Goal: Contribute content: Contribute content

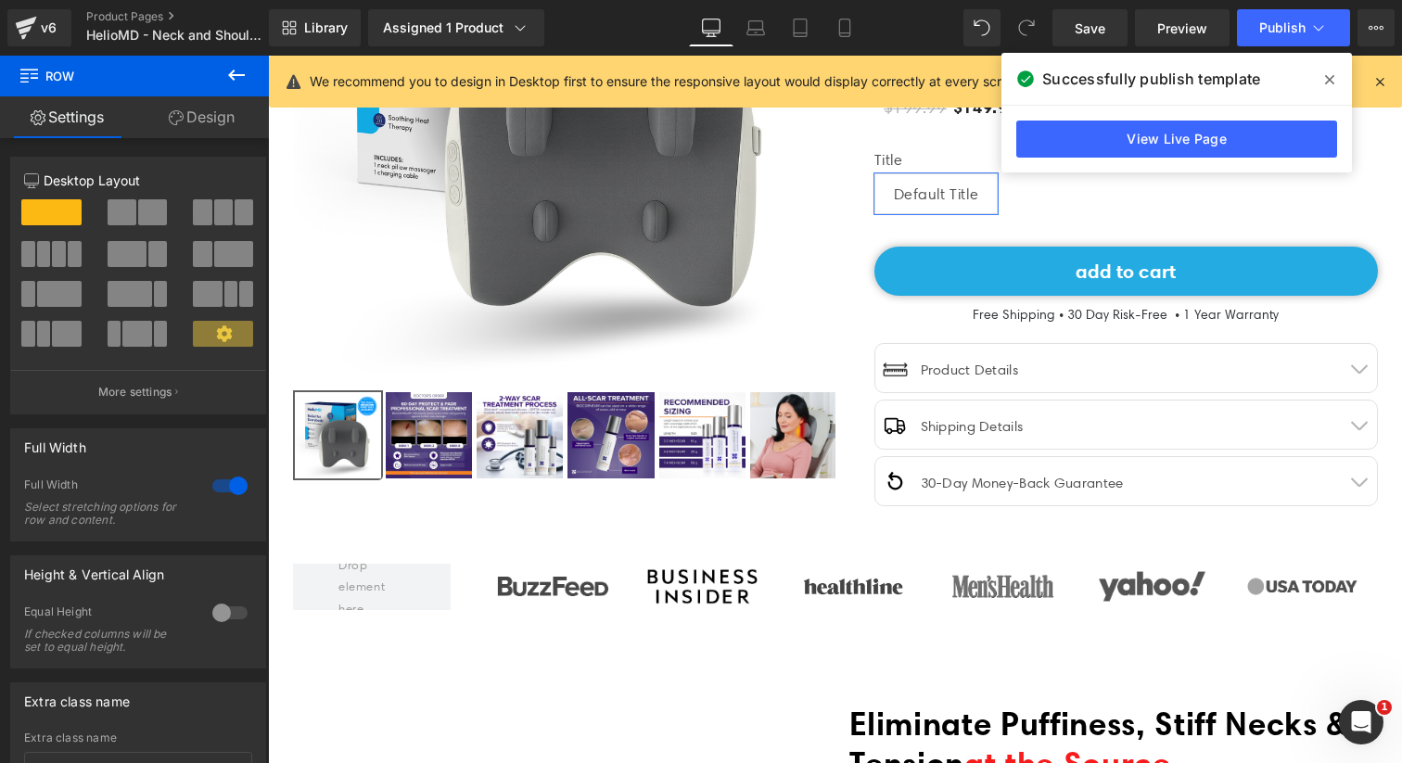
scroll to position [358, 0]
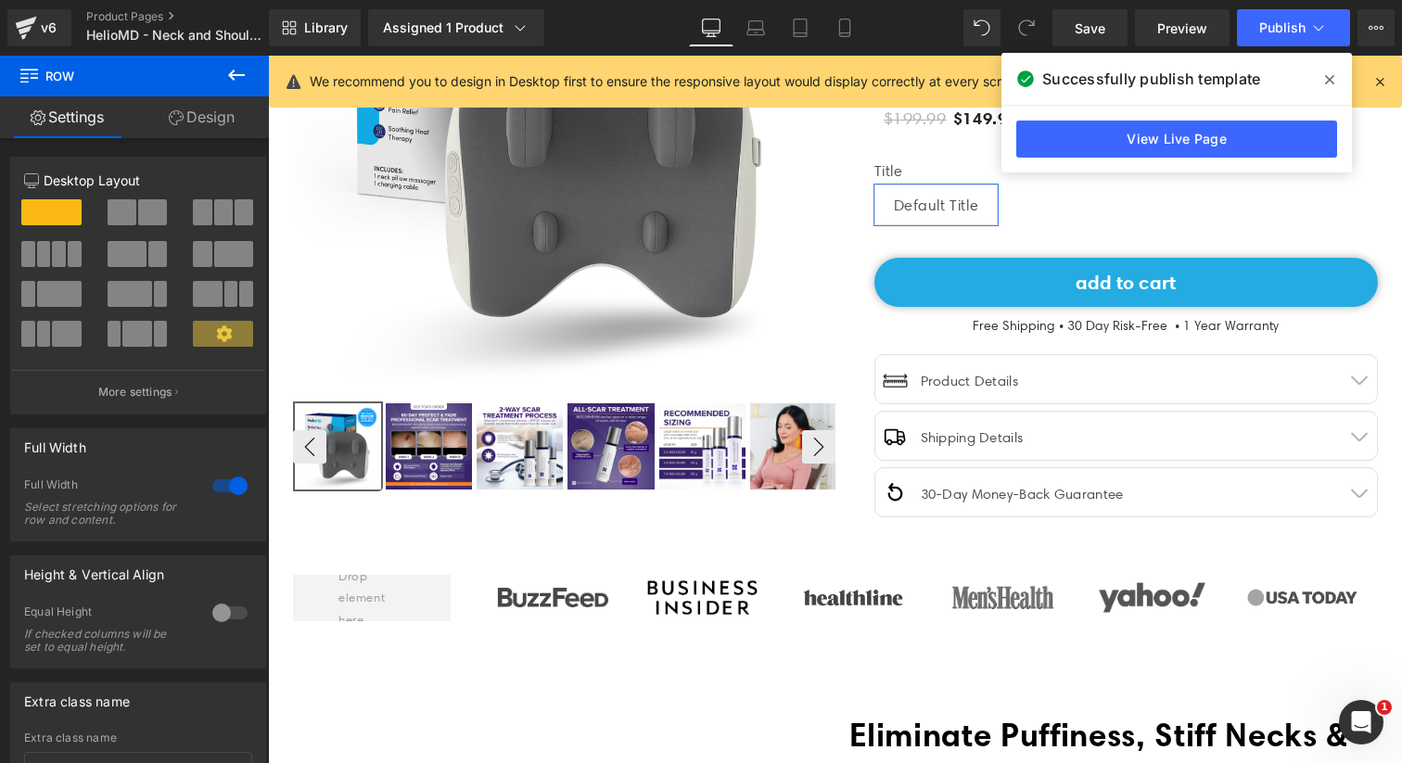
click at [433, 453] on img at bounding box center [429, 446] width 86 height 86
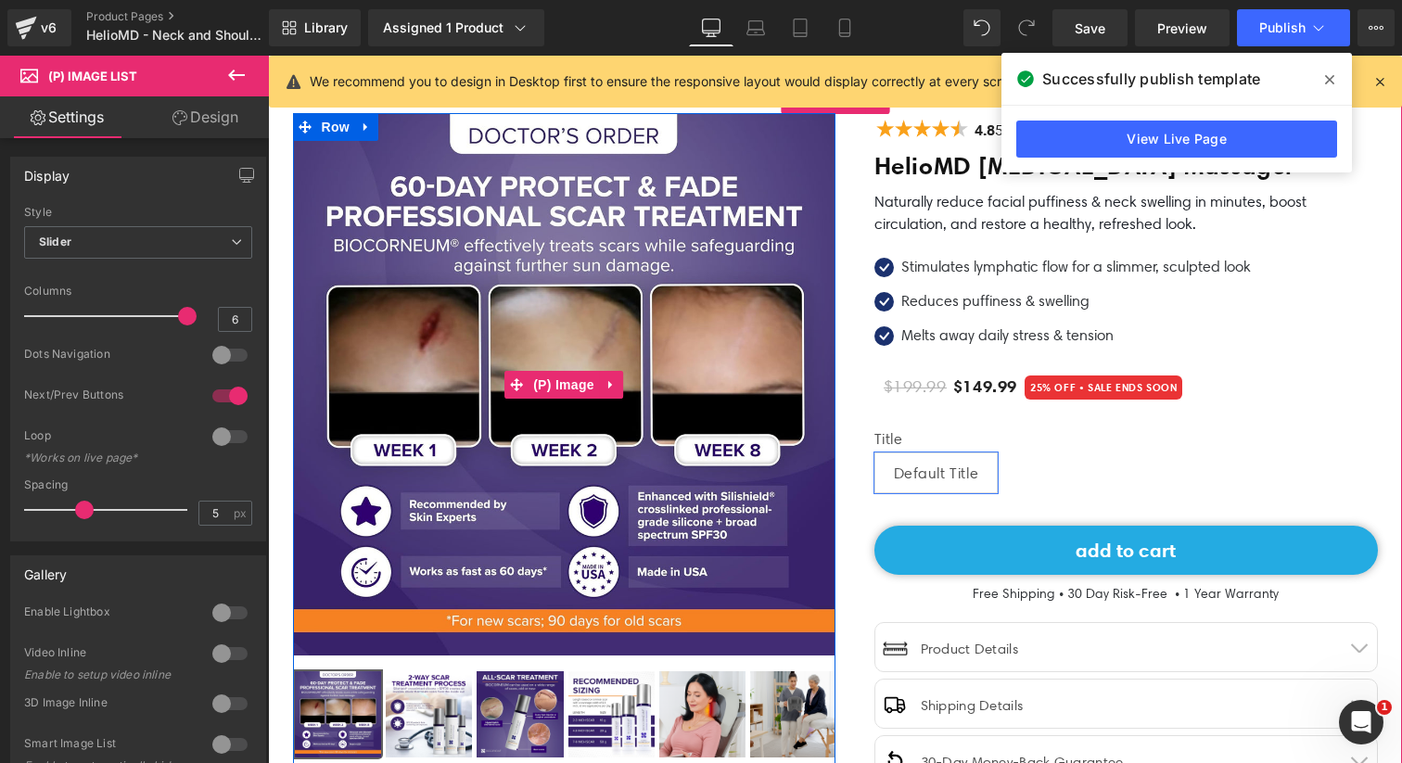
scroll to position [35, 0]
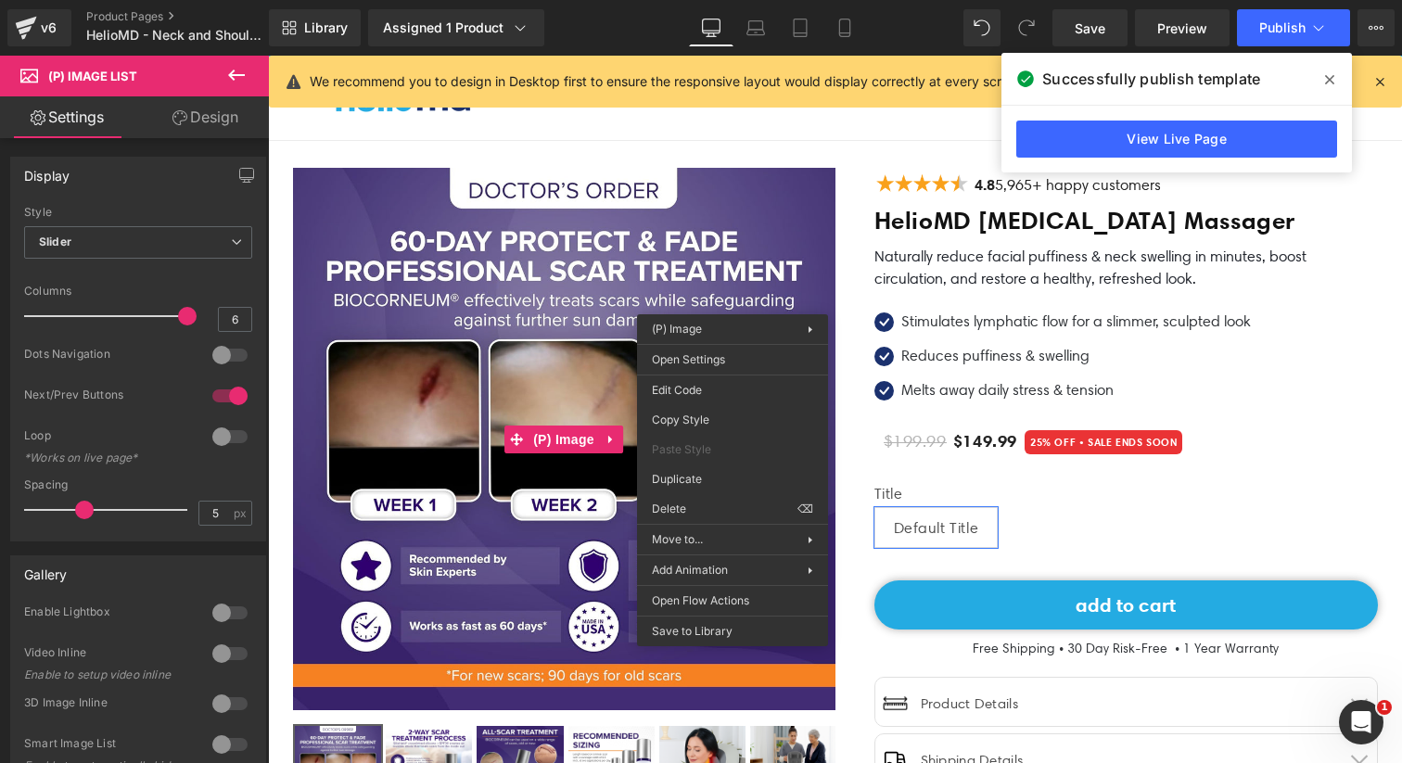
click at [743, 289] on img at bounding box center [564, 439] width 542 height 542
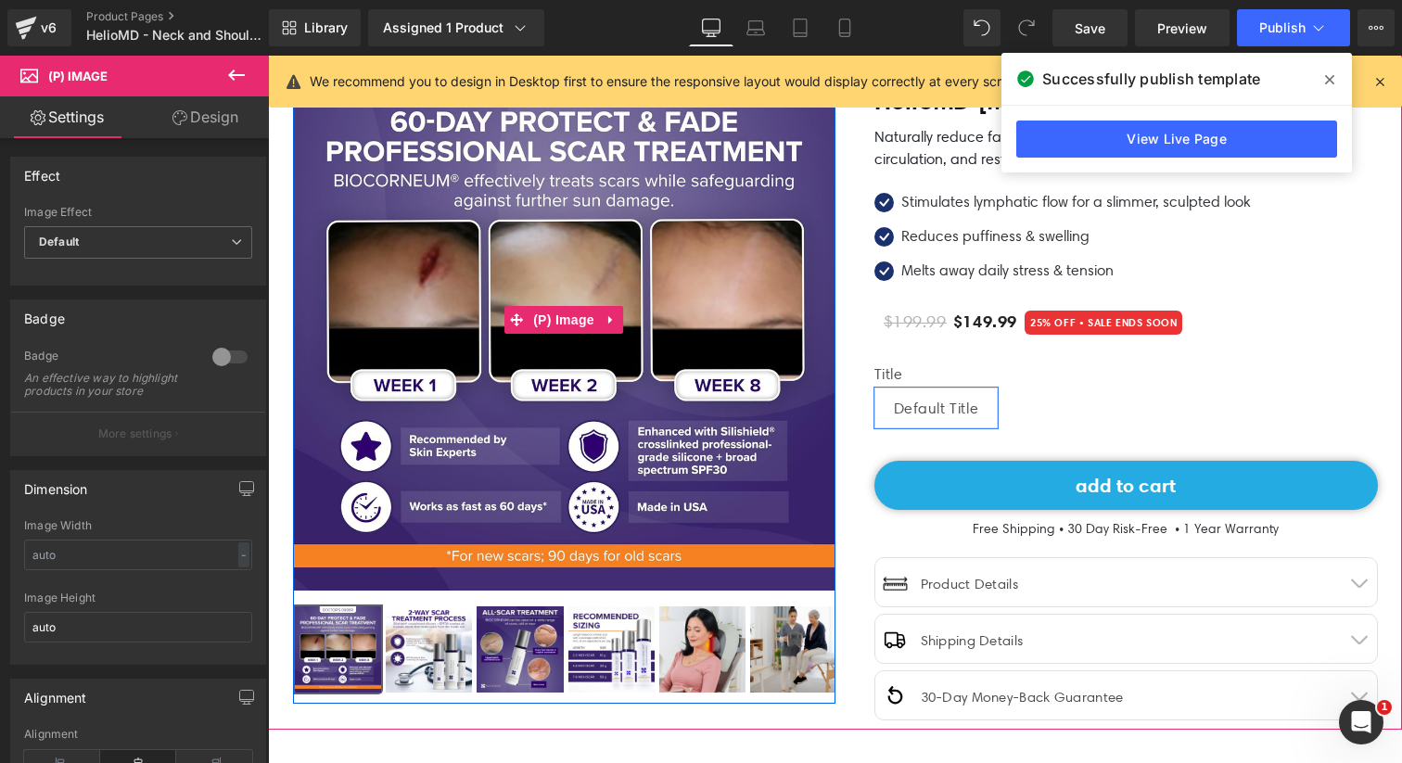
scroll to position [383, 0]
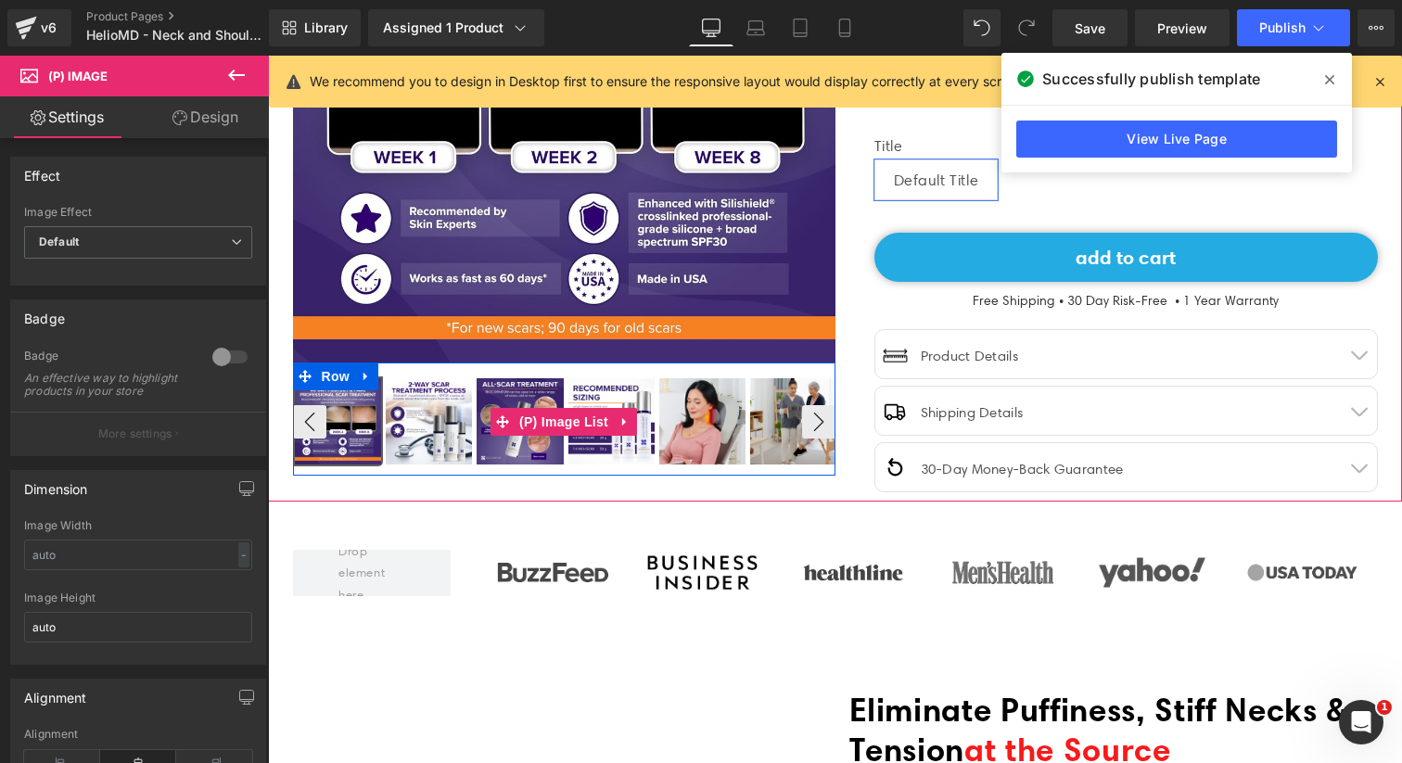
click at [504, 449] on img at bounding box center [520, 421] width 86 height 86
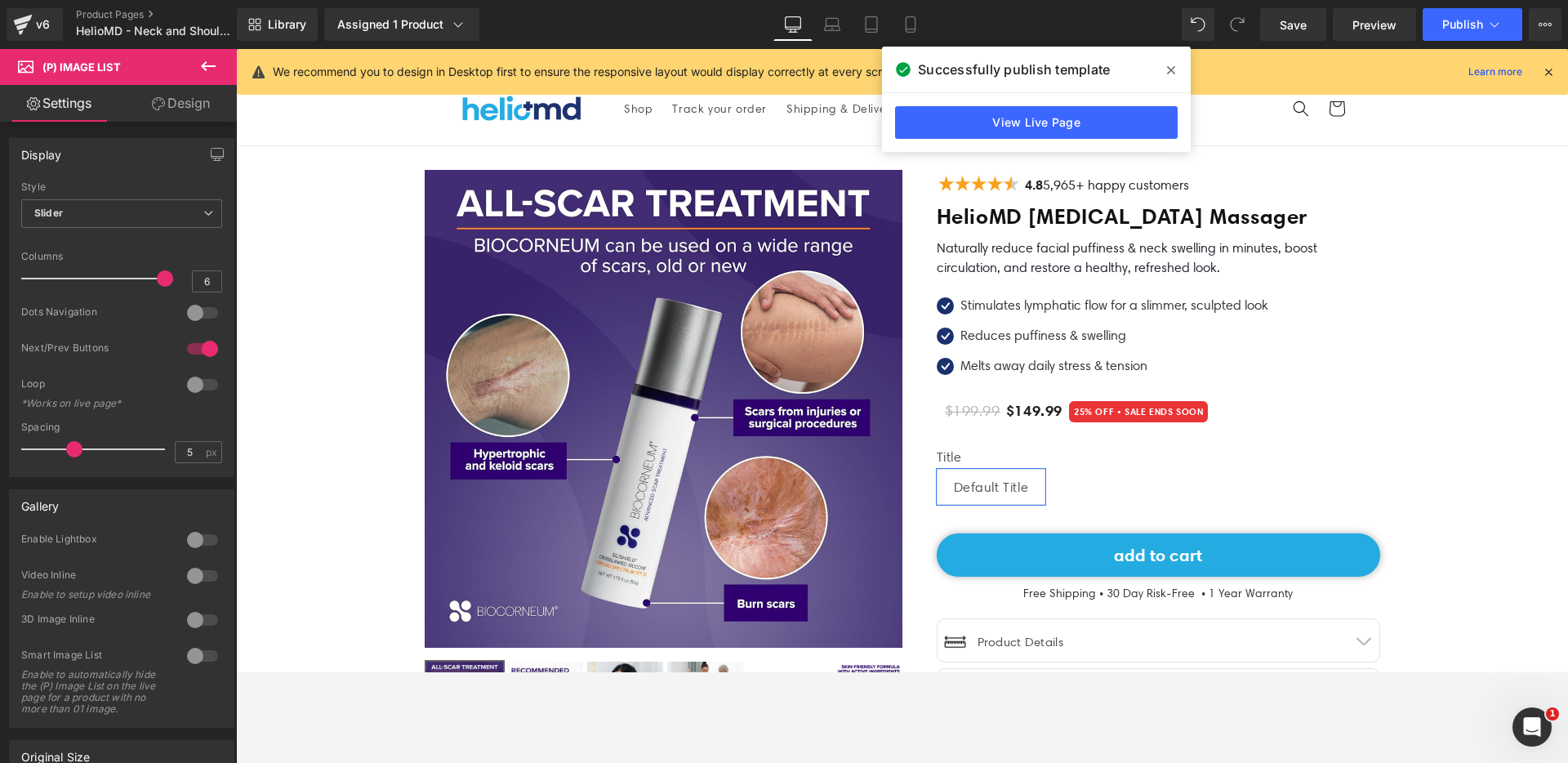
scroll to position [0, 0]
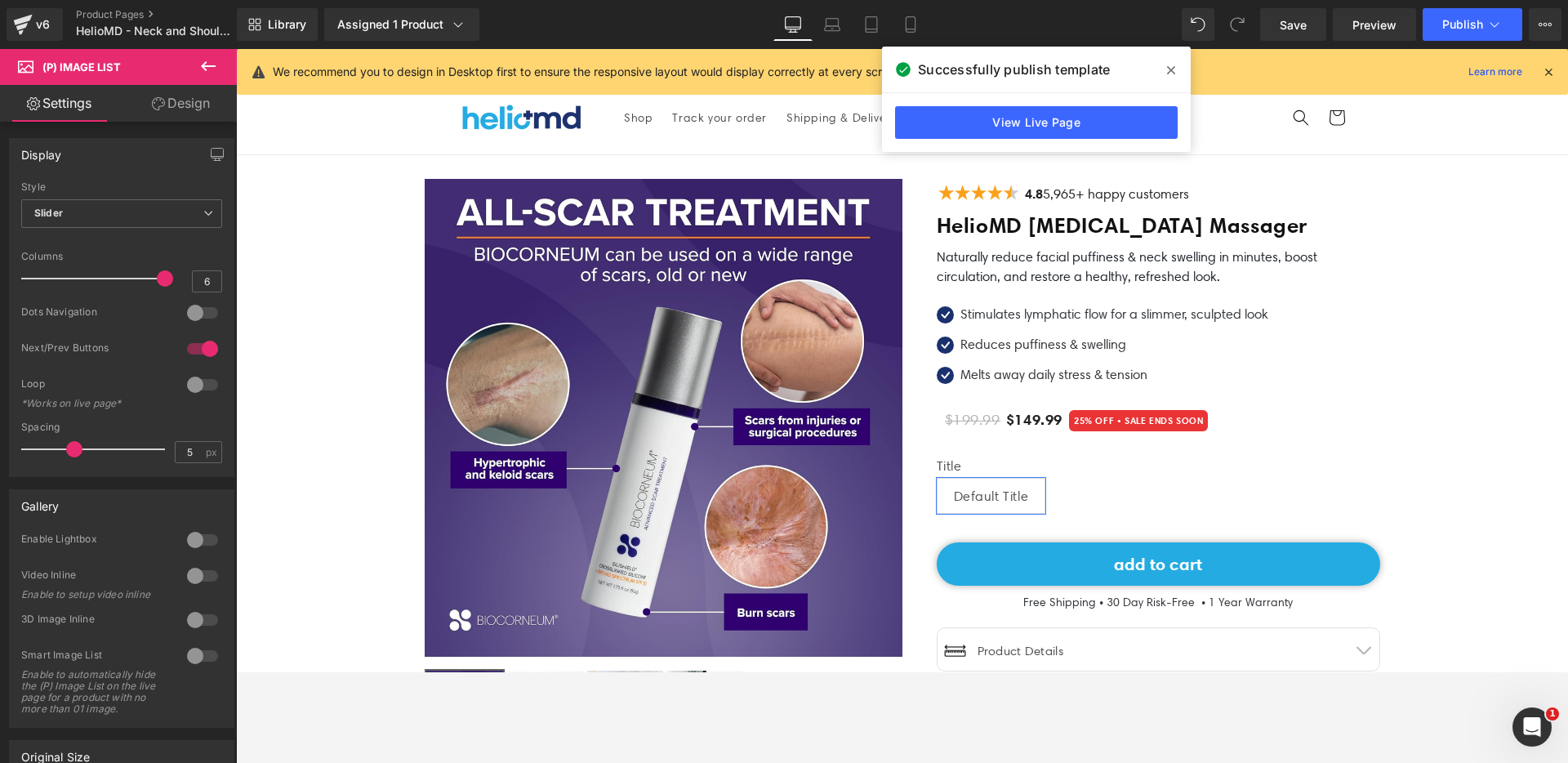
click at [1168, 68] on icon at bounding box center [1171, 70] width 8 height 8
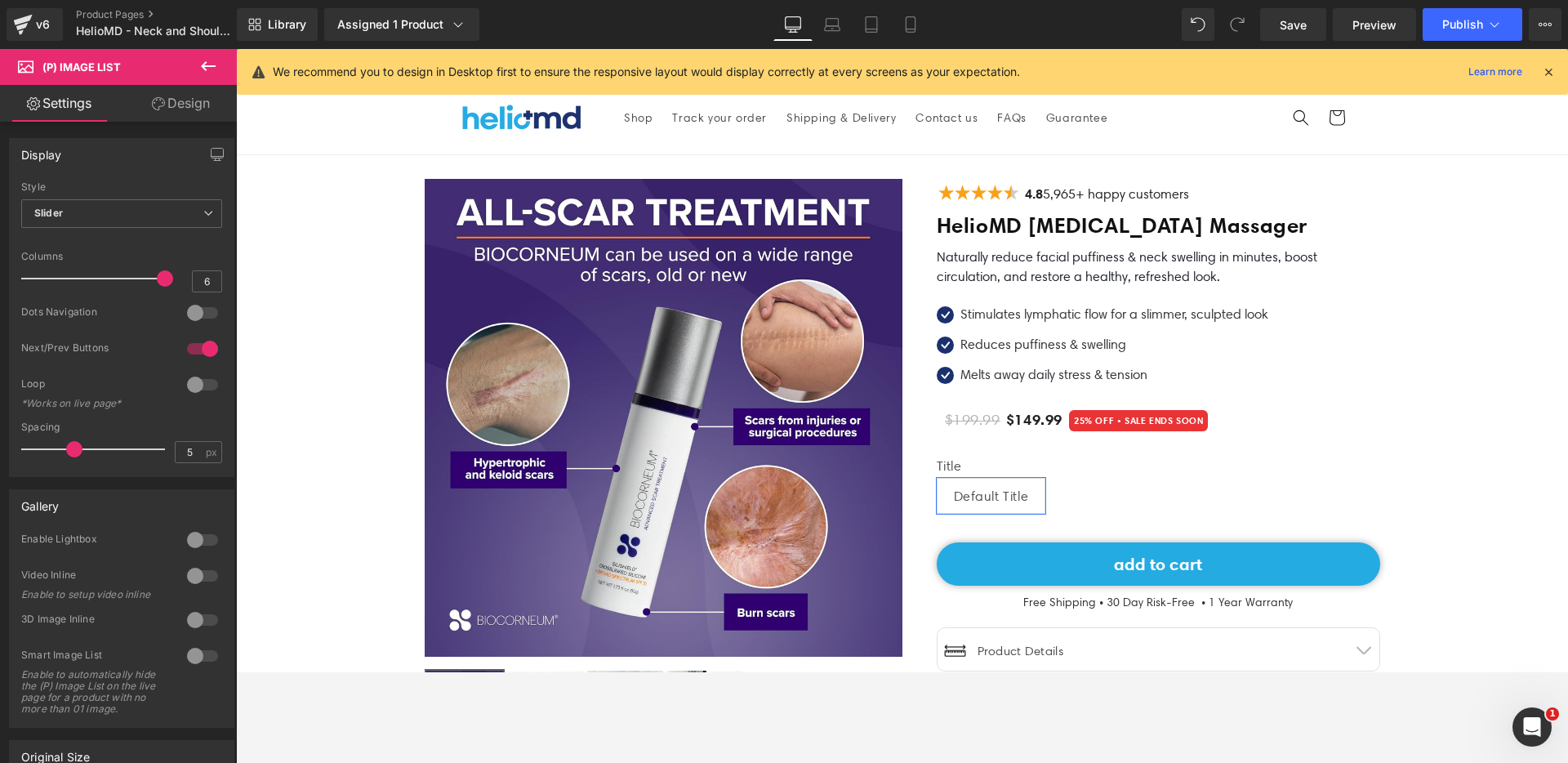
click at [1234, 70] on icon at bounding box center [1548, 71] width 15 height 15
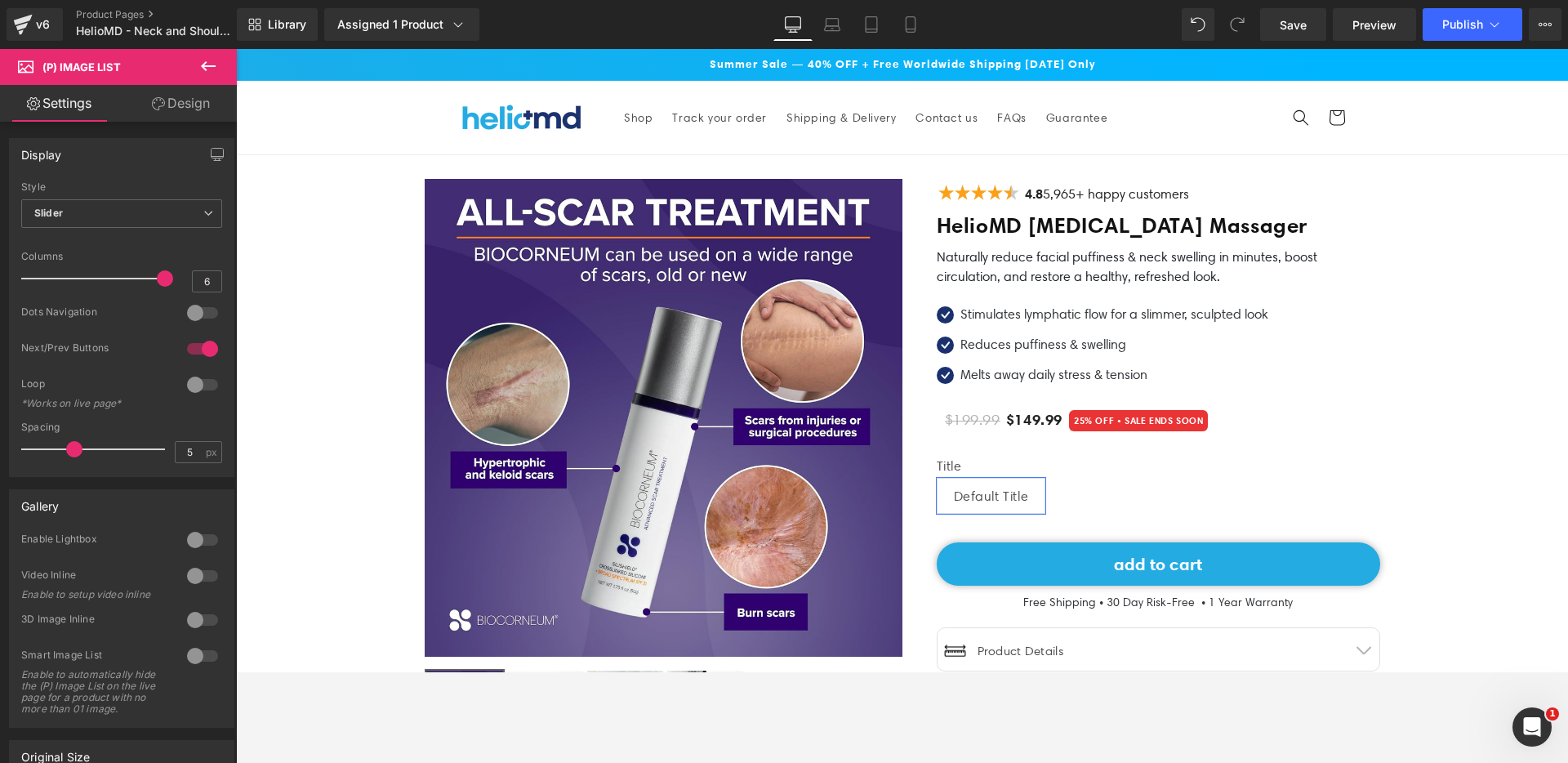
click at [211, 60] on icon at bounding box center [208, 66] width 19 height 19
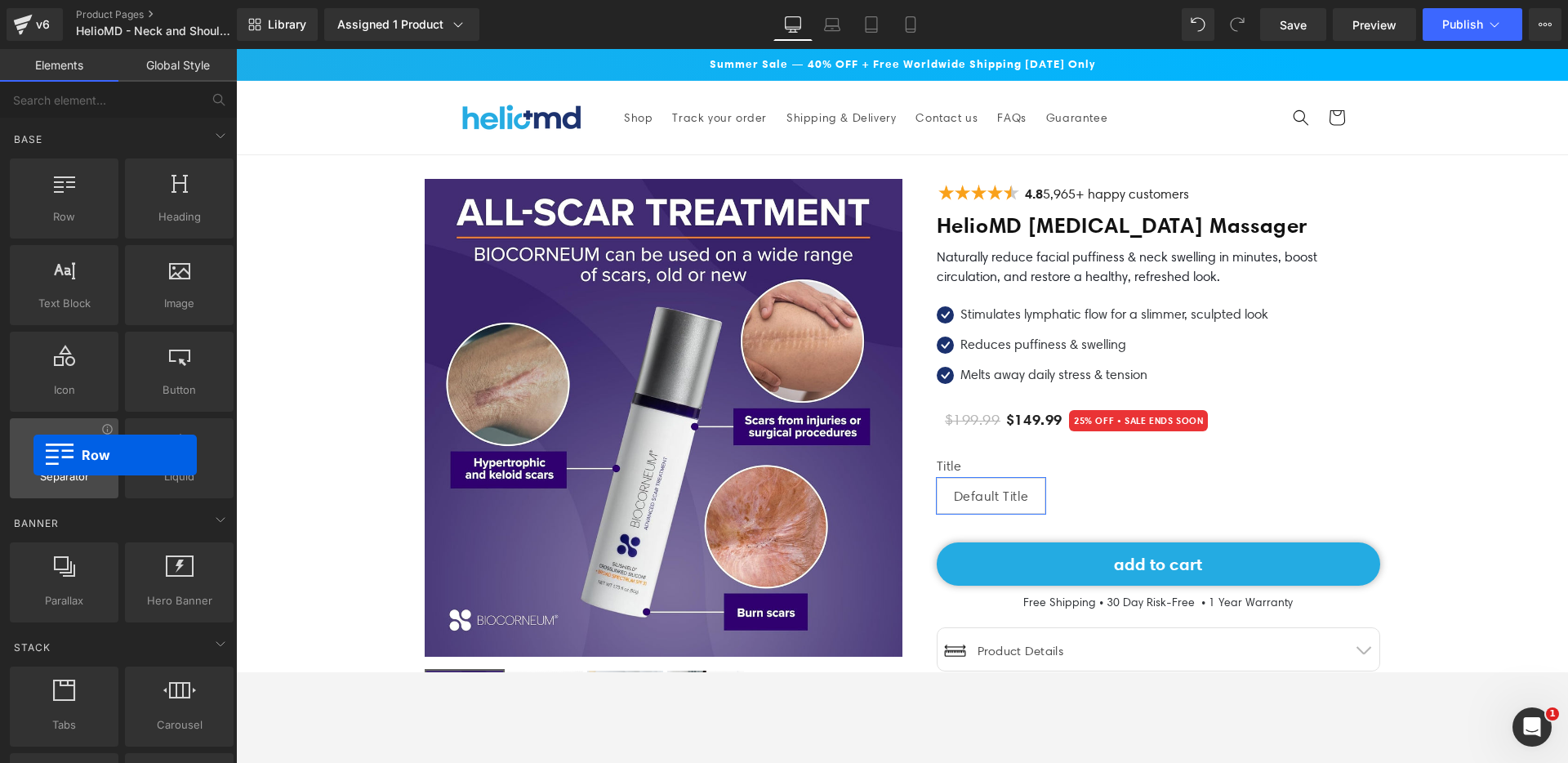
drag, startPoint x: 59, startPoint y: 215, endPoint x: 33, endPoint y: 454, distance: 240.4
click at [33, 454] on div "Row rows, columns, layouts, div Heading headings, titles, h1,h2,h3,h4,h5,h6 Tex…" at bounding box center [121, 328] width 230 height 346
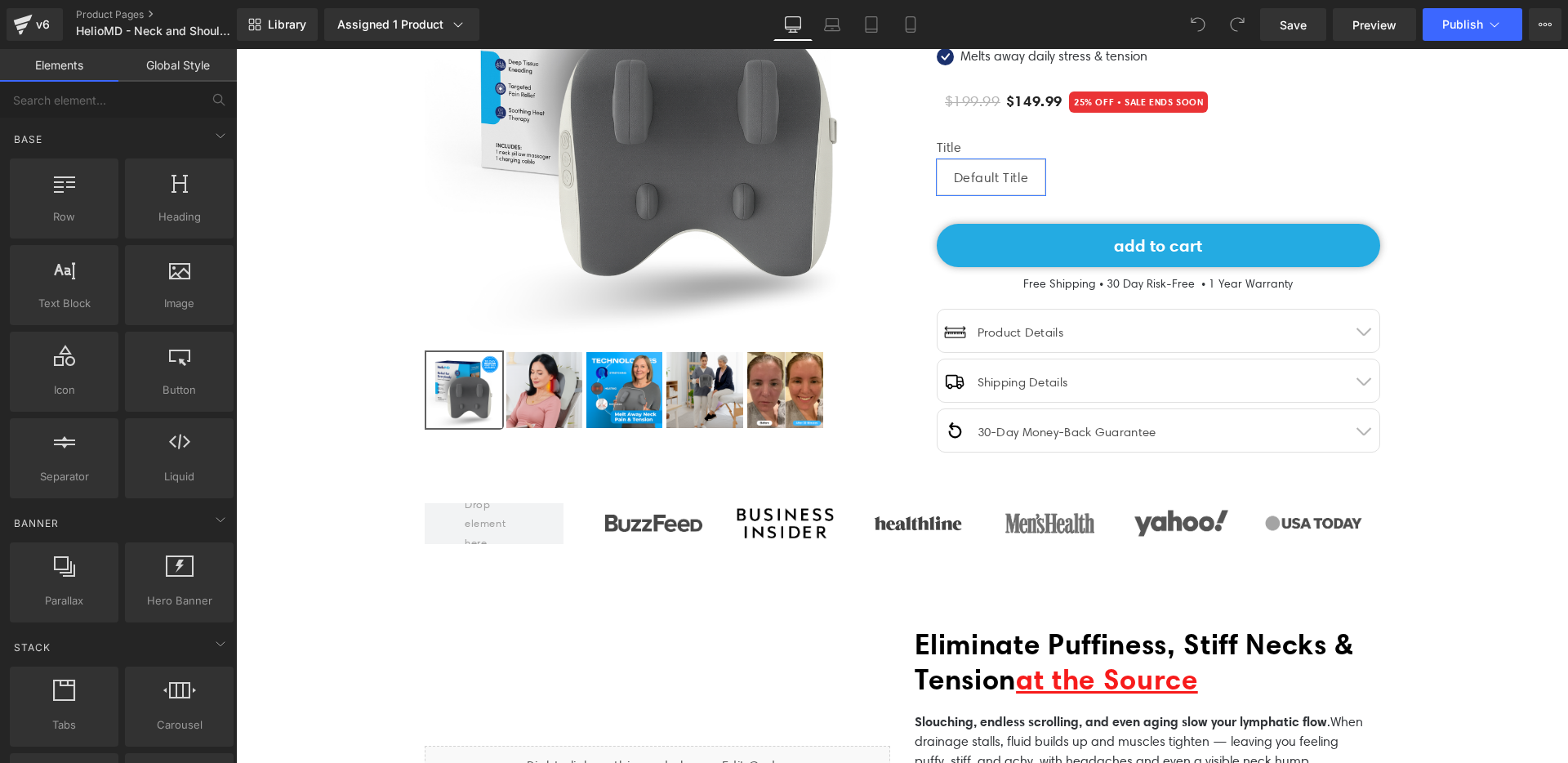
scroll to position [337, 0]
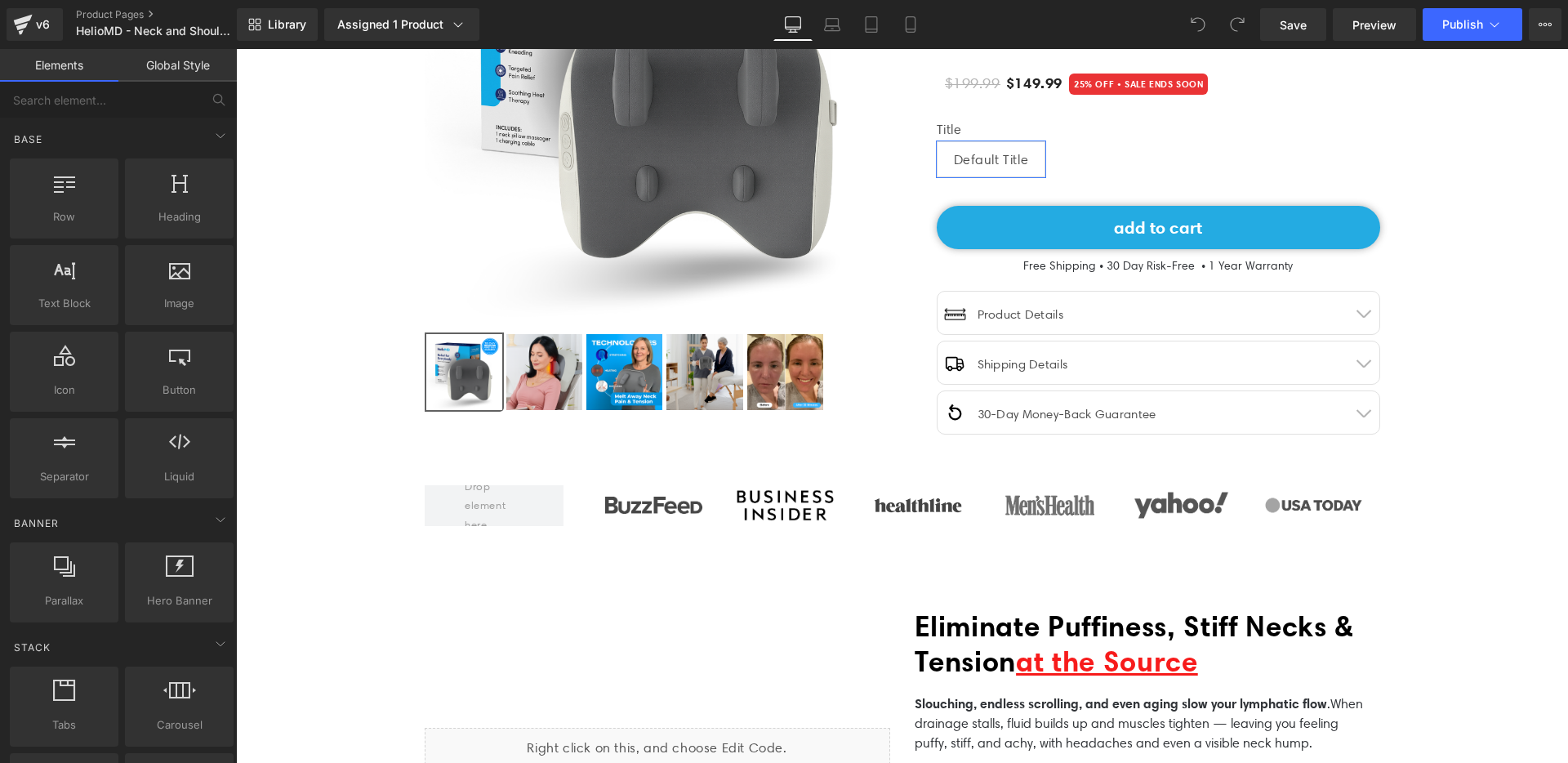
click at [558, 494] on div at bounding box center [493, 505] width 163 height 125
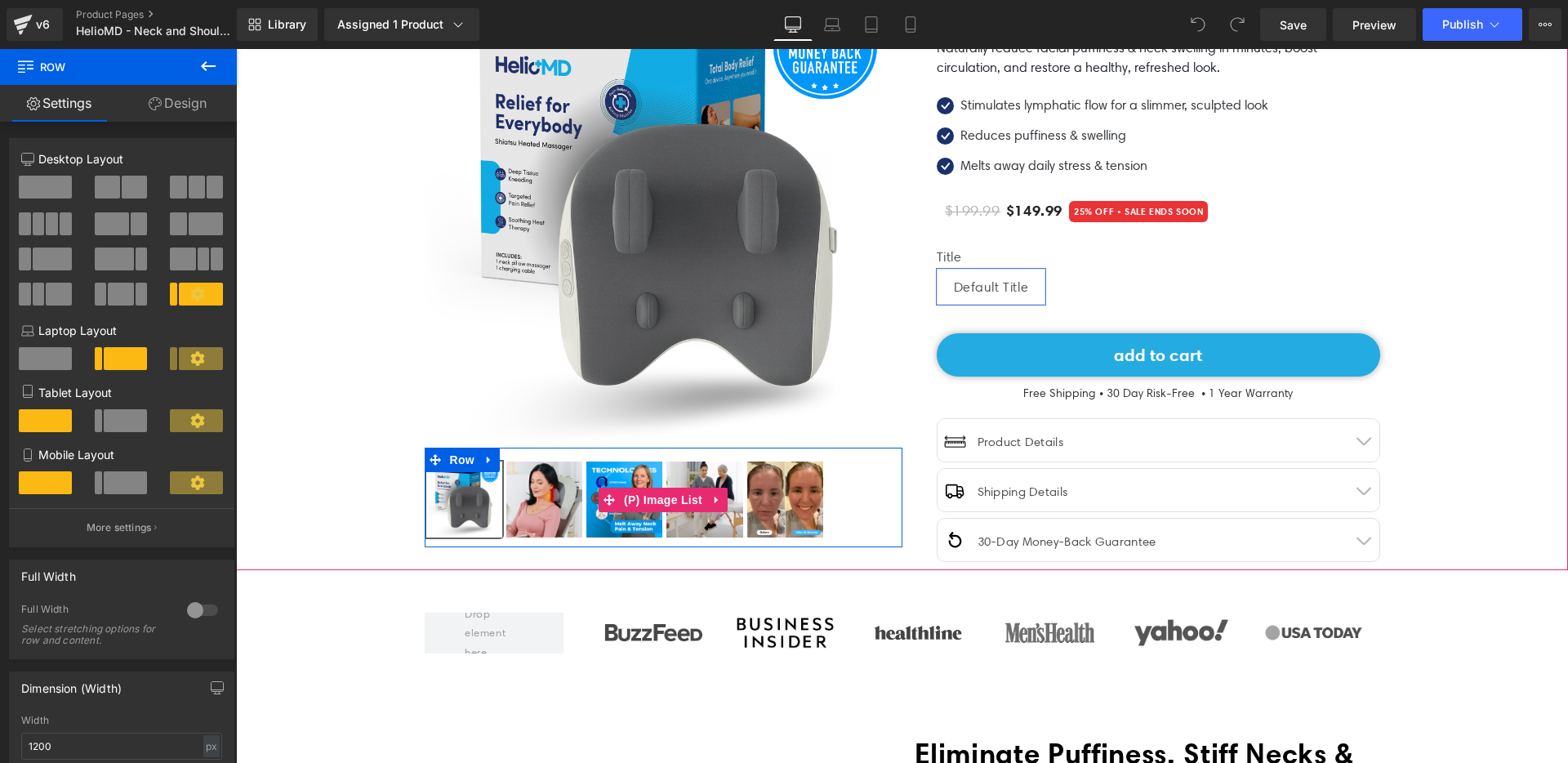
scroll to position [0, 0]
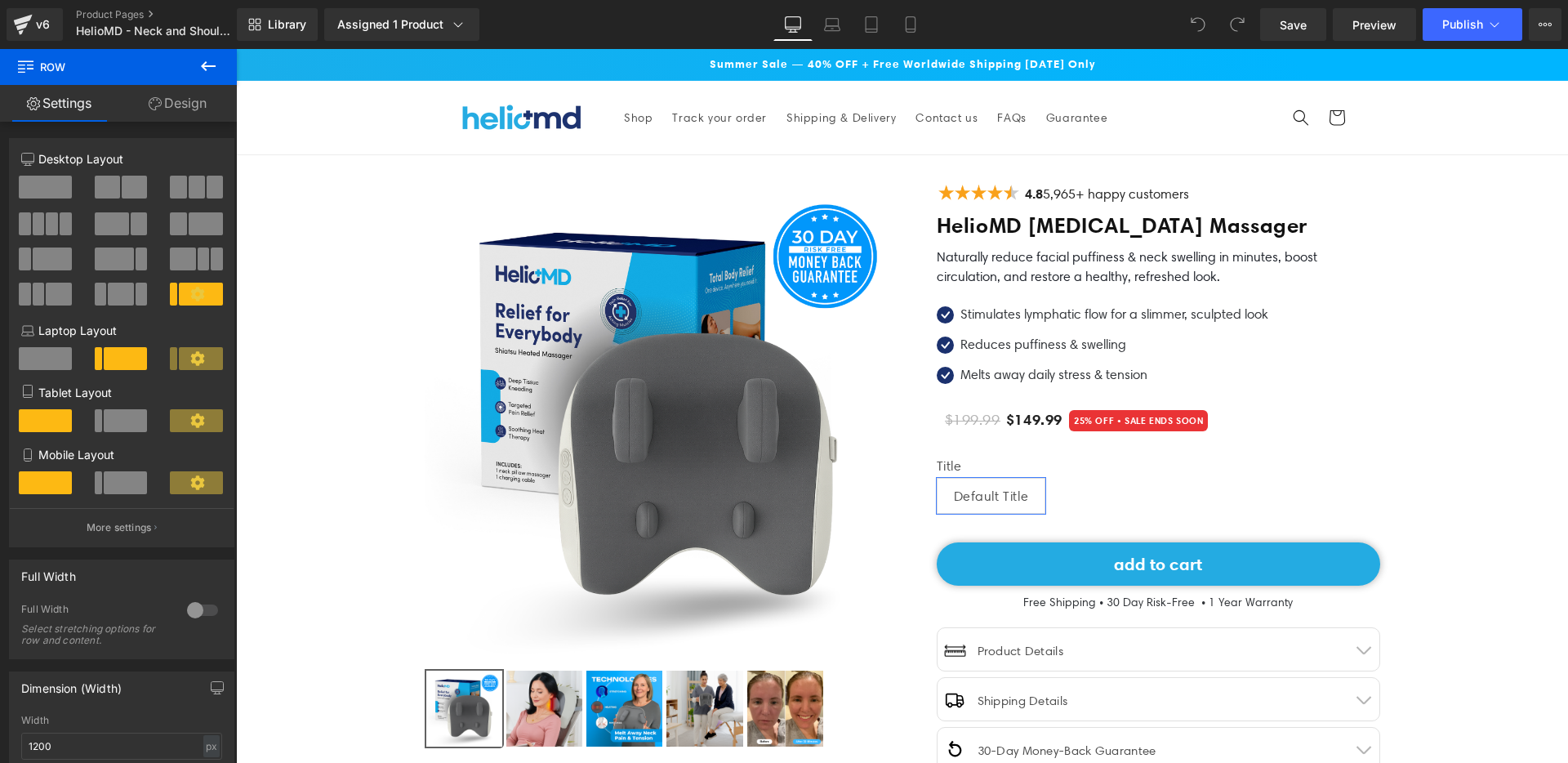
click at [196, 73] on button at bounding box center [208, 67] width 57 height 36
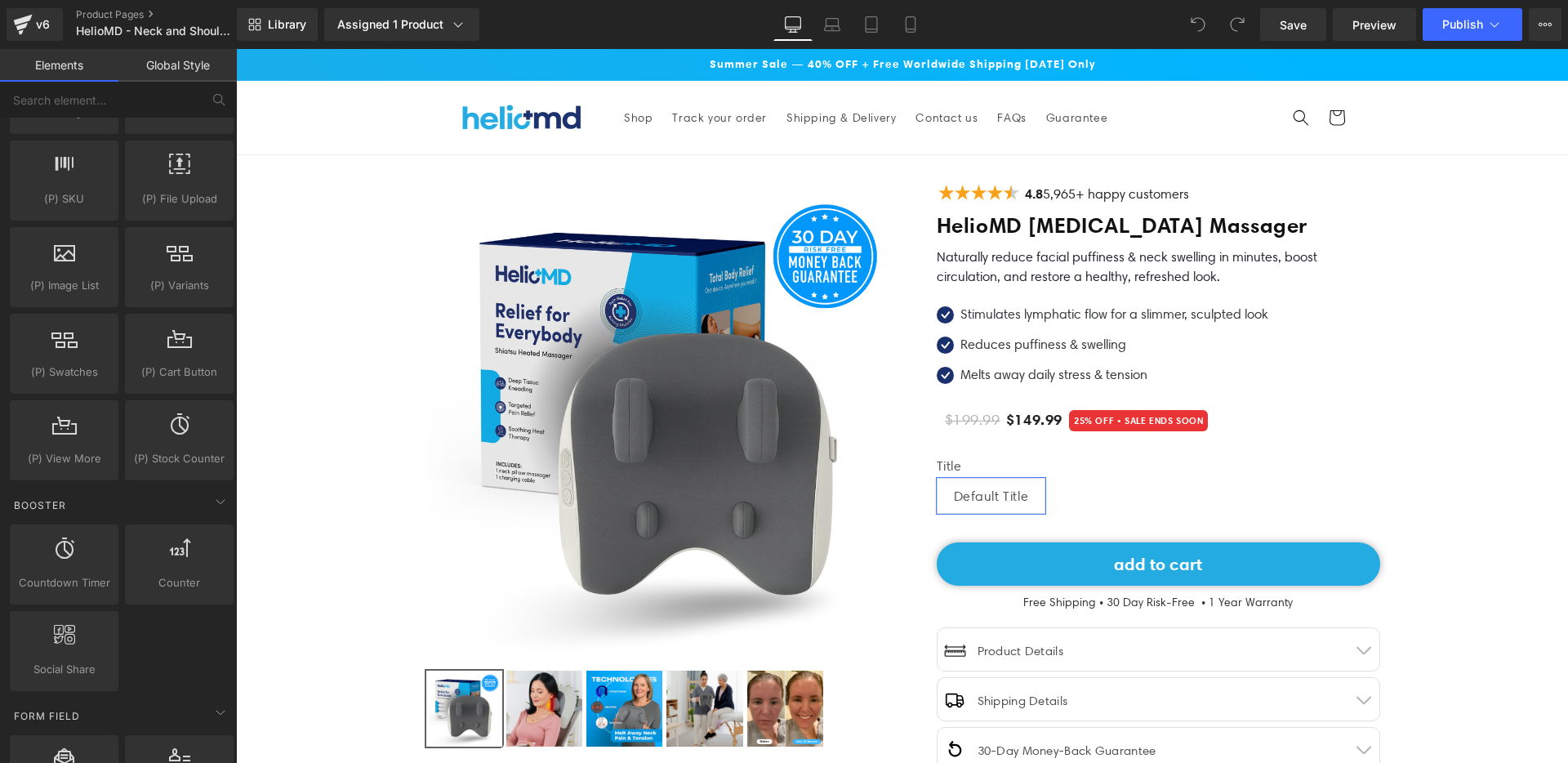
scroll to position [2382, 0]
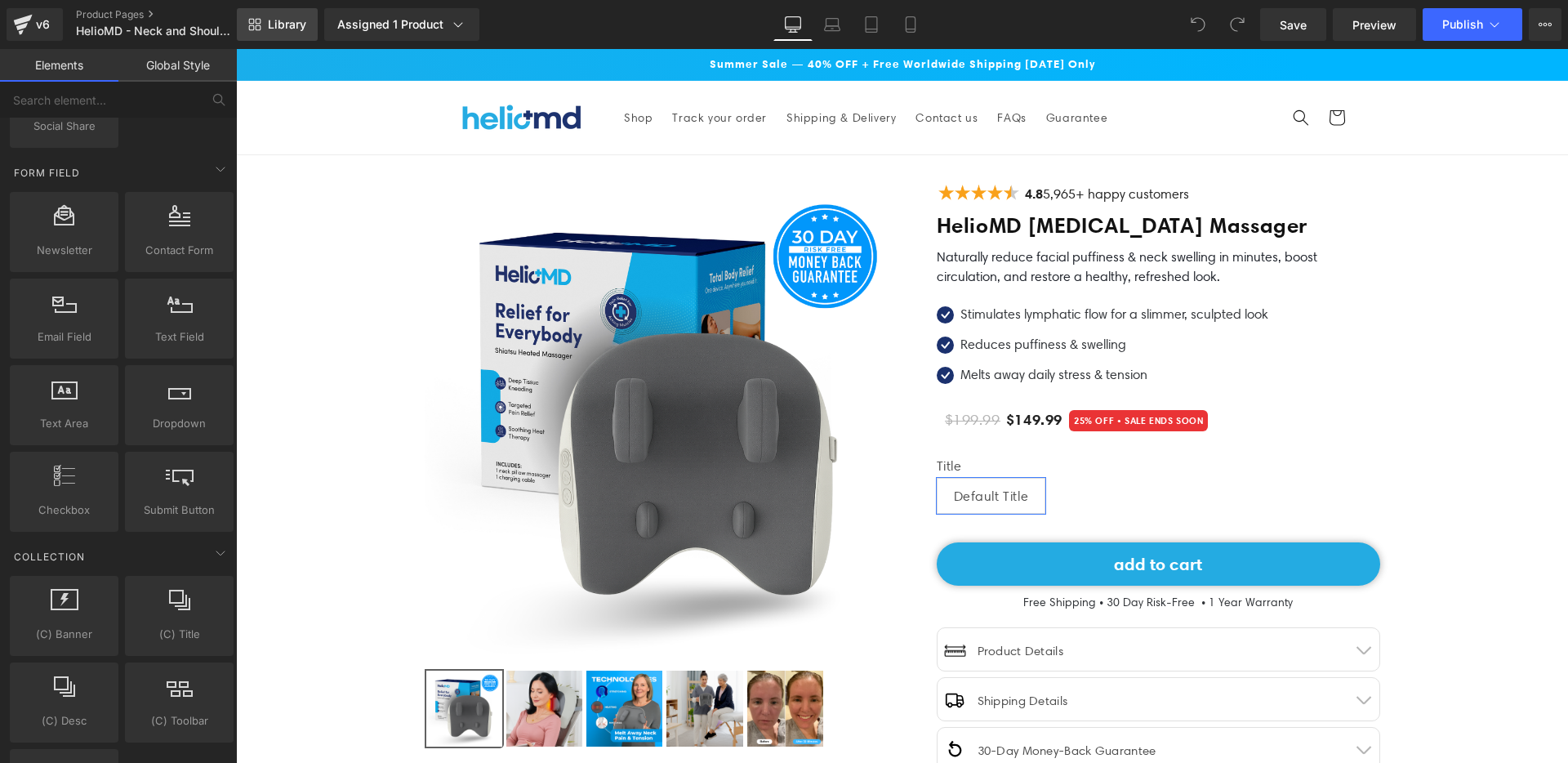
click at [279, 17] on span "Library" at bounding box center [287, 24] width 39 height 15
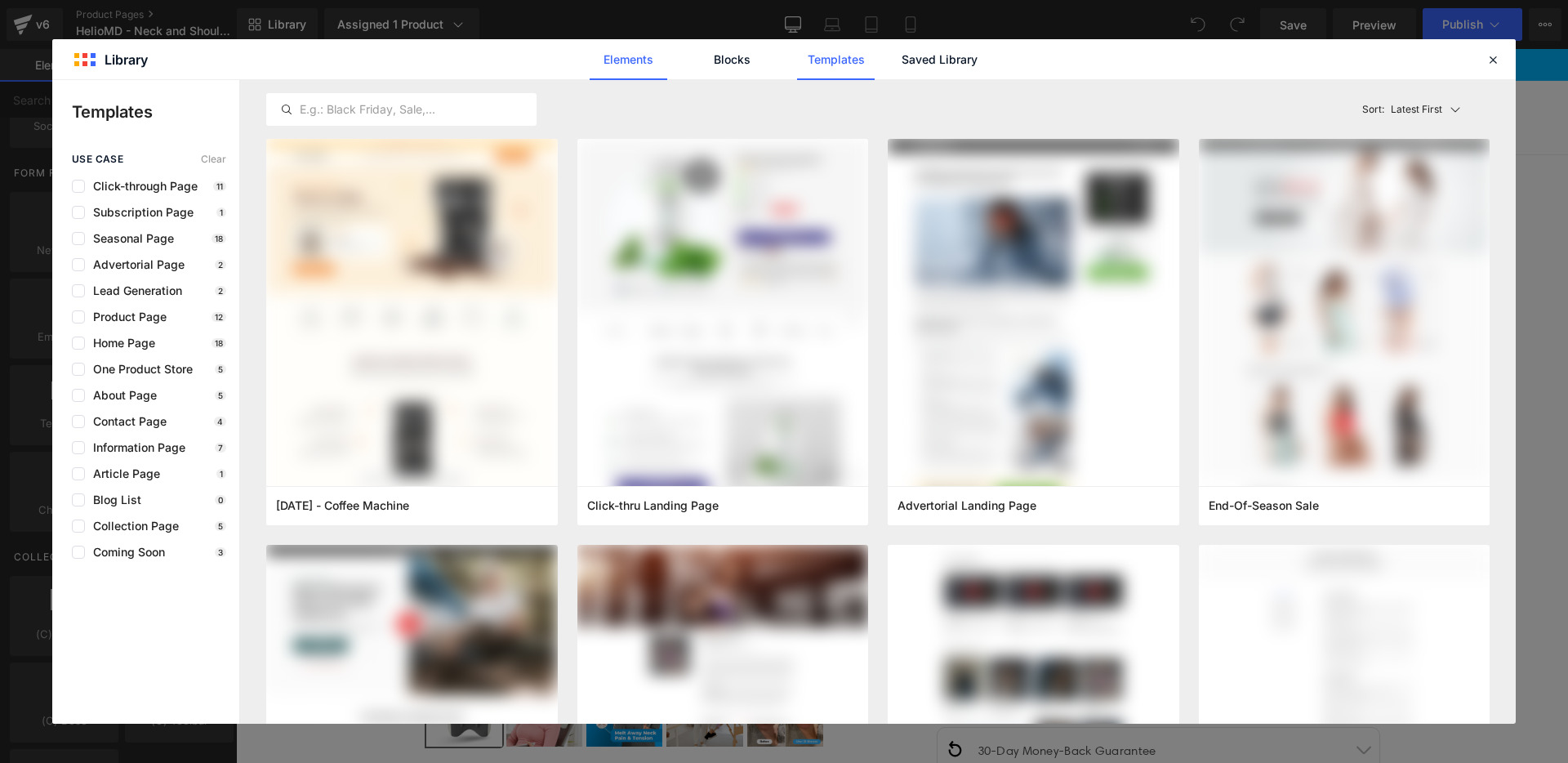
click at [797, 57] on link "Elements" at bounding box center [836, 60] width 78 height 41
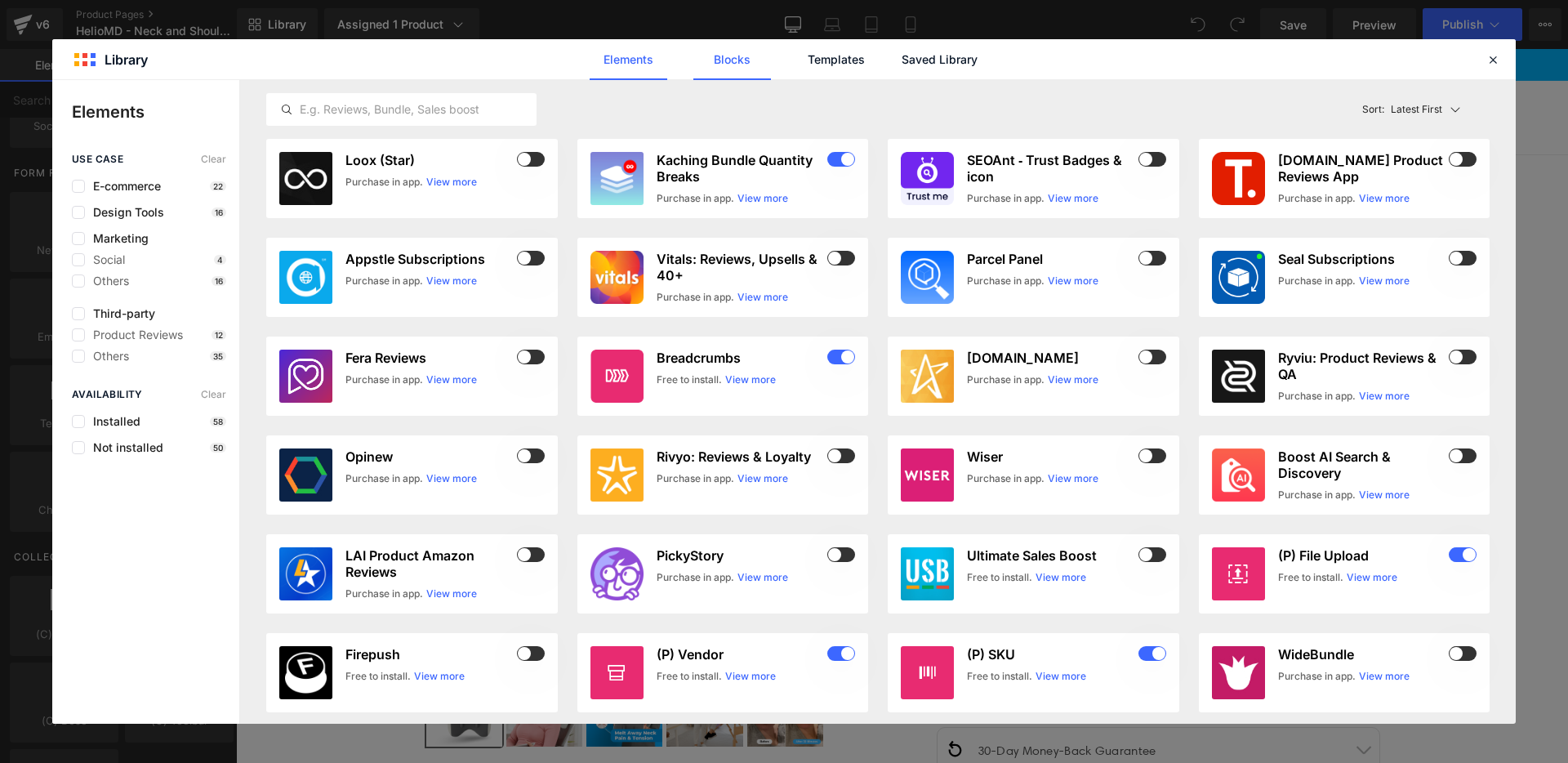
click at [745, 79] on div "Library Elements Blocks Templates Saved Library Elements use case Clear E-comme…" at bounding box center [783, 382] width 1463 height 685
click at [901, 68] on link "Blocks" at bounding box center [940, 60] width 78 height 41
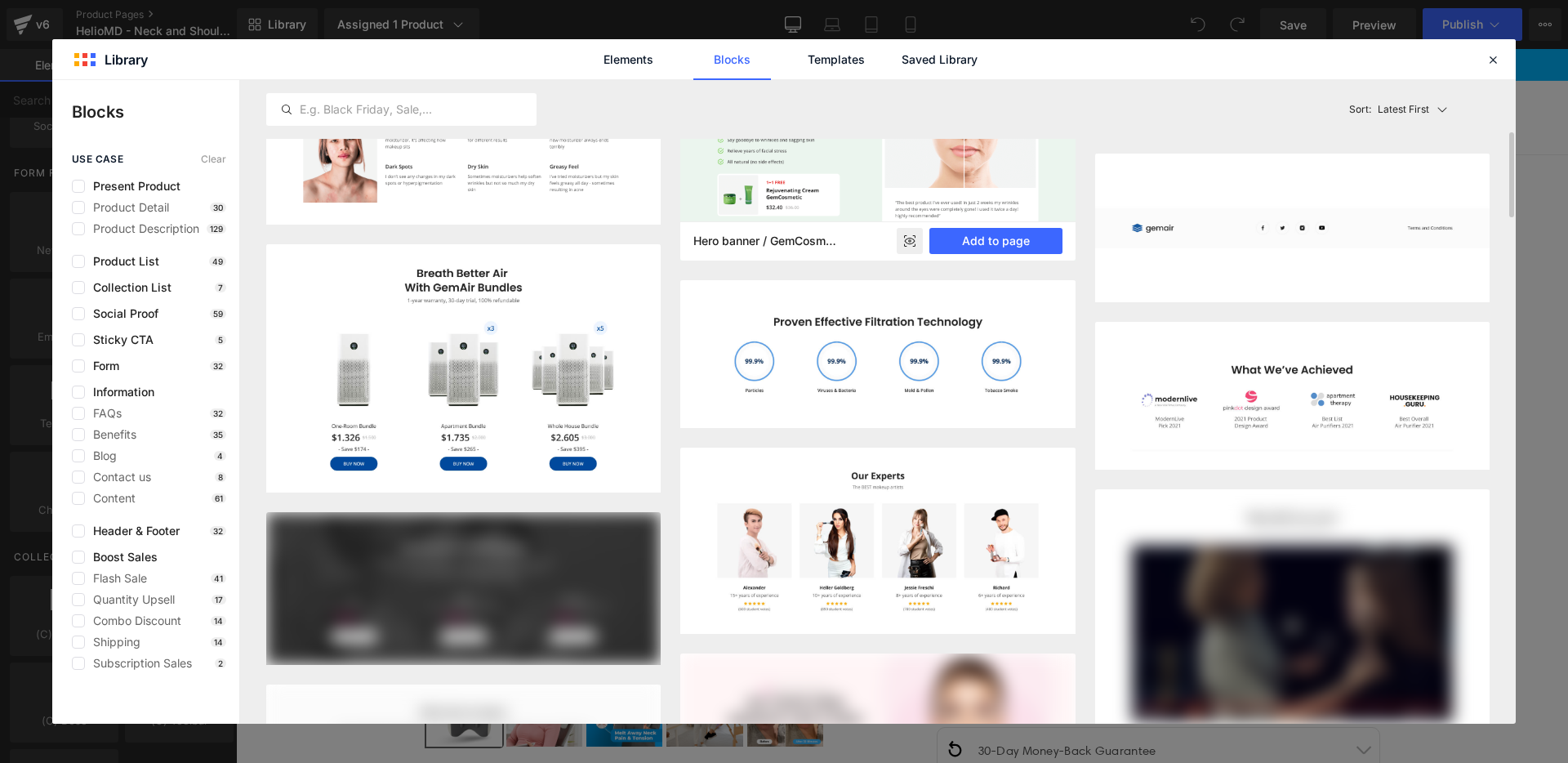
scroll to position [2536, 0]
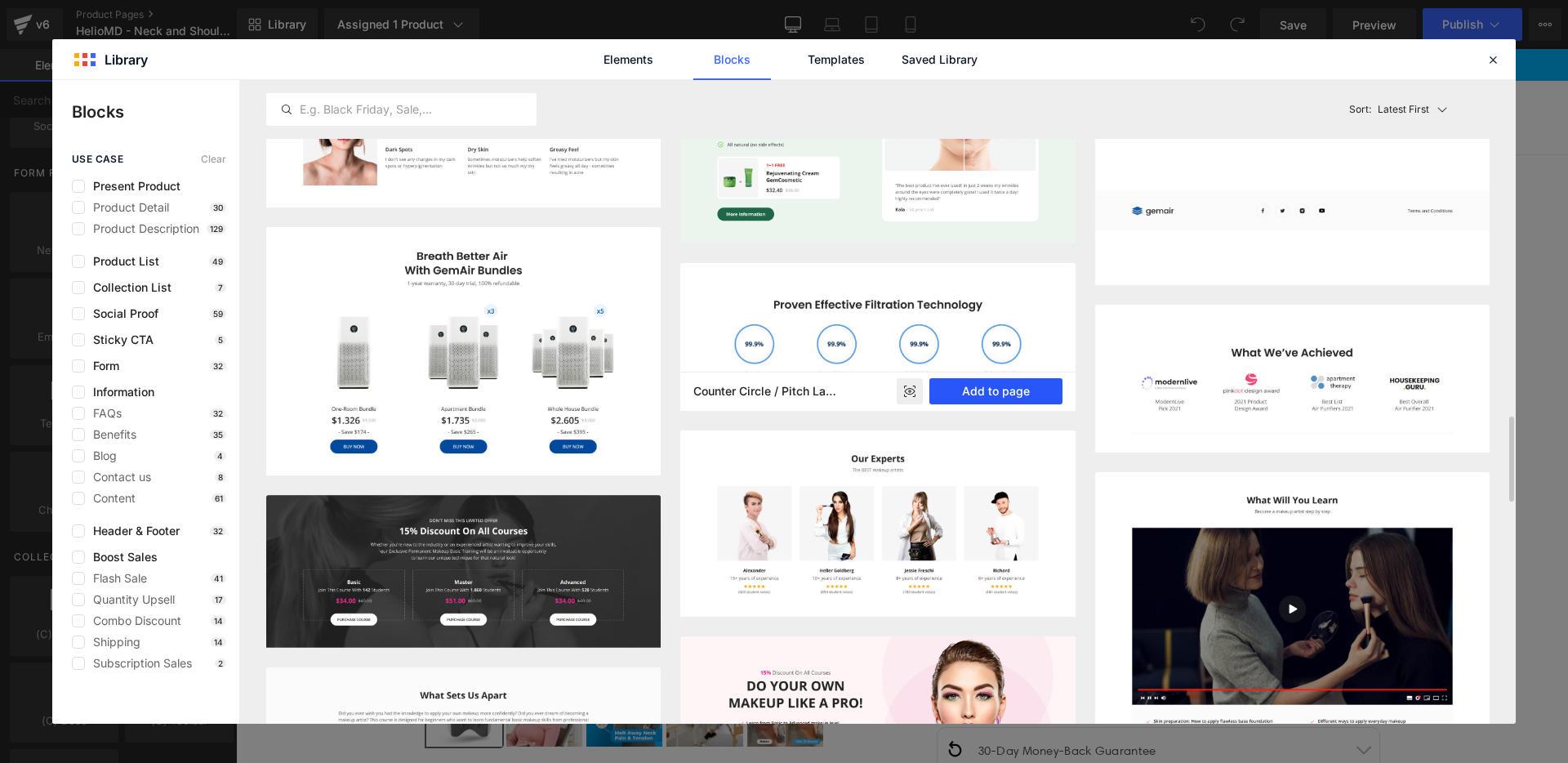
click at [963, 393] on button "Add to page" at bounding box center [995, 391] width 133 height 26
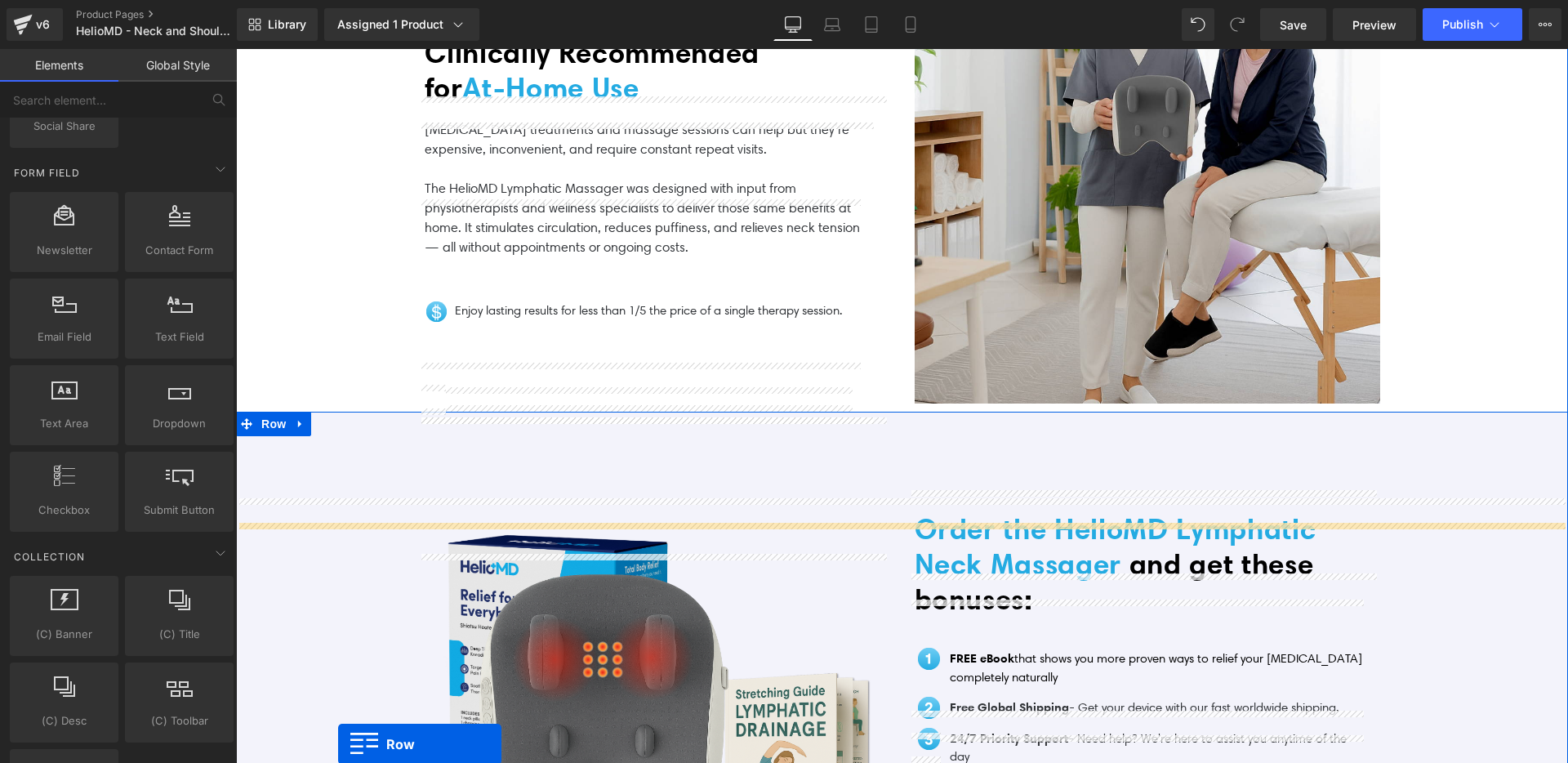
scroll to position [3093, 0]
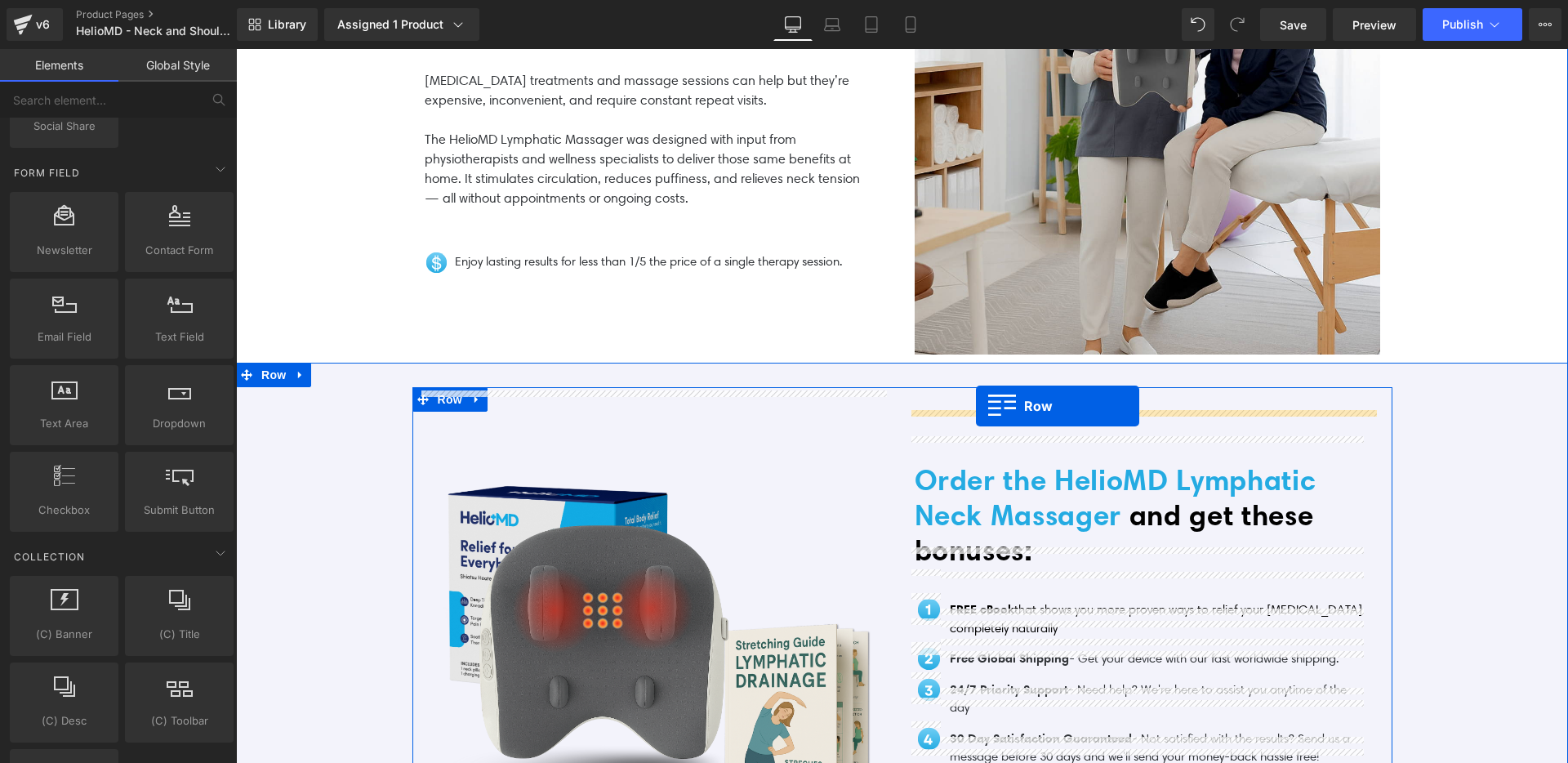
drag, startPoint x: 242, startPoint y: 327, endPoint x: 976, endPoint y: 406, distance: 738.2
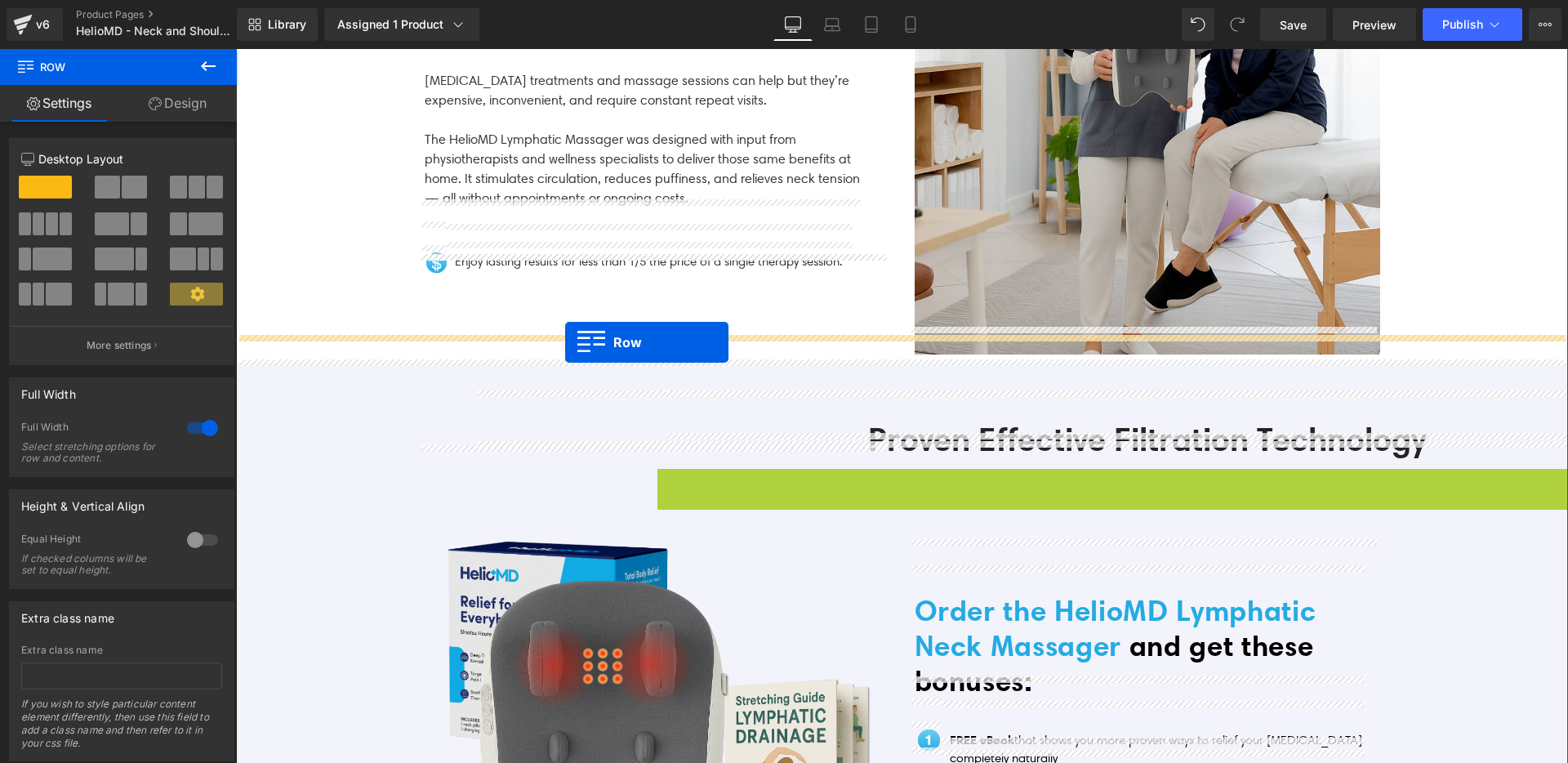
drag, startPoint x: 661, startPoint y: 450, endPoint x: 566, endPoint y: 342, distance: 143.8
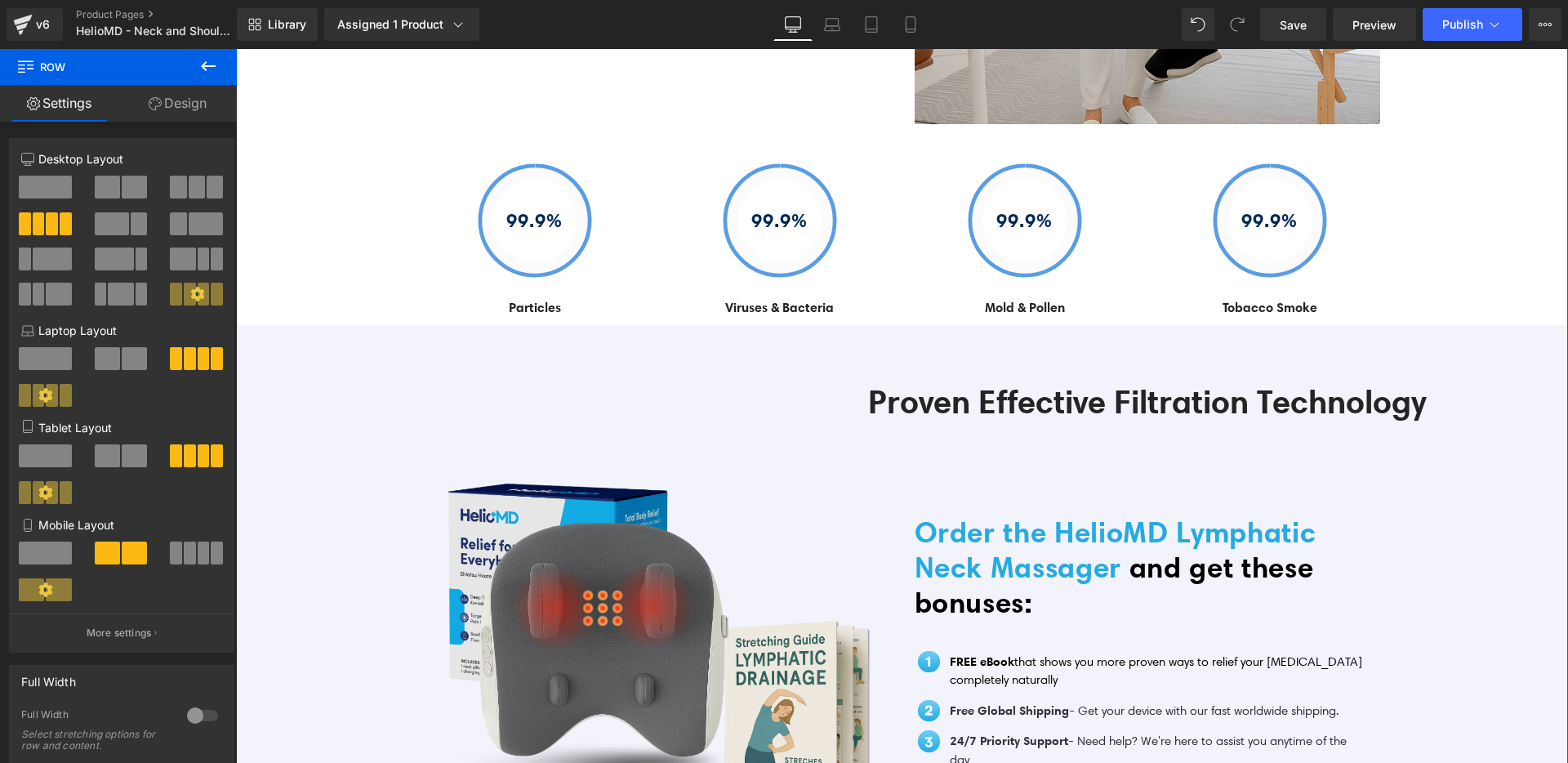
scroll to position [3323, 0]
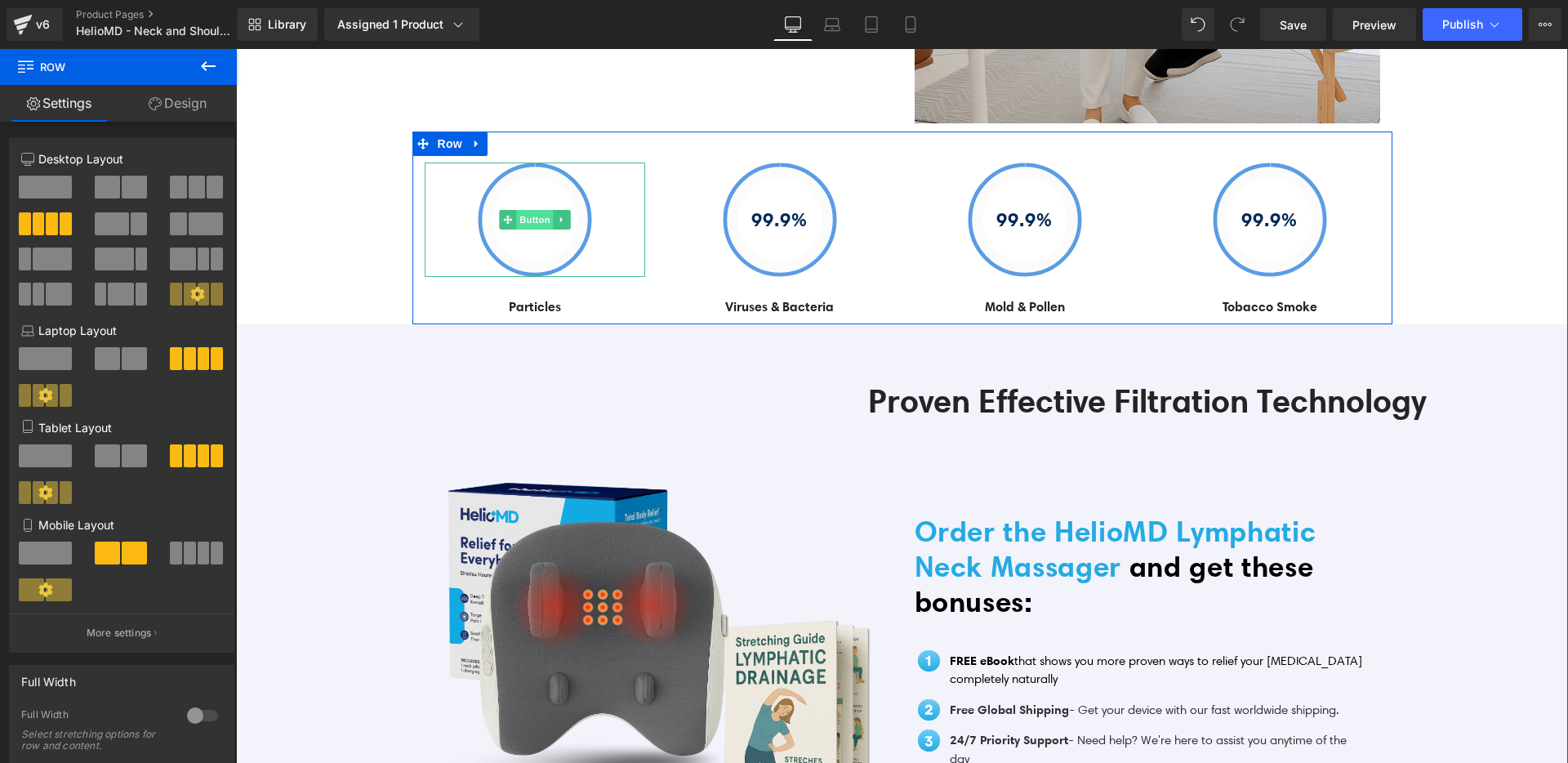
click at [520, 201] on div "99.9% Button" at bounding box center [535, 219] width 220 height 115
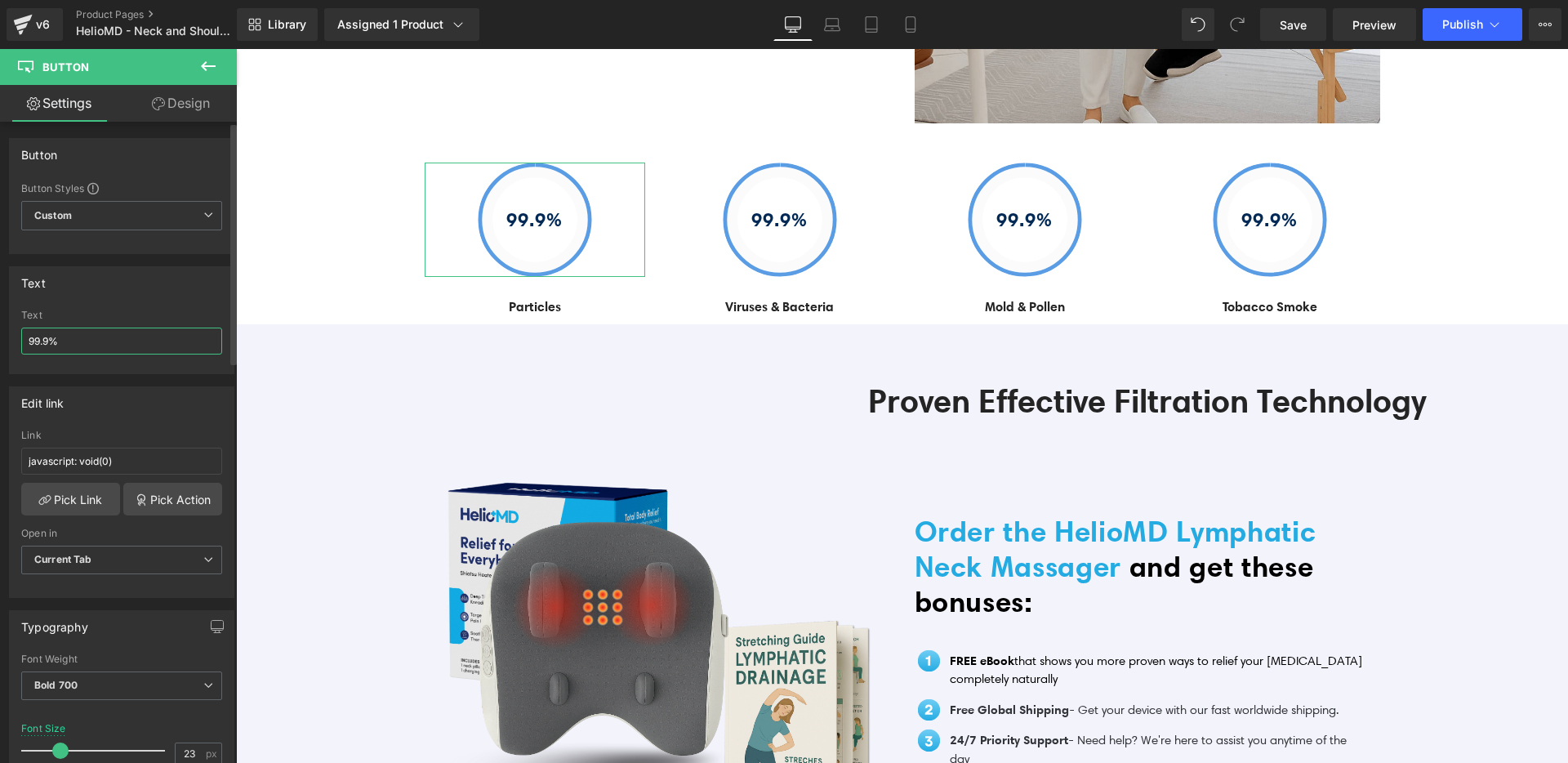
click at [141, 334] on input "99.9%" at bounding box center [122, 341] width 201 height 27
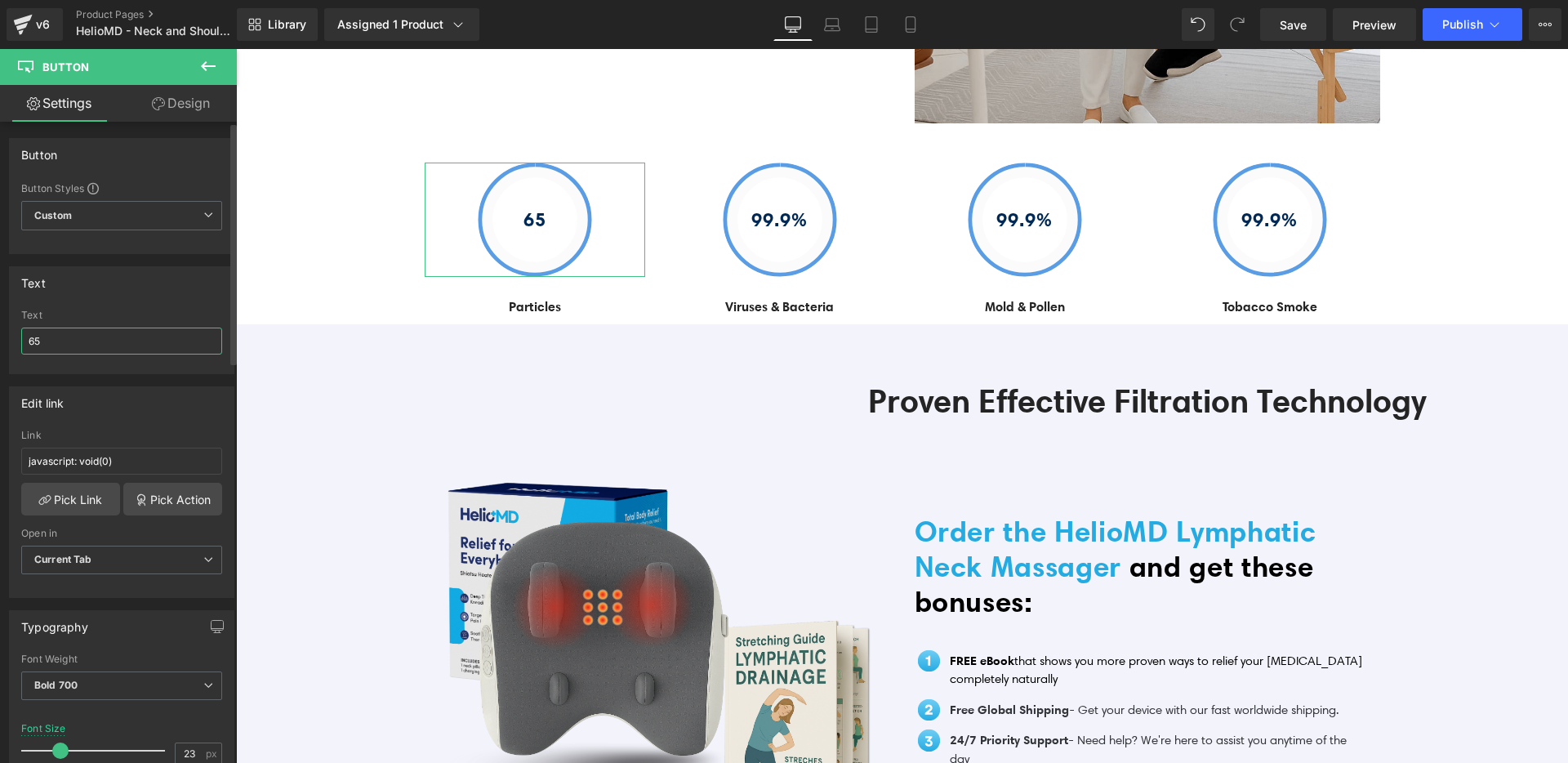
type input "65"
click at [108, 393] on div "Edit link" at bounding box center [122, 402] width 224 height 31
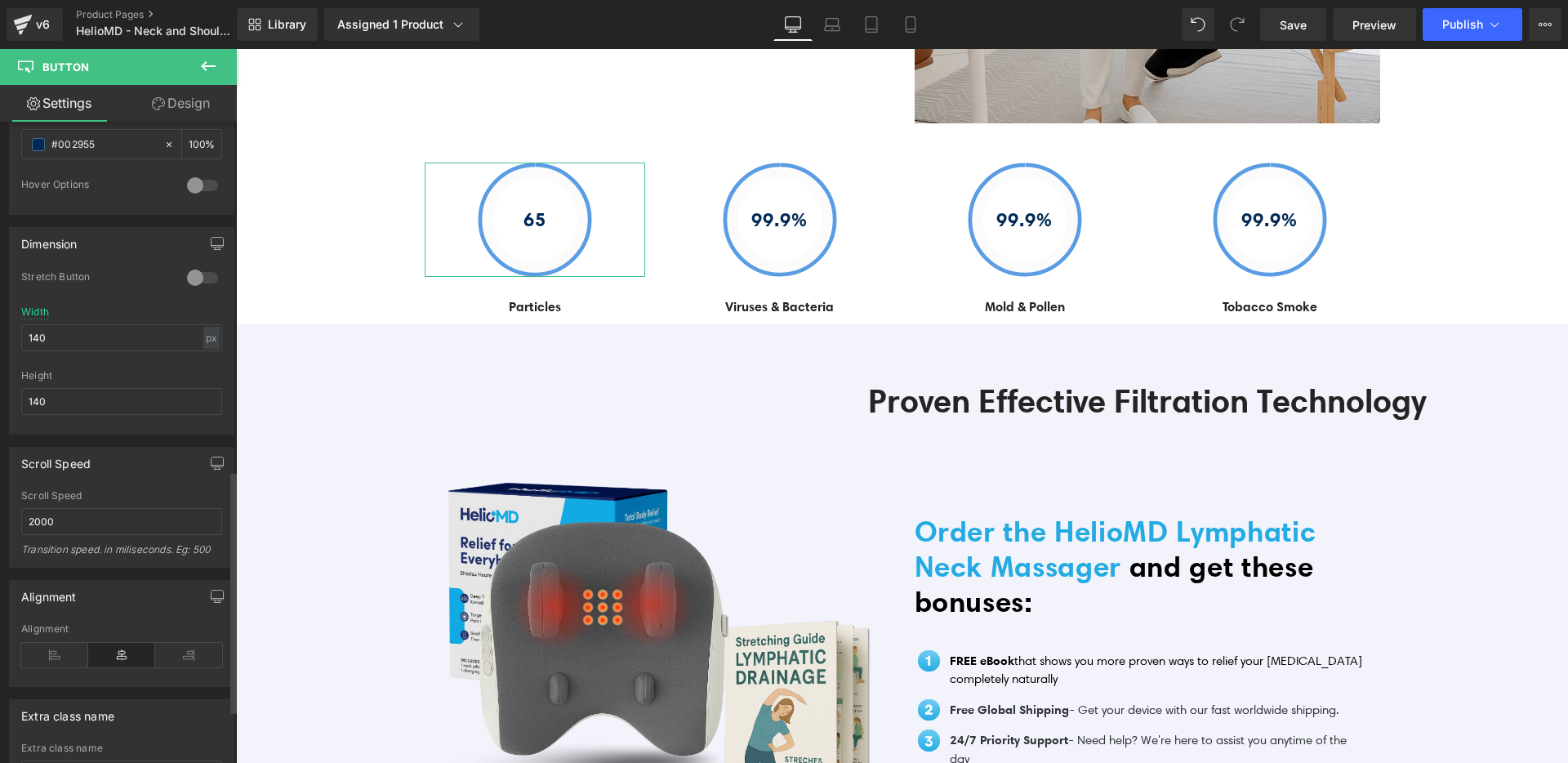
scroll to position [940, 0]
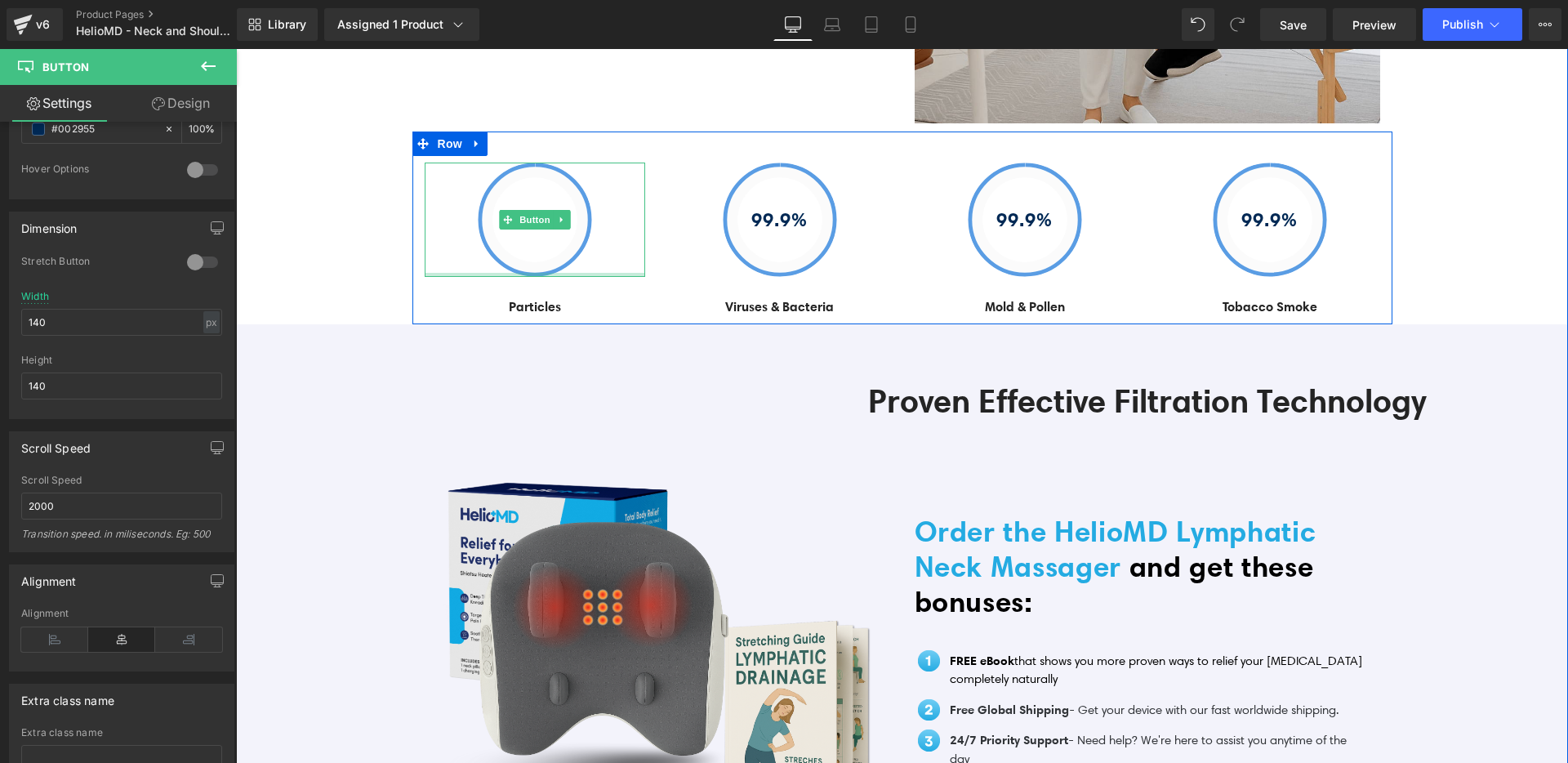
click at [540, 273] on div at bounding box center [535, 275] width 220 height 4
click at [543, 241] on link "65" at bounding box center [535, 219] width 115 height 115
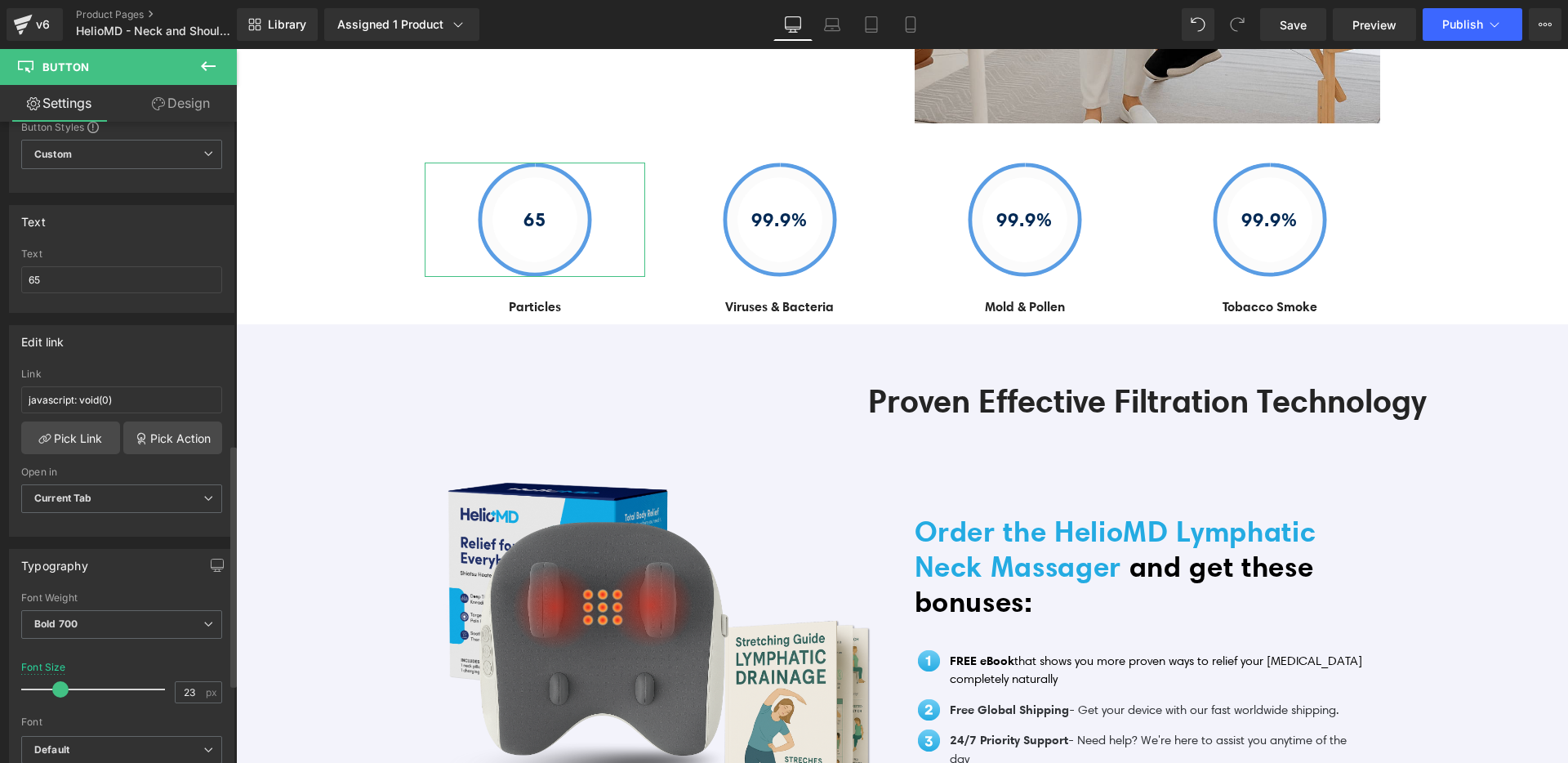
scroll to position [0, 0]
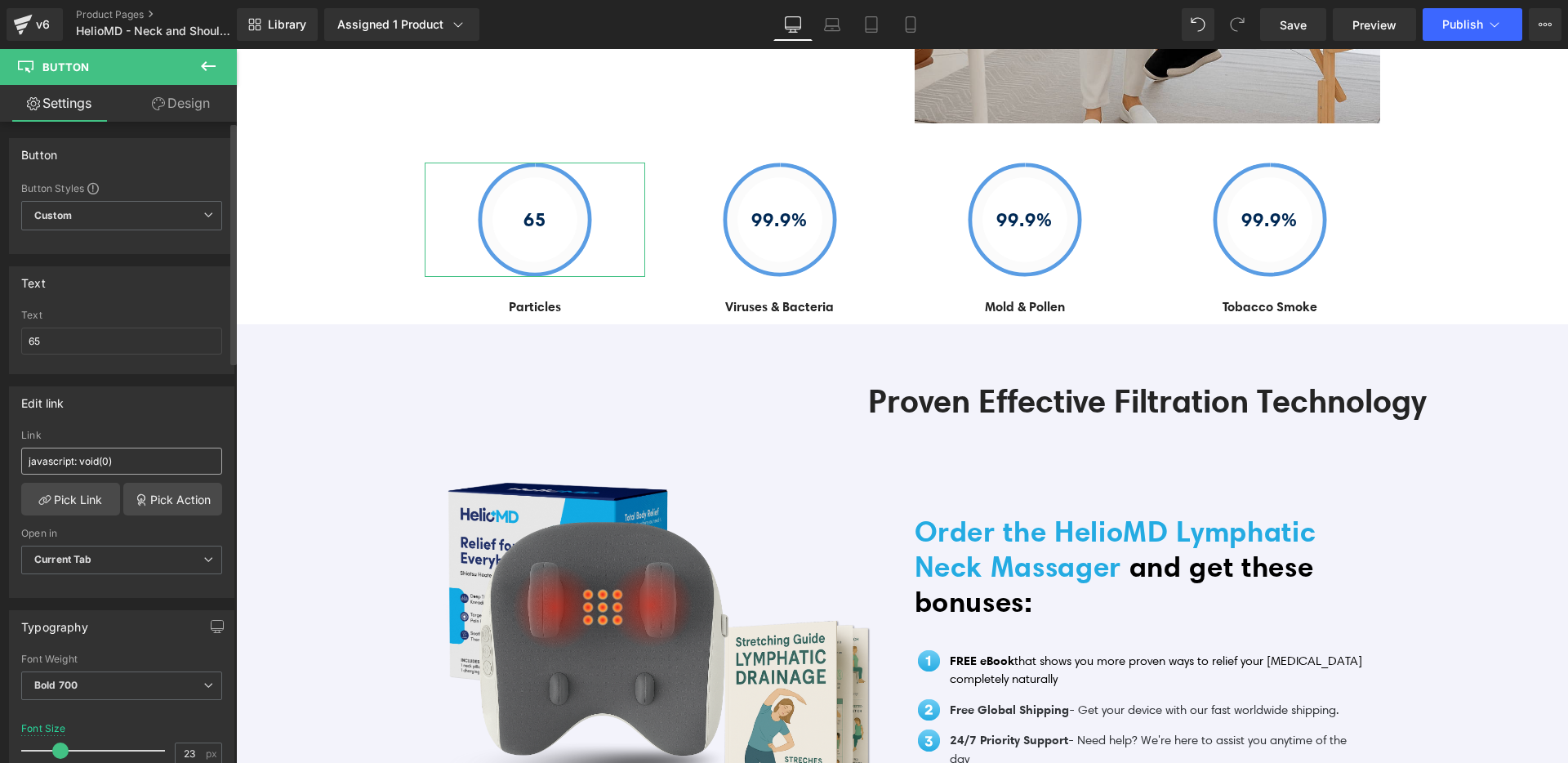
click at [144, 463] on input "javascript: void(0)" at bounding box center [122, 461] width 201 height 27
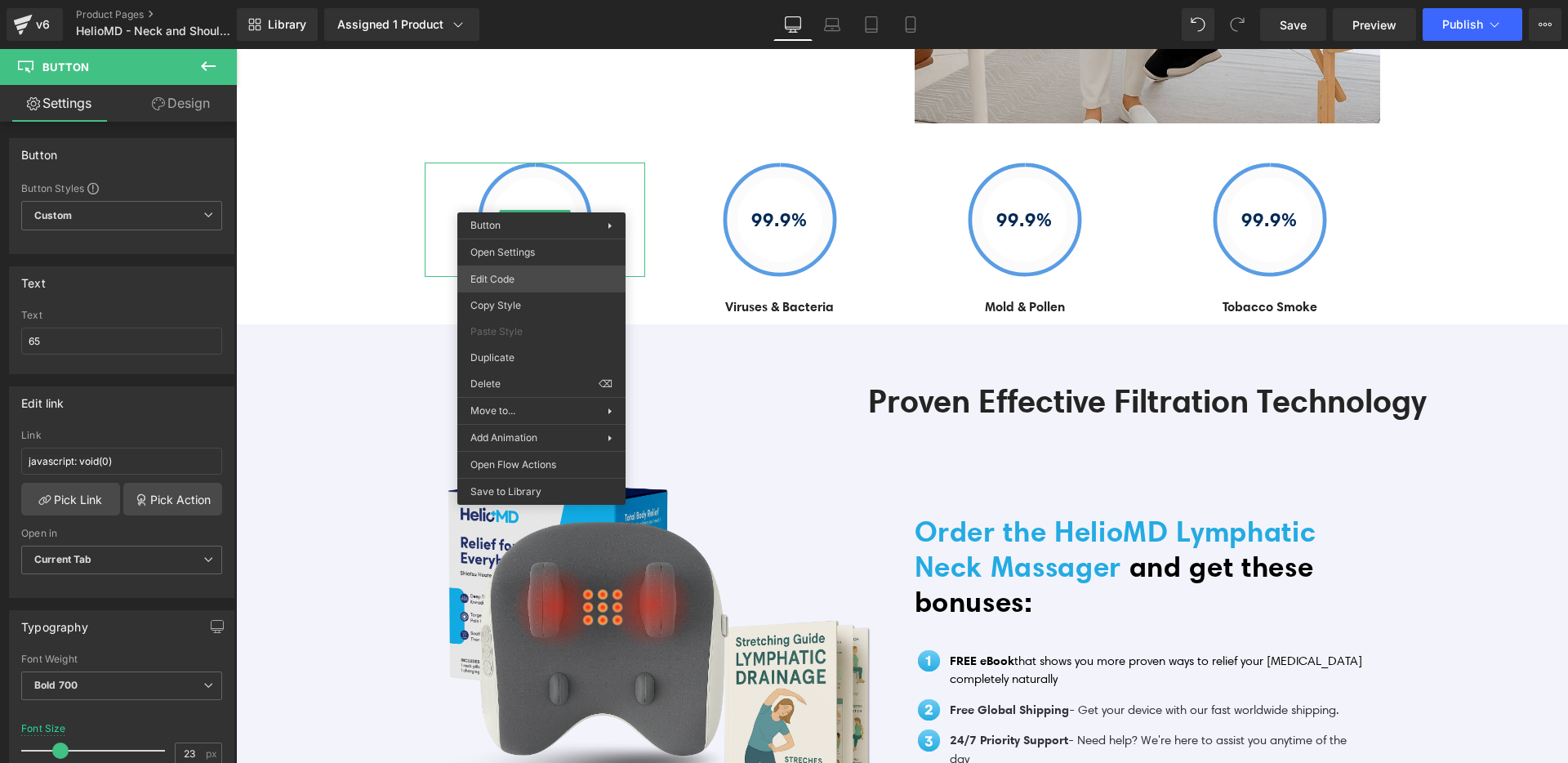
click at [520, 0] on div "Row You are previewing how the will restyle your page. You can not edit Element…" at bounding box center [784, 0] width 1568 height 0
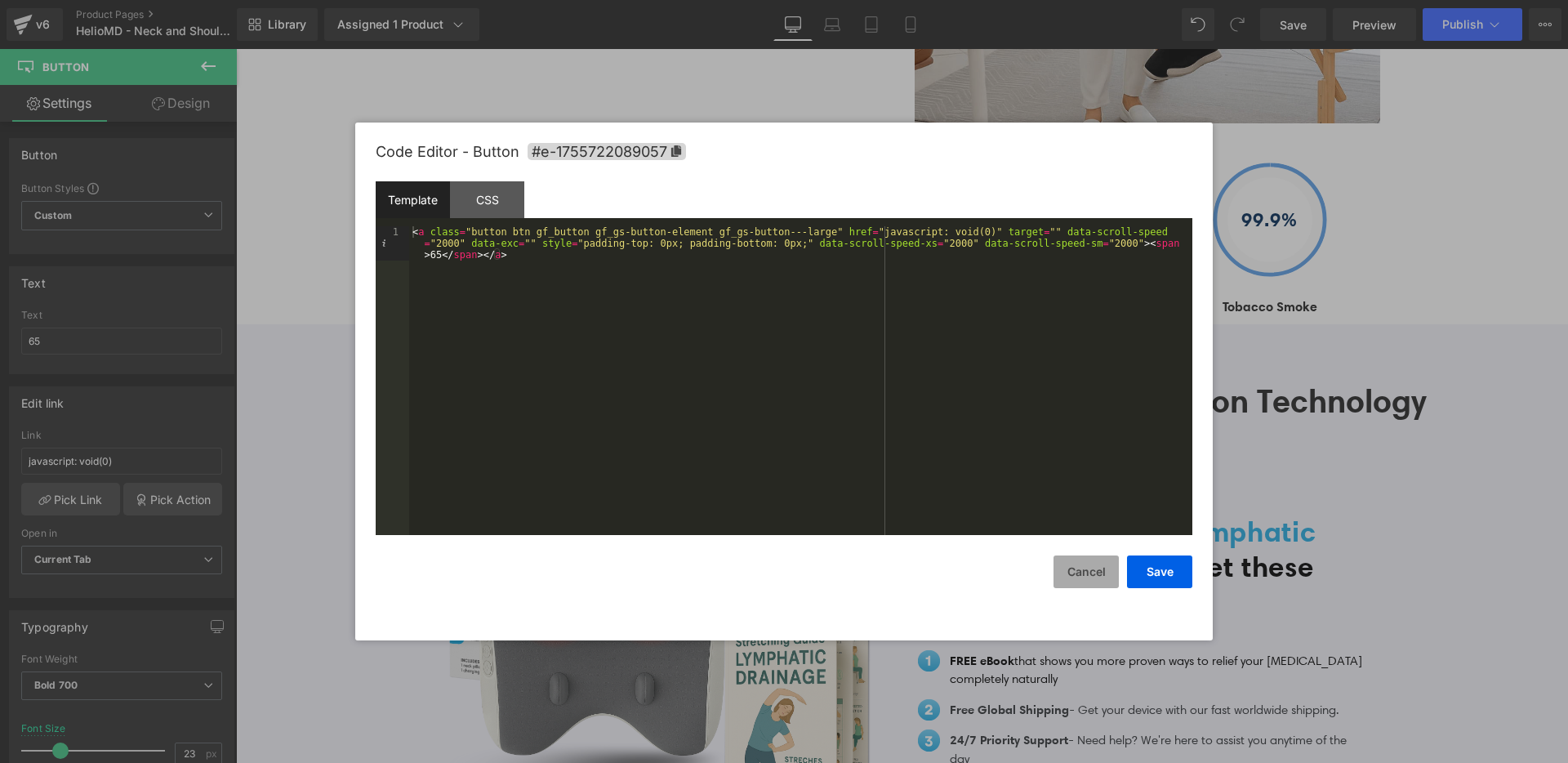
click at [1084, 567] on button "Cancel" at bounding box center [1086, 571] width 65 height 33
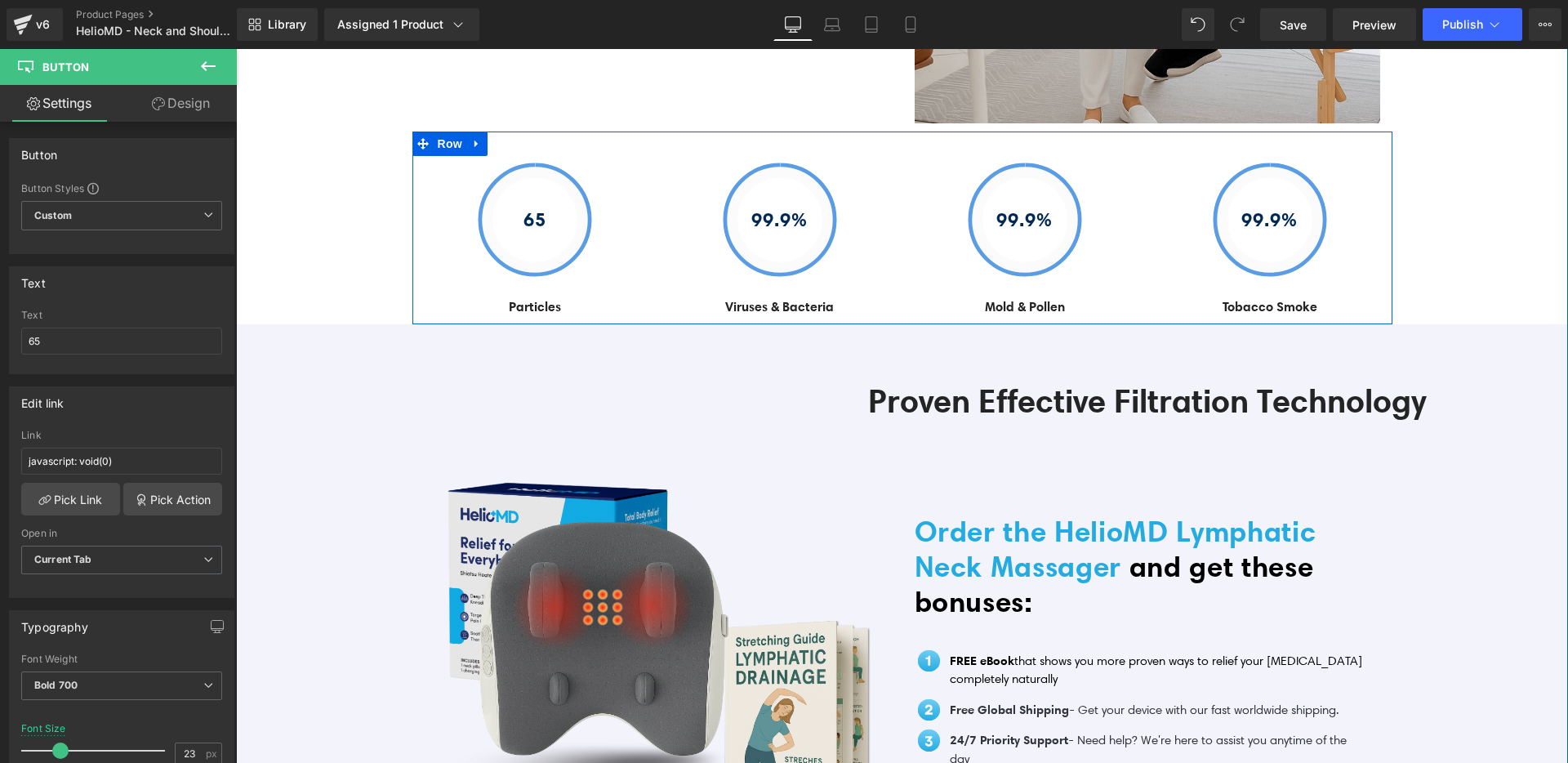
click at [655, 131] on div "65 Button Particles Text Block 99.9% Button Viruses & Bacteria Text Block 99.9%…" at bounding box center [902, 227] width 980 height 193
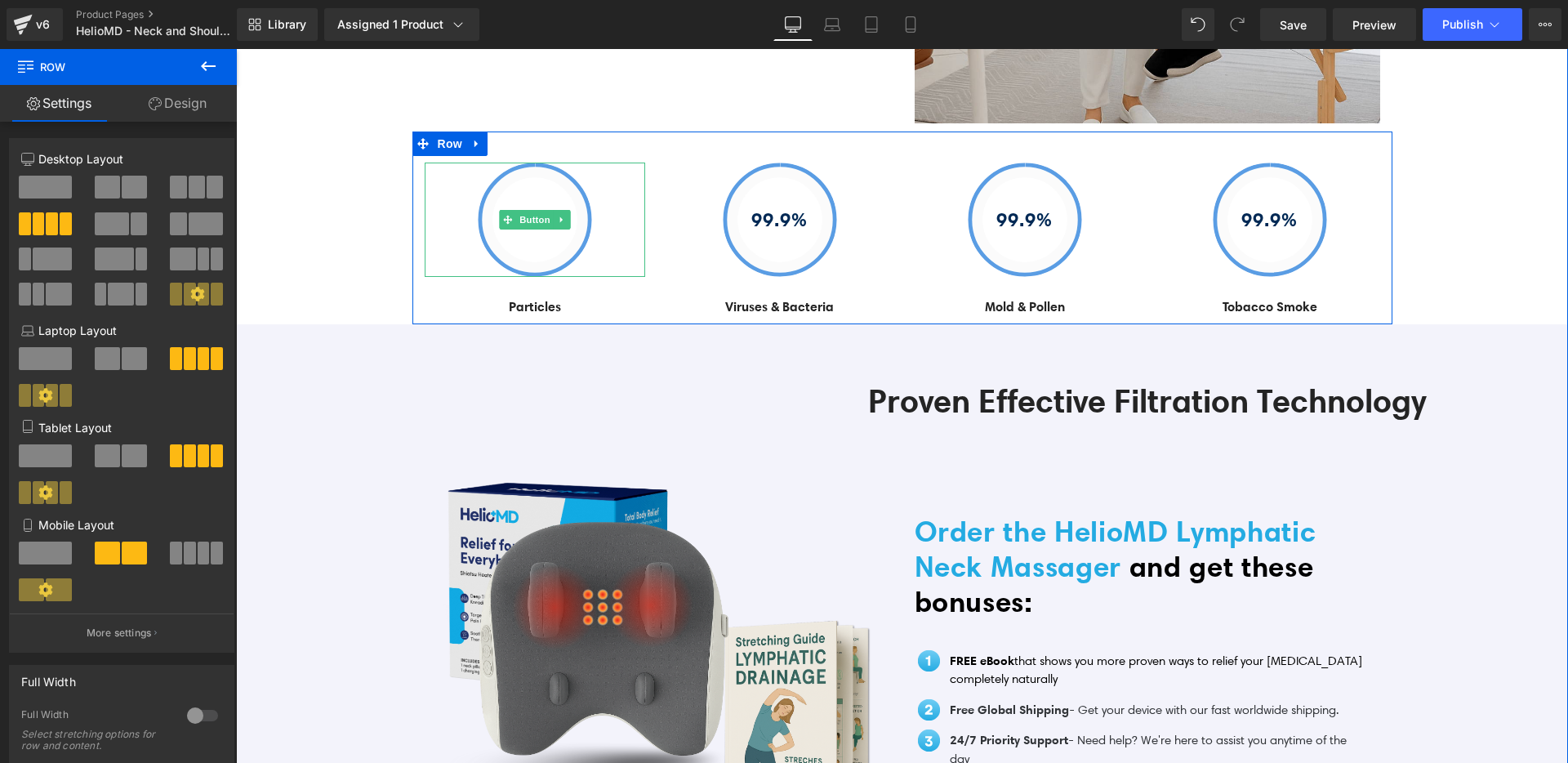
click at [577, 185] on link "65" at bounding box center [535, 219] width 115 height 115
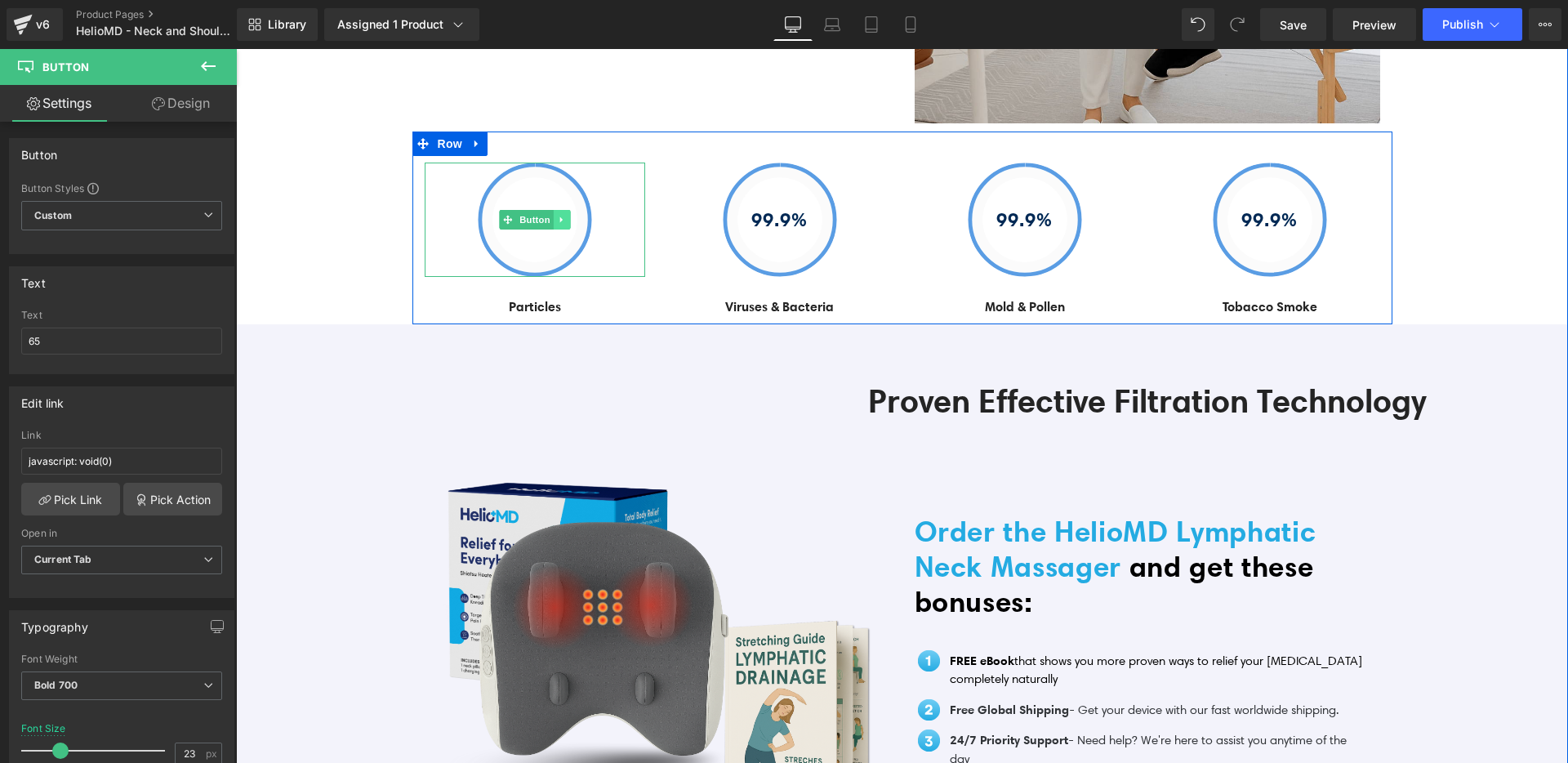
click at [555, 210] on link at bounding box center [561, 219] width 17 height 19
click at [544, 232] on link "65" at bounding box center [535, 219] width 115 height 115
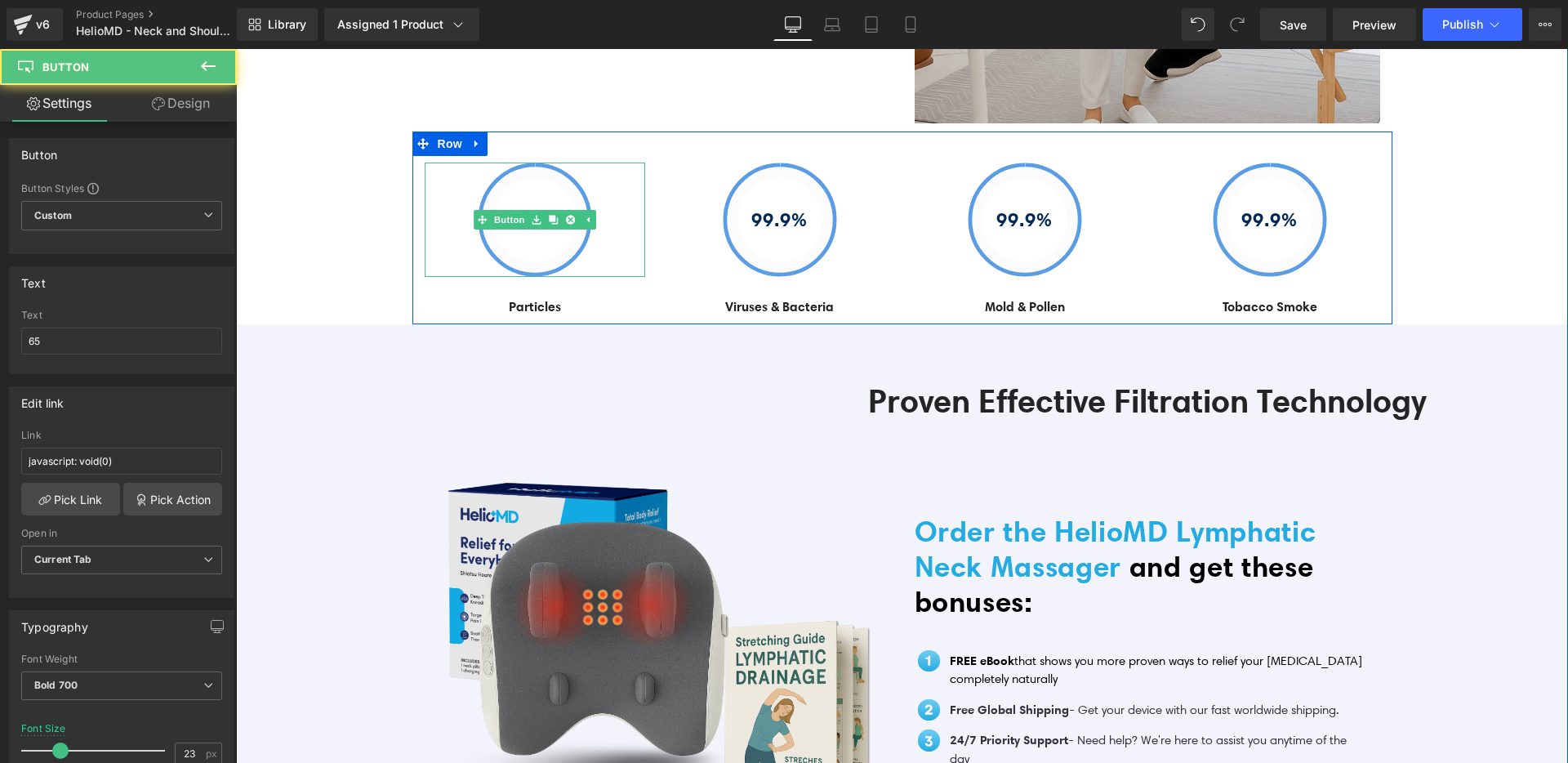
click at [544, 232] on link "65" at bounding box center [535, 219] width 115 height 115
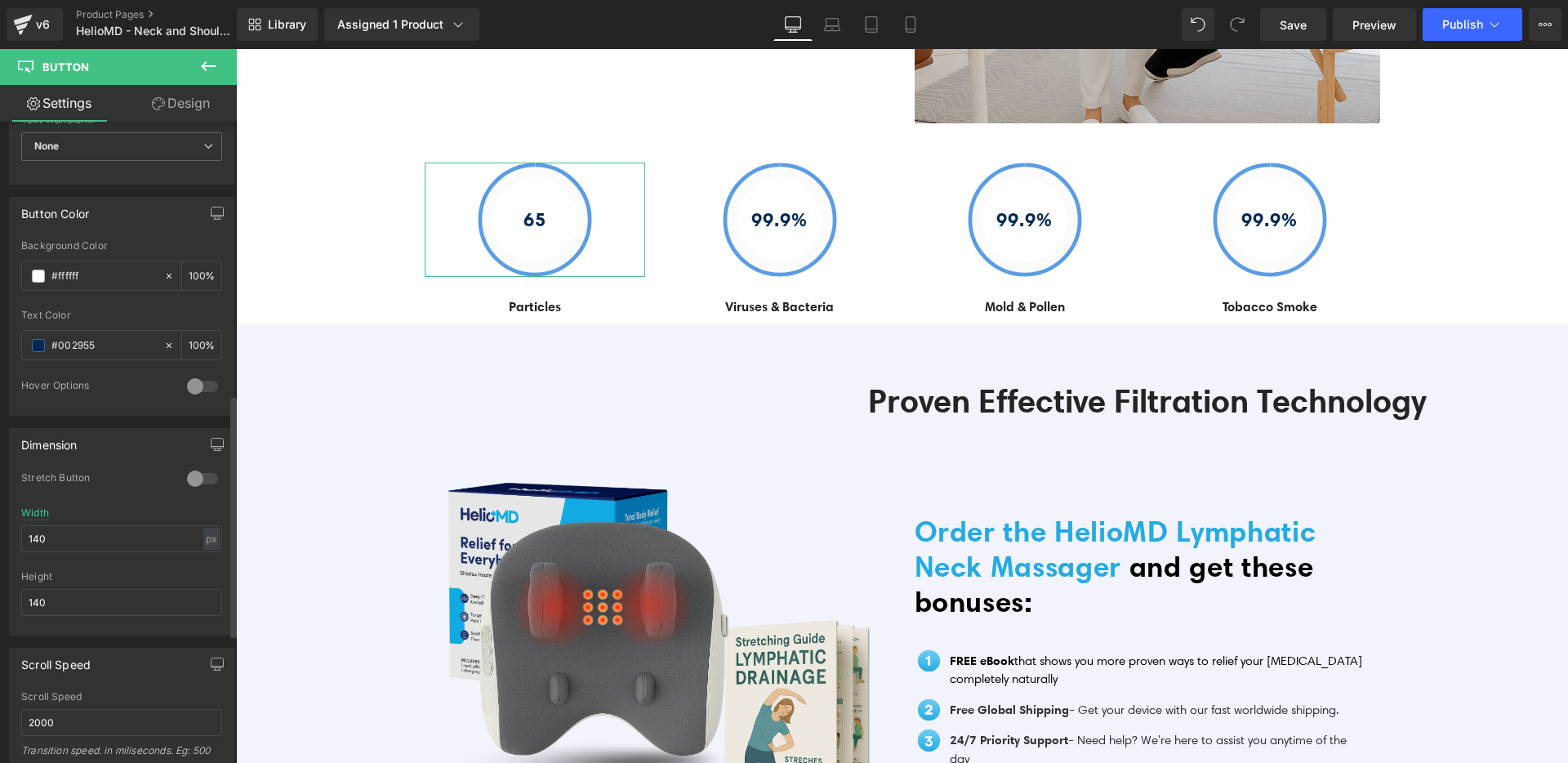
scroll to position [1067, 0]
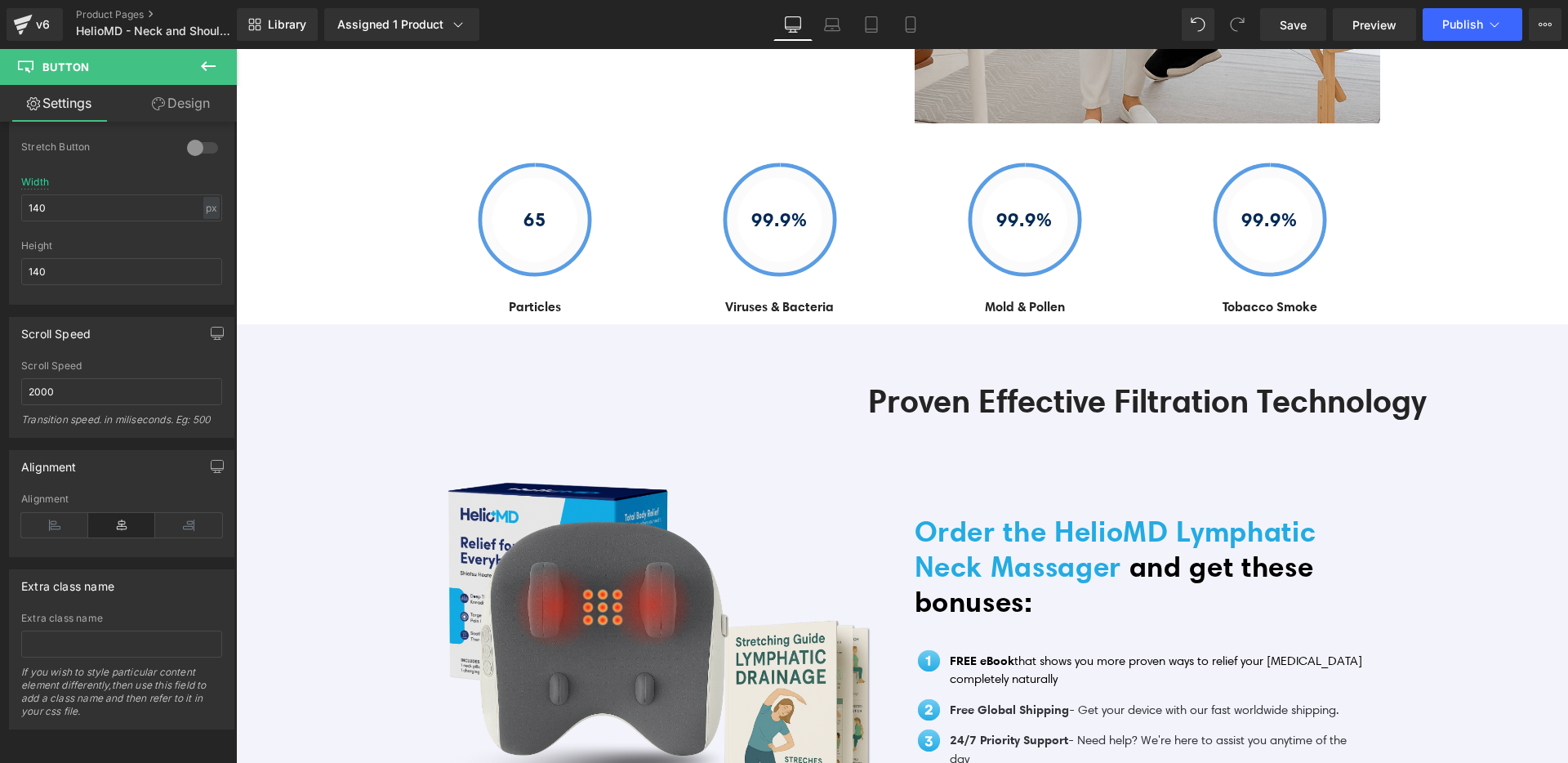
click at [183, 85] on link "Design" at bounding box center [181, 103] width 118 height 37
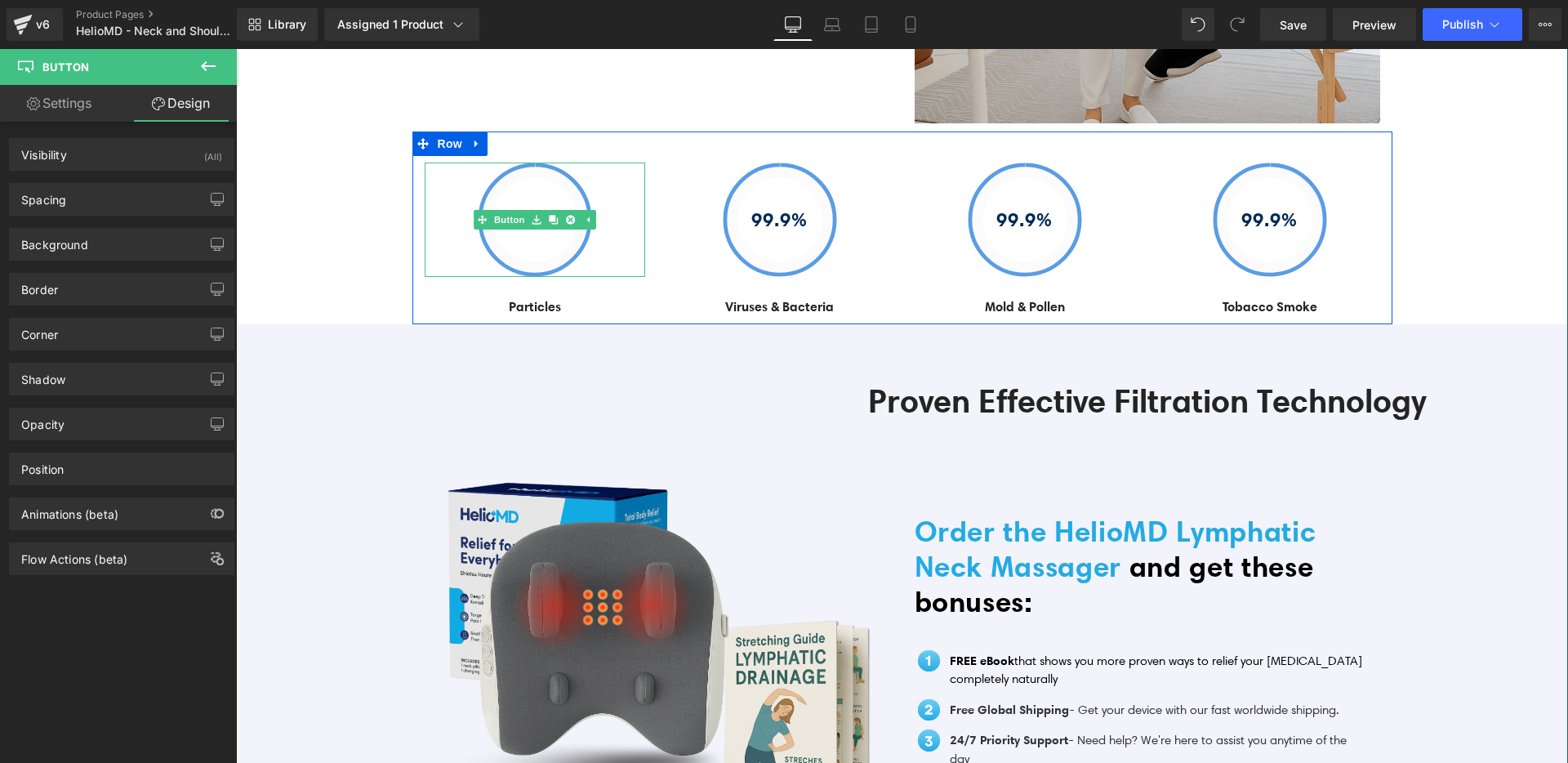
click at [562, 211] on link "65" at bounding box center [535, 219] width 115 height 115
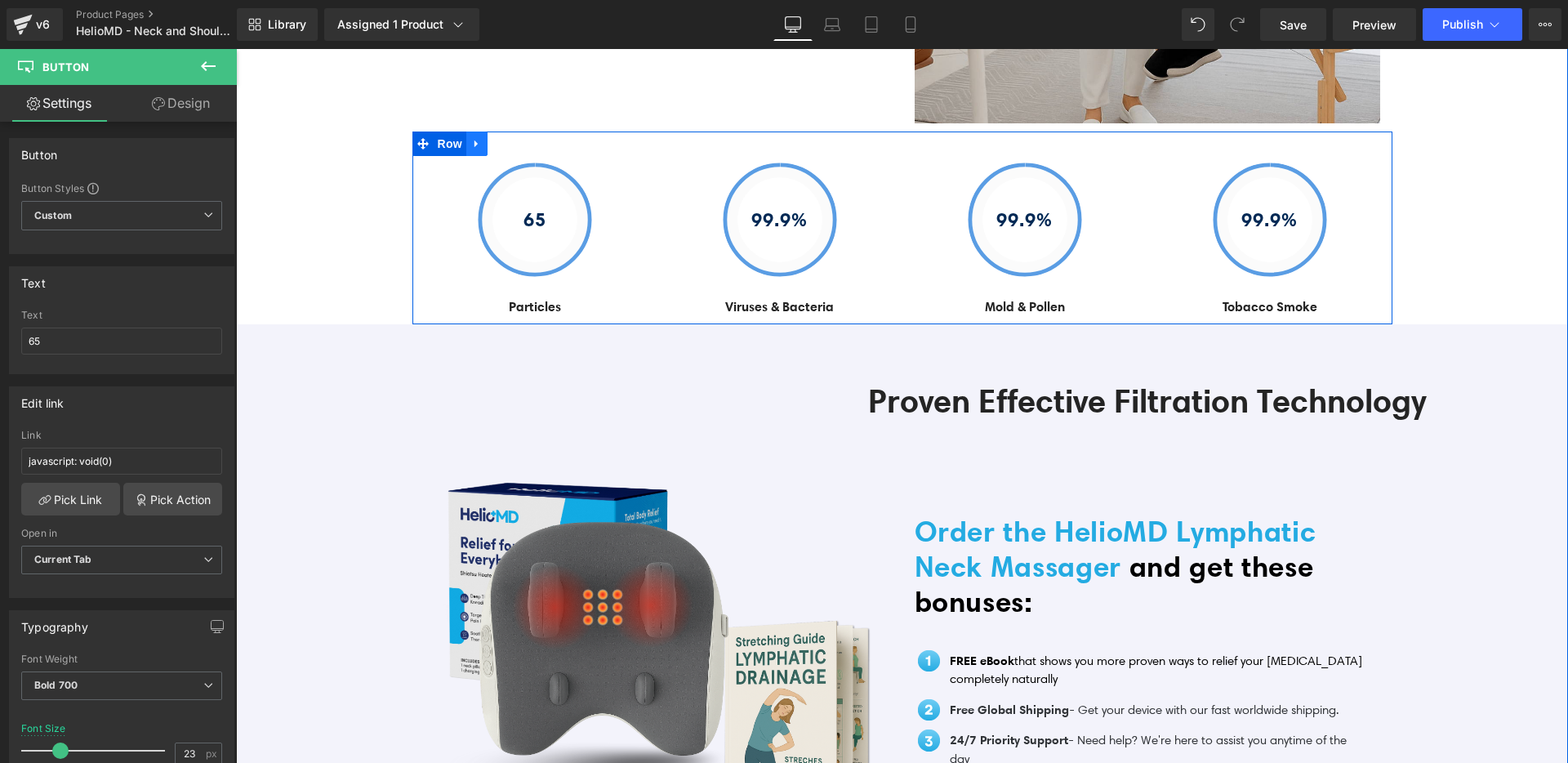
click at [474, 137] on icon at bounding box center [477, 144] width 11 height 12
click at [514, 137] on icon at bounding box center [519, 144] width 11 height 12
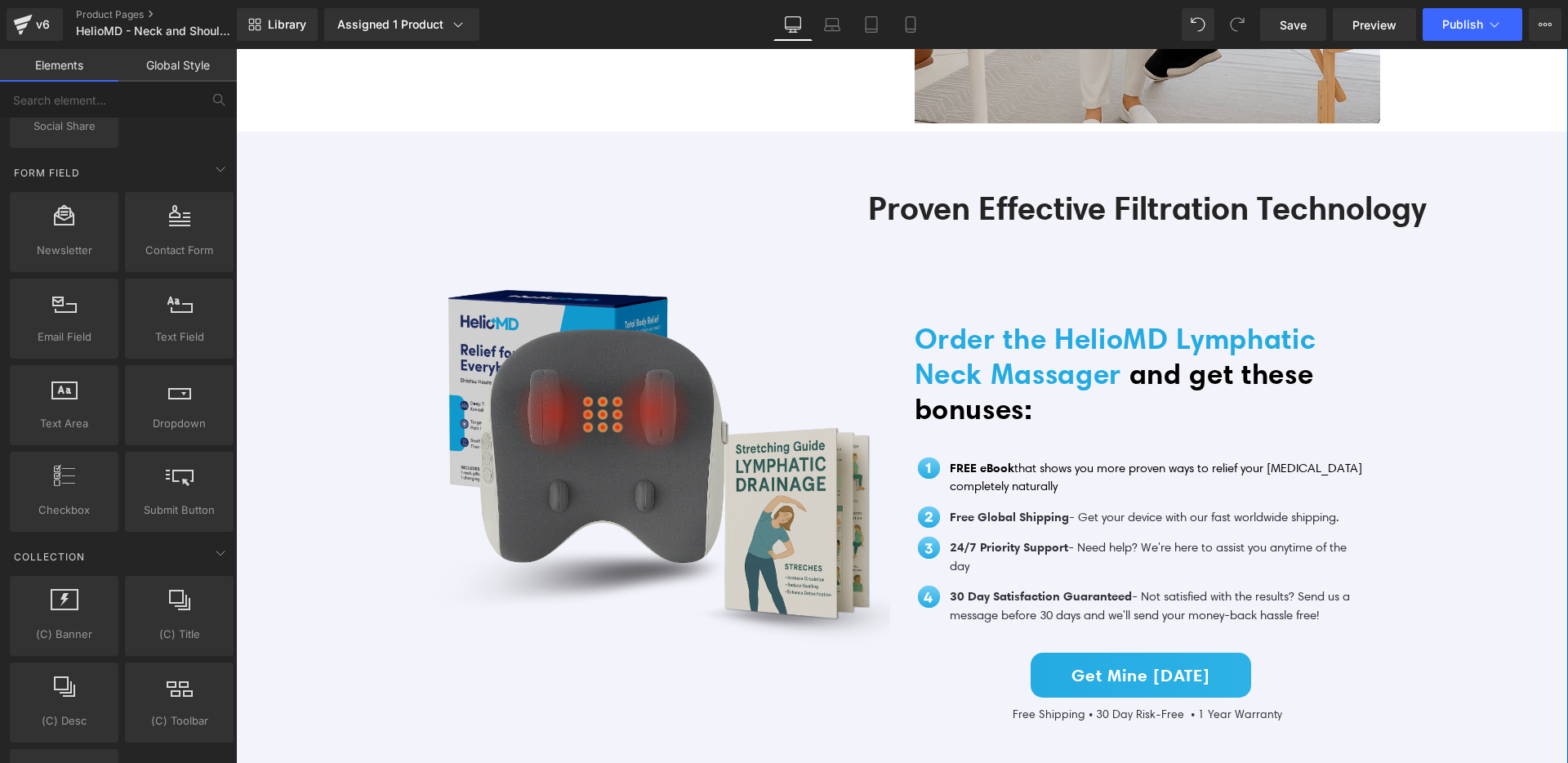
scroll to position [3315, 0]
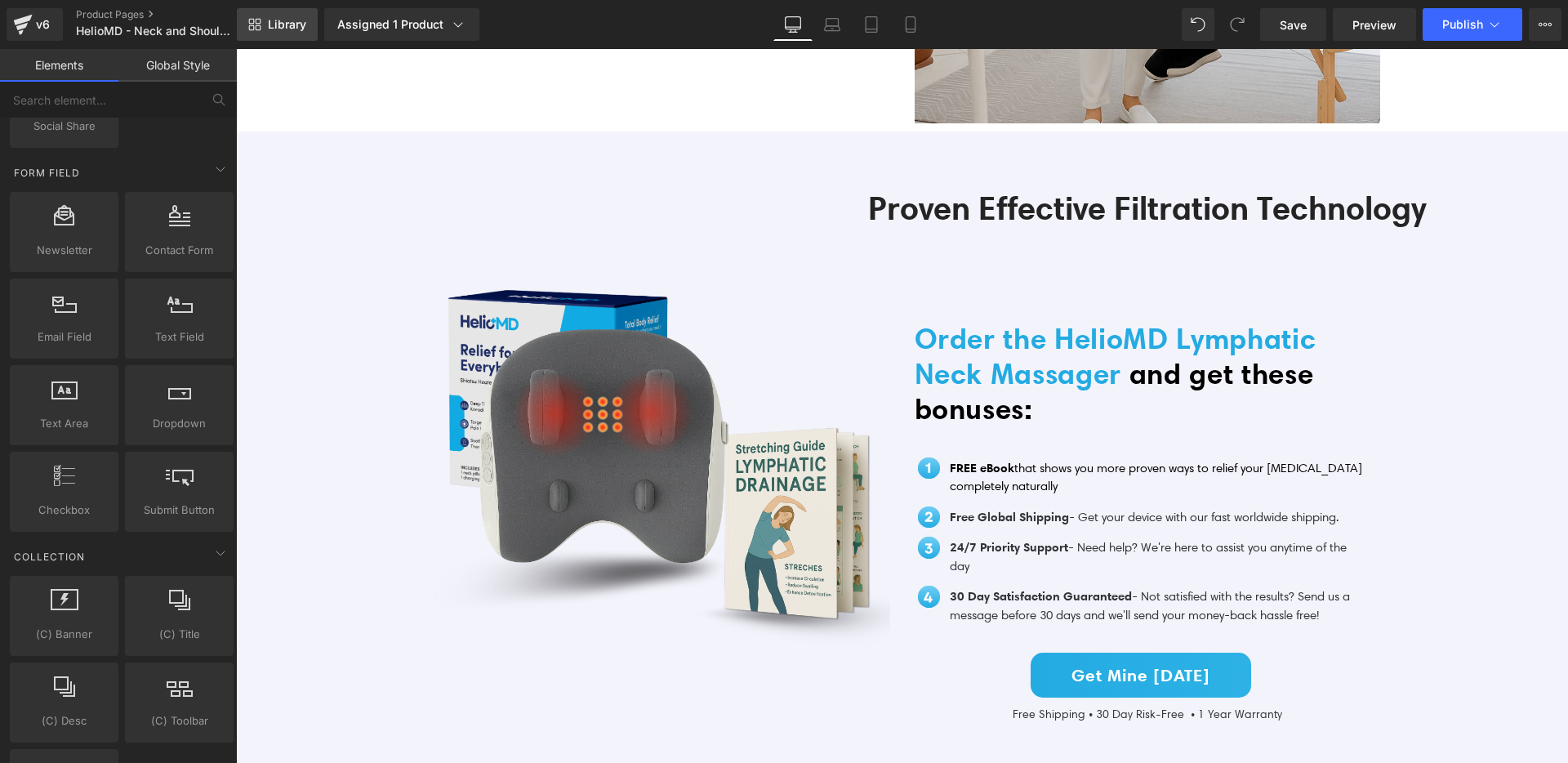
click at [304, 26] on span "Library" at bounding box center [287, 24] width 39 height 15
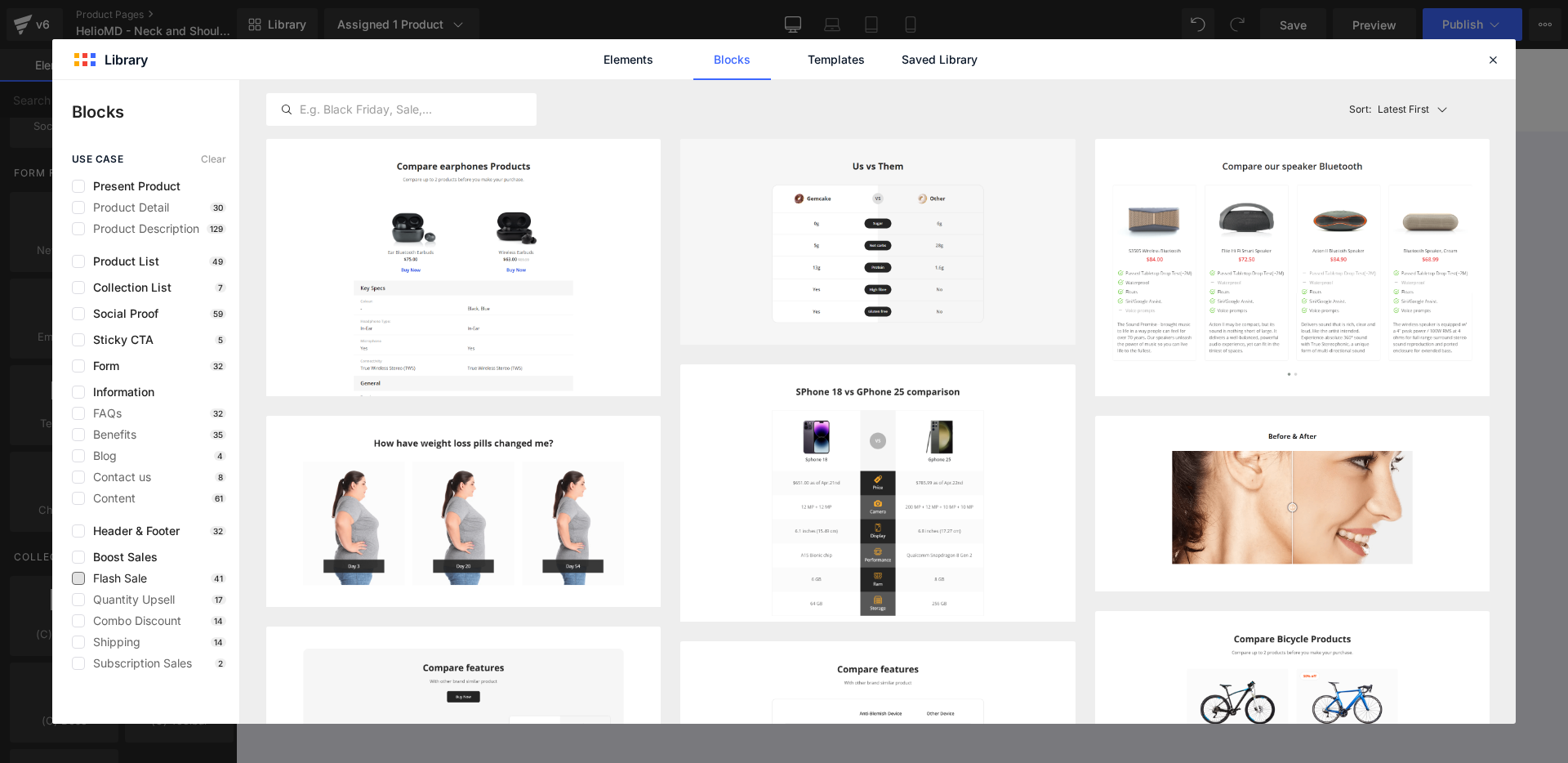
click at [129, 578] on span "Flash Sale" at bounding box center [115, 578] width 62 height 13
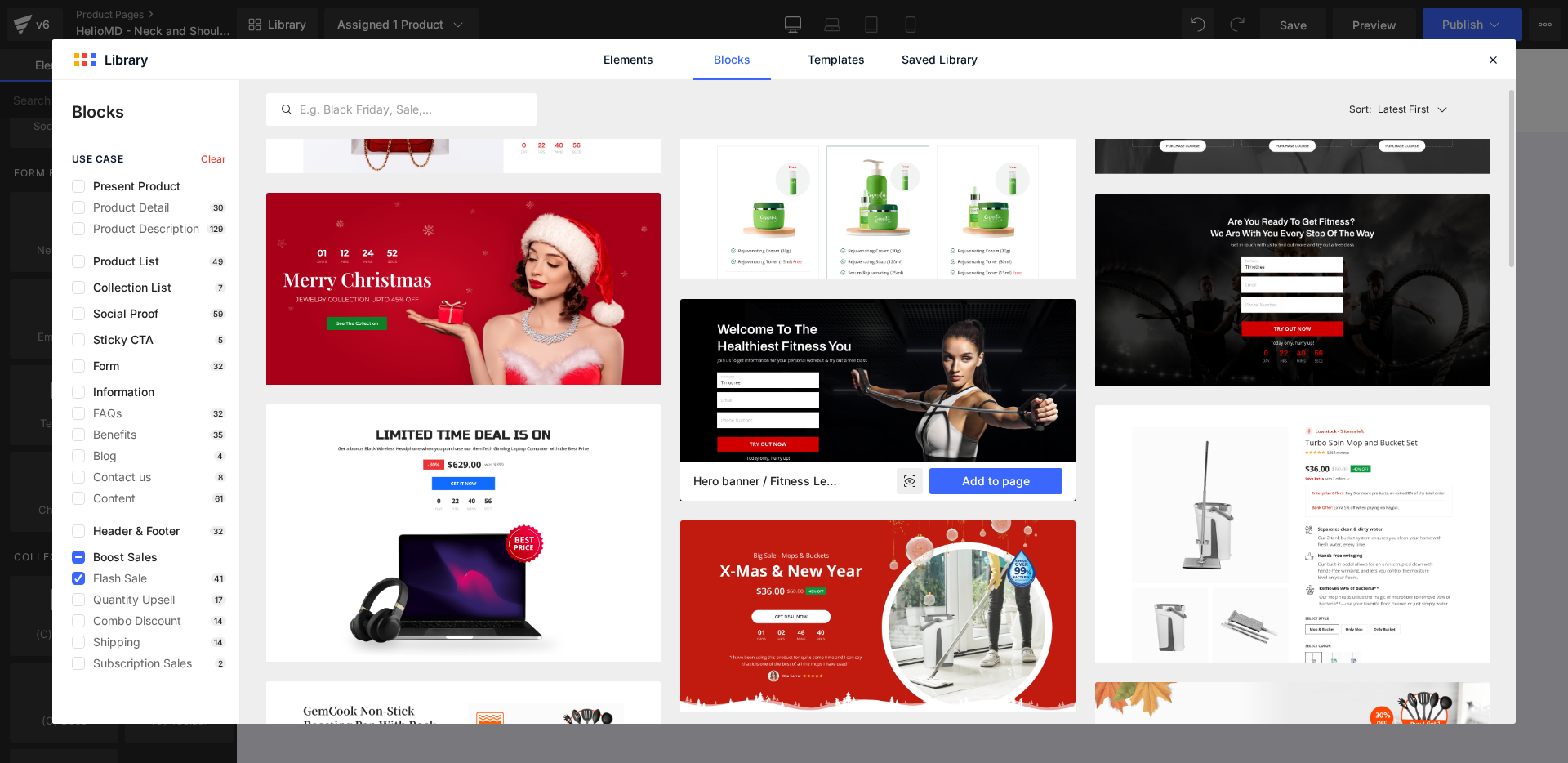
scroll to position [121, 0]
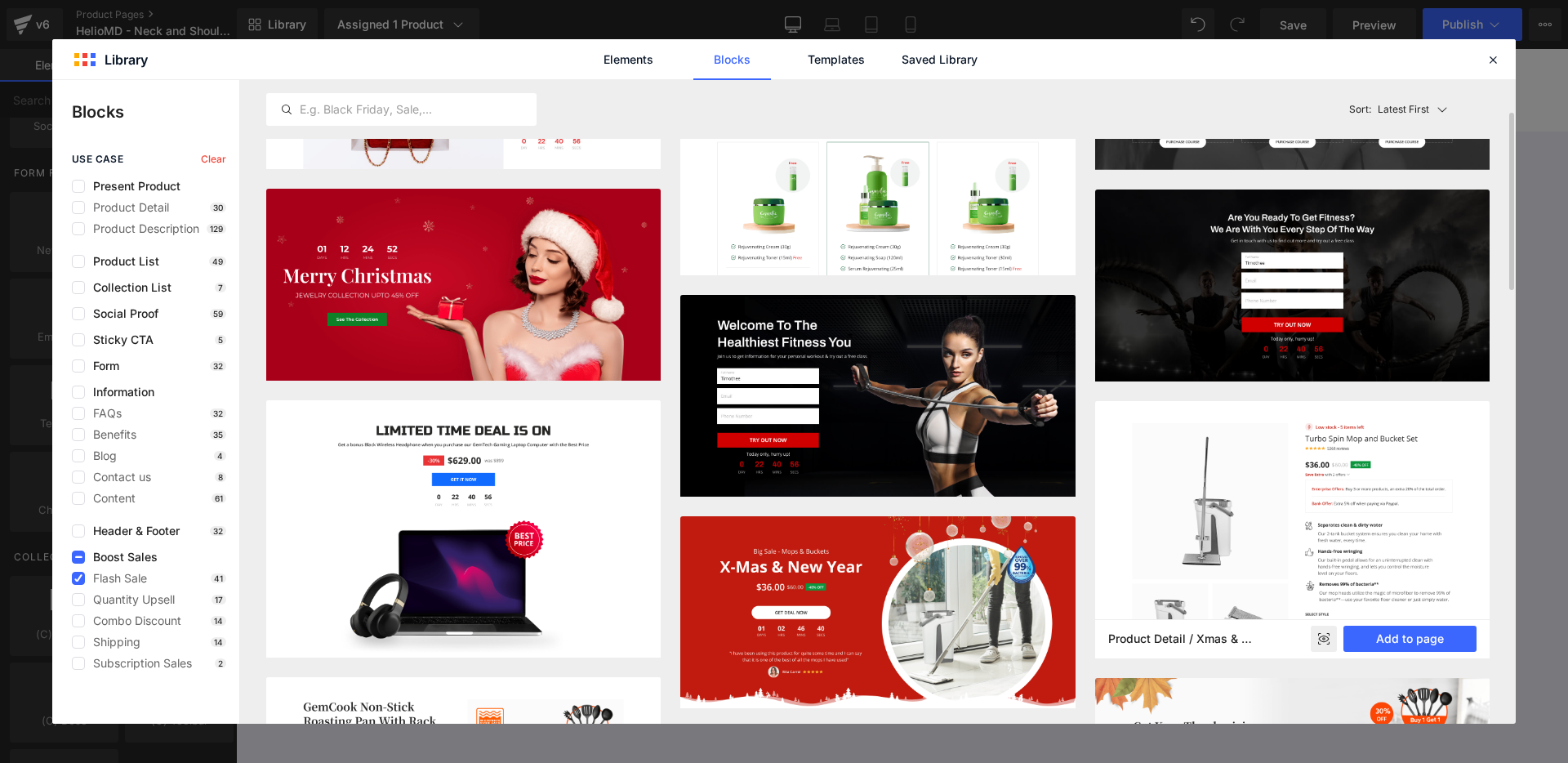
click at [1328, 638] on icon at bounding box center [1323, 638] width 11 height 6
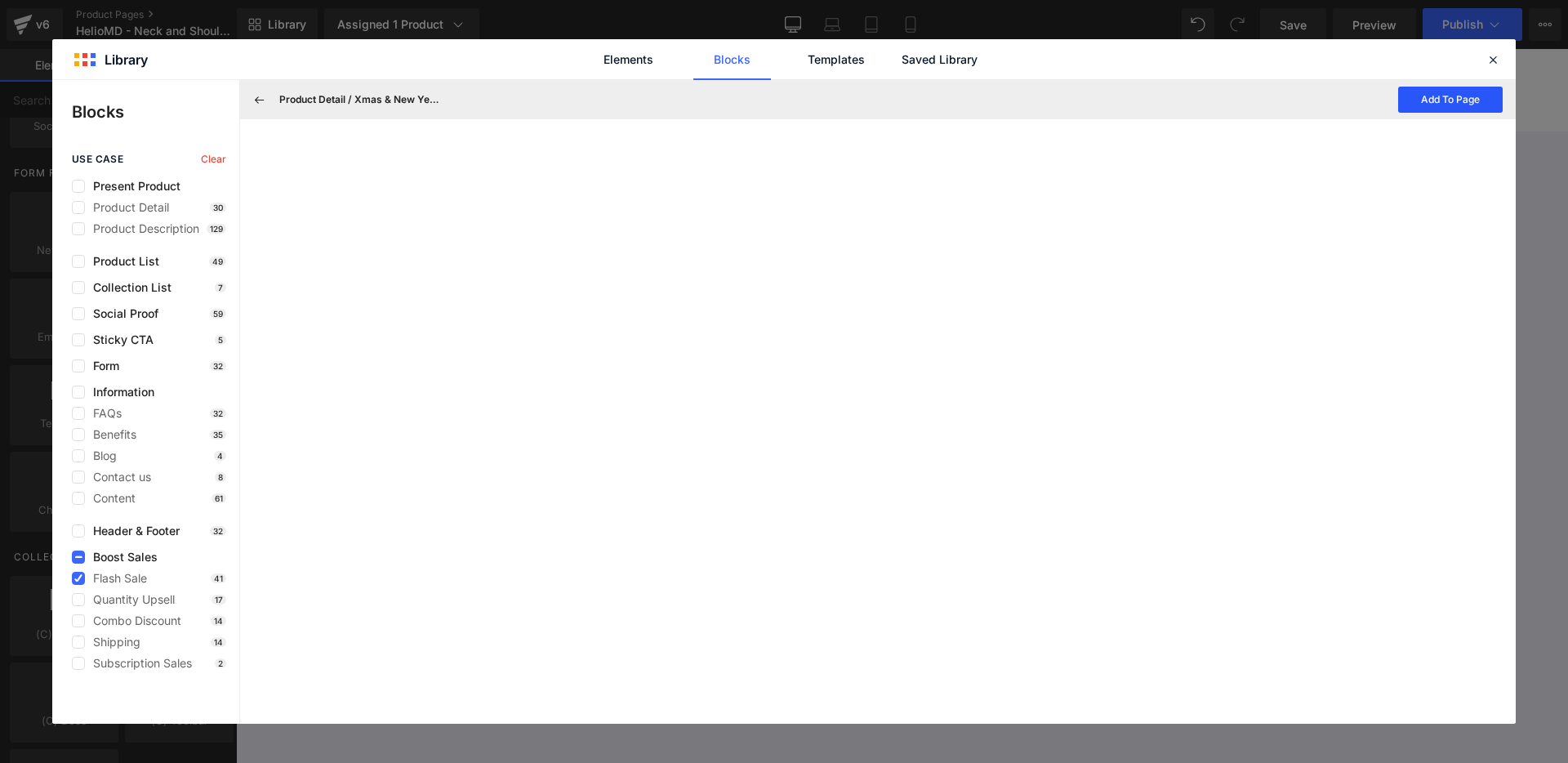
click at [1427, 101] on button "Add To Page" at bounding box center [1450, 100] width 105 height 26
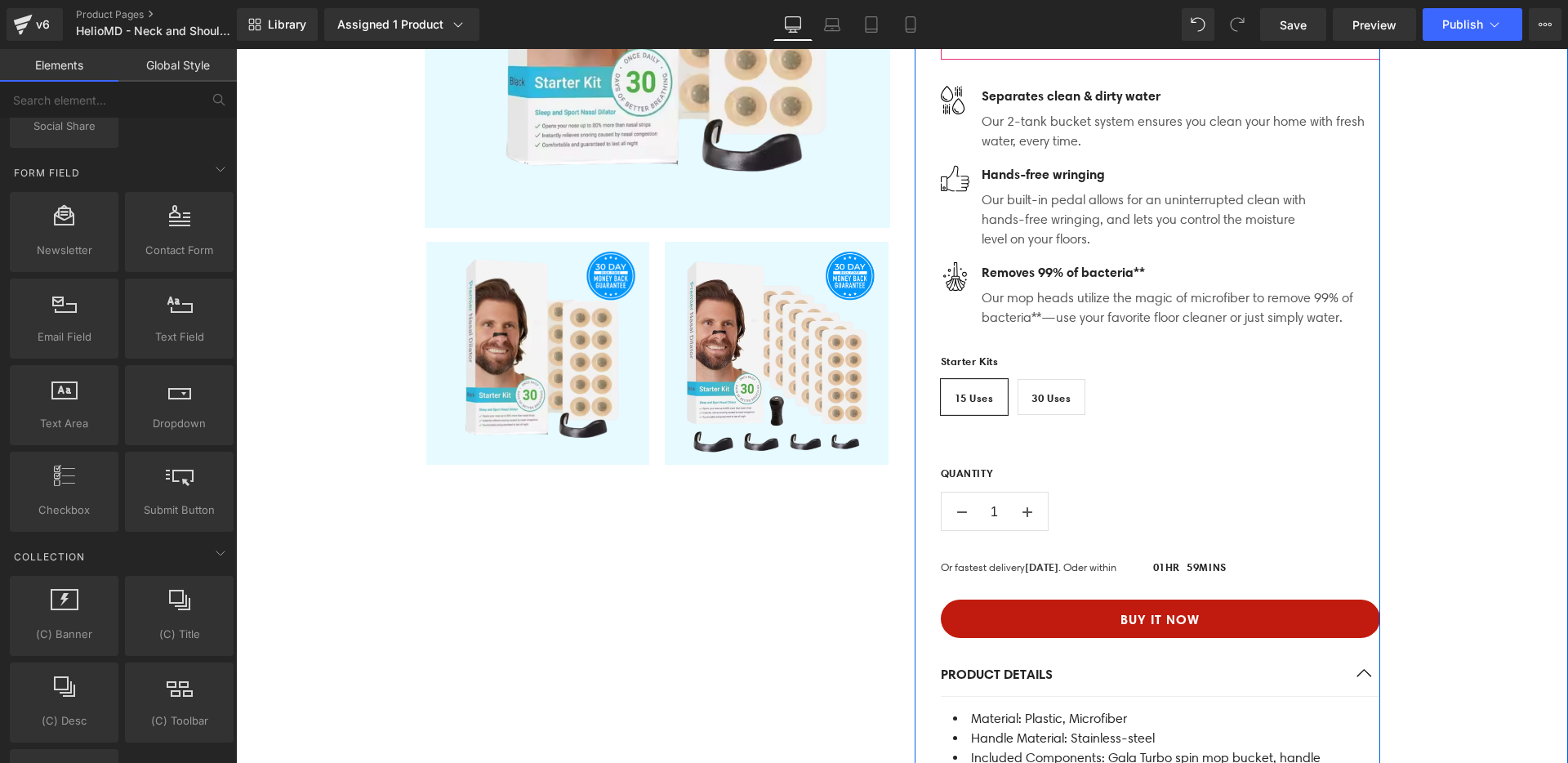
scroll to position [5454, 0]
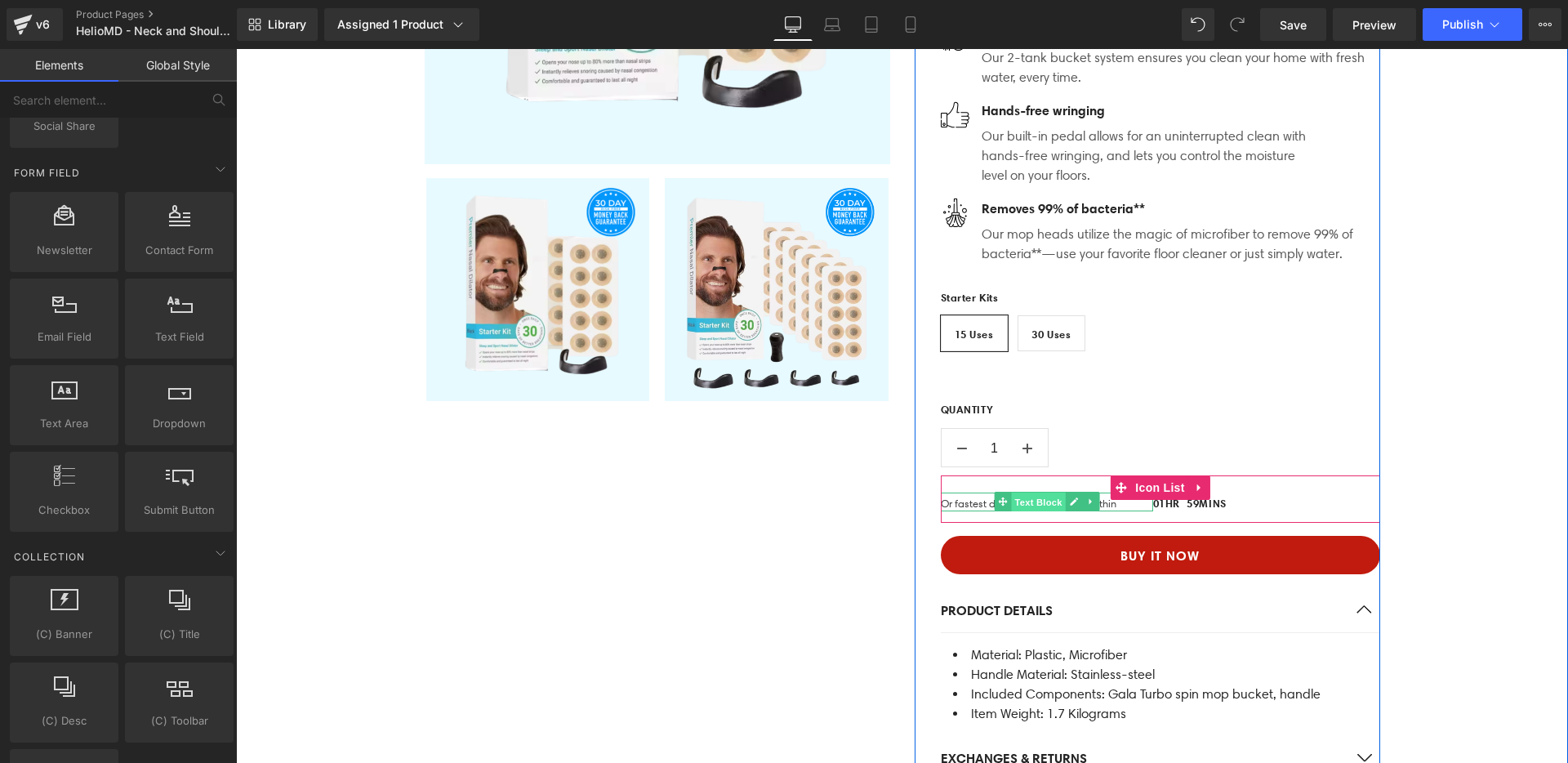
click at [1011, 501] on span "Text Block" at bounding box center [1038, 502] width 54 height 19
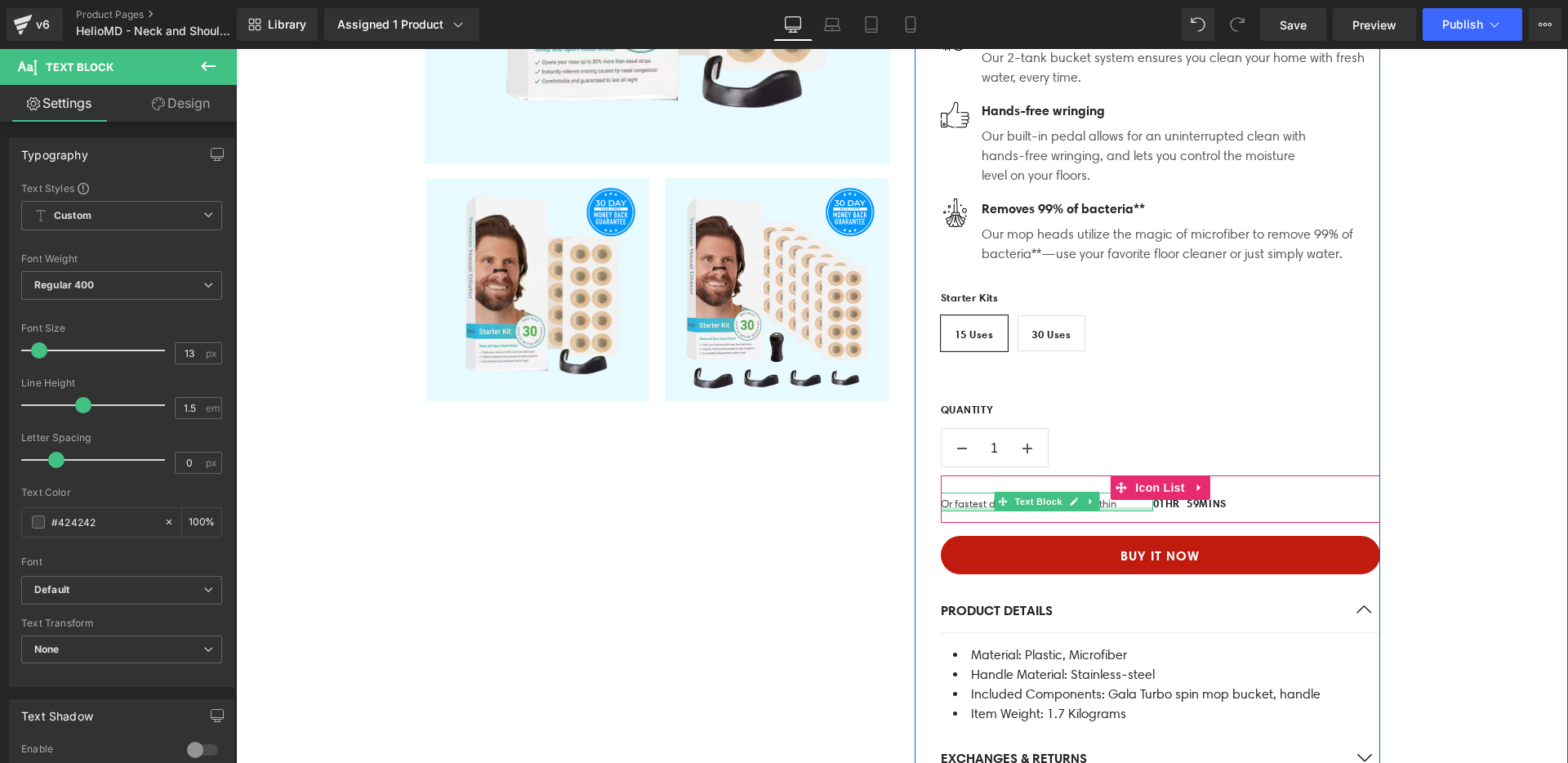
click at [1139, 507] on div "Or fastest delivery Fri, Oct 28 . Oder within Text Block" at bounding box center [1047, 502] width 212 height 19
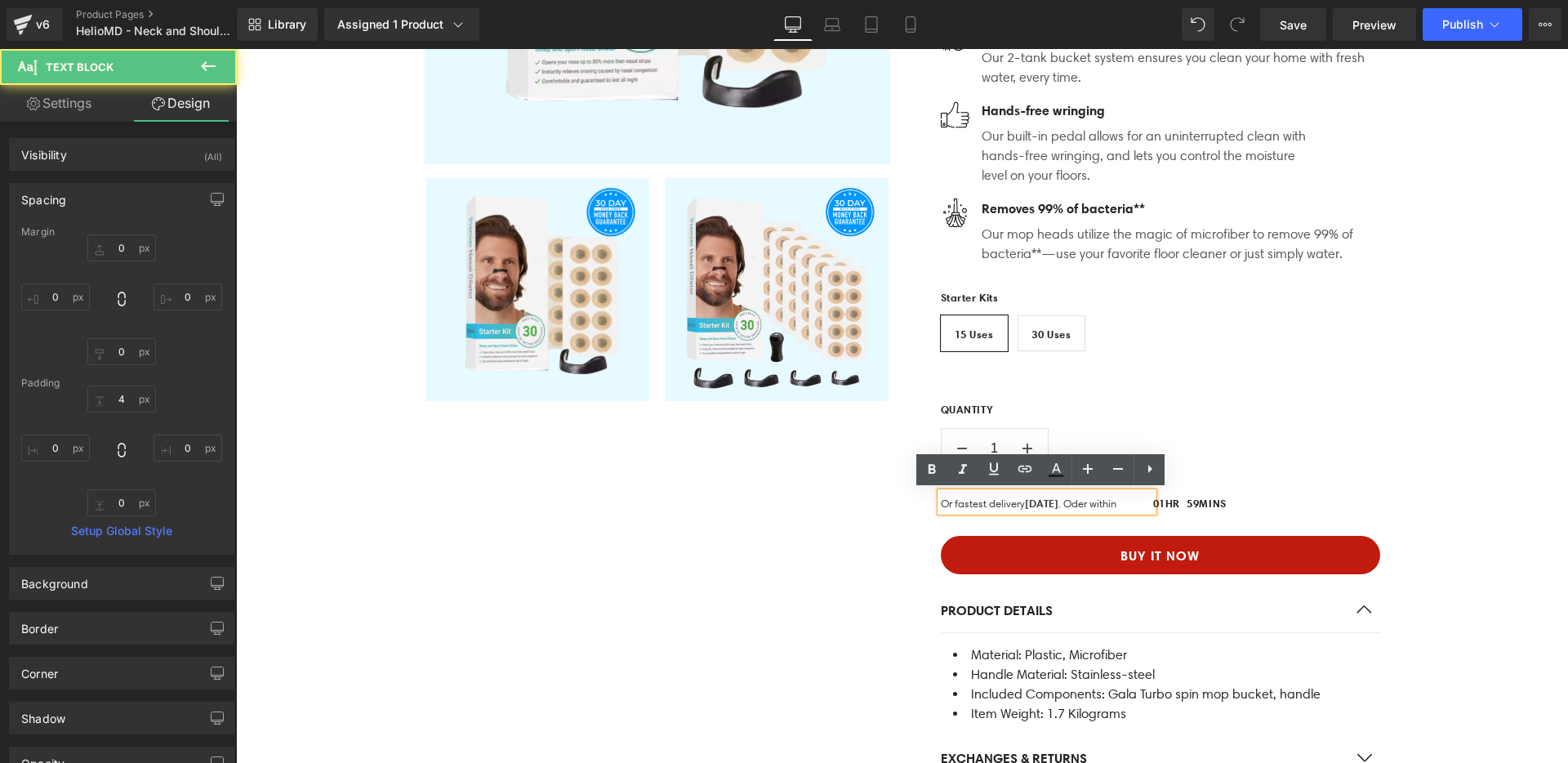
click at [1273, 435] on div "QUANTITY 1" at bounding box center [1160, 438] width 440 height 73
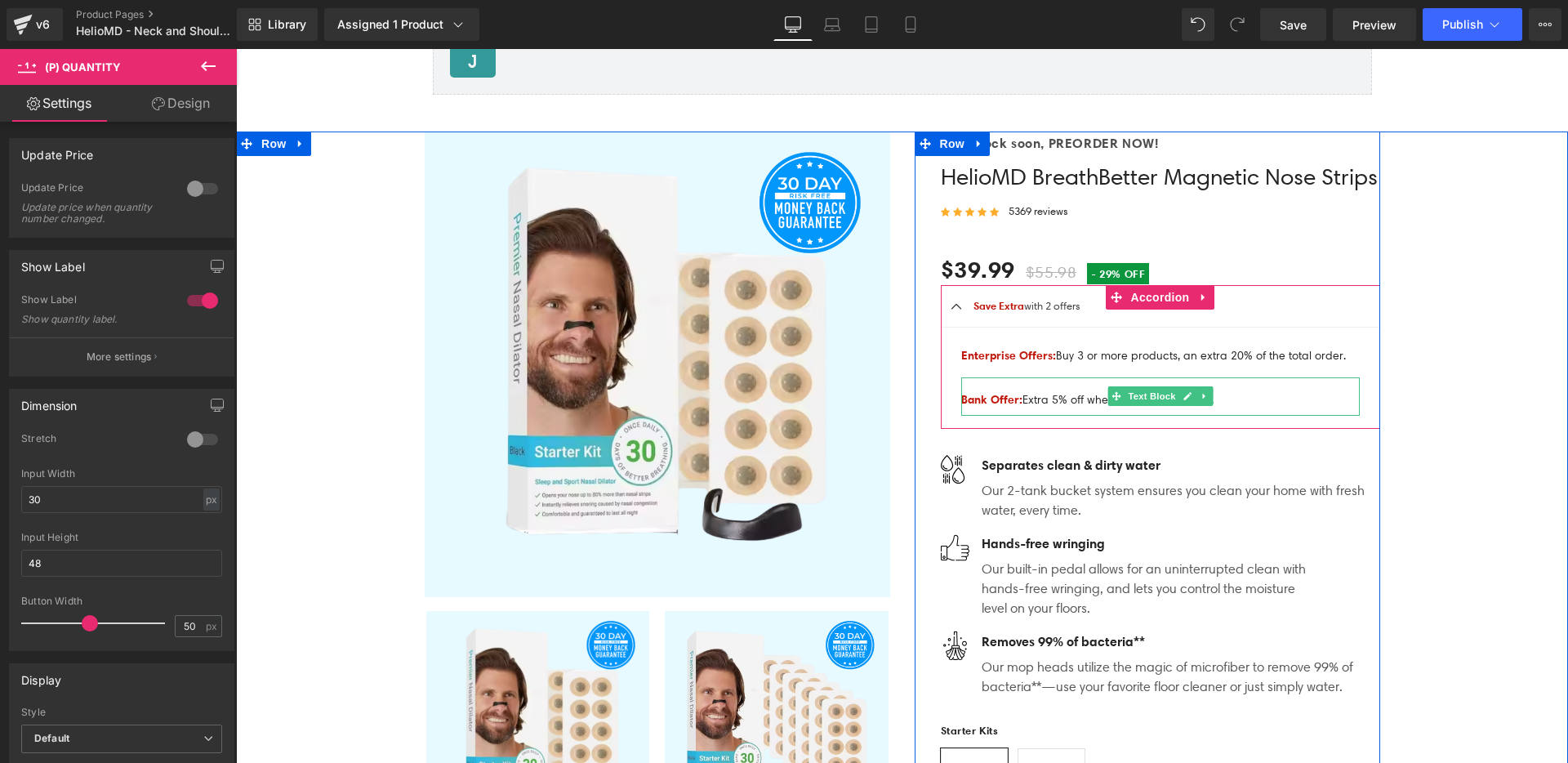
scroll to position [5000, 0]
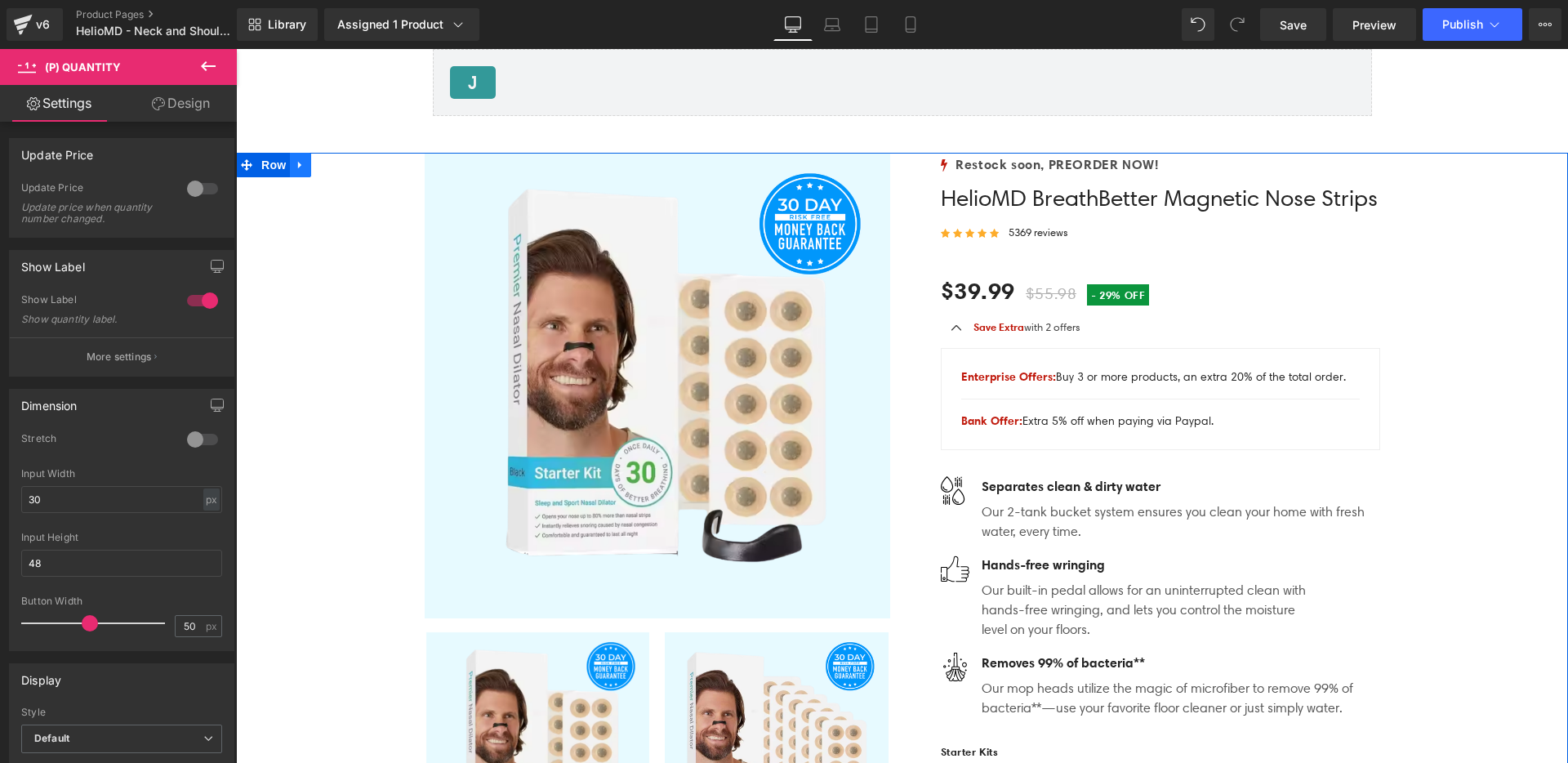
click at [303, 152] on link at bounding box center [300, 165] width 21 height 25
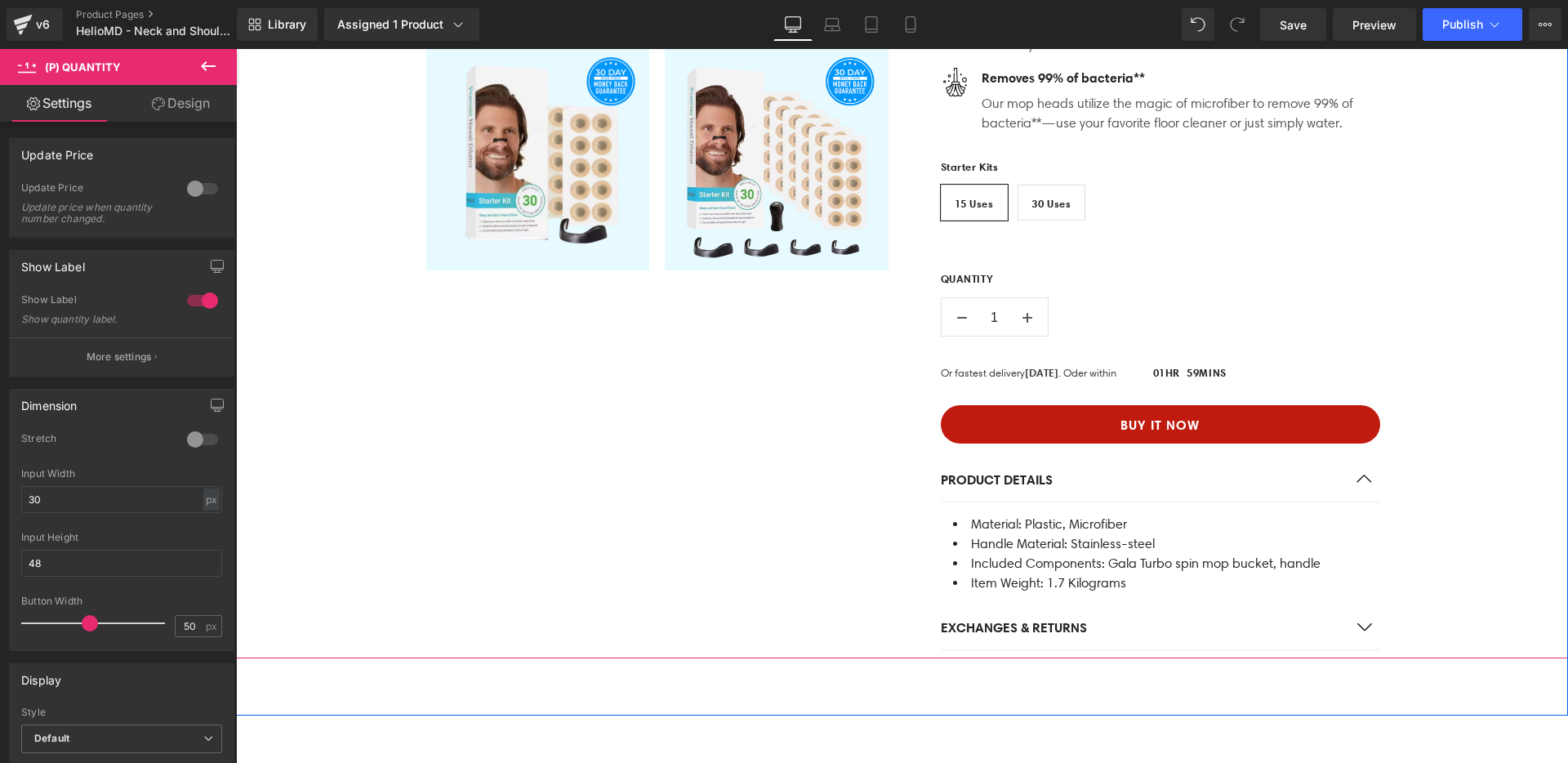
scroll to position [5652, 0]
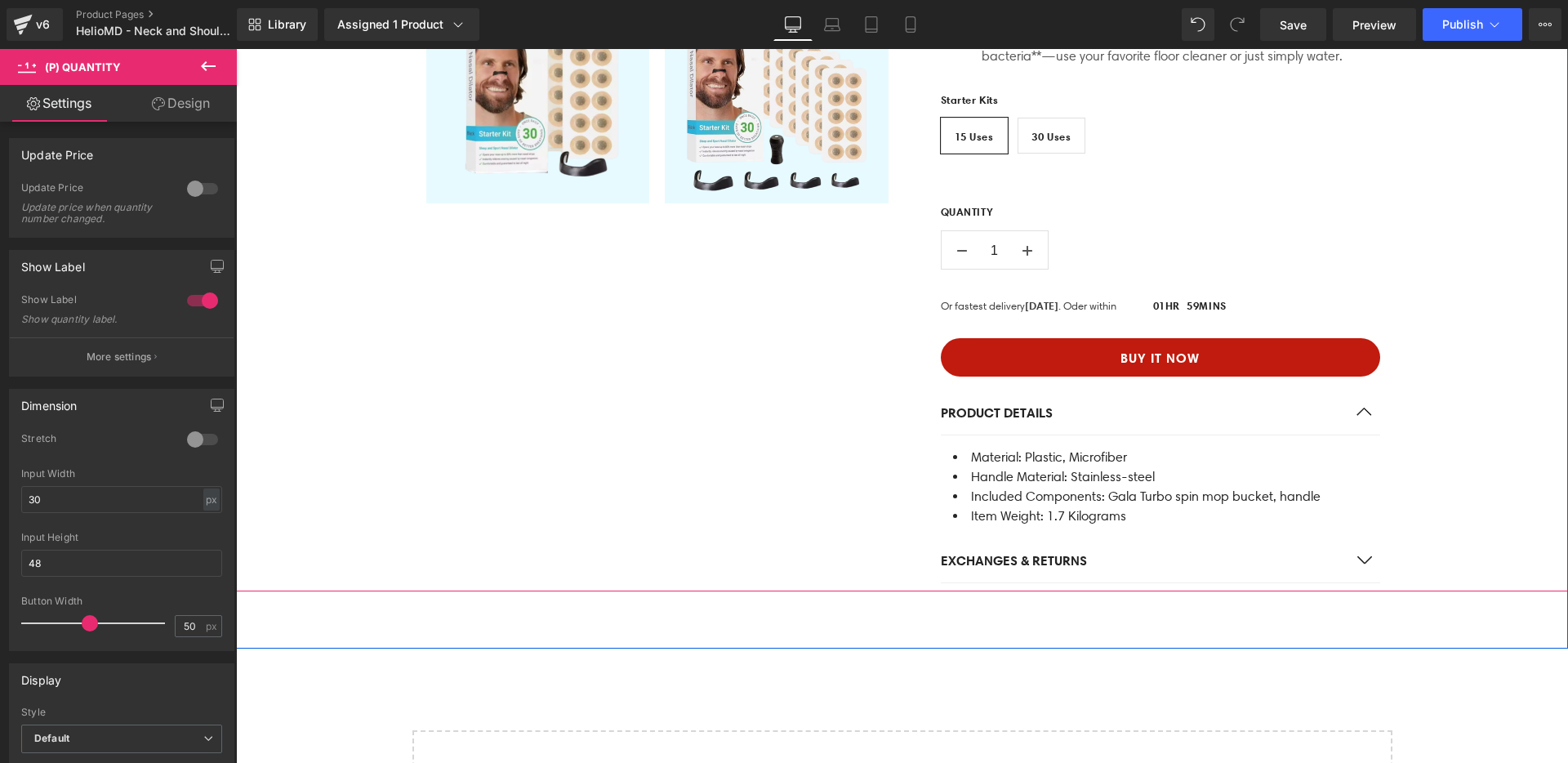
click at [1357, 410] on button "button" at bounding box center [1364, 412] width 33 height 44
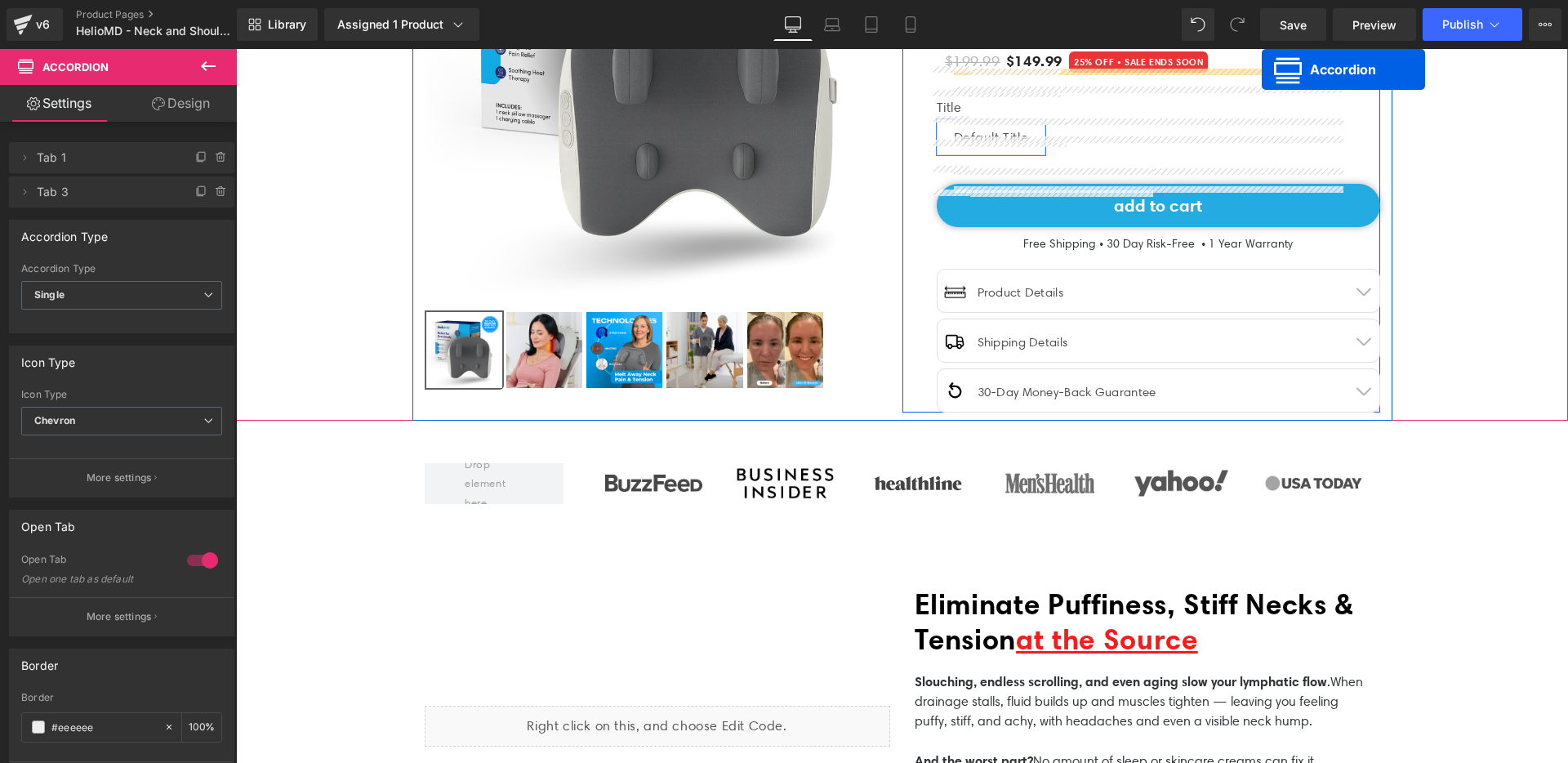
scroll to position [162, 0]
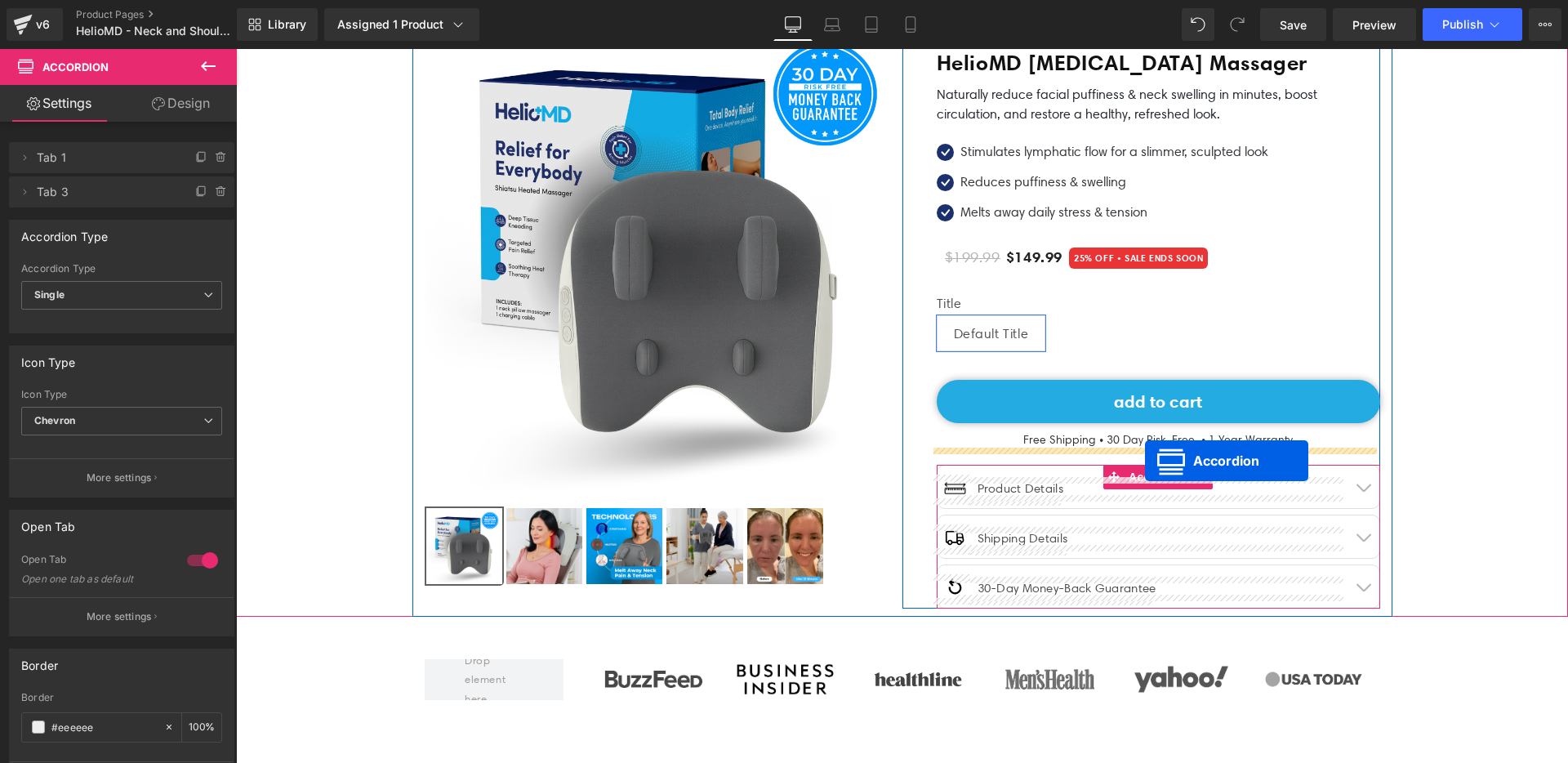
drag, startPoint x: 1107, startPoint y: 391, endPoint x: 1145, endPoint y: 461, distance: 79.6
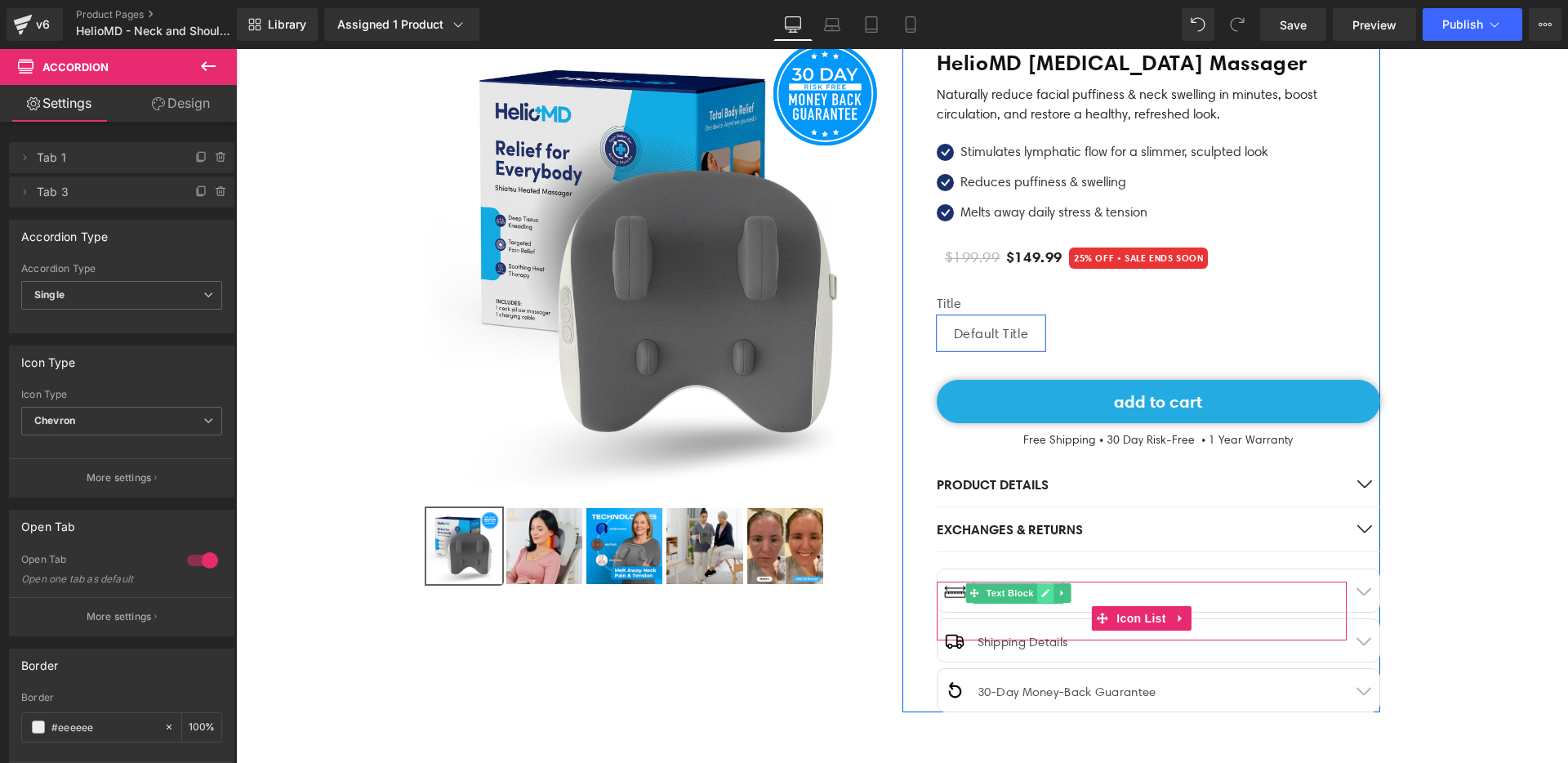
click at [1041, 589] on icon at bounding box center [1046, 593] width 9 height 10
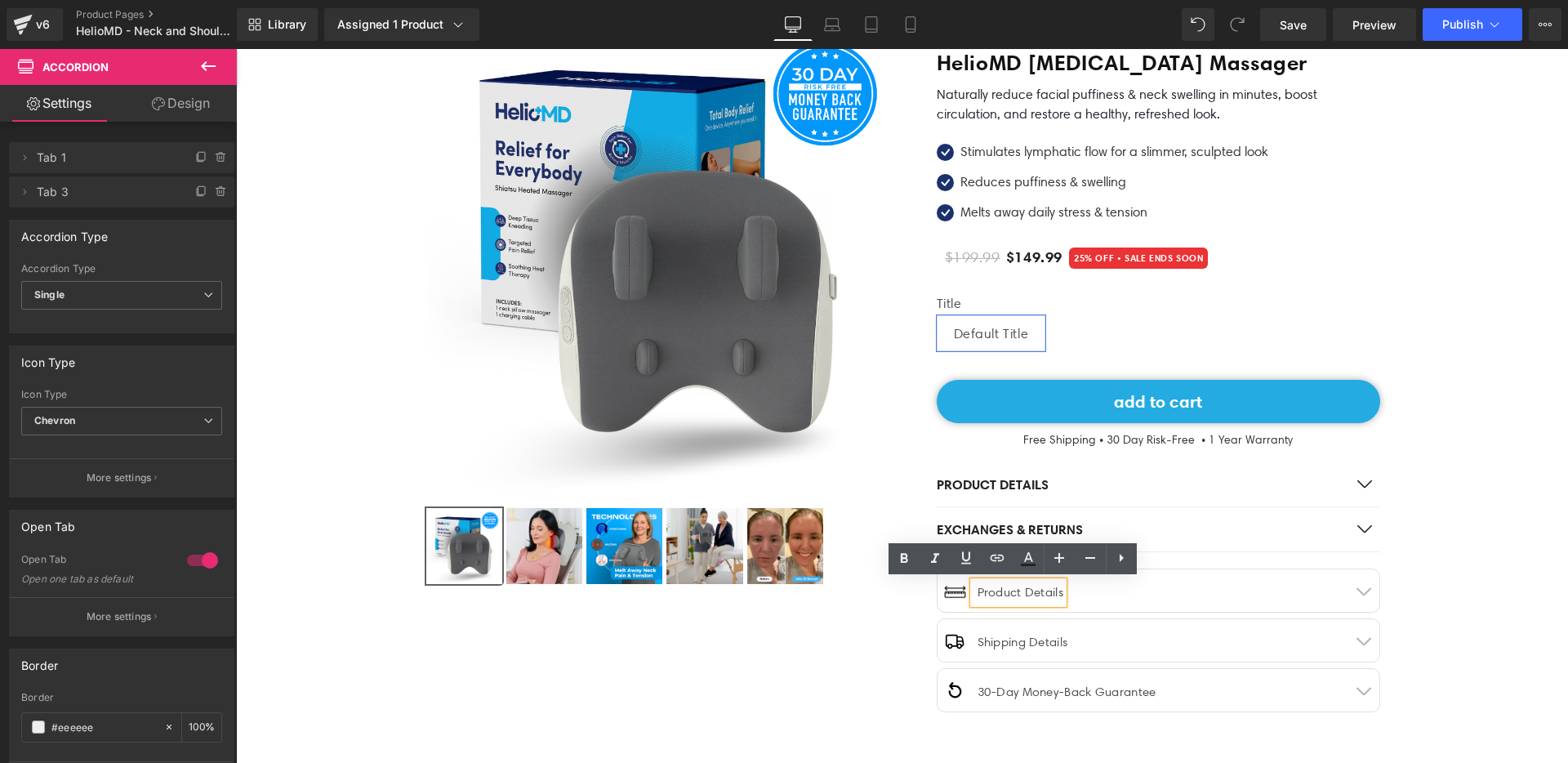
click at [1019, 589] on div "Product Details" at bounding box center [1018, 592] width 91 height 22
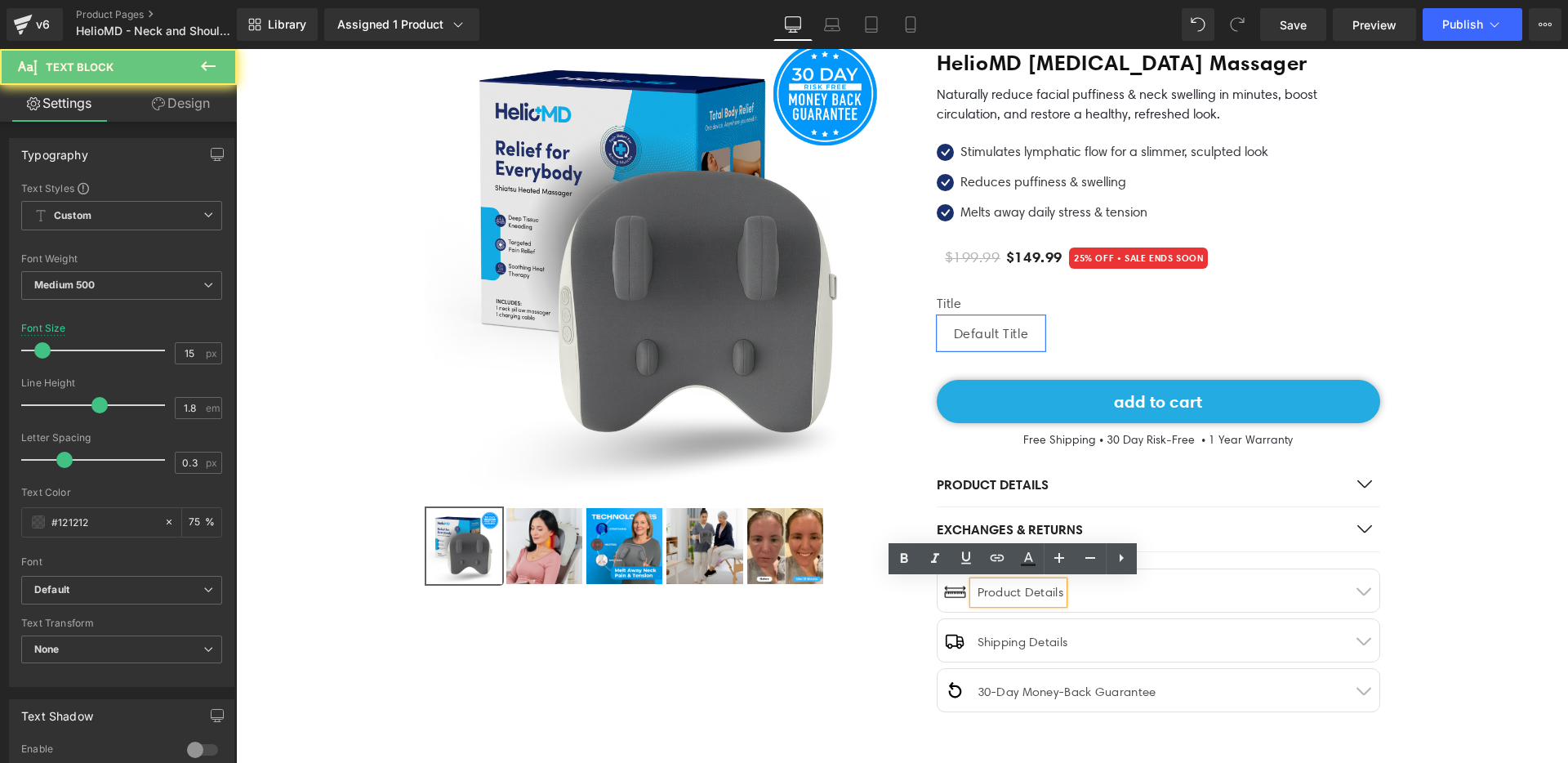
click at [1019, 589] on div "Product Details" at bounding box center [1018, 592] width 91 height 22
copy div "Product Details"
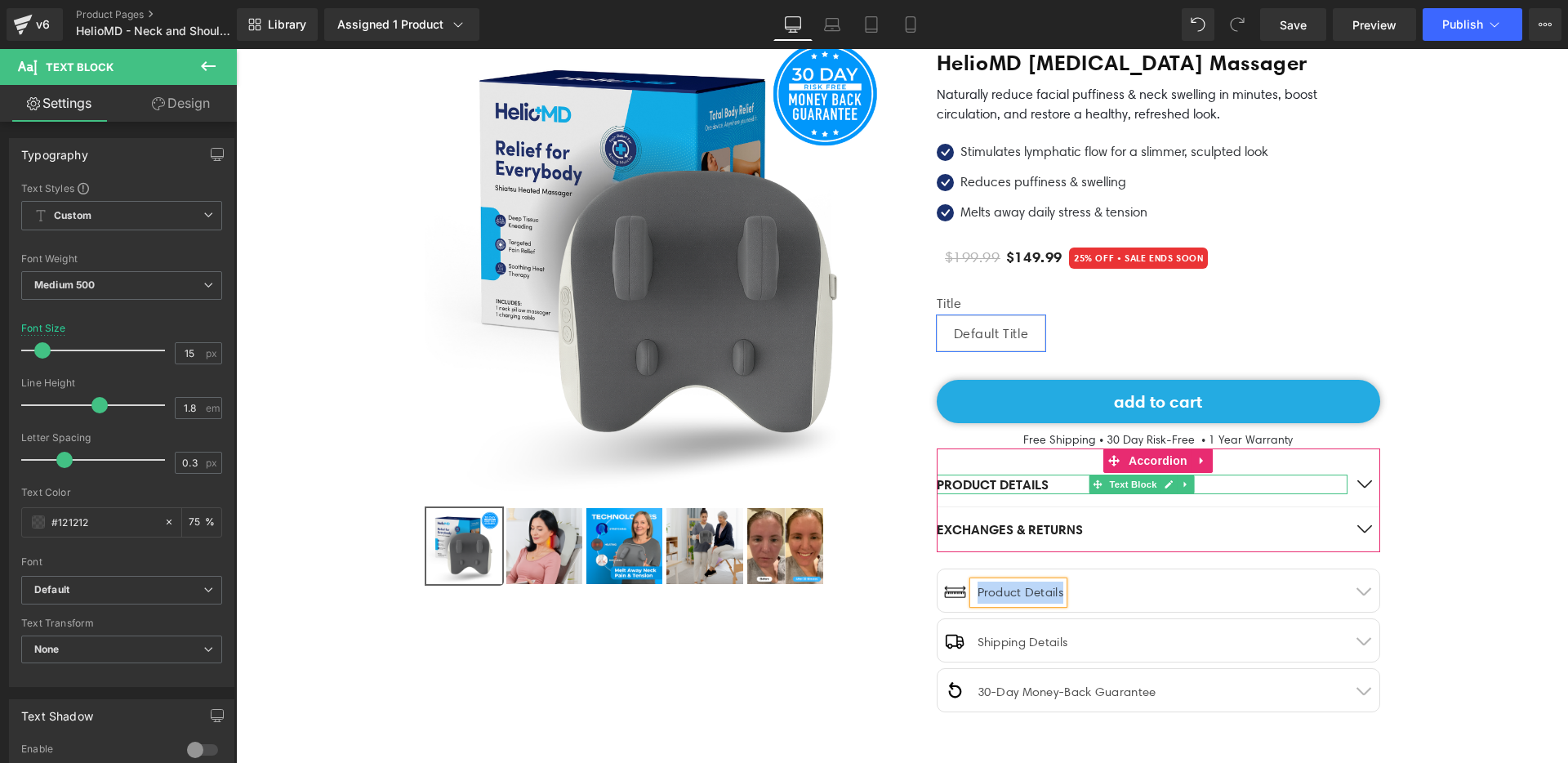
click at [994, 480] on p "Product Details" at bounding box center [1142, 485] width 410 height 19
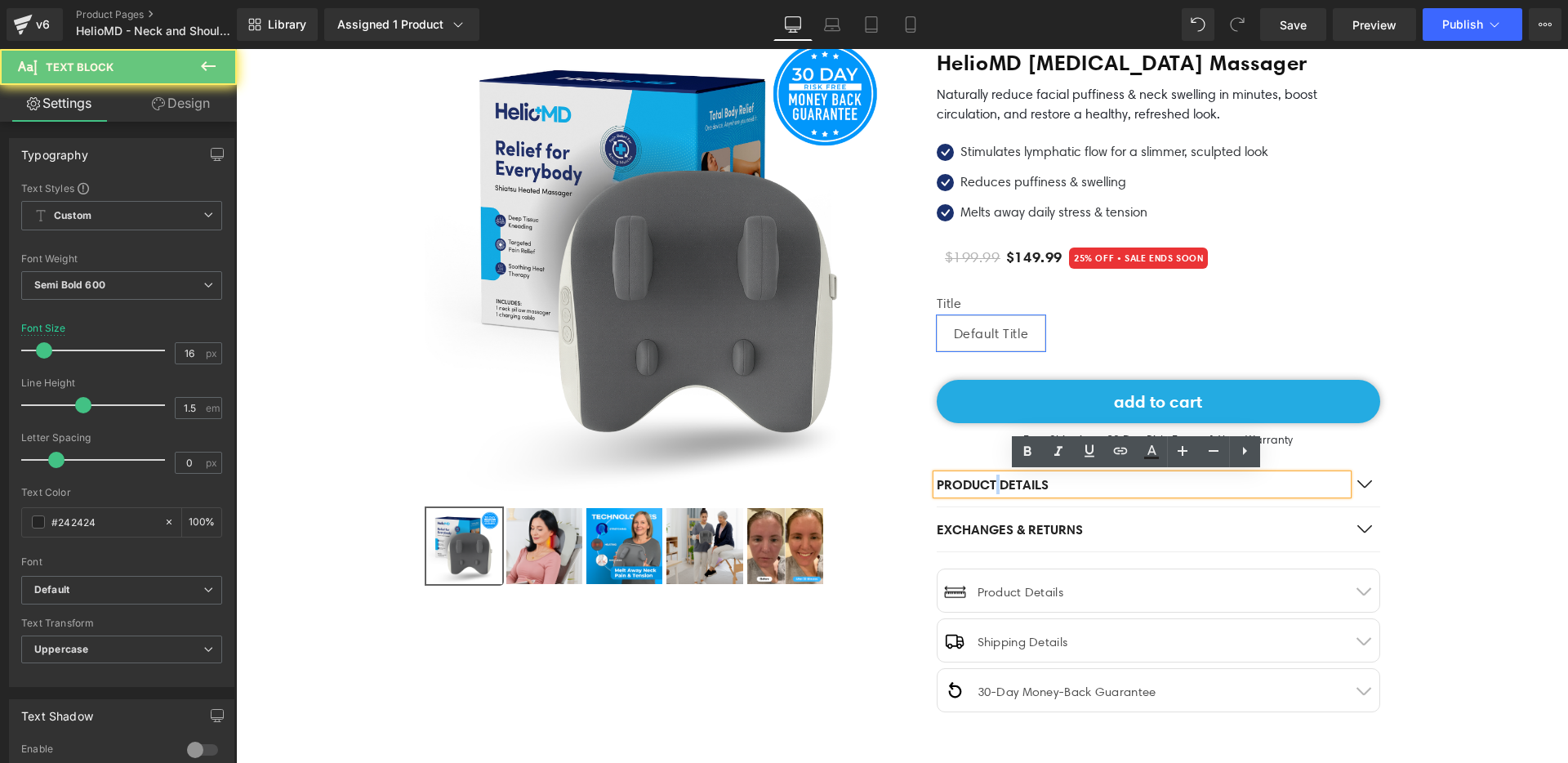
click at [994, 480] on p "Product Details" at bounding box center [1142, 485] width 410 height 19
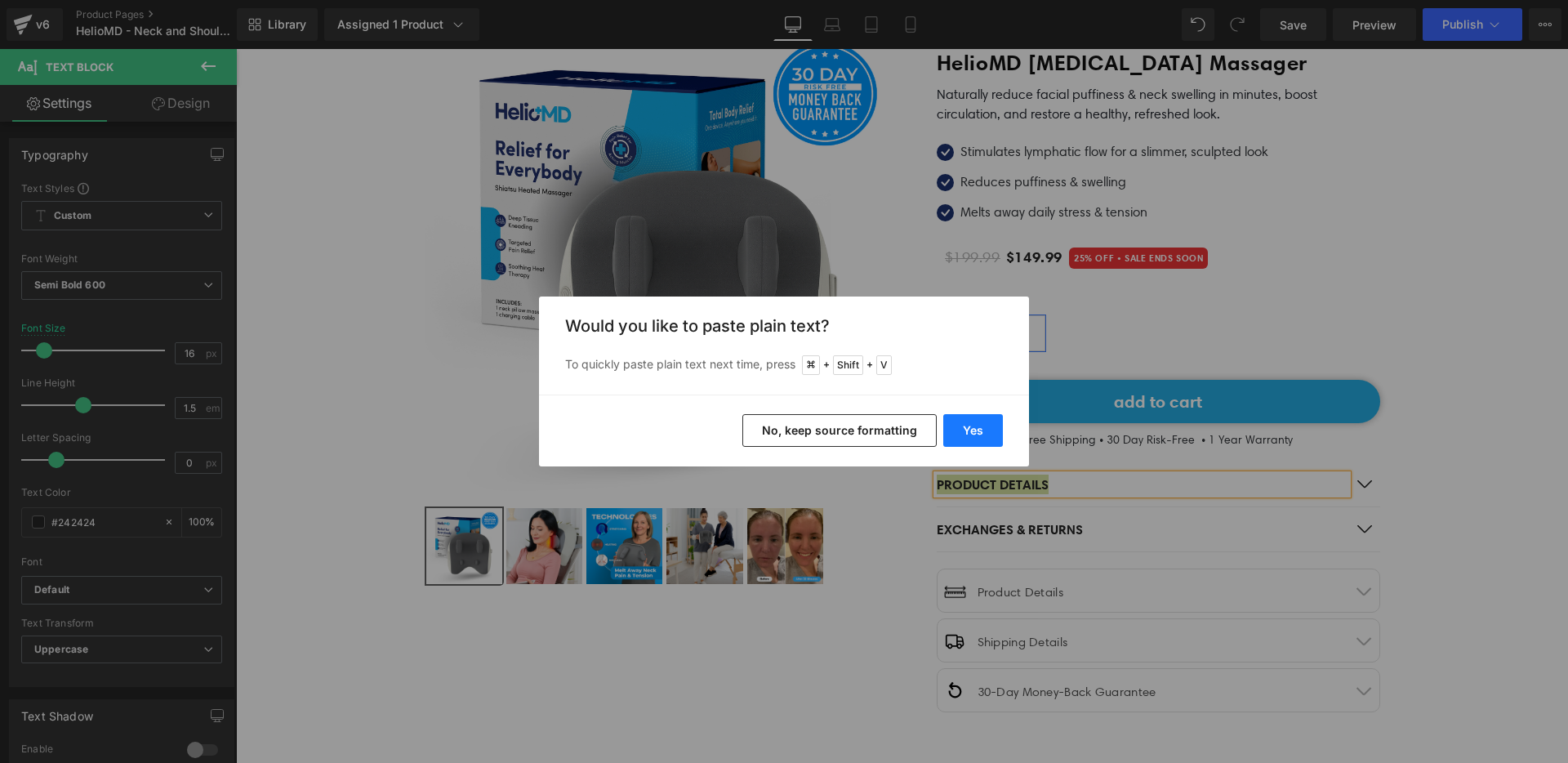
click at [969, 430] on button "Yes" at bounding box center [973, 430] width 60 height 33
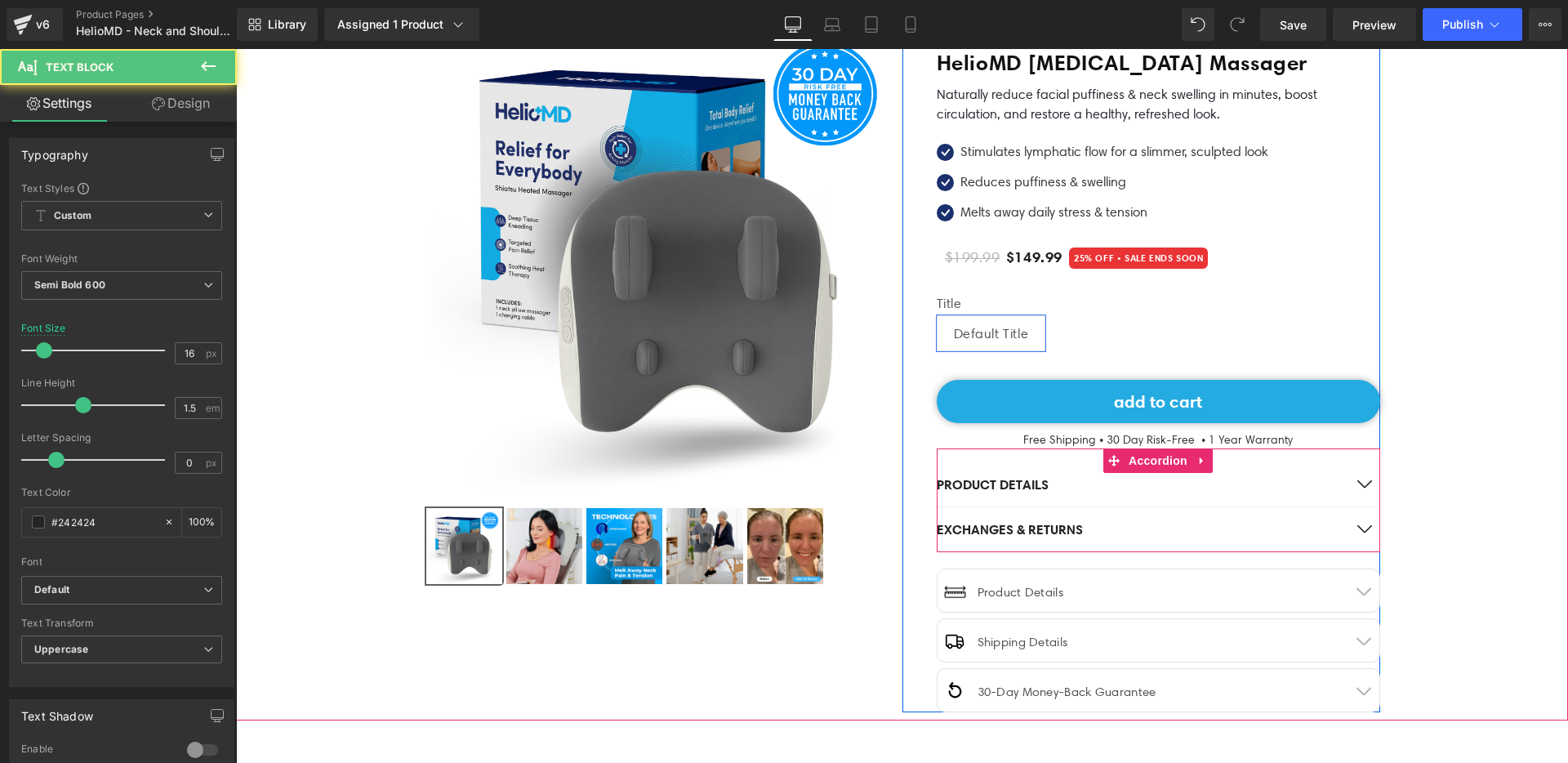
click at [989, 484] on p "Product Details" at bounding box center [1142, 485] width 410 height 19
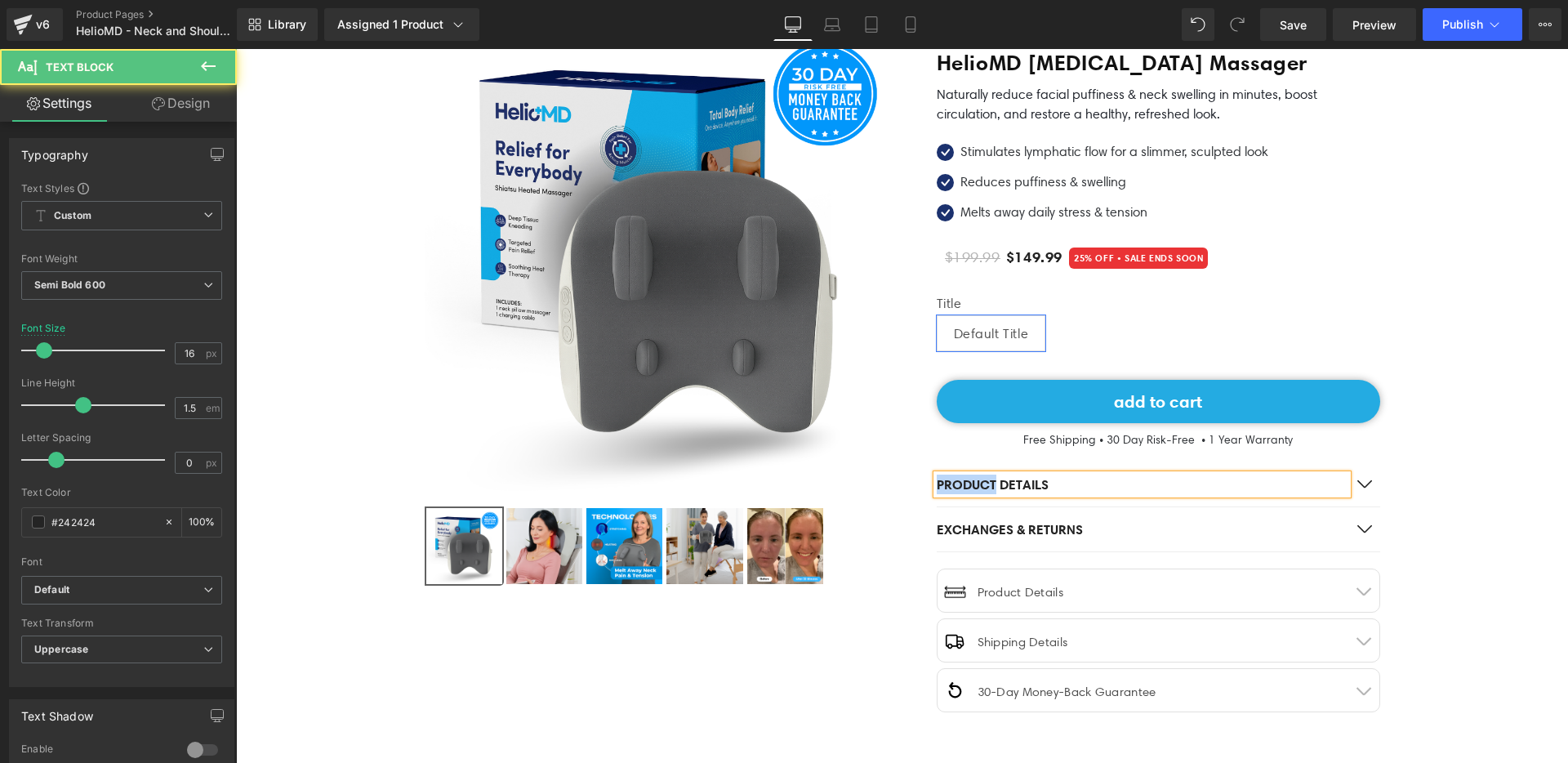
click at [989, 484] on p "Product Details" at bounding box center [1142, 485] width 410 height 19
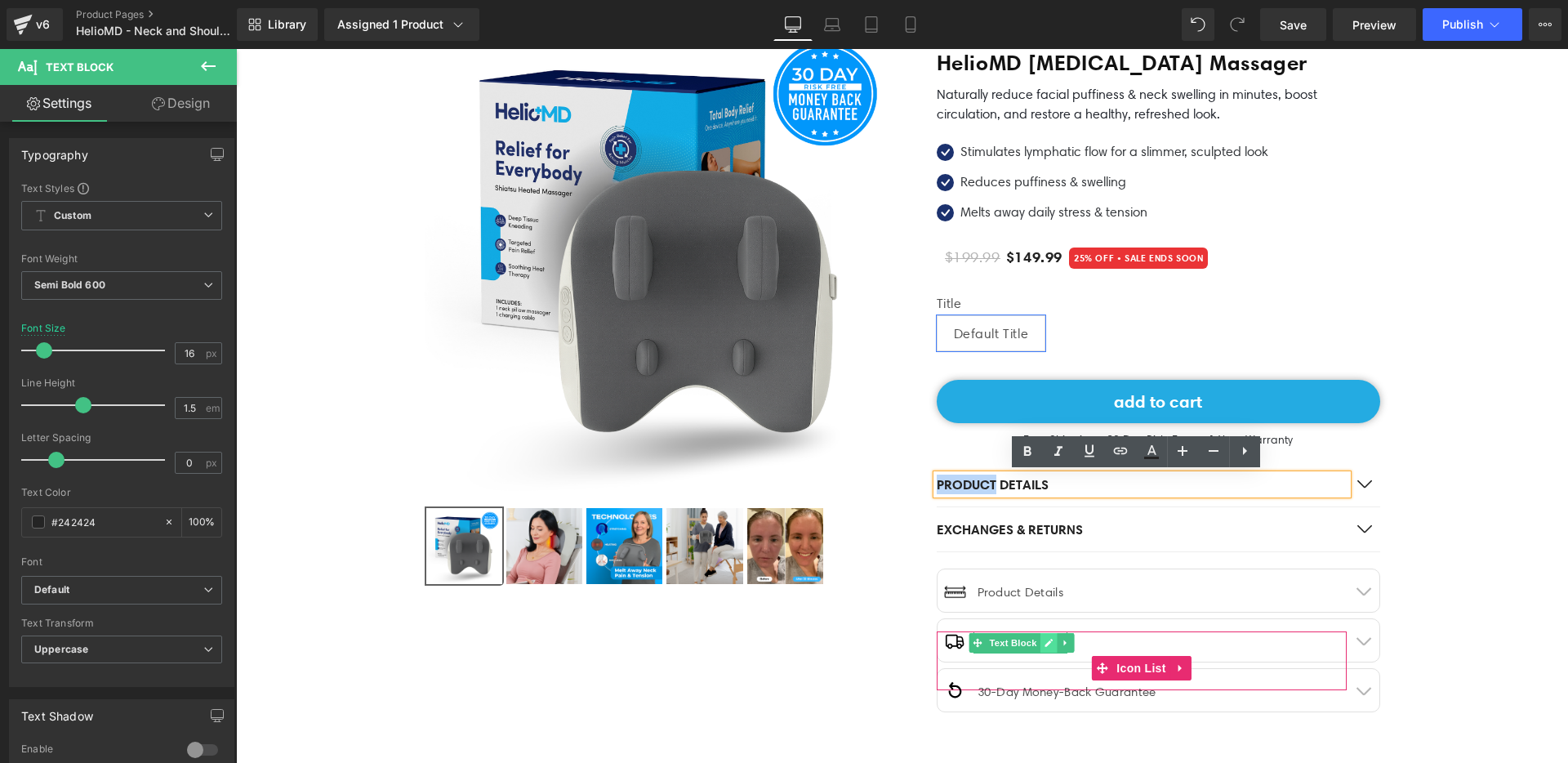
click at [1045, 641] on icon at bounding box center [1048, 642] width 8 height 8
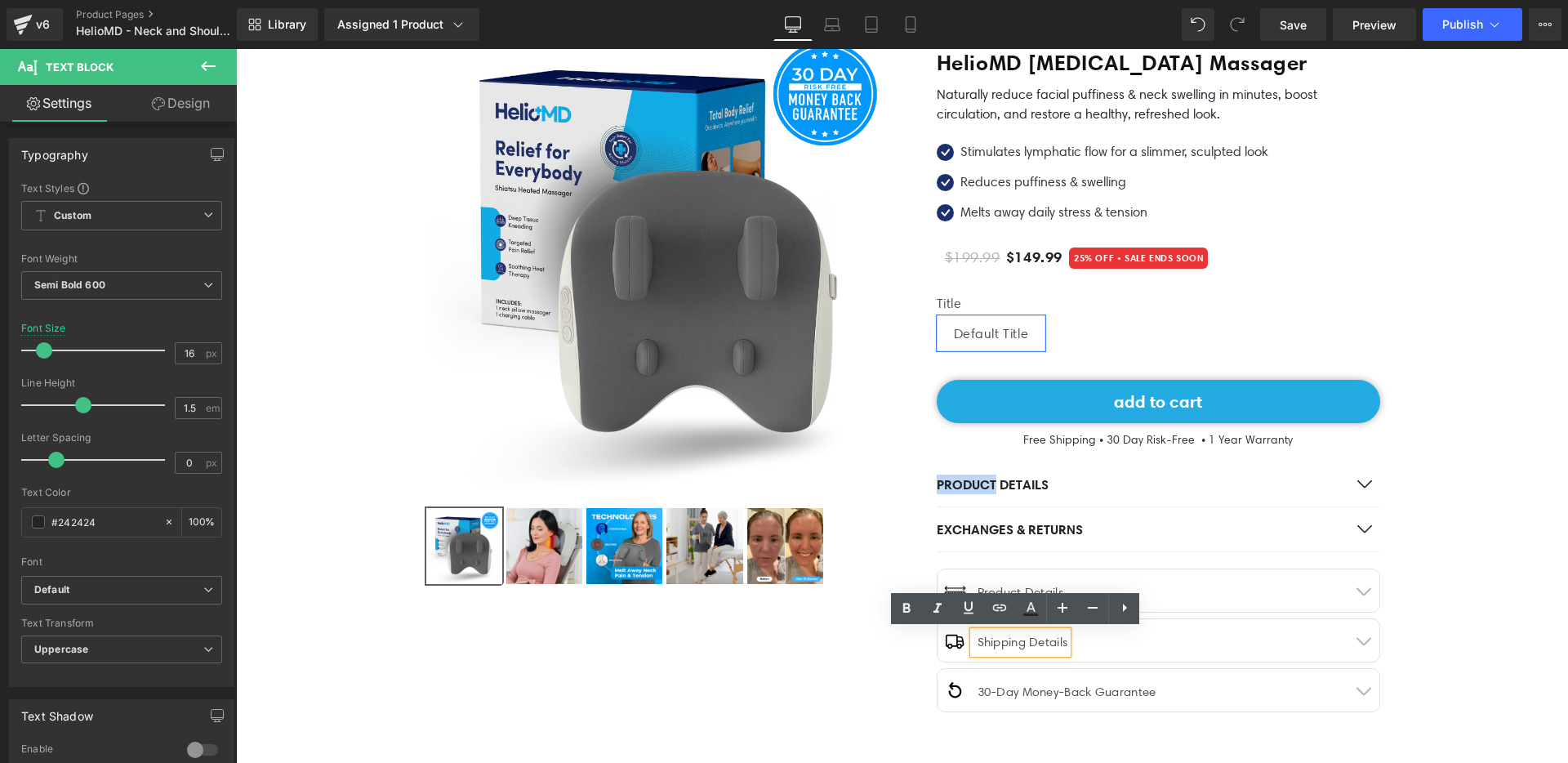
click at [887, 693] on div "‹" at bounding box center [902, 357] width 980 height 728
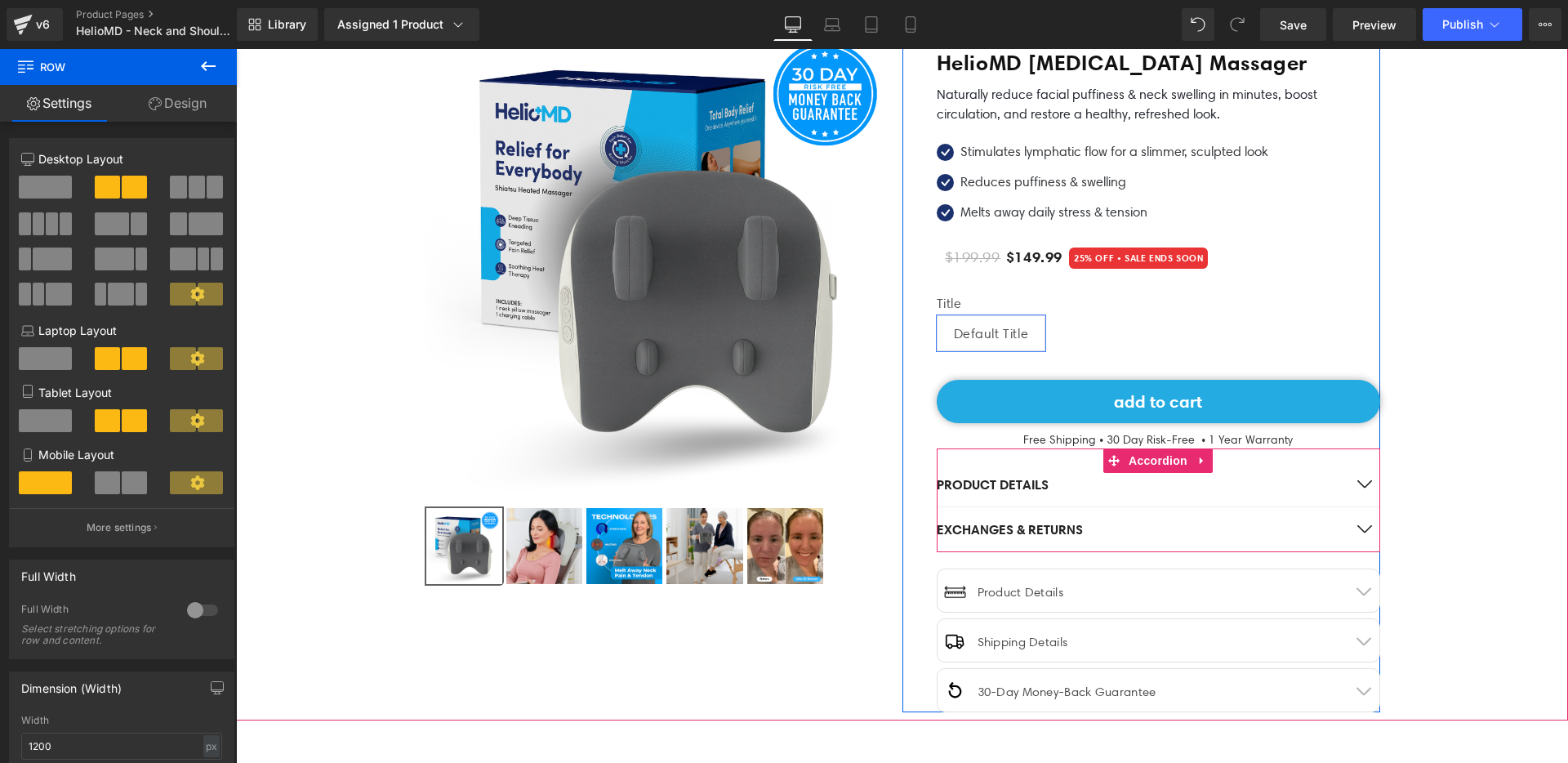
click at [1194, 535] on div "EXCHANGES & RETURNS Text Block" at bounding box center [1142, 530] width 410 height 19
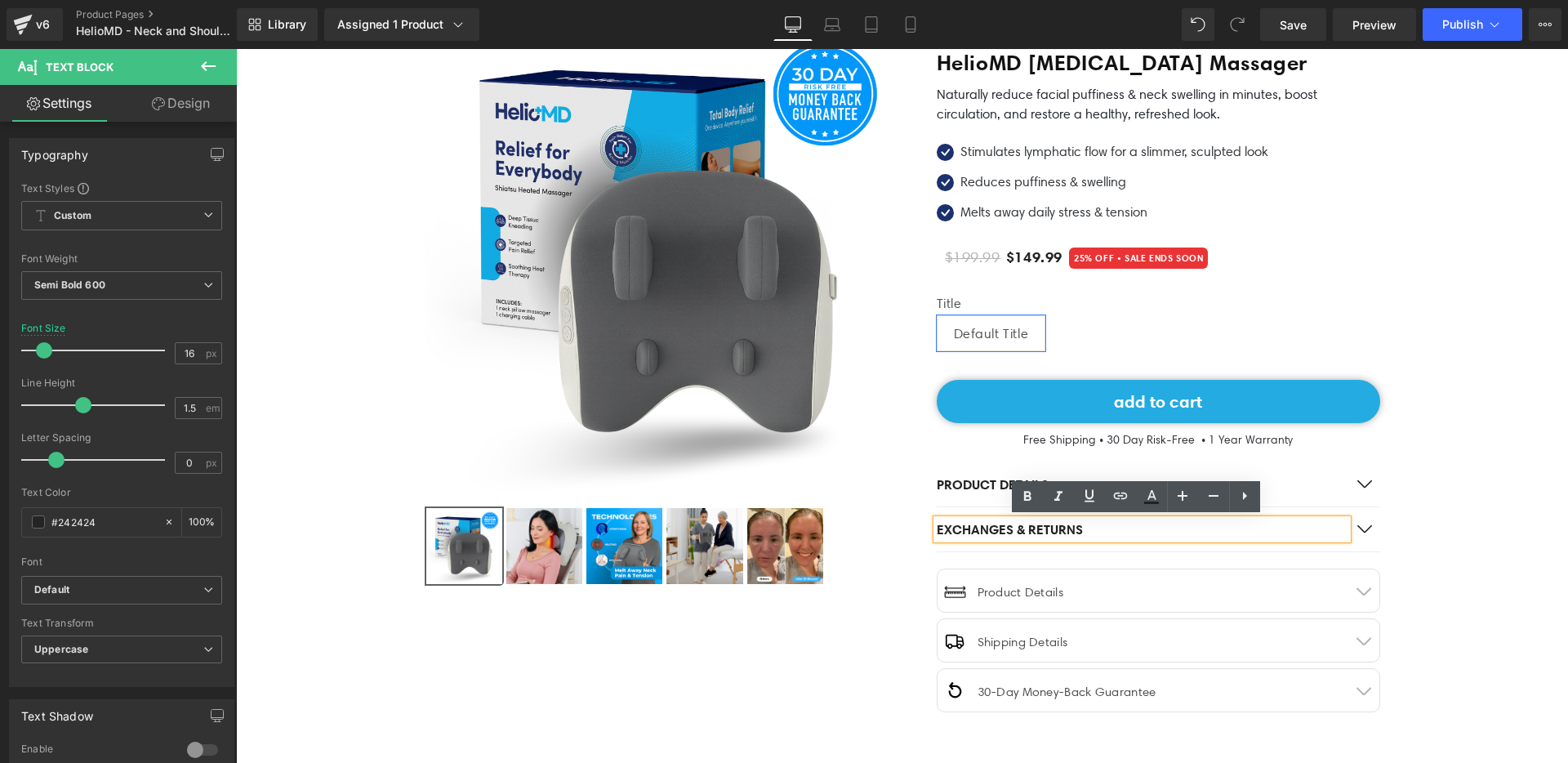
click at [1370, 525] on button "button" at bounding box center [1364, 530] width 33 height 44
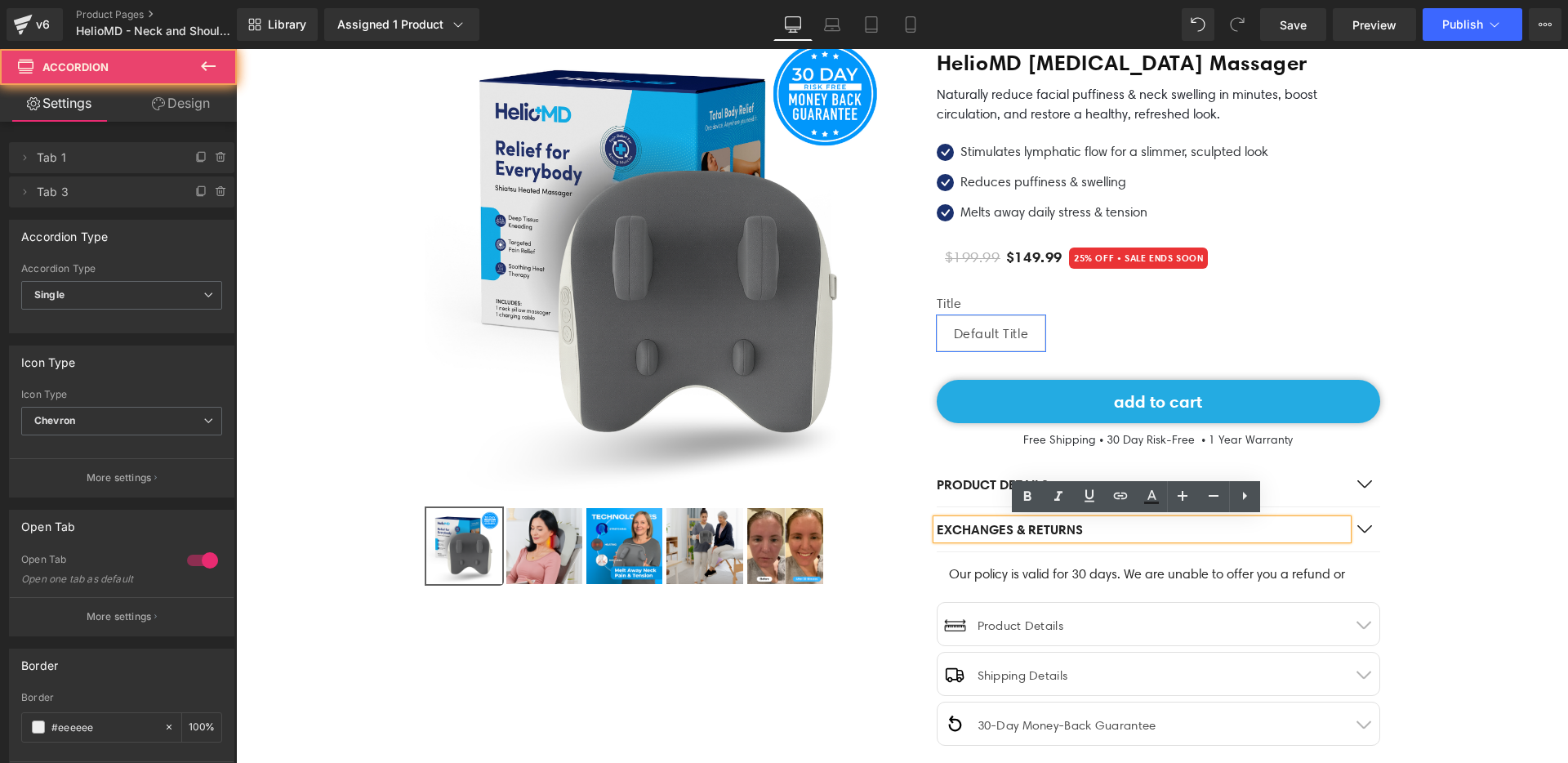
click at [1364, 533] on span "button" at bounding box center [1364, 533] width 0 height 0
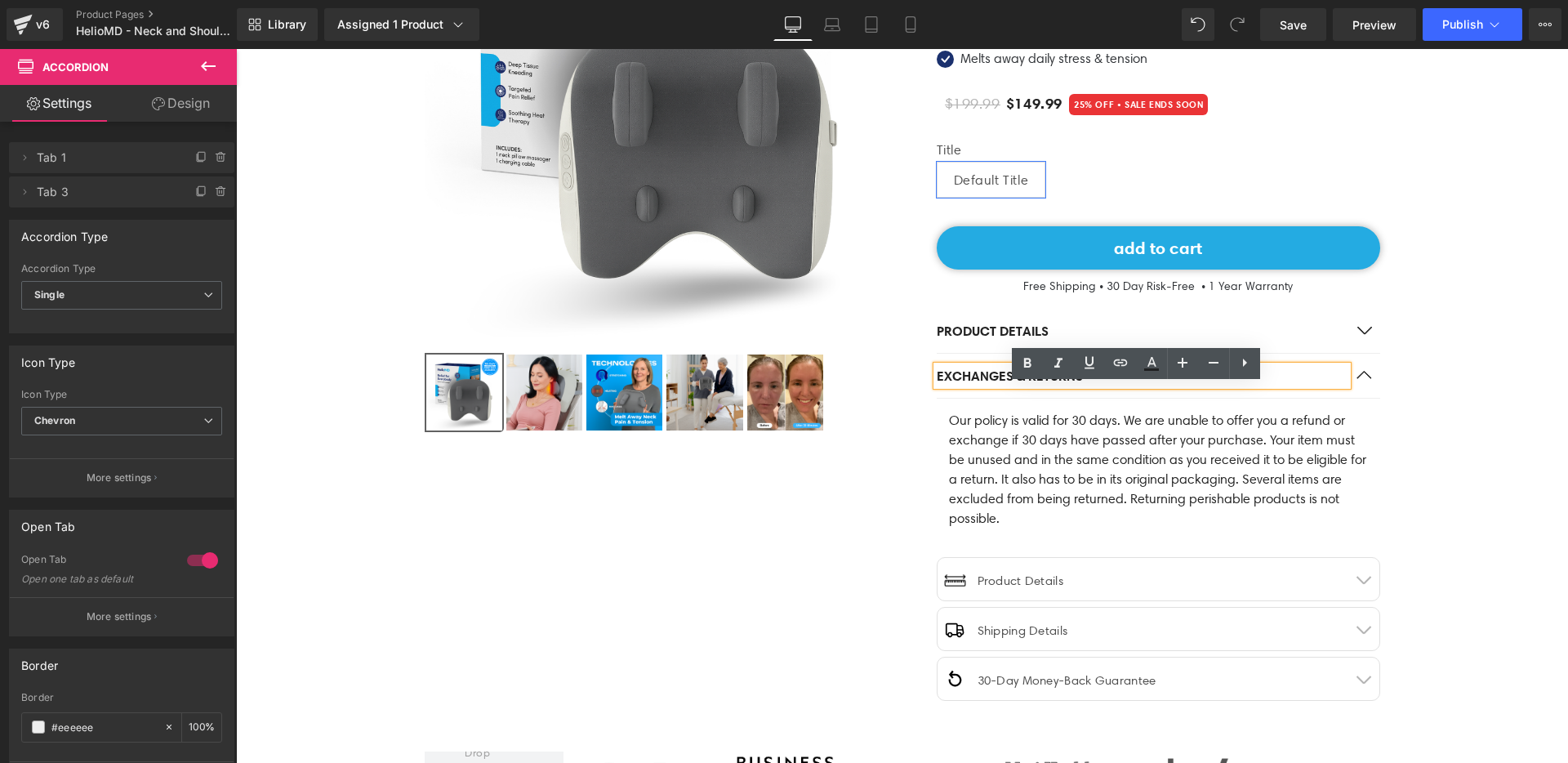
scroll to position [320, 0]
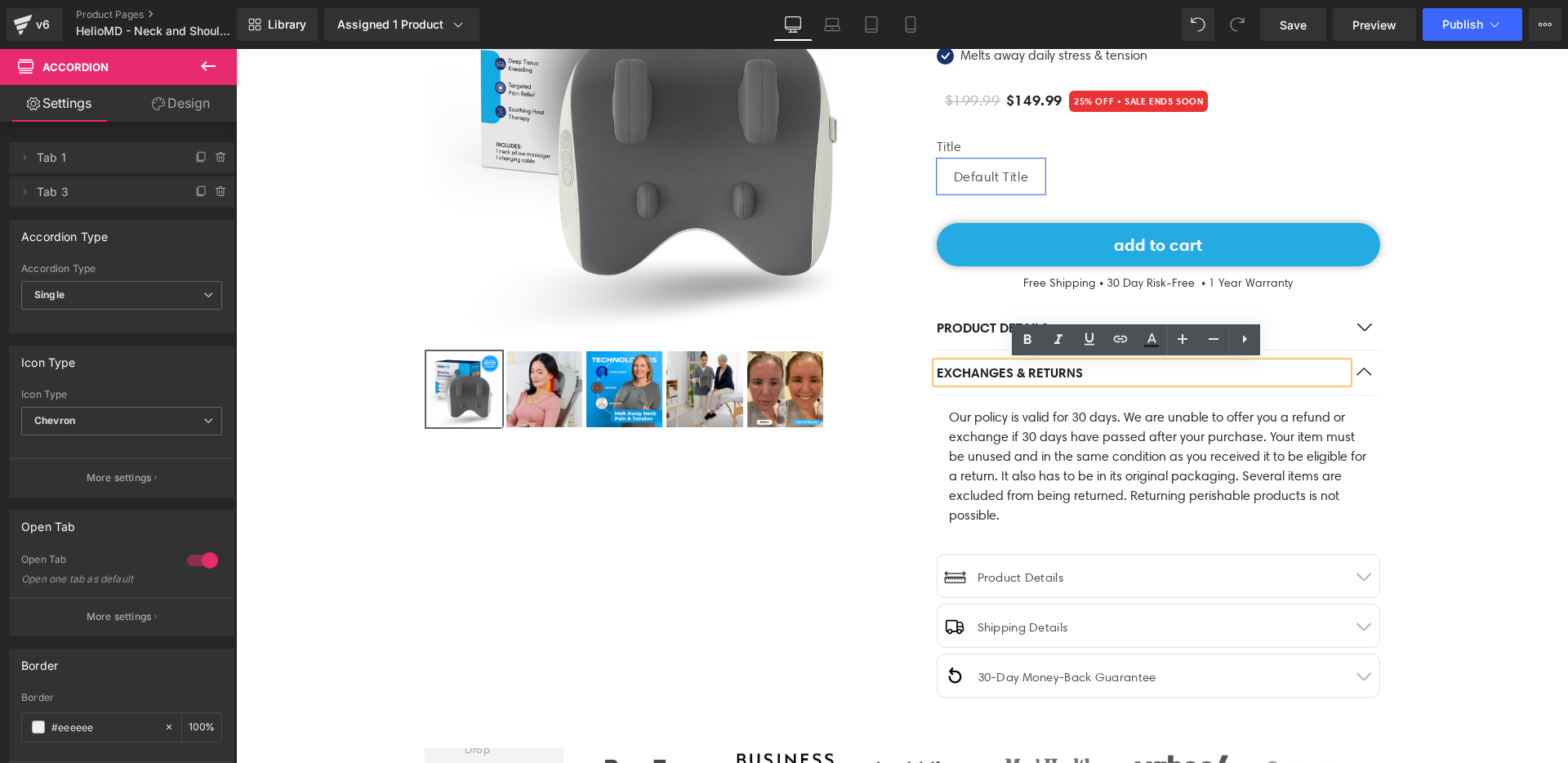
click at [1361, 373] on button "button" at bounding box center [1364, 373] width 33 height 44
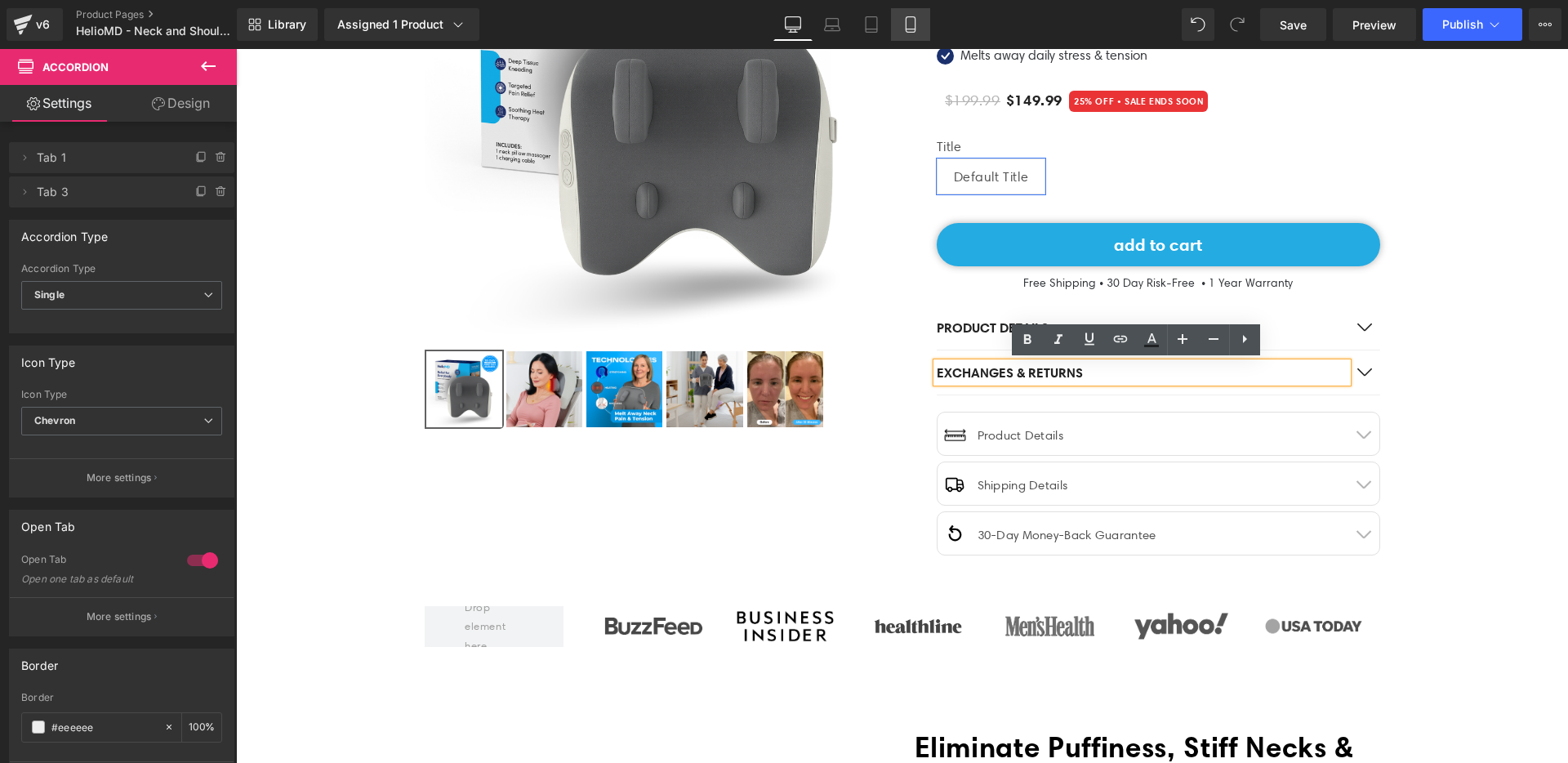
click at [911, 25] on icon at bounding box center [910, 25] width 17 height 17
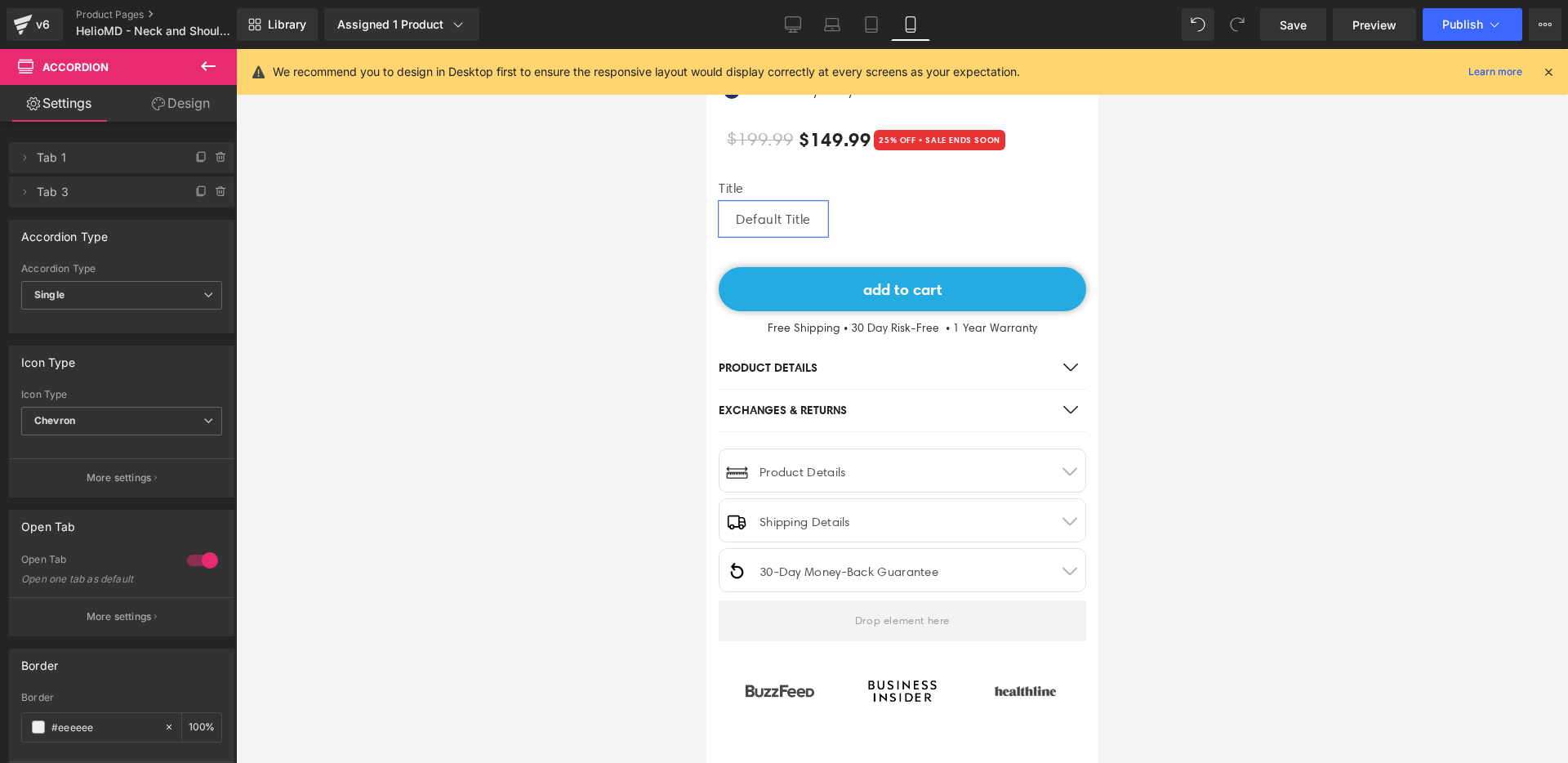
scroll to position [811, 0]
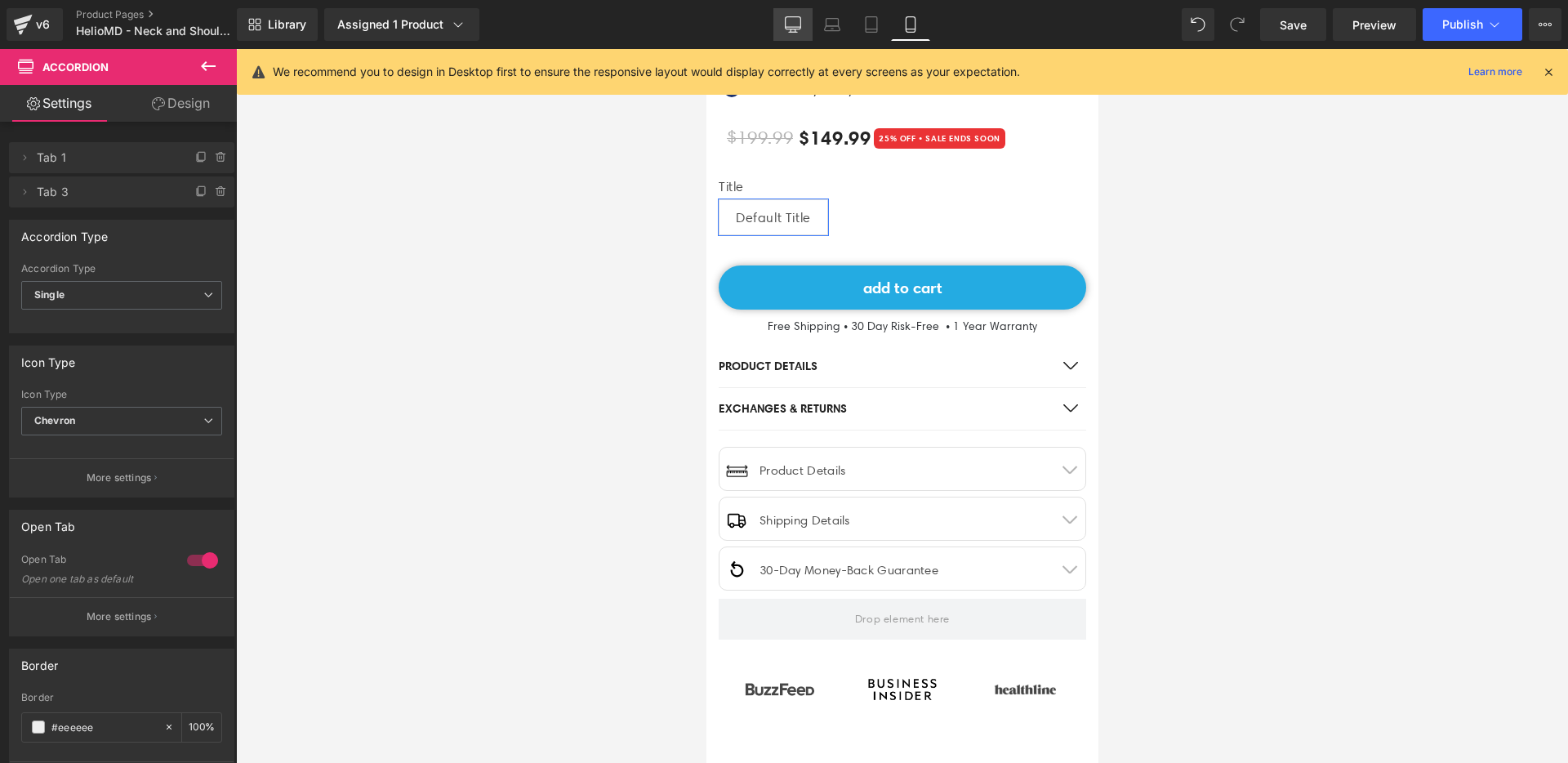
click at [799, 27] on icon at bounding box center [794, 27] width 16 height 0
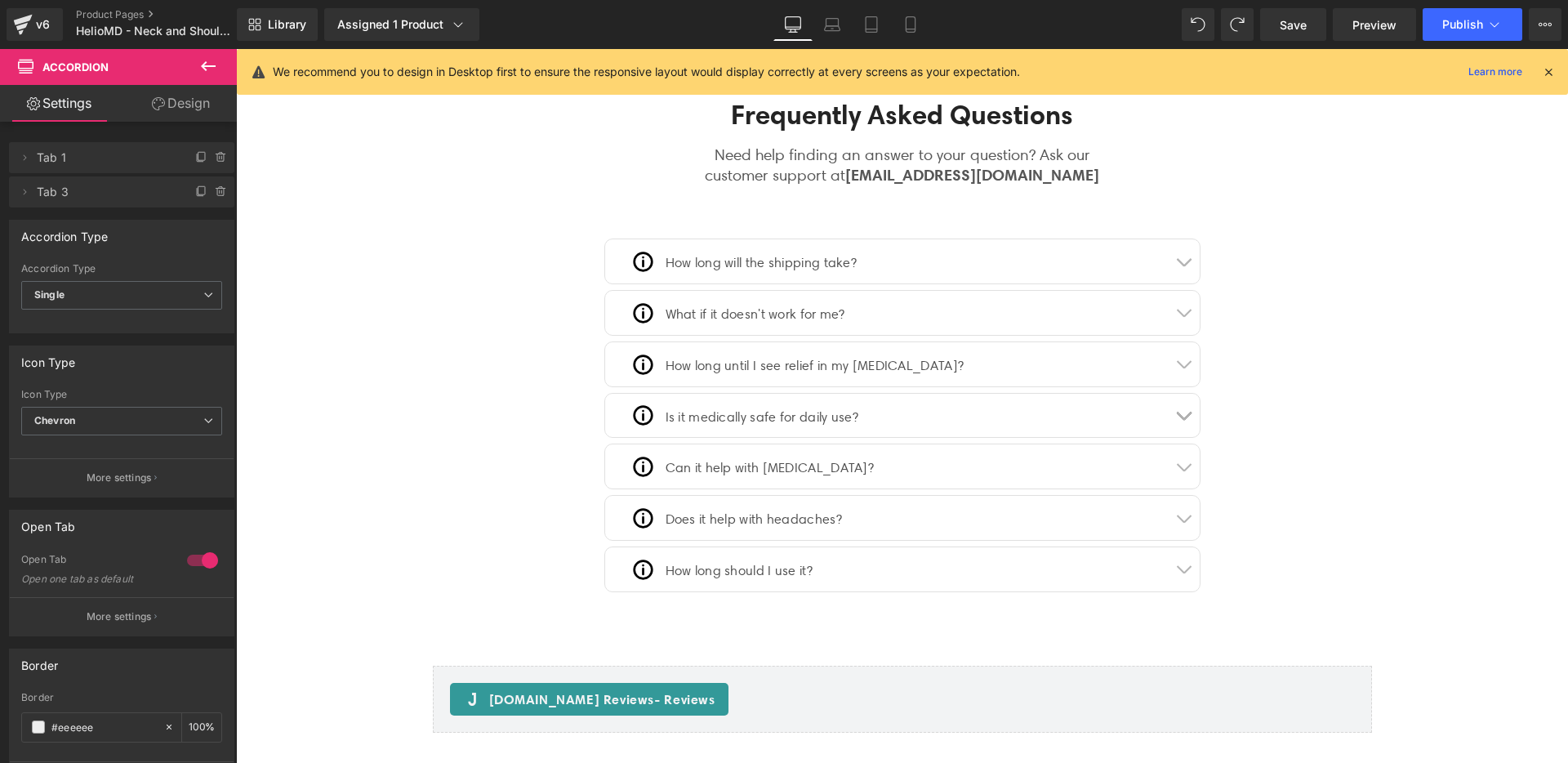
scroll to position [4668, 0]
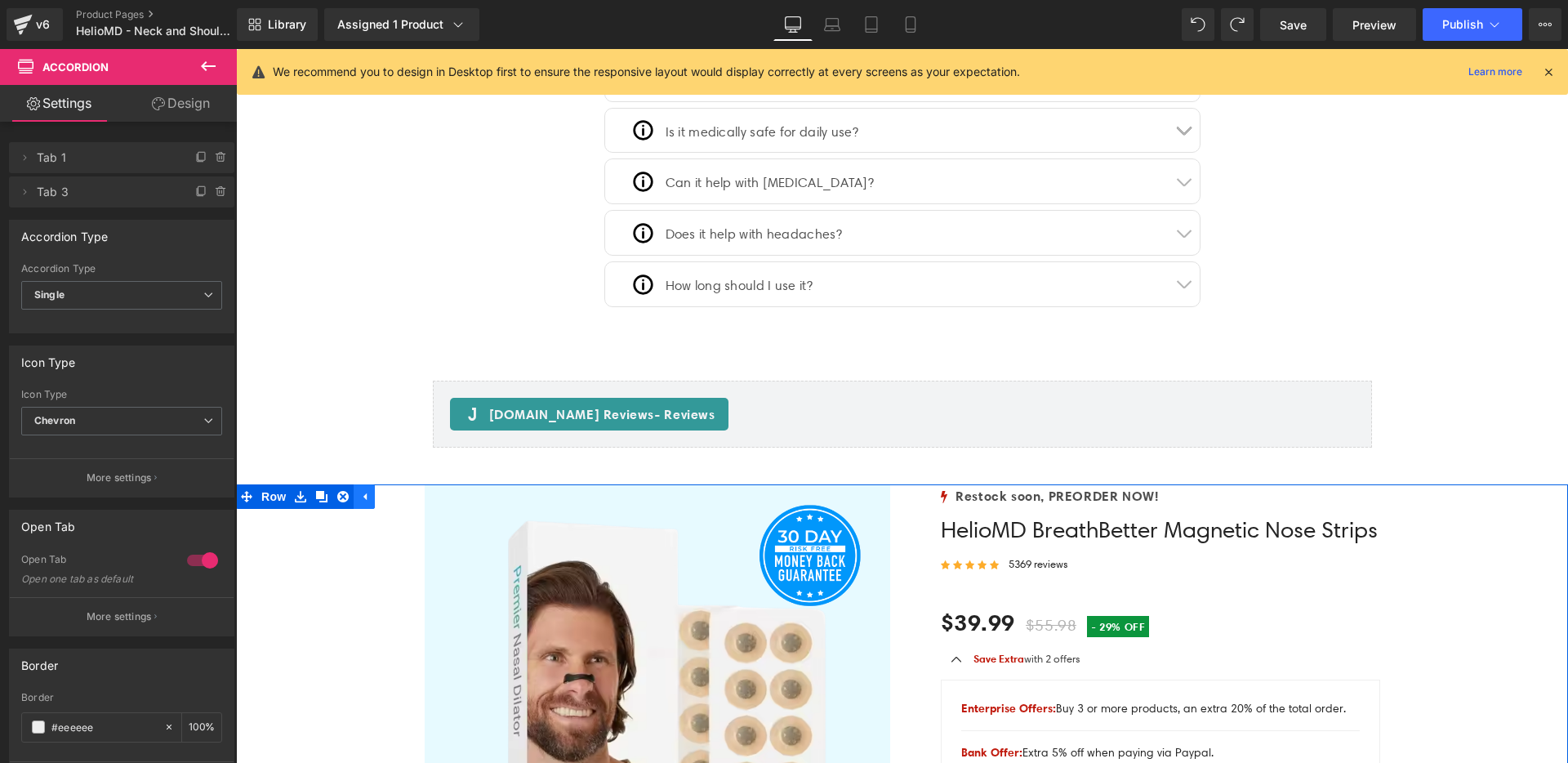
click at [359, 490] on icon at bounding box center [364, 496] width 11 height 12
click at [302, 485] on link at bounding box center [300, 497] width 21 height 25
click at [334, 485] on link at bounding box center [343, 497] width 21 height 25
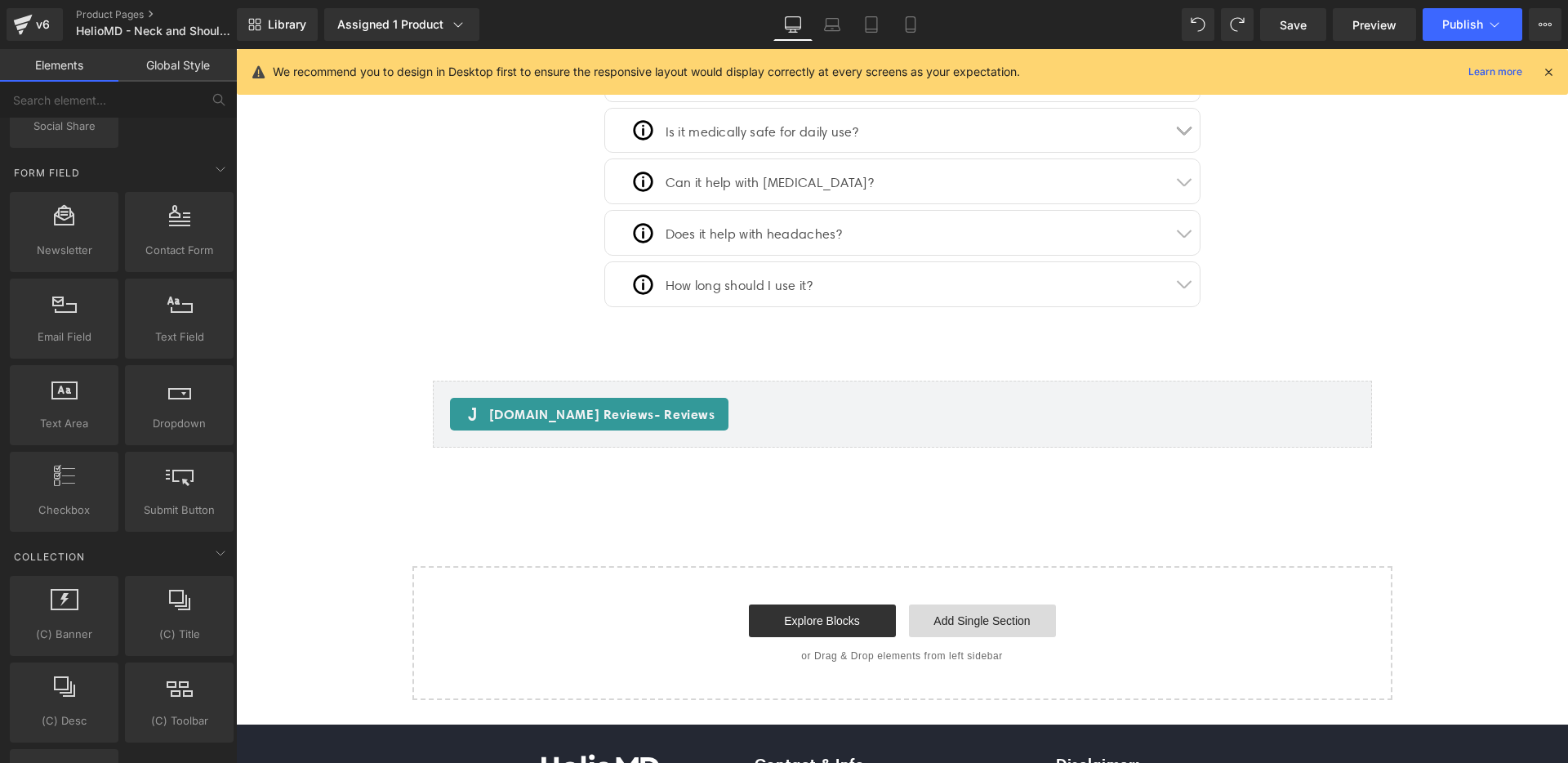
click at [944, 604] on link "Add Single Section" at bounding box center [982, 620] width 147 height 33
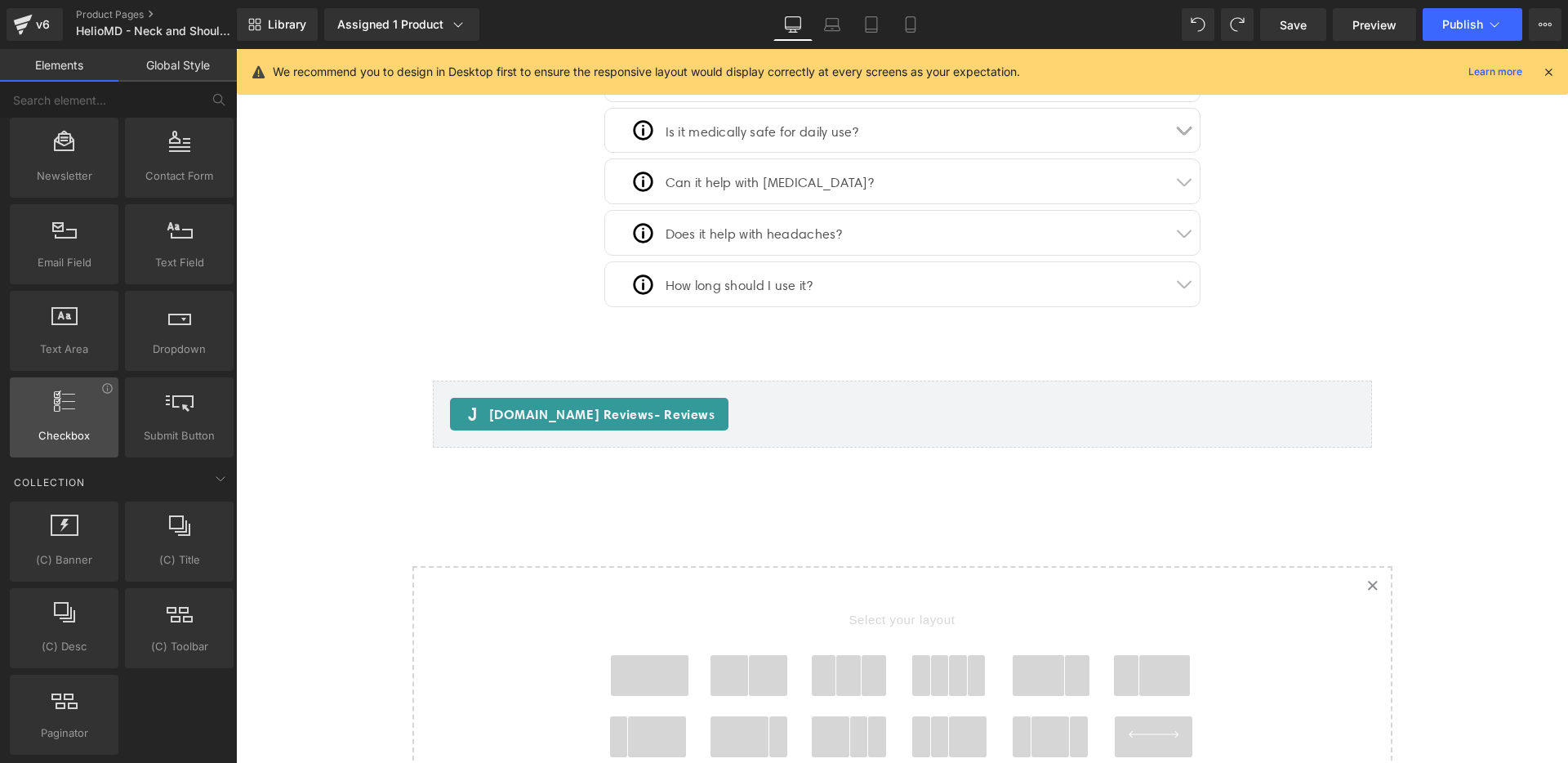
scroll to position [2765, 0]
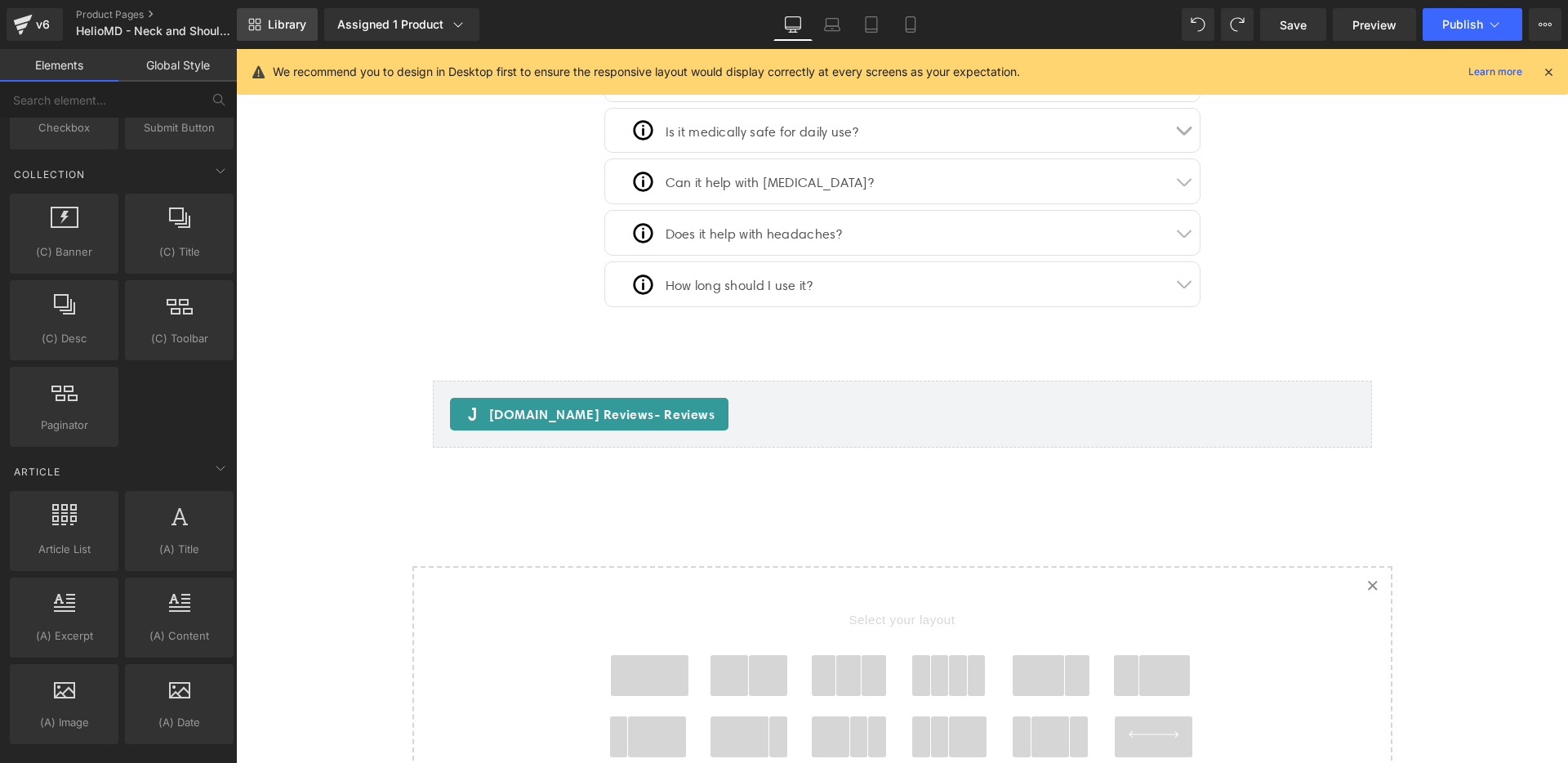
click at [300, 19] on span "Library" at bounding box center [287, 24] width 39 height 15
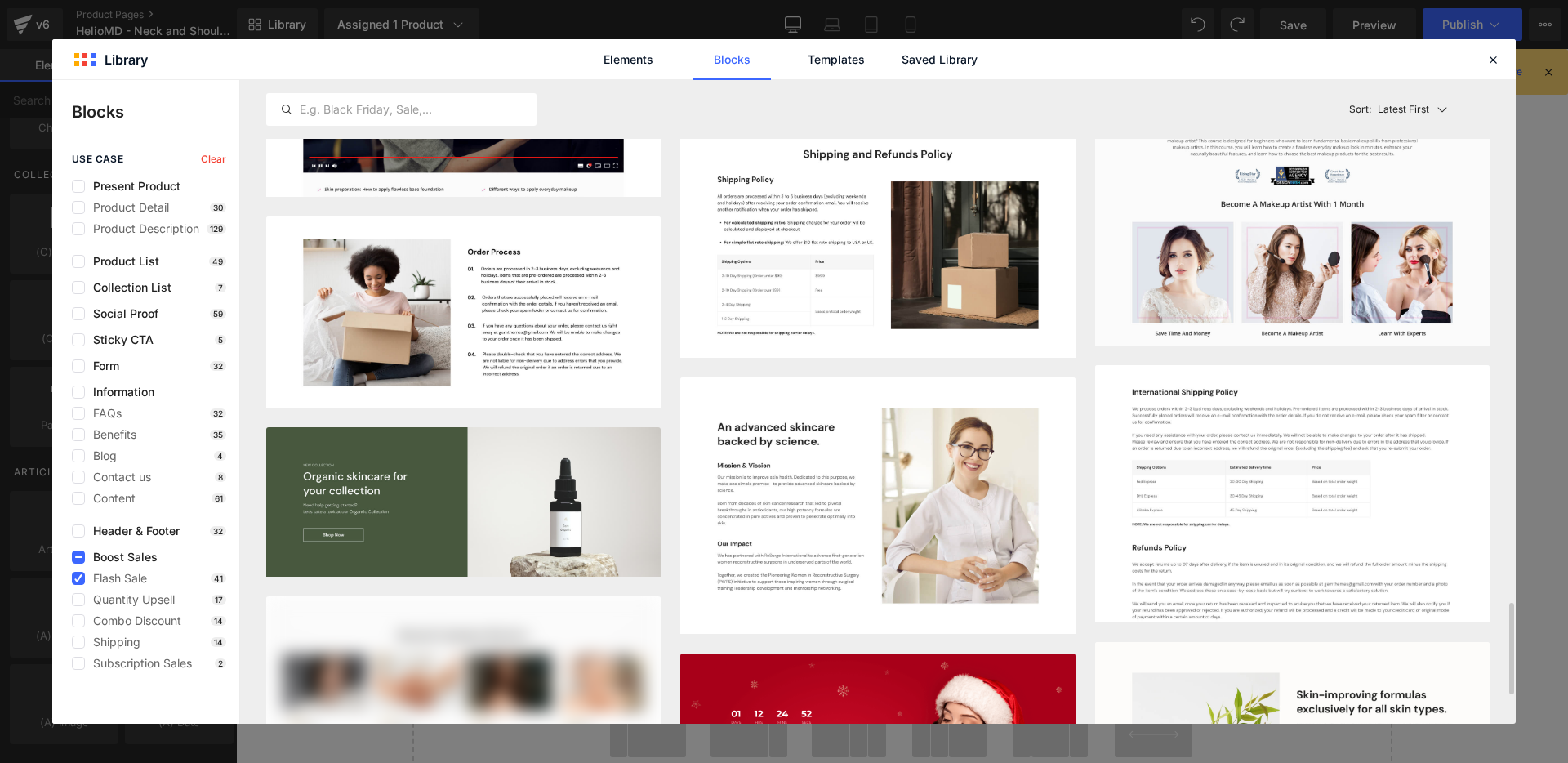
scroll to position [3119, 0]
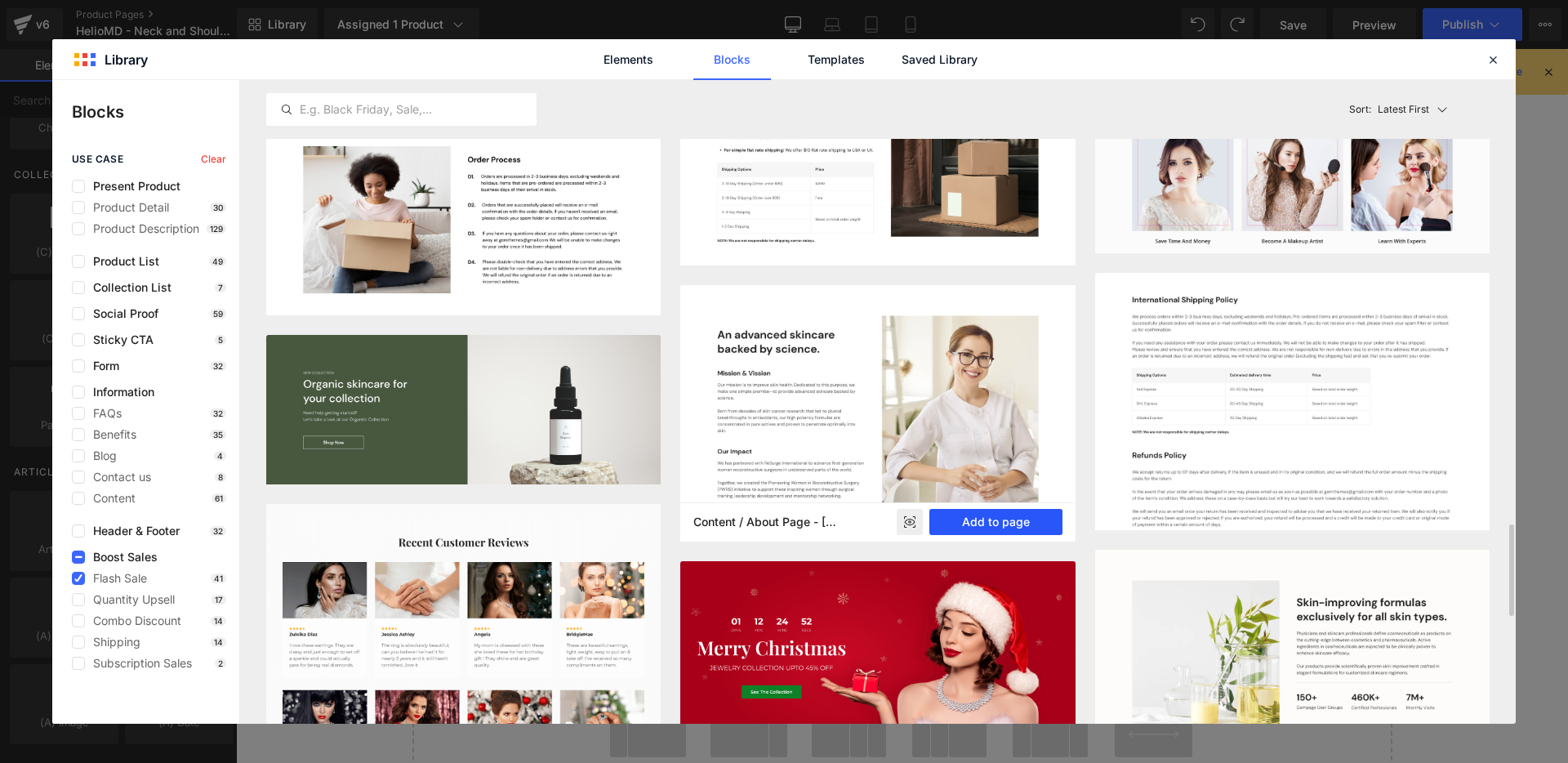
click at [986, 530] on button "Add to page" at bounding box center [995, 522] width 133 height 26
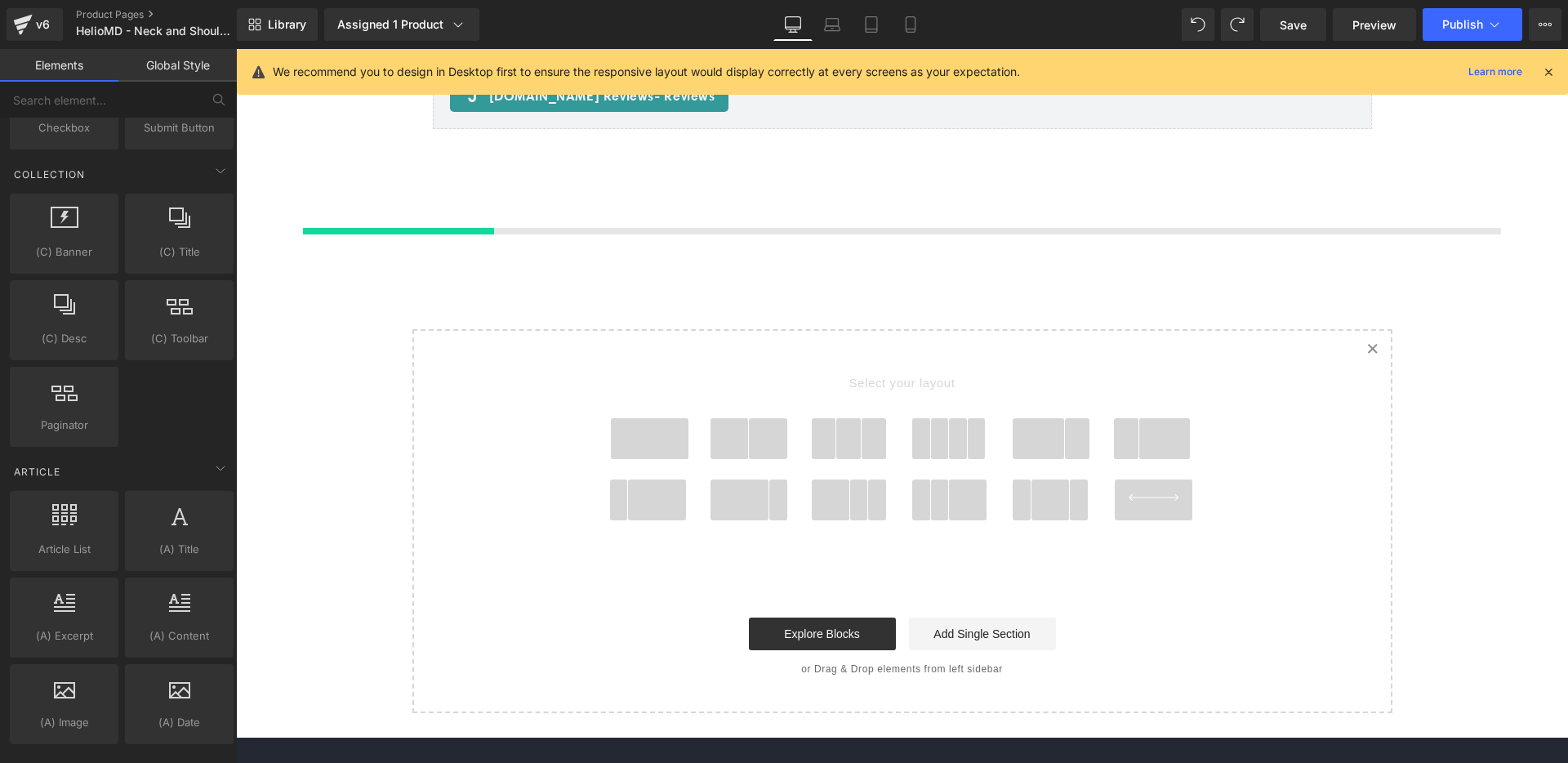
scroll to position [4991, 0]
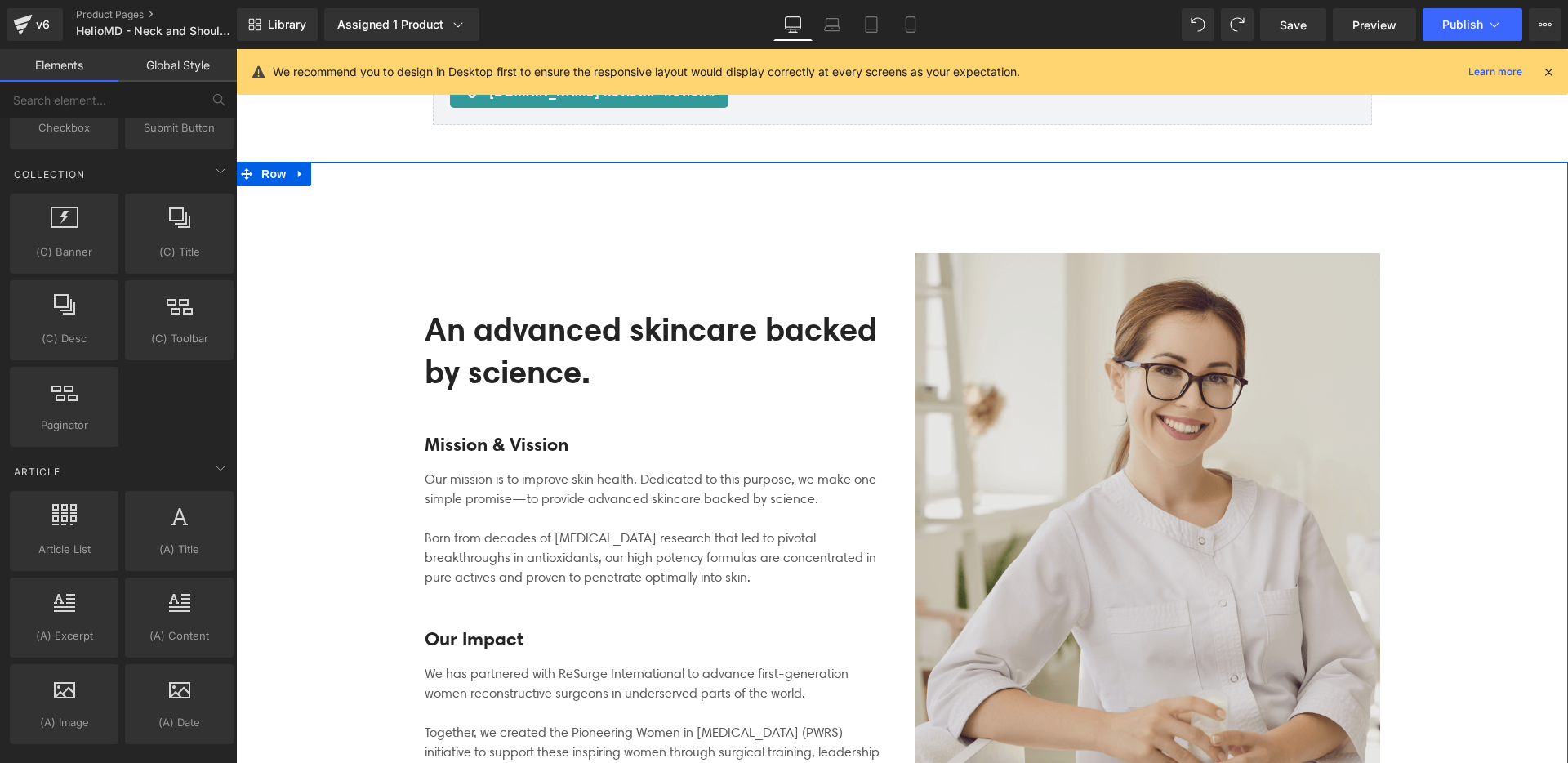
click at [1208, 387] on img at bounding box center [1147, 544] width 465 height 584
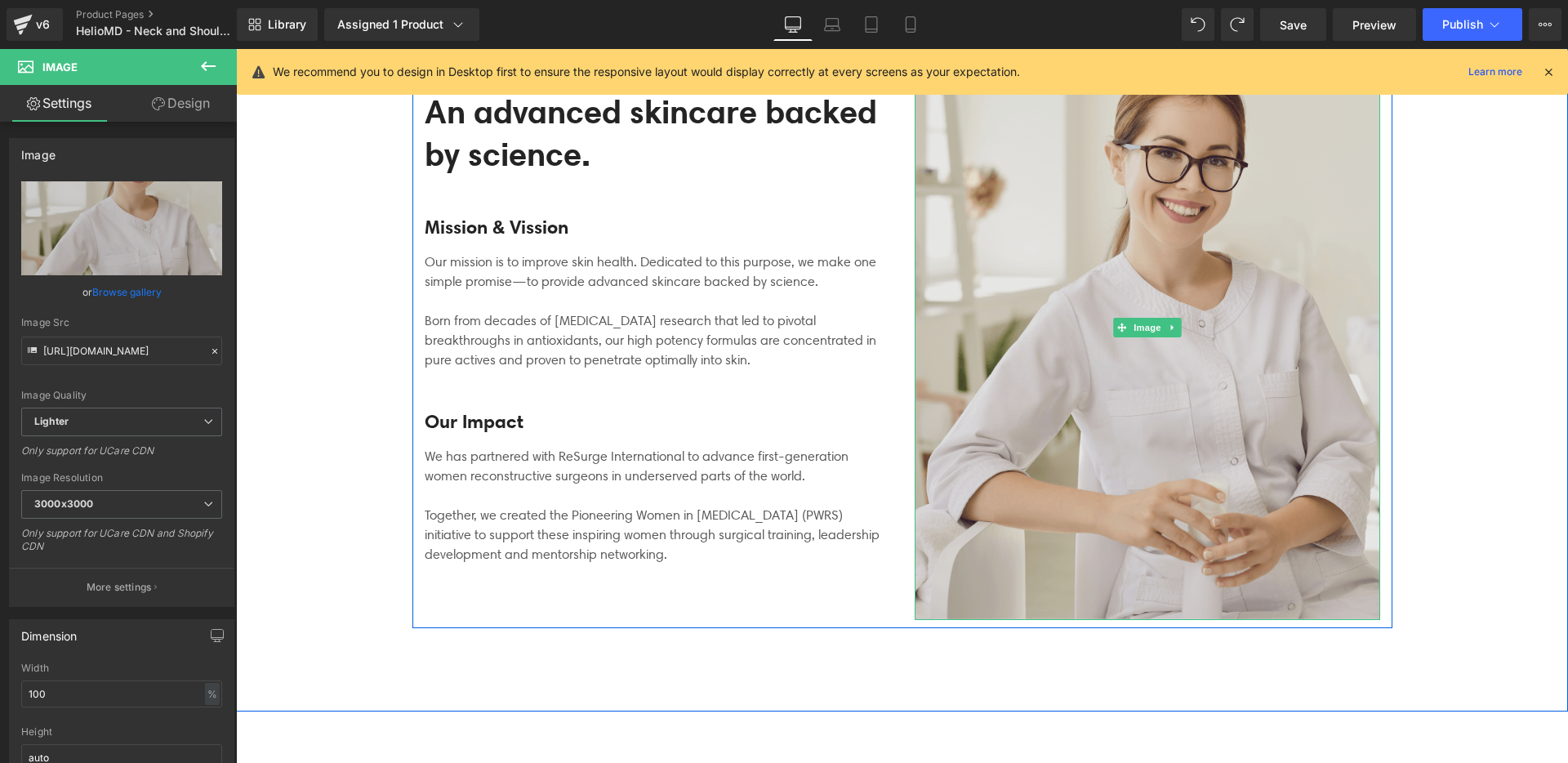
scroll to position [5120, 0]
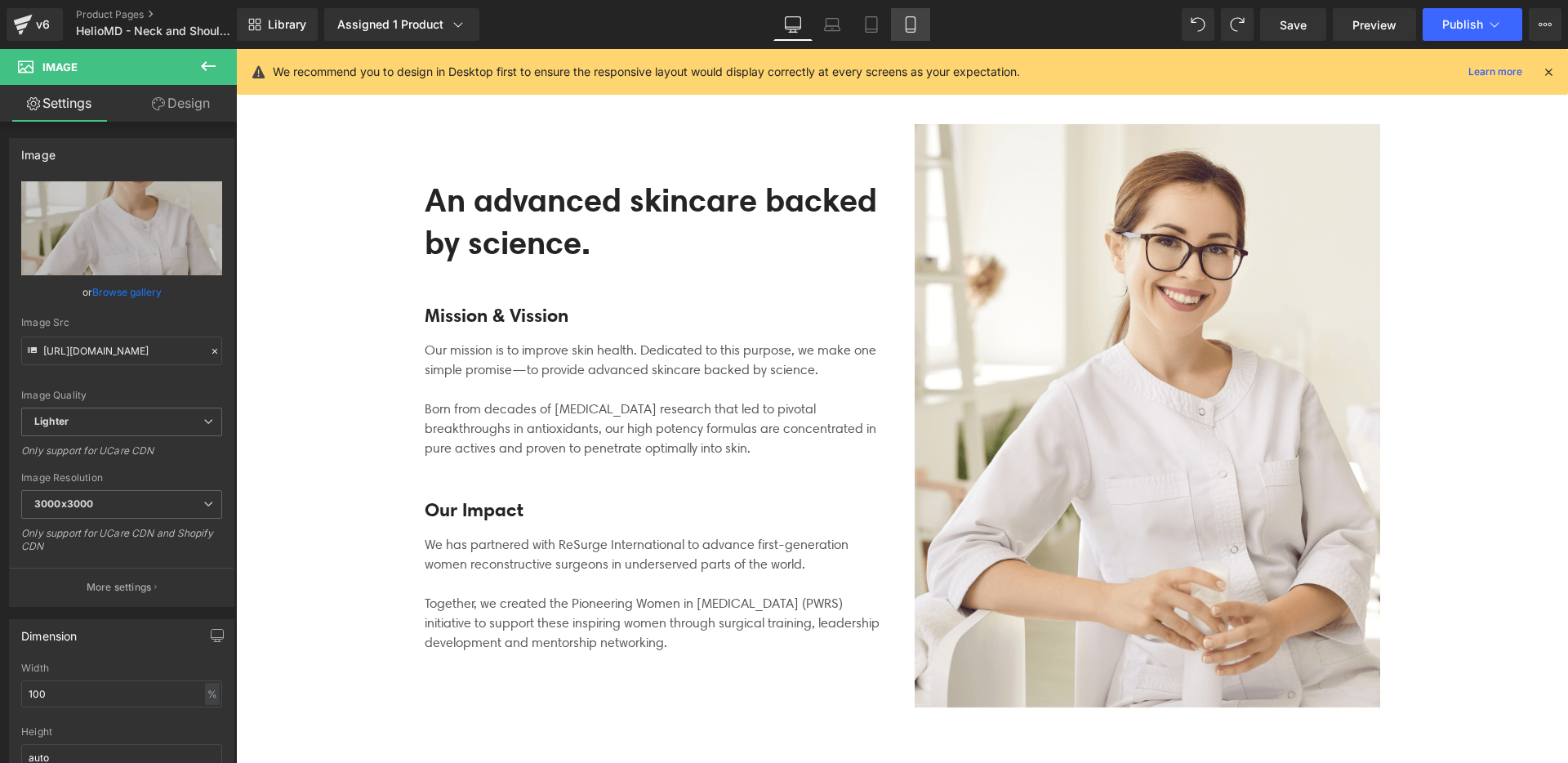
click at [896, 16] on link "Mobile" at bounding box center [910, 24] width 40 height 33
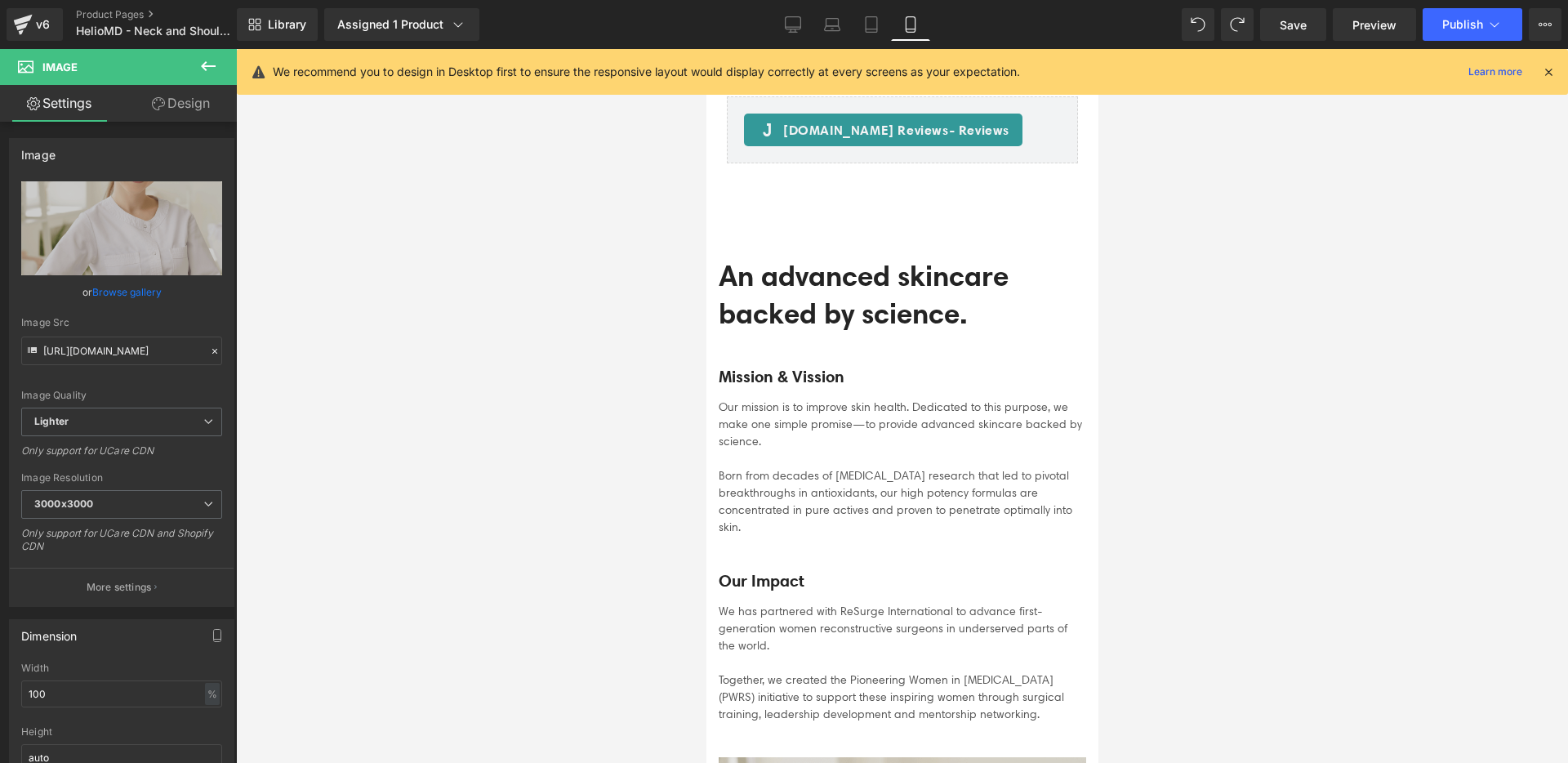
scroll to position [6545, 0]
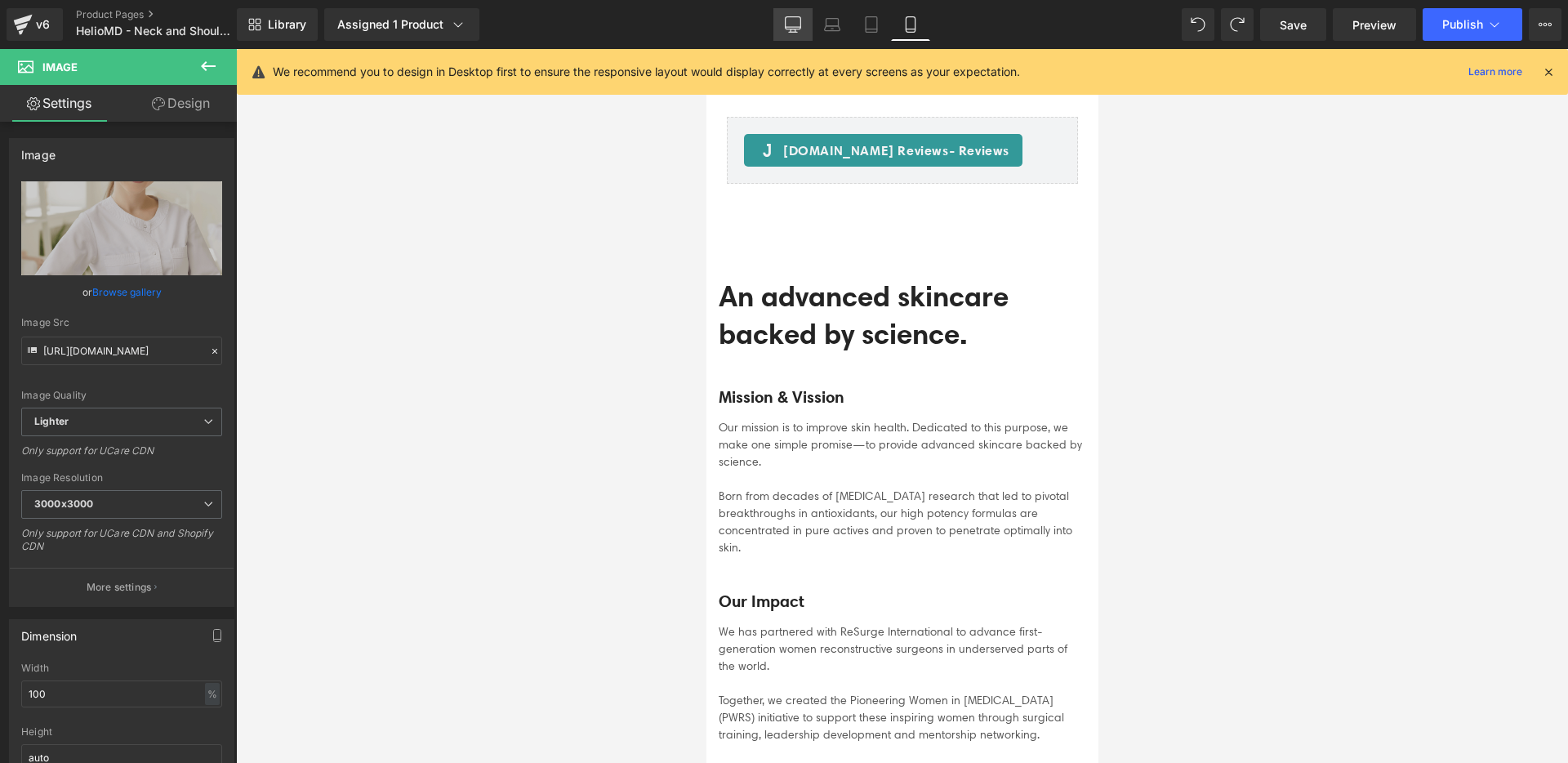
click at [800, 25] on icon at bounding box center [793, 25] width 17 height 17
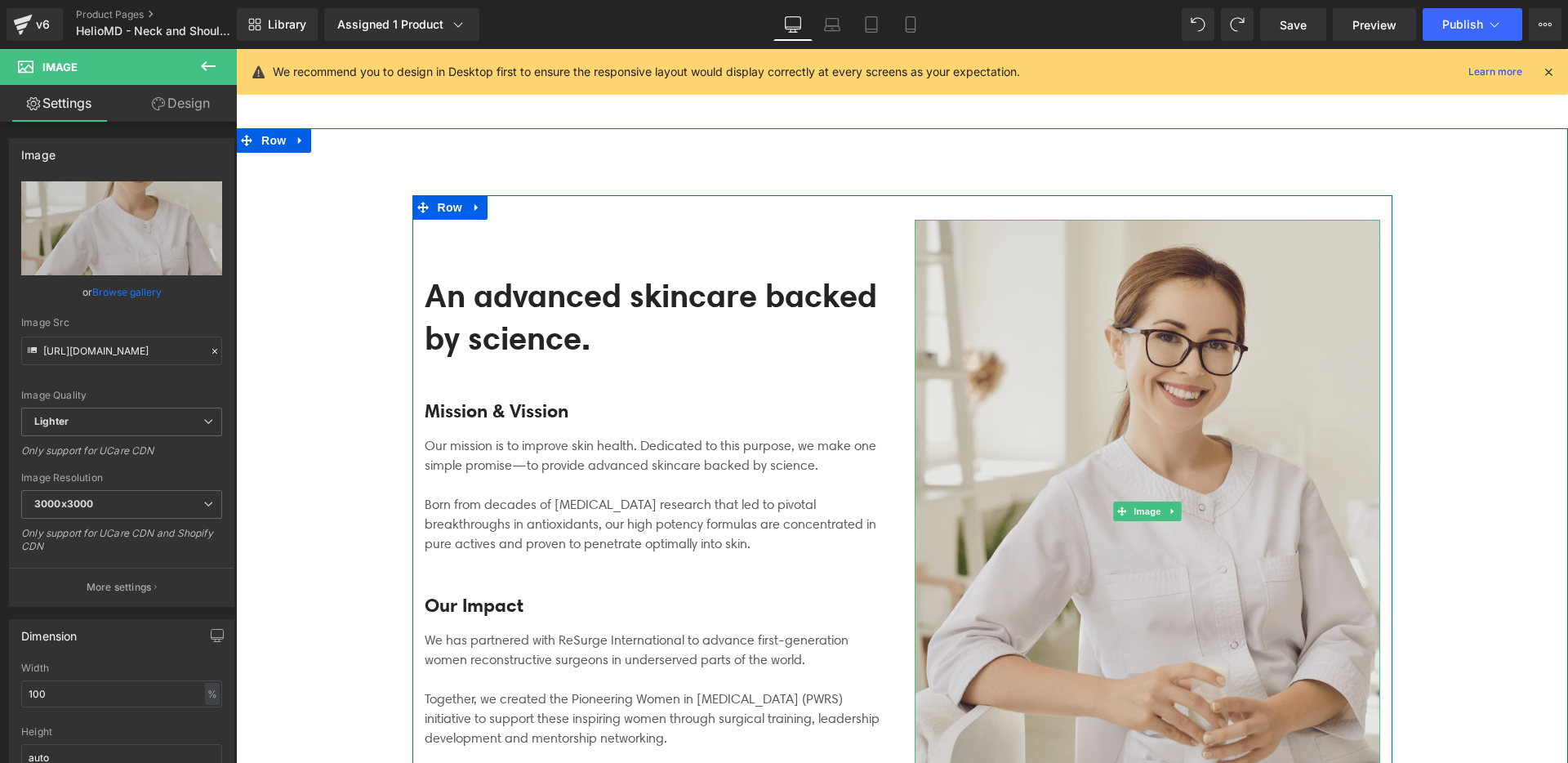
scroll to position [5009, 0]
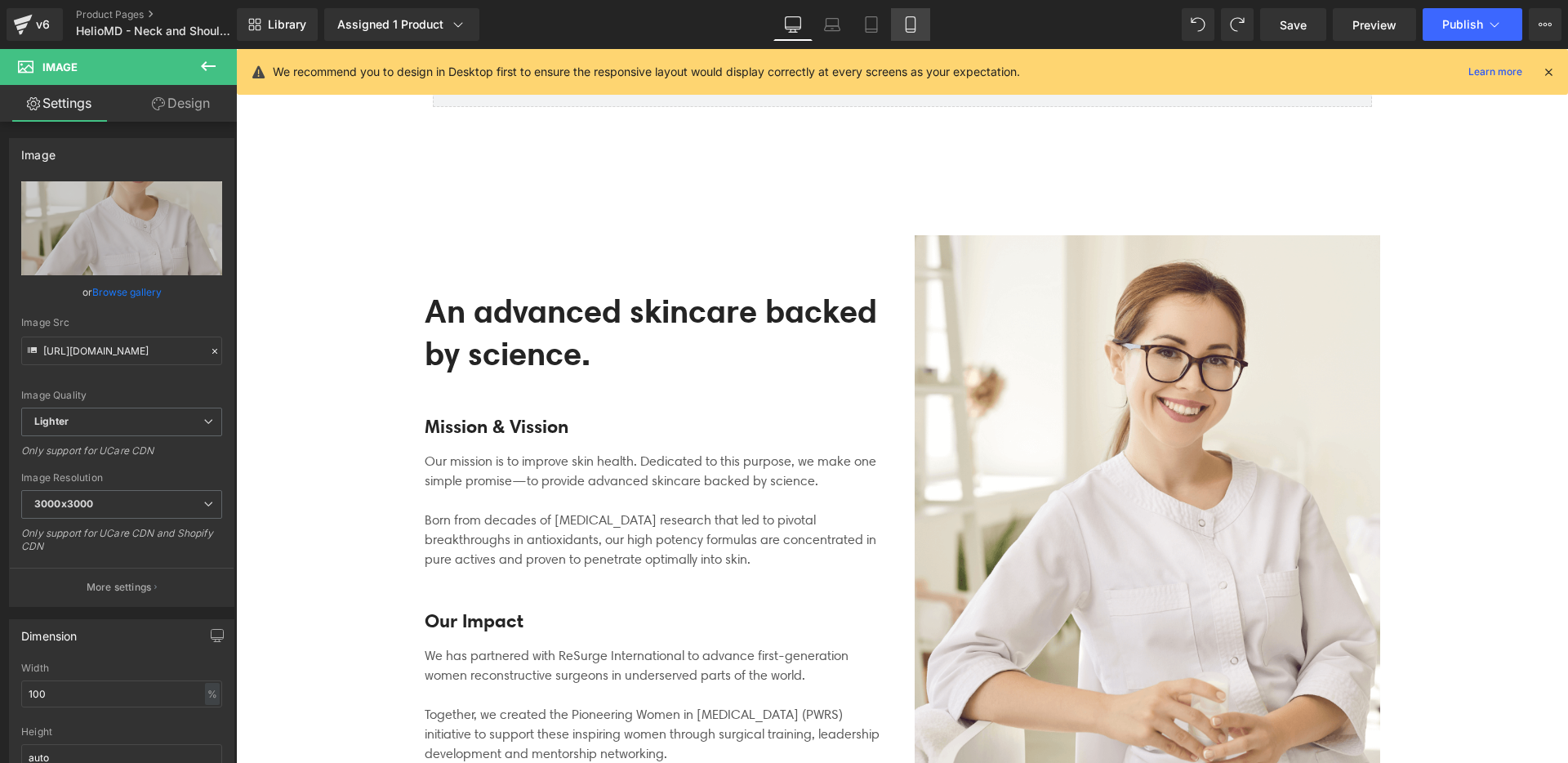
click at [910, 35] on link "Mobile" at bounding box center [910, 24] width 40 height 33
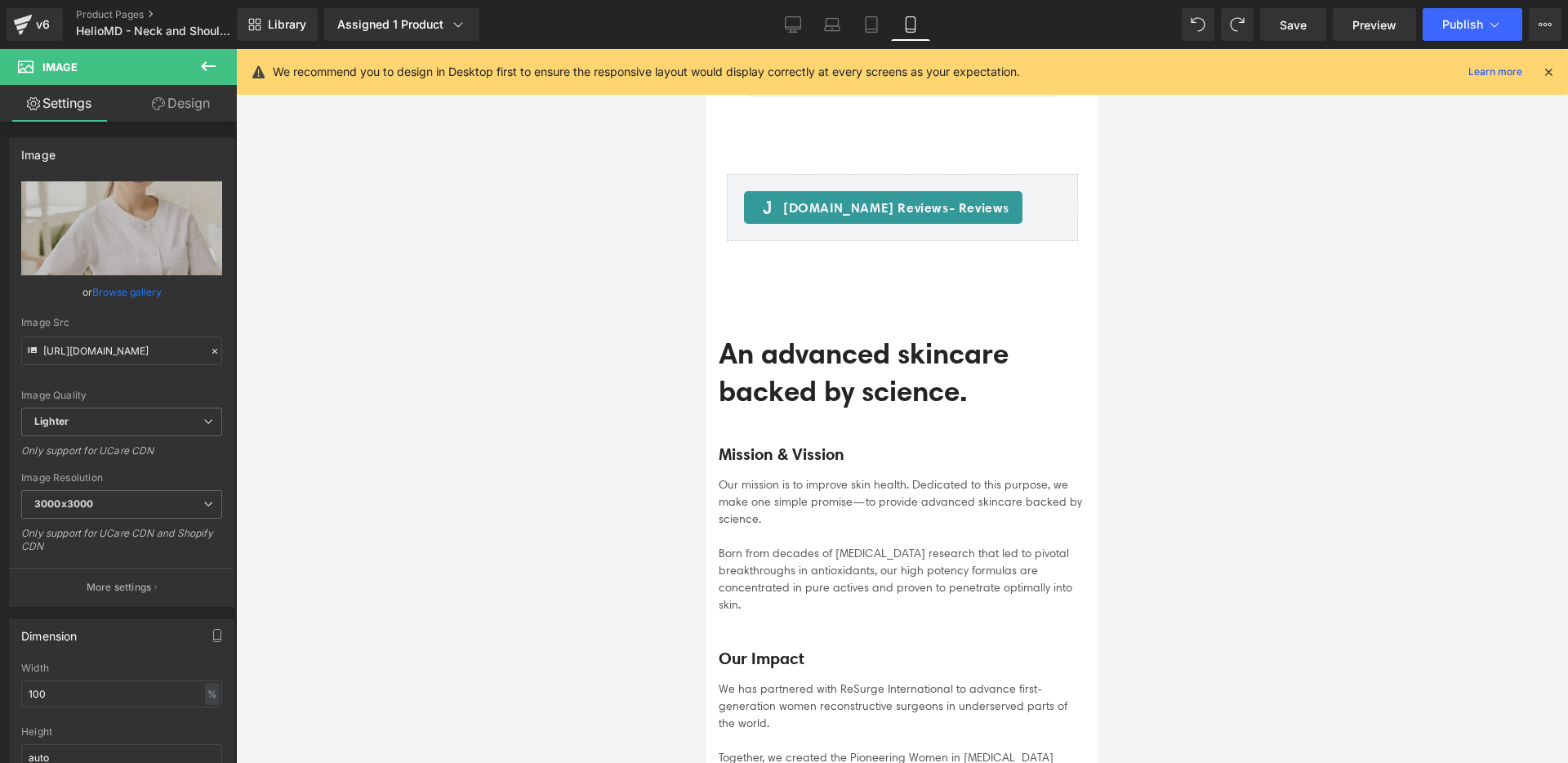
scroll to position [6509, 0]
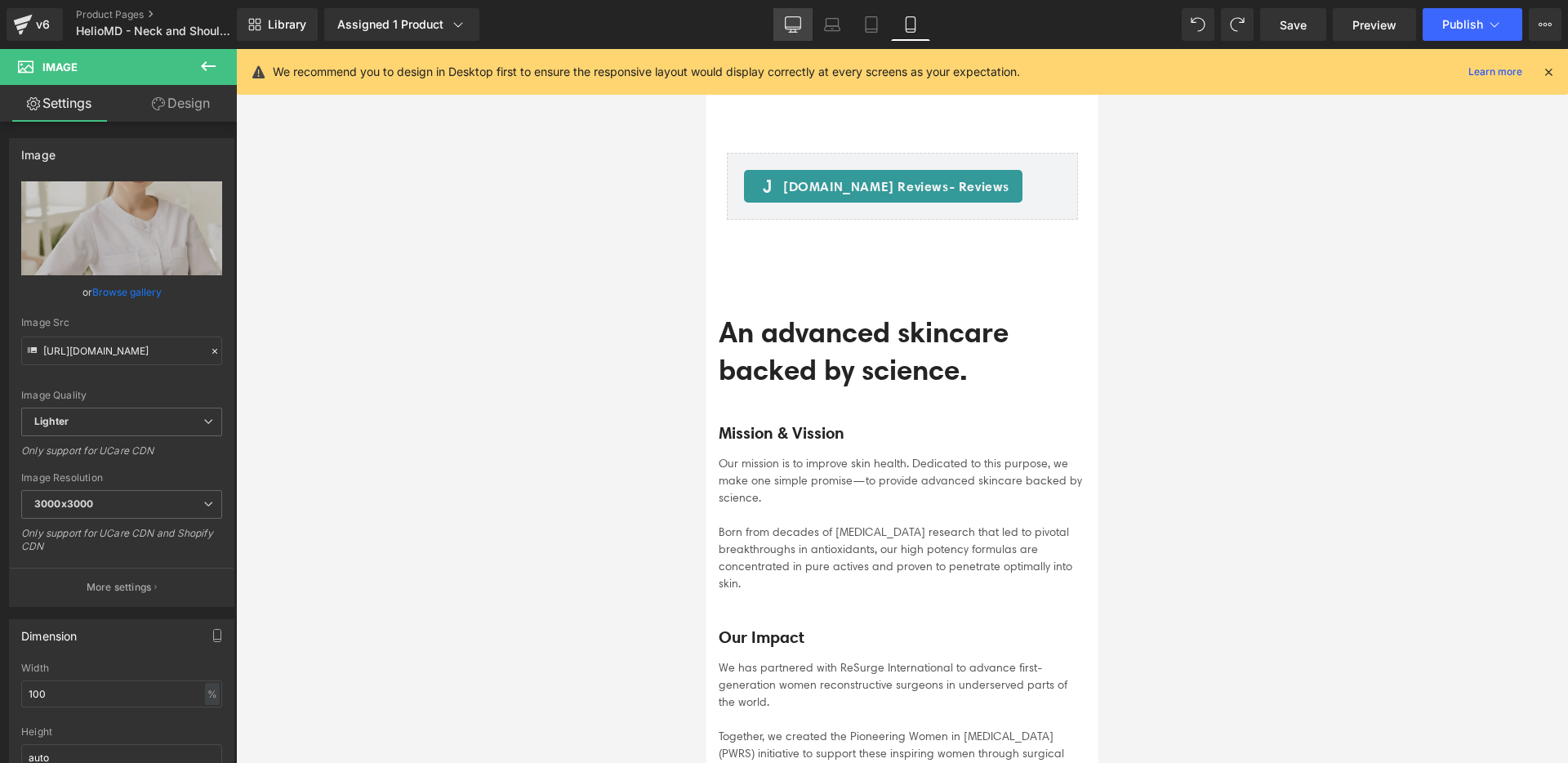
click at [794, 13] on link "Desktop" at bounding box center [793, 24] width 40 height 33
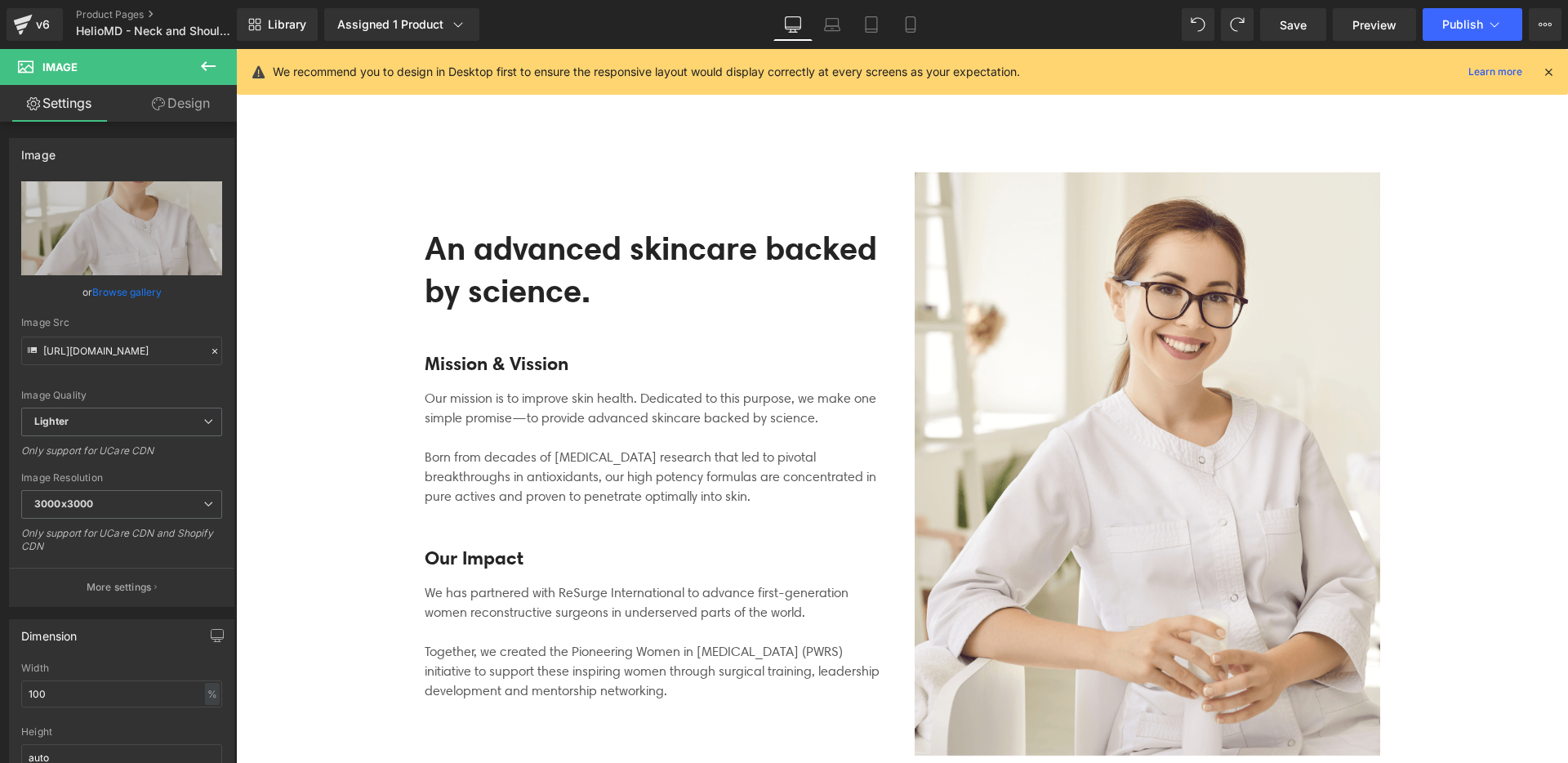
scroll to position [5090, 0]
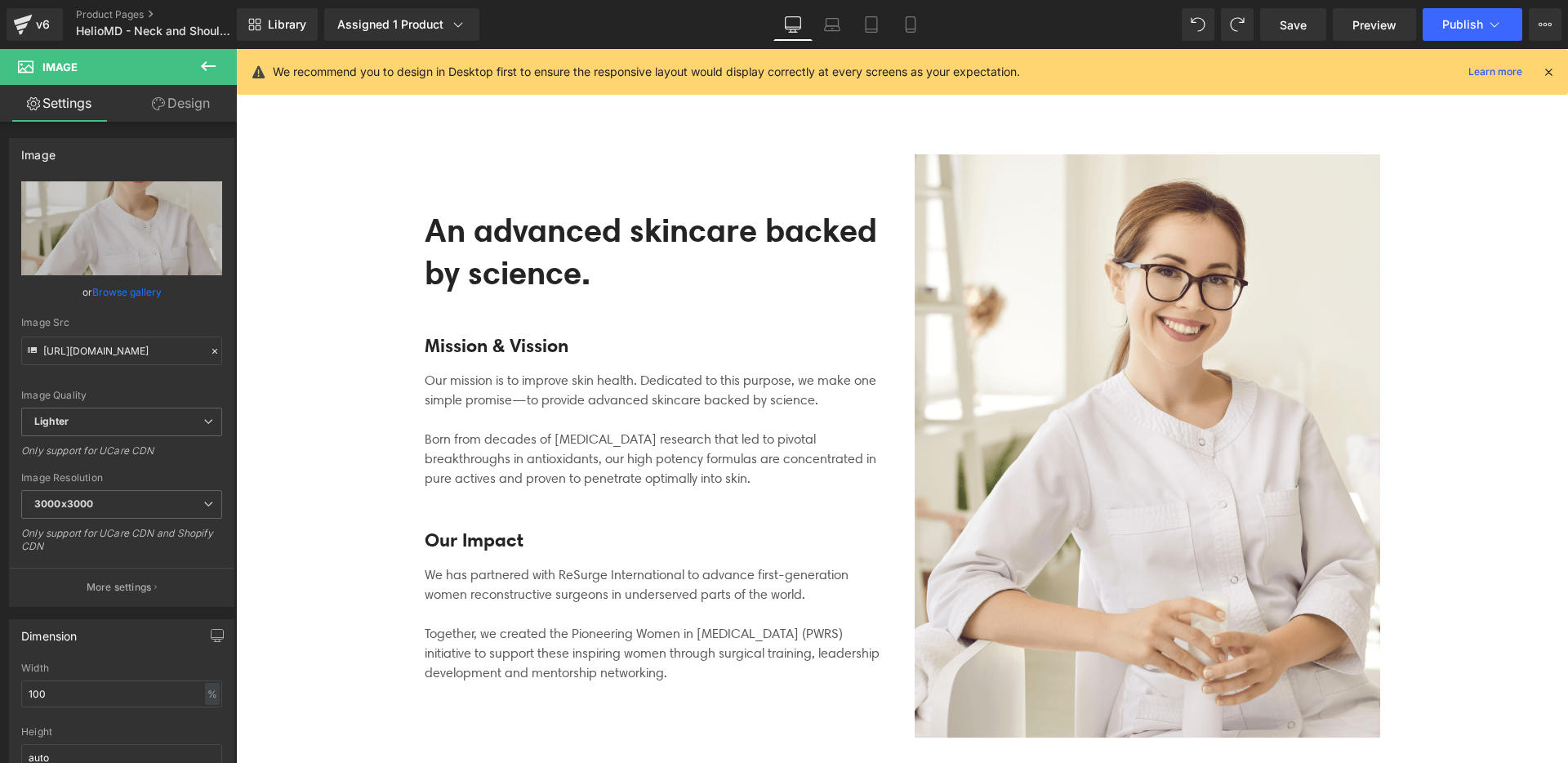
click at [236, 49] on div at bounding box center [236, 49] width 0 height 0
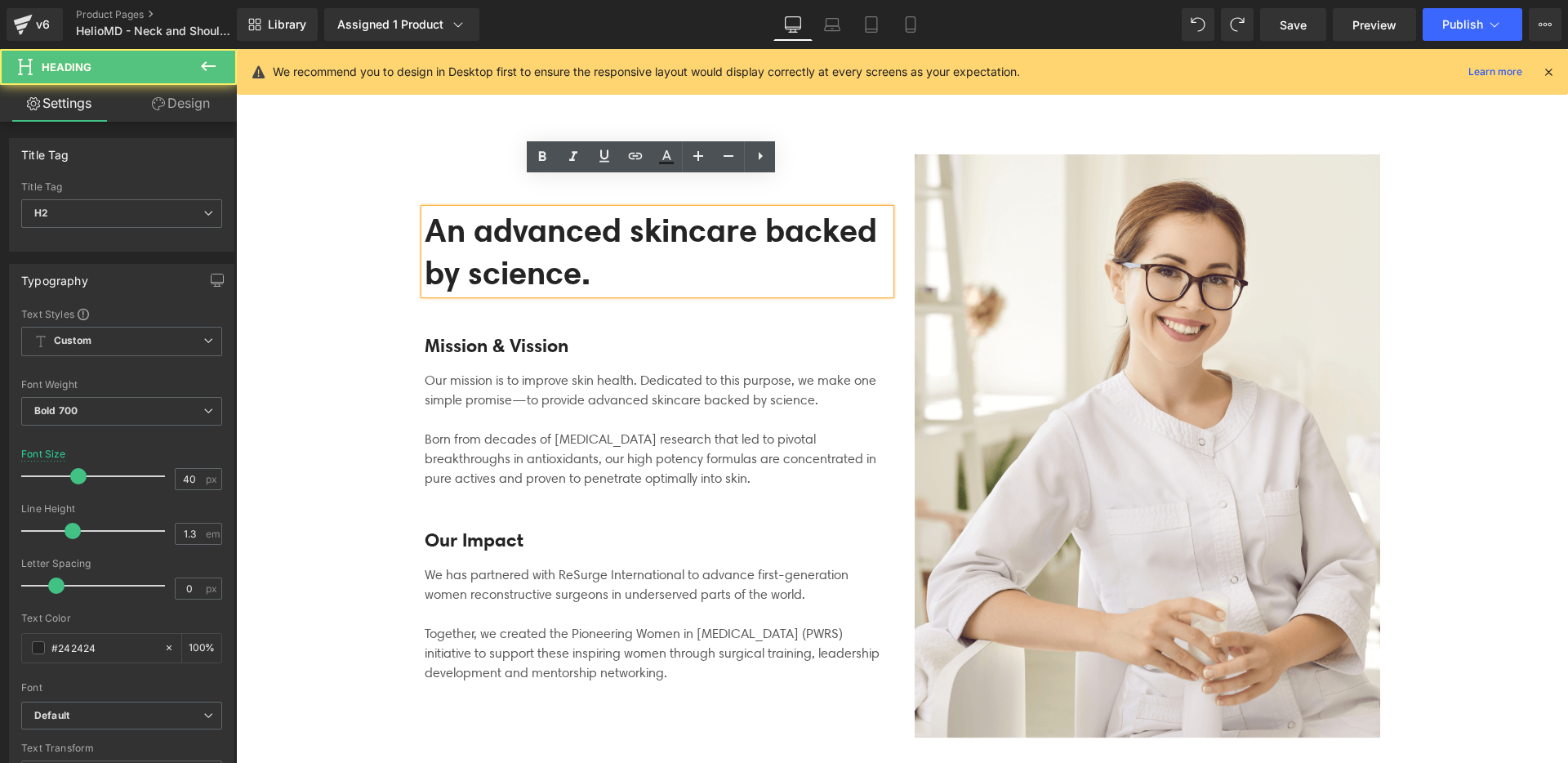
click at [491, 157] on div "An advanced skincare backed by science. Heading Mission & Vission Heading Our m…" at bounding box center [657, 446] width 490 height 584
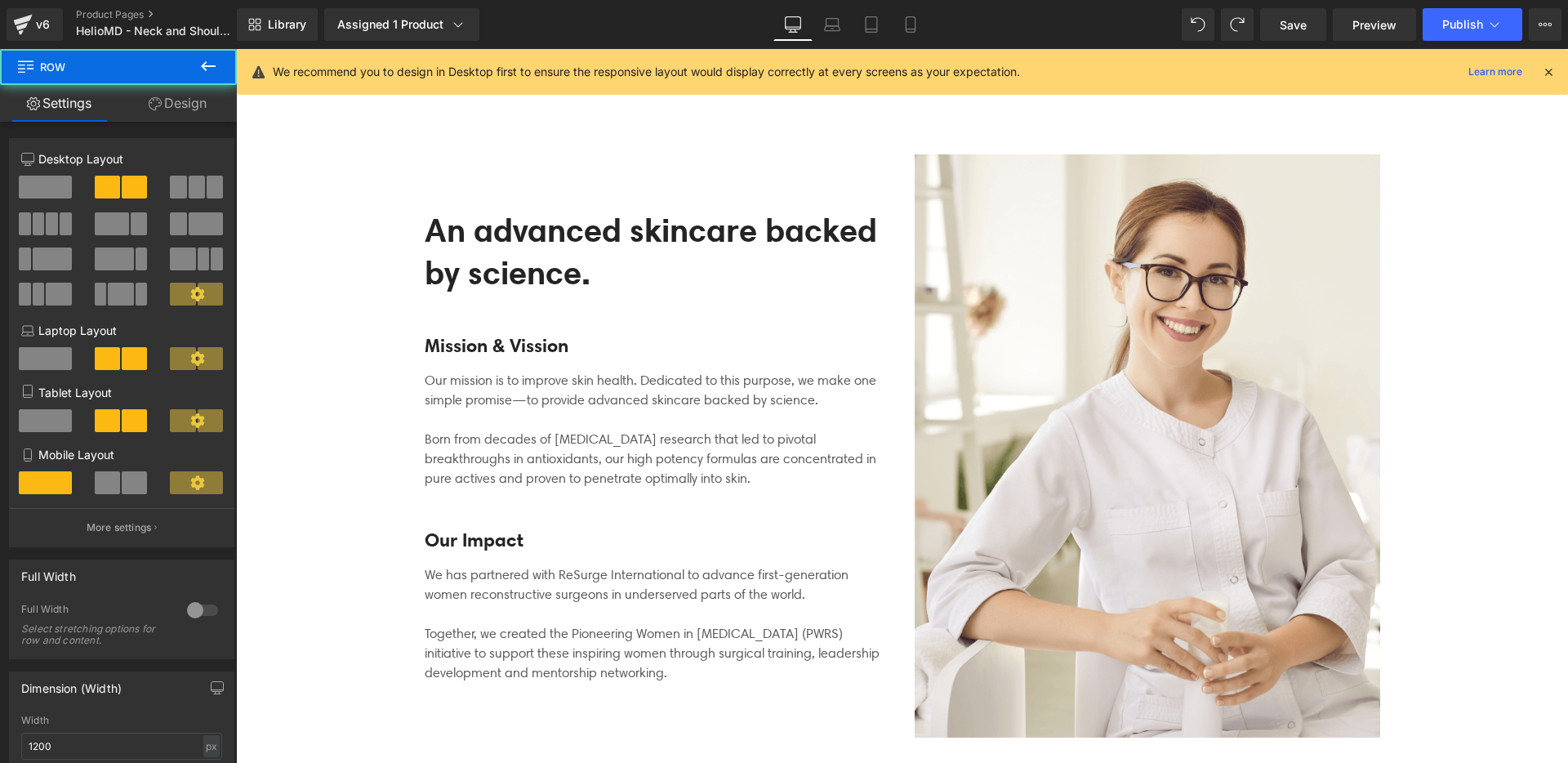
click at [478, 130] on div "An advanced skincare backed by science. Heading Mission & Vission Heading Our m…" at bounding box center [902, 438] width 980 height 617
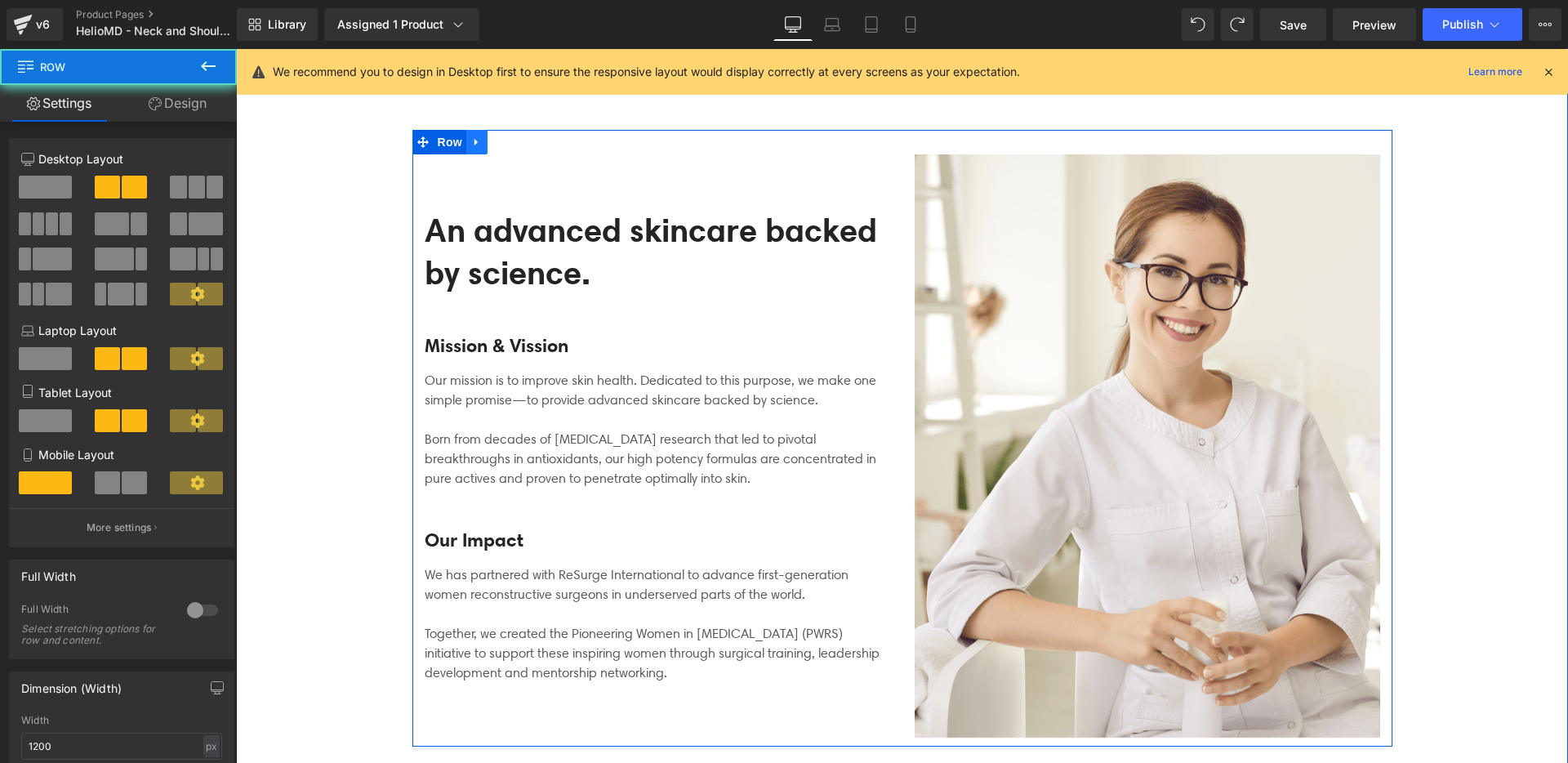
click at [477, 130] on link at bounding box center [477, 142] width 21 height 25
click at [514, 136] on icon at bounding box center [519, 142] width 11 height 12
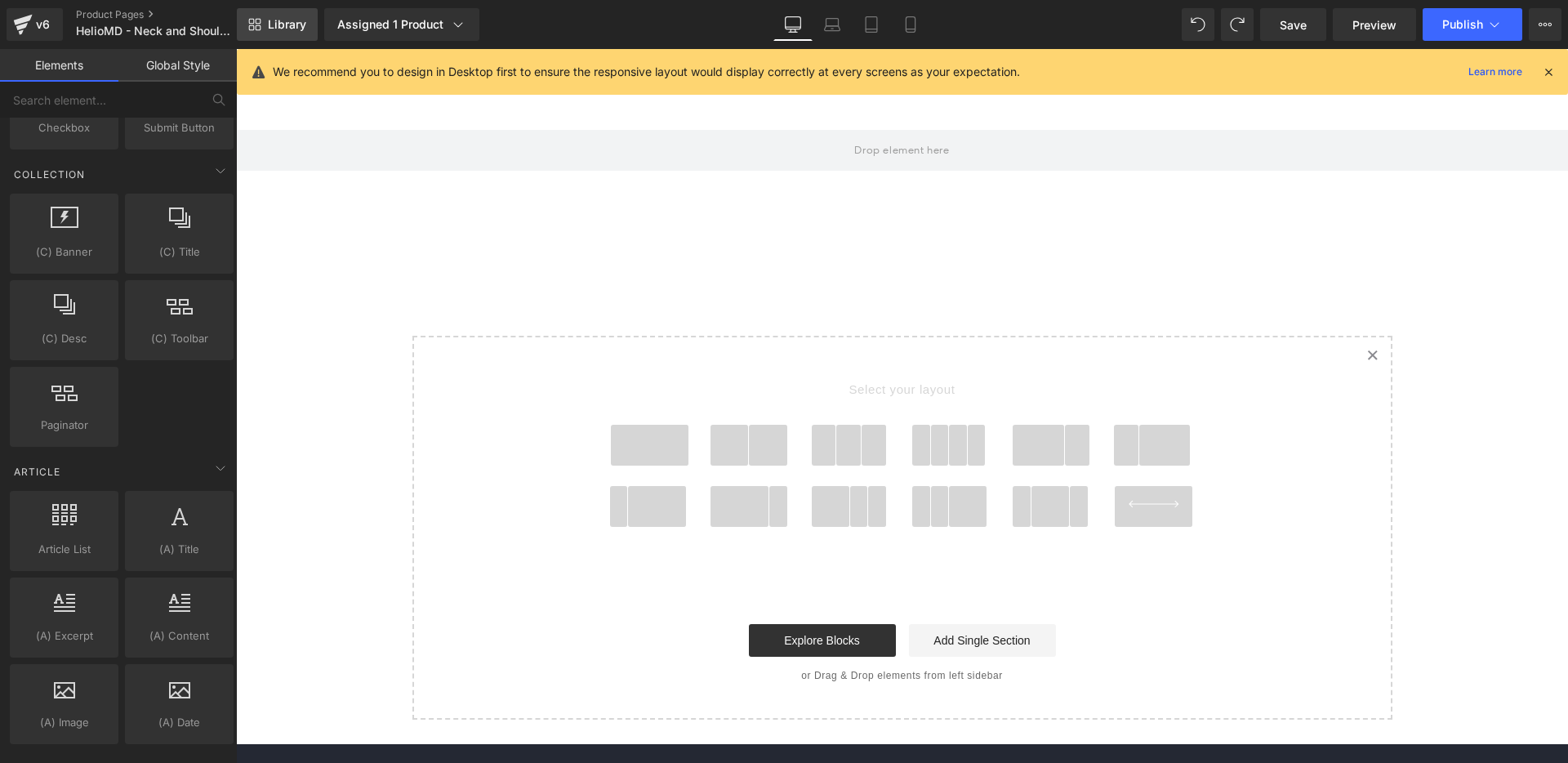
click at [295, 38] on link "Library" at bounding box center [277, 24] width 81 height 33
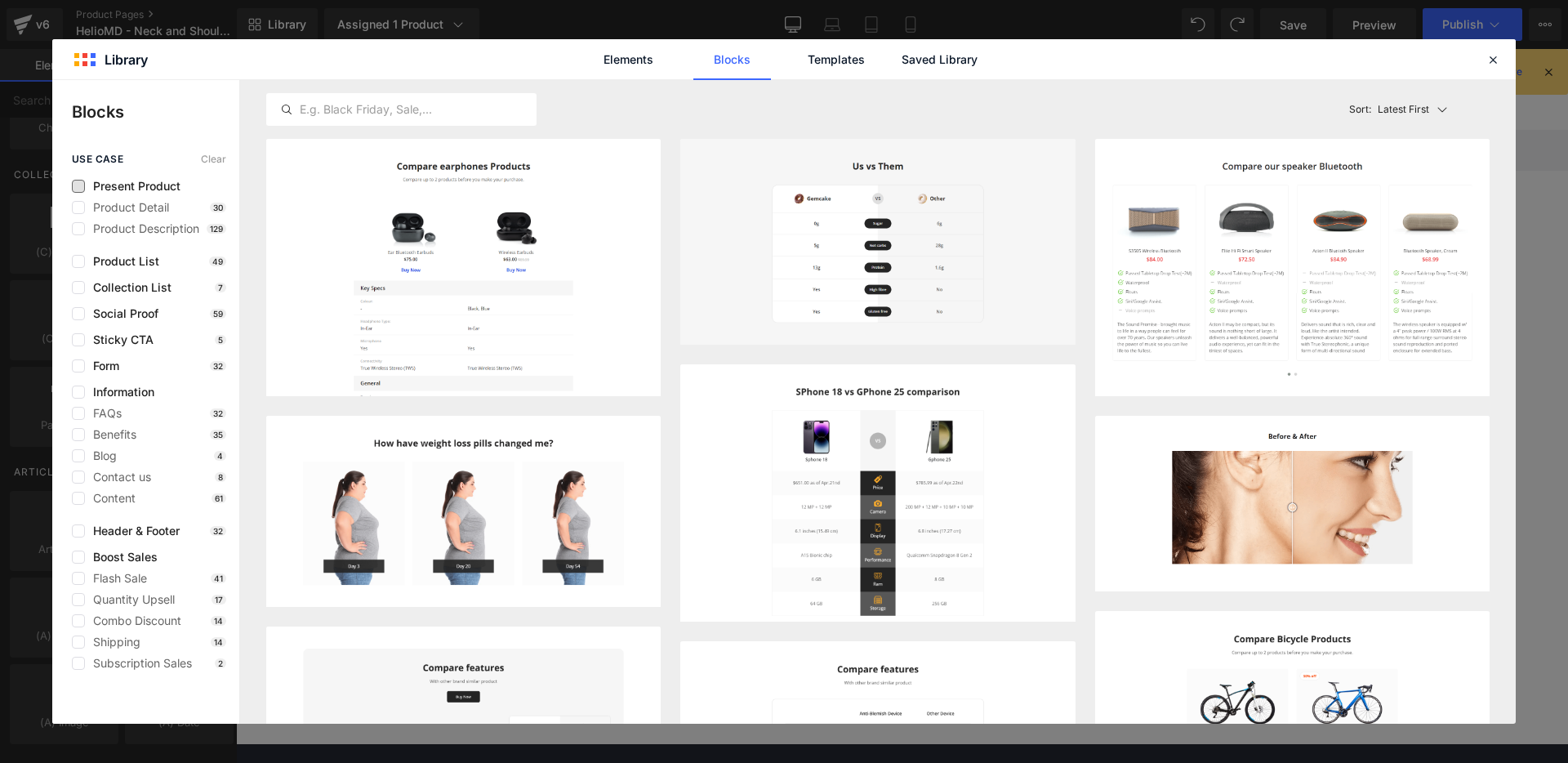
click at [129, 187] on span "Present Product" at bounding box center [132, 186] width 95 height 13
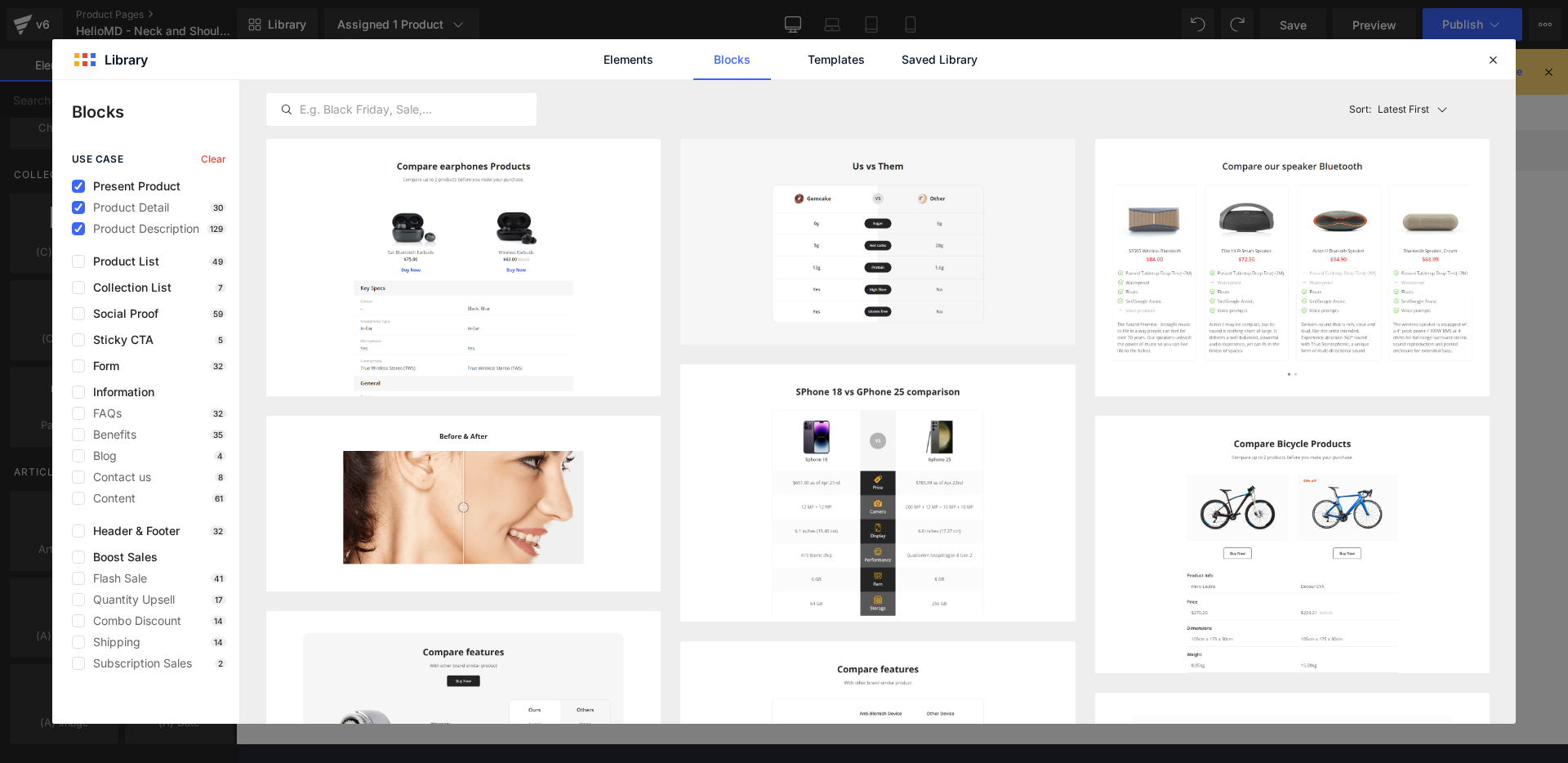
click at [119, 188] on span "Present Product" at bounding box center [132, 186] width 95 height 13
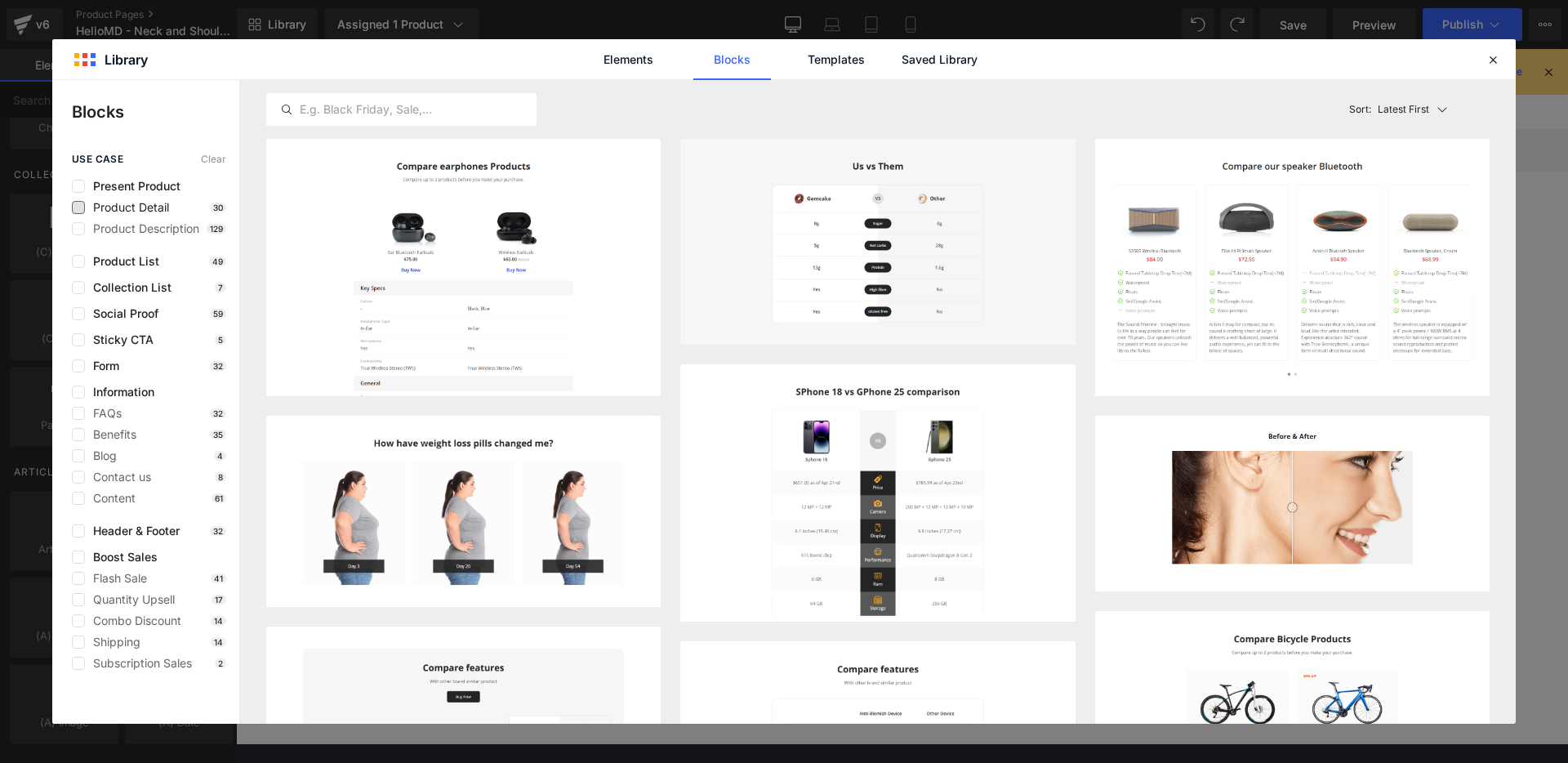
click at [88, 208] on span "Product Detail" at bounding box center [126, 207] width 84 height 13
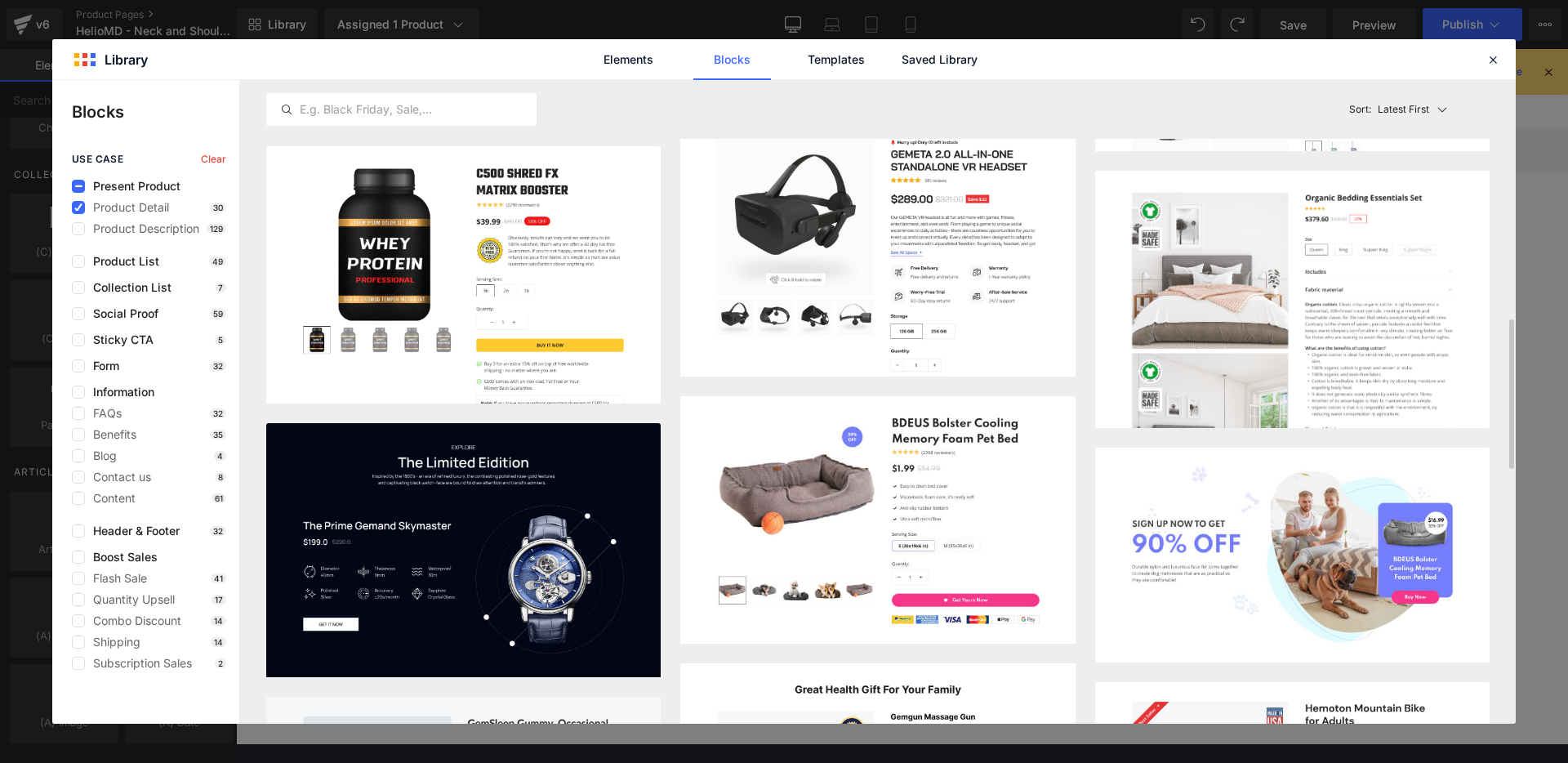
scroll to position [1047, 0]
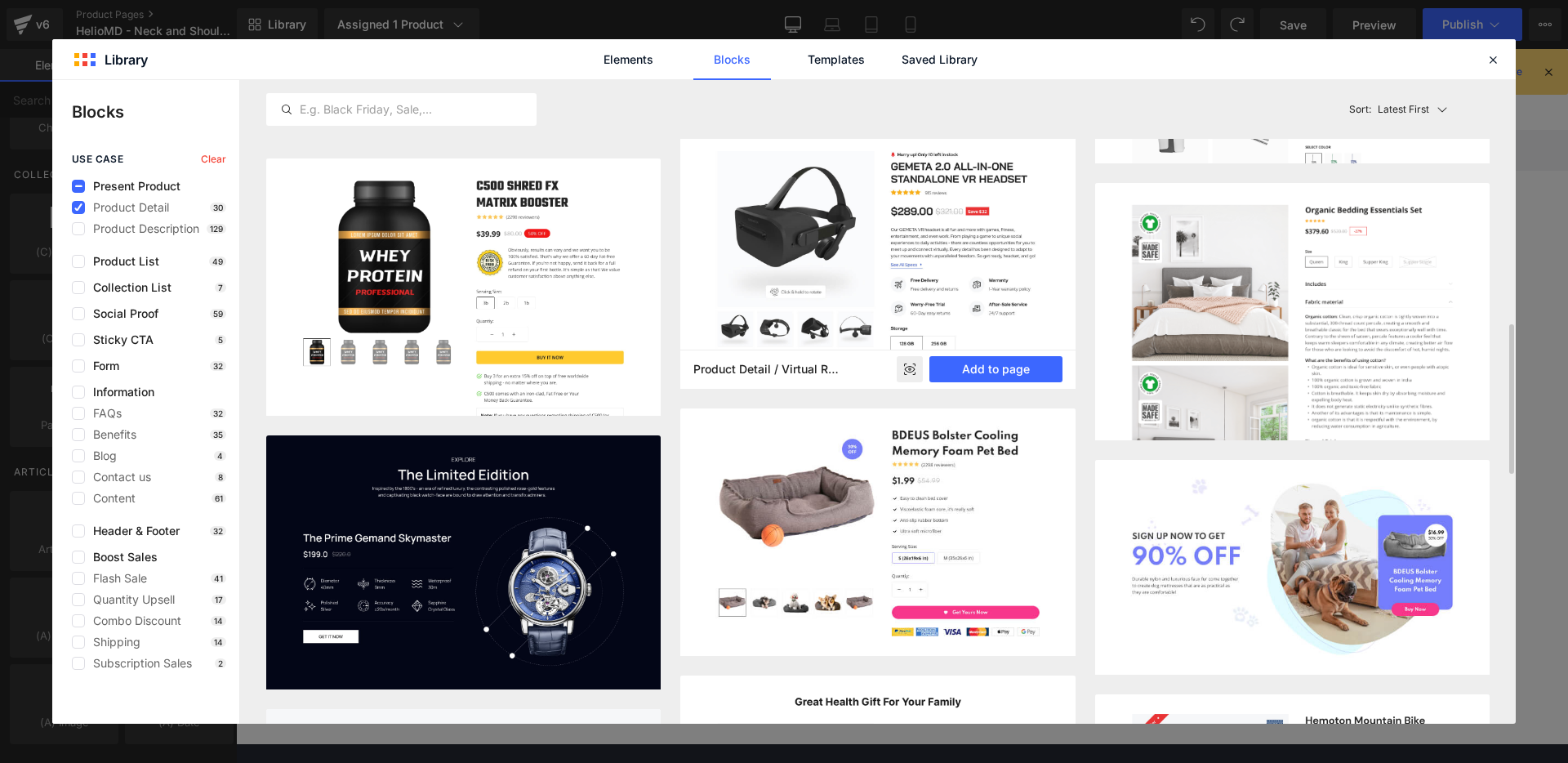
click at [912, 369] on rect at bounding box center [910, 369] width 26 height 26
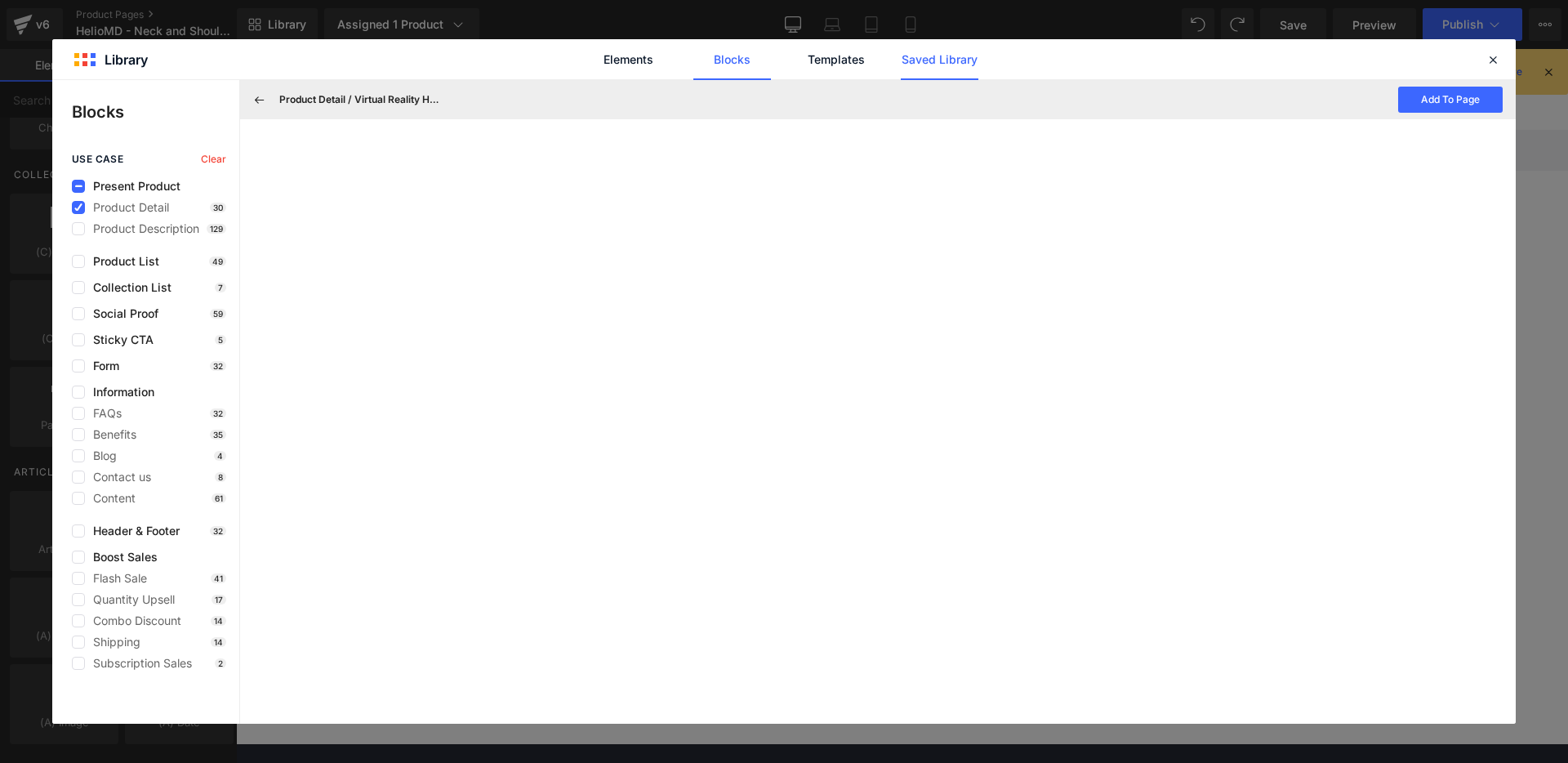
click at [936, 67] on link "Saved Library" at bounding box center [940, 60] width 78 height 41
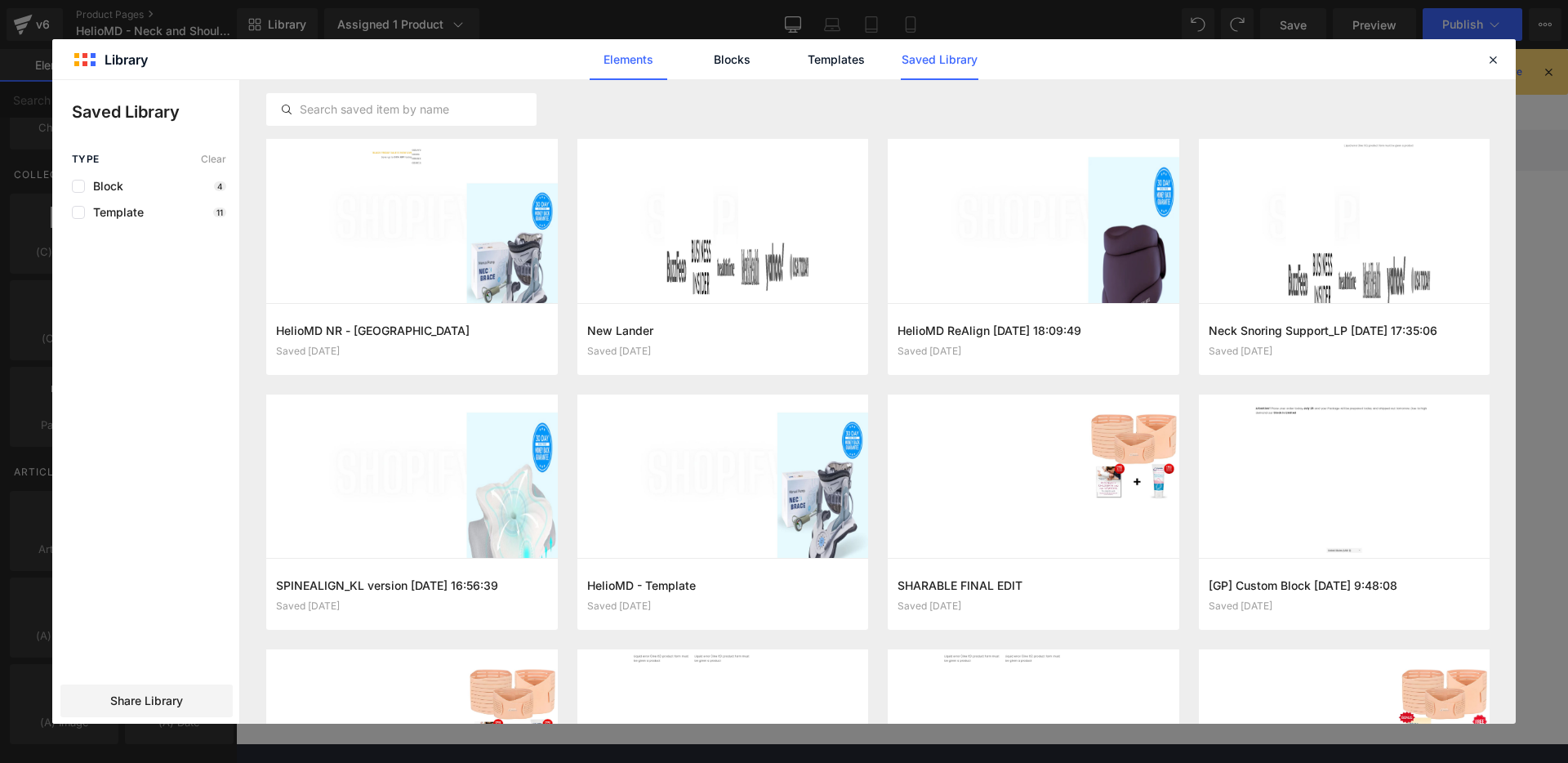
click at [797, 51] on link "Elements" at bounding box center [836, 60] width 78 height 41
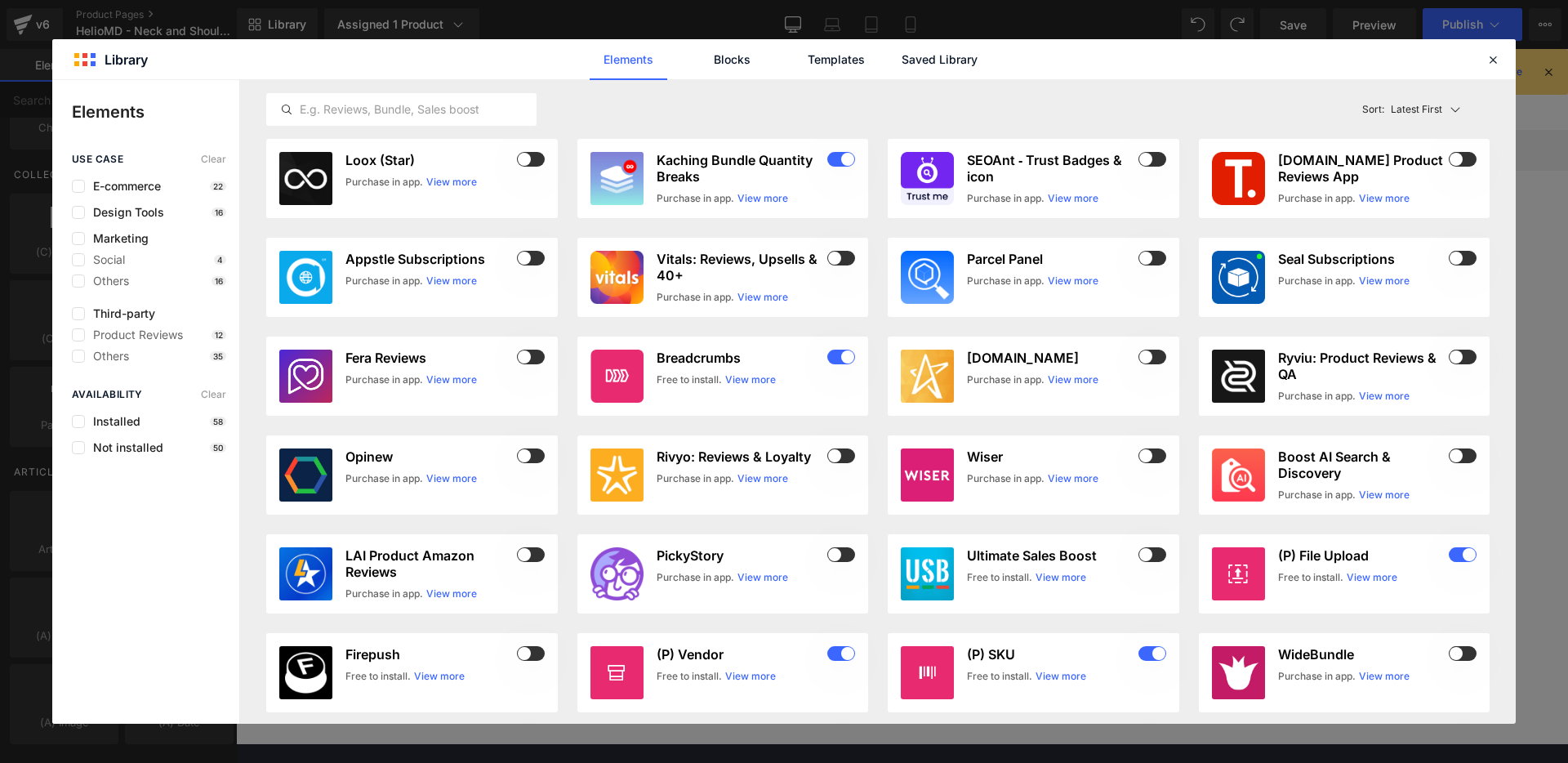
click at [683, 52] on div "Elements Blocks Templates Saved Library" at bounding box center [784, 60] width 415 height 41
click at [901, 52] on link "Blocks" at bounding box center [940, 60] width 78 height 41
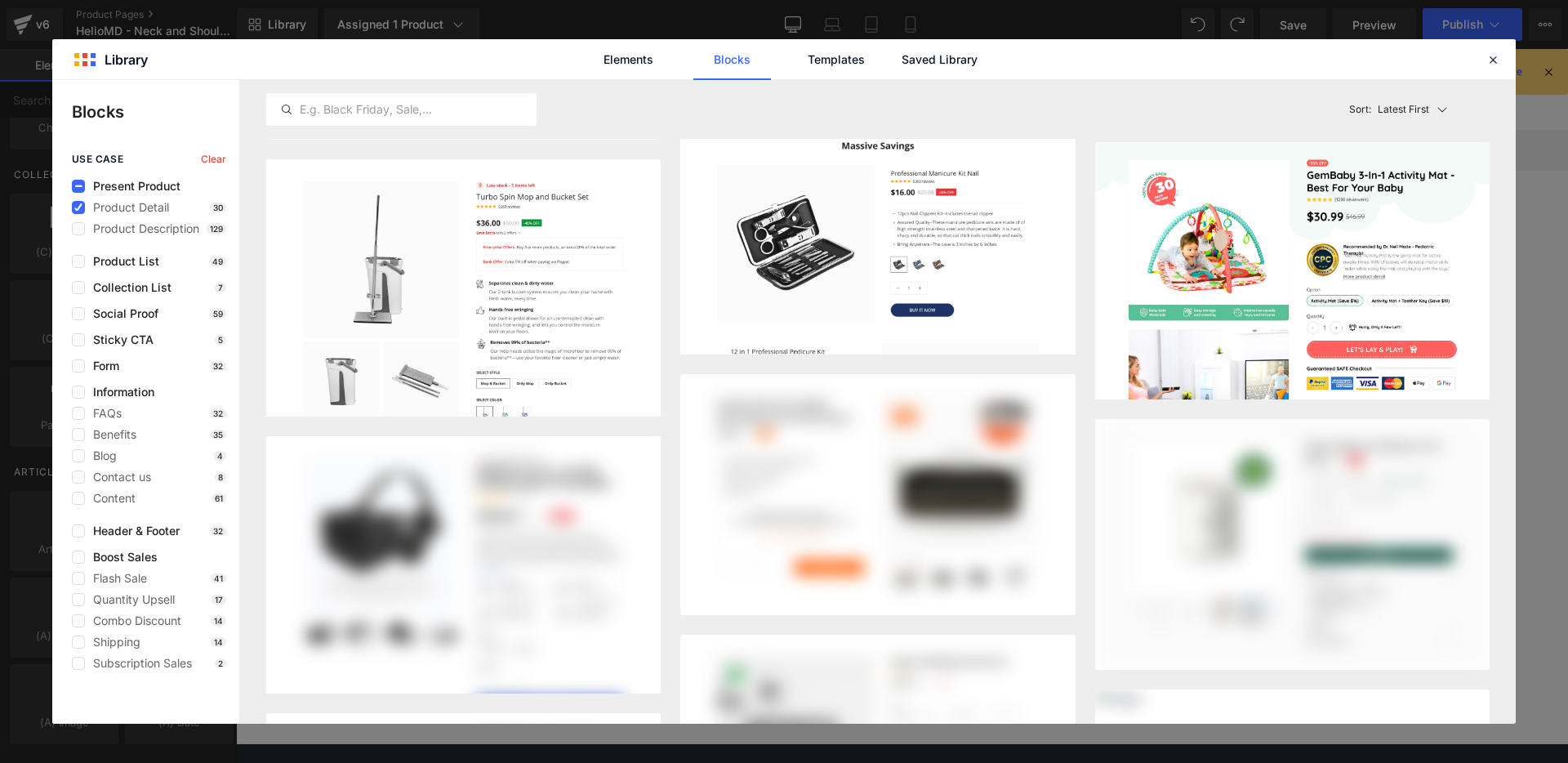
scroll to position [604, 0]
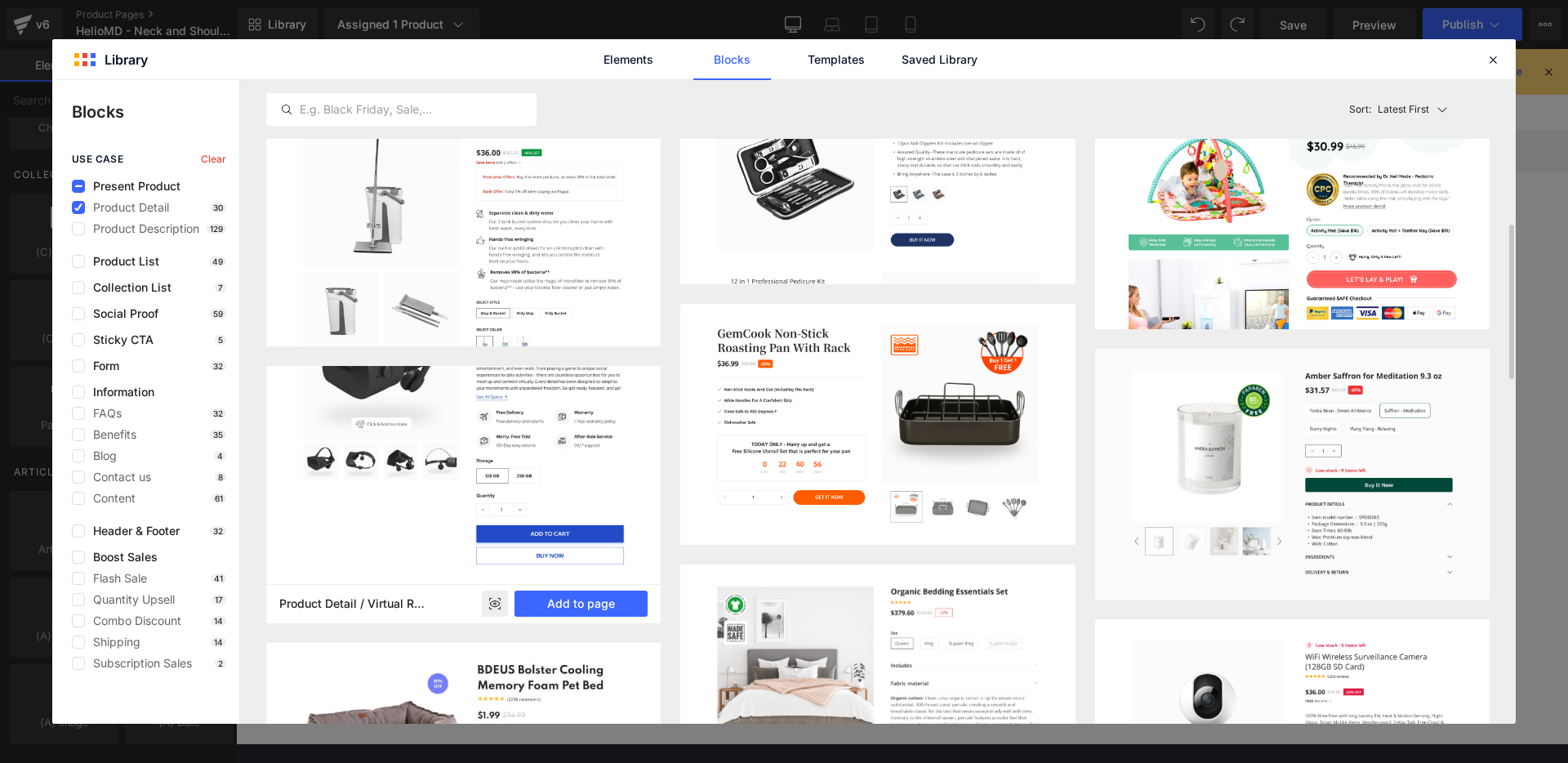
click at [531, 487] on img at bounding box center [463, 424] width 395 height 321
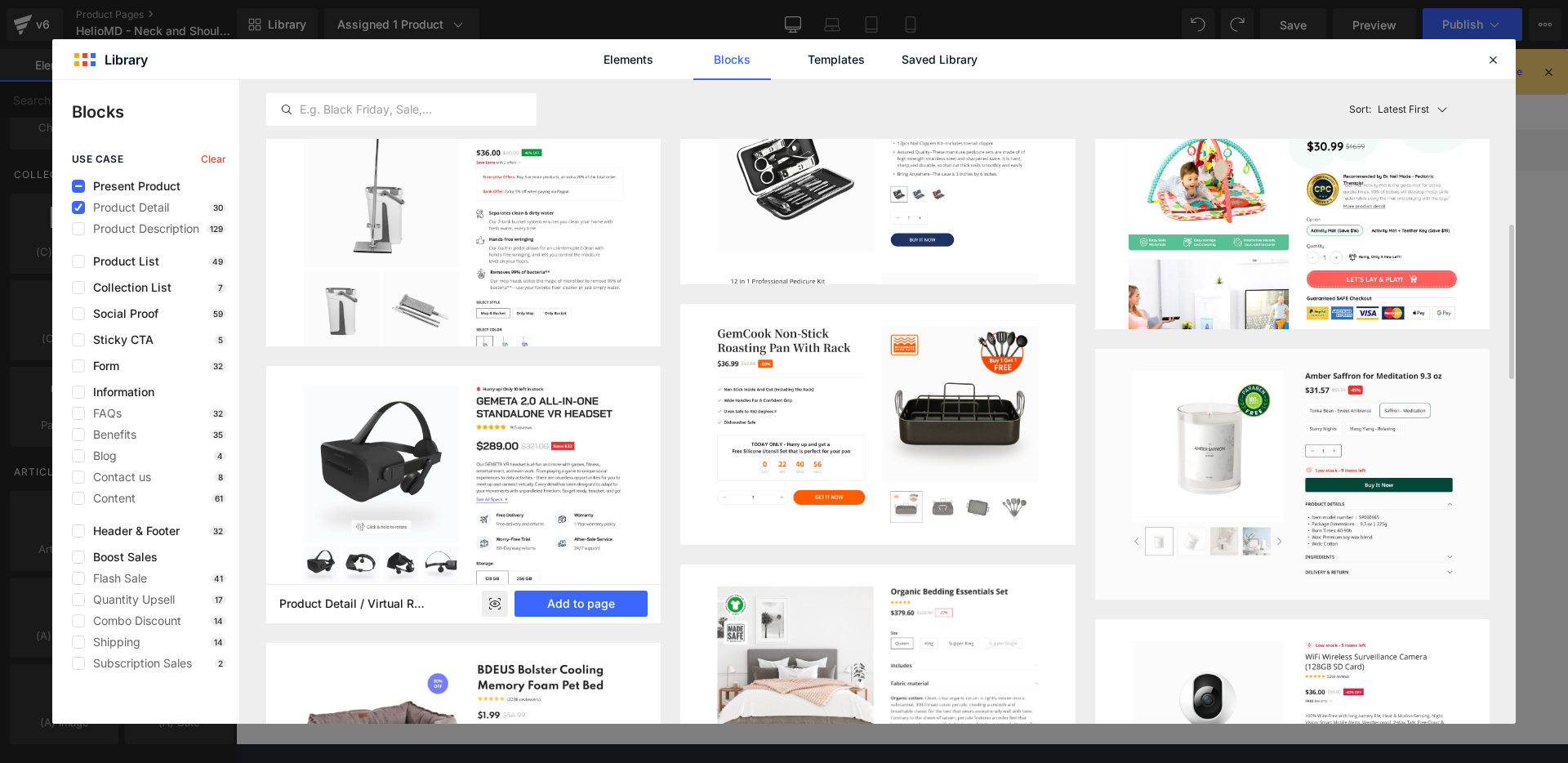
click at [496, 606] on icon at bounding box center [495, 603] width 11 height 6
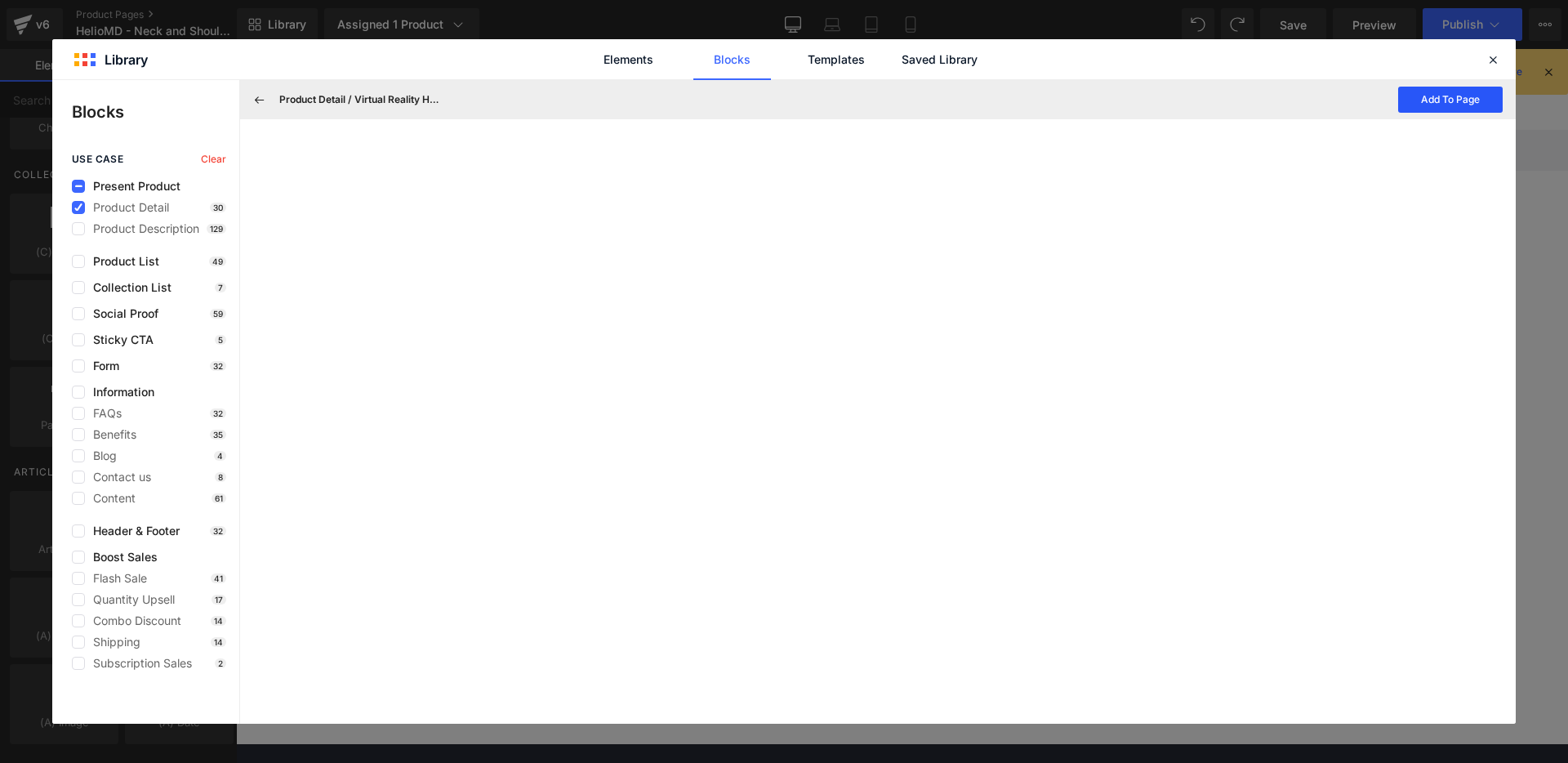
click at [1455, 101] on button "Add To Page" at bounding box center [1450, 100] width 105 height 26
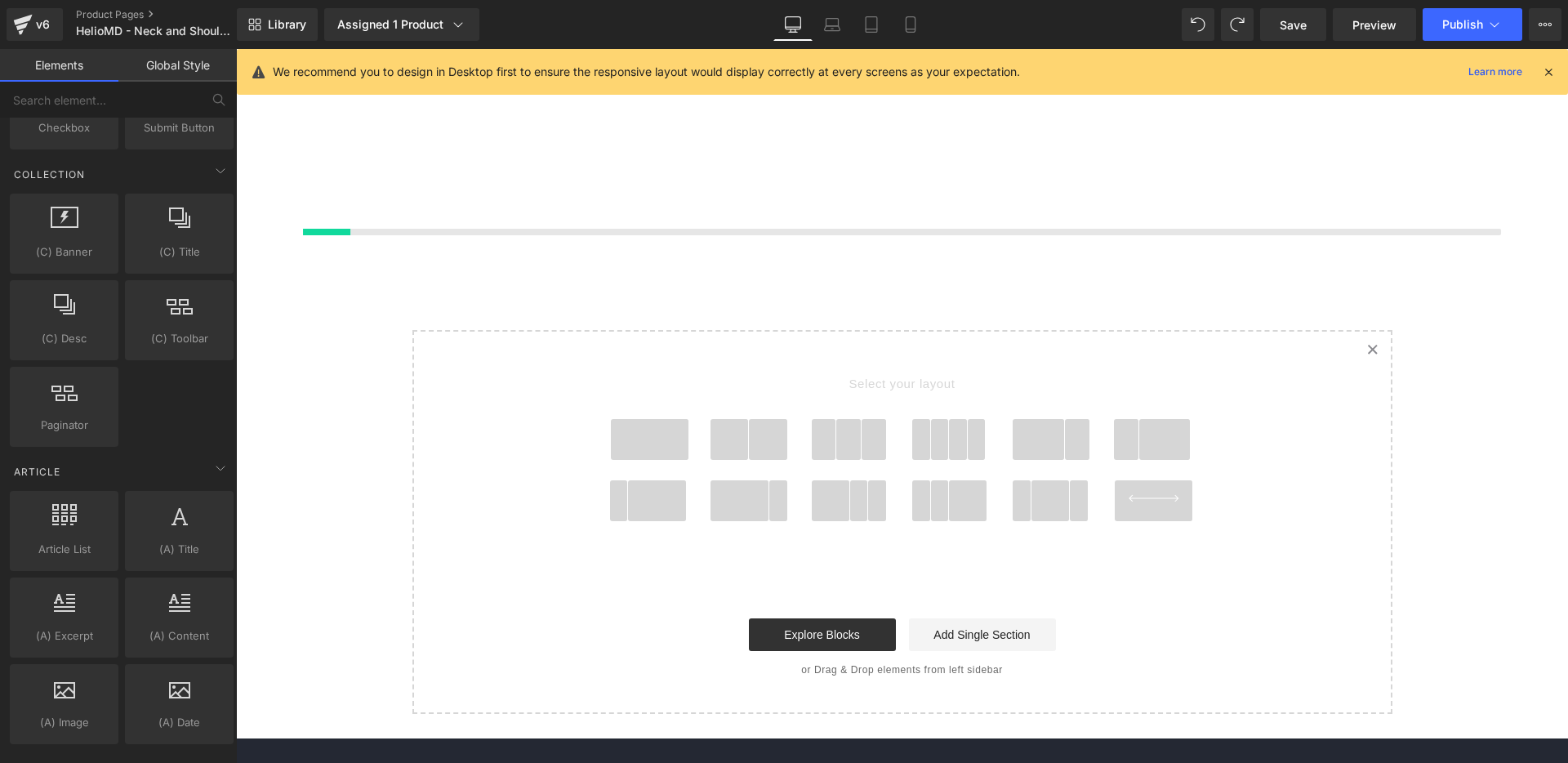
scroll to position [5182, 0]
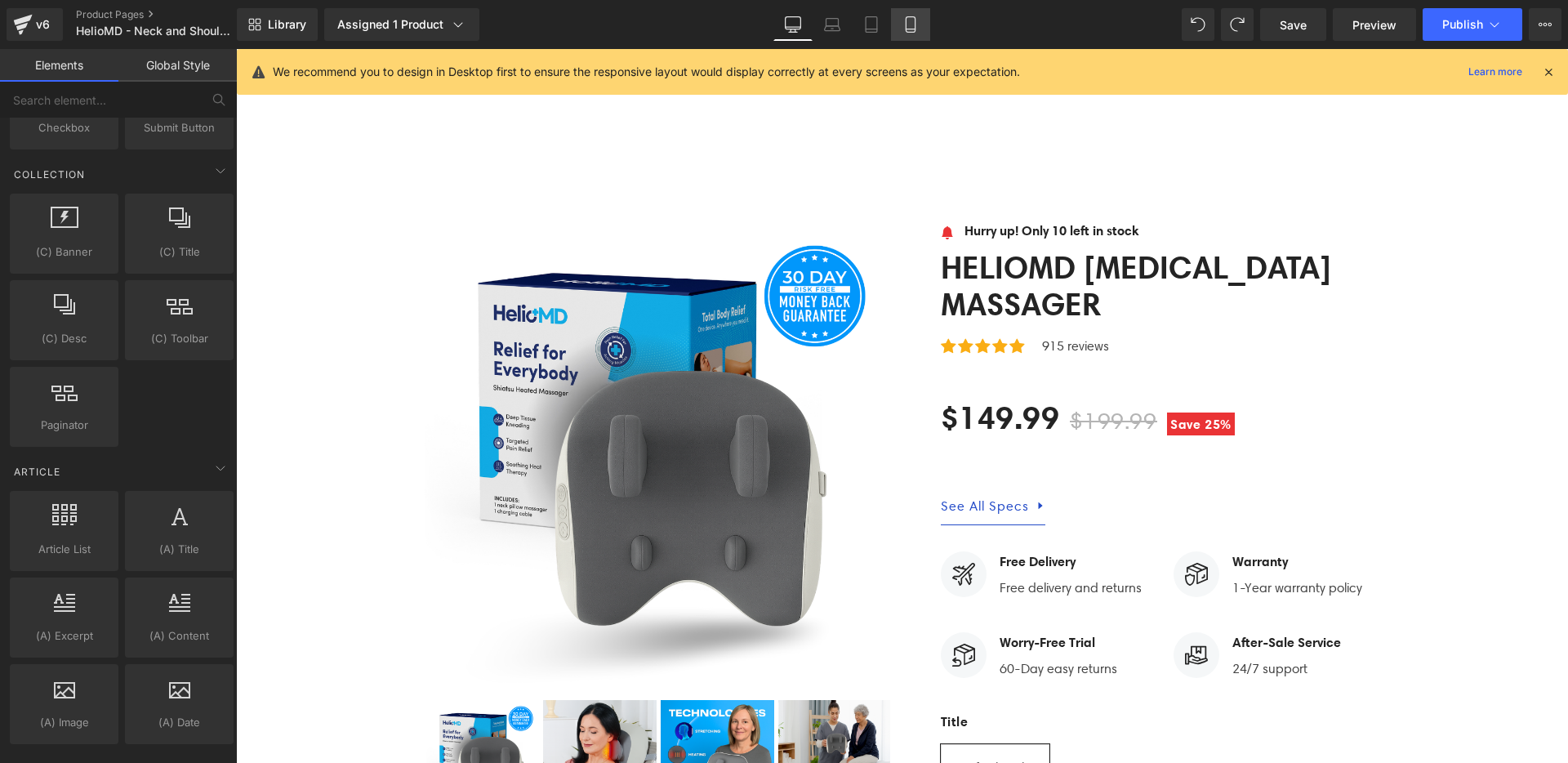
click at [913, 28] on icon at bounding box center [910, 25] width 17 height 17
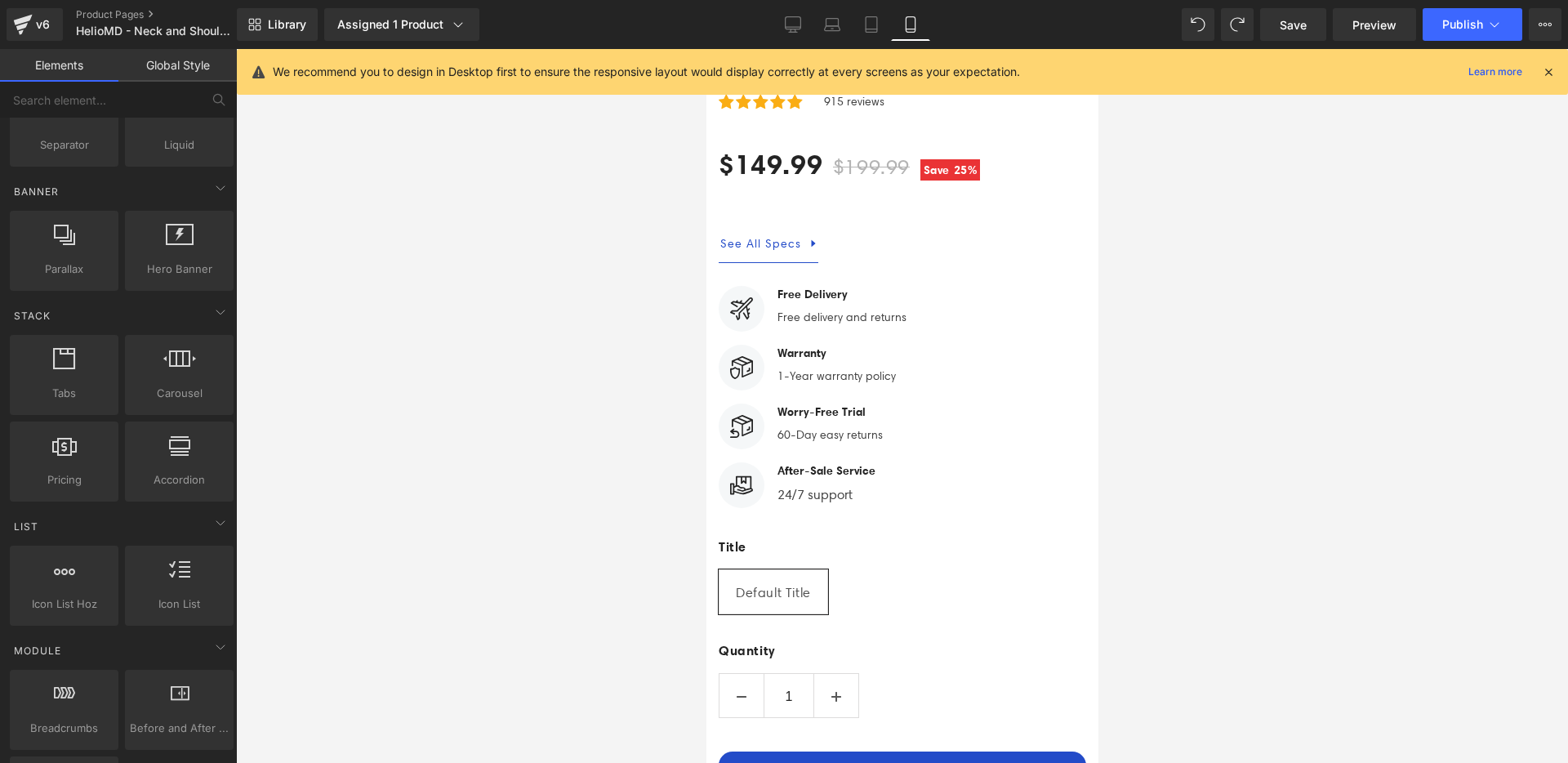
scroll to position [0, 0]
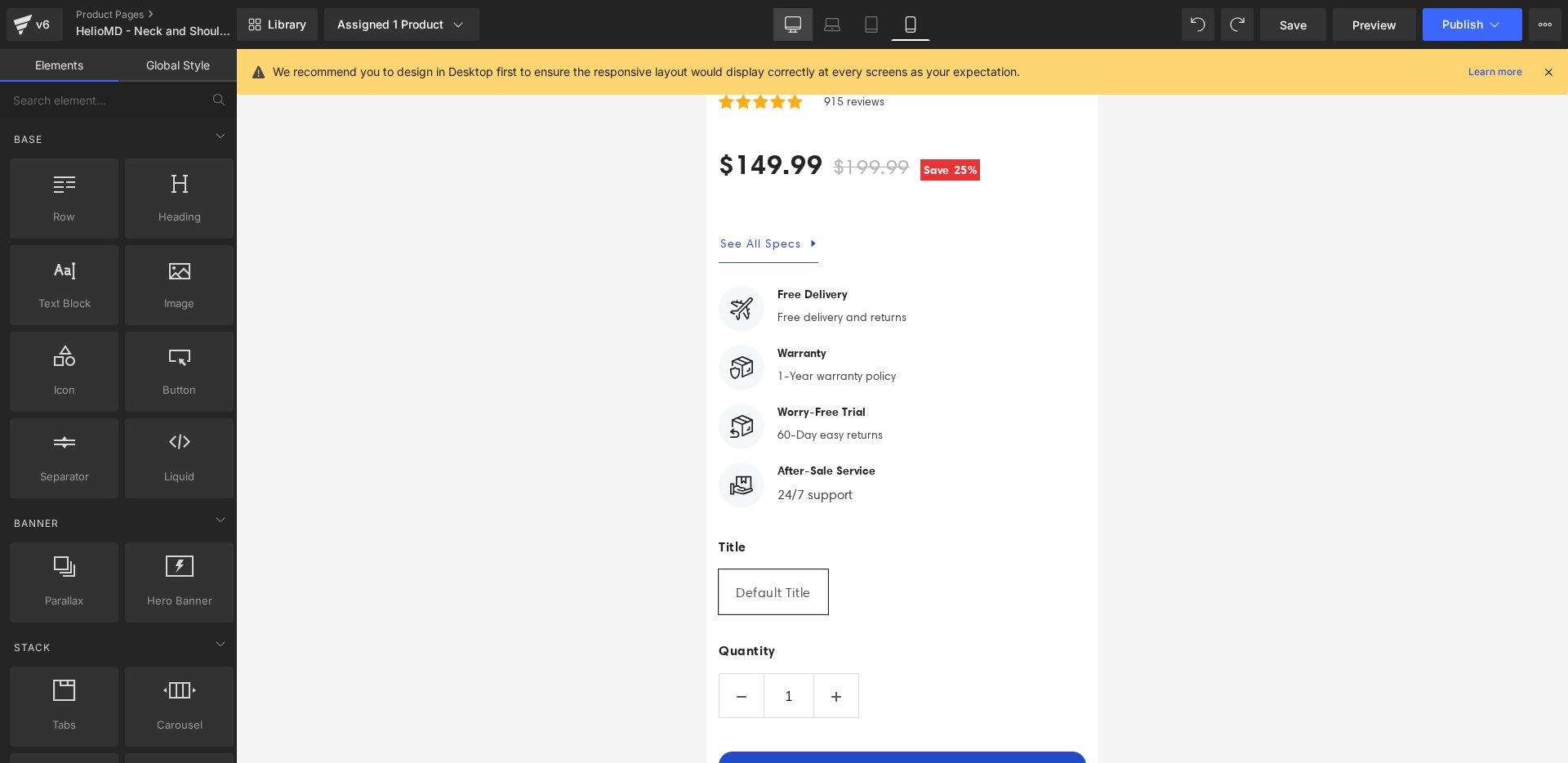
click at [802, 24] on link "Desktop" at bounding box center [793, 24] width 40 height 33
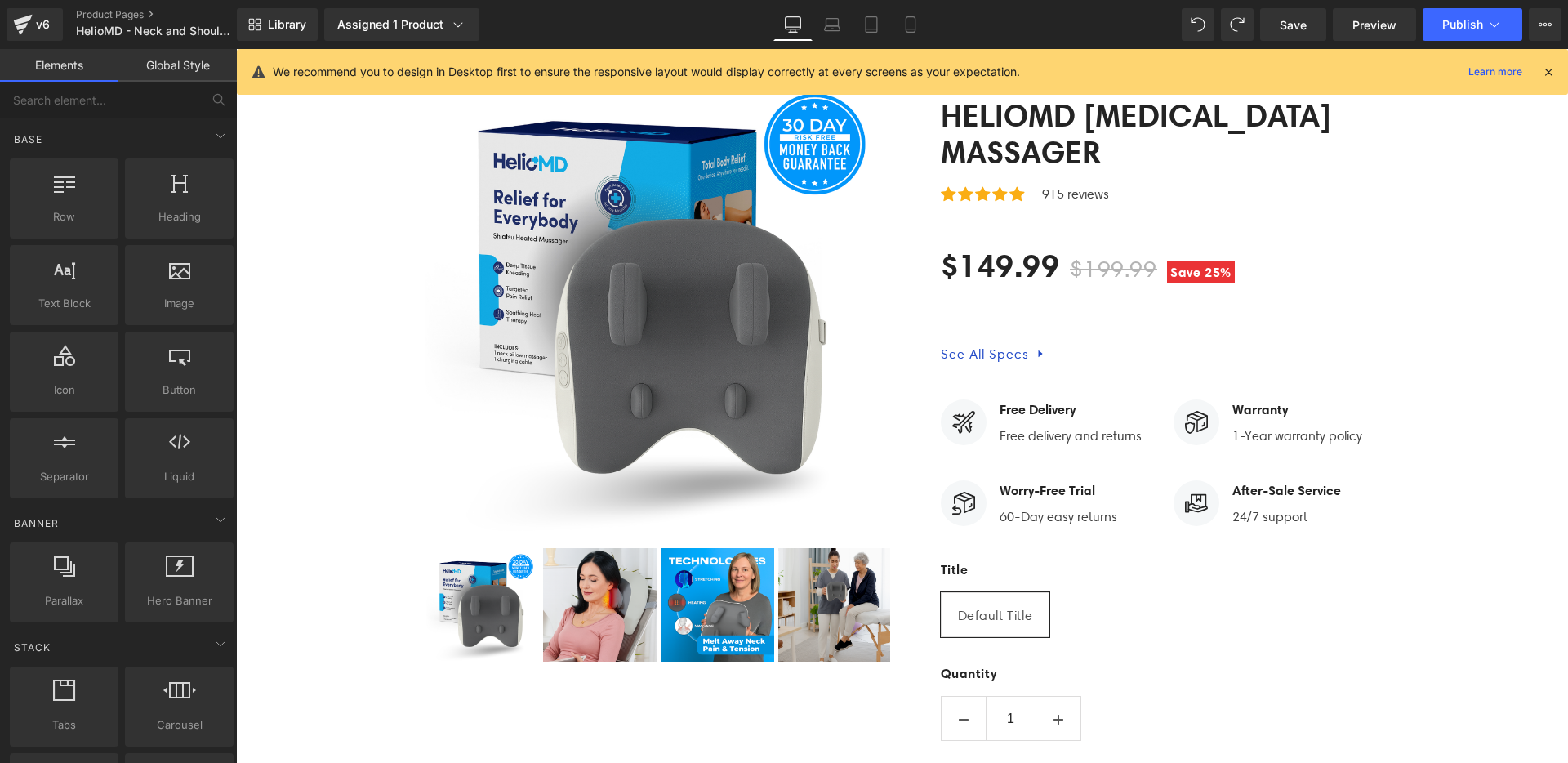
scroll to position [5346, 0]
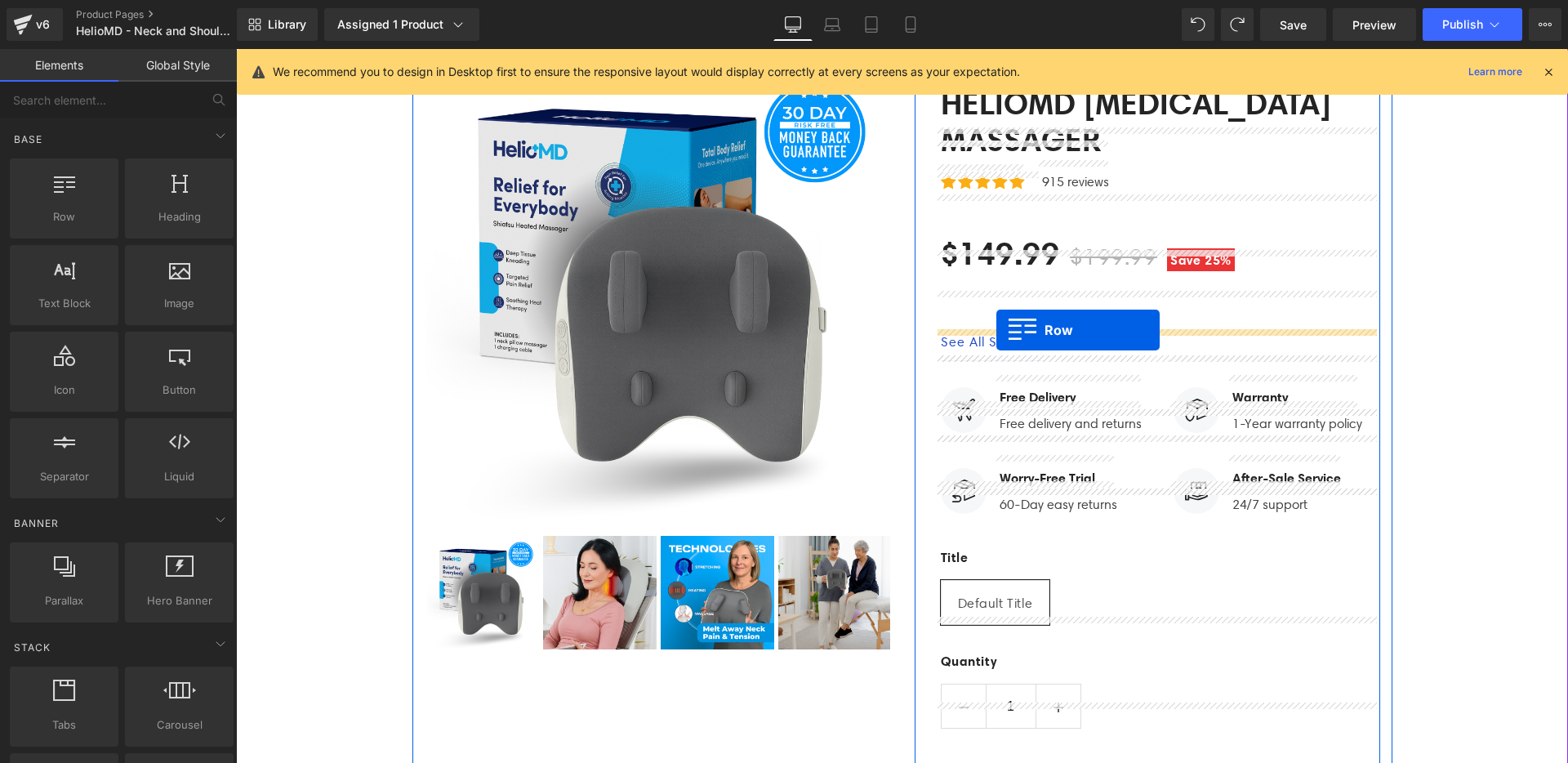
drag, startPoint x: 319, startPoint y: 256, endPoint x: 996, endPoint y: 330, distance: 681.0
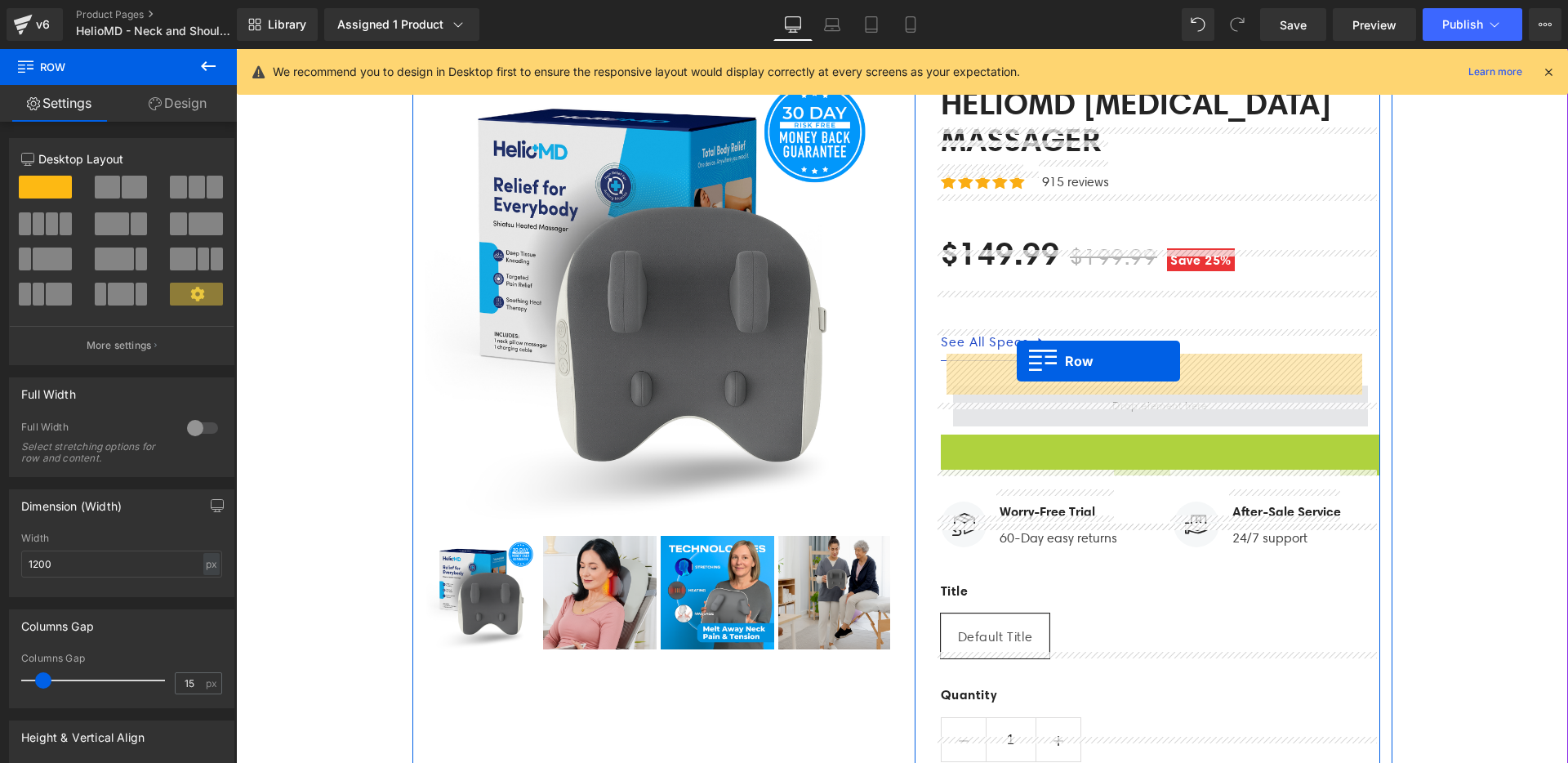
drag, startPoint x: 943, startPoint y: 413, endPoint x: 1017, endPoint y: 361, distance: 90.4
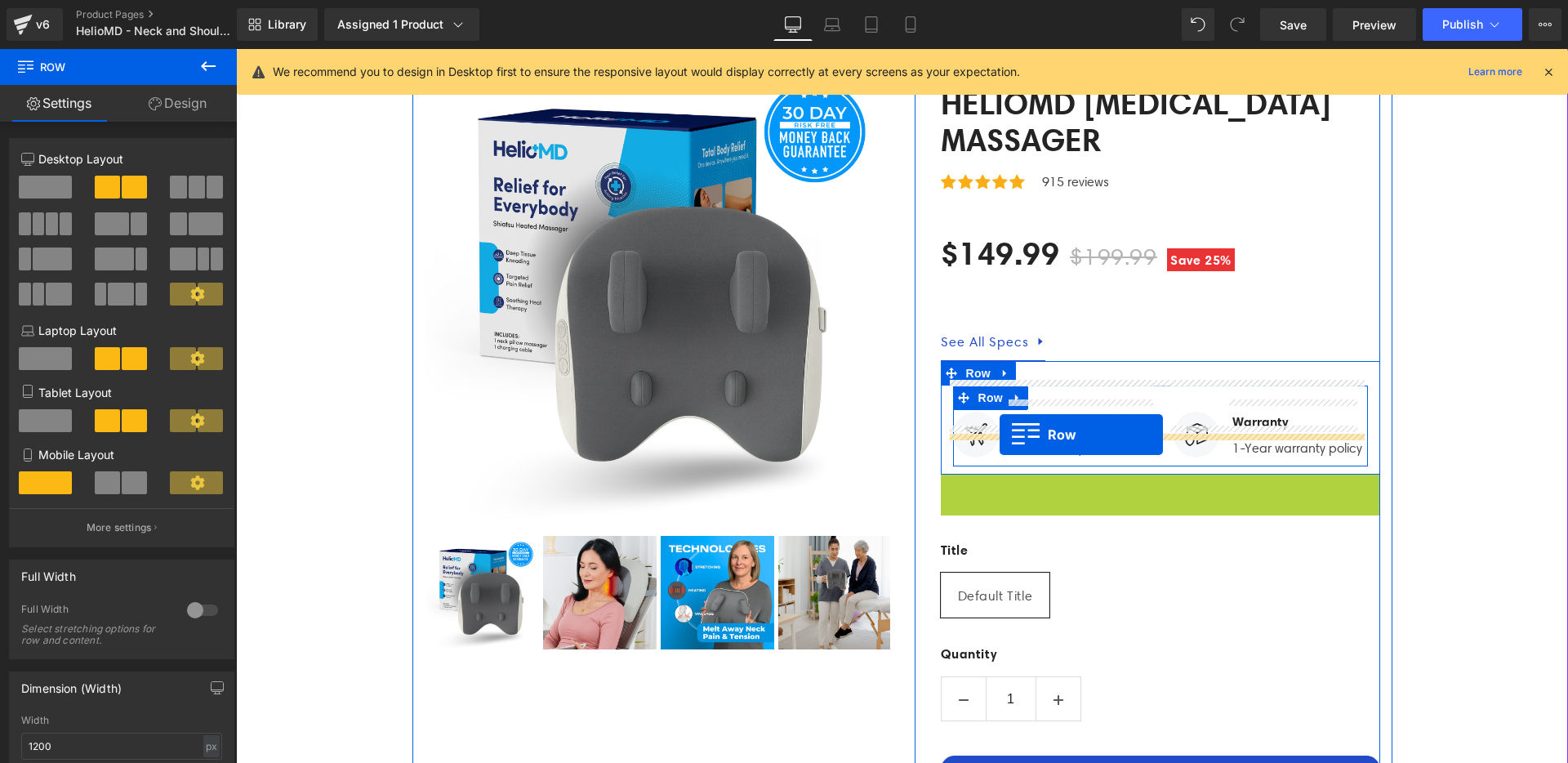
drag, startPoint x: 941, startPoint y: 455, endPoint x: 1000, endPoint y: 434, distance: 62.6
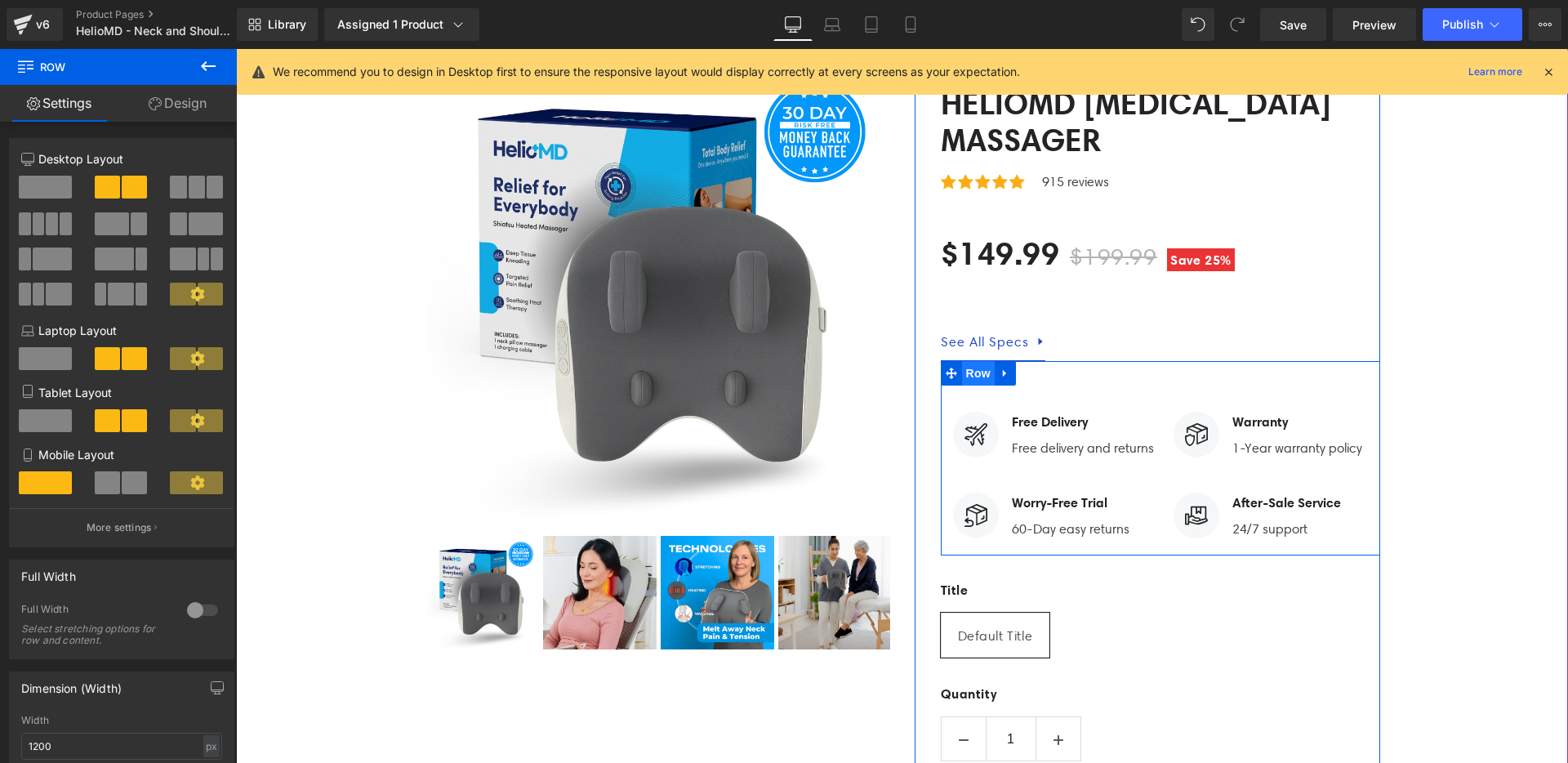
click at [979, 361] on span "Row" at bounding box center [978, 374] width 33 height 25
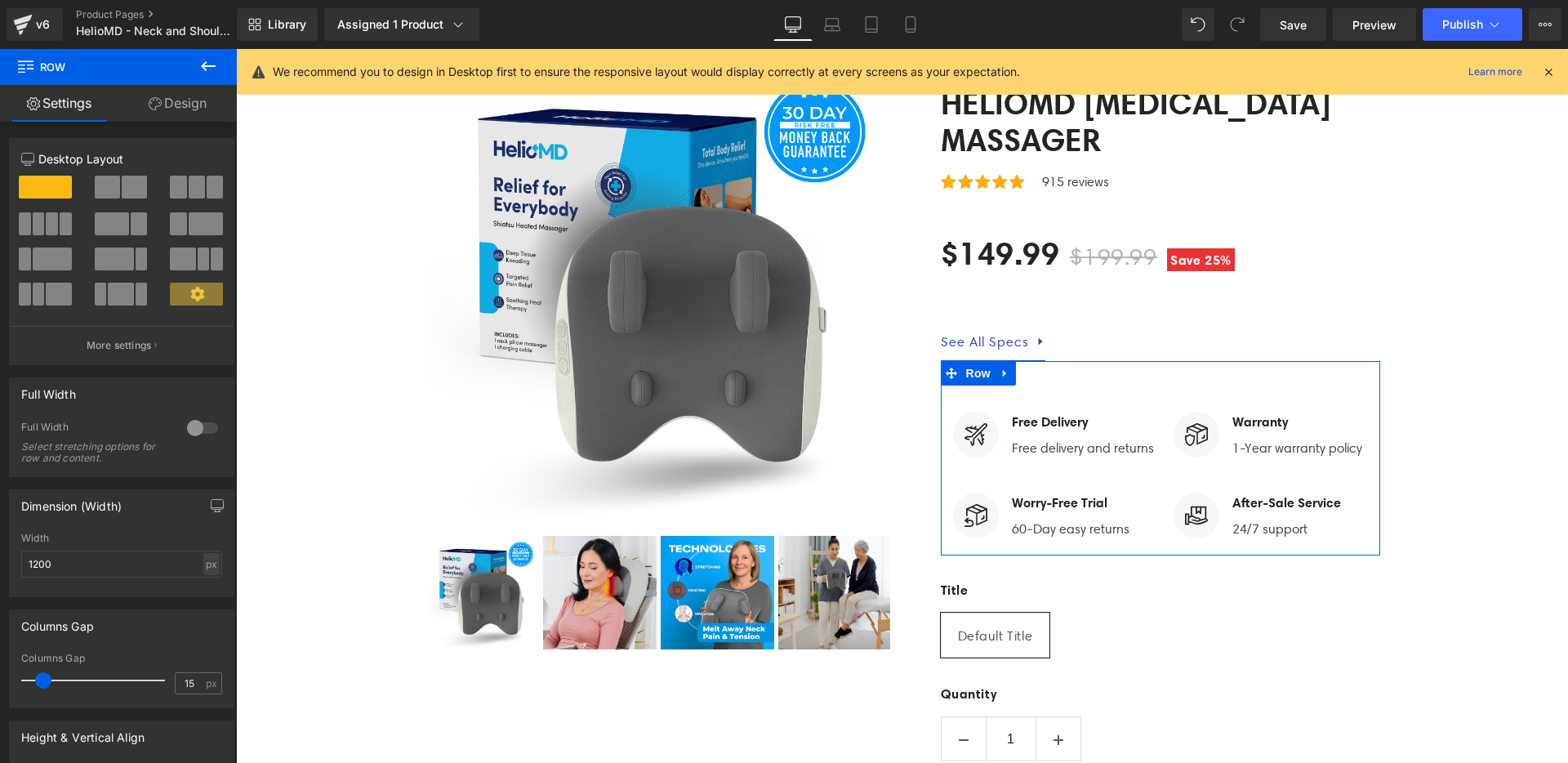
click at [122, 188] on span at bounding box center [134, 187] width 26 height 23
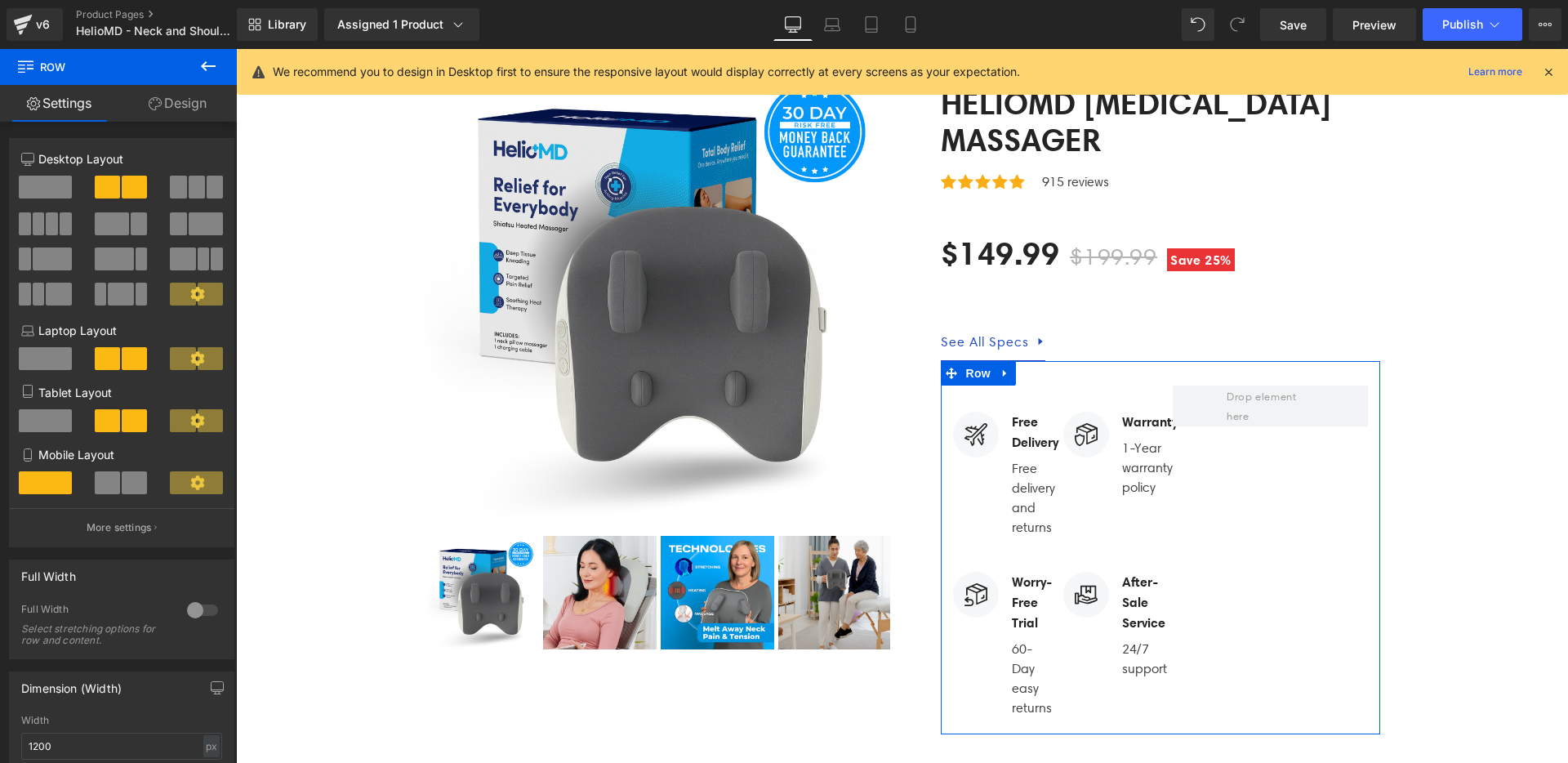
click at [31, 196] on span at bounding box center [45, 187] width 53 height 23
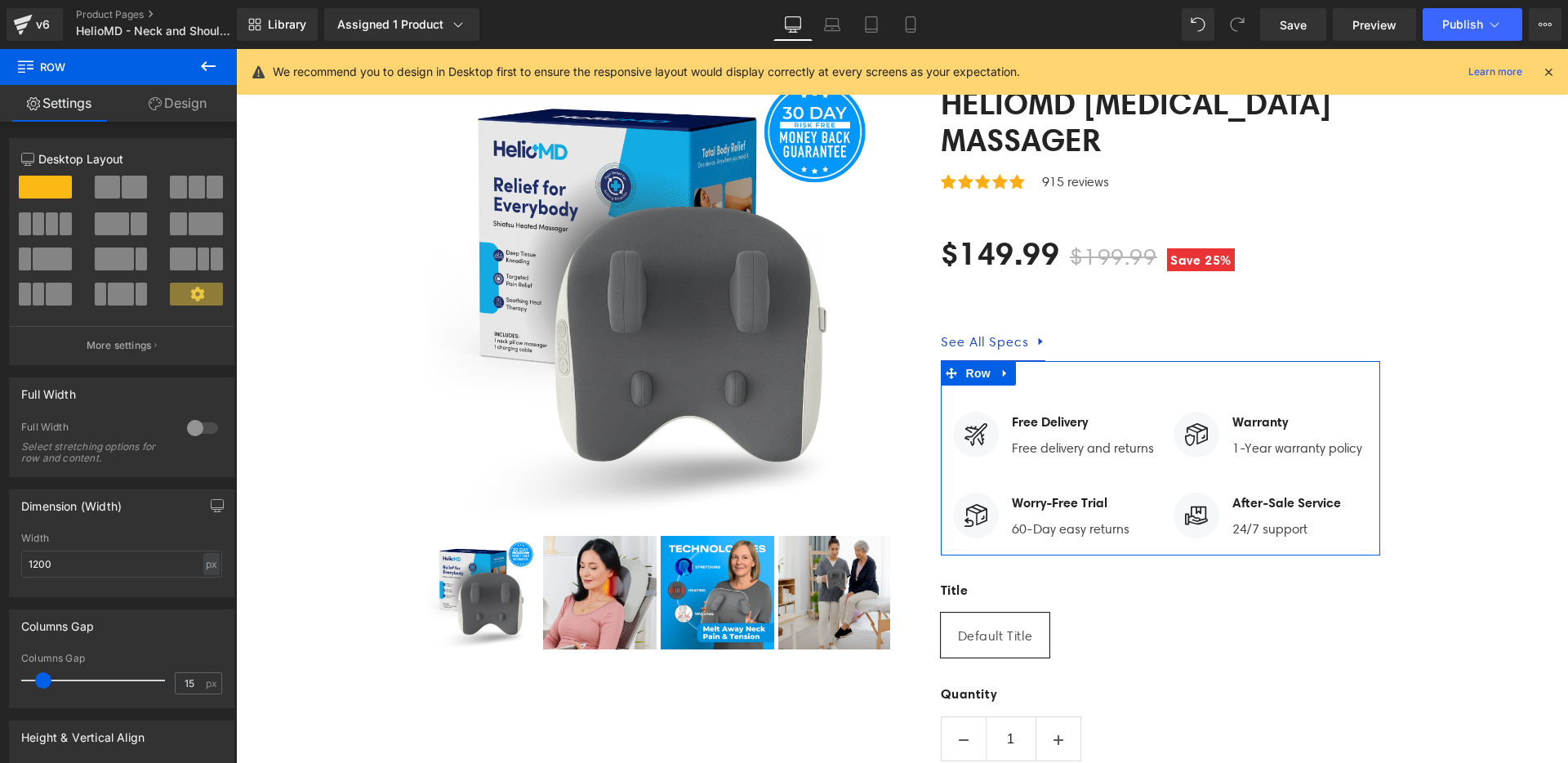
click at [204, 103] on link "Design" at bounding box center [177, 103] width 118 height 37
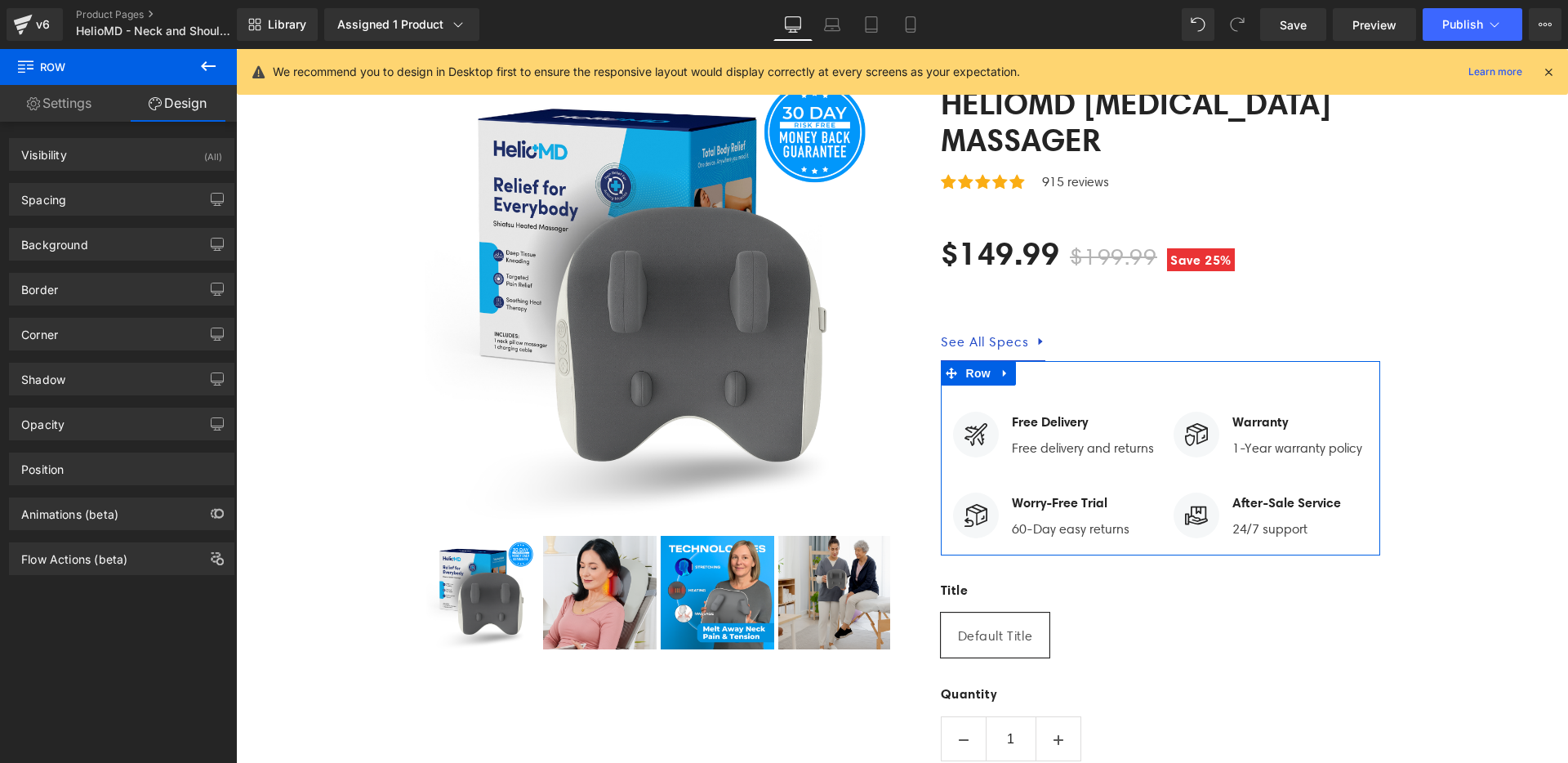
click at [76, 115] on link "Settings" at bounding box center [59, 103] width 118 height 37
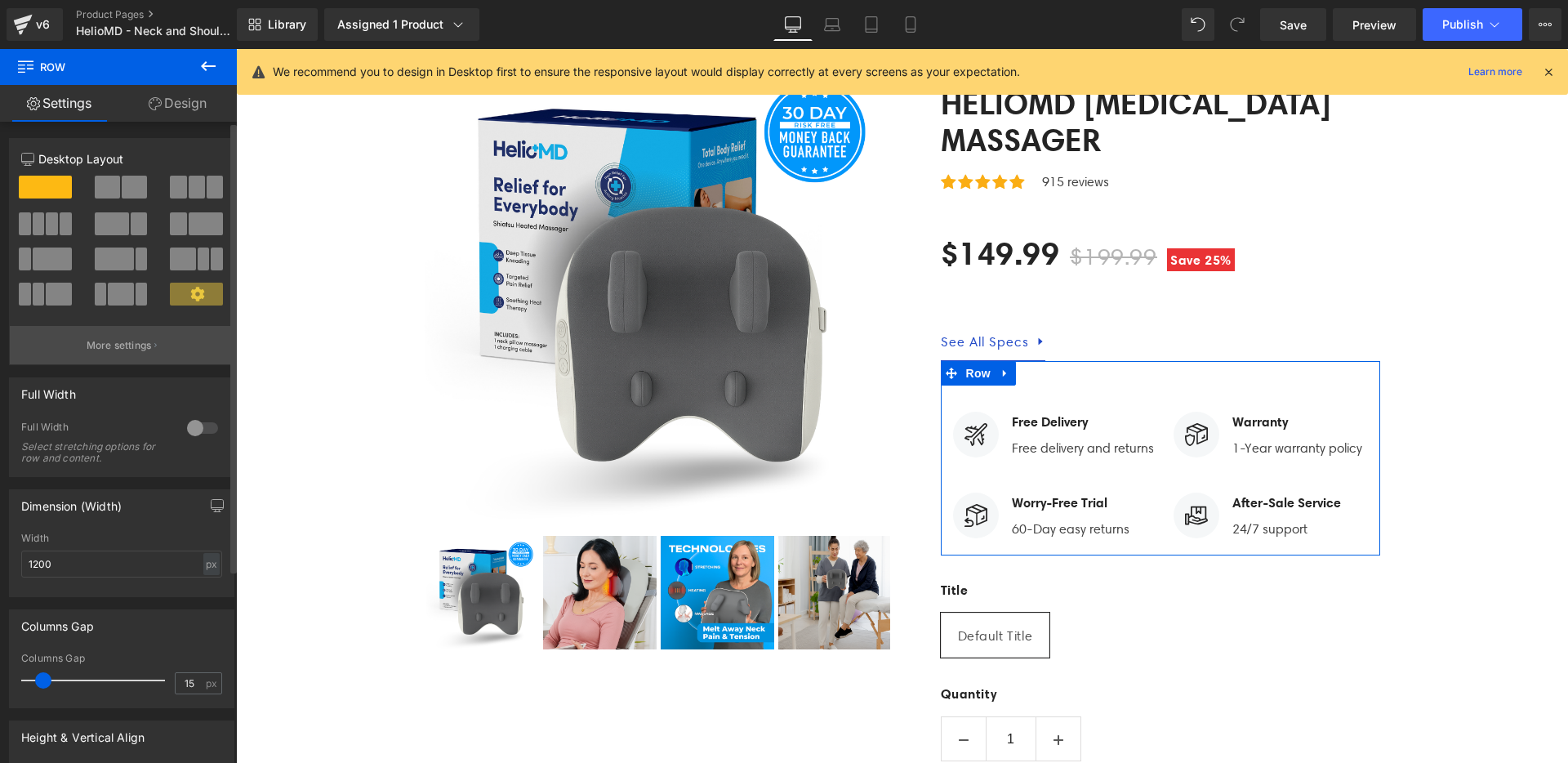
click at [110, 345] on p "More settings" at bounding box center [119, 345] width 65 height 15
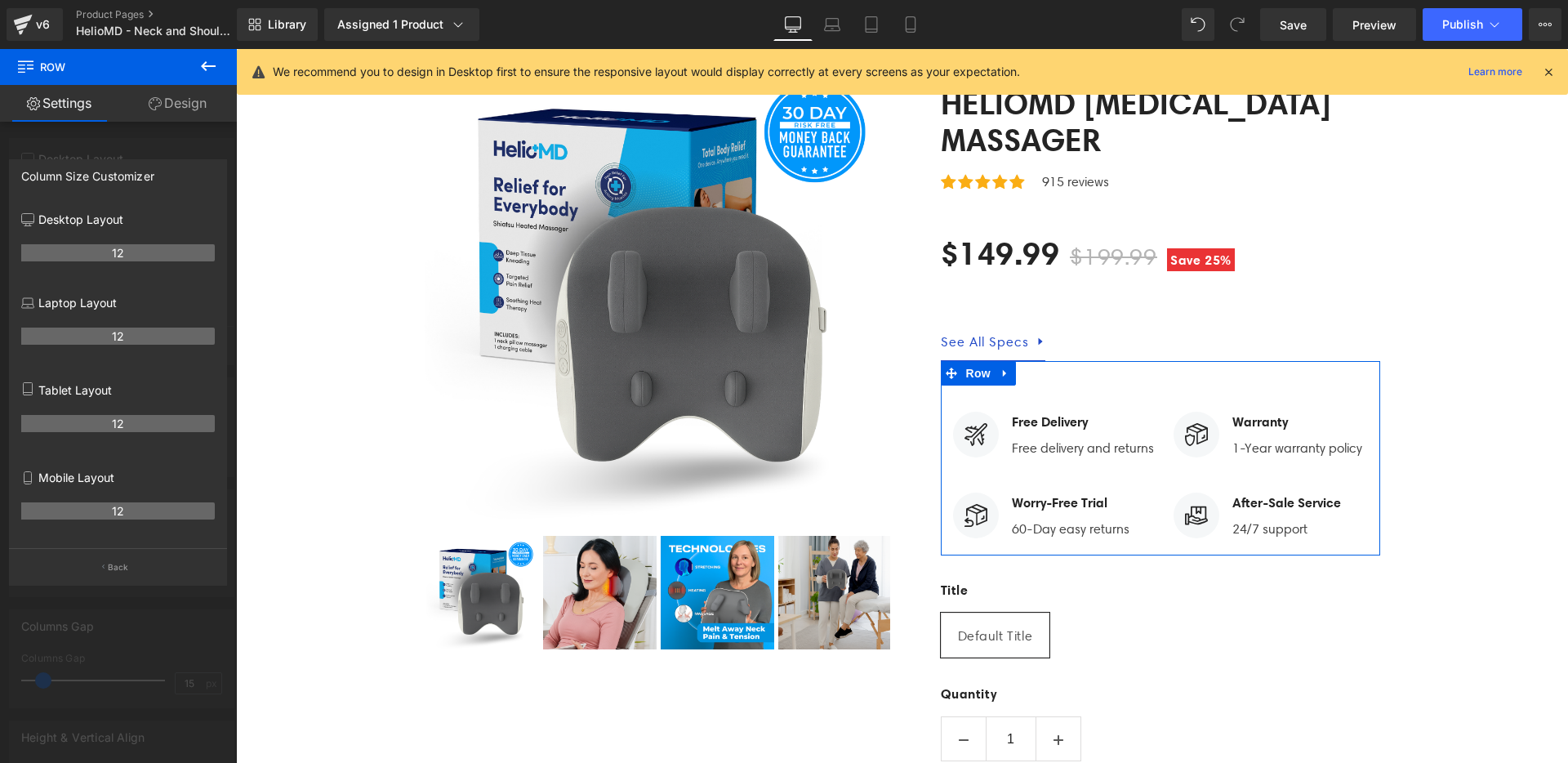
click at [97, 131] on div at bounding box center [118, 411] width 237 height 722
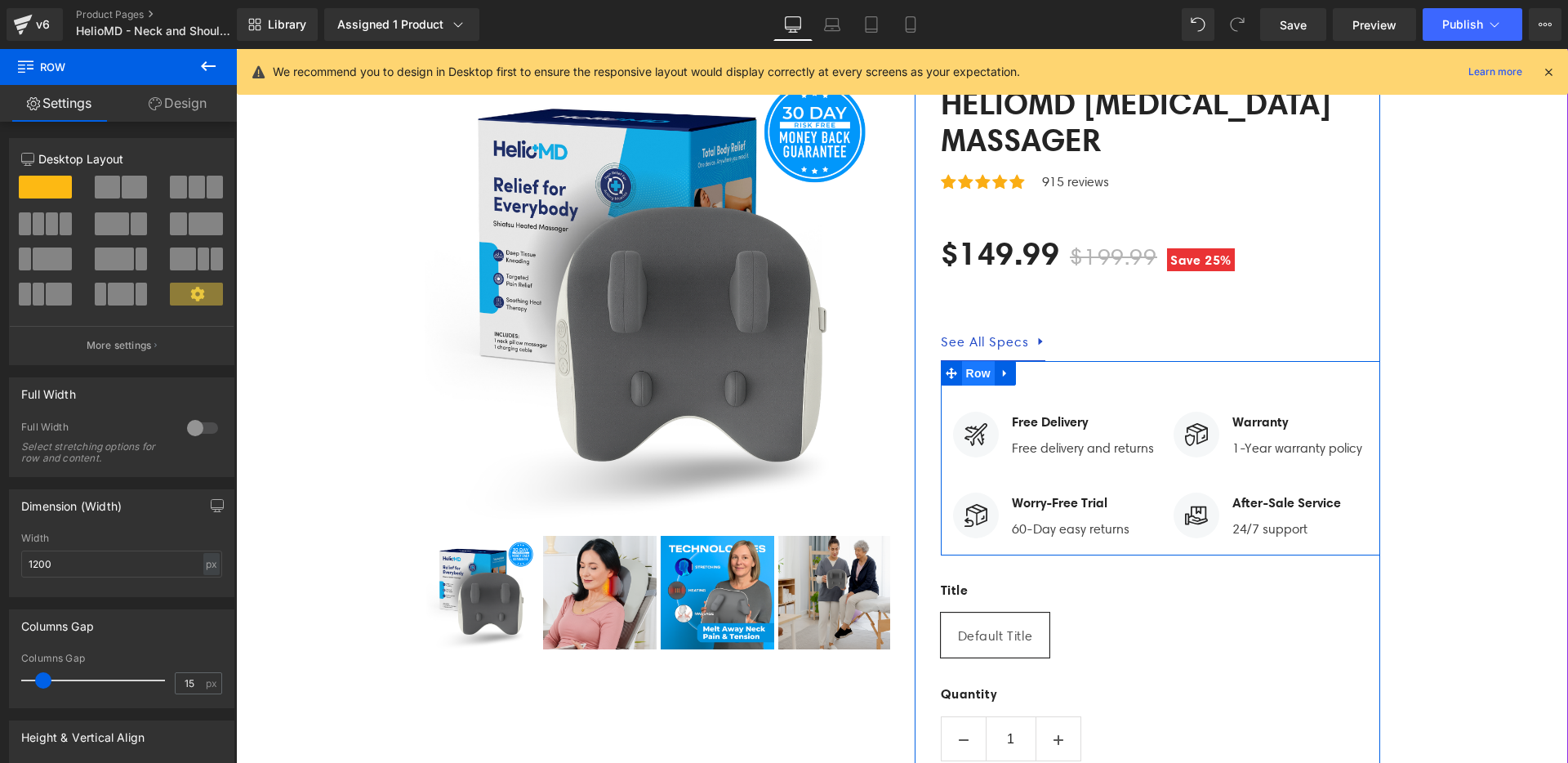
click at [983, 361] on span "Row" at bounding box center [978, 374] width 33 height 25
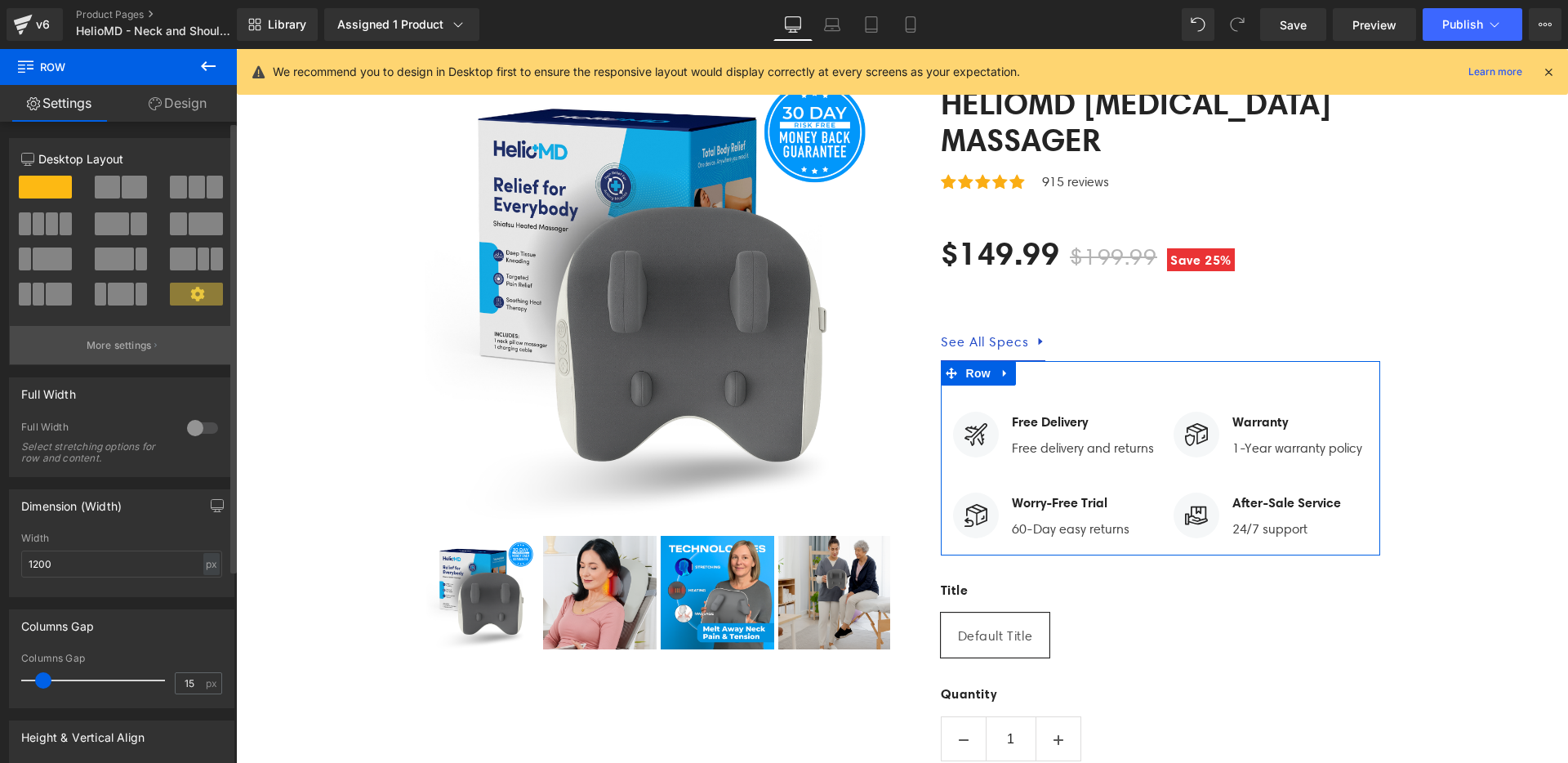
click at [123, 345] on p "More settings" at bounding box center [119, 345] width 65 height 15
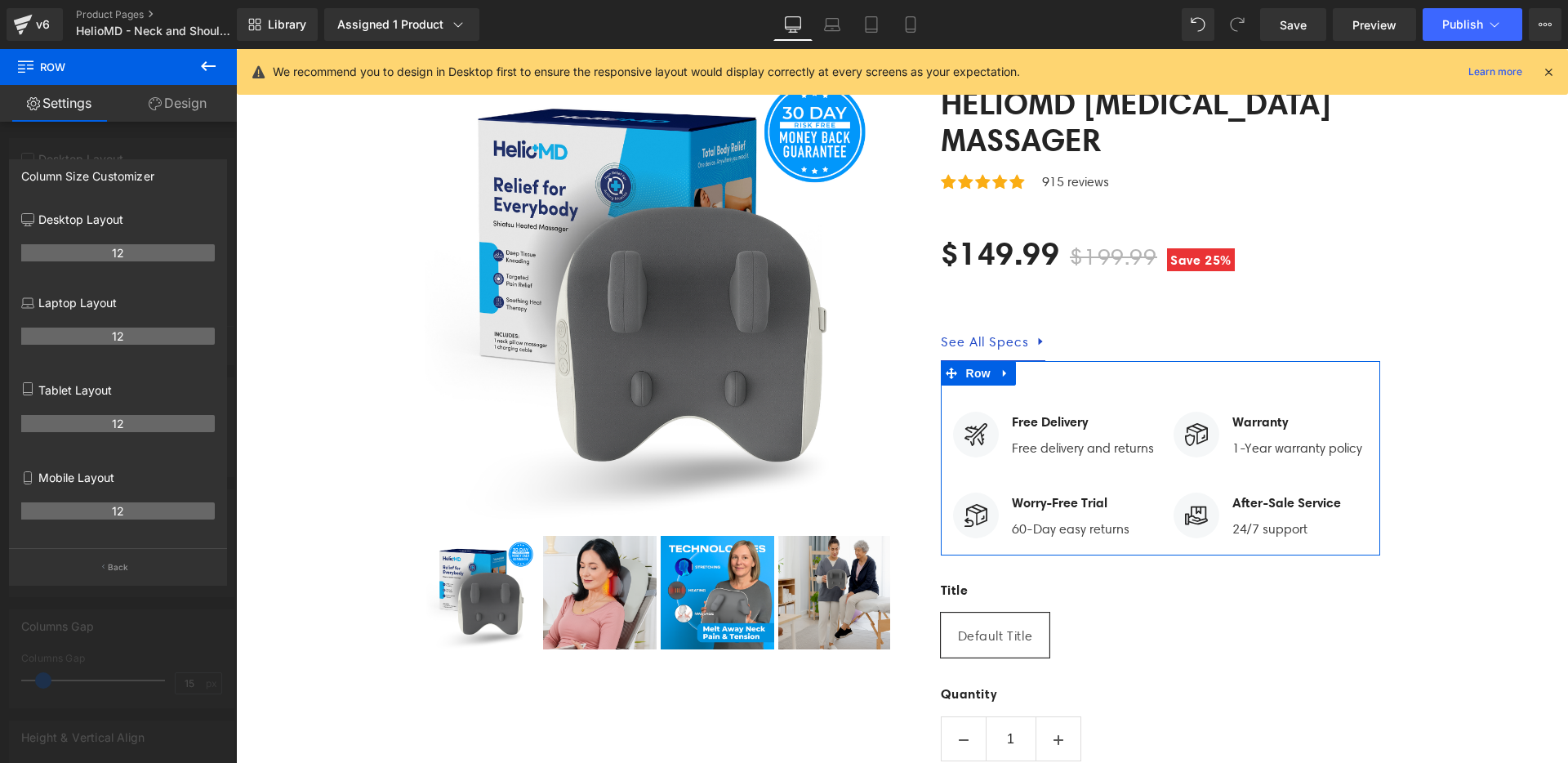
drag, startPoint x: 121, startPoint y: 509, endPoint x: 86, endPoint y: 510, distance: 35.0
click at [86, 510] on th "12" at bounding box center [118, 510] width 194 height 17
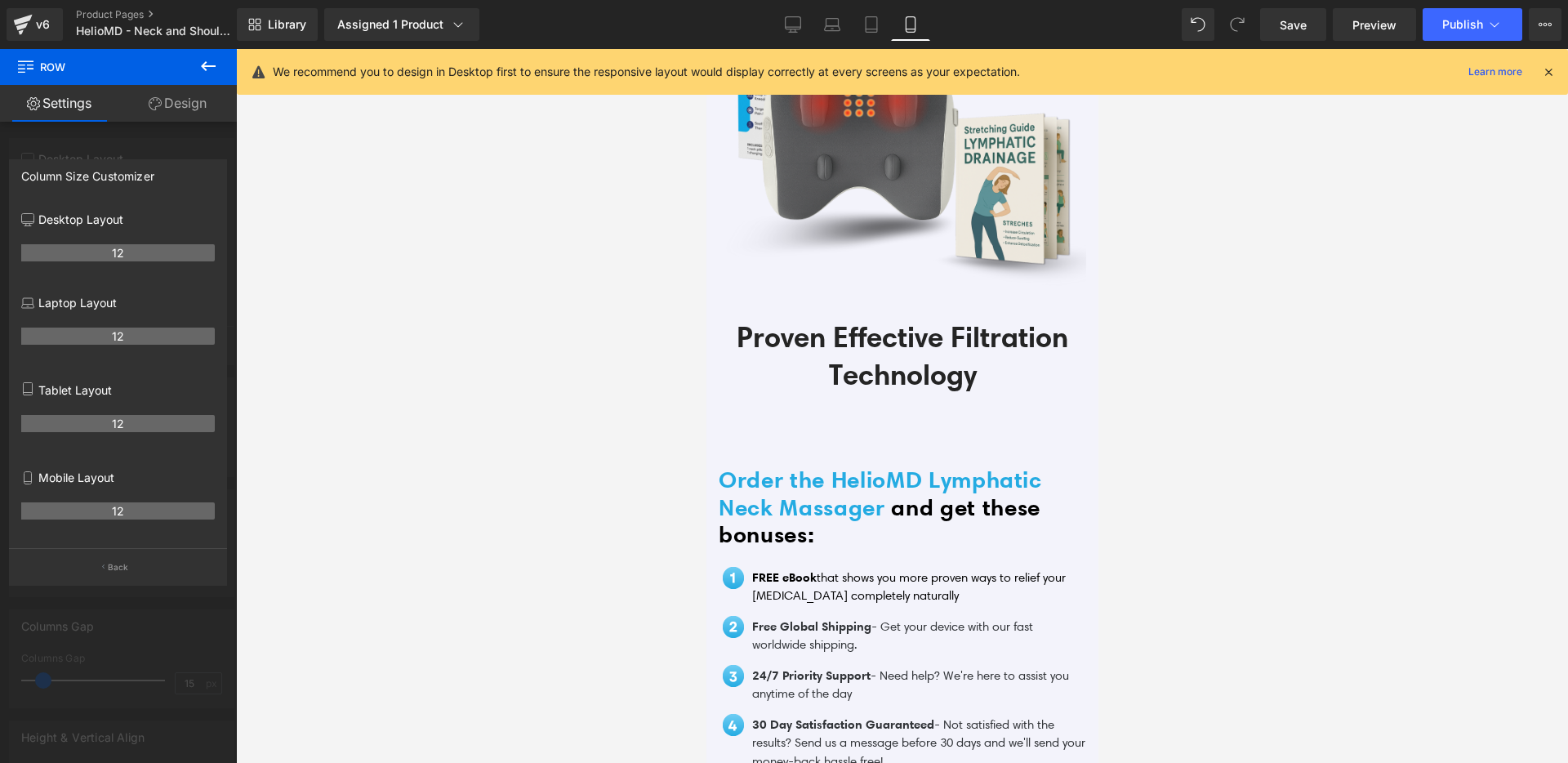
click at [86, 510] on th "12" at bounding box center [118, 510] width 194 height 17
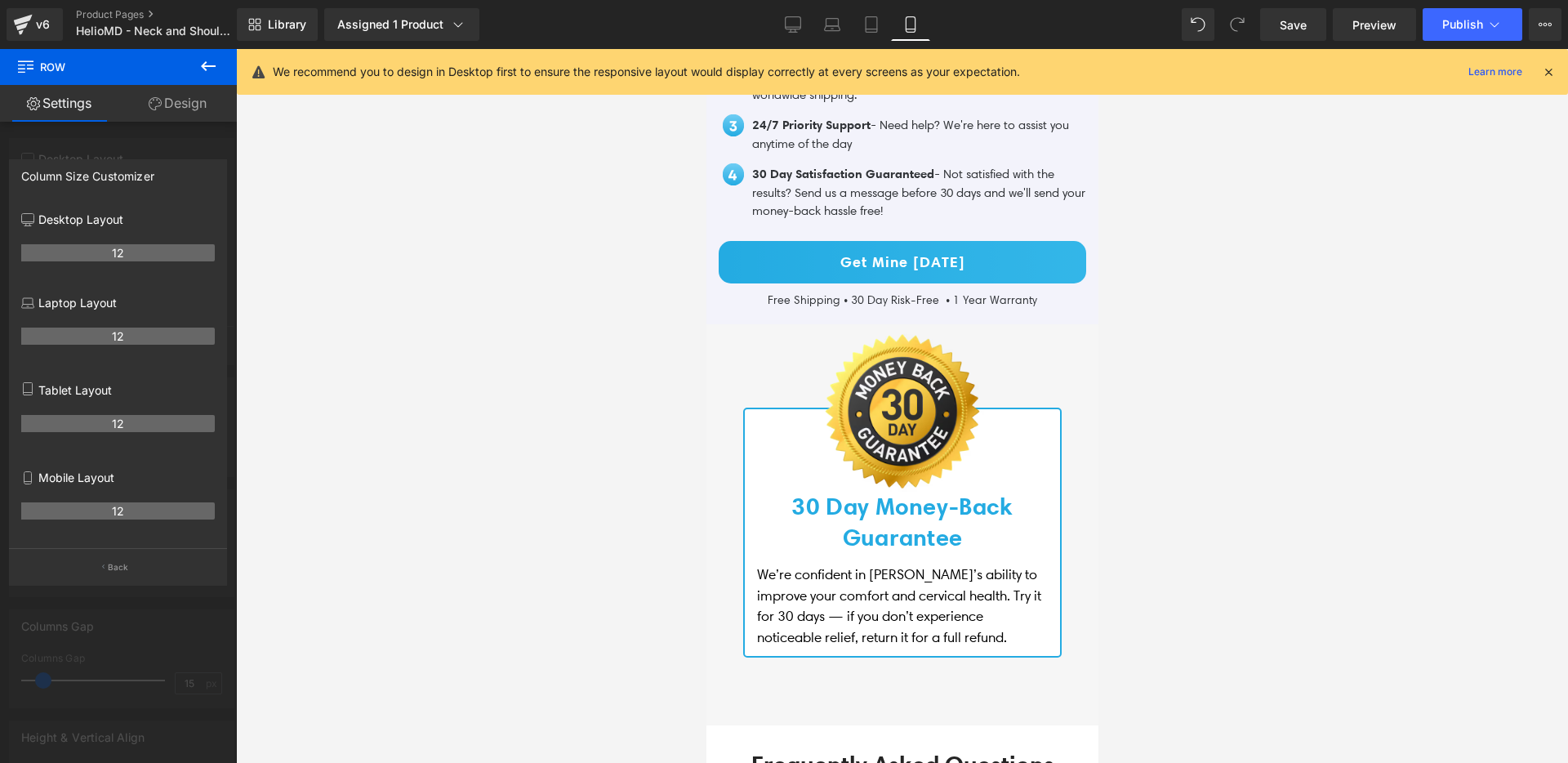
scroll to position [7358, 0]
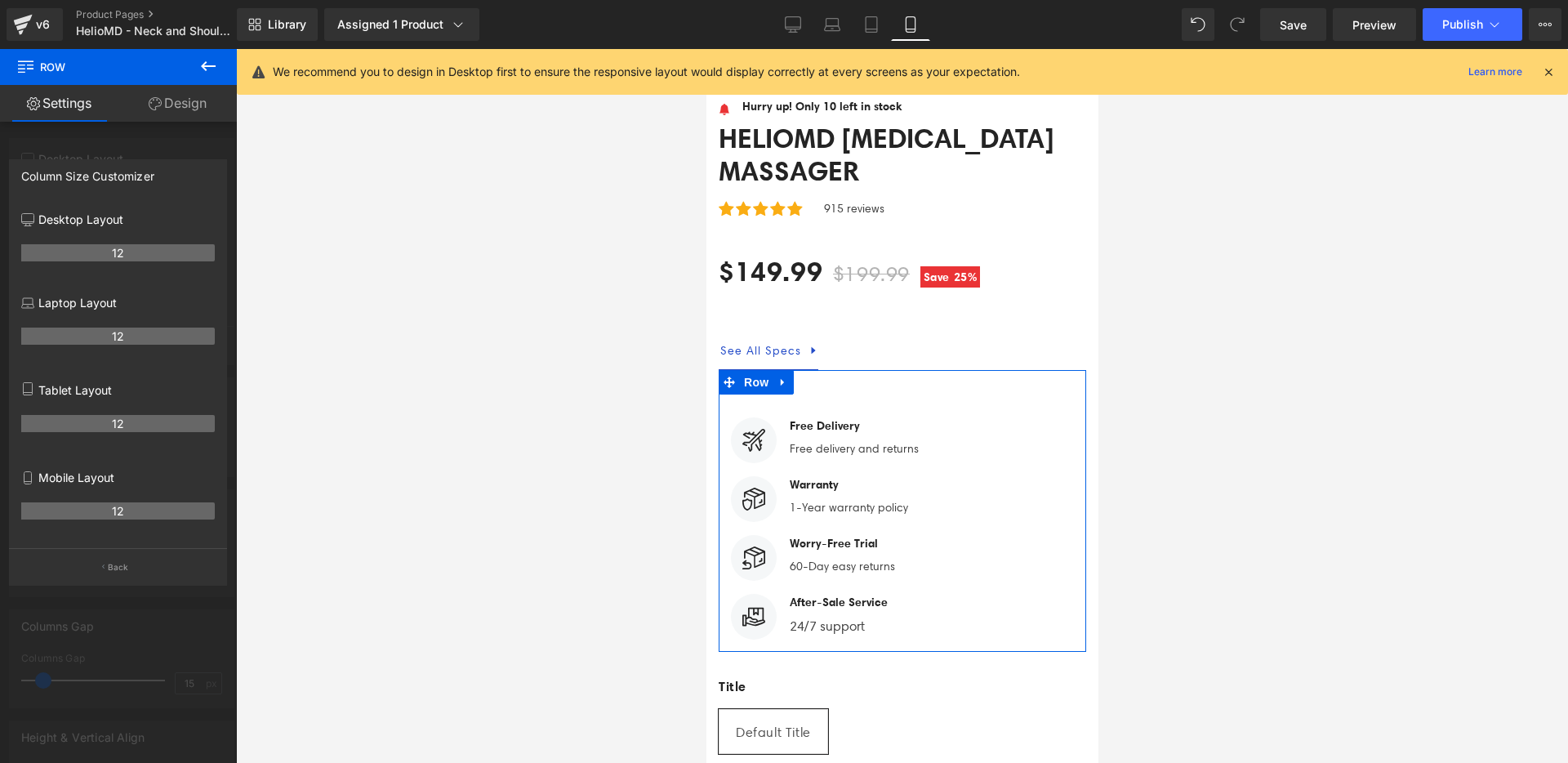
drag, startPoint x: 86, startPoint y: 508, endPoint x: 134, endPoint y: 510, distance: 48.0
click at [135, 511] on th "12" at bounding box center [118, 510] width 194 height 17
click at [129, 510] on th "12" at bounding box center [118, 510] width 194 height 17
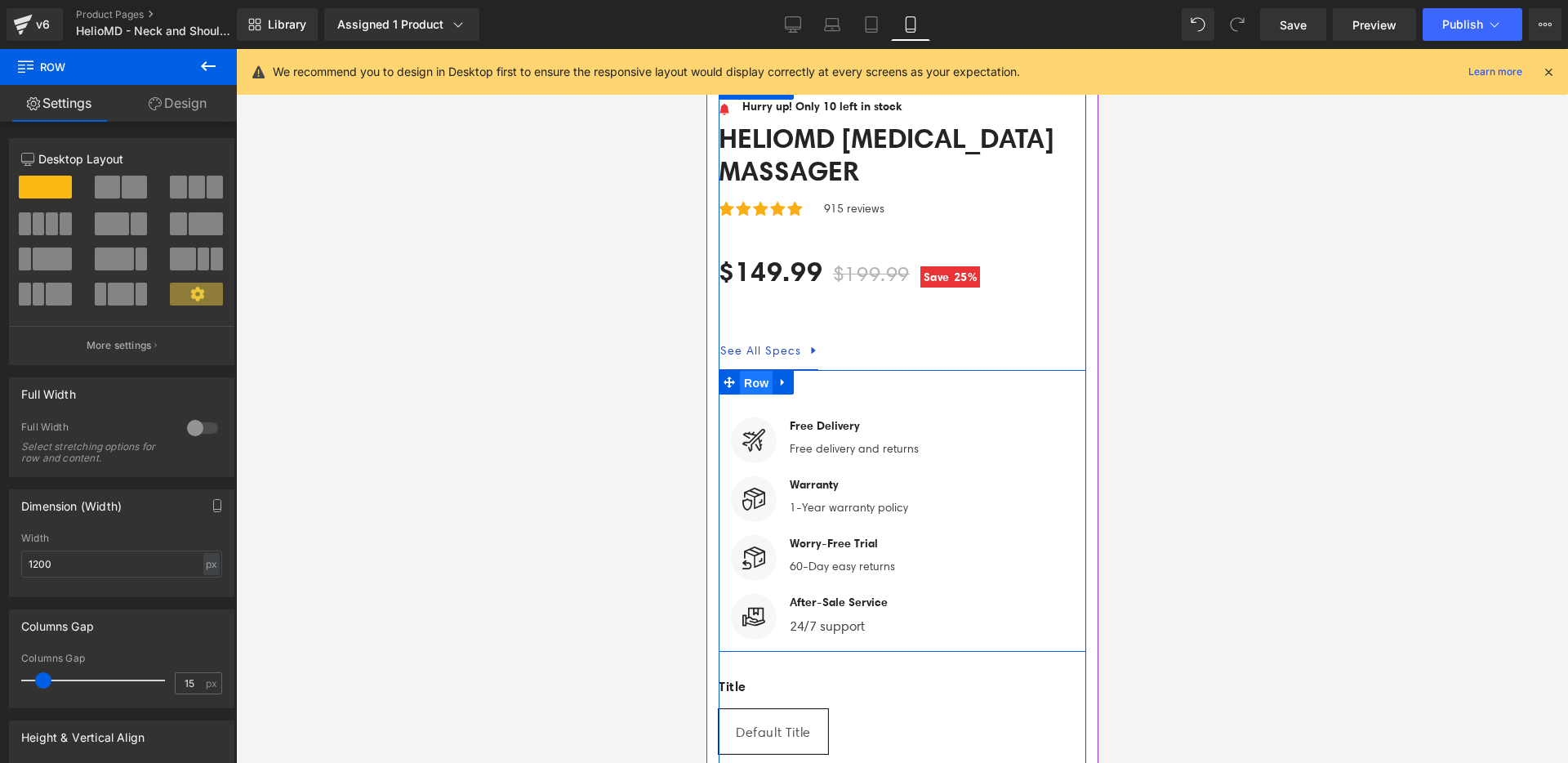
click at [762, 371] on span "Row" at bounding box center [755, 383] width 33 height 25
click at [762, 370] on span "Row" at bounding box center [755, 382] width 33 height 25
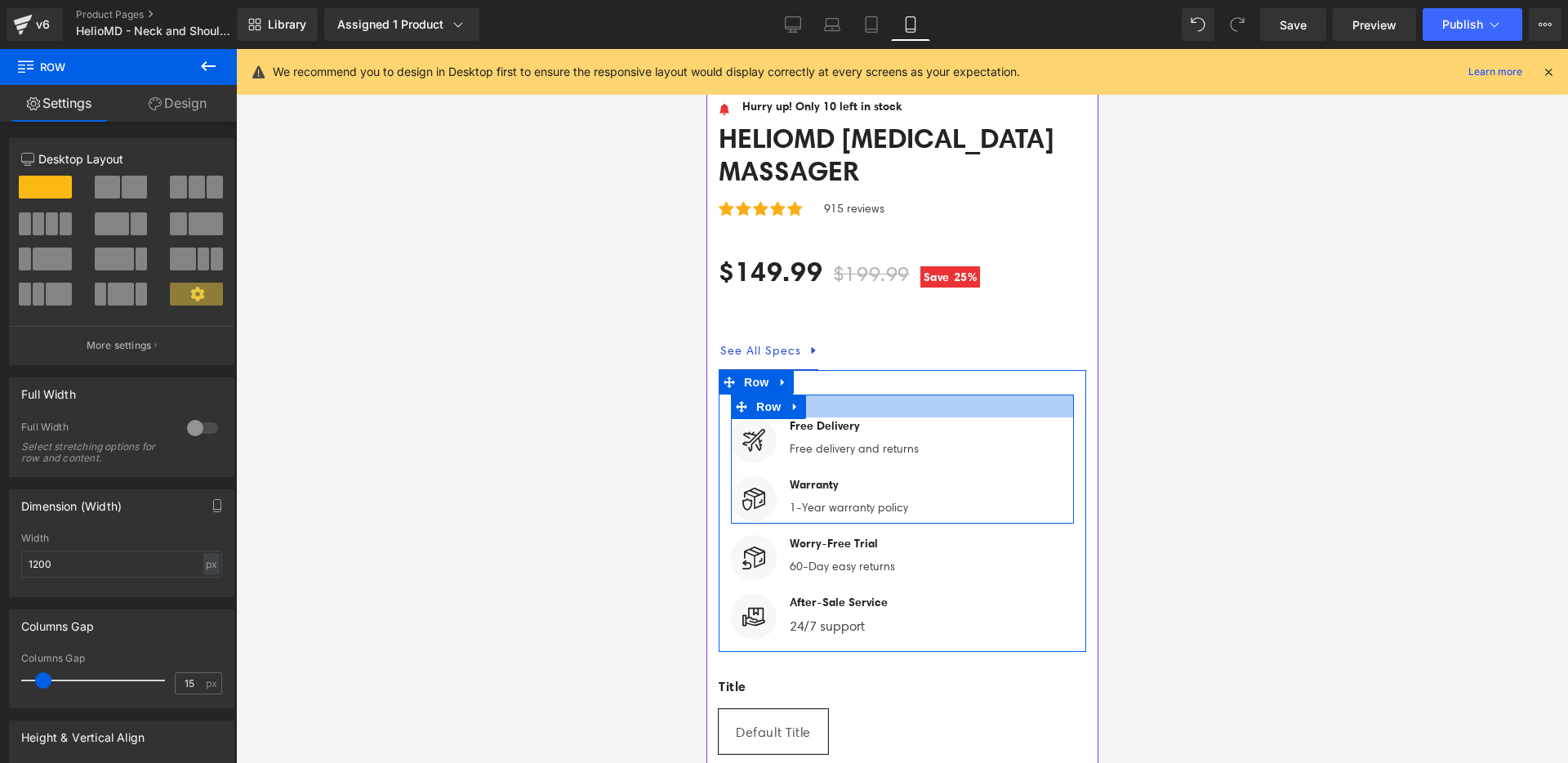
click at [841, 395] on div at bounding box center [901, 406] width 343 height 23
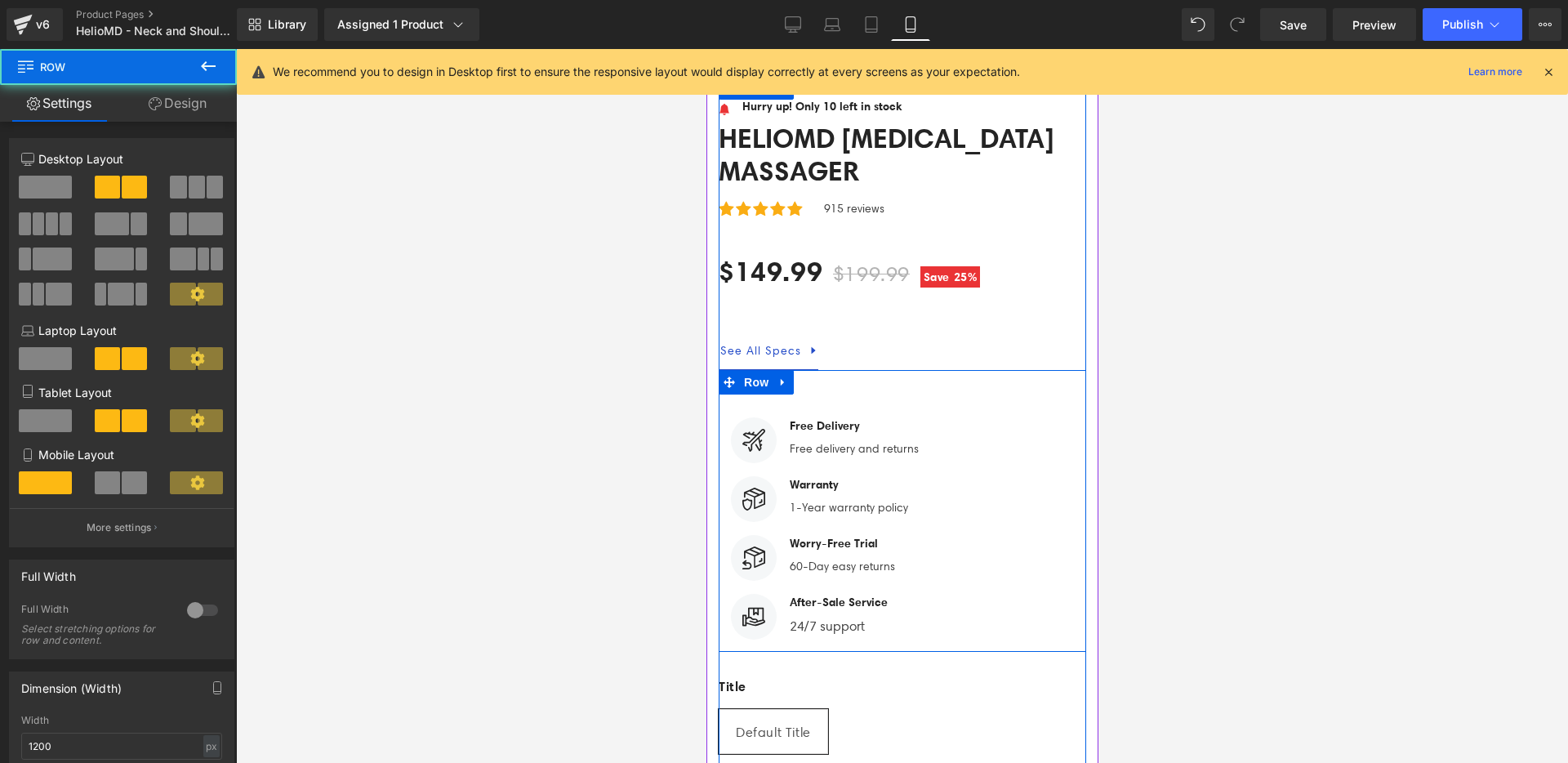
click at [846, 370] on div "Image Free Delivery Text Block Free delivery and returns Text Block Icon List I…" at bounding box center [901, 511] width 367 height 282
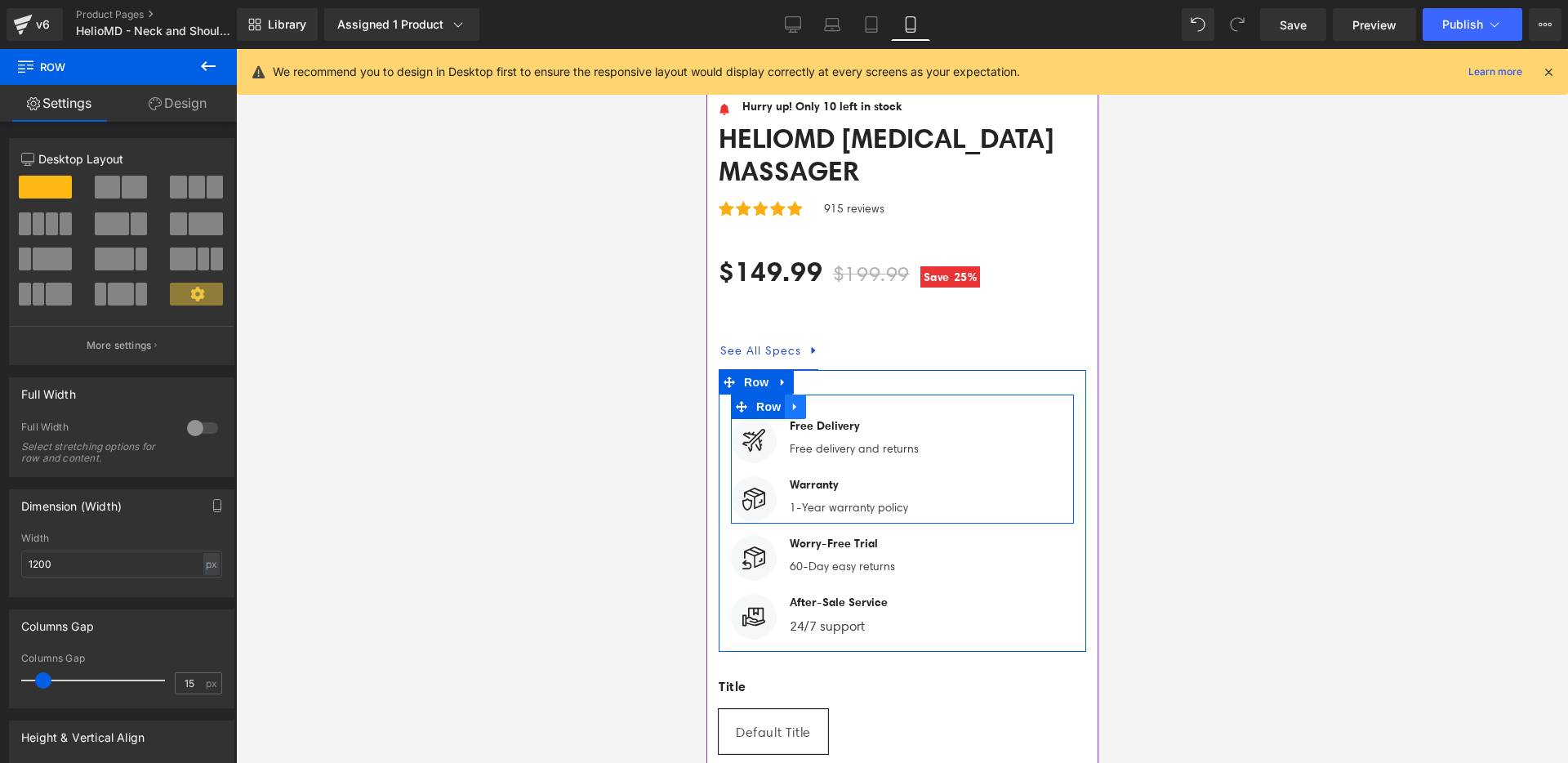
click at [805, 395] on div "Image Free Delivery Text Block Free delivery and returns Text Block Icon List I…" at bounding box center [901, 459] width 343 height 129
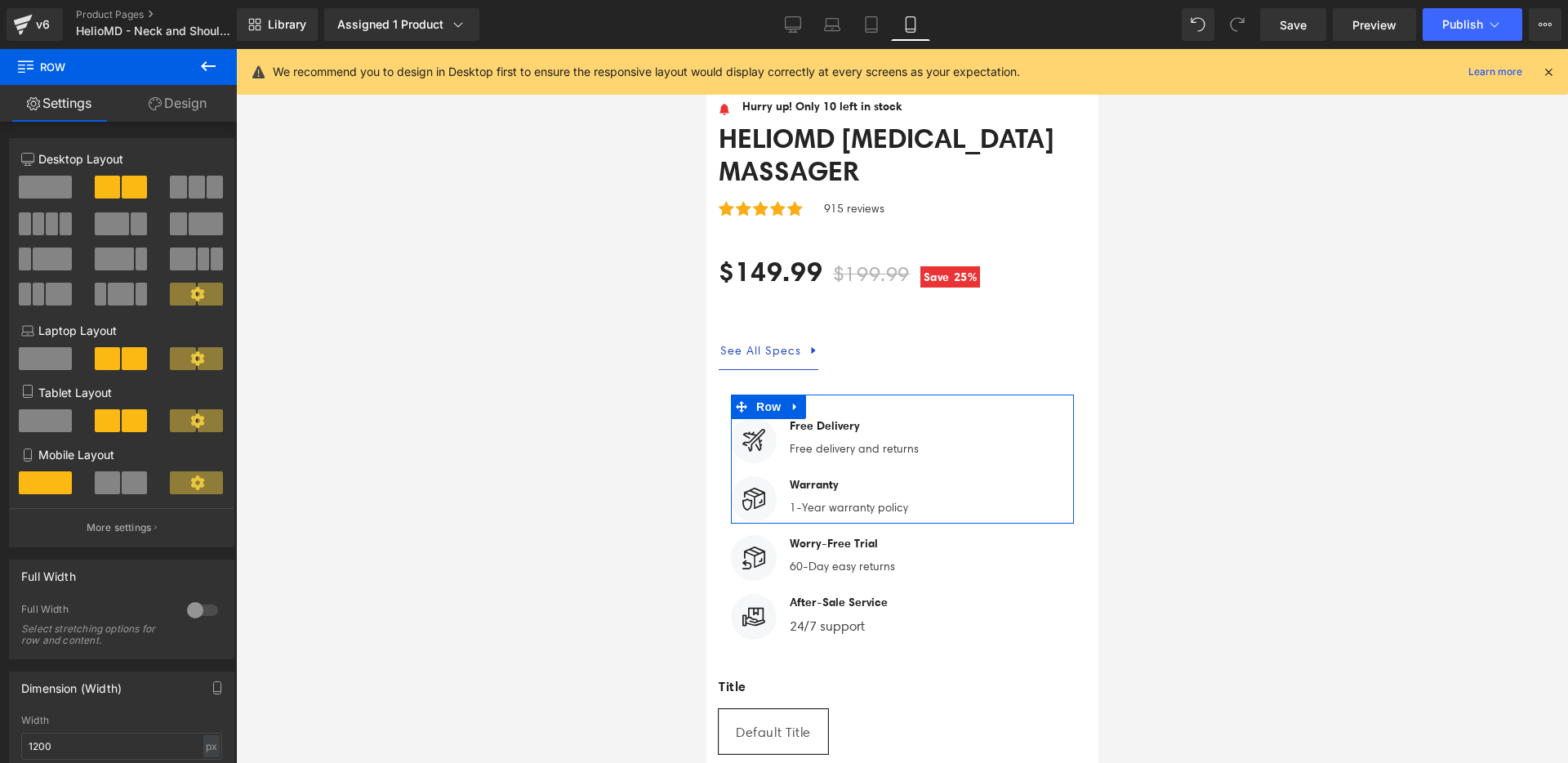
click at [108, 478] on span at bounding box center [107, 483] width 26 height 23
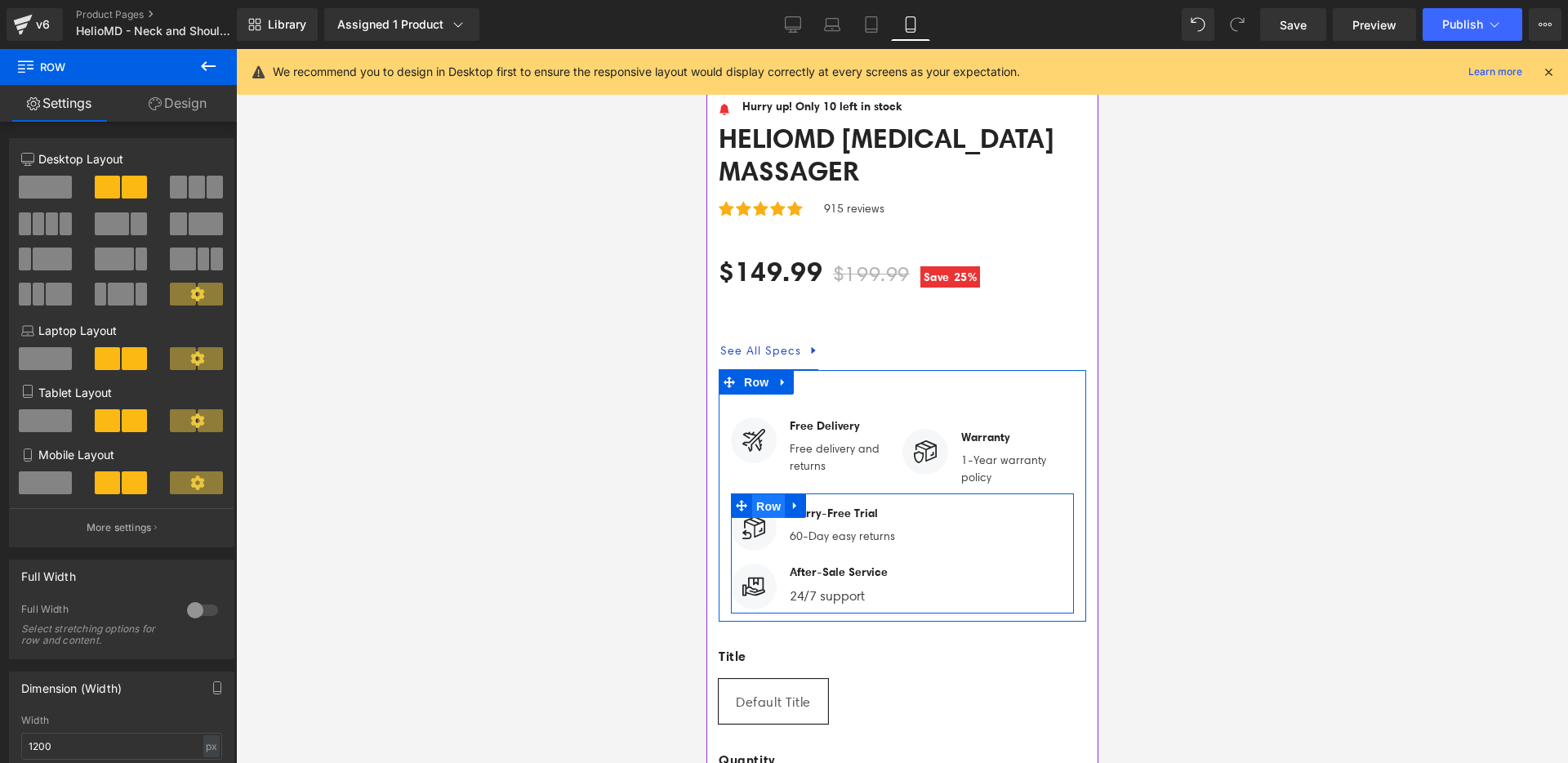
click at [772, 494] on span "Row" at bounding box center [767, 507] width 33 height 25
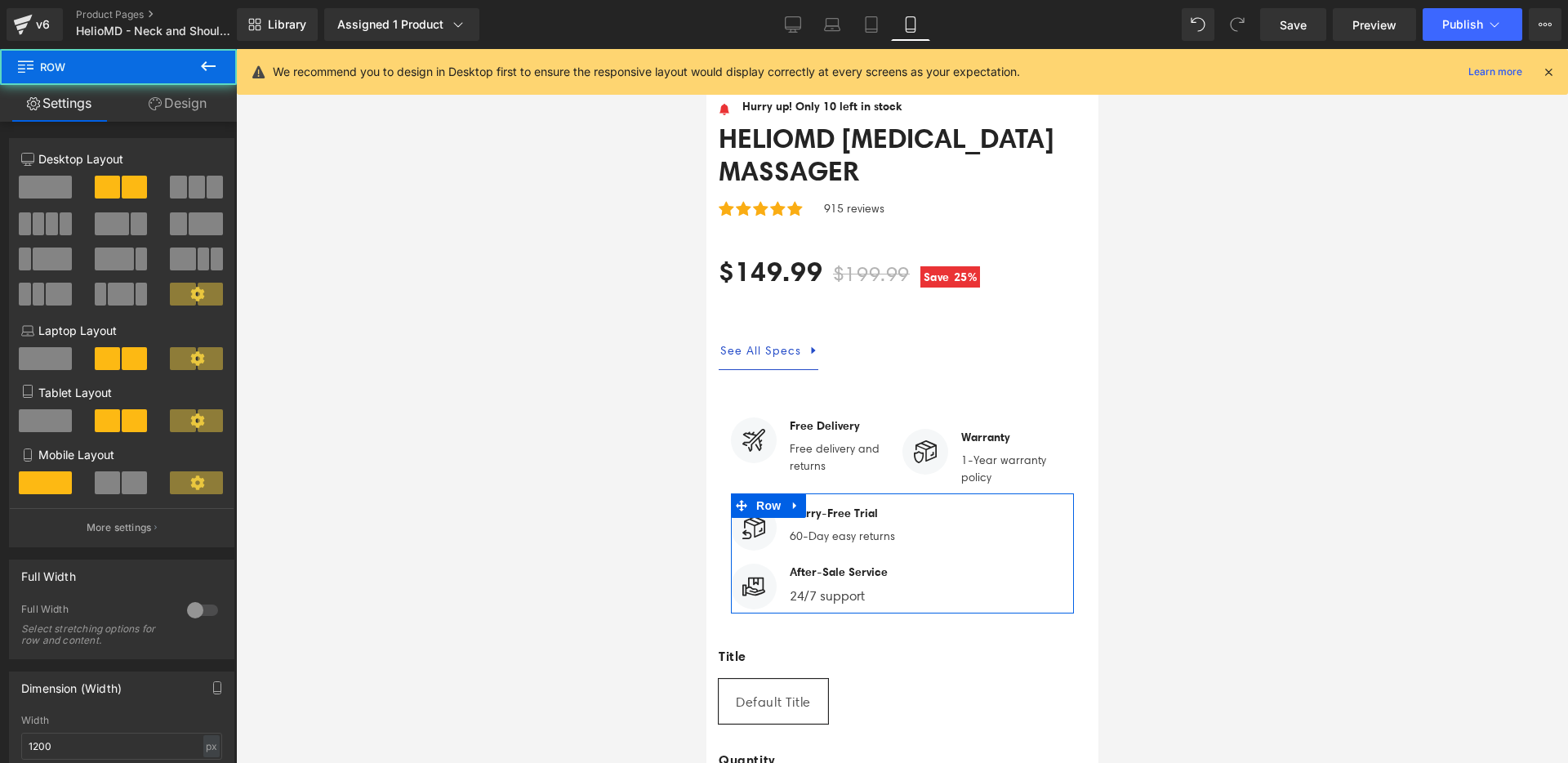
click at [138, 479] on span at bounding box center [134, 483] width 26 height 23
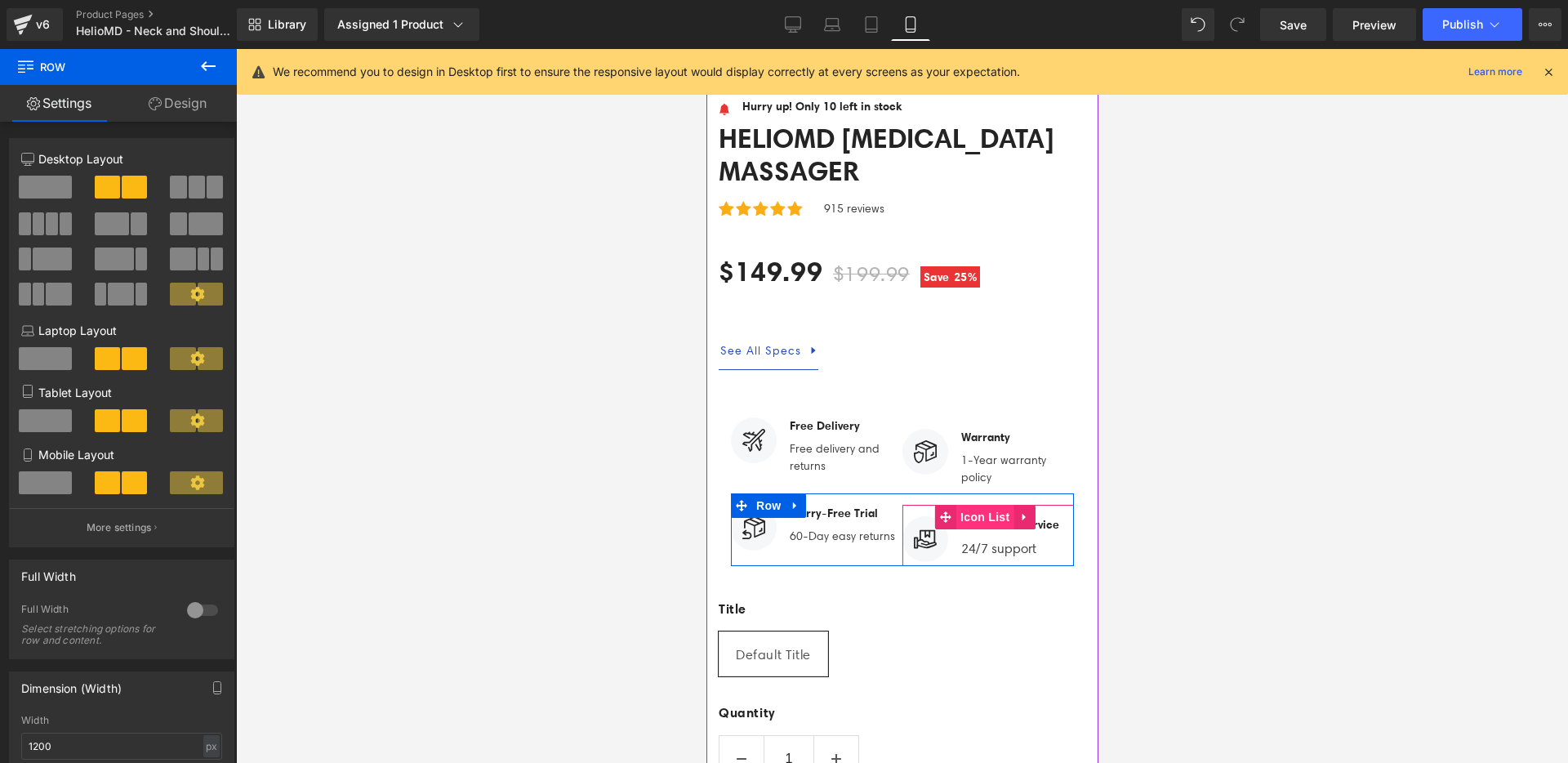
click at [968, 505] on span "Icon List" at bounding box center [984, 517] width 57 height 25
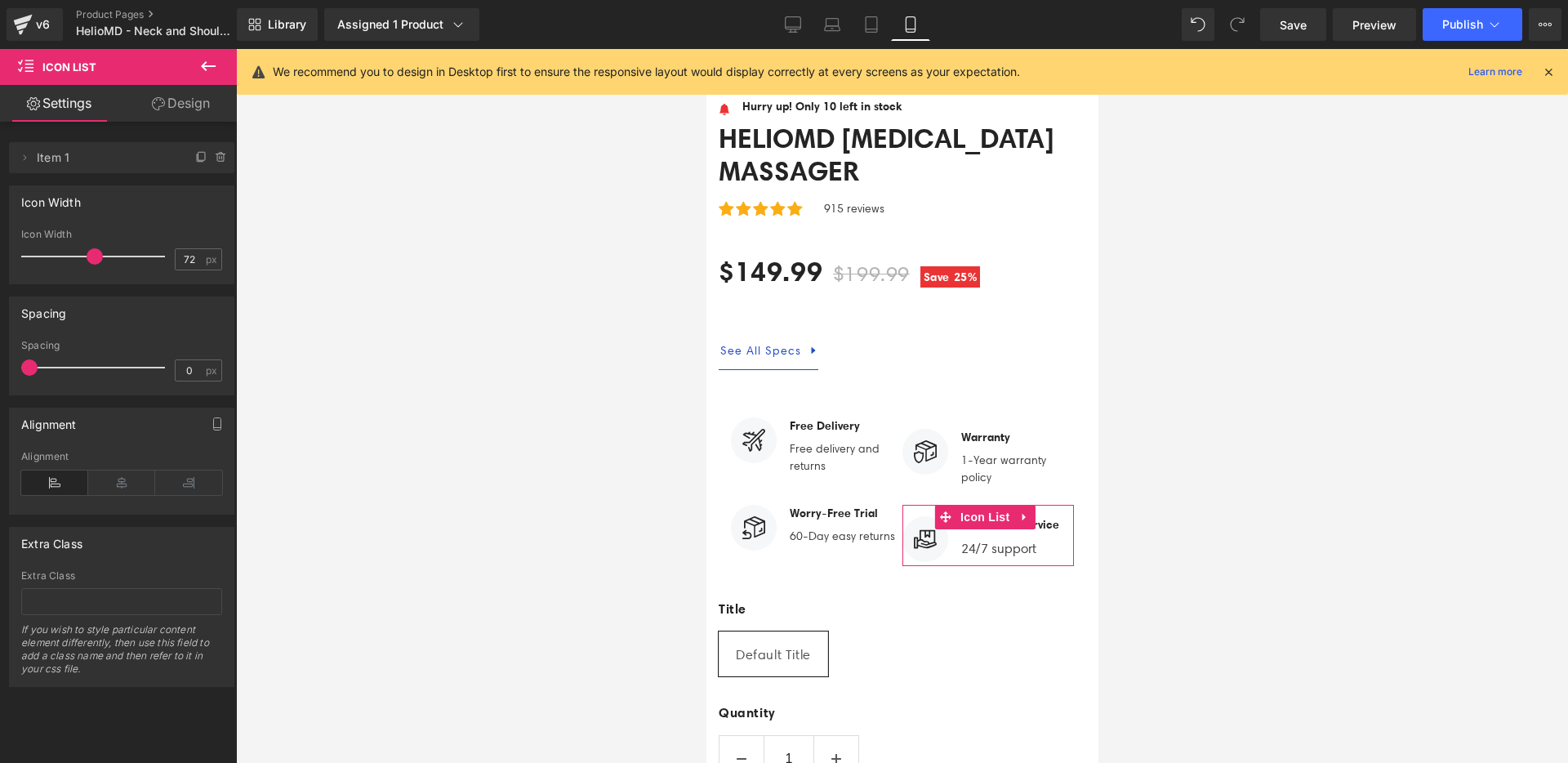
click at [165, 100] on link "Design" at bounding box center [181, 103] width 118 height 37
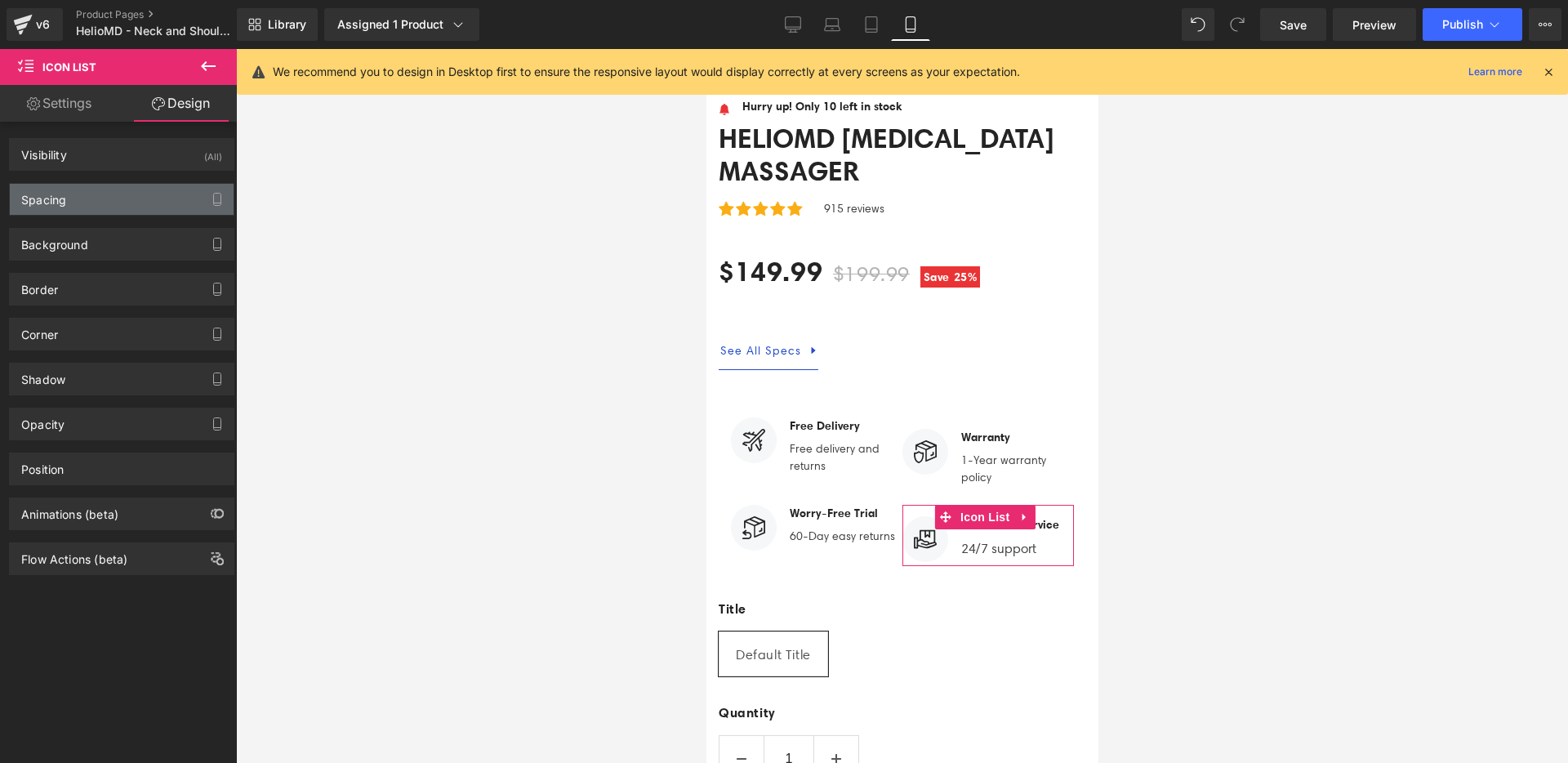
click at [107, 191] on div "Spacing" at bounding box center [122, 199] width 224 height 31
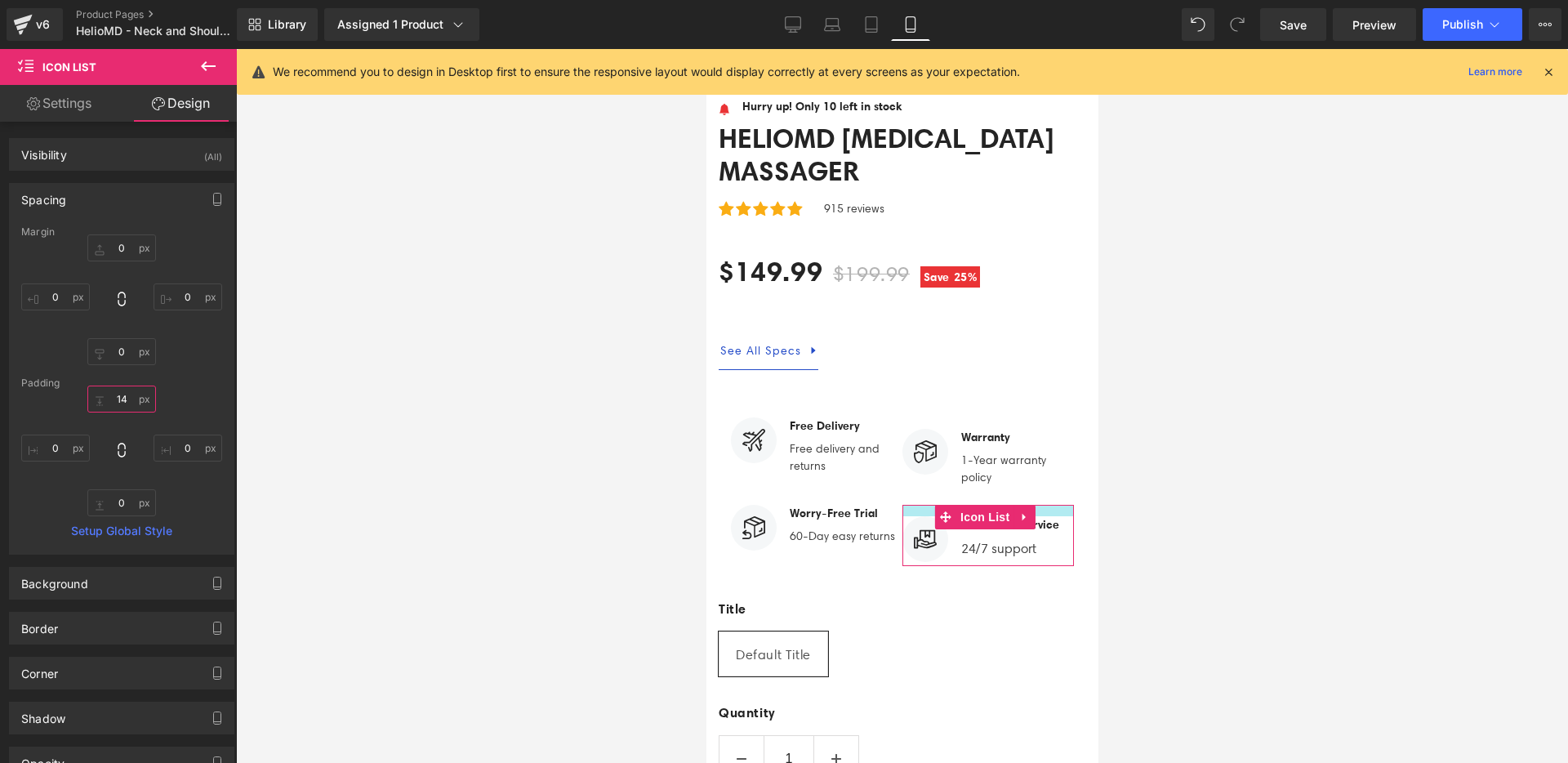
click at [123, 398] on input "14" at bounding box center [122, 399] width 69 height 27
type input "]"
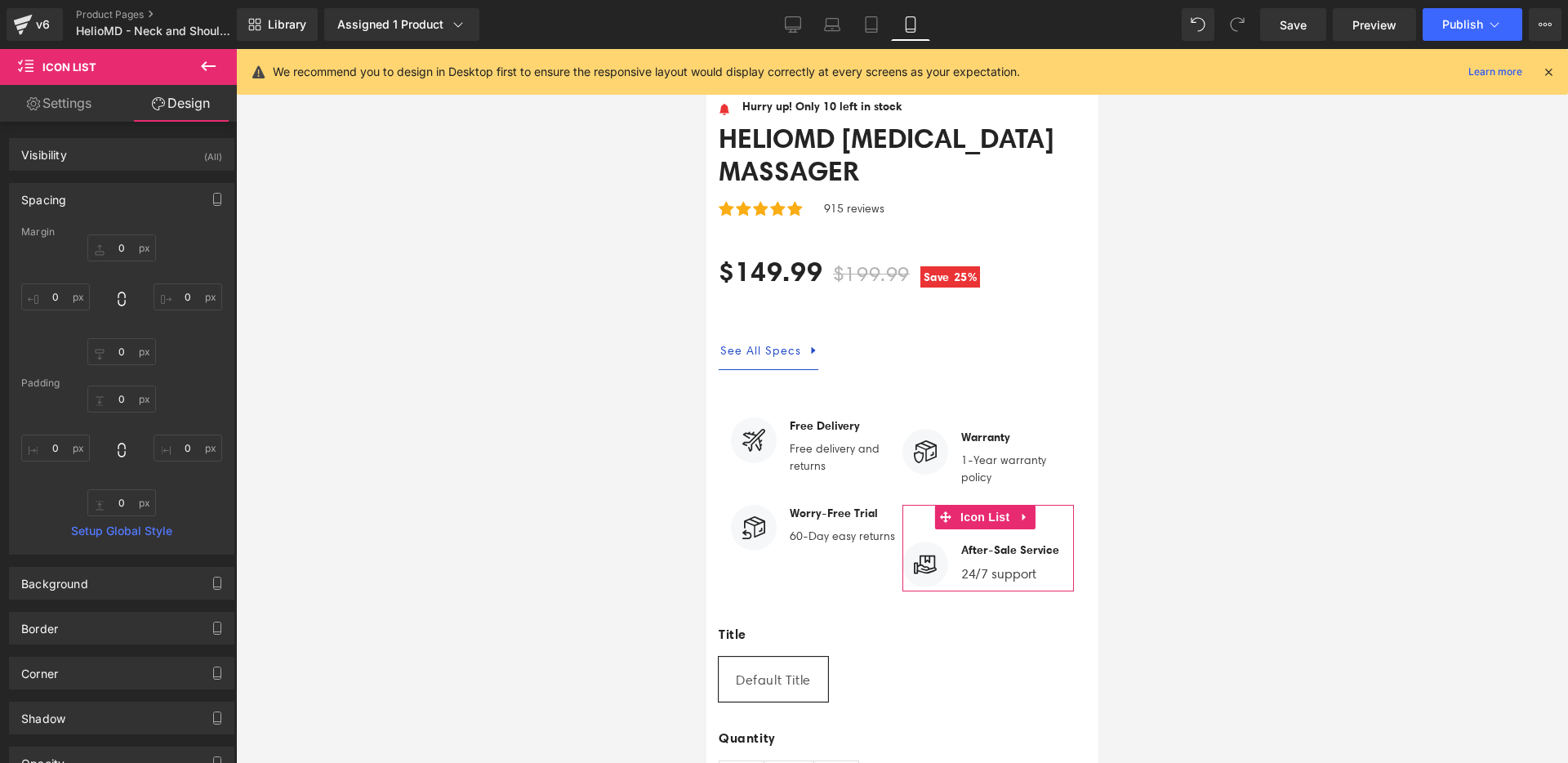
click at [138, 470] on div "0 0 0" at bounding box center [122, 451] width 201 height 130
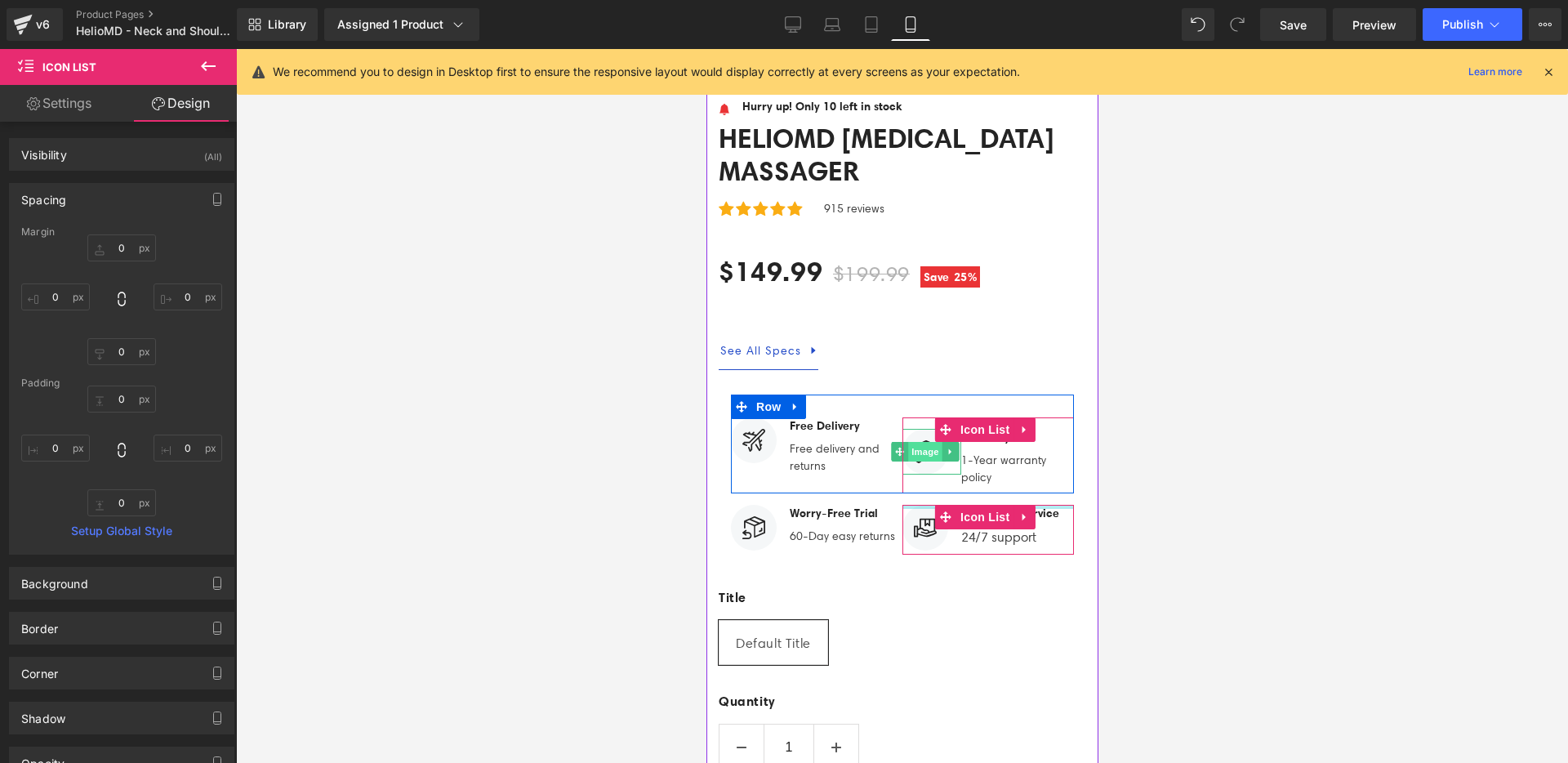
drag, startPoint x: 926, startPoint y: 493, endPoint x: 929, endPoint y: 407, distance: 86.1
click at [929, 407] on div "Image Free Delivery Text Block Free delivery and returns Text Block Icon List I…" at bounding box center [901, 475] width 367 height 160
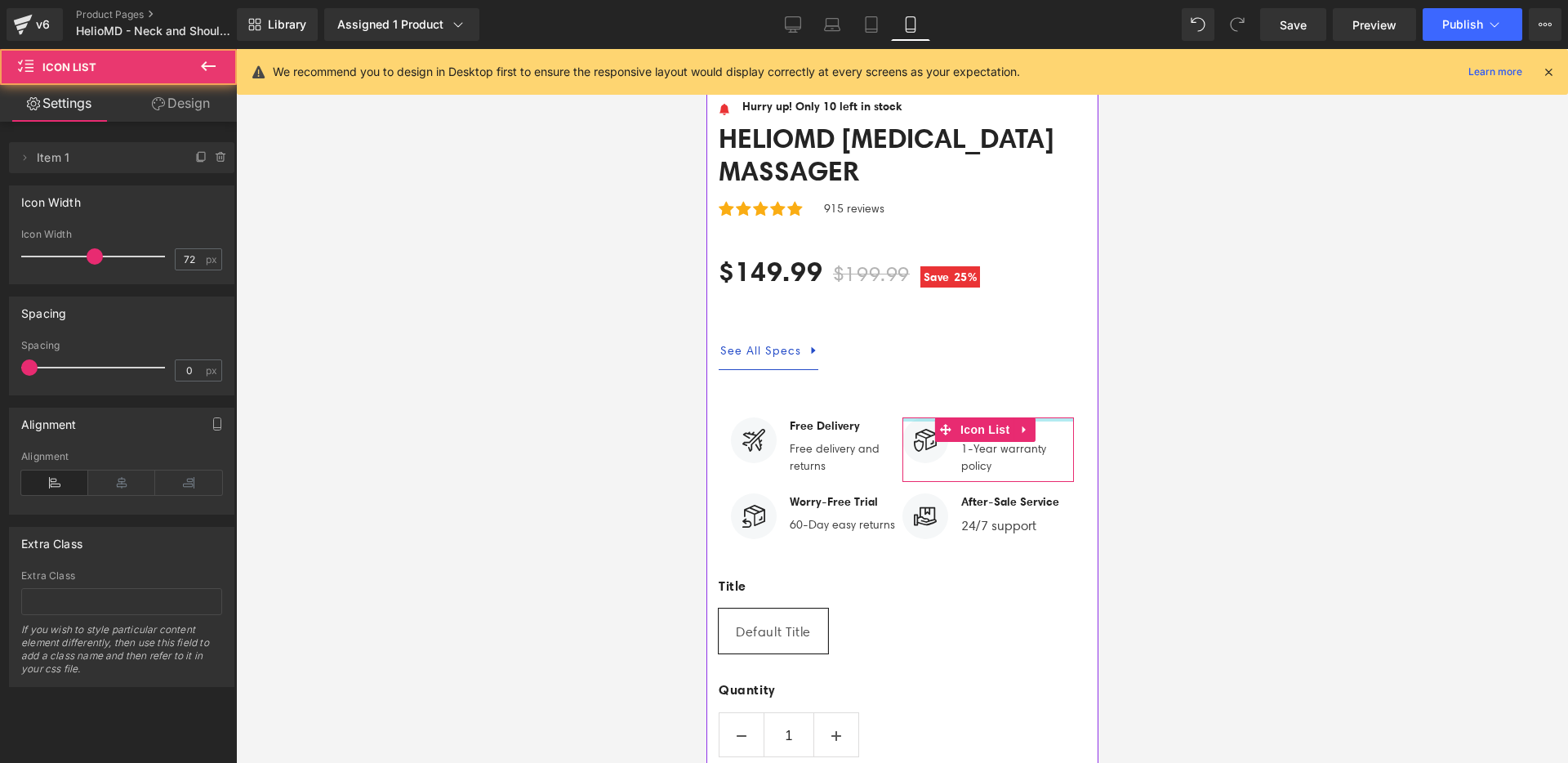
drag, startPoint x: 923, startPoint y: 384, endPoint x: 933, endPoint y: 322, distance: 62.8
click at [933, 322] on div "Image Hurry up! Only 10 left in stock Text Block Icon List HelioMD Lymphatic Dr…" at bounding box center [901, 497] width 367 height 798
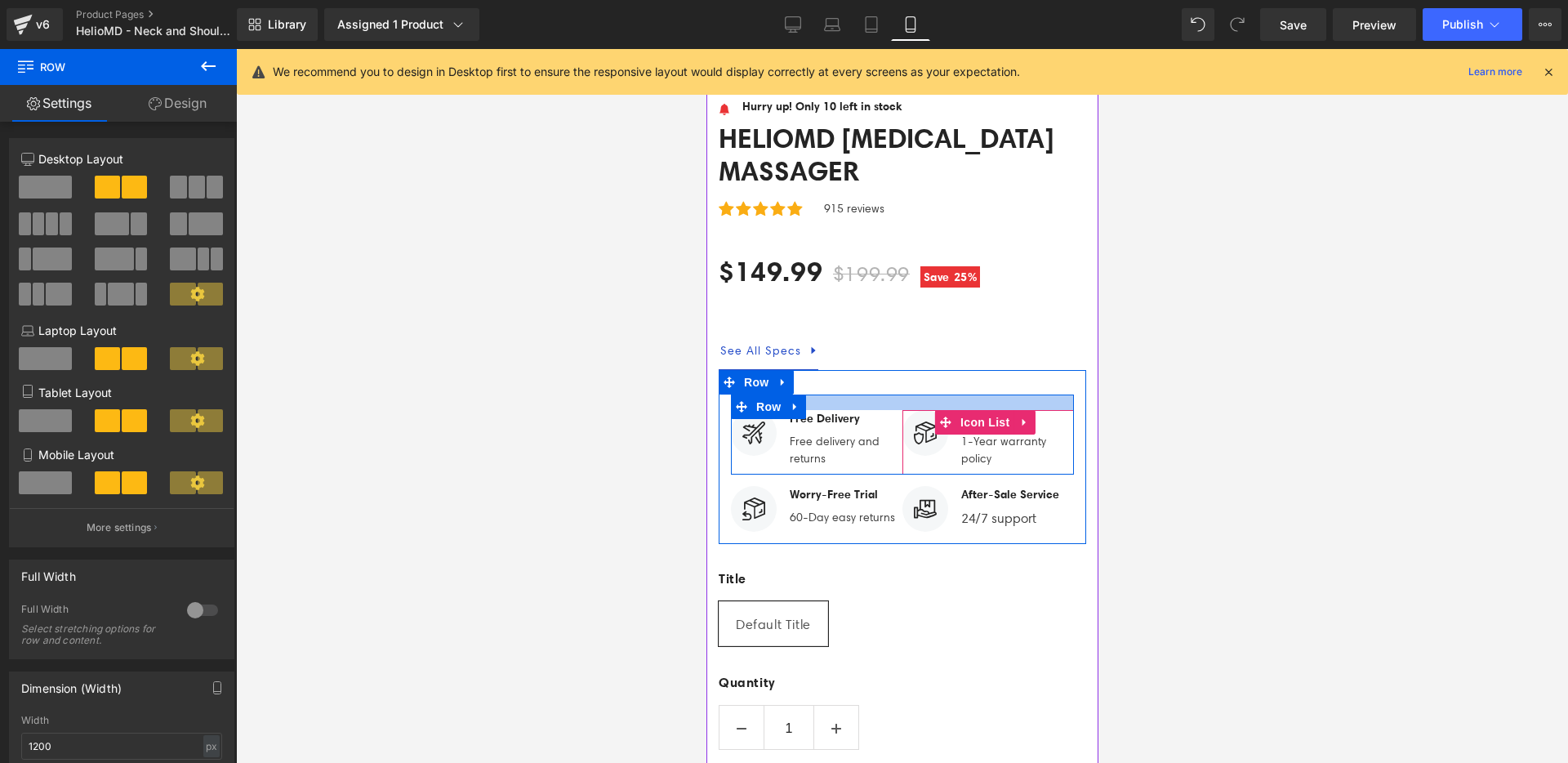
click at [923, 395] on div at bounding box center [901, 403] width 343 height 16
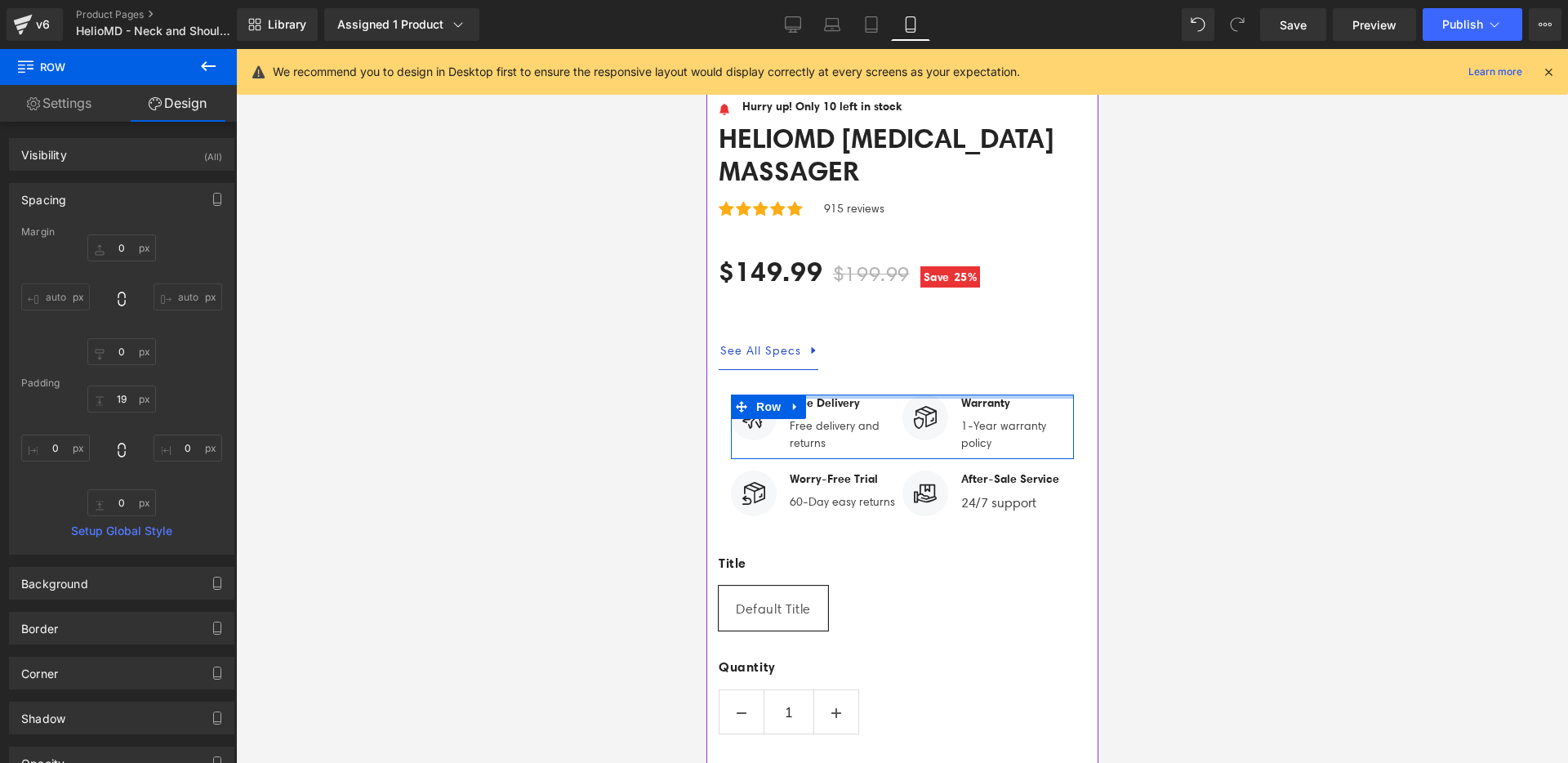
drag, startPoint x: 919, startPoint y: 364, endPoint x: 925, endPoint y: 322, distance: 42.4
click at [925, 322] on div "Image Hurry up! Only 10 left in stock Text Block Icon List HelioMD Lymphatic Dr…" at bounding box center [901, 485] width 367 height 775
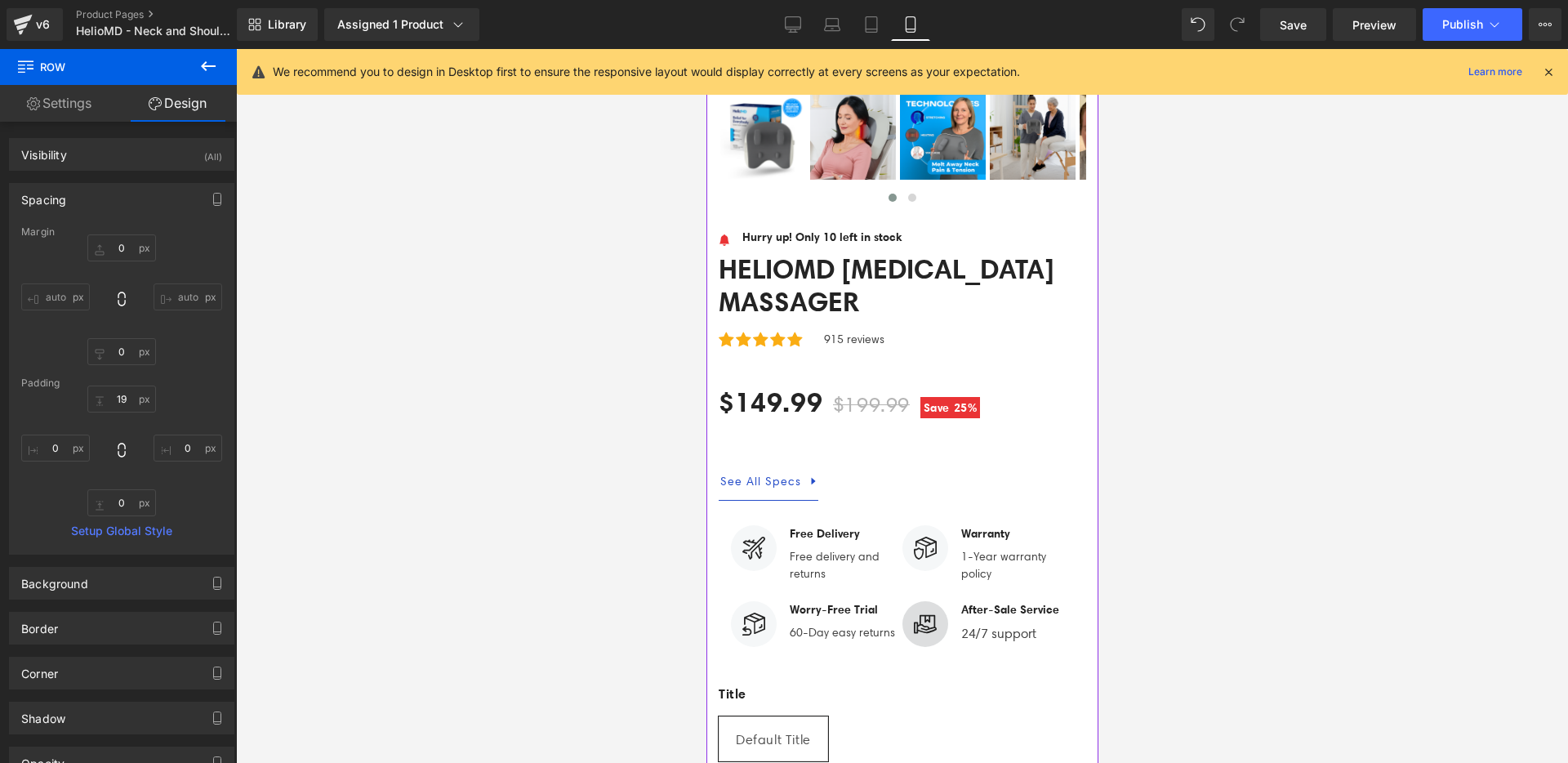
scroll to position [7264, 0]
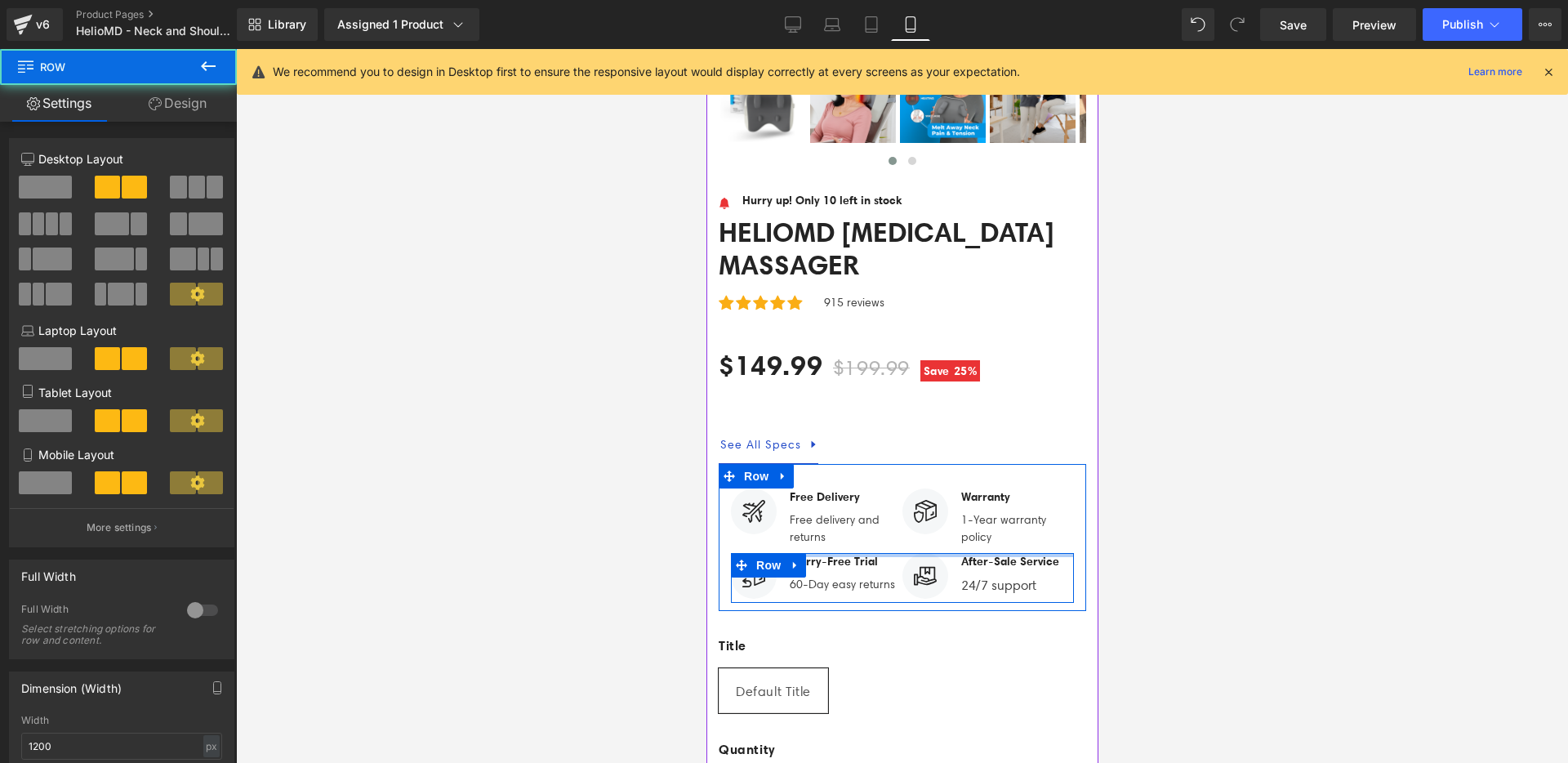
click at [973, 488] on div "Image Free Delivery Text Block Free delivery and returns Text Block Icon List I…" at bounding box center [901, 545] width 367 height 115
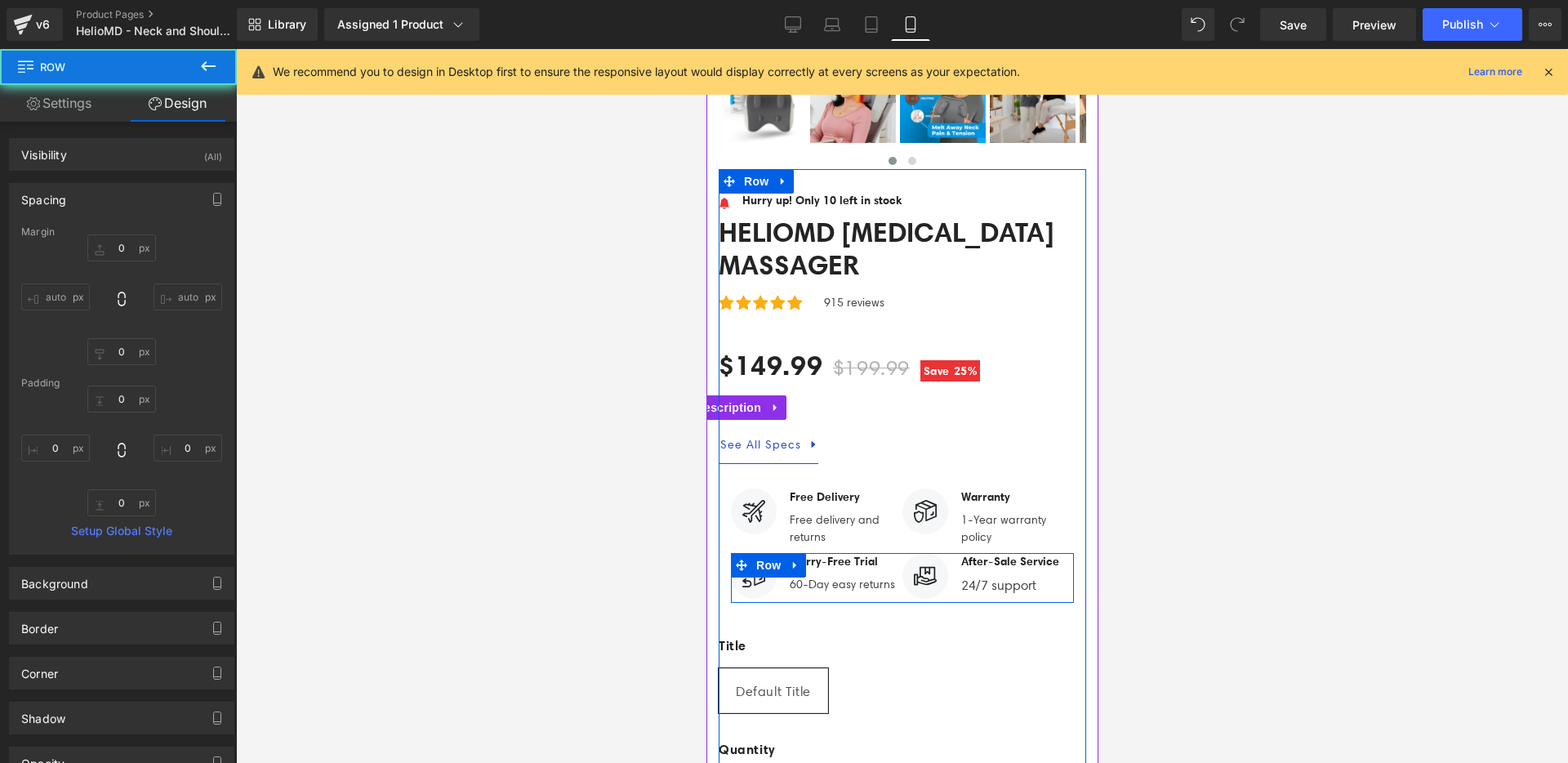
click at [1011, 343] on div "$149.99 $199.99 Save 25%" at bounding box center [901, 366] width 367 height 48
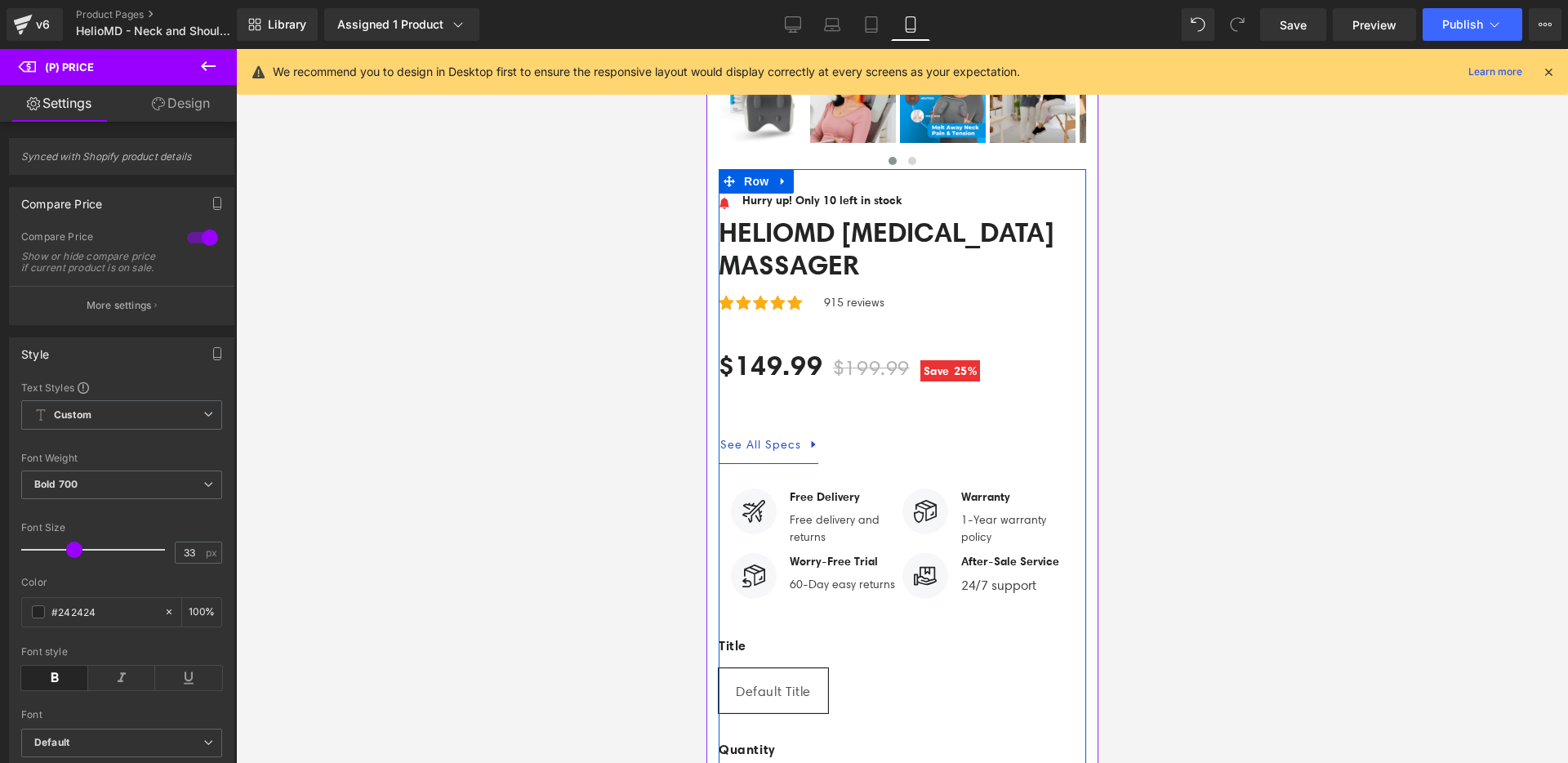
click at [958, 635] on label "Title" at bounding box center [901, 651] width 367 height 33
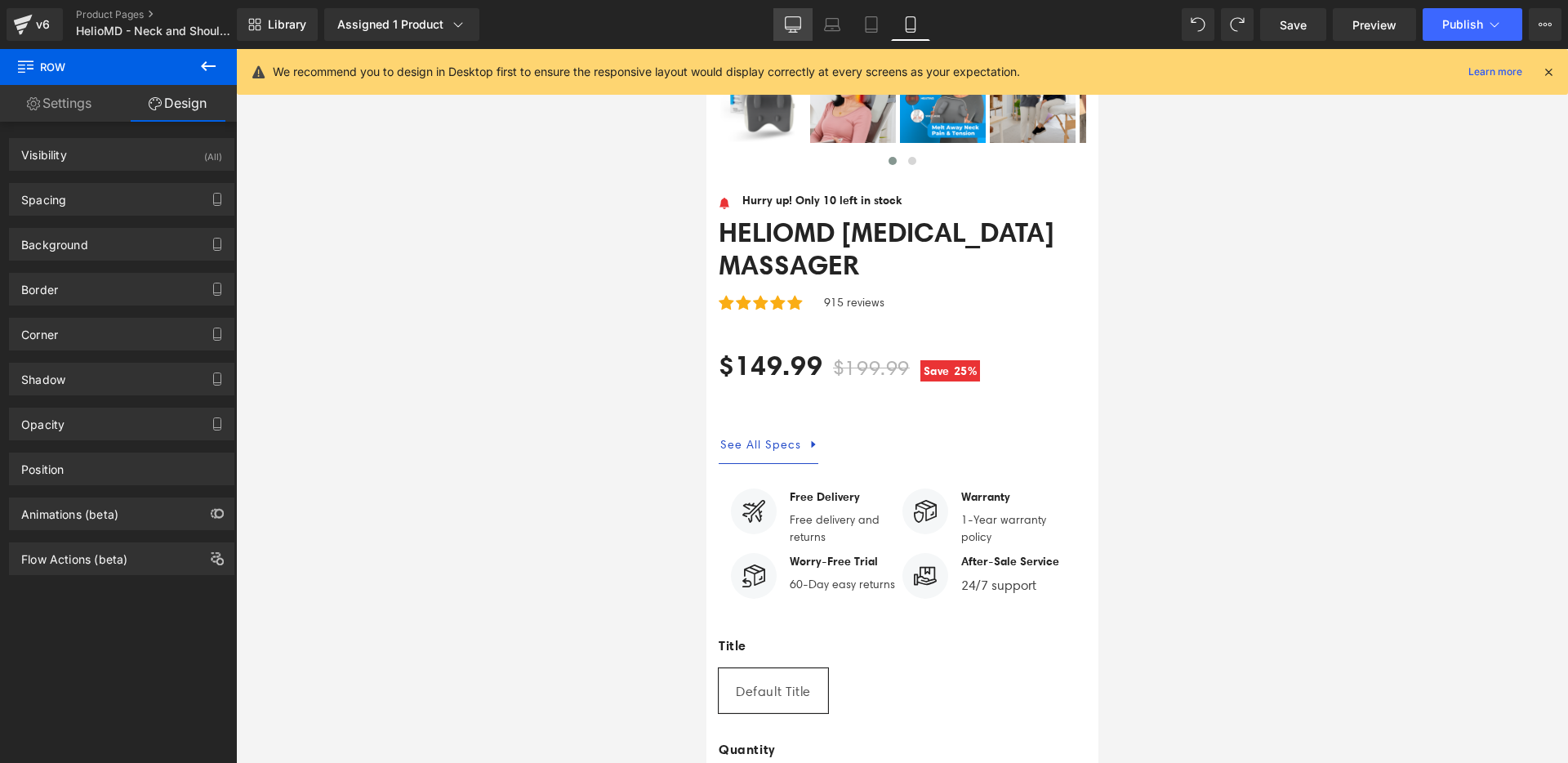
click at [798, 32] on link "Desktop" at bounding box center [793, 24] width 40 height 33
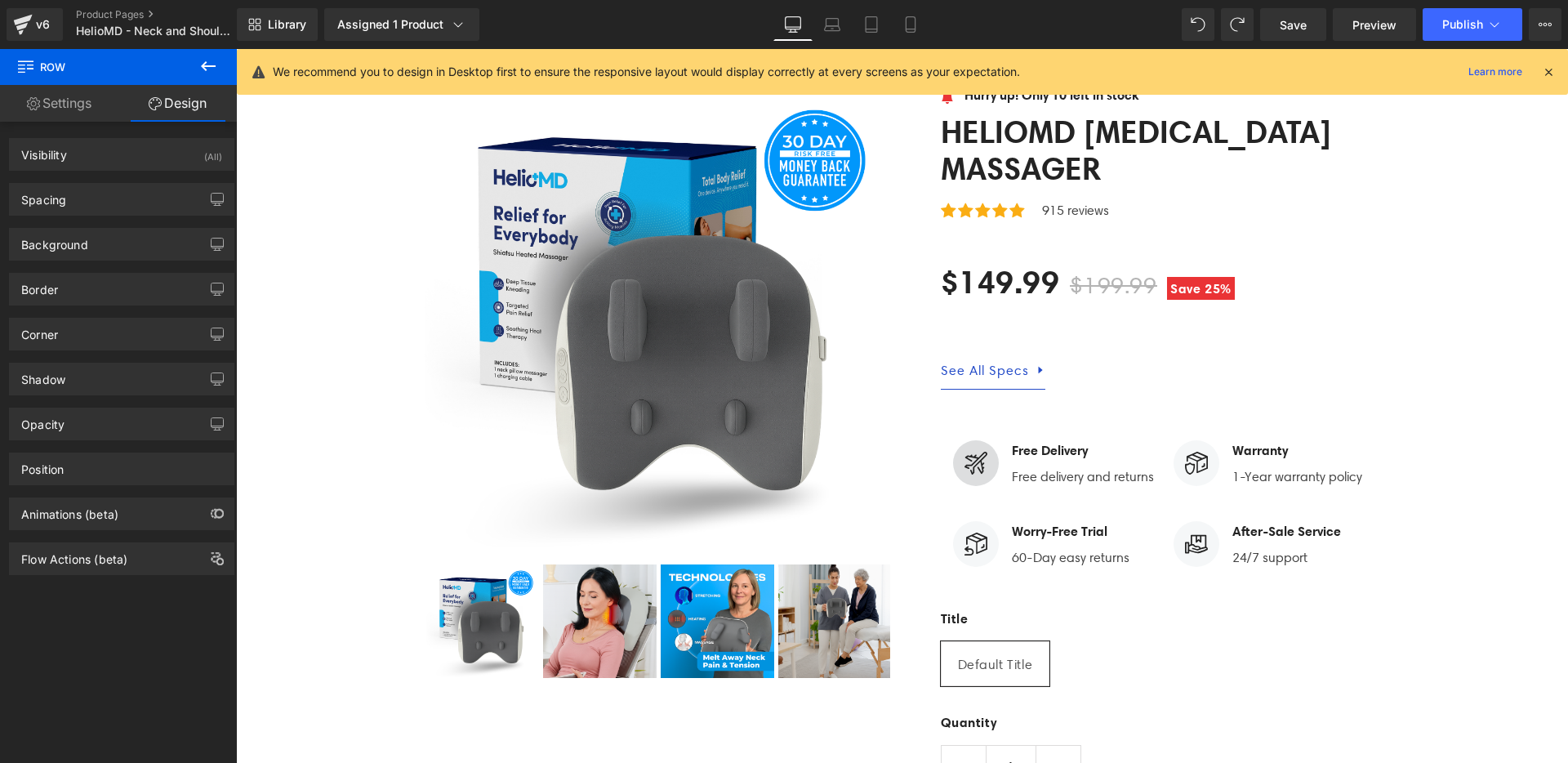
scroll to position [5266, 0]
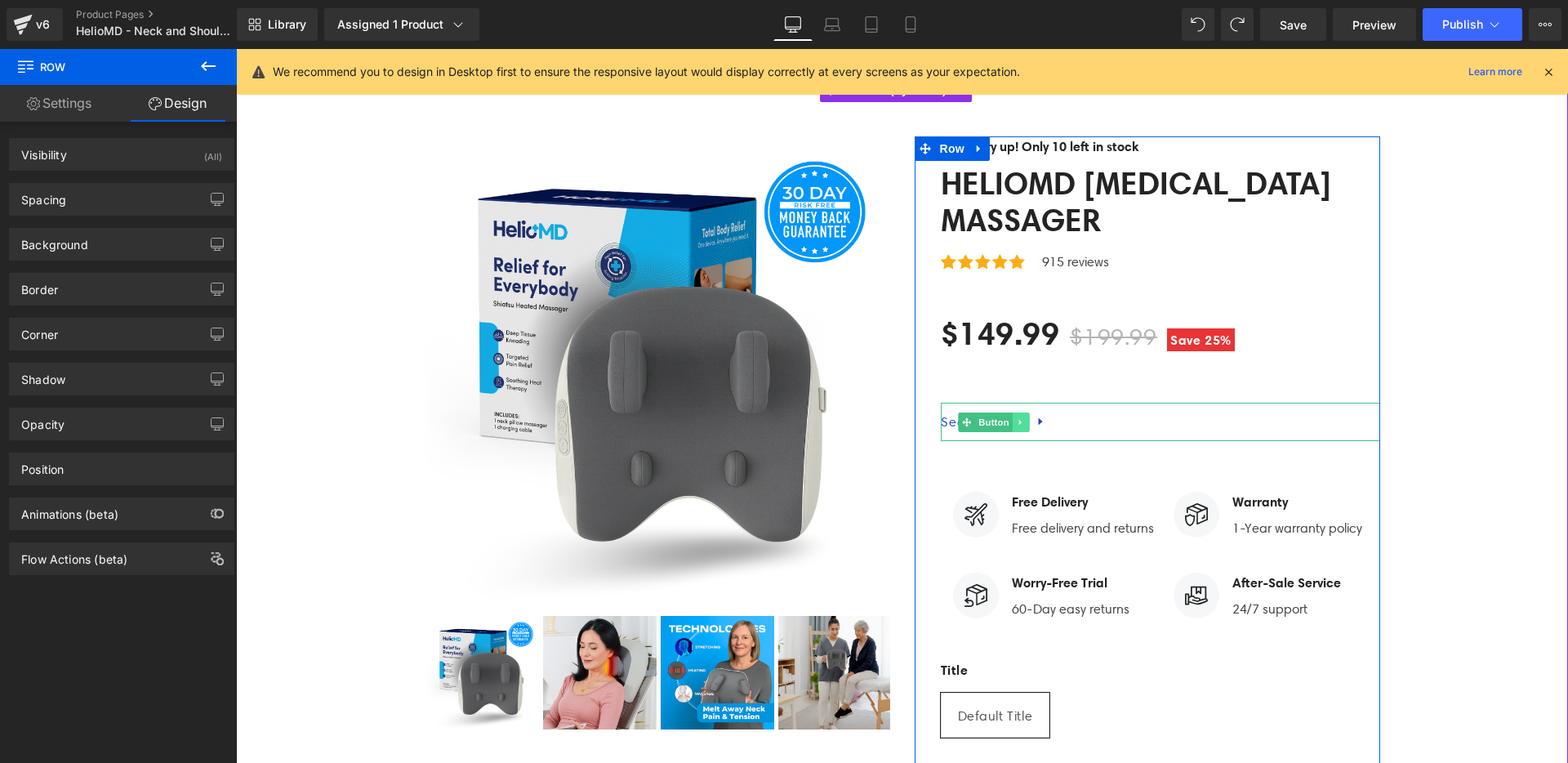
click at [1018, 418] on icon at bounding box center [1021, 422] width 9 height 10
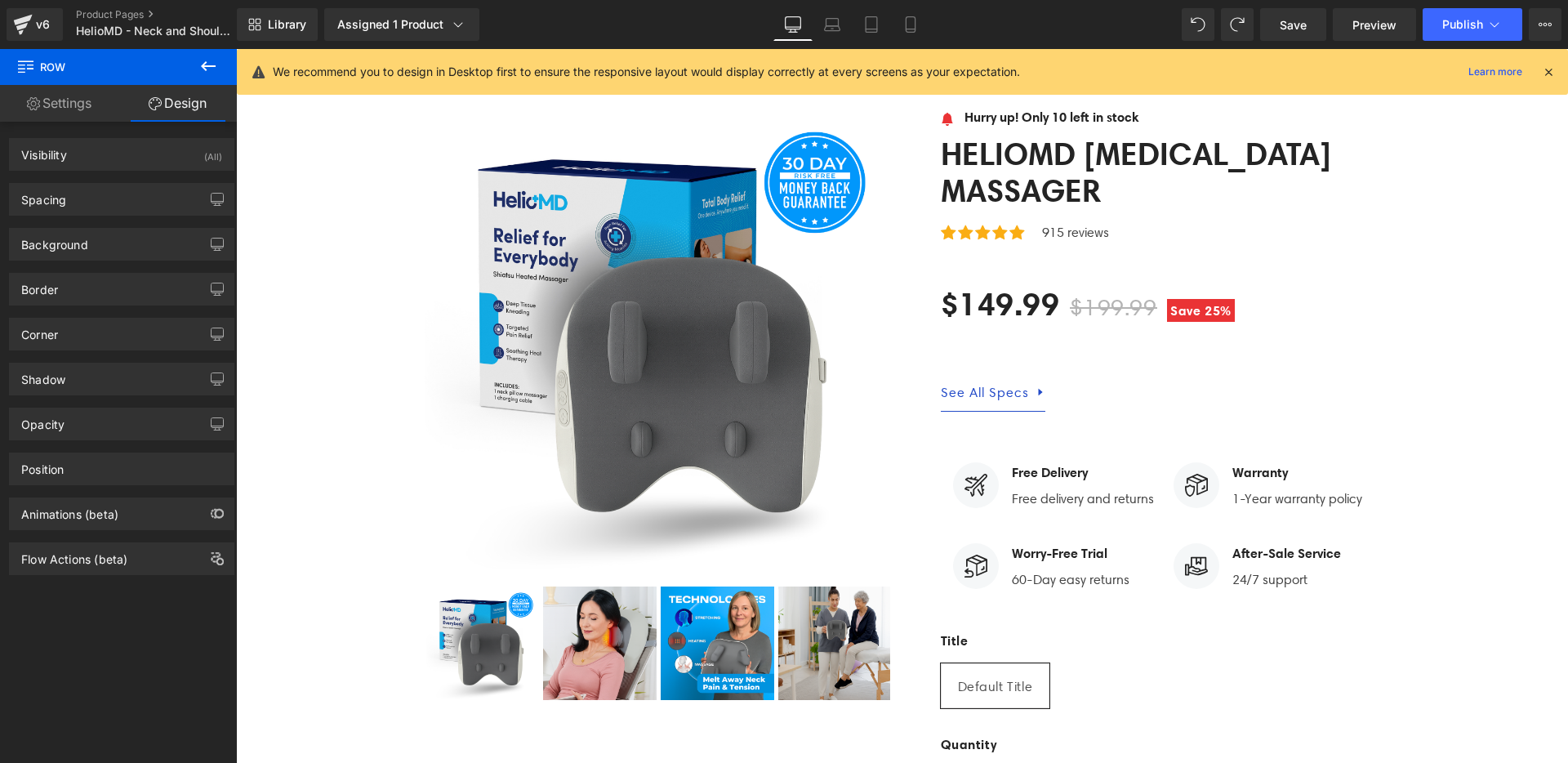
scroll to position [5071, 0]
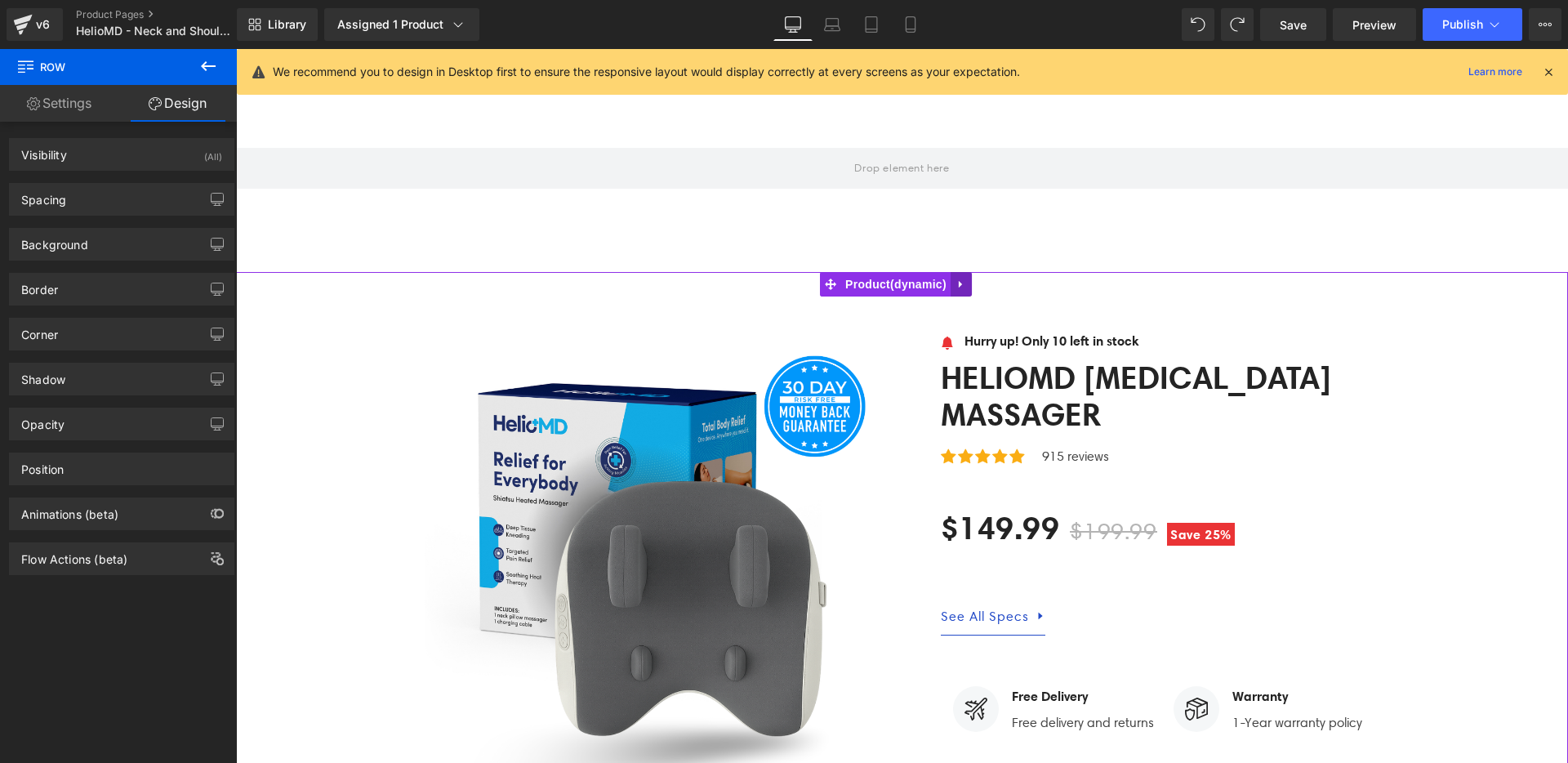
click at [950, 272] on link at bounding box center [961, 285] width 21 height 25
click at [973, 272] on link at bounding box center [972, 285] width 21 height 25
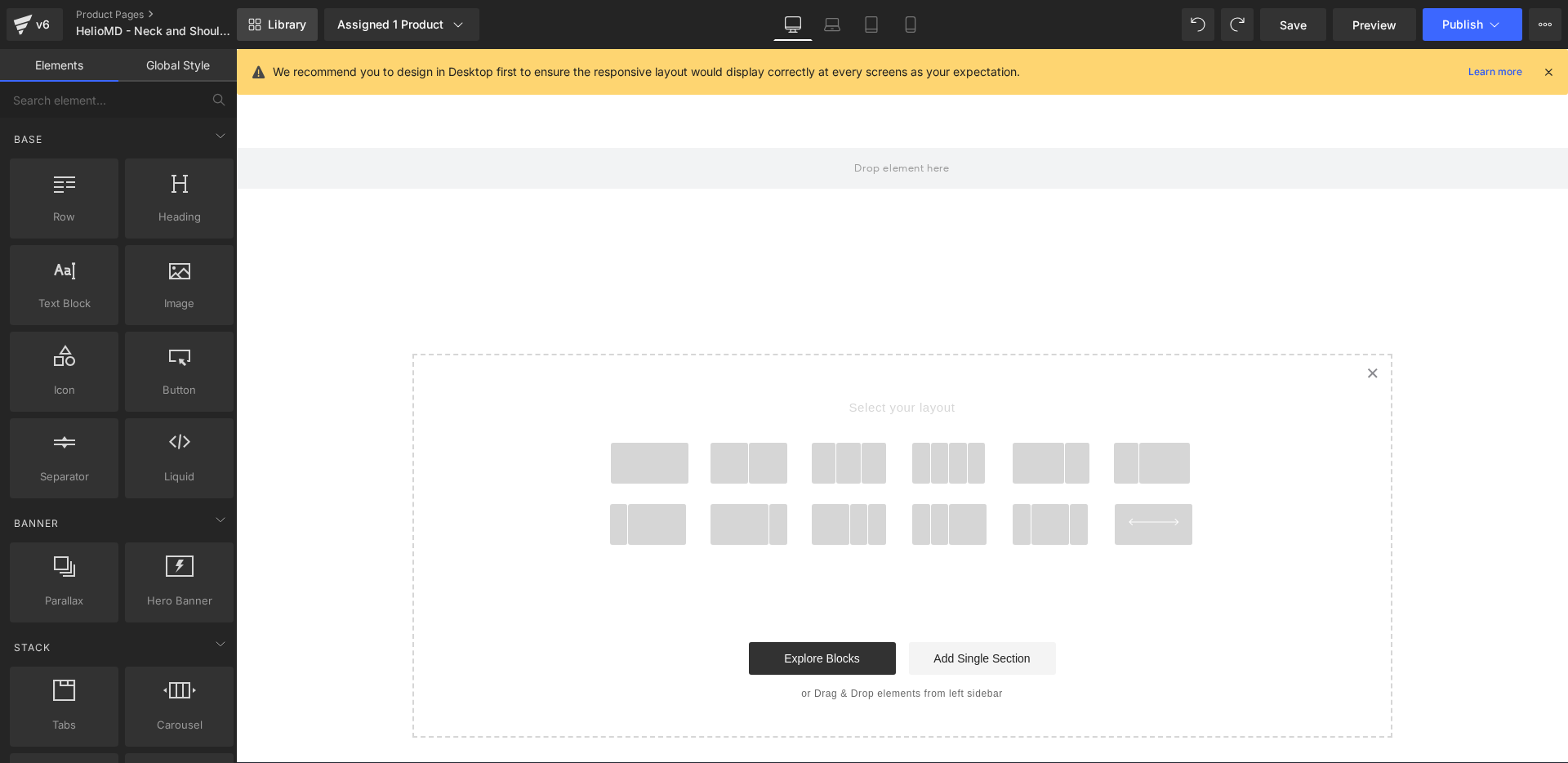
click at [288, 34] on link "Library" at bounding box center [277, 24] width 81 height 33
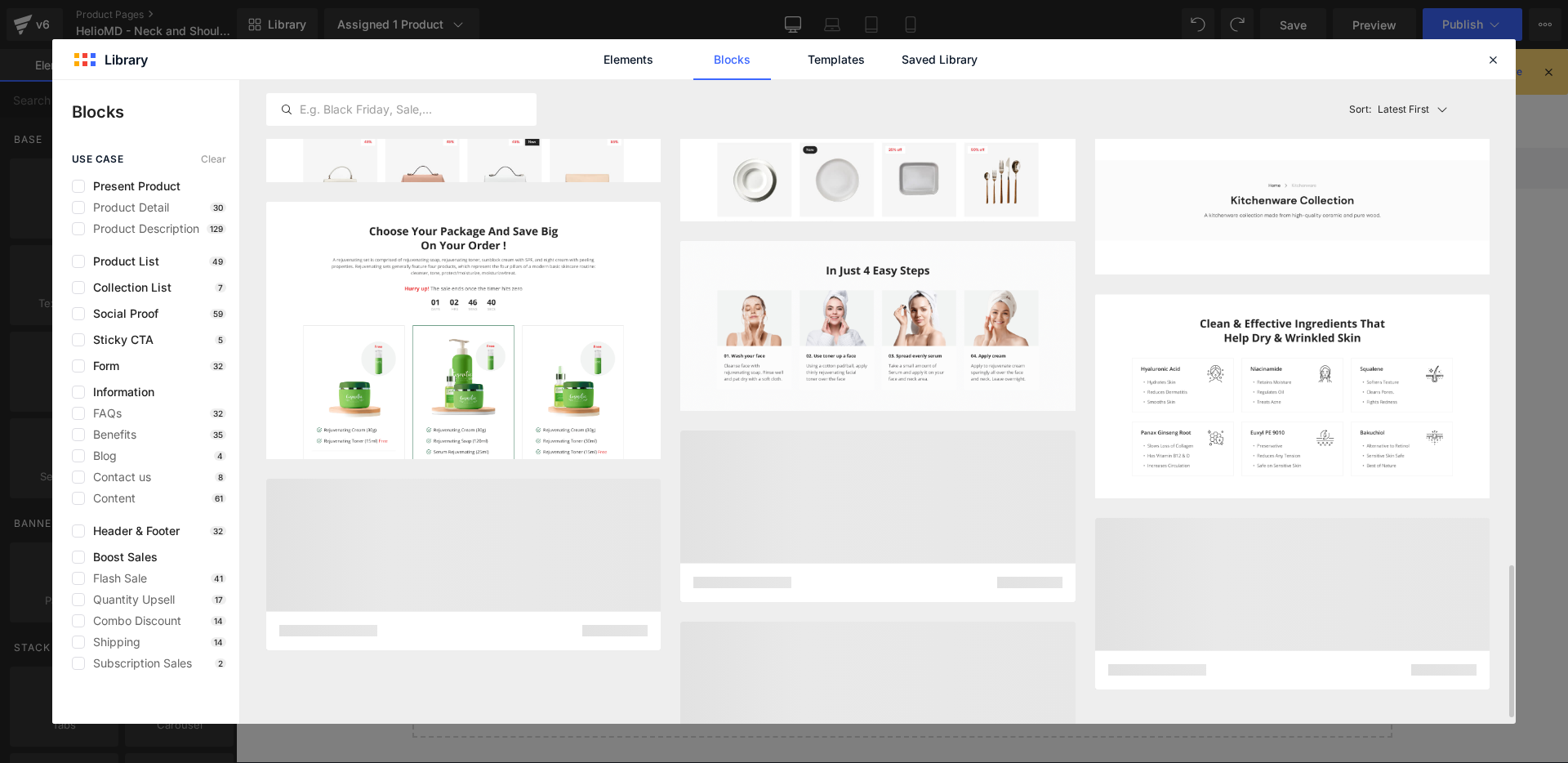
scroll to position [1990, 0]
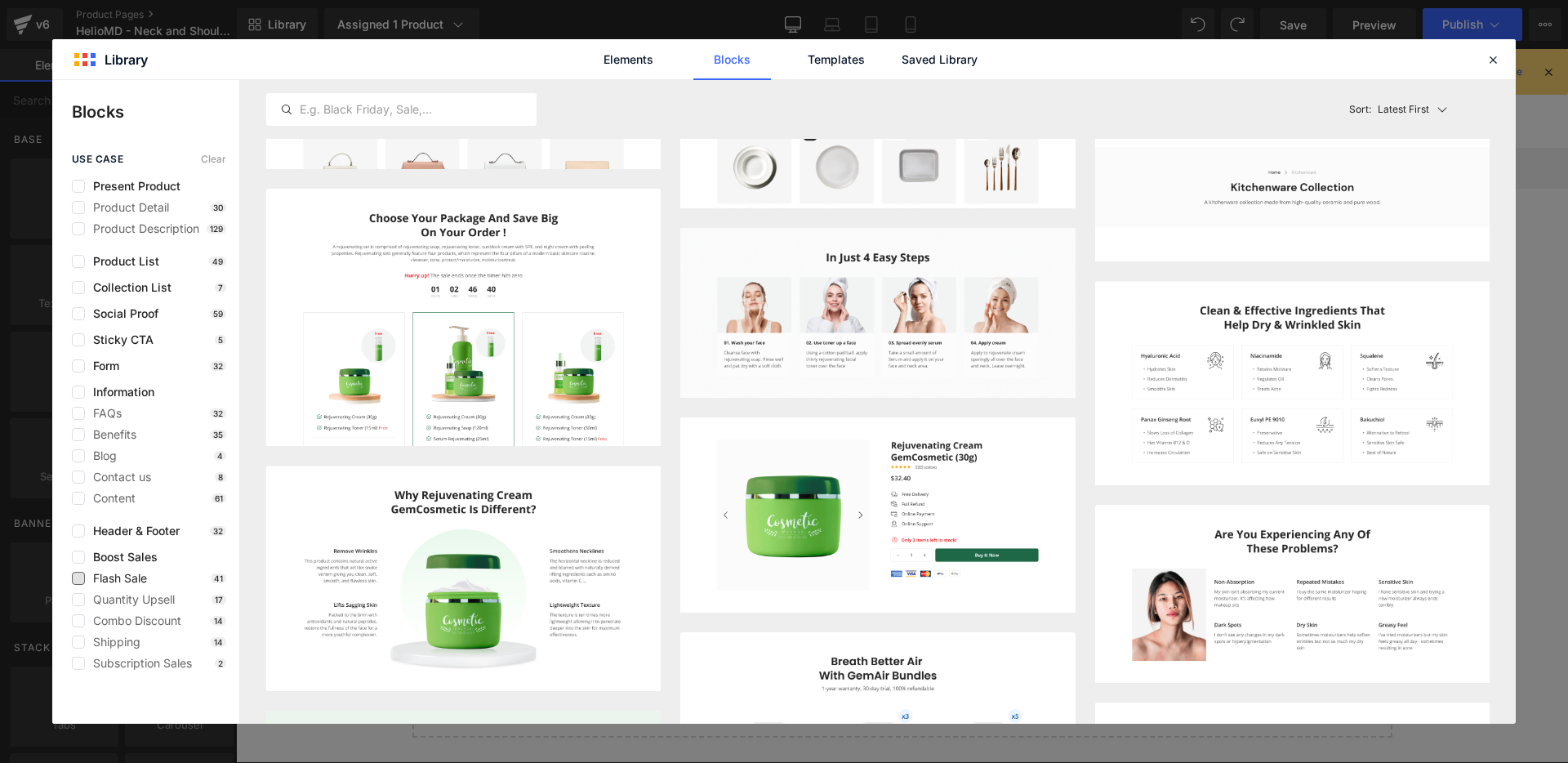
click at [102, 579] on span "Flash Sale" at bounding box center [115, 578] width 62 height 13
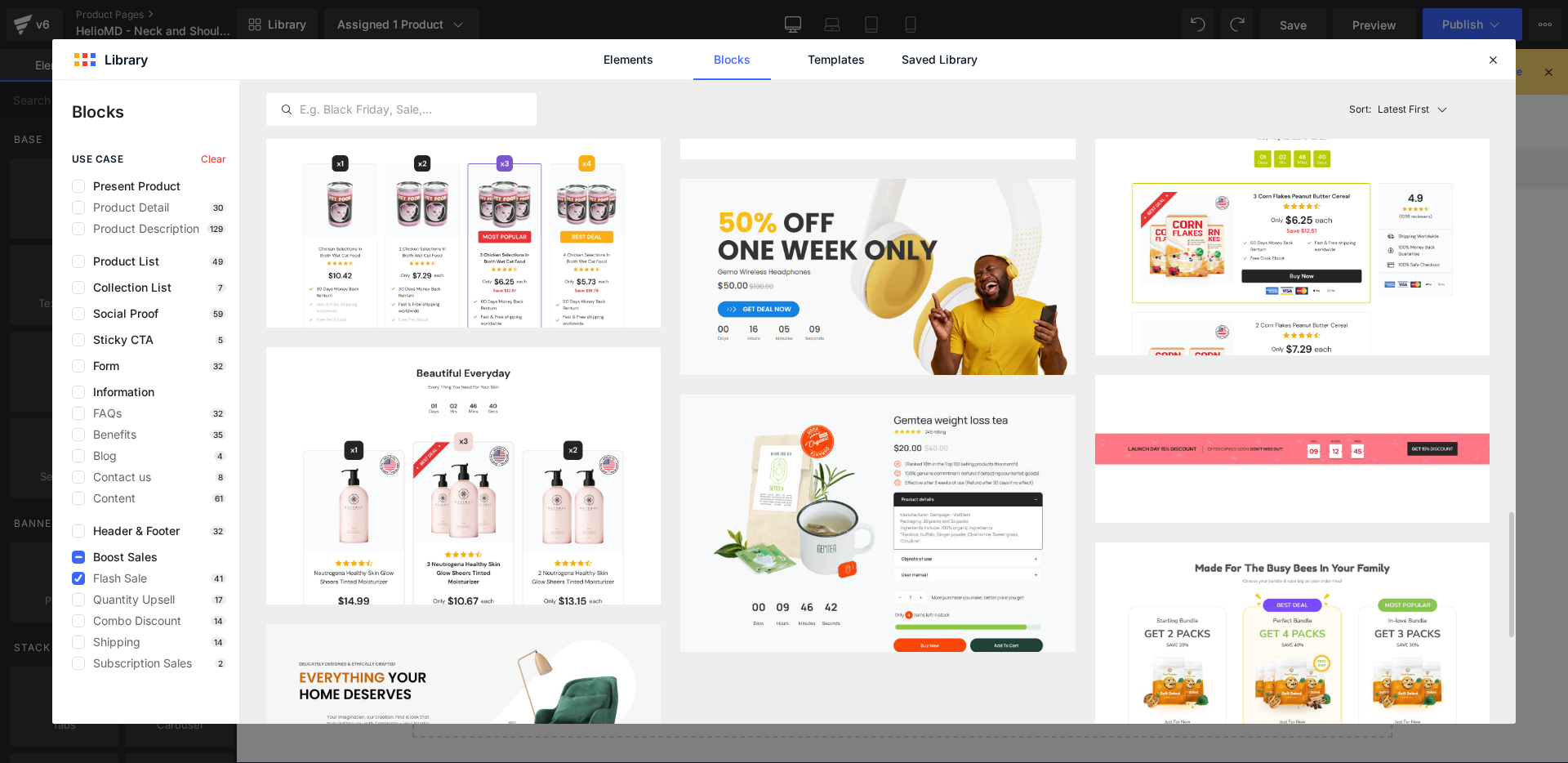
scroll to position [2218, 0]
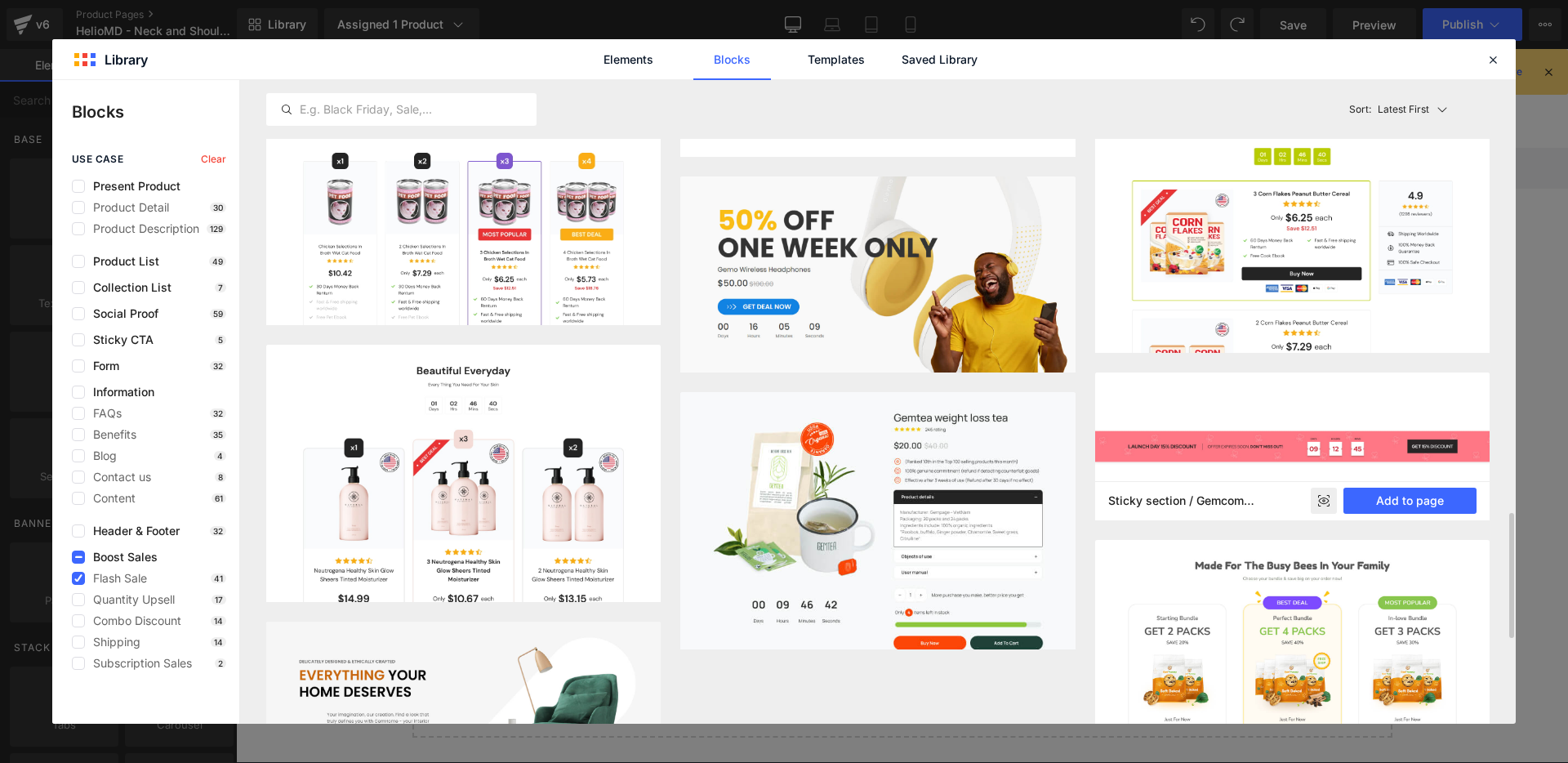
click at [1325, 499] on rect at bounding box center [1324, 500] width 26 height 26
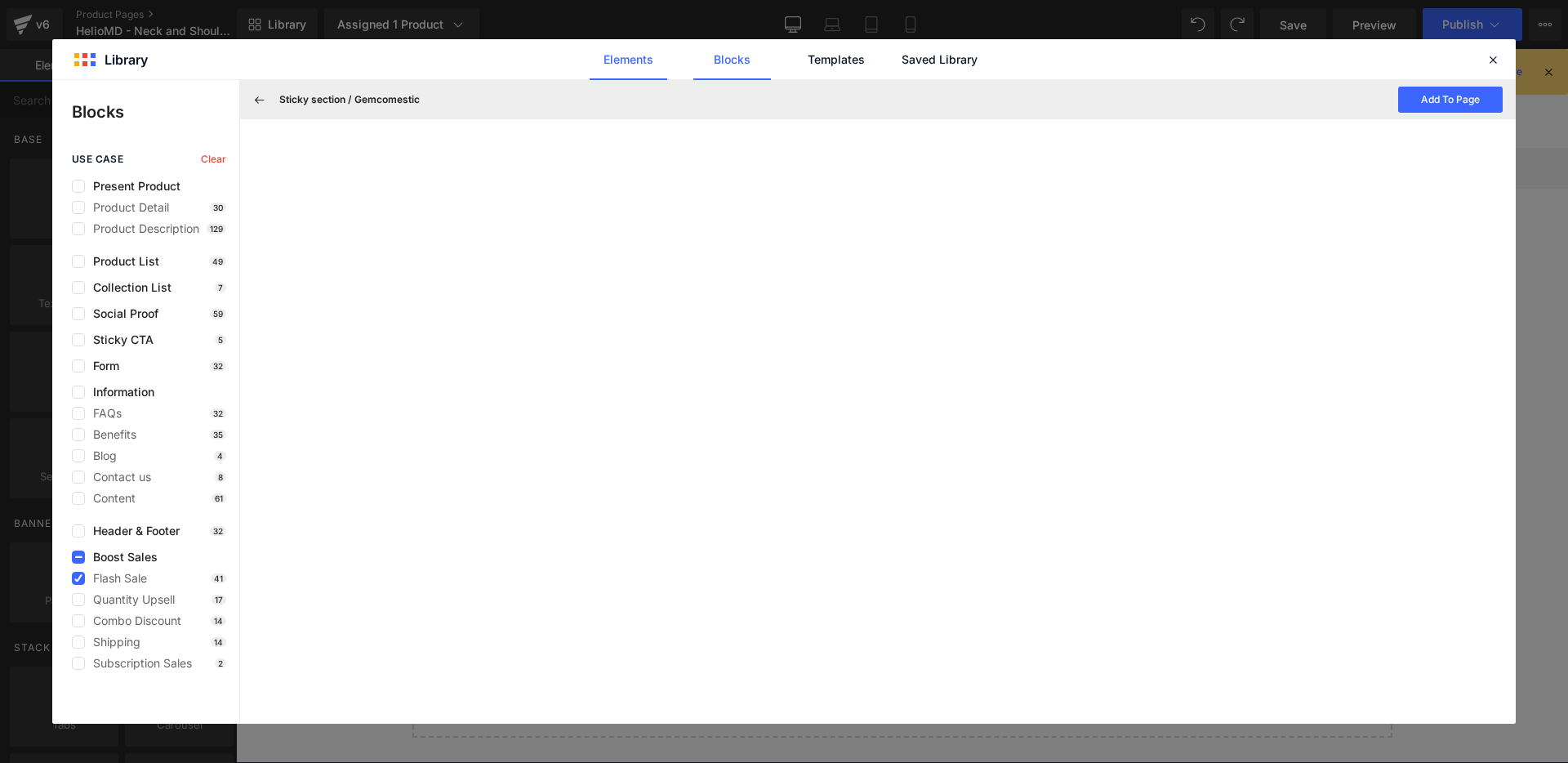
click at [797, 62] on link "Elements" at bounding box center [836, 60] width 78 height 41
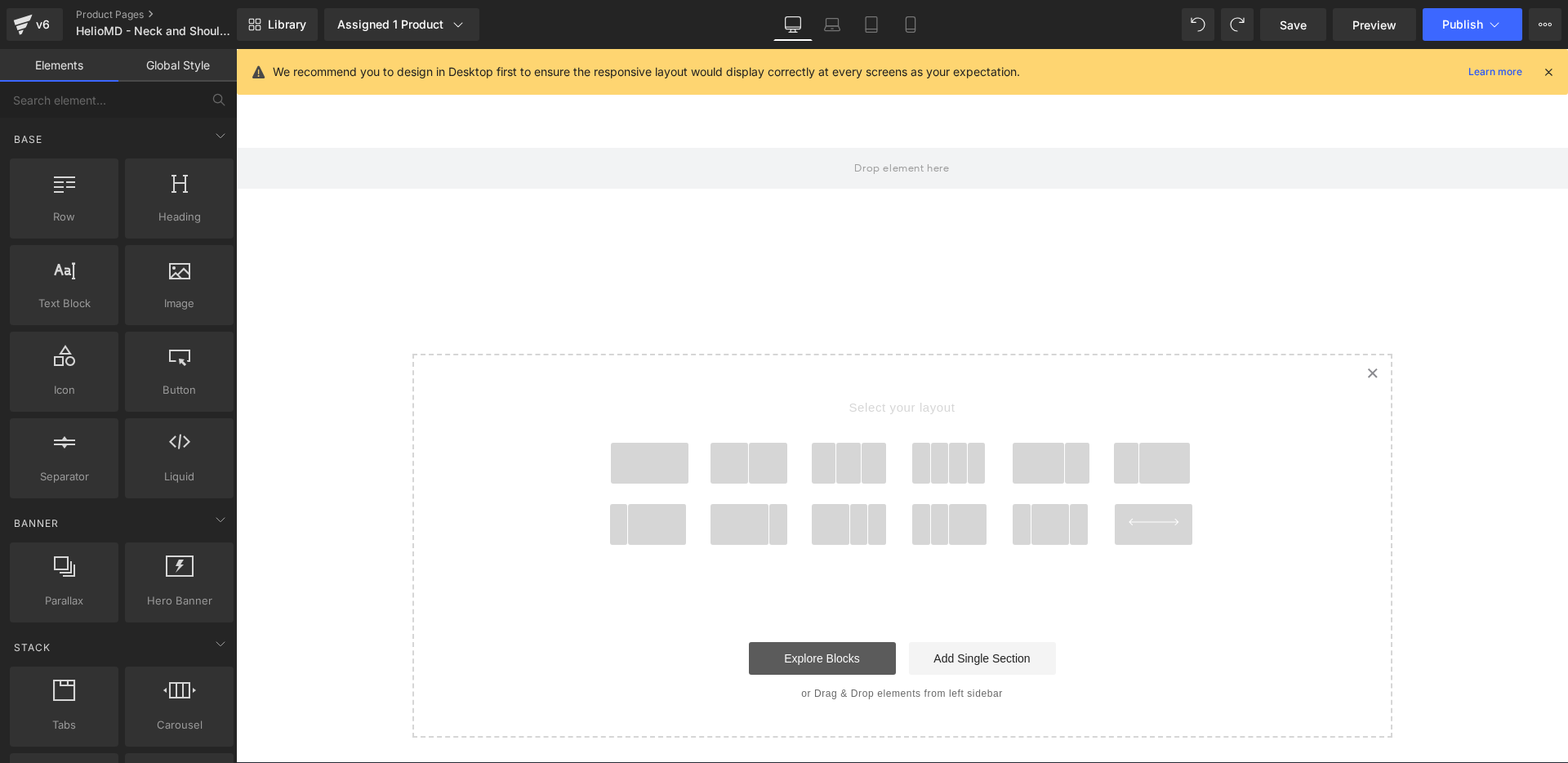
click at [772, 642] on link "Explore Blocks" at bounding box center [822, 658] width 147 height 33
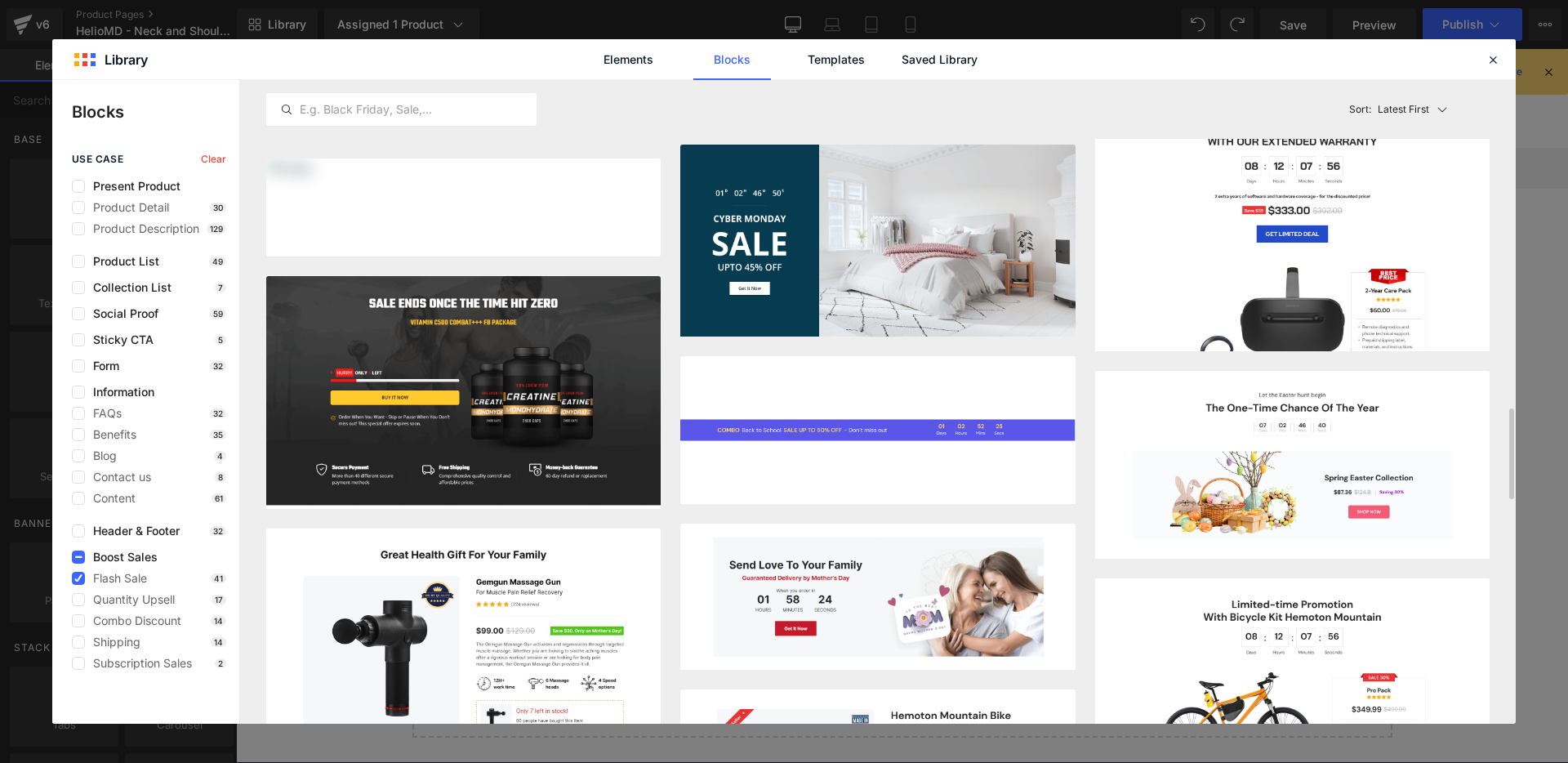
scroll to position [878, 0]
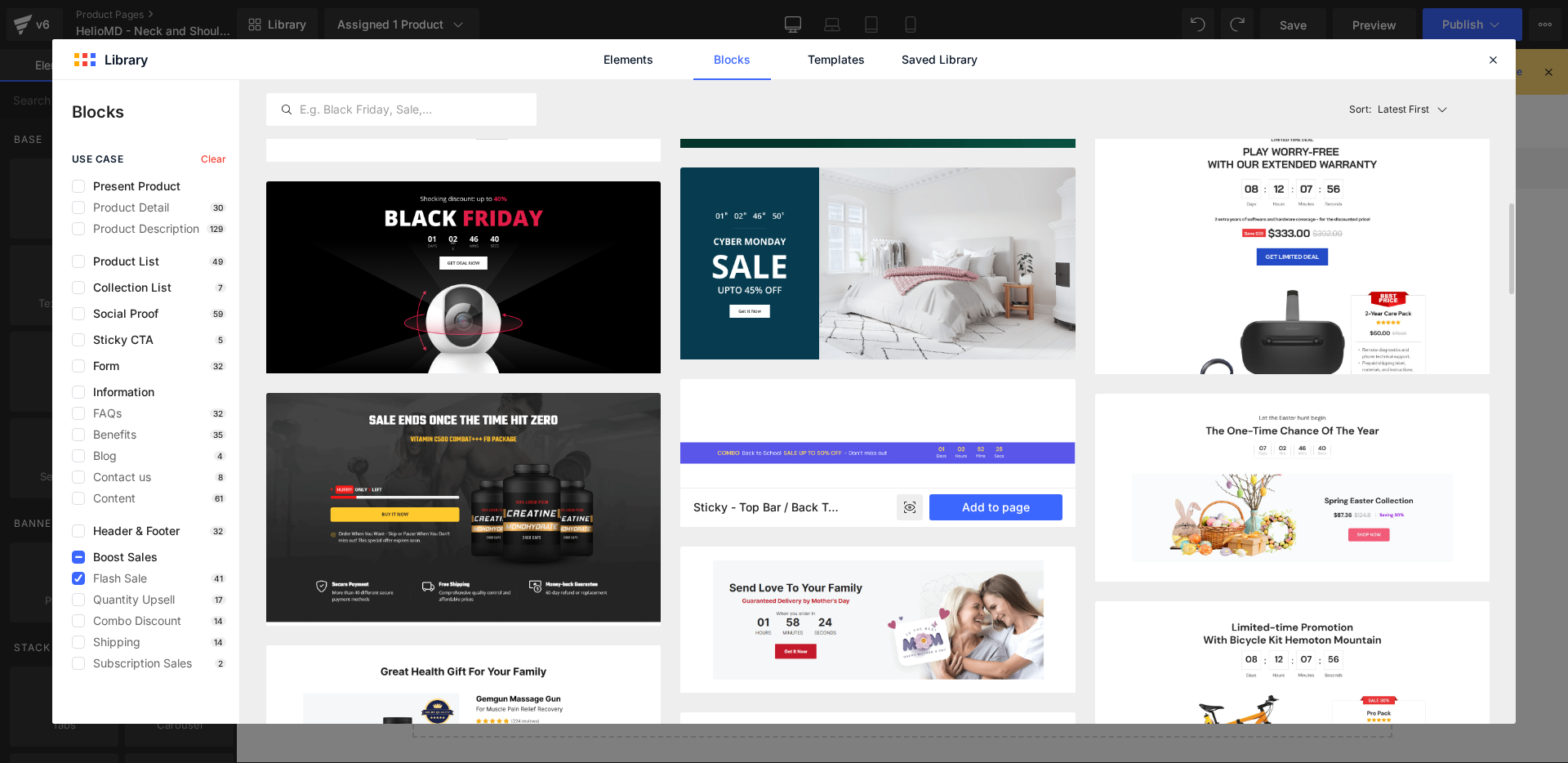
click at [912, 509] on icon at bounding box center [909, 507] width 11 height 6
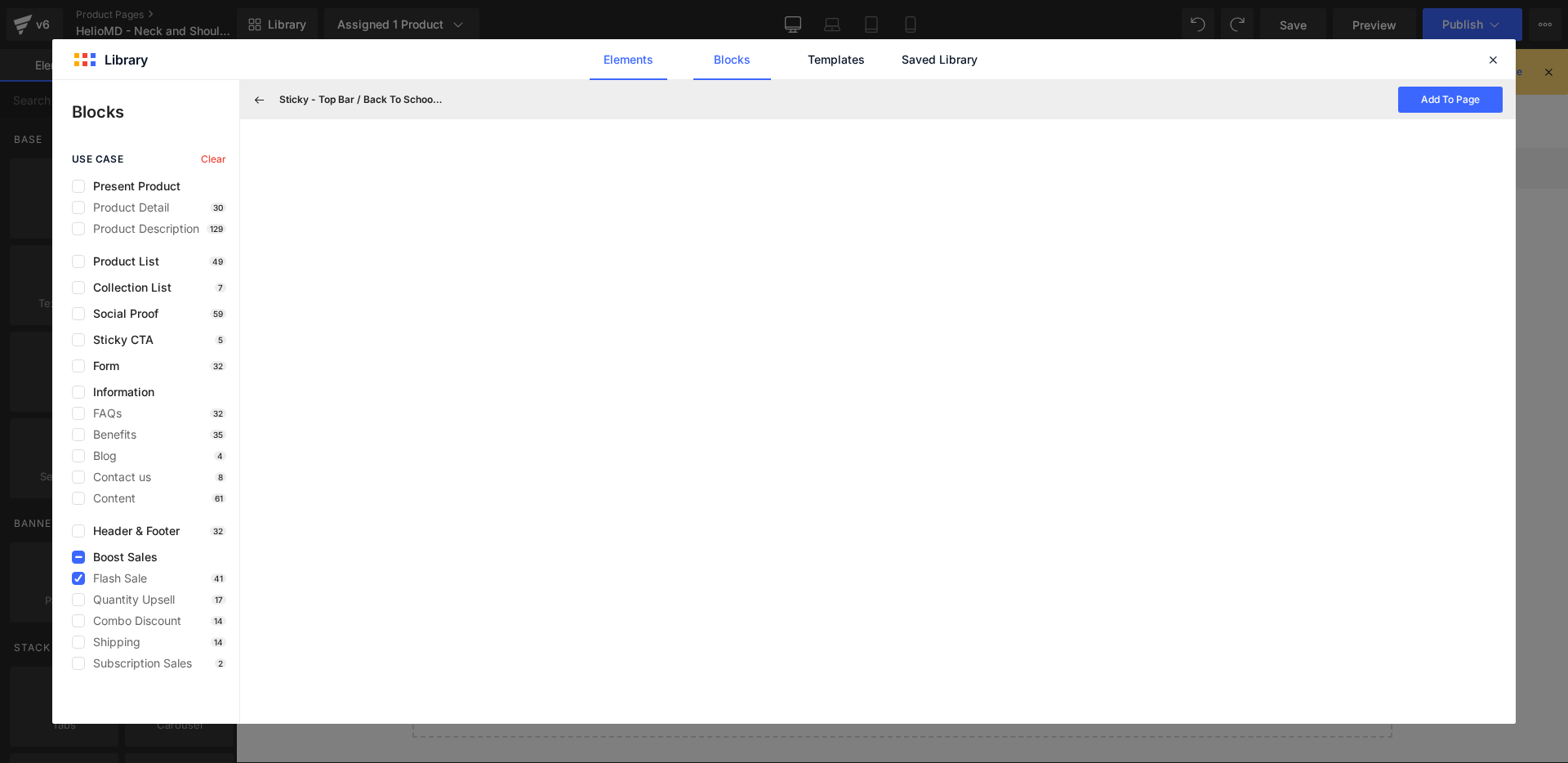
click at [797, 65] on link "Elements" at bounding box center [836, 60] width 78 height 41
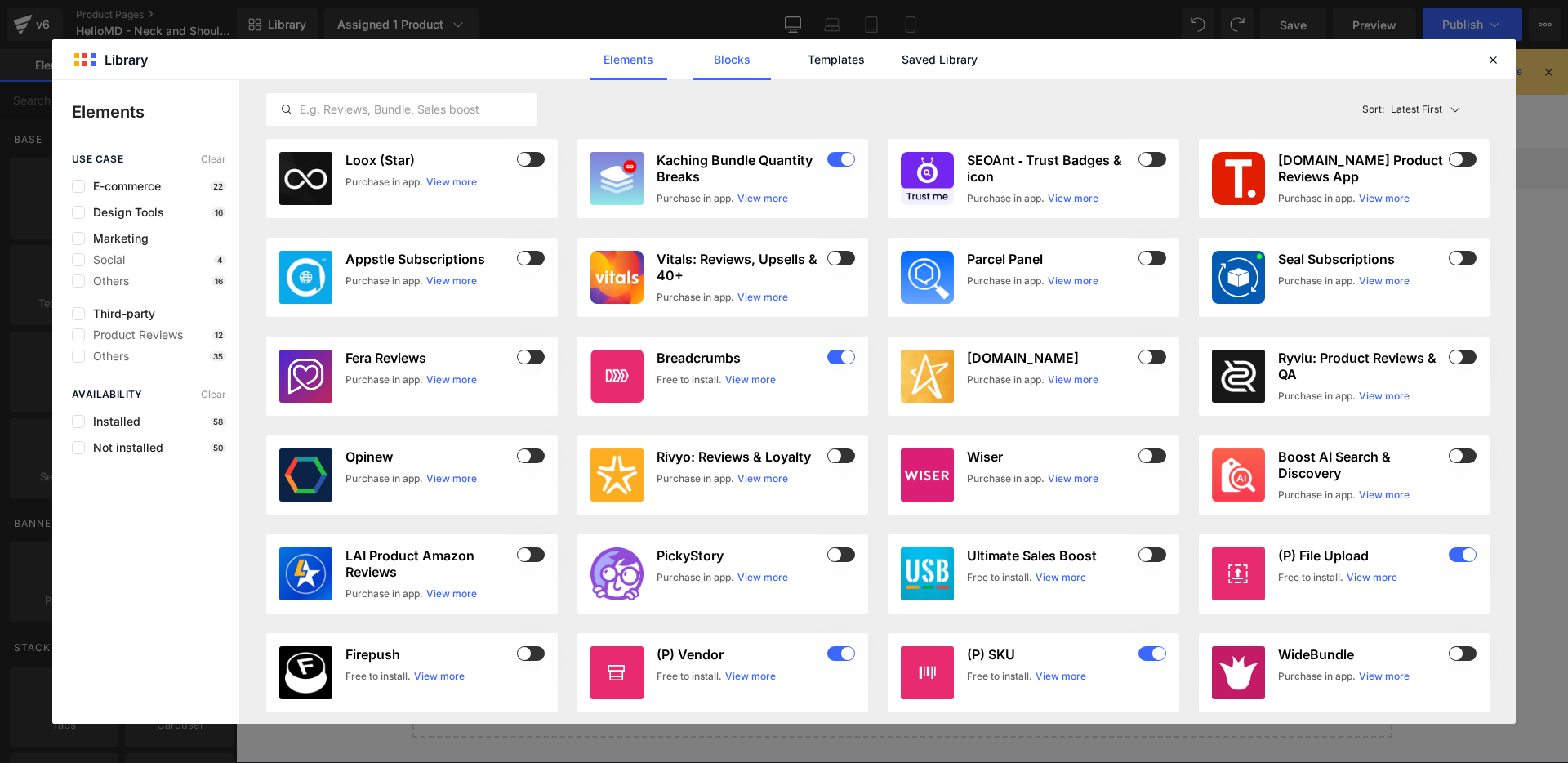
click at [901, 45] on link "Blocks" at bounding box center [940, 60] width 78 height 41
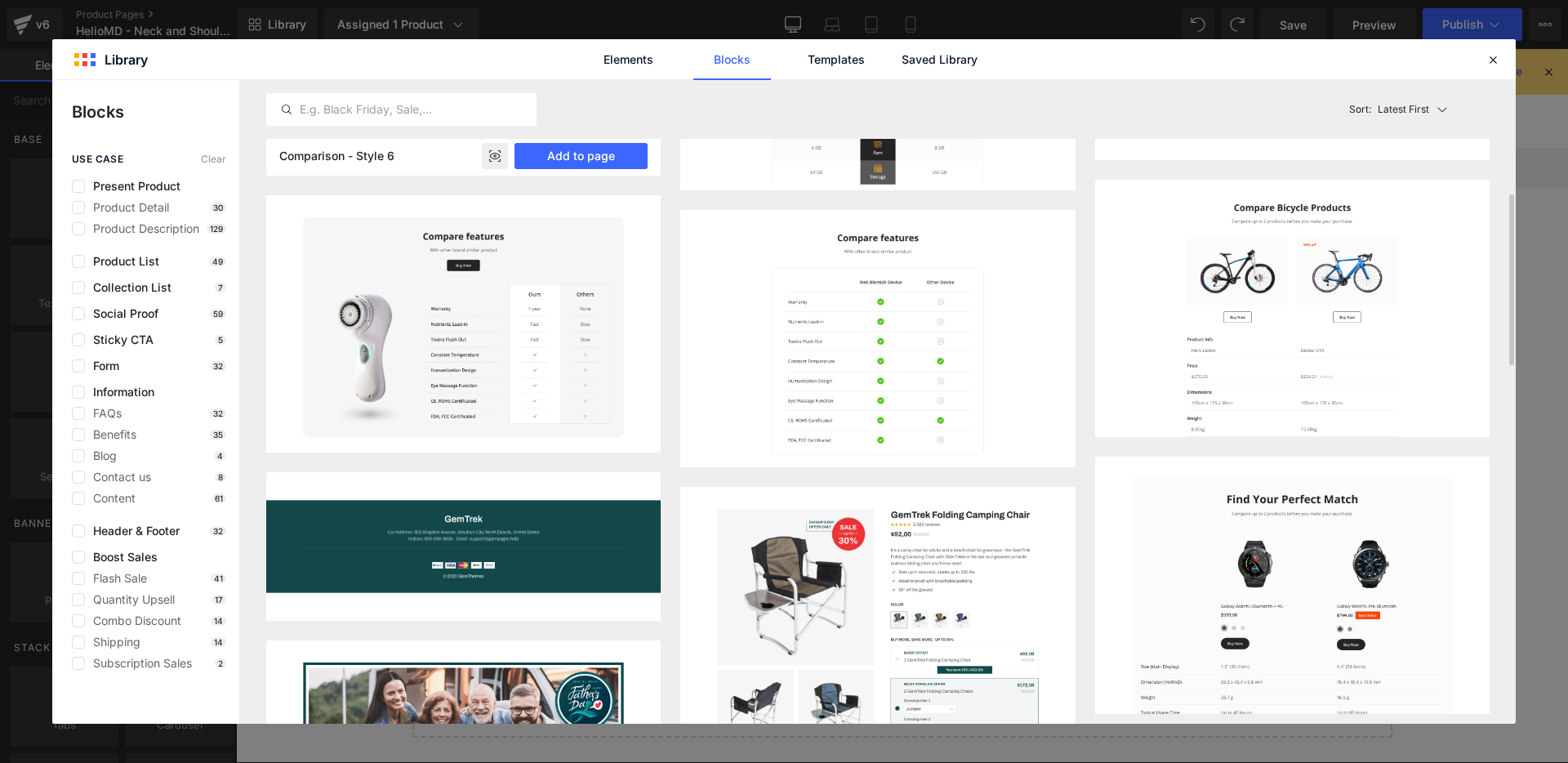
scroll to position [315, 0]
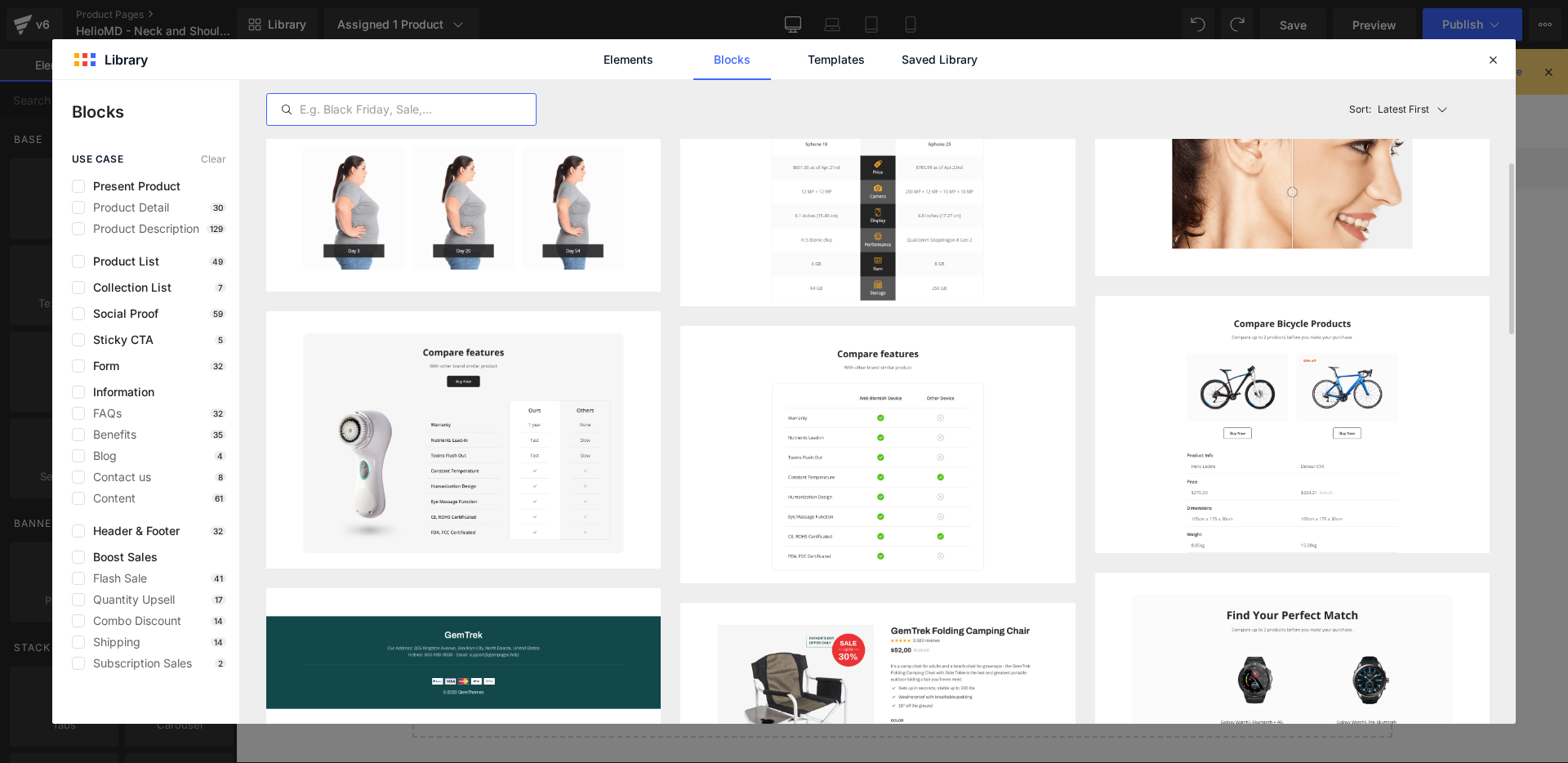
click at [457, 107] on input "text" at bounding box center [401, 109] width 269 height 19
click at [111, 524] on span "Header & Footer" at bounding box center [132, 530] width 95 height 13
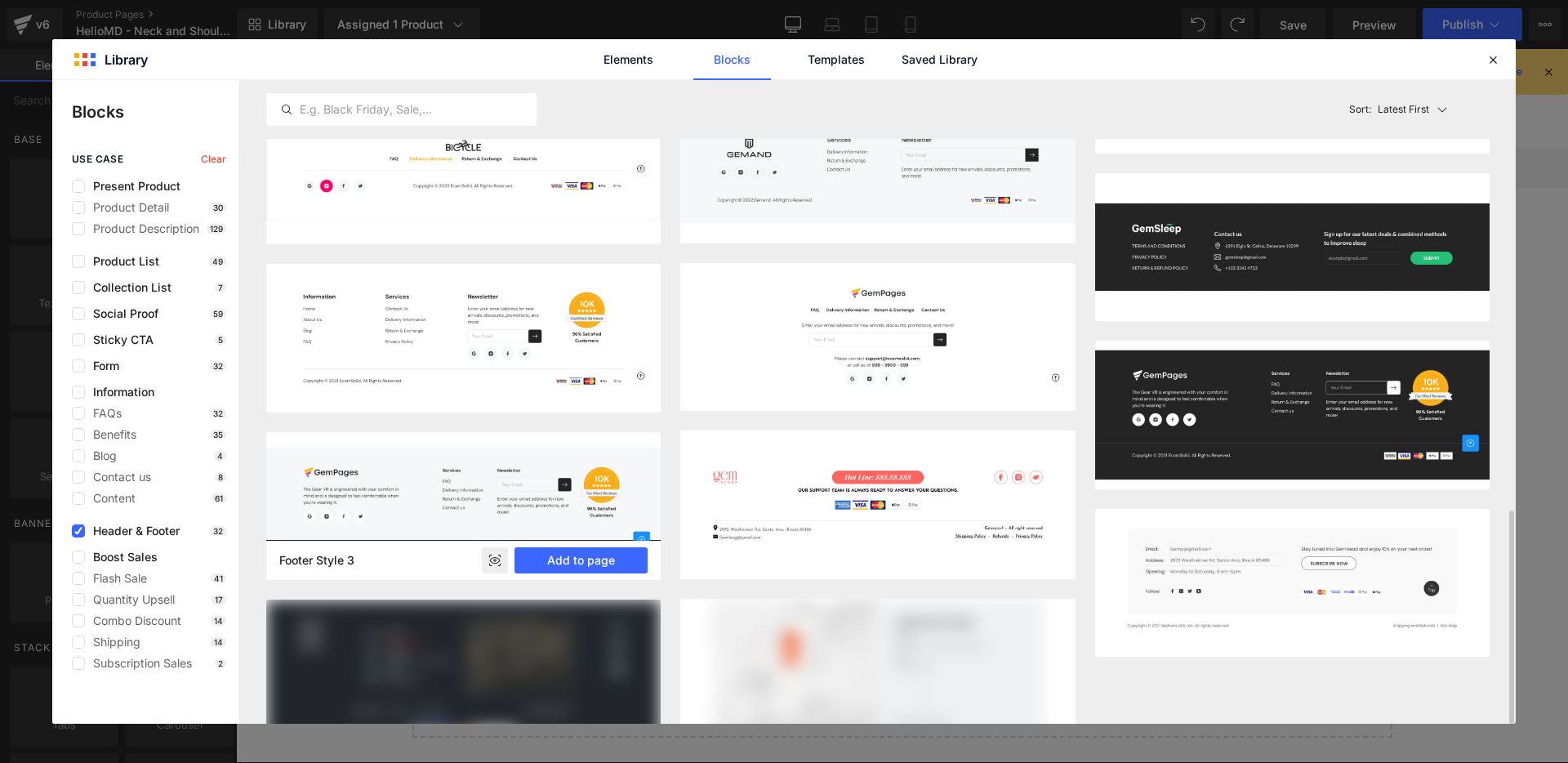
scroll to position [1352, 0]
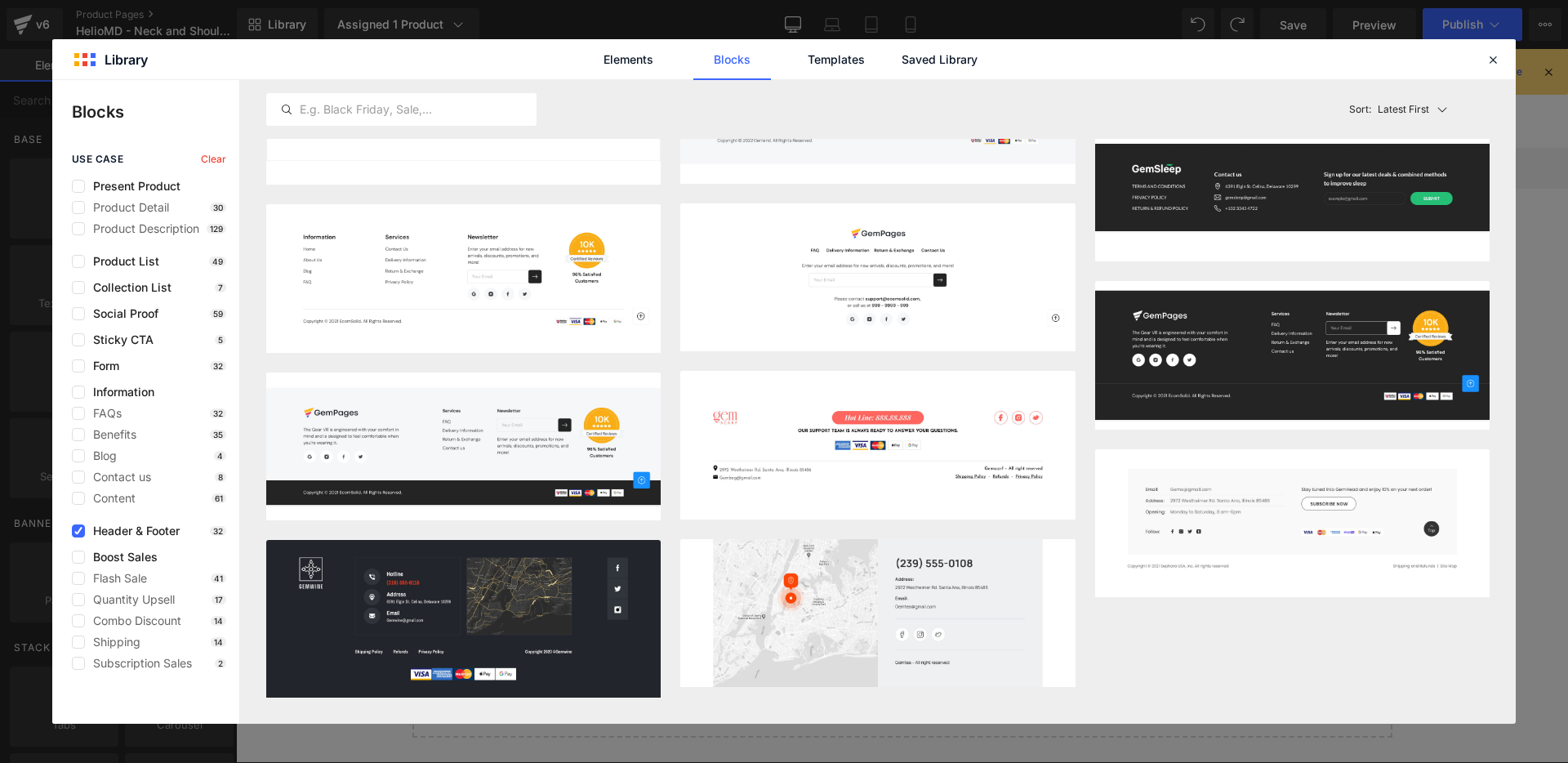
click at [89, 527] on span "Header & Footer" at bounding box center [132, 530] width 95 height 13
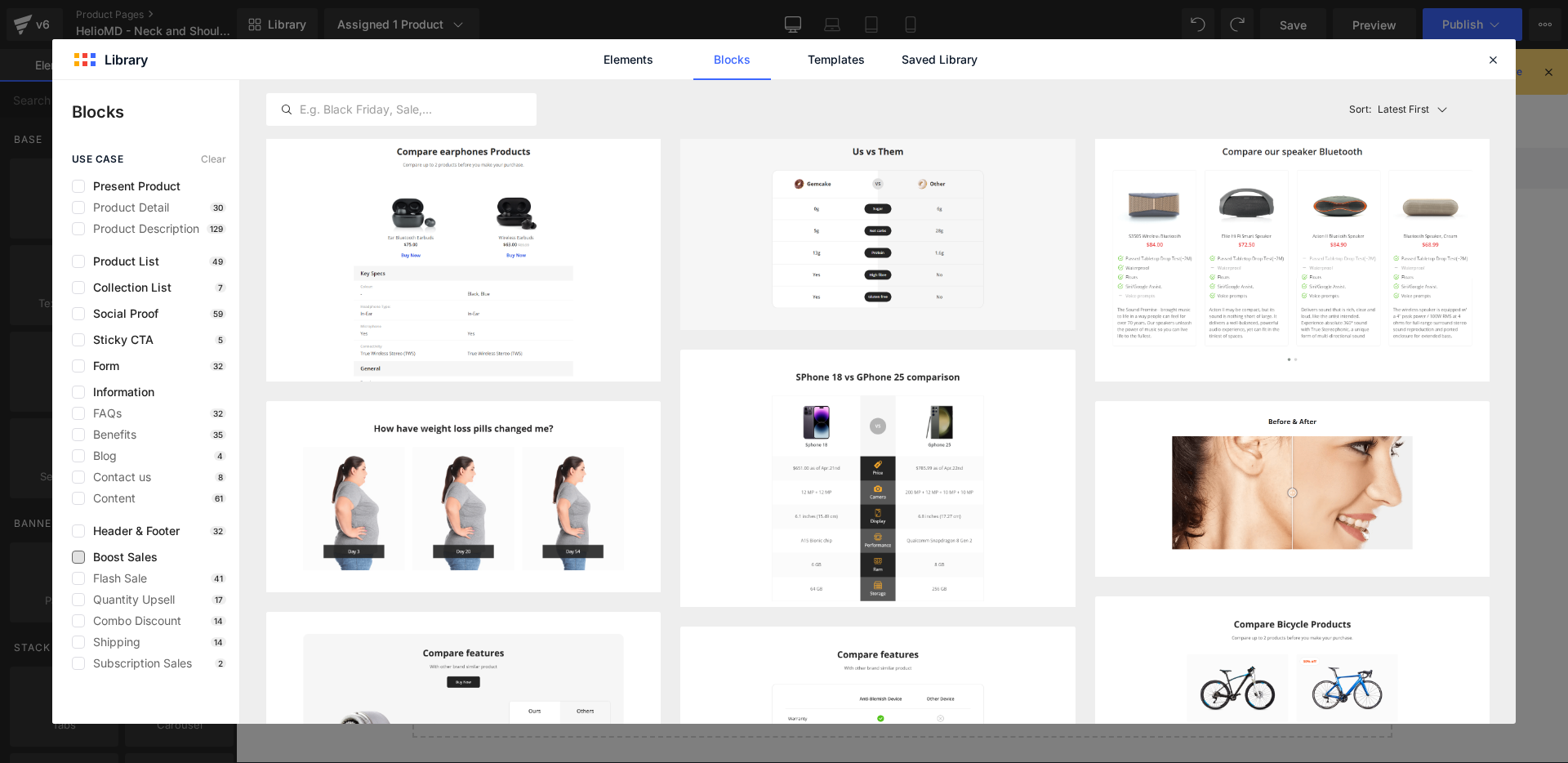
click at [92, 559] on span "Boost Sales" at bounding box center [121, 557] width 73 height 13
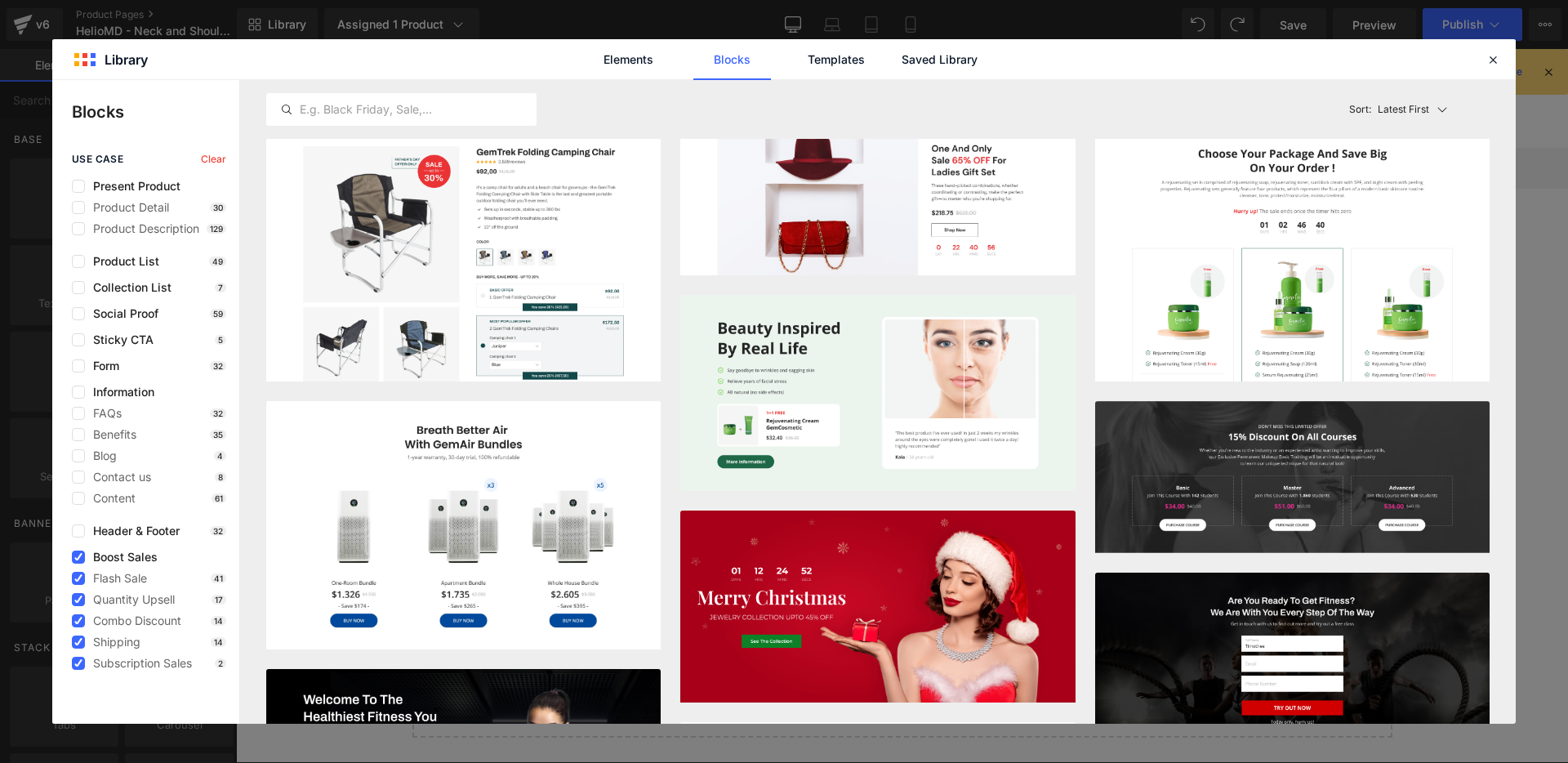
click at [85, 560] on span "Boost Sales" at bounding box center [121, 557] width 73 height 13
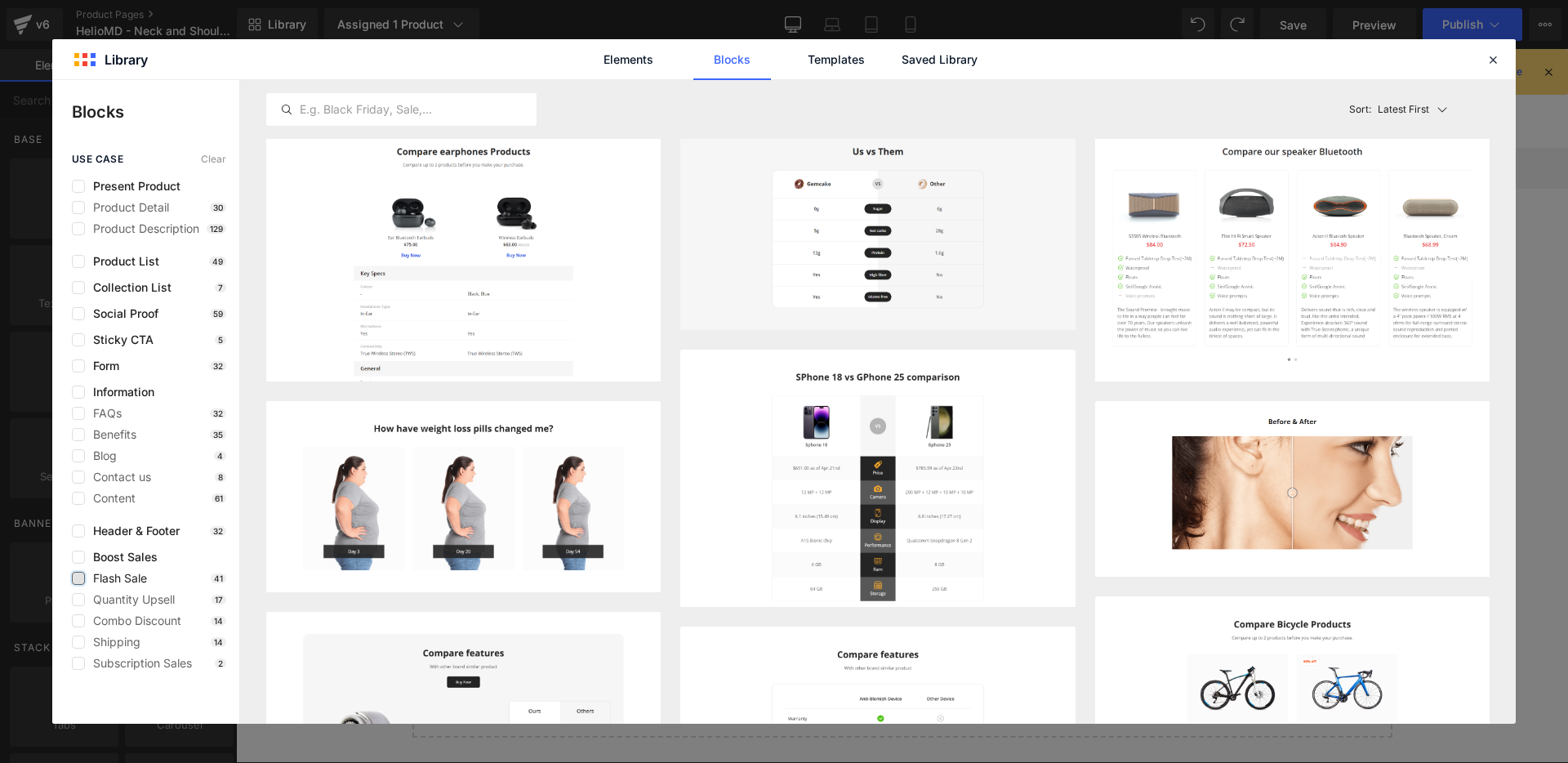
click at [82, 582] on label at bounding box center [78, 578] width 13 height 13
click at [78, 578] on input "checkbox" at bounding box center [78, 578] width 0 height 0
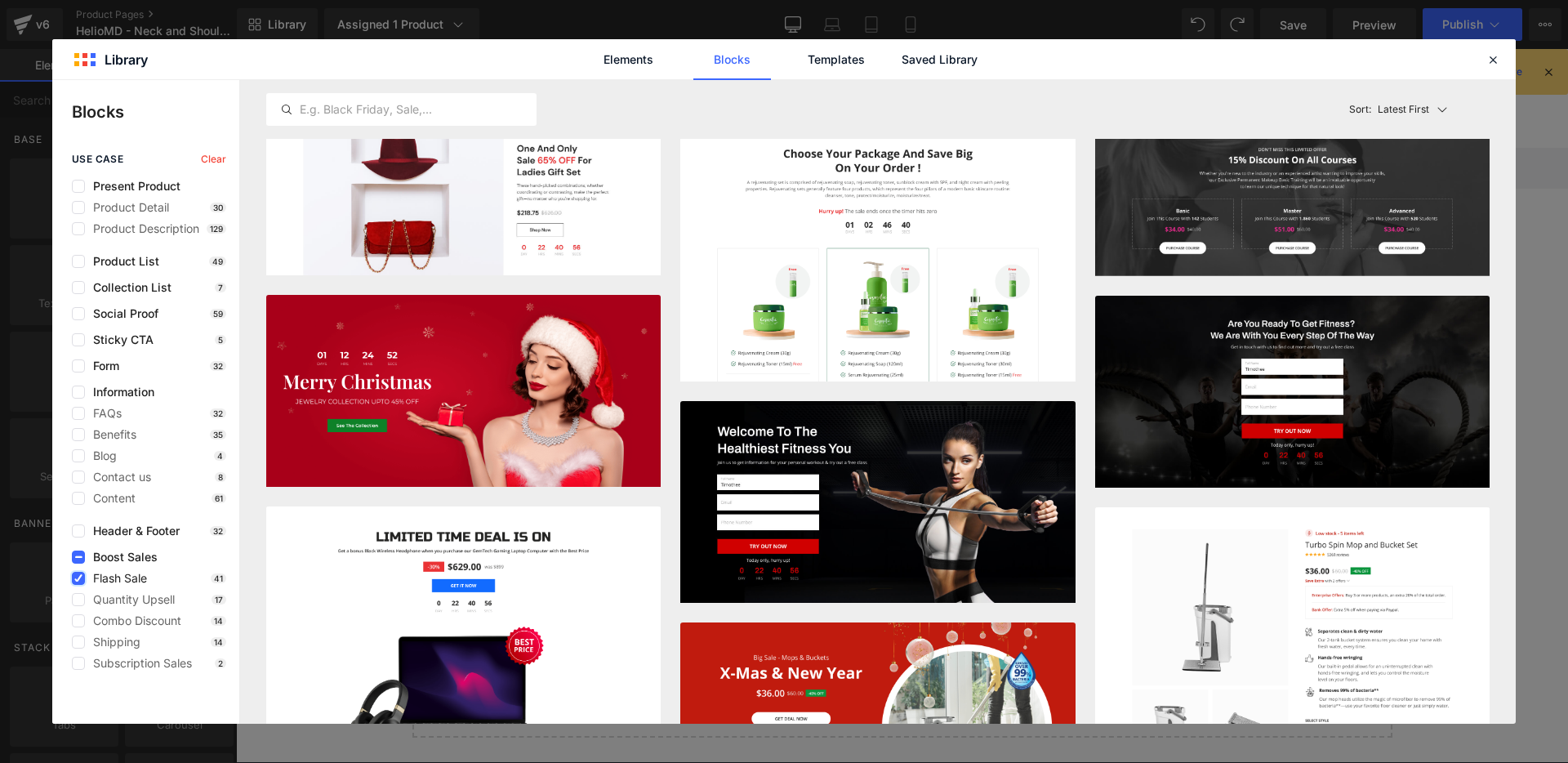
click at [82, 582] on label at bounding box center [78, 578] width 13 height 13
click at [78, 578] on input "checkbox" at bounding box center [78, 578] width 0 height 0
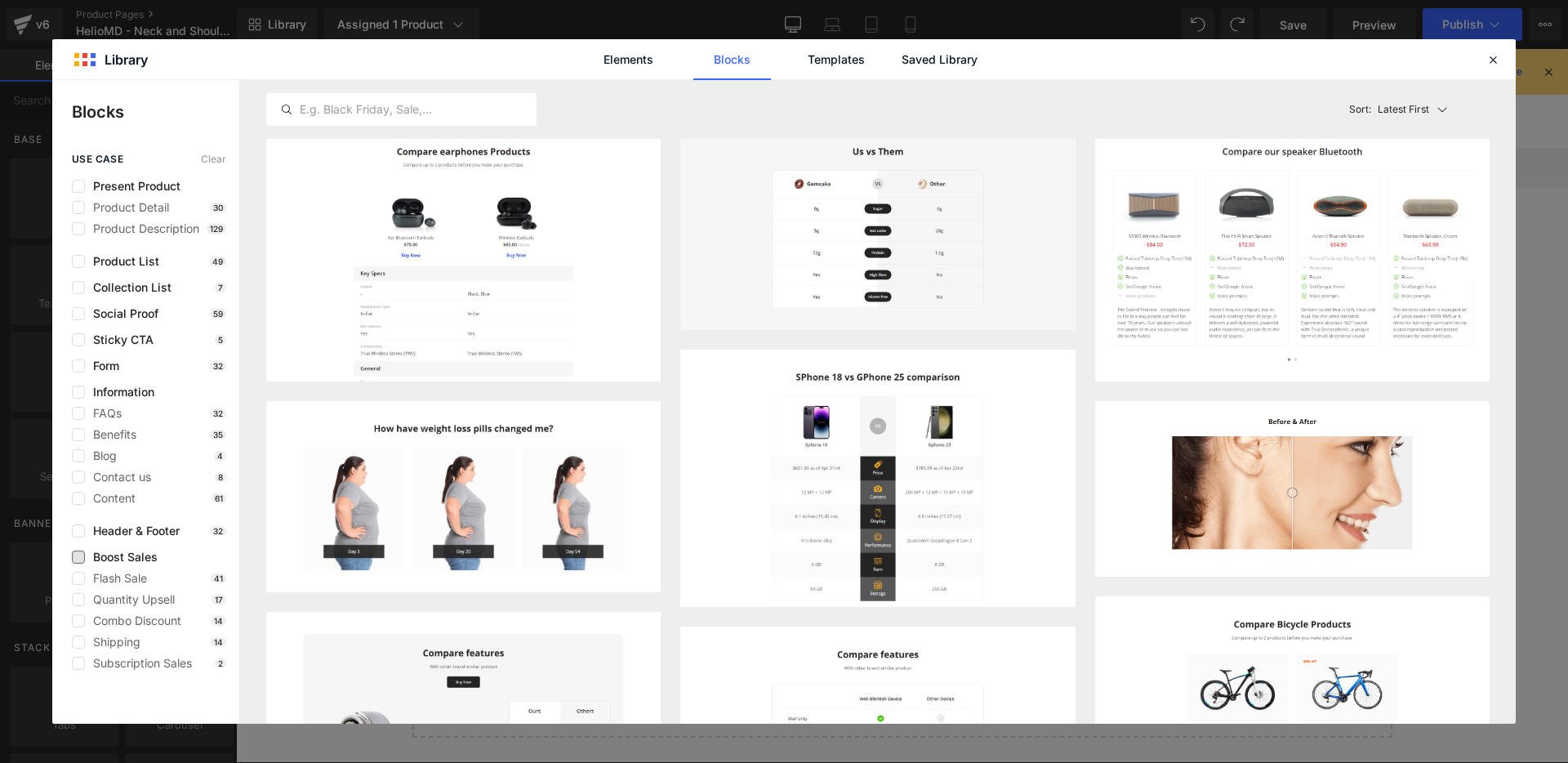
click at [140, 555] on span "Boost Sales" at bounding box center [121, 557] width 73 height 13
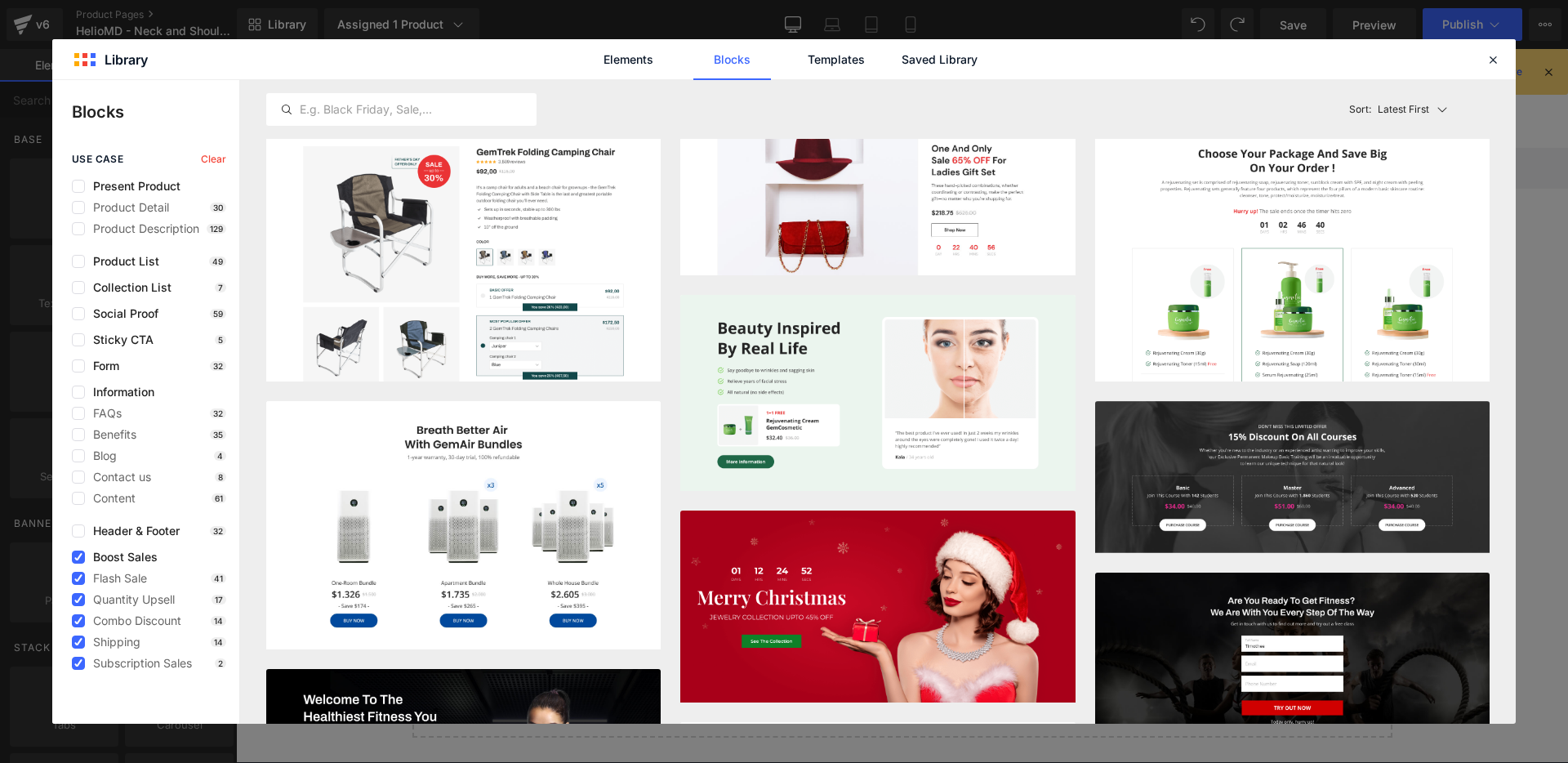
click at [140, 555] on span "Boost Sales" at bounding box center [121, 557] width 73 height 13
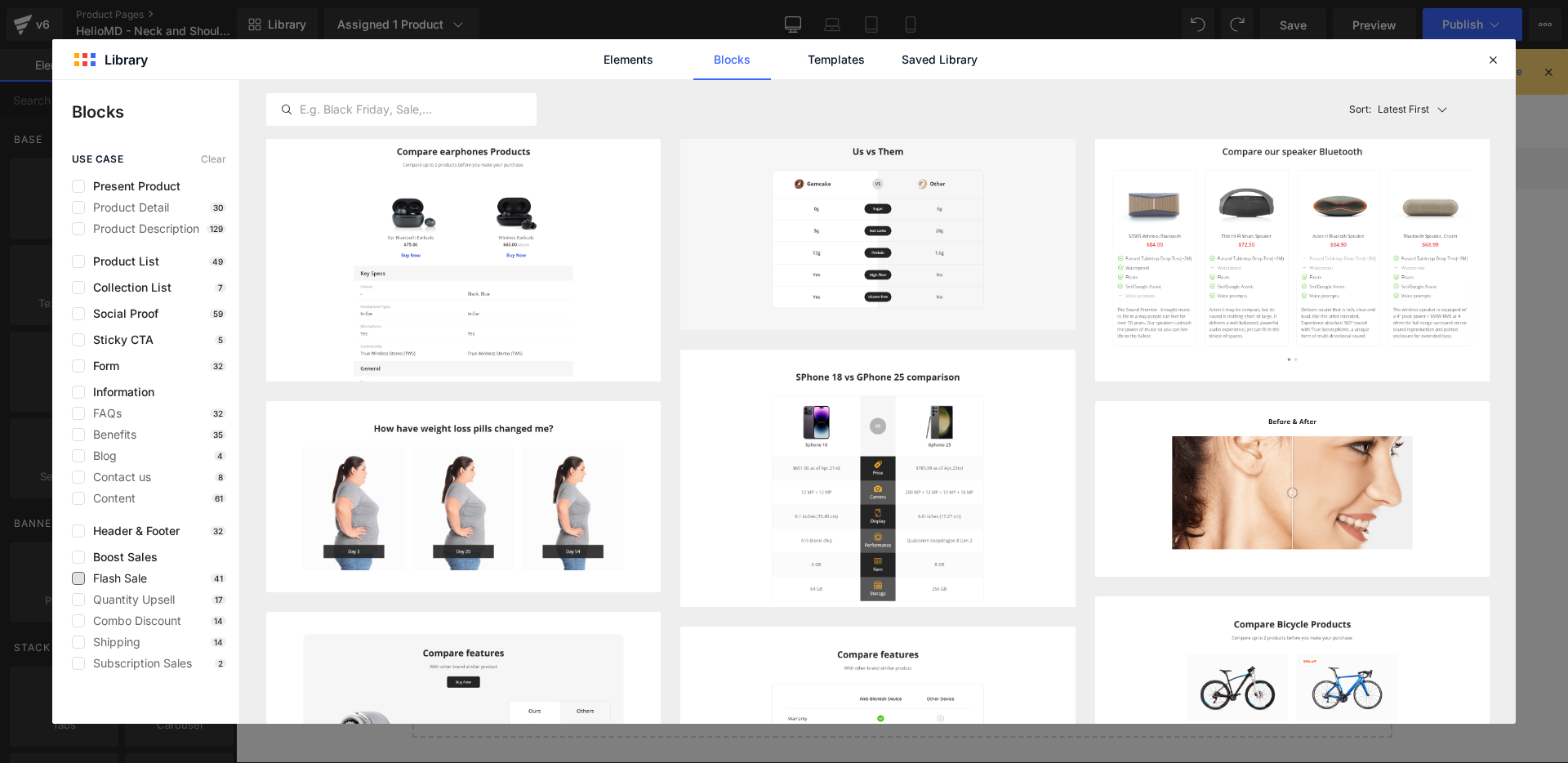
click at [129, 582] on span "Flash Sale" at bounding box center [115, 578] width 62 height 13
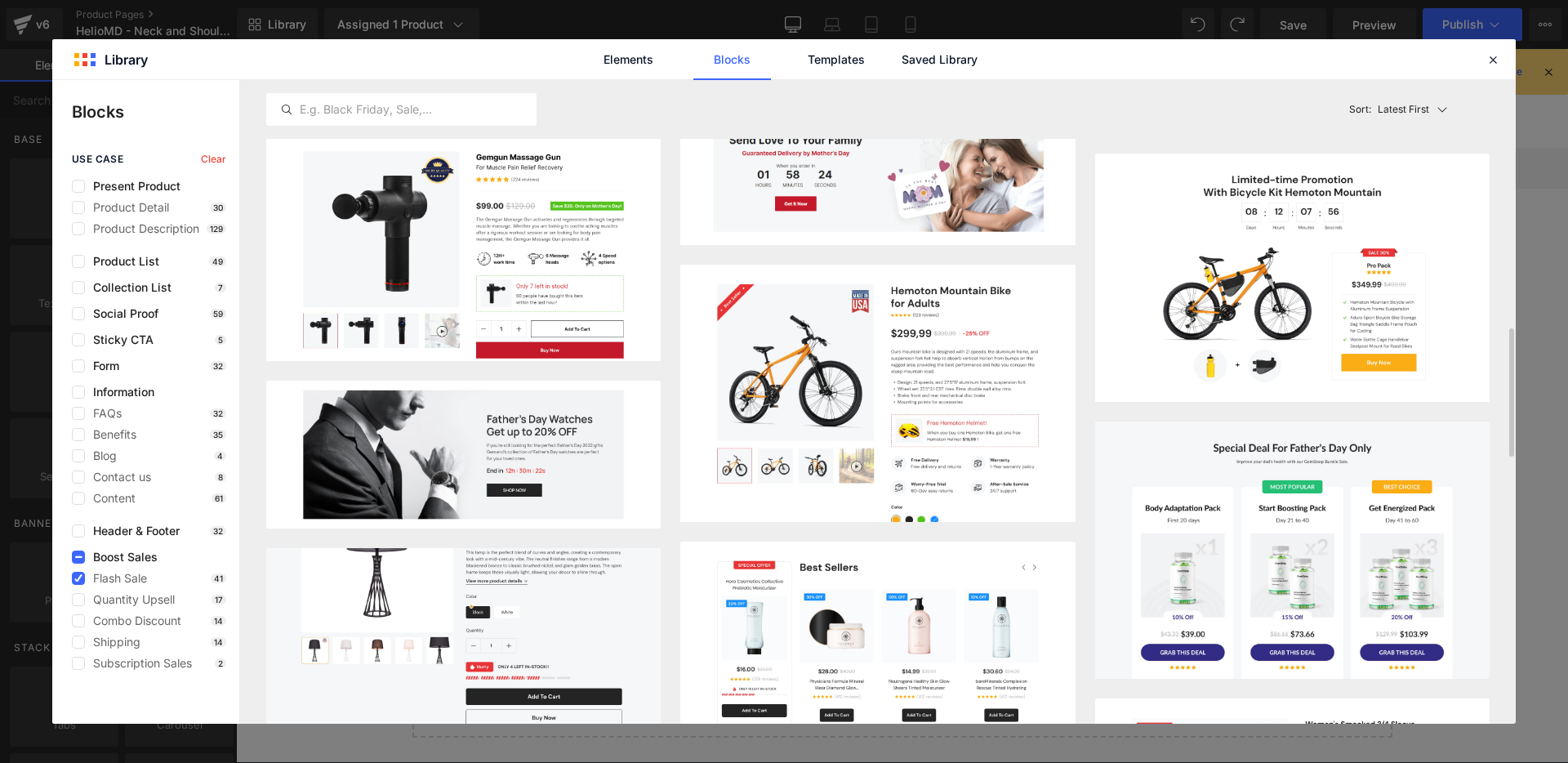
scroll to position [1273, 0]
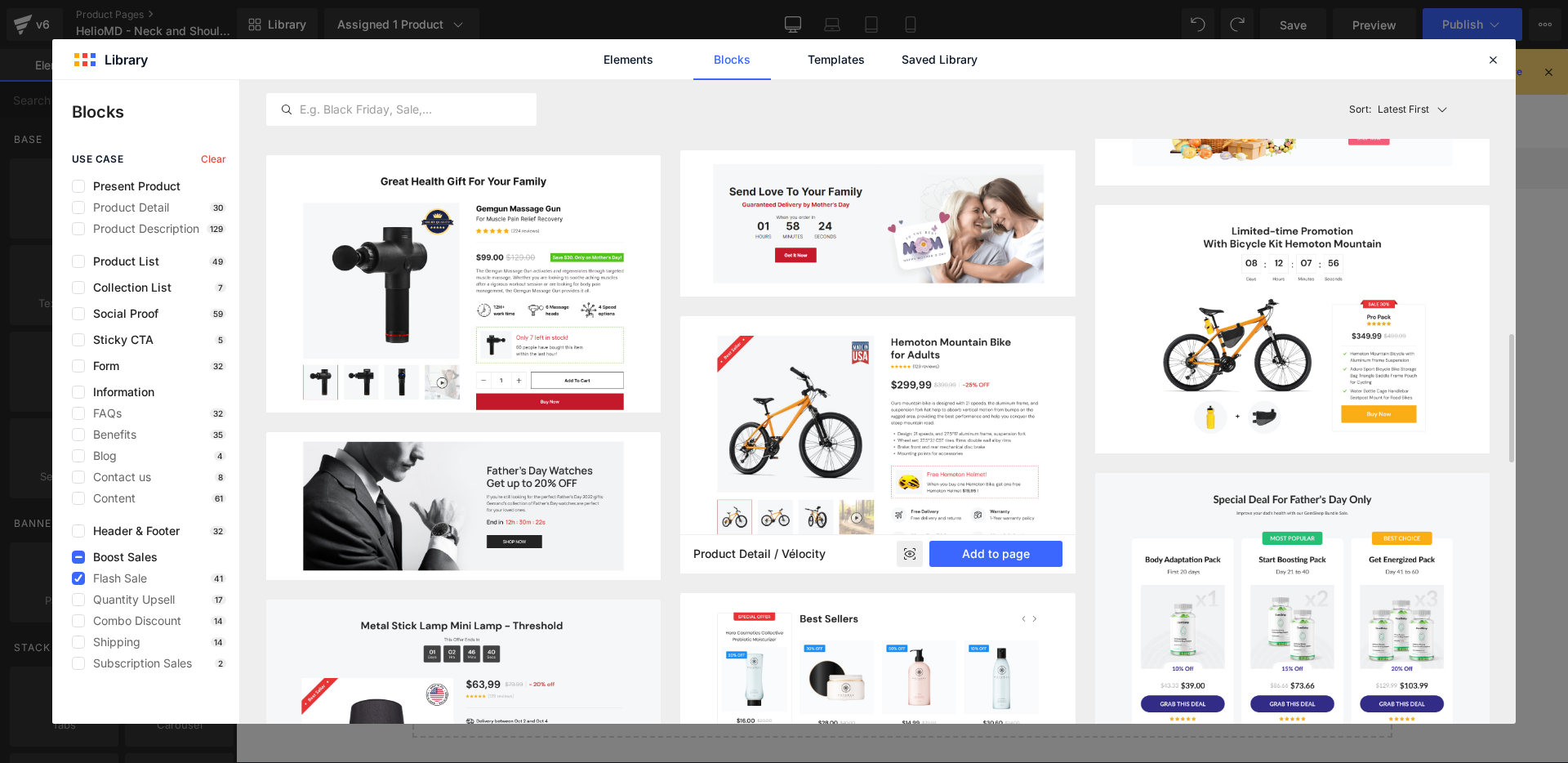
click at [914, 554] on rect at bounding box center [910, 554] width 26 height 26
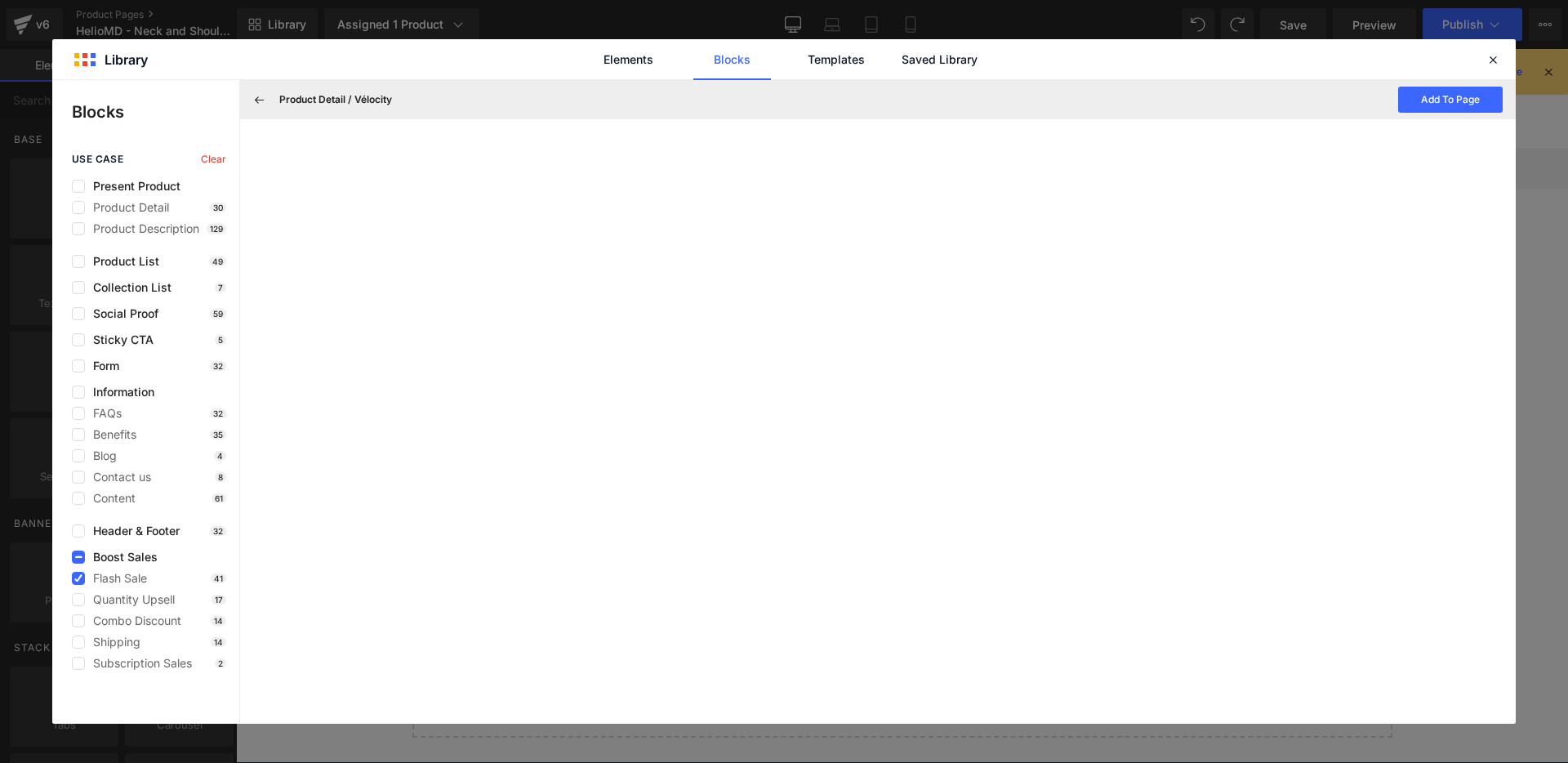
click at [1439, 114] on div "Product Detail / Vélocity Add To Page" at bounding box center [878, 100] width 1276 height 40
click at [1439, 106] on button "Add To Page" at bounding box center [1450, 100] width 105 height 26
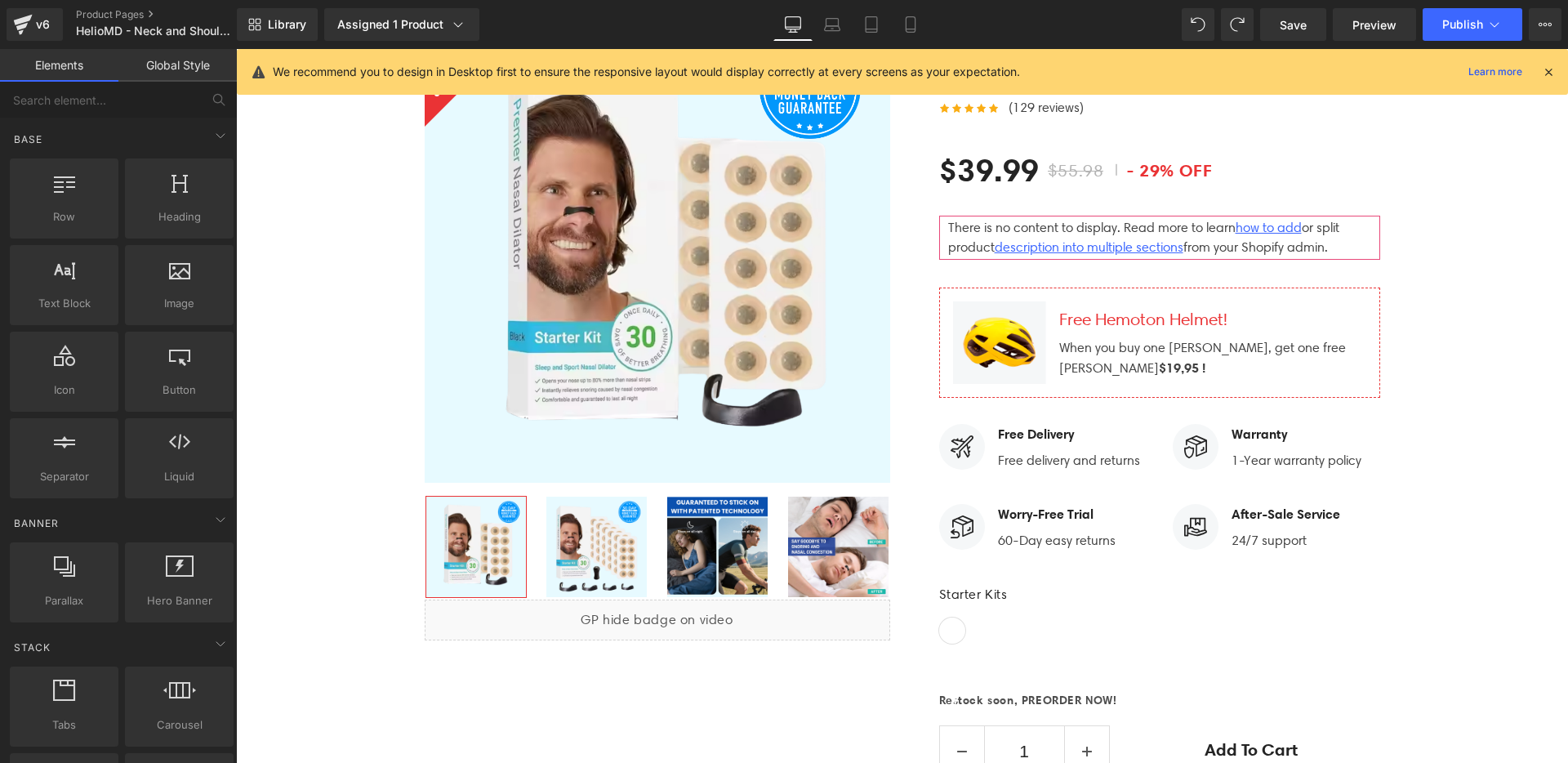
scroll to position [5392, 0]
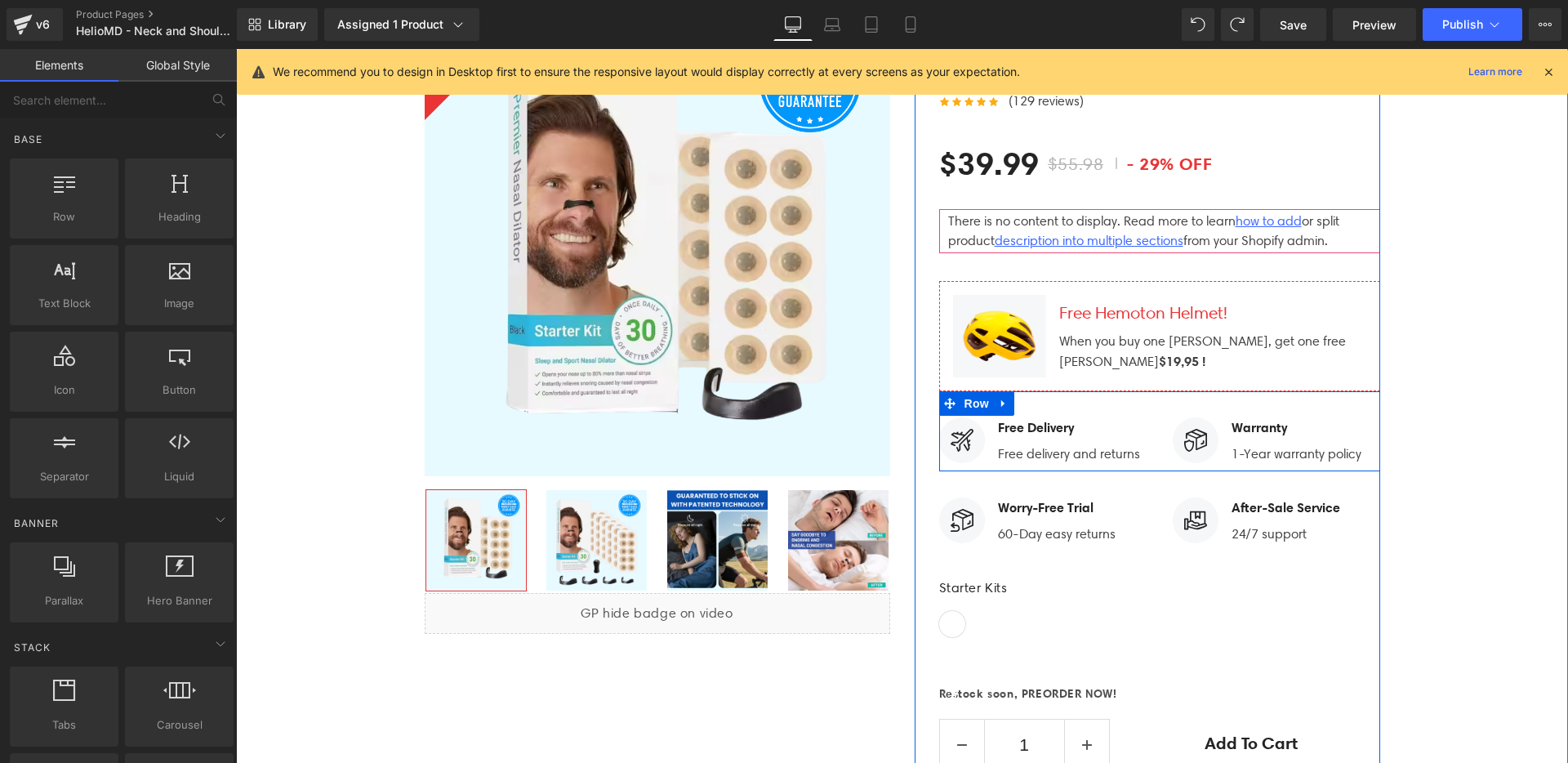
click at [1091, 391] on div "Image Free Delivery Text Block Free delivery and returns Text Block Icon List I…" at bounding box center [1159, 432] width 441 height 81
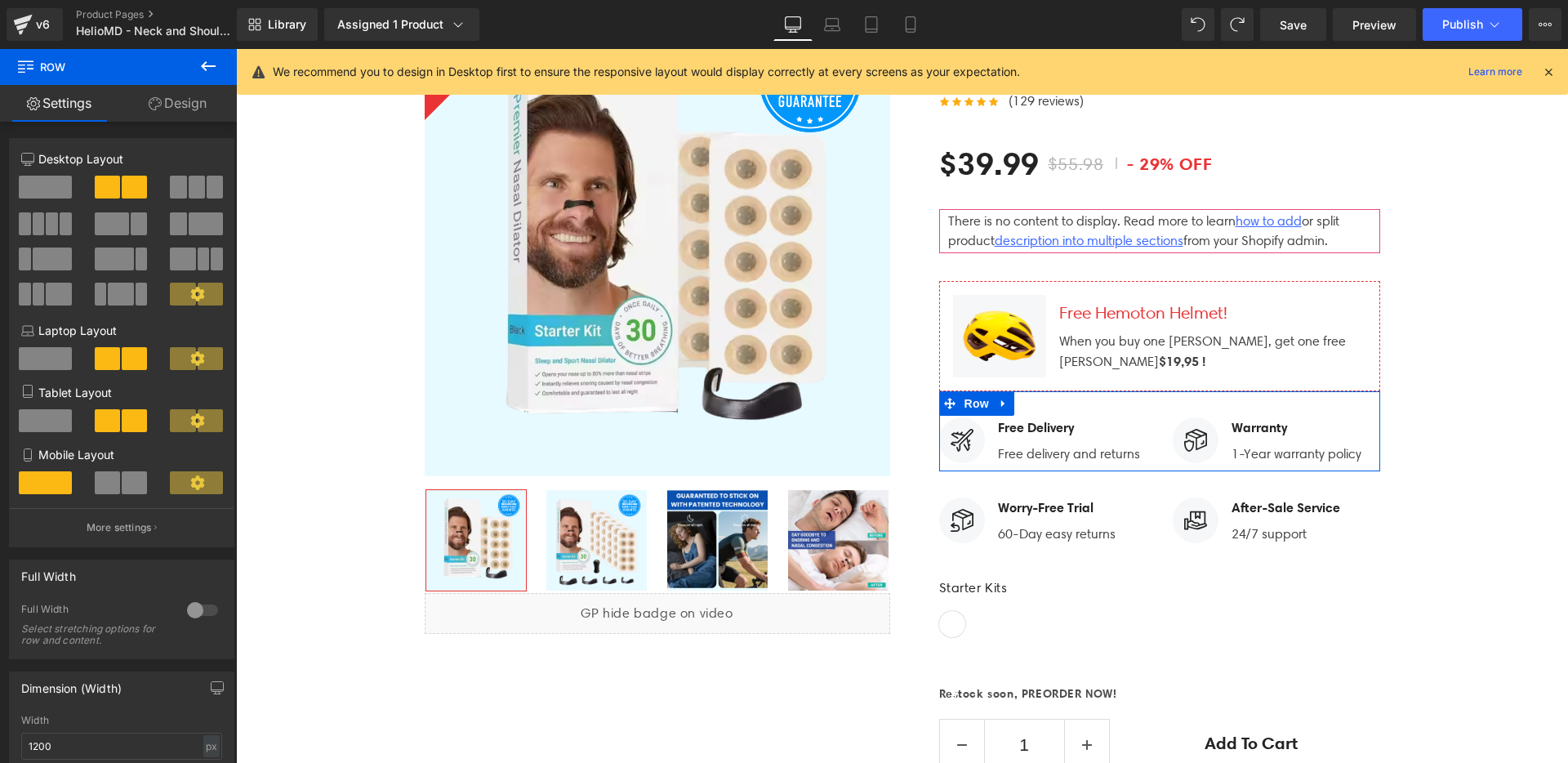
click at [198, 186] on span at bounding box center [196, 187] width 17 height 23
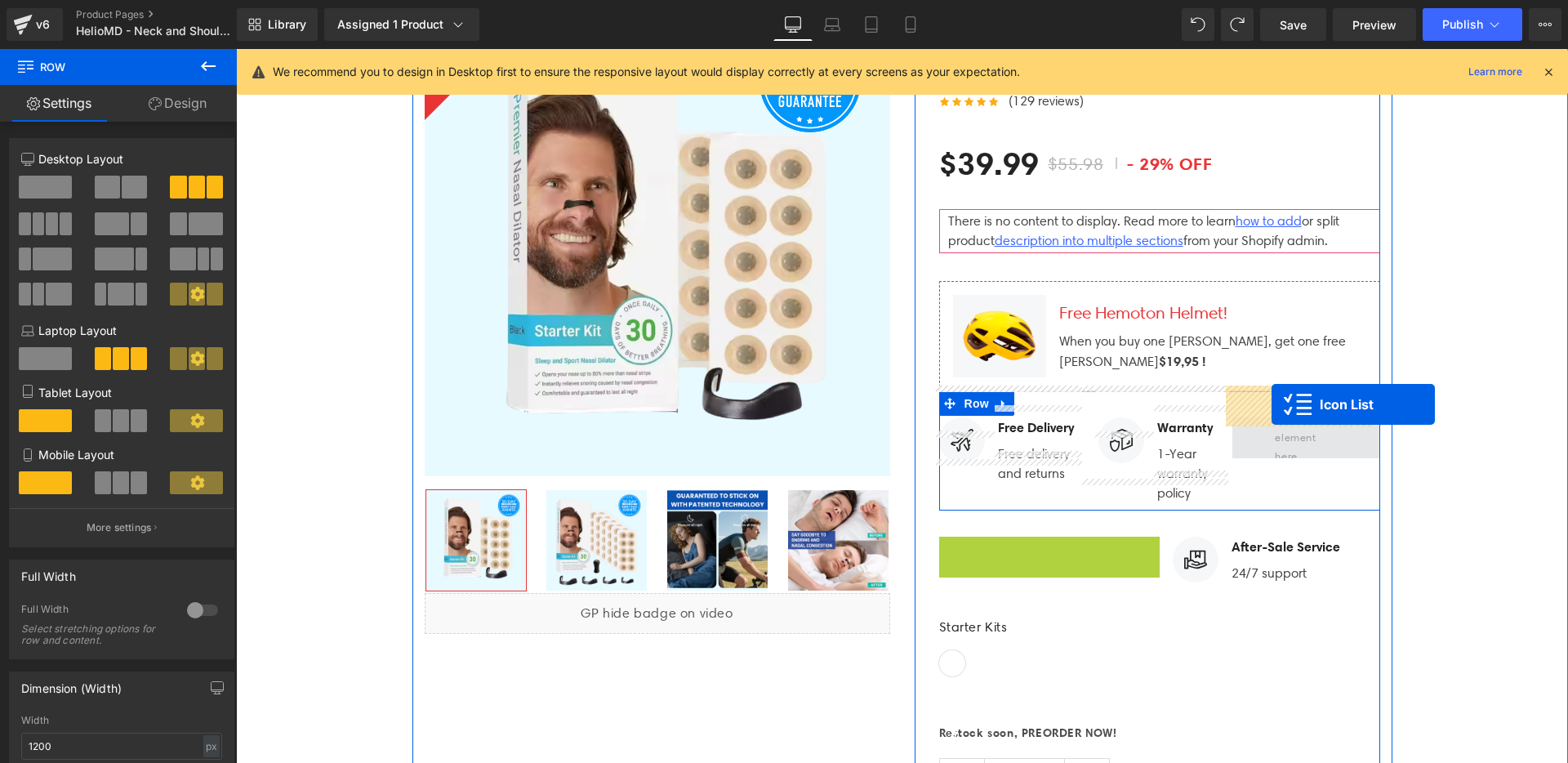
drag, startPoint x: 1003, startPoint y: 515, endPoint x: 1271, endPoint y: 404, distance: 290.1
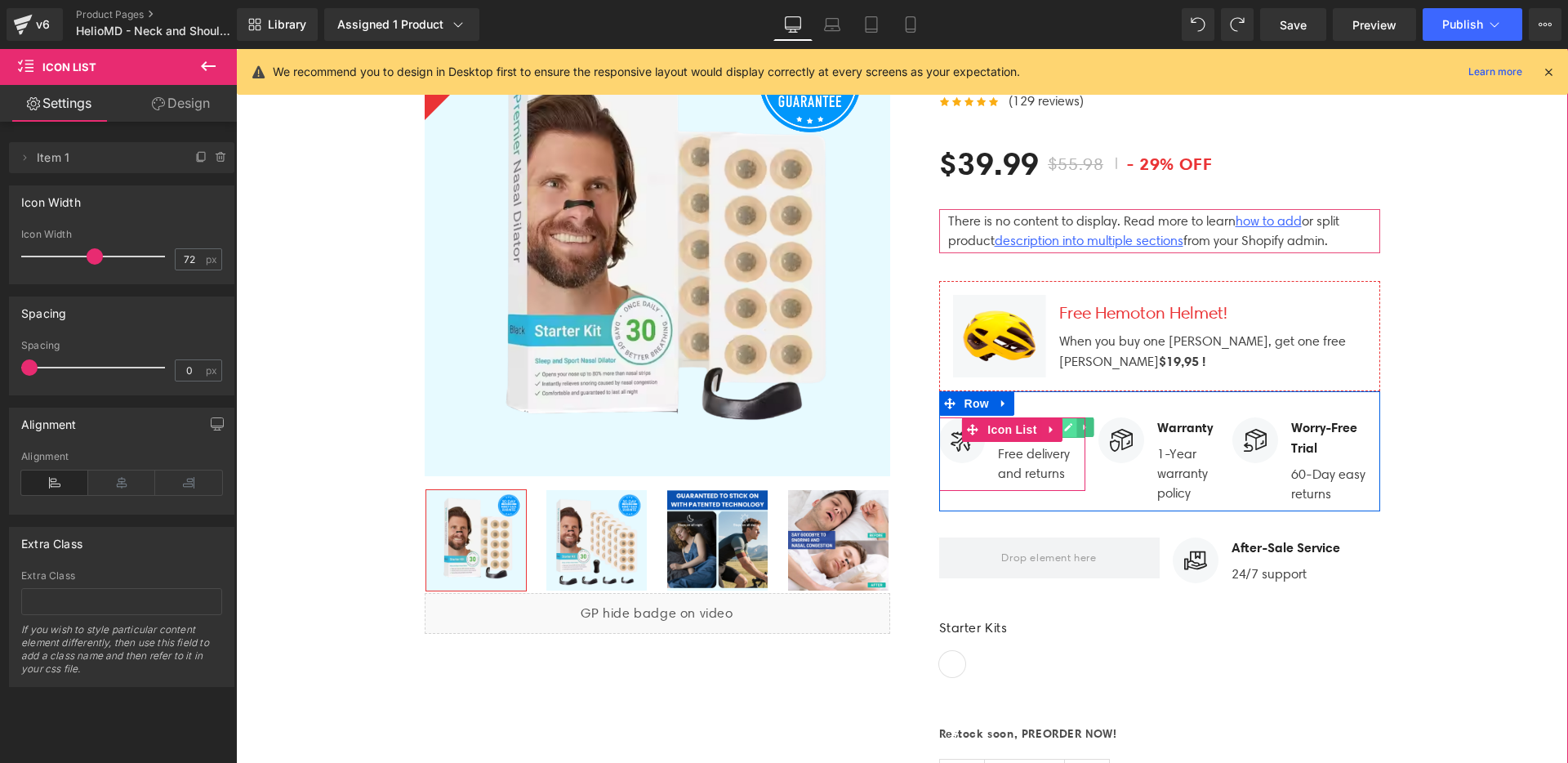
click at [1065, 423] on icon at bounding box center [1069, 426] width 8 height 8
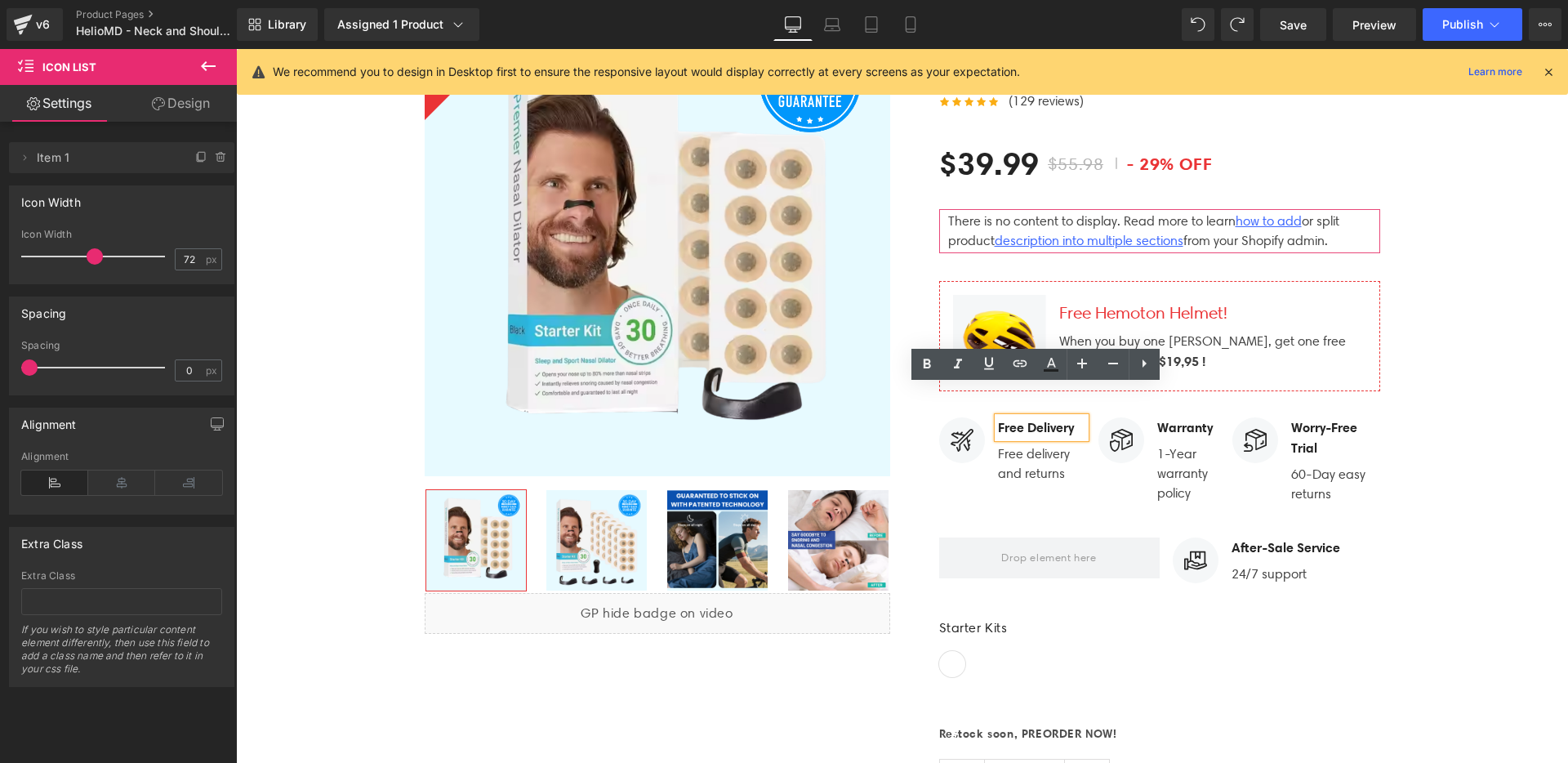
click at [1047, 419] on strong "Free Delivery" at bounding box center [1036, 427] width 76 height 17
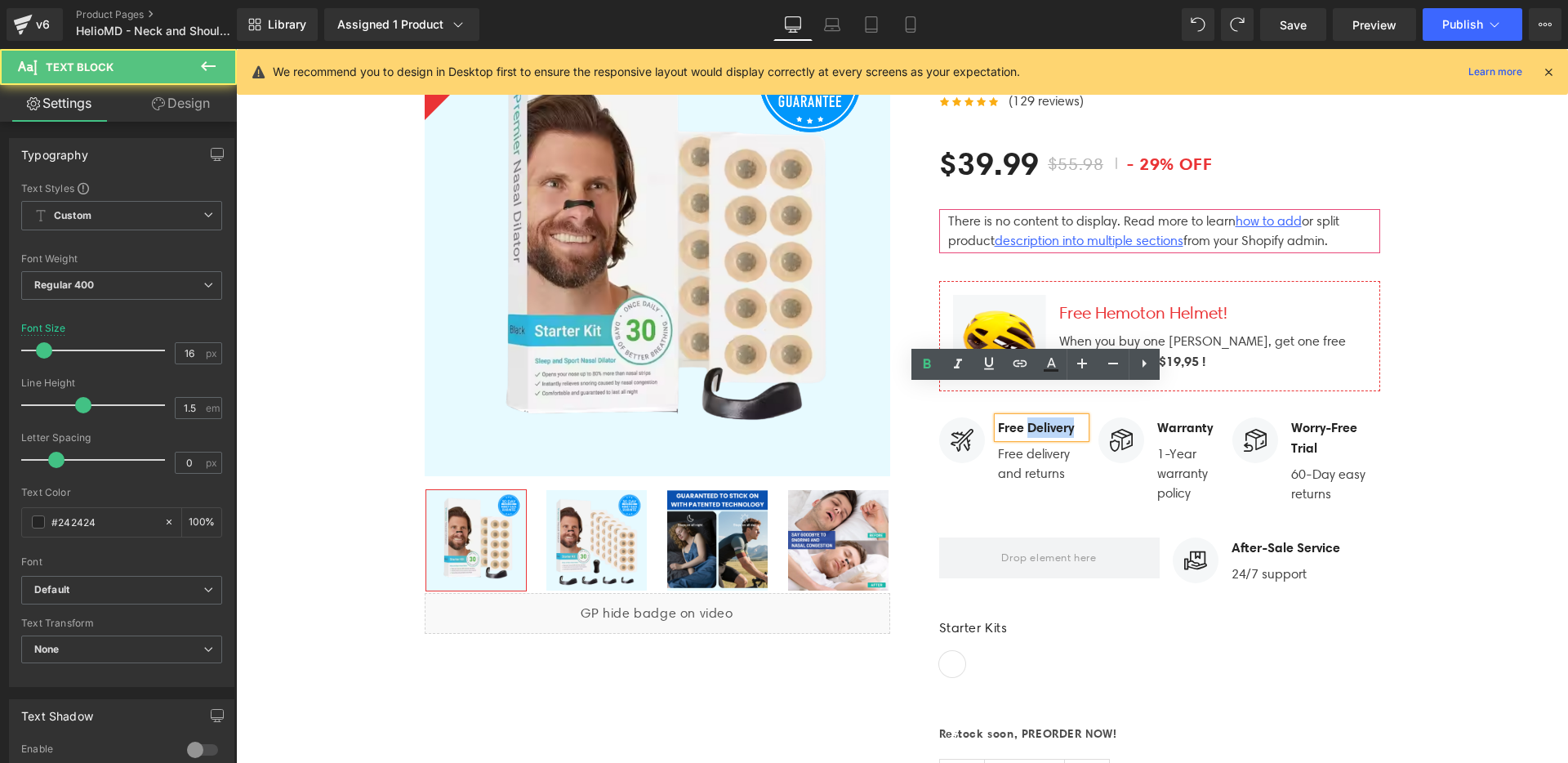
click at [1047, 419] on strong "Free Delivery" at bounding box center [1036, 427] width 76 height 17
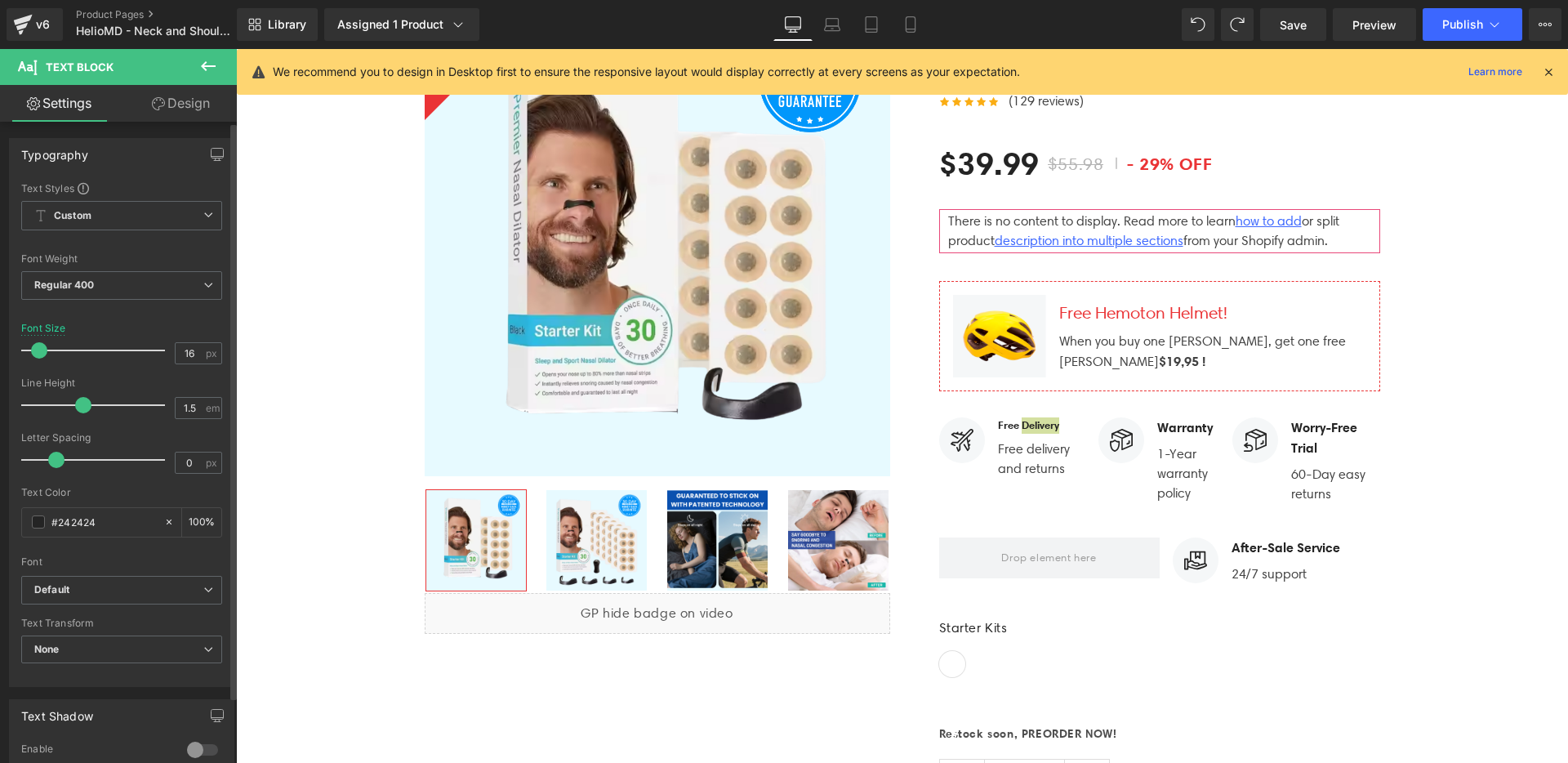
click at [41, 352] on span at bounding box center [39, 350] width 17 height 17
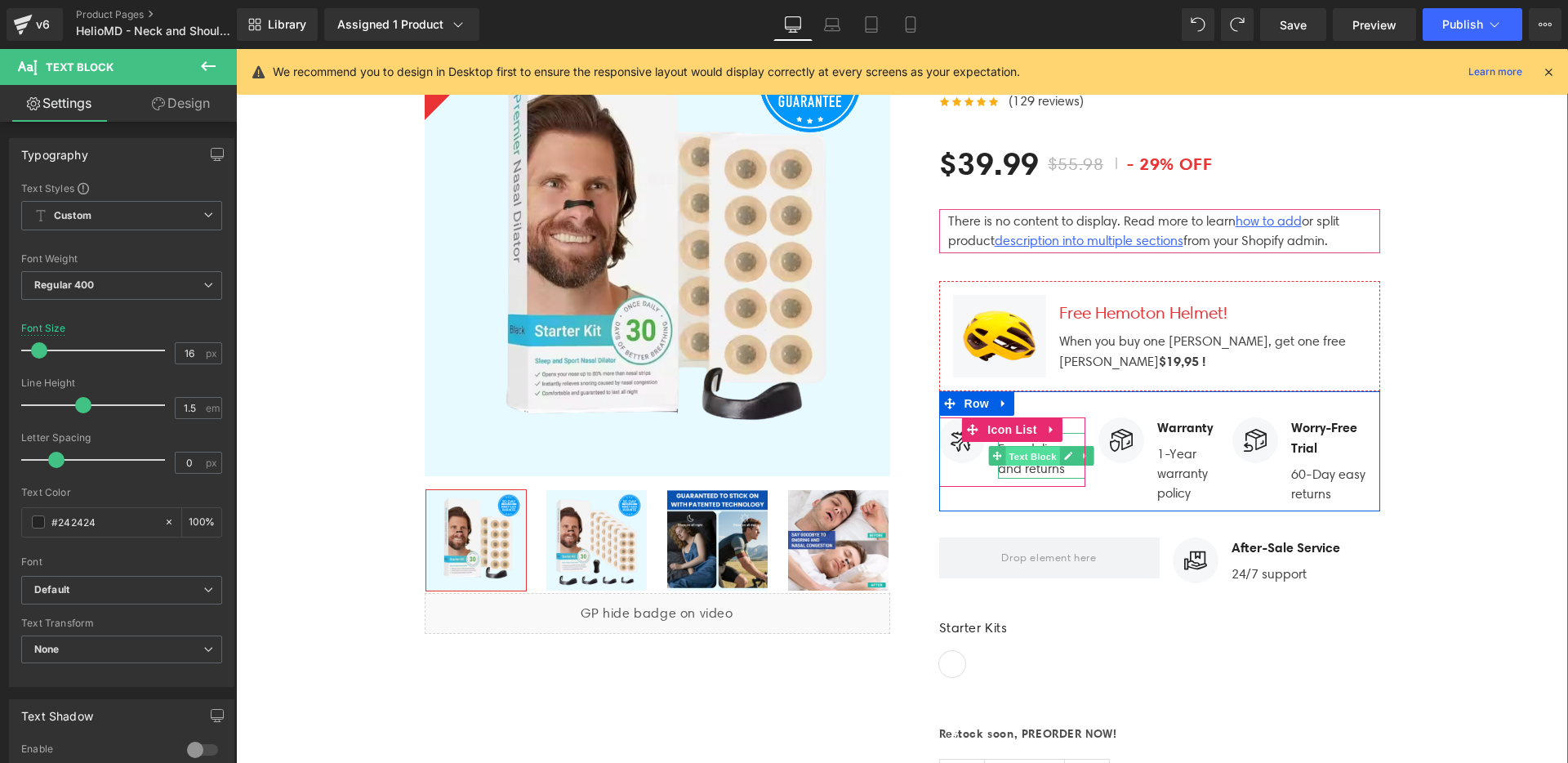
click at [1025, 447] on span "Text Block" at bounding box center [1032, 456] width 54 height 19
click at [1015, 440] on p "Free delivery and returns" at bounding box center [1042, 459] width 88 height 40
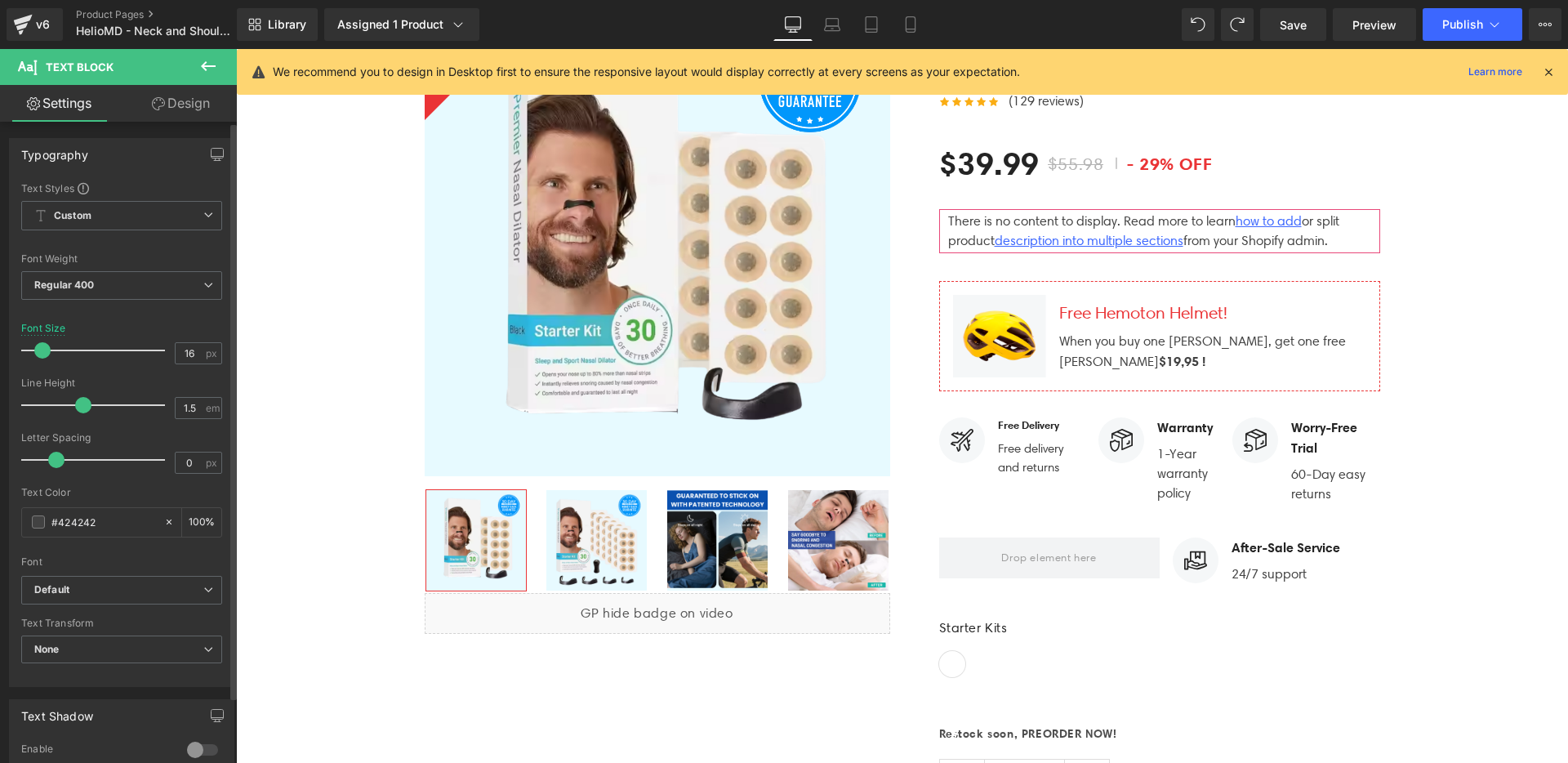
click at [47, 348] on span at bounding box center [42, 350] width 17 height 17
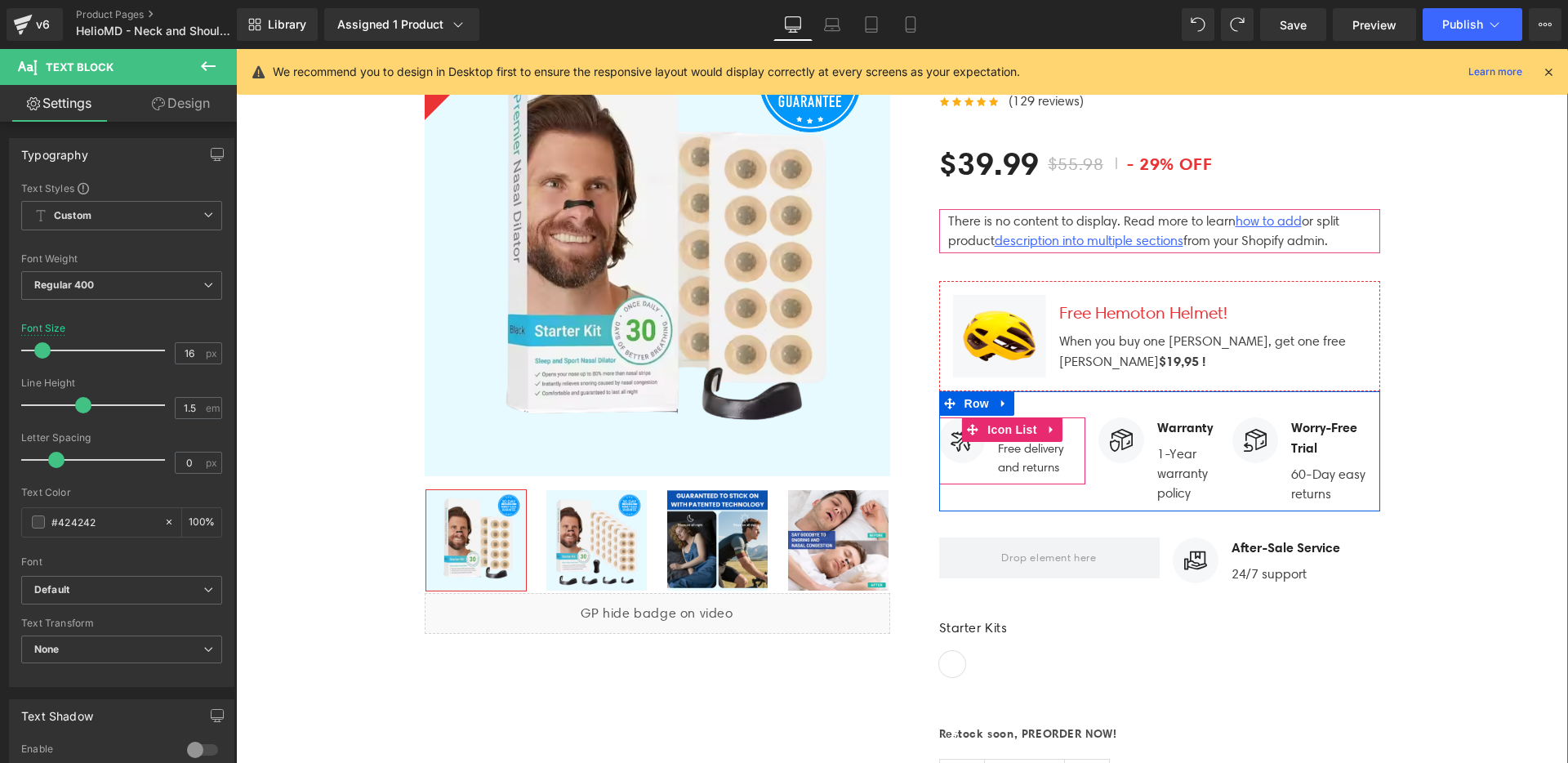
click at [1057, 418] on div "Free Delivery Text Block" at bounding box center [1042, 426] width 88 height 17
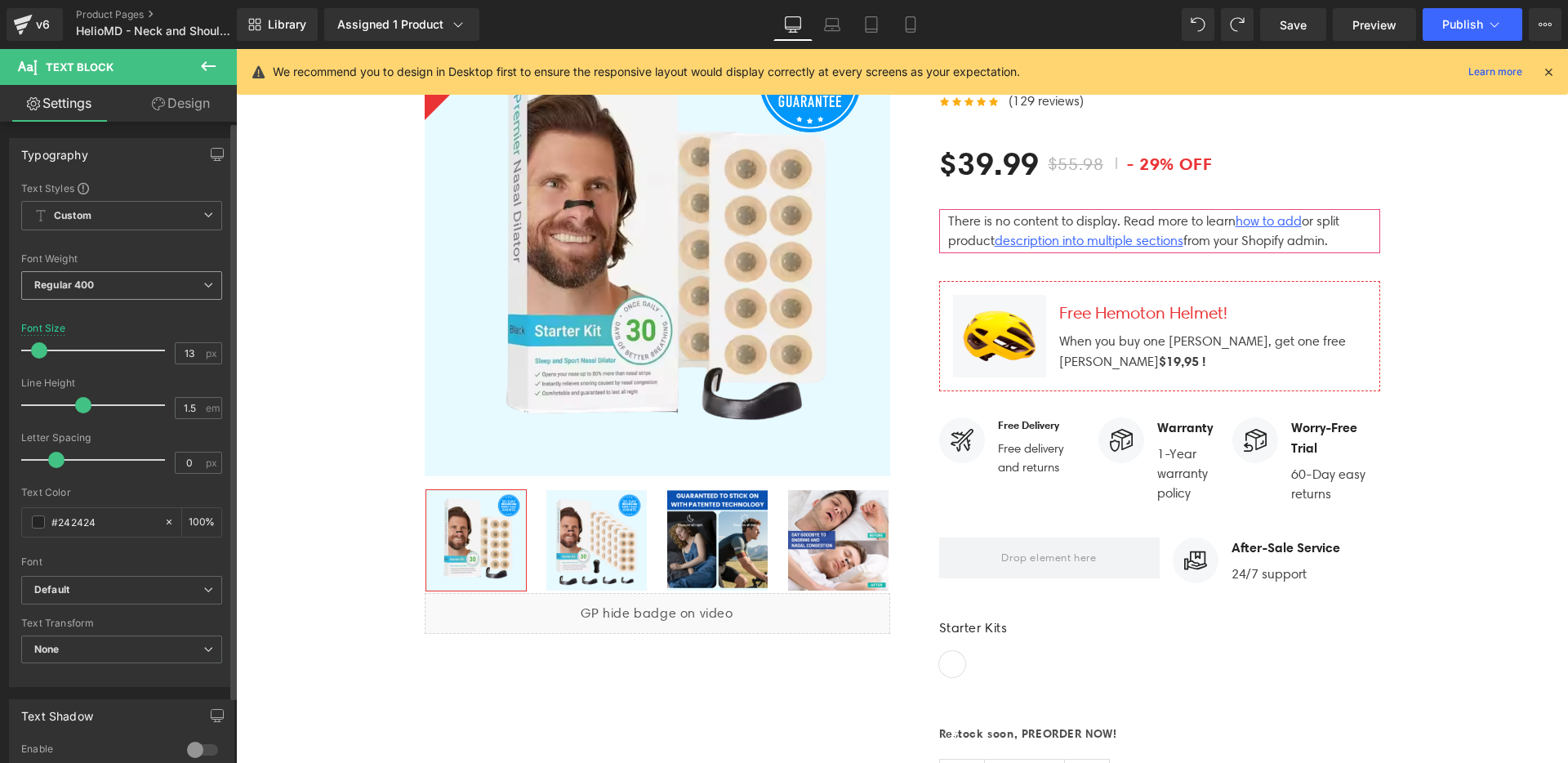
click at [87, 285] on b "Regular 400" at bounding box center [64, 285] width 61 height 12
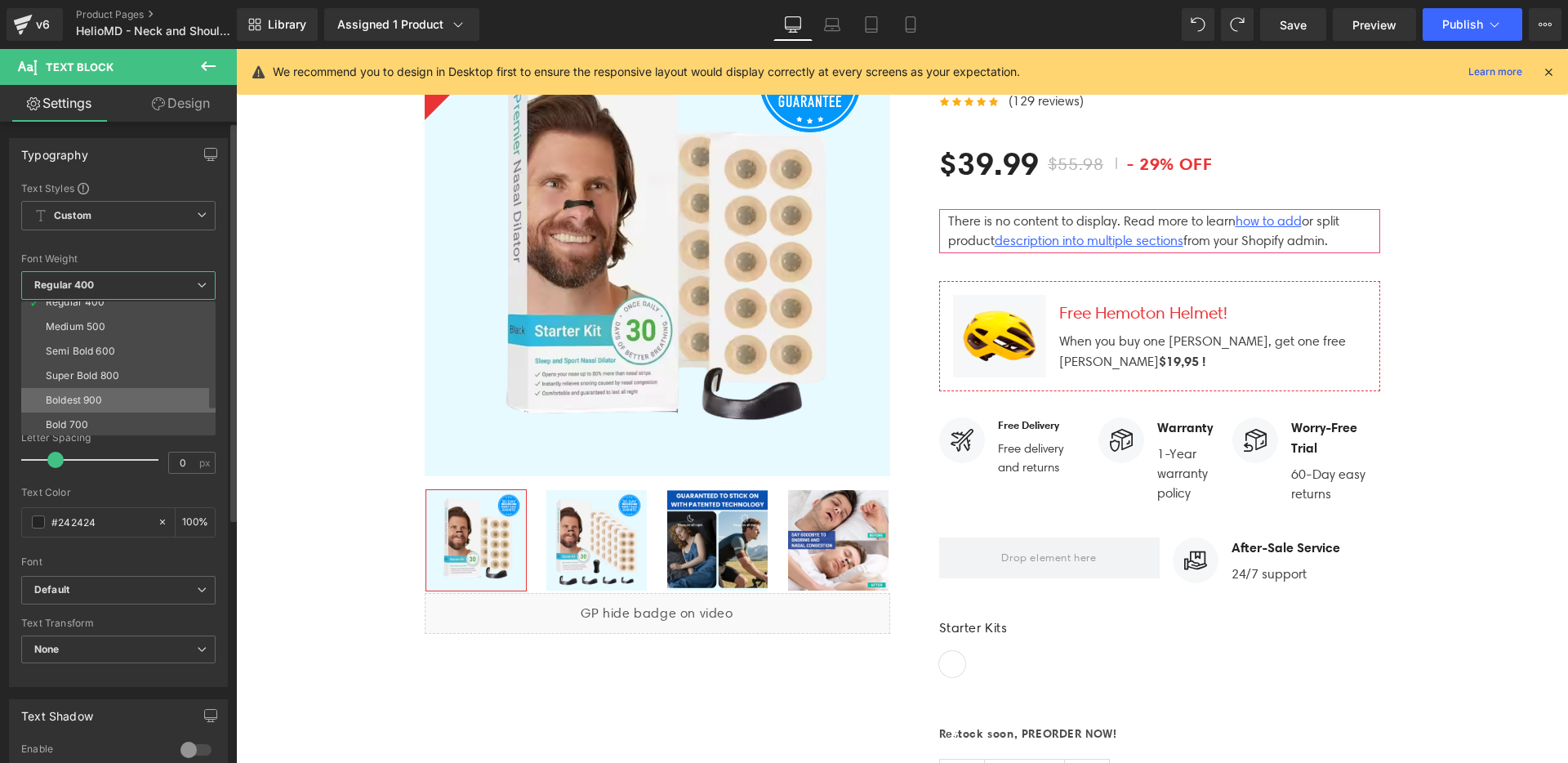
scroll to position [90, 0]
click at [80, 405] on li "Boldest 900" at bounding box center [122, 396] width 202 height 25
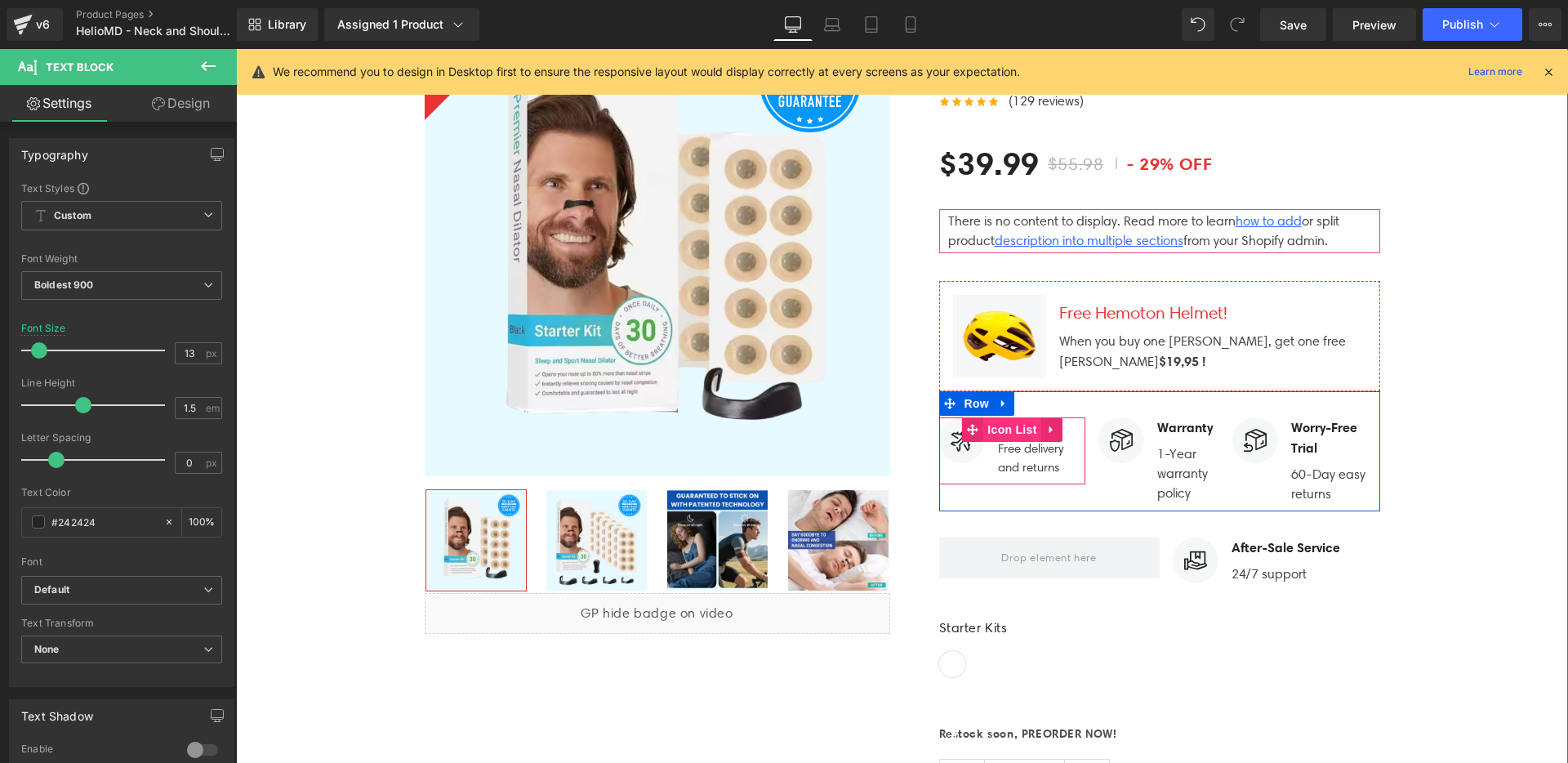
click at [1030, 418] on span "Icon List" at bounding box center [1011, 430] width 57 height 25
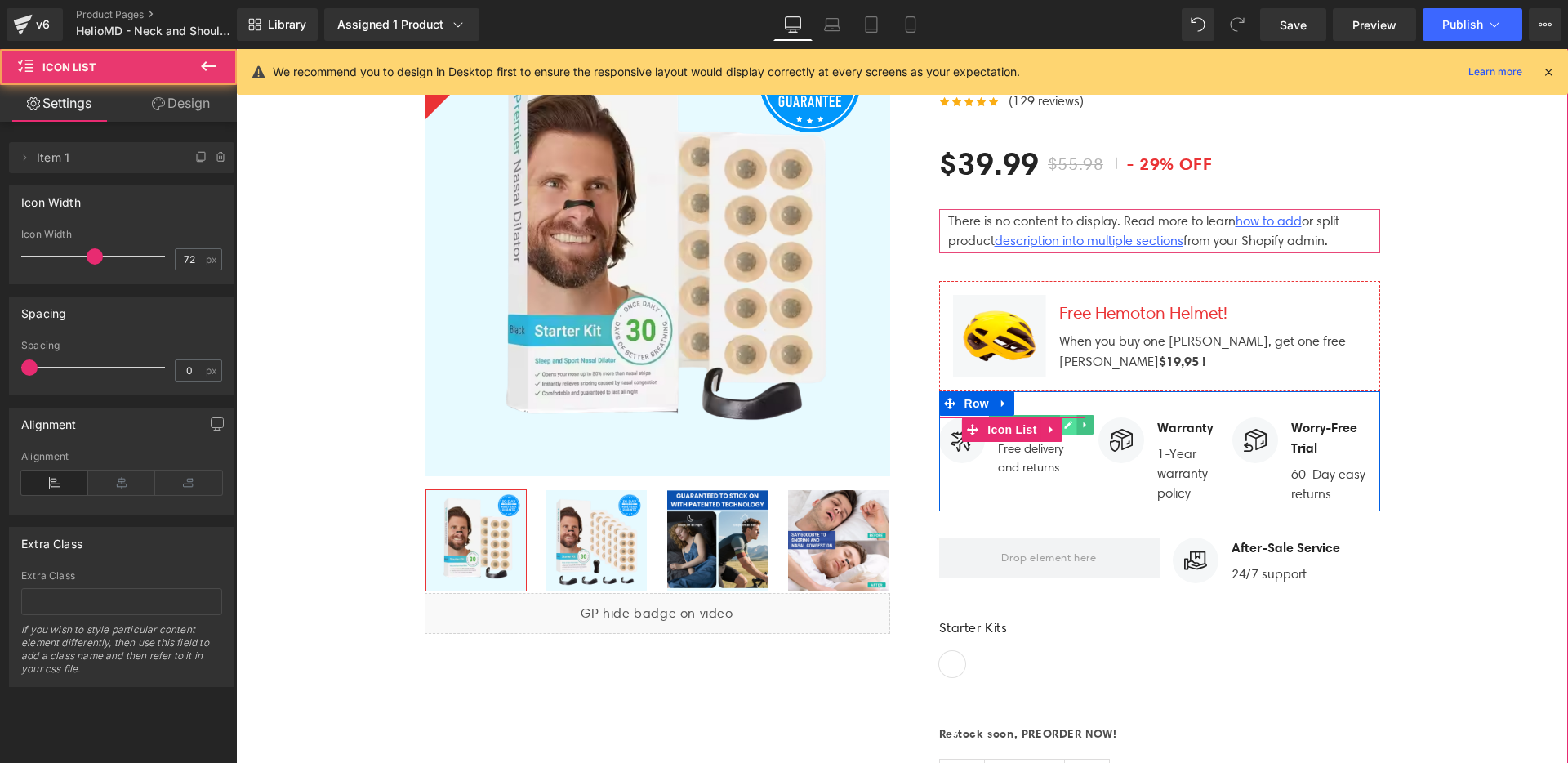
click at [1064, 420] on icon at bounding box center [1069, 425] width 9 height 10
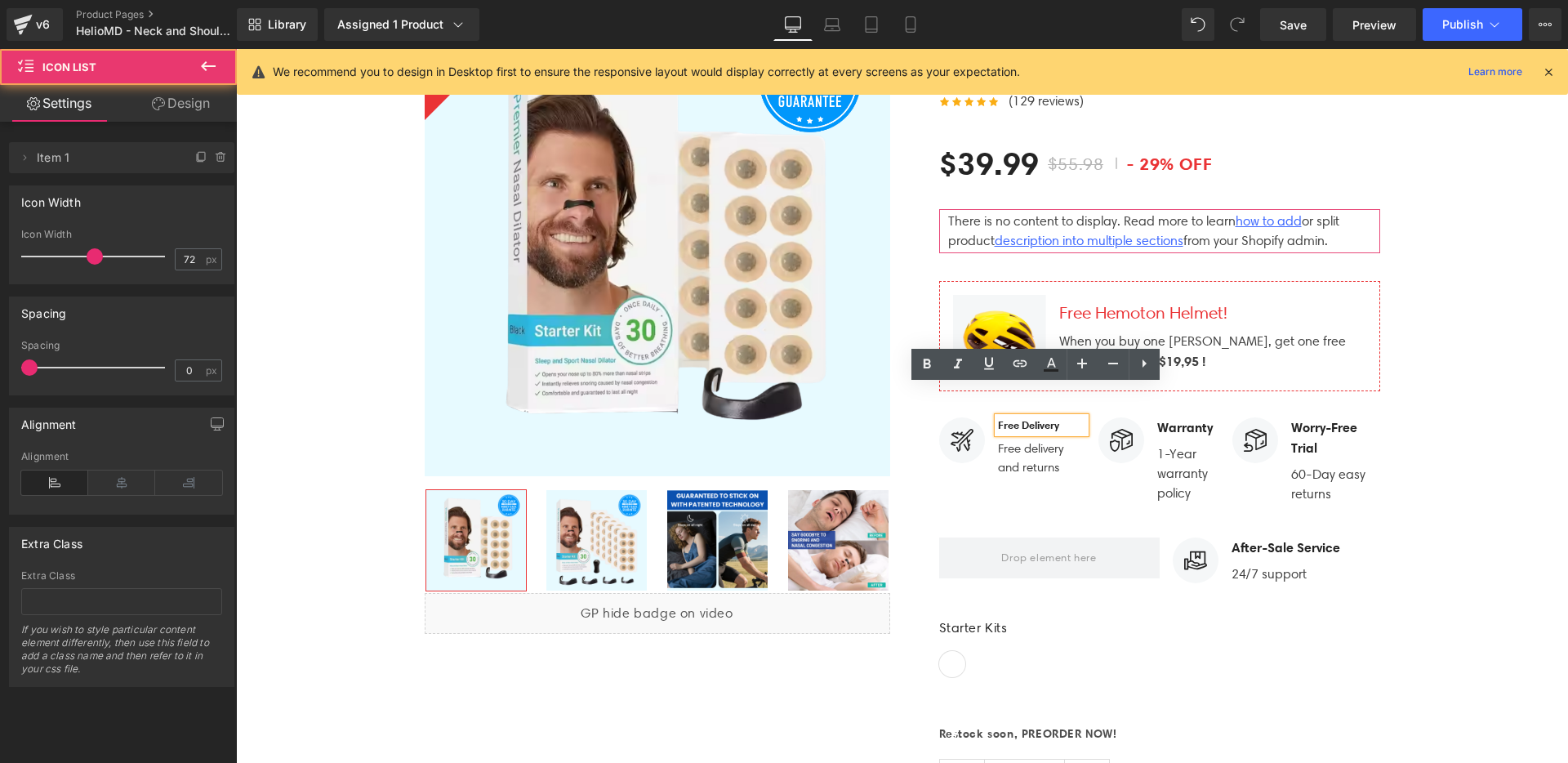
click at [1050, 419] on strong "Free Delivery" at bounding box center [1029, 425] width 62 height 13
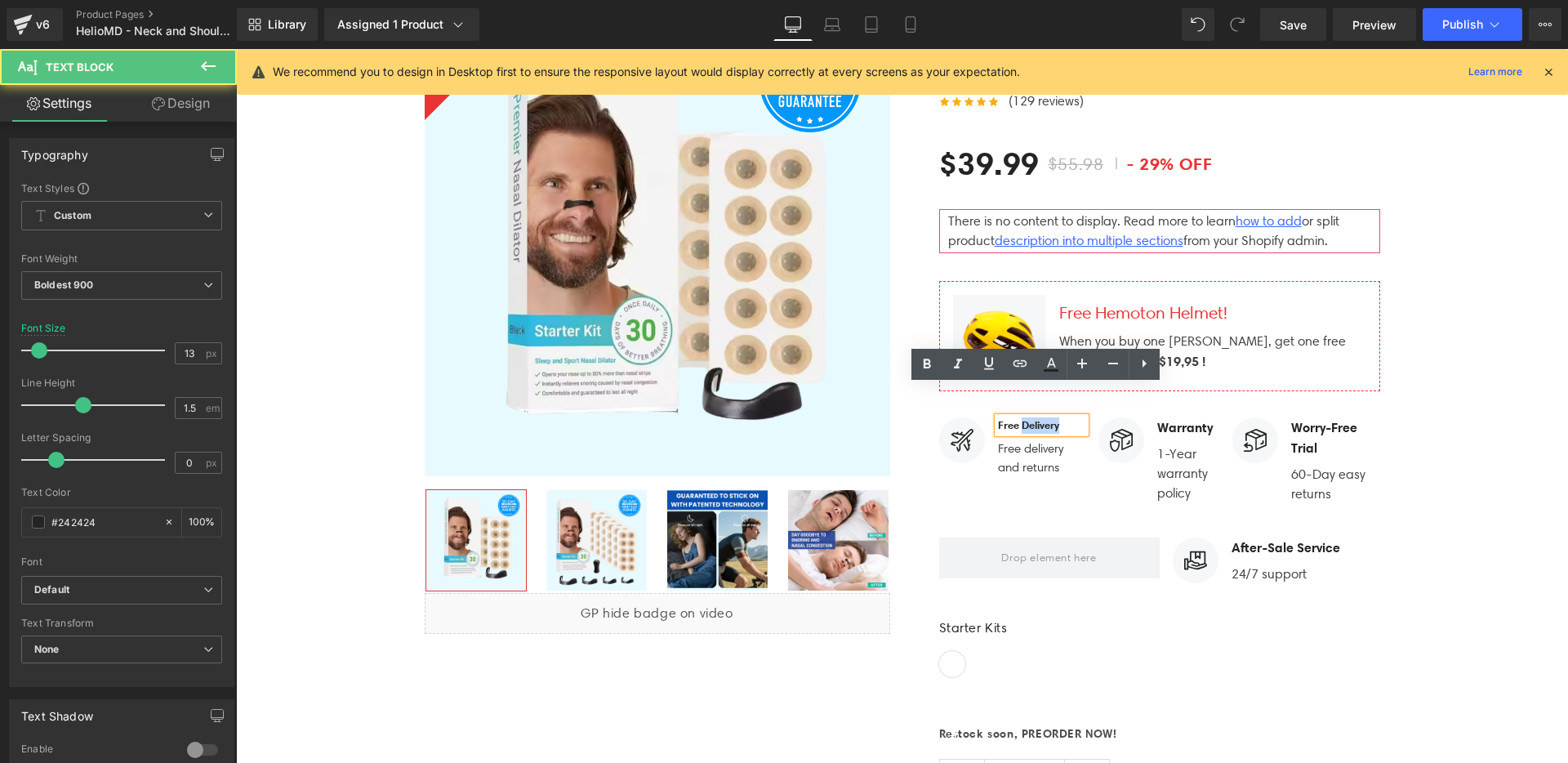
click at [1050, 419] on strong "Free Delivery" at bounding box center [1029, 425] width 62 height 13
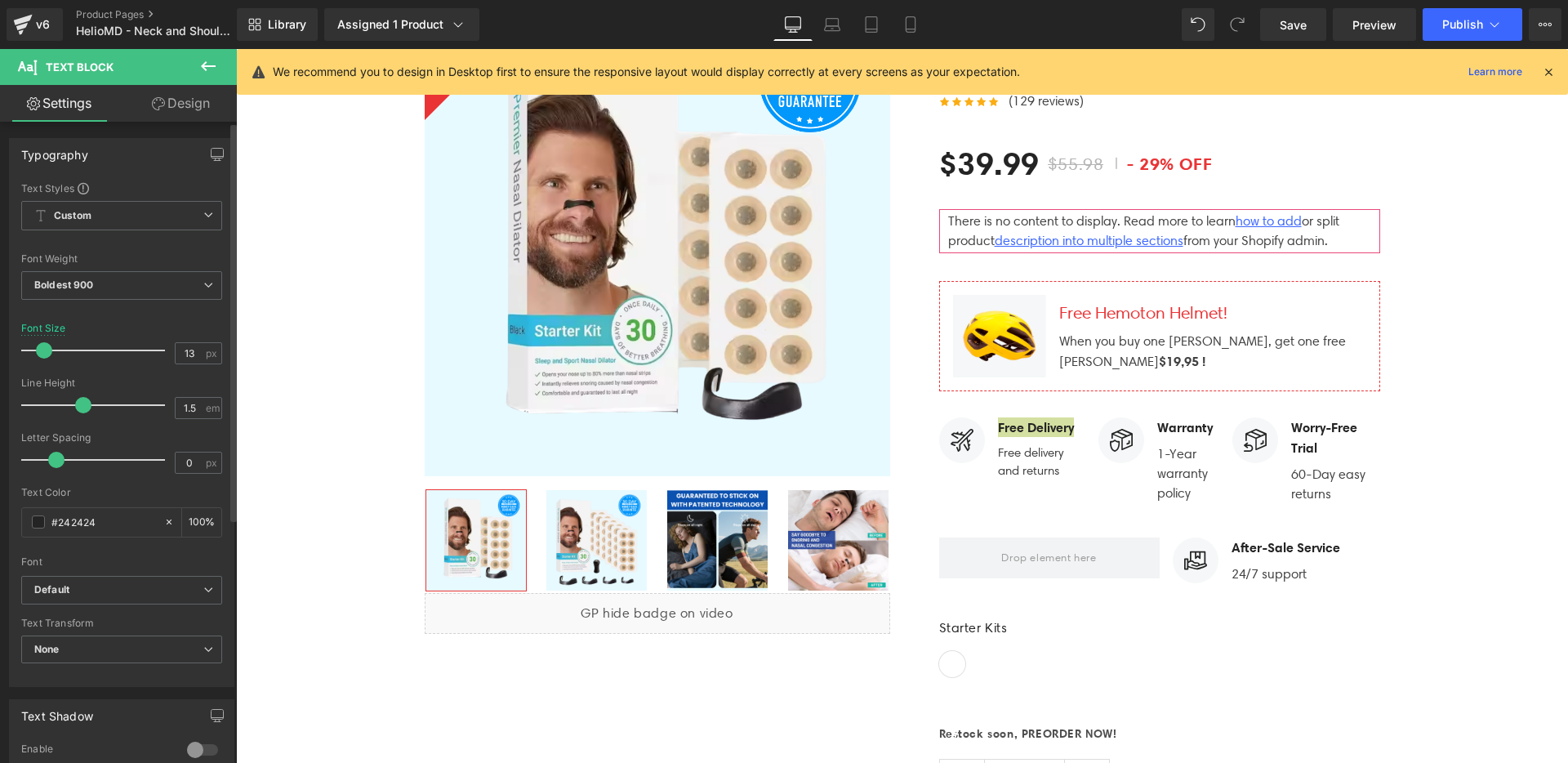
click at [45, 353] on span at bounding box center [44, 350] width 17 height 17
click at [157, 100] on icon at bounding box center [158, 103] width 13 height 13
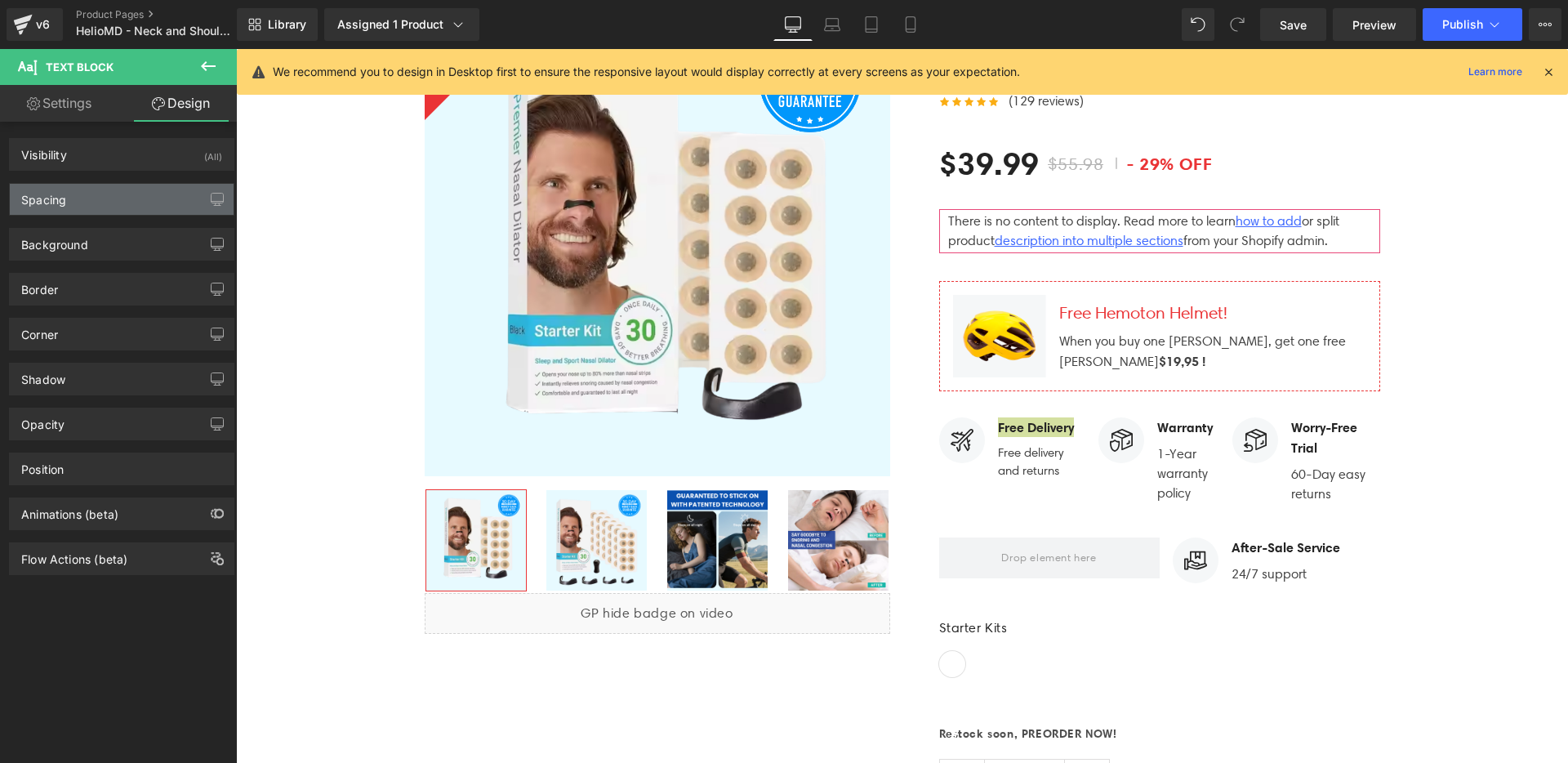
click at [114, 197] on div "Spacing" at bounding box center [122, 199] width 224 height 31
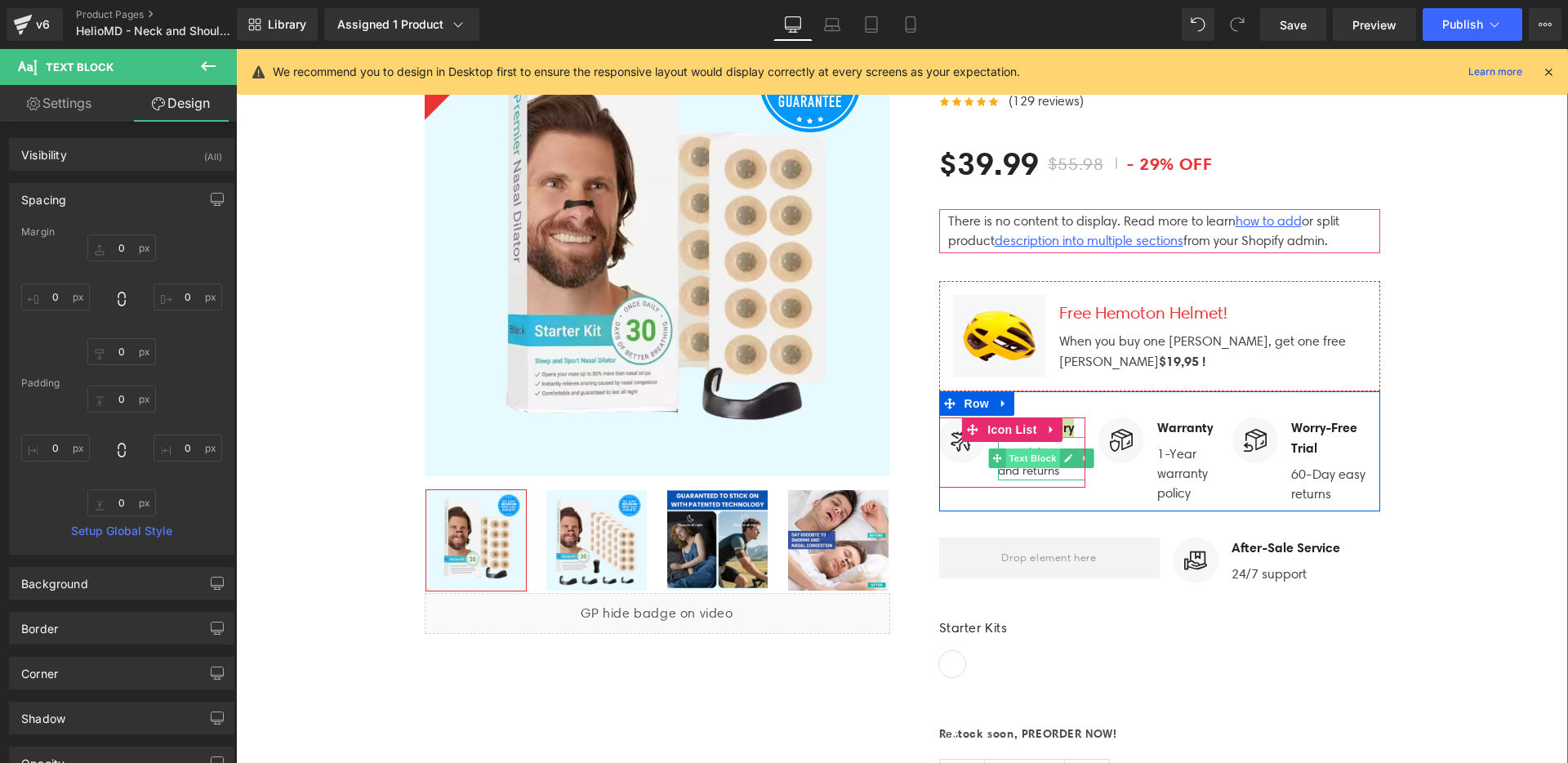
click at [1026, 448] on span "Text Block" at bounding box center [1032, 458] width 54 height 19
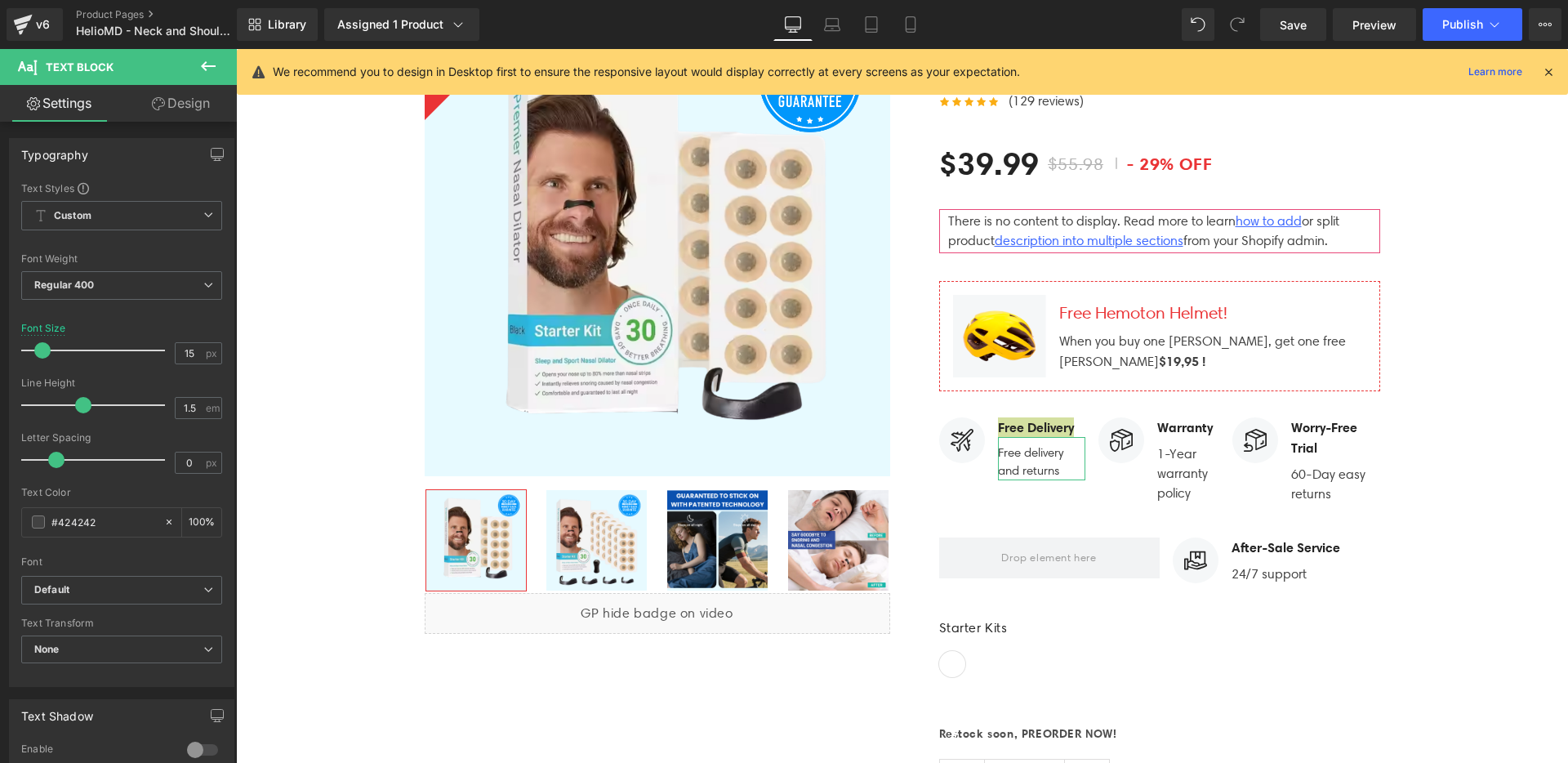
click at [181, 96] on link "Design" at bounding box center [181, 103] width 118 height 37
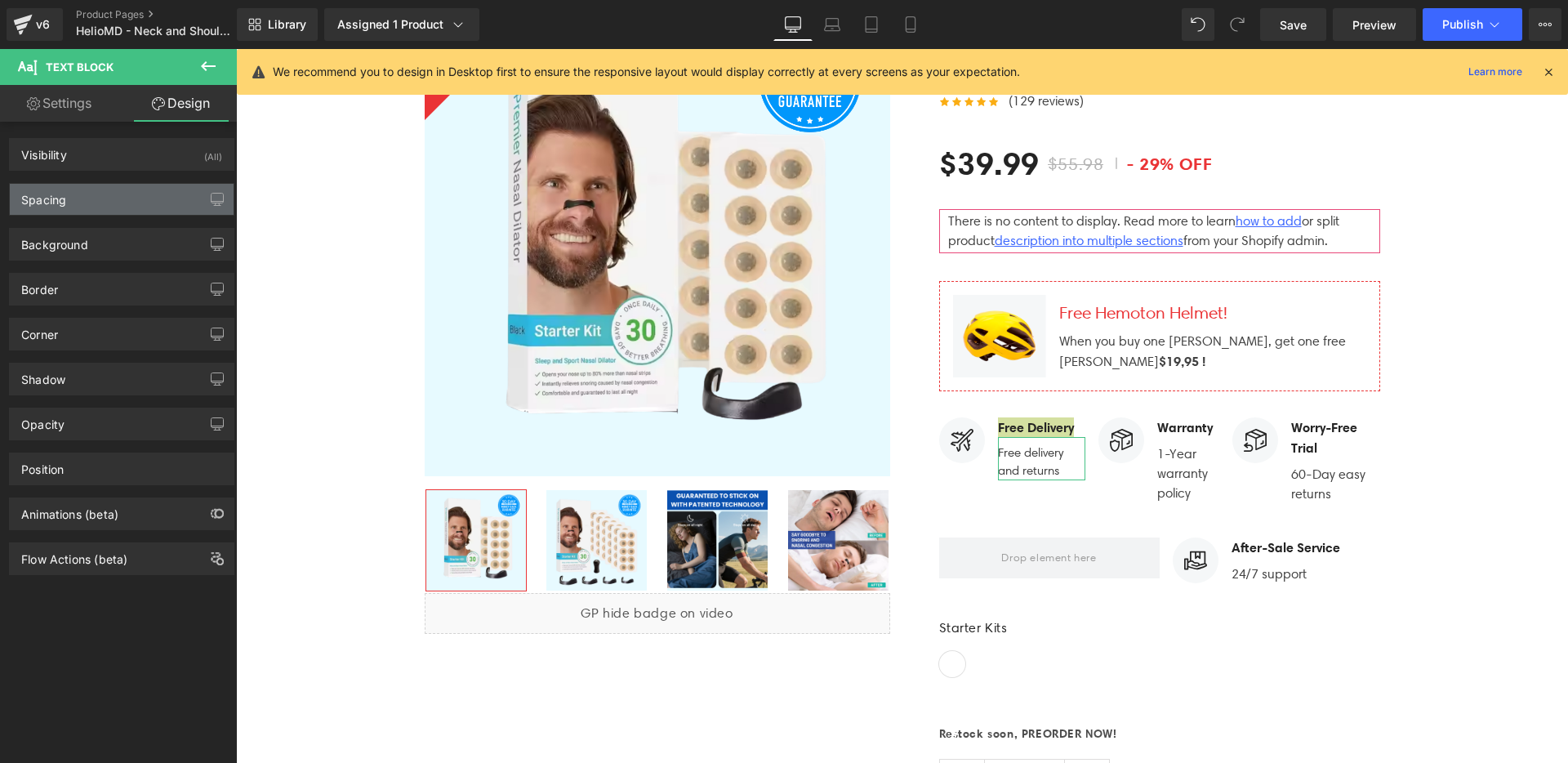
click at [106, 202] on div "Spacing" at bounding box center [122, 199] width 224 height 31
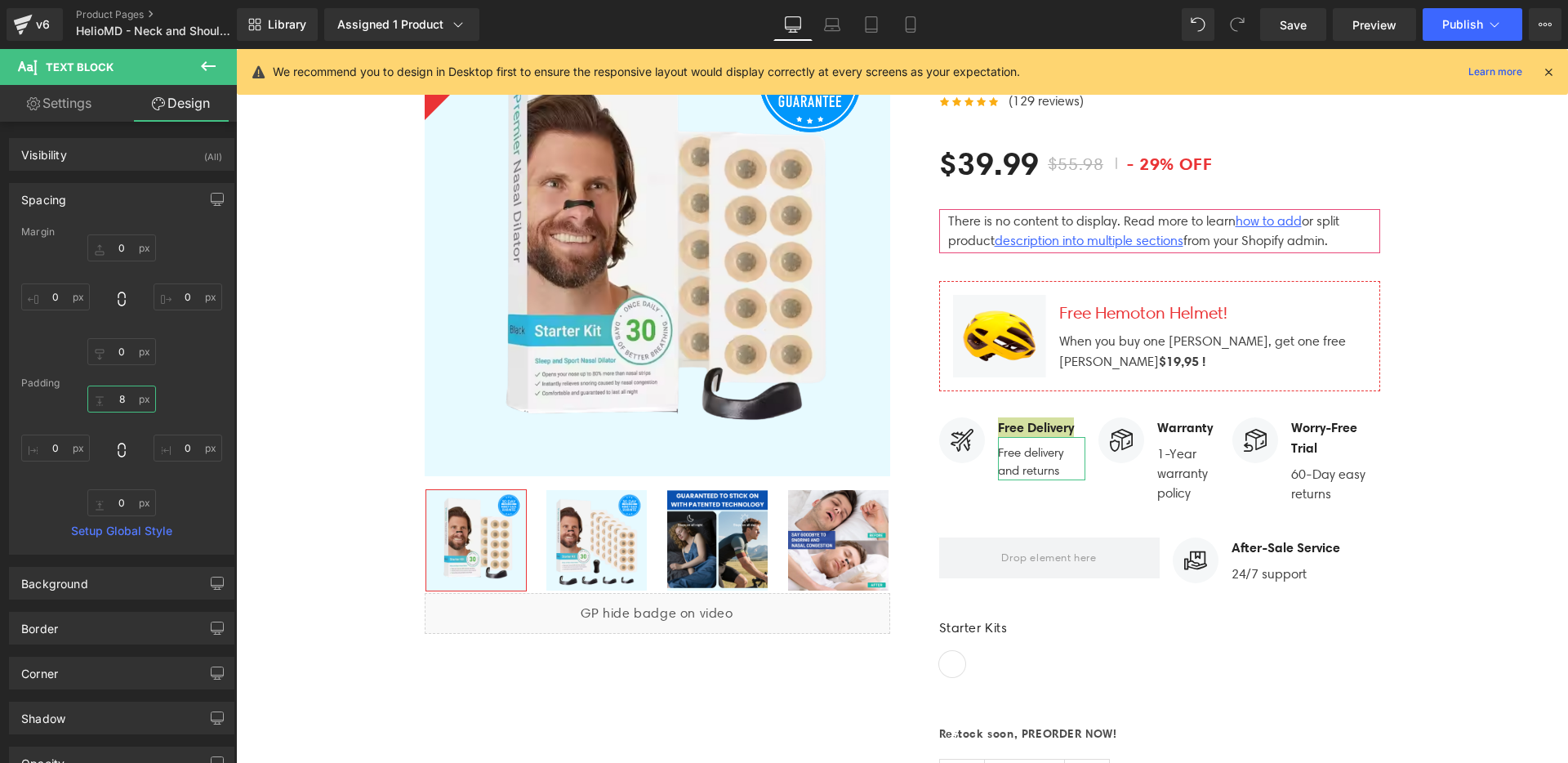
click at [132, 405] on input "8" at bounding box center [122, 399] width 69 height 27
type input "]"
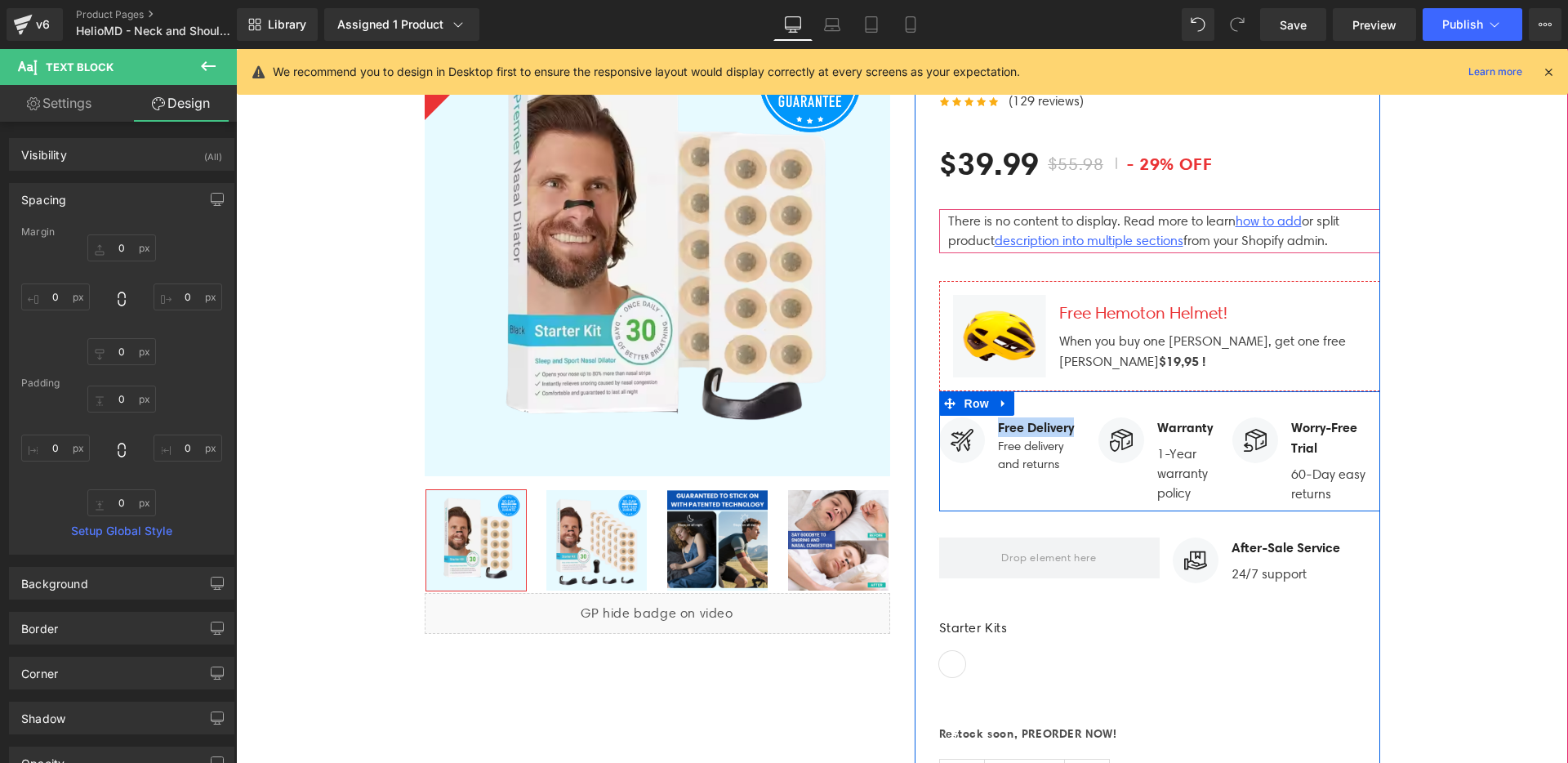
click at [1051, 460] on div "Image Free Delivery Text Block Free delivery and returns Text Block NaNpx Icon …" at bounding box center [1159, 451] width 441 height 121
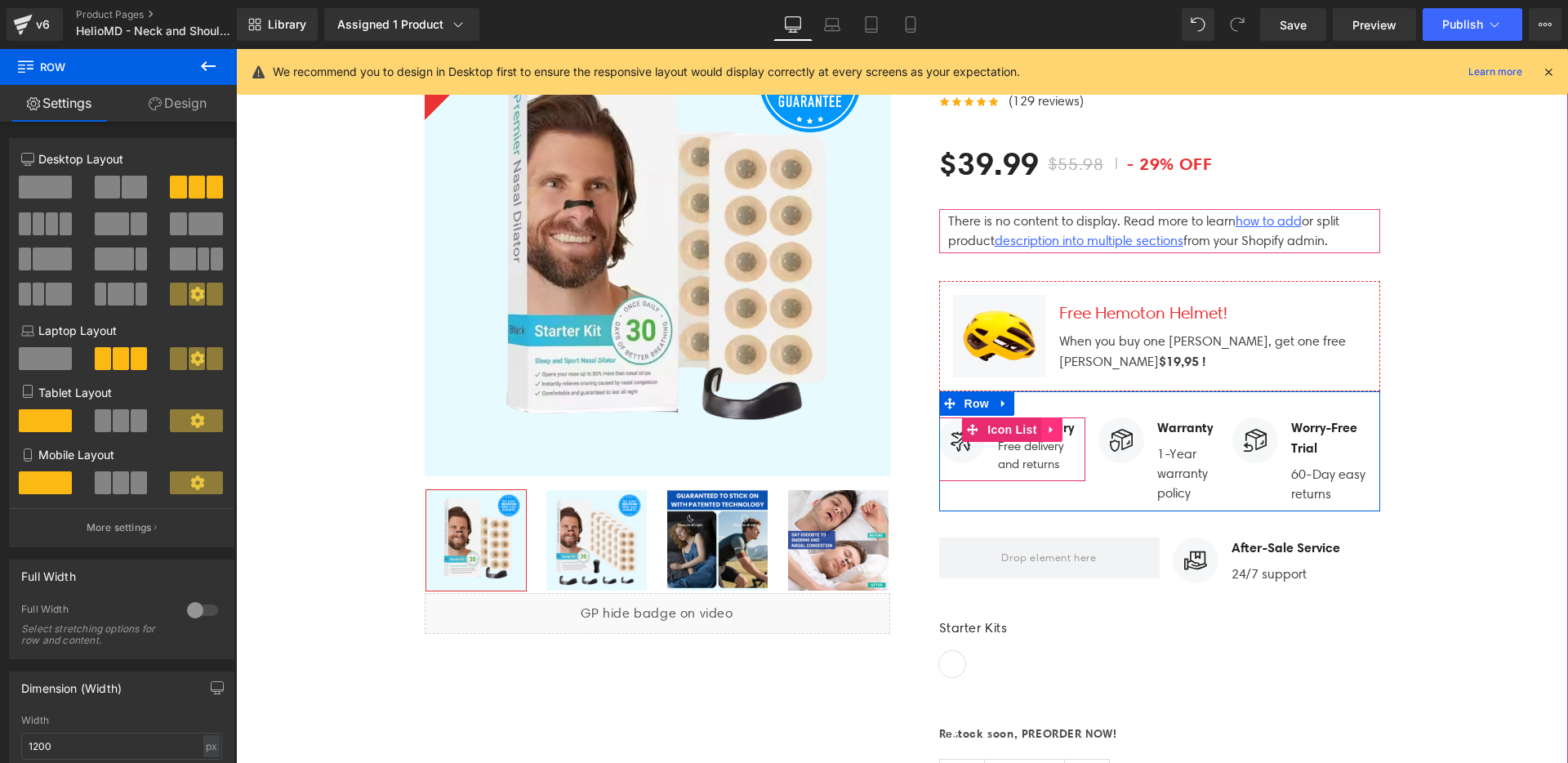
click at [1047, 423] on icon at bounding box center [1052, 429] width 11 height 12
click at [1038, 448] on span "Text Block" at bounding box center [1032, 458] width 54 height 19
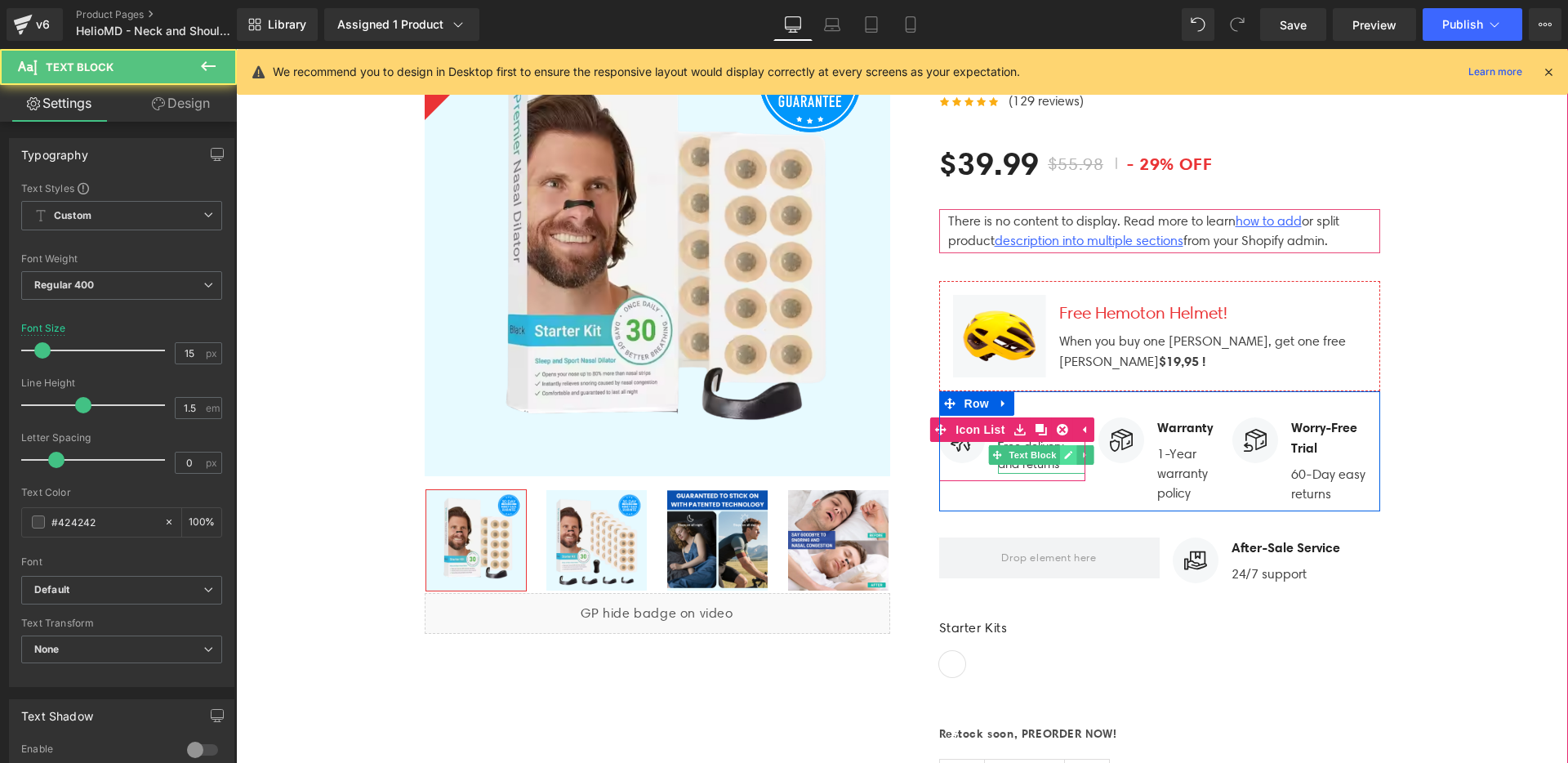
click at [1061, 445] on link at bounding box center [1068, 455] width 17 height 19
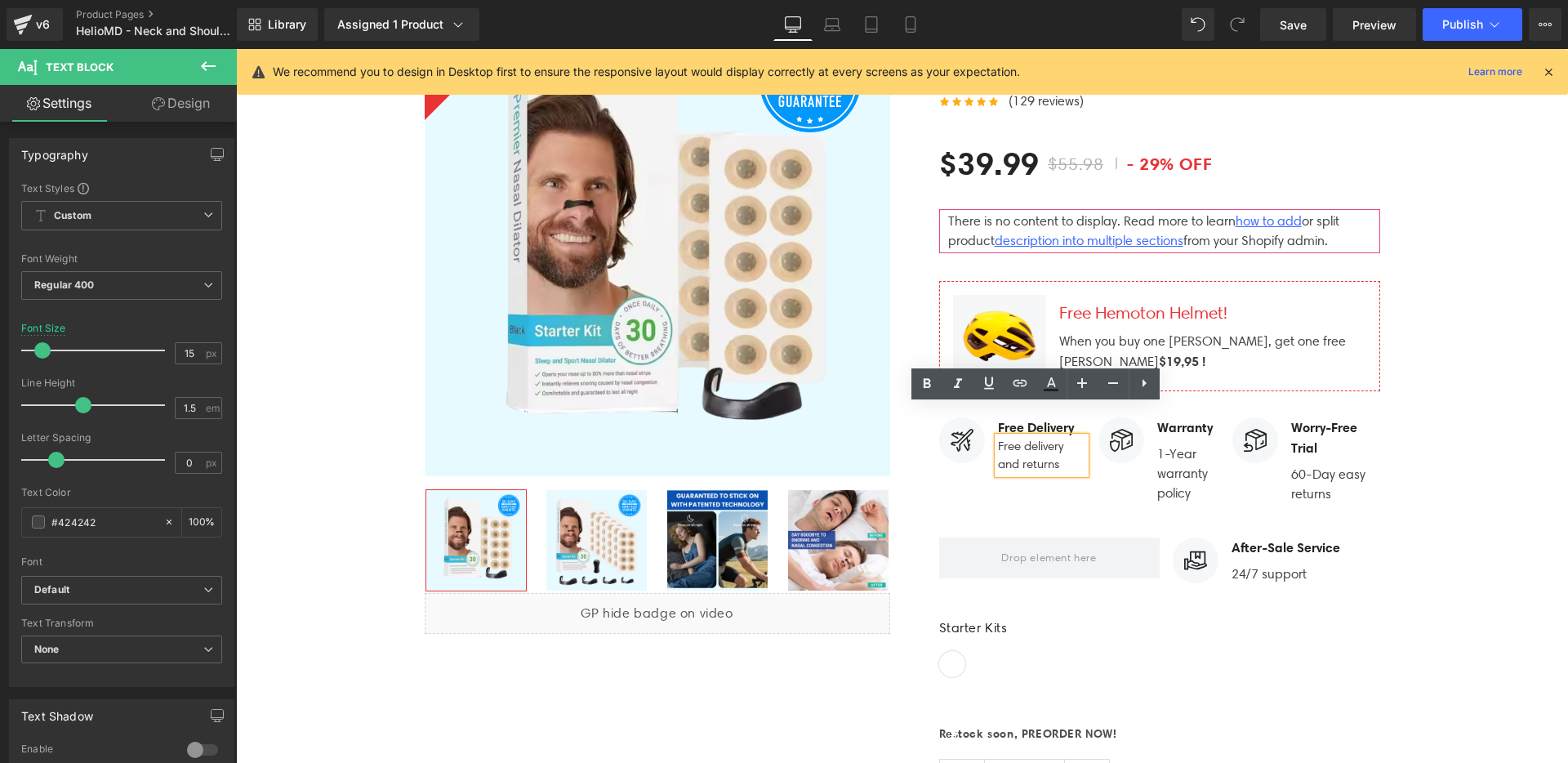
click at [1059, 437] on p "Free delivery and returns" at bounding box center [1042, 456] width 88 height 37
click at [1031, 475] on div "Image Free Delivery Text Block Free delivery and returns Text Block NaNpx Icon …" at bounding box center [1159, 451] width 441 height 121
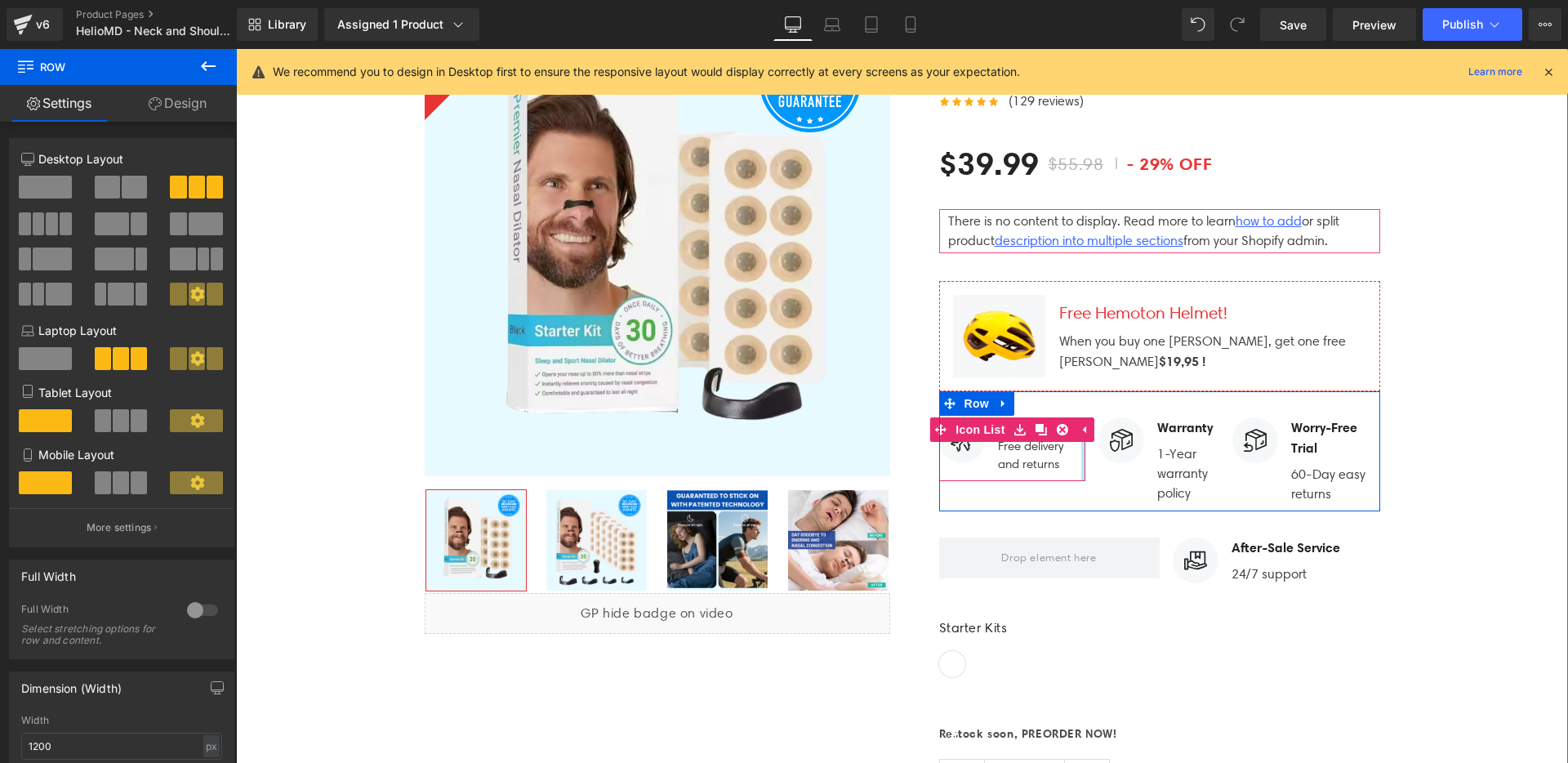
click at [1081, 426] on div at bounding box center [1083, 449] width 4 height 64
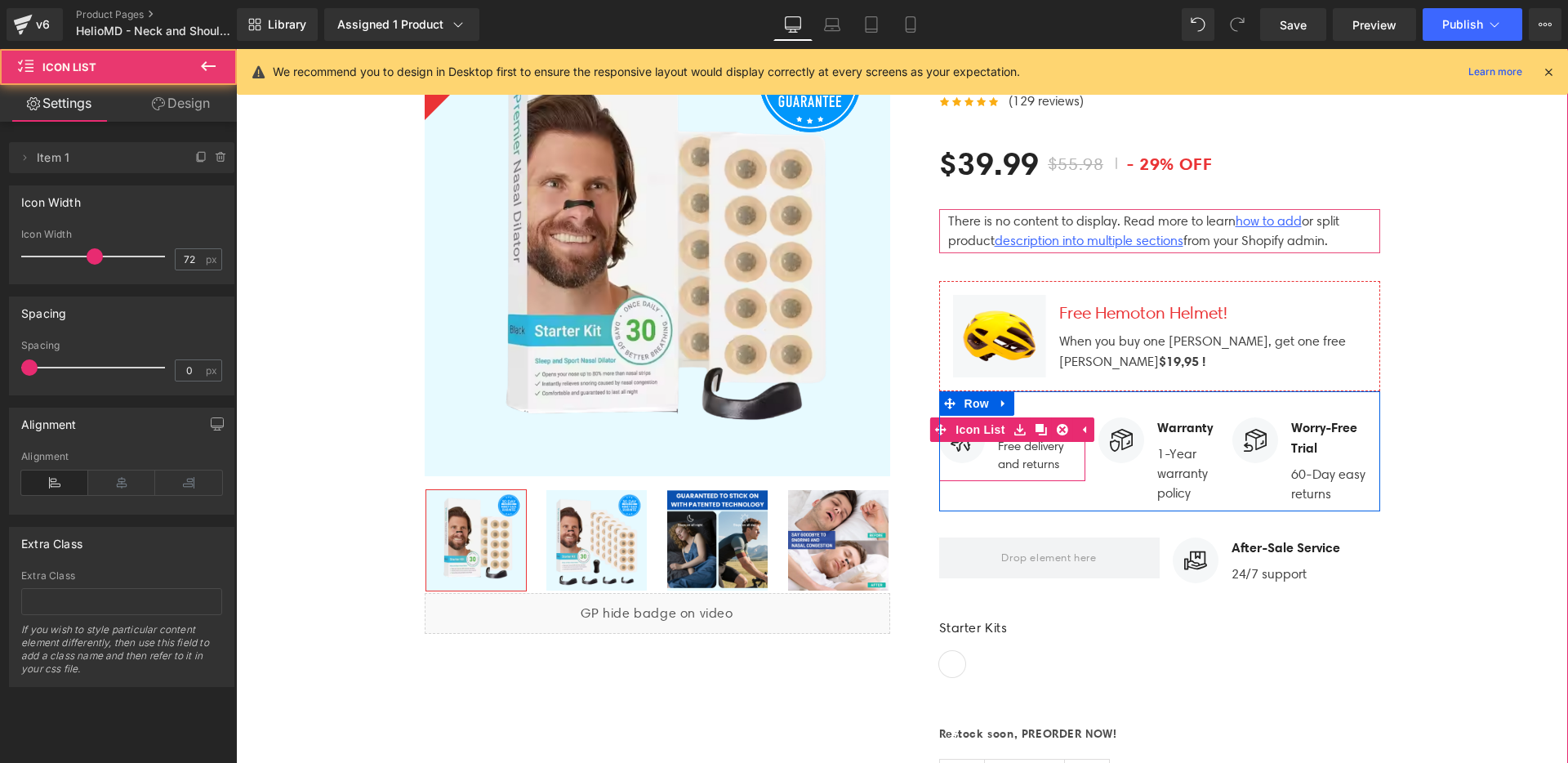
click at [1064, 450] on icon at bounding box center [1069, 455] width 9 height 10
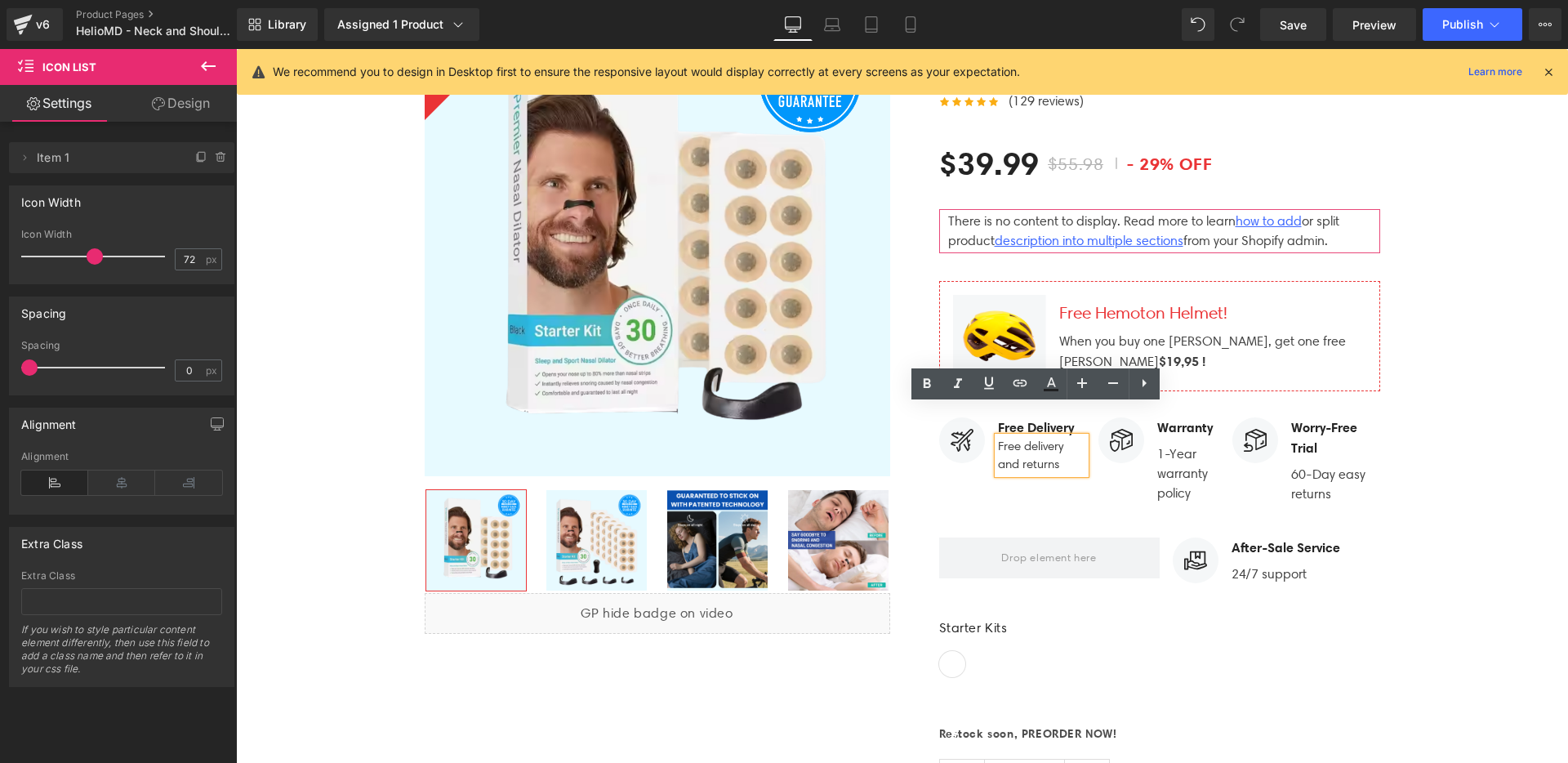
click at [1042, 437] on p "Free delivery and returns" at bounding box center [1042, 456] width 88 height 37
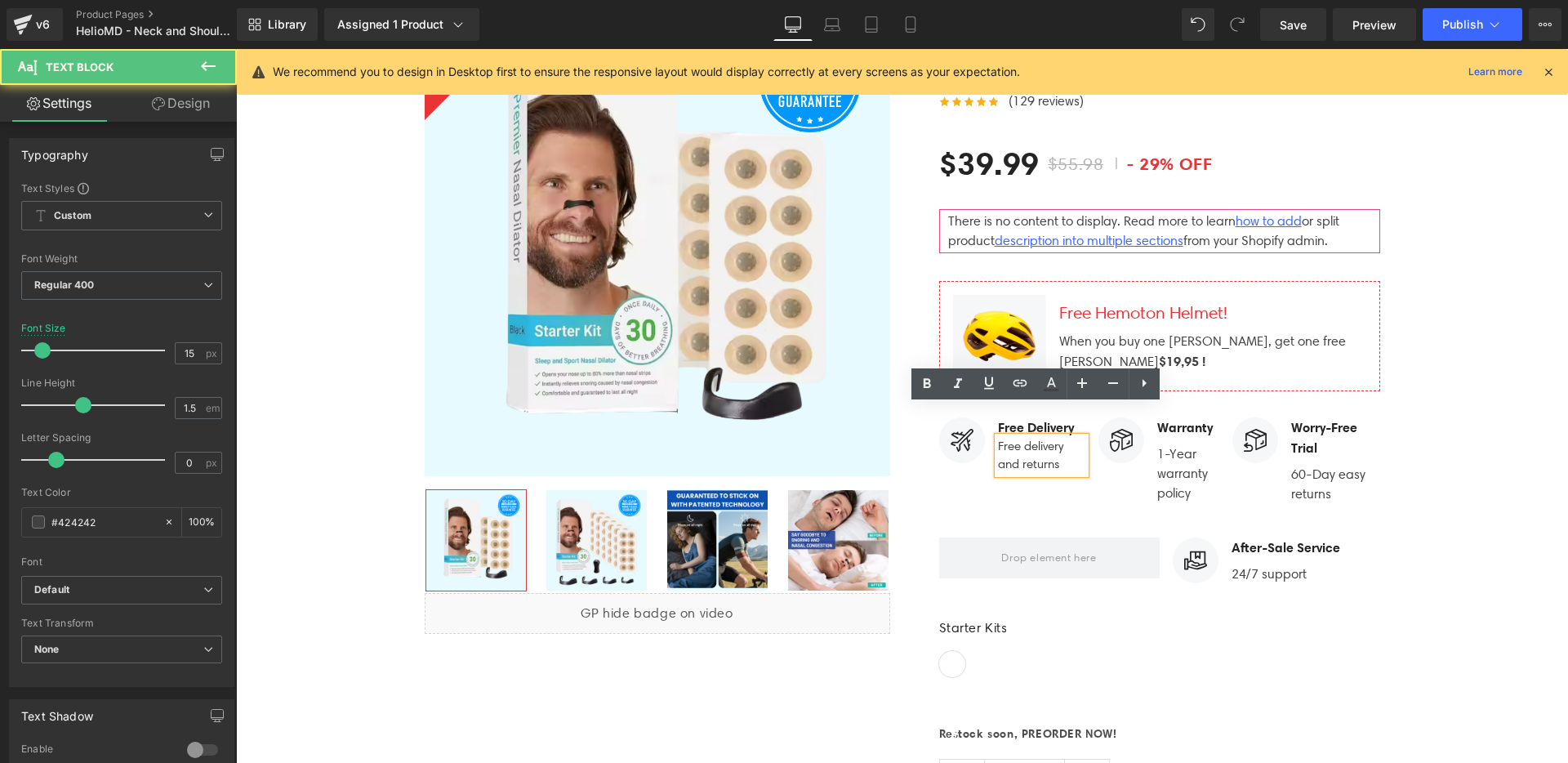
click at [1029, 511] on div "Image After-Sale Service Text Block 24/7 support Text Block Icon List Row 32px" at bounding box center [1159, 552] width 441 height 81
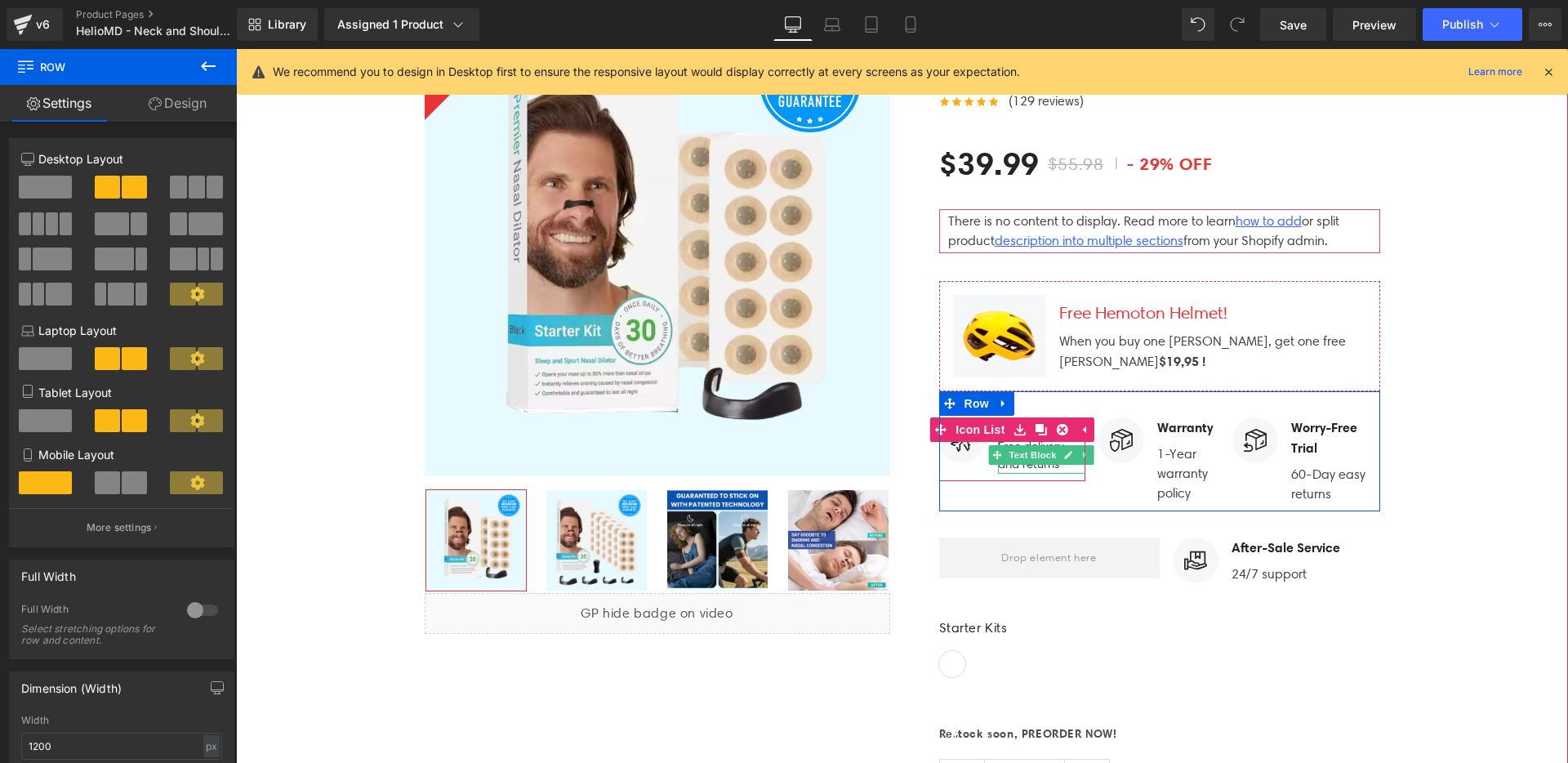
click at [1081, 426] on div at bounding box center [1083, 449] width 4 height 64
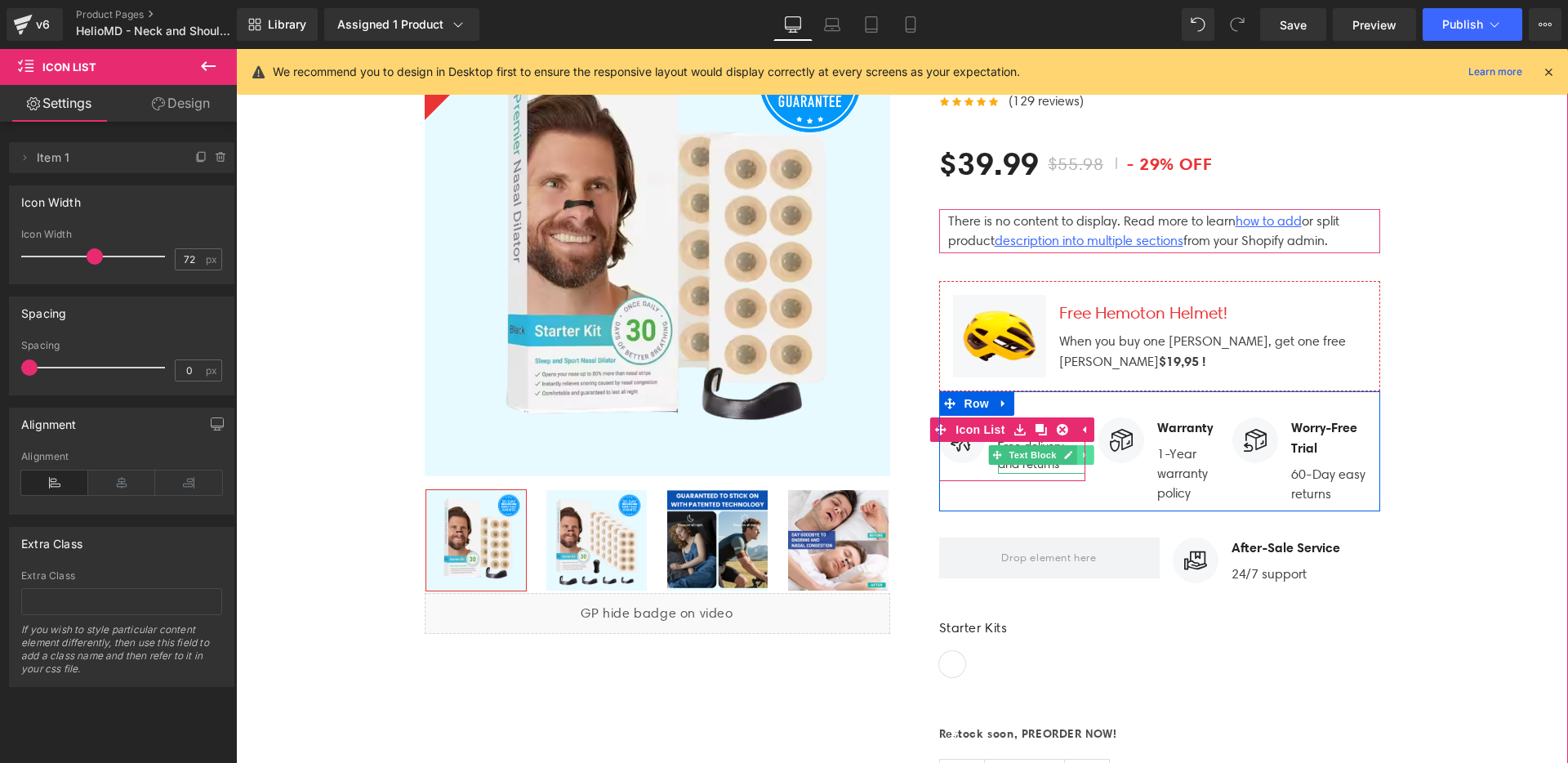
click at [1081, 450] on icon at bounding box center [1085, 455] width 9 height 10
click at [1072, 450] on icon at bounding box center [1076, 455] width 9 height 9
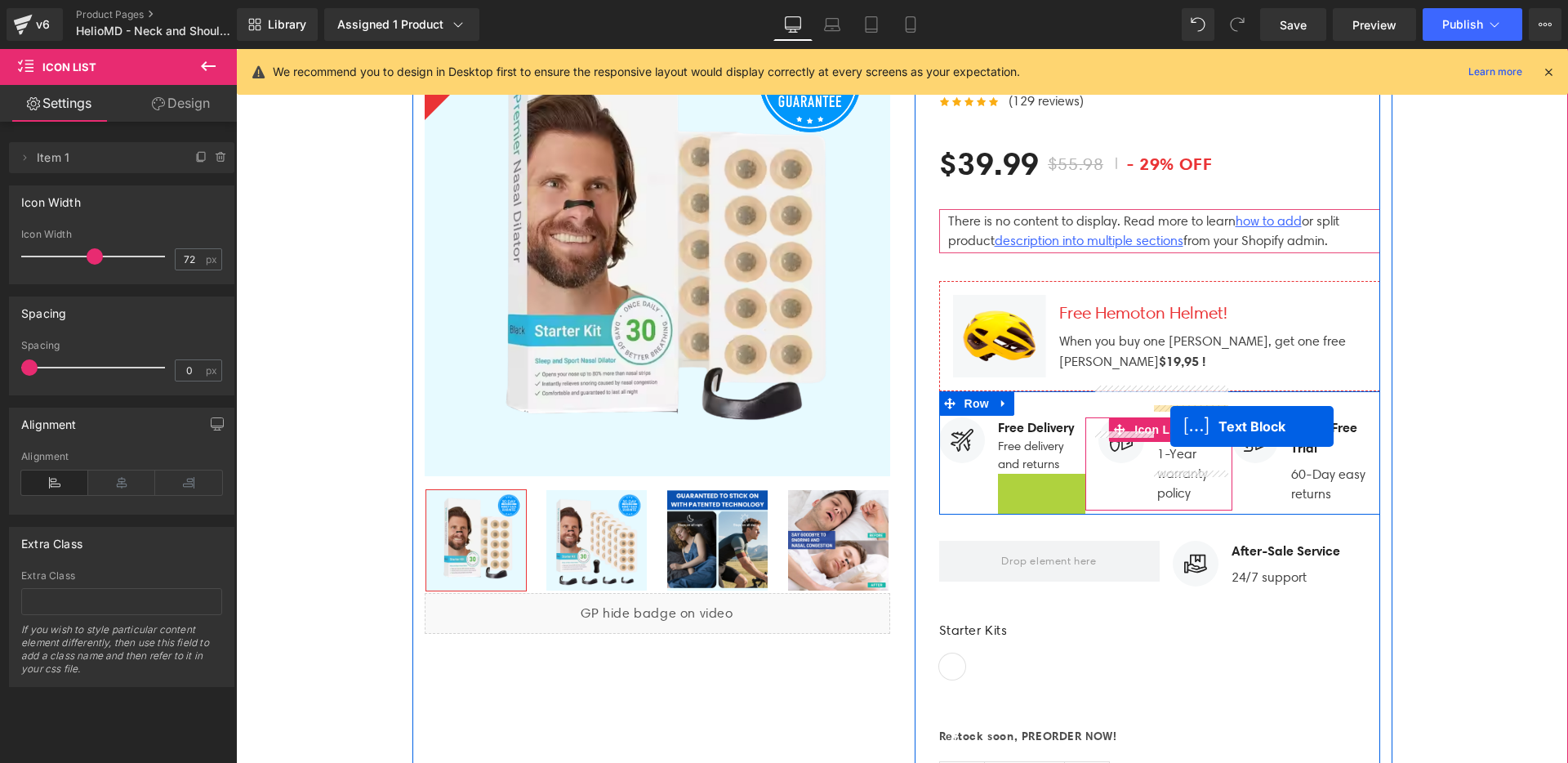
drag, startPoint x: 992, startPoint y: 459, endPoint x: 1171, endPoint y: 426, distance: 182.0
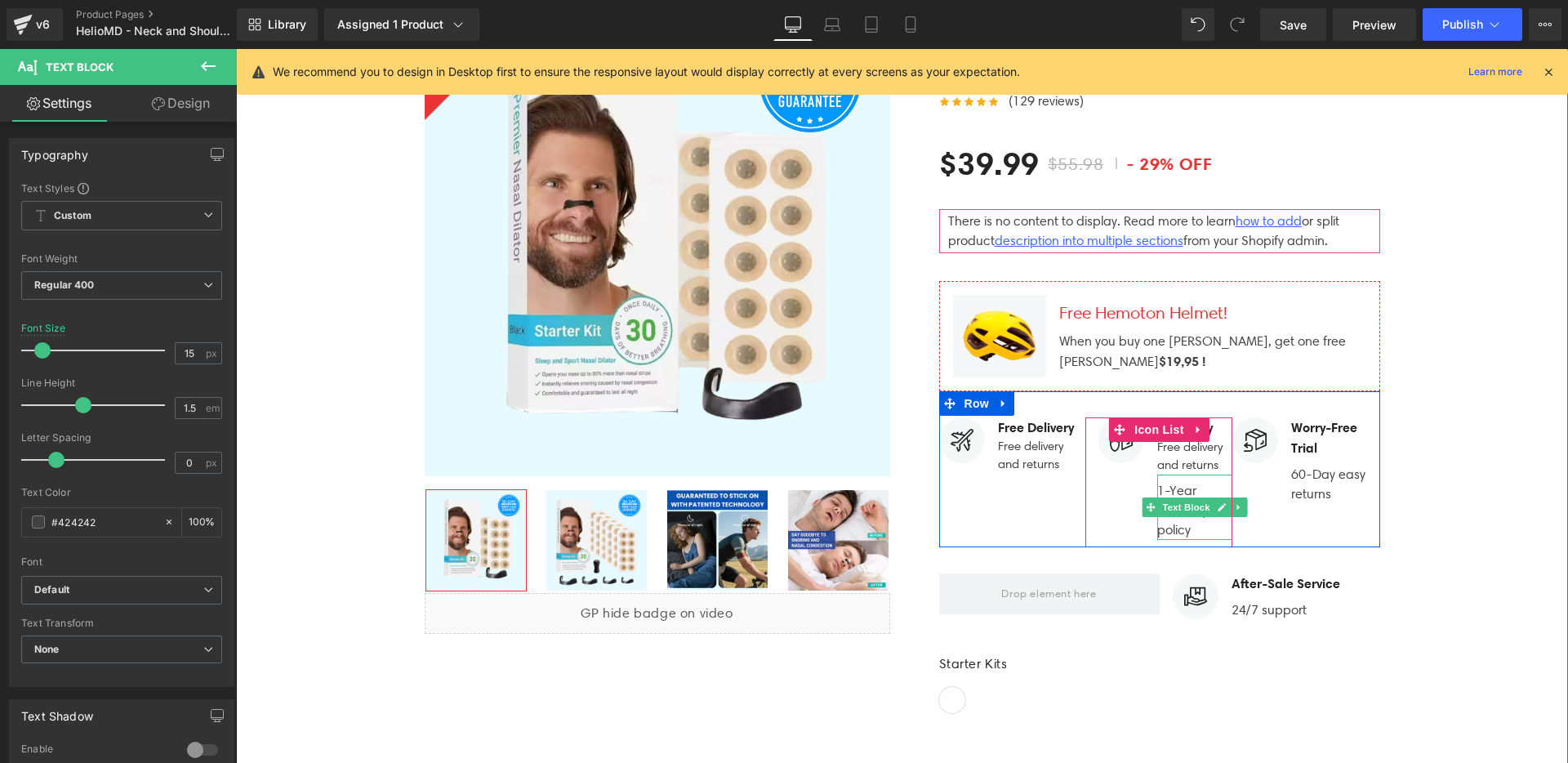
click at [1169, 490] on p "1-Year warranty policy" at bounding box center [1194, 510] width 75 height 59
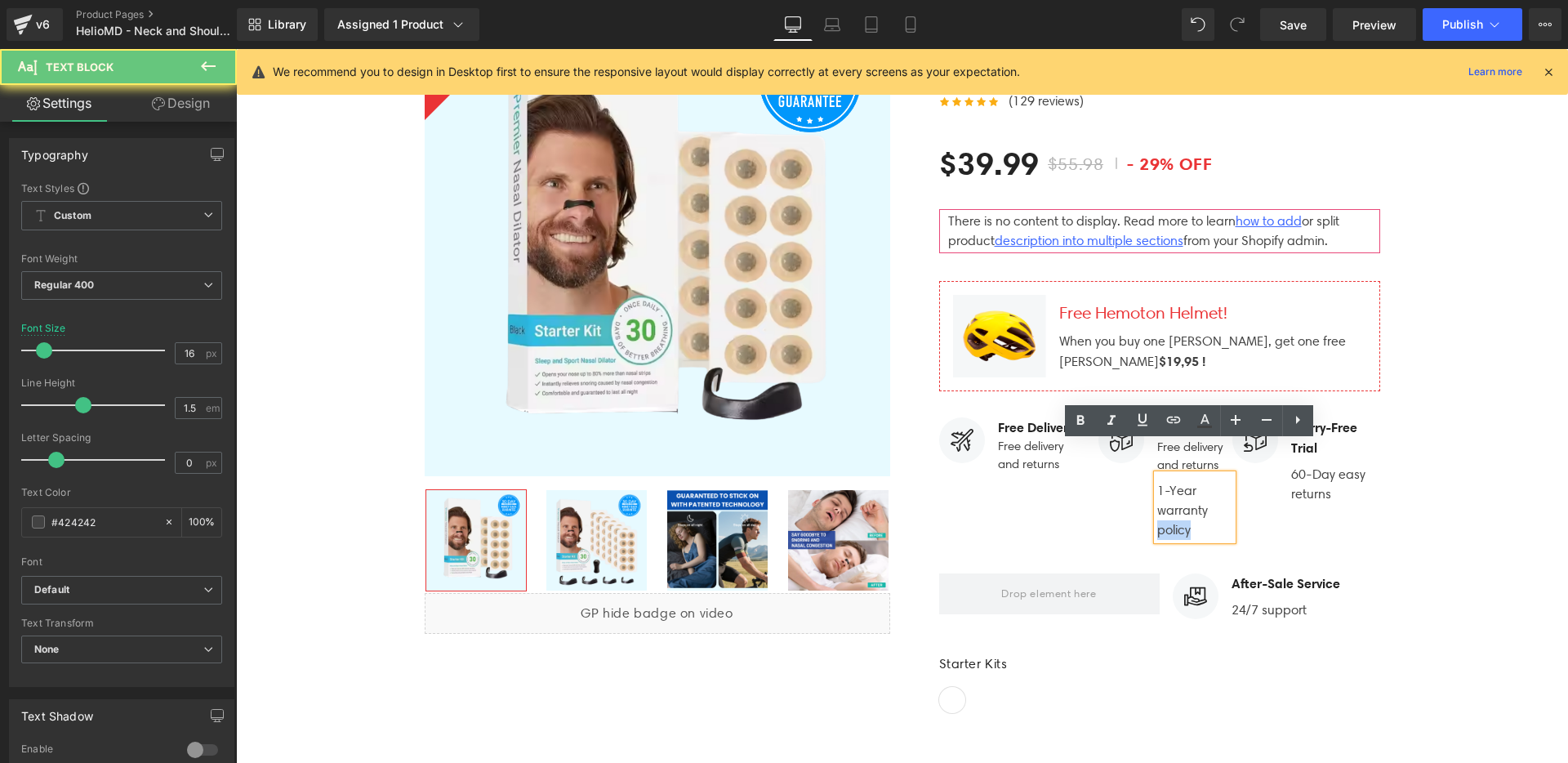
click at [1169, 490] on p "1-Year warranty policy" at bounding box center [1194, 510] width 75 height 59
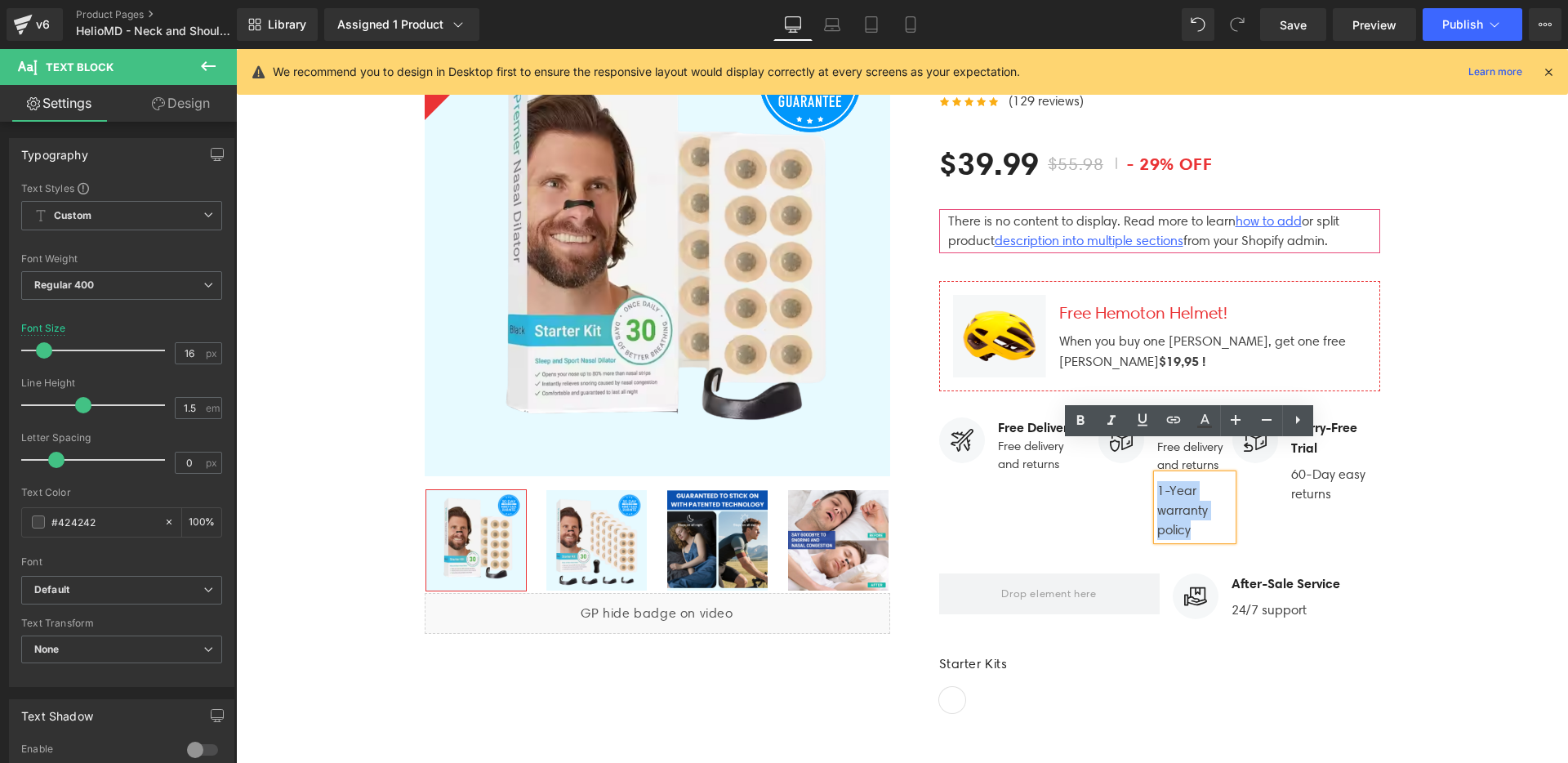
copy p "1-Year warranty policy"
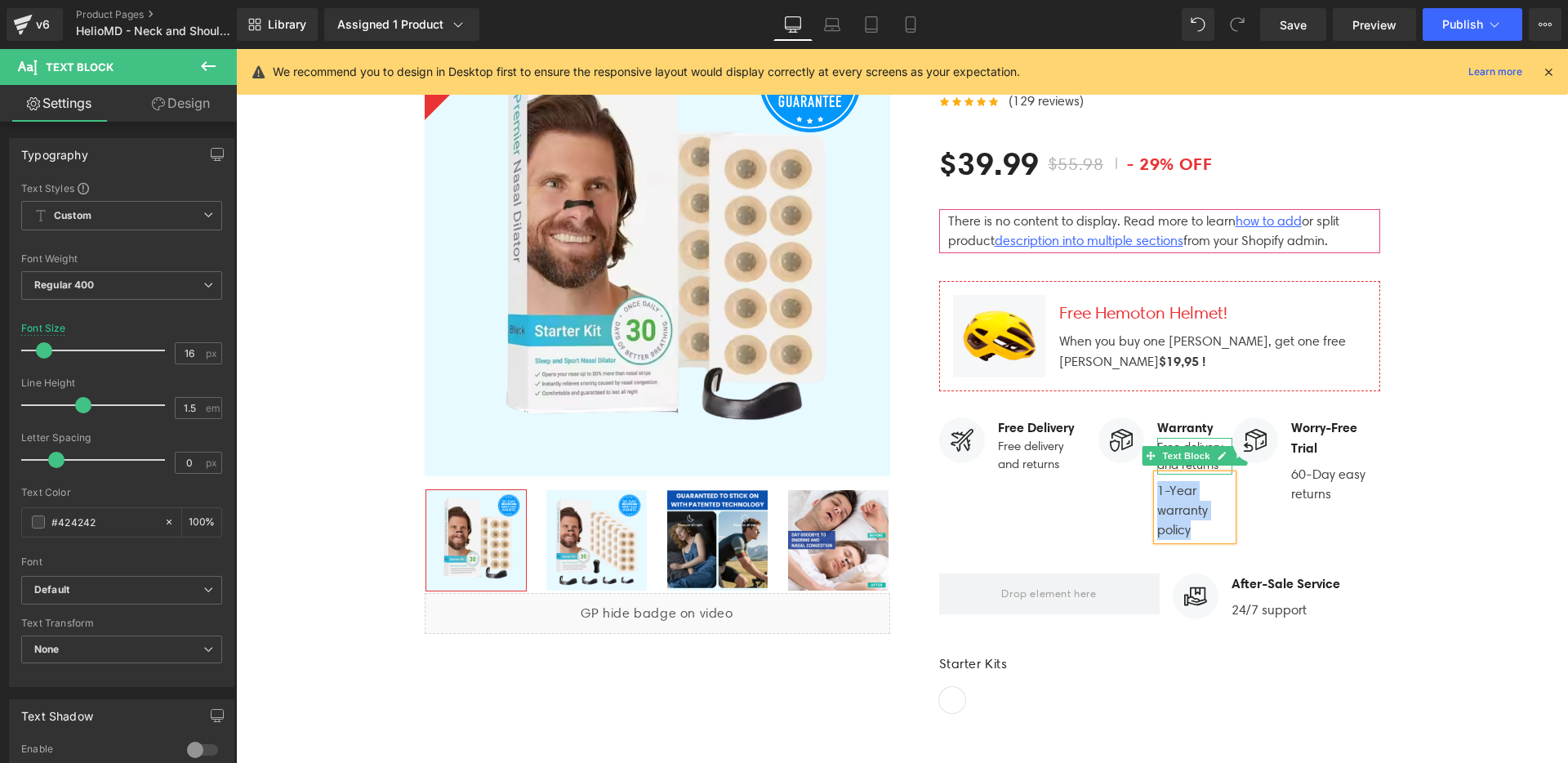
click at [1172, 438] on p "Free delivery and returns" at bounding box center [1194, 456] width 75 height 37
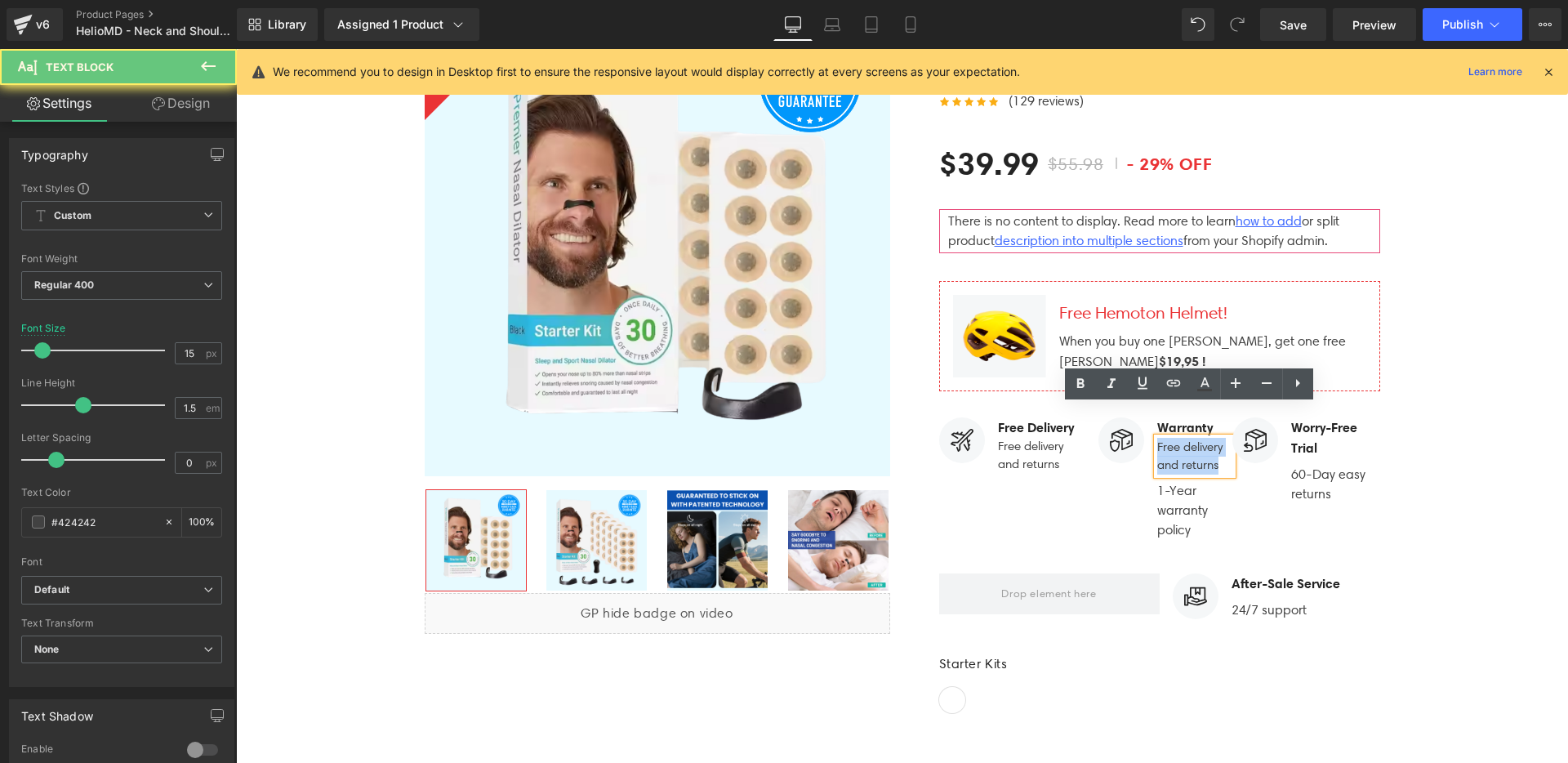
click at [1172, 438] on p "Free delivery and returns" at bounding box center [1194, 456] width 75 height 37
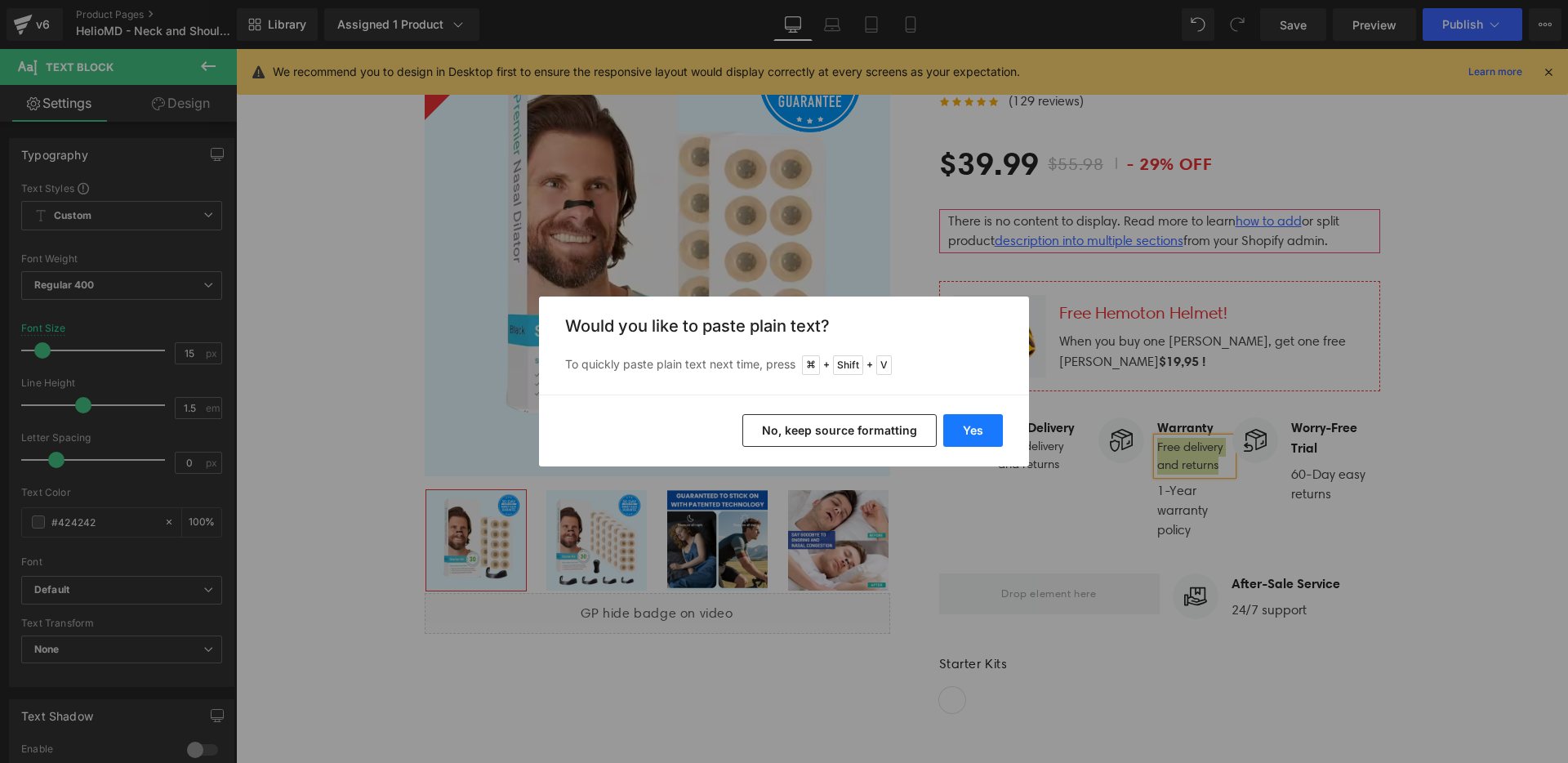
click at [981, 434] on button "Yes" at bounding box center [973, 430] width 60 height 33
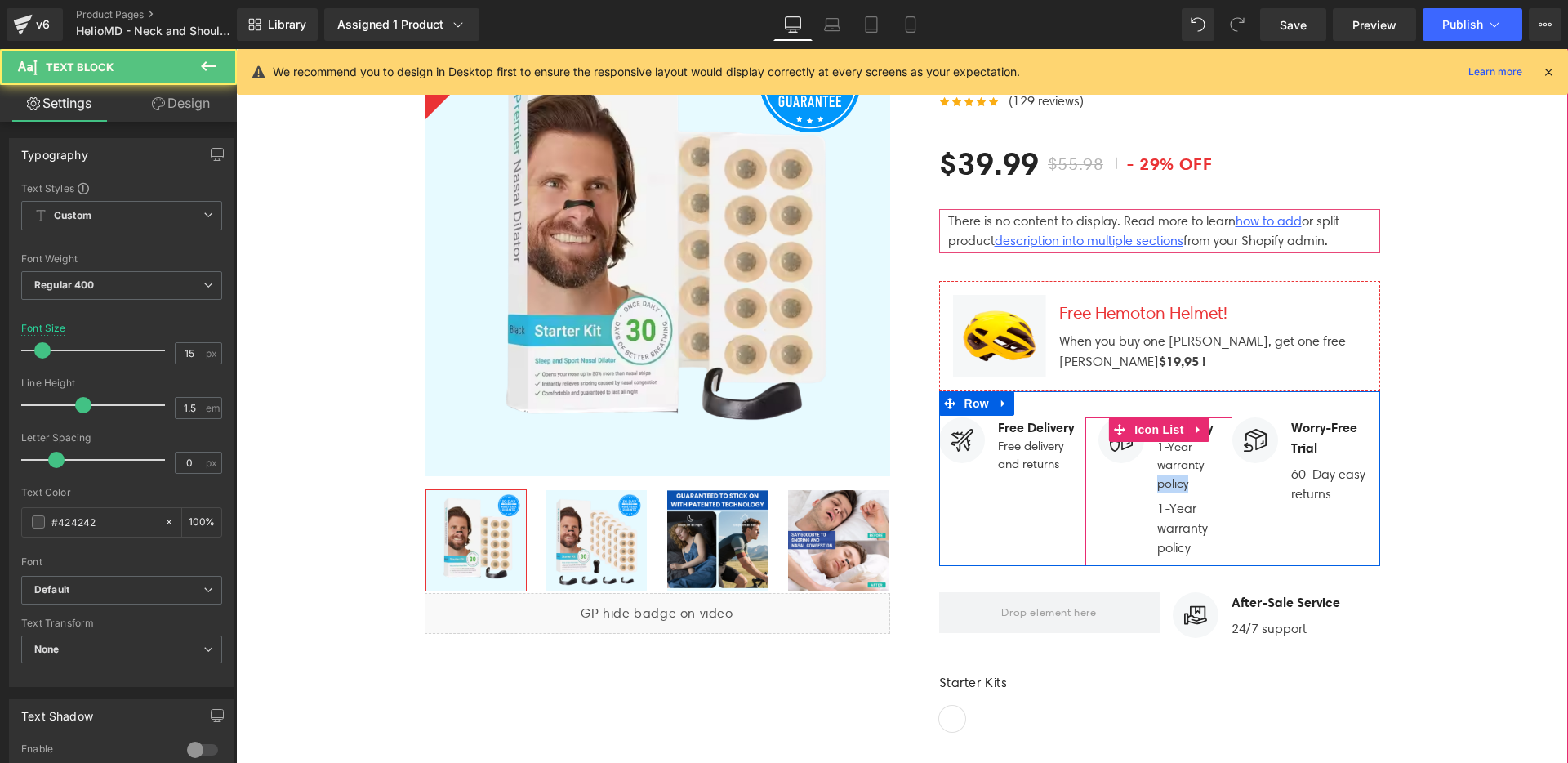
drag, startPoint x: 1187, startPoint y: 454, endPoint x: 1125, endPoint y: 454, distance: 62.0
click at [1125, 454] on div "Warranty Text Block 1-Year warranty policy Text Block 1-Year warranty policy Te…" at bounding box center [1165, 488] width 134 height 141
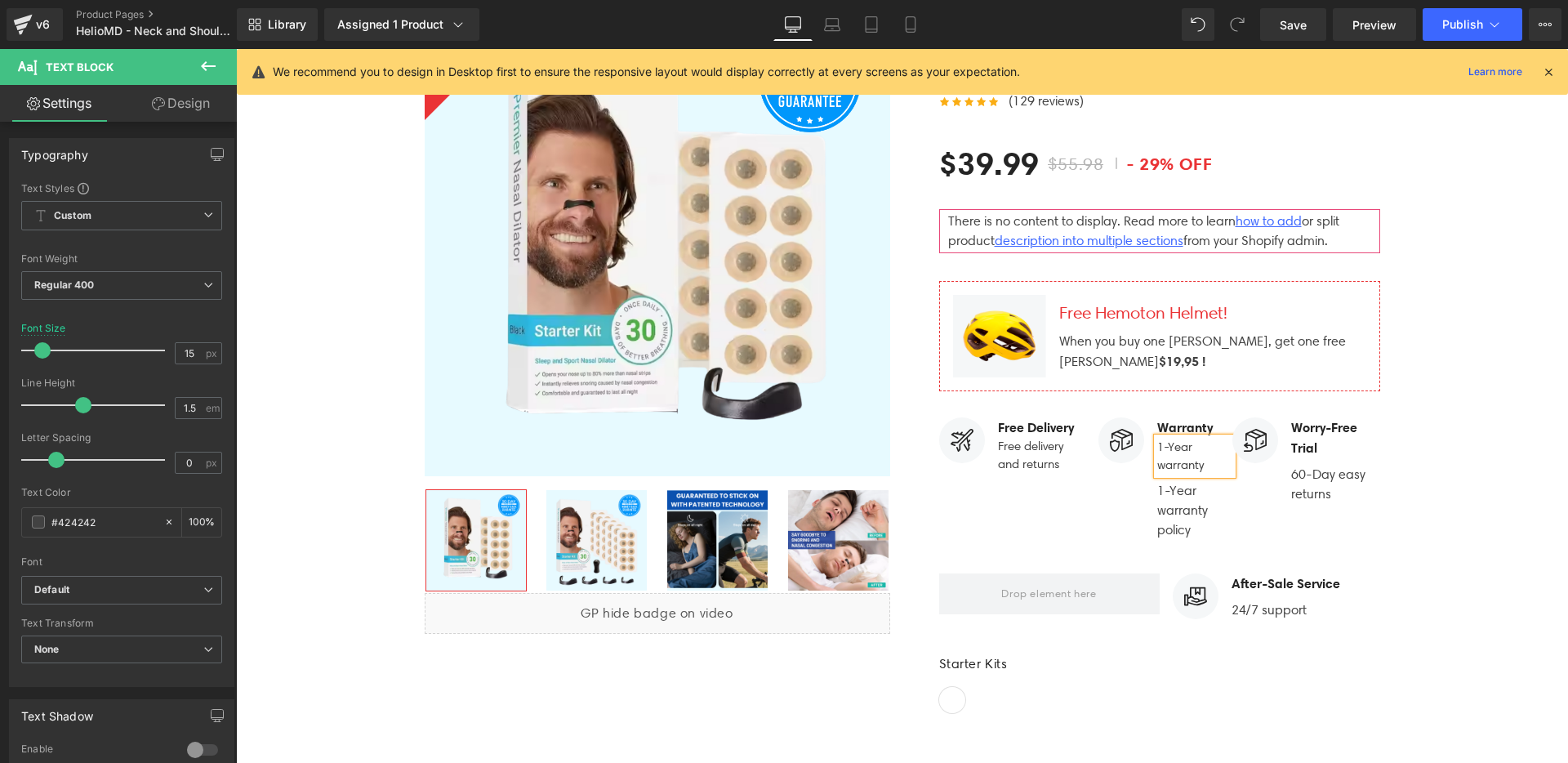
click at [1066, 509] on div "Image Free Delivery Text Block Free delivery and returns Text Block NaNpx Icon …" at bounding box center [1159, 470] width 441 height 157
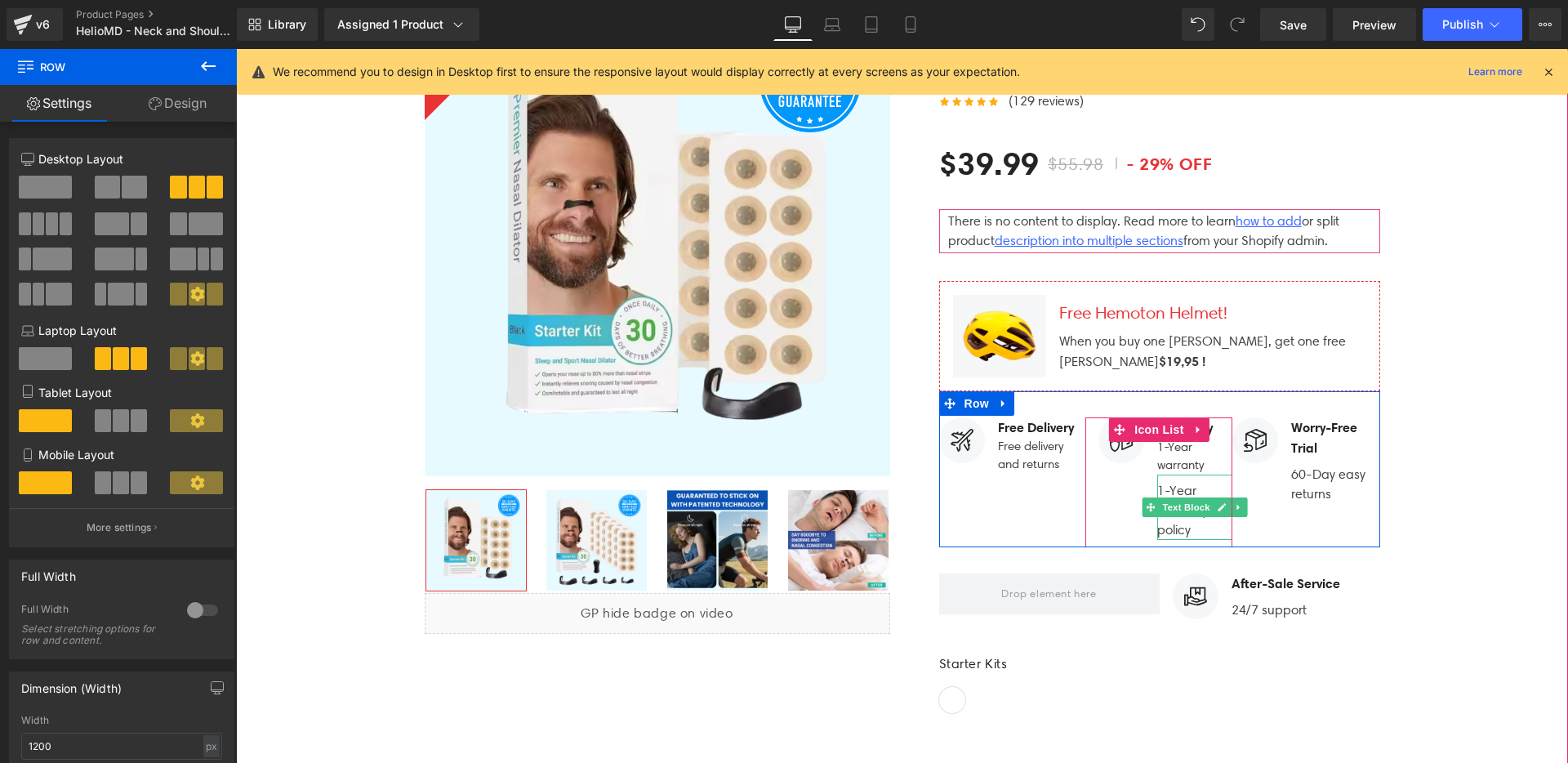
click at [236, 49] on div at bounding box center [236, 49] width 0 height 0
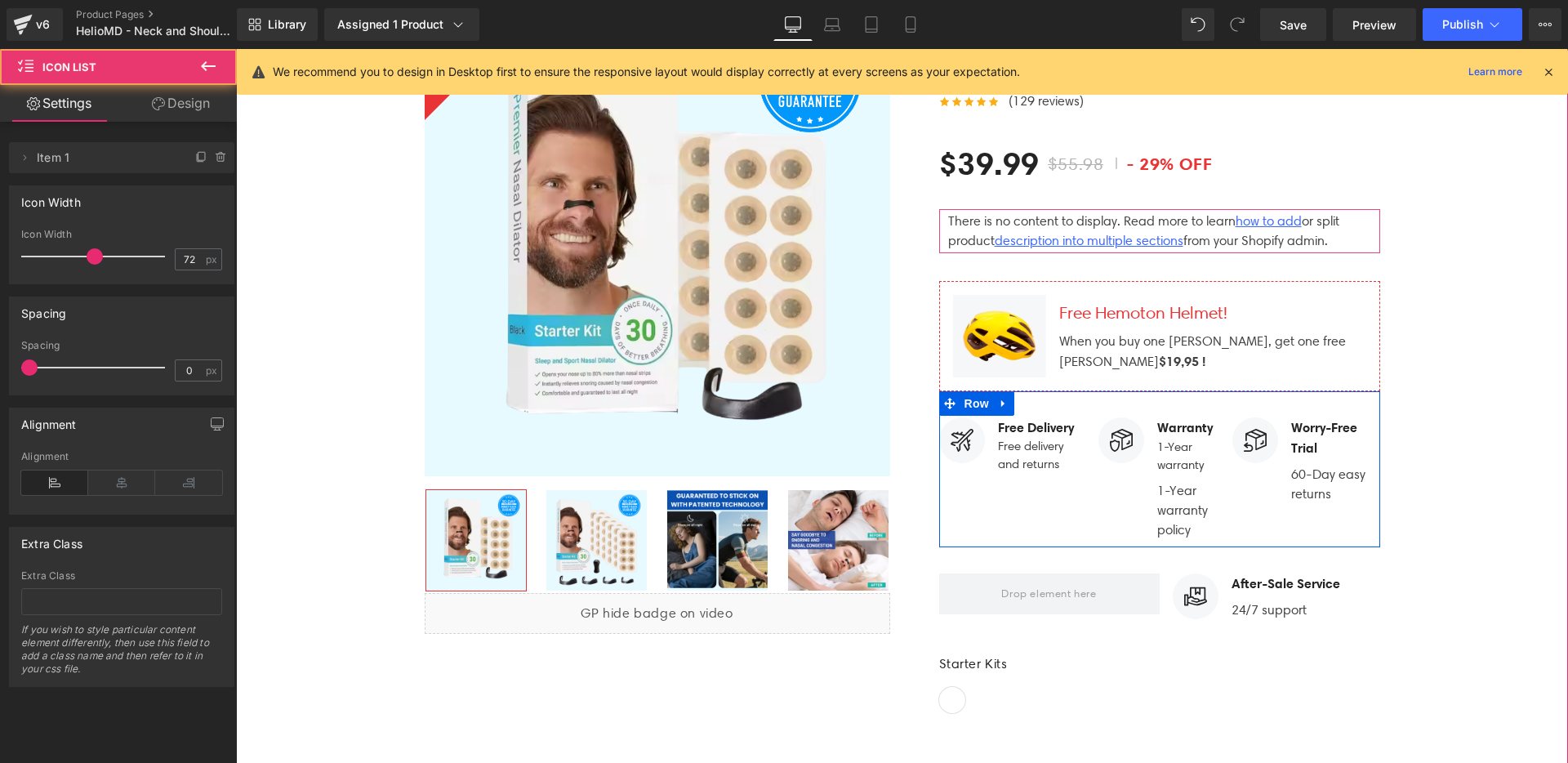
click at [1198, 498] on span "Text Block" at bounding box center [1186, 507] width 54 height 19
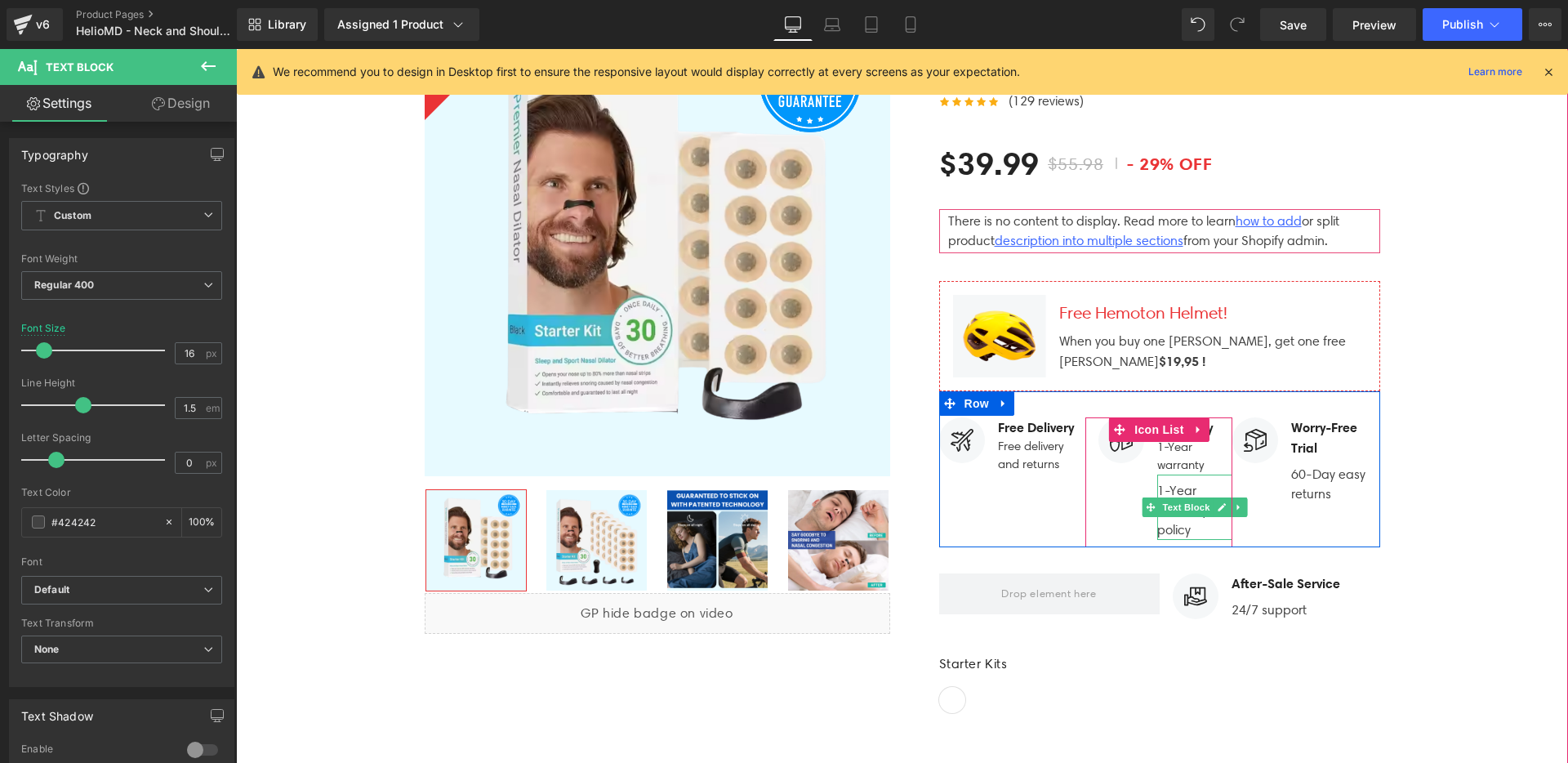
click at [1190, 489] on p "1-Year warranty policy" at bounding box center [1194, 510] width 75 height 59
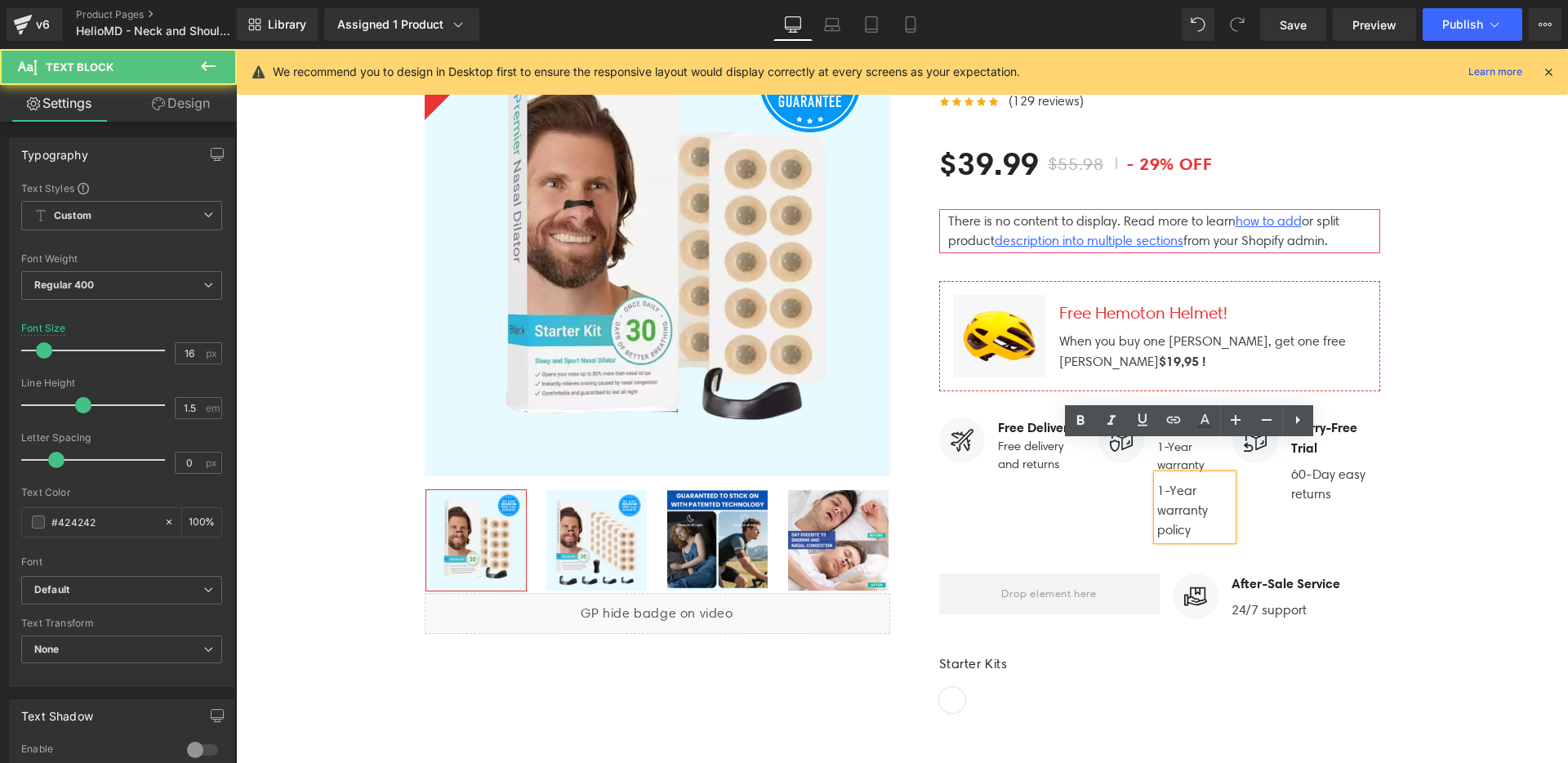
click at [1117, 497] on div "Warranty Text Block 1-Year warranty Text Block 1-Year warranty policy Text Block" at bounding box center [1165, 478] width 134 height 122
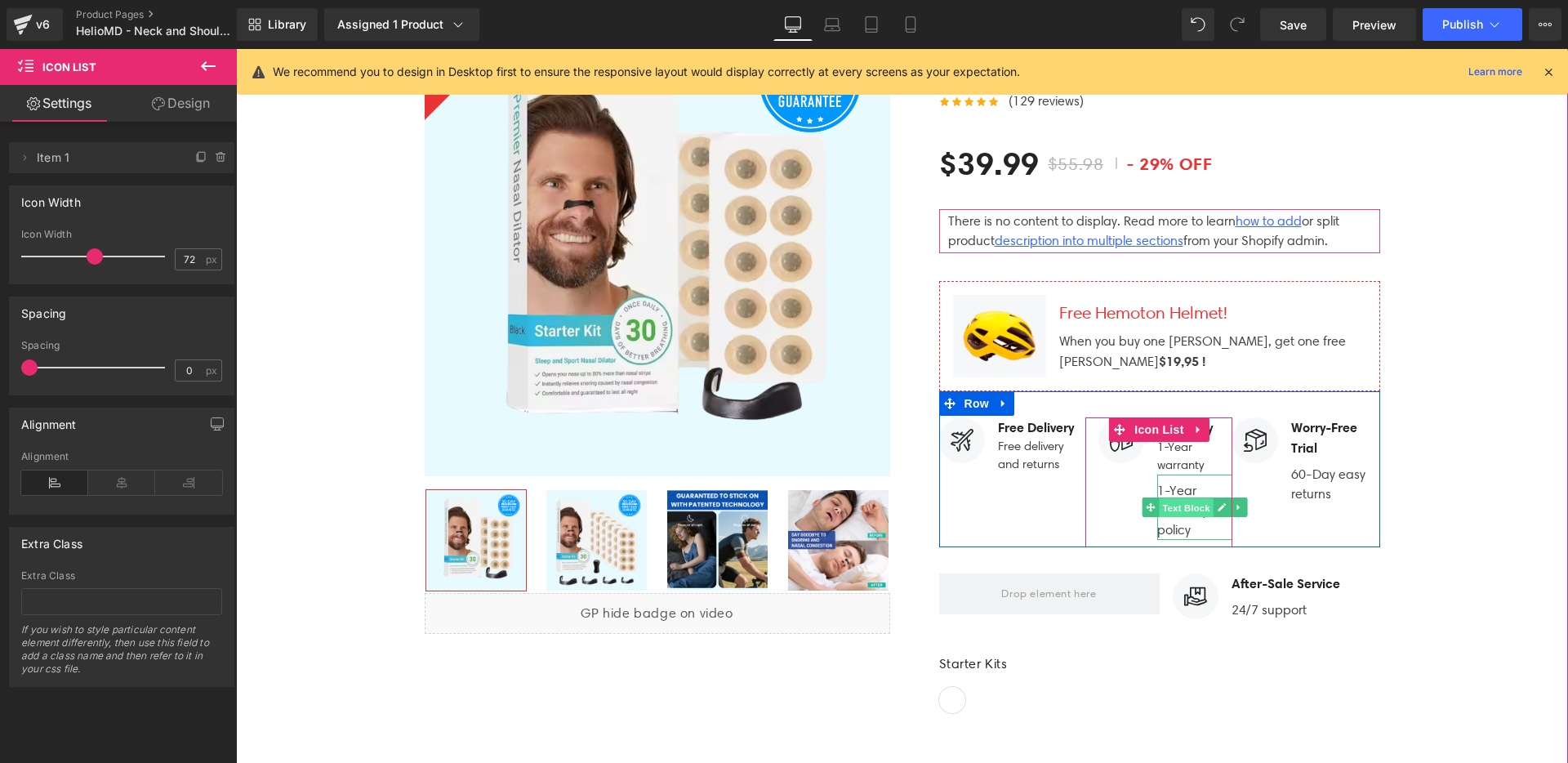
click at [1174, 498] on span "Text Block" at bounding box center [1186, 507] width 54 height 19
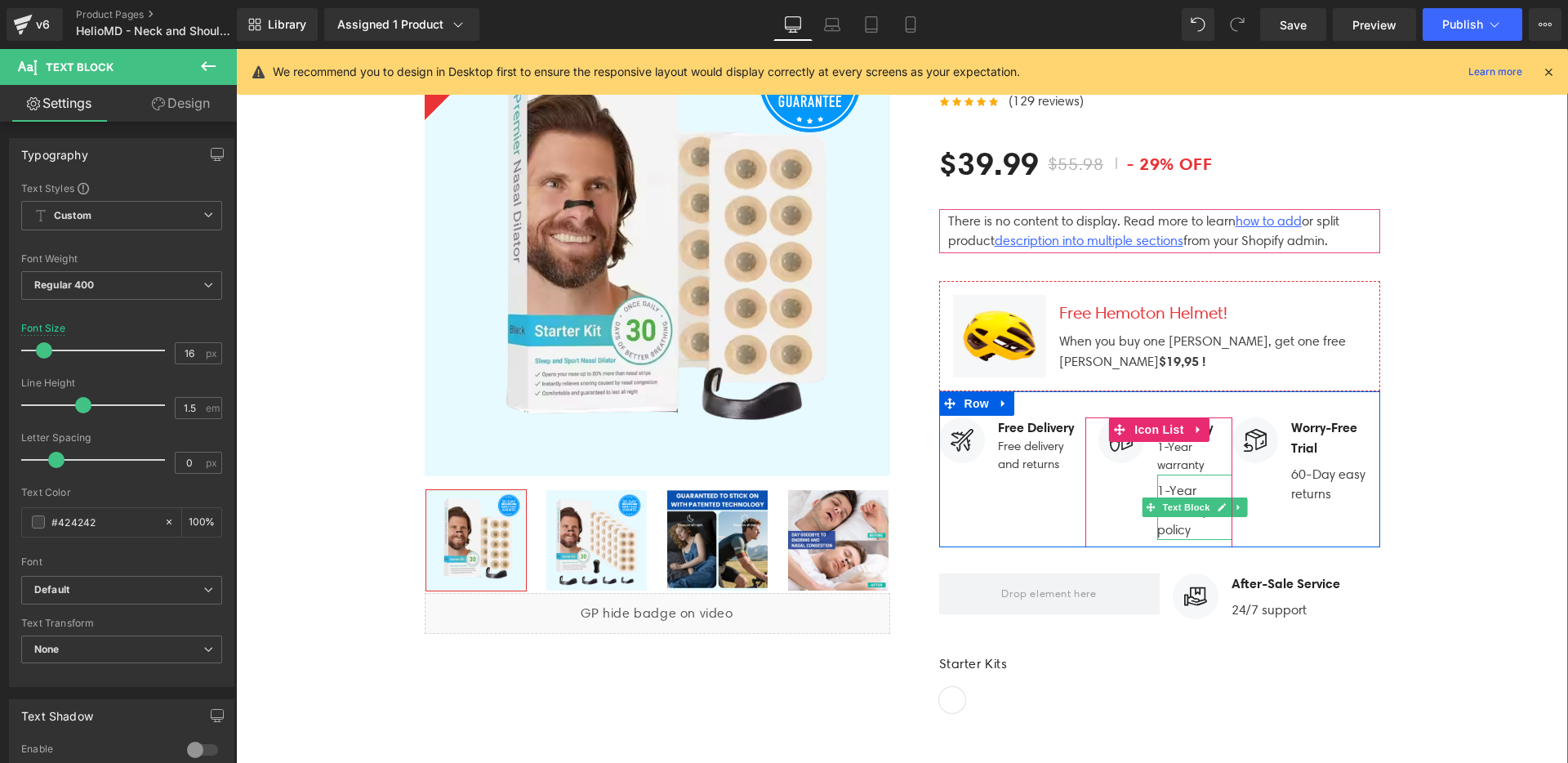
click at [1184, 481] on p "1-Year warranty policy" at bounding box center [1194, 510] width 75 height 59
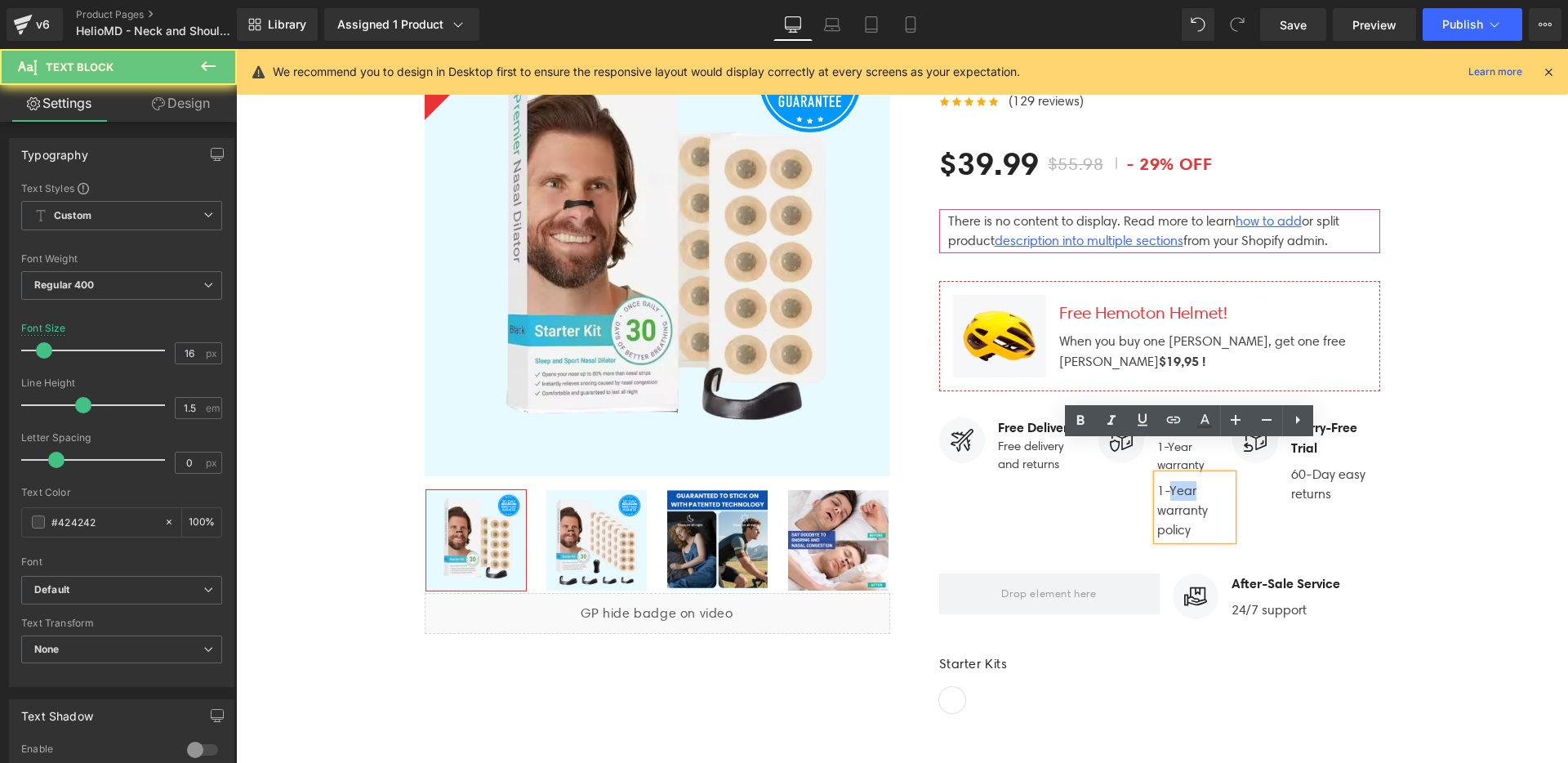
click at [1184, 481] on p "1-Year warranty policy" at bounding box center [1194, 510] width 75 height 59
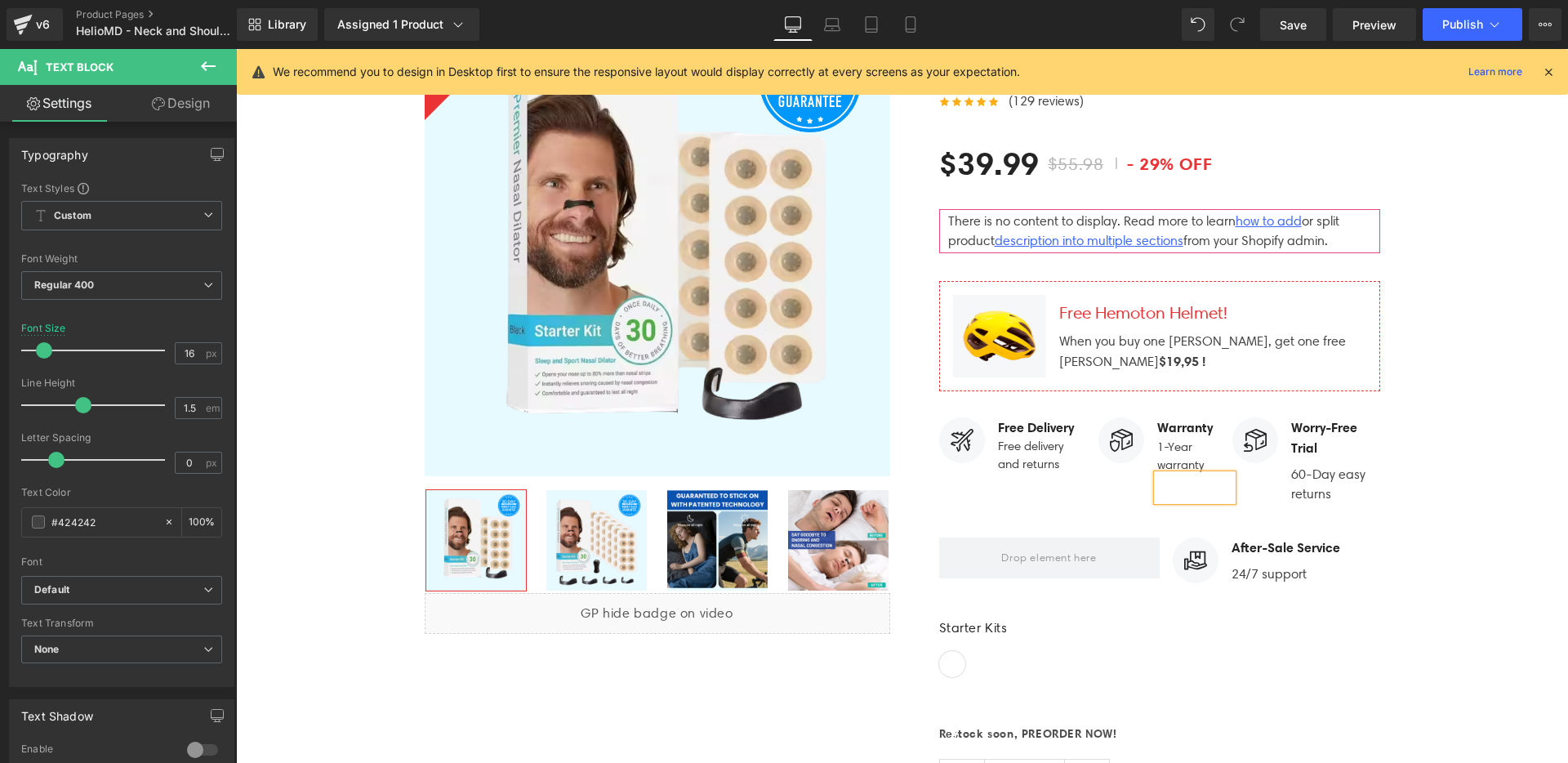
click at [1138, 476] on div "Image Warranty Text Block 1-Year warranty Text Block Text Block" at bounding box center [1165, 463] width 134 height 92
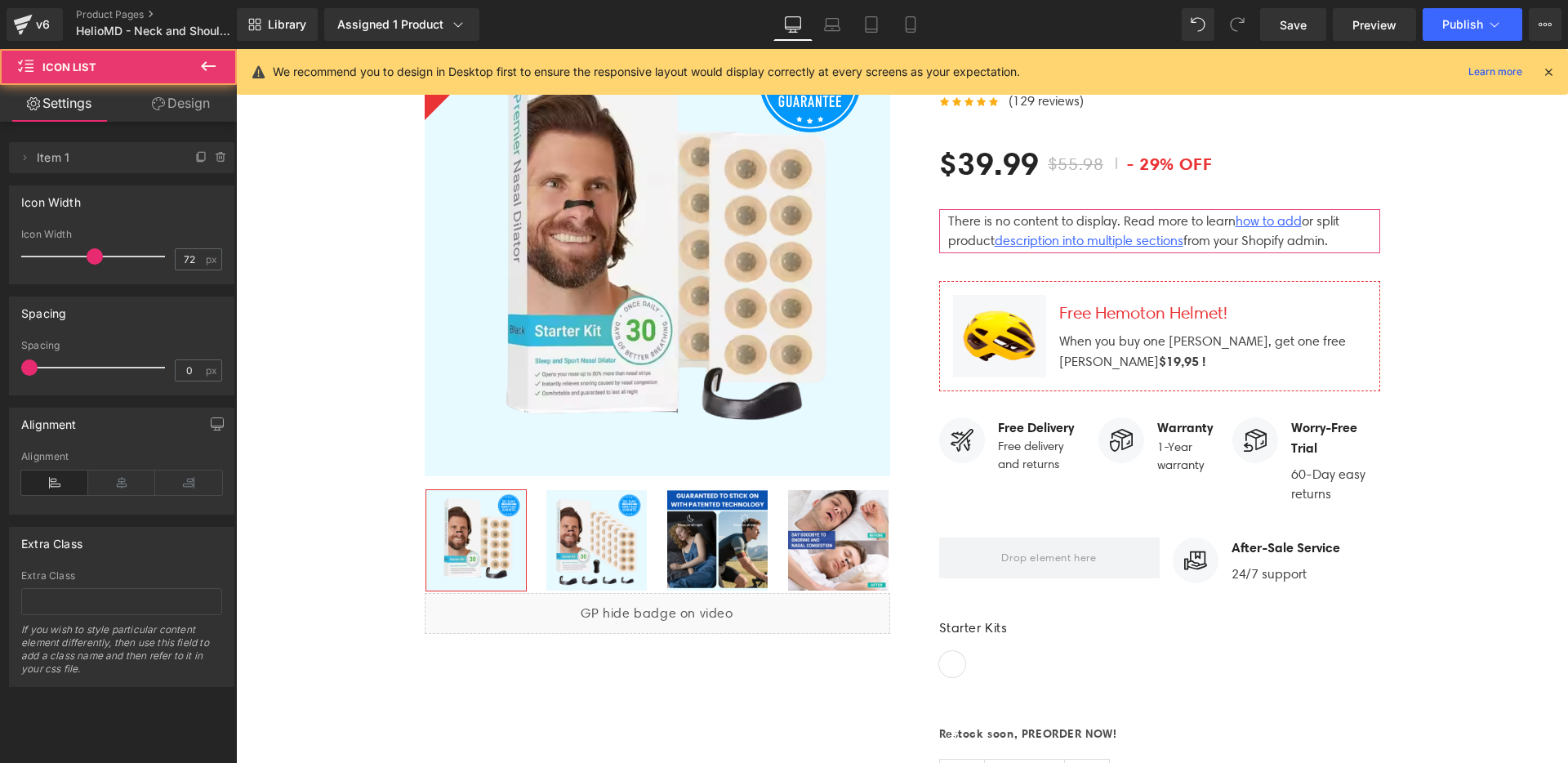
click at [1171, 498] on span "Text Block" at bounding box center [1186, 507] width 54 height 19
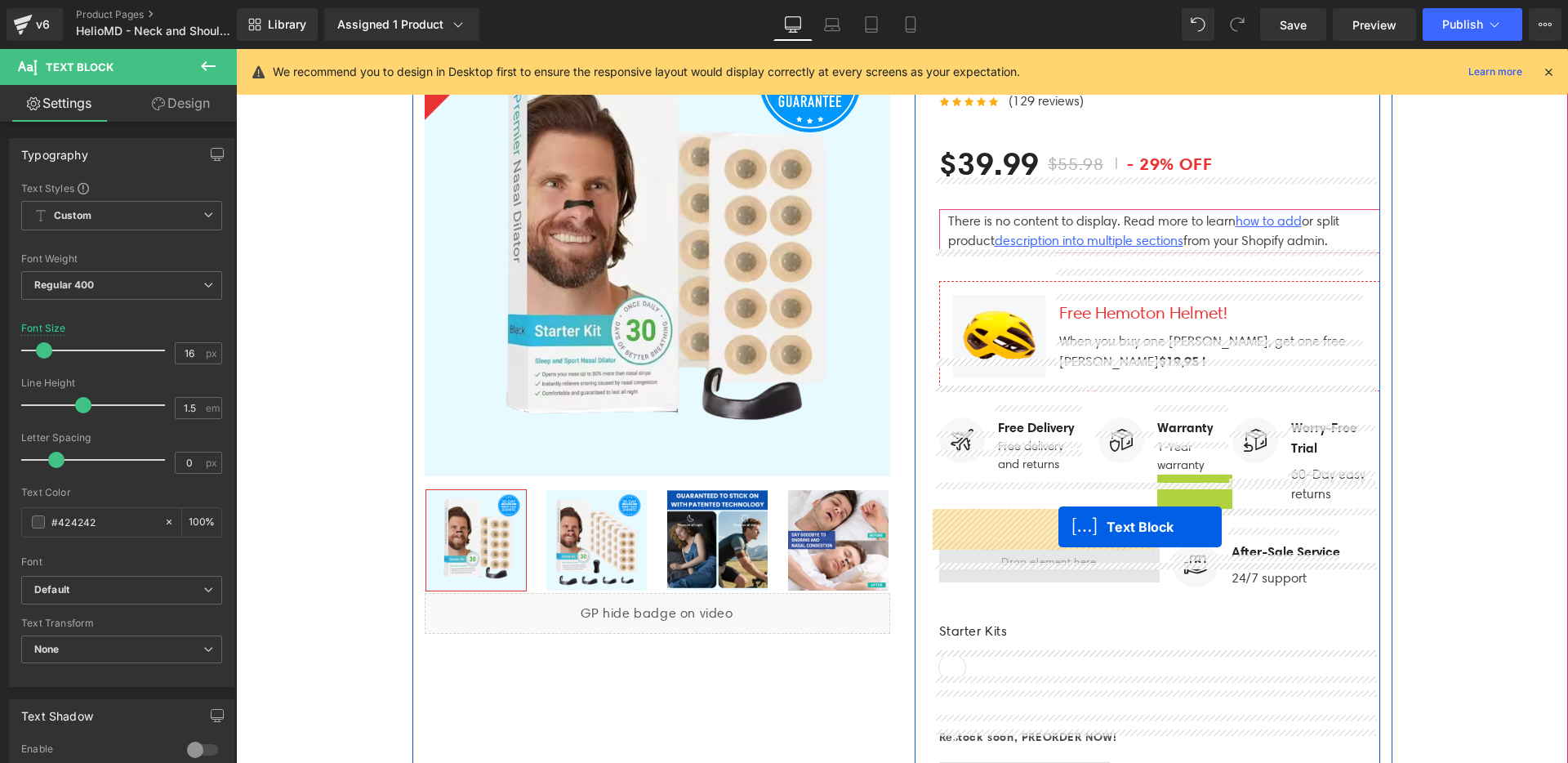
drag, startPoint x: 1193, startPoint y: 456, endPoint x: 1059, endPoint y: 527, distance: 151.6
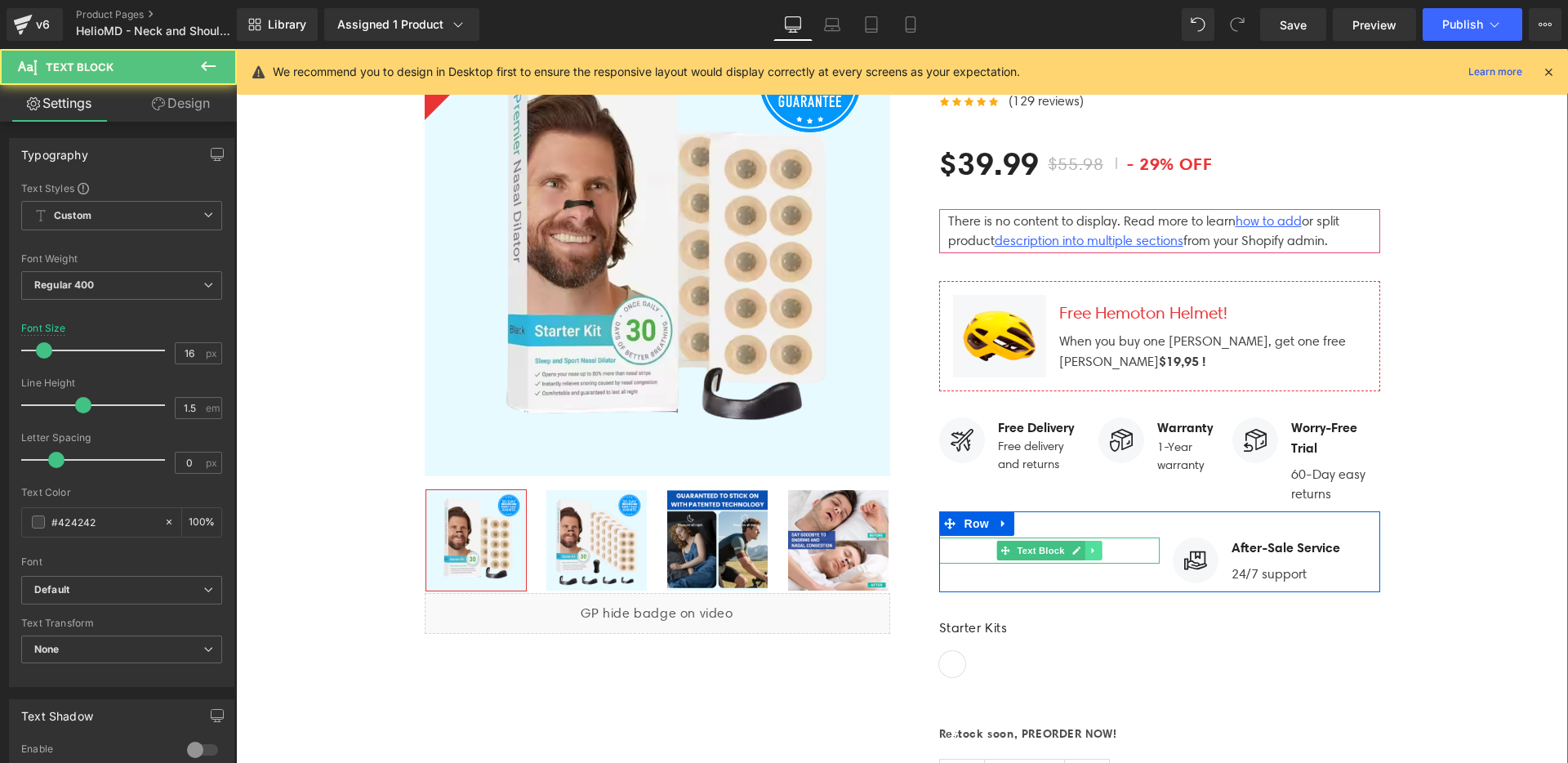
click at [1090, 545] on icon at bounding box center [1093, 550] width 9 height 10
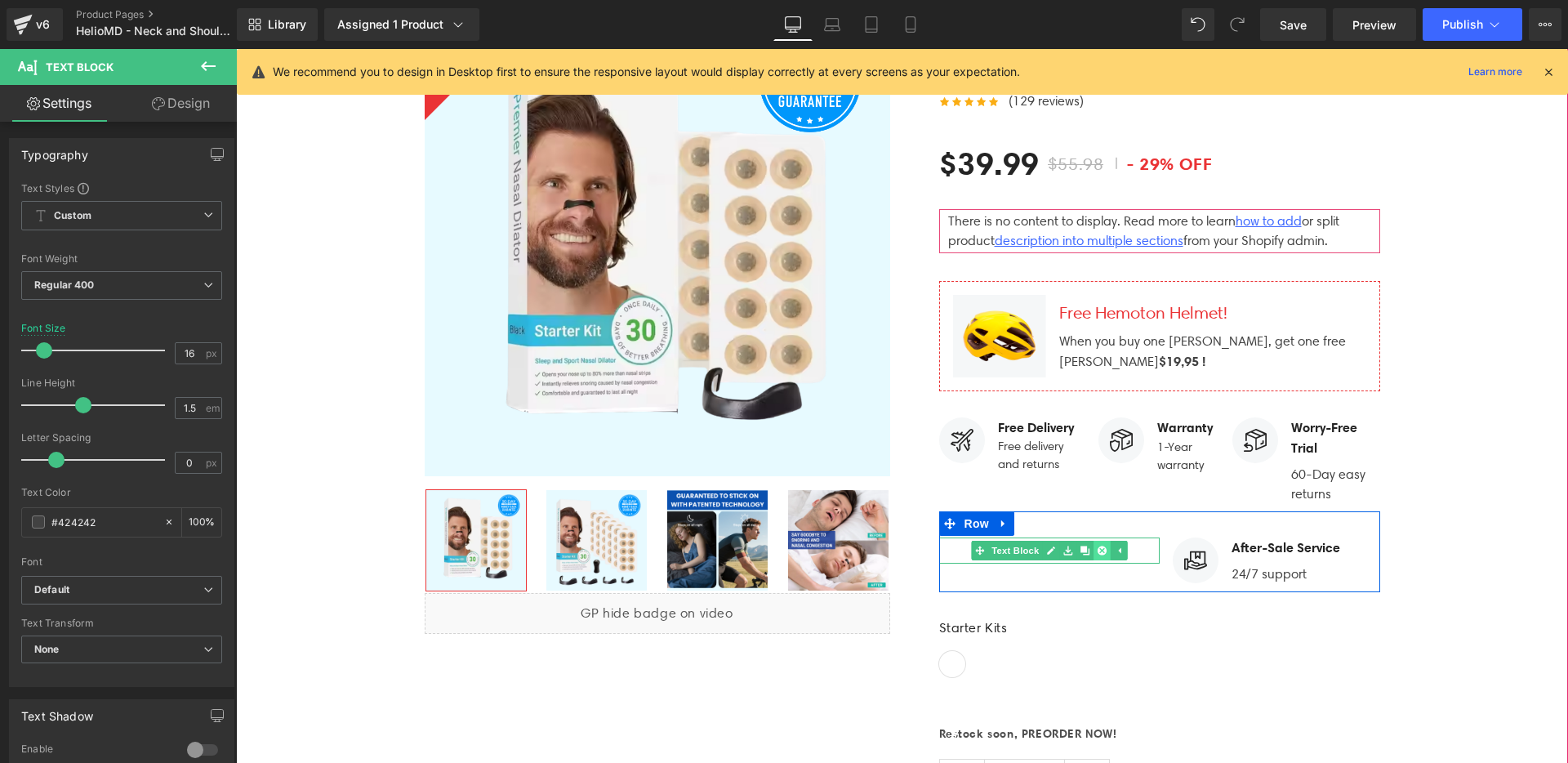
click at [1100, 541] on link at bounding box center [1100, 551] width 17 height 19
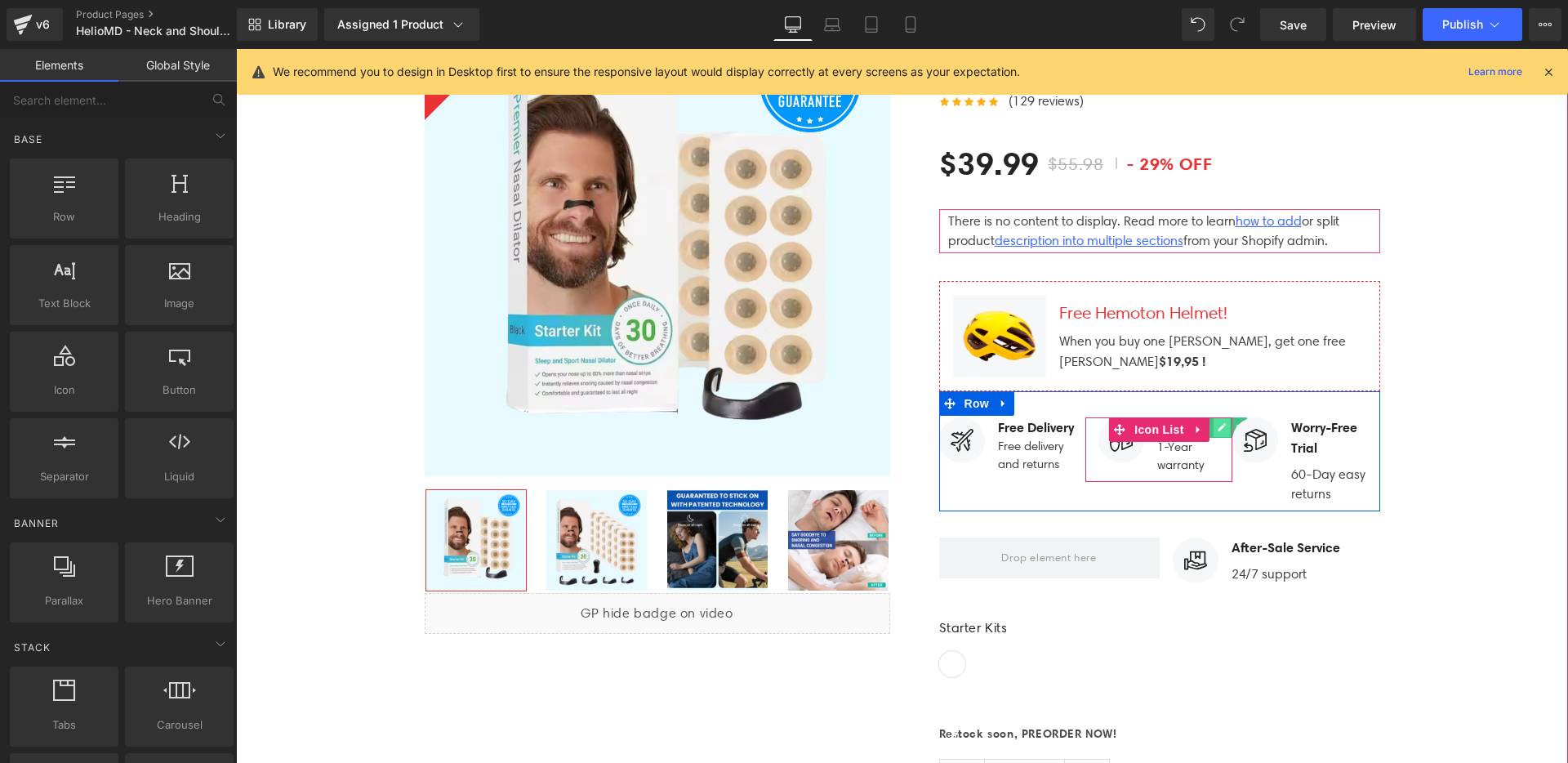
click at [1217, 422] on icon at bounding box center [1222, 426] width 9 height 10
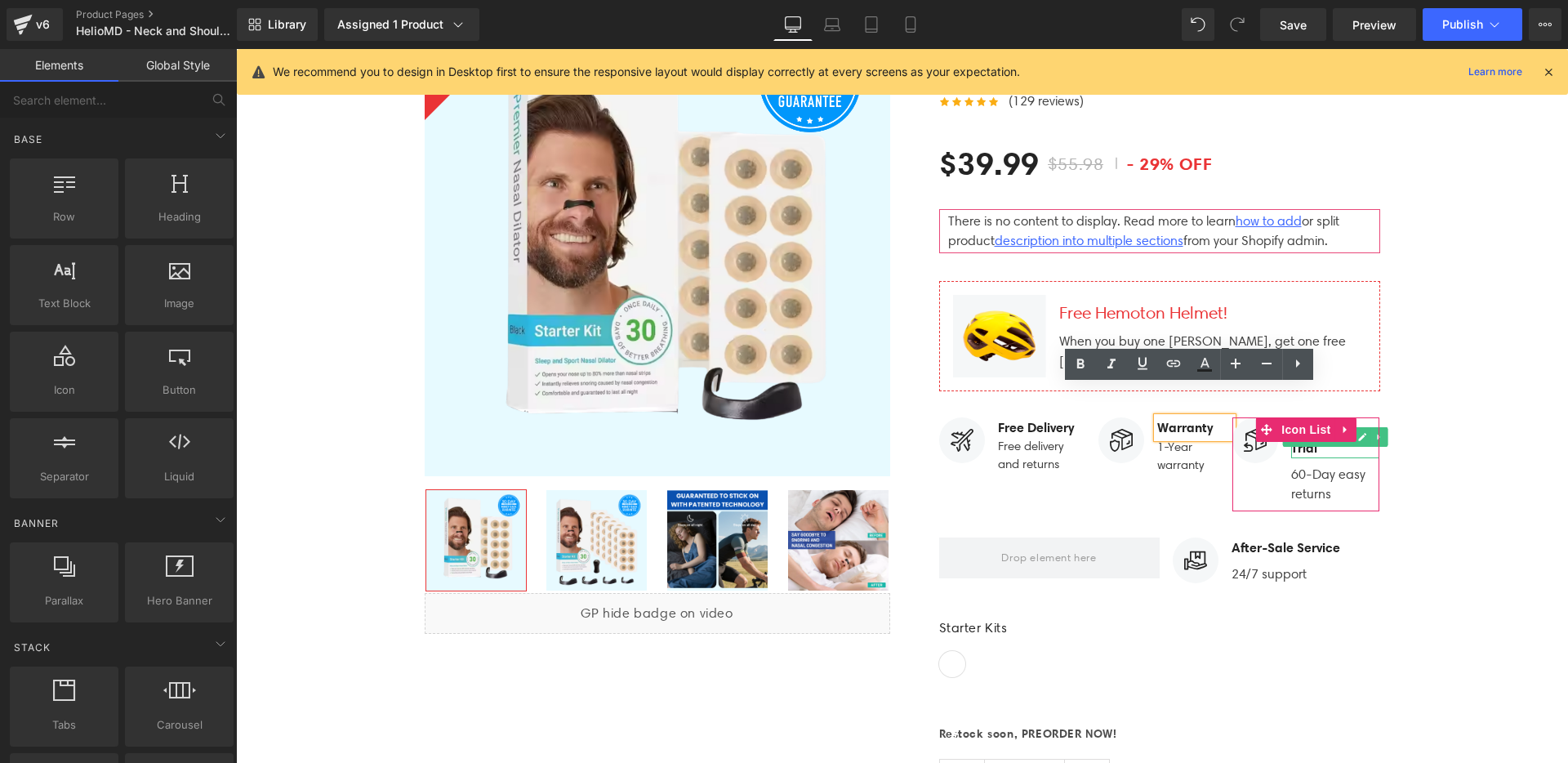
click at [1321, 419] on p "Worry-Free Trial" at bounding box center [1335, 438] width 88 height 41
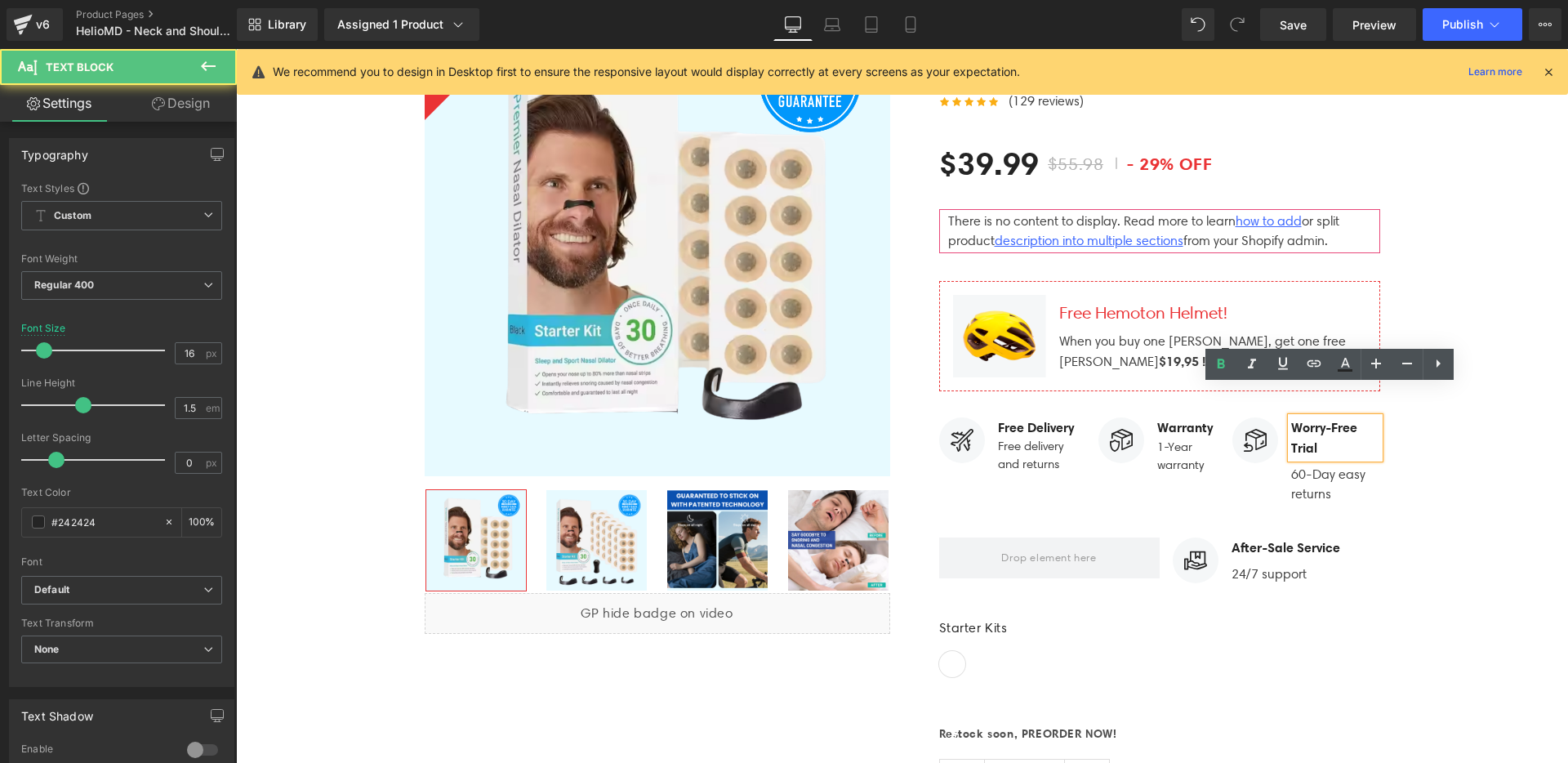
click at [1321, 419] on p "Worry-Free Trial" at bounding box center [1335, 438] width 88 height 41
click at [1323, 418] on p "Worry-Free Trial" at bounding box center [1335, 438] width 88 height 41
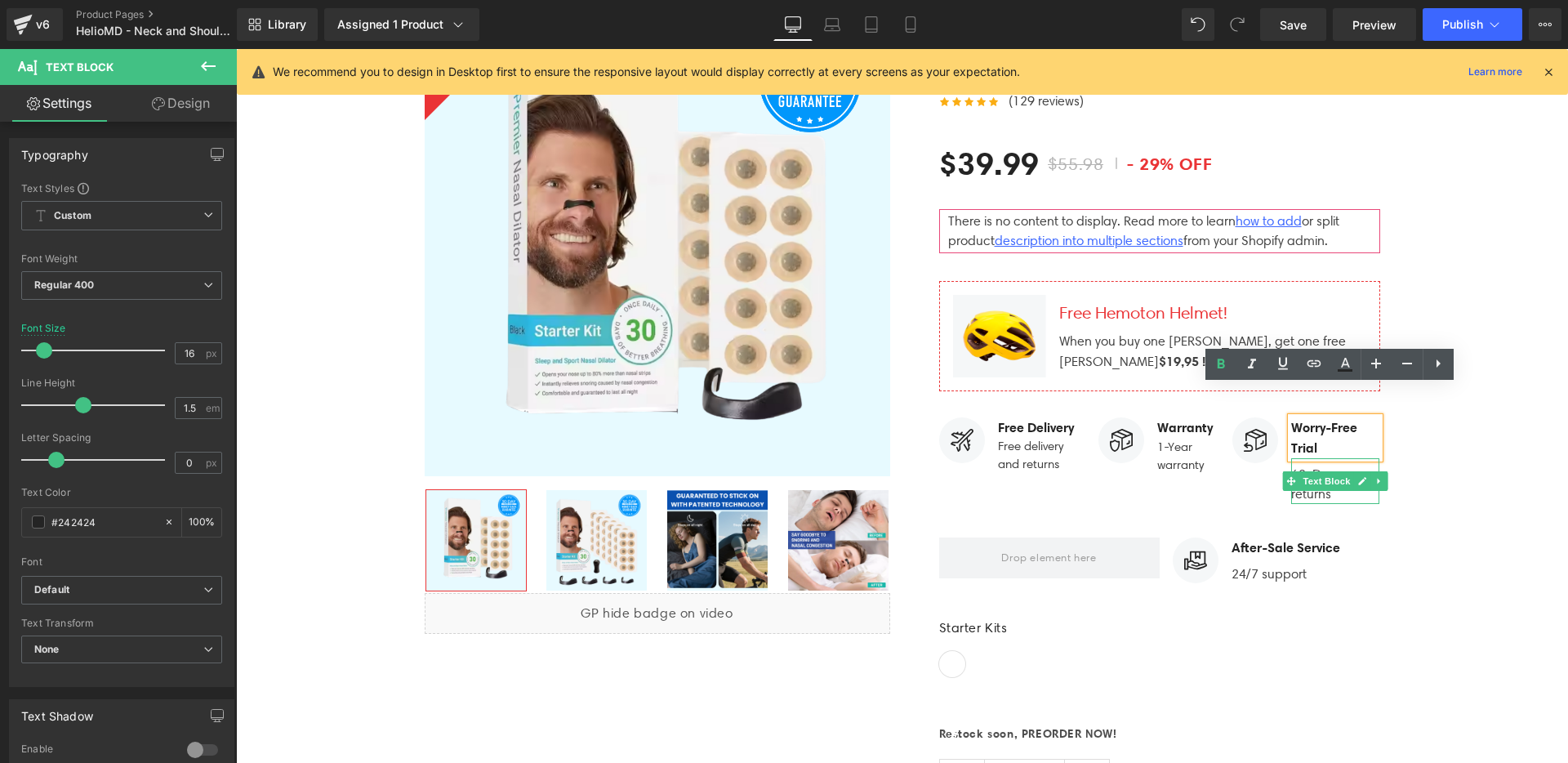
click at [1323, 465] on p "60-Day easy returns" at bounding box center [1335, 485] width 88 height 40
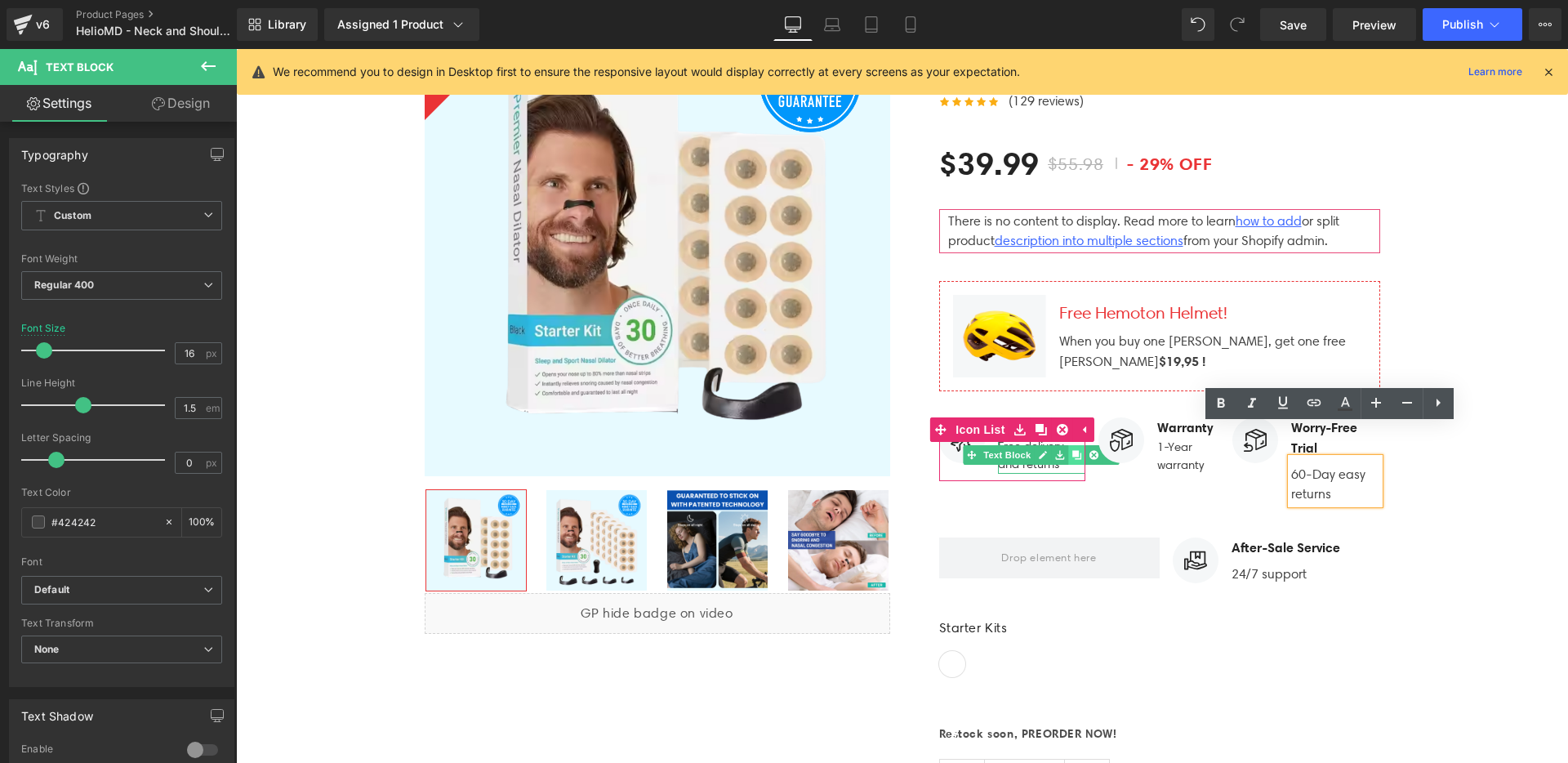
click at [1072, 450] on icon at bounding box center [1076, 455] width 9 height 10
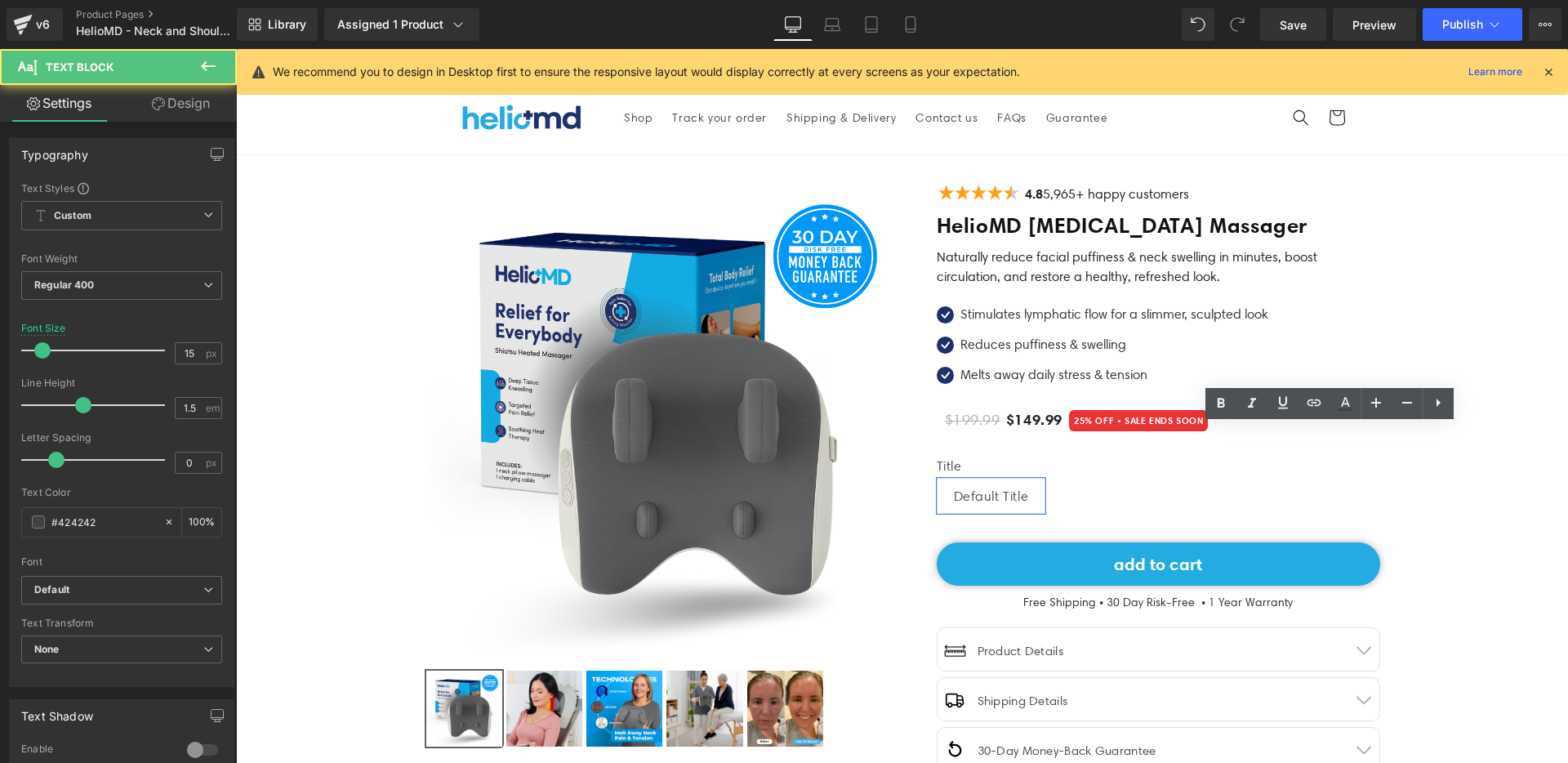
scroll to position [5392, 0]
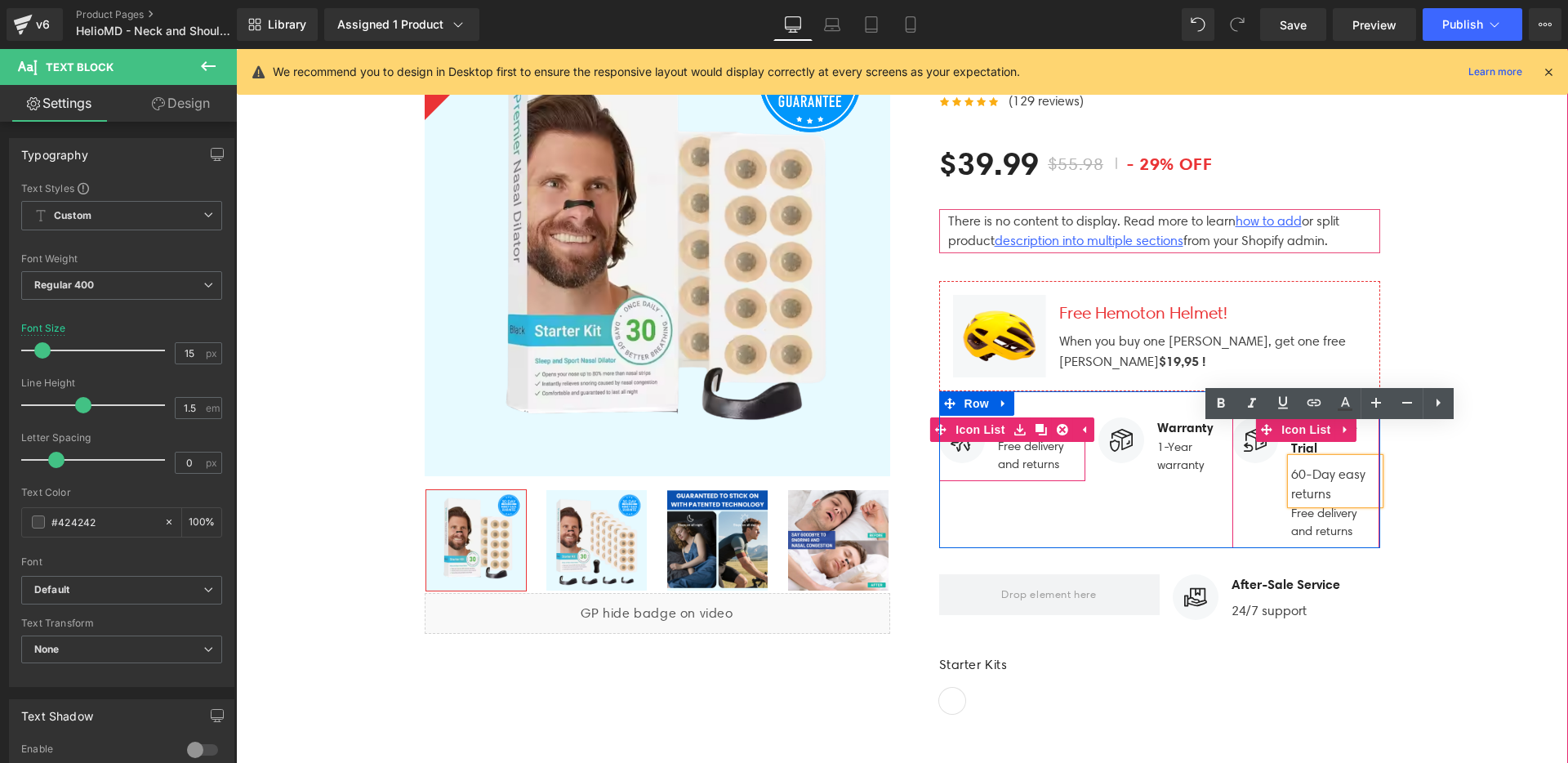
click at [1315, 465] on p "60-Day easy returns" at bounding box center [1335, 485] width 88 height 40
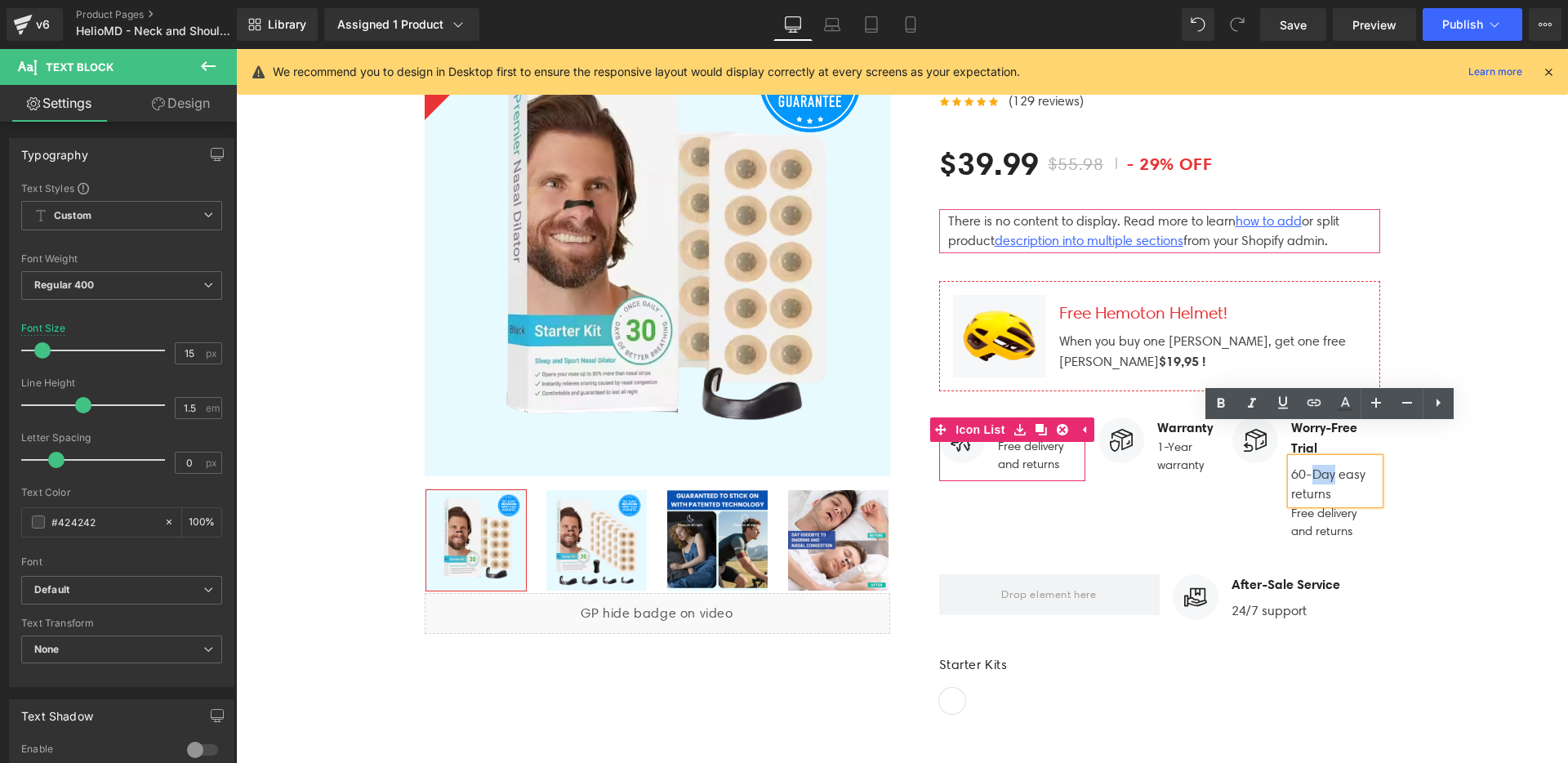
click at [1315, 465] on p "60-Day easy returns" at bounding box center [1335, 485] width 88 height 40
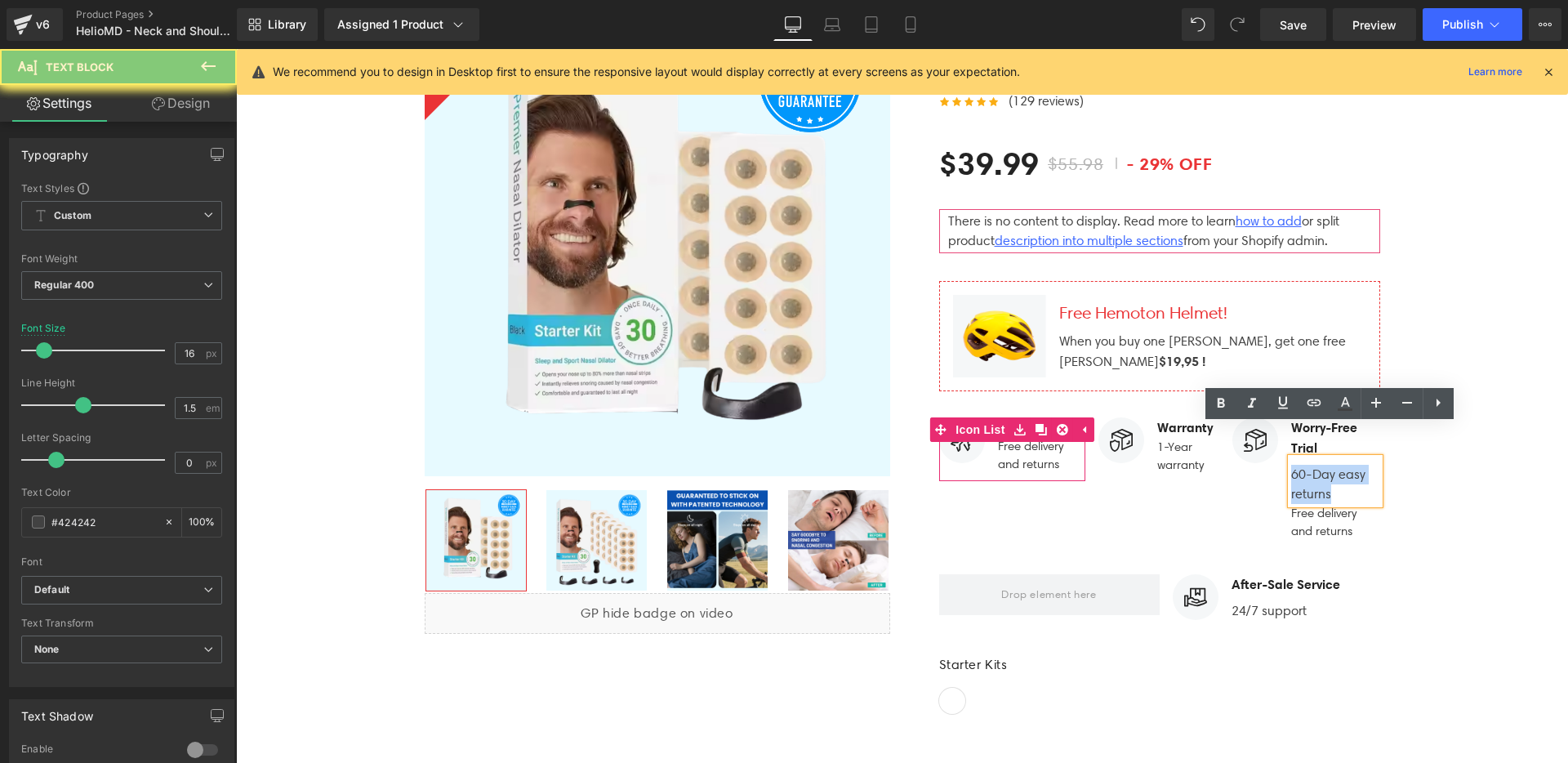
click at [1315, 465] on p "60-Day easy returns" at bounding box center [1335, 485] width 88 height 40
copy p "60-Day easy returns"
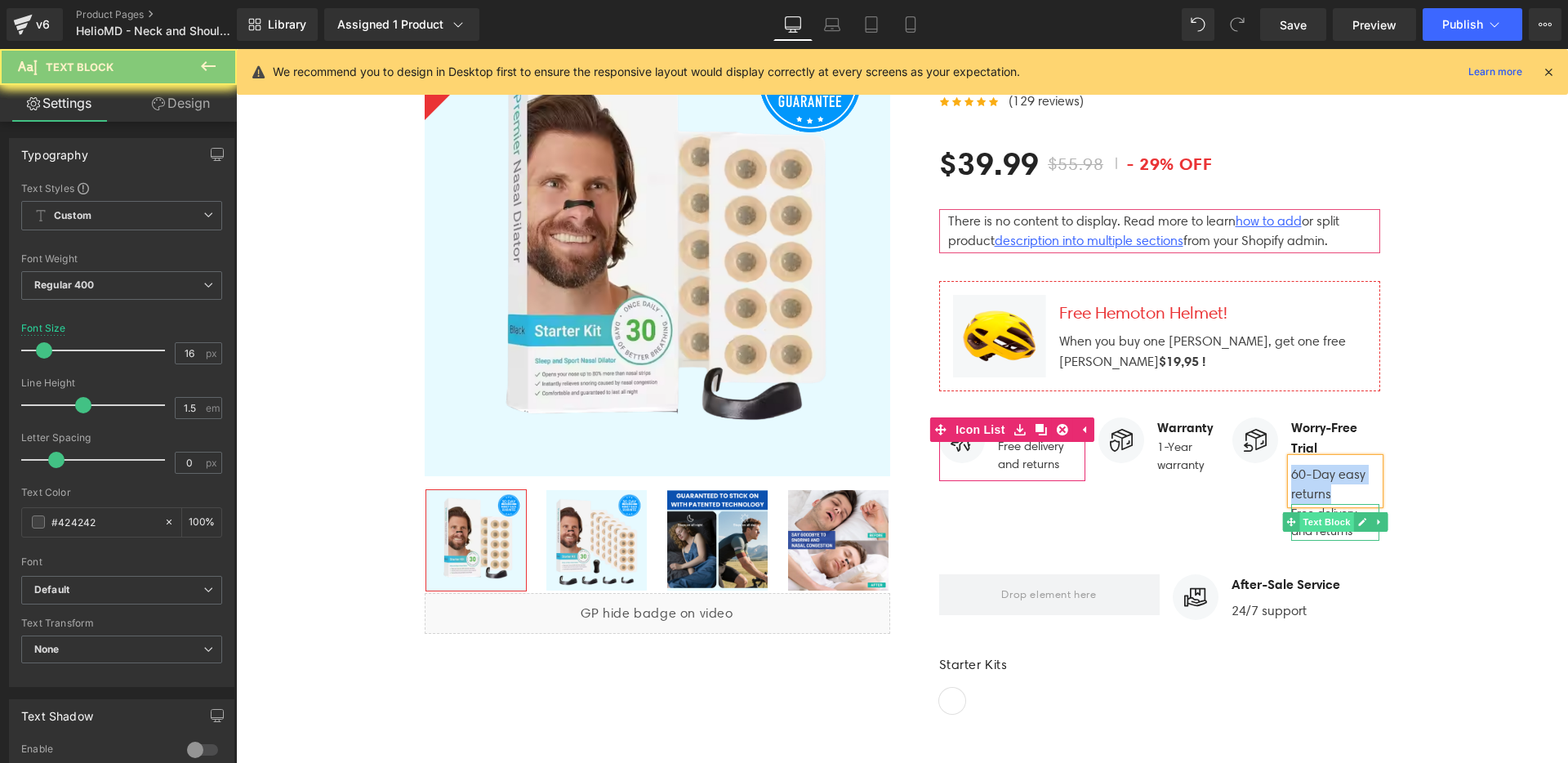
click at [1323, 512] on span "Text Block" at bounding box center [1327, 522] width 54 height 19
click at [1320, 504] on p "Free delivery and returns" at bounding box center [1335, 522] width 88 height 37
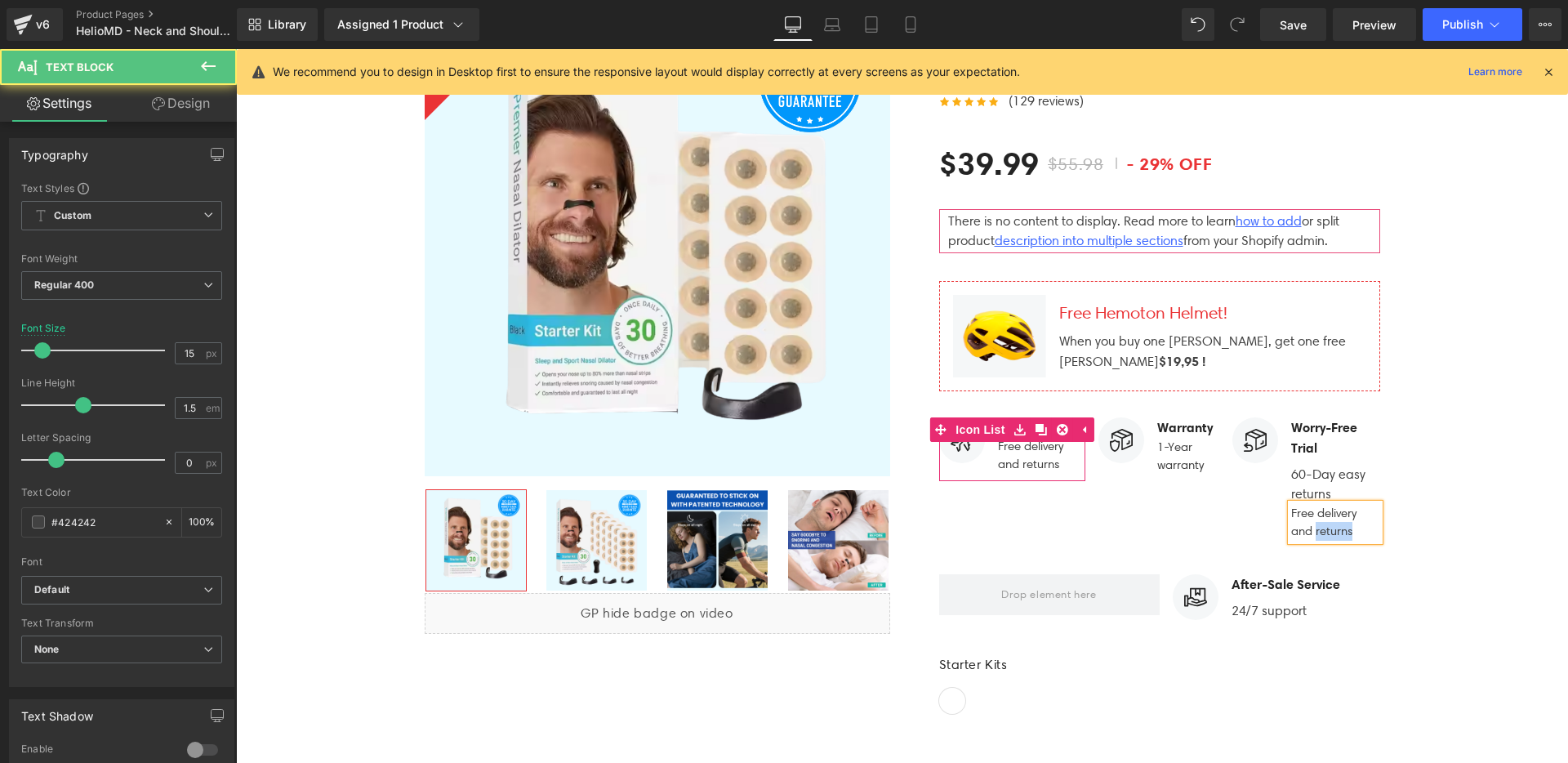
click at [1320, 504] on p "Free delivery and returns" at bounding box center [1335, 522] width 88 height 37
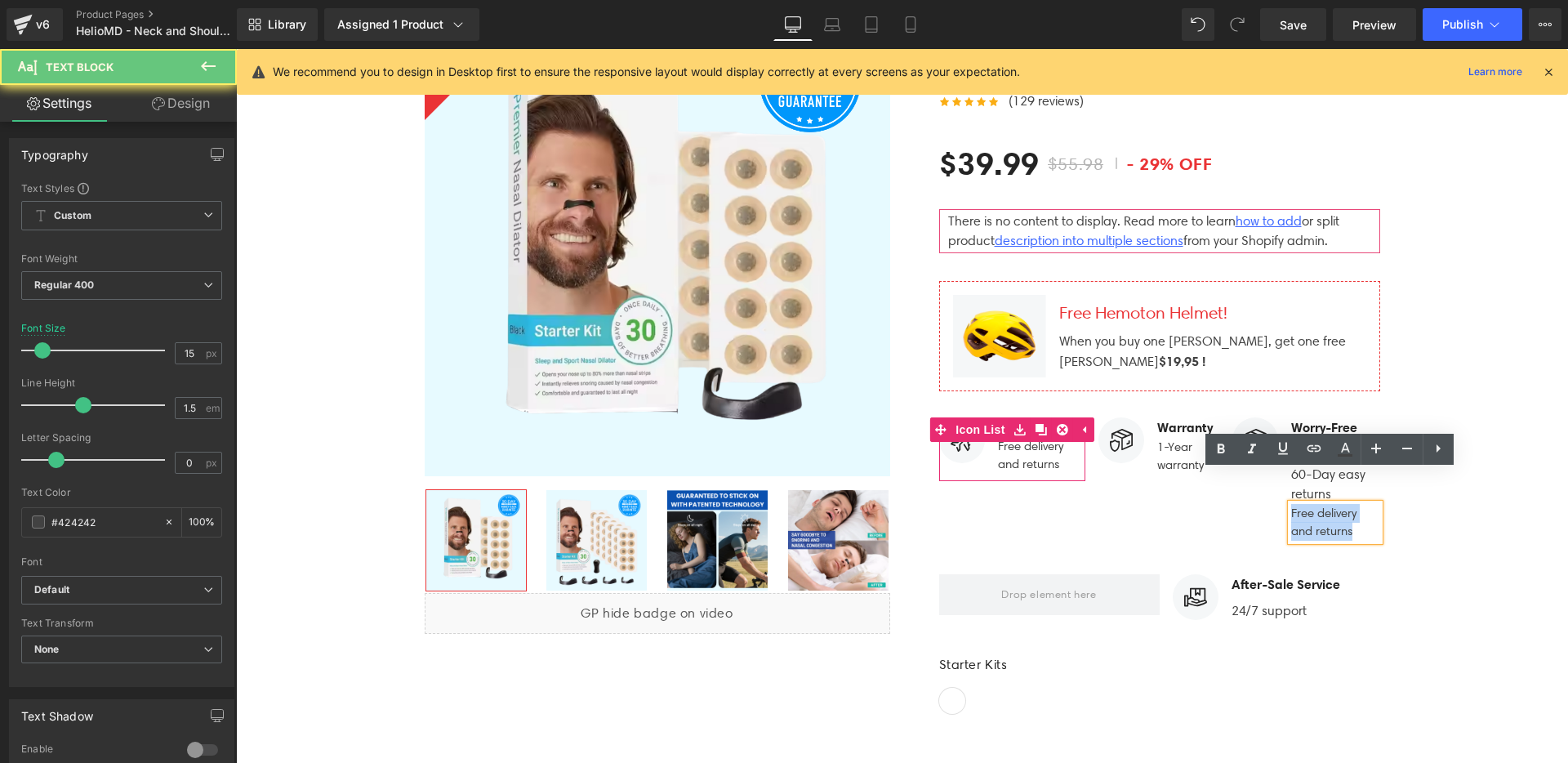
click at [1320, 504] on p "Free delivery and returns" at bounding box center [1335, 522] width 88 height 37
copy p "Free delivery and returns"
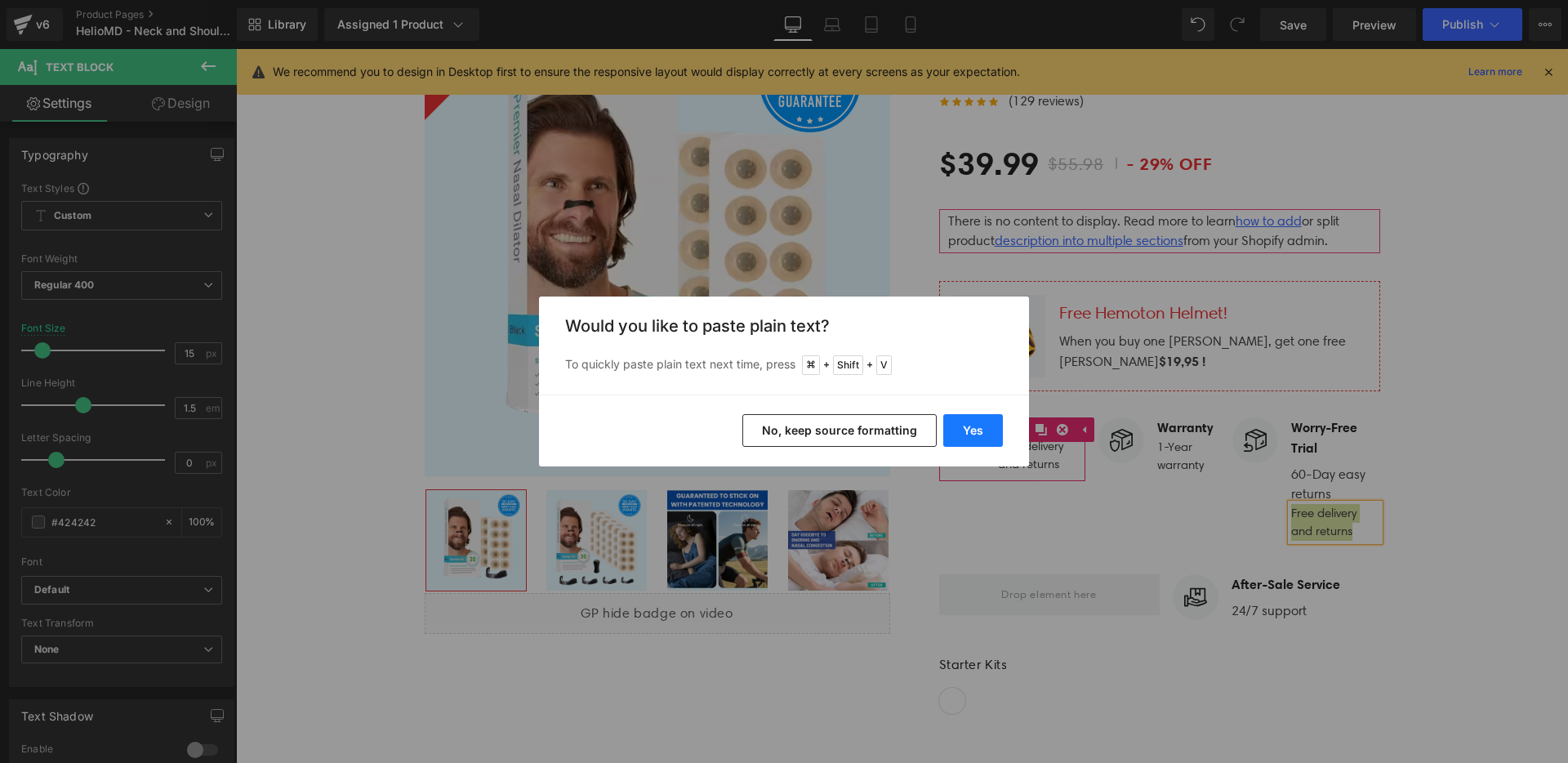
click at [988, 429] on button "Yes" at bounding box center [973, 430] width 60 height 33
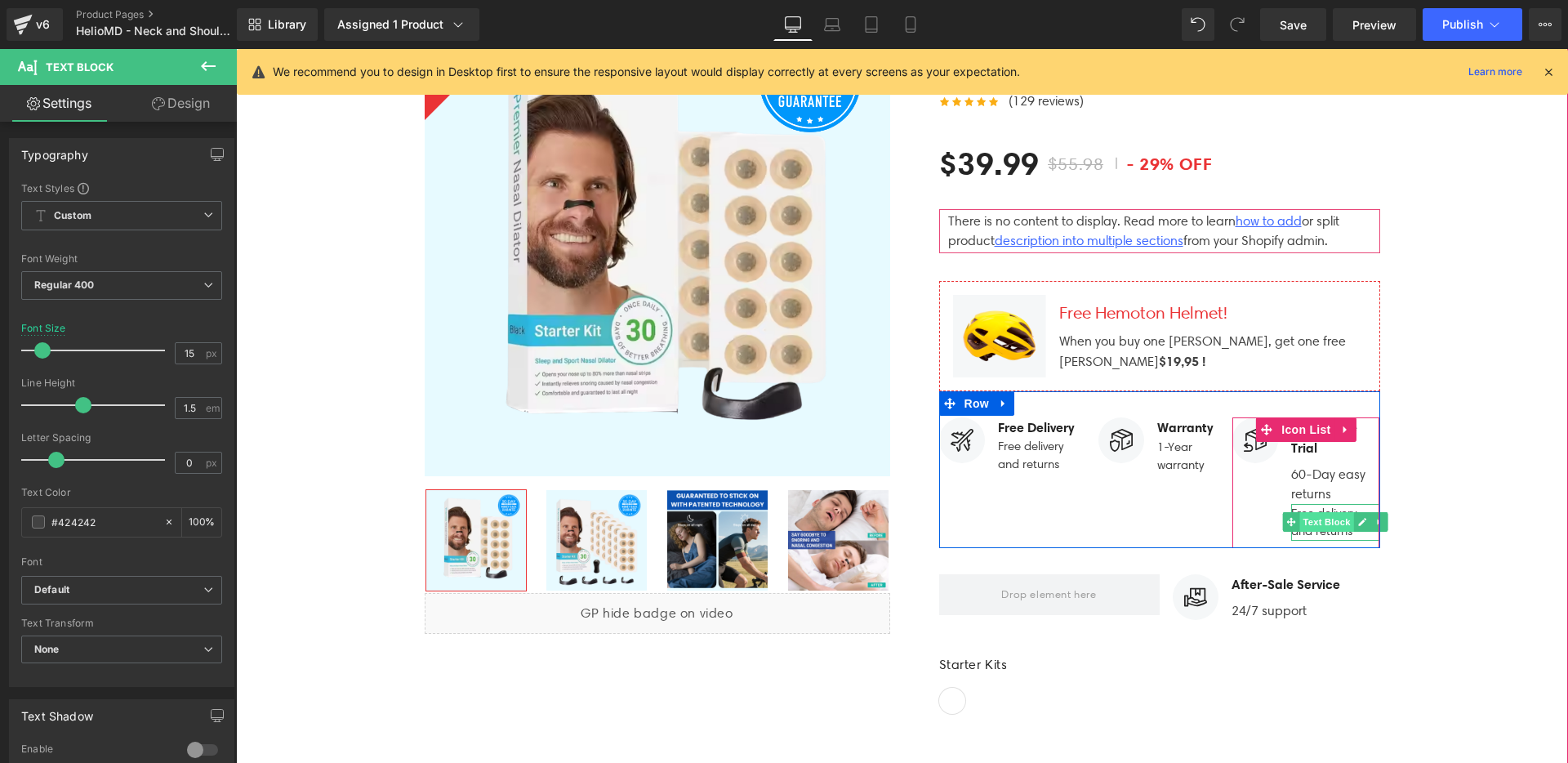
click at [1301, 512] on span "Text Block" at bounding box center [1327, 522] width 54 height 19
click at [1324, 465] on p "60-Day easy returns" at bounding box center [1335, 485] width 88 height 40
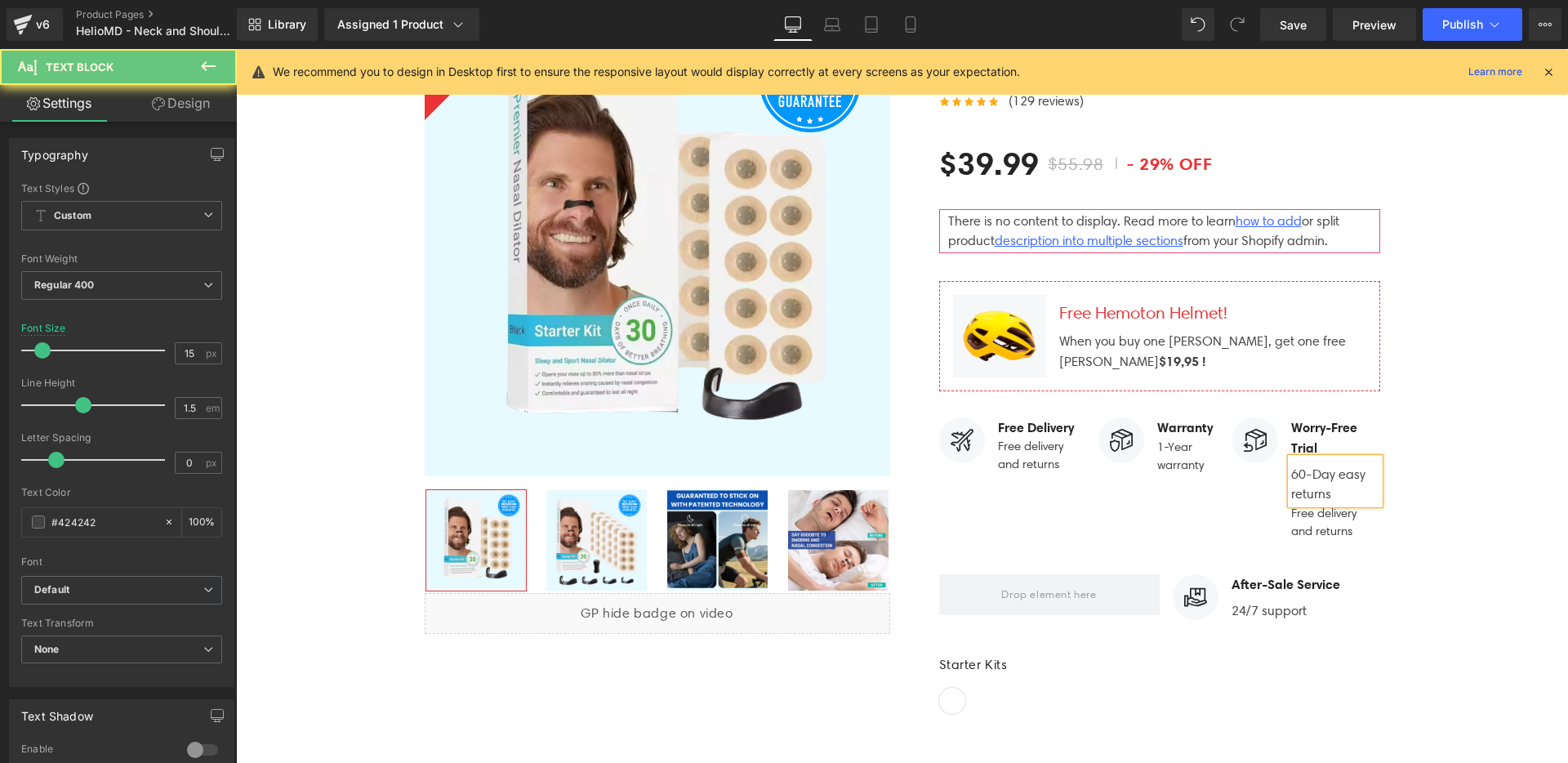
click at [1324, 465] on p "60-Day easy returns" at bounding box center [1335, 485] width 88 height 40
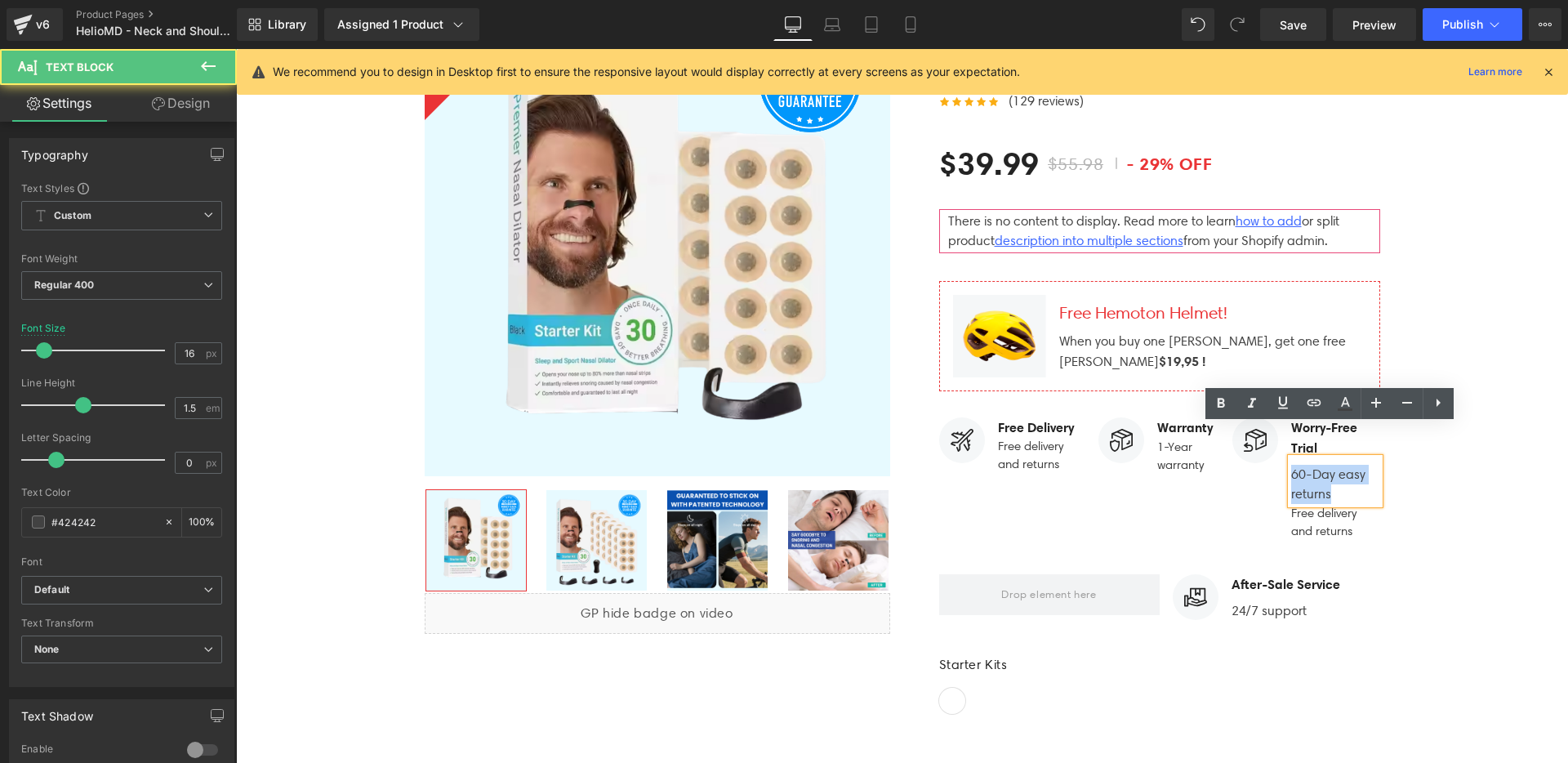
click at [1324, 465] on p "60-Day easy returns" at bounding box center [1335, 485] width 88 height 40
copy p "60-Day easy returns"
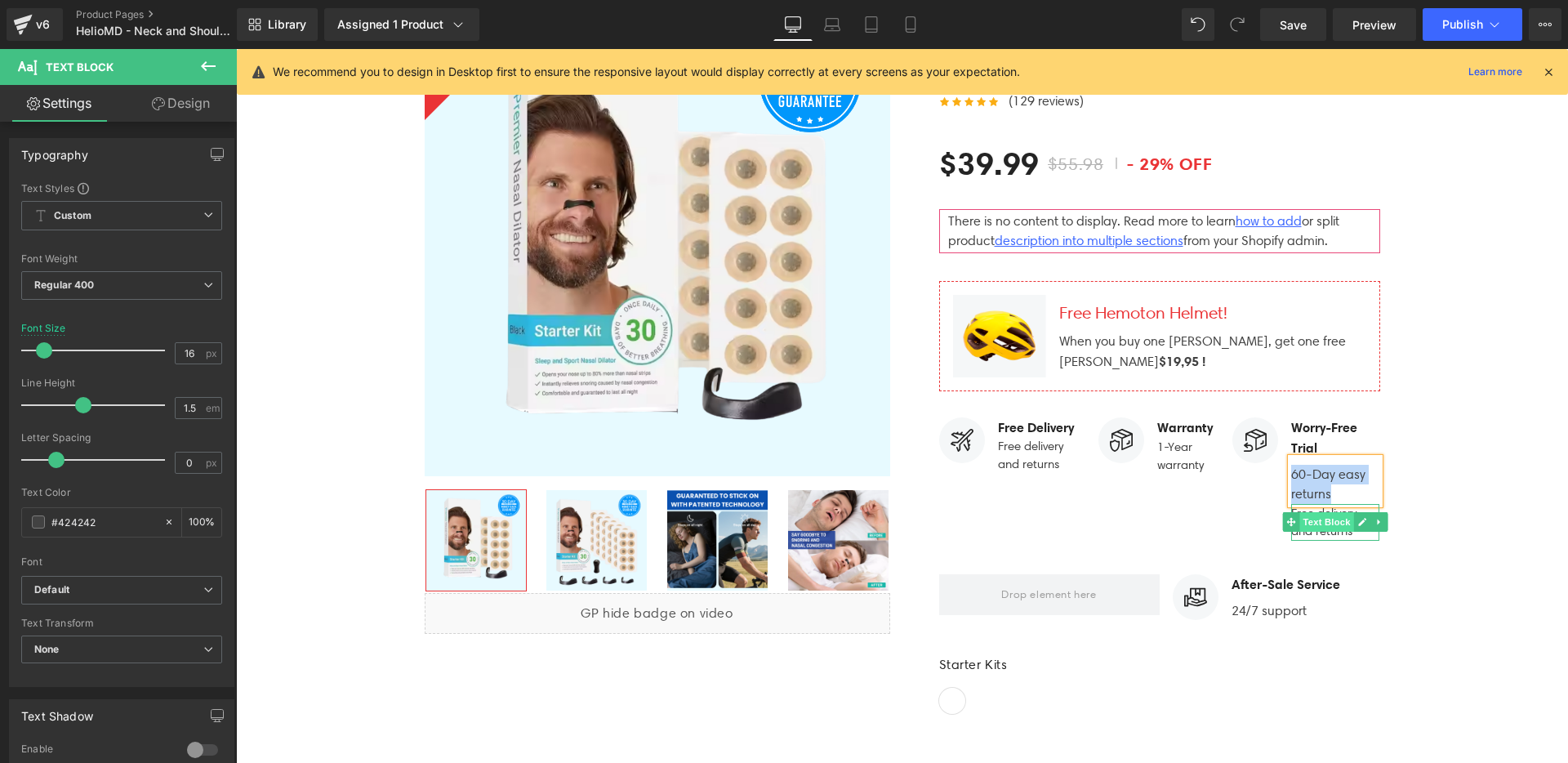
click at [1325, 512] on span "Text Block" at bounding box center [1327, 522] width 54 height 19
click at [1327, 504] on p "Free delivery and returns" at bounding box center [1335, 522] width 88 height 37
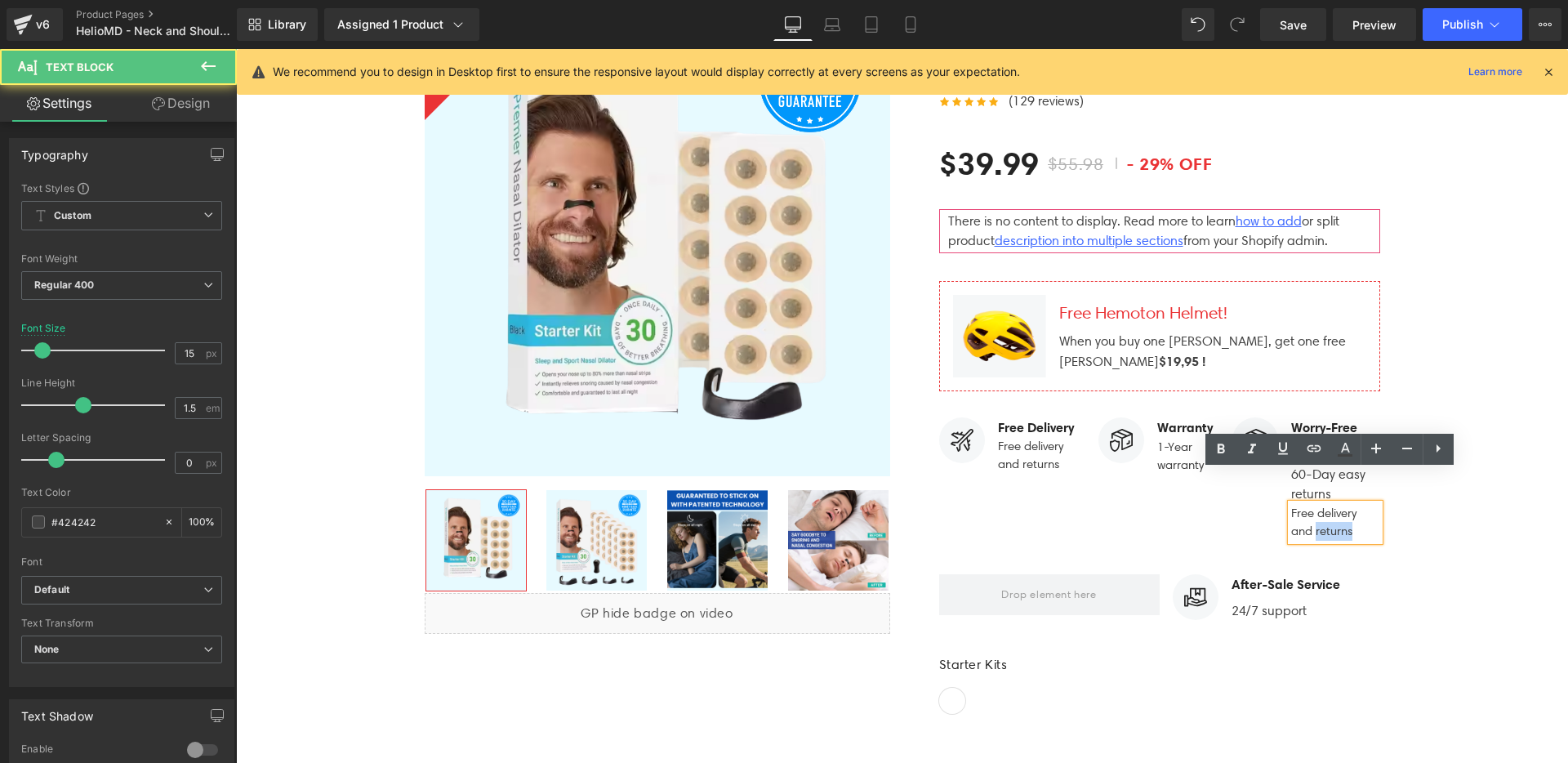
click at [1327, 504] on p "Free delivery and returns" at bounding box center [1335, 522] width 88 height 37
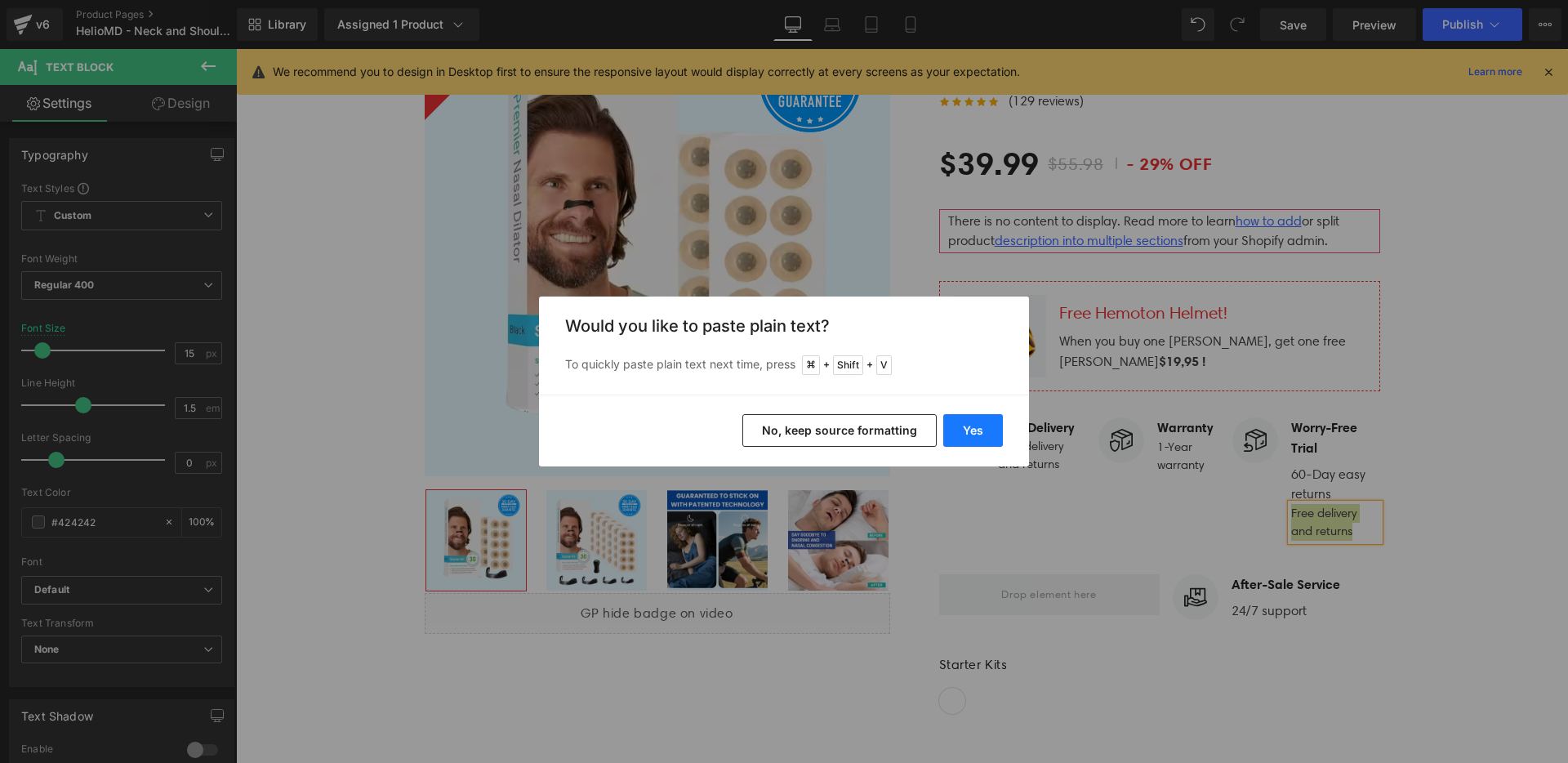
click at [987, 427] on button "Yes" at bounding box center [973, 430] width 60 height 33
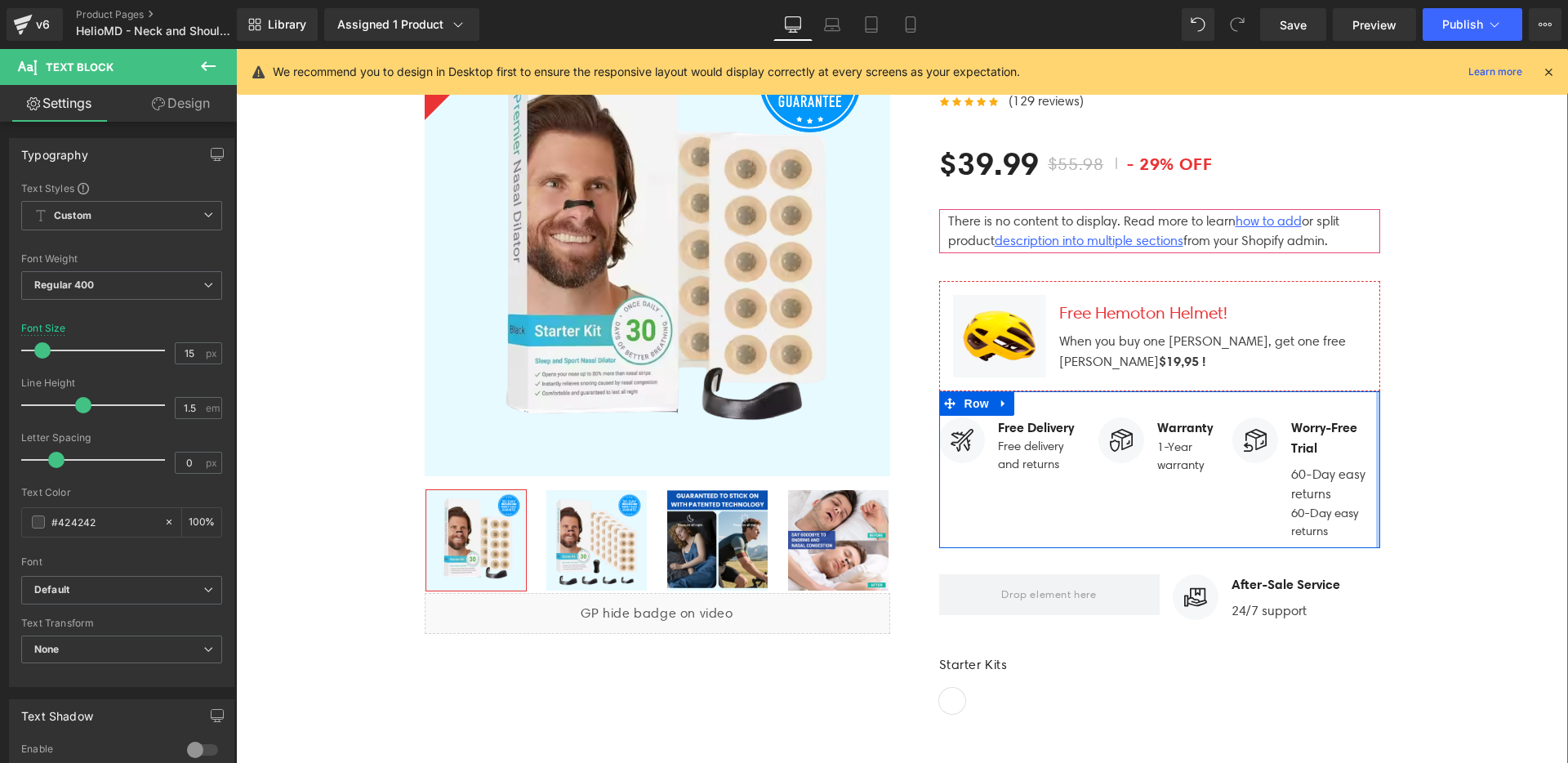
click at [236, 49] on div at bounding box center [236, 49] width 0 height 0
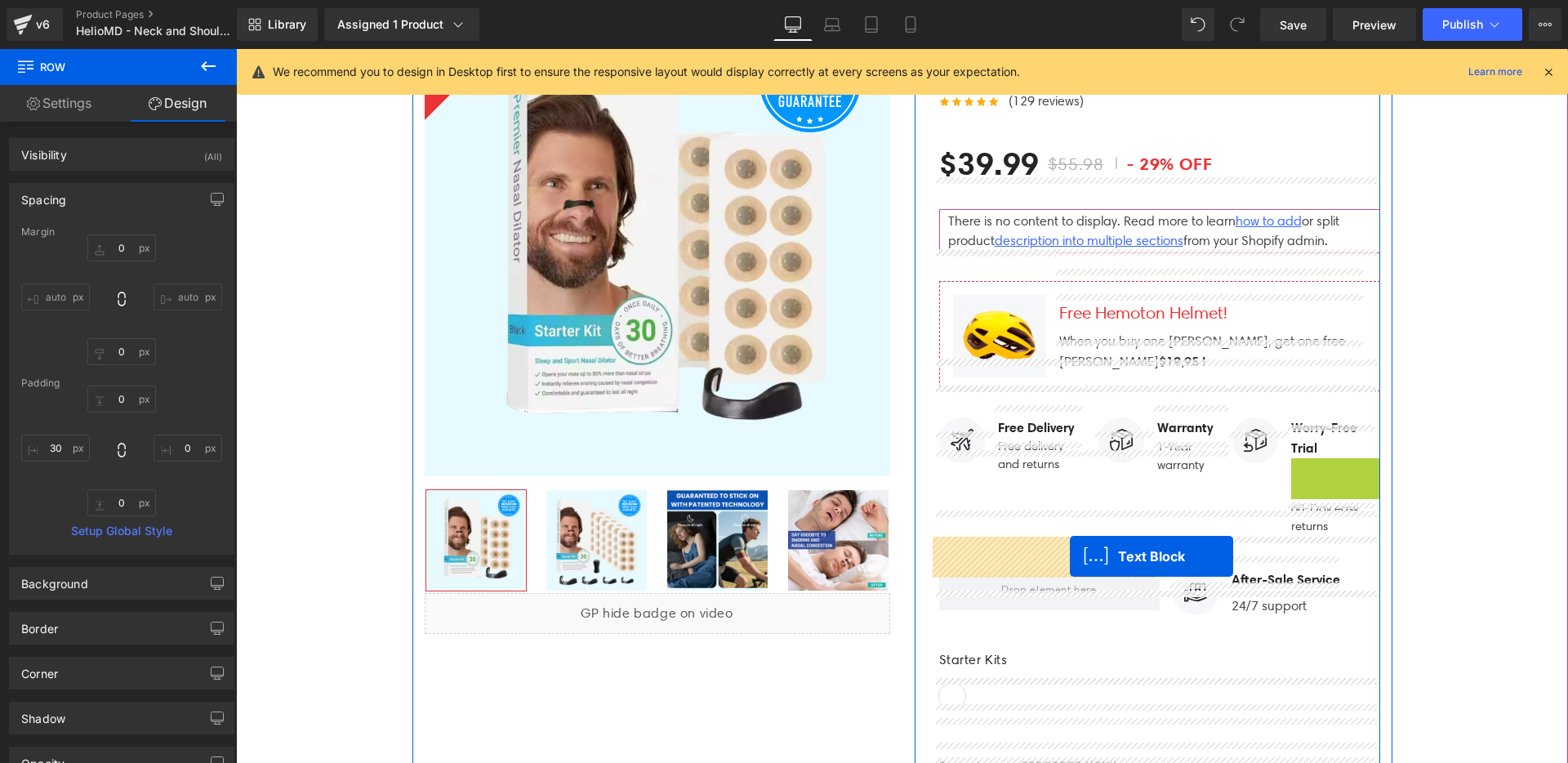
drag, startPoint x: 1311, startPoint y: 448, endPoint x: 1070, endPoint y: 557, distance: 264.5
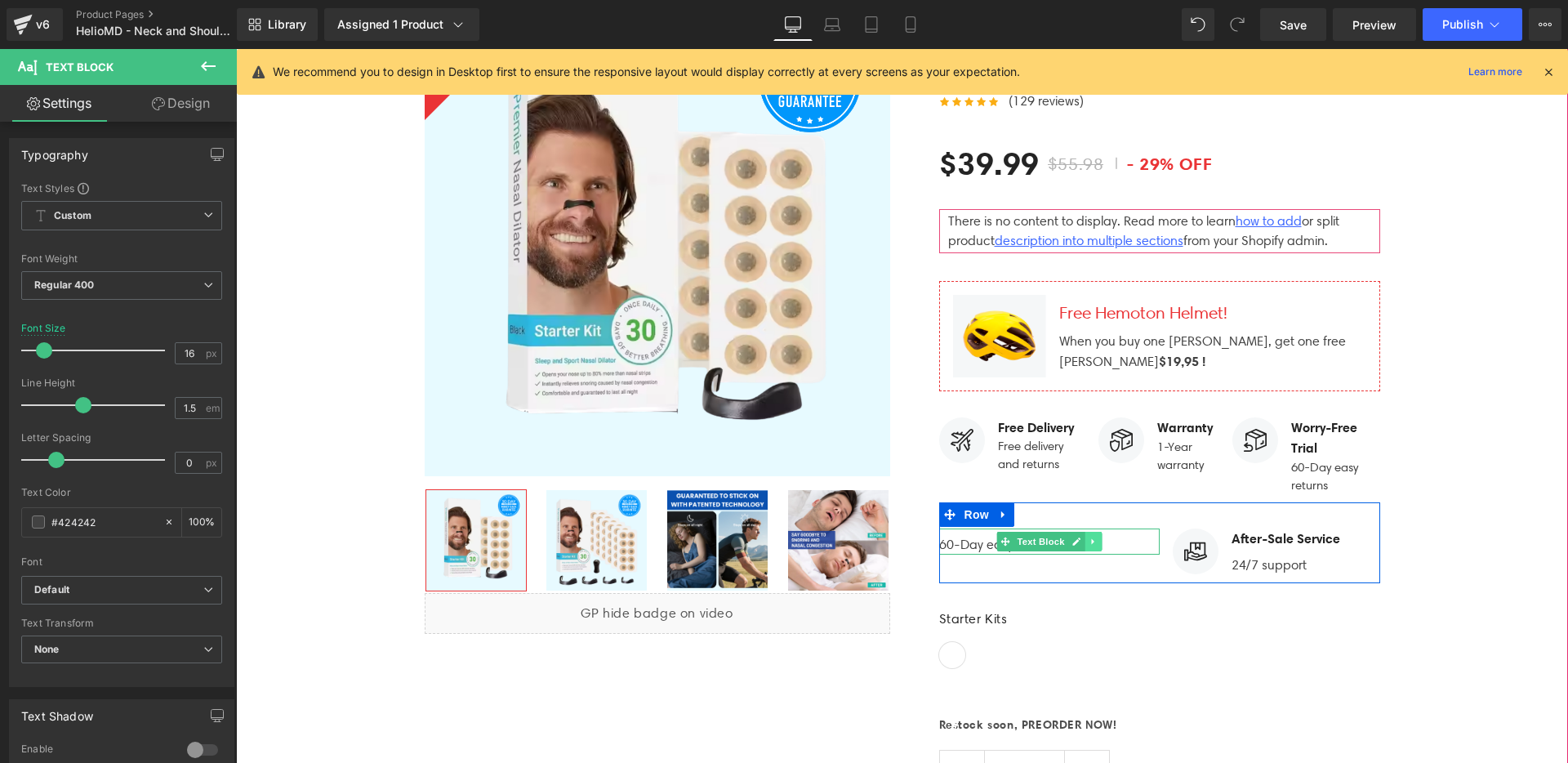
click at [1084, 532] on link at bounding box center [1092, 542] width 17 height 19
click at [1097, 537] on icon at bounding box center [1101, 542] width 9 height 9
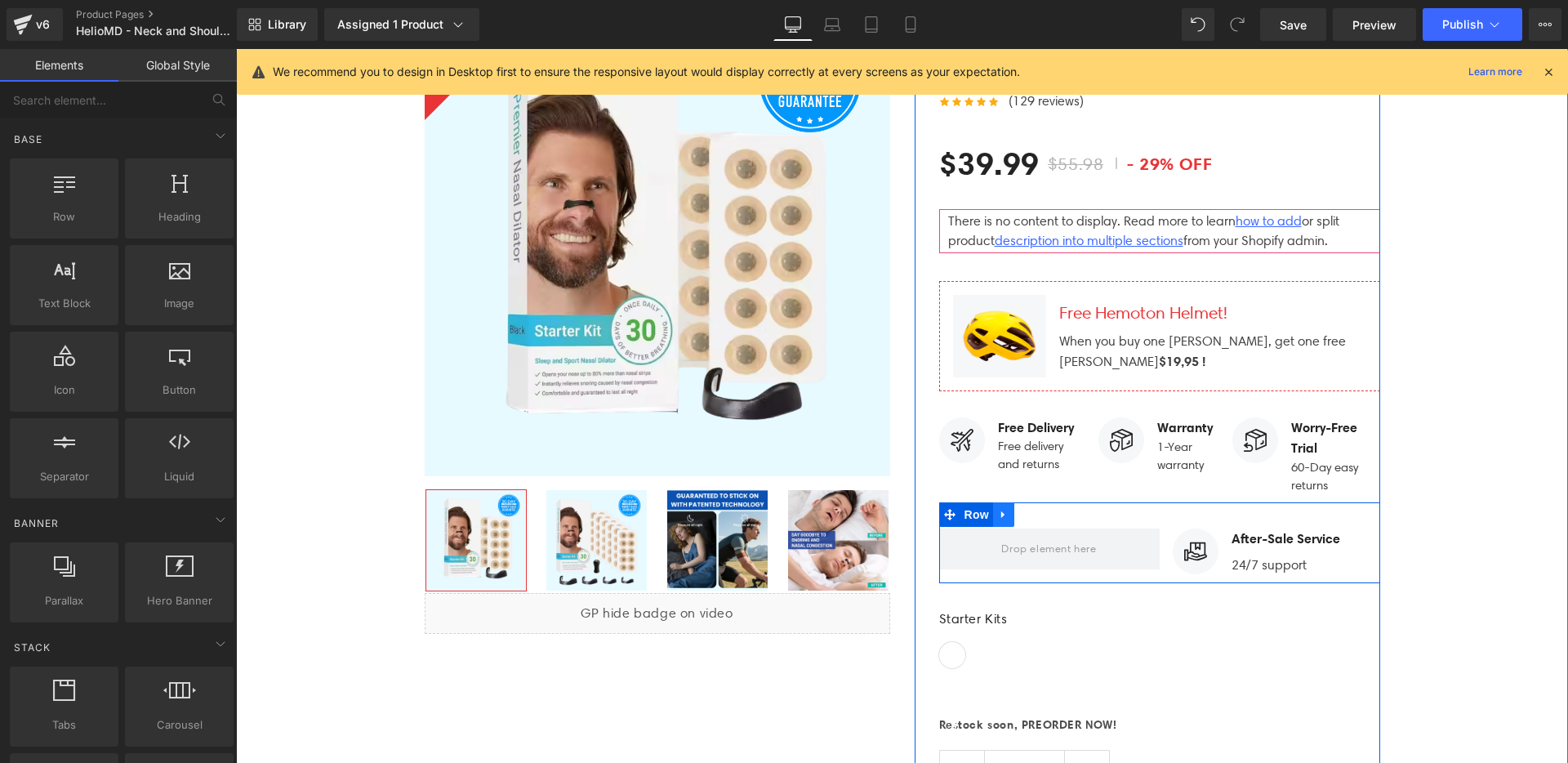
click at [998, 509] on icon at bounding box center [1003, 515] width 11 height 12
click at [1043, 509] on icon at bounding box center [1046, 515] width 11 height 11
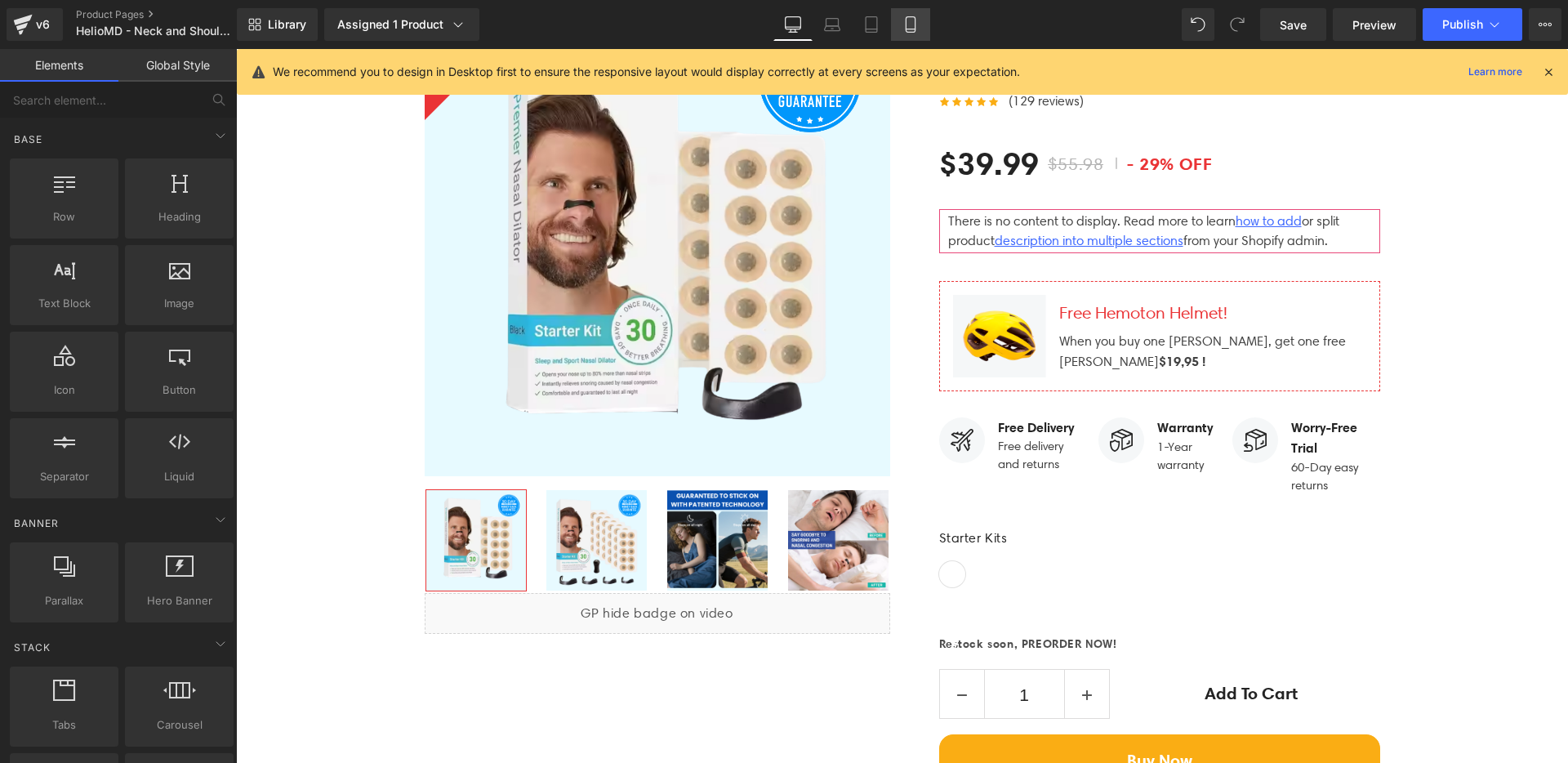
click at [904, 36] on link "Mobile" at bounding box center [910, 24] width 40 height 33
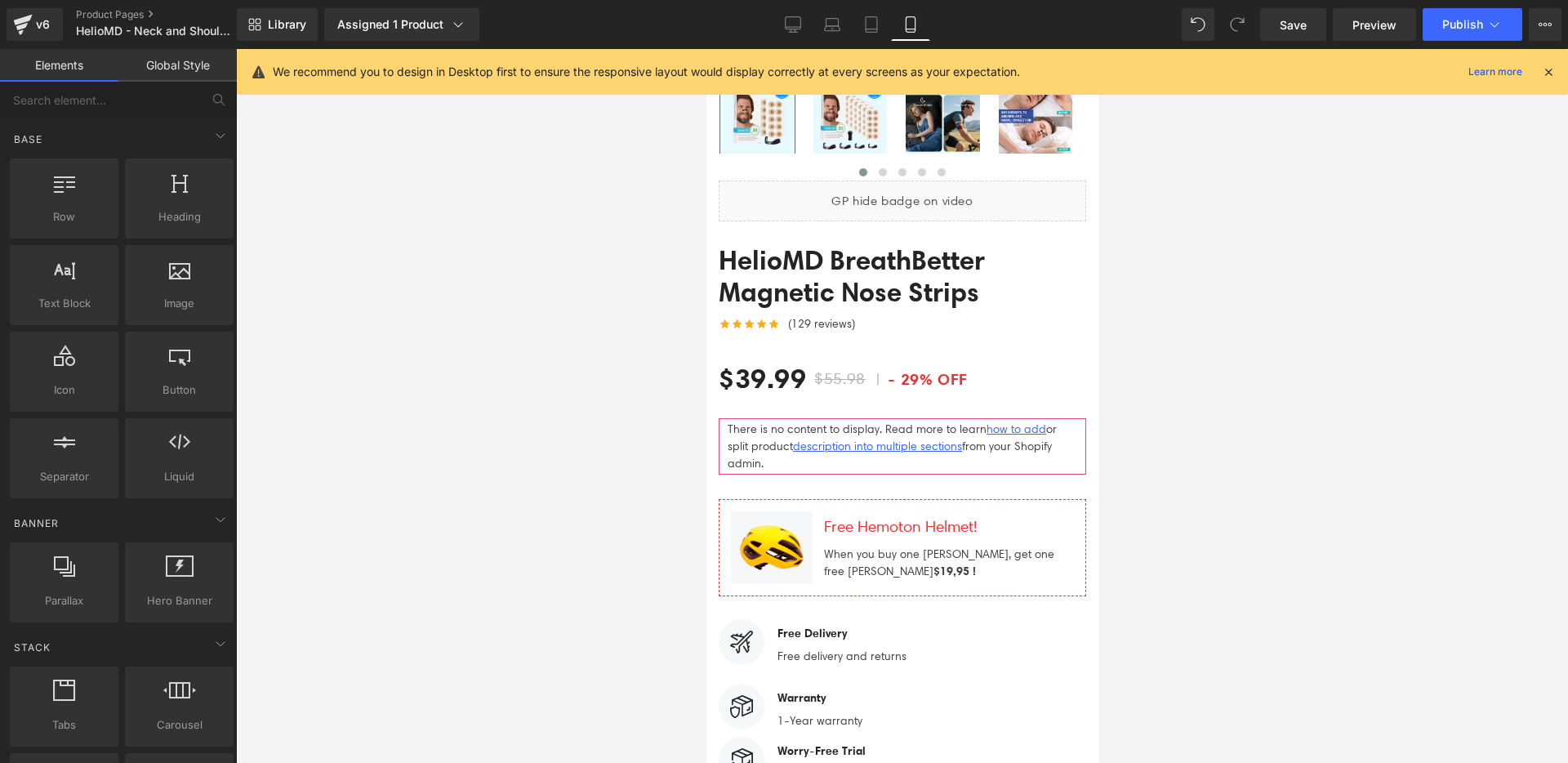
scroll to position [7245, 0]
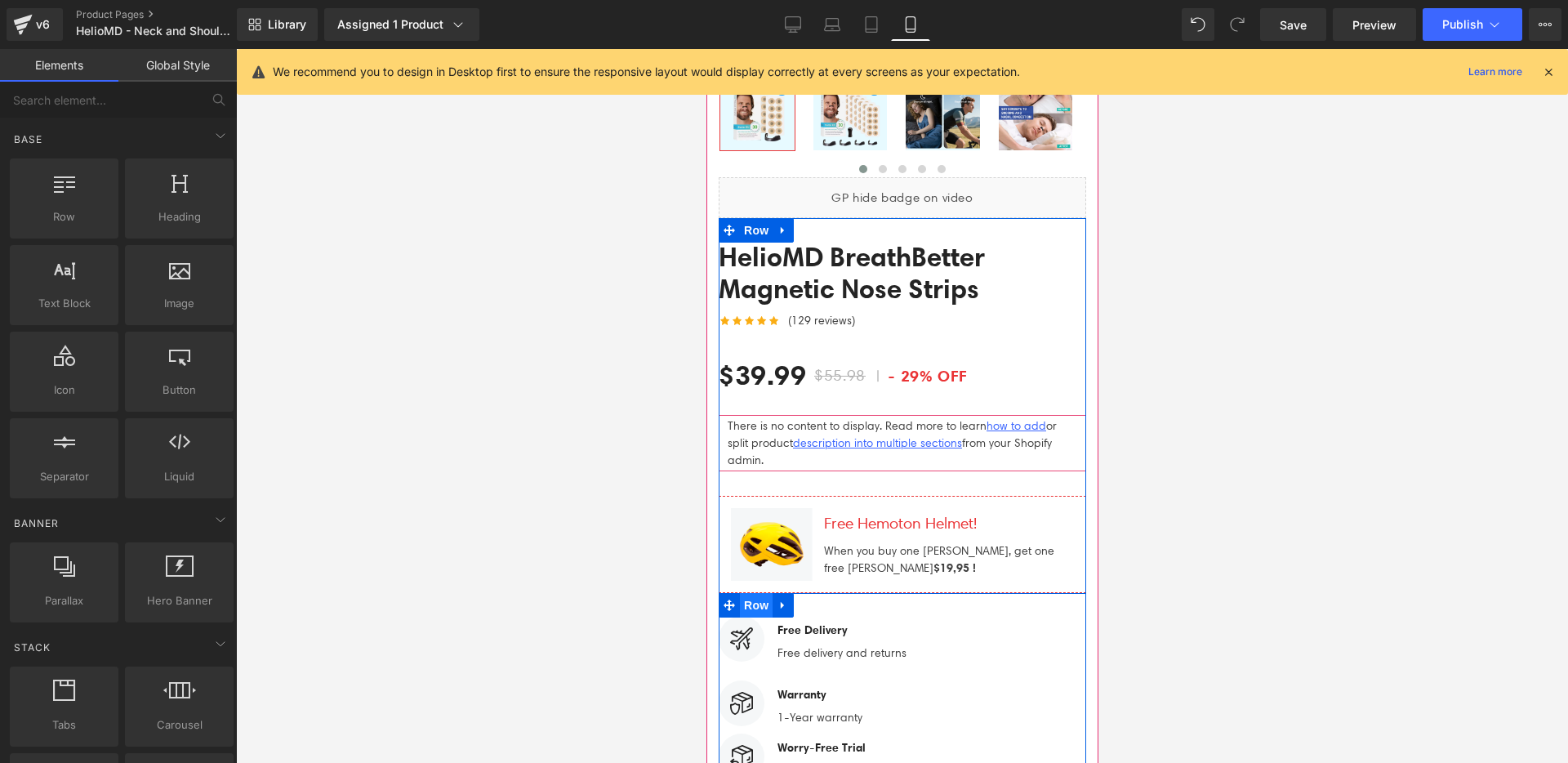
click at [748, 593] on span "Row" at bounding box center [755, 605] width 33 height 25
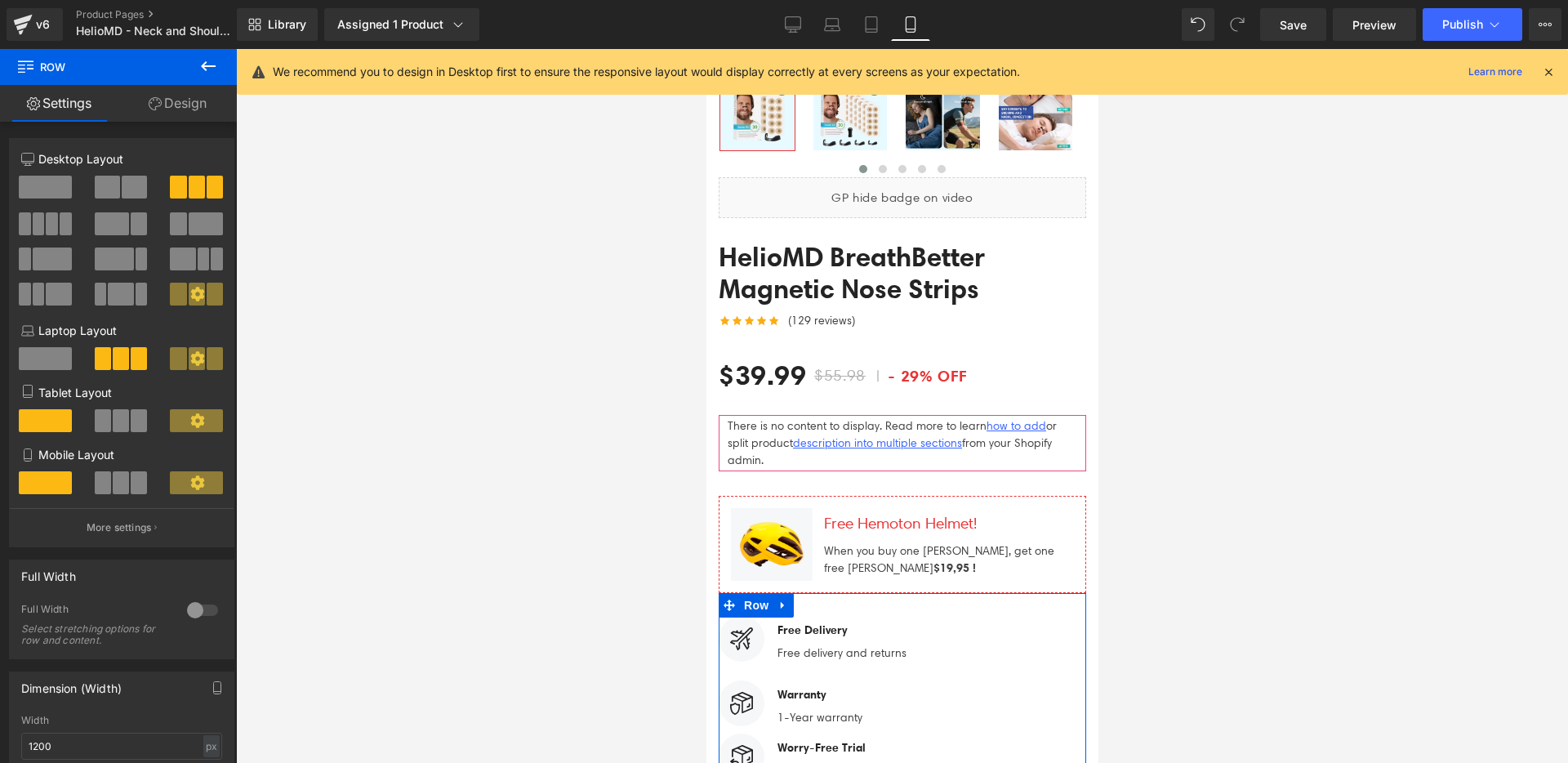
click at [130, 481] on span at bounding box center [138, 483] width 17 height 23
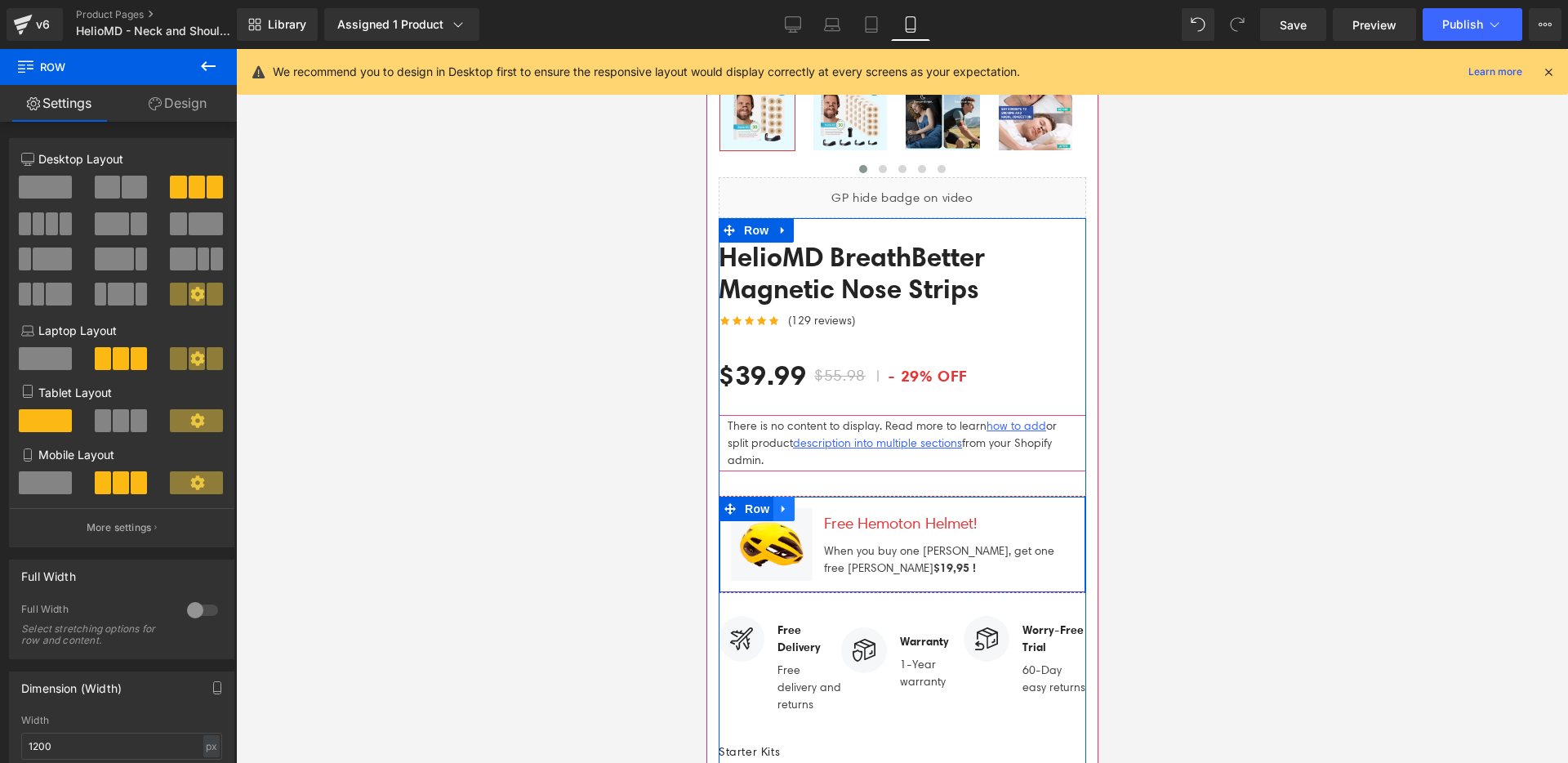
scroll to position [7486, 0]
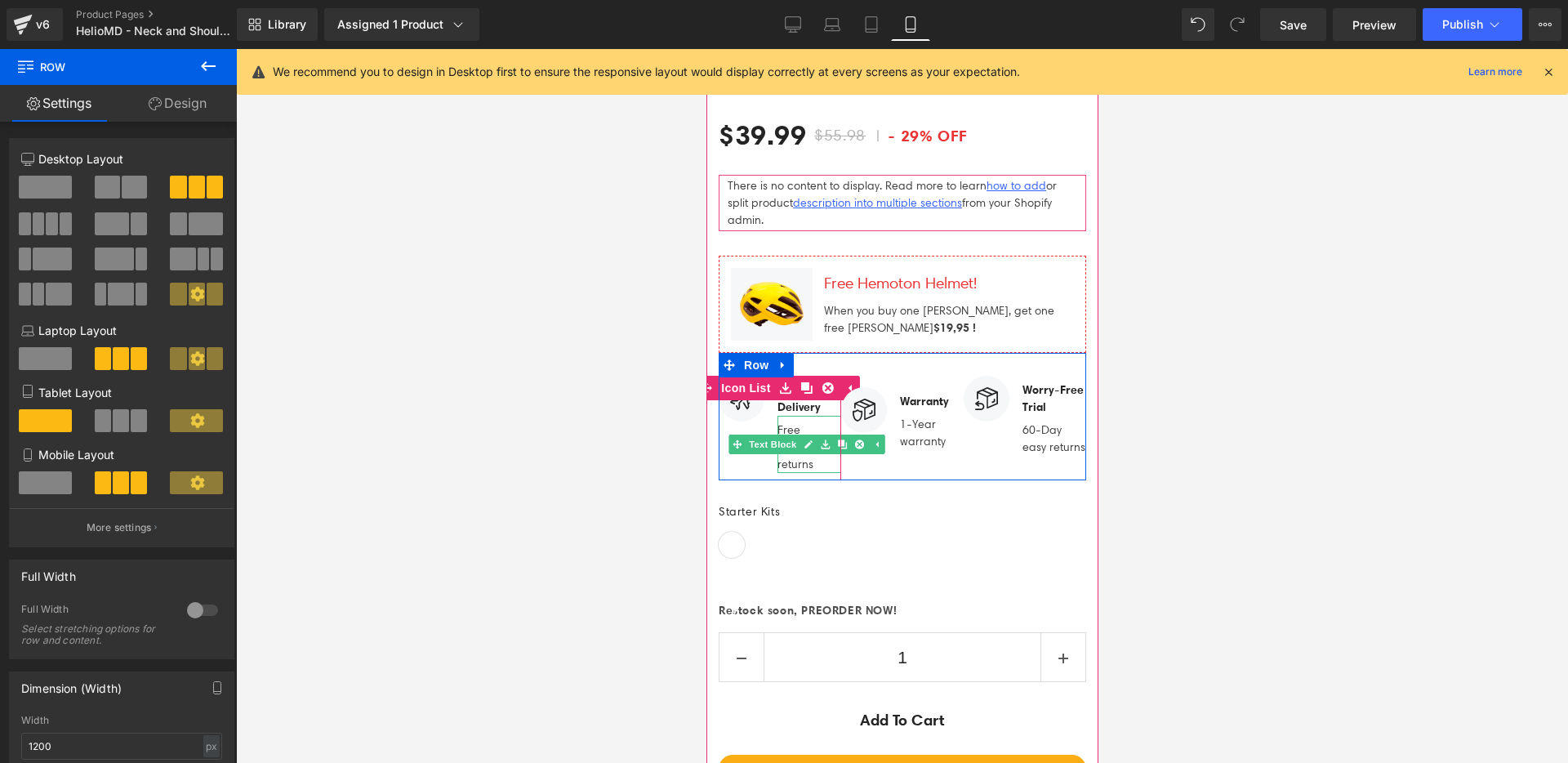
click at [797, 421] on p "Free delivery and returns" at bounding box center [809, 447] width 63 height 51
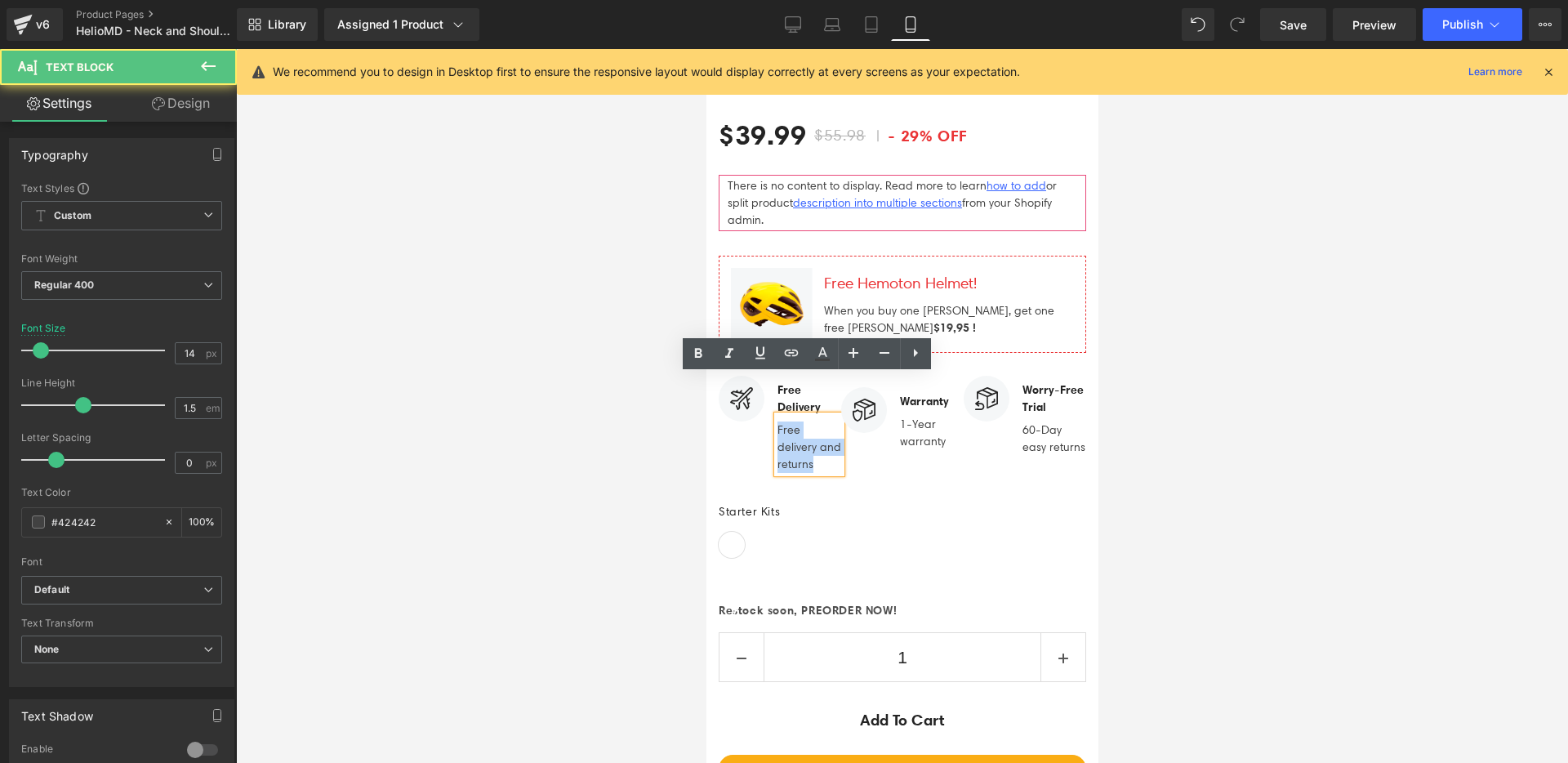
drag, startPoint x: 836, startPoint y: 422, endPoint x: 765, endPoint y: 383, distance: 81.0
click at [765, 382] on div "Free Delivery Text Block Free delivery and returns Text Block" at bounding box center [779, 424] width 122 height 97
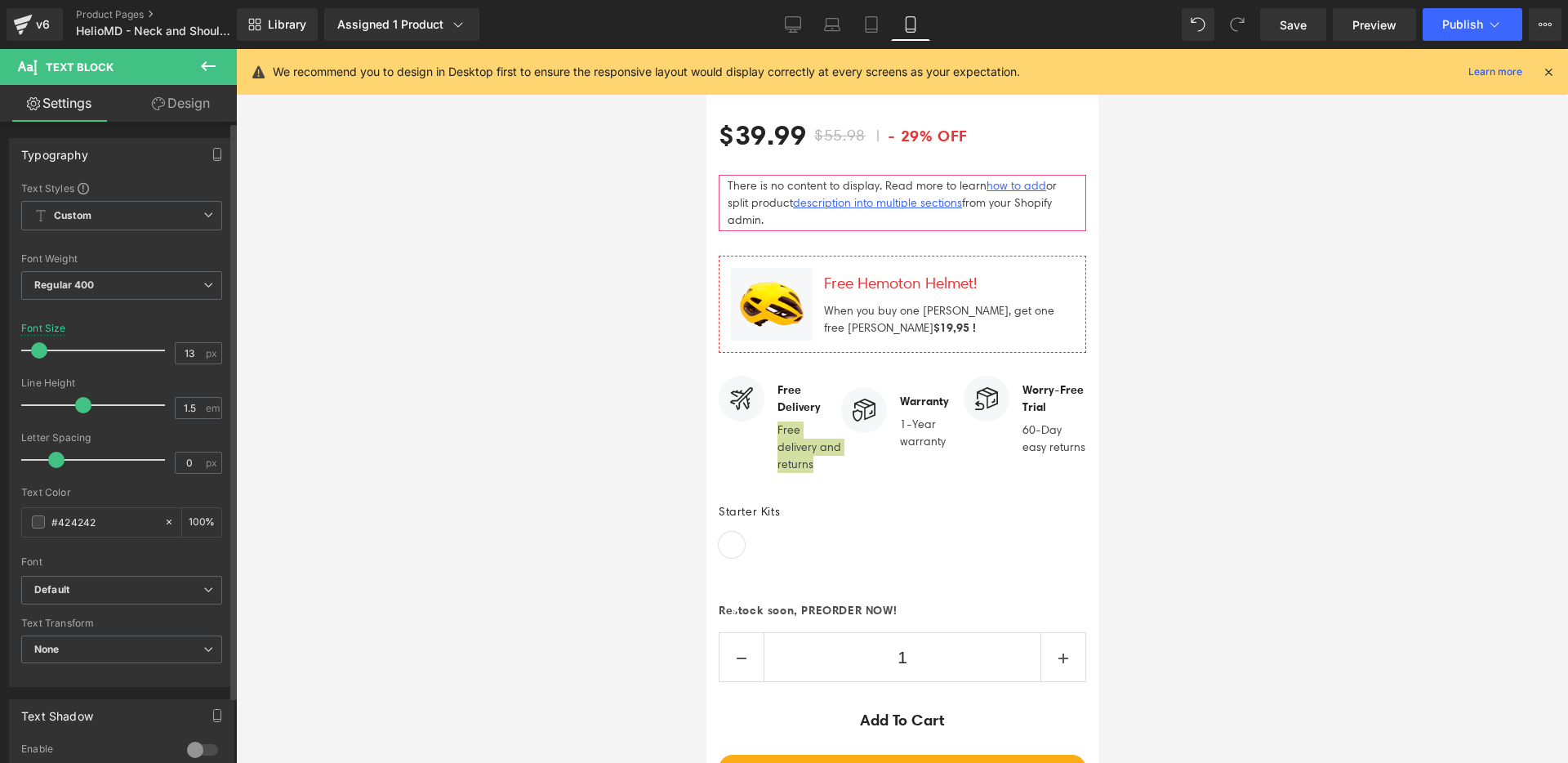
type input "12"
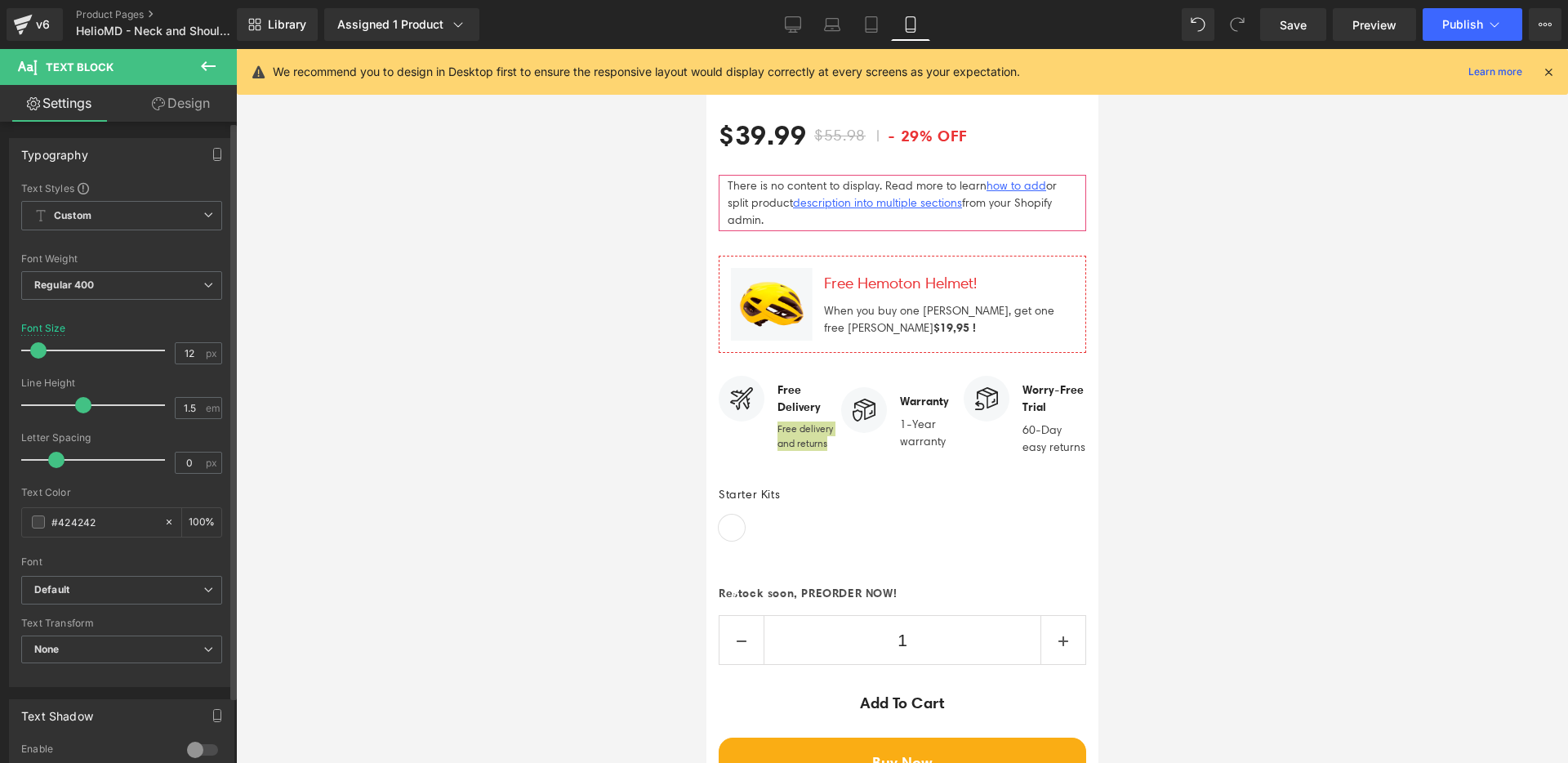
click at [35, 349] on span at bounding box center [38, 350] width 17 height 17
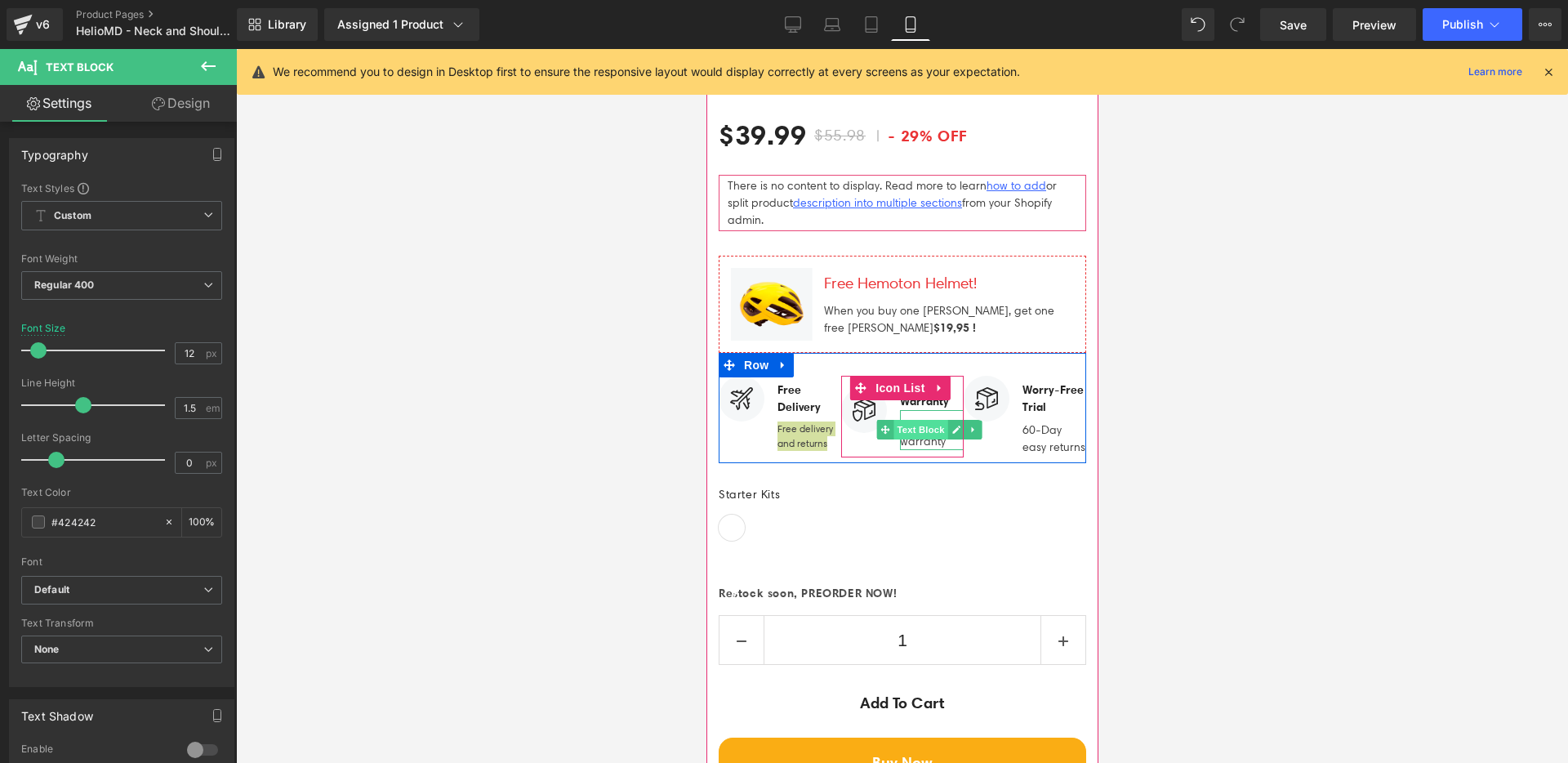
click at [923, 420] on span "Text Block" at bounding box center [920, 430] width 54 height 19
click at [924, 446] on div at bounding box center [931, 448] width 63 height 4
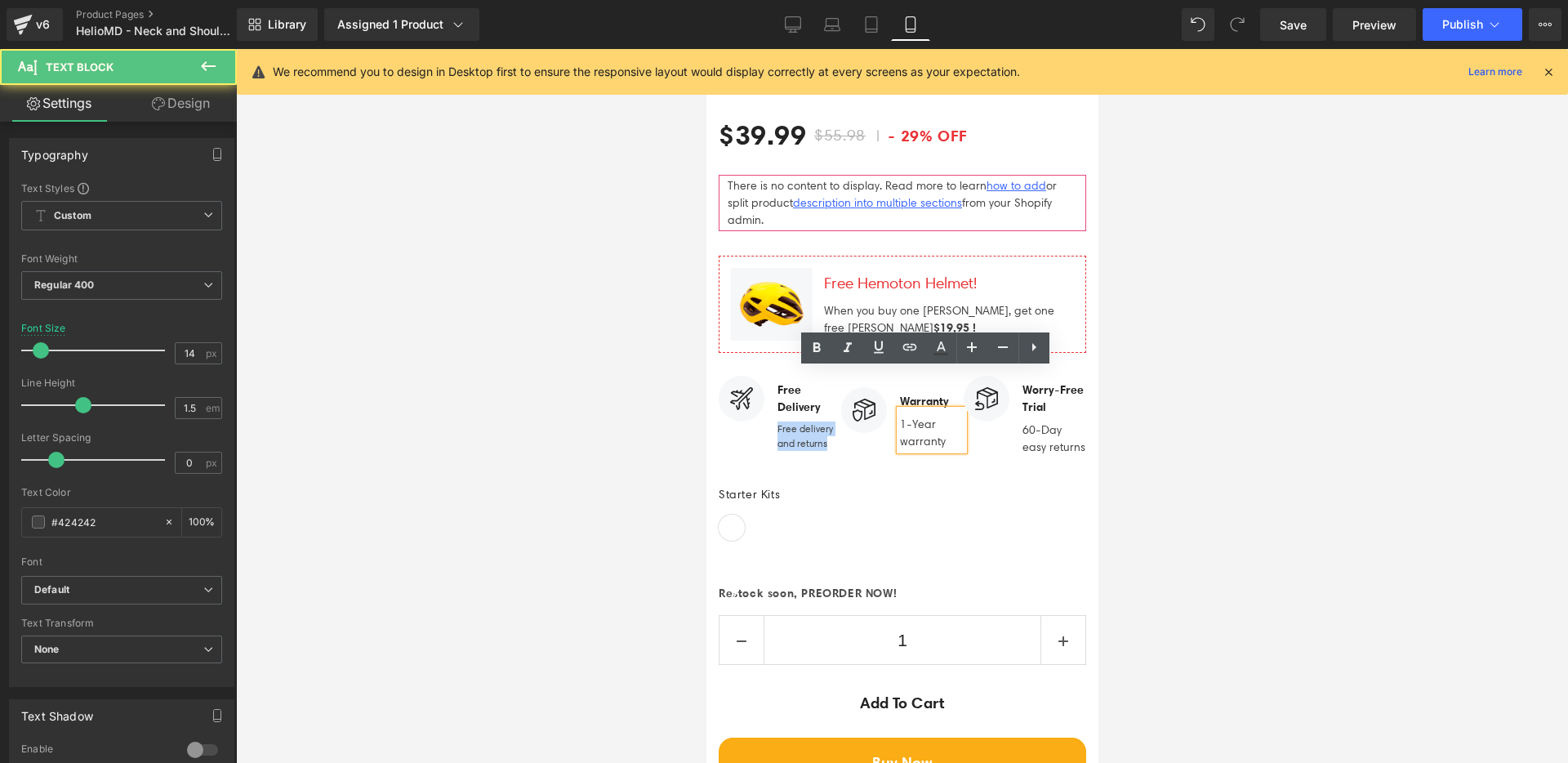
click at [924, 416] on p "1-Year warranty" at bounding box center [931, 433] width 63 height 34
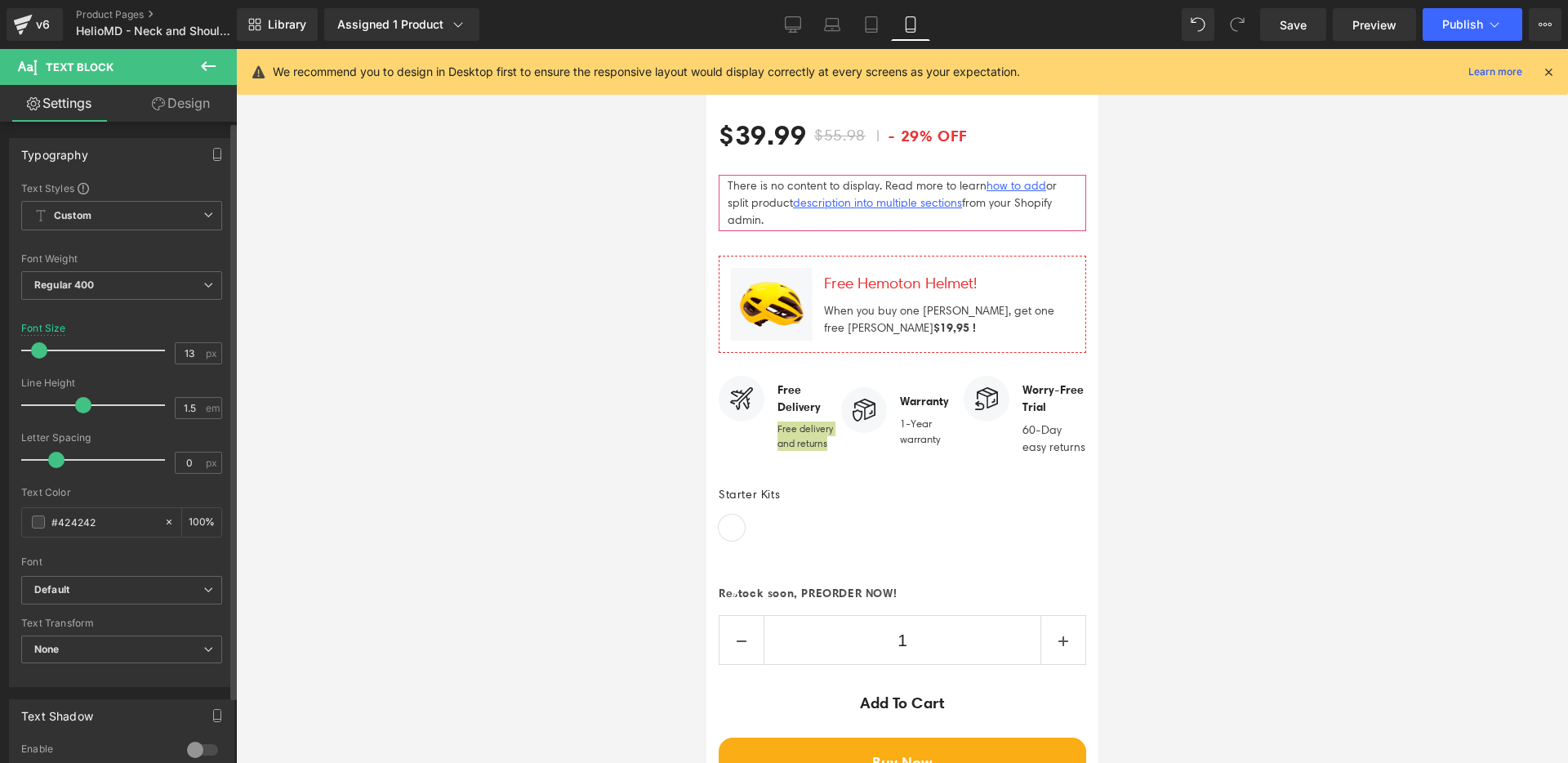
type input "12"
click at [37, 351] on span at bounding box center [38, 350] width 17 height 17
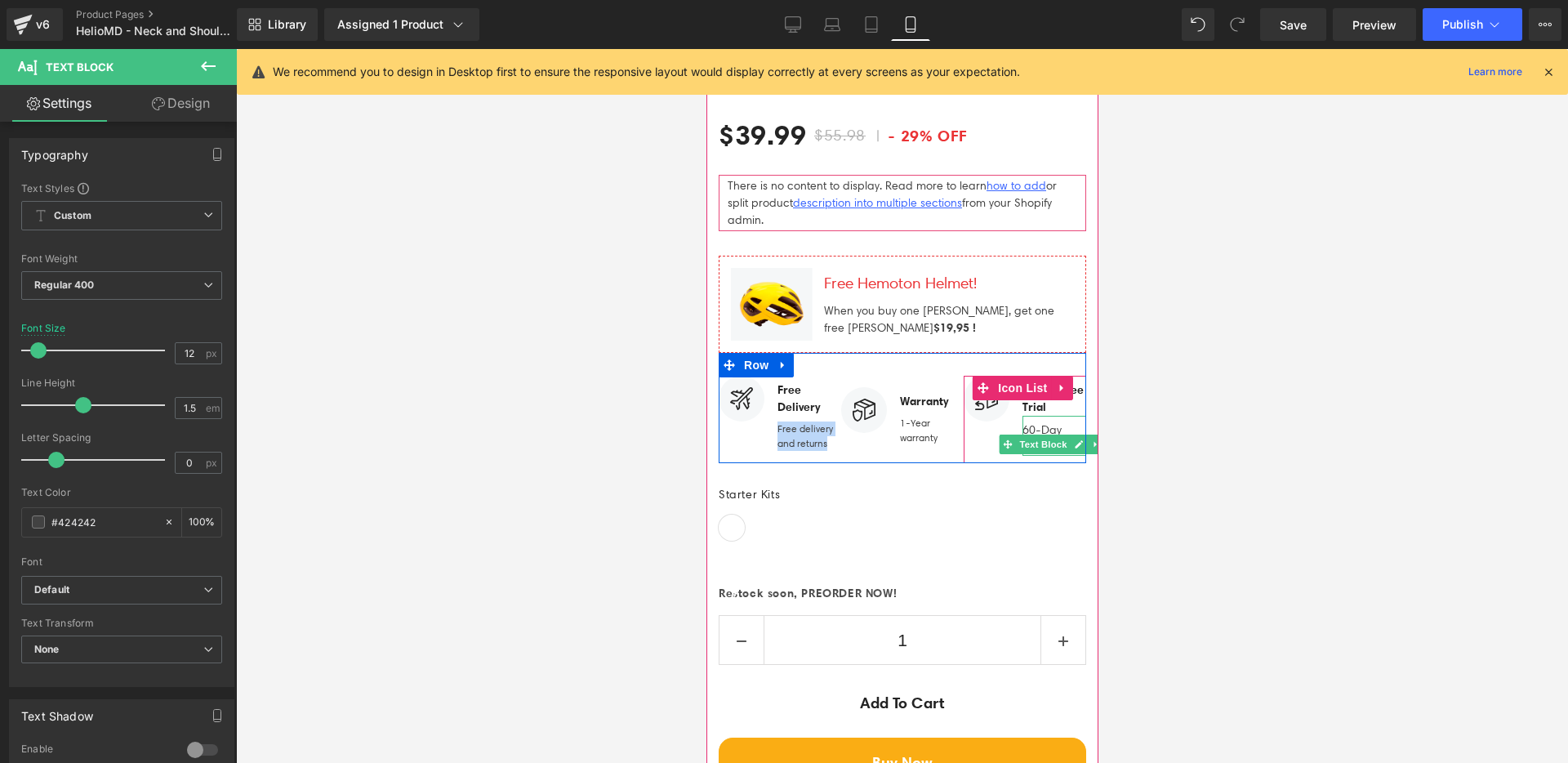
click at [1028, 421] on p "60-Day easy returns" at bounding box center [1054, 438] width 63 height 34
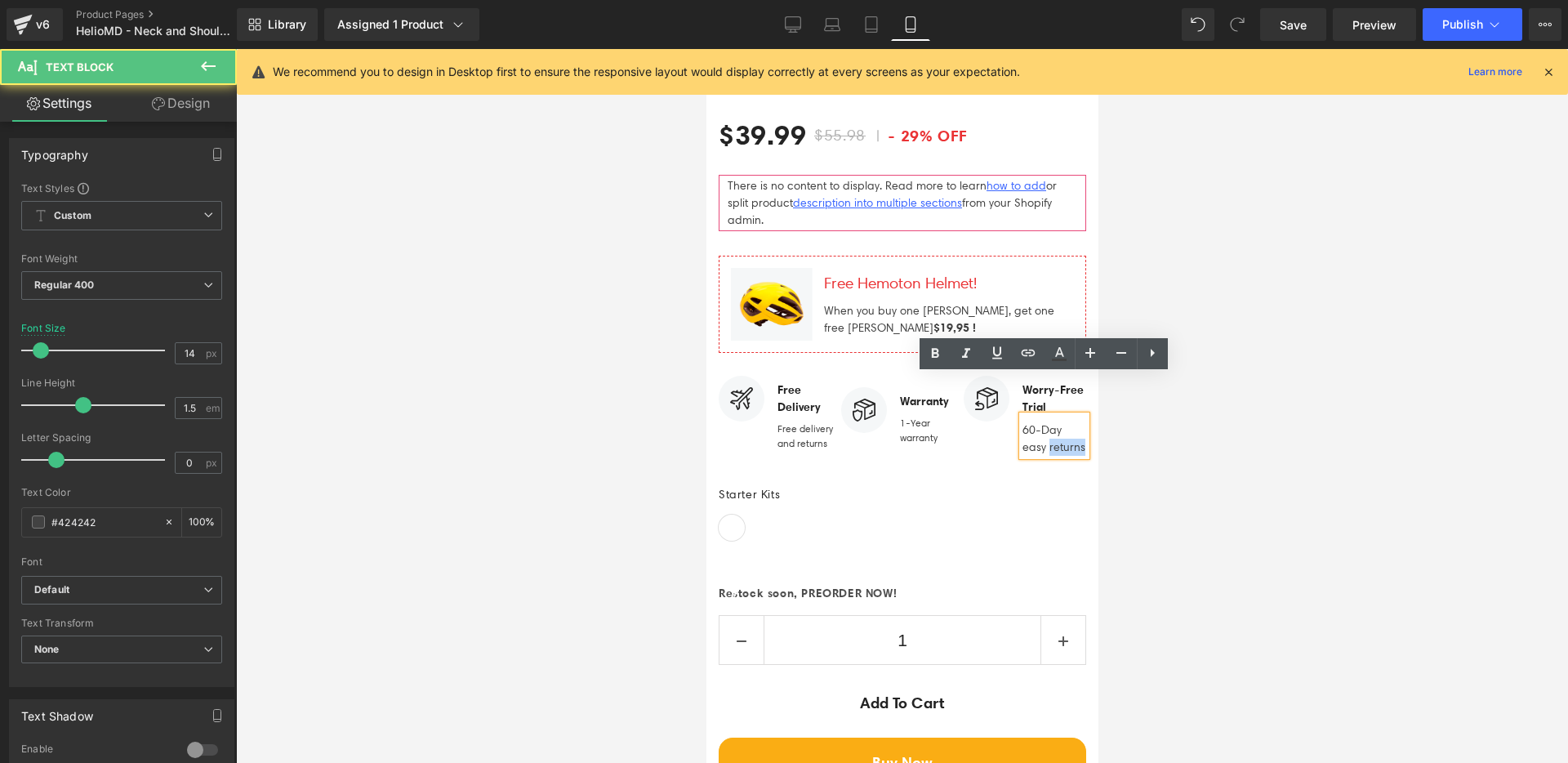
click at [1028, 421] on p "60-Day easy returns" at bounding box center [1054, 438] width 63 height 34
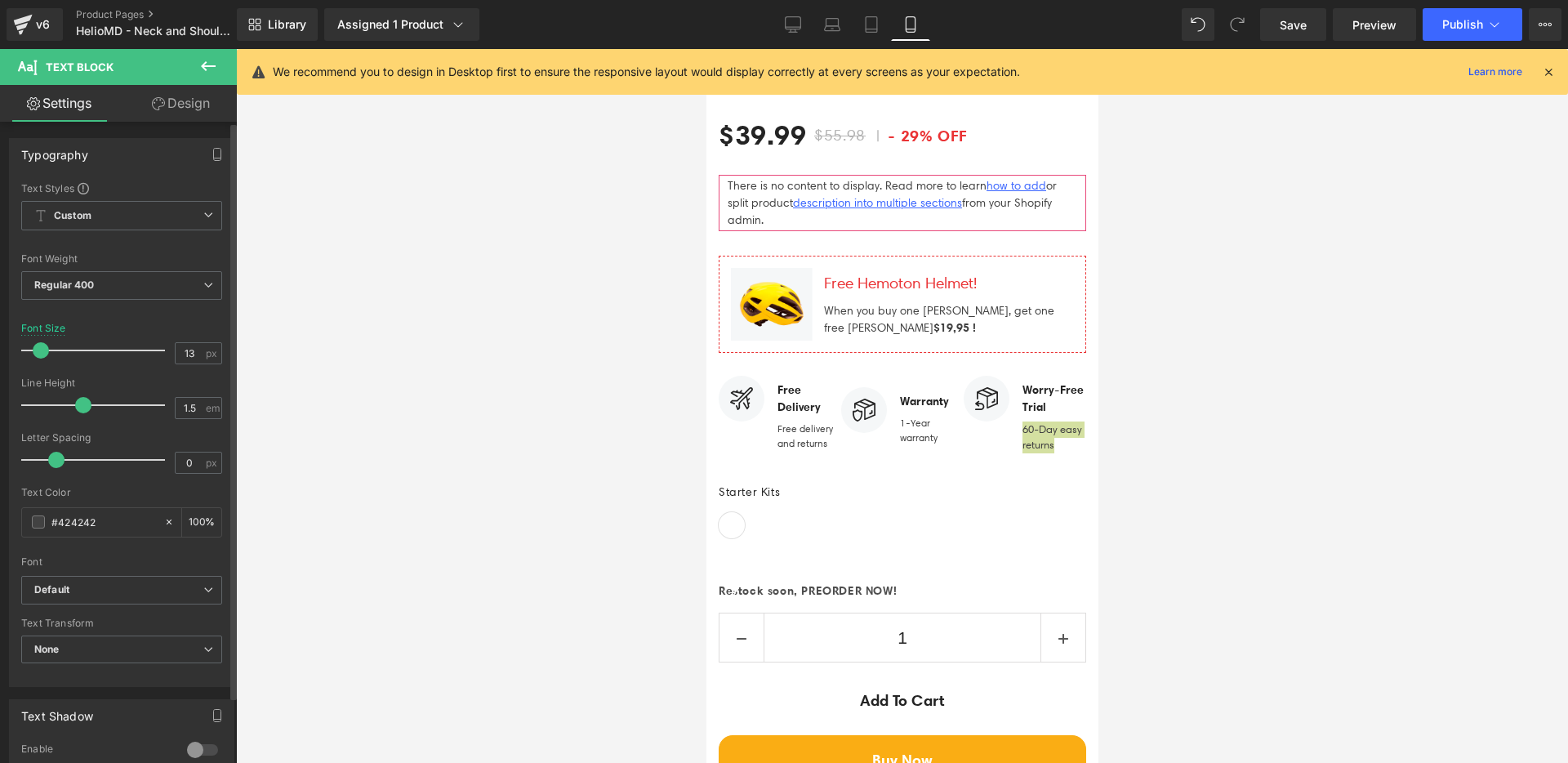
type input "12"
click at [36, 356] on span at bounding box center [38, 350] width 17 height 17
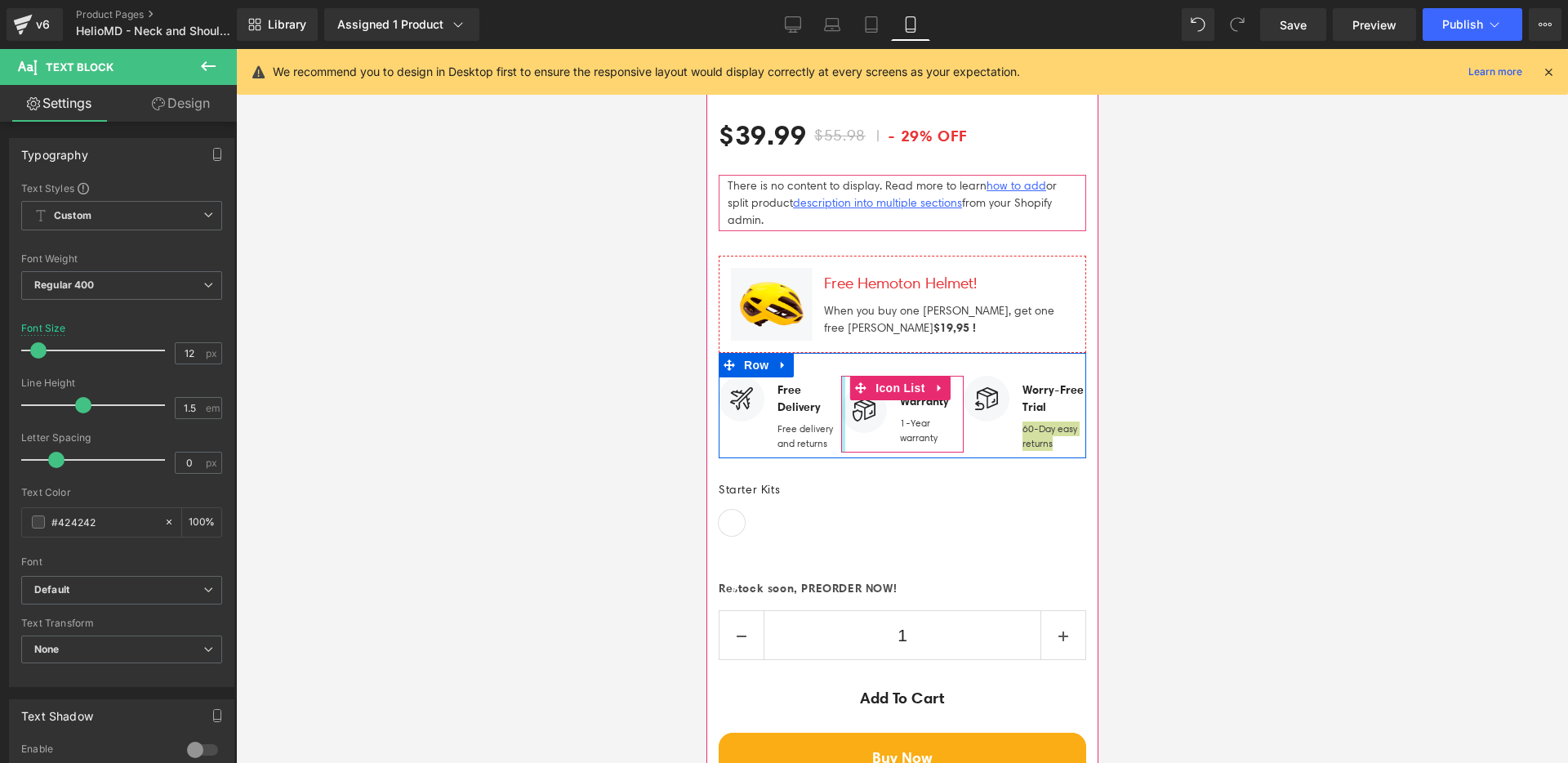
click at [840, 375] on div at bounding box center [842, 413] width 4 height 77
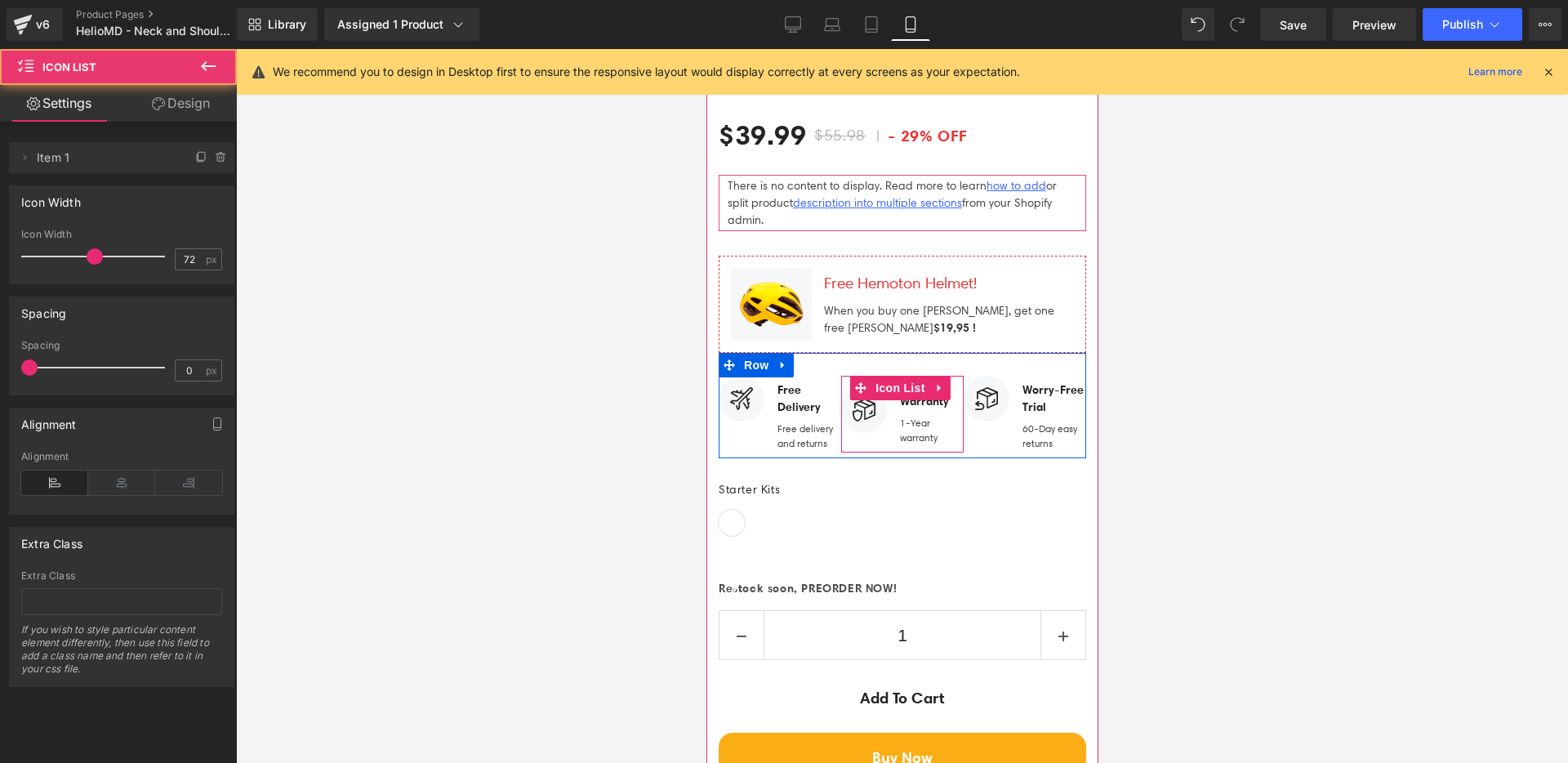
click at [844, 375] on div "Image Warranty Text Block 1-Year warranty Text Block Icon List" at bounding box center [901, 413] width 122 height 77
click at [910, 375] on span "Icon List" at bounding box center [899, 388] width 57 height 25
click at [189, 109] on link "Design" at bounding box center [181, 103] width 118 height 37
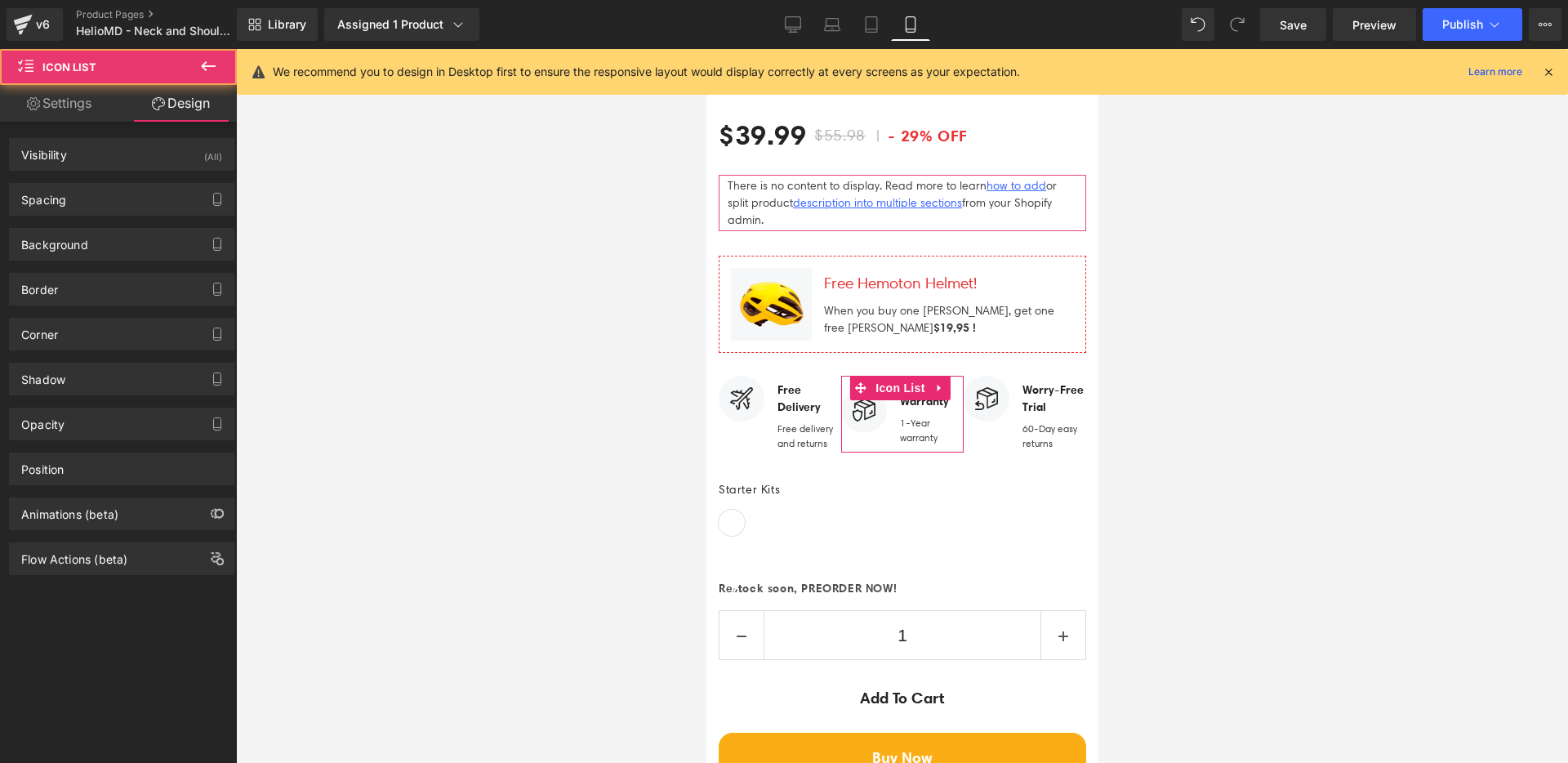
type input "0"
type input "14"
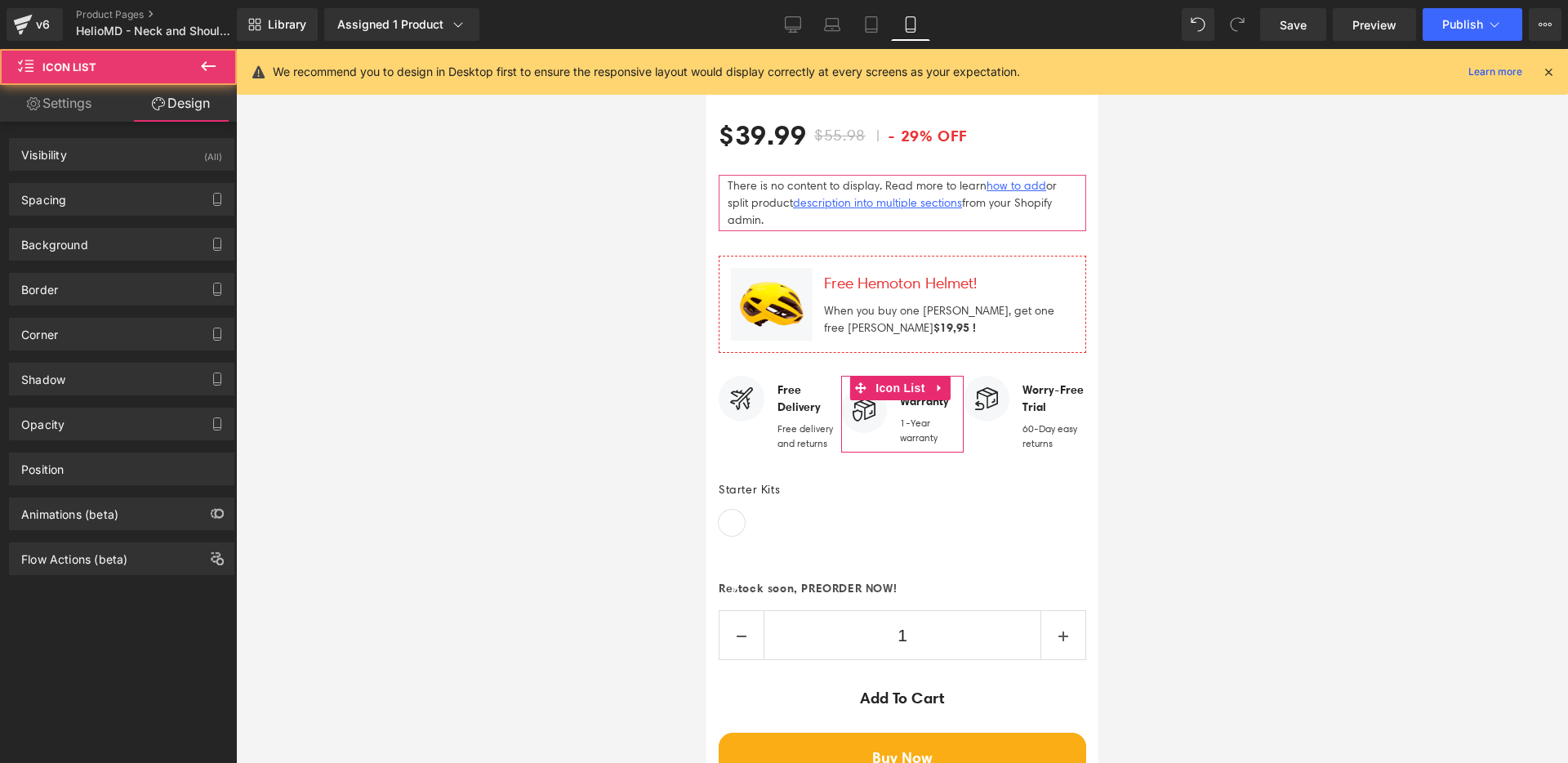
type input "0"
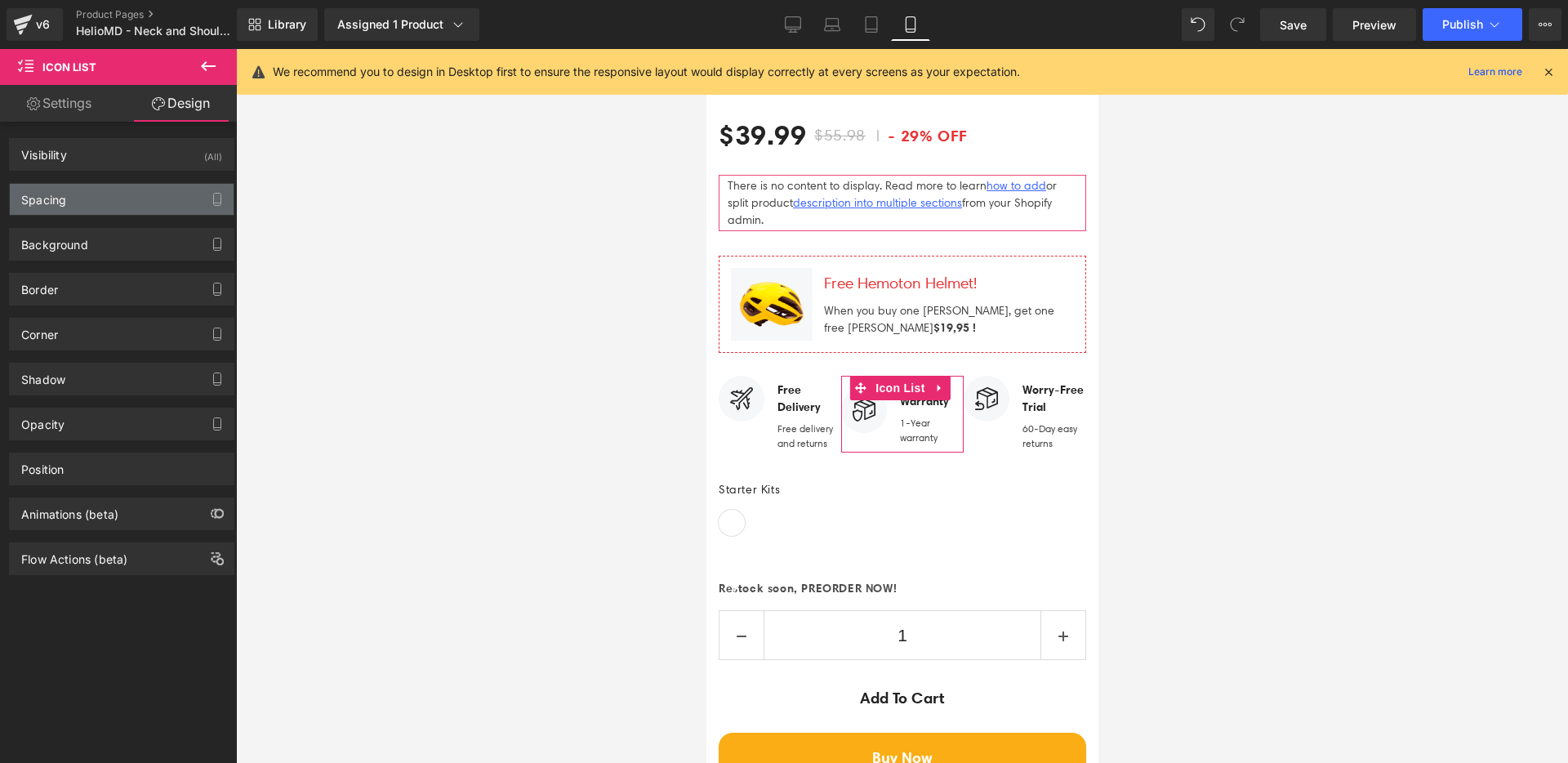
click at [140, 185] on div "Spacing" at bounding box center [122, 199] width 224 height 31
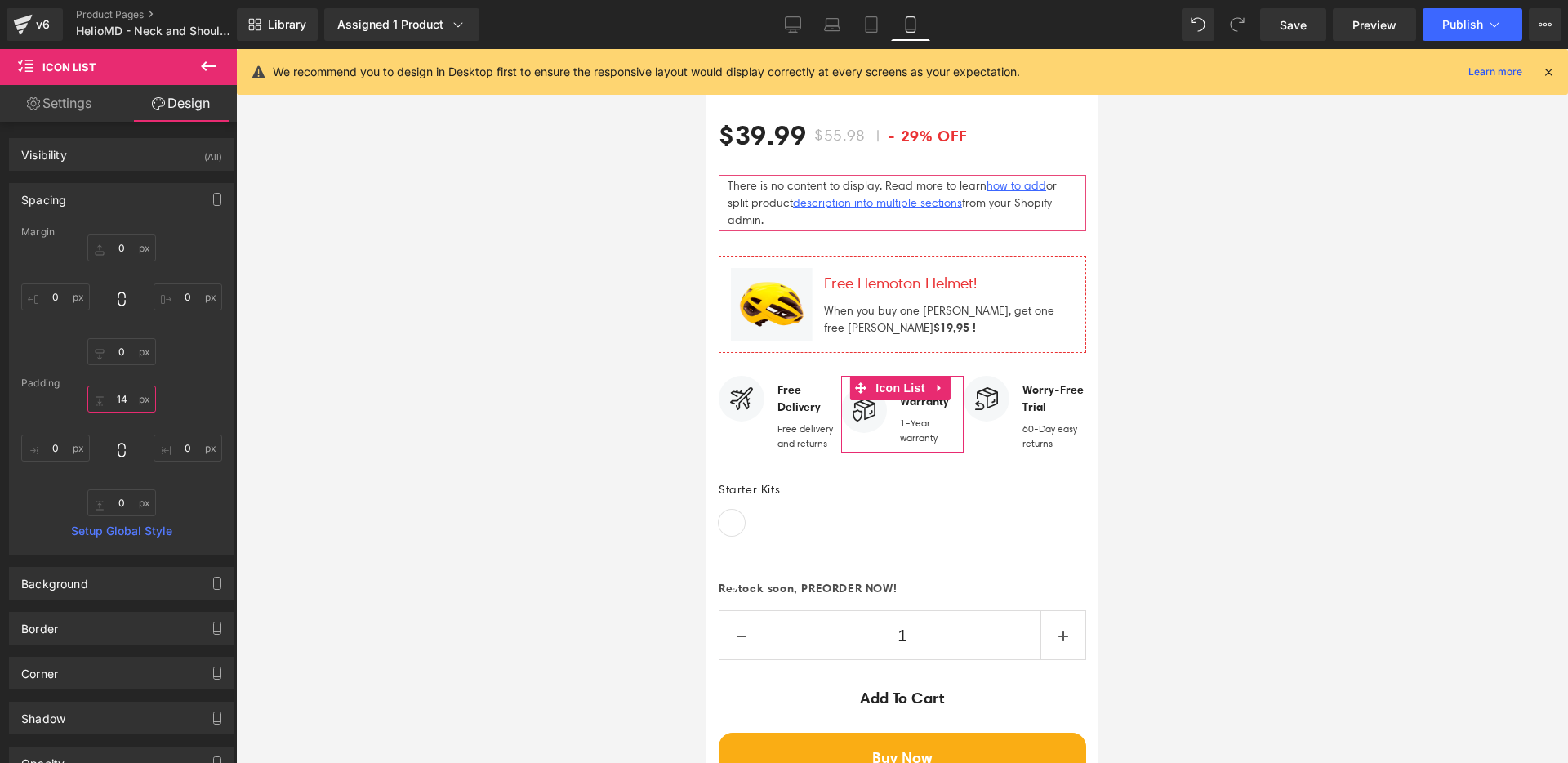
click at [131, 400] on input "14" at bounding box center [122, 399] width 69 height 27
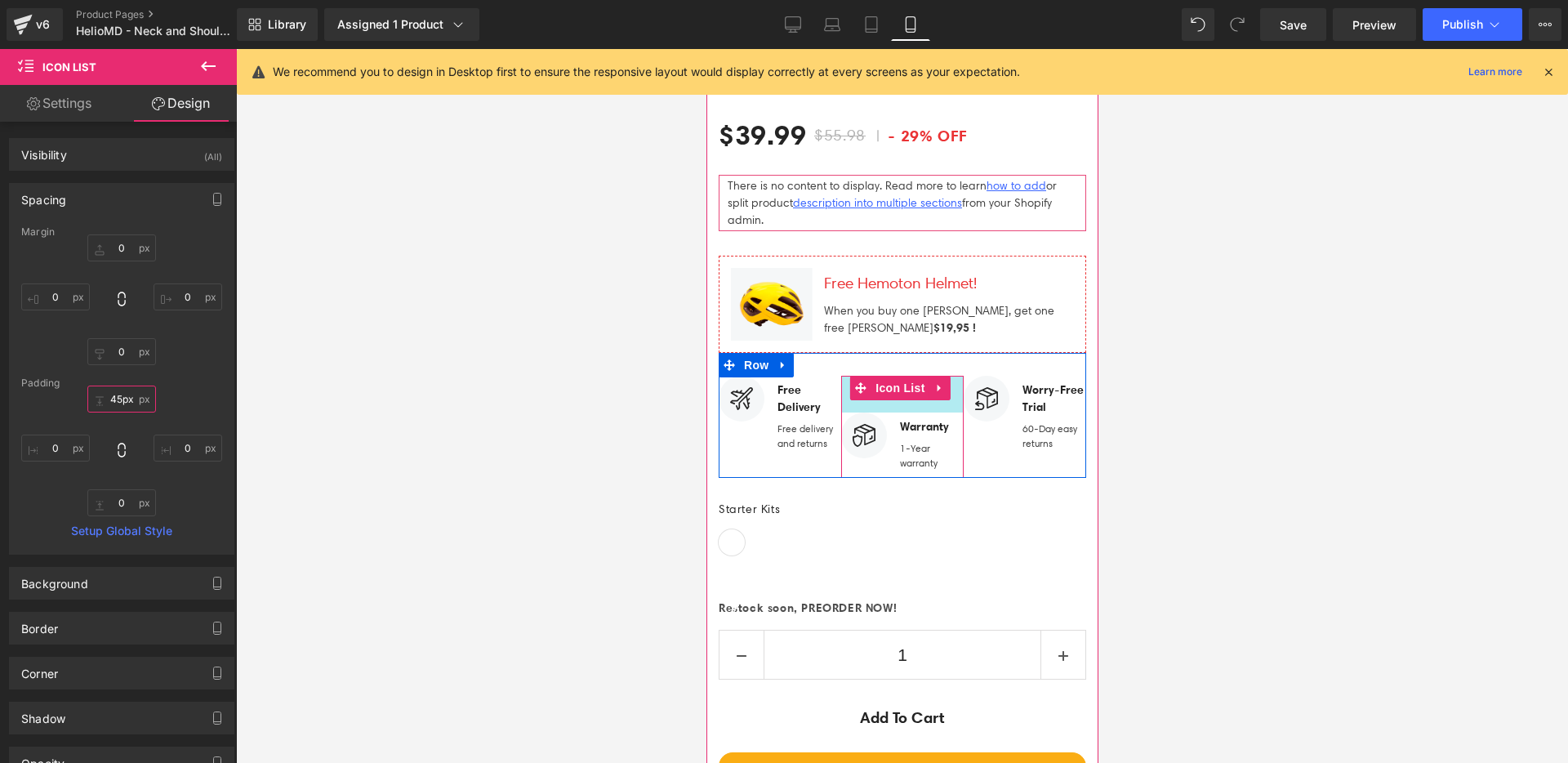
type input "0px"
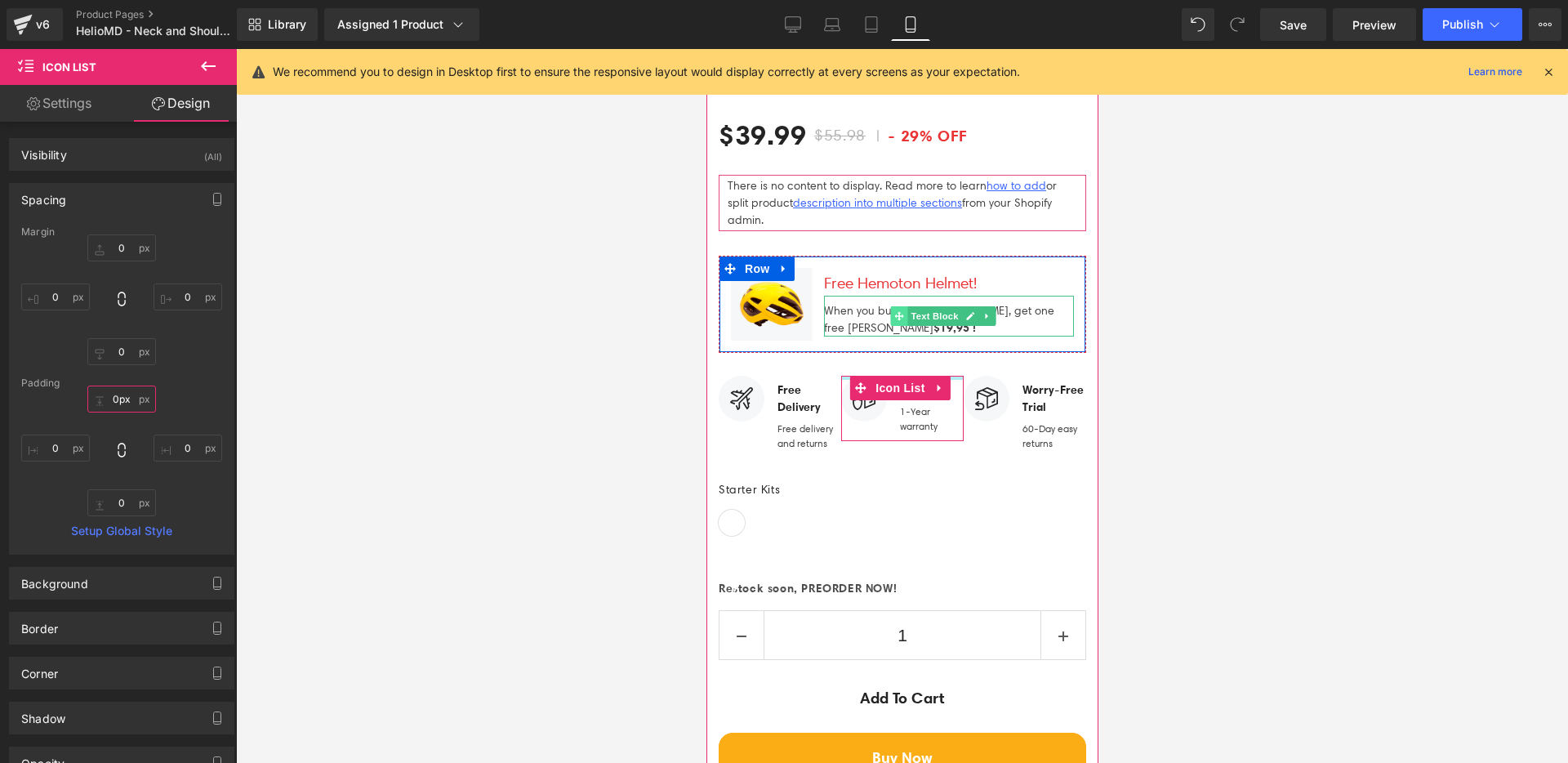
drag, startPoint x: 891, startPoint y: 367, endPoint x: 902, endPoint y: 278, distance: 89.7
click at [902, 278] on div "HelioMD BreathBetter Magnetic Nose Strips (P) Title Icon Icon Icon Icon Icon Ic…" at bounding box center [901, 420] width 367 height 840
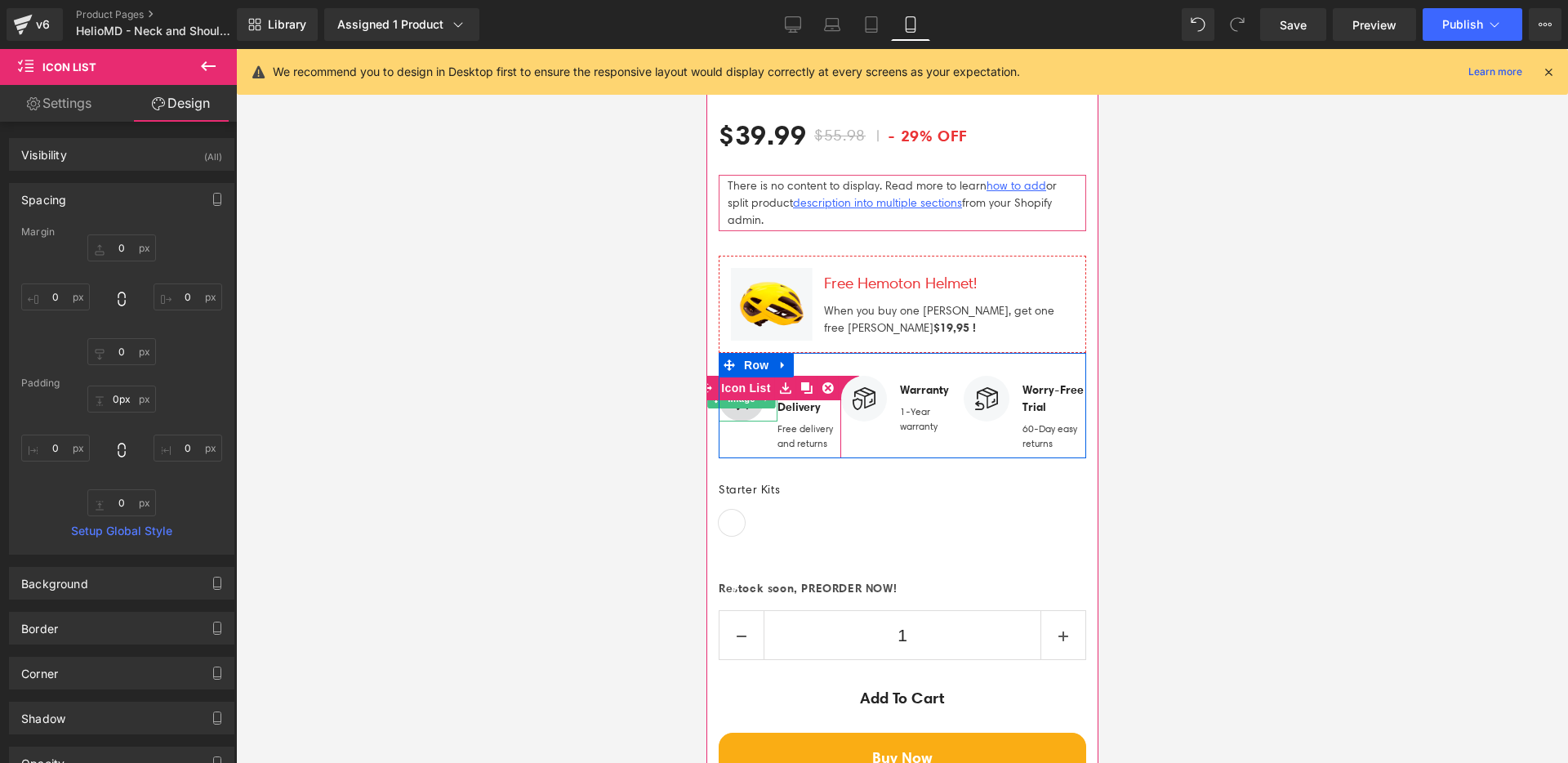
click at [749, 375] on img at bounding box center [741, 398] width 46 height 46
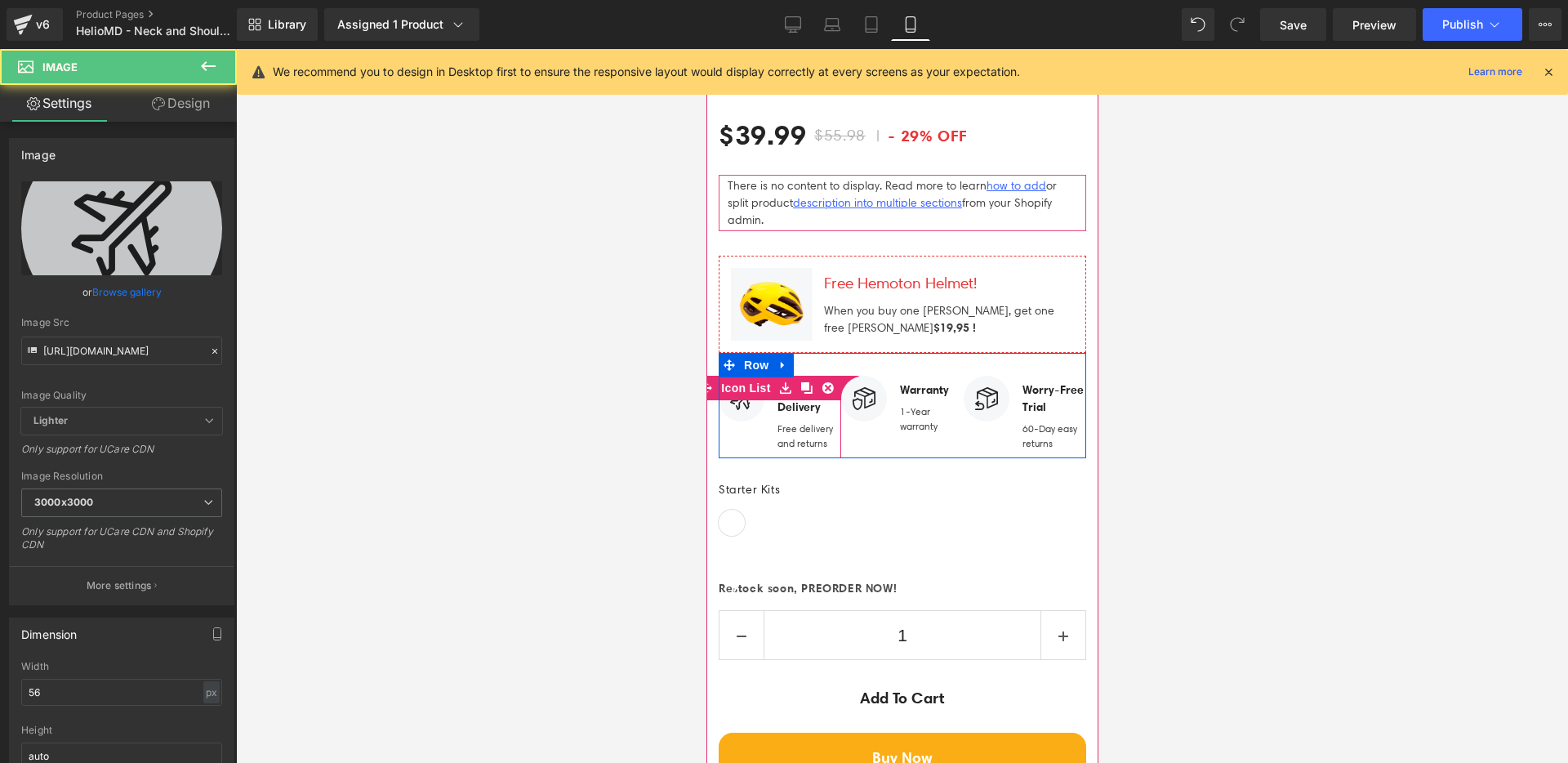
click at [775, 397] on div "Free Delivery Text Block Free delivery and returns Text Block" at bounding box center [779, 412] width 122 height 75
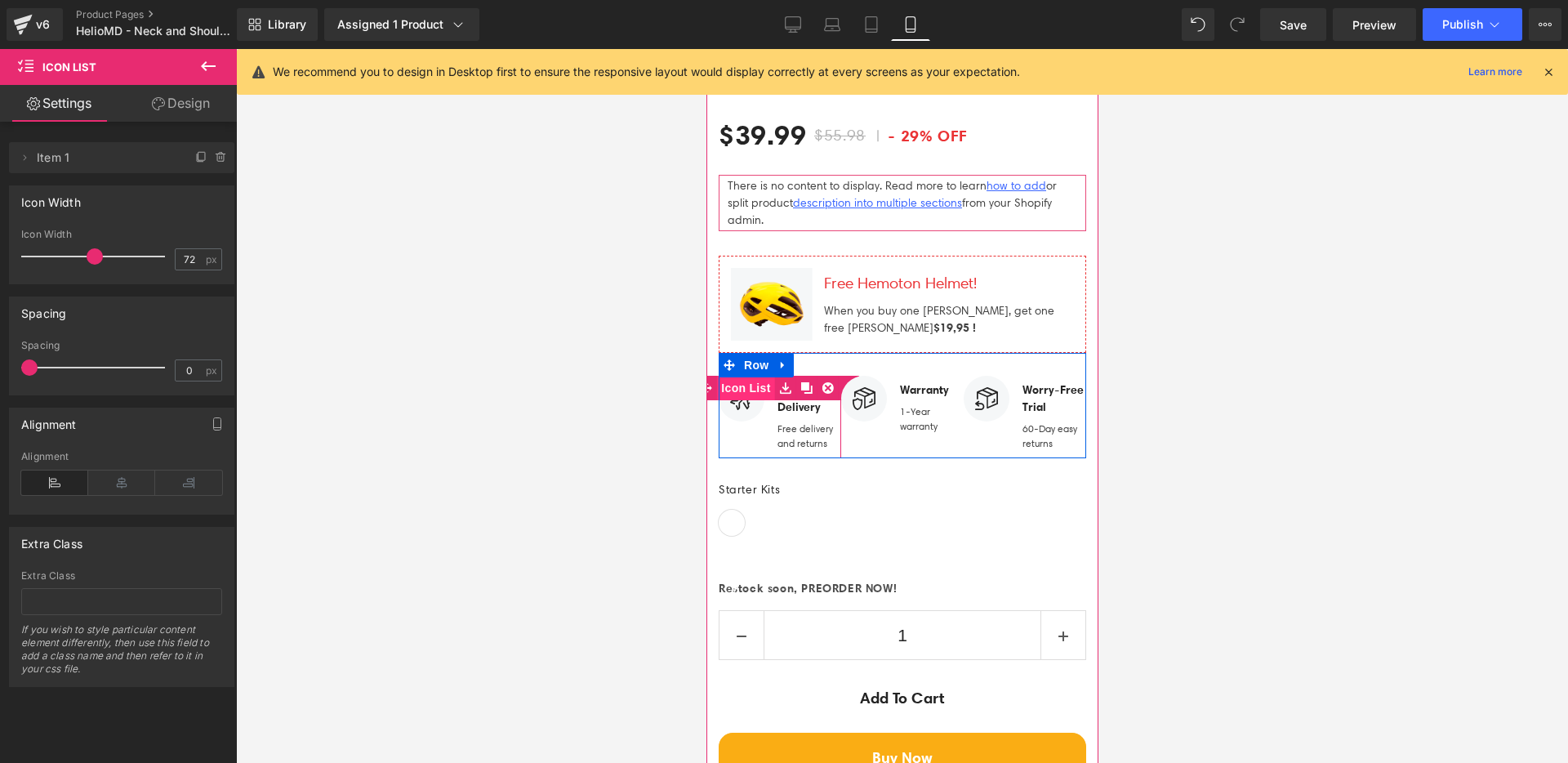
click at [759, 375] on span "Icon List" at bounding box center [744, 388] width 57 height 25
click at [767, 375] on span "Icon List" at bounding box center [776, 388] width 57 height 25
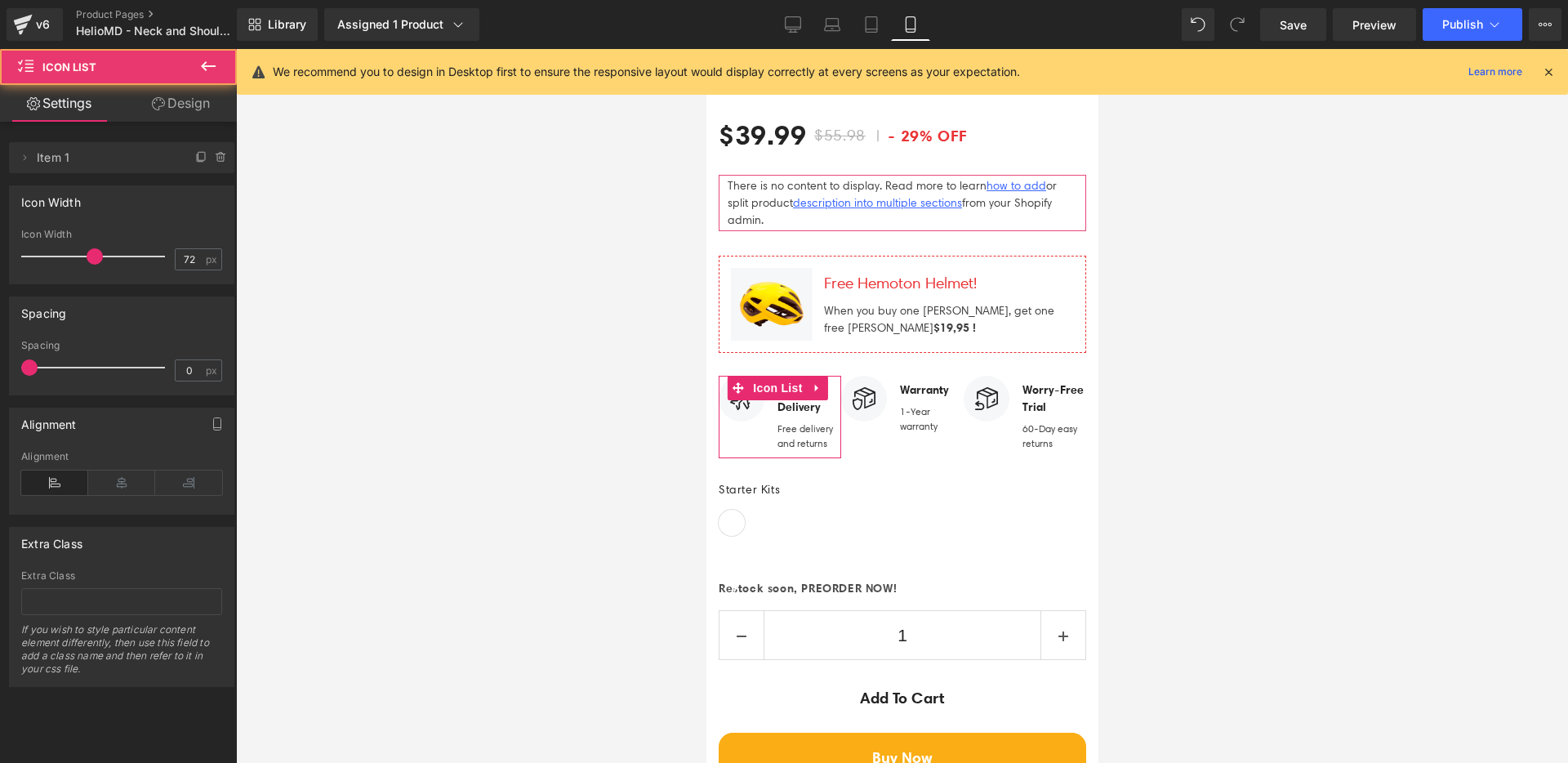
click at [177, 107] on link "Design" at bounding box center [181, 103] width 118 height 37
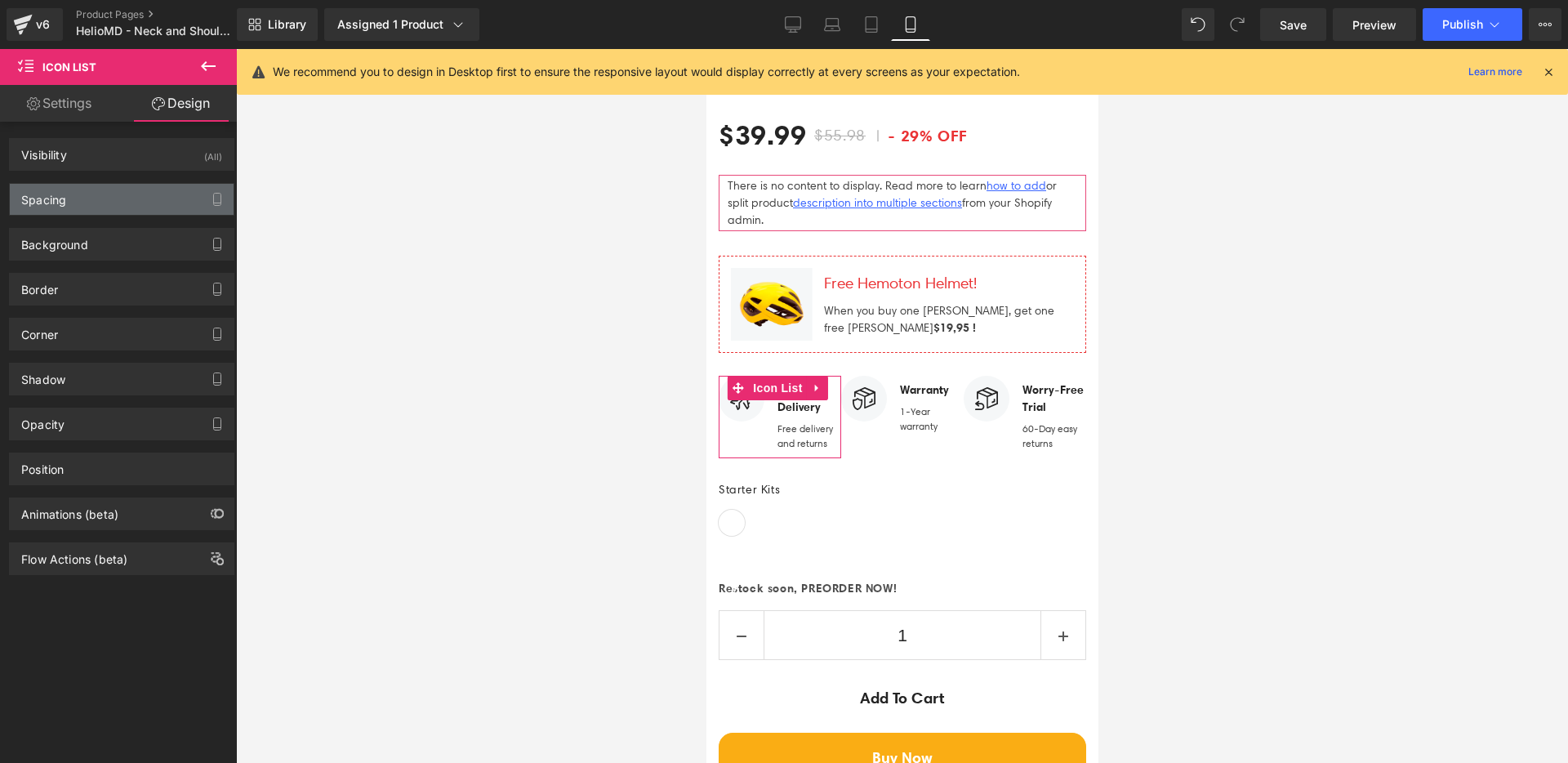
click at [121, 194] on div "Spacing" at bounding box center [122, 199] width 224 height 31
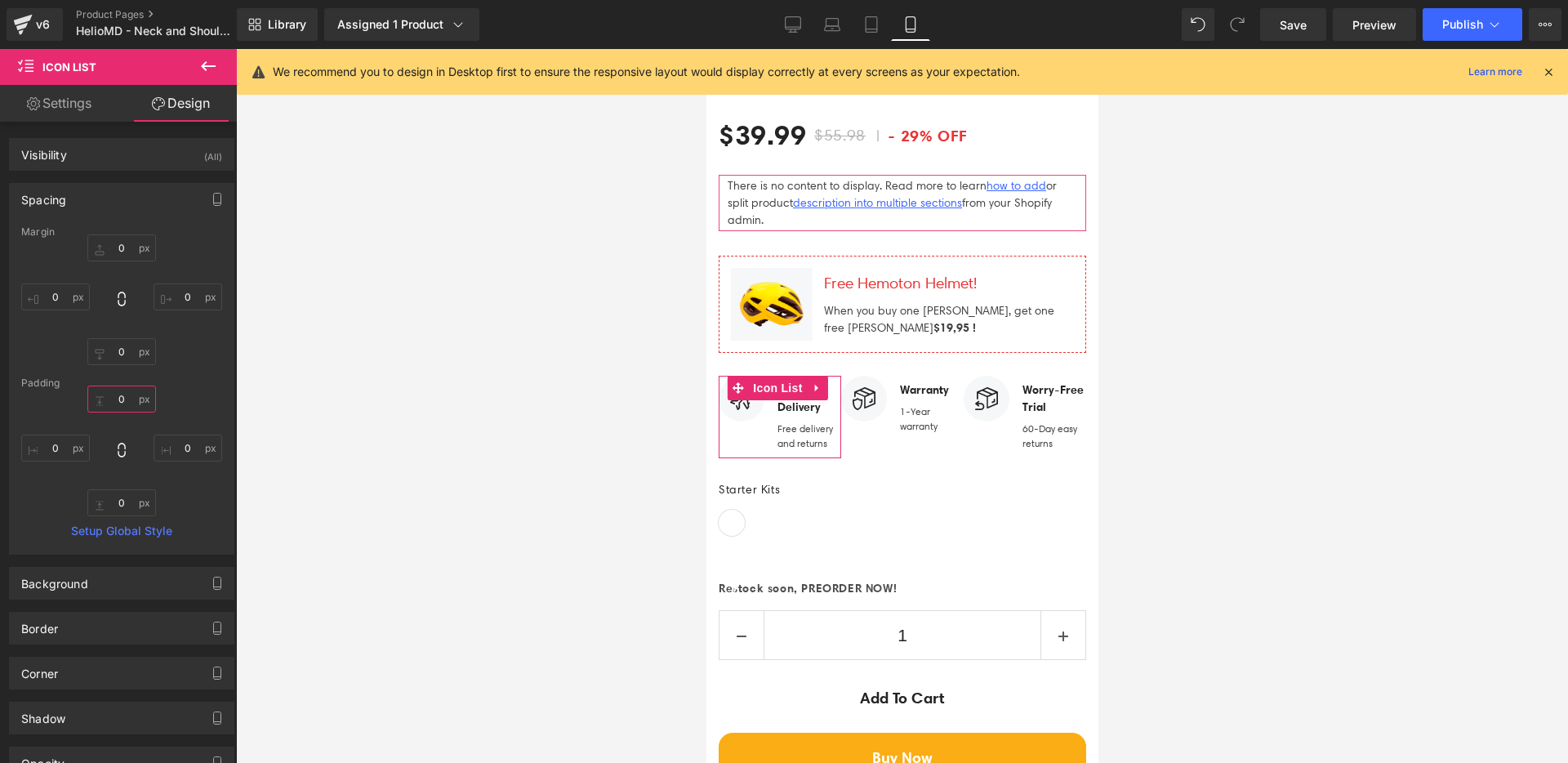
click at [135, 405] on input "0" at bounding box center [122, 399] width 69 height 27
type input "0px"
click at [832, 375] on div "Image Free Delivery Text Block Free delivery and returns Text Block Icon List" at bounding box center [779, 417] width 122 height 83
type input "0px"
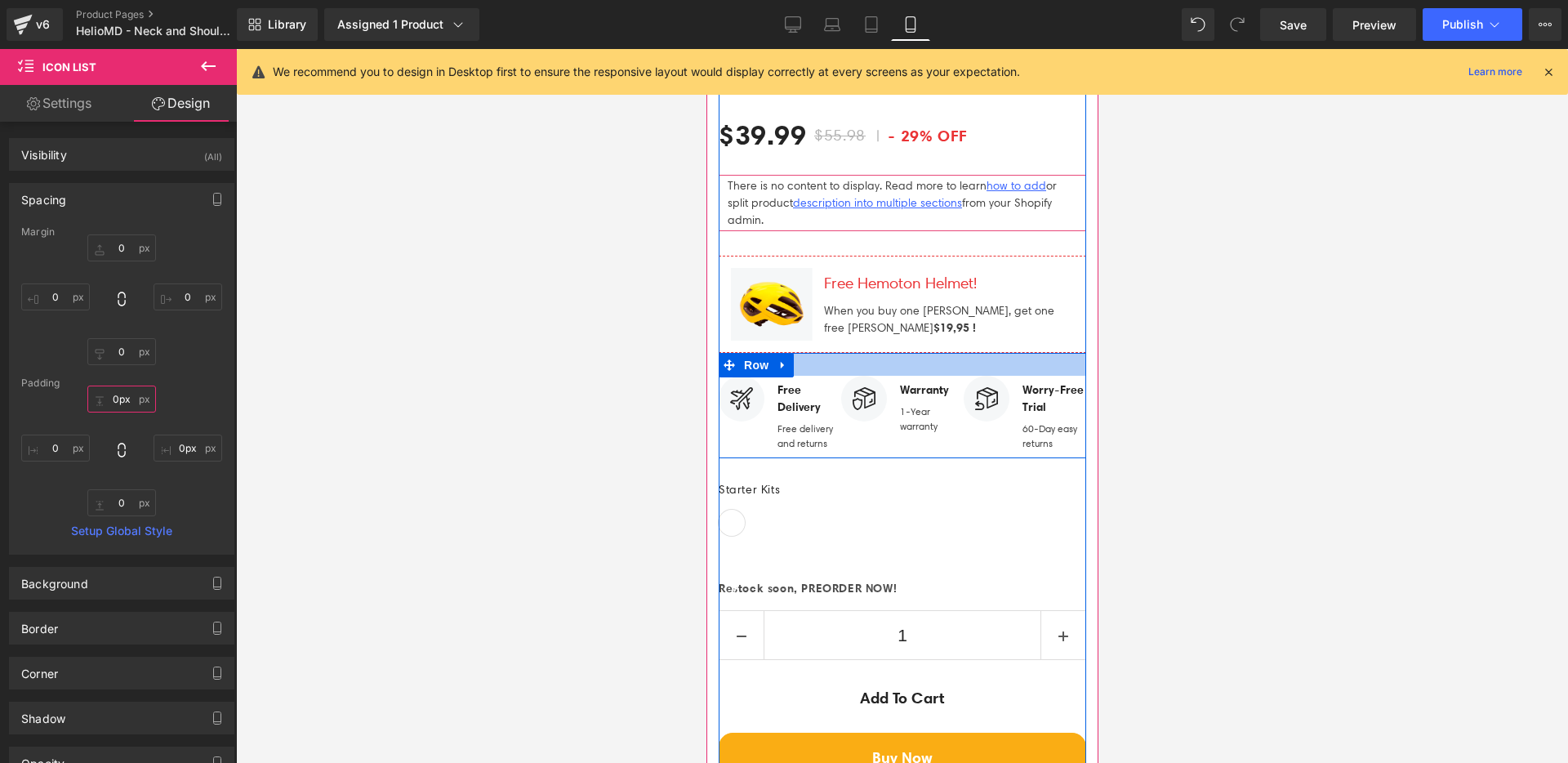
drag, startPoint x: 832, startPoint y: 337, endPoint x: 833, endPoint y: 329, distance: 8.1
click at [833, 353] on div "Image Free Delivery Text Block Free delivery and returns Text Block Icon List I…" at bounding box center [901, 406] width 367 height 106
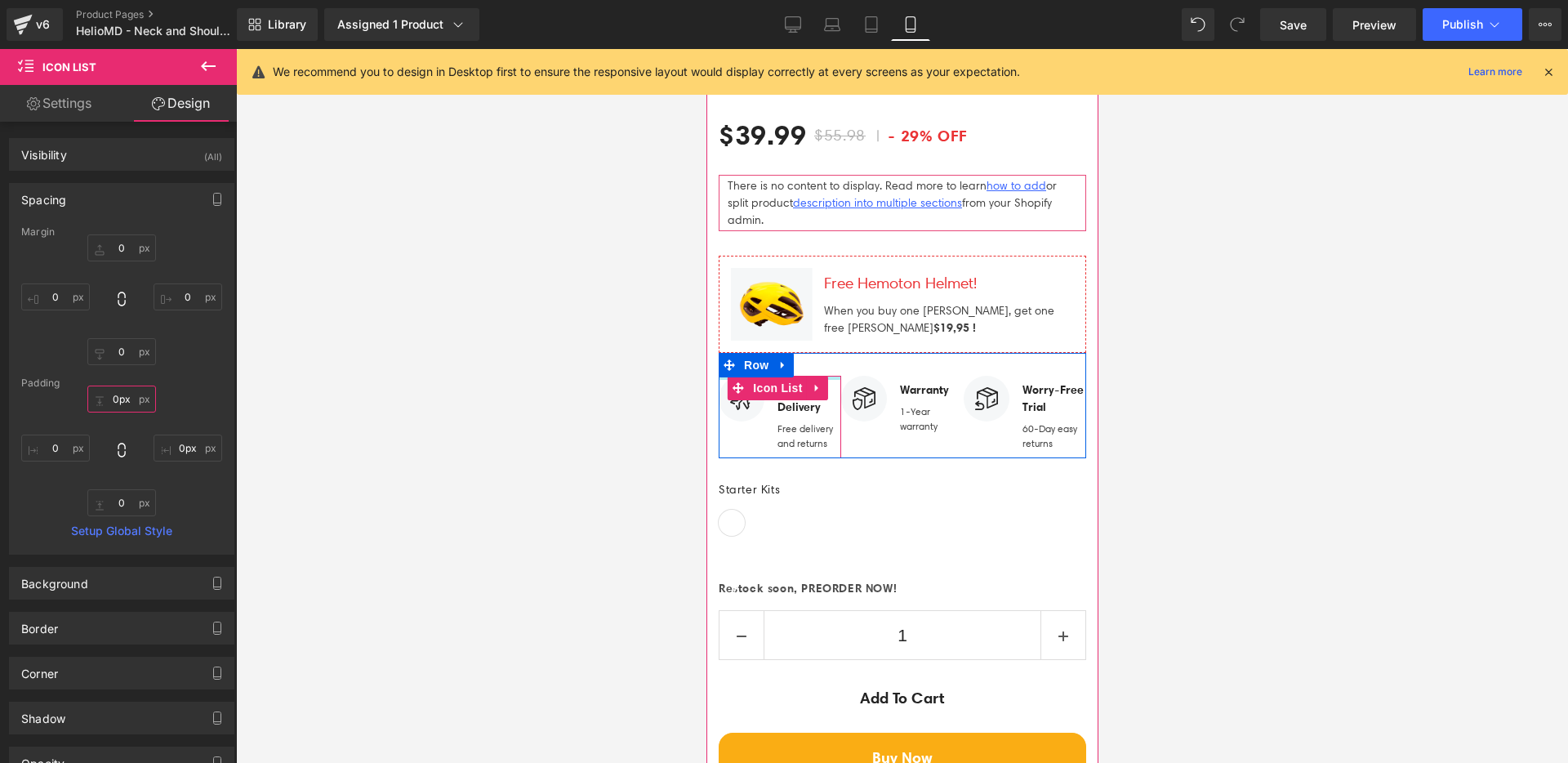
drag, startPoint x: 831, startPoint y: 337, endPoint x: 834, endPoint y: 304, distance: 33.1
click at [834, 305] on div "HelioMD BreathBetter Magnetic Nose Strips (P) Title Icon Icon Icon Icon Icon Ic…" at bounding box center [901, 420] width 367 height 840
click at [890, 375] on span "Icon List" at bounding box center [899, 388] width 57 height 25
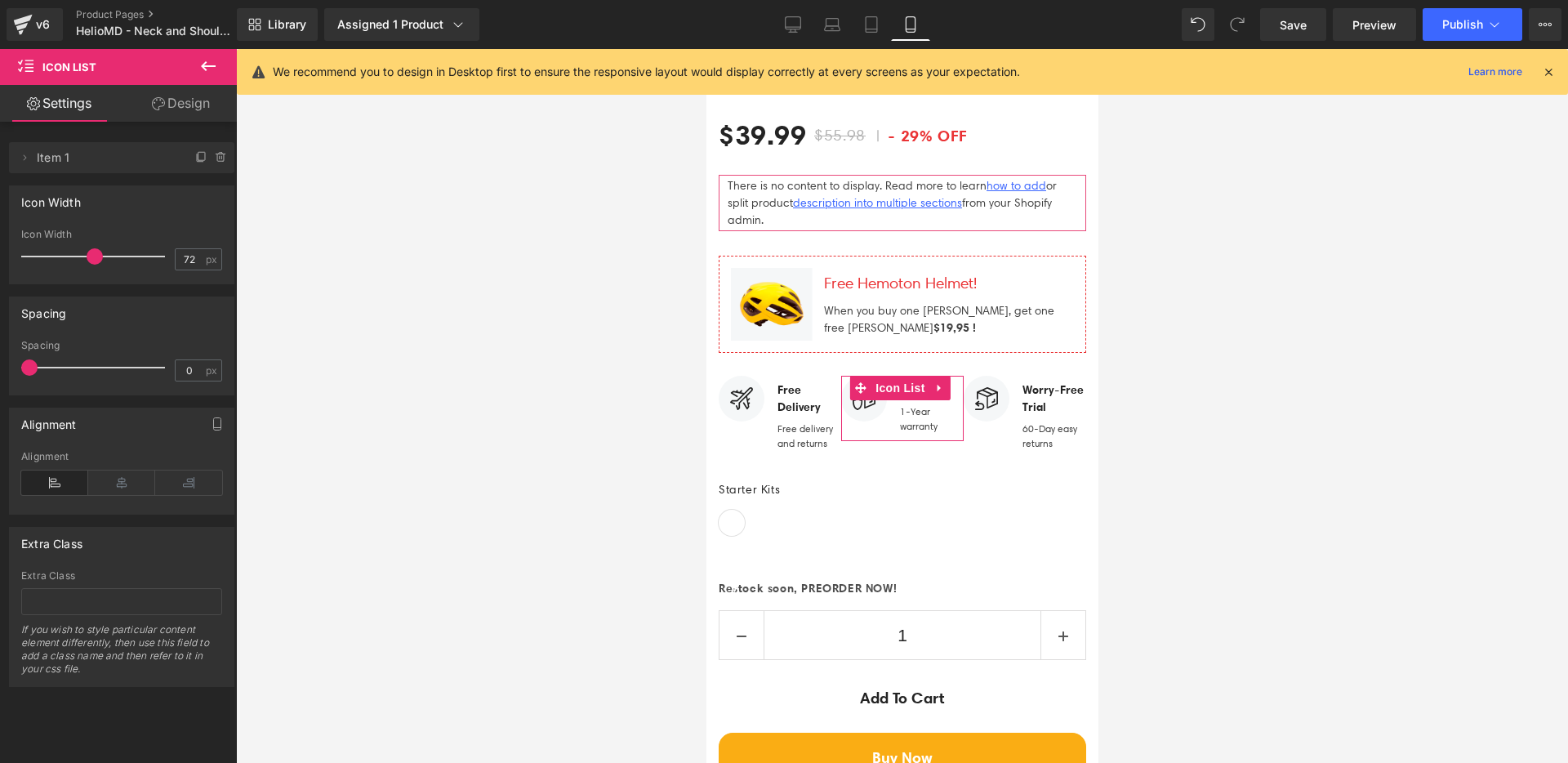
click at [83, 144] on span "Item 1" at bounding box center [106, 157] width 137 height 31
click at [83, 151] on span "Item 1" at bounding box center [106, 157] width 137 height 31
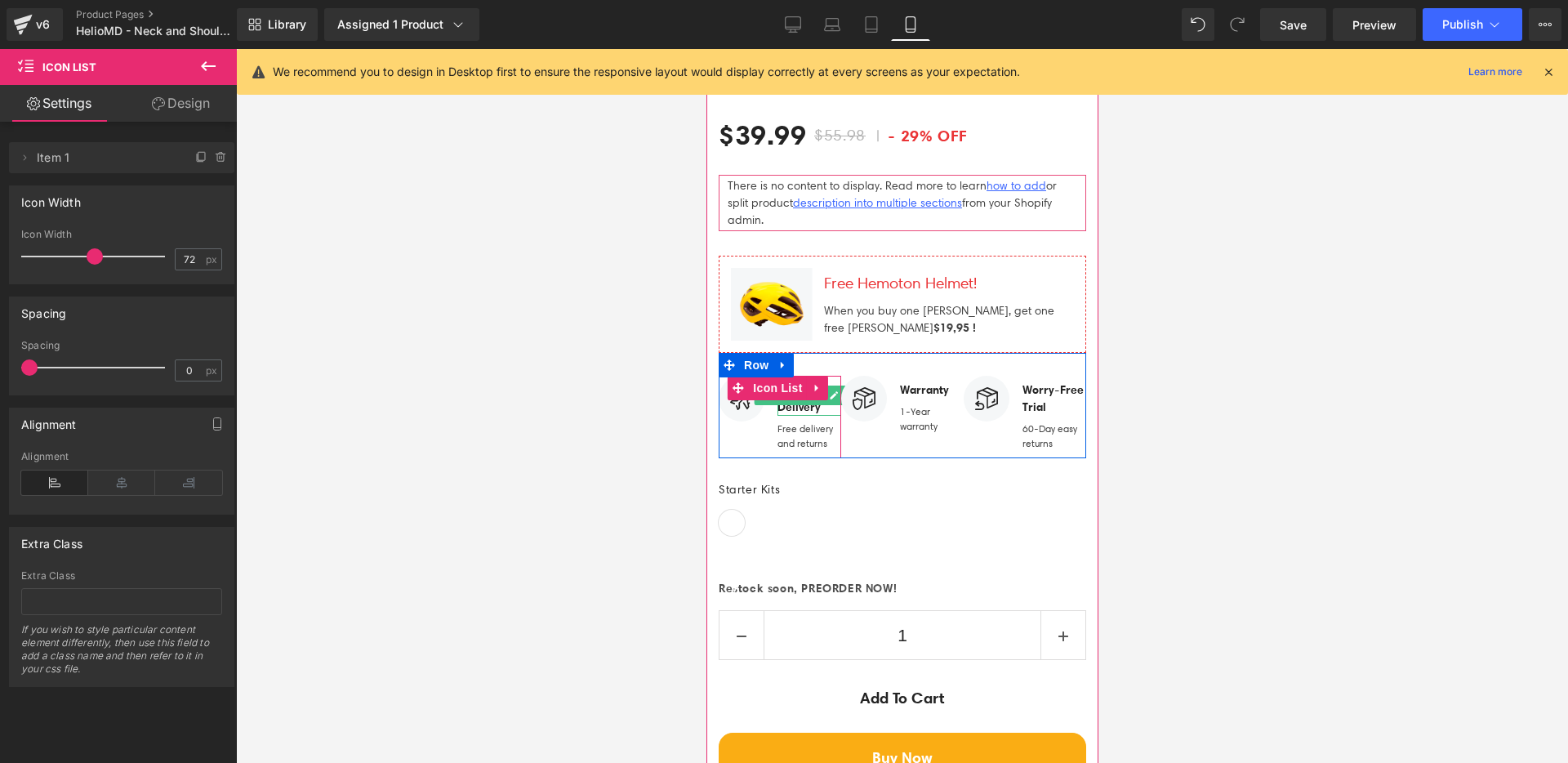
click at [796, 382] on strong "Free Delivery" at bounding box center [798, 398] width 43 height 32
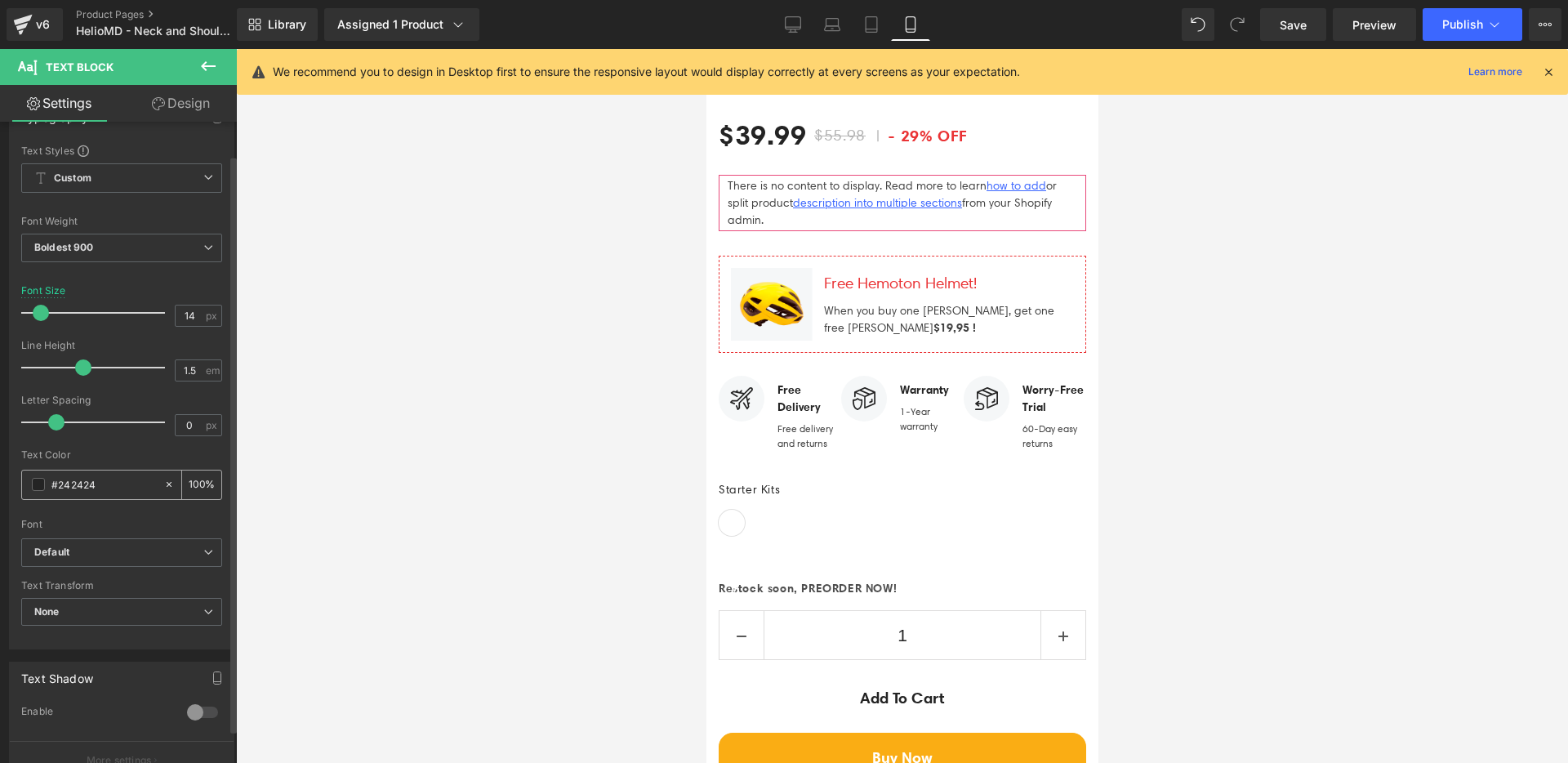
scroll to position [35, 0]
type input "1"
drag, startPoint x: 76, startPoint y: 370, endPoint x: 50, endPoint y: 371, distance: 26.0
click at [50, 371] on span at bounding box center [56, 370] width 17 height 17
click at [797, 25] on icon at bounding box center [793, 25] width 17 height 17
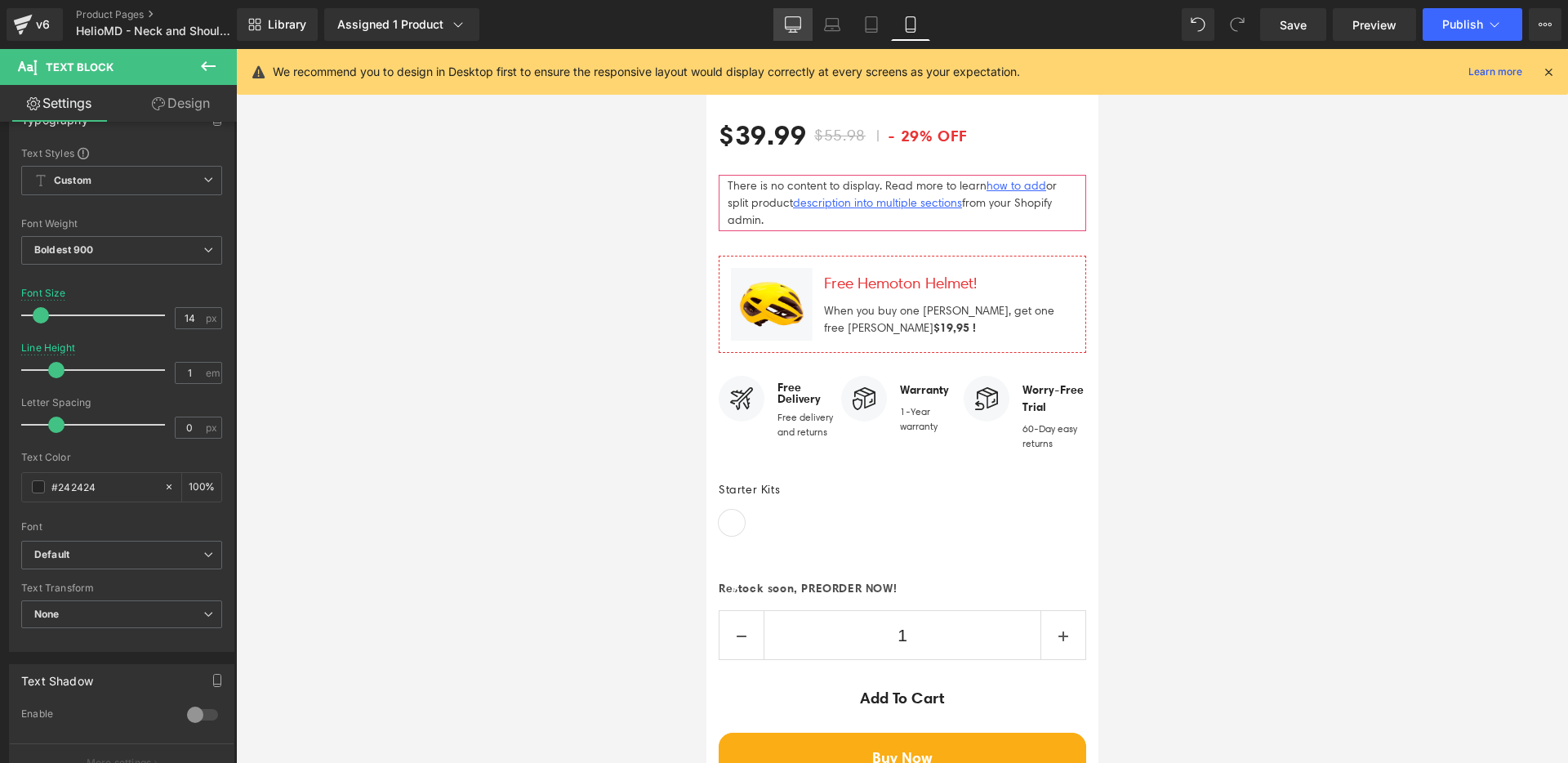
type input "16"
type input "1.5"
type input "100"
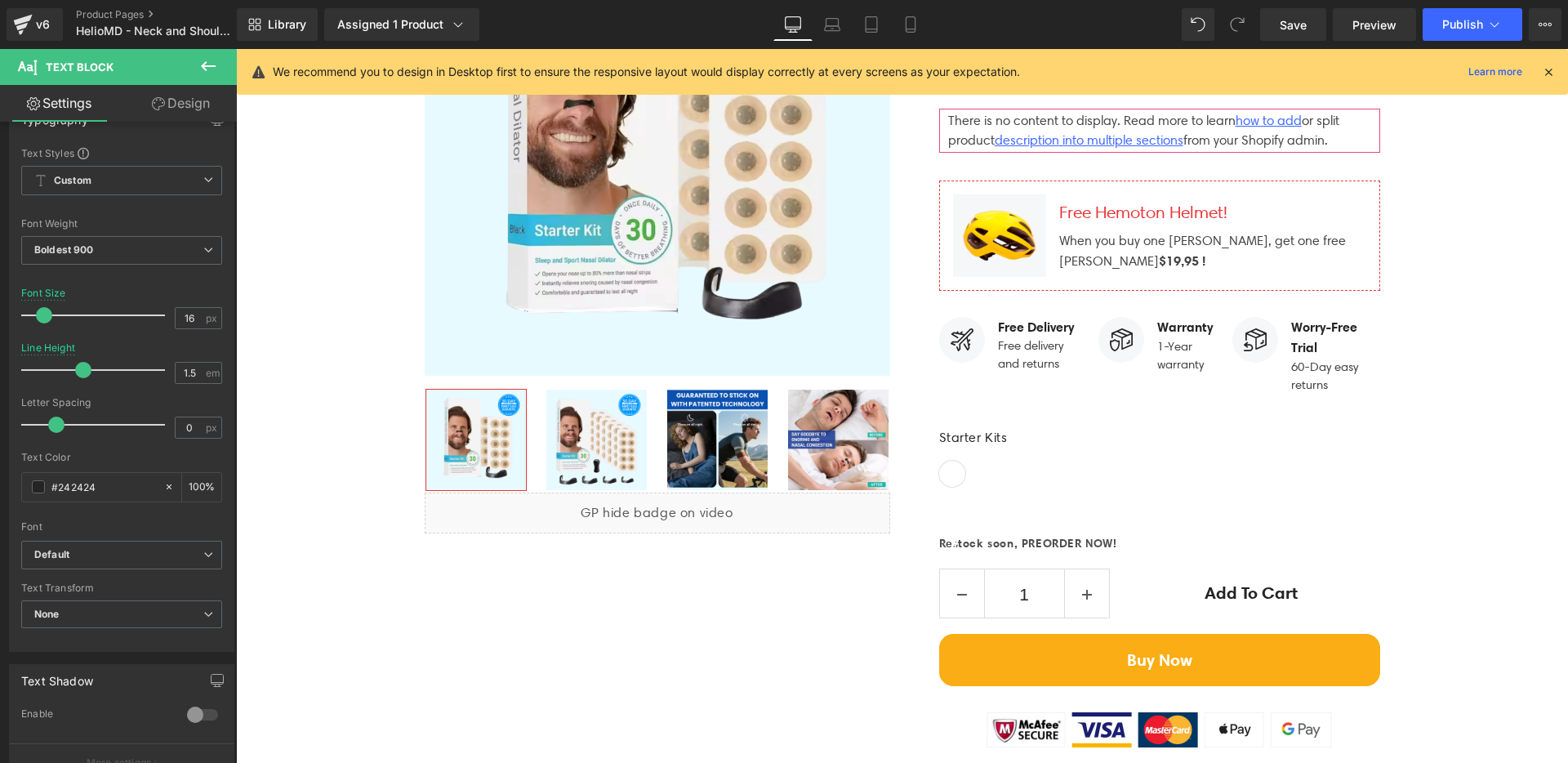
scroll to position [5441, 0]
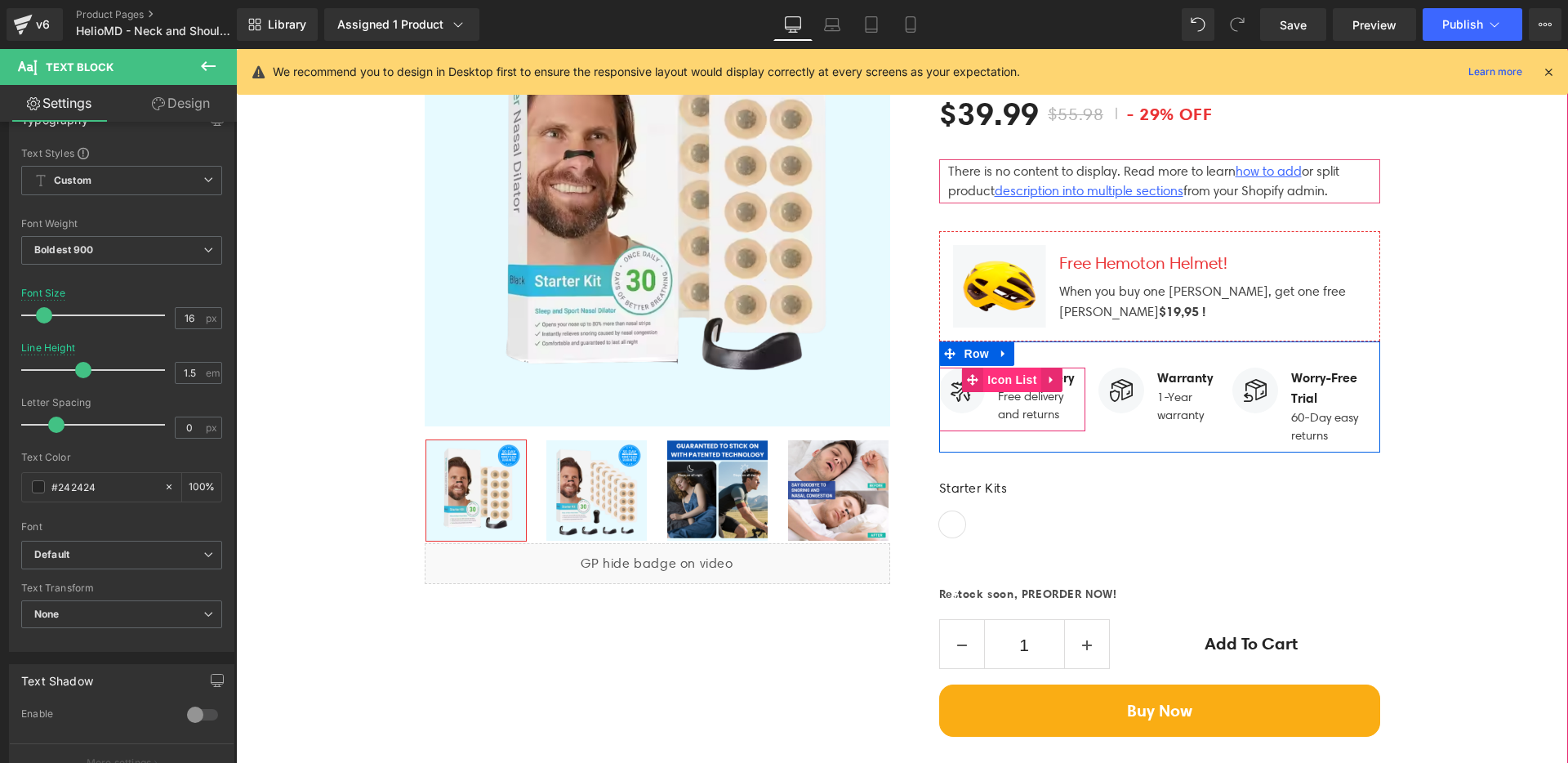
click at [1014, 367] on span "Icon List" at bounding box center [1011, 380] width 57 height 25
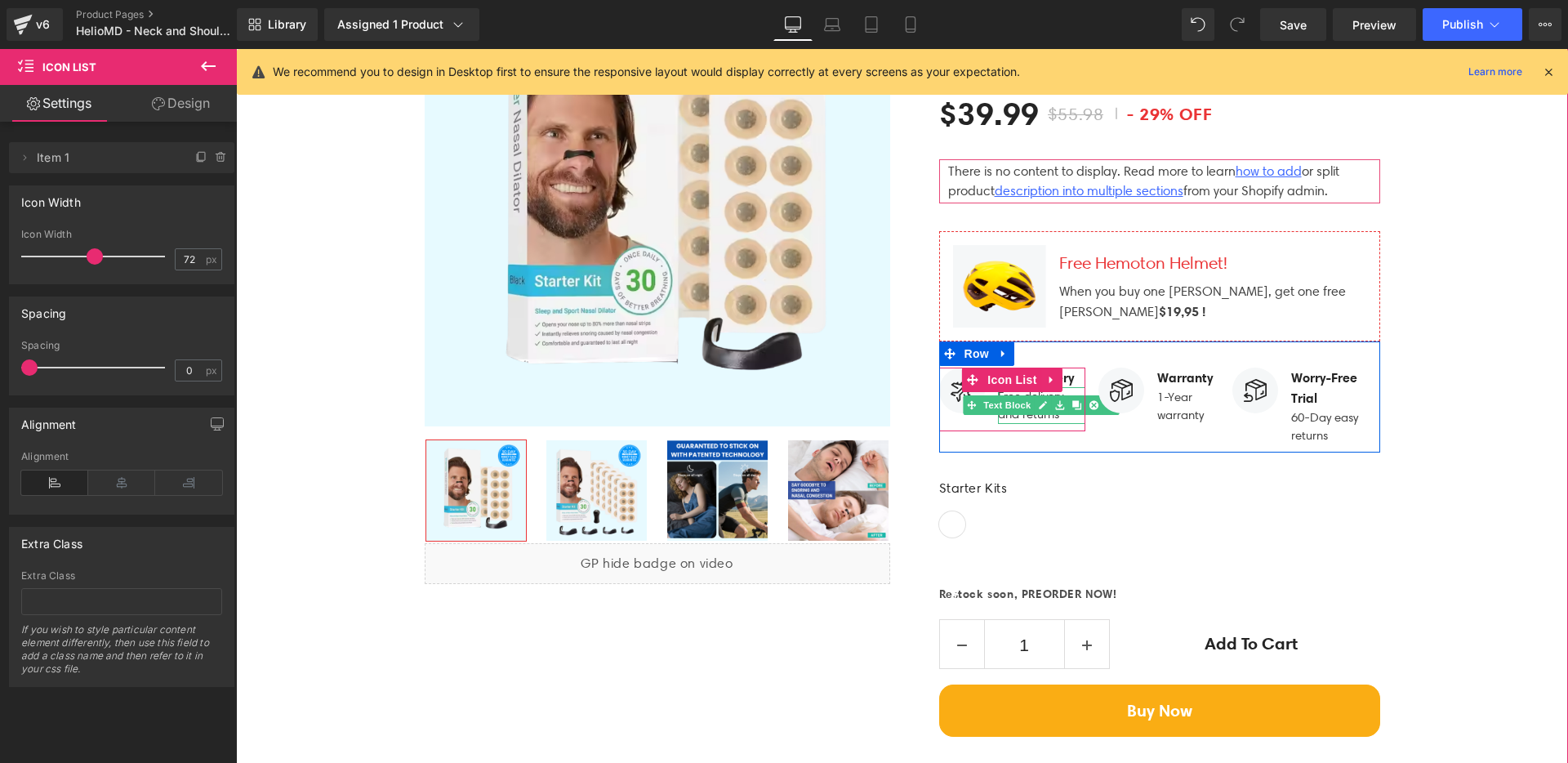
click at [1025, 387] on p "Free delivery and returns" at bounding box center [1042, 405] width 88 height 37
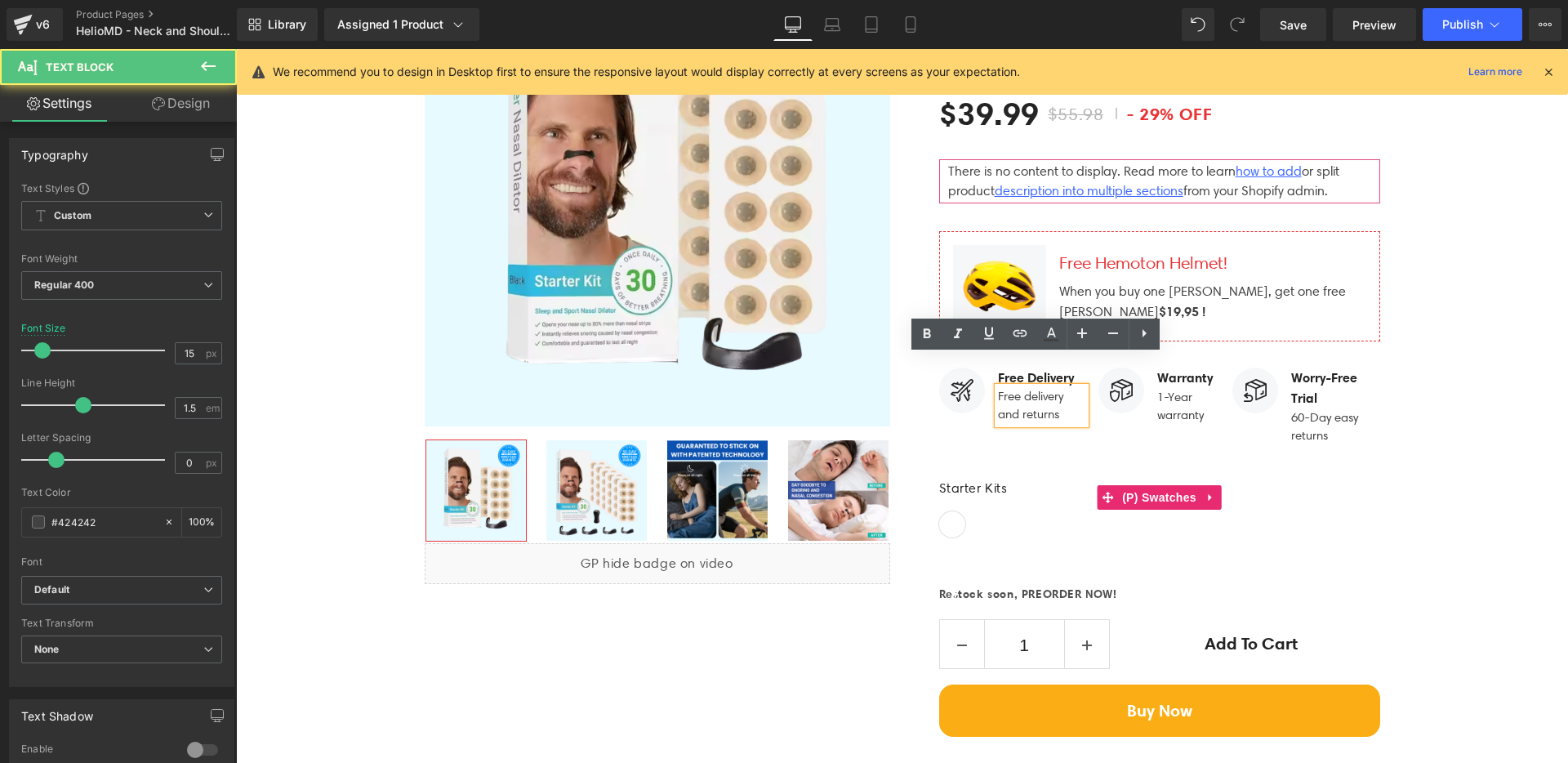
click at [950, 454] on div "Starter Kits 15 Uses 30 Uses" at bounding box center [1159, 496] width 441 height 85
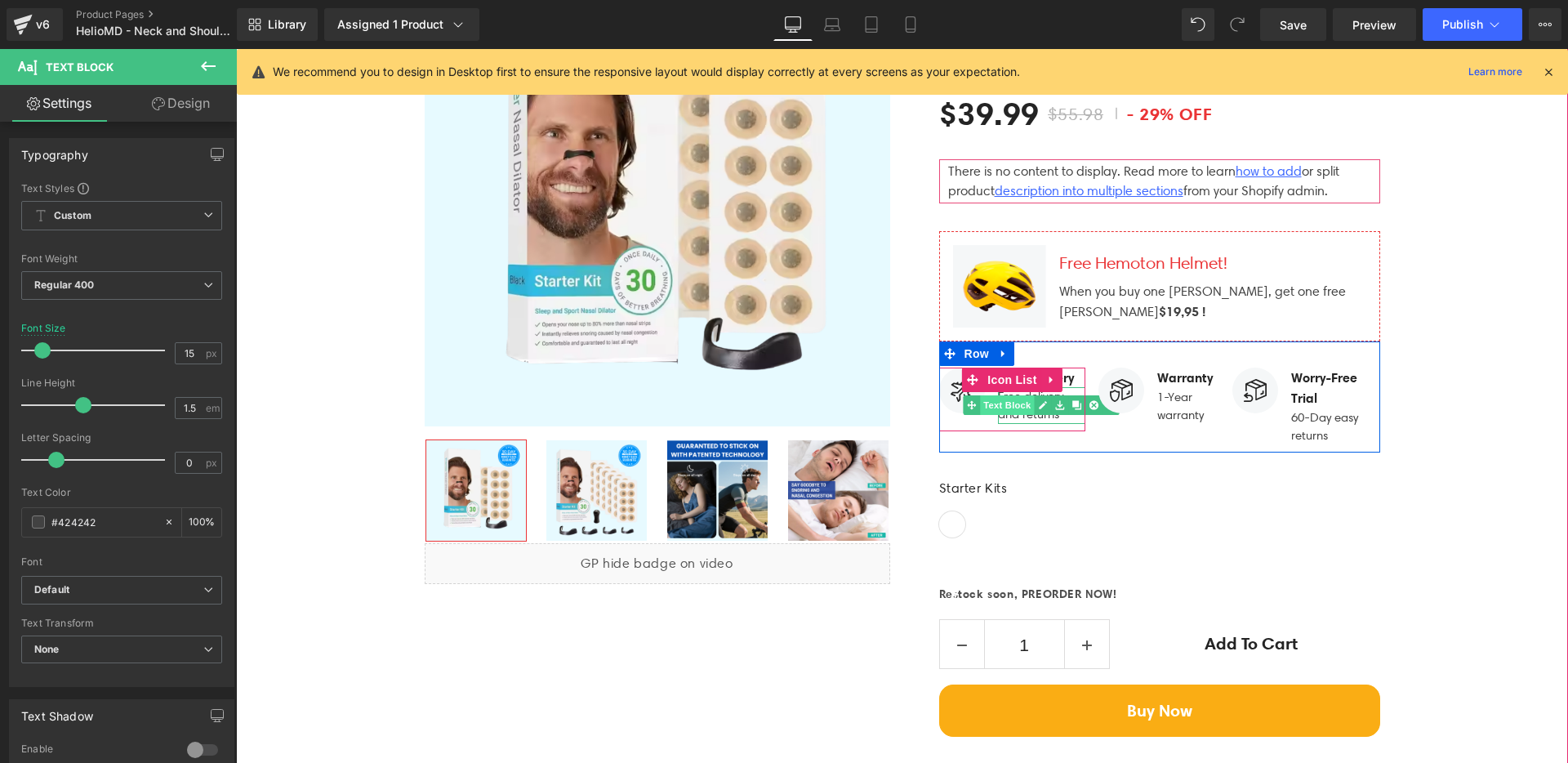
click at [1013, 396] on span "Text Block" at bounding box center [1007, 405] width 54 height 19
click at [1065, 374] on icon at bounding box center [1069, 377] width 8 height 8
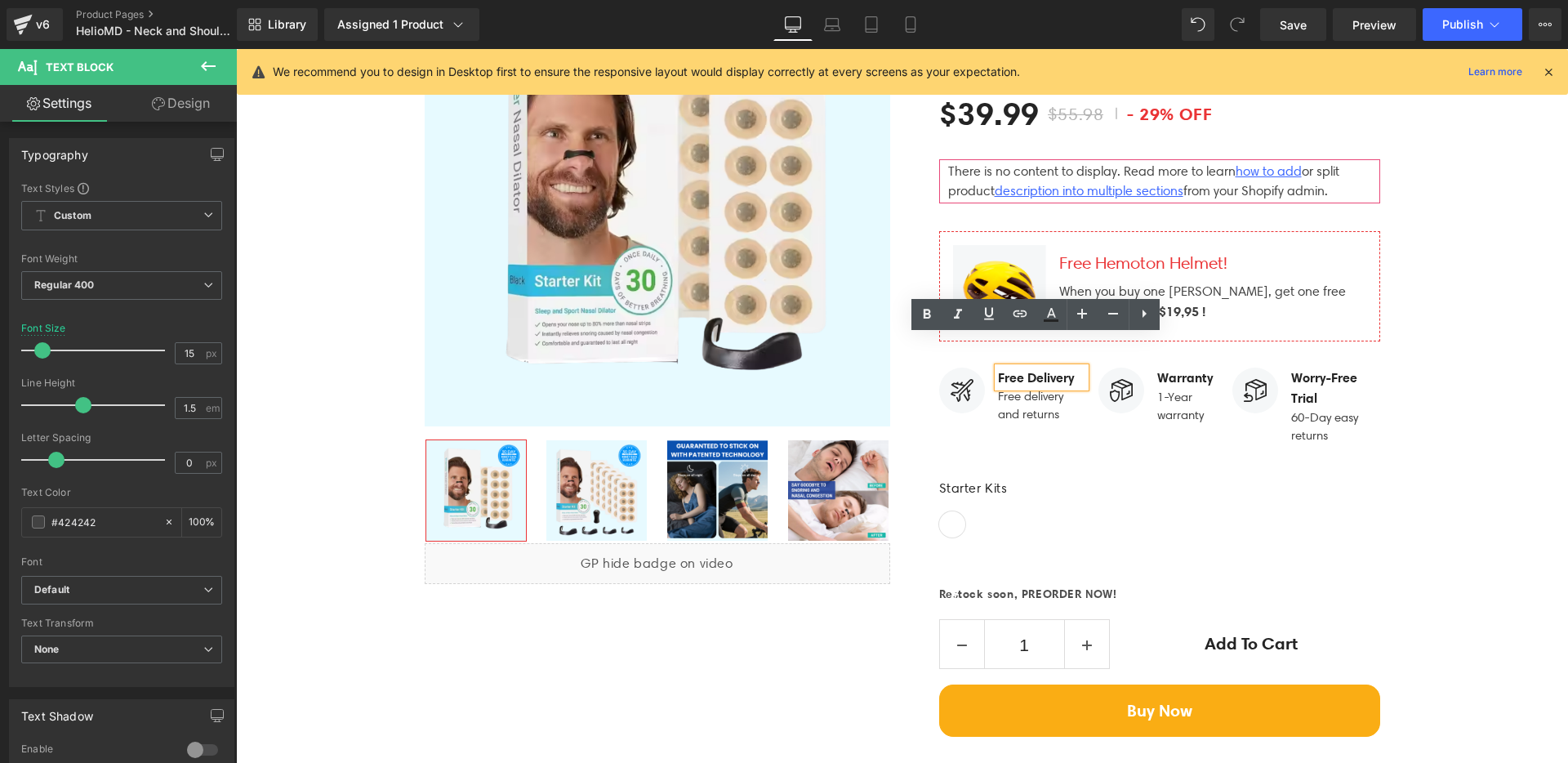
click at [1045, 369] on strong "Free Delivery" at bounding box center [1036, 377] width 76 height 17
click at [943, 397] on div "Image Free Delivery Text Block Free delivery and returns Text Block" at bounding box center [1012, 399] width 147 height 64
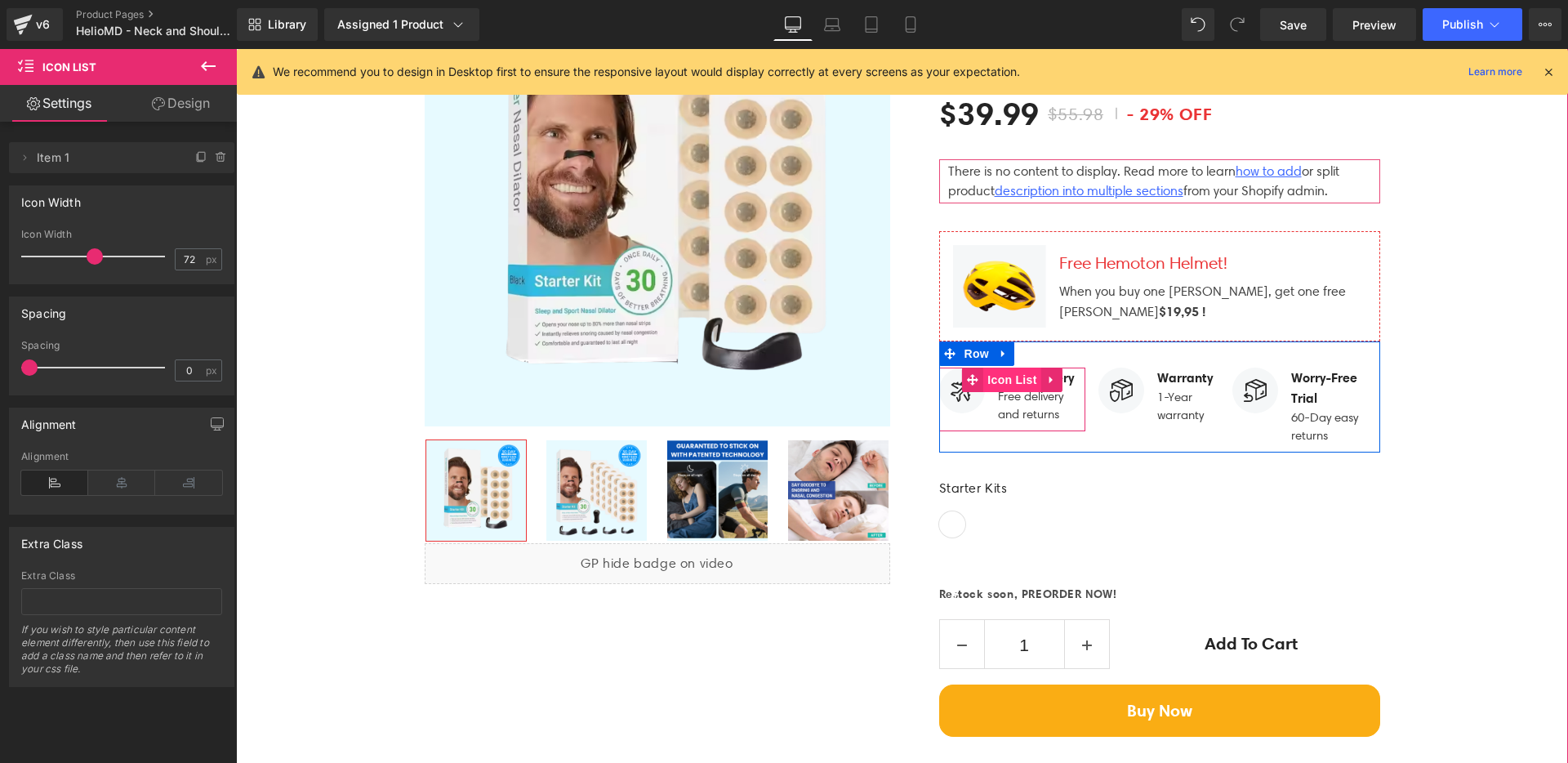
click at [995, 367] on span "Icon List" at bounding box center [1011, 380] width 57 height 25
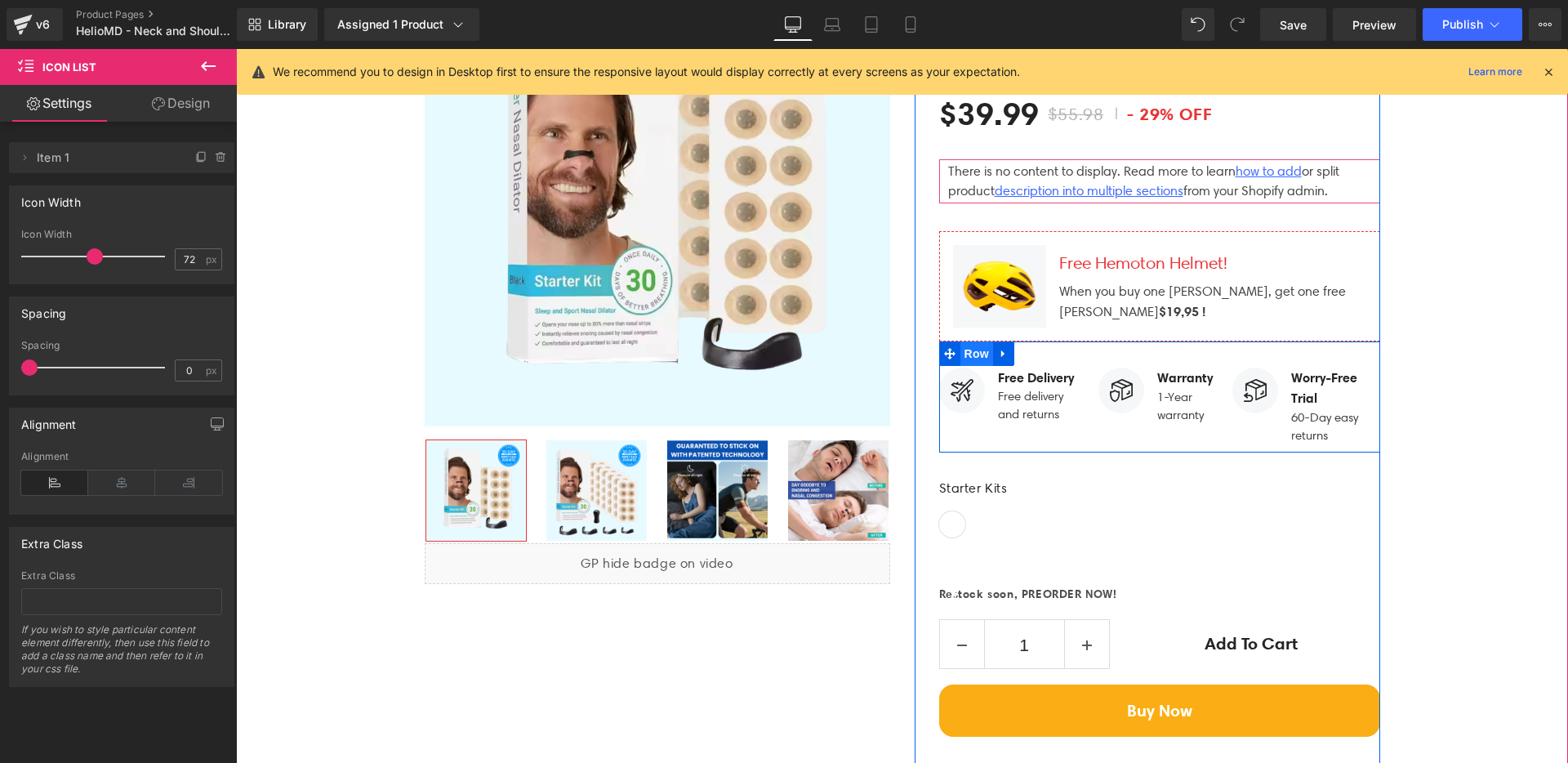
click at [972, 342] on span "Row" at bounding box center [976, 354] width 33 height 25
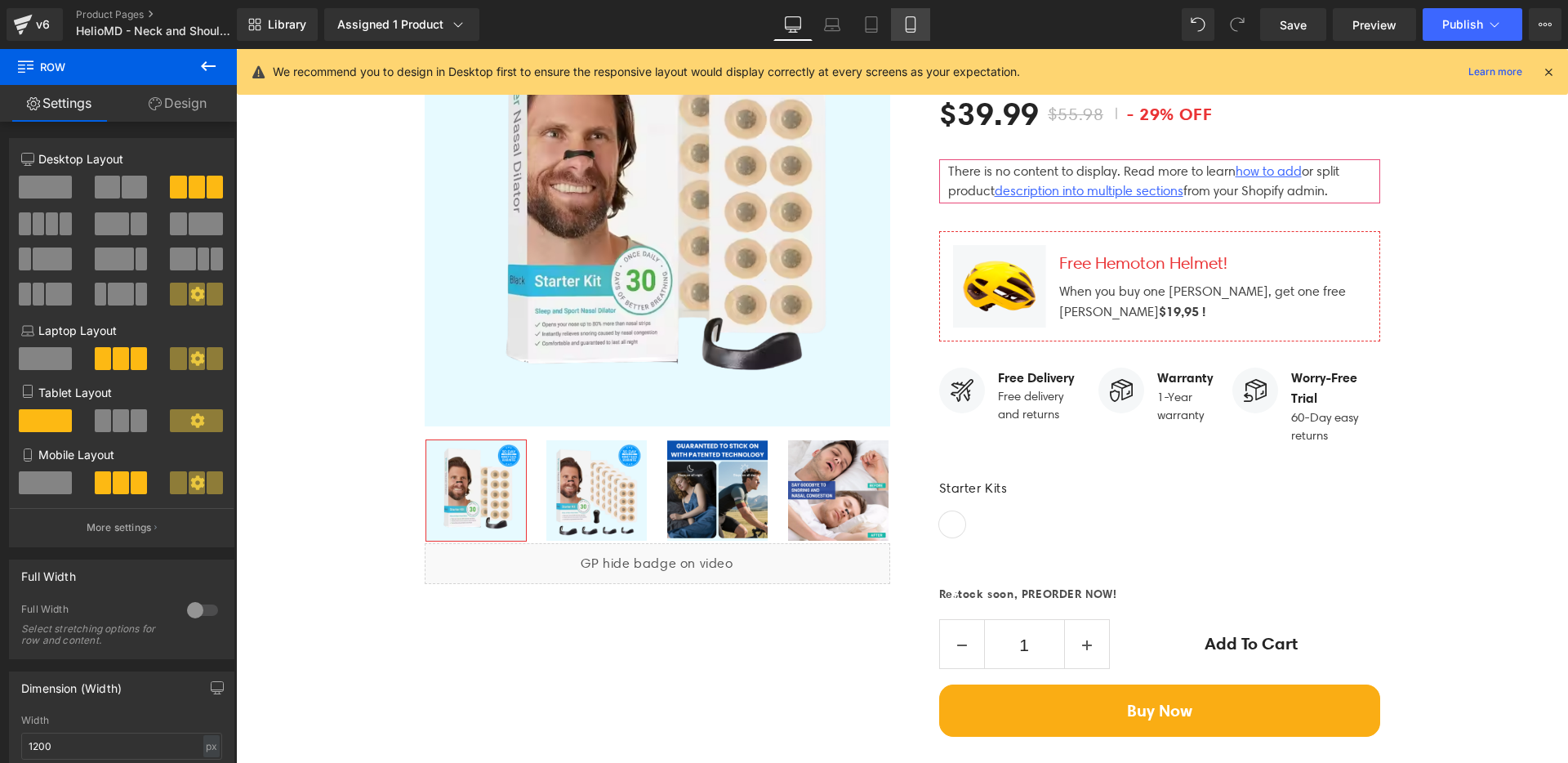
click at [913, 29] on icon at bounding box center [910, 29] width 9 height 0
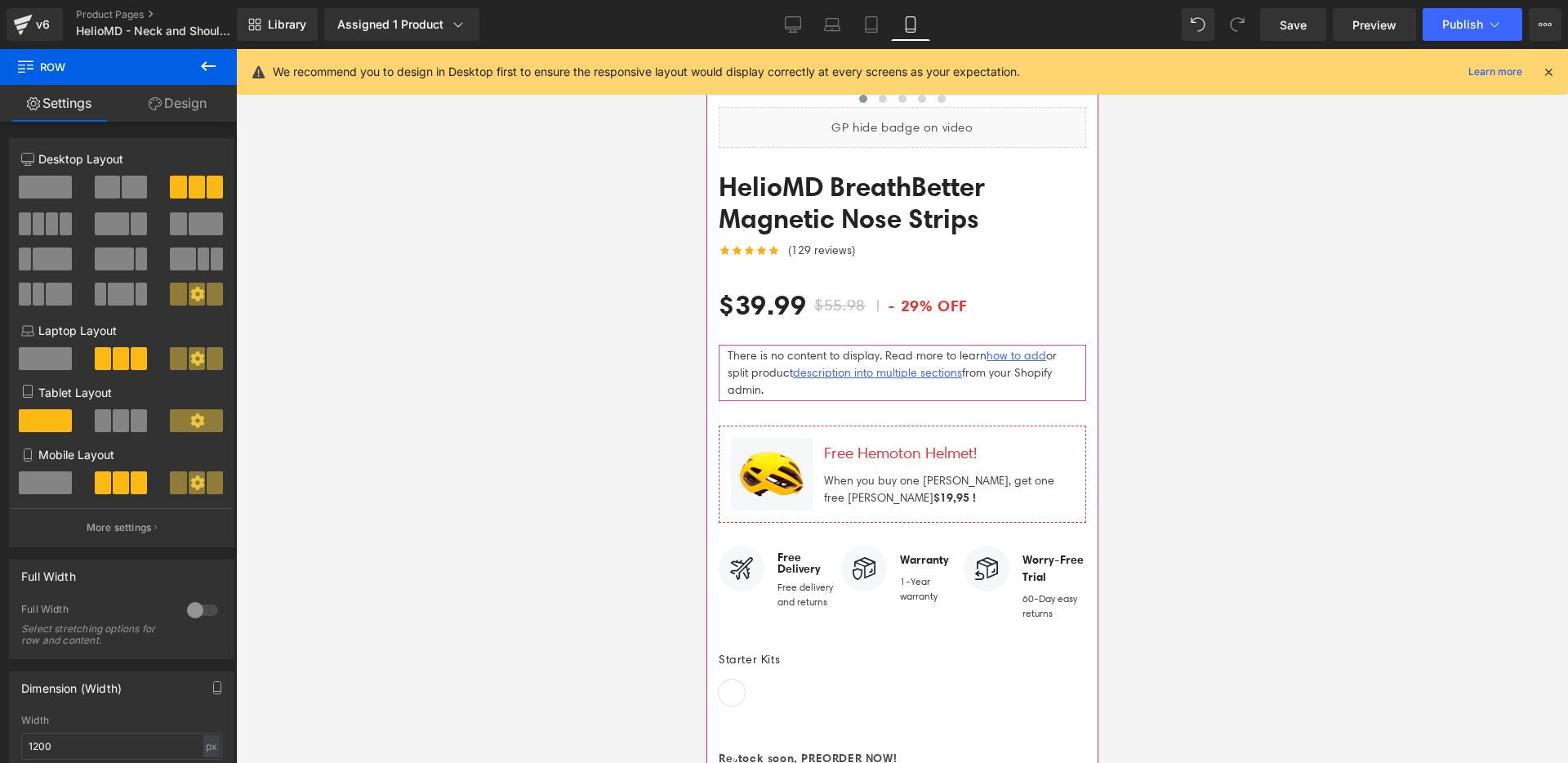
scroll to position [7500, 0]
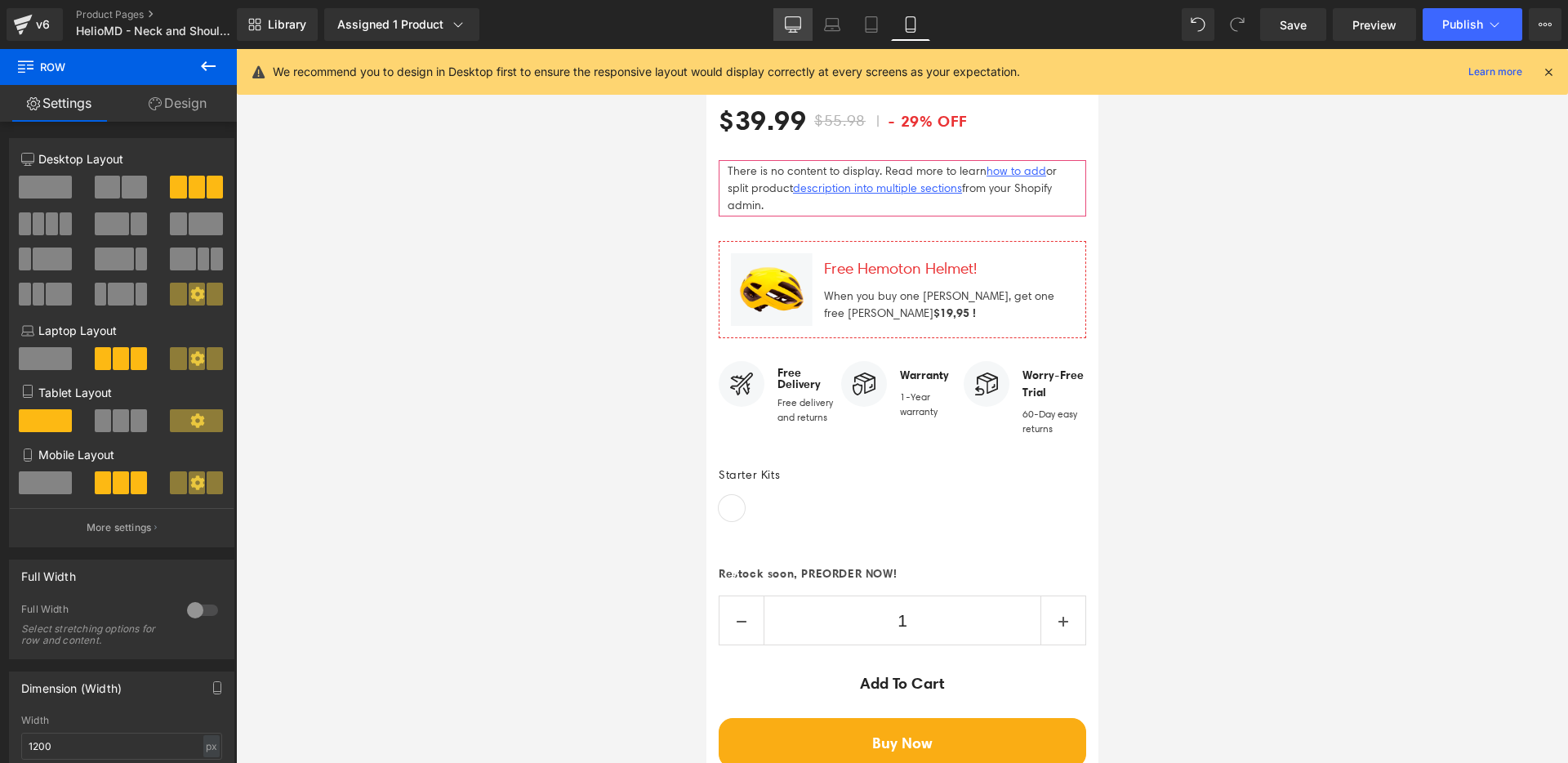
click at [794, 28] on icon at bounding box center [793, 25] width 17 height 17
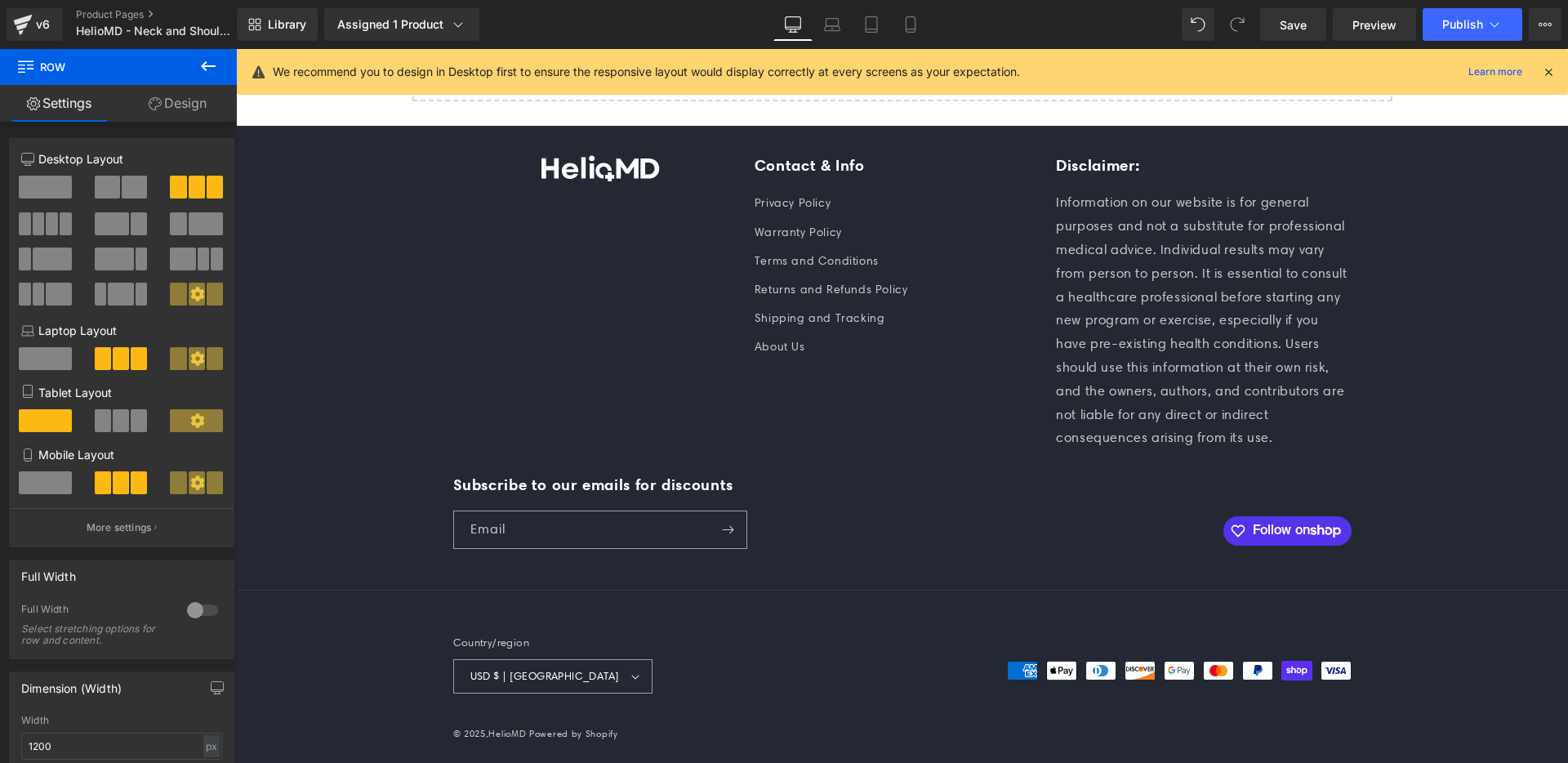
scroll to position [5450, 0]
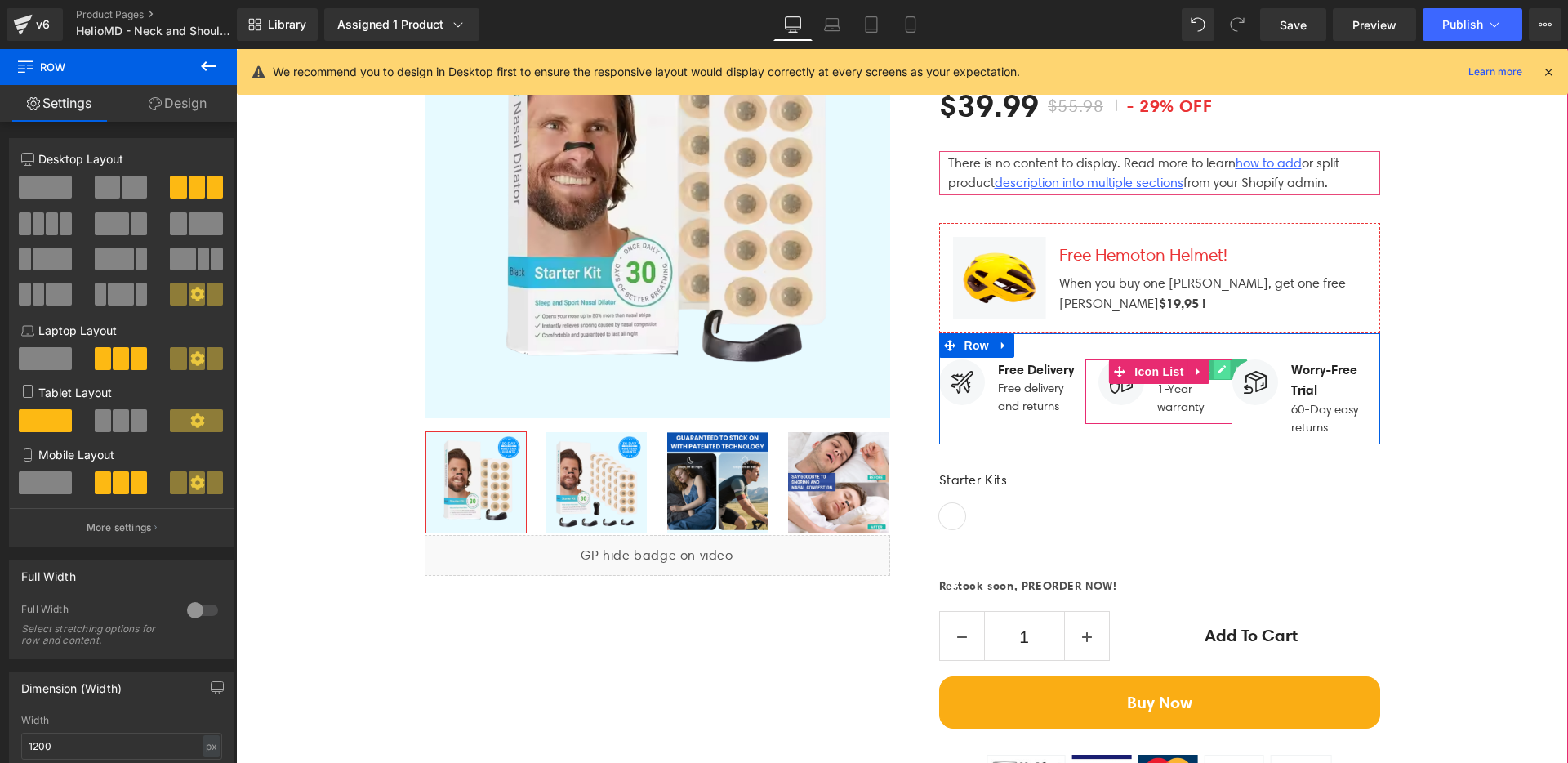
click at [1218, 365] on icon at bounding box center [1222, 368] width 8 height 8
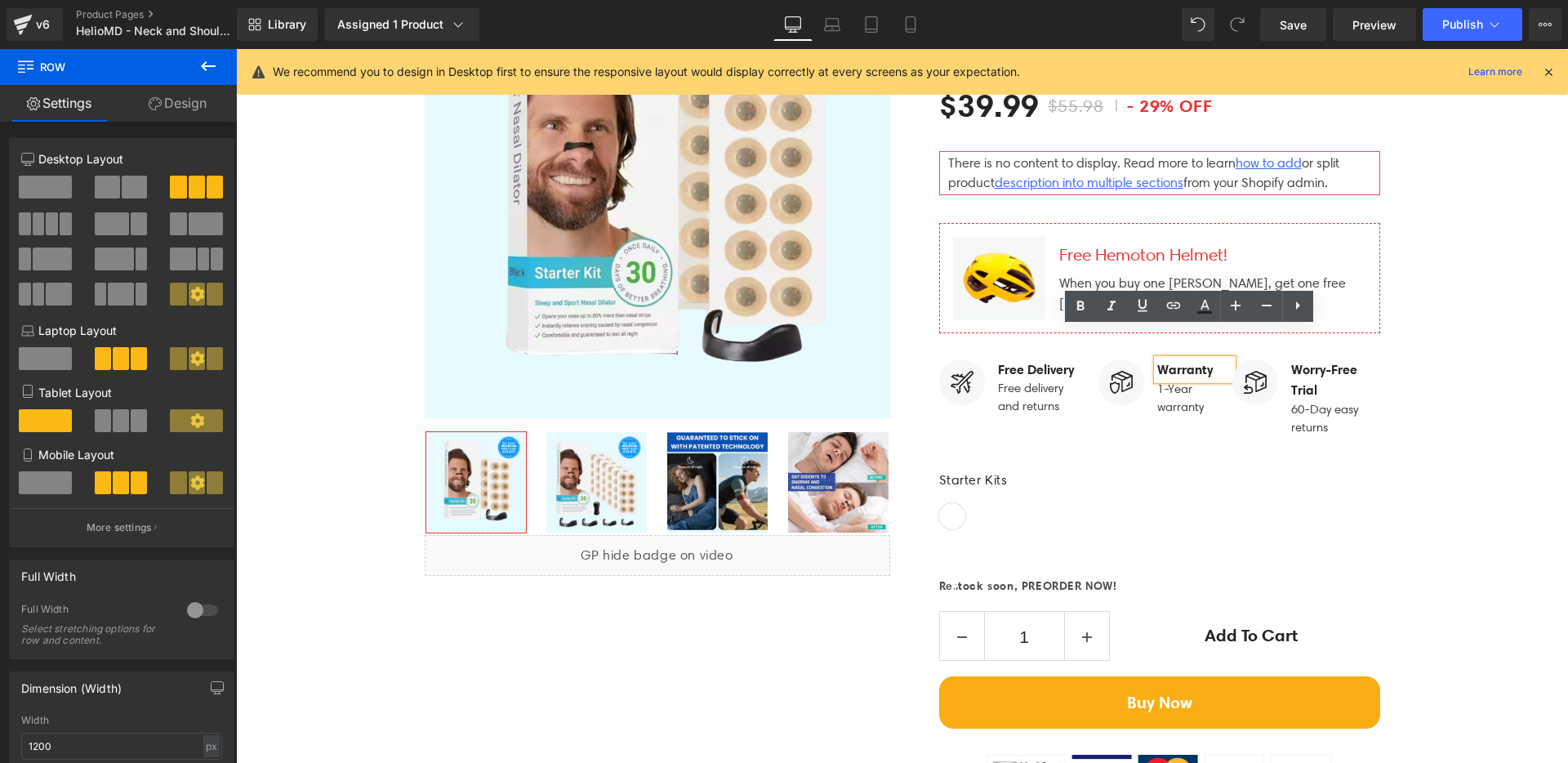
click at [1204, 361] on strong "Warranty" at bounding box center [1185, 369] width 55 height 17
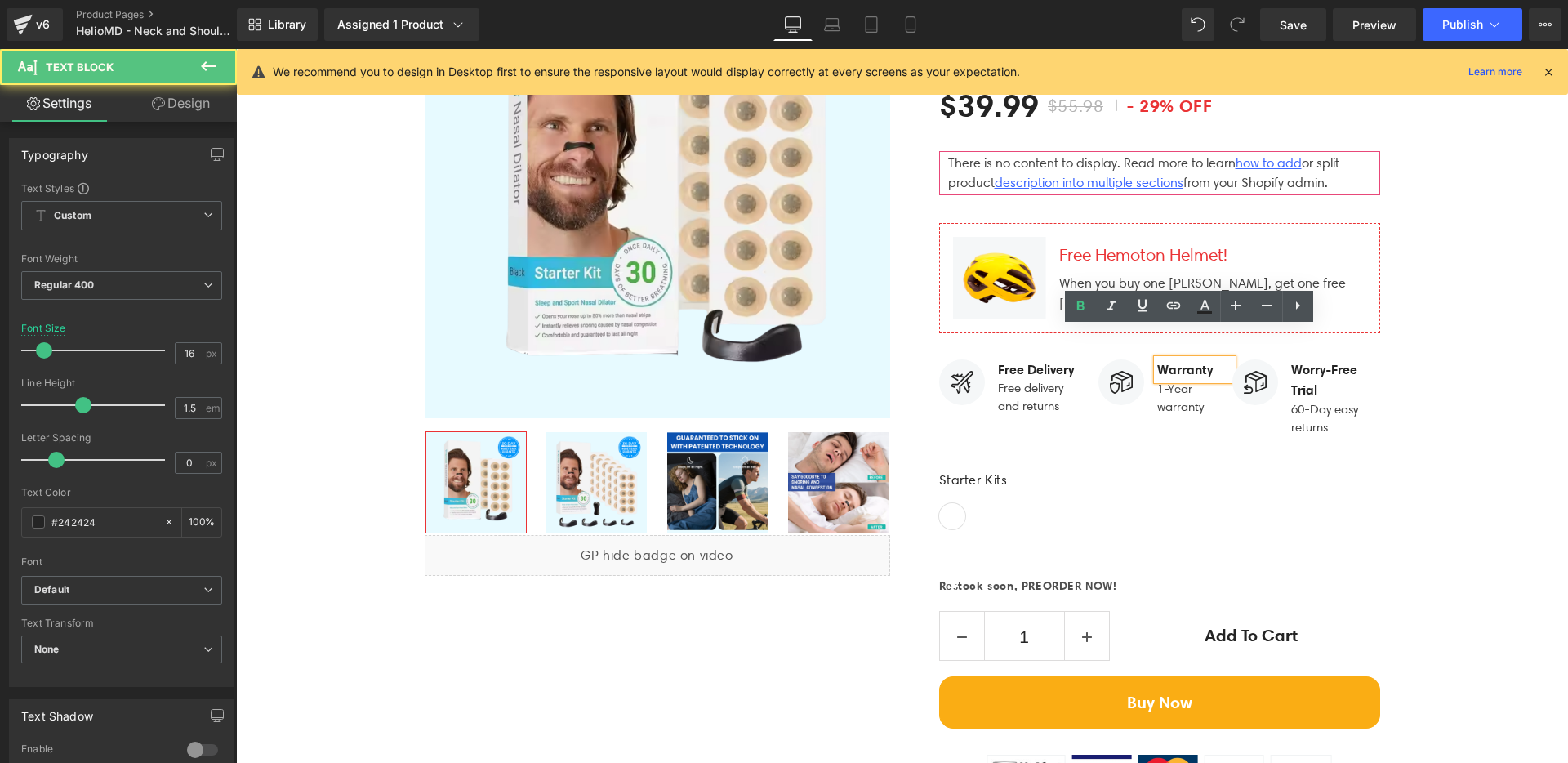
click at [1167, 361] on strong "Warranty" at bounding box center [1185, 369] width 55 height 17
click at [1160, 361] on strong "Warranty" at bounding box center [1185, 369] width 55 height 17
click at [1158, 361] on strong "Warranty" at bounding box center [1185, 369] width 55 height 17
click at [837, 25] on icon at bounding box center [832, 25] width 17 height 17
type input "100"
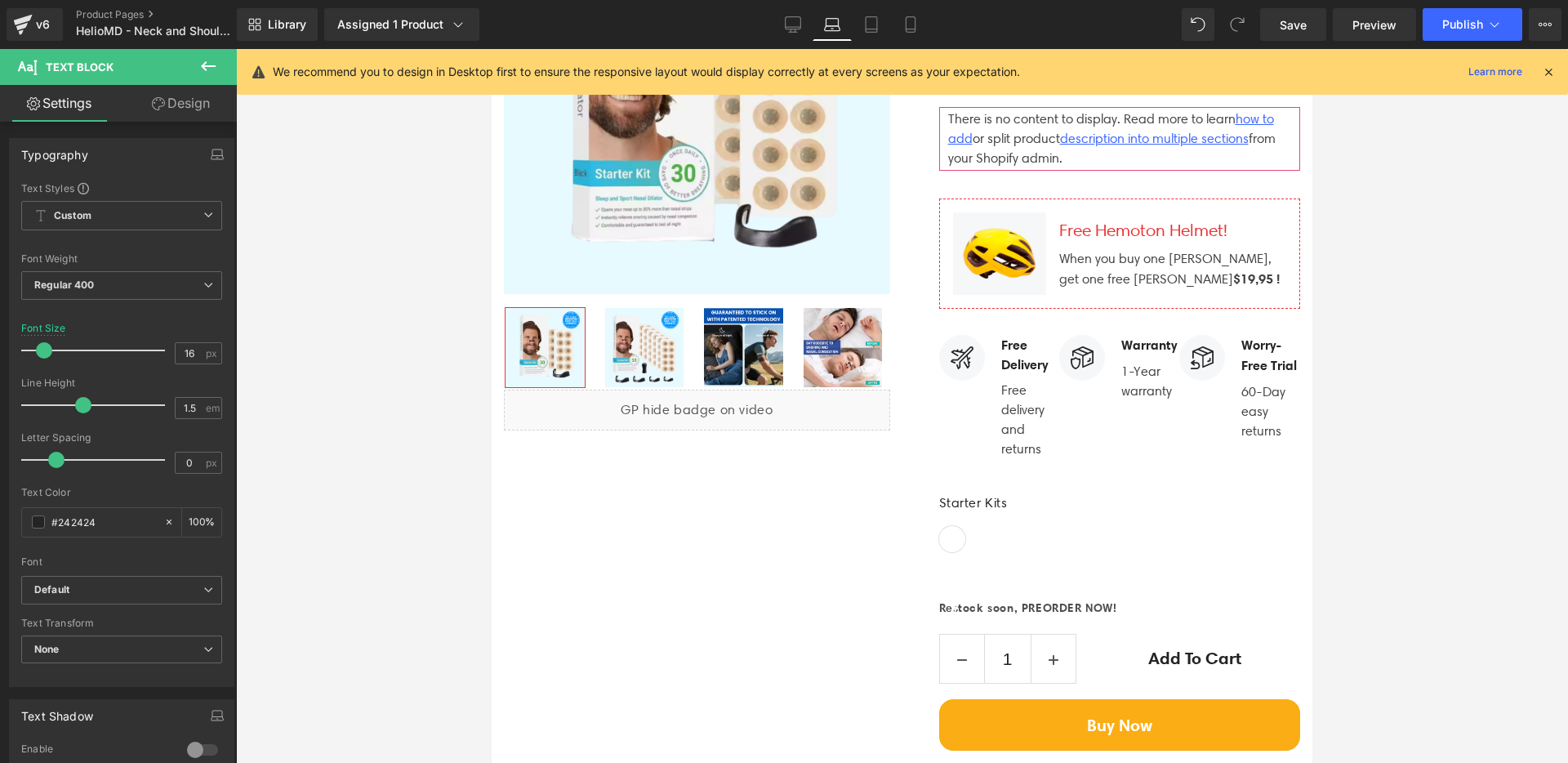
scroll to position [5710, 0]
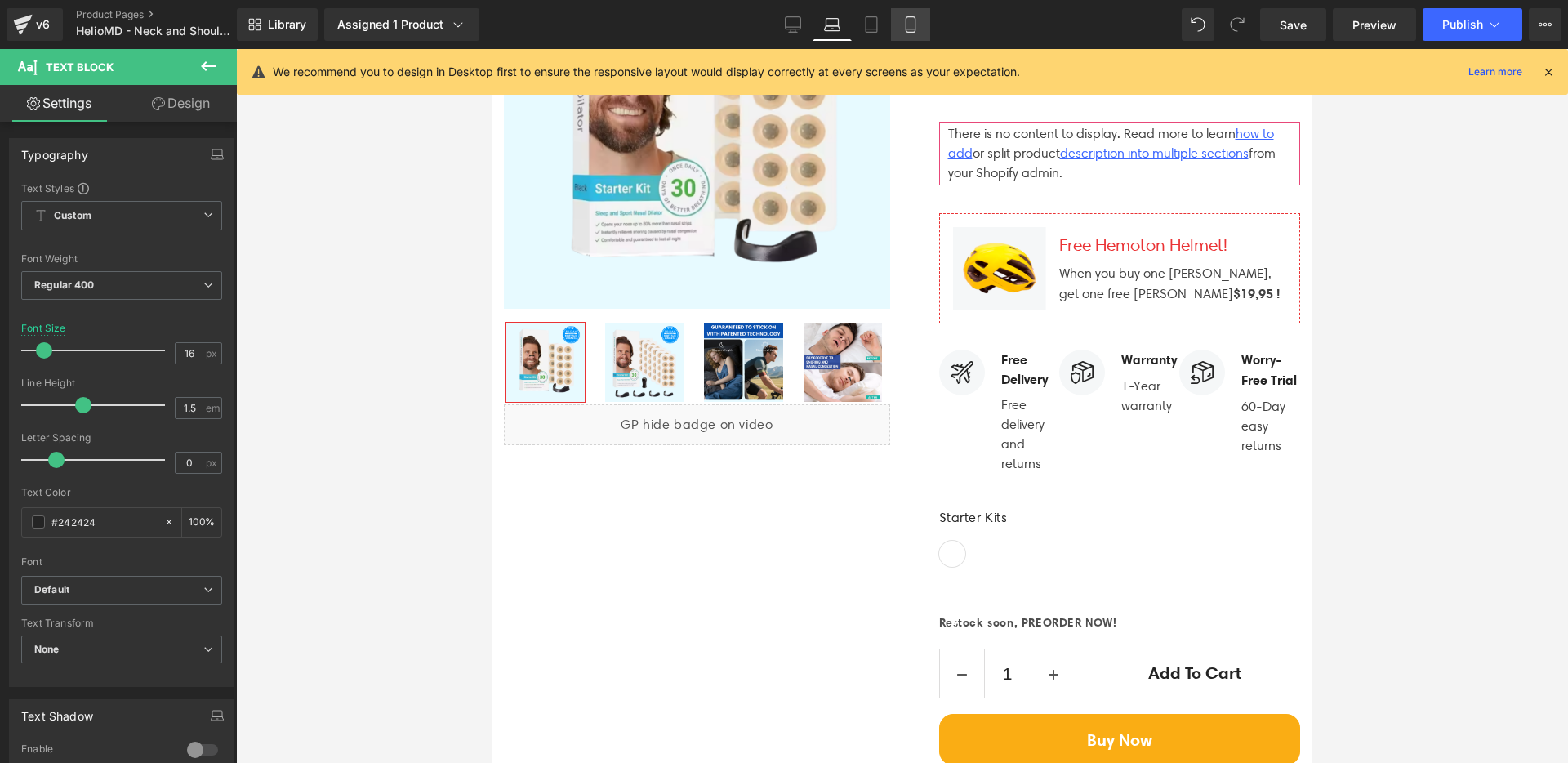
click at [903, 30] on icon at bounding box center [910, 25] width 17 height 17
type input "14"
type input "100"
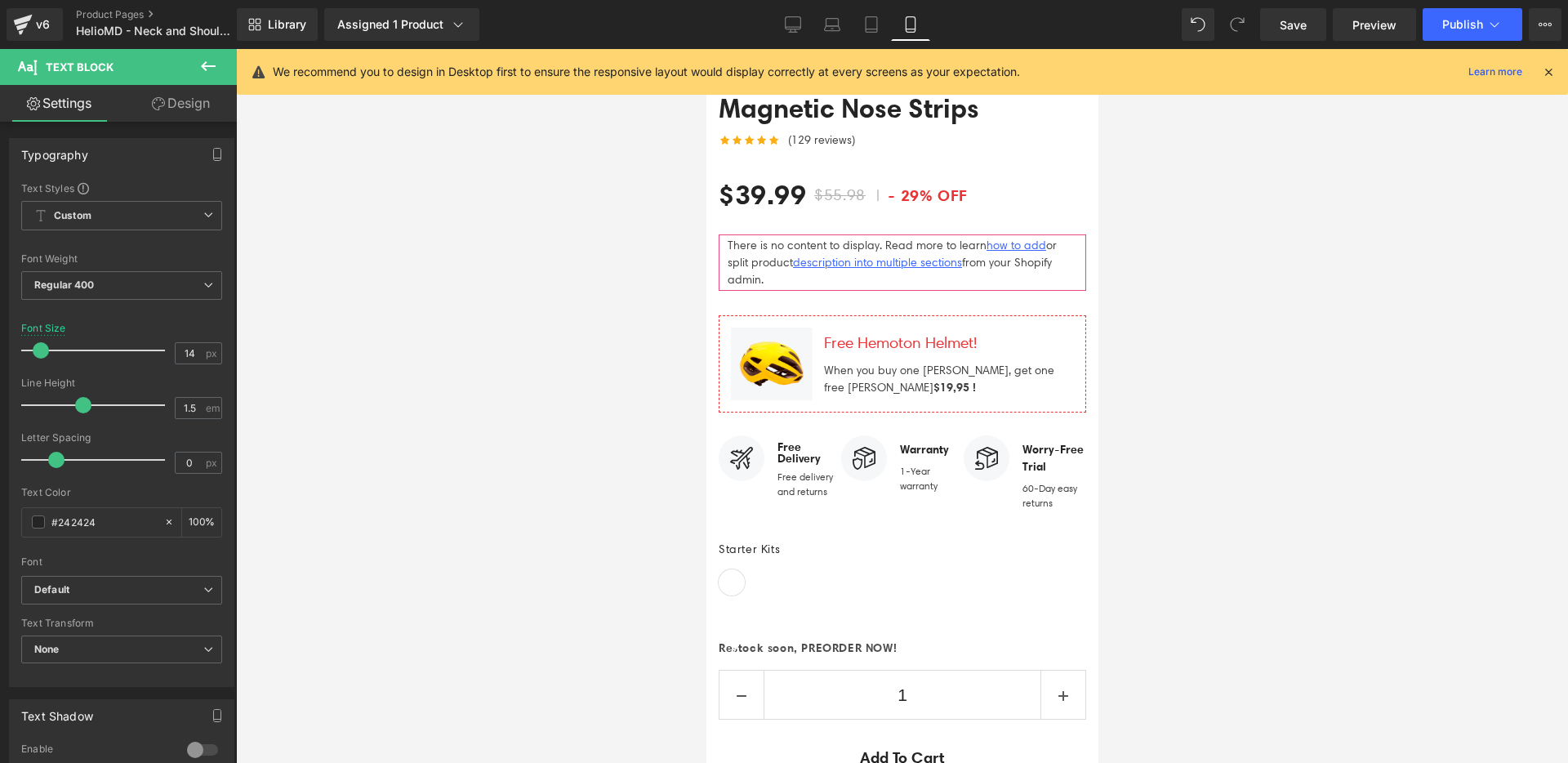
scroll to position [7428, 0]
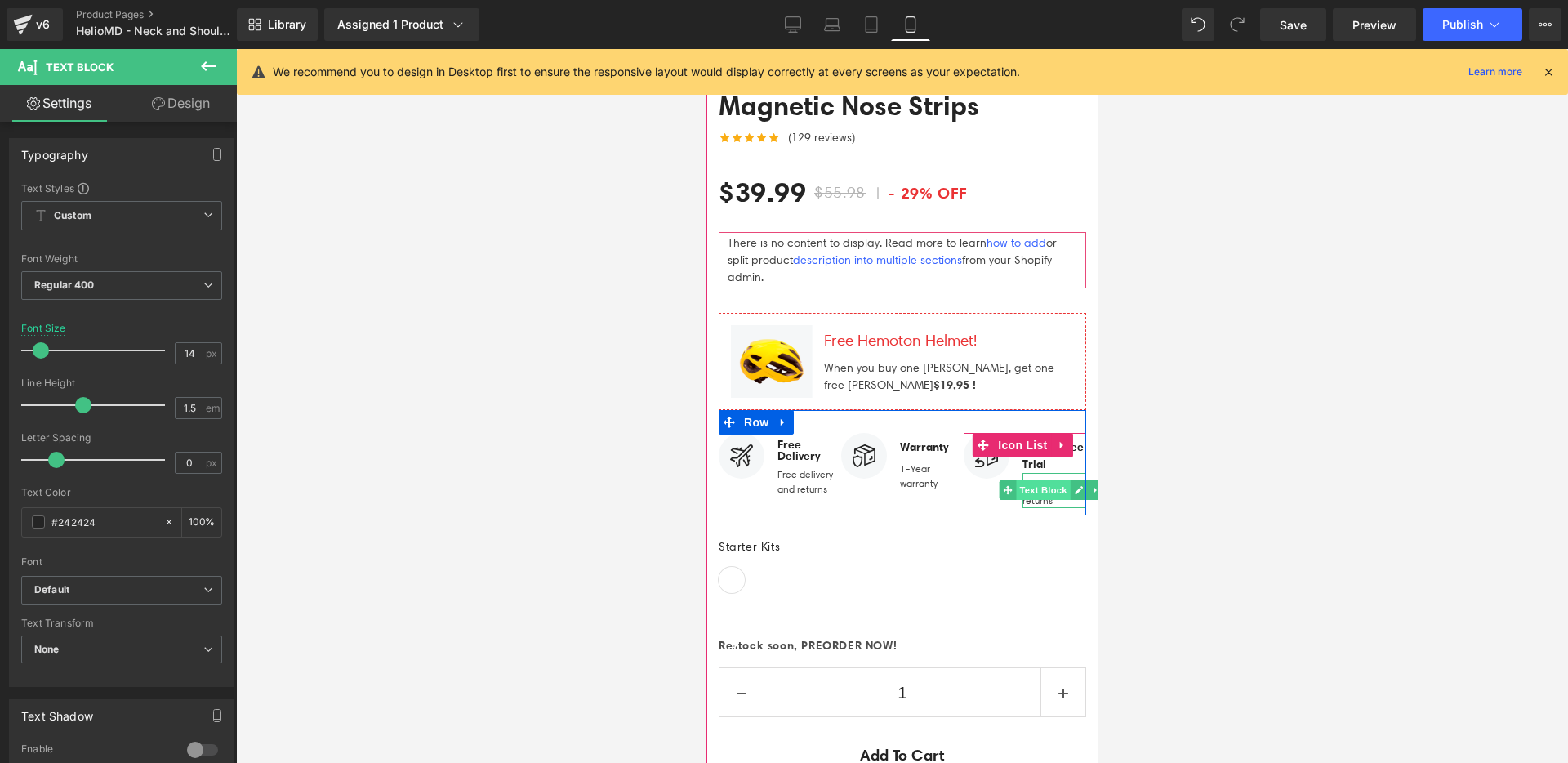
click at [1027, 480] on span "Text Block" at bounding box center [1042, 490] width 54 height 19
click at [1017, 433] on span "Icon List" at bounding box center [1021, 445] width 57 height 25
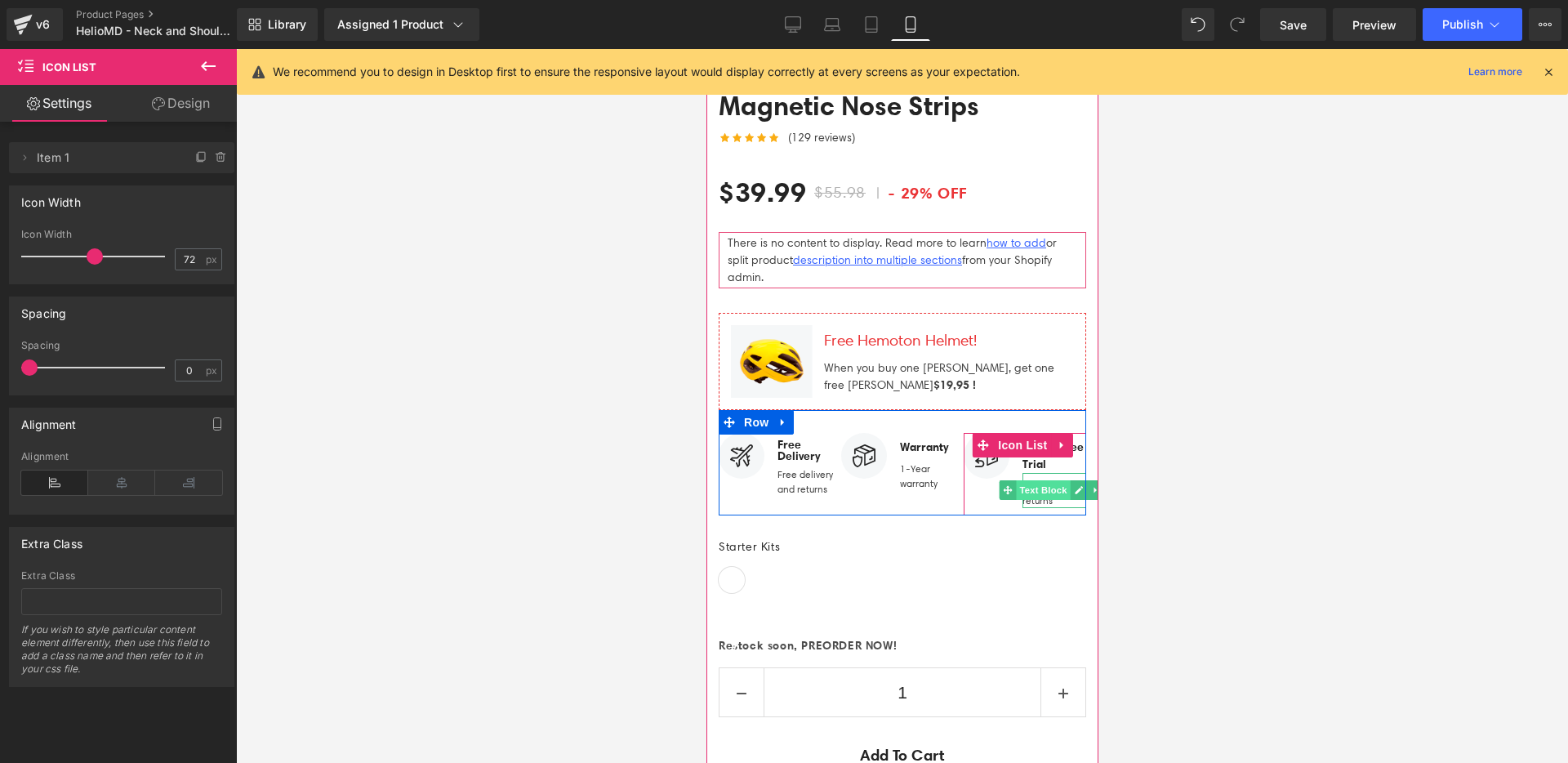
click at [1031, 480] on span "Text Block" at bounding box center [1042, 490] width 54 height 19
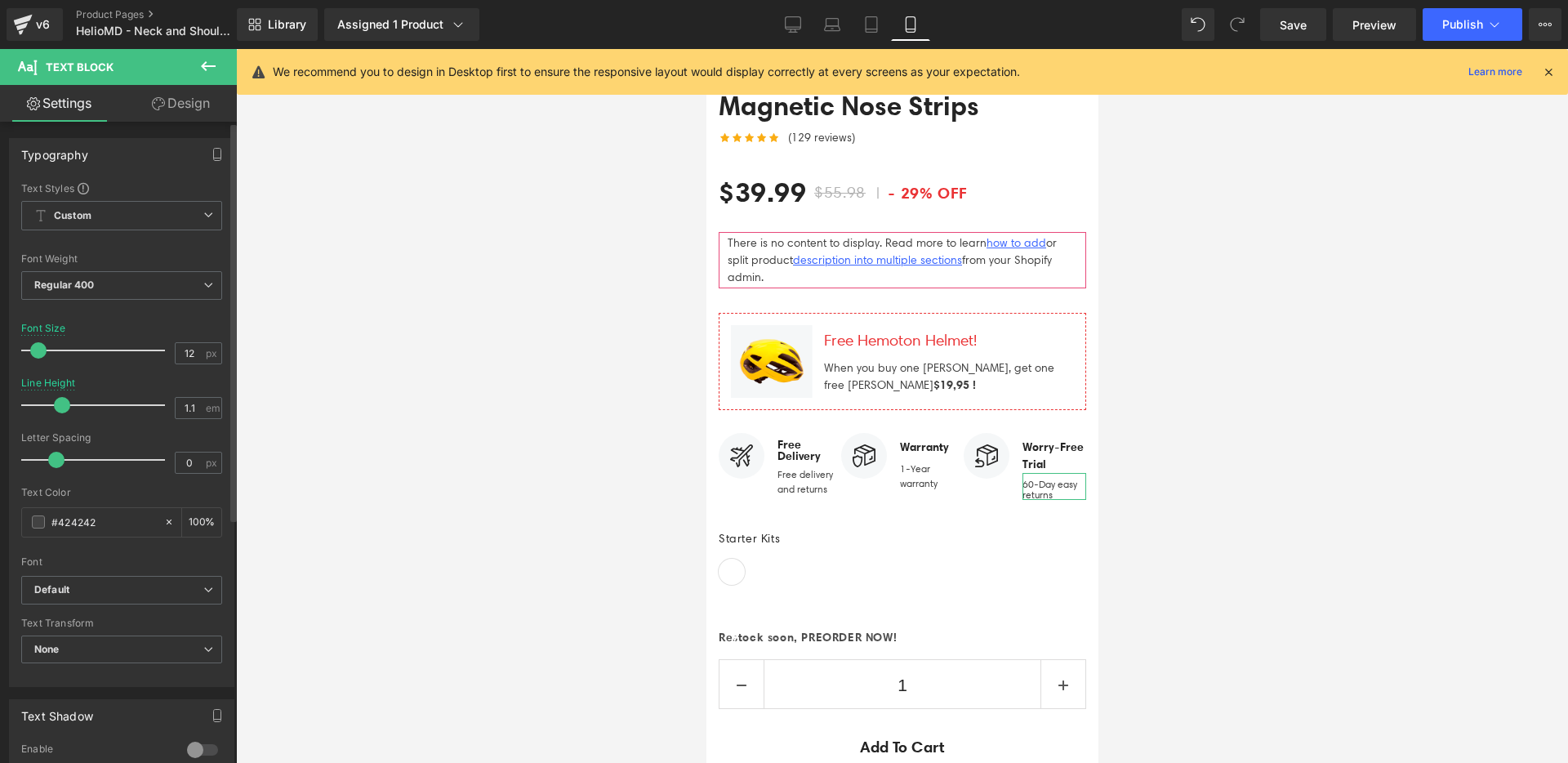
type input "1.2"
drag, startPoint x: 82, startPoint y: 404, endPoint x: 63, endPoint y: 405, distance: 19.0
click at [63, 405] on span at bounding box center [67, 405] width 17 height 17
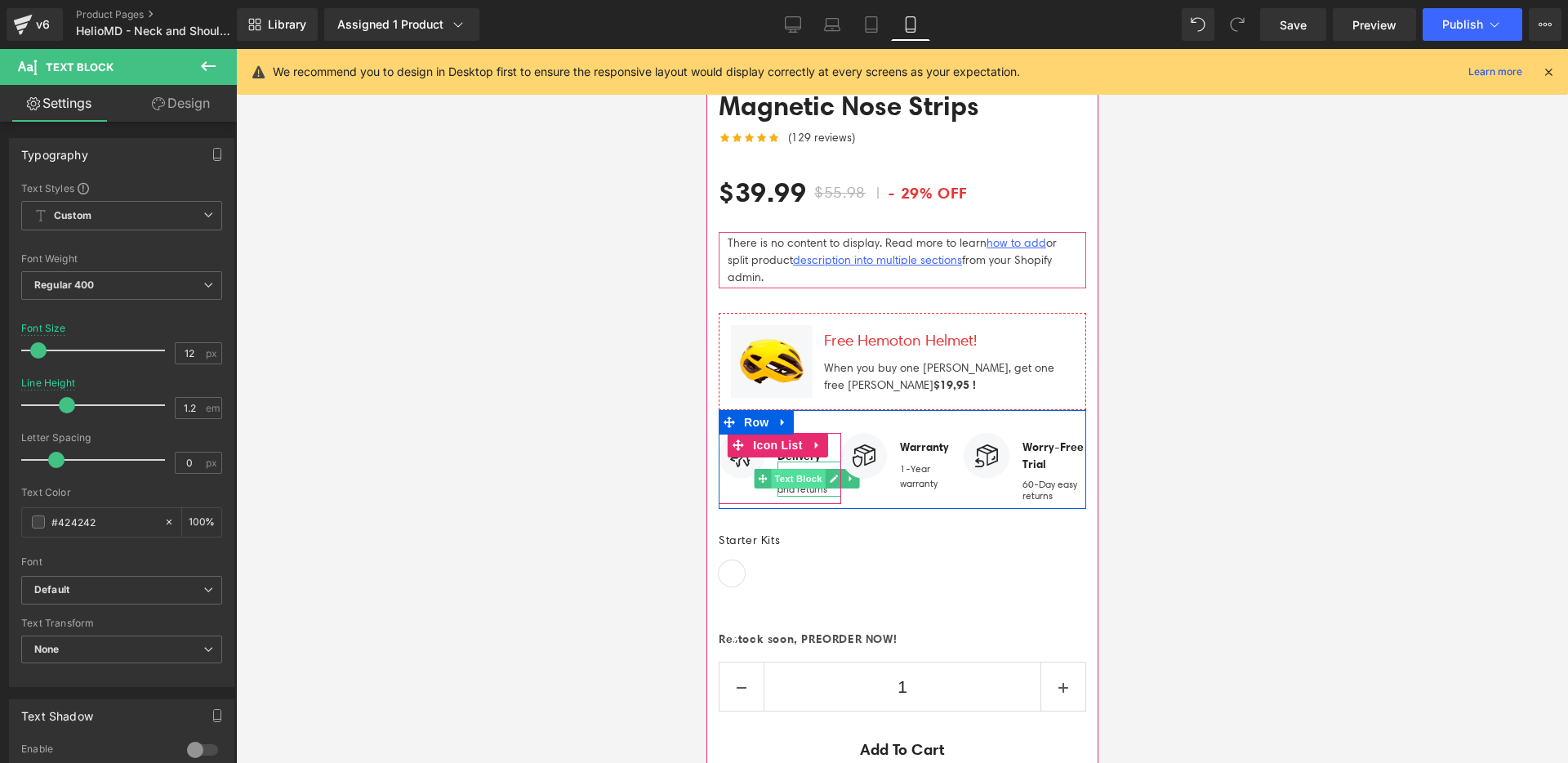
click at [785, 469] on span "Text Block" at bounding box center [797, 478] width 54 height 19
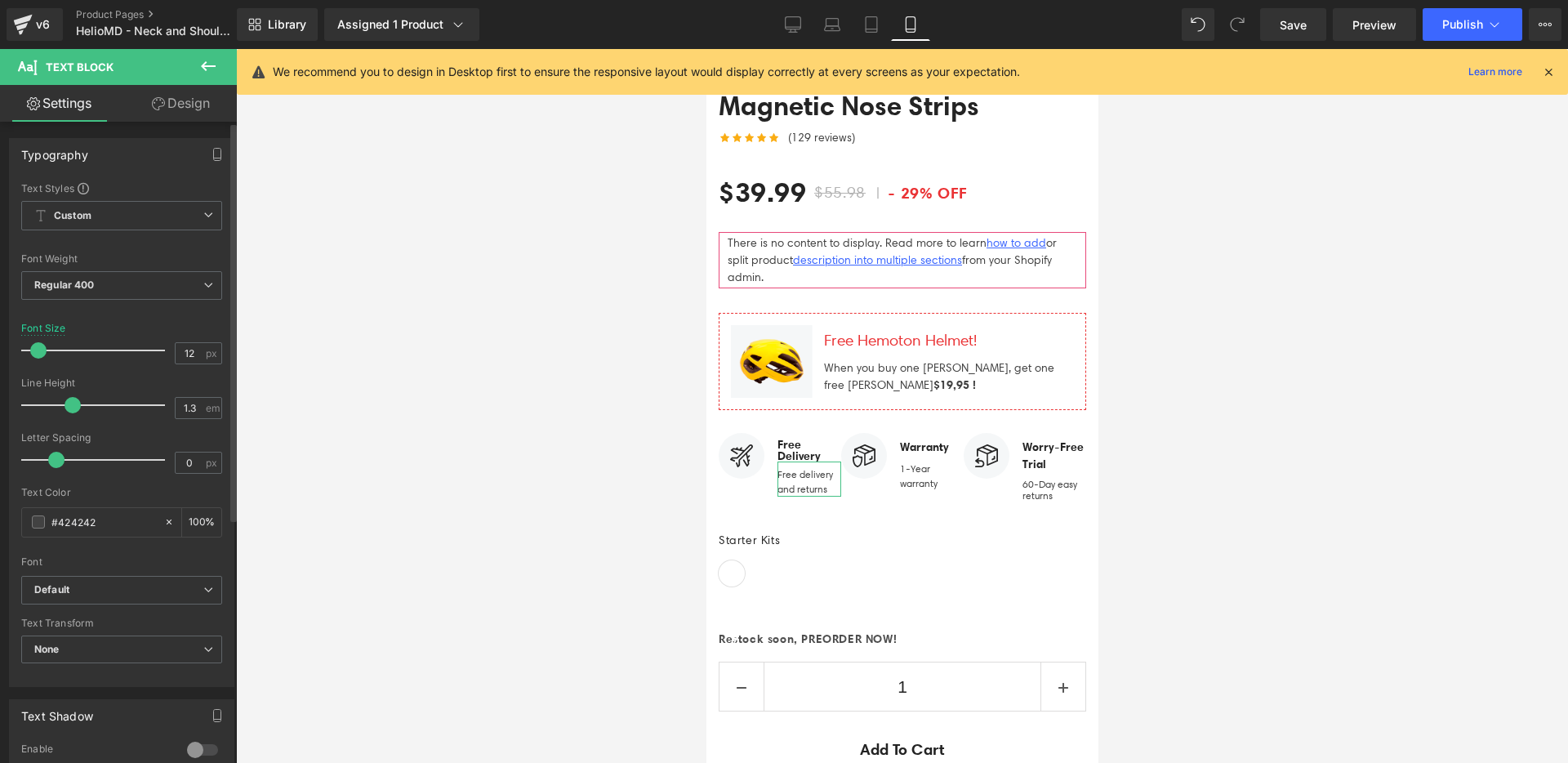
type input "1.2"
drag, startPoint x: 85, startPoint y: 404, endPoint x: 69, endPoint y: 405, distance: 16.0
click at [69, 405] on span at bounding box center [67, 405] width 17 height 17
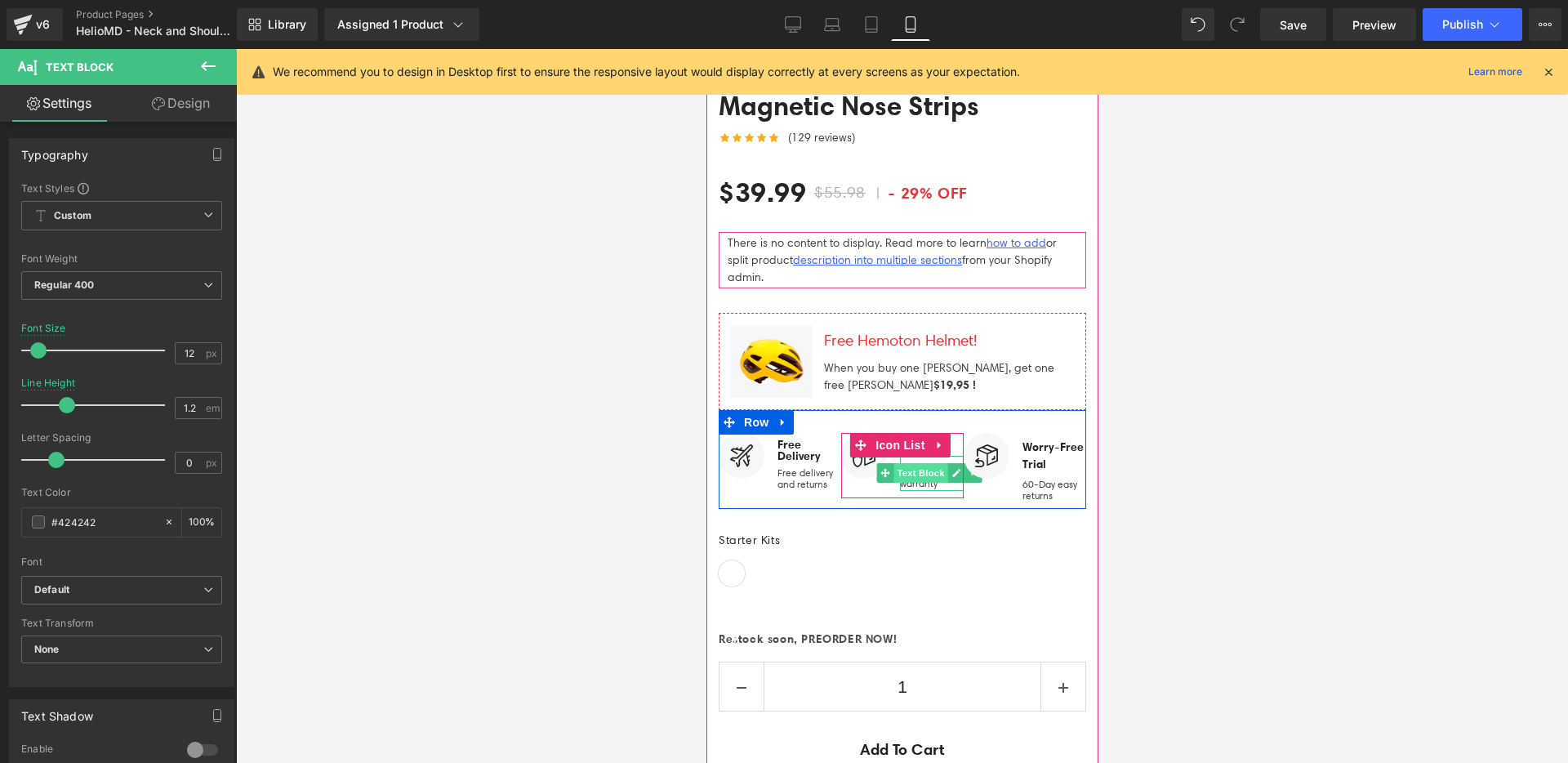
click at [905, 463] on span "Text Block" at bounding box center [920, 473] width 54 height 19
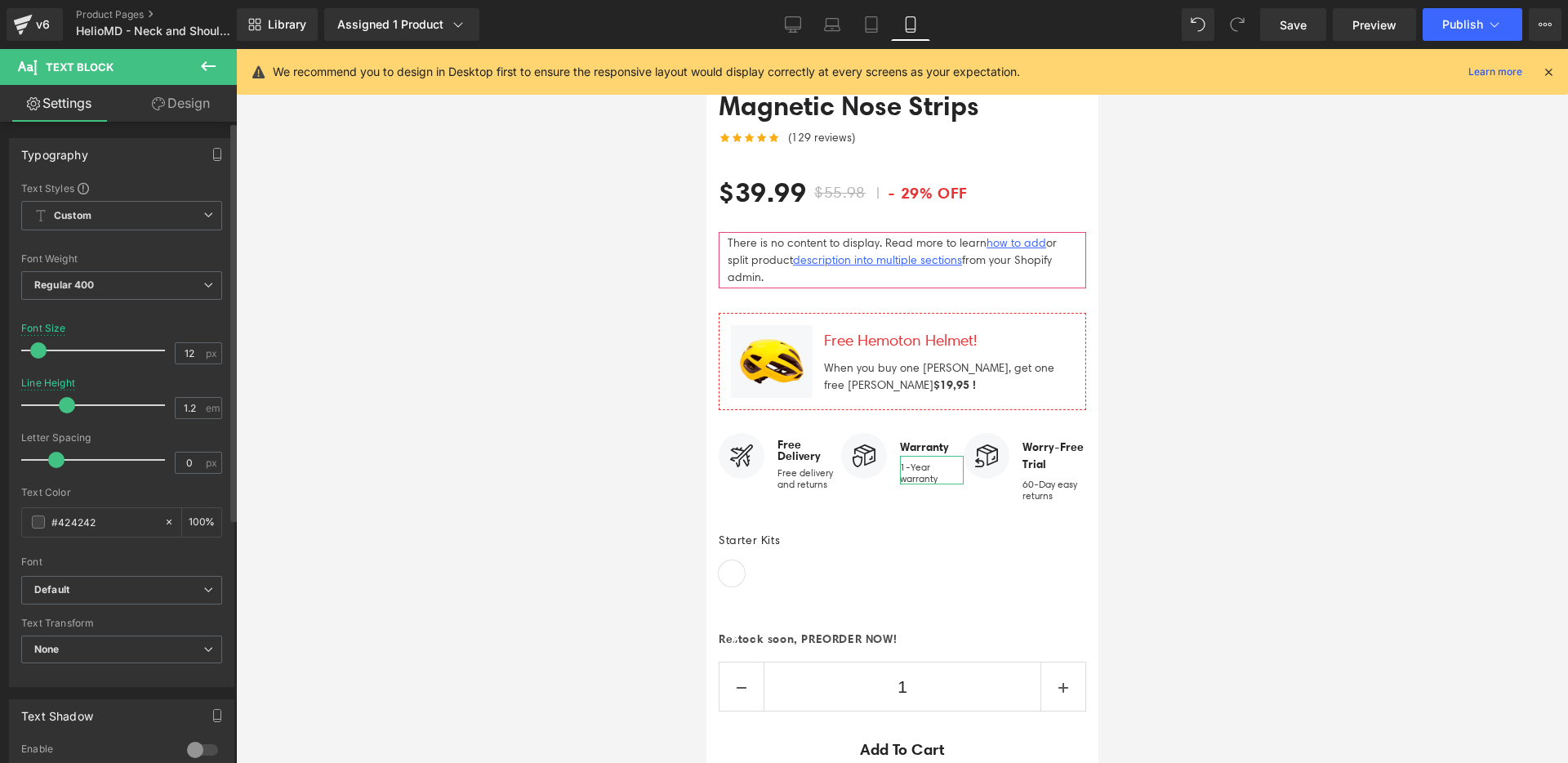
drag, startPoint x: 81, startPoint y: 406, endPoint x: 68, endPoint y: 406, distance: 13.0
click at [68, 406] on span at bounding box center [67, 405] width 17 height 17
type input "1.3"
click at [71, 406] on span at bounding box center [72, 405] width 17 height 17
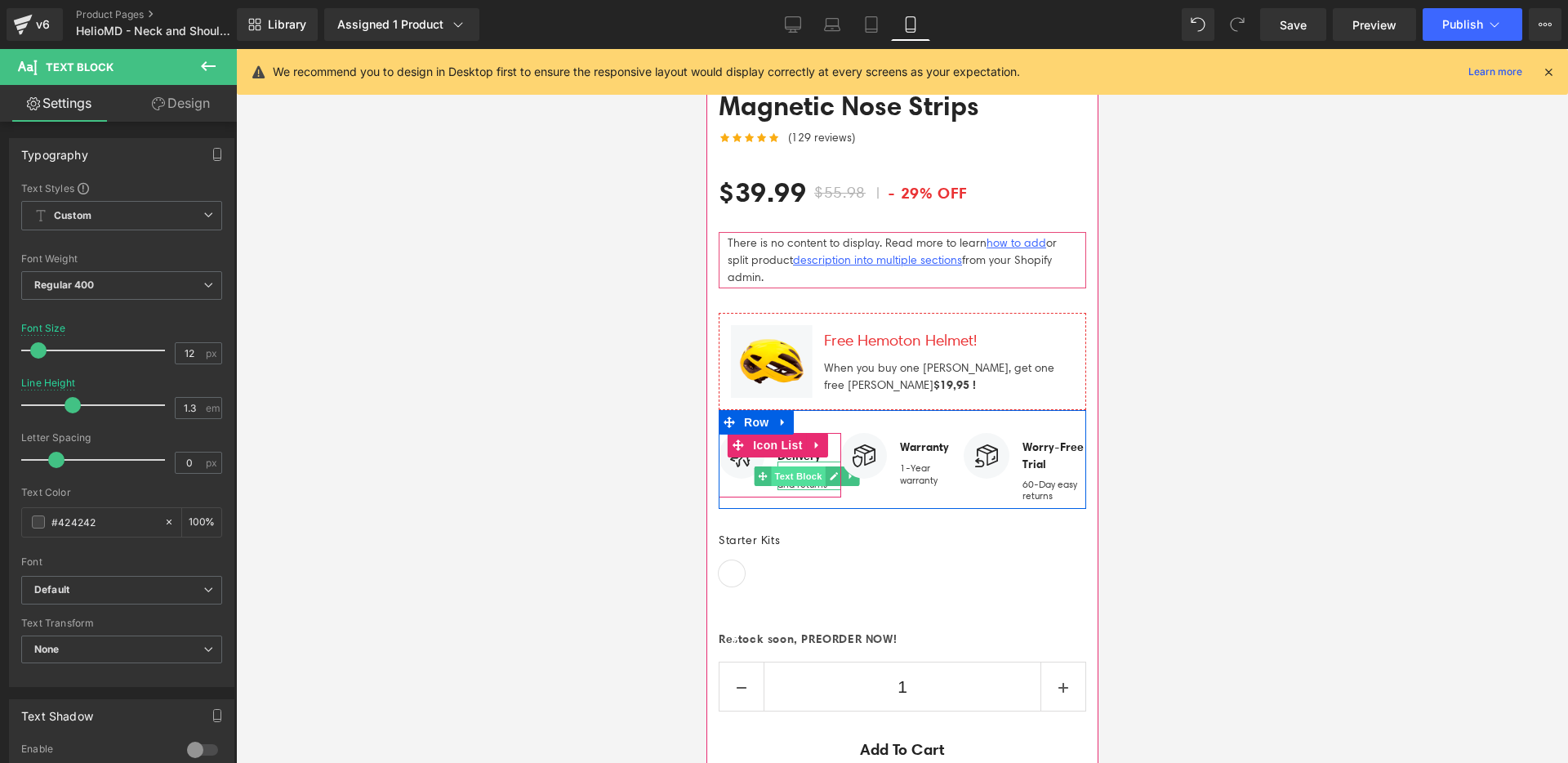
click at [795, 466] on span "Text Block" at bounding box center [797, 476] width 54 height 19
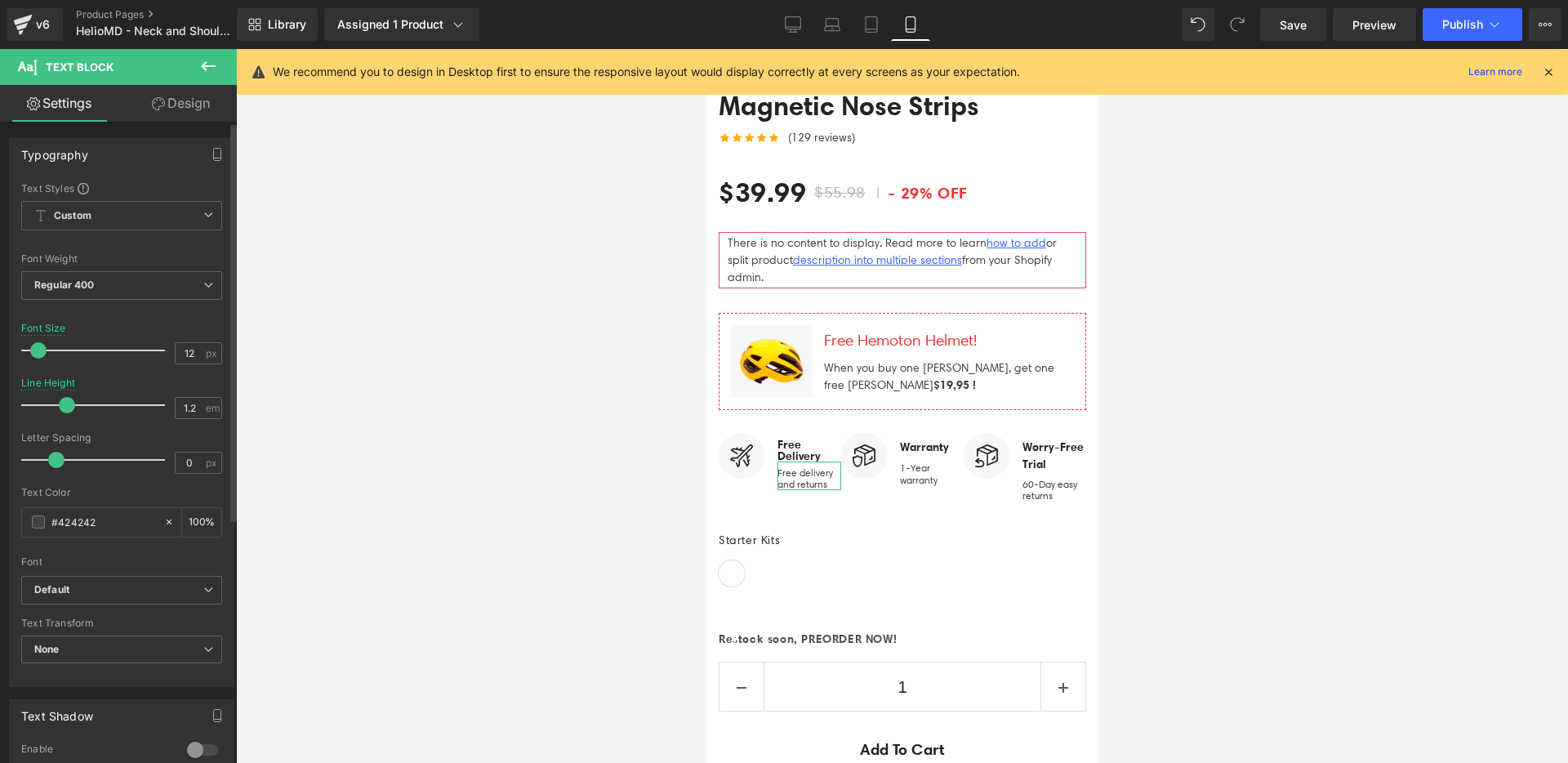
type input "1.3"
click at [73, 405] on span at bounding box center [72, 405] width 17 height 17
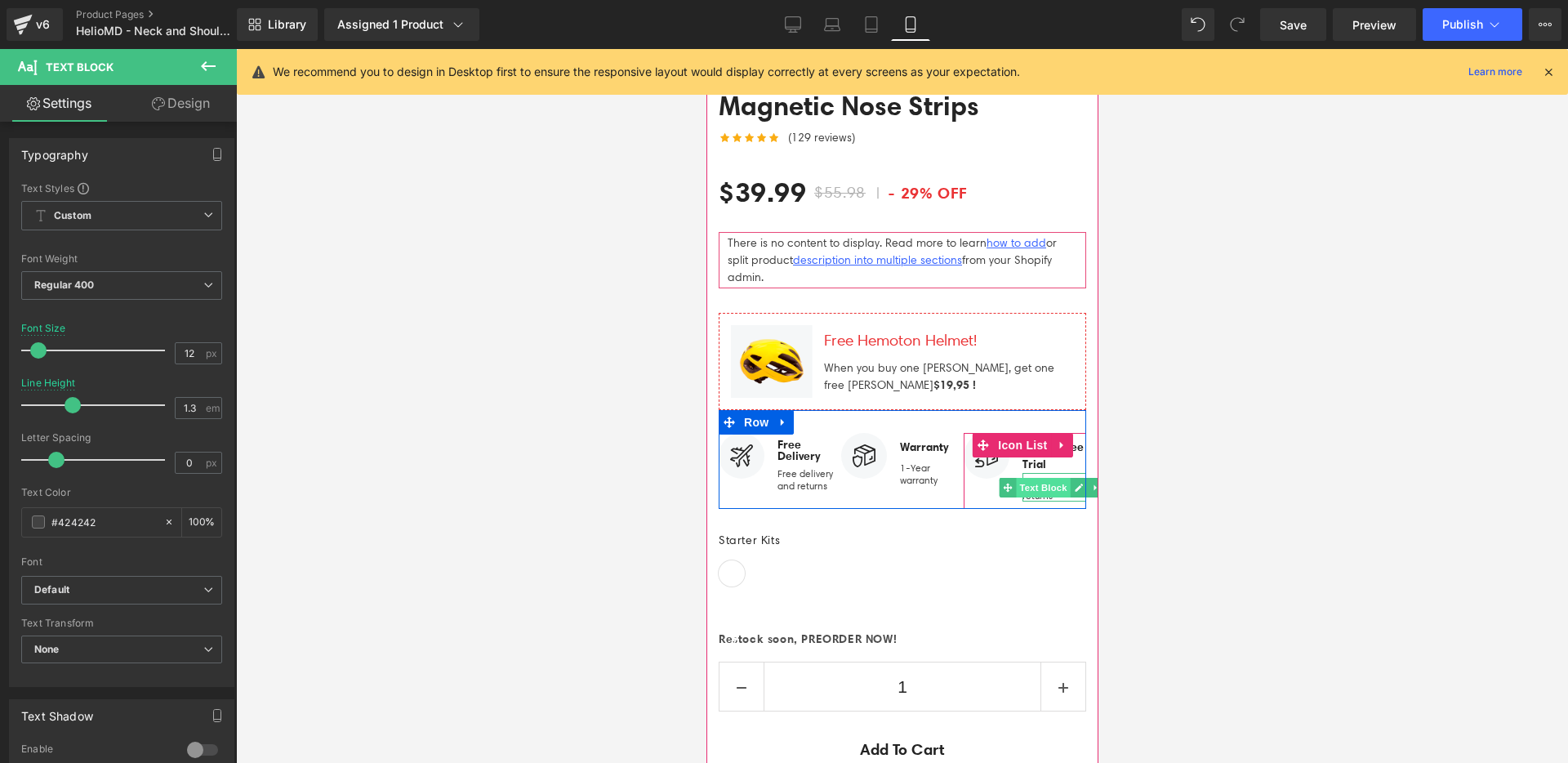
click at [1032, 478] on span "Text Block" at bounding box center [1042, 487] width 54 height 19
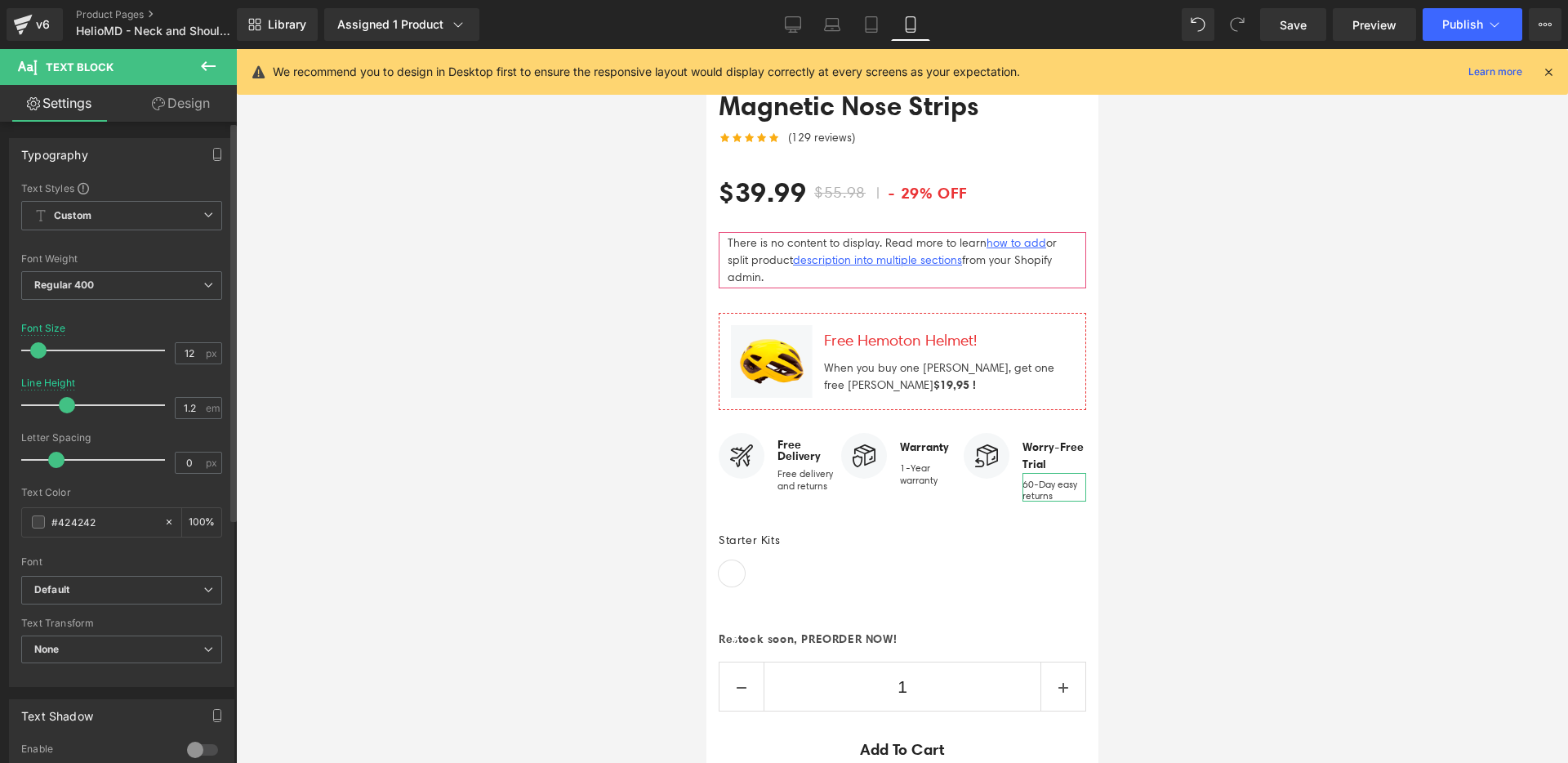
type input "1.3"
click at [74, 407] on span at bounding box center [72, 405] width 17 height 17
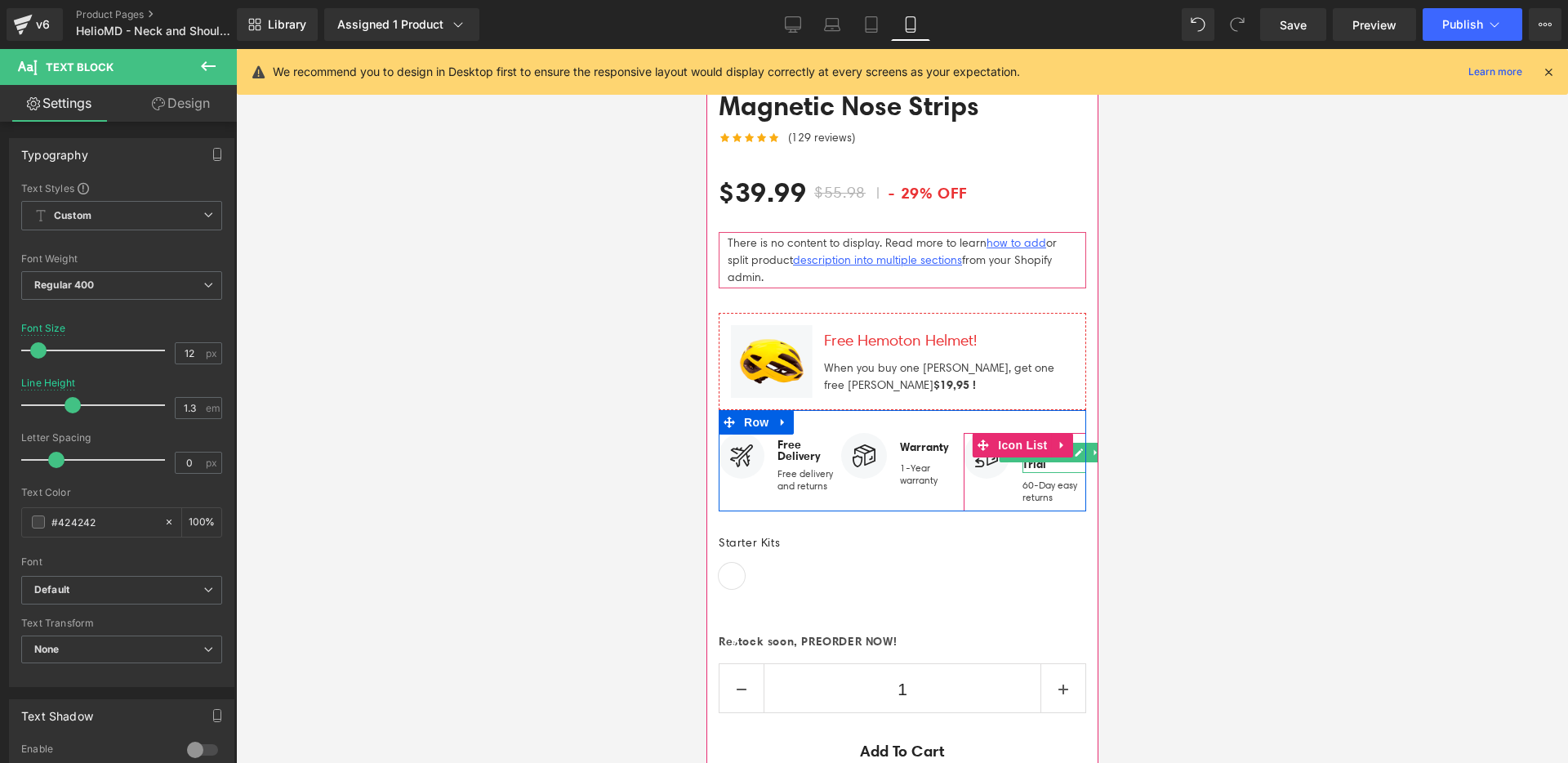
click at [1029, 442] on span "Text Block" at bounding box center [1042, 452] width 54 height 19
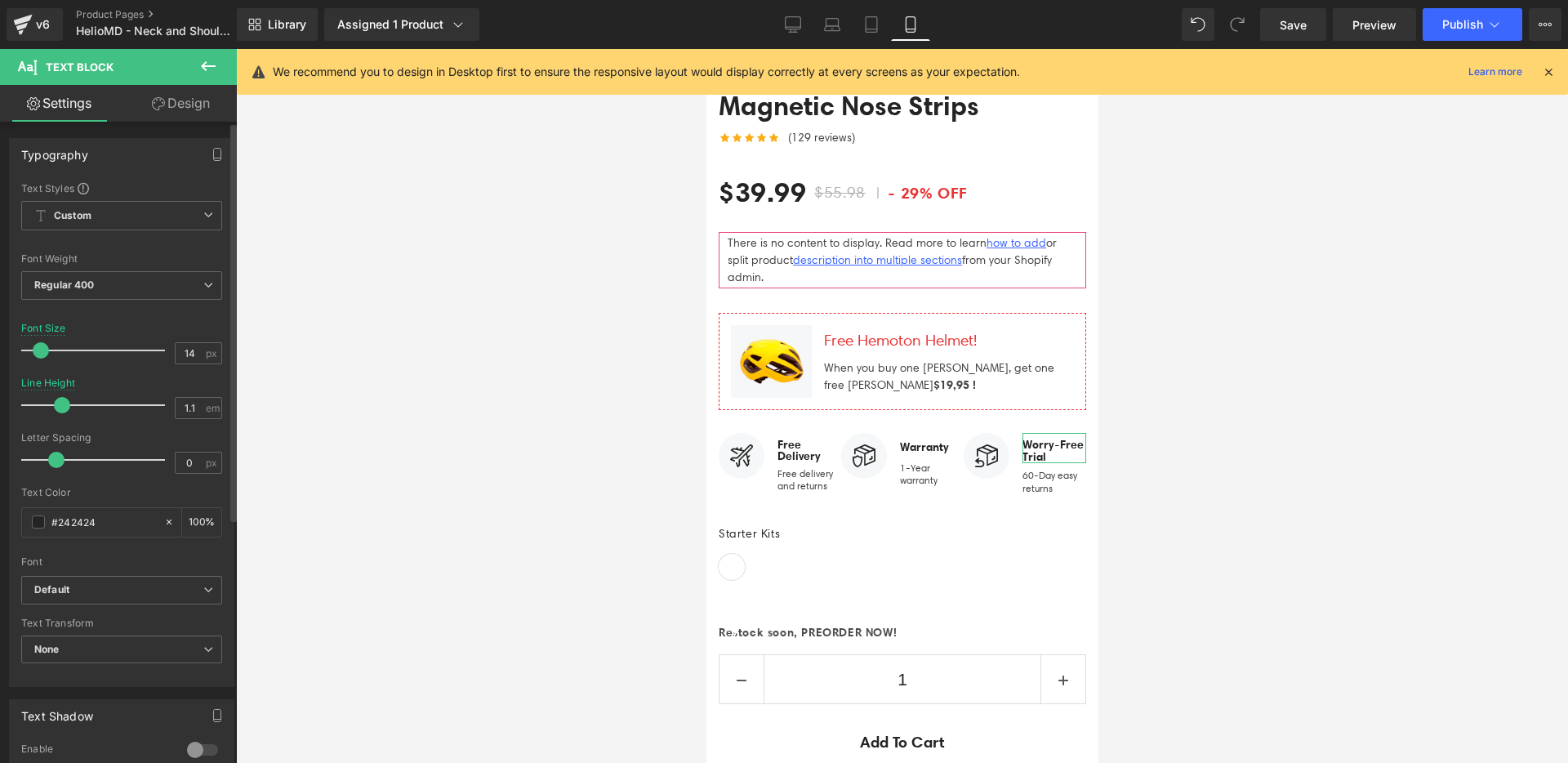
type input "1"
drag, startPoint x: 79, startPoint y: 404, endPoint x: 55, endPoint y: 405, distance: 24.0
click at [55, 405] on span at bounding box center [56, 405] width 17 height 17
click at [555, 436] on div at bounding box center [902, 406] width 1332 height 714
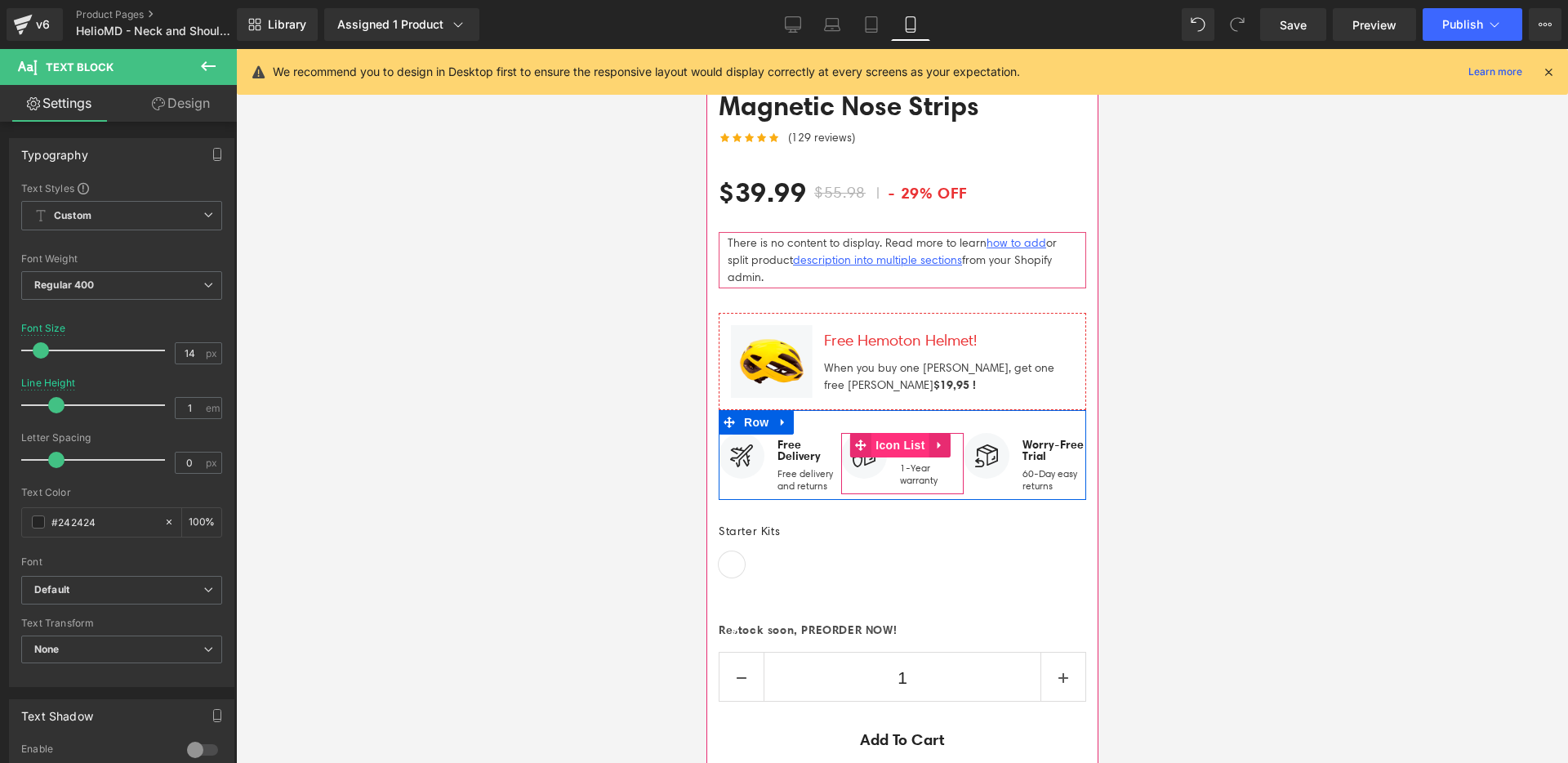
click at [922, 433] on span "Icon List" at bounding box center [899, 445] width 57 height 25
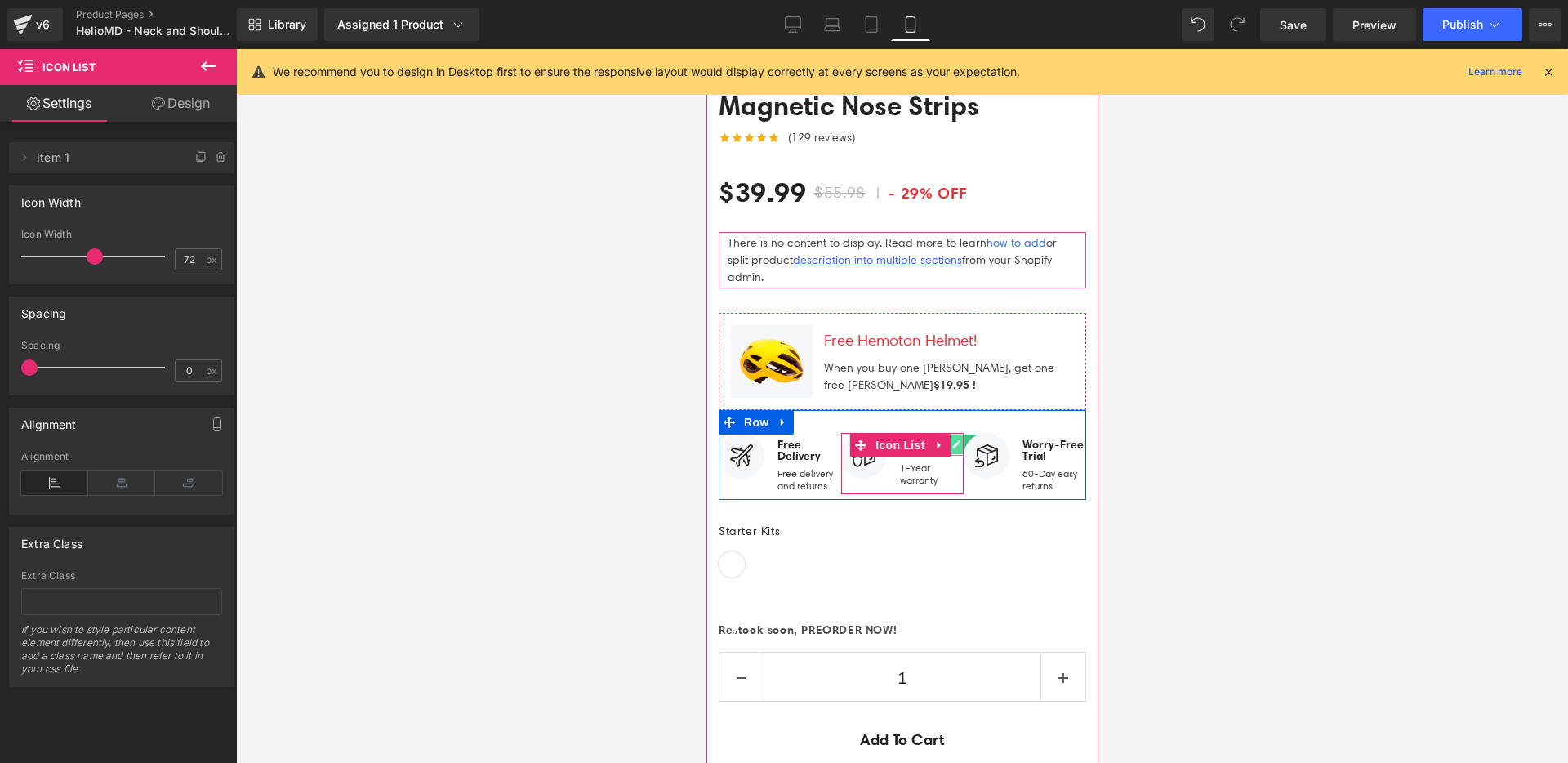
click at [947, 434] on link at bounding box center [955, 444] width 17 height 19
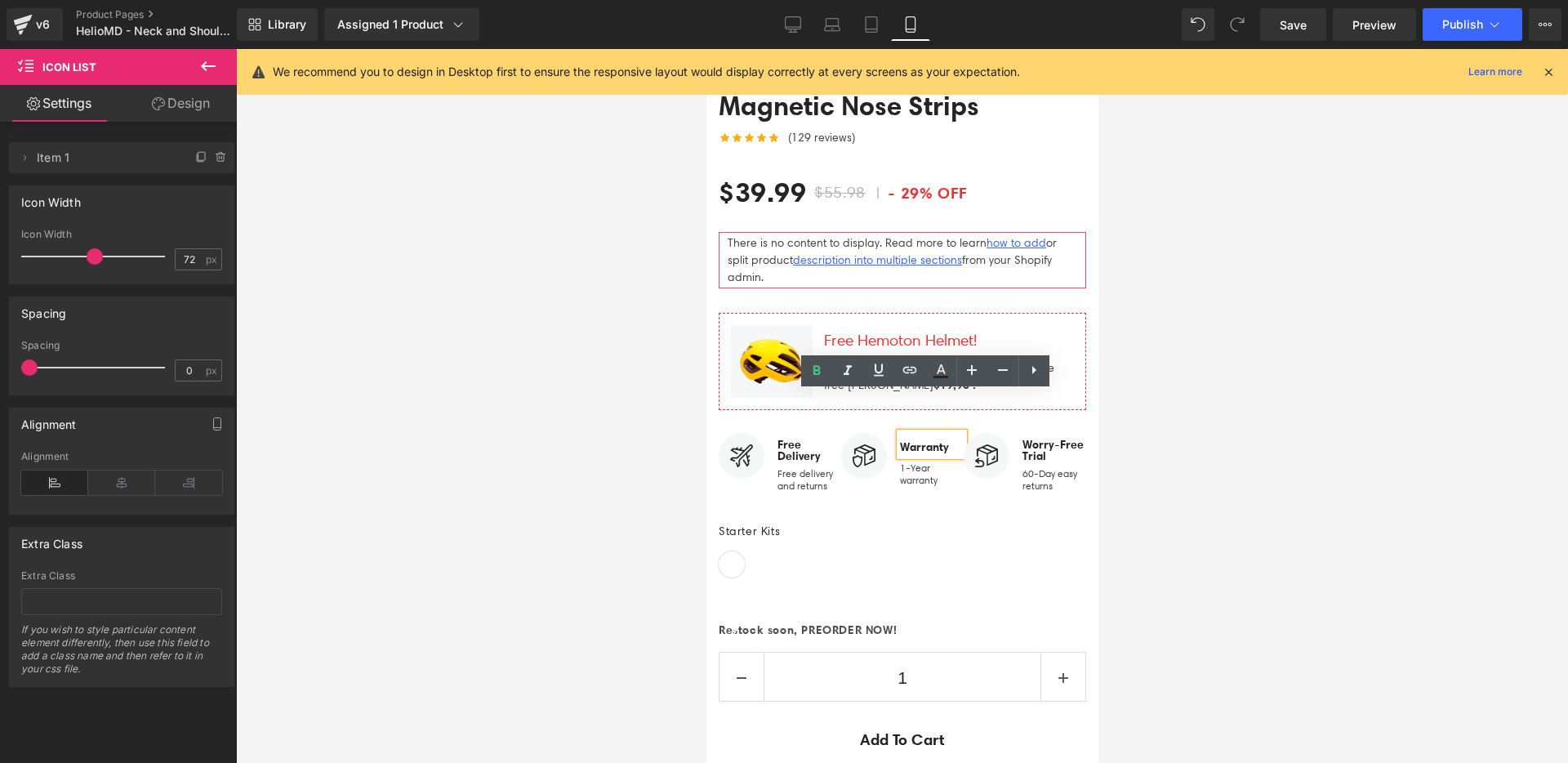
click at [282, 402] on div at bounding box center [902, 406] width 1332 height 714
click at [347, 397] on div at bounding box center [902, 406] width 1332 height 714
click at [1161, 321] on div at bounding box center [902, 406] width 1332 height 714
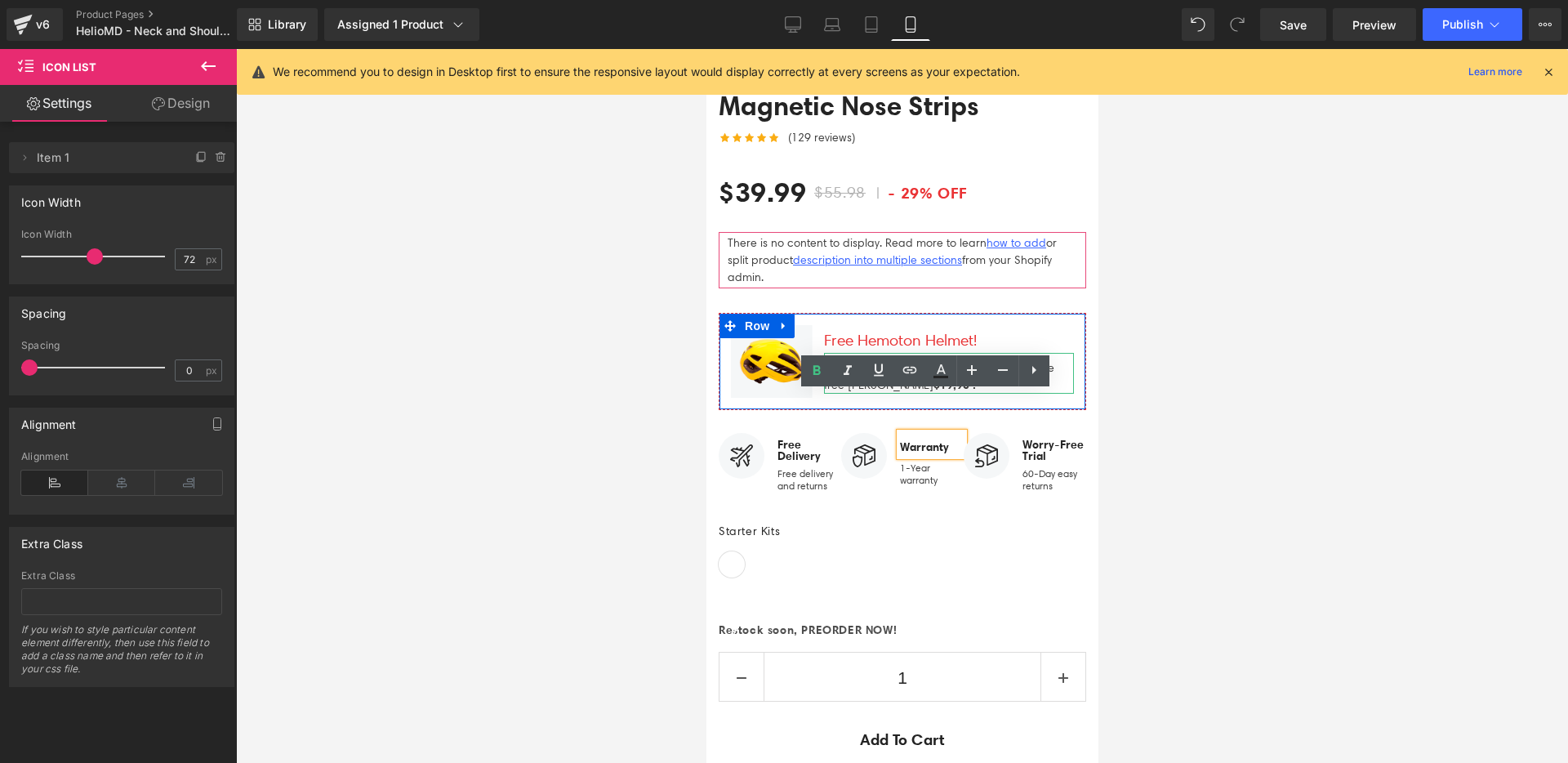
scroll to position [7431, 0]
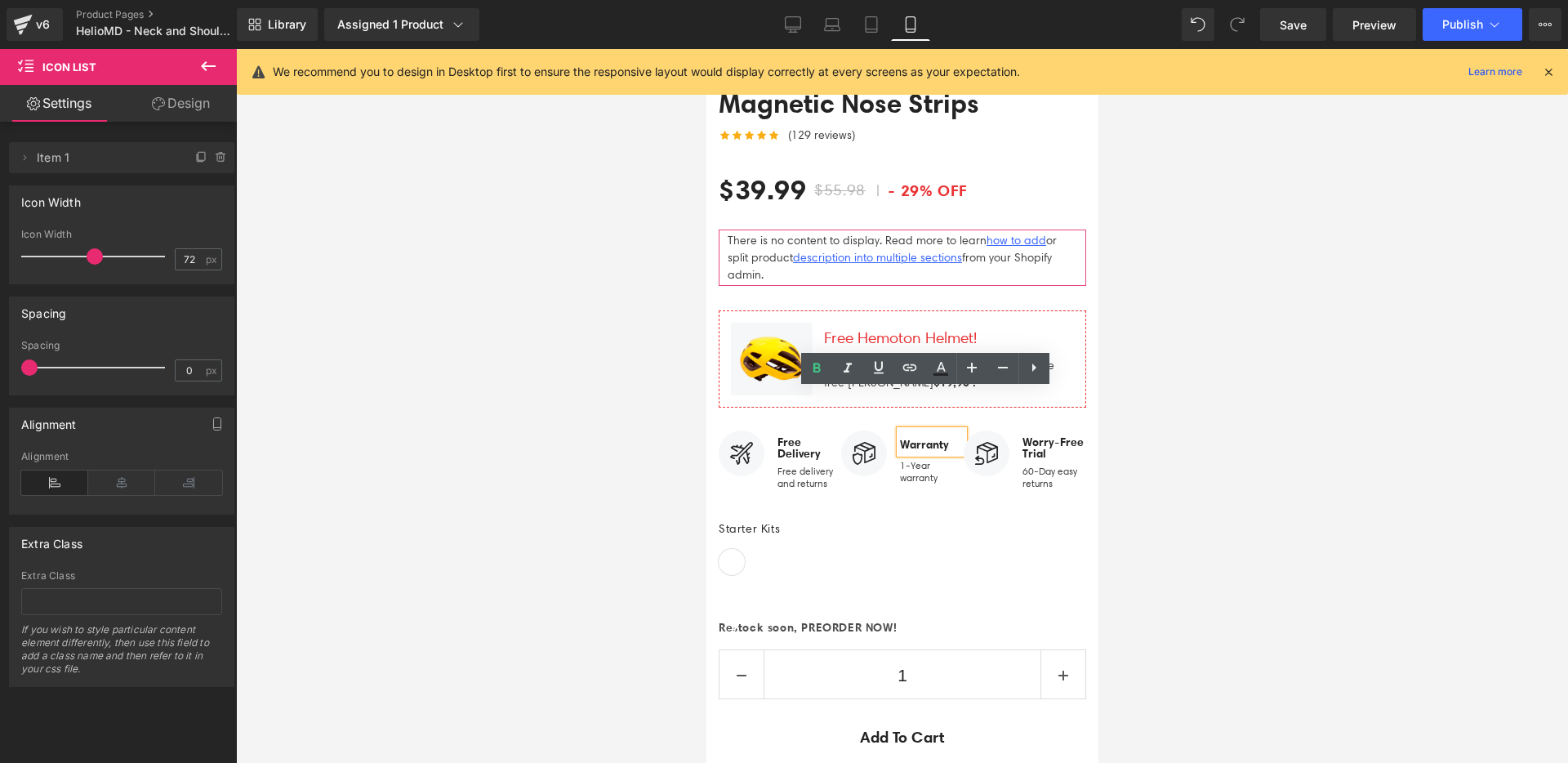
click at [875, 613] on div "0 0 Restock soon, PREORDER NOW! (P) Stock Counter" at bounding box center [901, 626] width 367 height 25
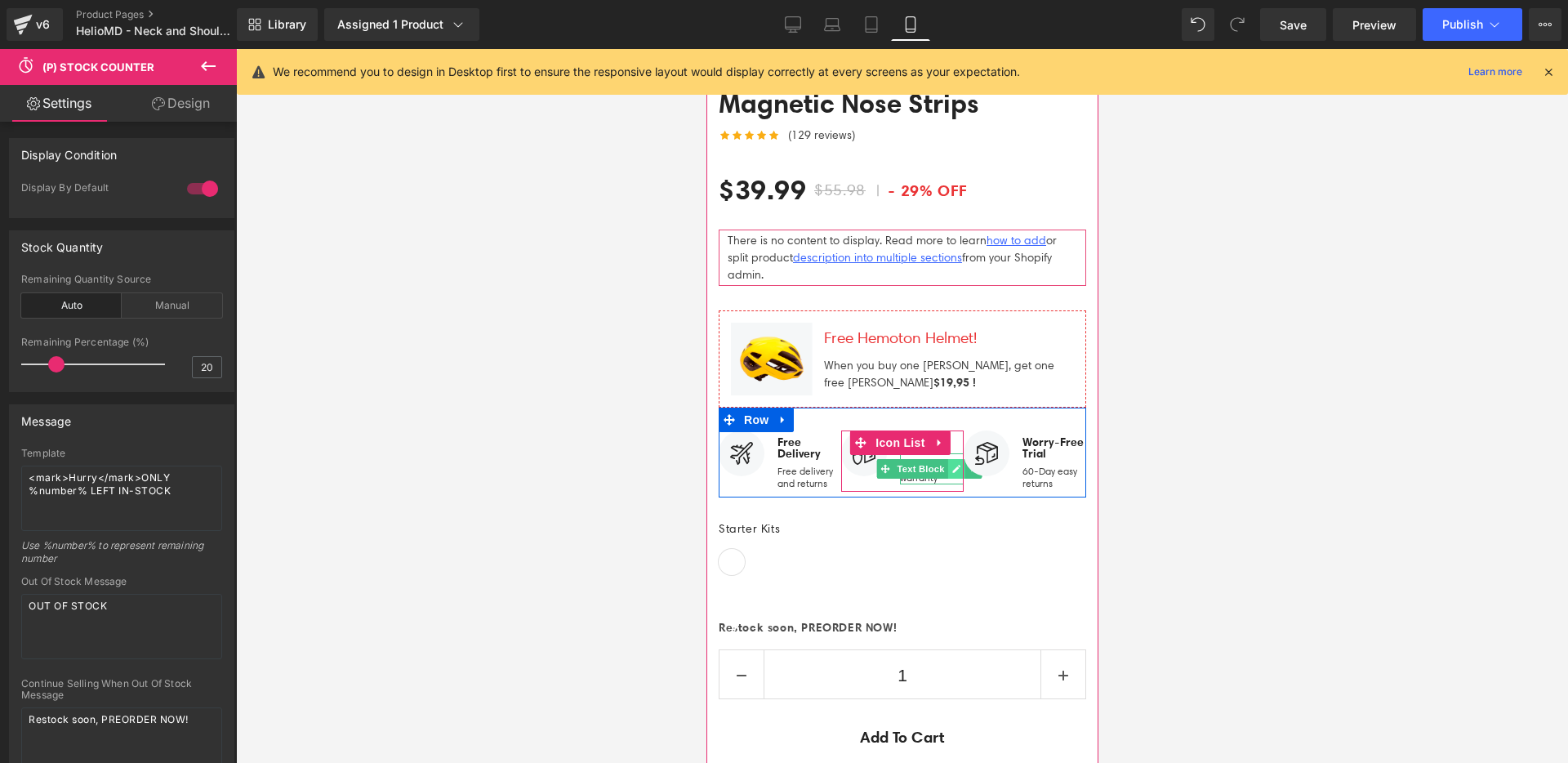
click at [947, 459] on link at bounding box center [955, 469] width 17 height 19
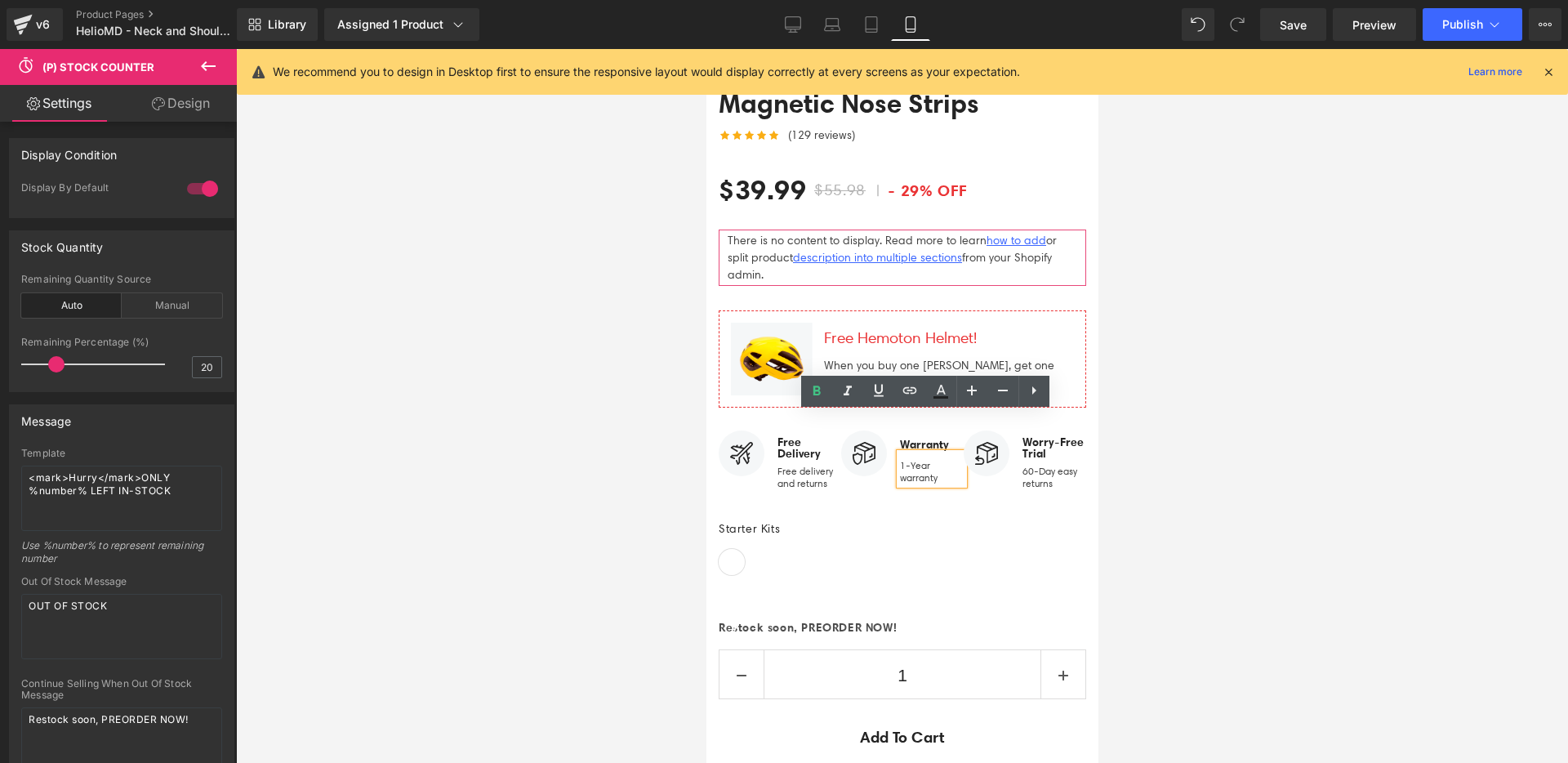
click at [899, 459] on p "1-Year warranty" at bounding box center [931, 471] width 63 height 26
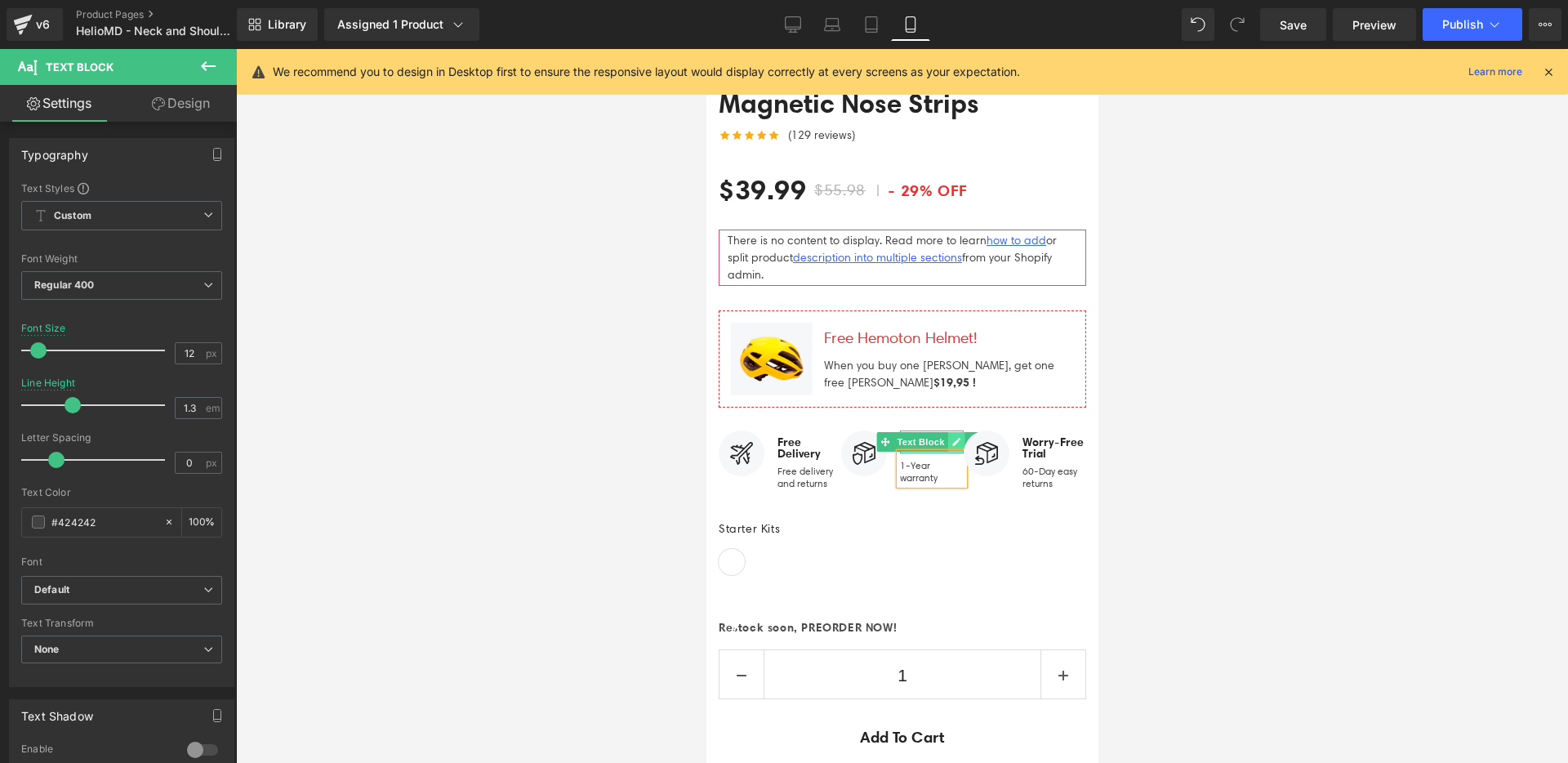
click at [952, 438] on icon at bounding box center [956, 441] width 8 height 8
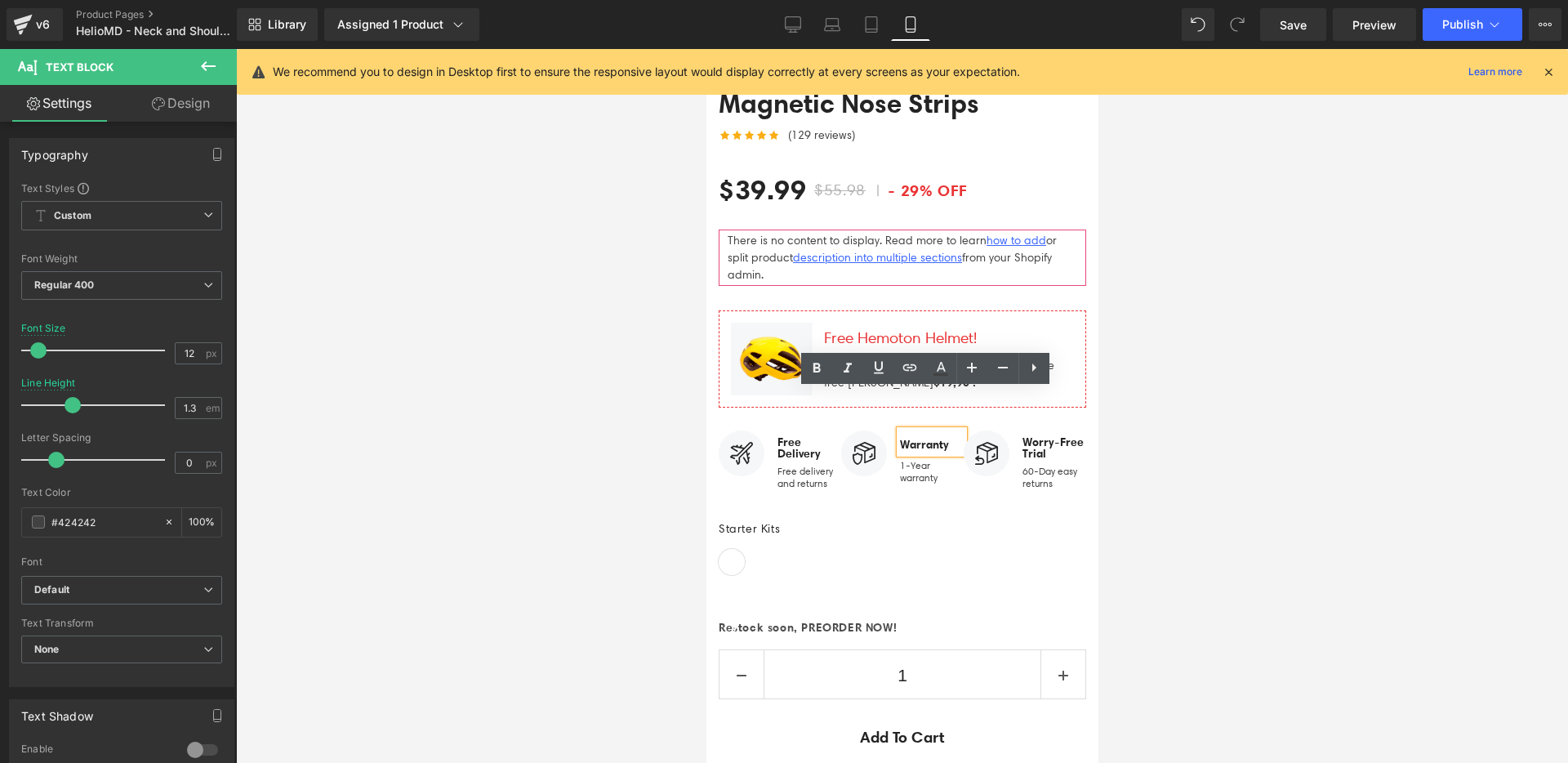
click at [949, 436] on p "Warranty" at bounding box center [931, 444] width 63 height 17
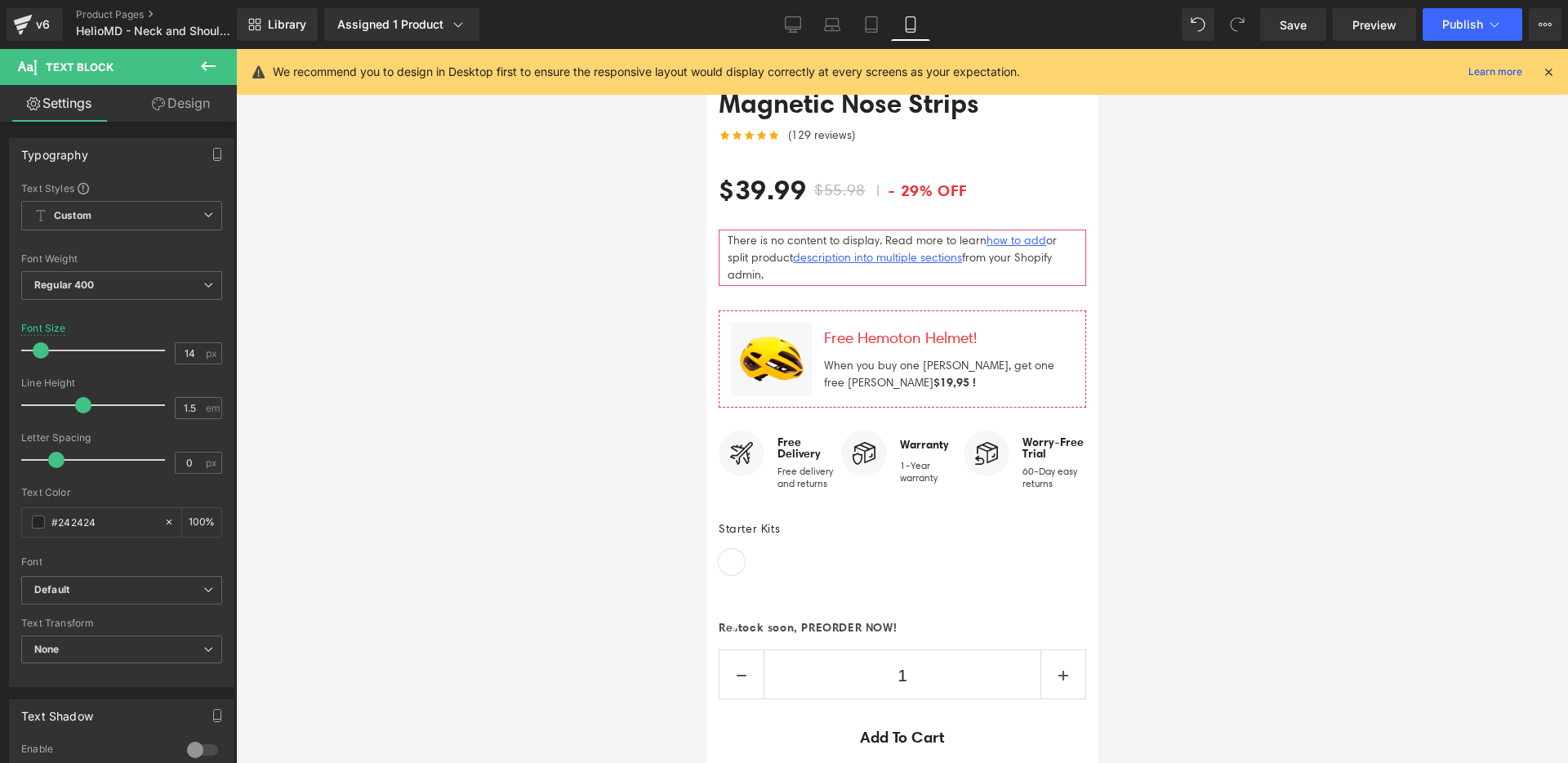
click at [570, 470] on div at bounding box center [902, 406] width 1332 height 714
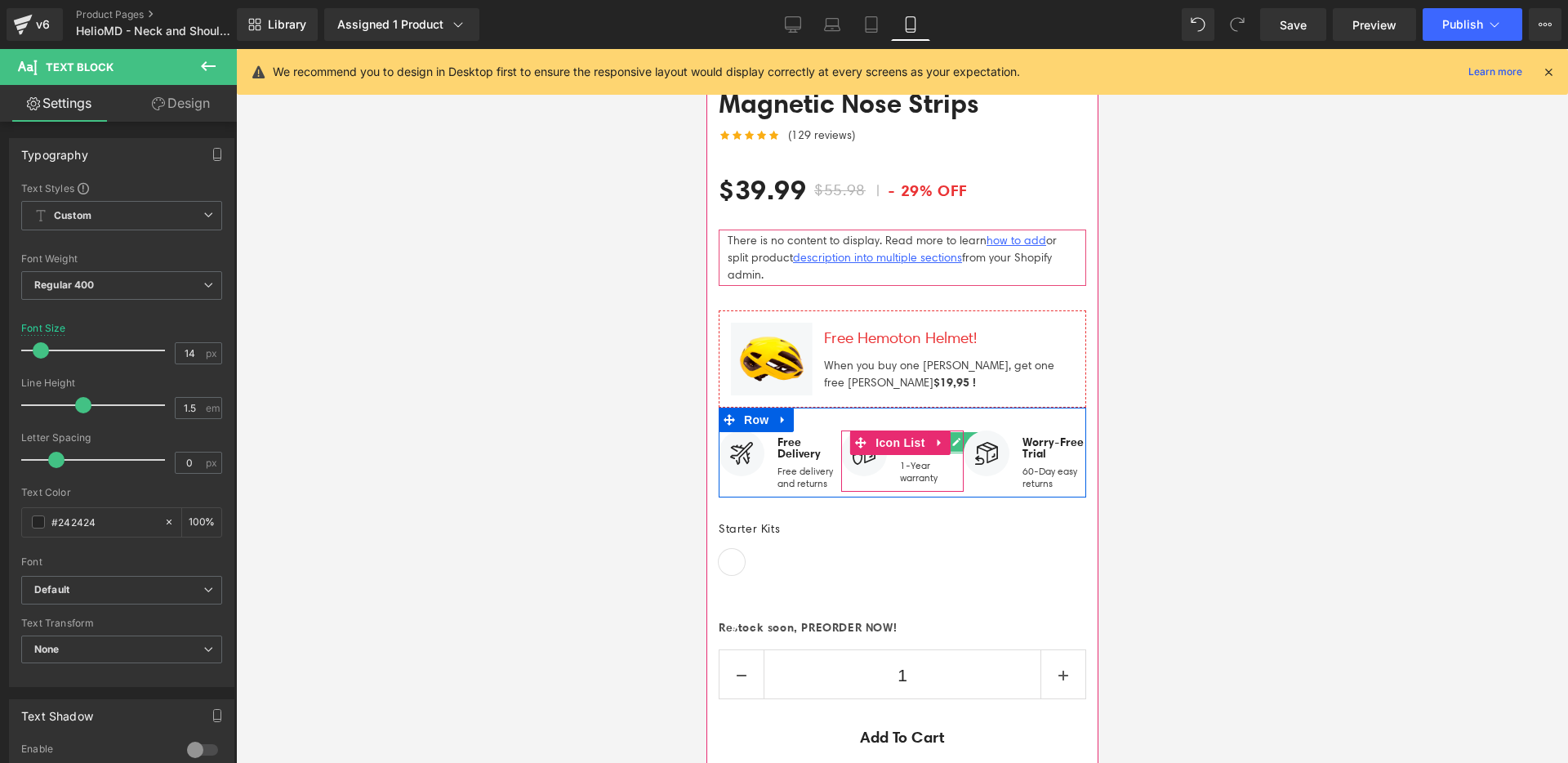
click at [950, 431] on div "Image Warranty Text Block 1-Year warranty Text Block Icon List" at bounding box center [901, 462] width 122 height 62
click at [948, 432] on link at bounding box center [955, 441] width 17 height 19
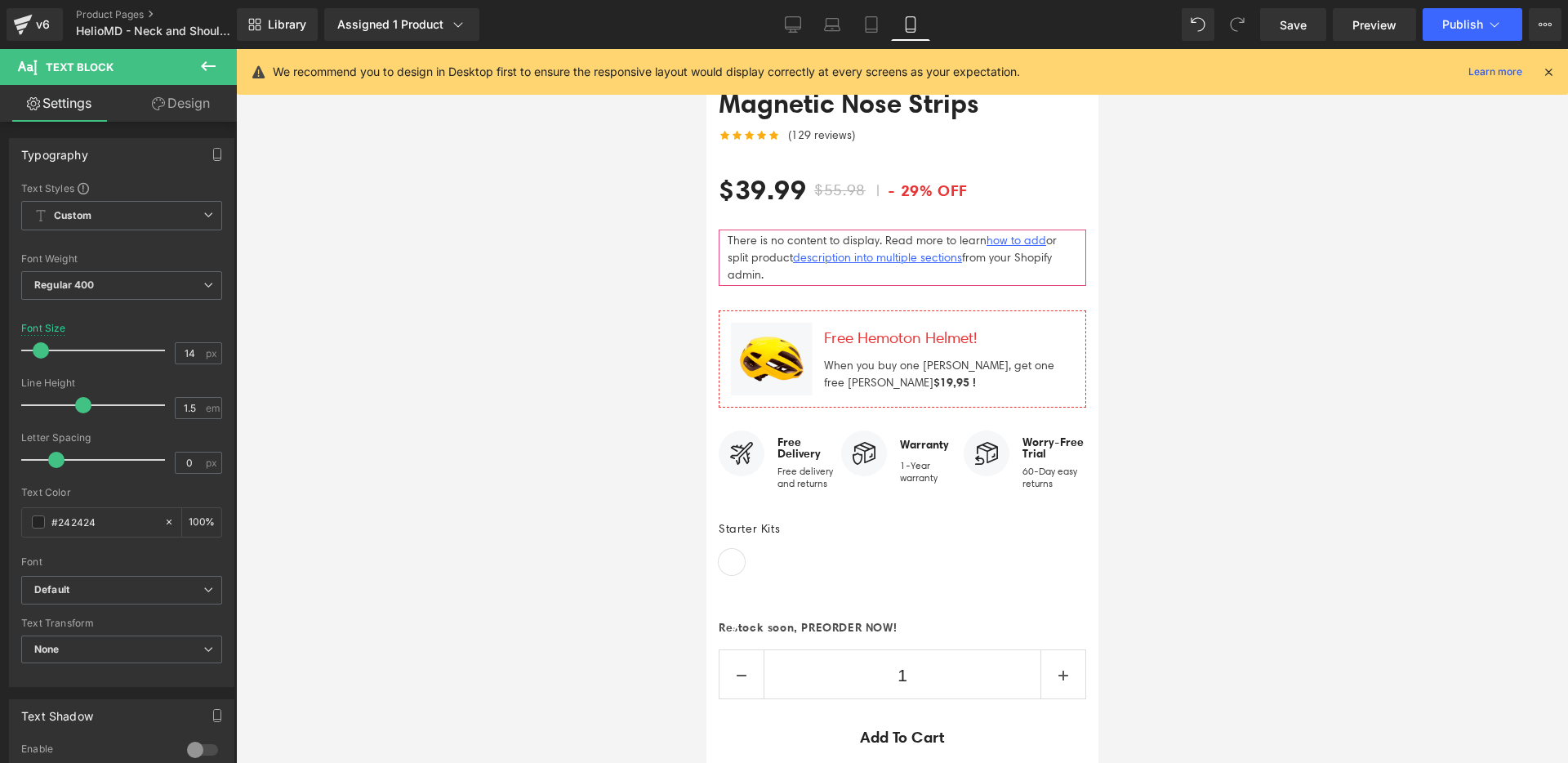
drag, startPoint x: 174, startPoint y: 100, endPoint x: 167, endPoint y: 118, distance: 19.3
click at [174, 101] on link "Design" at bounding box center [181, 103] width 118 height 37
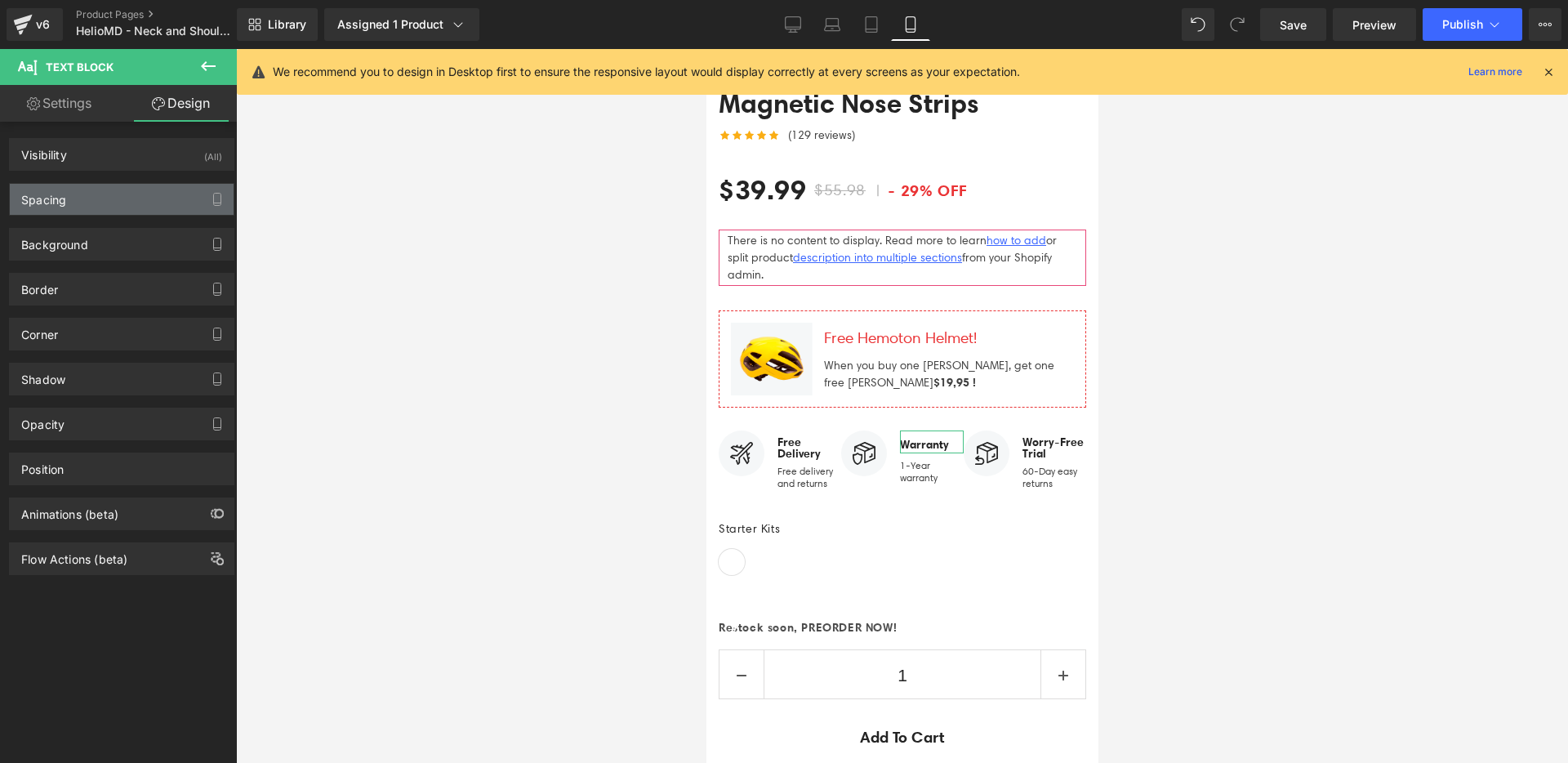
click at [115, 195] on div "Spacing" at bounding box center [122, 199] width 224 height 31
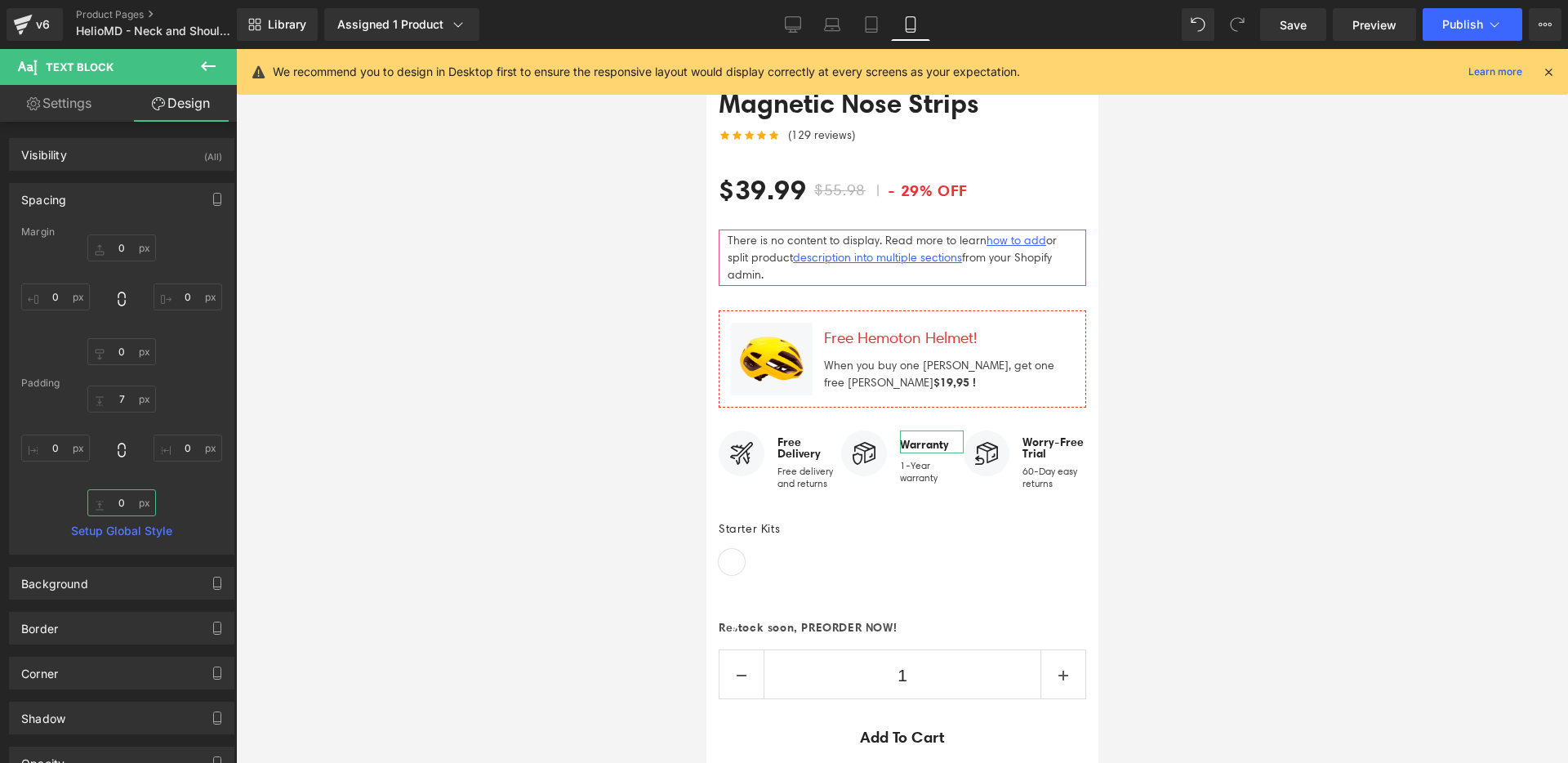
click at [133, 504] on input "0" at bounding box center [122, 502] width 69 height 27
type input "4"
type input "6"
type input "8"
type input "1"
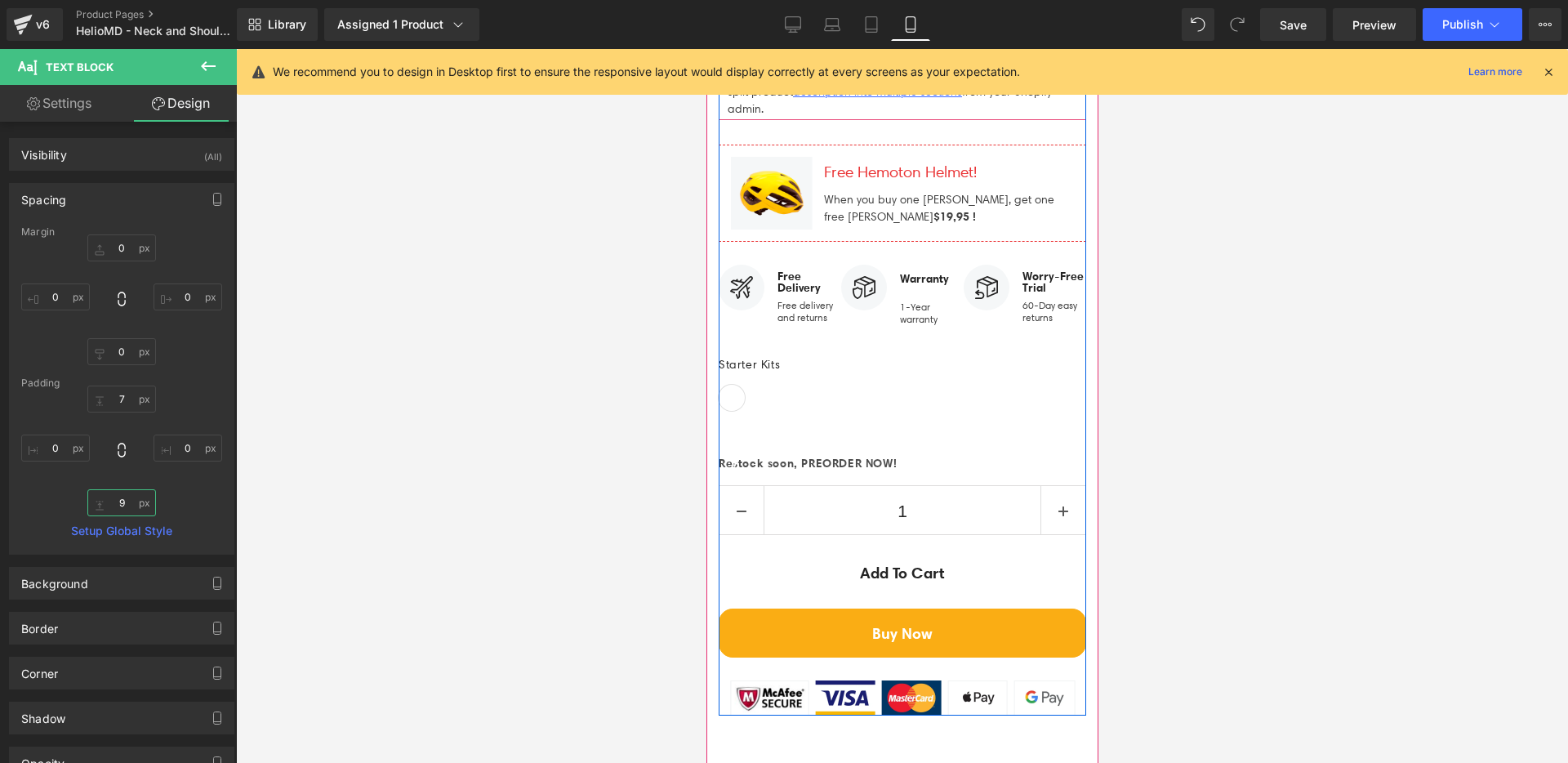
scroll to position [7461, 0]
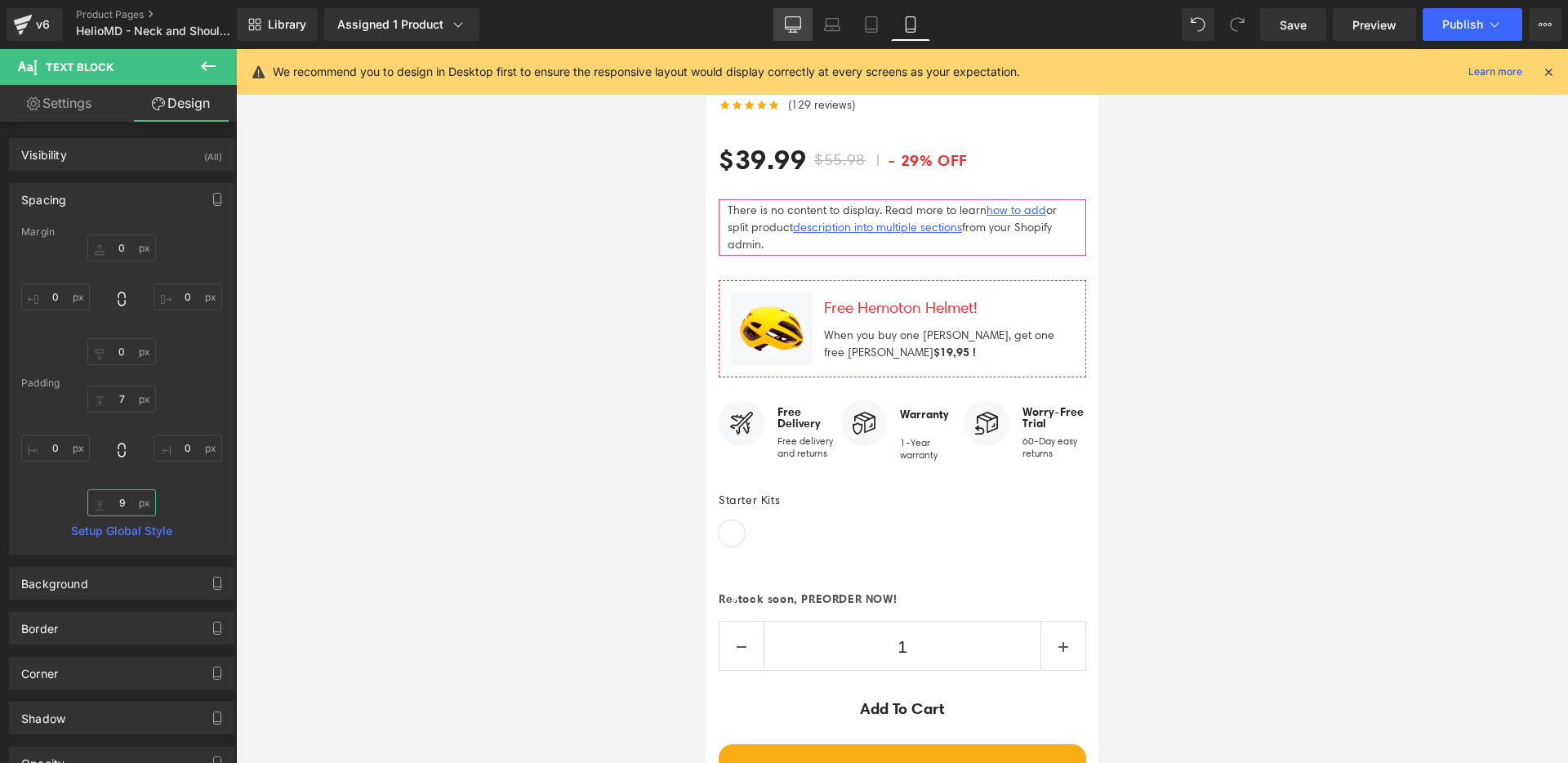
type input "9"
click at [798, 28] on icon at bounding box center [793, 25] width 17 height 17
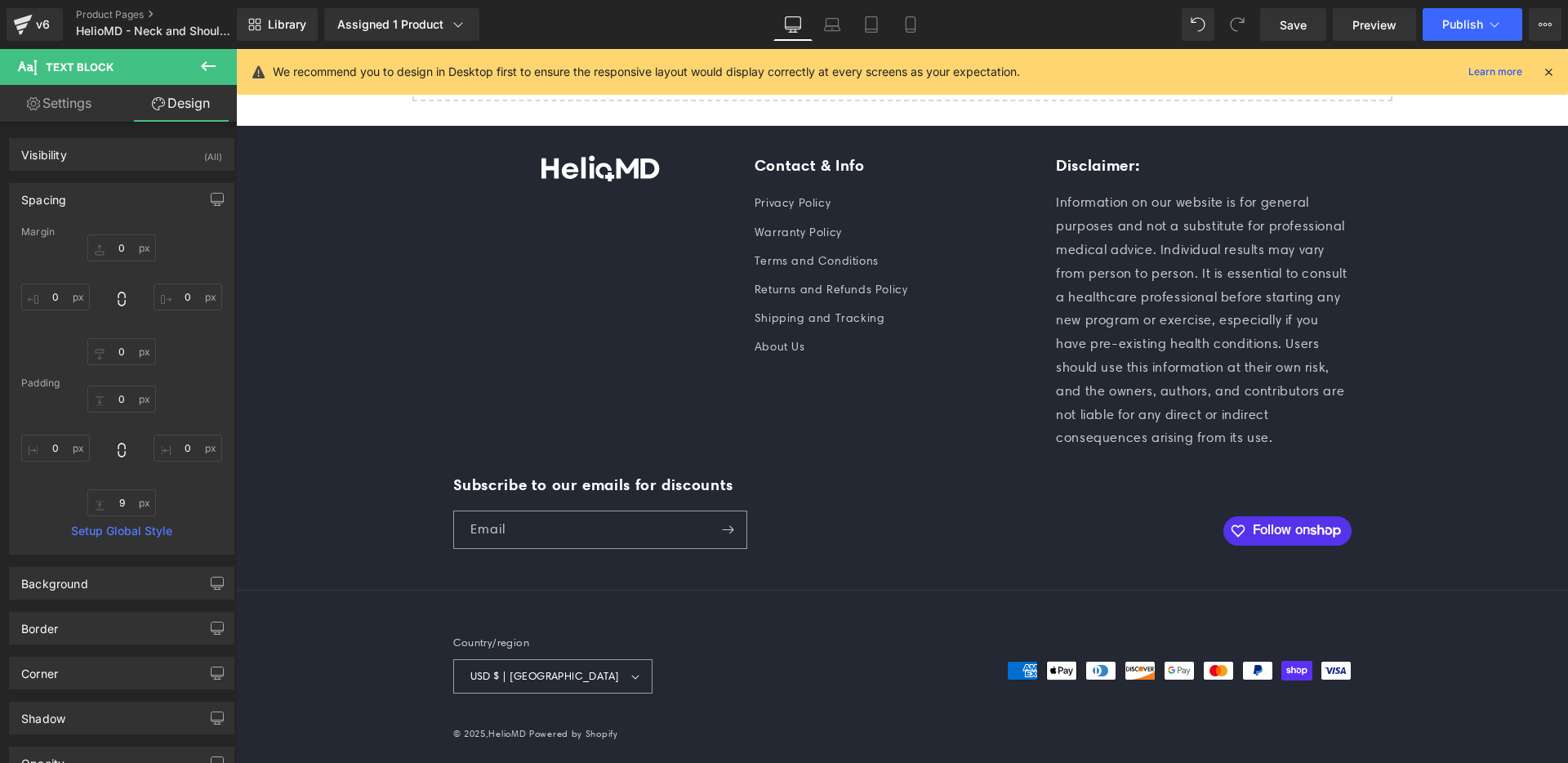
type input "0"
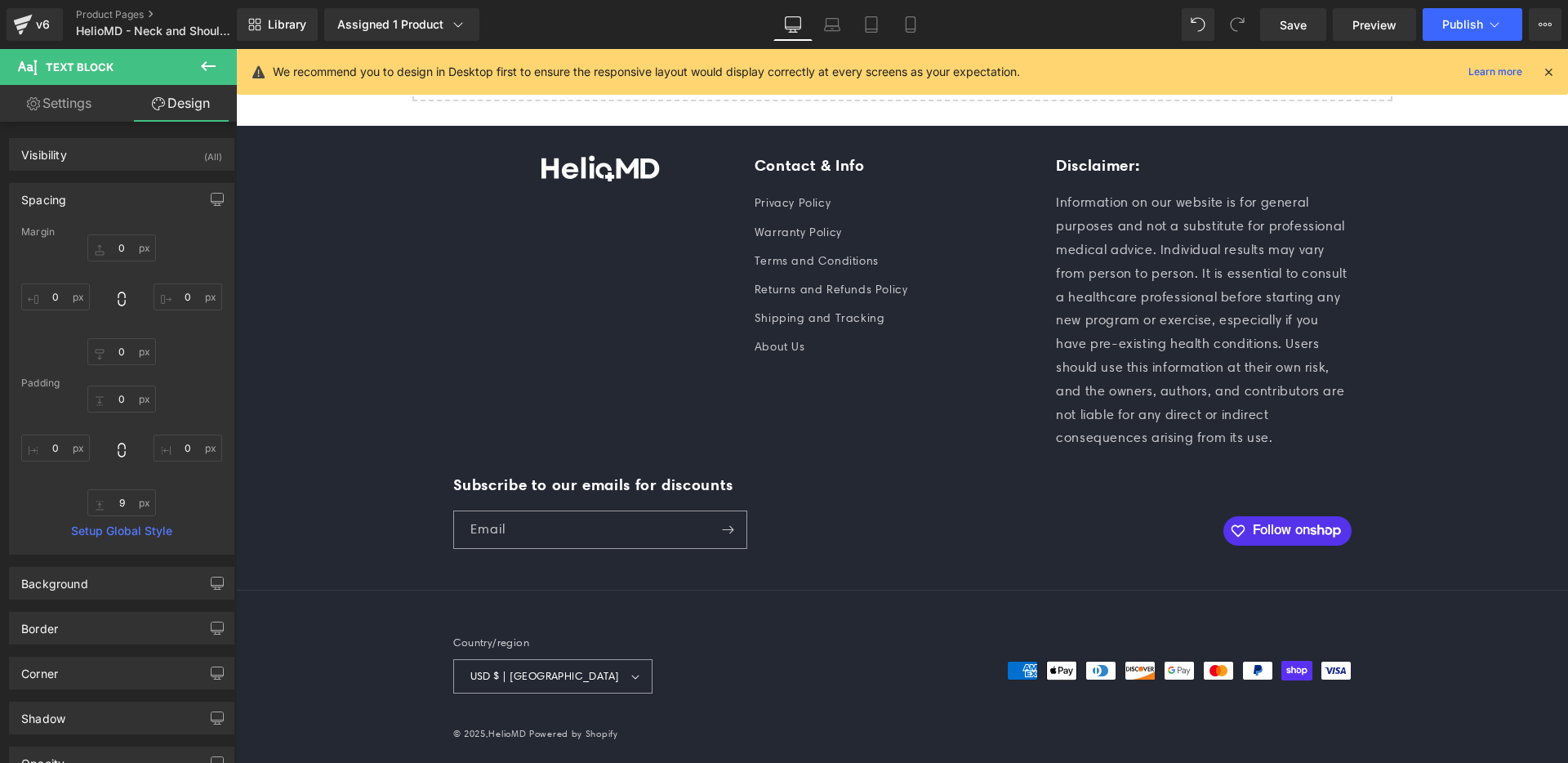
type input "0"
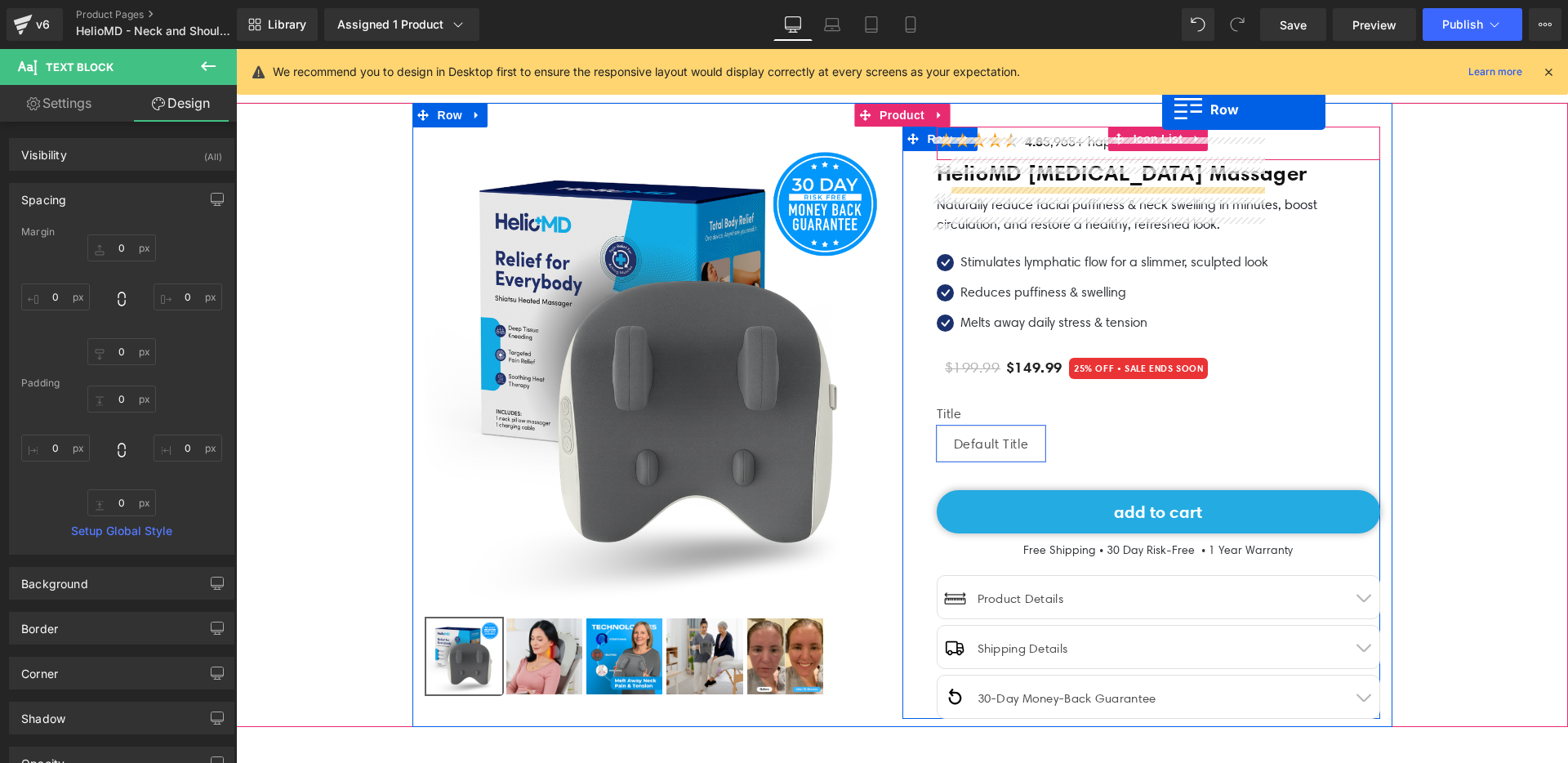
scroll to position [0, 0]
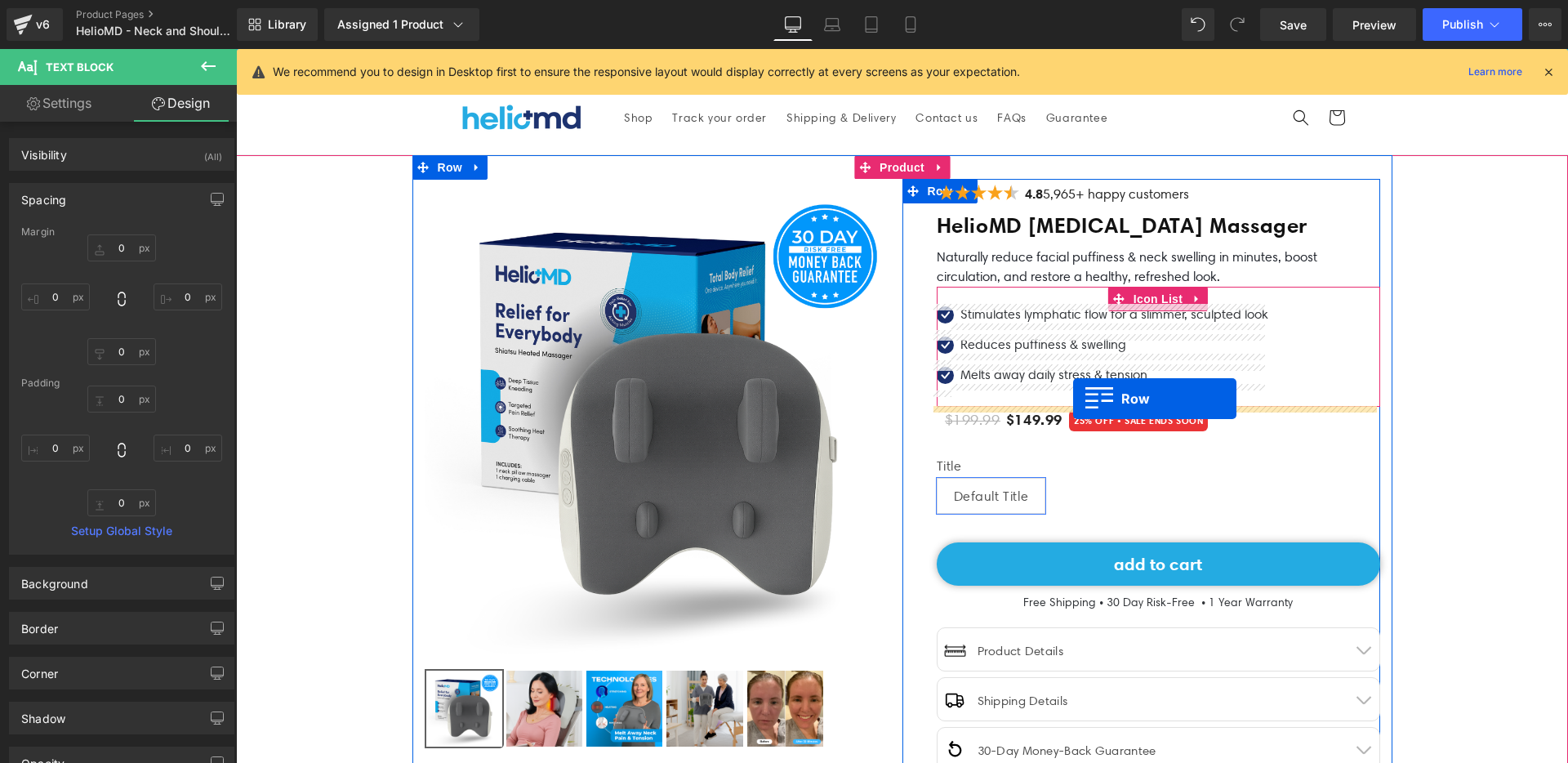
drag, startPoint x: 940, startPoint y: 370, endPoint x: 1073, endPoint y: 398, distance: 135.9
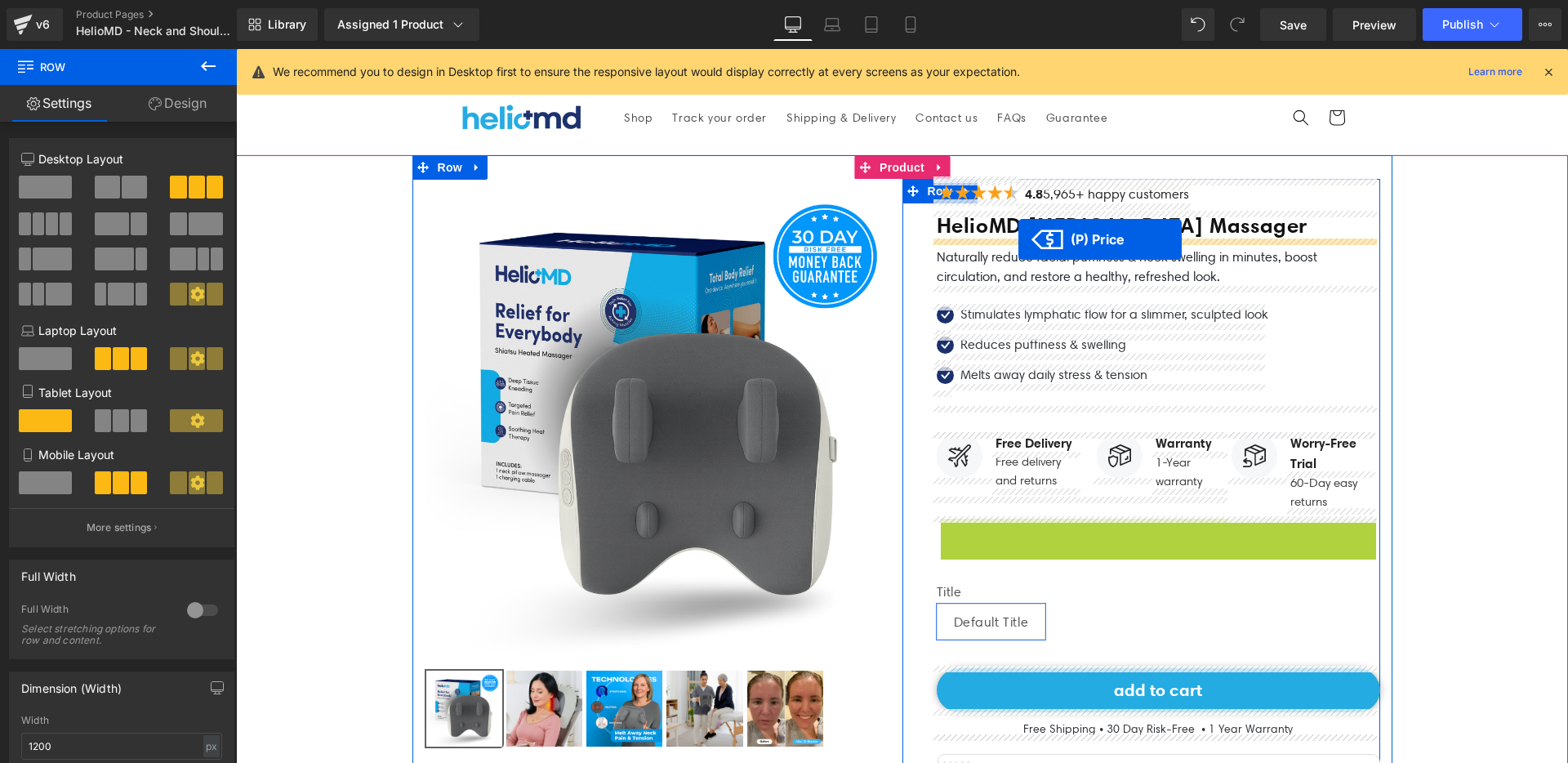
drag, startPoint x: 987, startPoint y: 531, endPoint x: 1018, endPoint y: 240, distance: 292.6
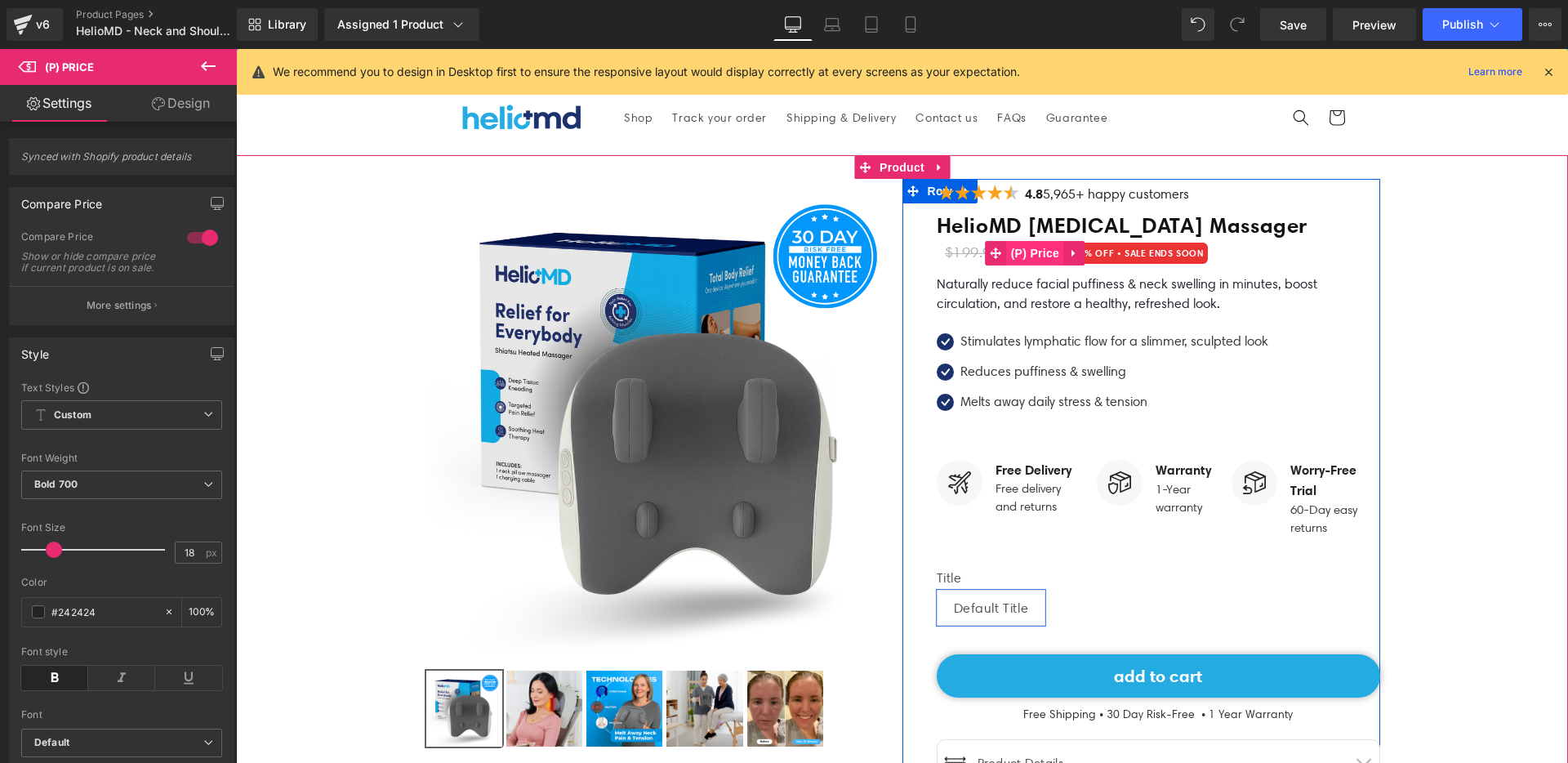
click at [1042, 253] on span "(P) Price" at bounding box center [1035, 253] width 57 height 25
click at [1144, 288] on span "Text Block" at bounding box center [1149, 290] width 54 height 19
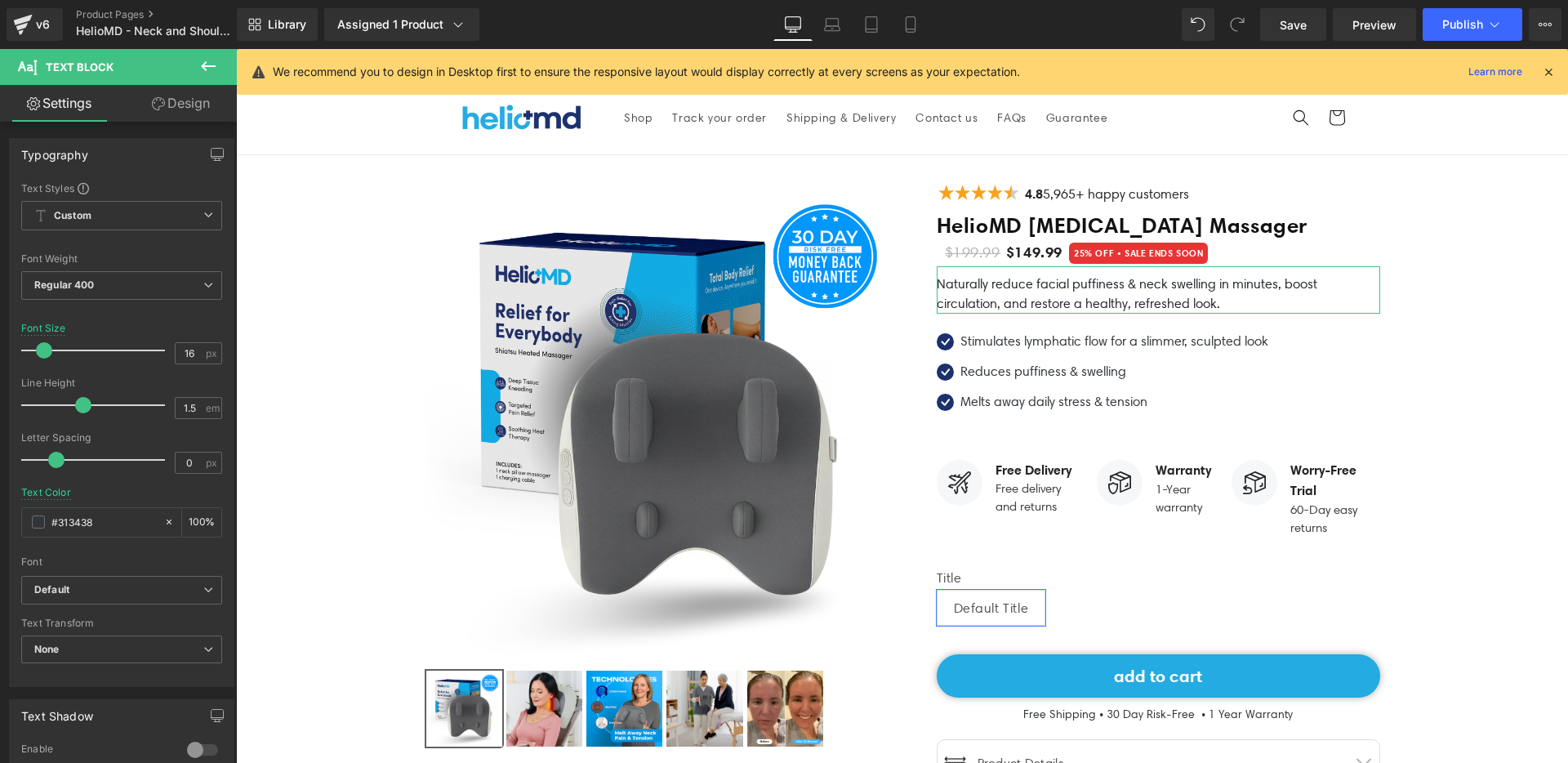
click at [162, 104] on link "Design" at bounding box center [181, 103] width 118 height 37
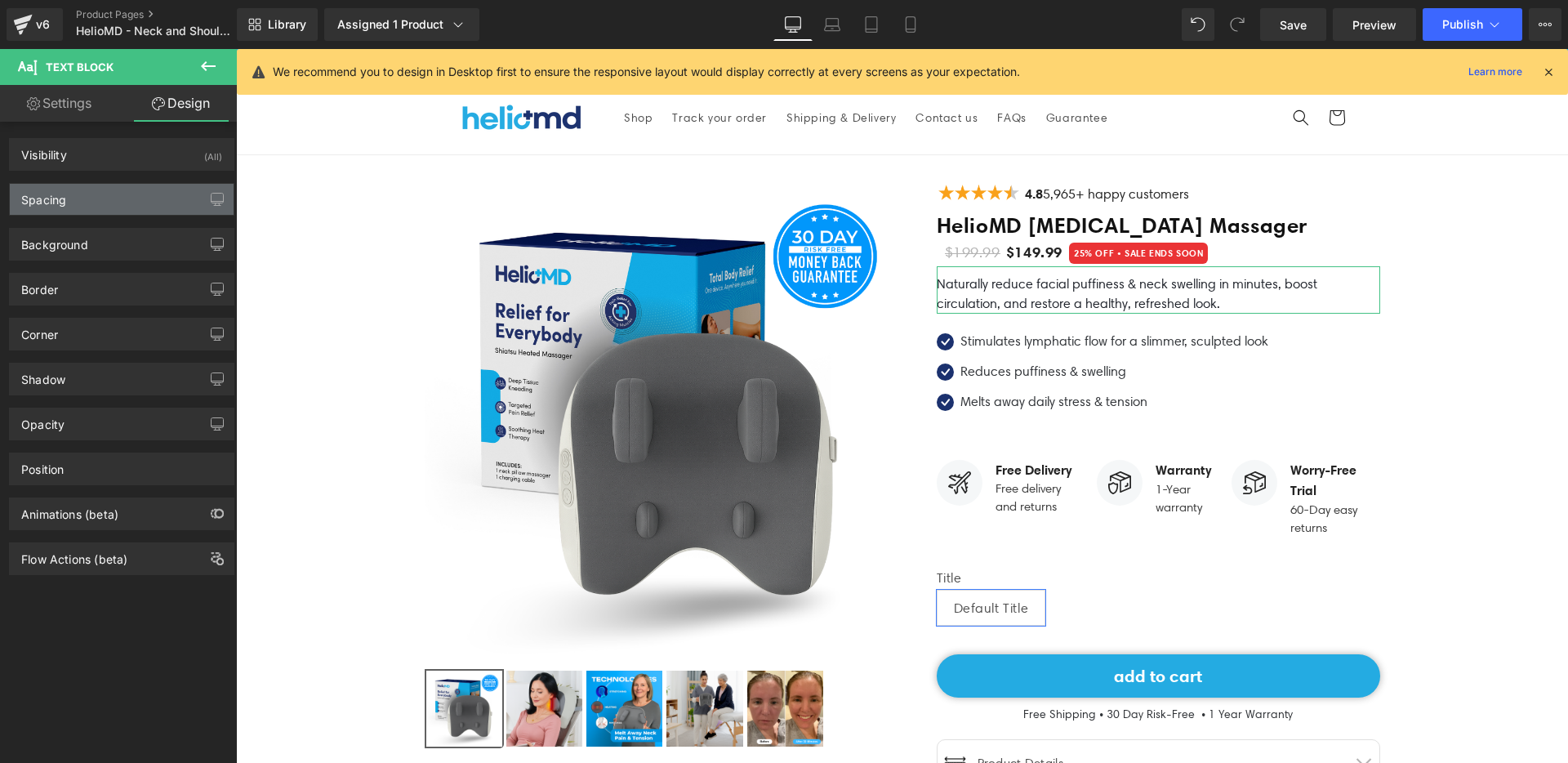
click at [117, 197] on div "Spacing" at bounding box center [122, 199] width 224 height 31
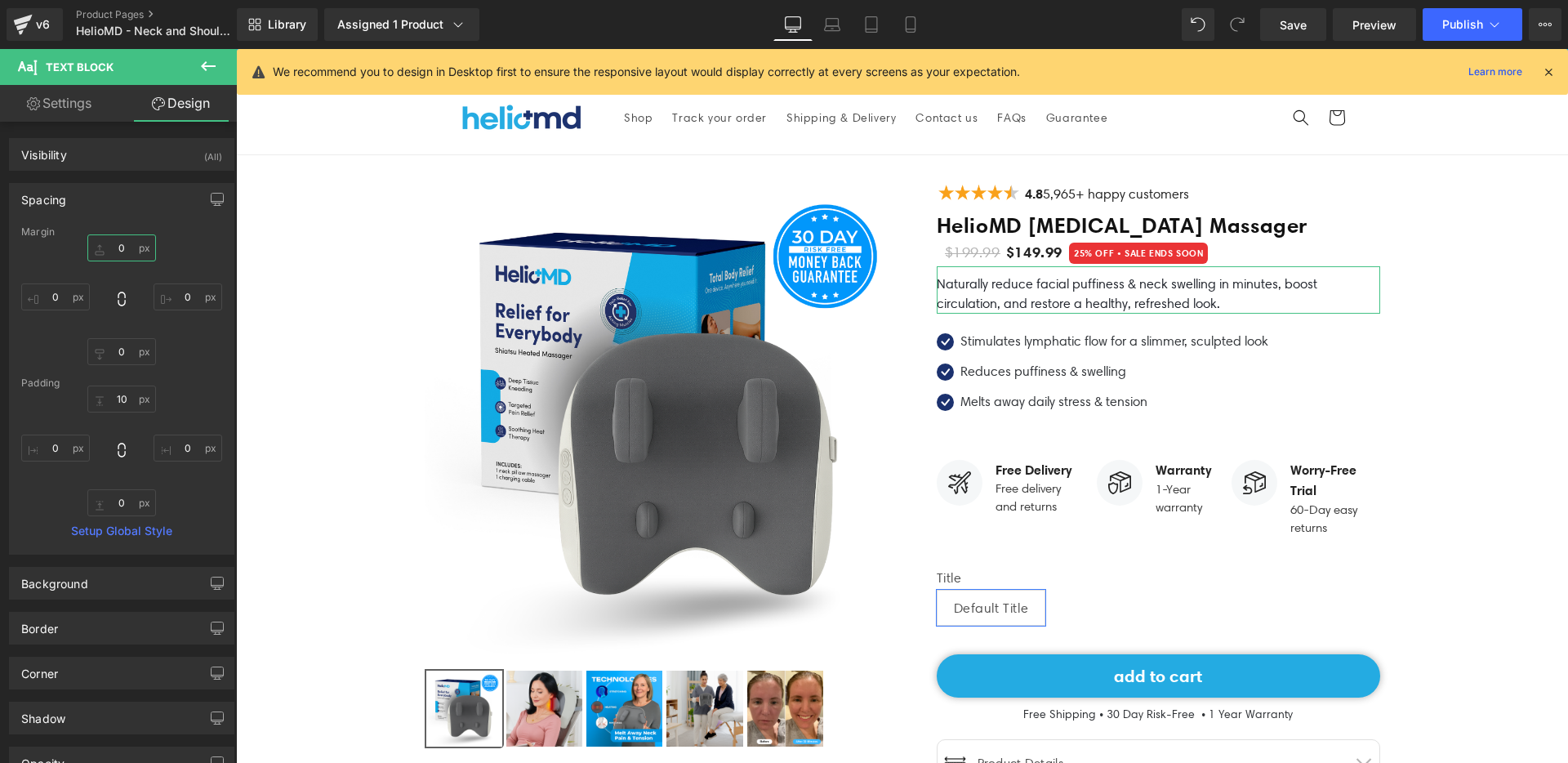
click at [123, 252] on input "0" at bounding box center [122, 248] width 69 height 27
click at [132, 404] on input "10" at bounding box center [122, 399] width 69 height 27
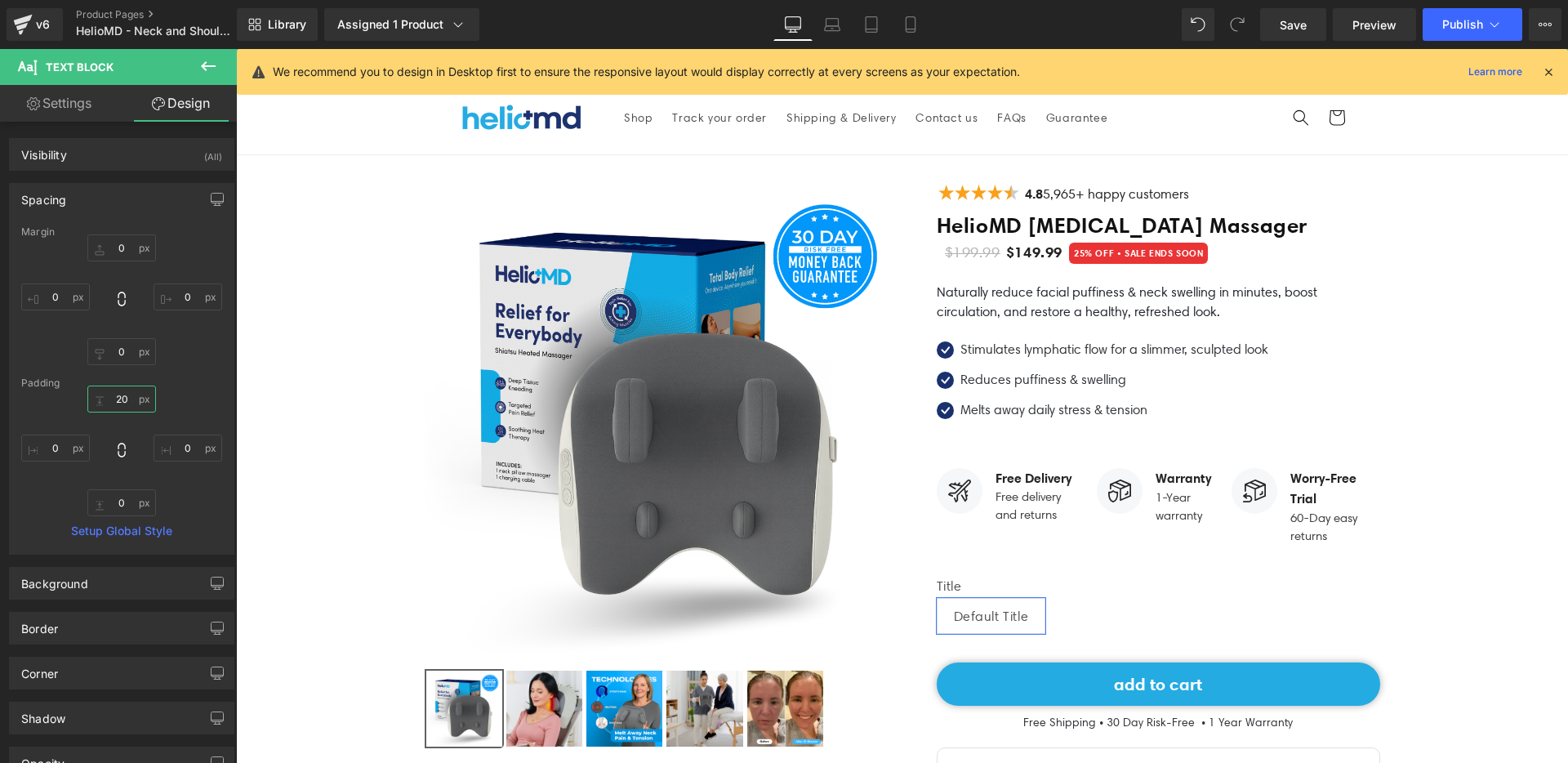
type input "20"
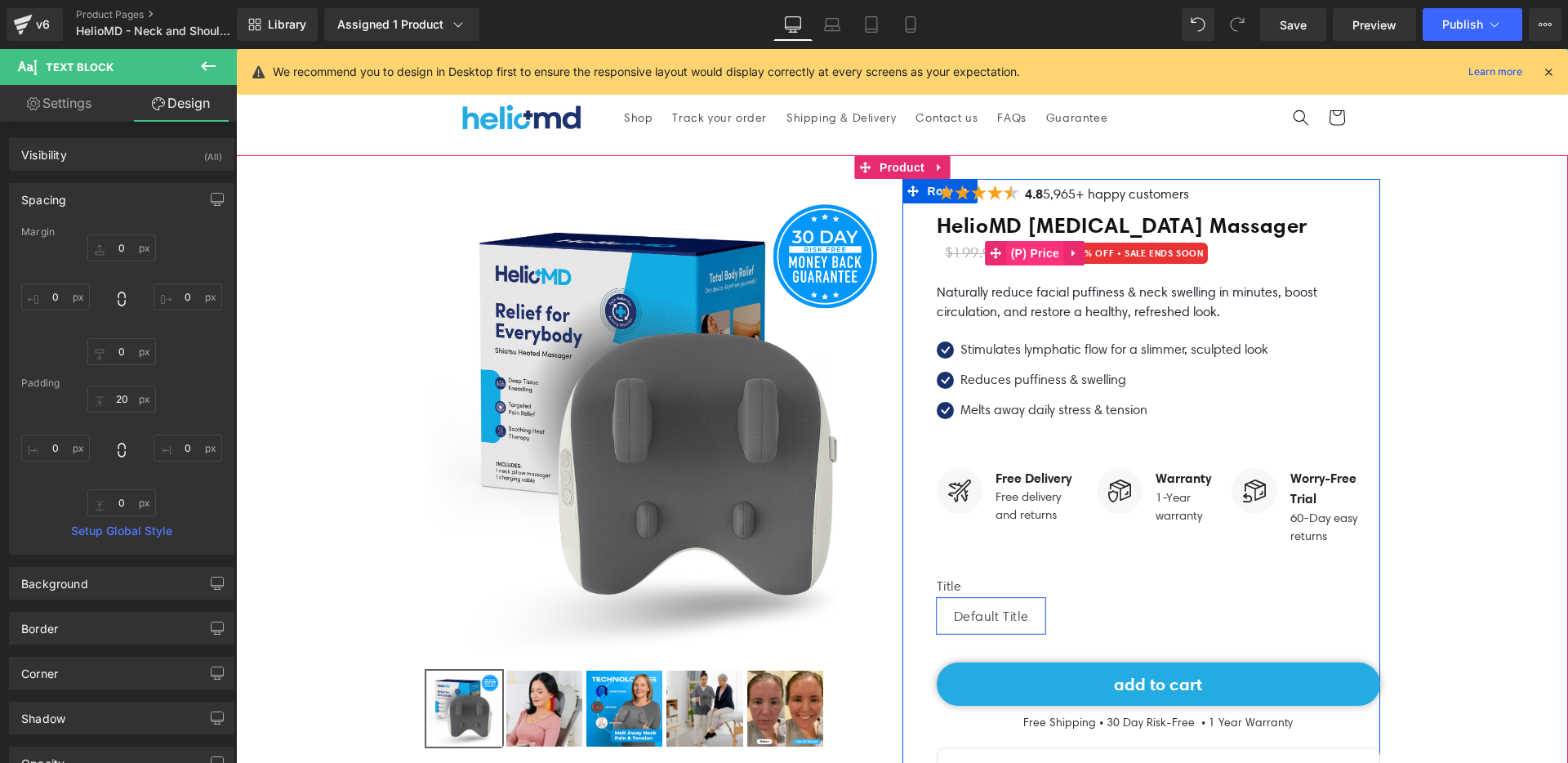
click at [1032, 249] on span "(P) Price" at bounding box center [1035, 253] width 57 height 25
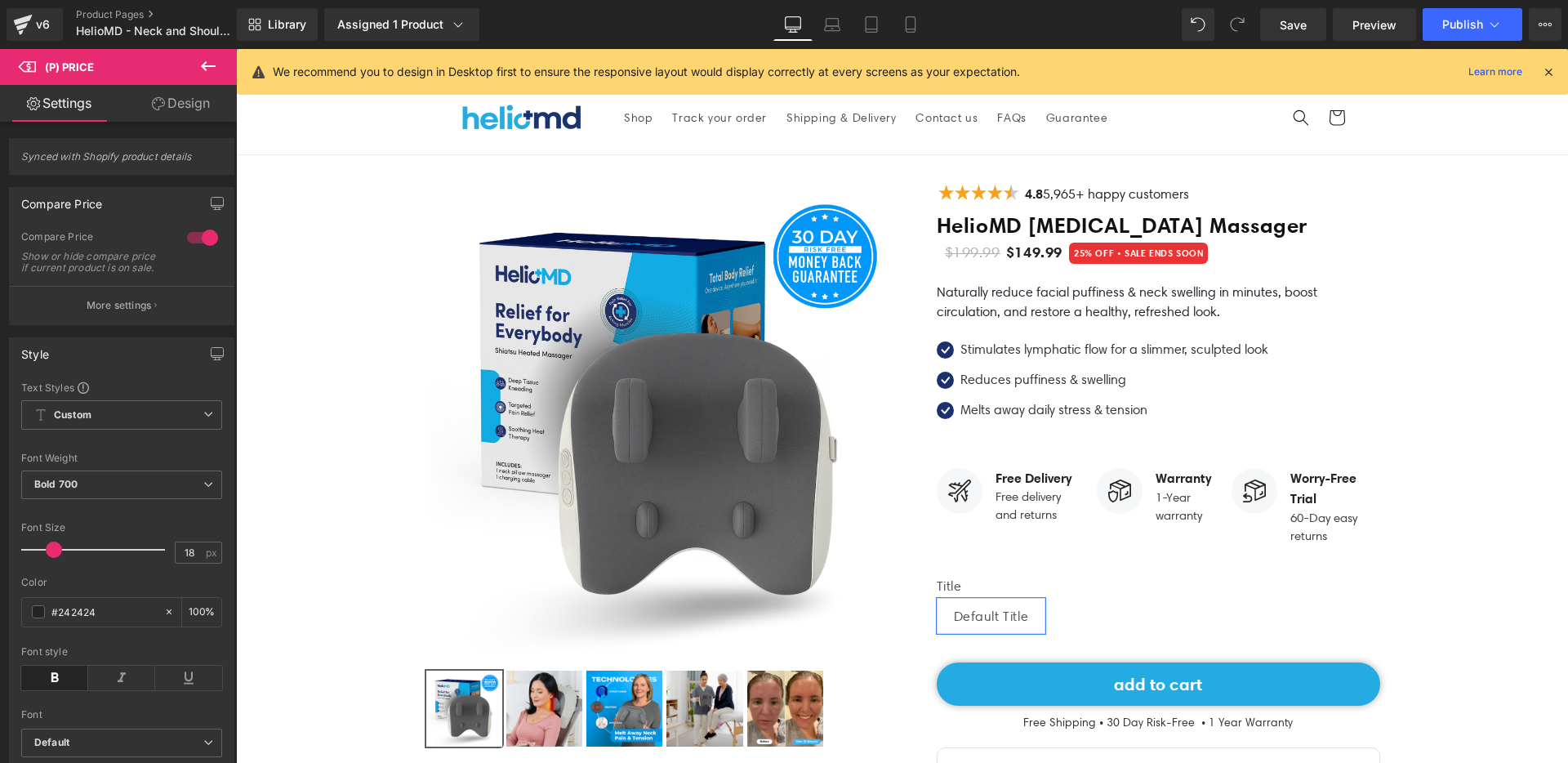
click at [175, 106] on link "Design" at bounding box center [181, 103] width 118 height 37
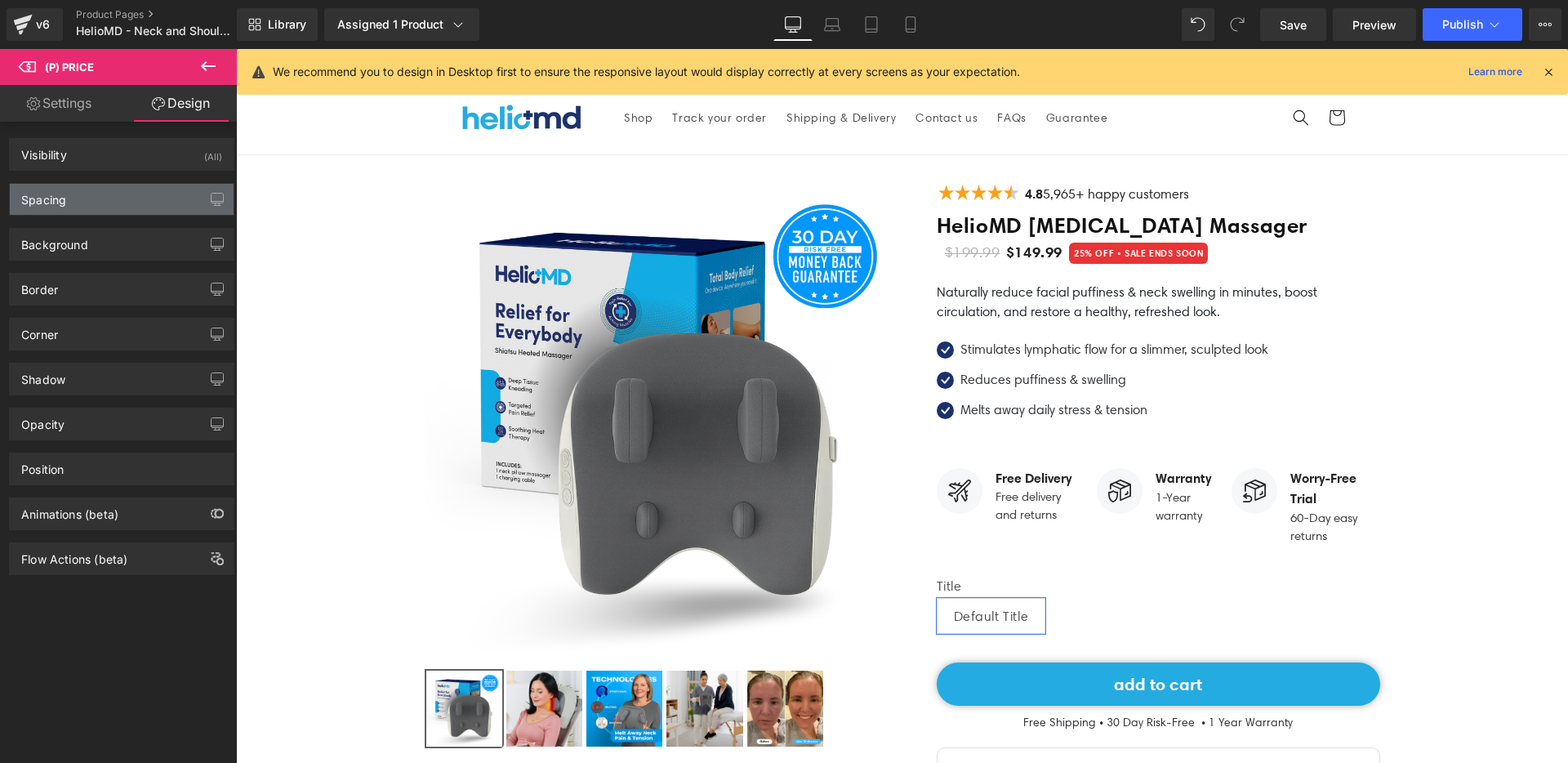
click at [123, 203] on div "Spacing" at bounding box center [122, 199] width 224 height 31
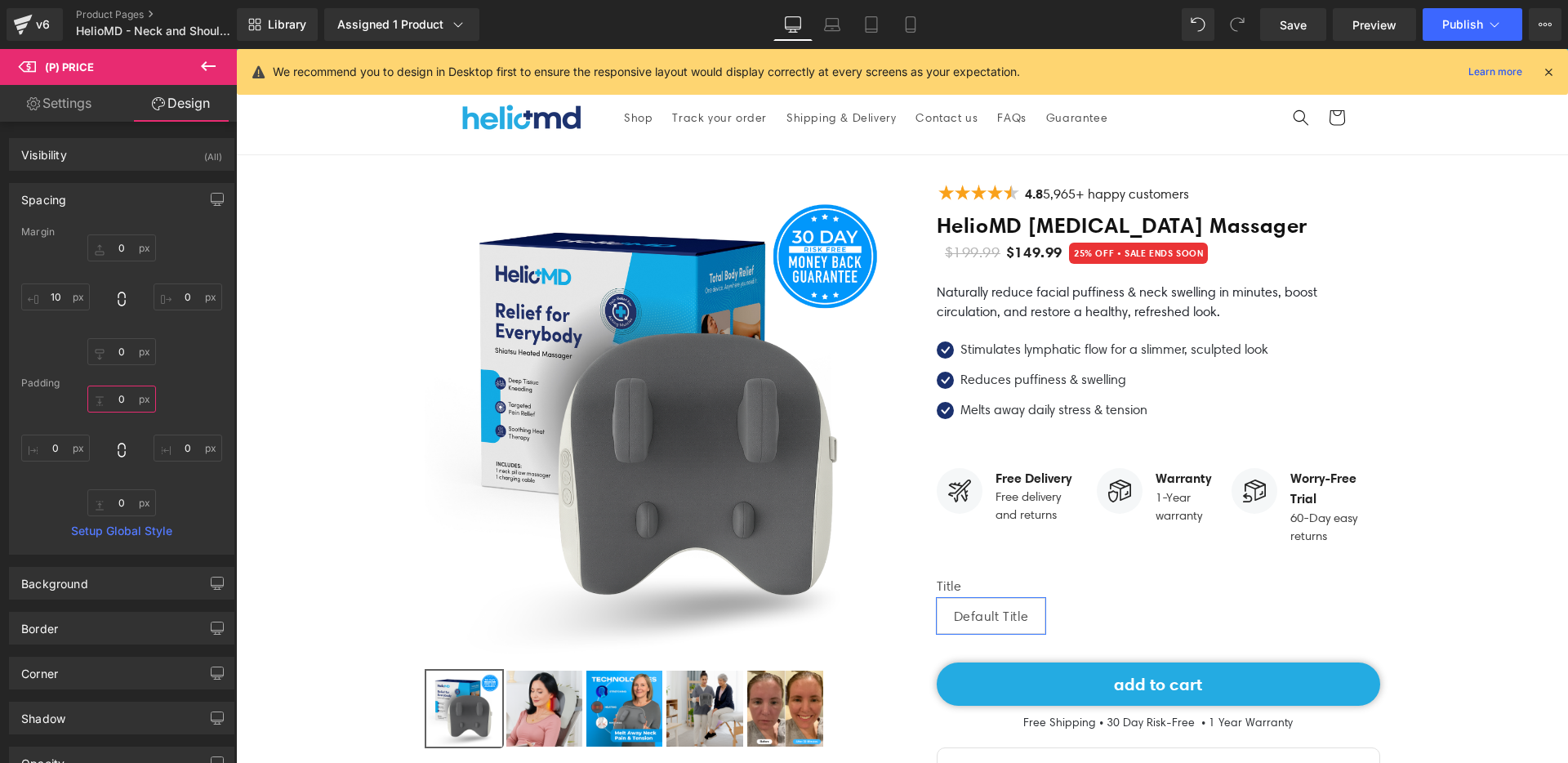
click at [127, 401] on input "0" at bounding box center [122, 399] width 69 height 27
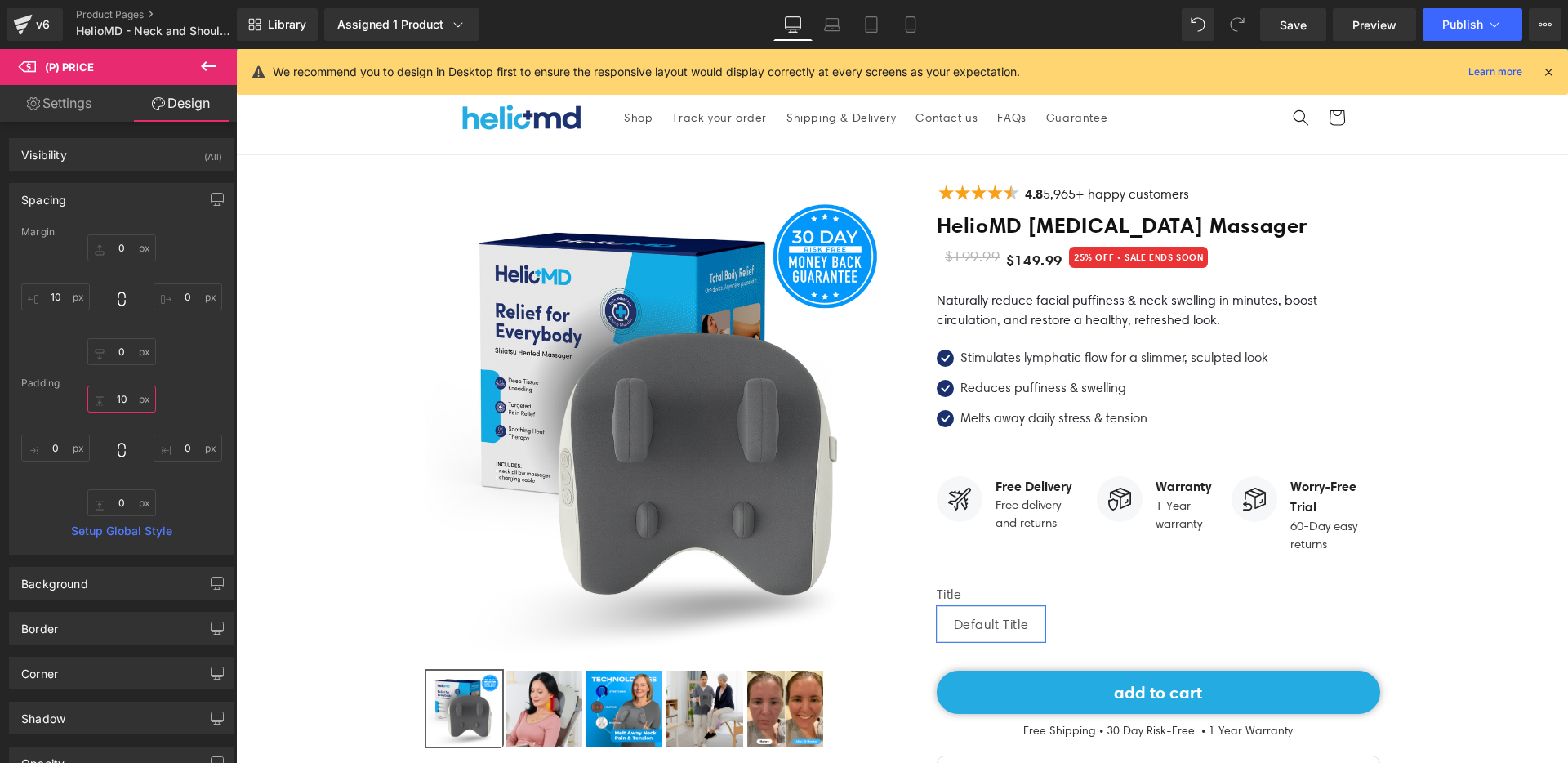
type input "1"
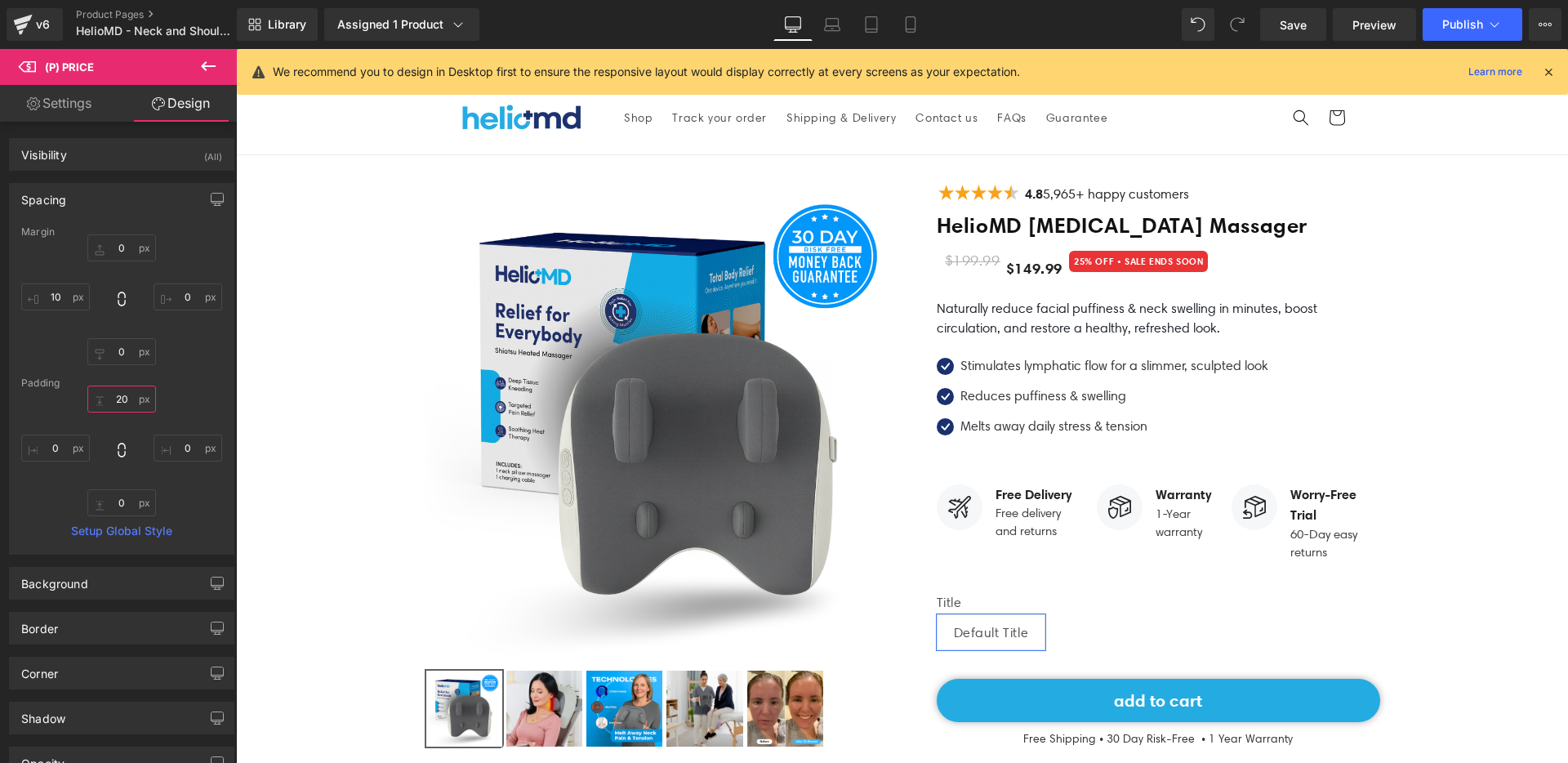
type input "2"
type input "1"
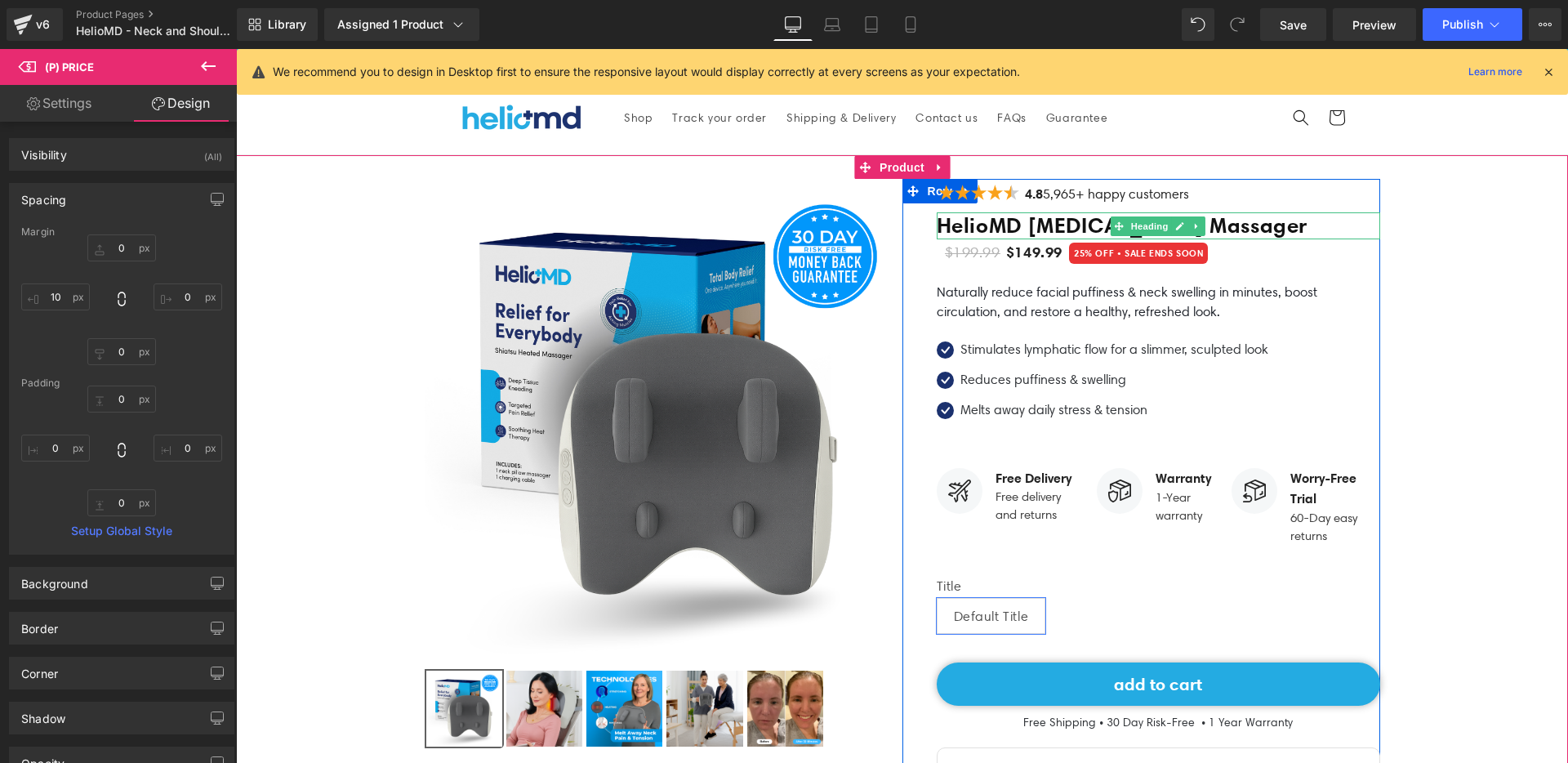
click at [1016, 226] on h1 "HelioMD [MEDICAL_DATA] Massager" at bounding box center [1158, 226] width 443 height 28
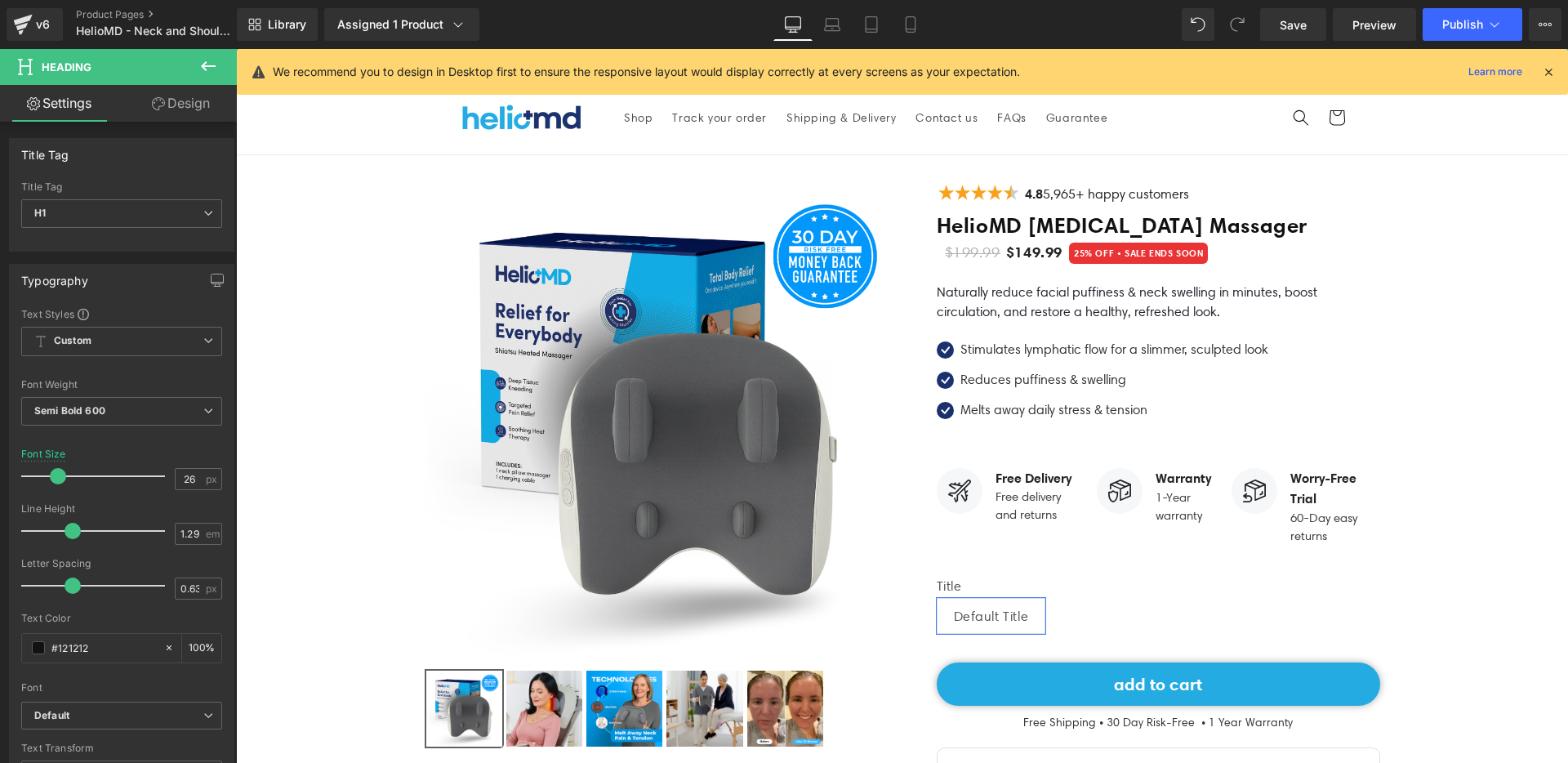
click at [191, 107] on link "Design" at bounding box center [181, 103] width 118 height 37
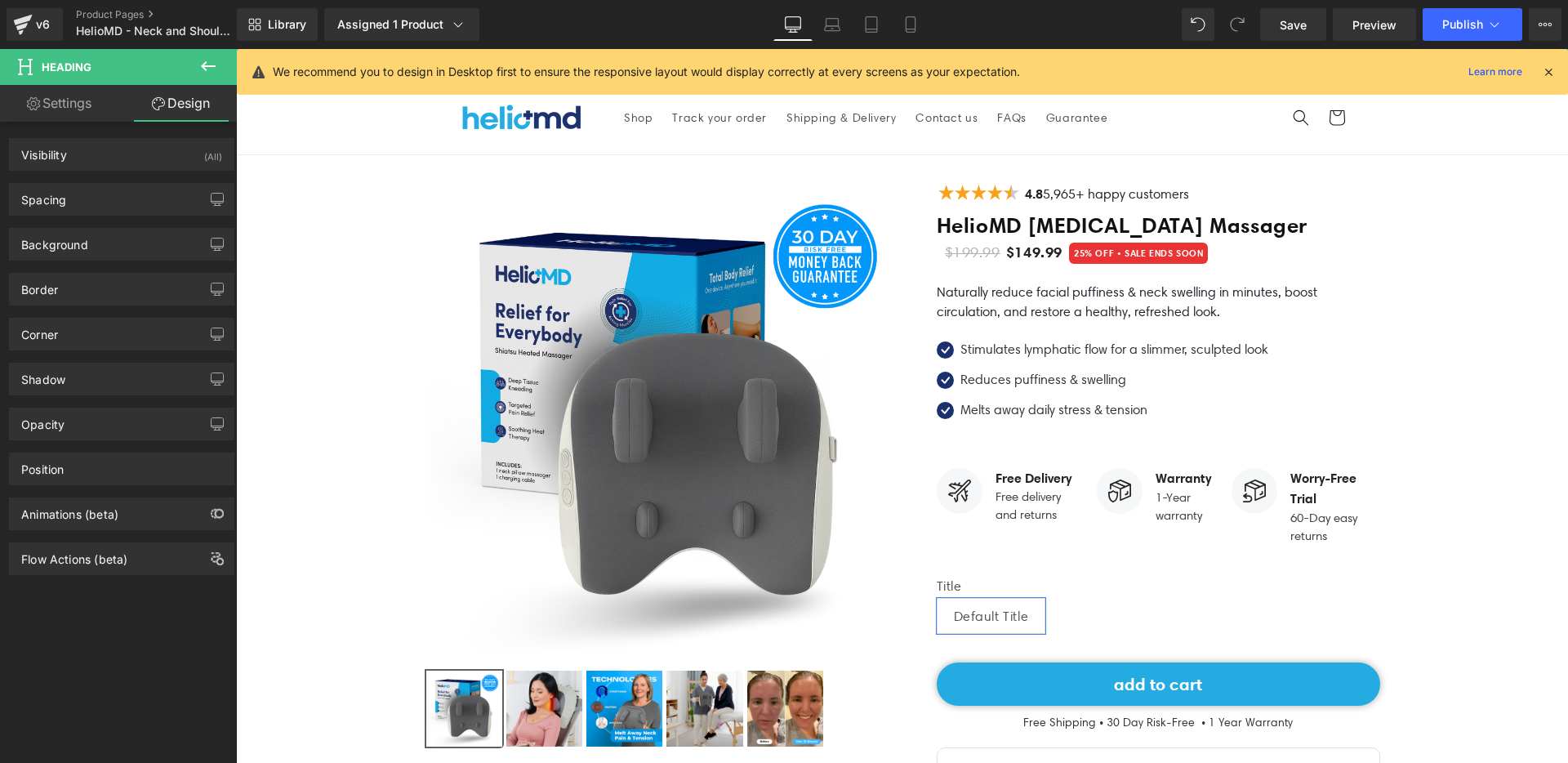
type input "0"
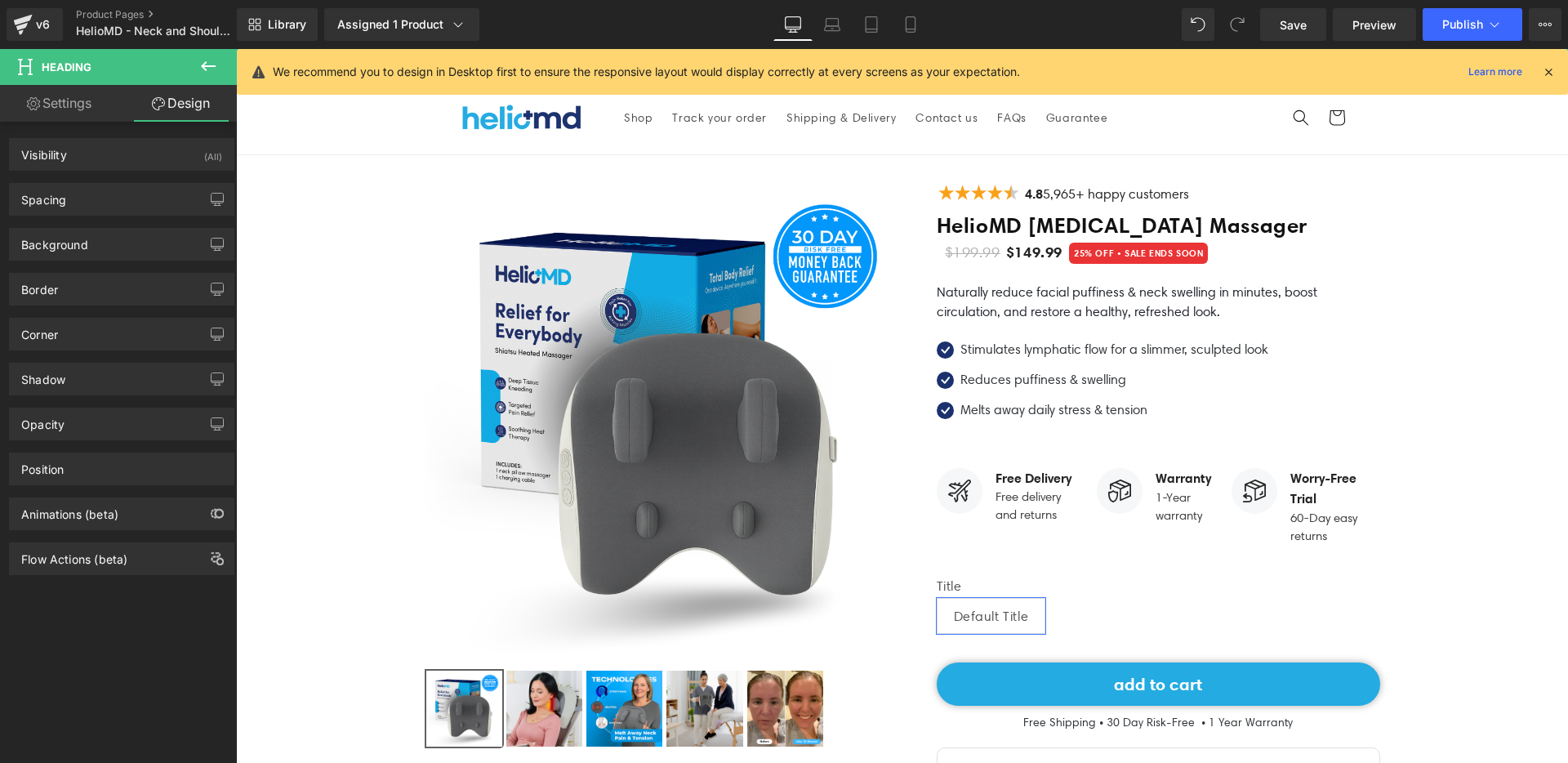
type input "0"
click at [108, 211] on div "Spacing" at bounding box center [122, 199] width 224 height 31
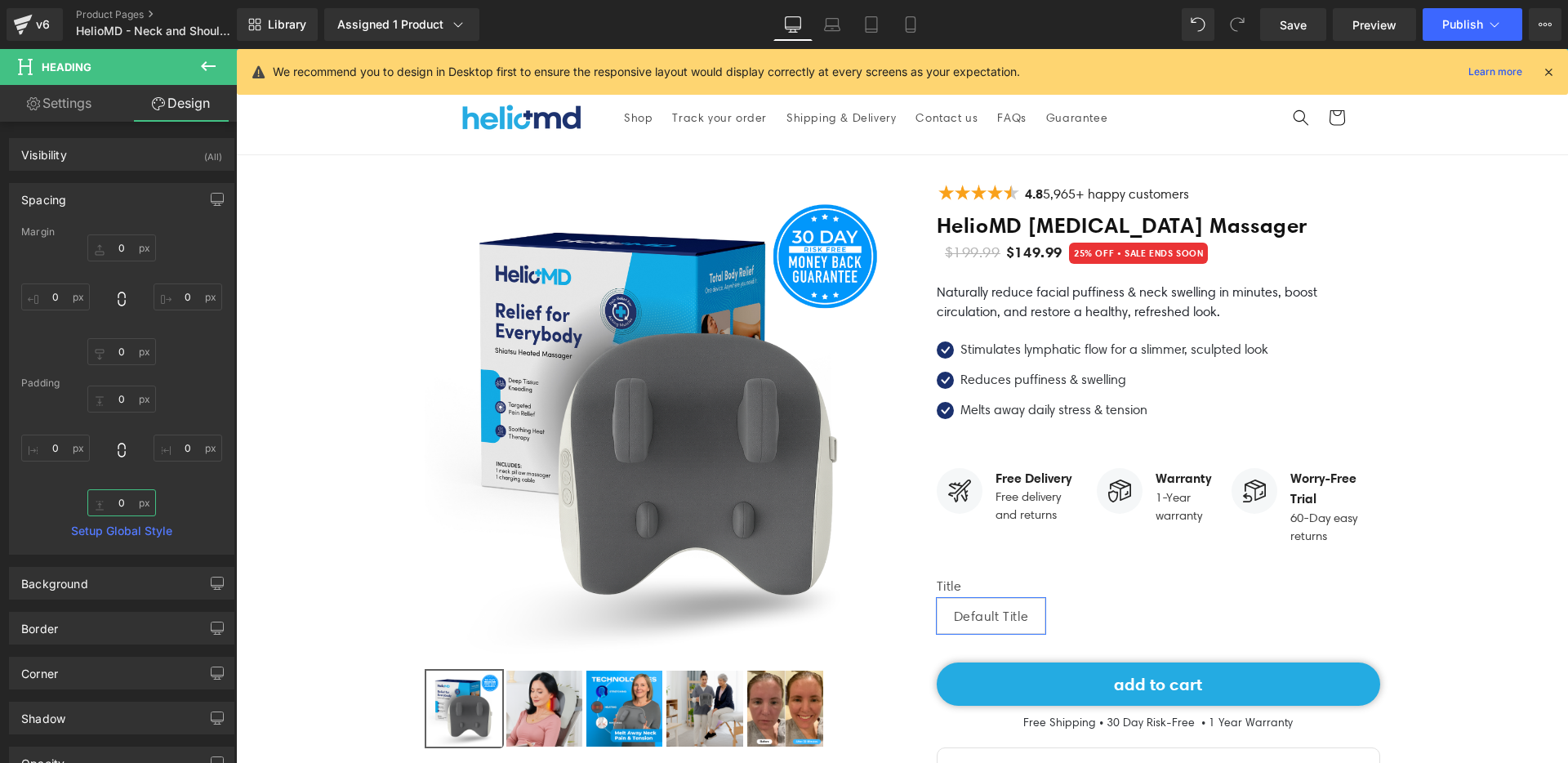
click at [136, 502] on input "0" at bounding box center [122, 502] width 69 height 27
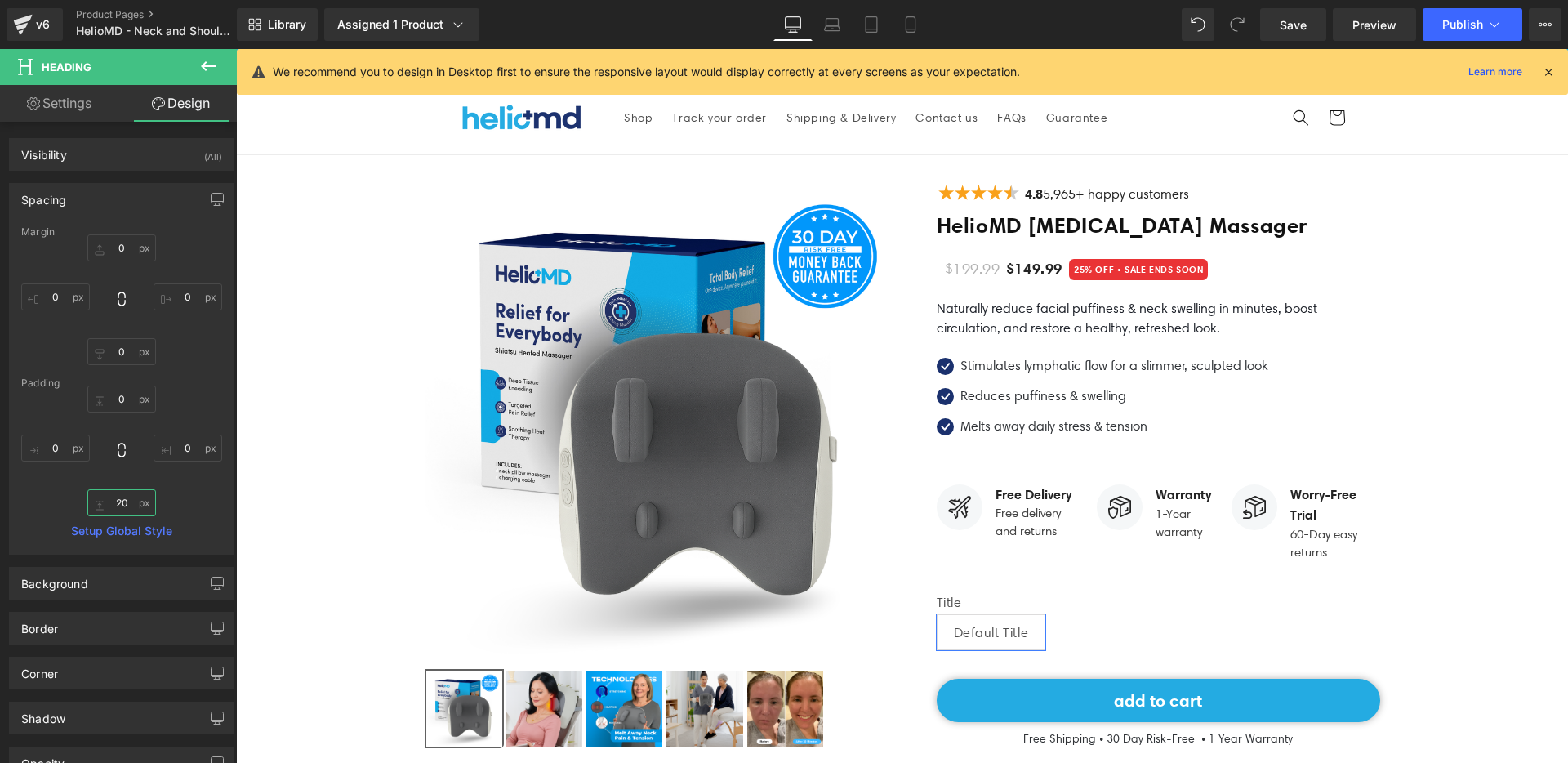
type input "2"
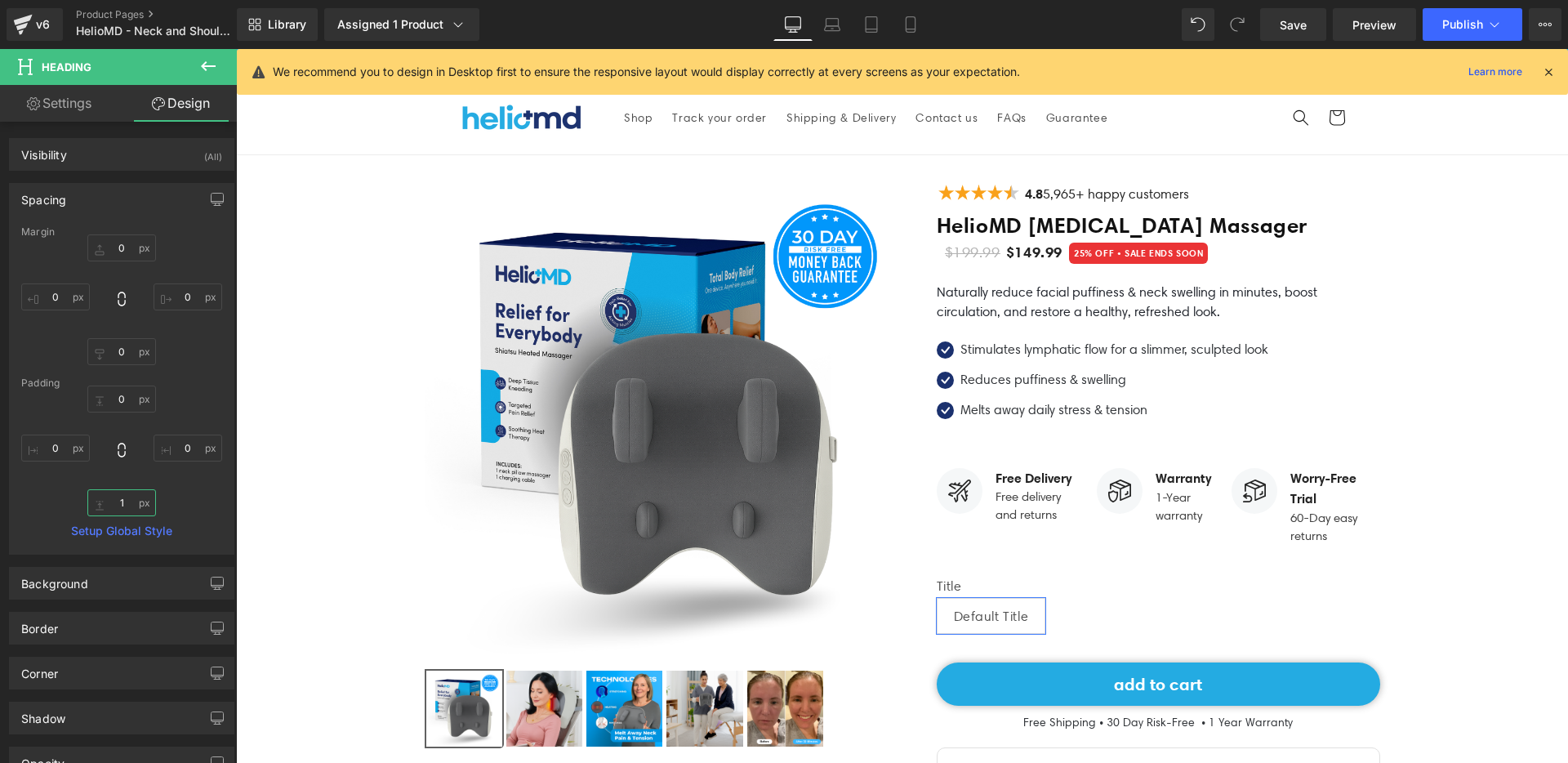
type input "10"
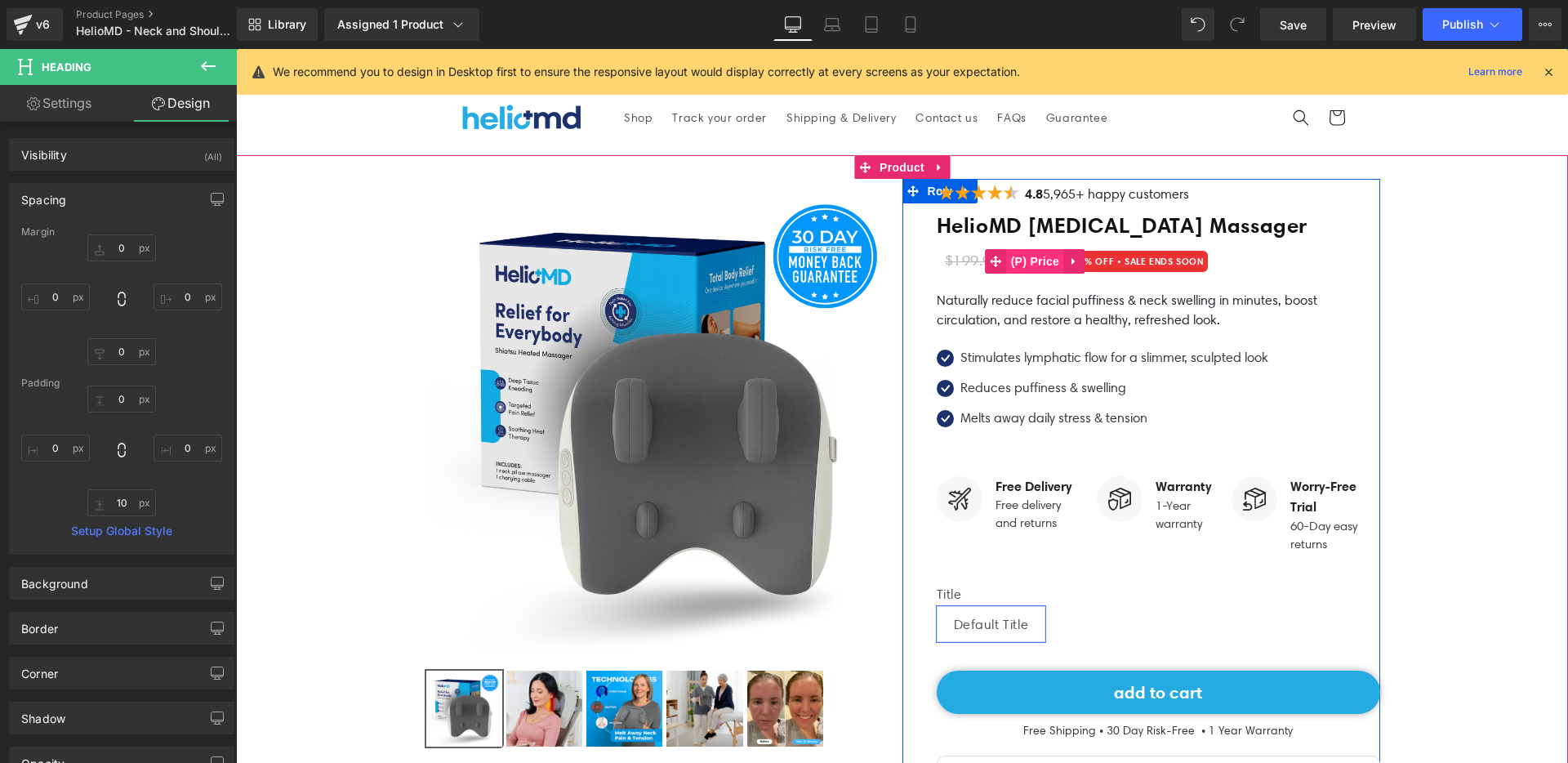
click at [1026, 259] on span "(P) Price" at bounding box center [1035, 262] width 57 height 25
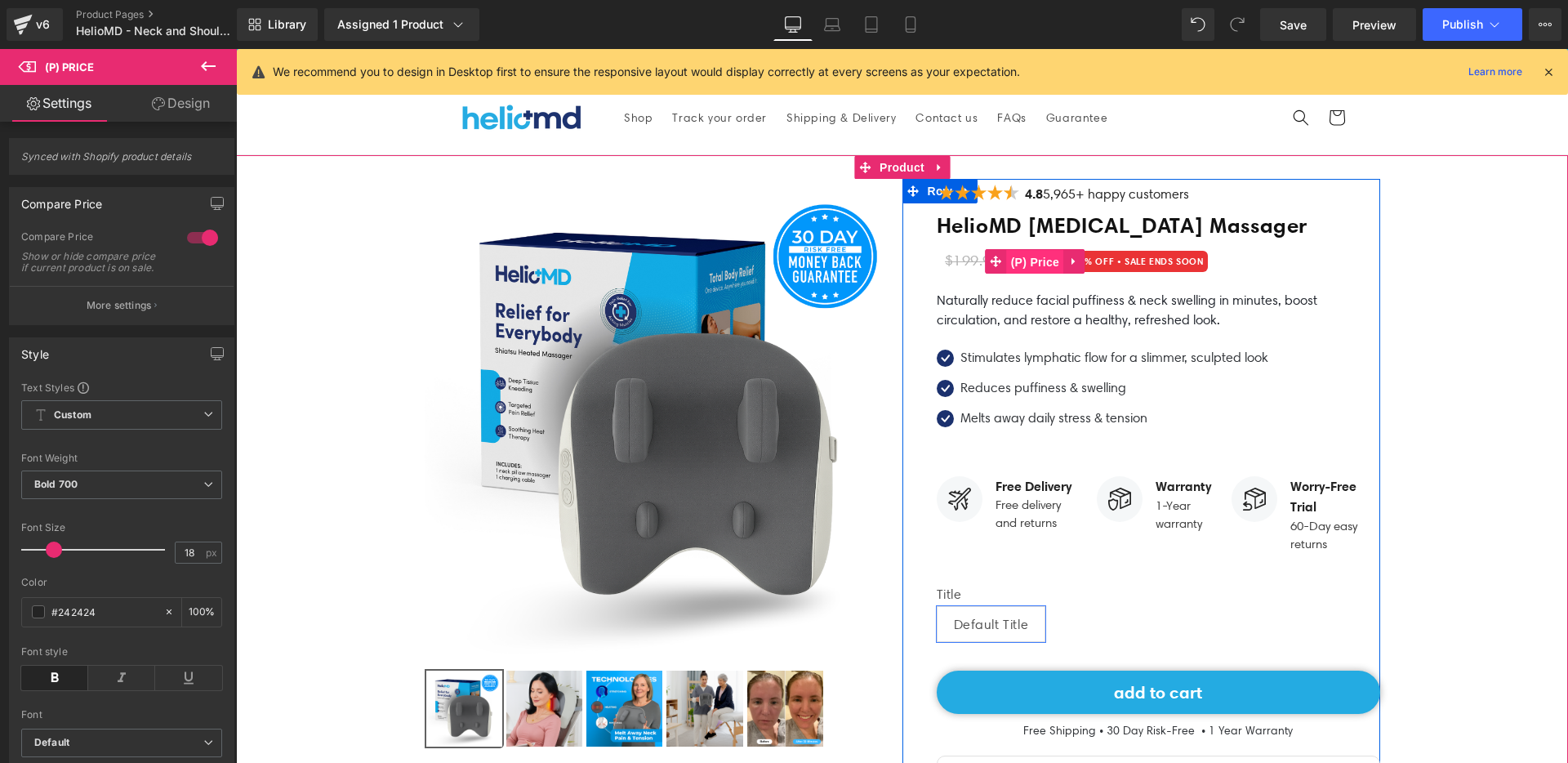
click at [1013, 260] on span "(P) Price" at bounding box center [1035, 263] width 57 height 25
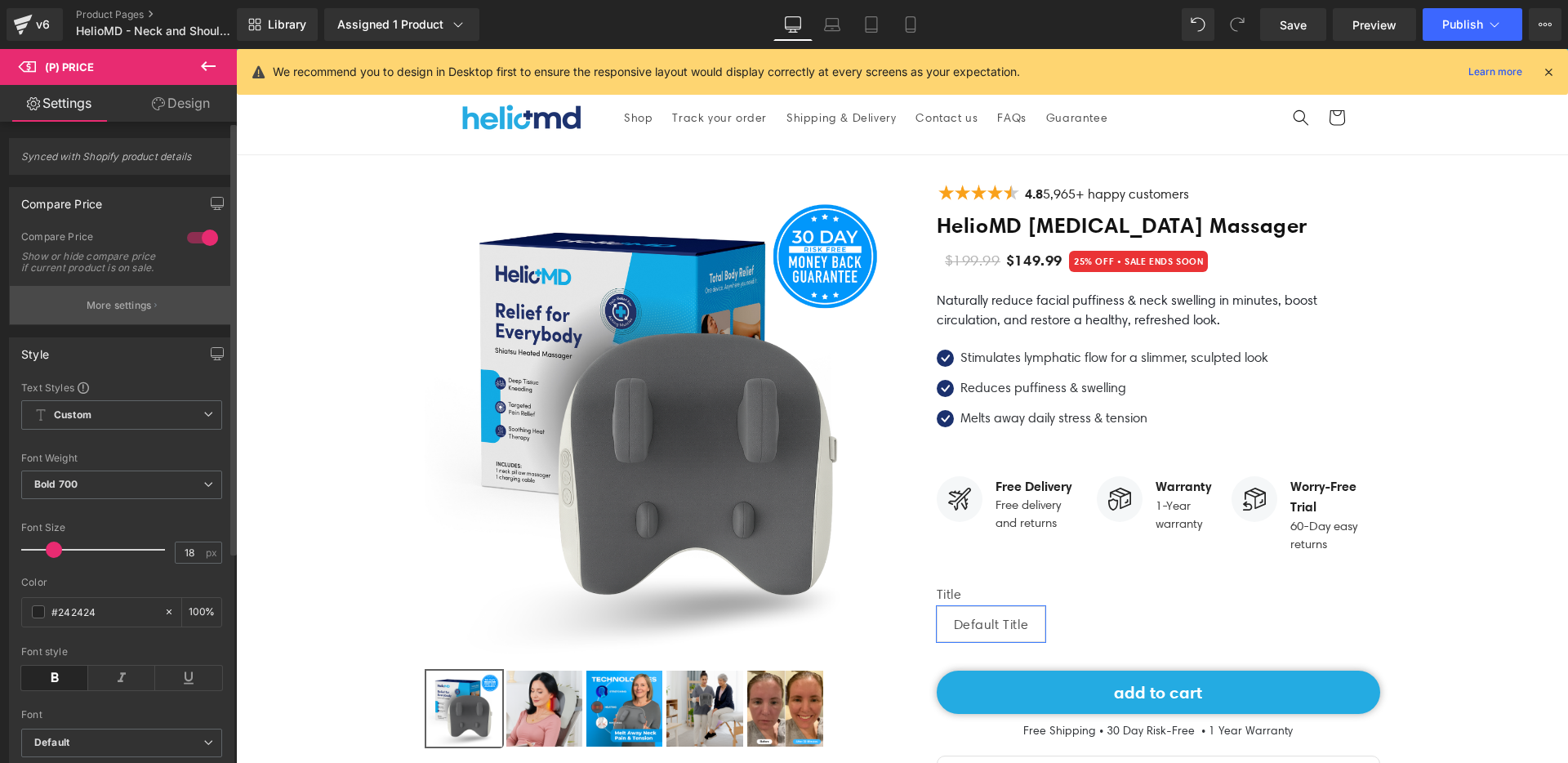
click at [104, 313] on p "More settings" at bounding box center [119, 305] width 65 height 15
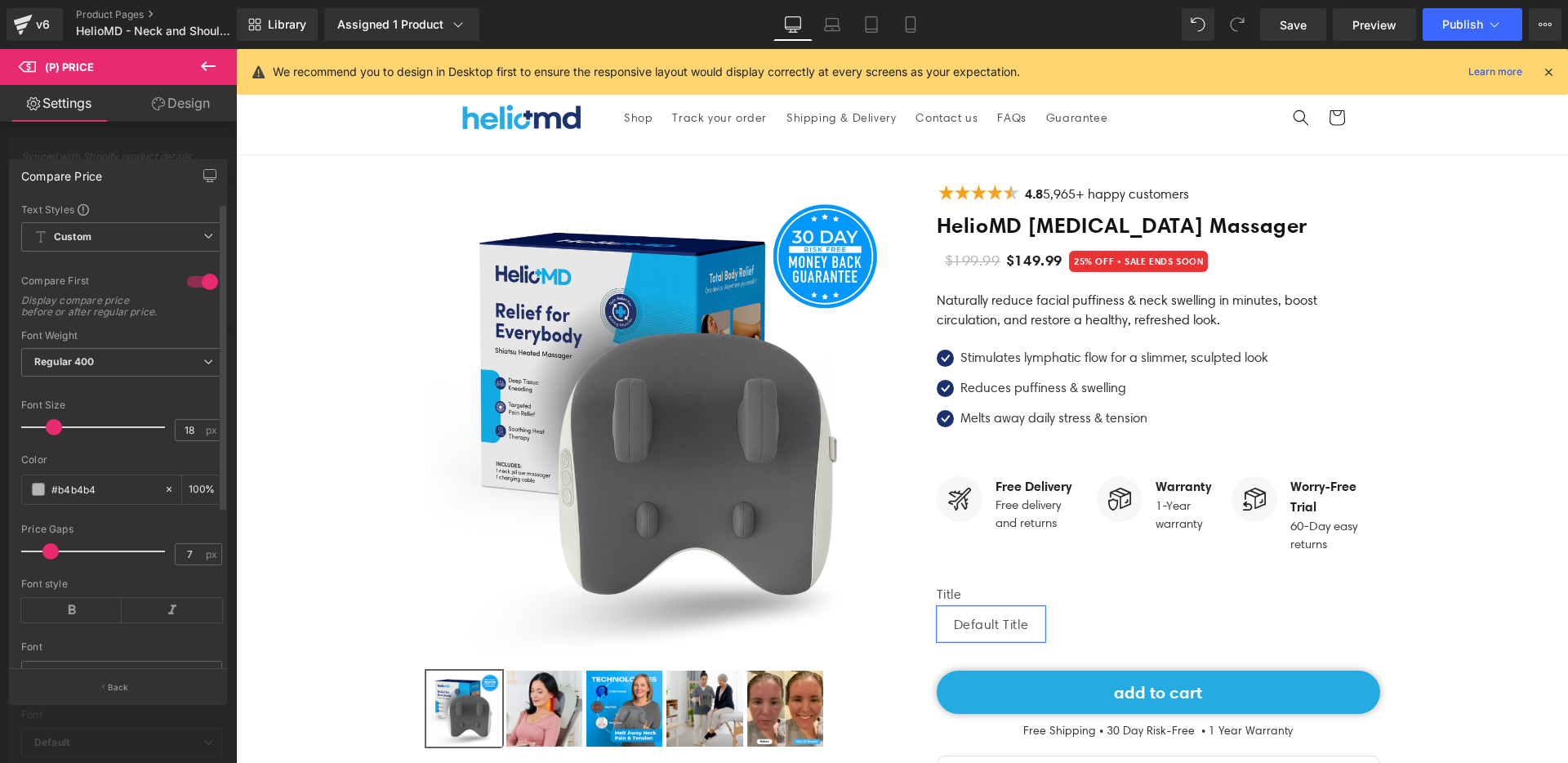
click at [200, 282] on div at bounding box center [203, 282] width 40 height 26
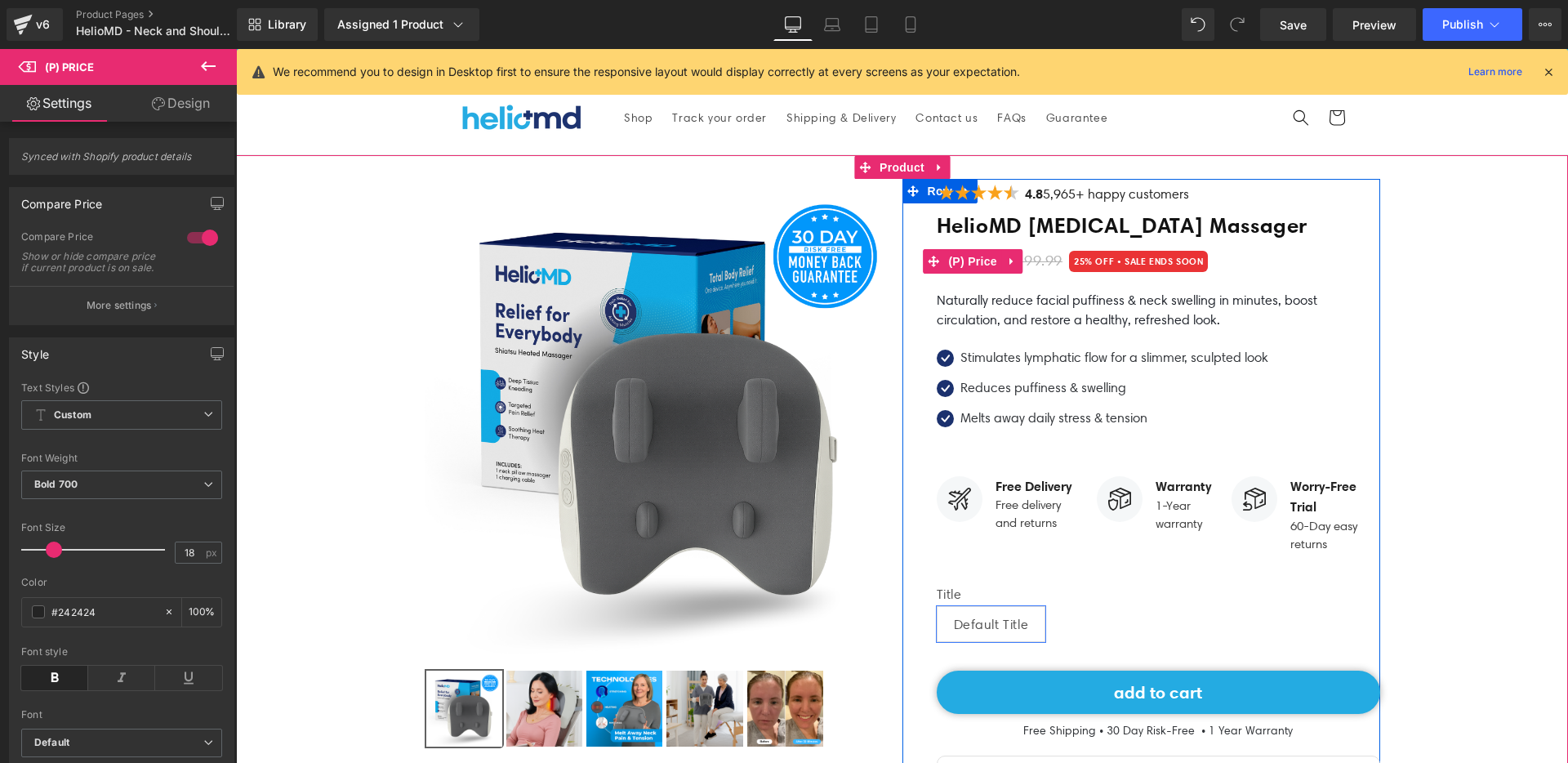
click at [965, 263] on span "(P) Price" at bounding box center [973, 262] width 57 height 25
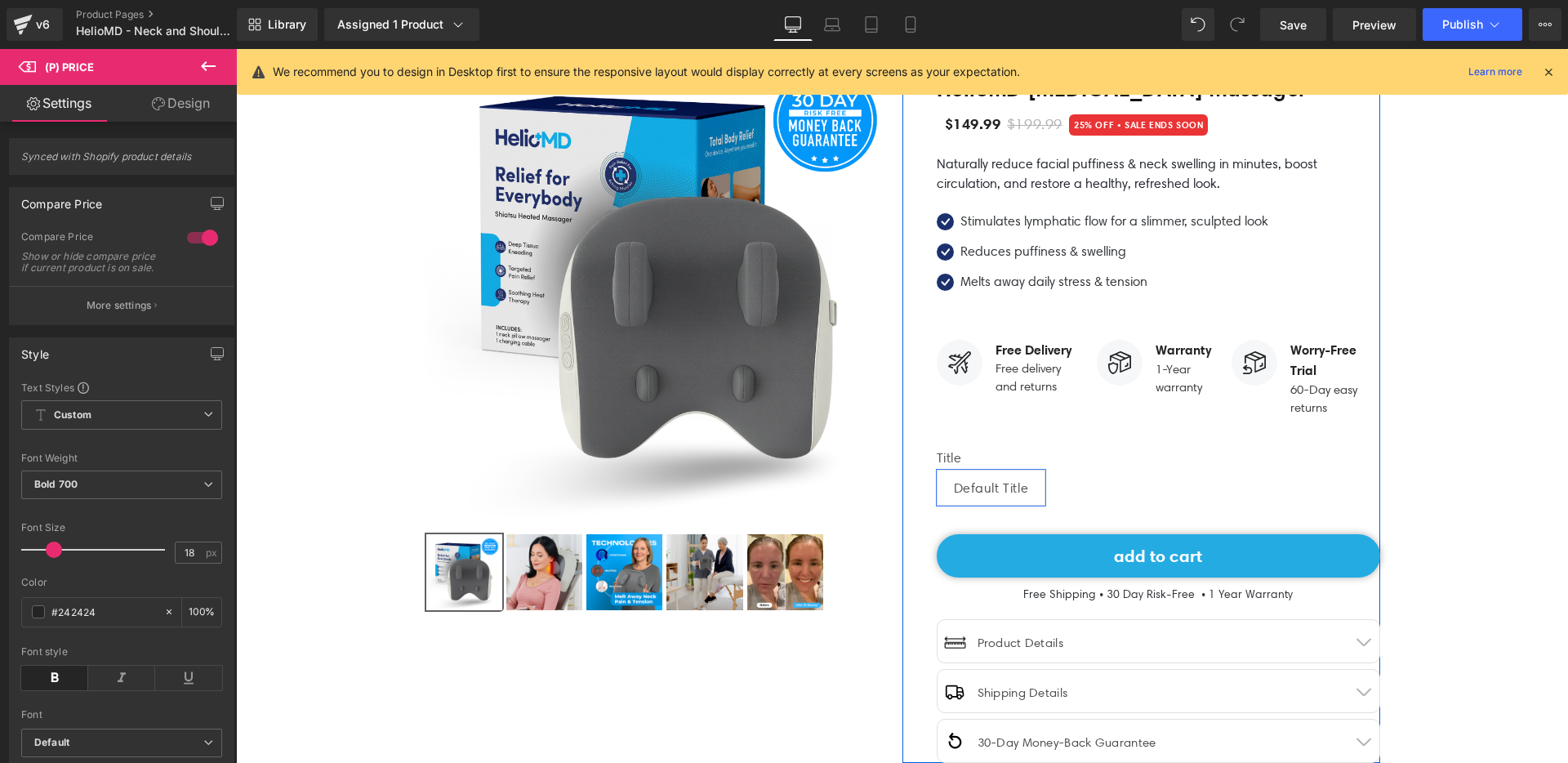
scroll to position [100, 0]
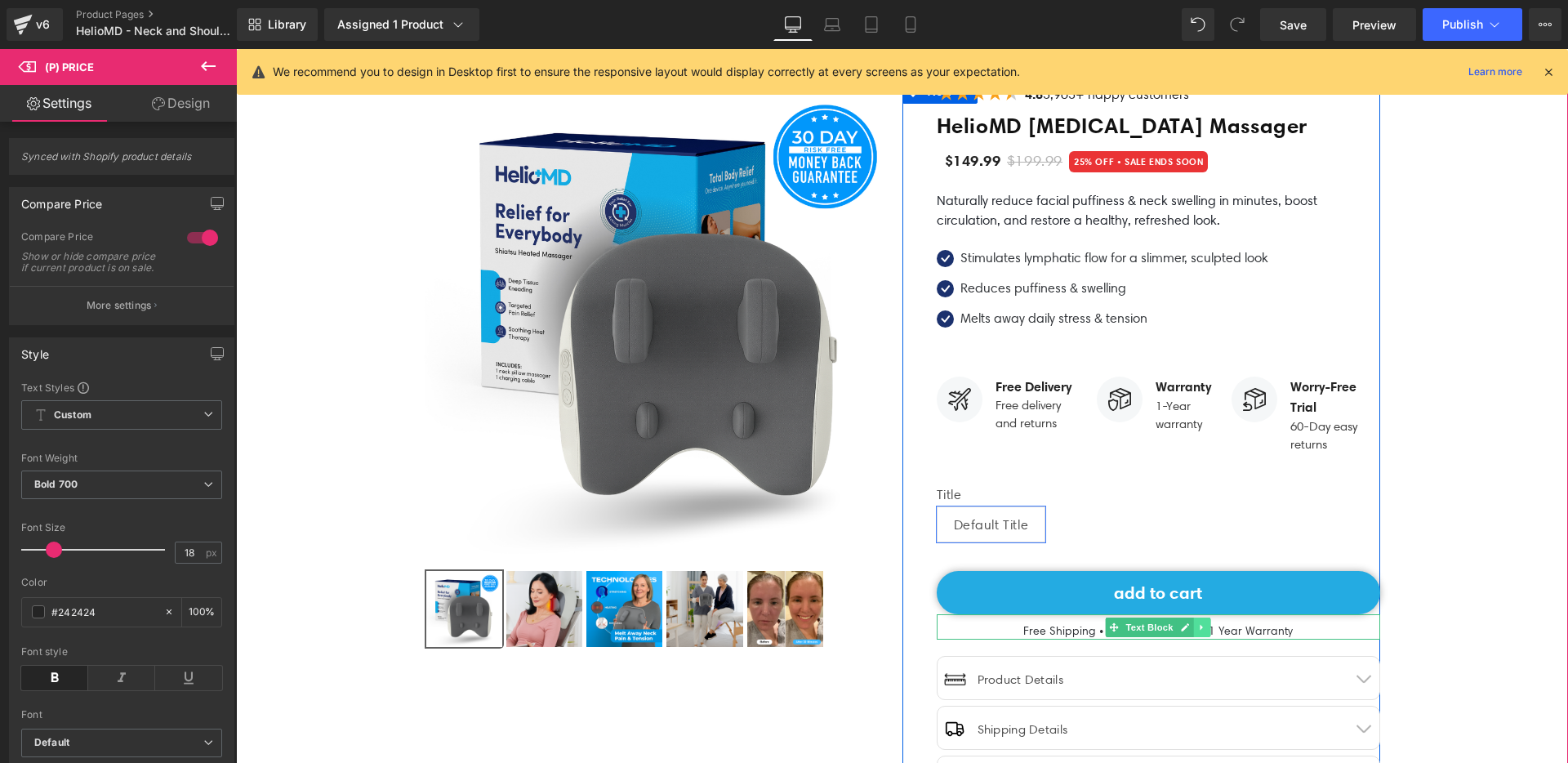
click at [1197, 622] on icon at bounding box center [1202, 626] width 9 height 10
click at [1208, 623] on icon at bounding box center [1210, 626] width 9 height 9
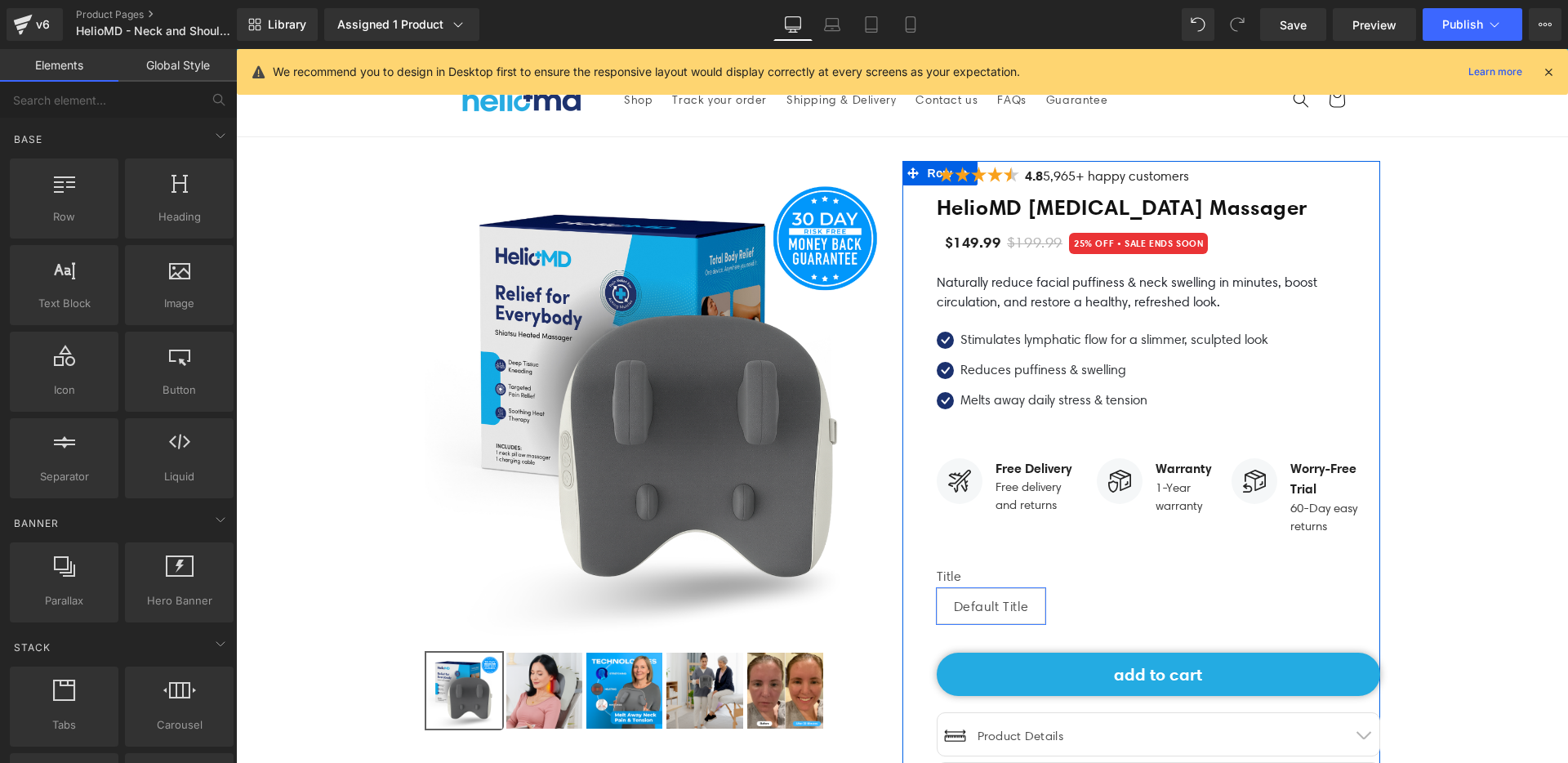
scroll to position [6, 0]
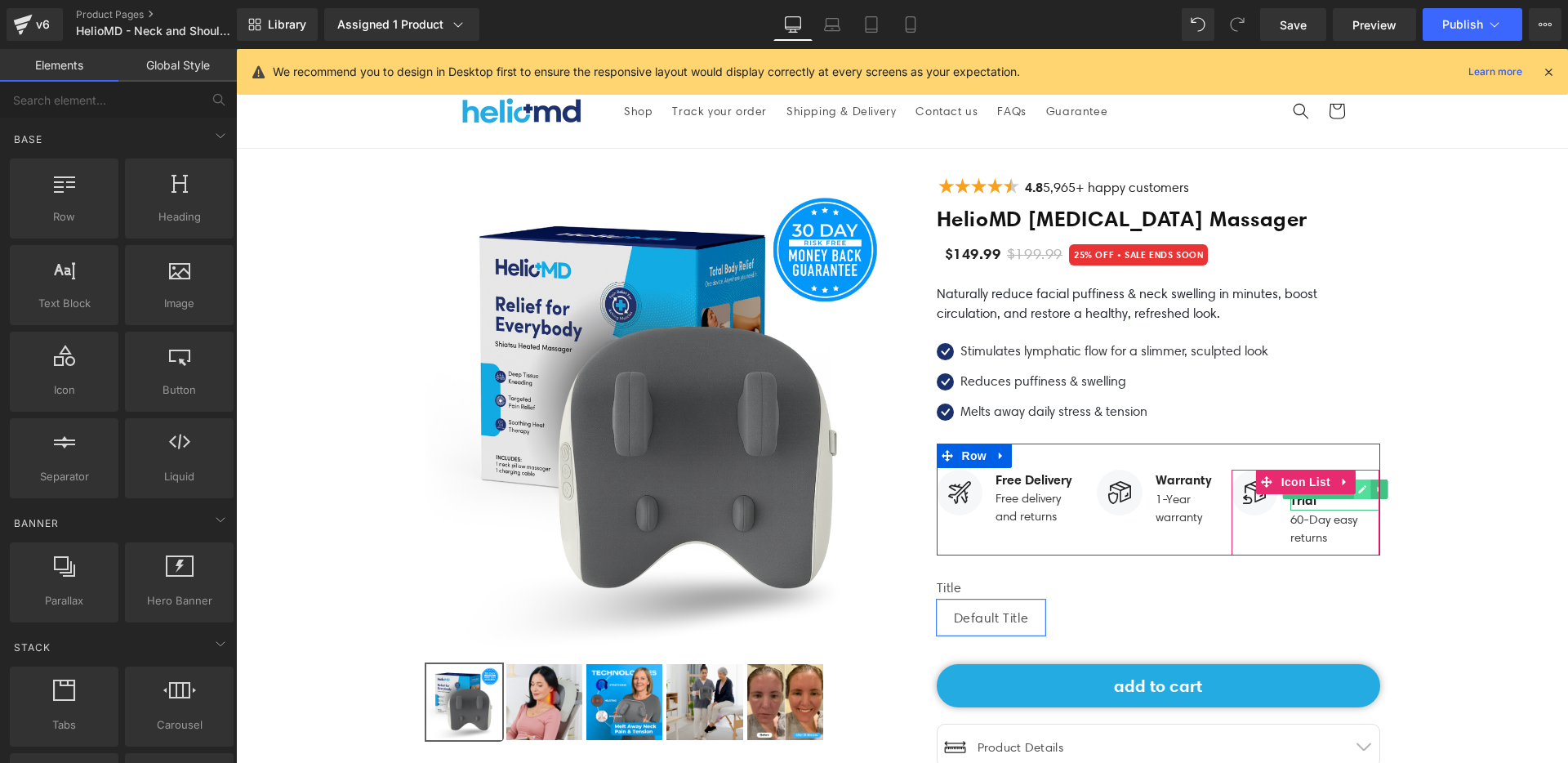
click at [1357, 490] on icon at bounding box center [1362, 489] width 9 height 10
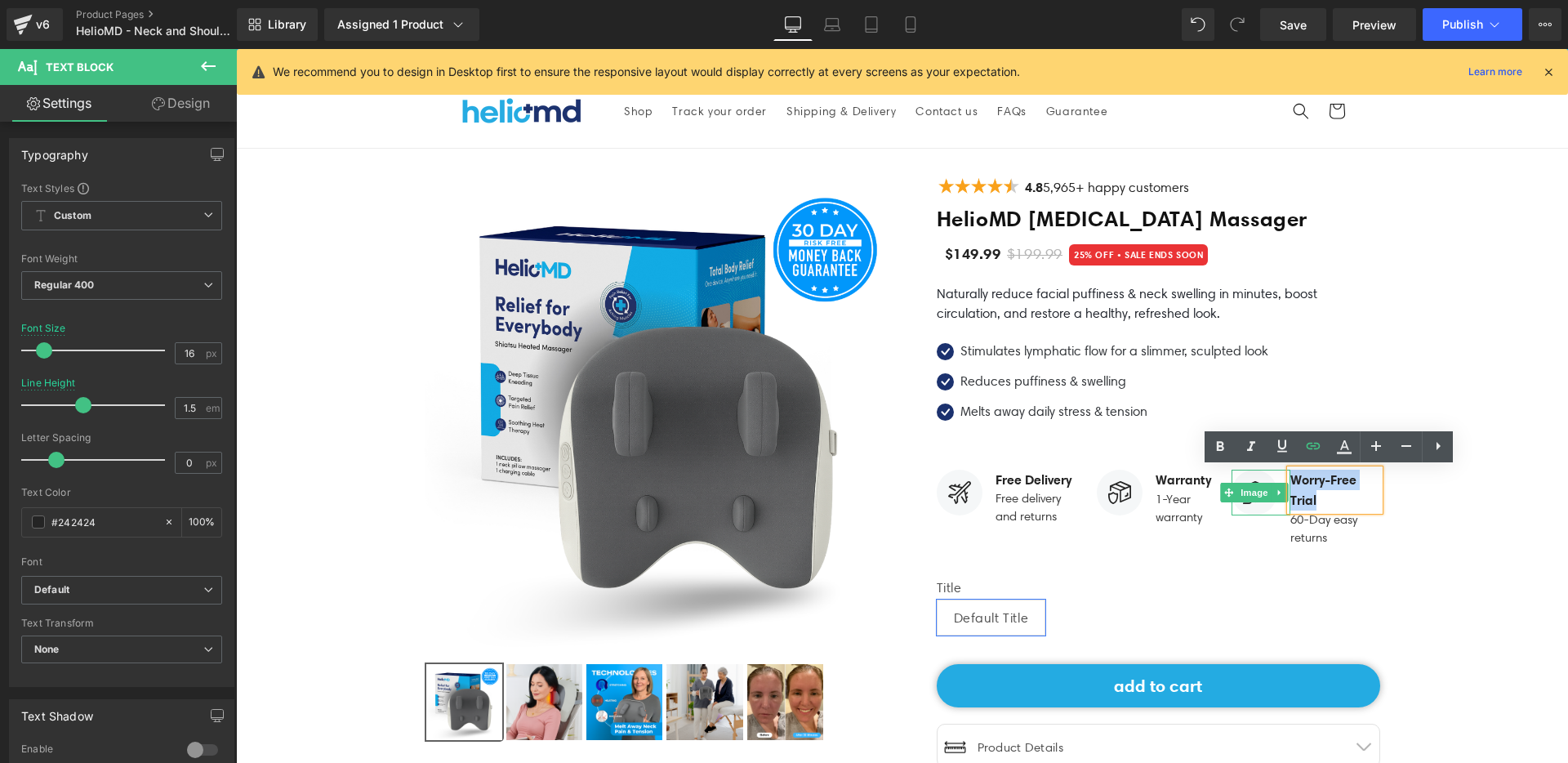
drag, startPoint x: 1328, startPoint y: 495, endPoint x: 1272, endPoint y: 474, distance: 59.8
click at [1272, 474] on li "Image Worry-Free Trial Text Block 60-Day easy returns Text Block" at bounding box center [1305, 508] width 148 height 78
click at [1331, 498] on p "Worry-Free Trial" at bounding box center [1335, 490] width 89 height 41
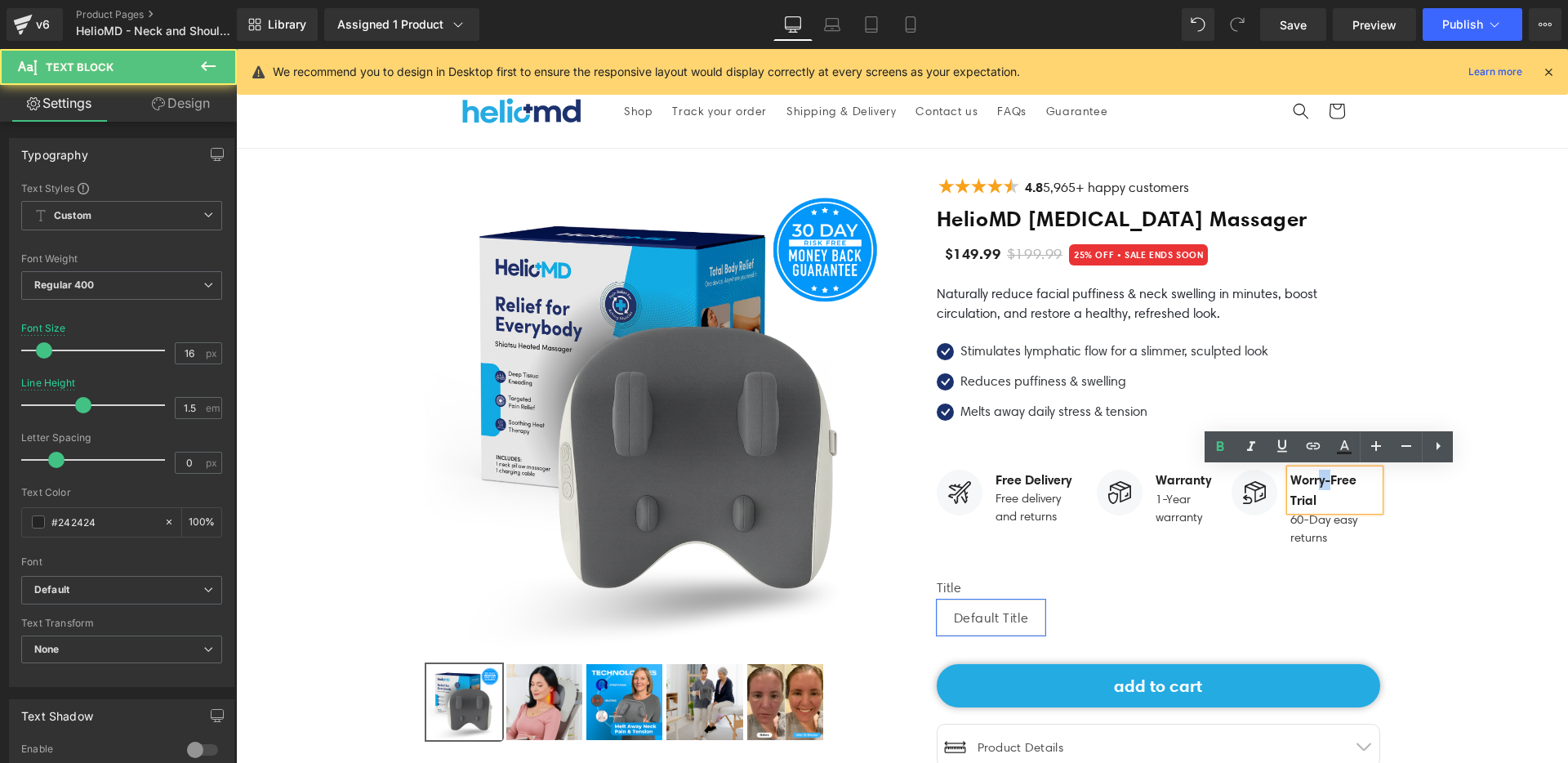
drag, startPoint x: 1328, startPoint y: 479, endPoint x: 1317, endPoint y: 478, distance: 11.0
click at [1317, 478] on strong "Worry-Free Trial" at bounding box center [1323, 490] width 66 height 37
click at [1319, 496] on p "Worry-Free Trial" at bounding box center [1335, 490] width 89 height 41
drag, startPoint x: 1353, startPoint y: 478, endPoint x: 1280, endPoint y: 477, distance: 73.0
click at [1291, 477] on div "Worry-Free Trial" at bounding box center [1335, 490] width 89 height 41
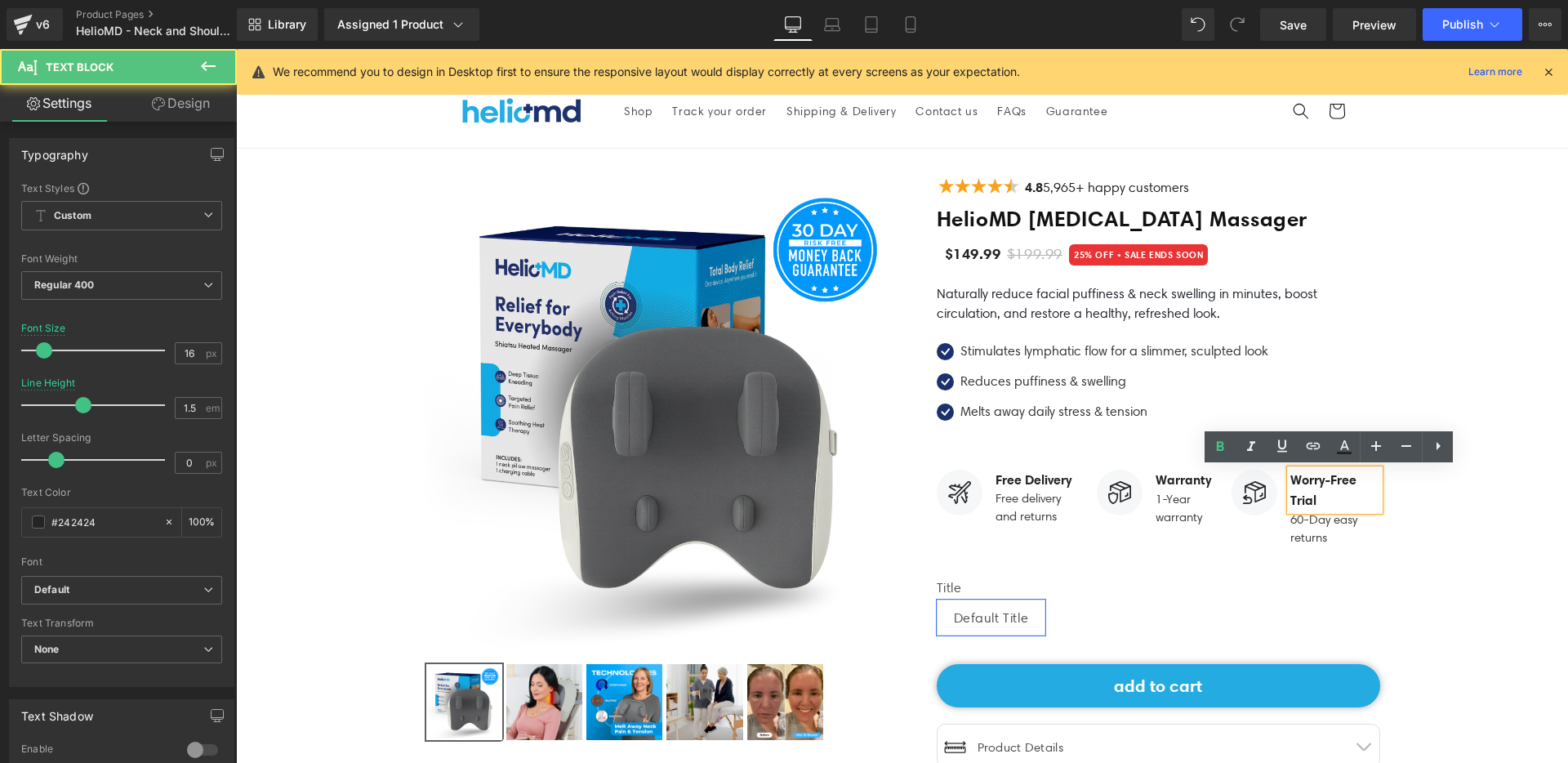
click at [1291, 498] on strong "Worry-Free Trial" at bounding box center [1323, 490] width 66 height 37
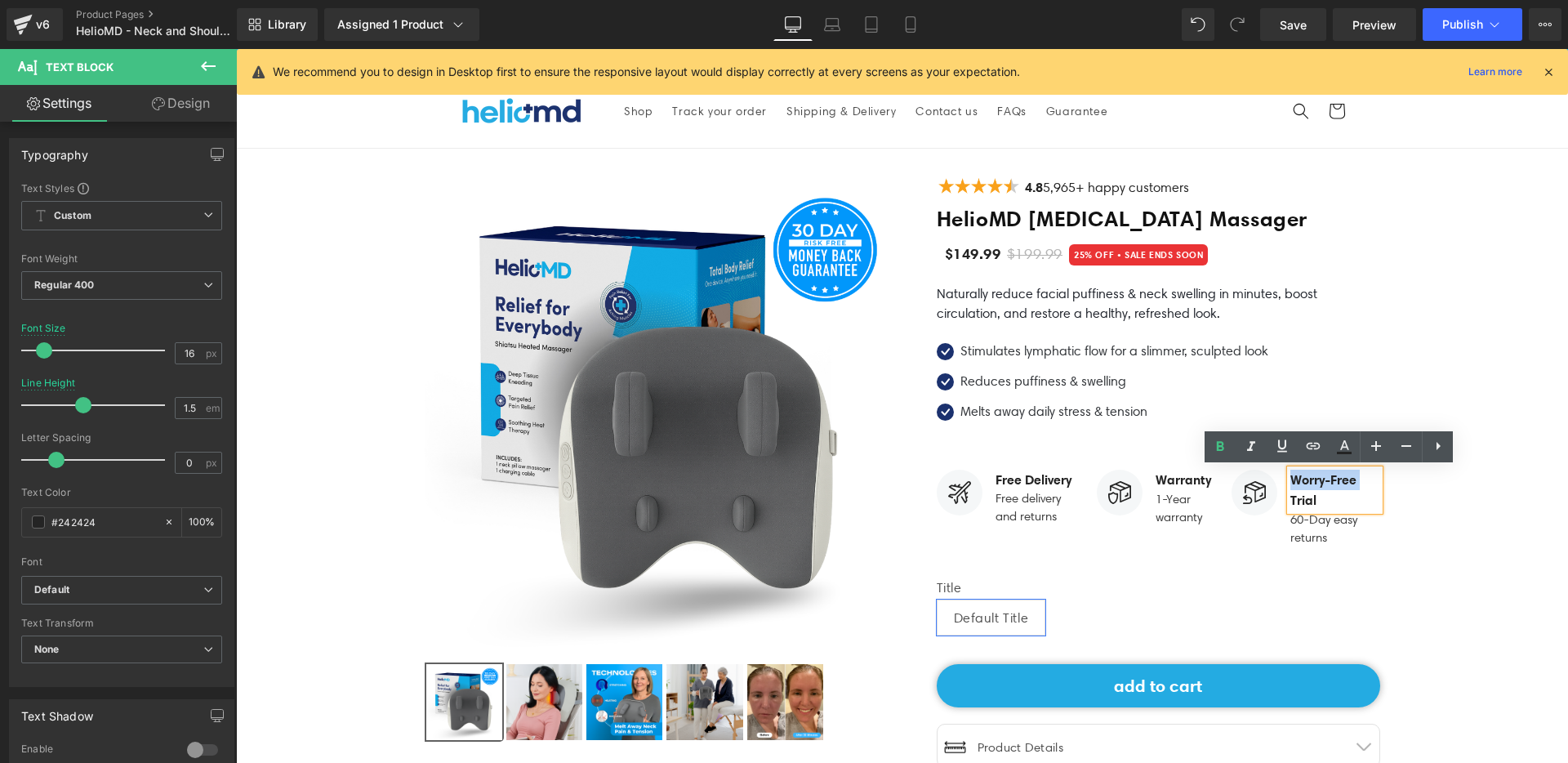
drag, startPoint x: 1286, startPoint y: 497, endPoint x: 1287, endPoint y: 471, distance: 26.0
click at [1291, 471] on strong "Worry-Free Trial" at bounding box center [1323, 490] width 66 height 37
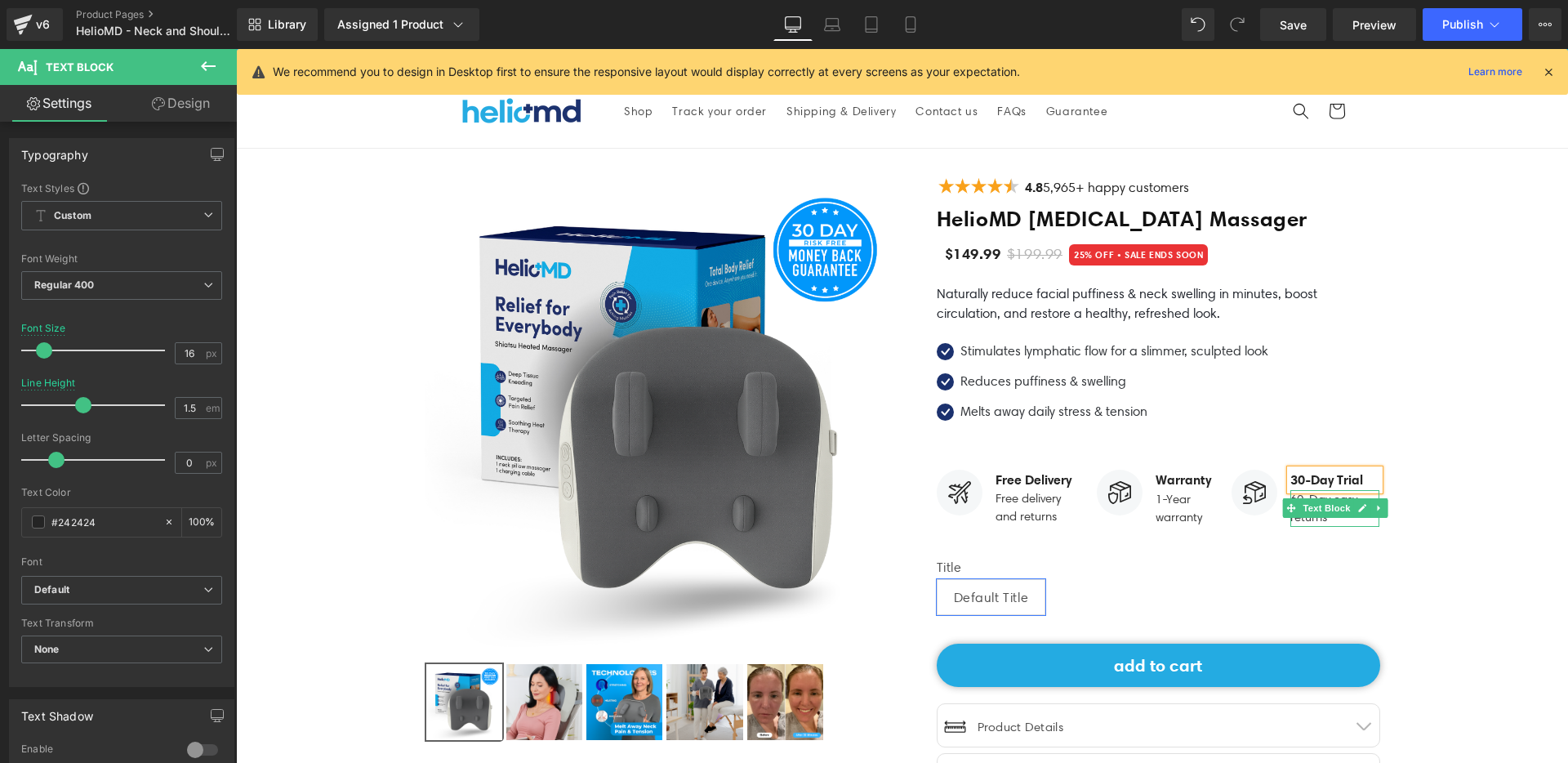
click at [1320, 520] on p "60-Day easy returns" at bounding box center [1335, 508] width 89 height 37
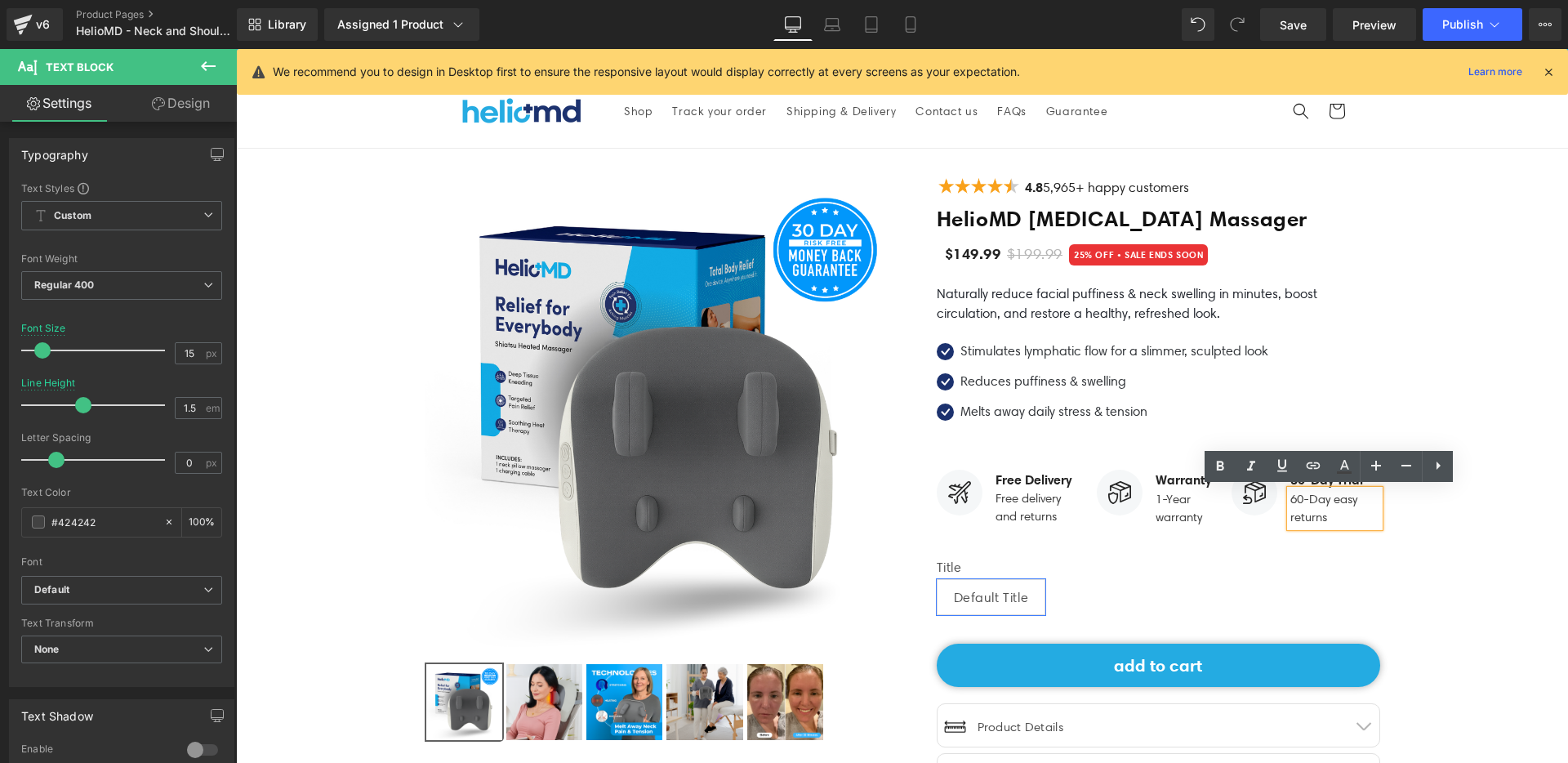
click at [1296, 497] on p "60-Day easy returns" at bounding box center [1335, 508] width 89 height 37
click at [1292, 497] on p "60-Day easy returns" at bounding box center [1335, 508] width 89 height 37
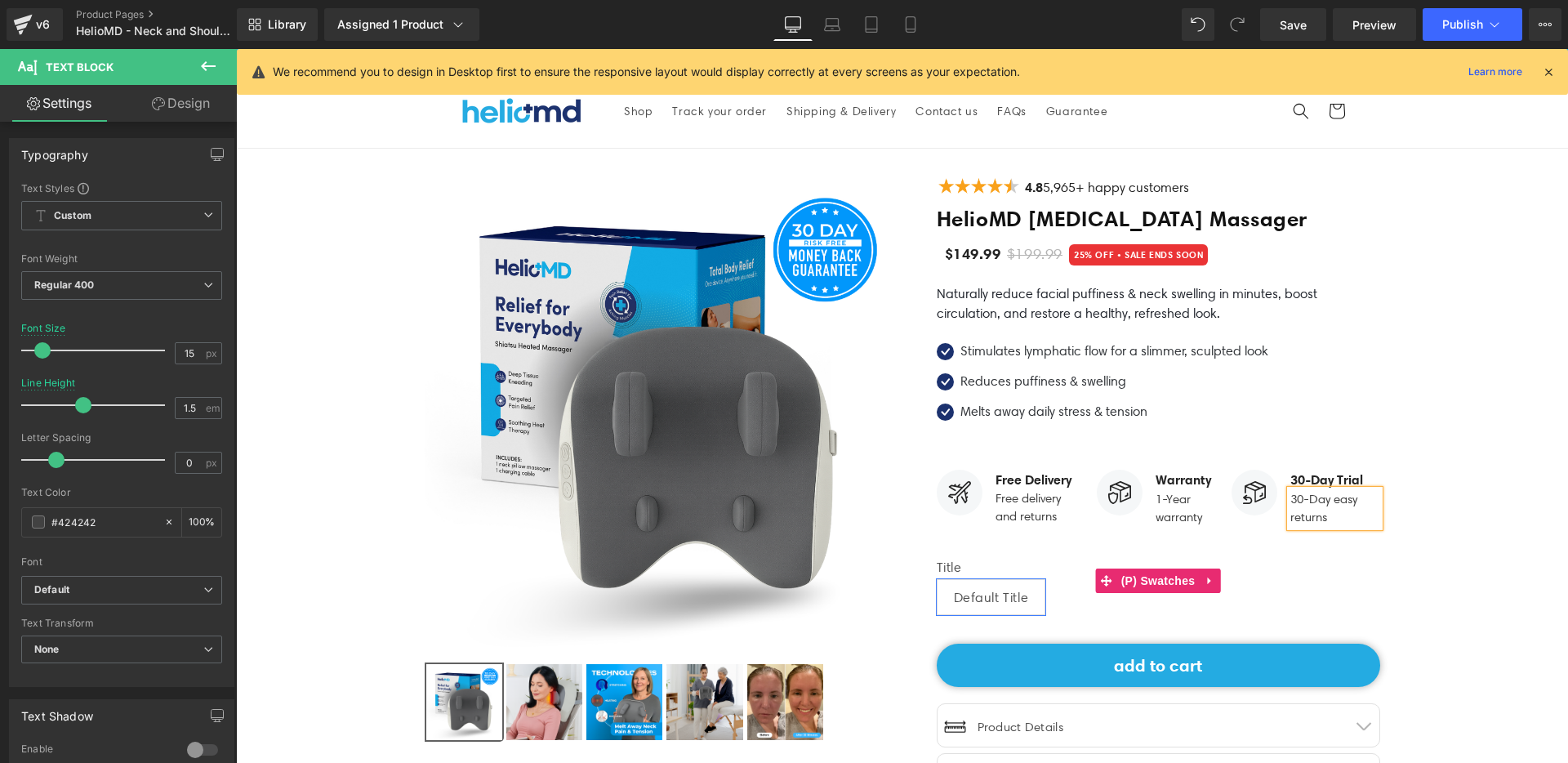
click at [1327, 577] on div "Title Default Title" at bounding box center [1158, 593] width 443 height 68
click at [879, 26] on icon at bounding box center [871, 25] width 17 height 17
type input "14"
type input "100"
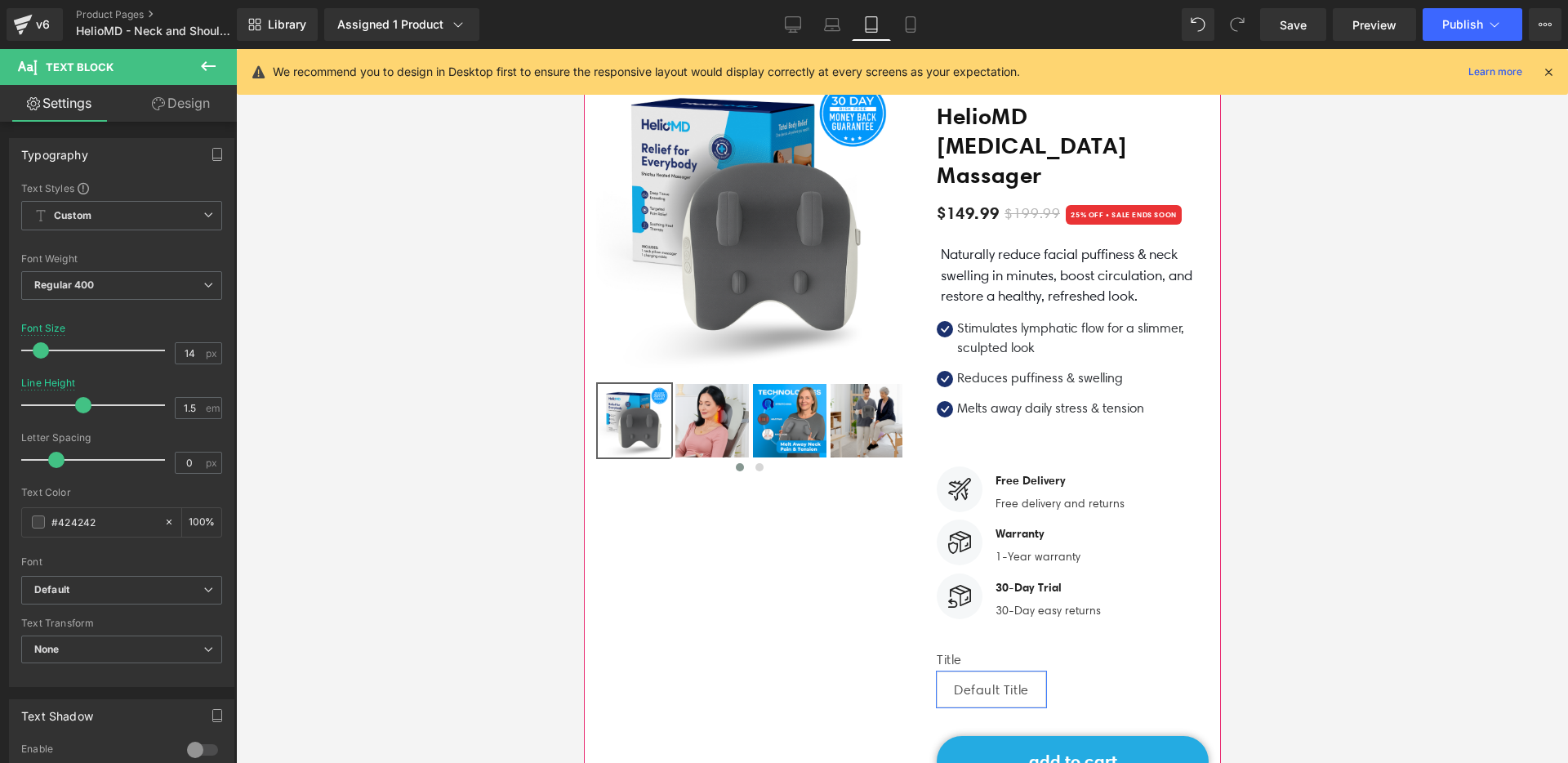
scroll to position [0, 0]
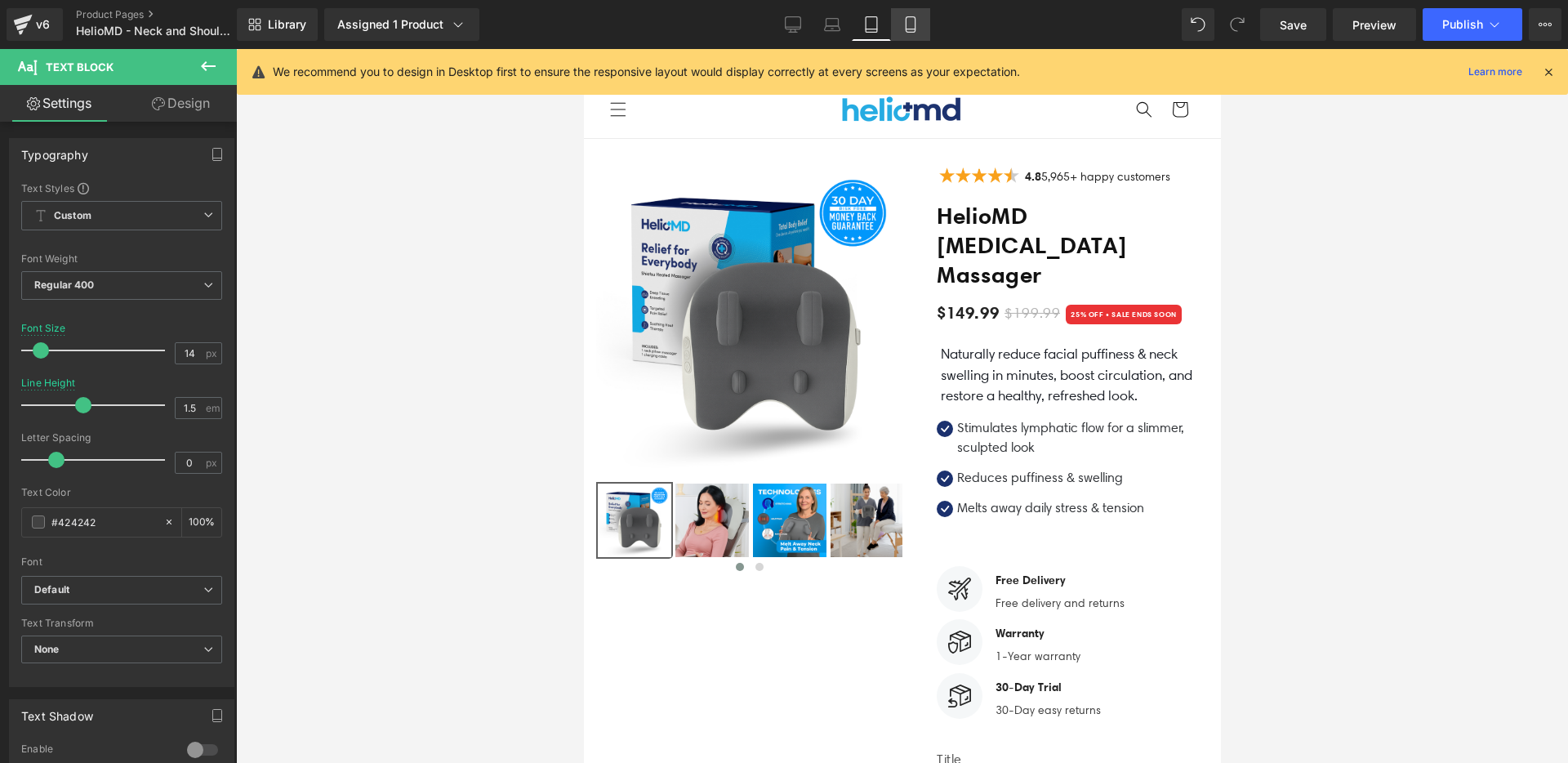
click at [913, 29] on icon at bounding box center [910, 29] width 9 height 0
type input "12"
type input "1.3"
type input "100"
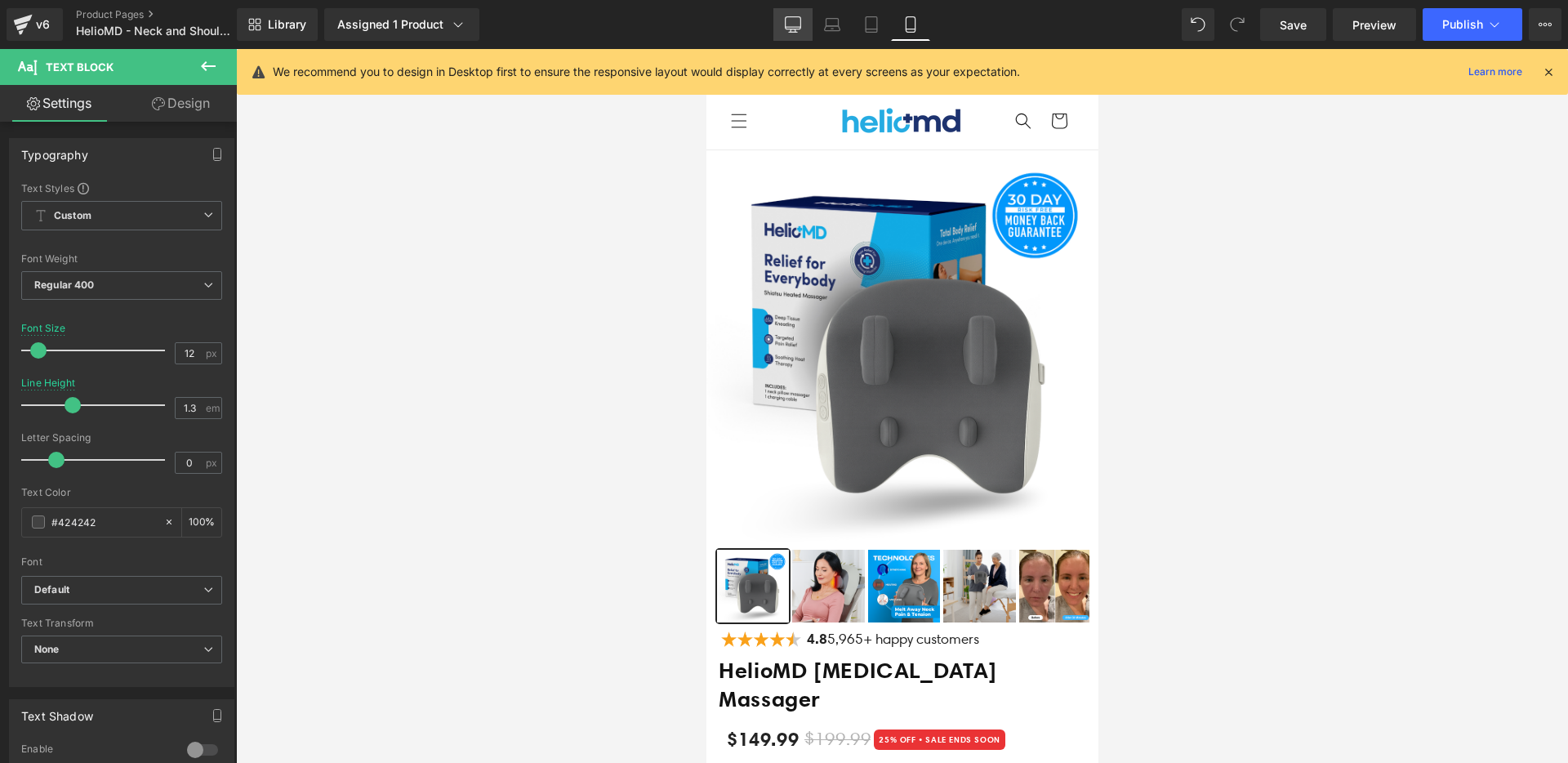
click at [792, 27] on icon at bounding box center [794, 27] width 16 height 0
type input "15"
type input "1.5"
type input "100"
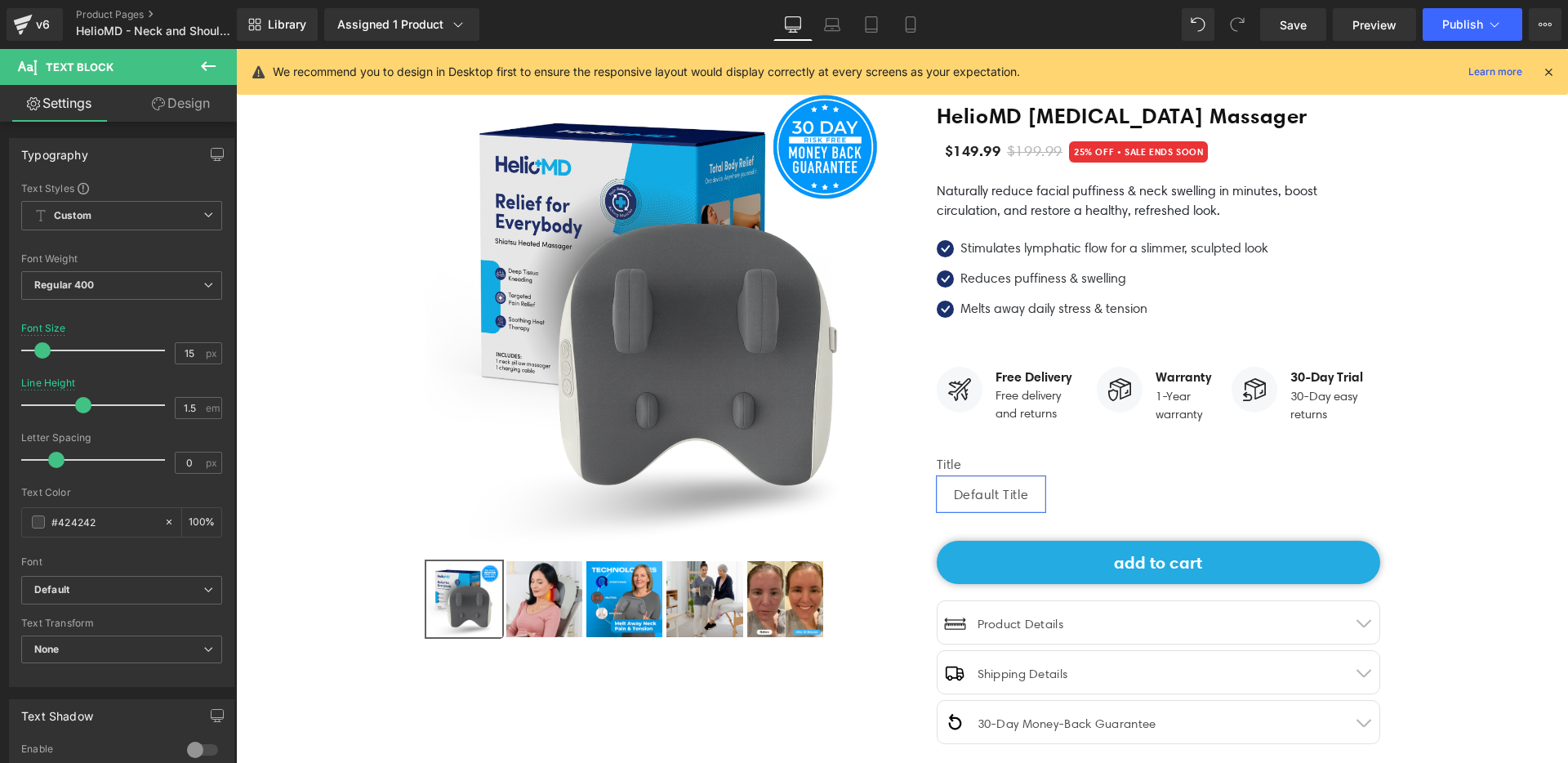
scroll to position [100, 0]
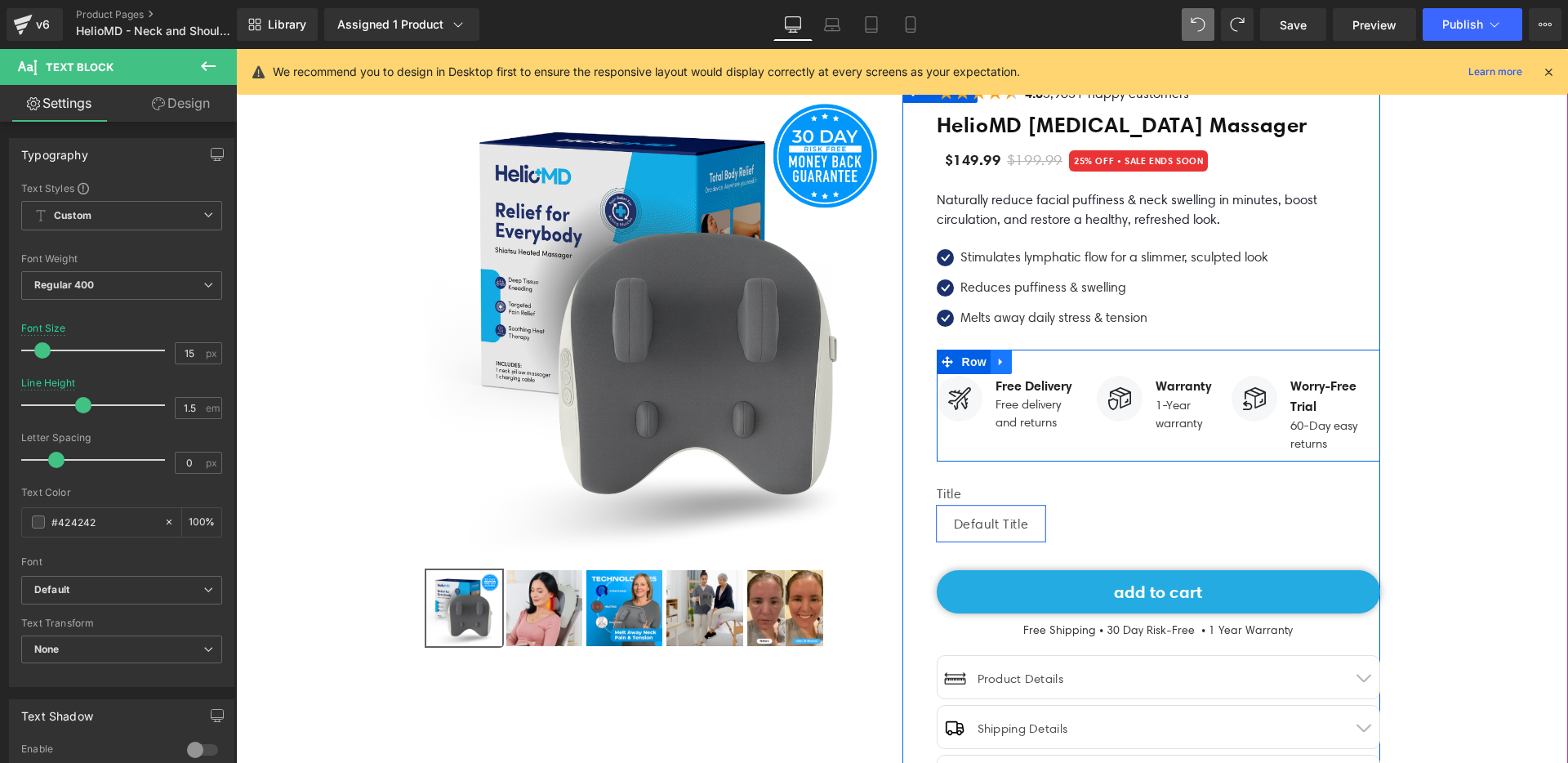
click at [1002, 363] on link at bounding box center [1002, 362] width 21 height 25
click at [1038, 365] on icon at bounding box center [1043, 361] width 11 height 11
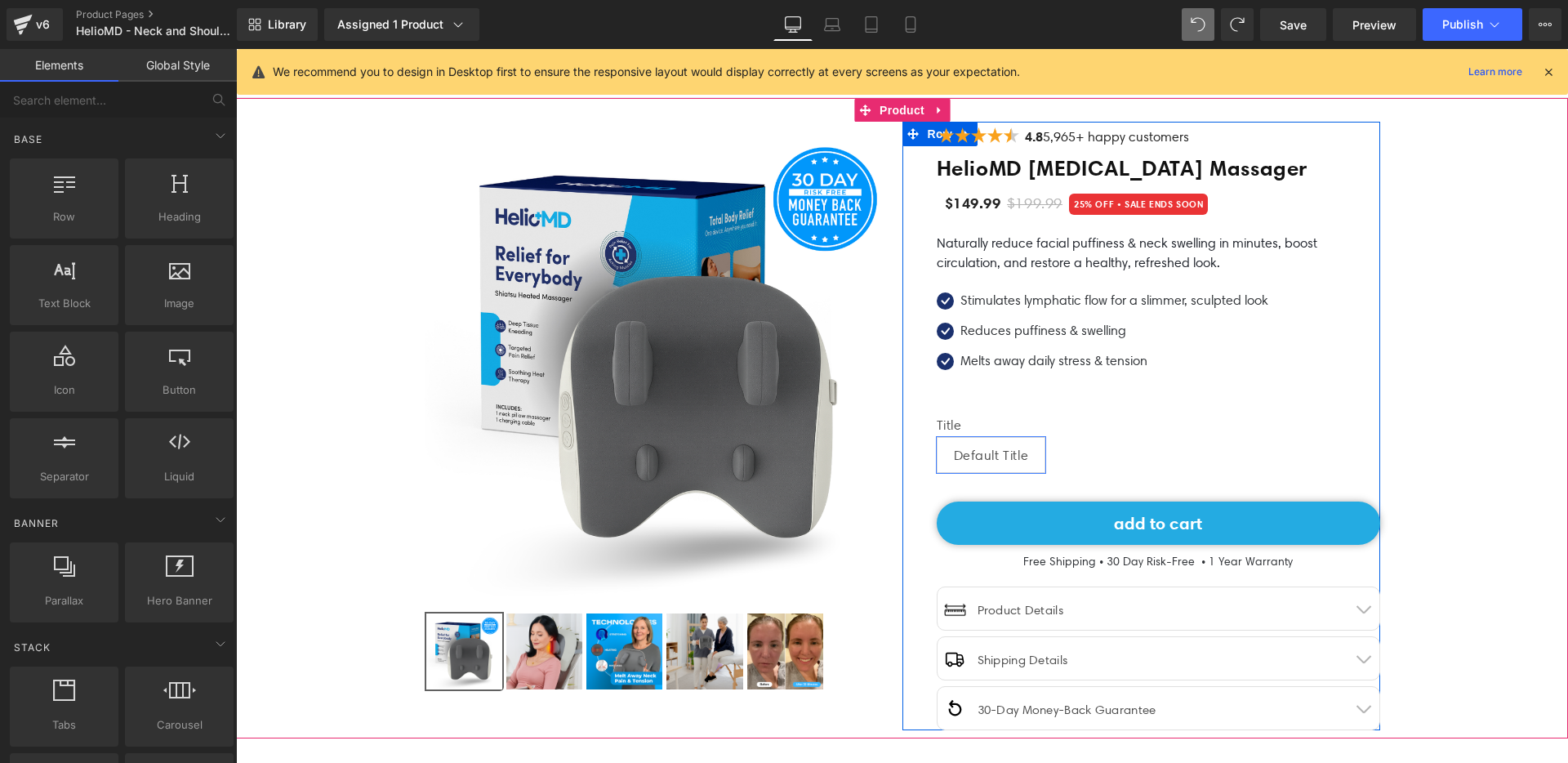
scroll to position [0, 0]
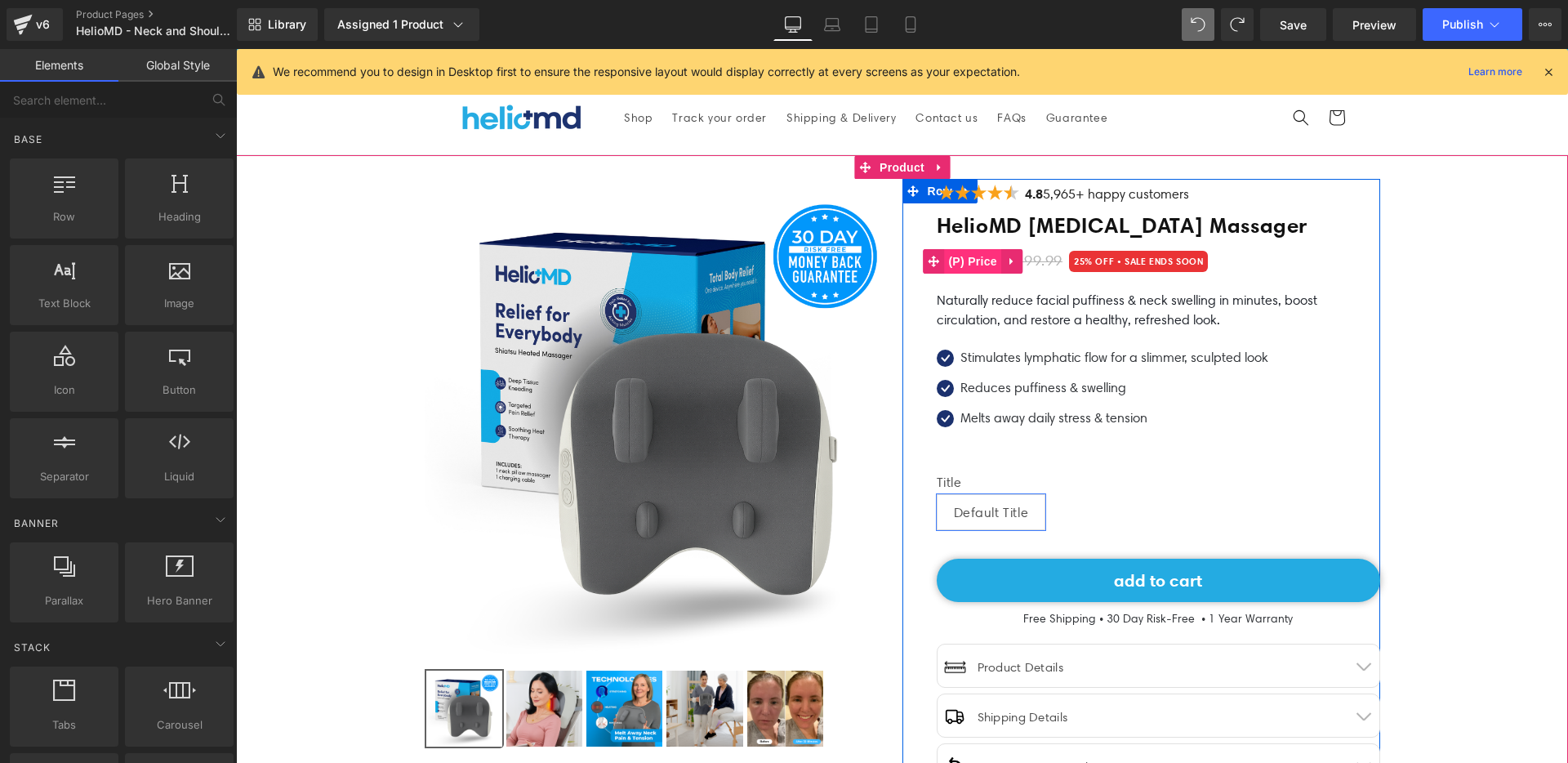
click at [960, 262] on span "(P) Price" at bounding box center [973, 262] width 57 height 25
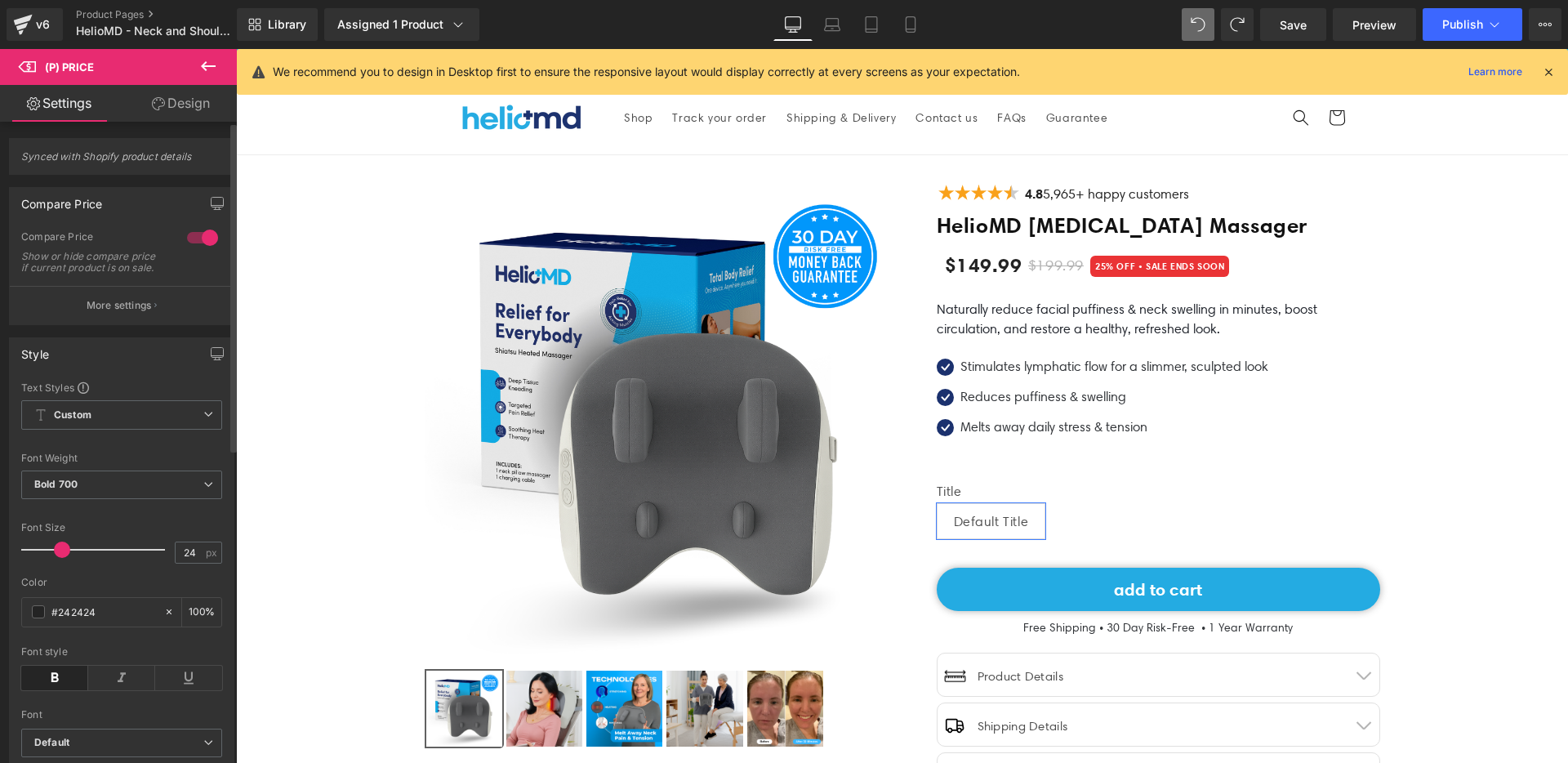
drag, startPoint x: 50, startPoint y: 560, endPoint x: 59, endPoint y: 559, distance: 9.1
click at [59, 558] on span at bounding box center [62, 550] width 17 height 17
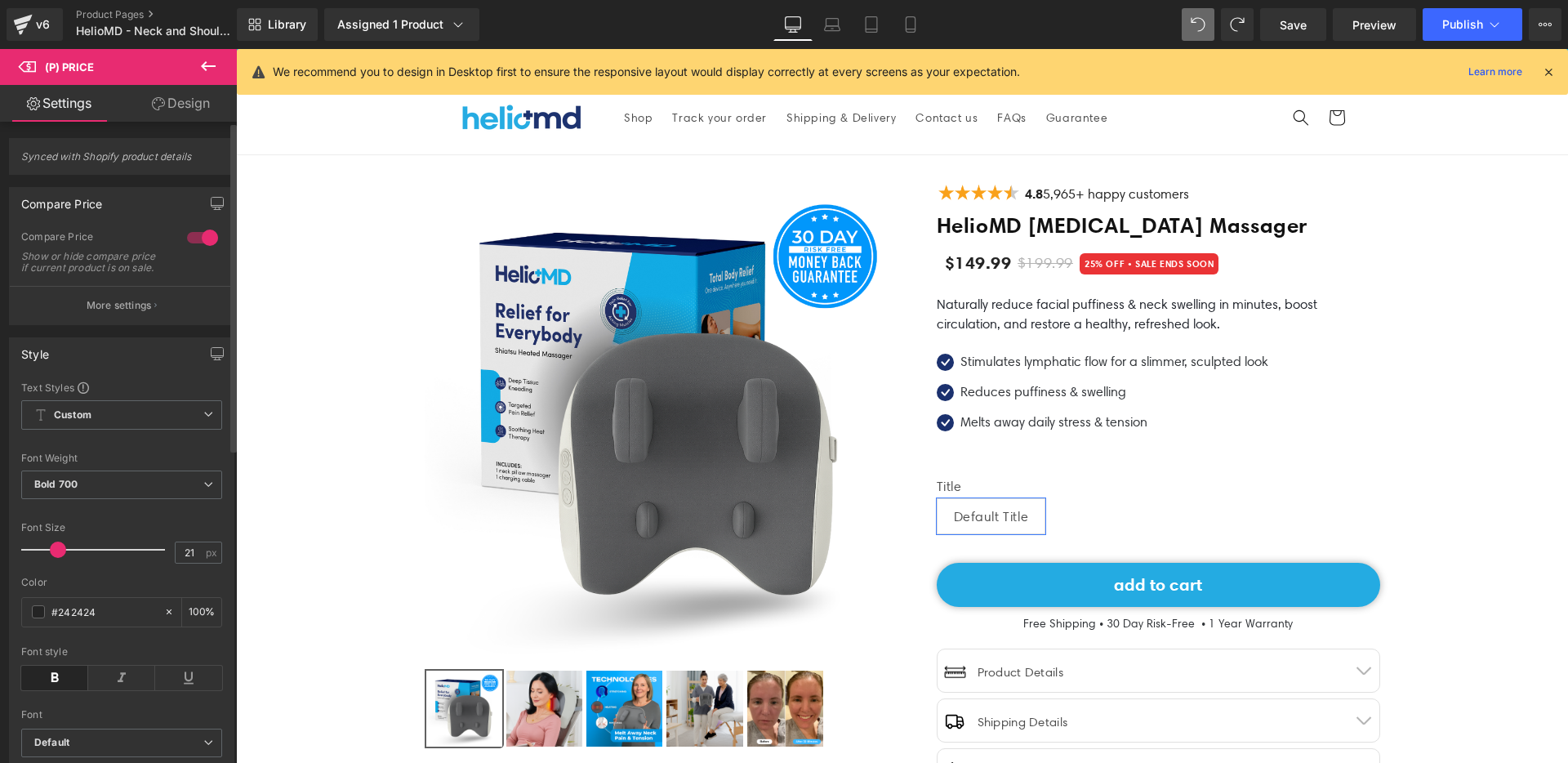
type input "22"
click at [59, 554] on span at bounding box center [59, 550] width 17 height 17
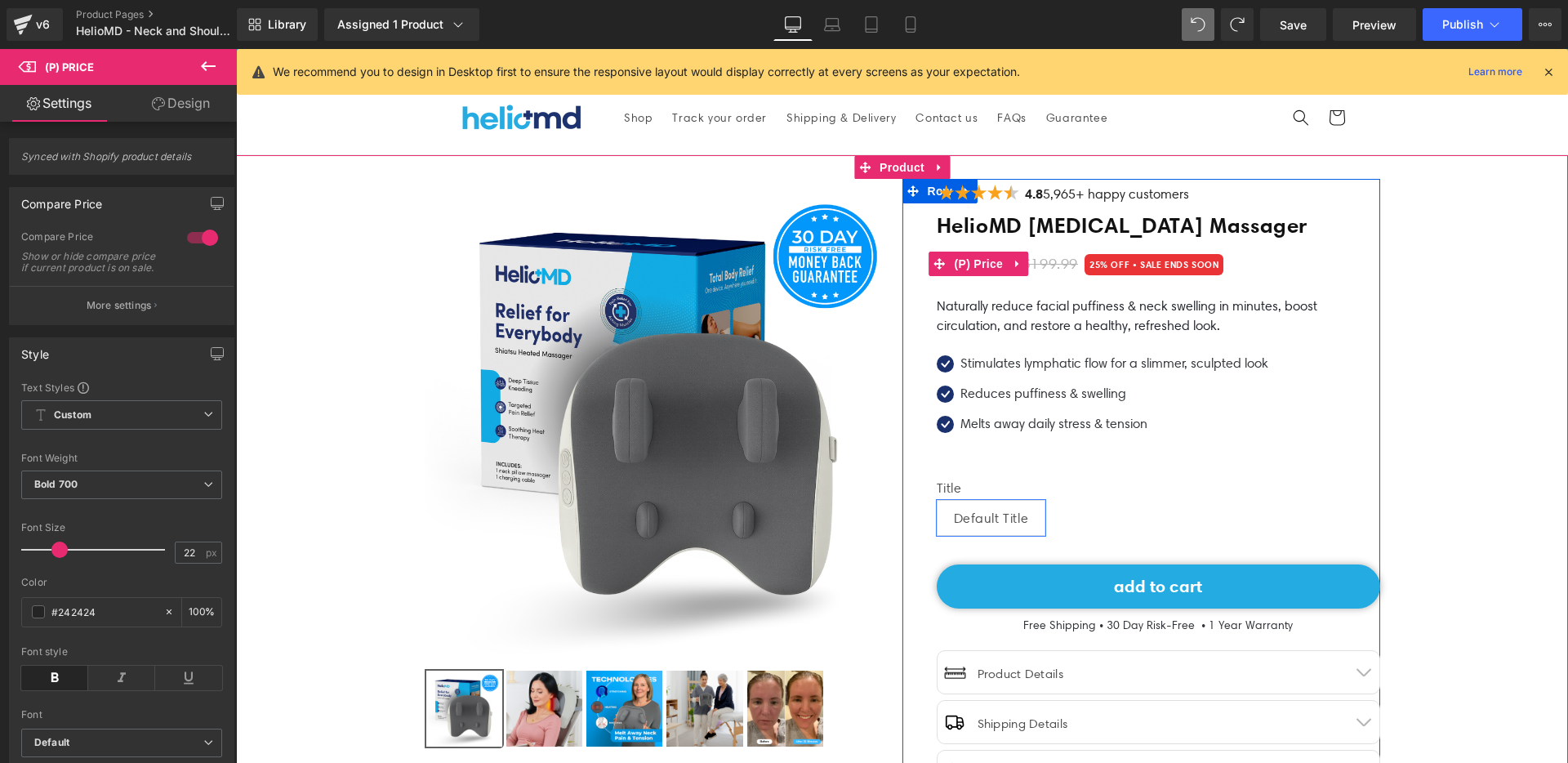
click at [1047, 263] on span "$199.99" at bounding box center [1050, 264] width 55 height 26
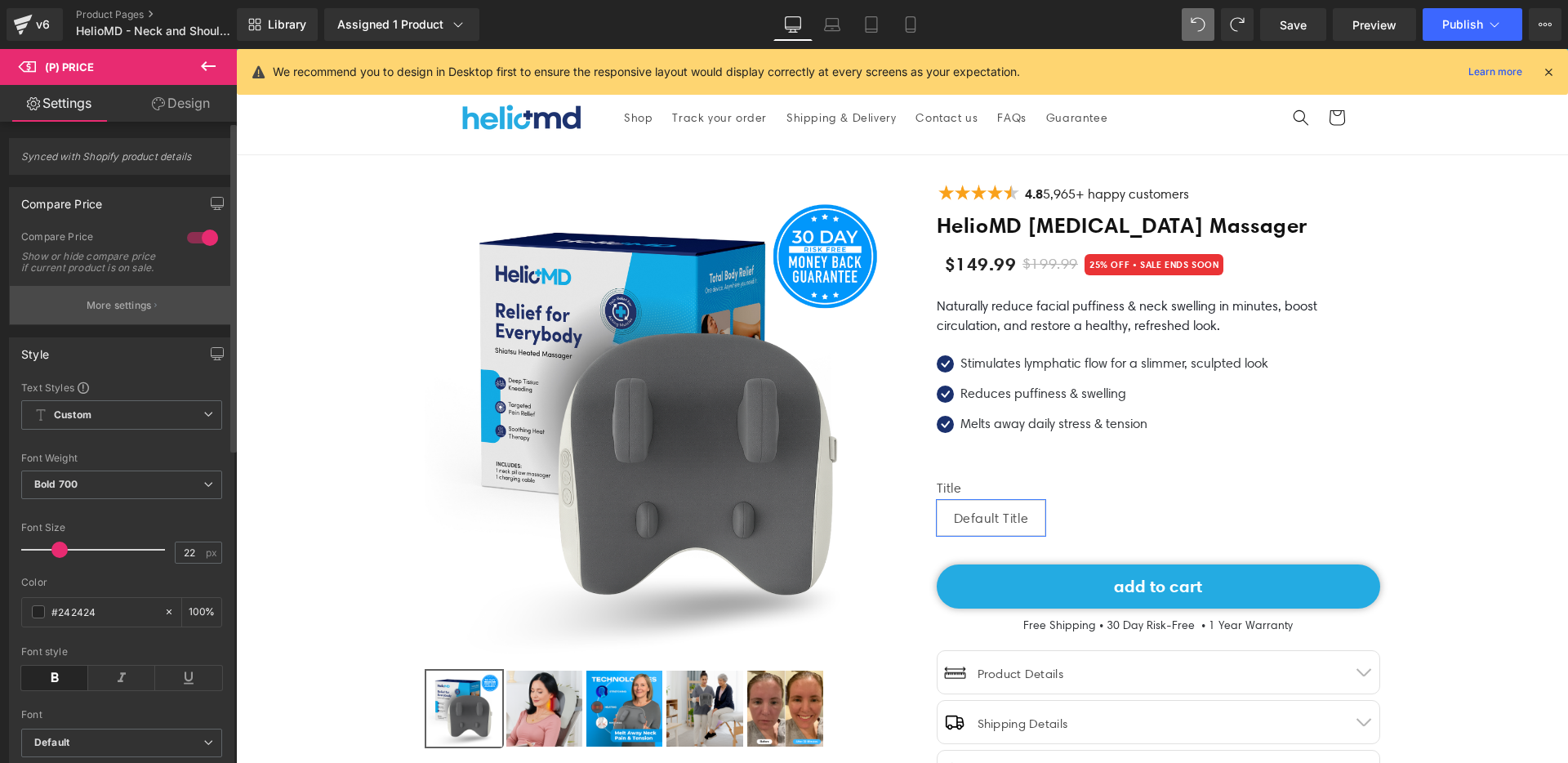
click at [79, 324] on button "More settings" at bounding box center [122, 305] width 224 height 39
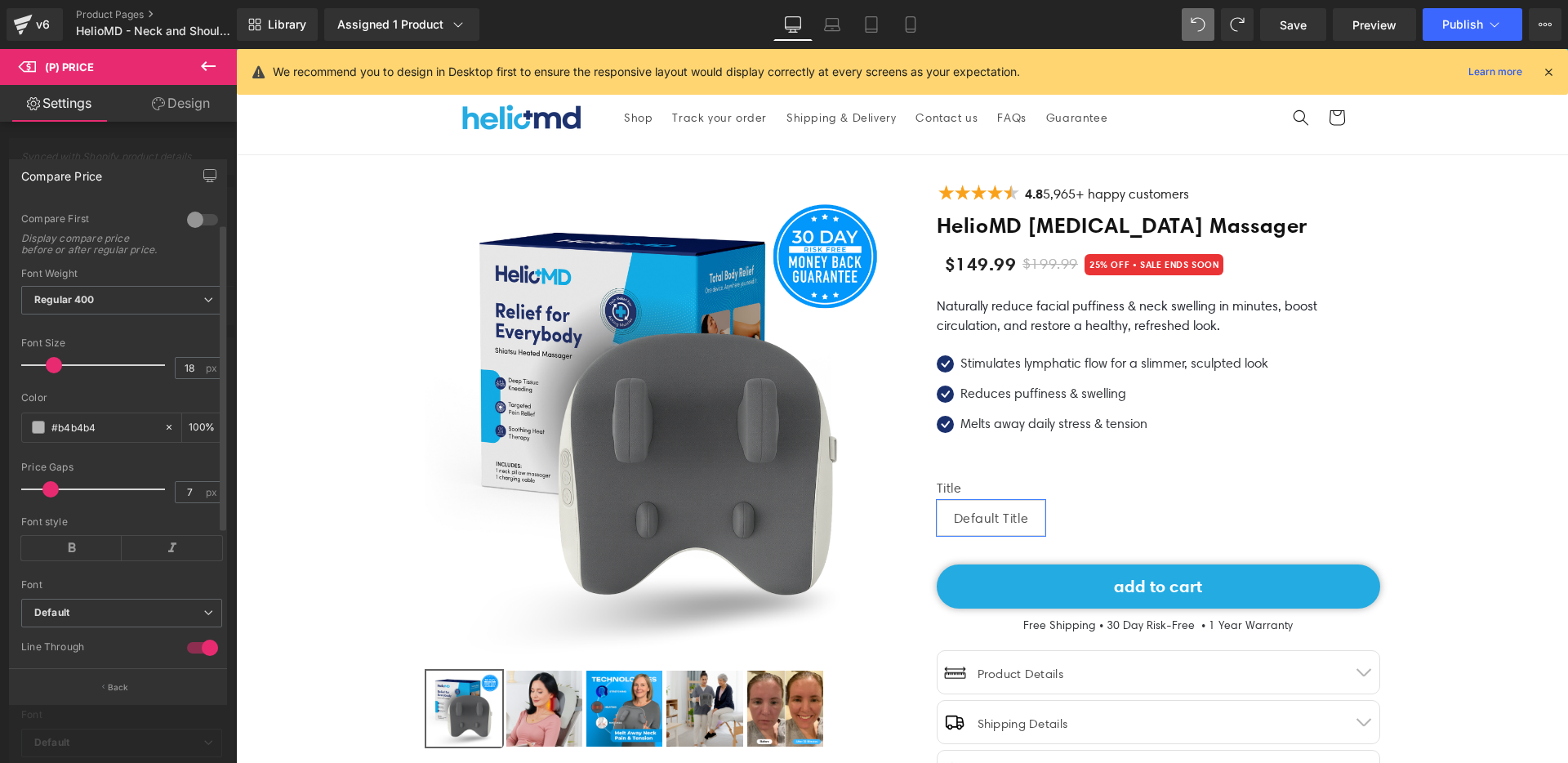
scroll to position [67, 0]
click at [69, 554] on icon at bounding box center [71, 544] width 100 height 25
click at [70, 554] on icon at bounding box center [71, 544] width 100 height 25
click at [70, 554] on icon at bounding box center [71, 544] width 100 height 25
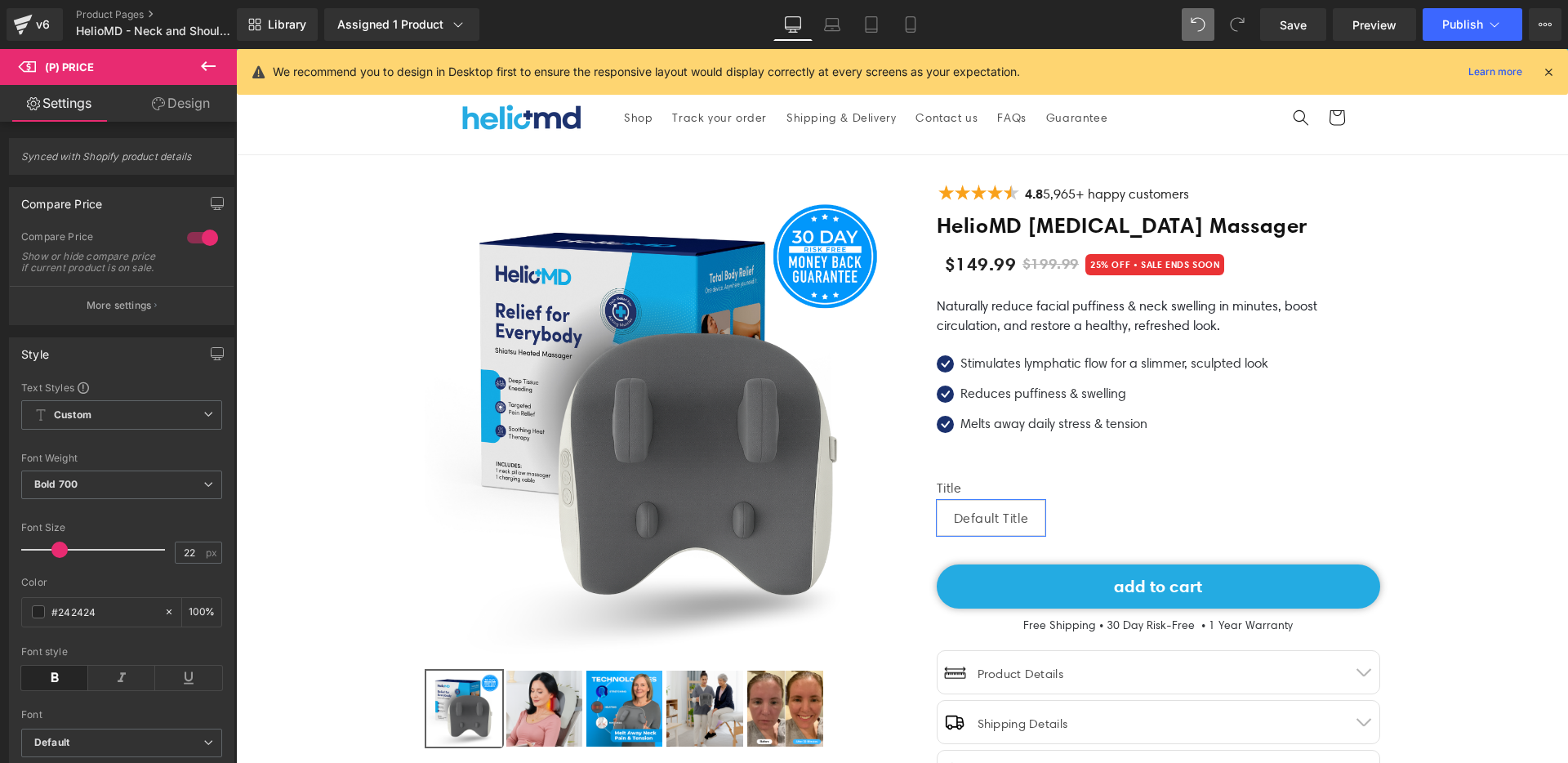
click at [1185, 265] on link at bounding box center [1193, 263] width 17 height 19
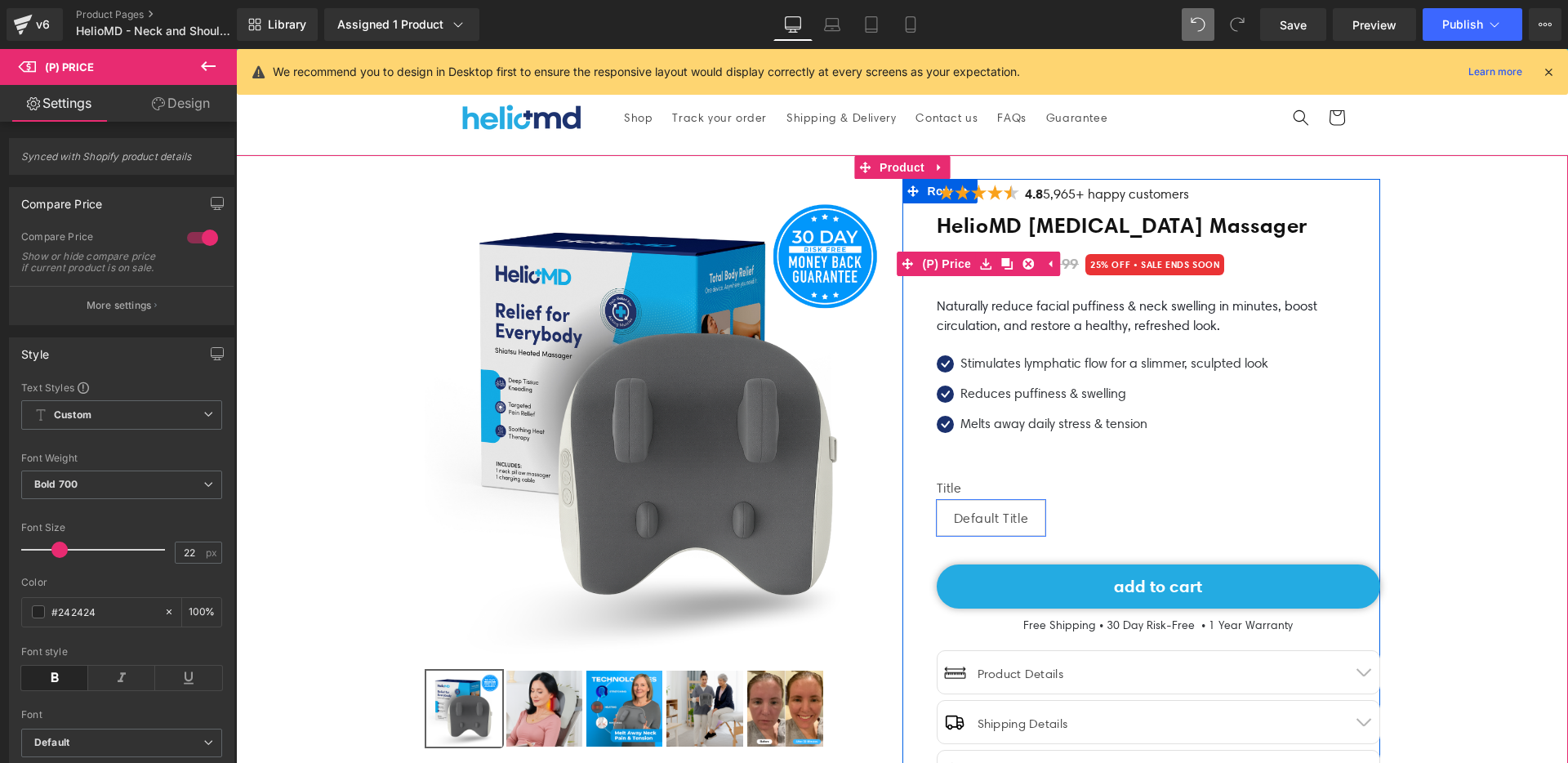
click at [1069, 262] on span "$199.99" at bounding box center [1051, 264] width 56 height 26
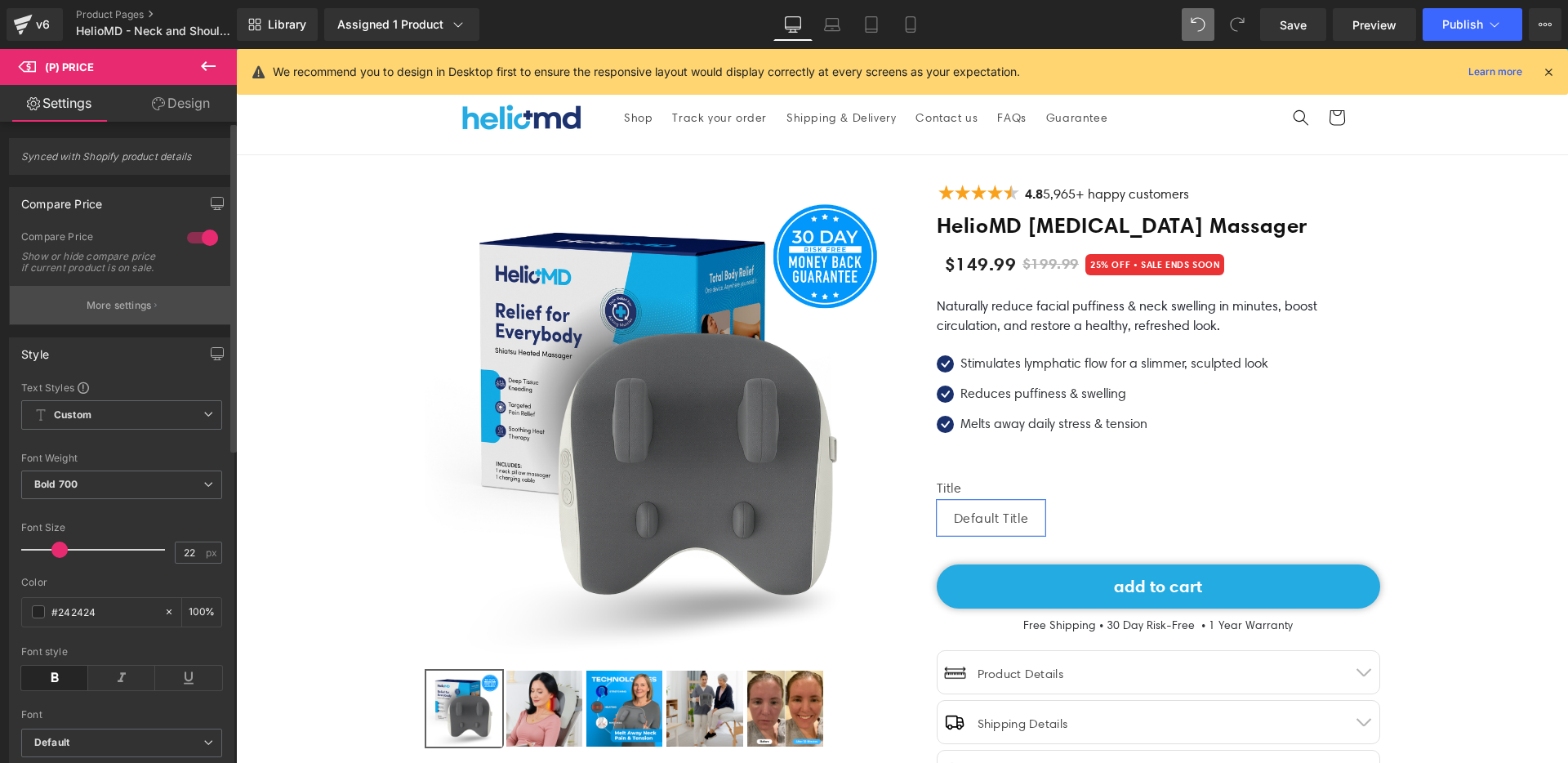
click at [140, 308] on p "More settings" at bounding box center [119, 305] width 65 height 15
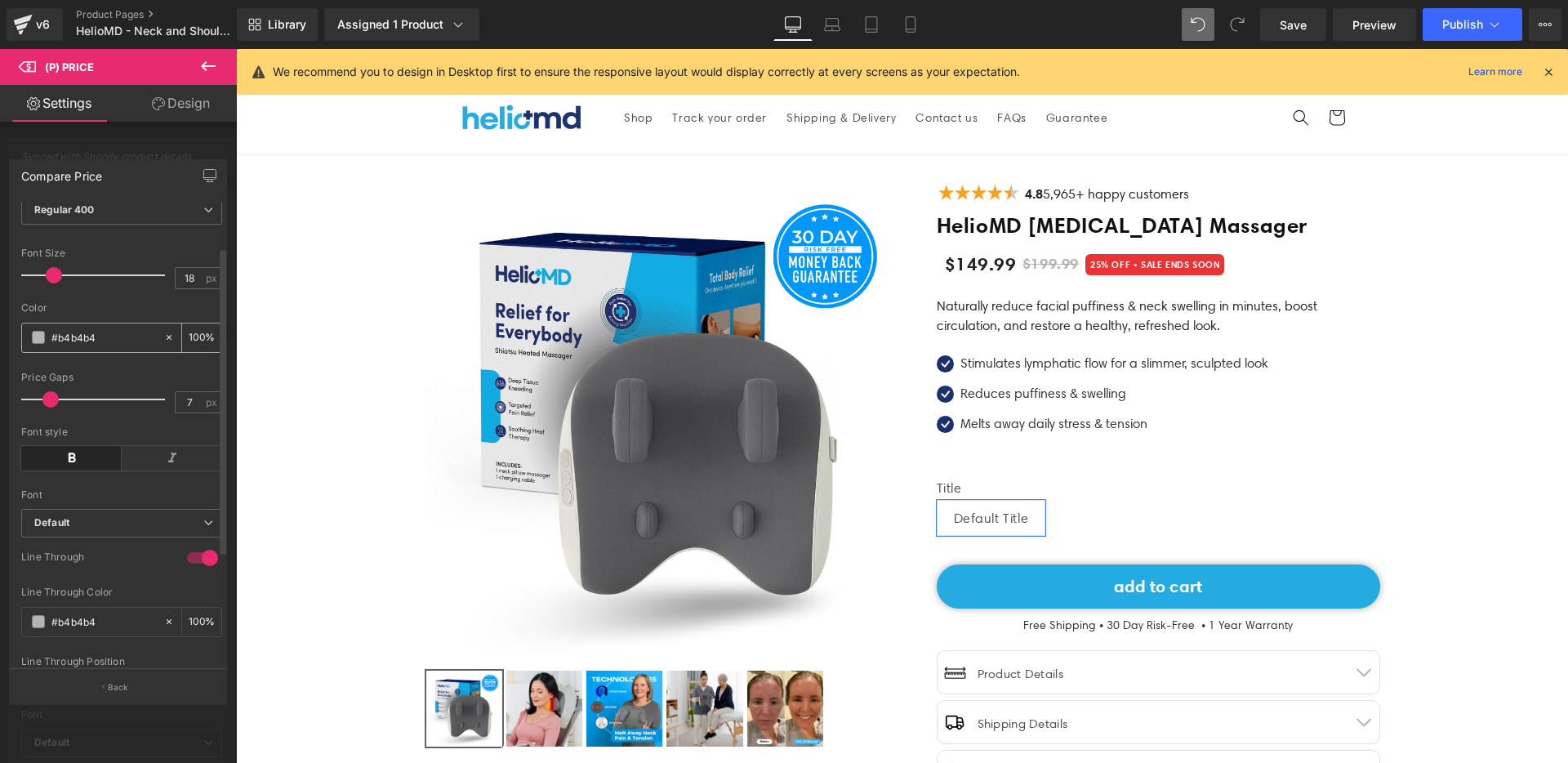
scroll to position [233, 0]
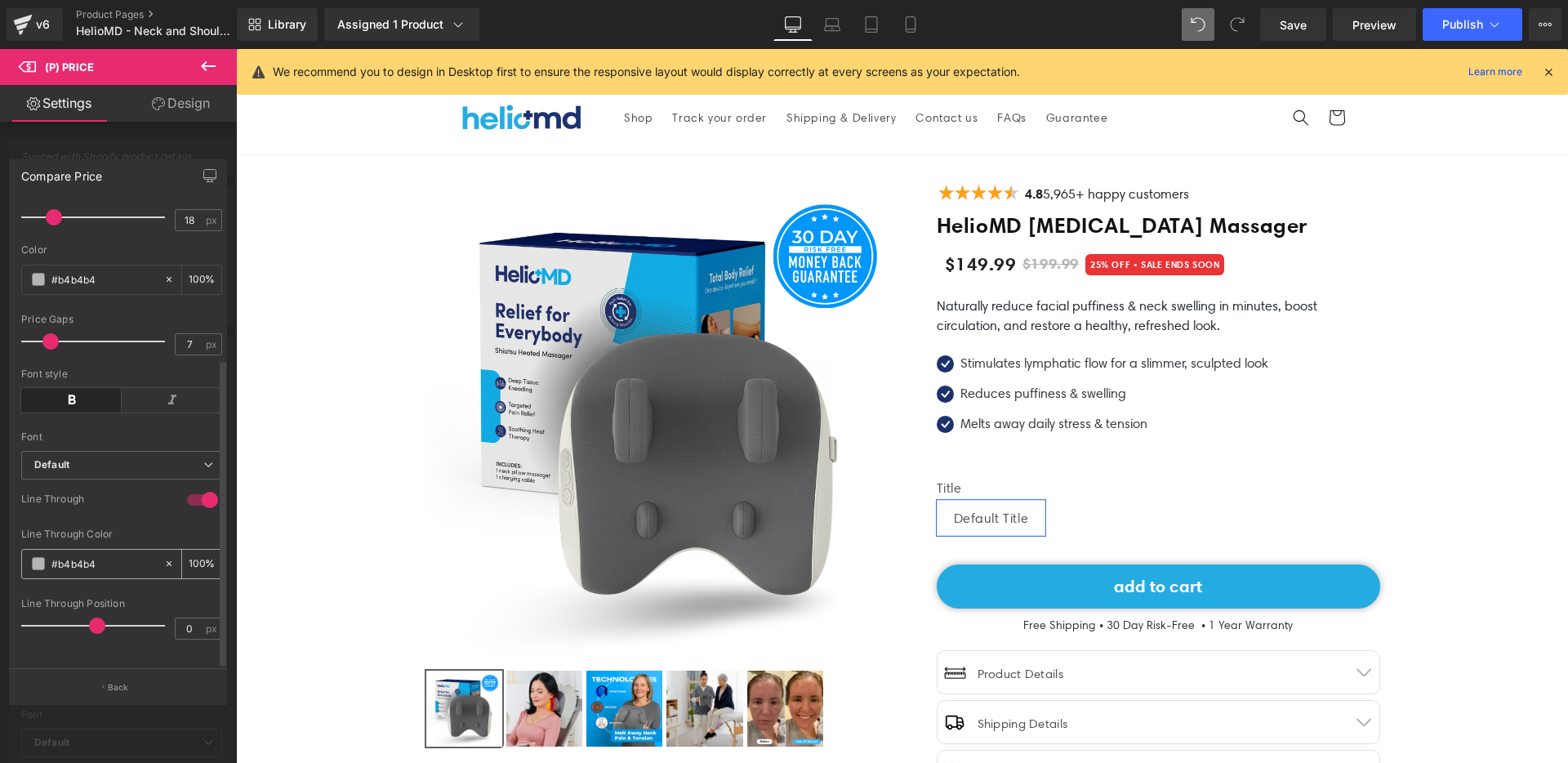
click at [41, 557] on span at bounding box center [38, 563] width 13 height 13
click at [41, 273] on span at bounding box center [38, 279] width 13 height 13
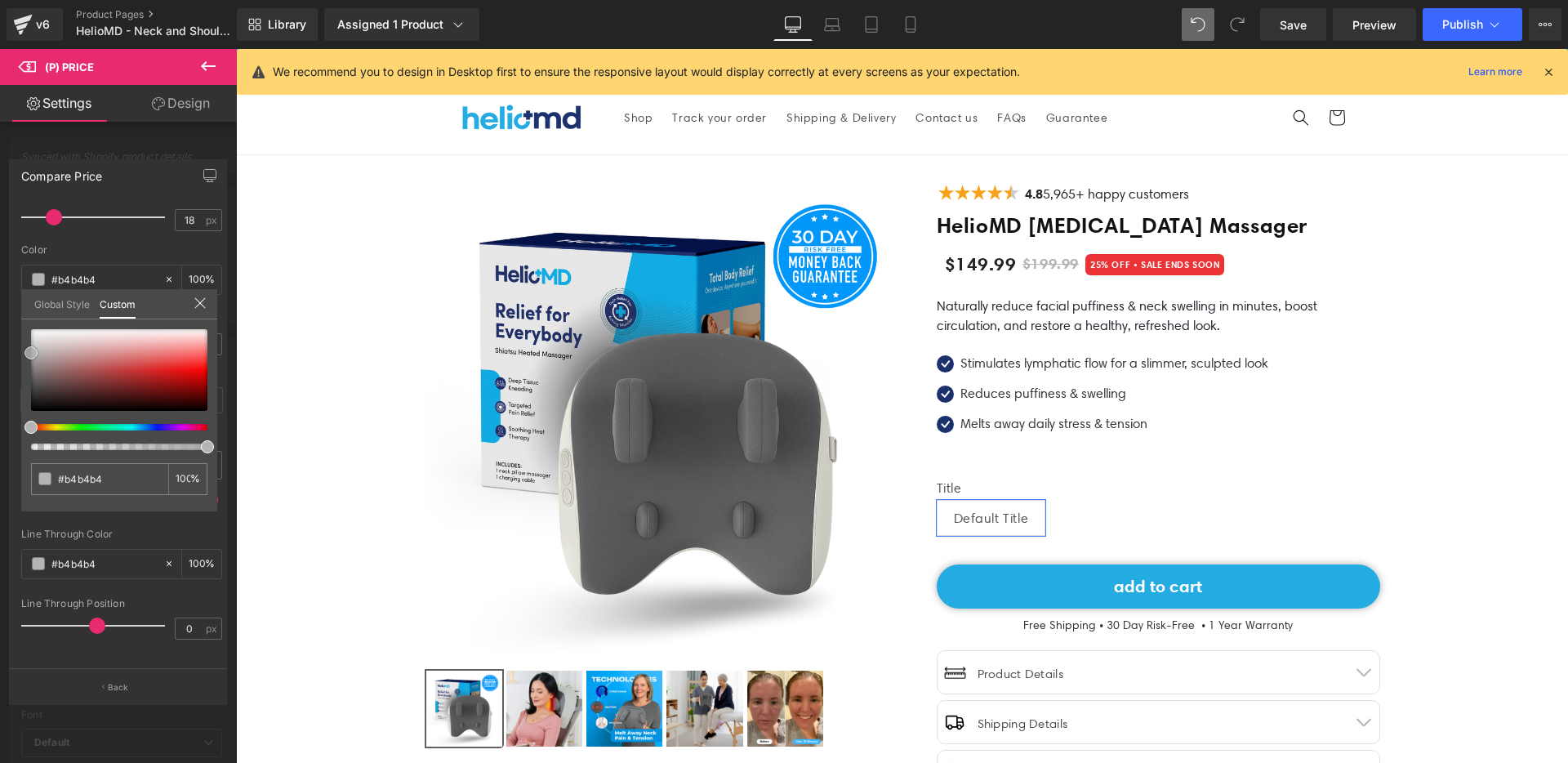
click at [191, 359] on div at bounding box center [119, 370] width 176 height 82
type input "#f64a4a"
click at [192, 361] on span at bounding box center [191, 359] width 13 height 13
click at [113, 477] on input "#f64a4a" at bounding box center [101, 478] width 86 height 17
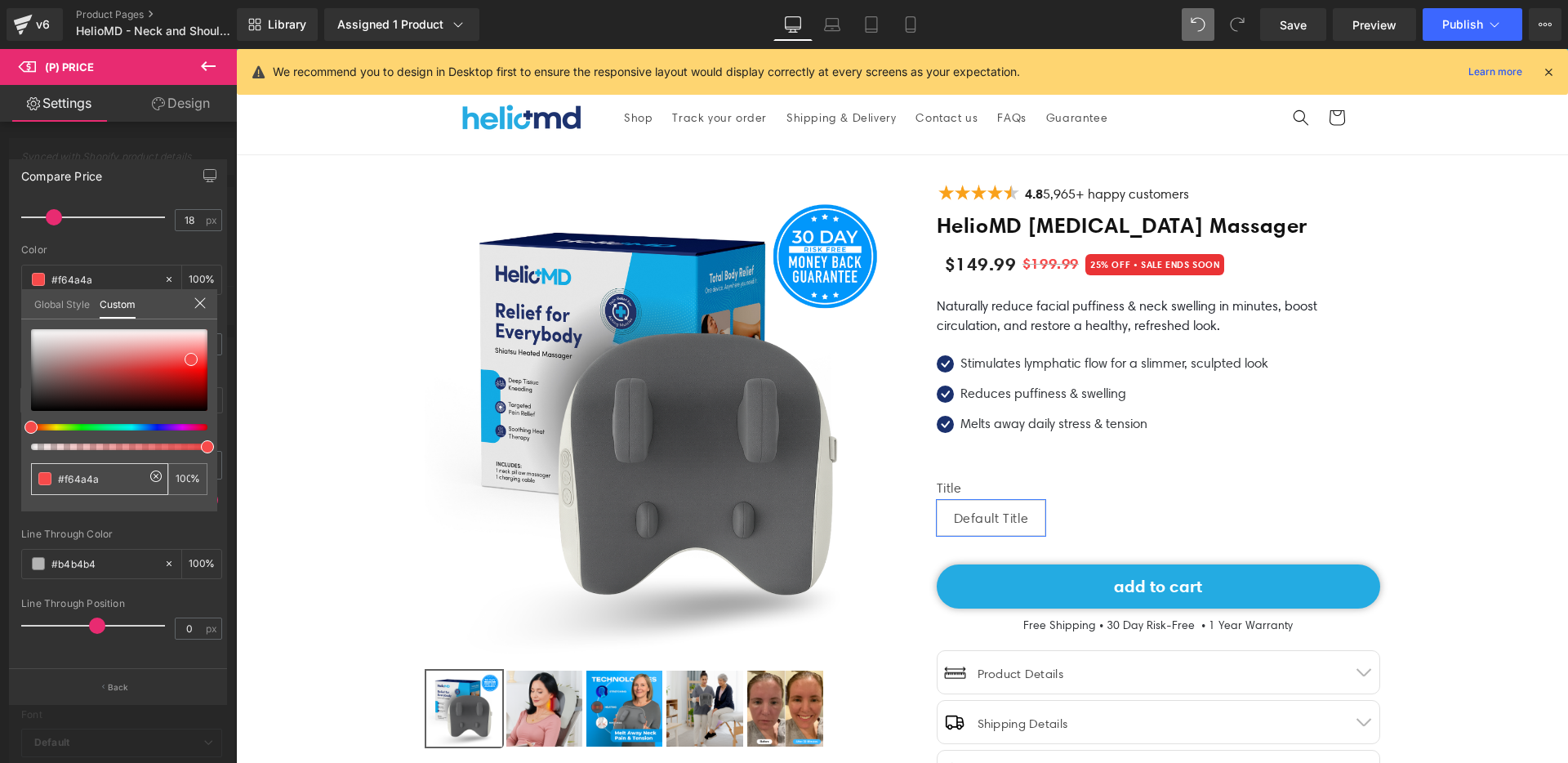
click at [113, 477] on input "#f64a4a" at bounding box center [101, 478] width 86 height 17
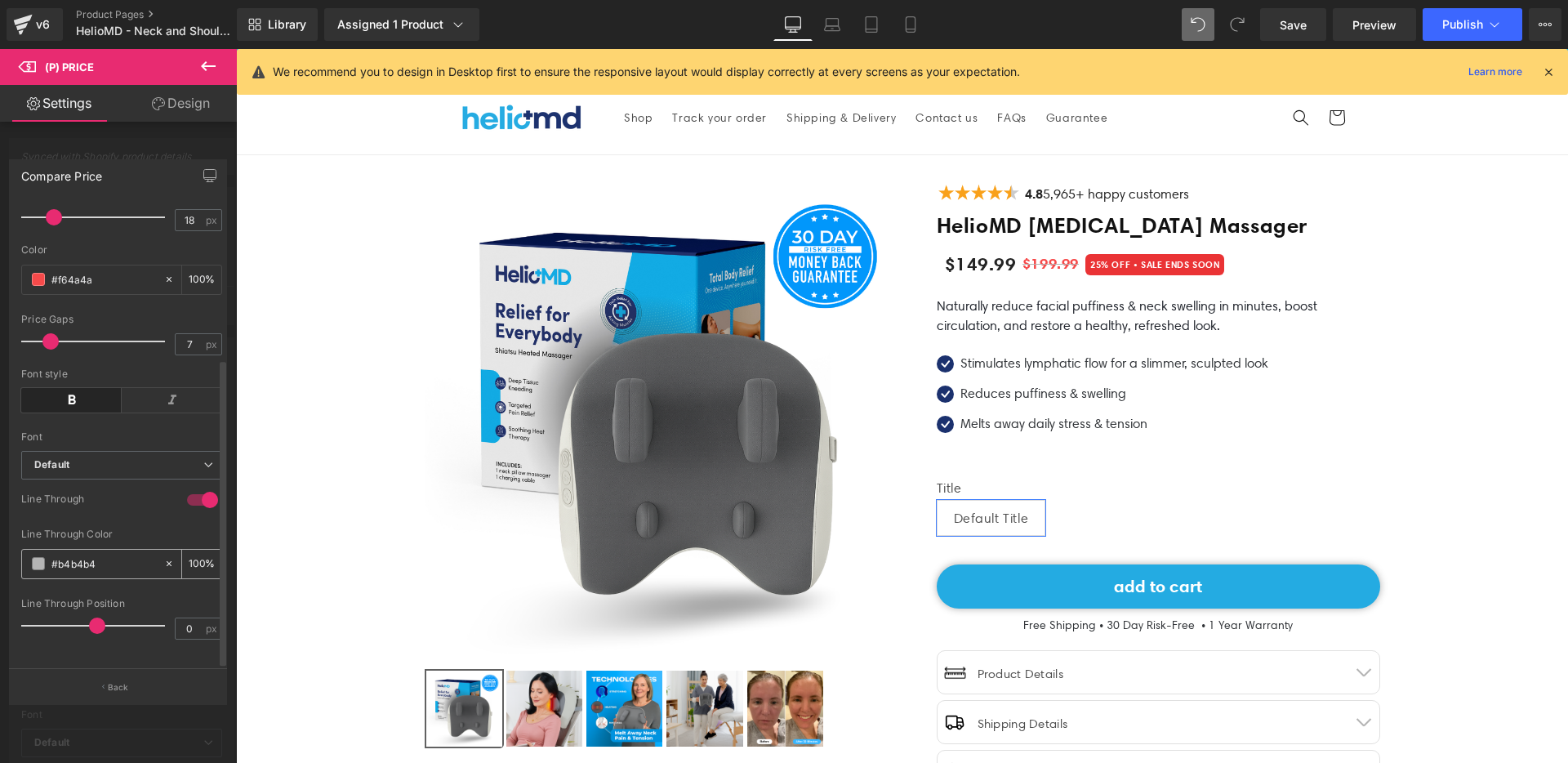
click at [100, 555] on input "#b4b4b4" at bounding box center [103, 564] width 105 height 18
paste input "f64a4a"
type input "#f64a4a"
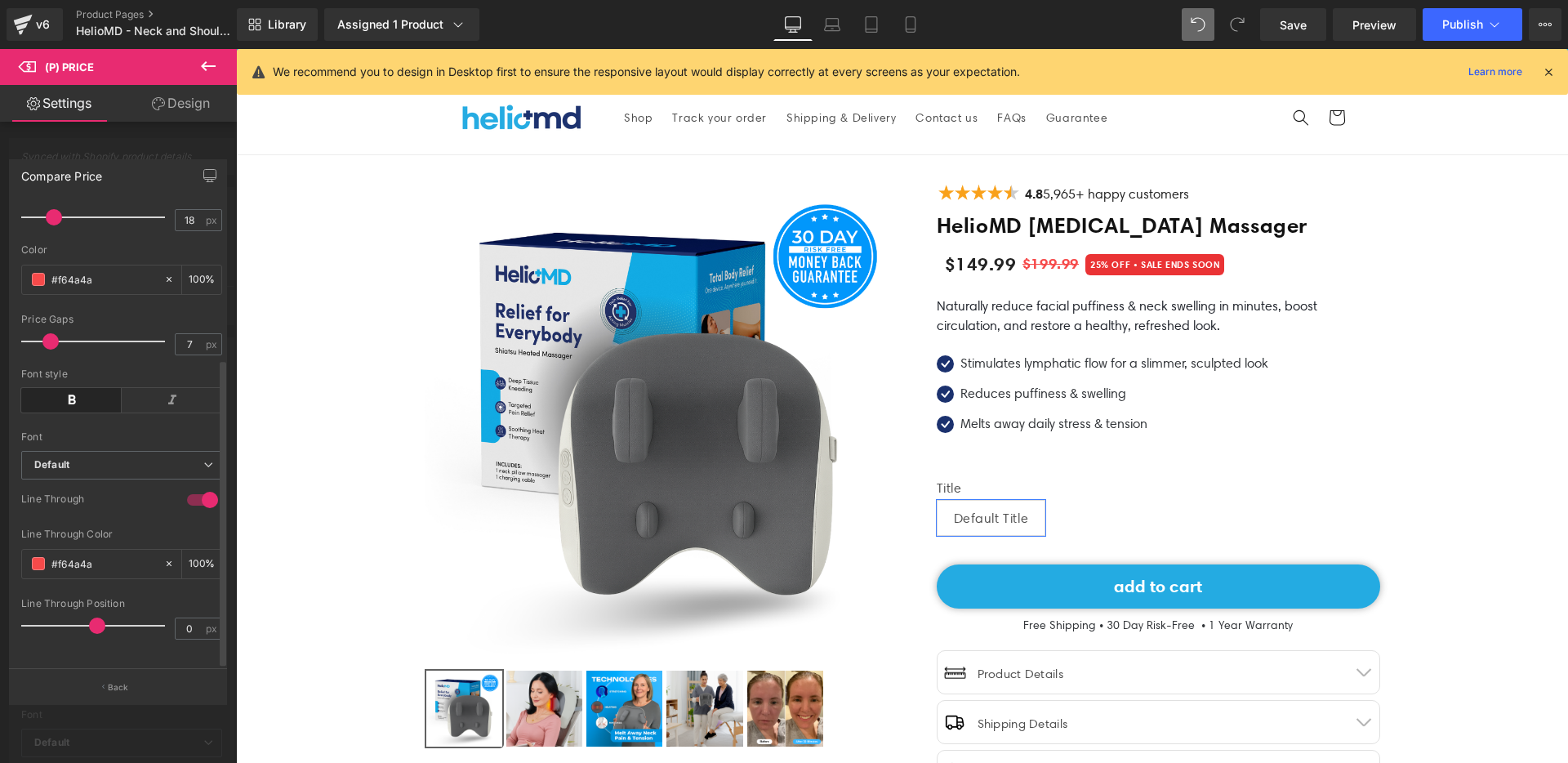
click at [131, 498] on div "Line Through" at bounding box center [122, 510] width 201 height 36
click at [919, 28] on icon at bounding box center [910, 25] width 17 height 17
type input "23"
type input "100"
type input "22"
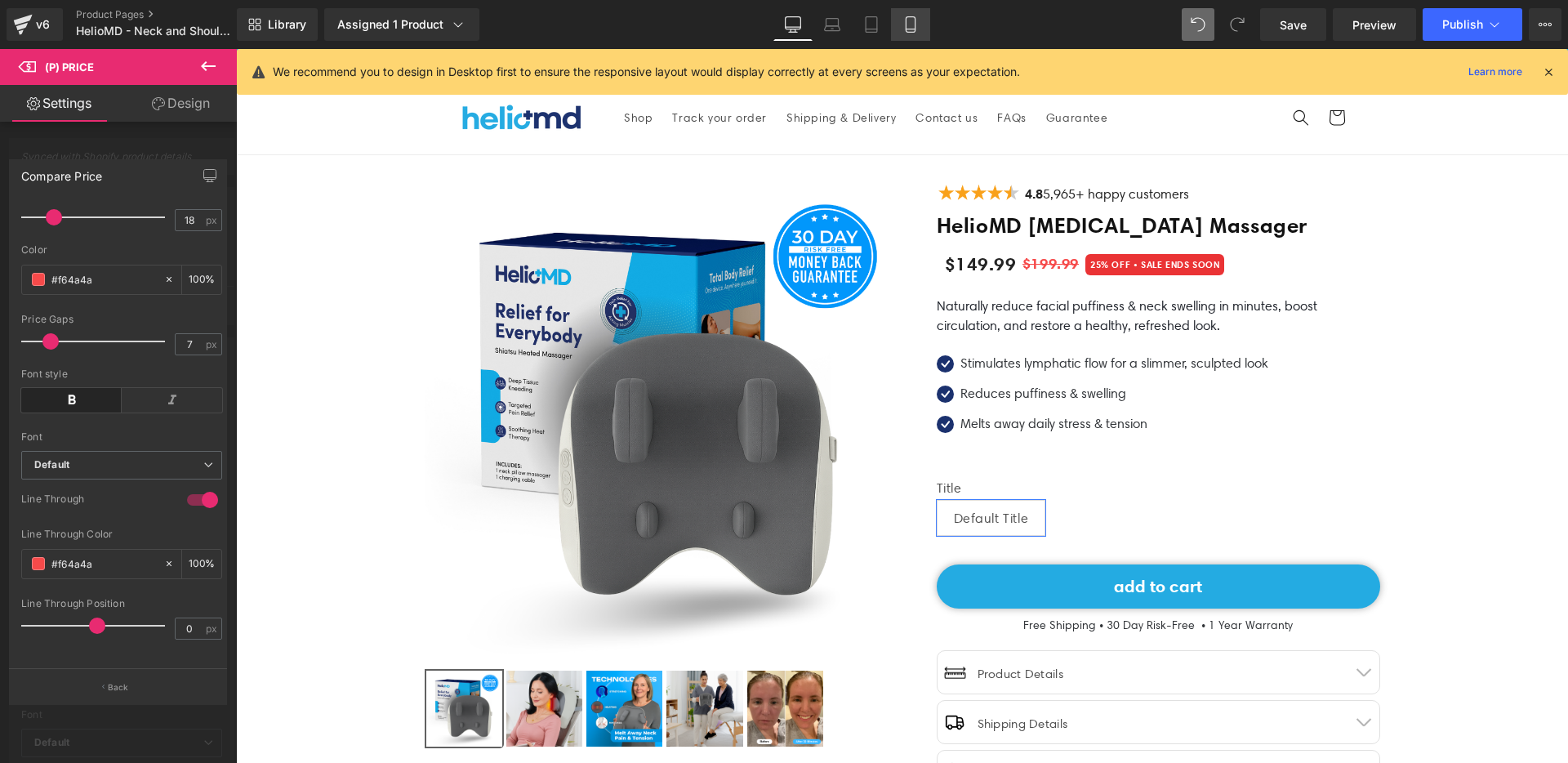
type input "100"
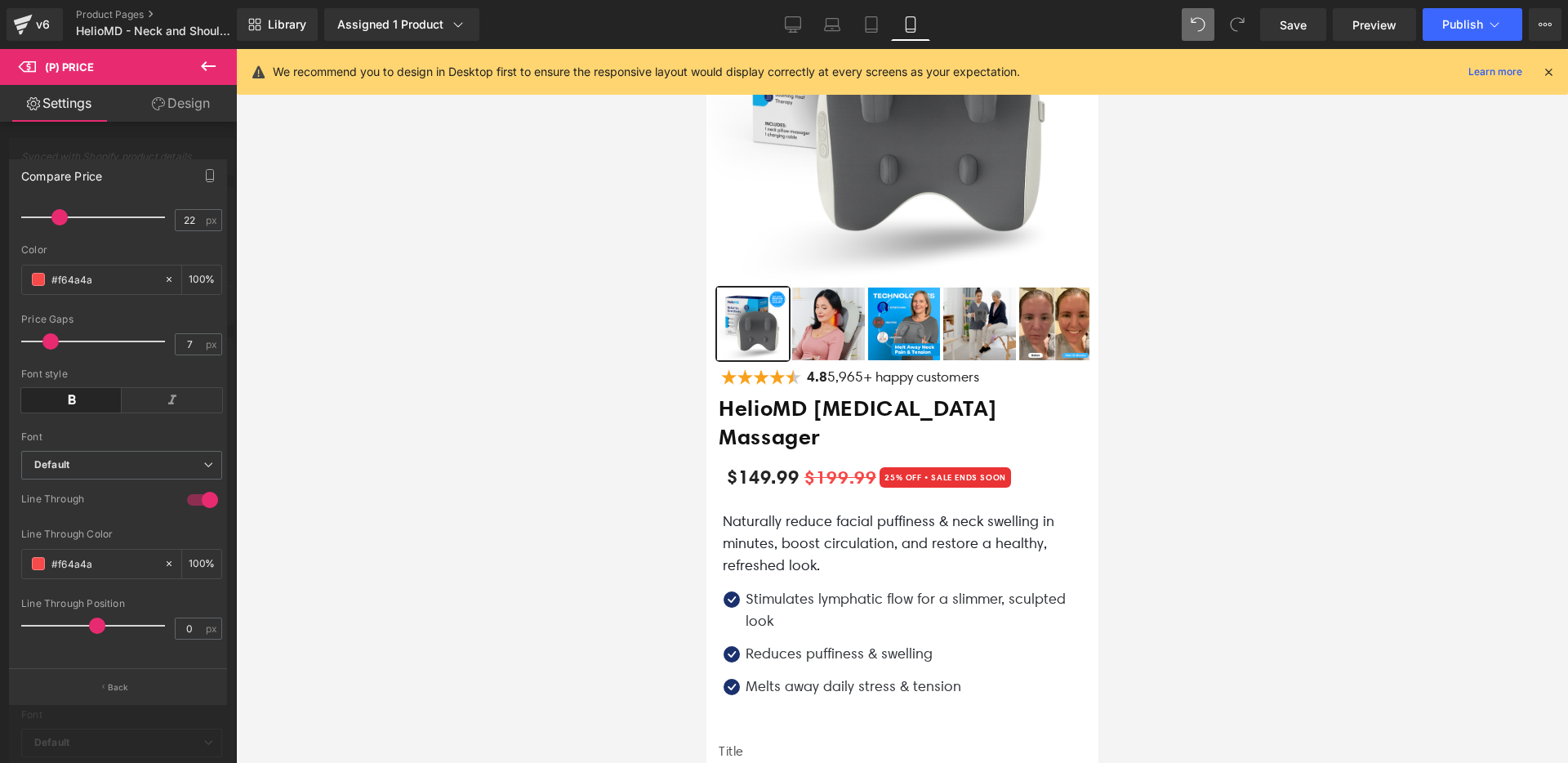
scroll to position [128, 0]
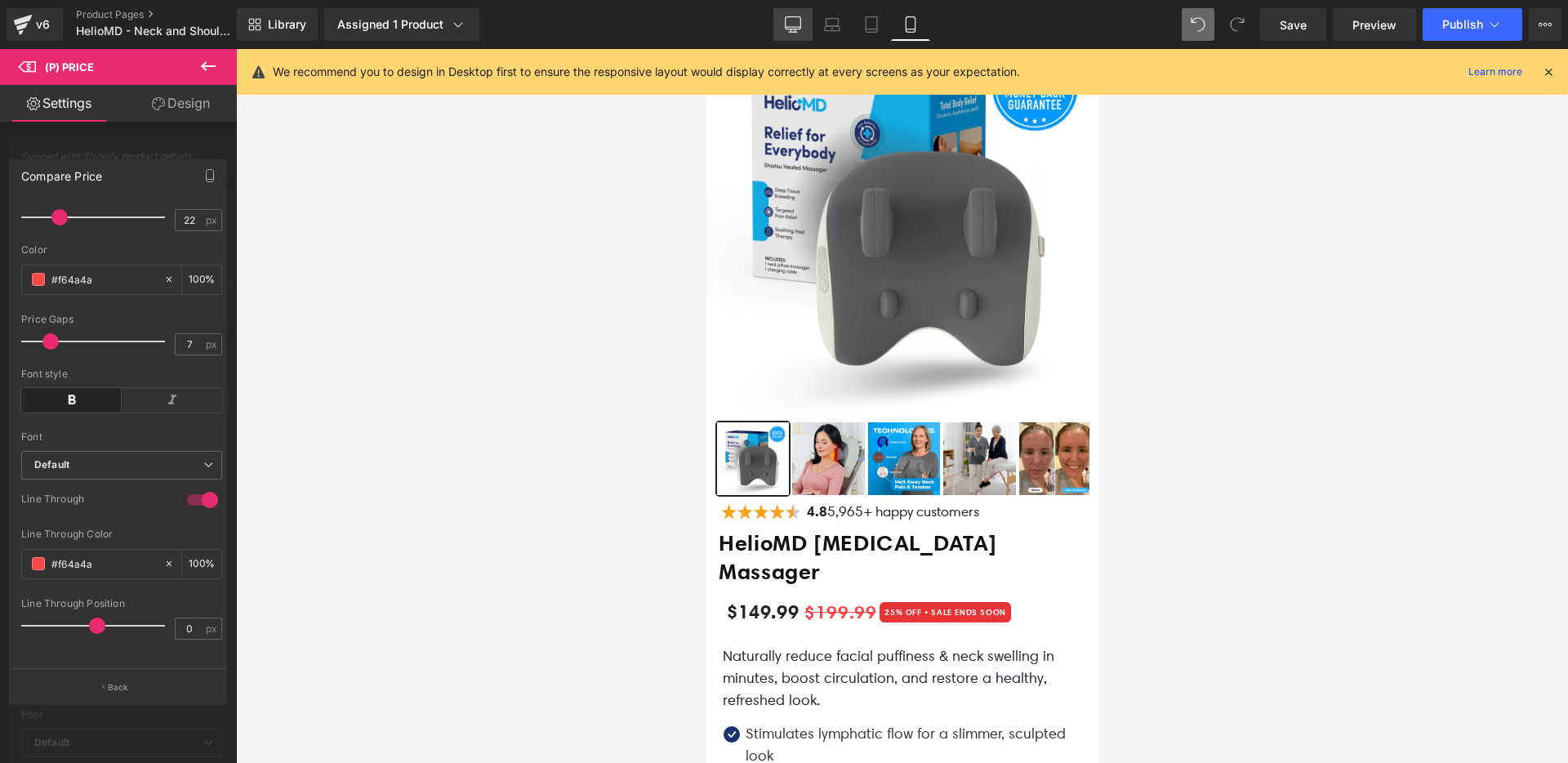
click at [789, 27] on icon at bounding box center [794, 27] width 16 height 0
type input "22"
type input "100"
type input "18"
type input "100"
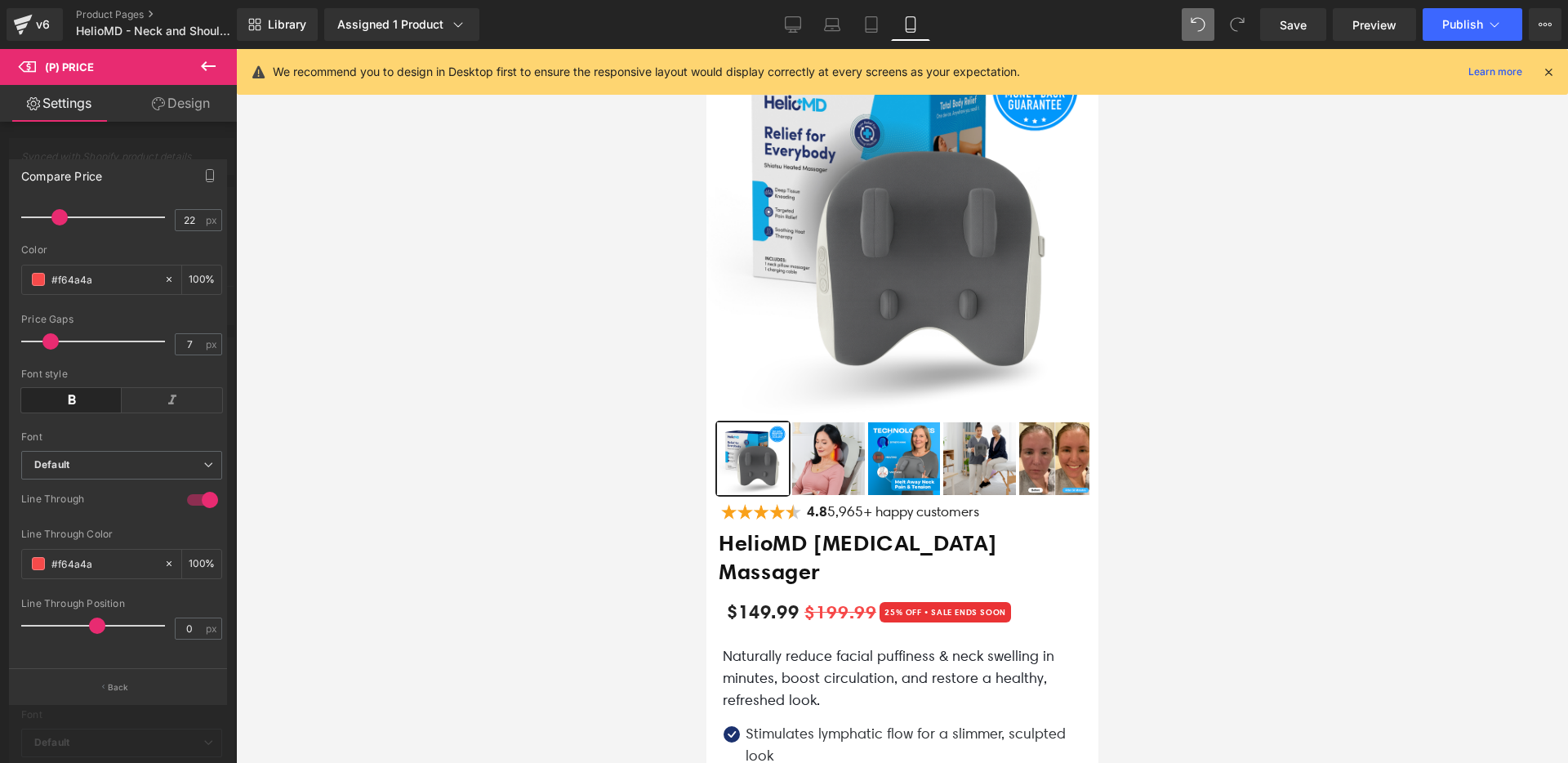
type input "100"
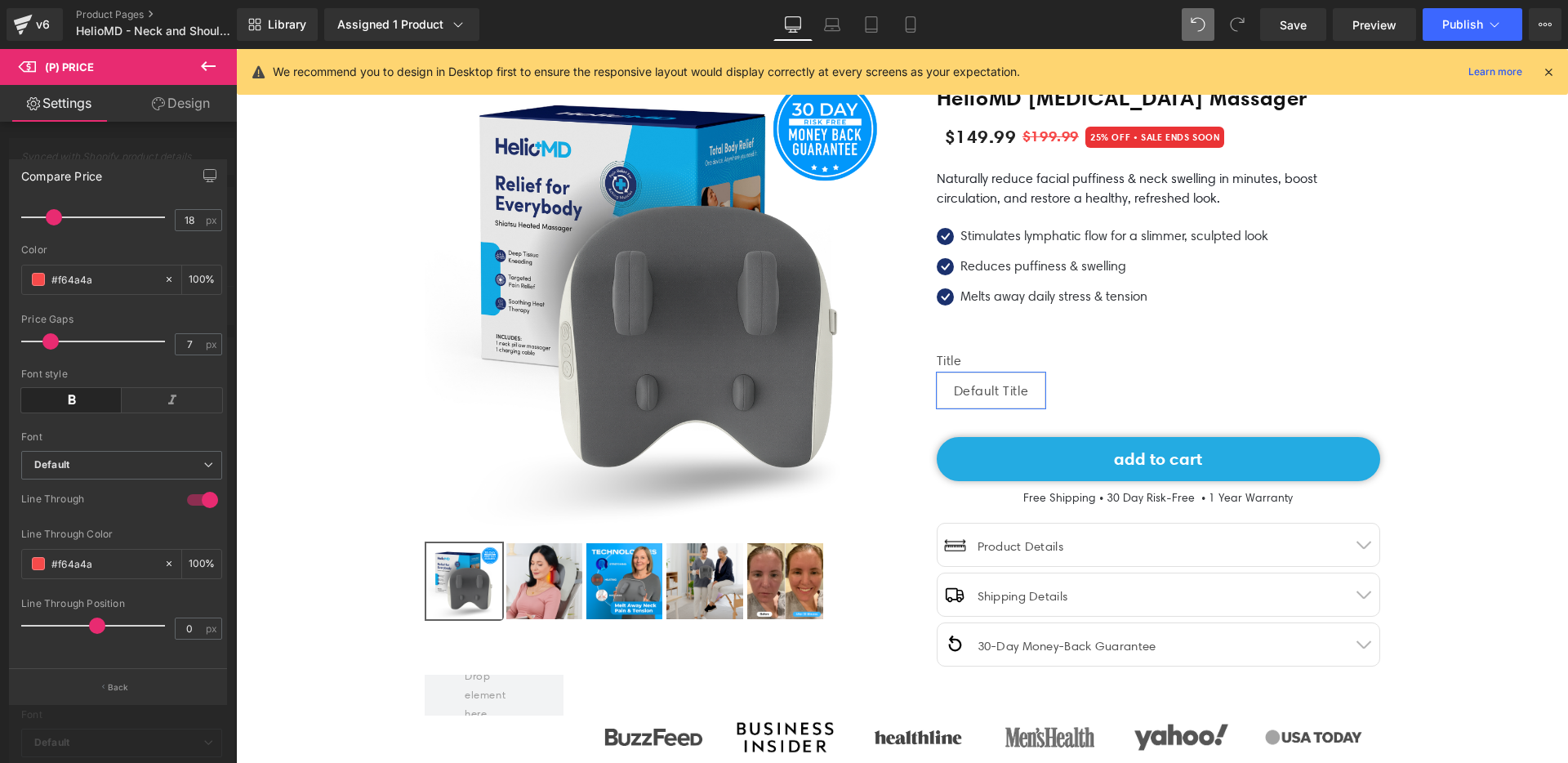
scroll to position [0, 0]
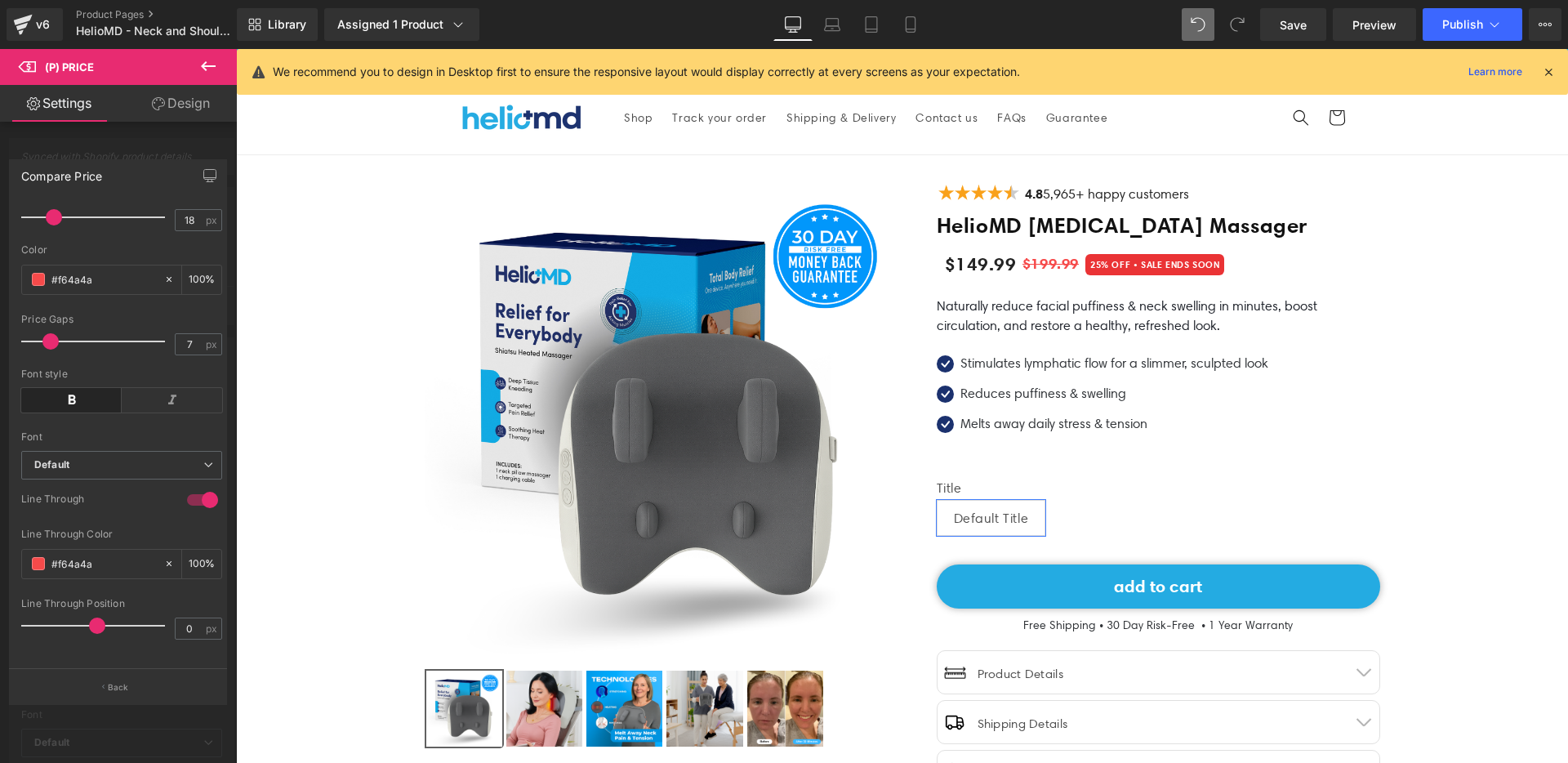
click at [1186, 41] on div "Library Assigned 1 Product Product Preview HelioMD Lymphatic Drainage Massager …" at bounding box center [902, 25] width 1331 height 49
type input "100"
type input "#b4b4b4"
type input "100"
type input "#b4b4b4"
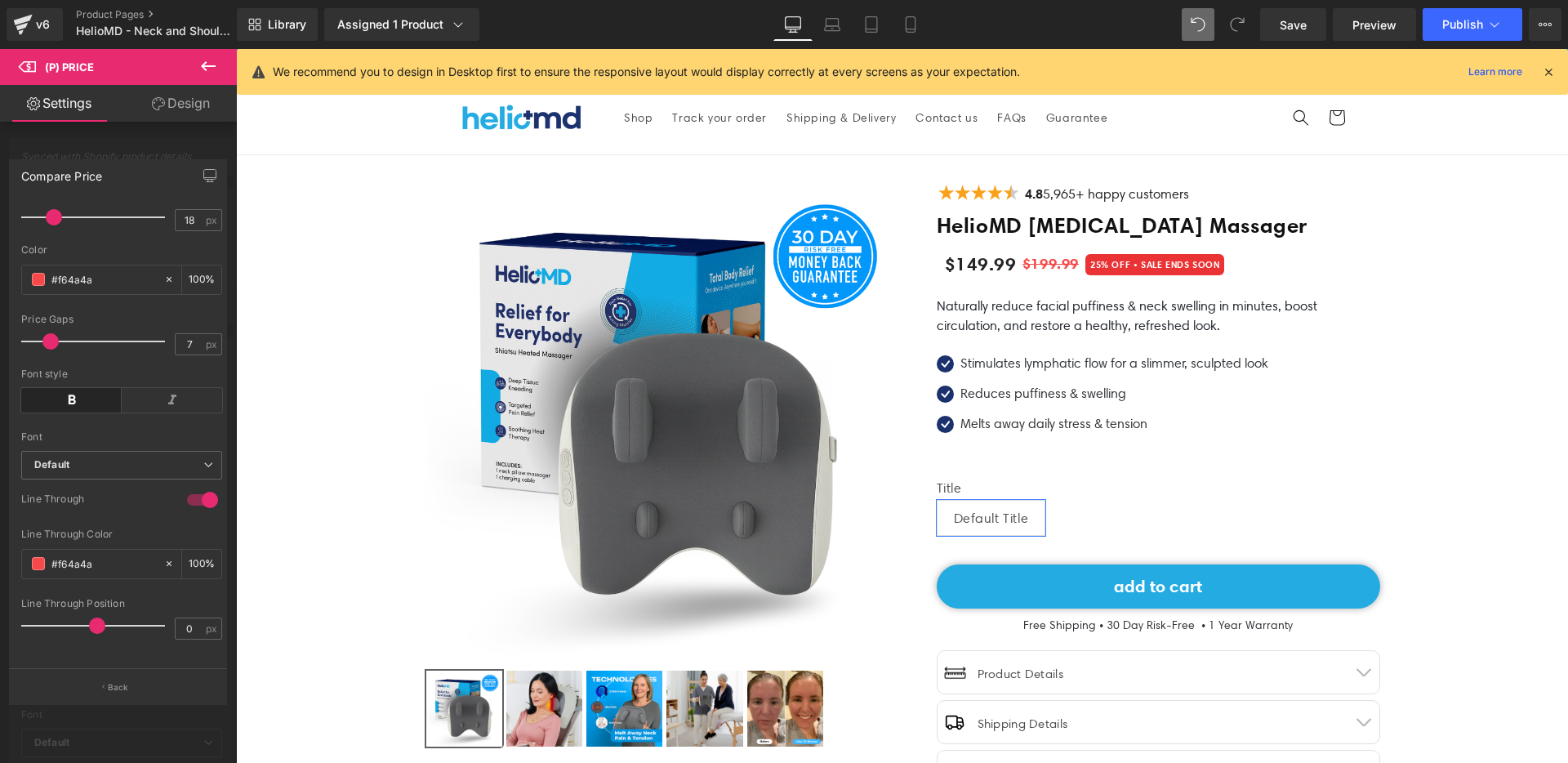
type input "100"
click at [918, 17] on icon at bounding box center [910, 25] width 17 height 17
type input "23"
type input "100"
type input "22"
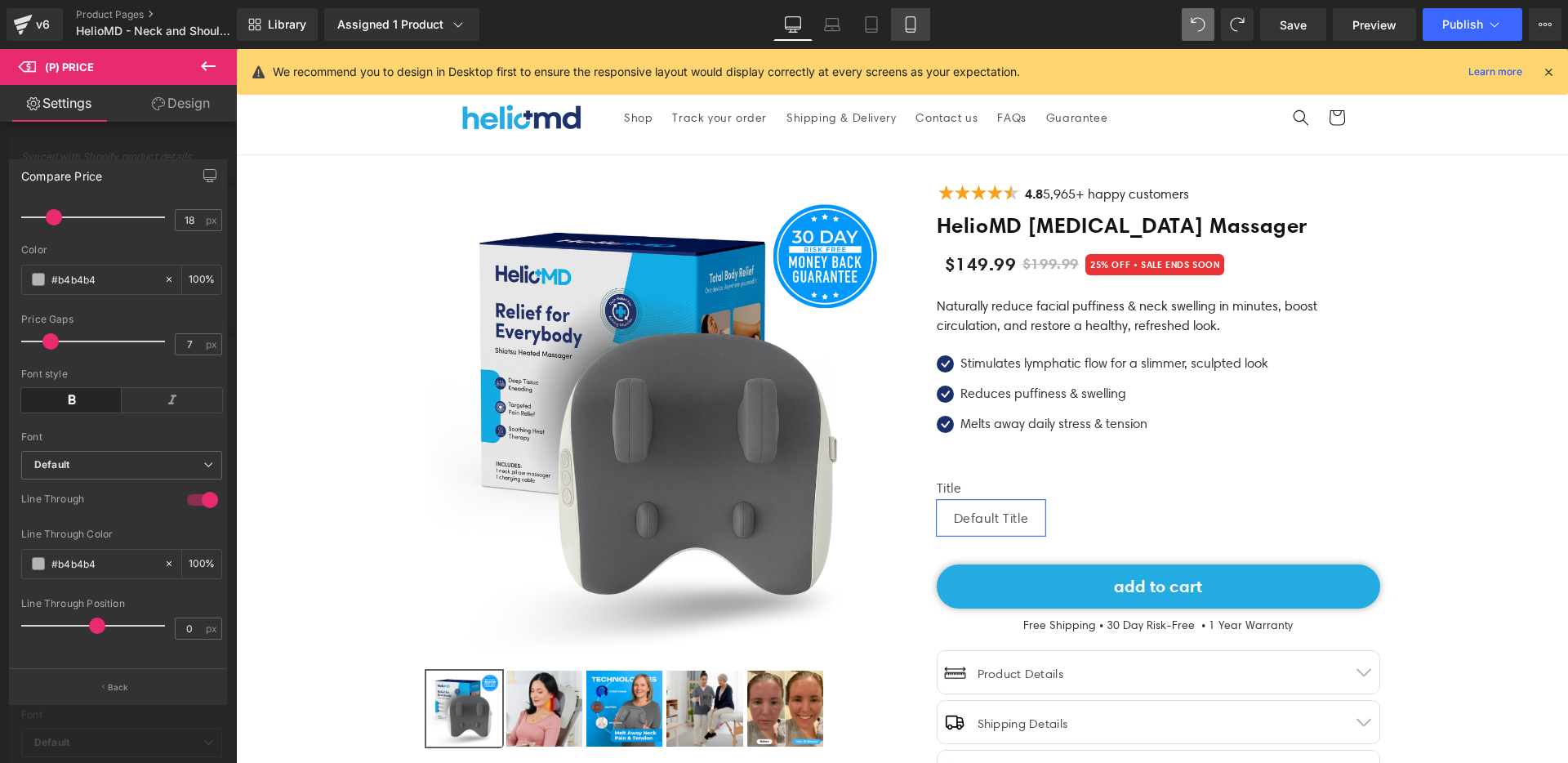
type input "100"
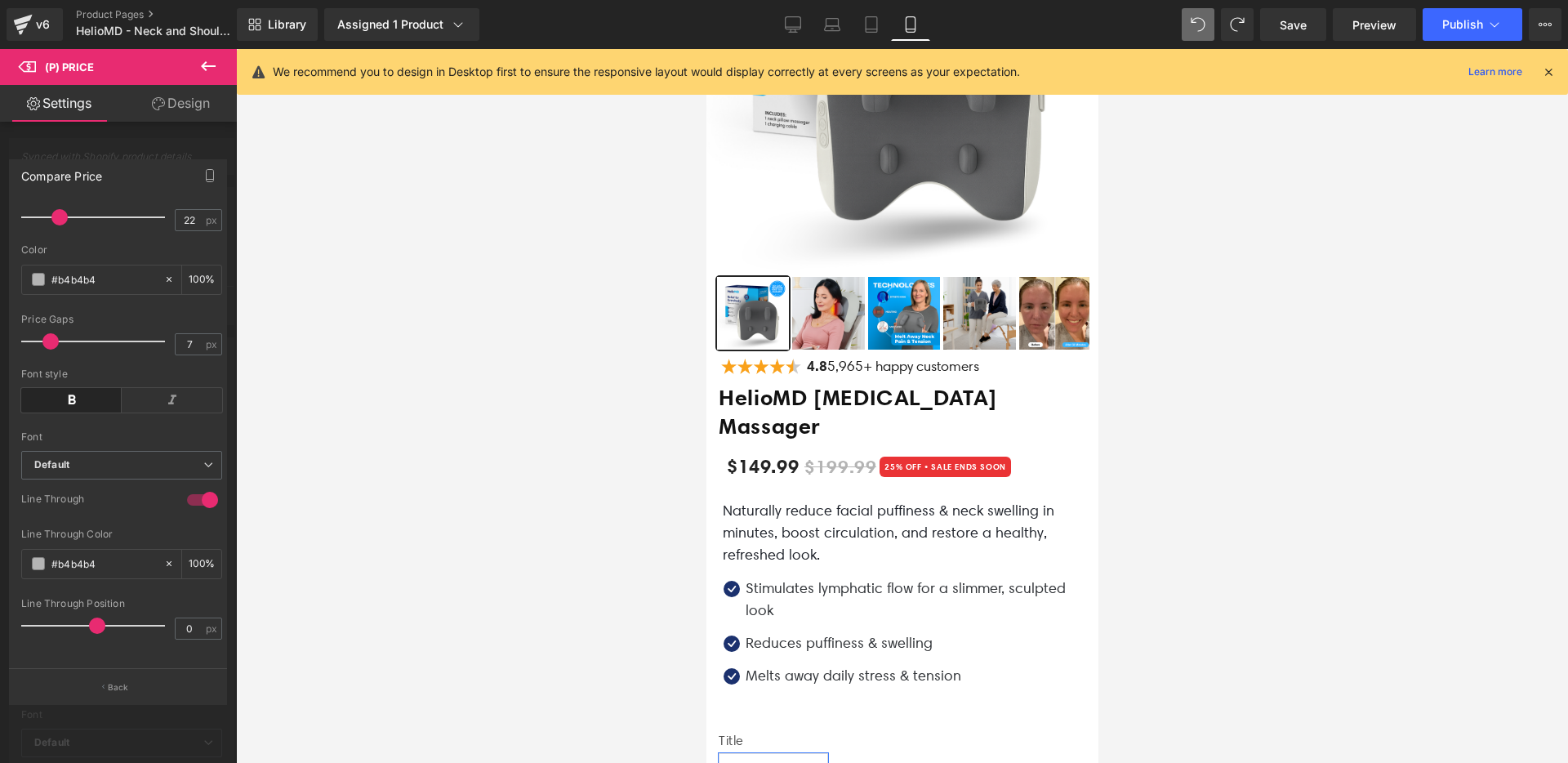
scroll to position [275, 0]
click at [777, 31] on link "Desktop" at bounding box center [793, 24] width 40 height 33
type input "22"
type input "100"
type input "18"
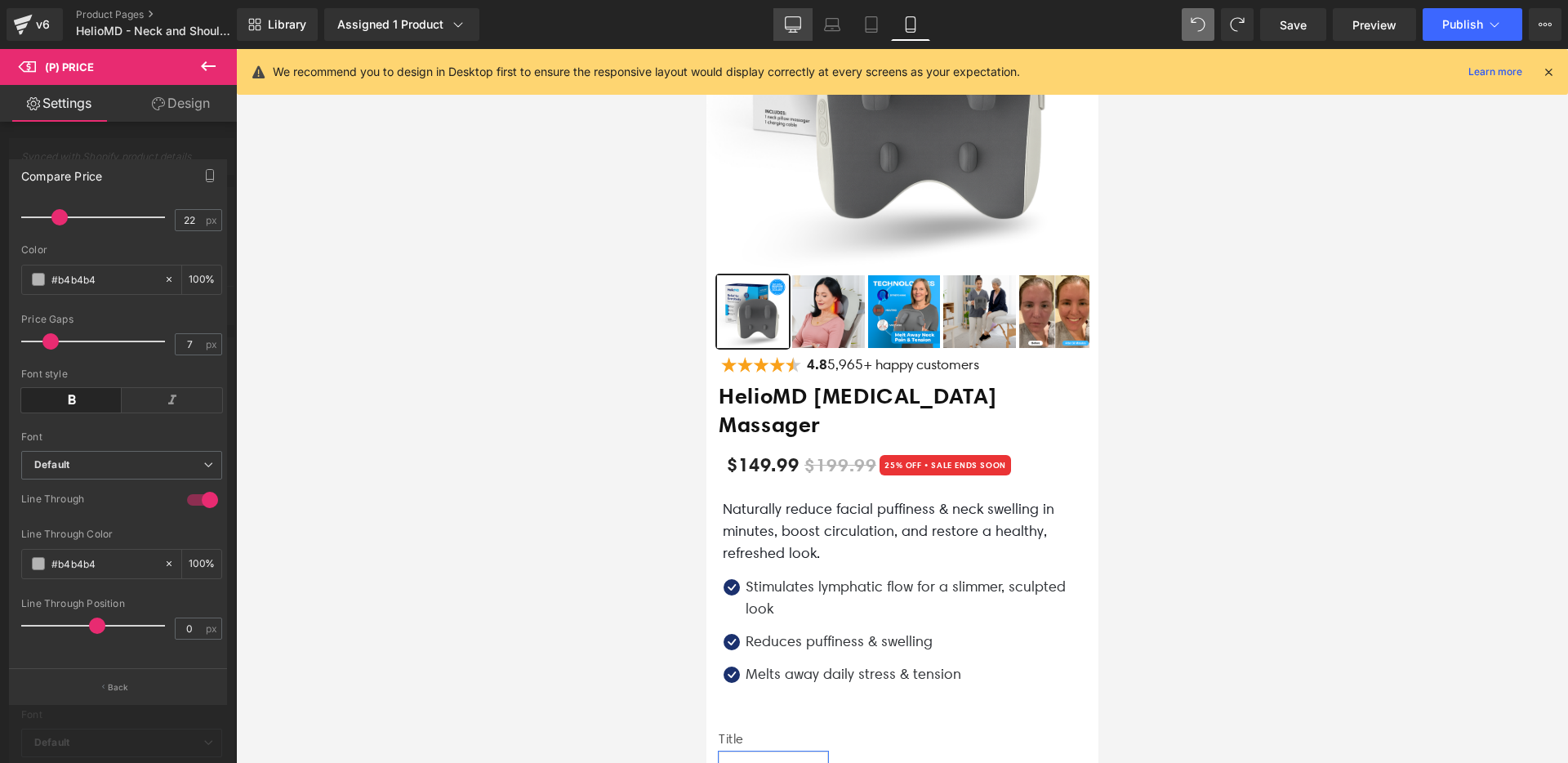
type input "100"
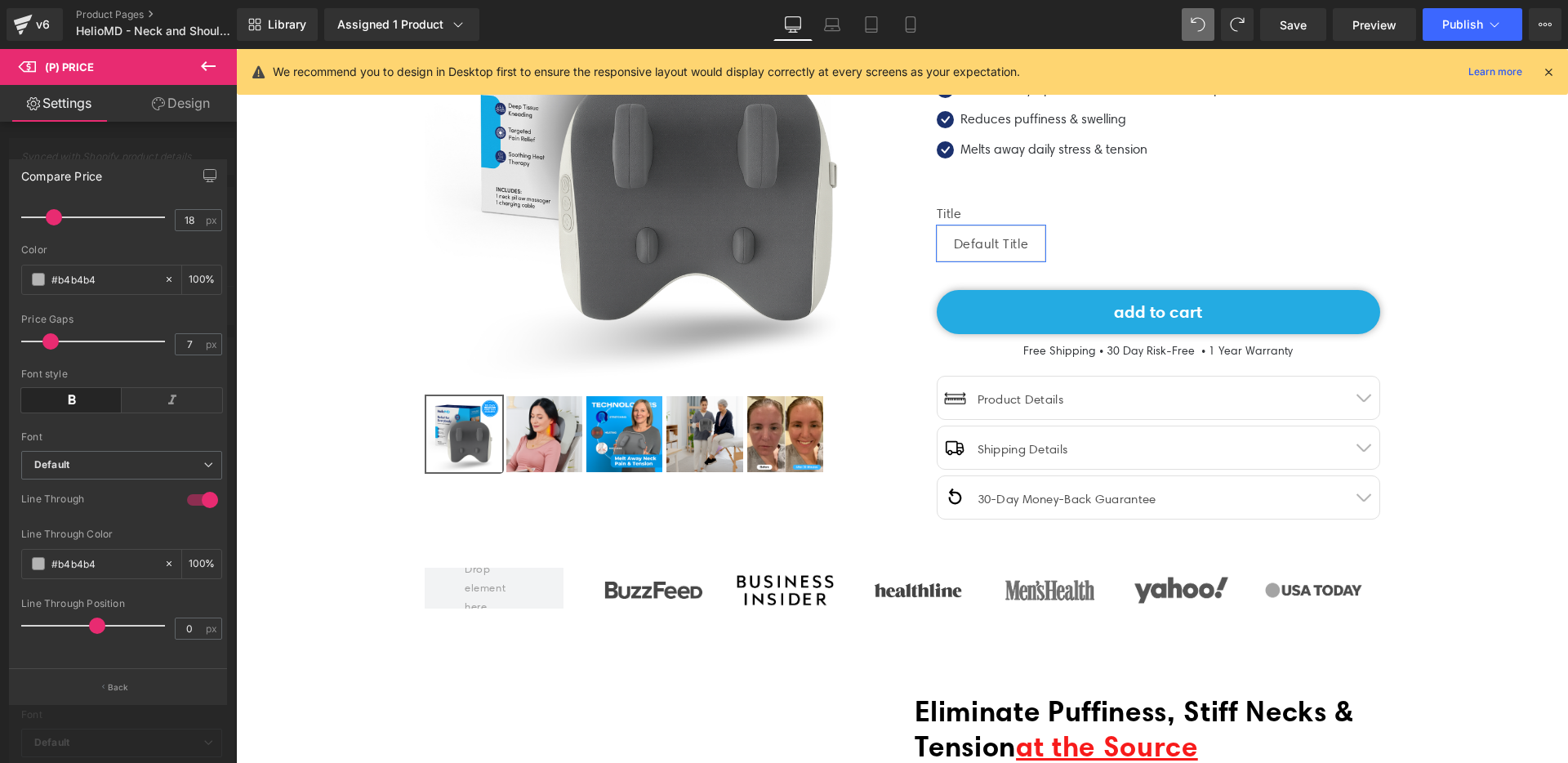
scroll to position [0, 0]
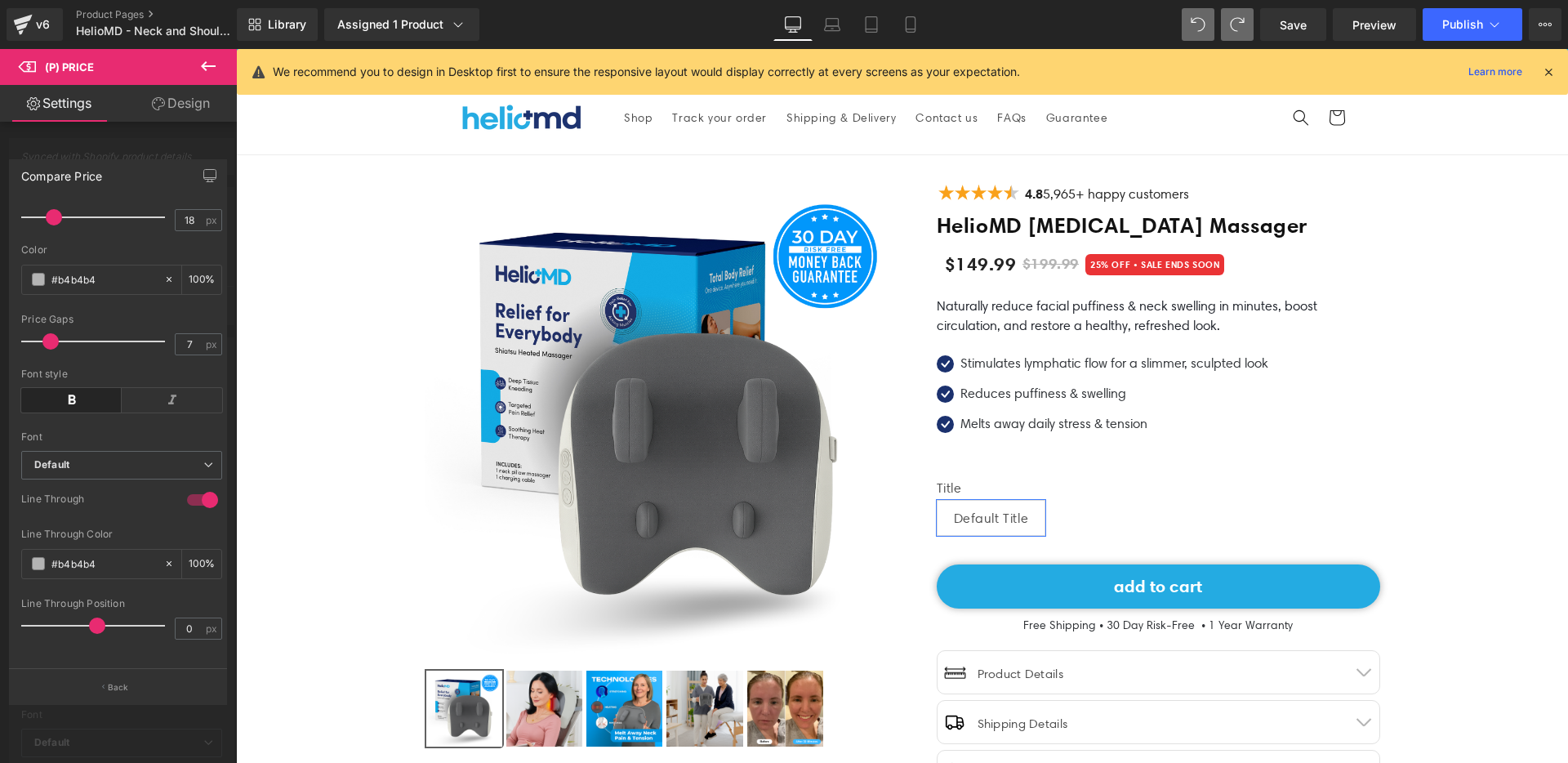
type input "#f64a4a"
type input "100"
type input "#f64a4a"
type input "100"
click at [913, 29] on icon at bounding box center [910, 25] width 17 height 17
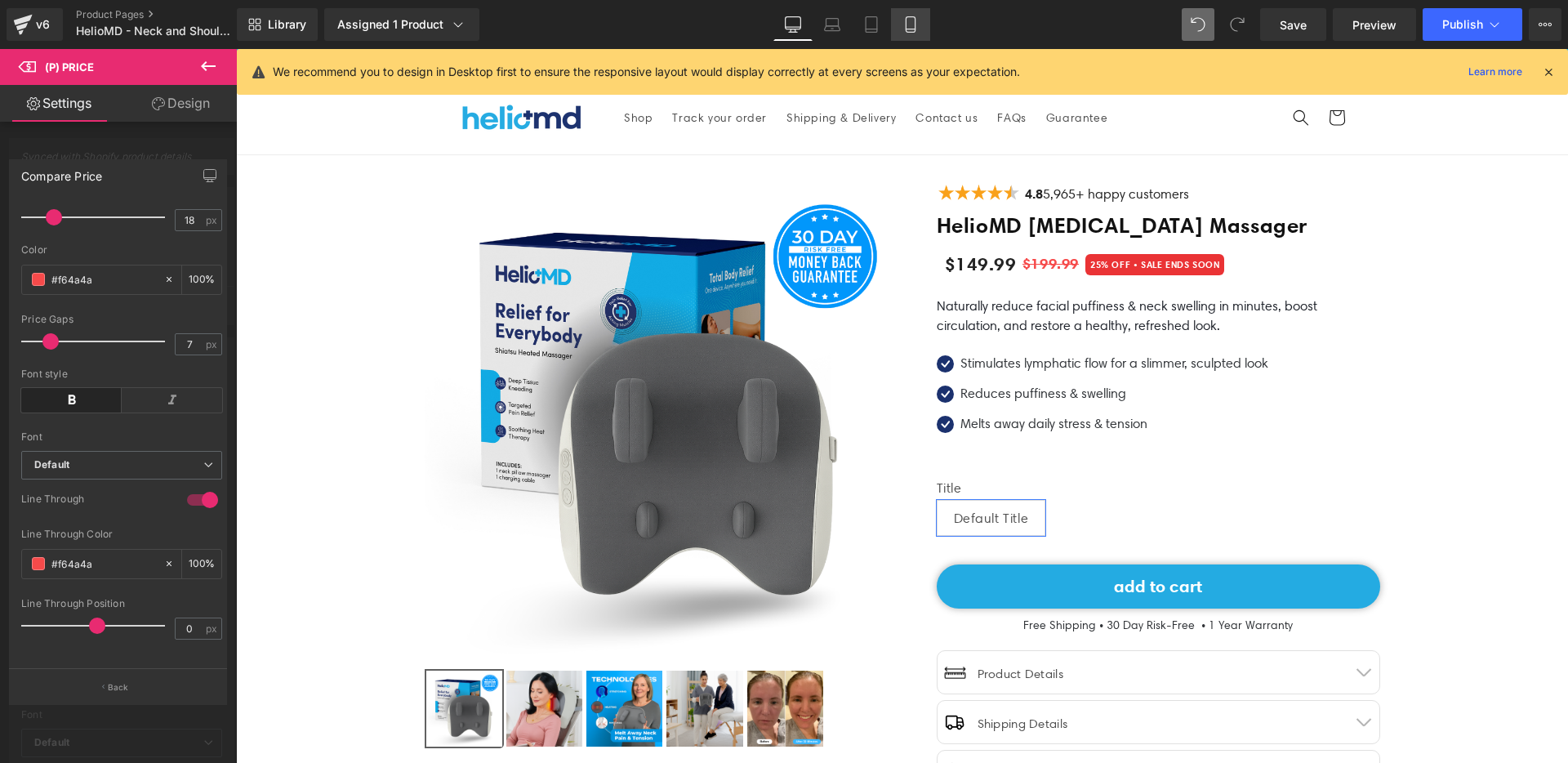
type input "23"
type input "100"
type input "22"
type input "100"
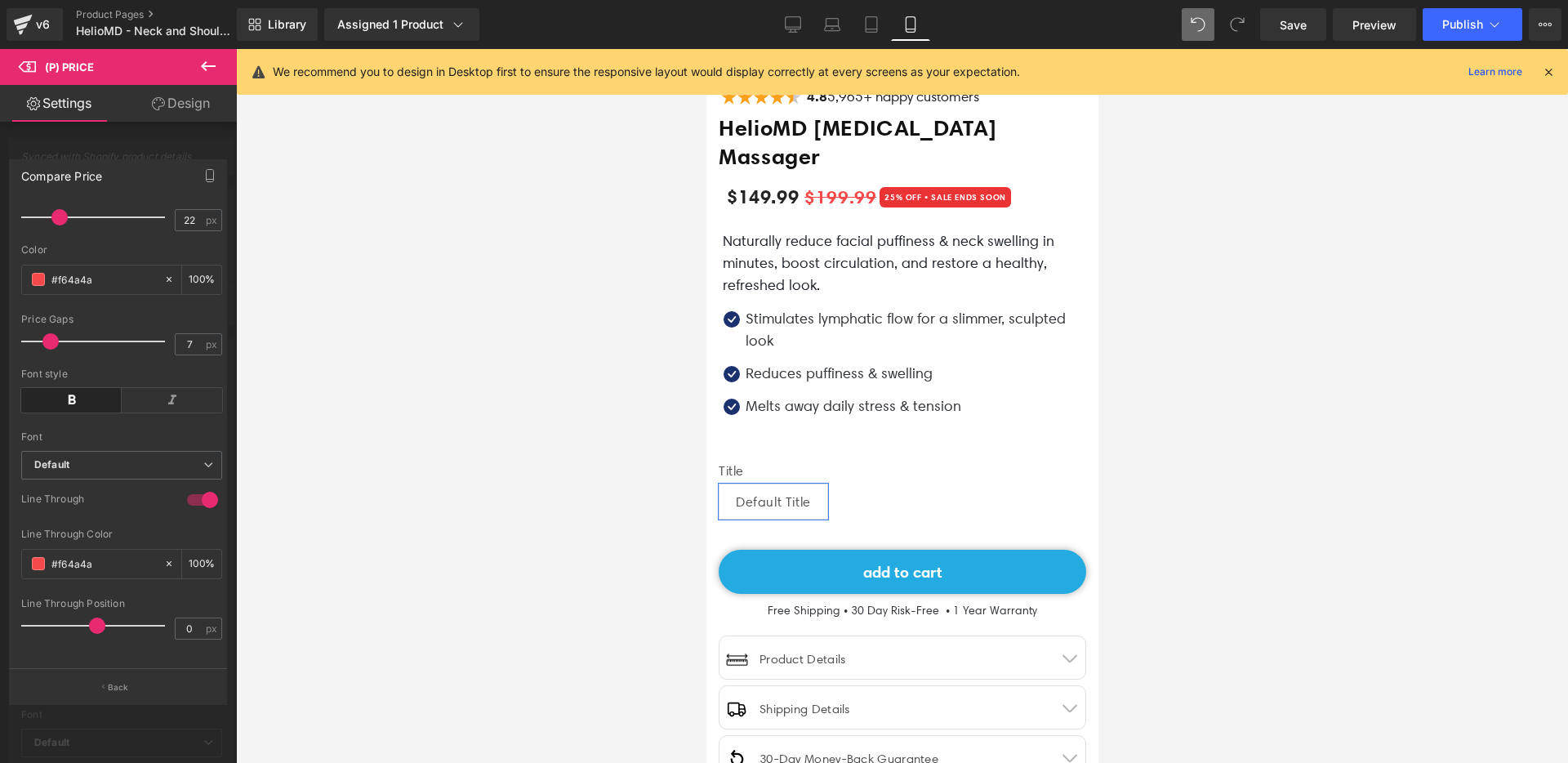
scroll to position [820, 0]
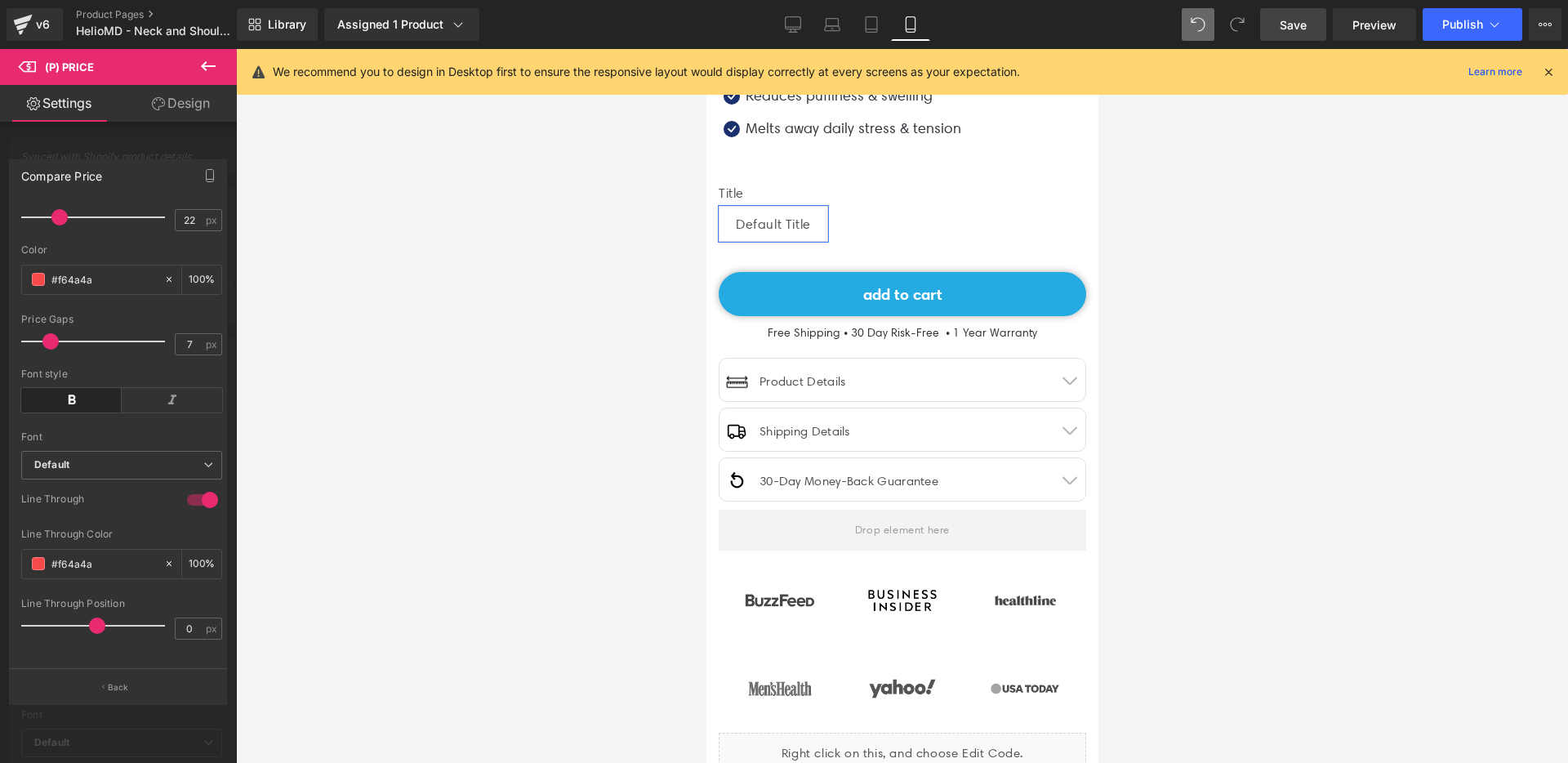
click at [1307, 29] on link "Save" at bounding box center [1293, 24] width 66 height 33
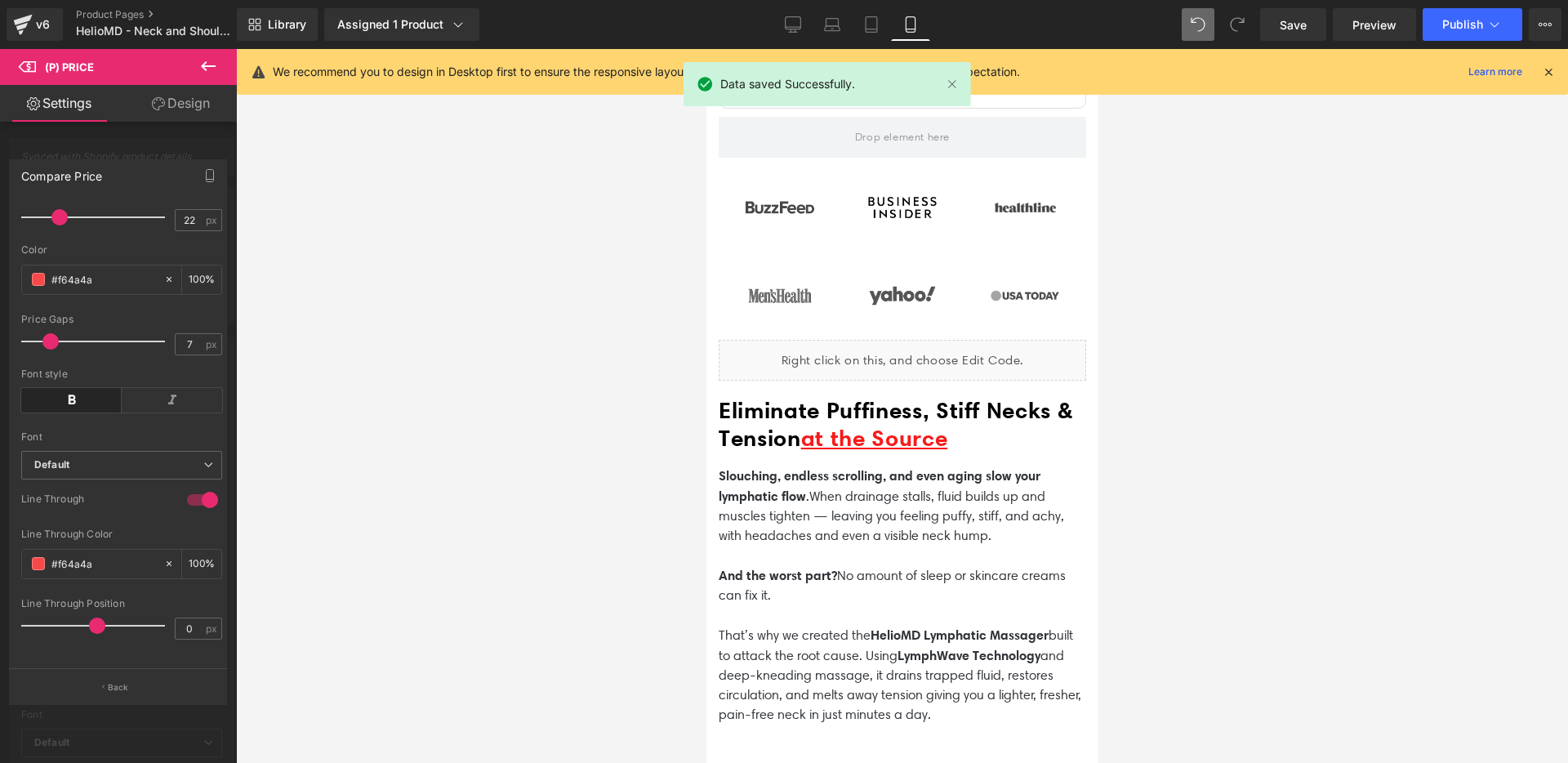
scroll to position [1228, 0]
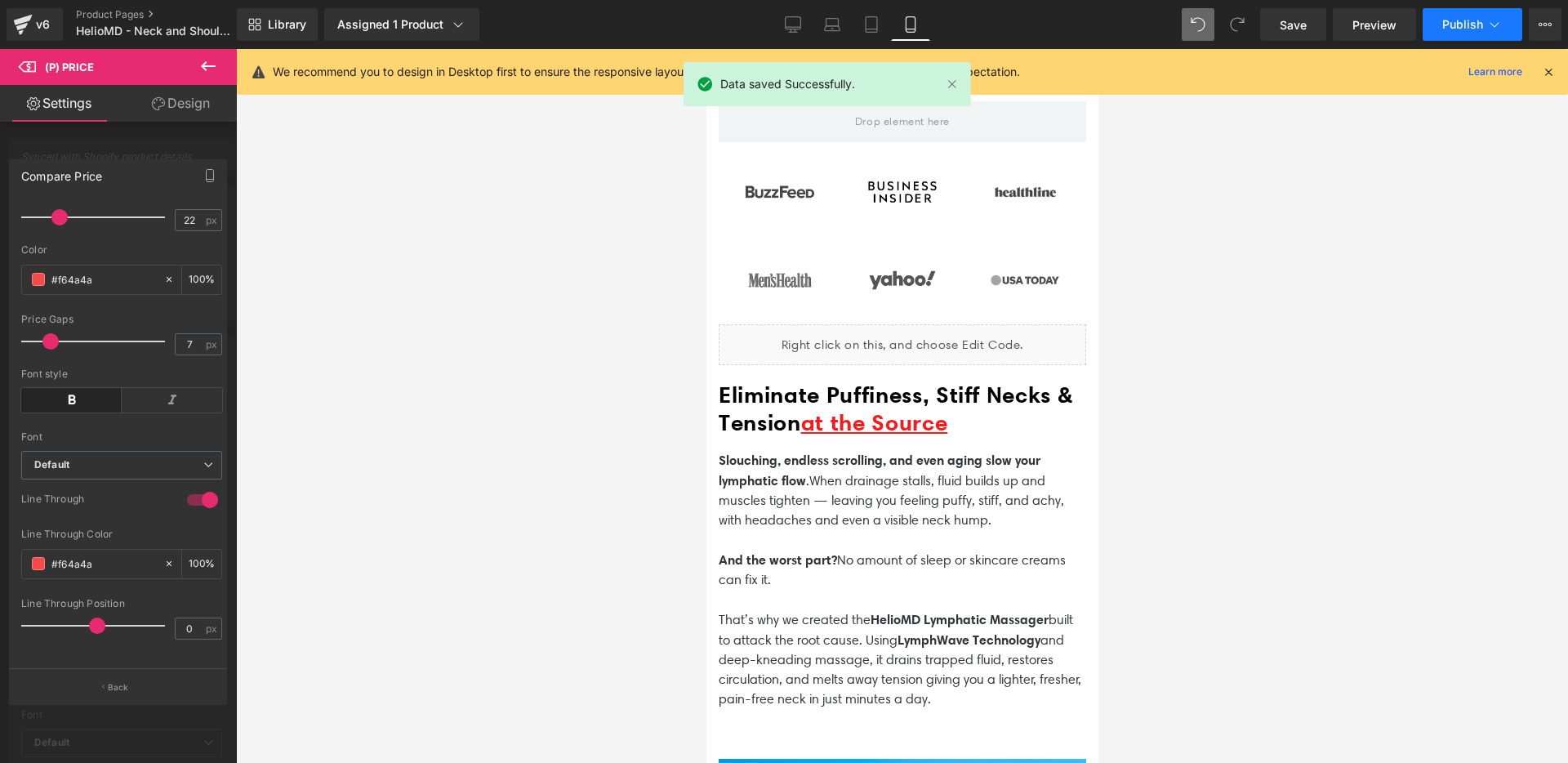
click at [1483, 40] on button "Publish" at bounding box center [1472, 24] width 100 height 33
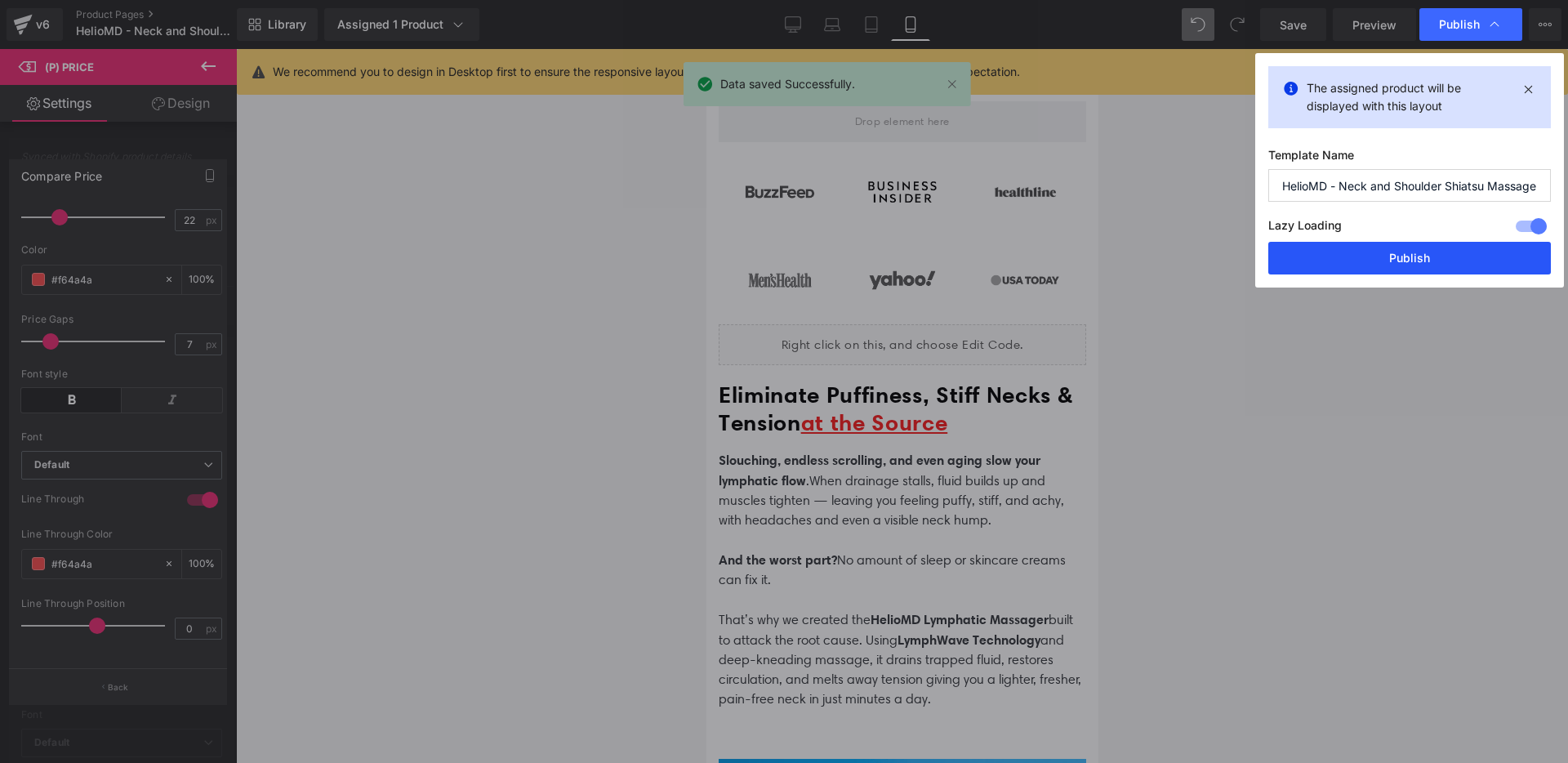
click at [1406, 263] on button "Publish" at bounding box center [1409, 257] width 283 height 33
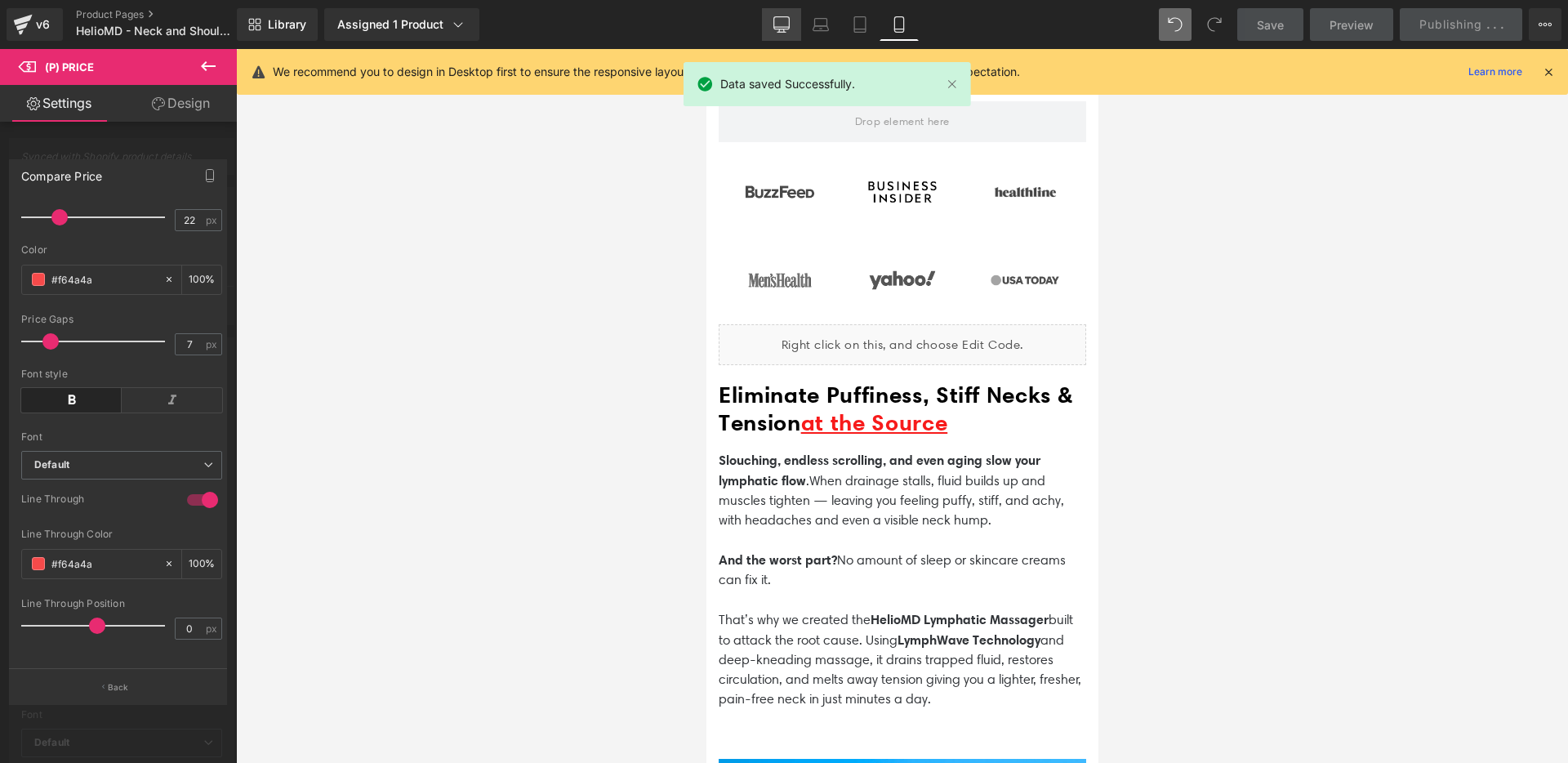
scroll to position [2352, 0]
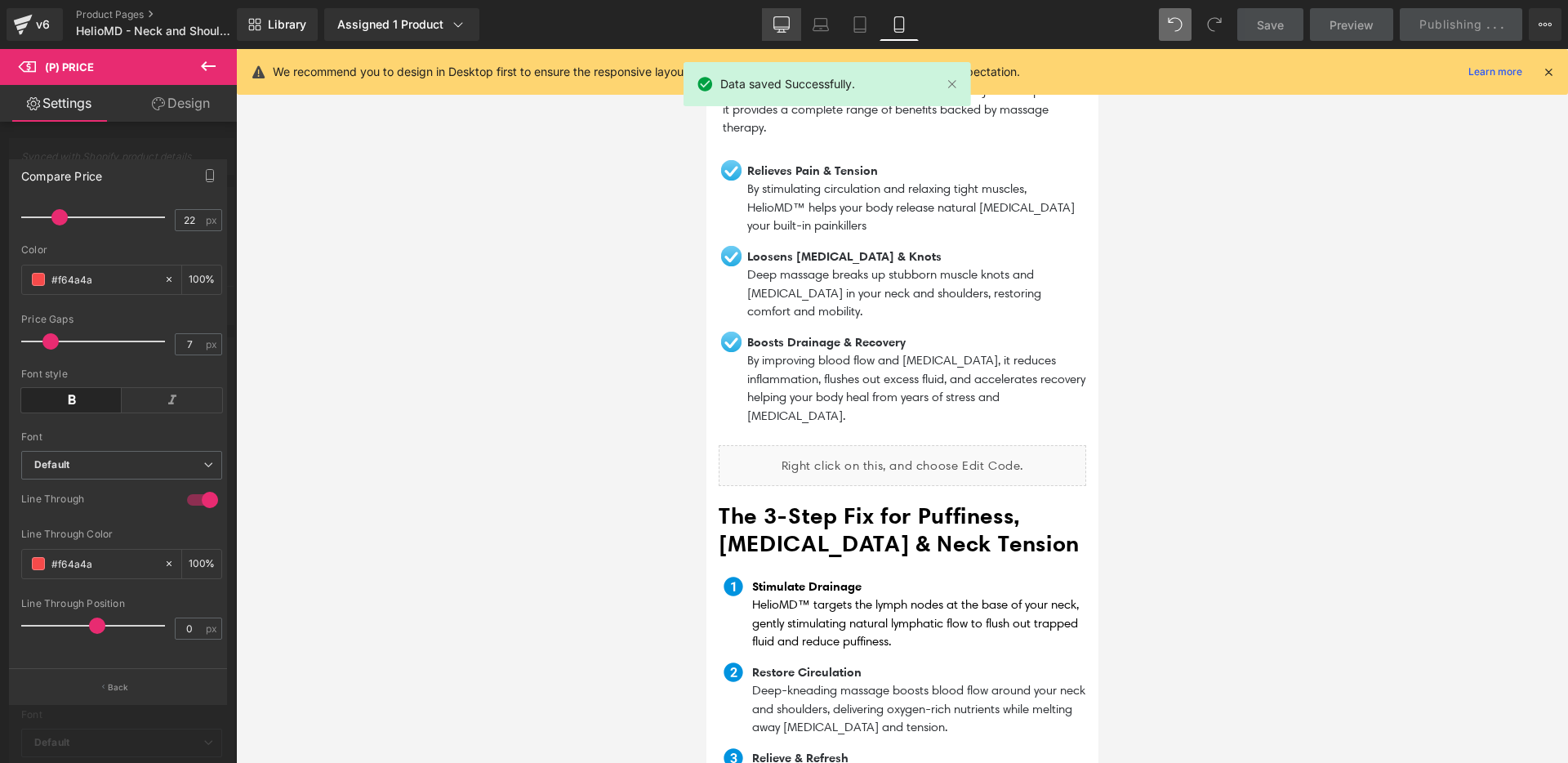
click at [780, 37] on link "Desktop" at bounding box center [781, 24] width 40 height 33
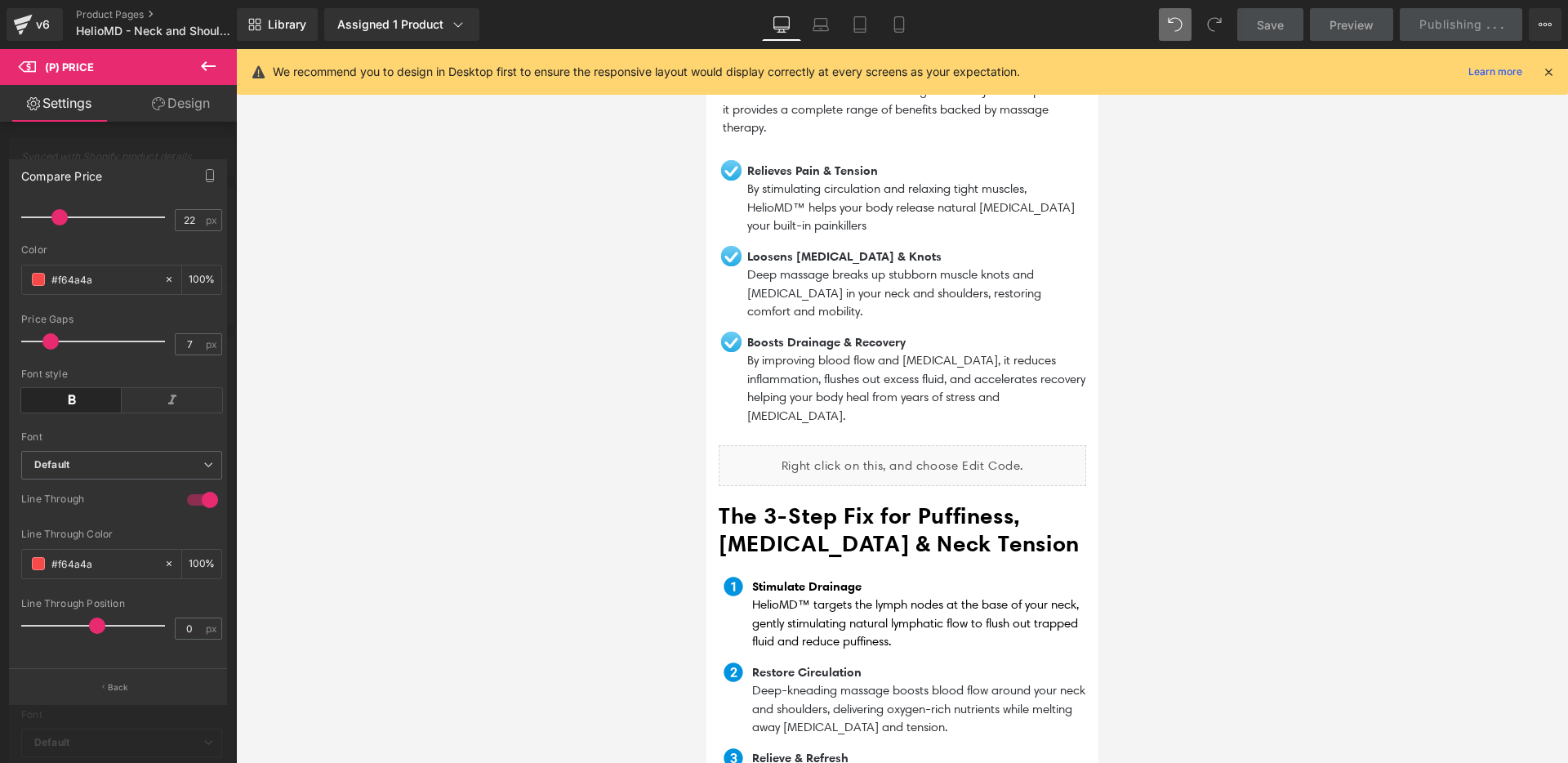
type input "22"
type input "100"
type input "18"
type input "100"
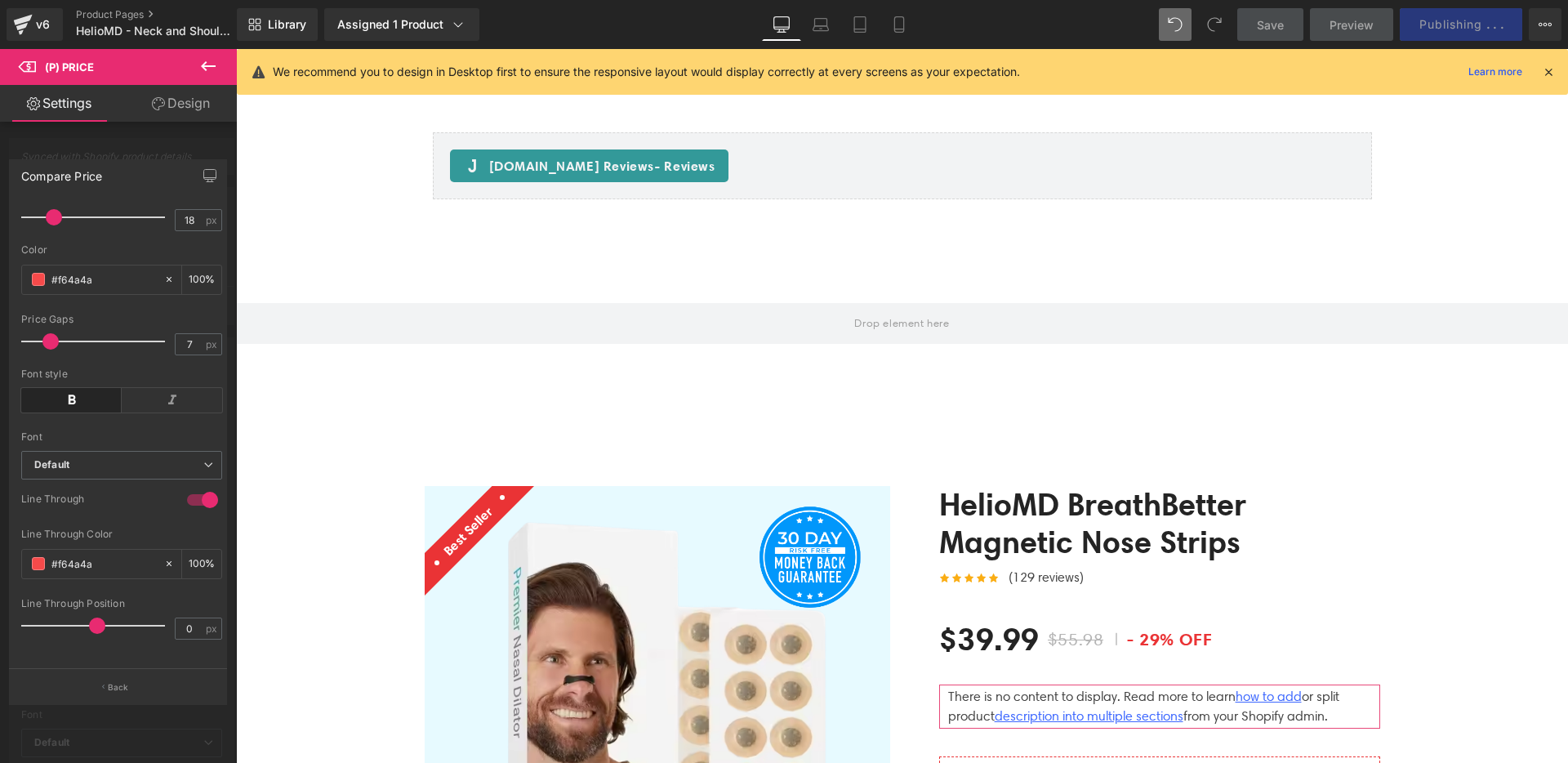
scroll to position [4939, 0]
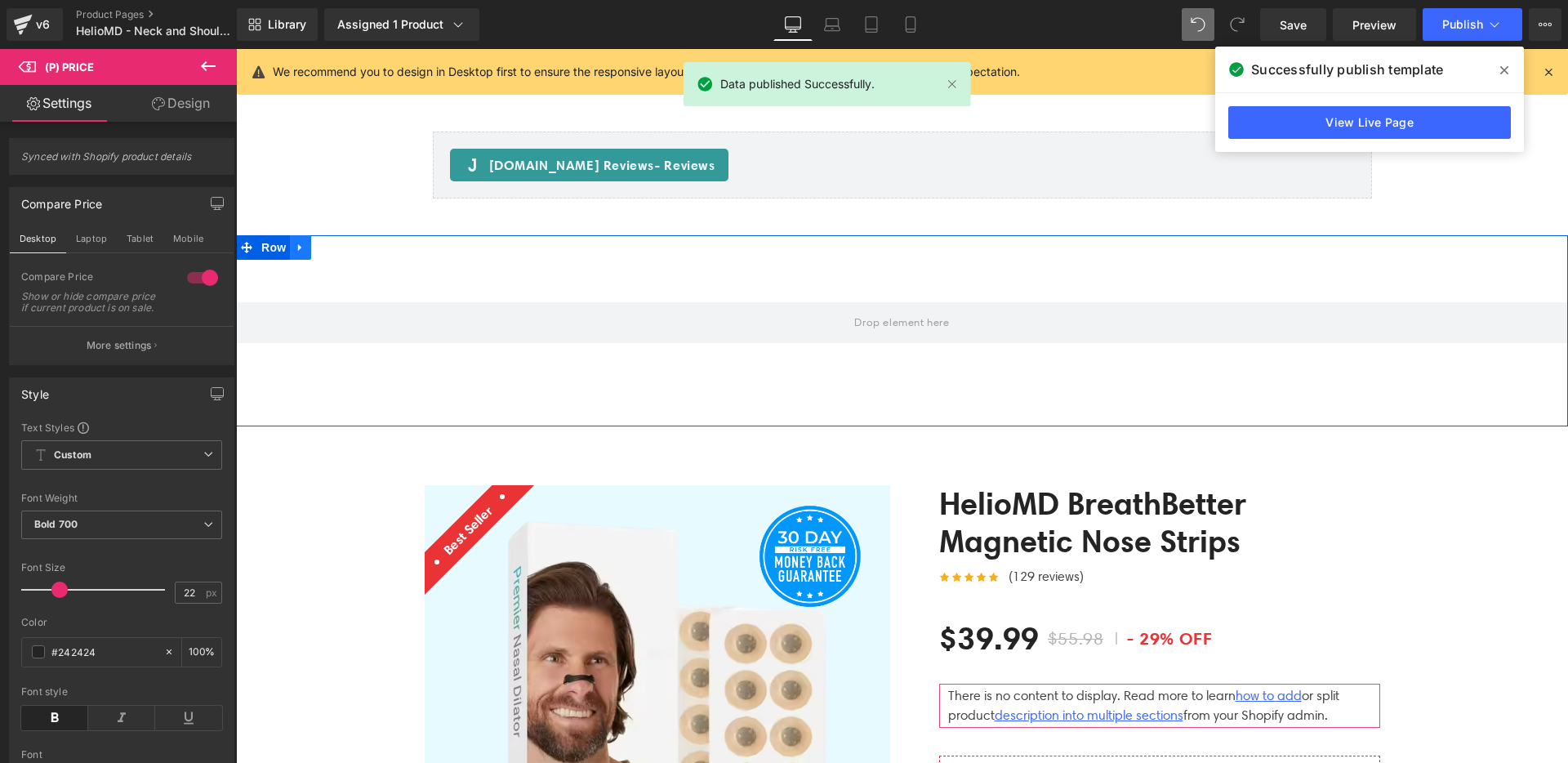
click at [297, 241] on icon at bounding box center [300, 247] width 11 height 12
click at [337, 241] on icon at bounding box center [343, 247] width 11 height 12
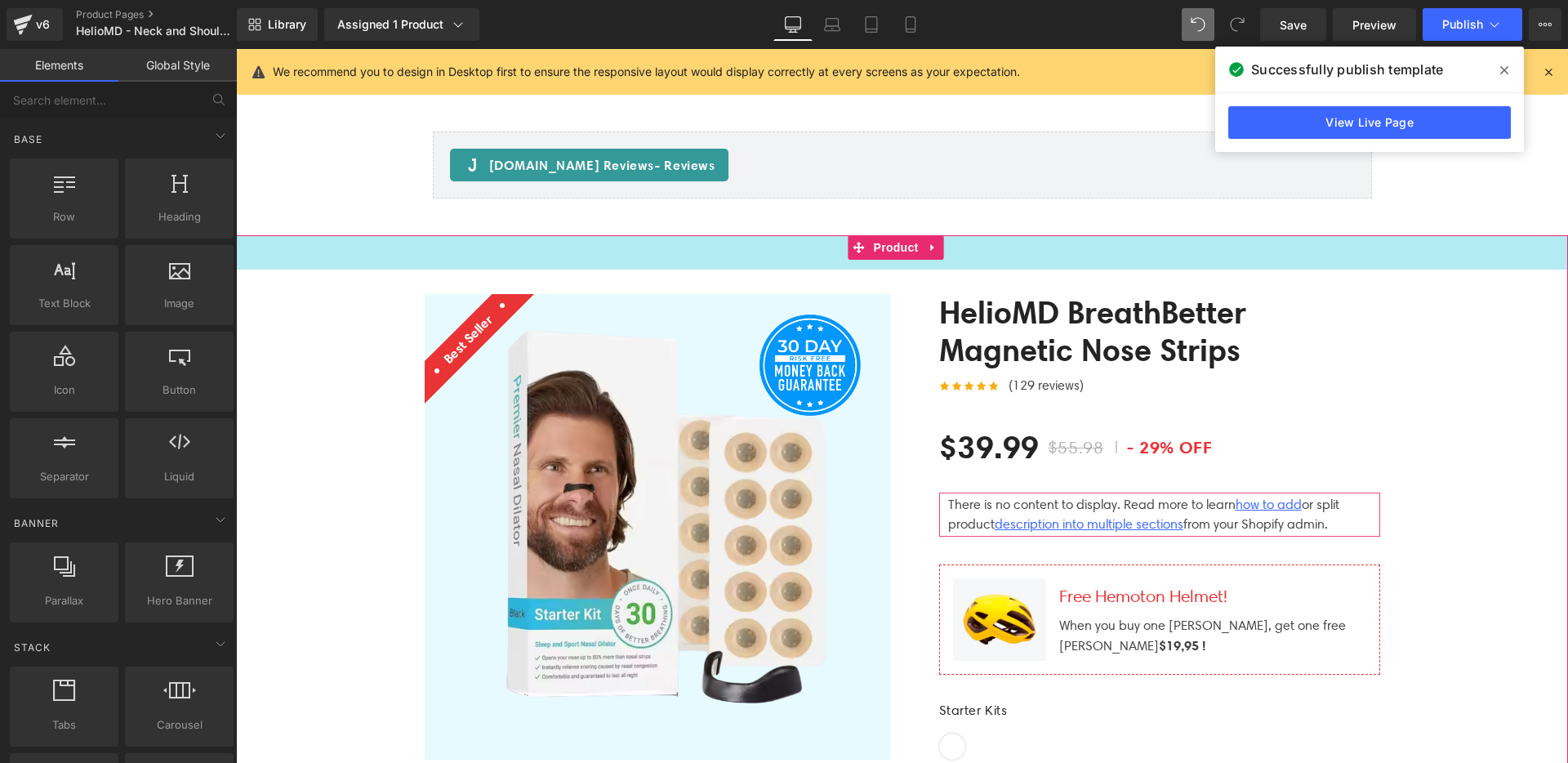
click at [340, 235] on div "42px" at bounding box center [902, 252] width 1332 height 34
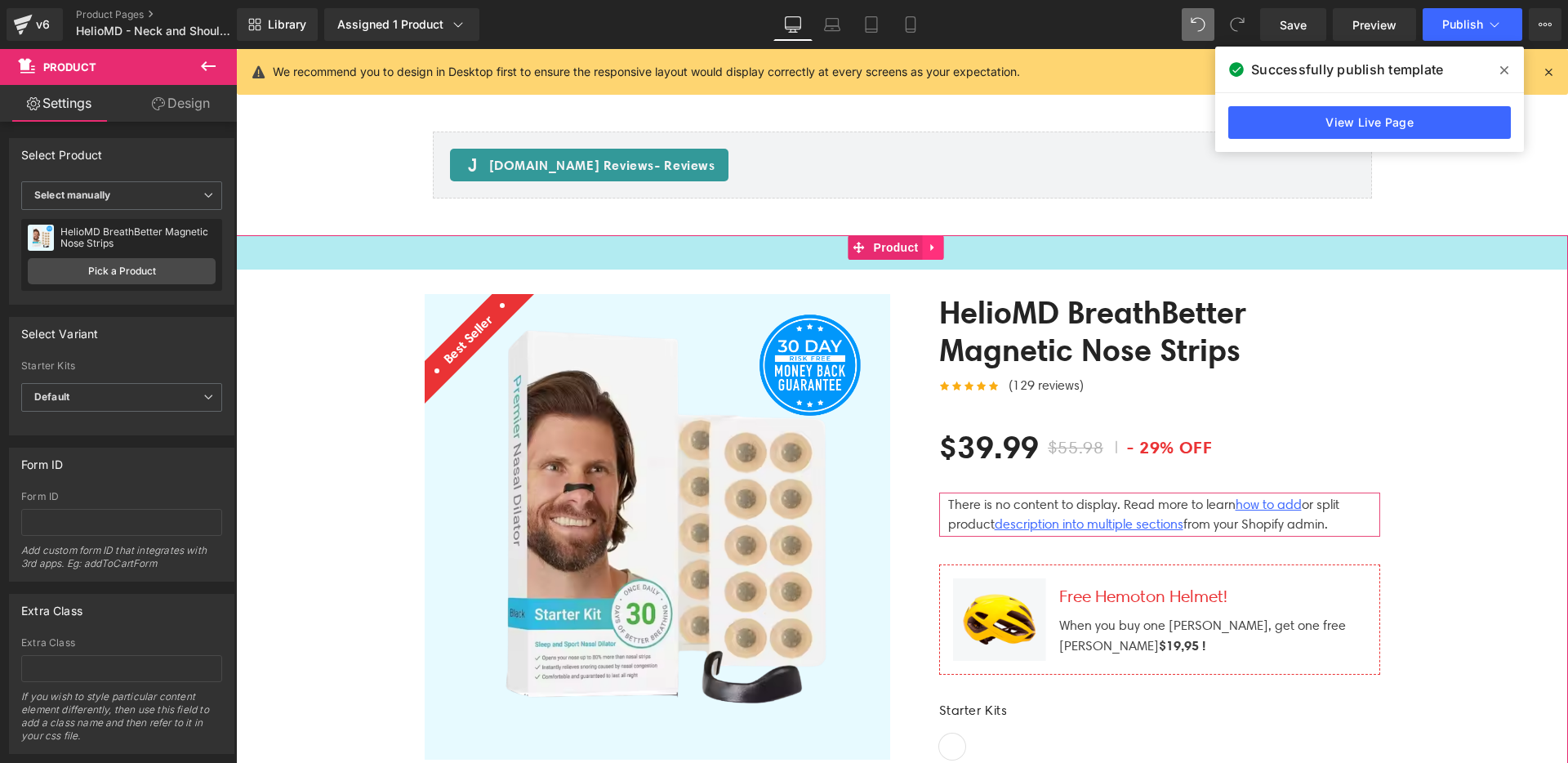
click at [940, 235] on link at bounding box center [934, 248] width 21 height 25
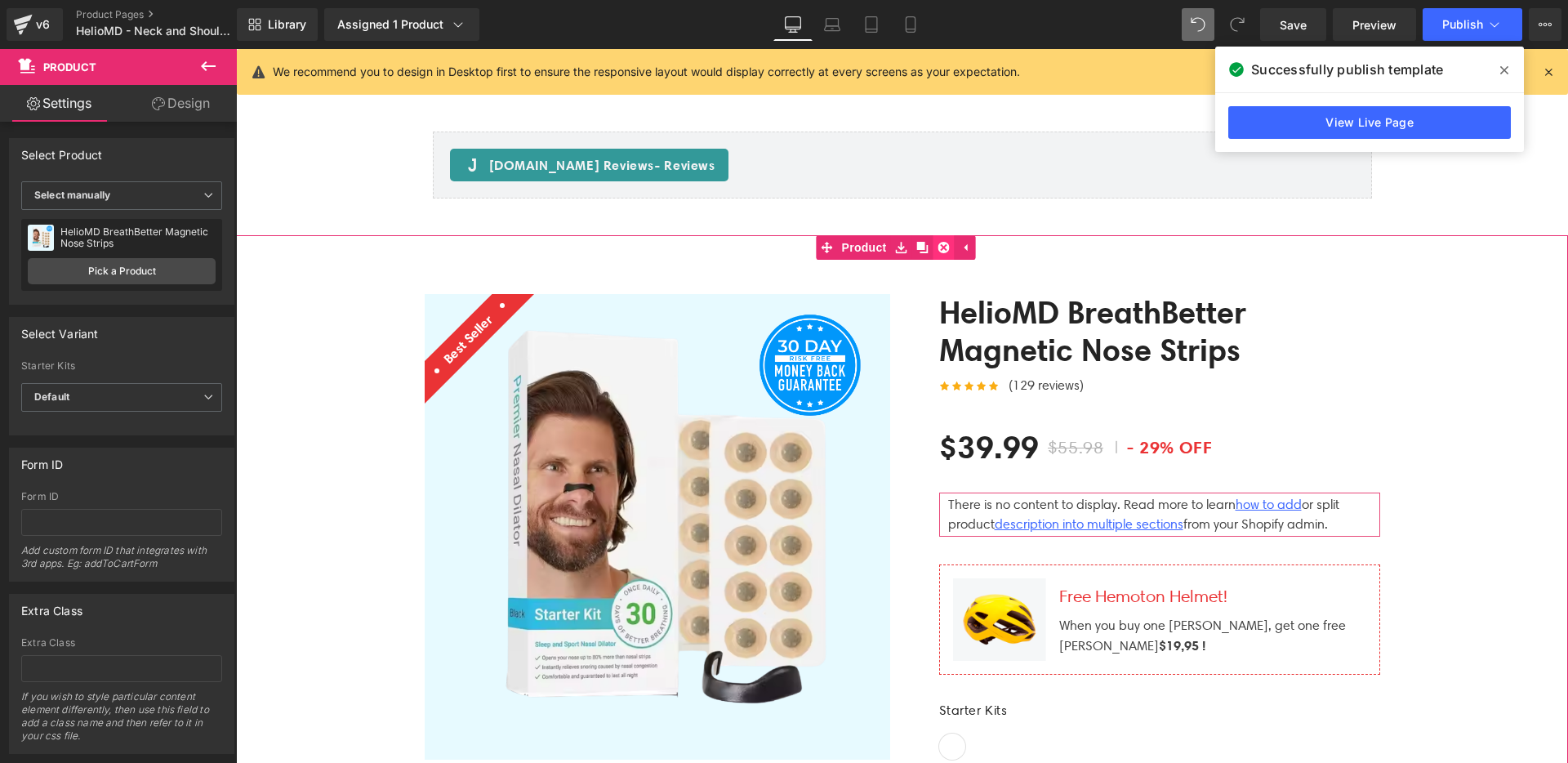
click at [951, 235] on link at bounding box center [944, 248] width 21 height 25
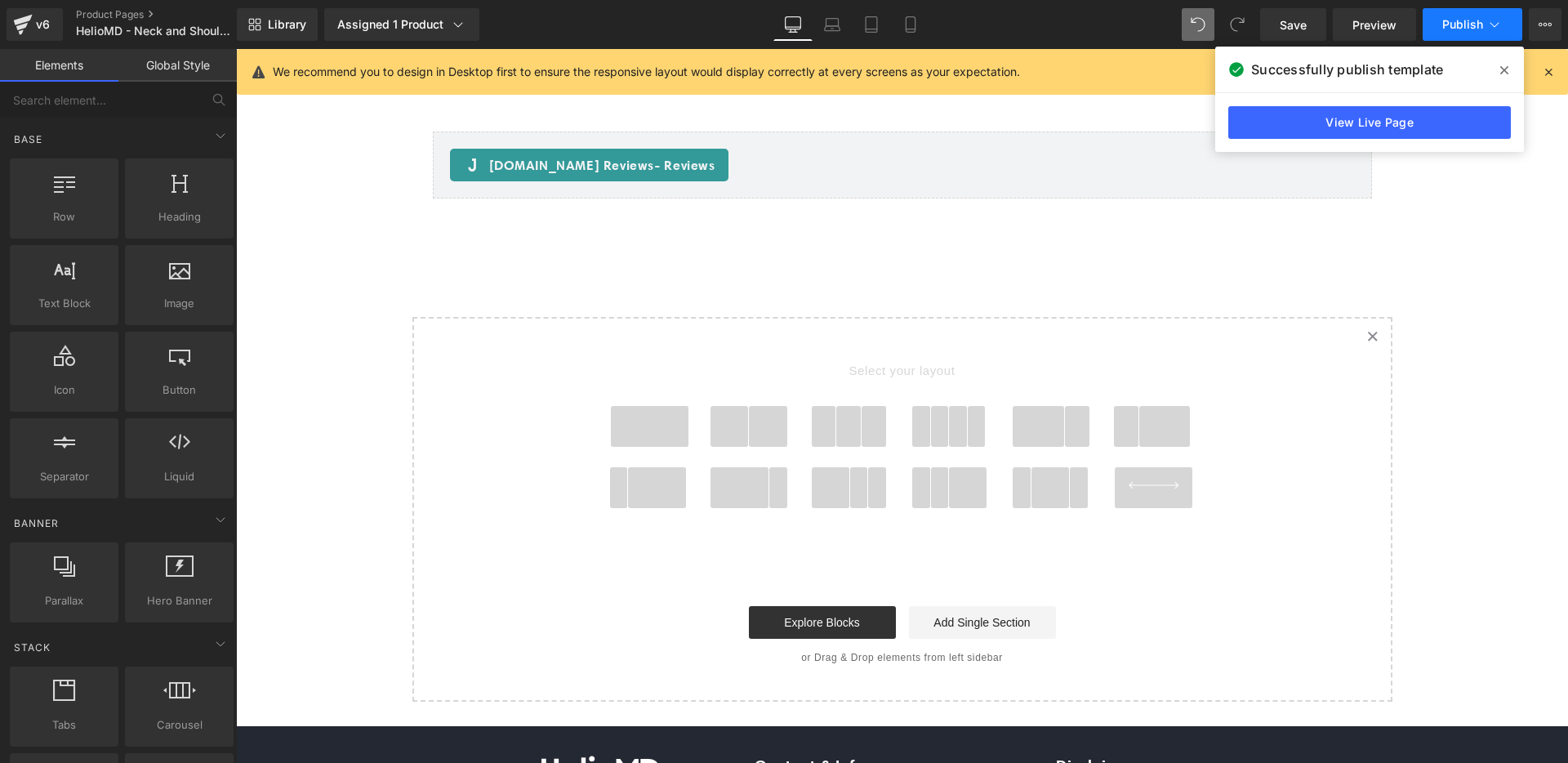
click at [1481, 28] on span "Publish" at bounding box center [1462, 24] width 41 height 13
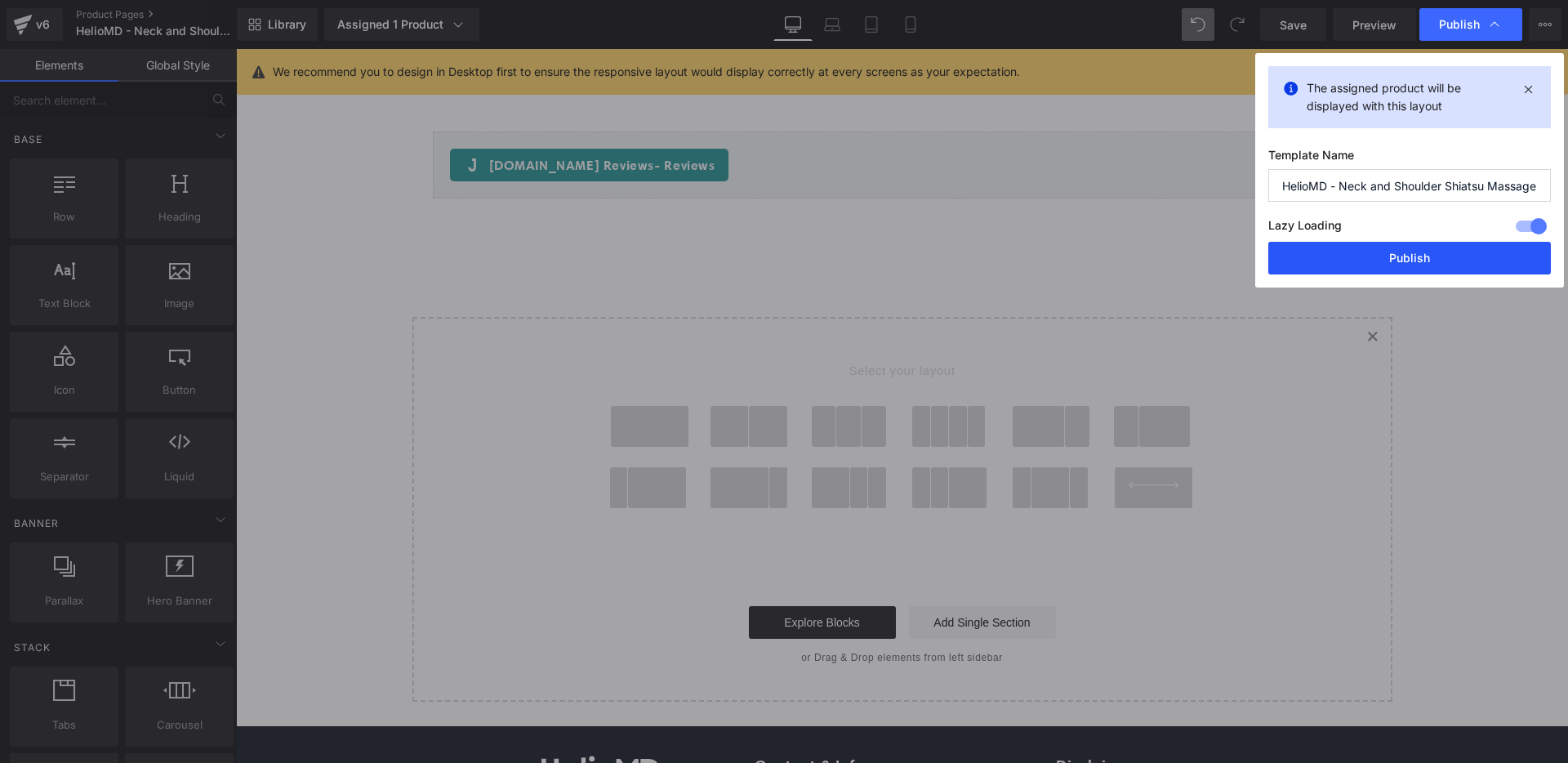
click at [1394, 262] on button "Publish" at bounding box center [1409, 257] width 283 height 33
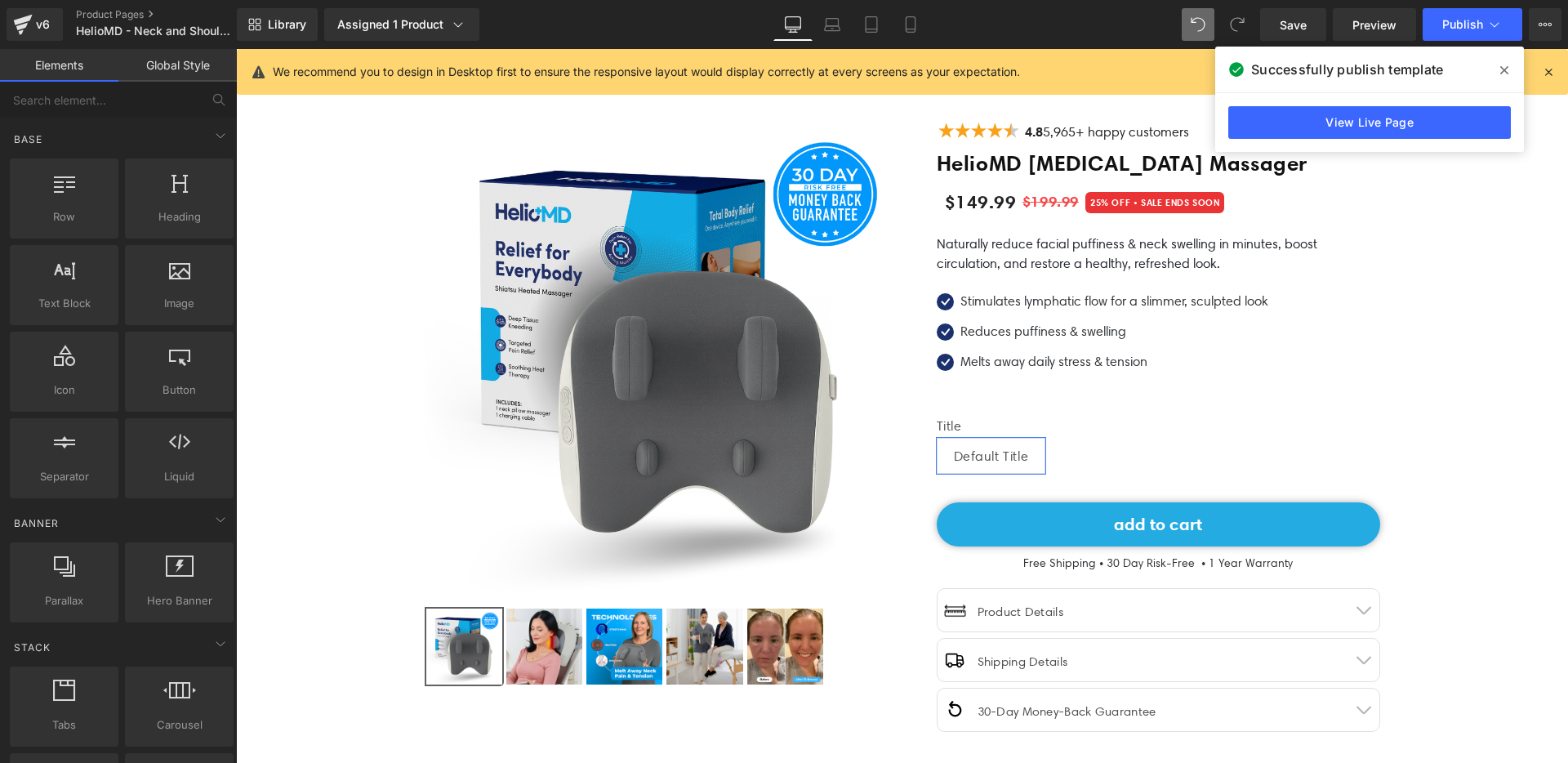
scroll to position [0, 0]
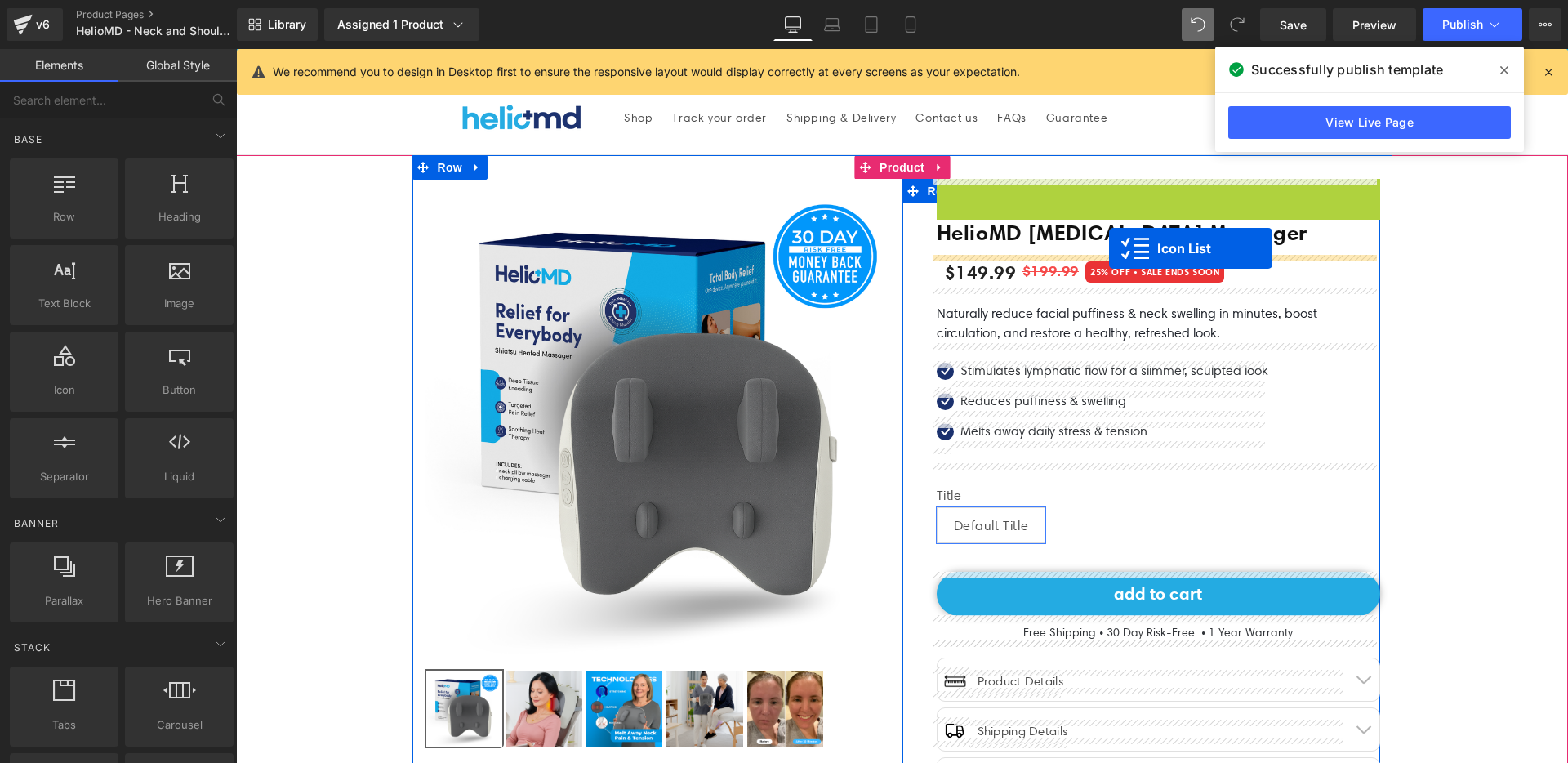
drag, startPoint x: 1116, startPoint y: 191, endPoint x: 1109, endPoint y: 248, distance: 57.4
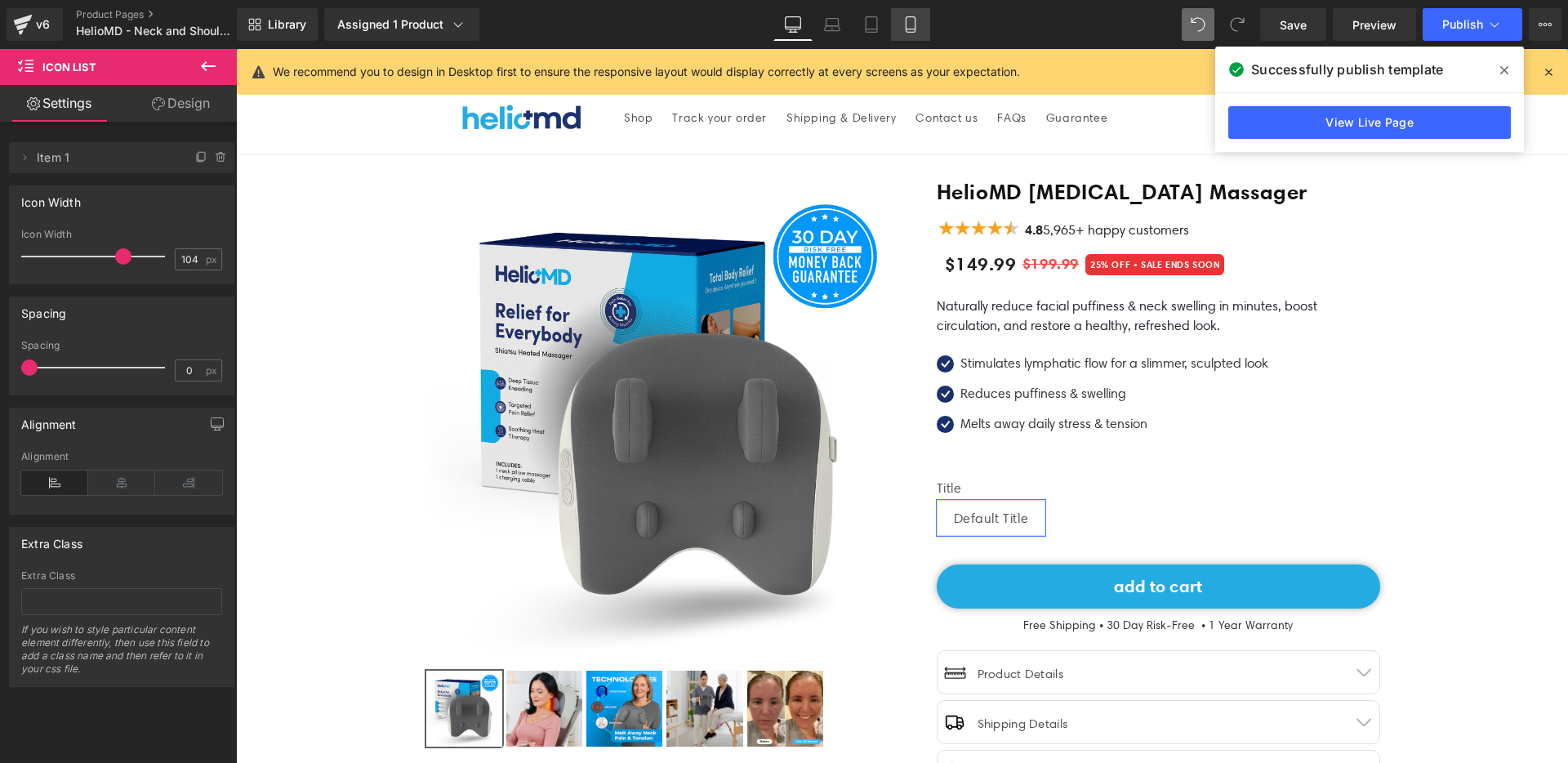
click at [907, 29] on icon at bounding box center [910, 29] width 9 height 0
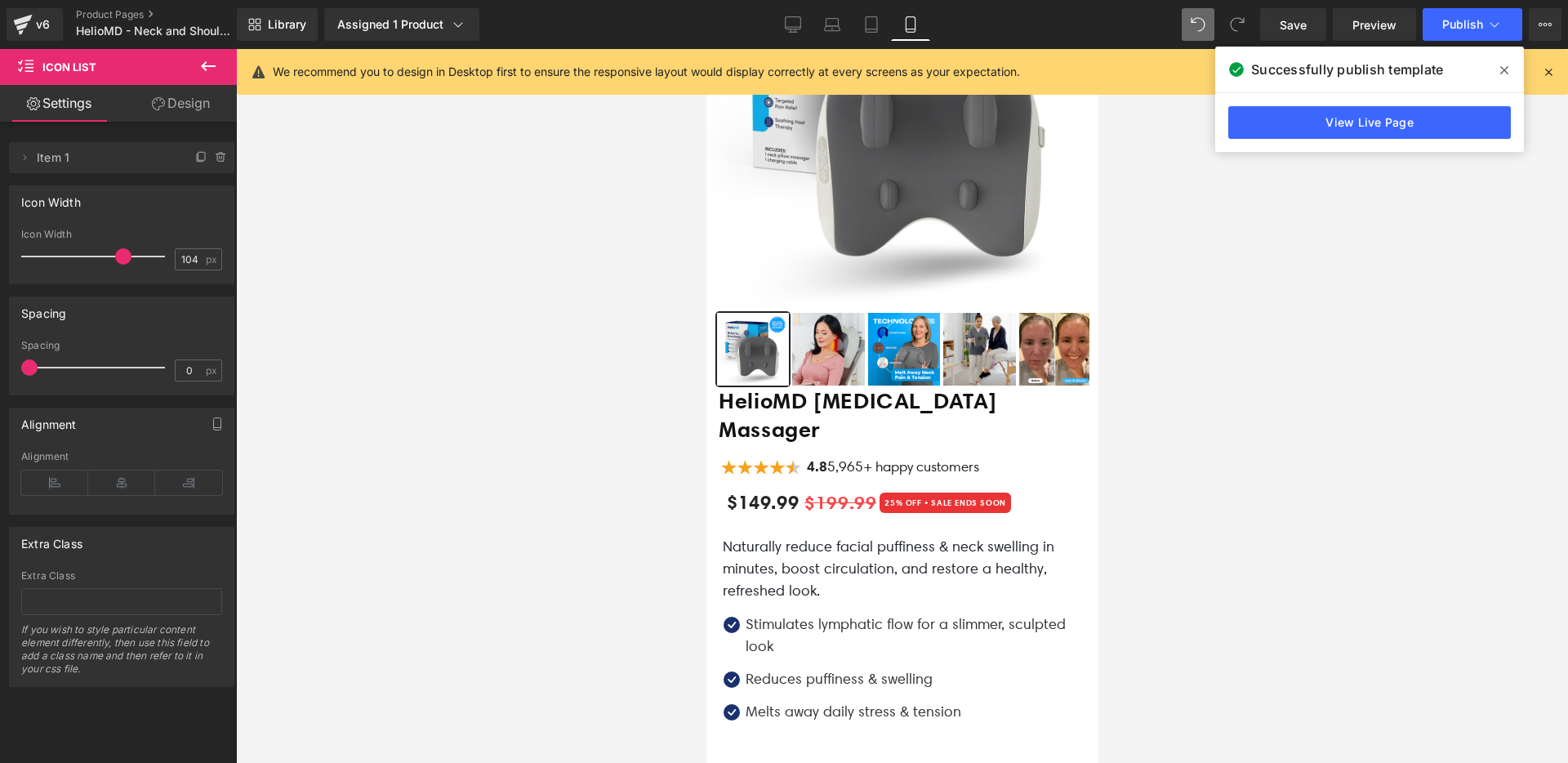
scroll to position [230, 0]
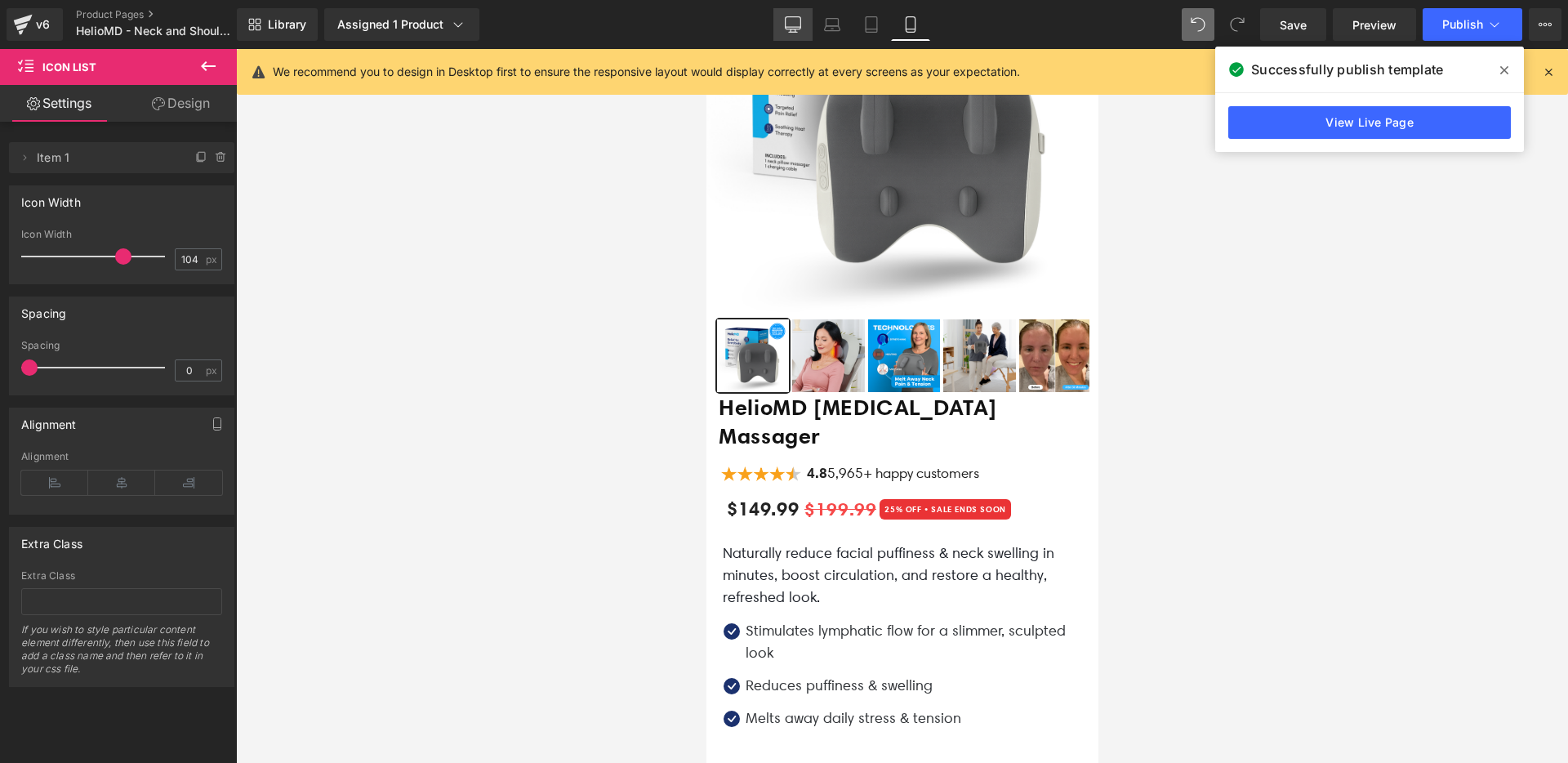
click at [799, 20] on icon at bounding box center [793, 25] width 17 height 17
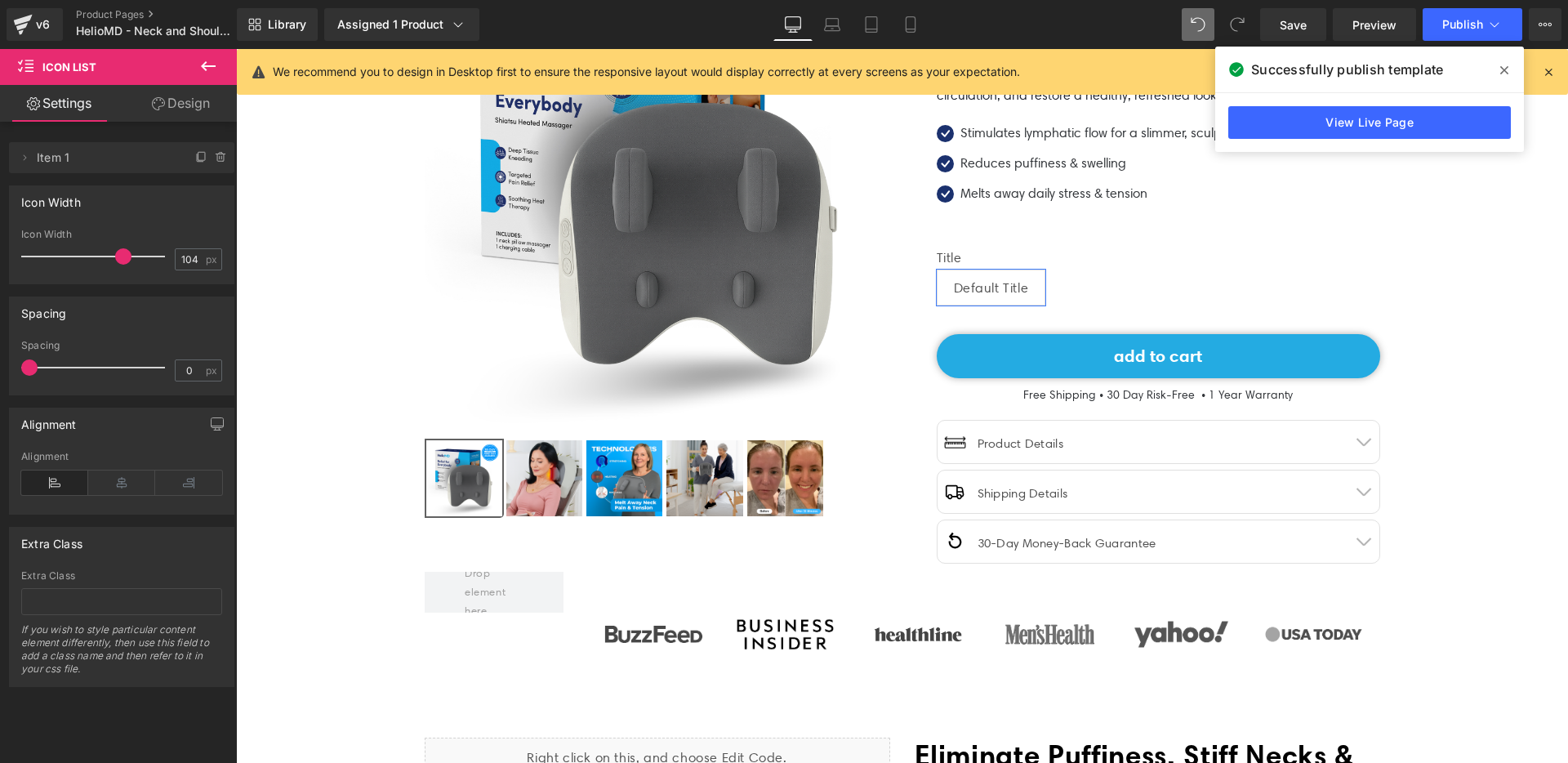
scroll to position [0, 0]
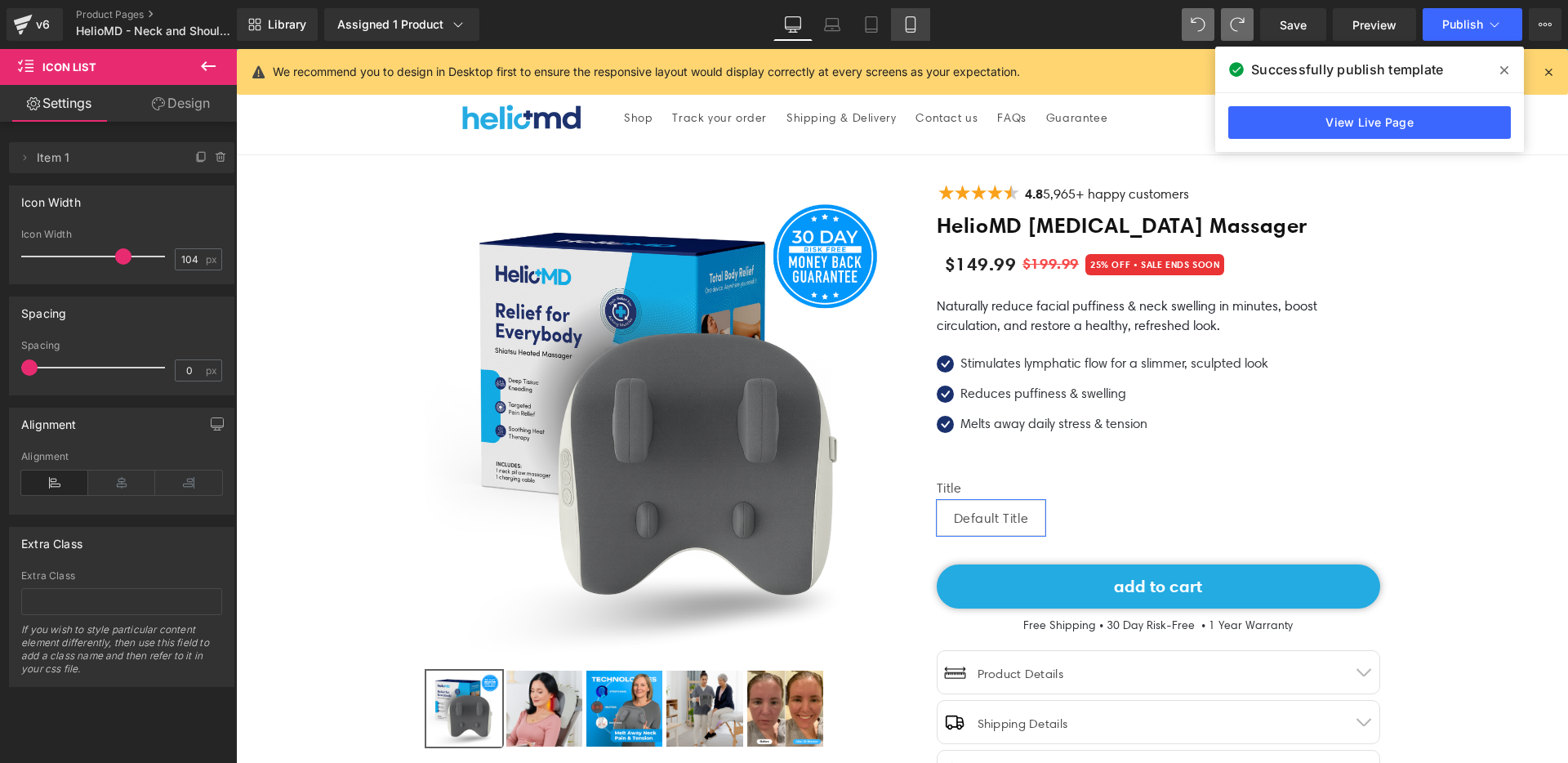
click at [906, 25] on icon at bounding box center [910, 25] width 17 height 17
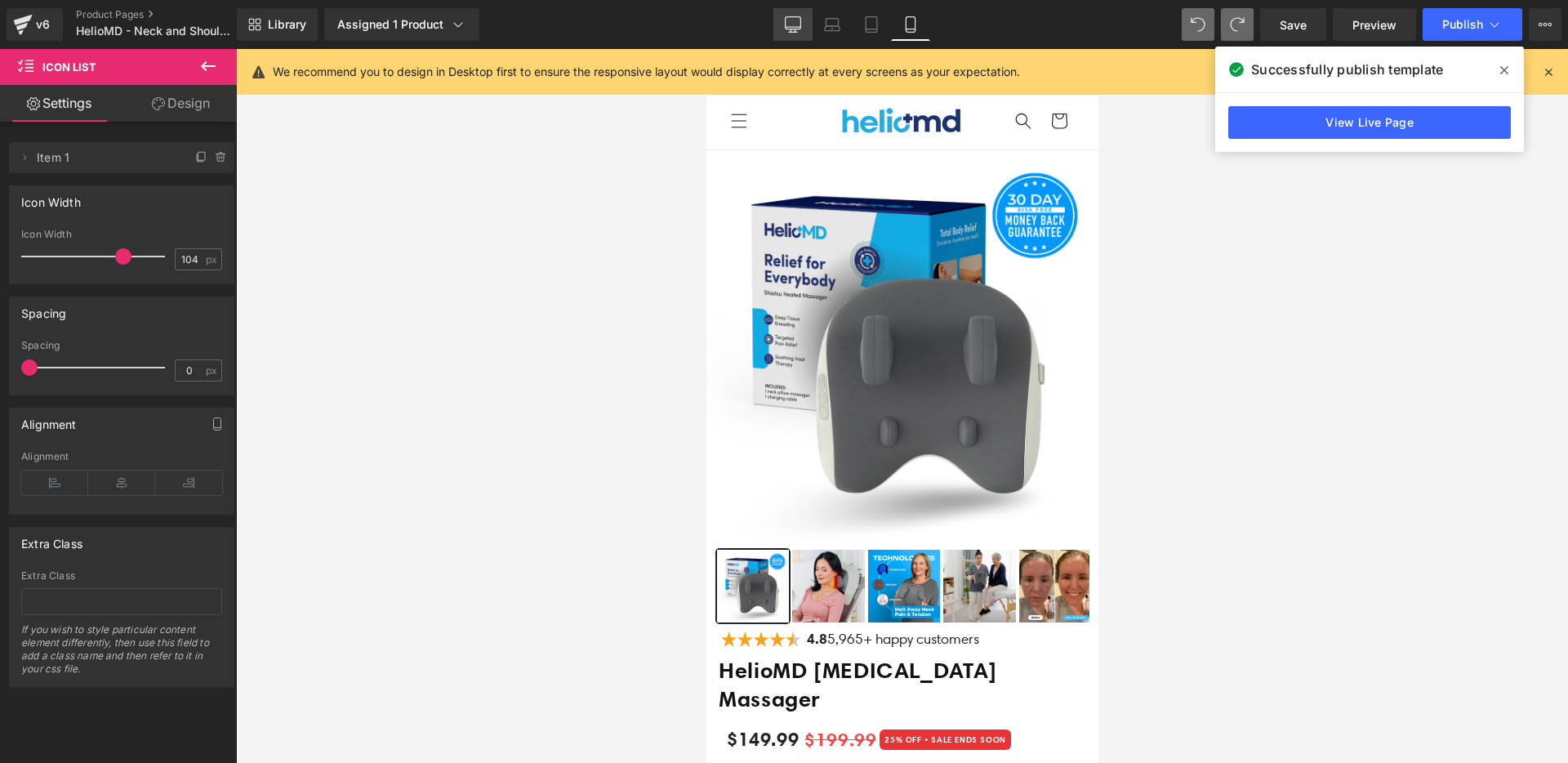
click at [799, 17] on icon at bounding box center [793, 25] width 17 height 17
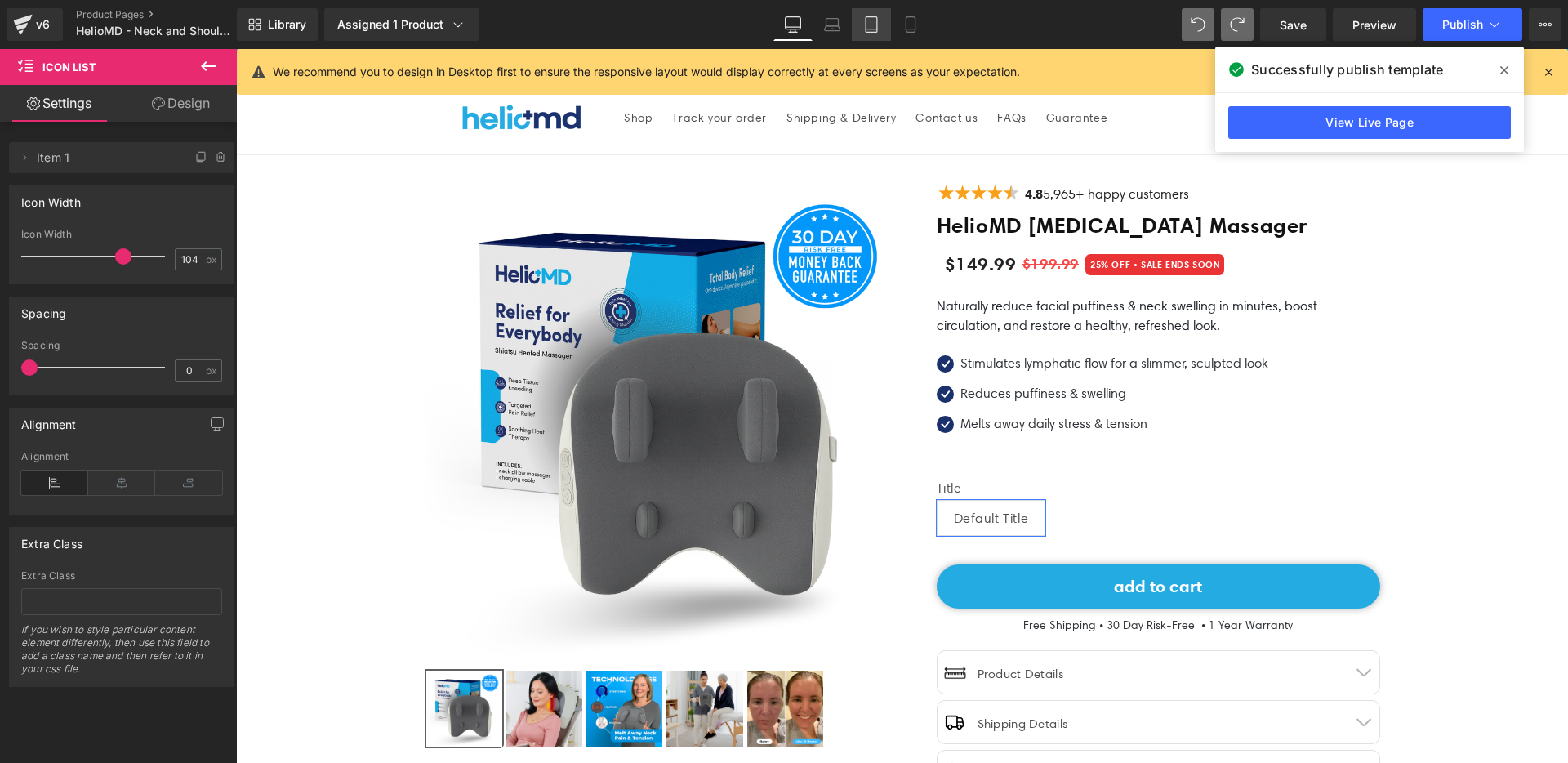
click at [874, 29] on icon at bounding box center [871, 25] width 17 height 17
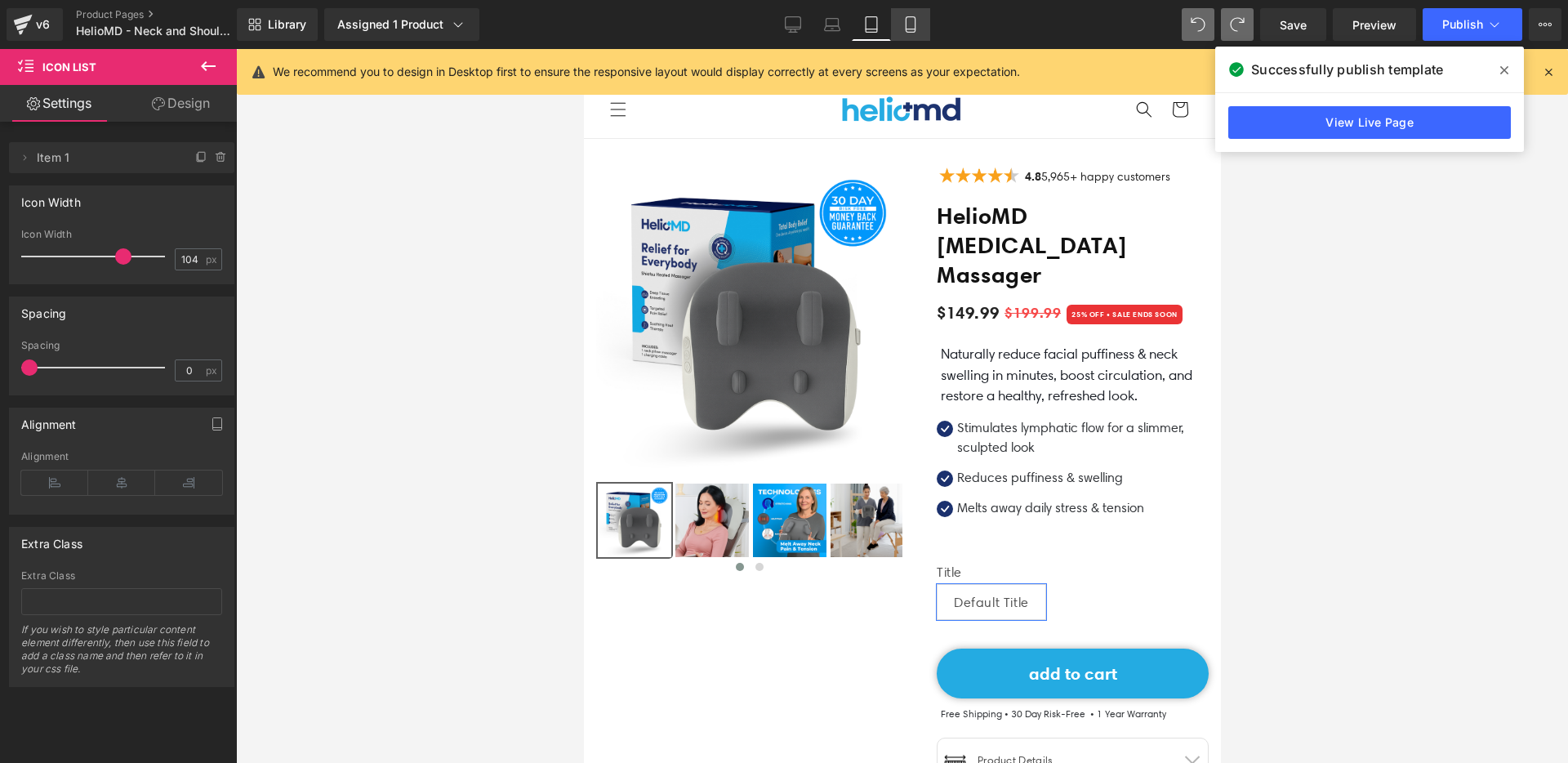
click at [915, 25] on icon at bounding box center [910, 25] width 17 height 17
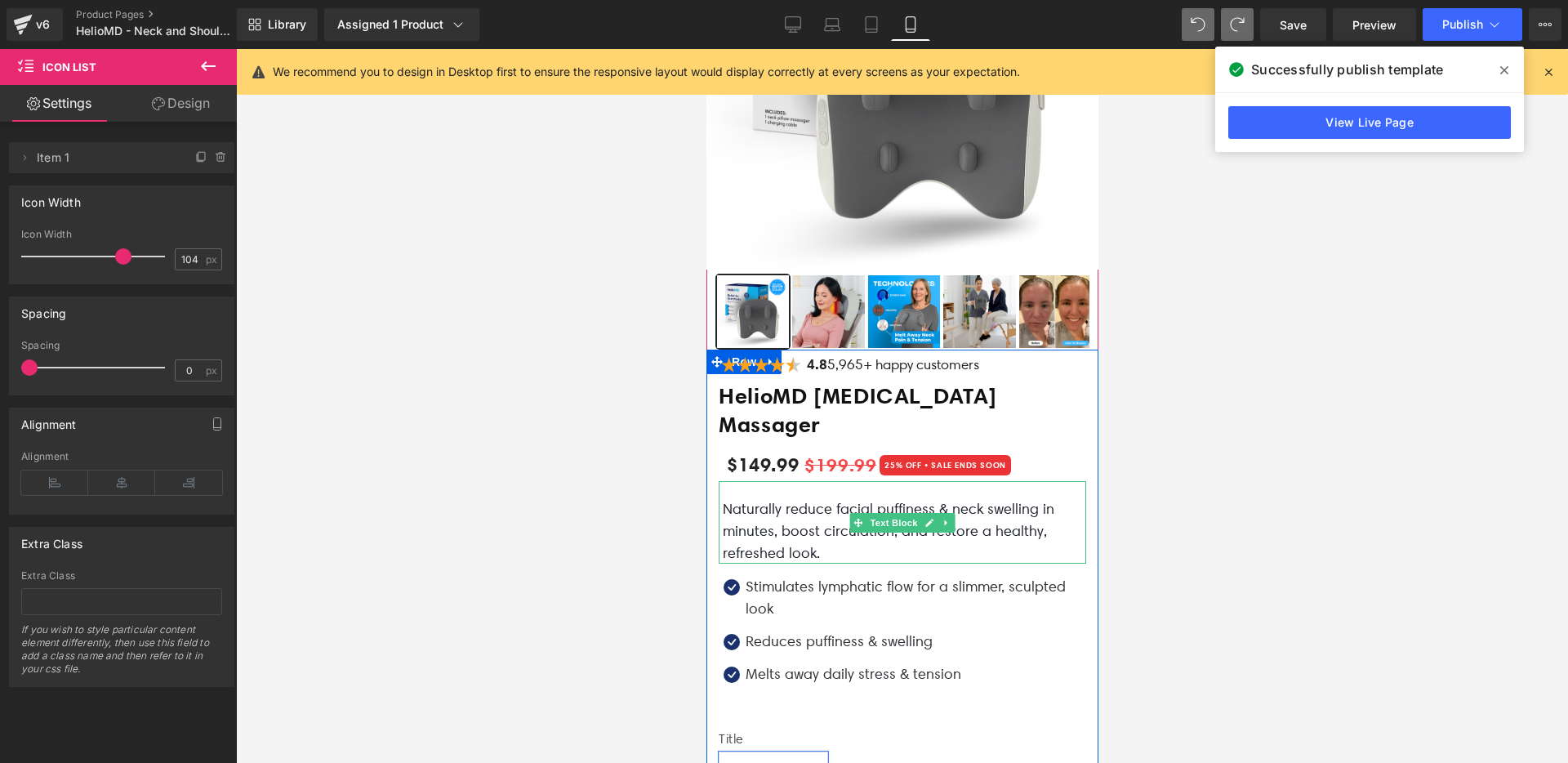
scroll to position [210, 0]
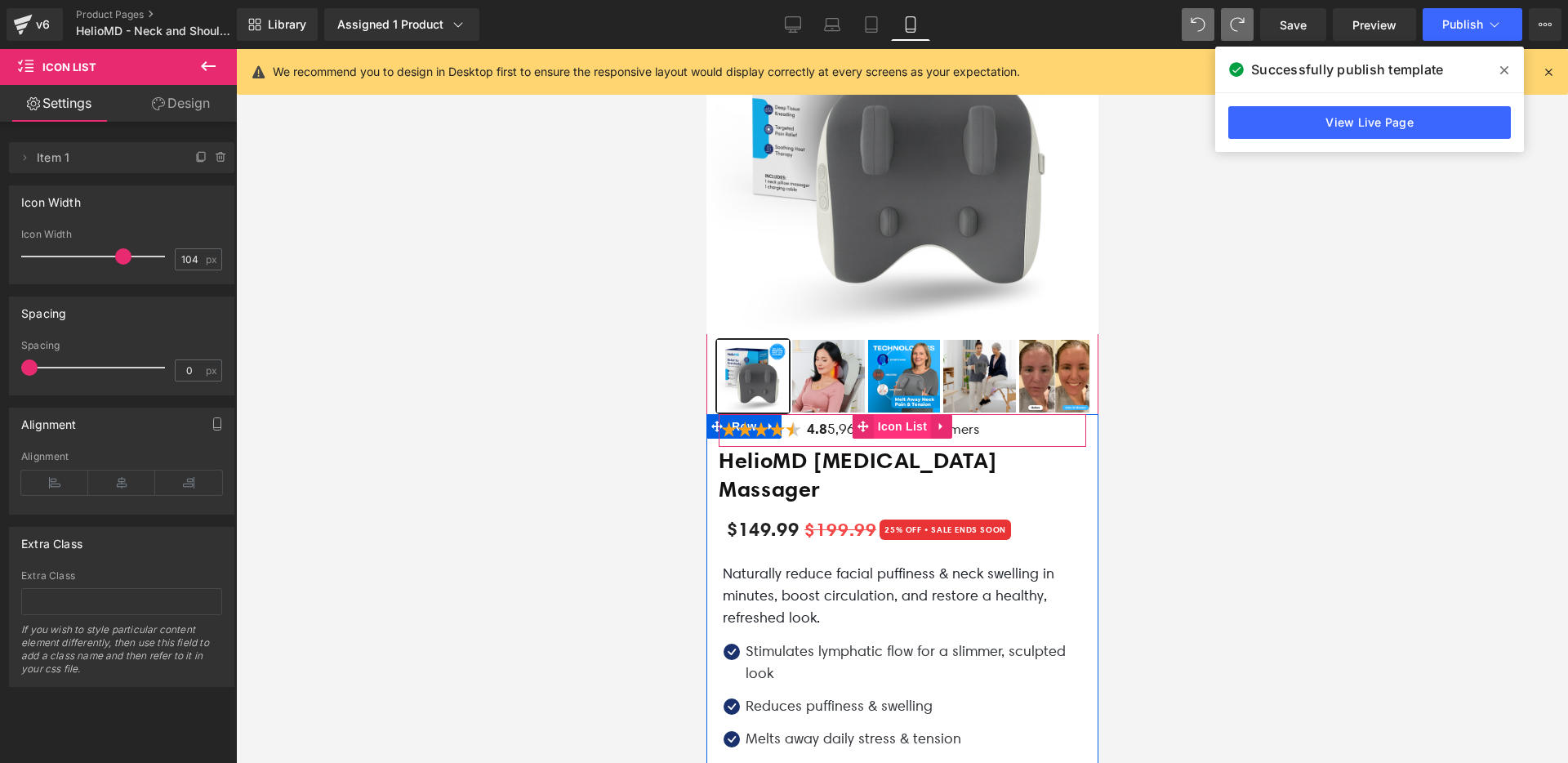
click at [873, 428] on span "Icon List" at bounding box center [901, 426] width 57 height 25
click at [193, 105] on link "Design" at bounding box center [181, 103] width 118 height 37
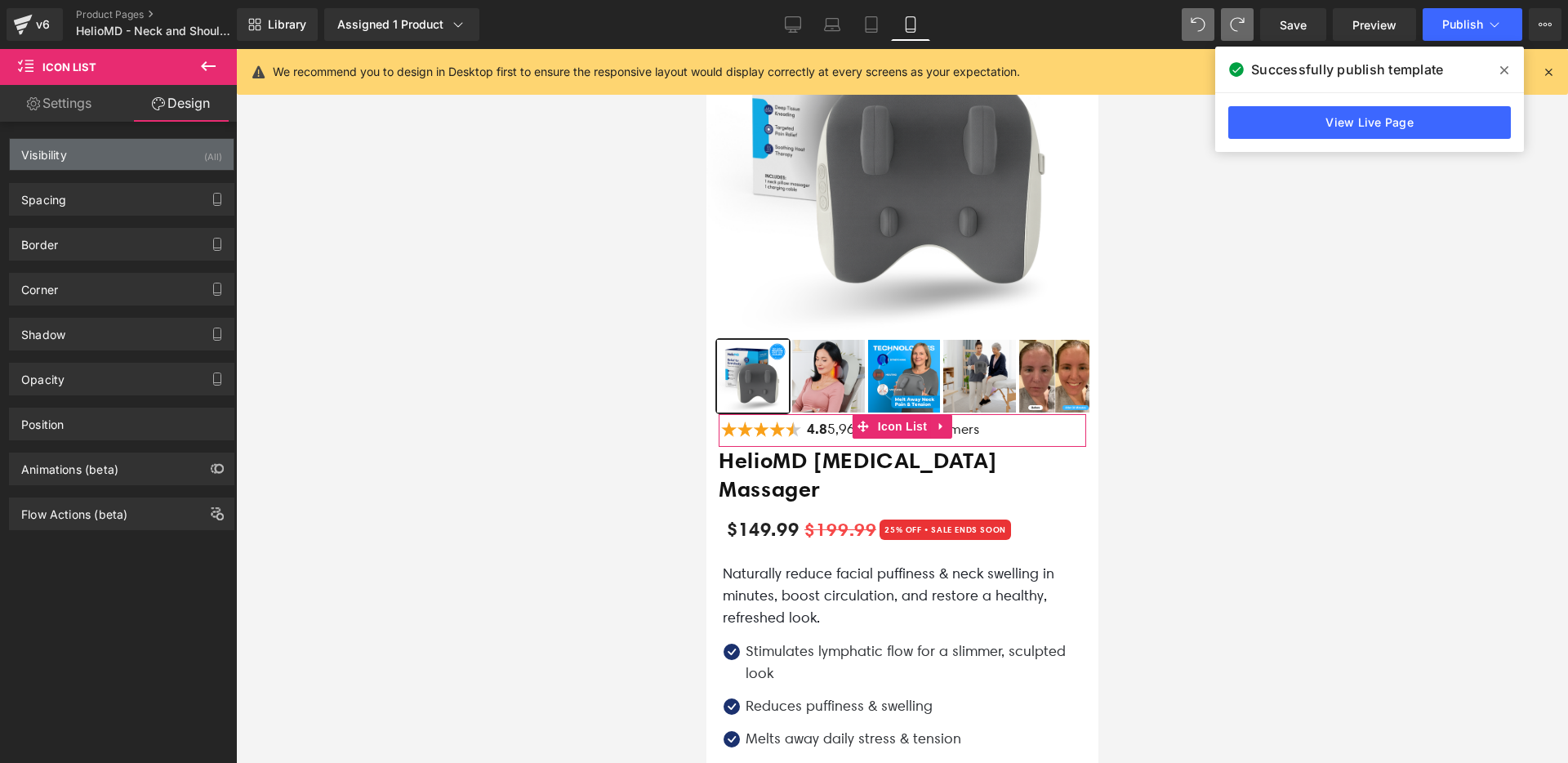
click at [136, 151] on div "Visibility (All)" at bounding box center [122, 154] width 224 height 31
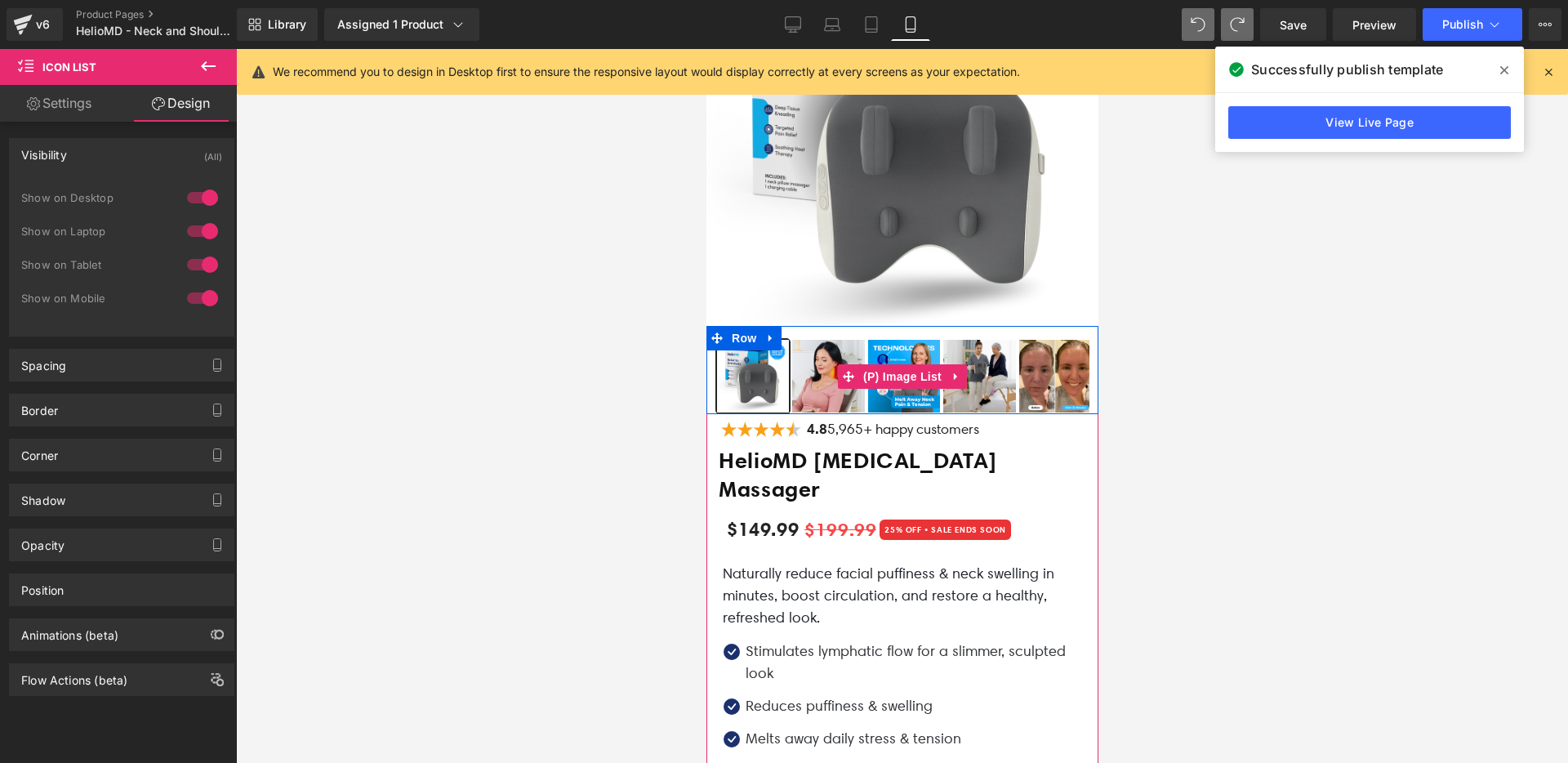
click at [730, 380] on img at bounding box center [752, 376] width 72 height 72
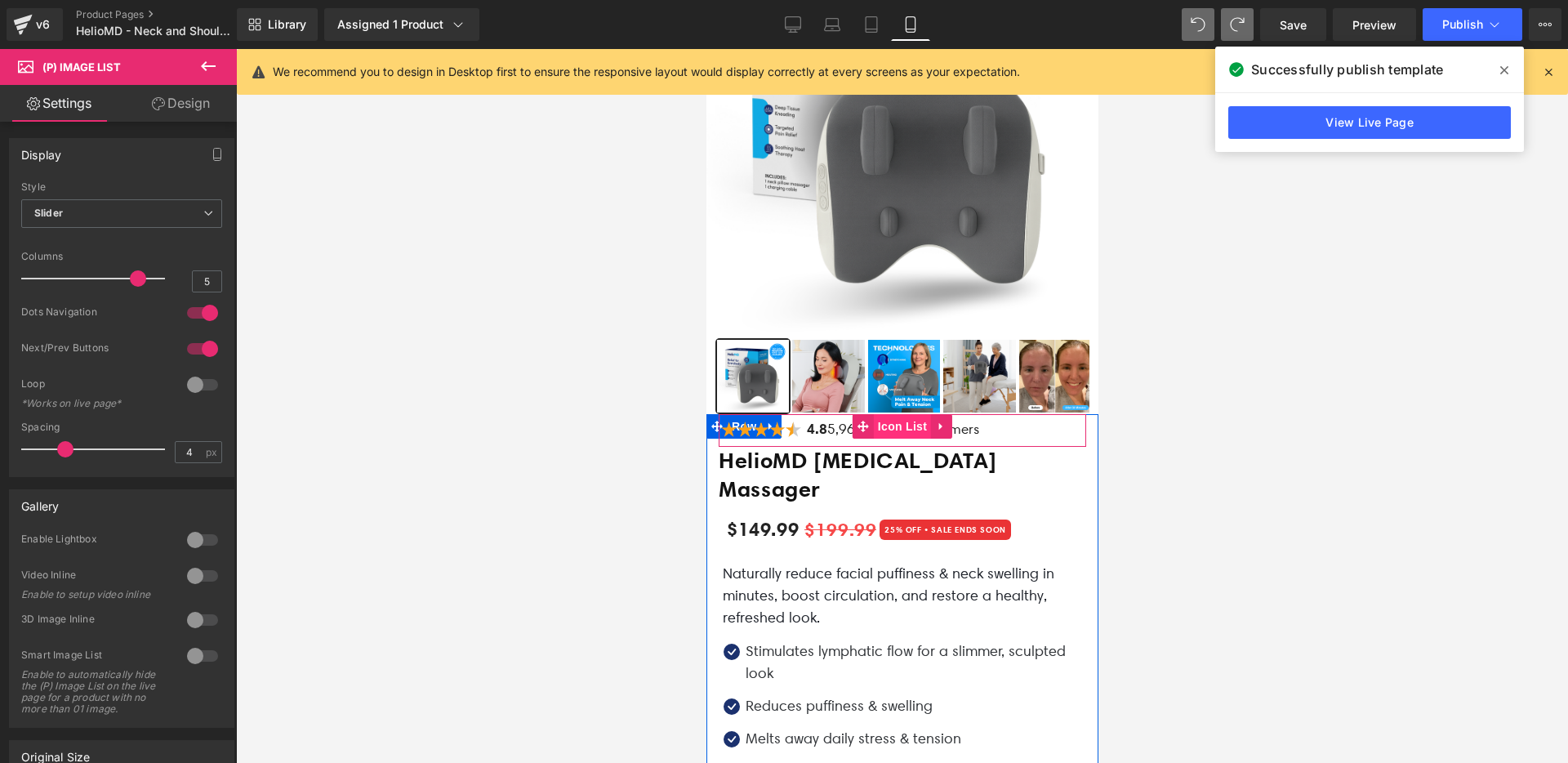
click at [873, 427] on span "Icon List" at bounding box center [901, 426] width 57 height 25
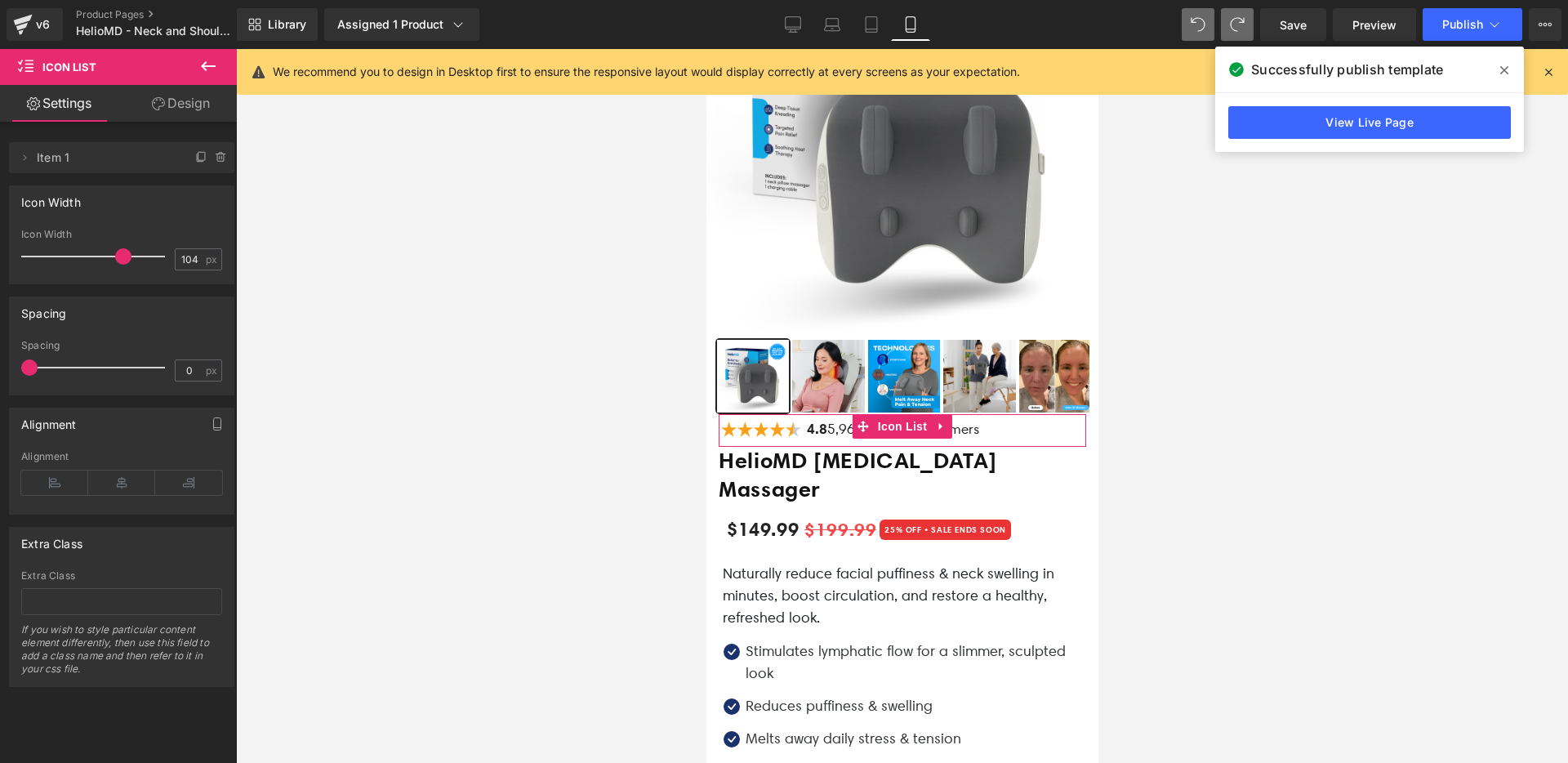
click at [183, 115] on link "Design" at bounding box center [181, 103] width 118 height 37
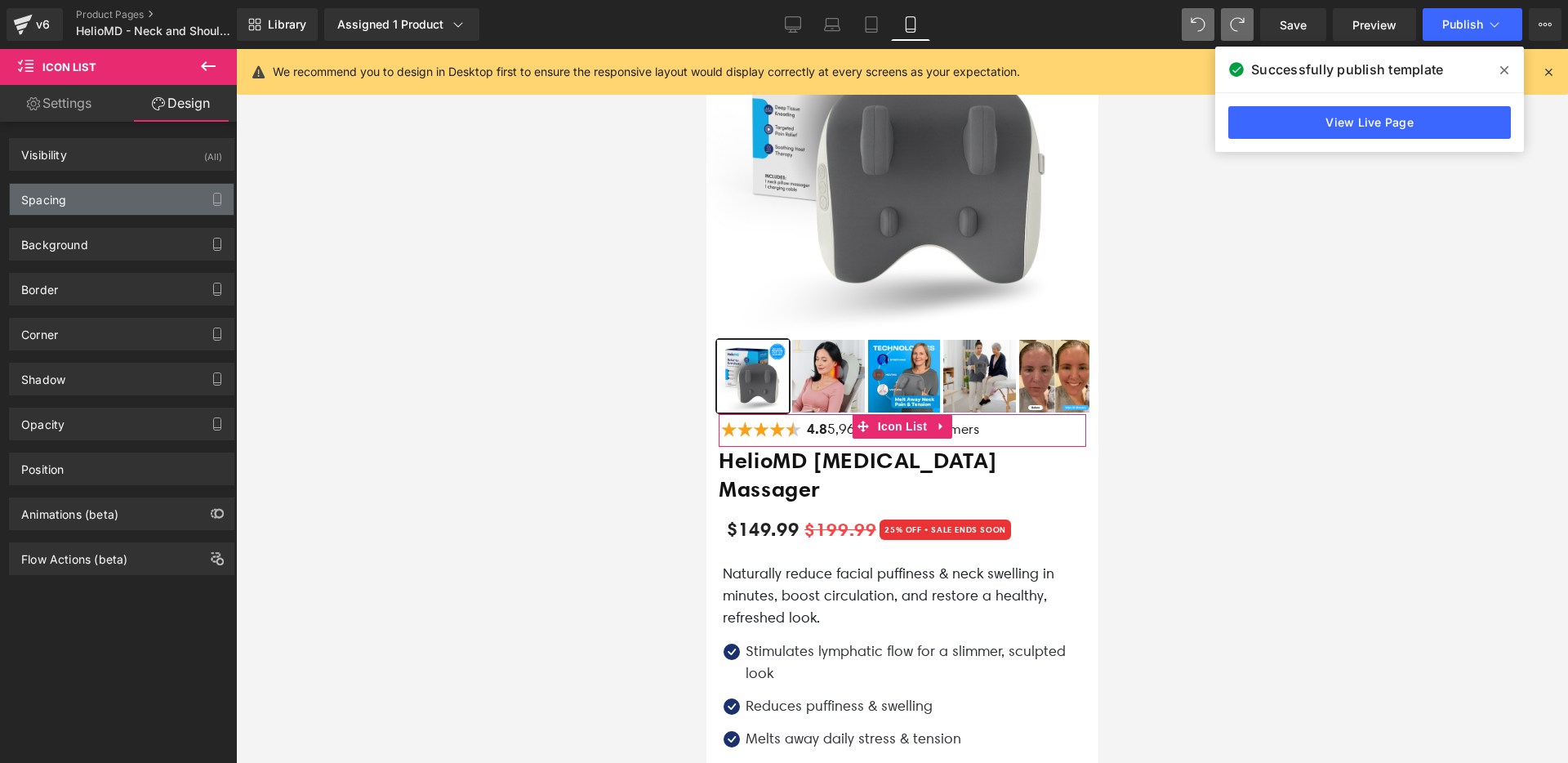
click at [131, 198] on div "Spacing" at bounding box center [122, 199] width 224 height 31
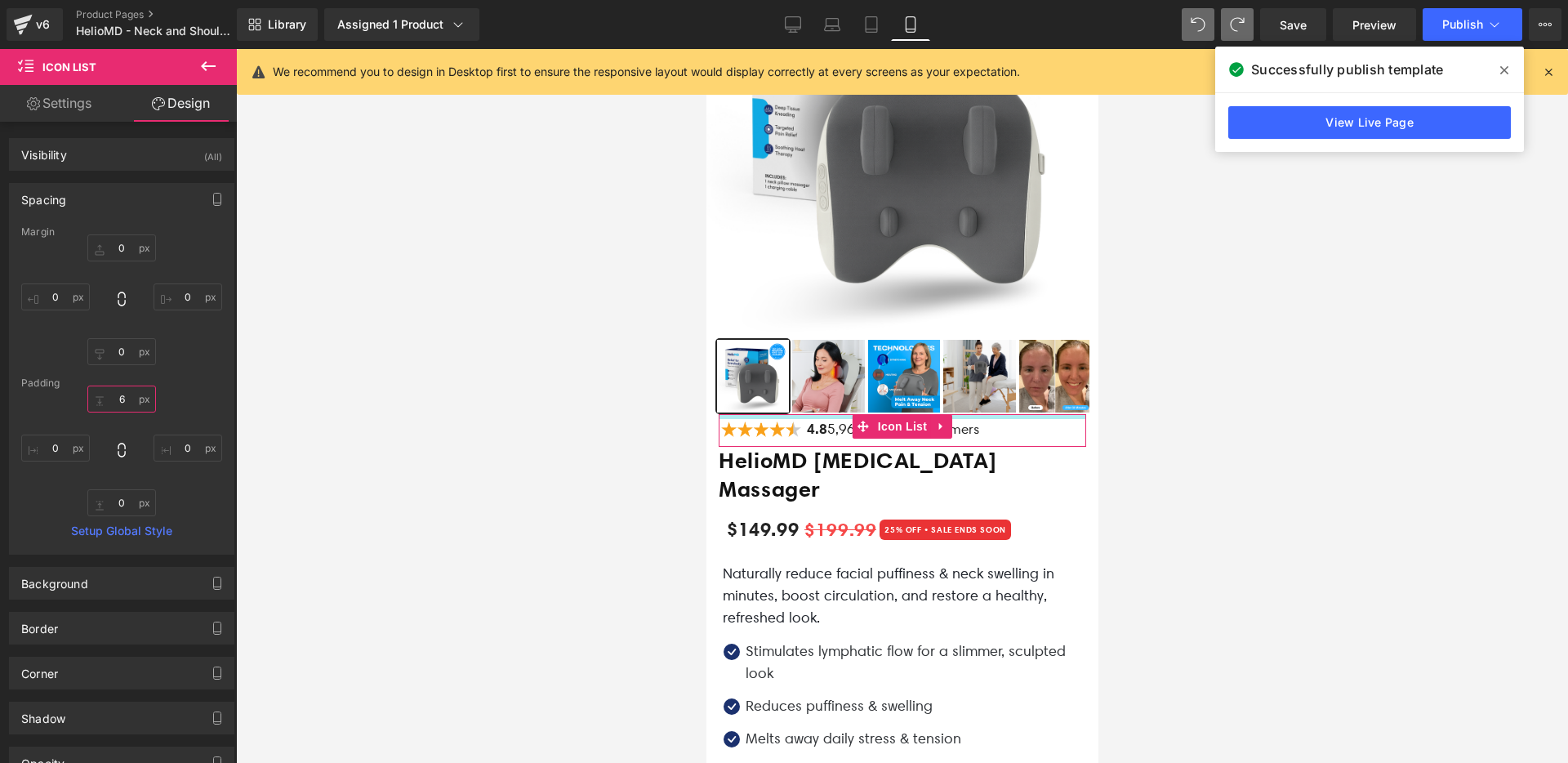
click at [126, 402] on input "6" at bounding box center [122, 399] width 69 height 27
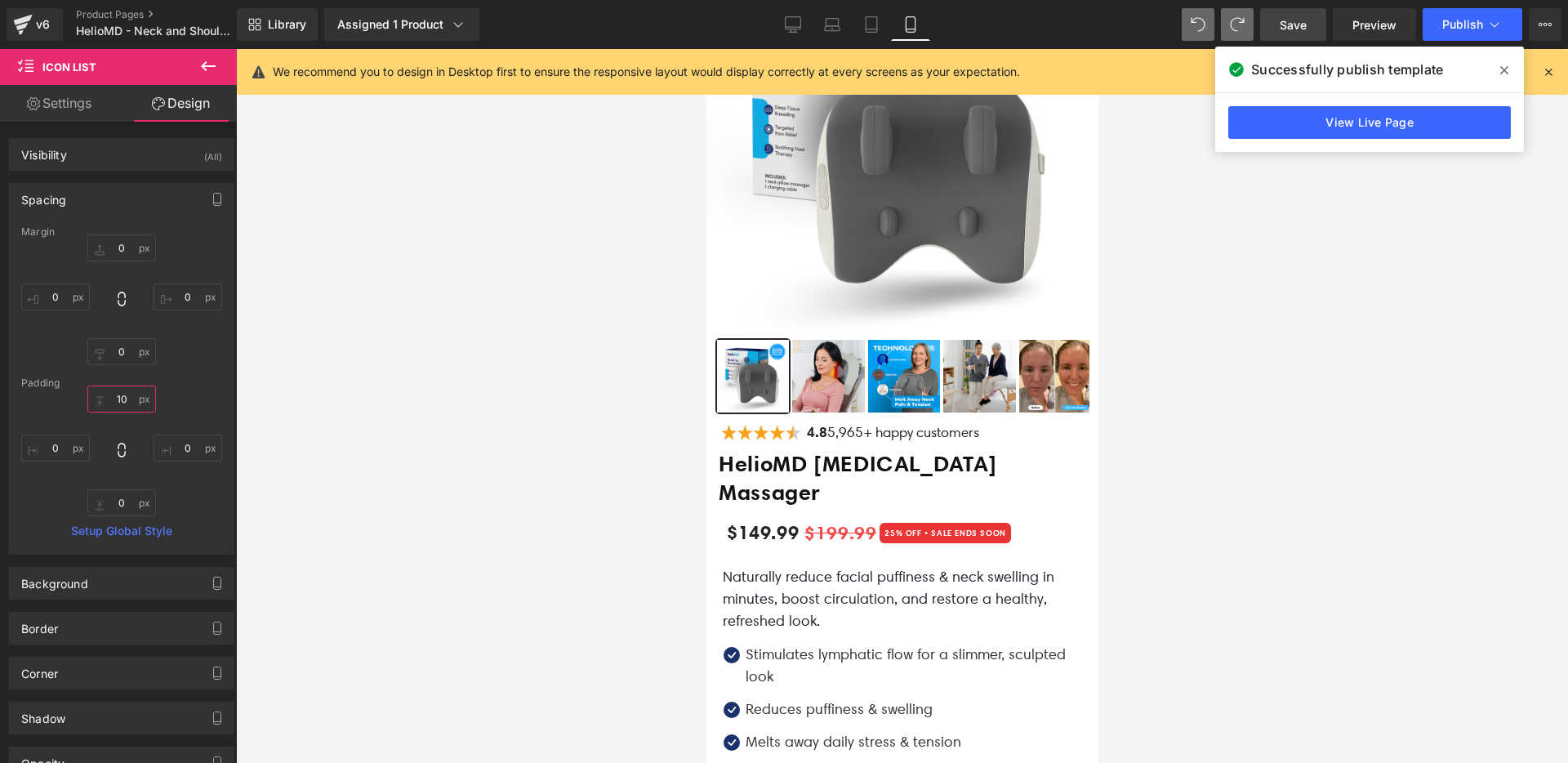
type input "10"
click at [1312, 25] on link "Save" at bounding box center [1293, 24] width 66 height 33
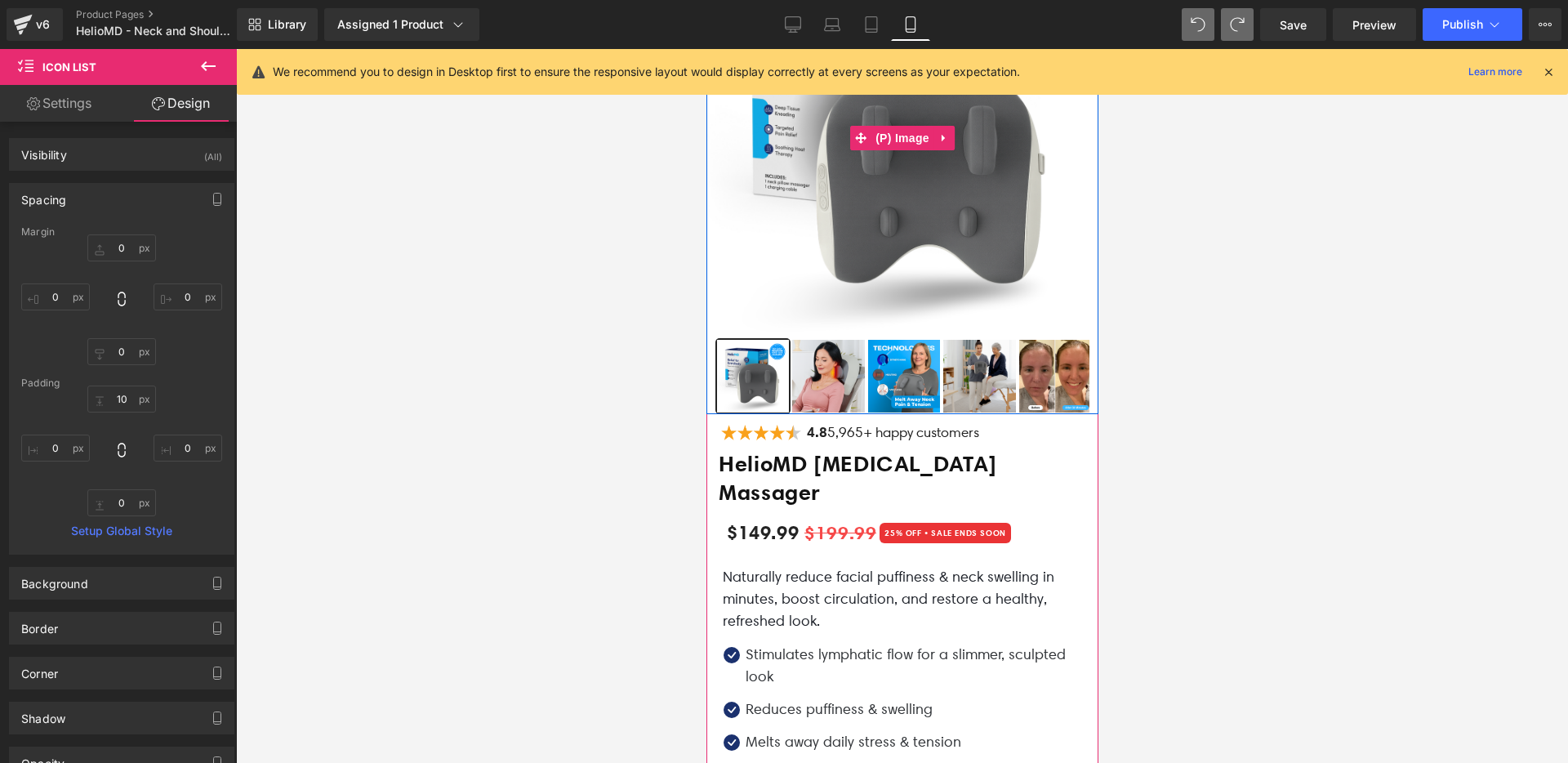
scroll to position [0, 0]
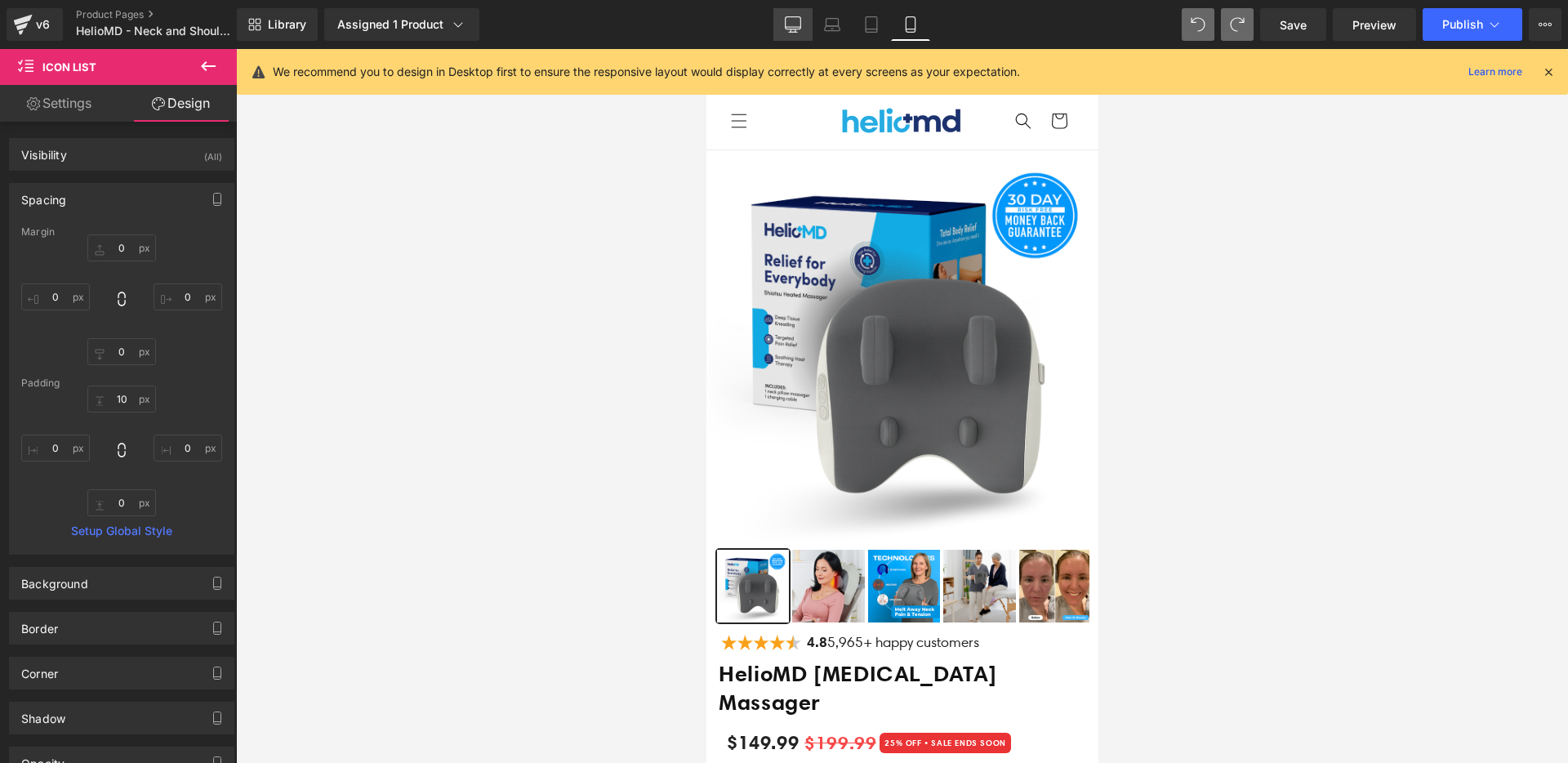
click at [792, 19] on icon at bounding box center [793, 25] width 17 height 17
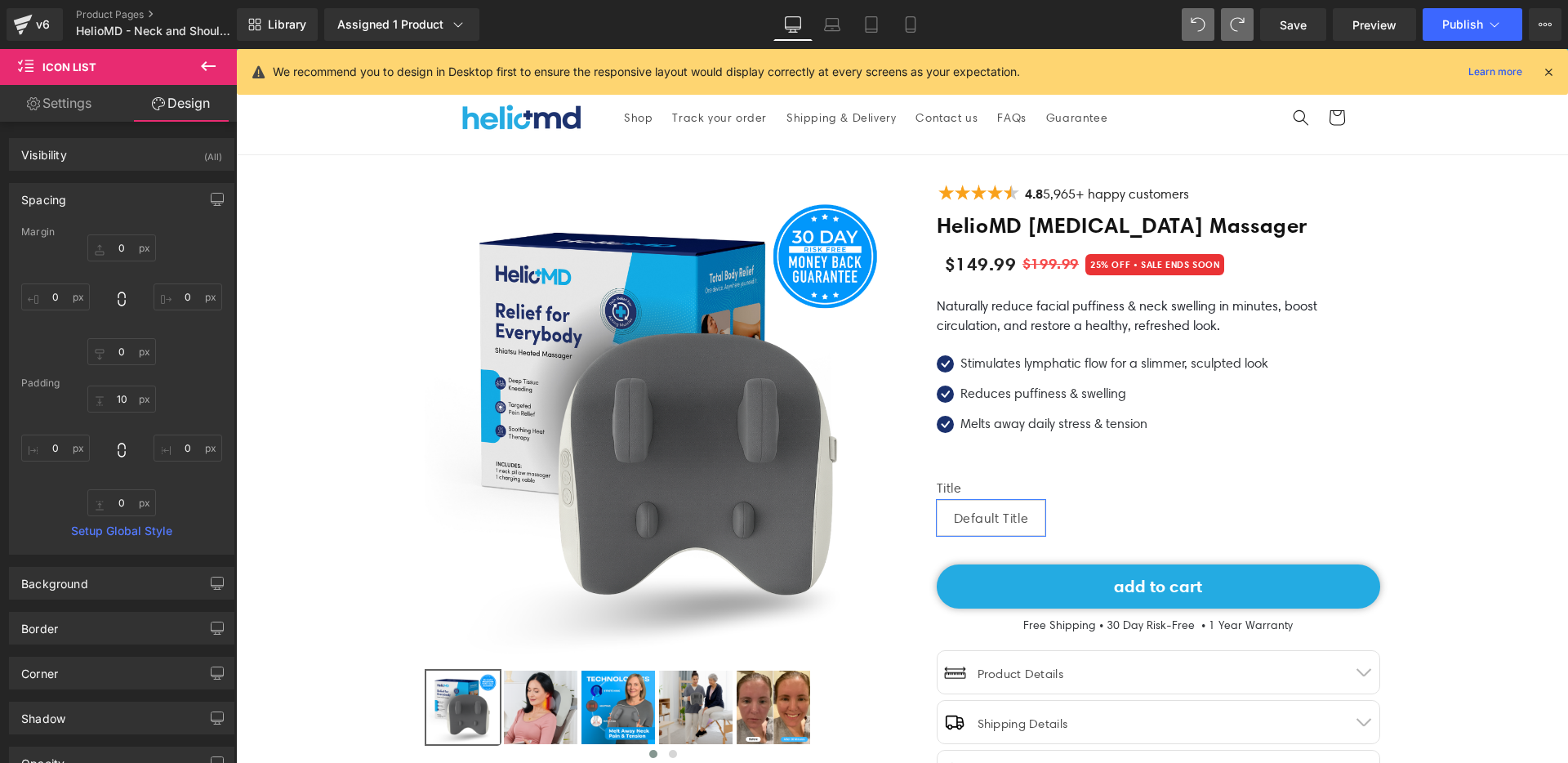
type input "0"
type input "6"
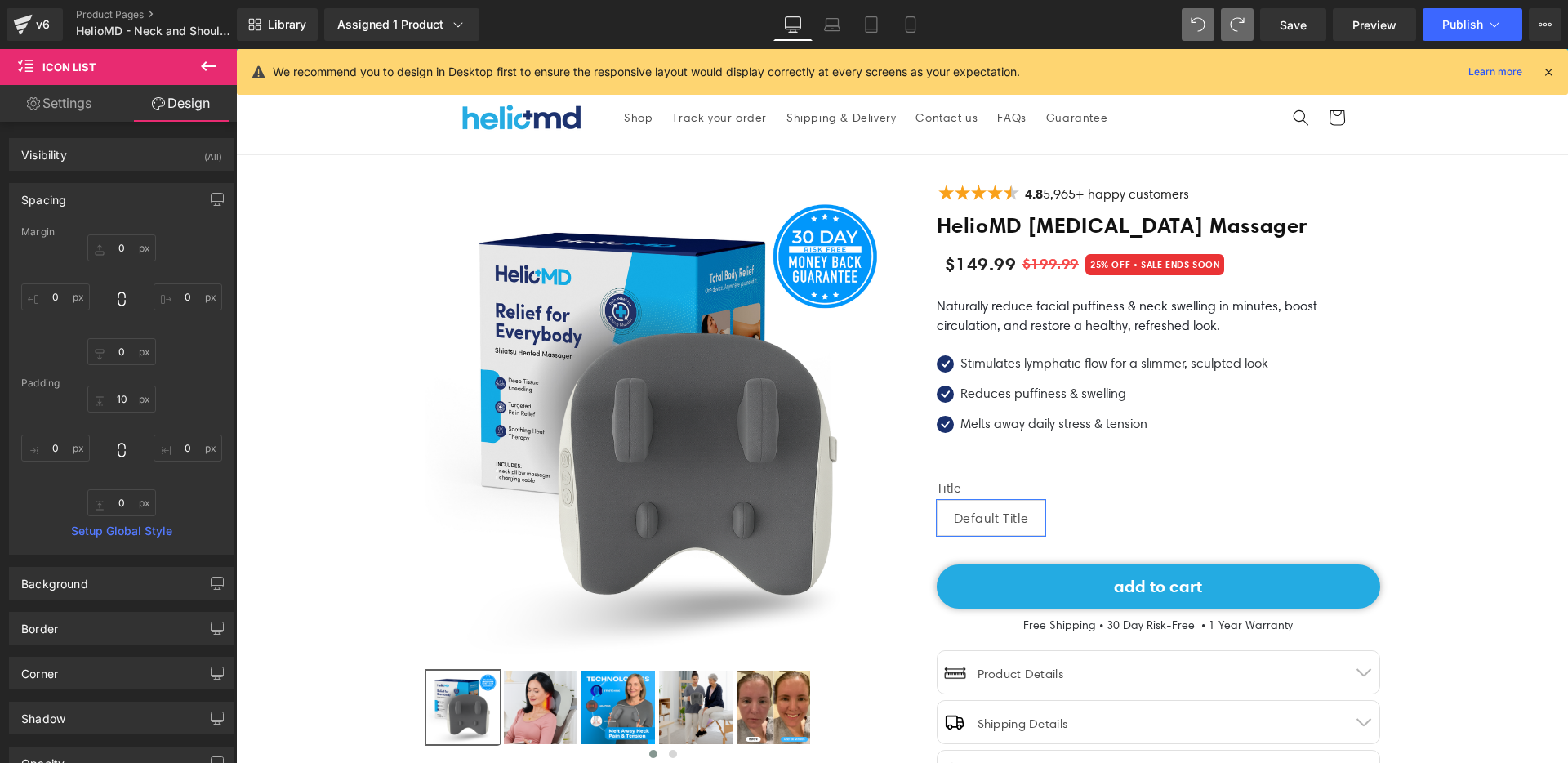
type input "0"
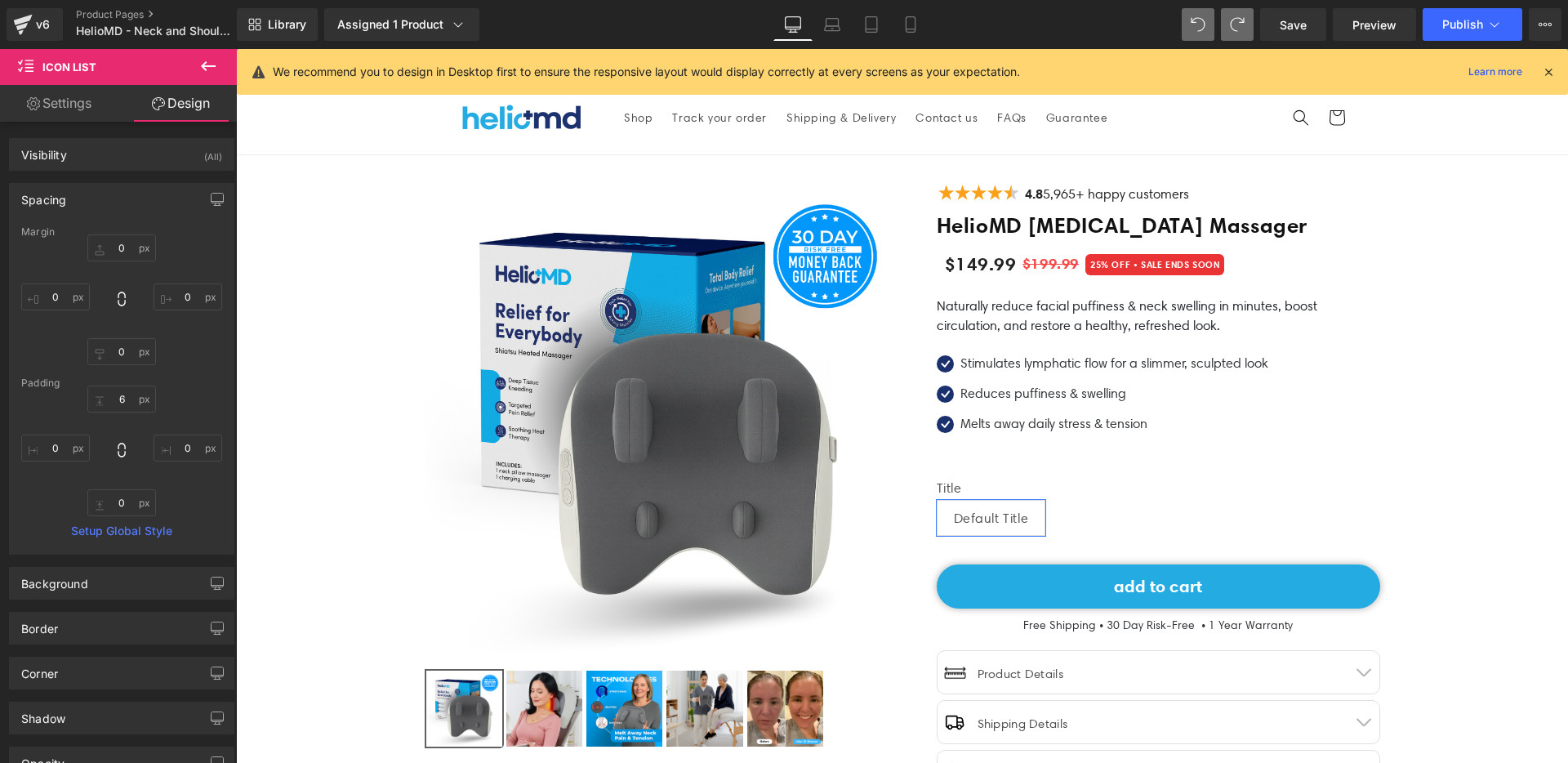
click at [696, 439] on img at bounding box center [663, 418] width 477 height 478
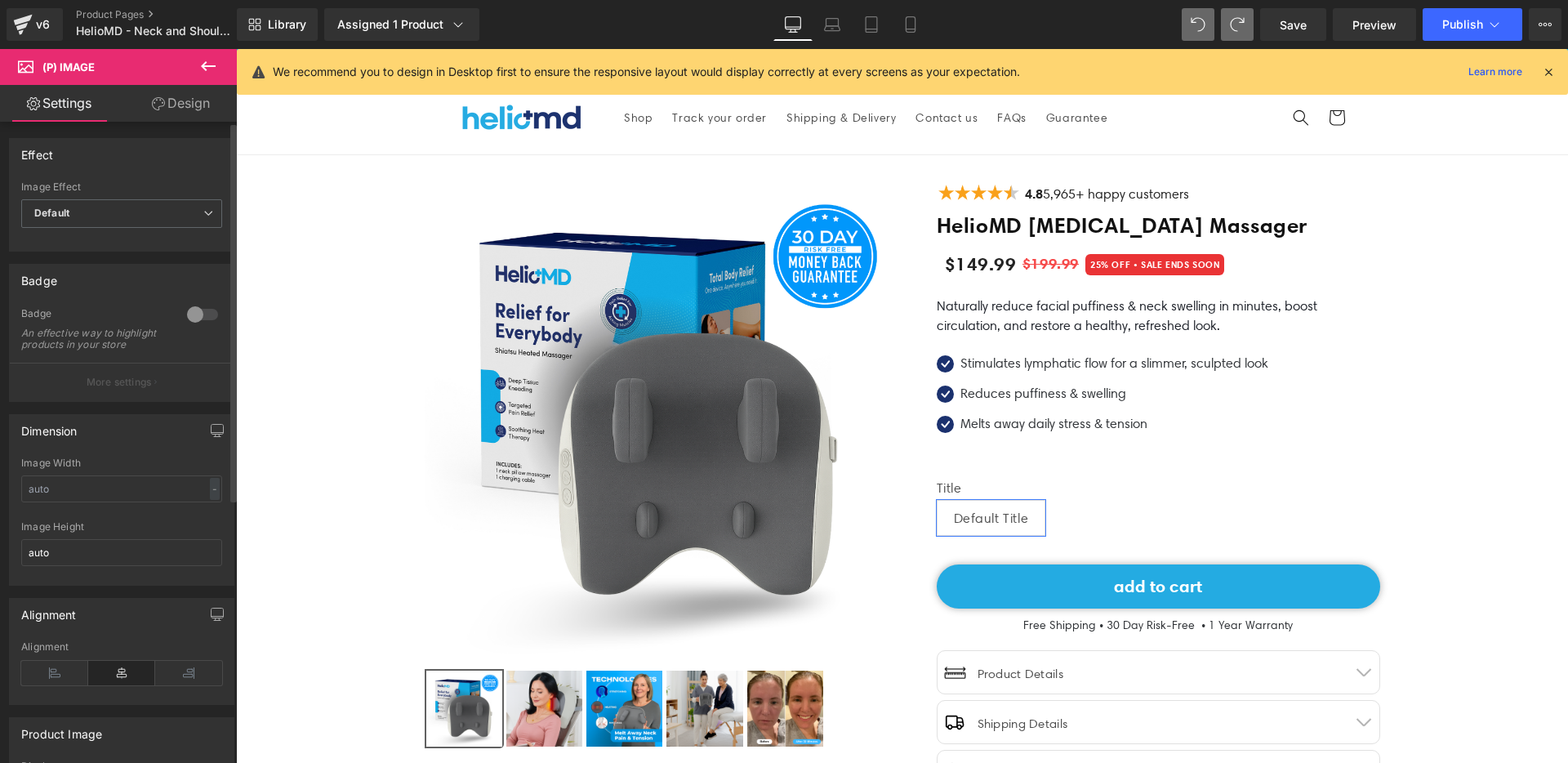
click at [183, 320] on div at bounding box center [203, 315] width 40 height 26
click at [149, 396] on button "More settings" at bounding box center [122, 382] width 224 height 39
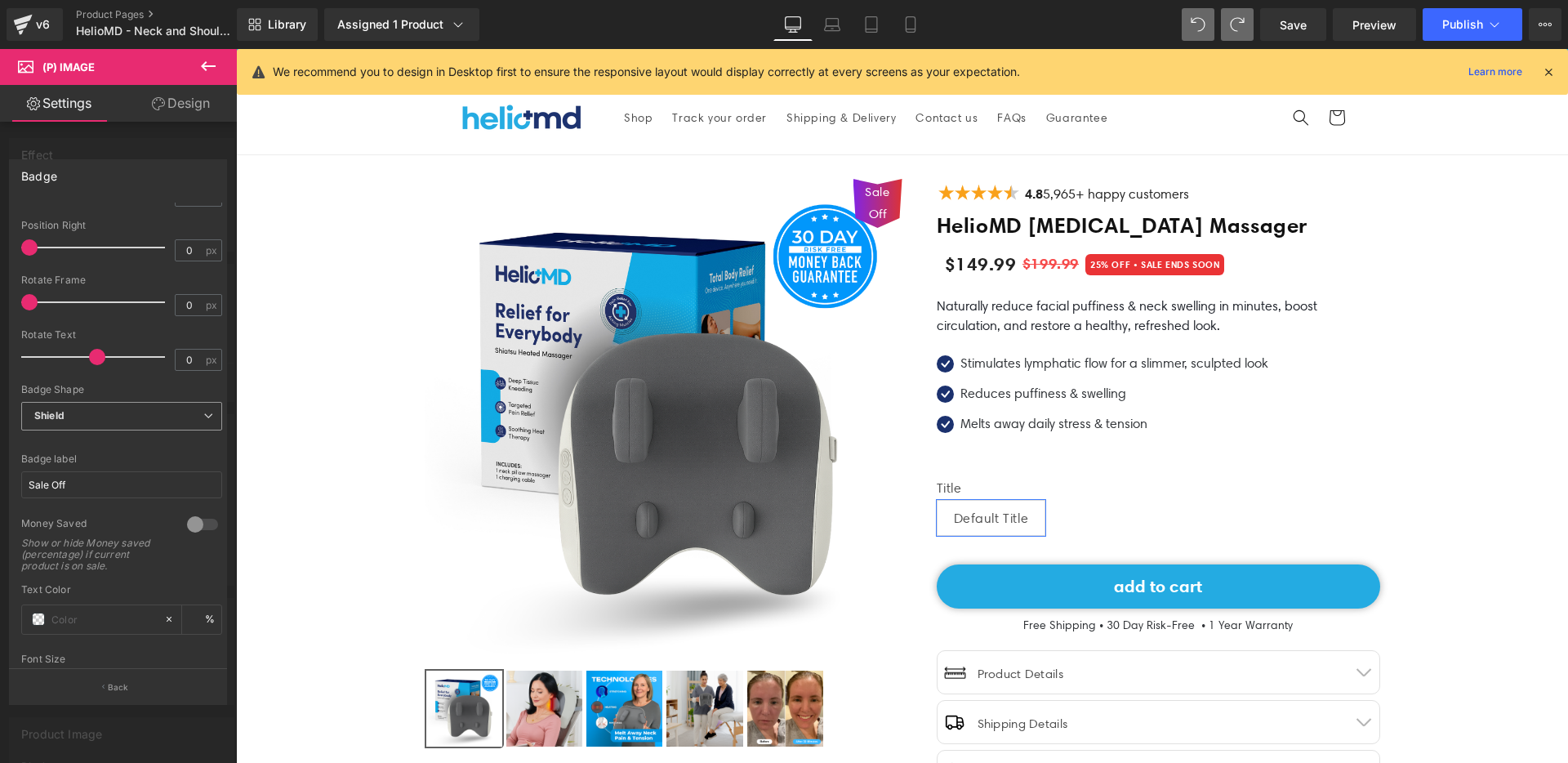
scroll to position [182, 0]
click at [141, 398] on span "Shield" at bounding box center [122, 412] width 201 height 28
click at [128, 375] on div at bounding box center [122, 375] width 201 height 11
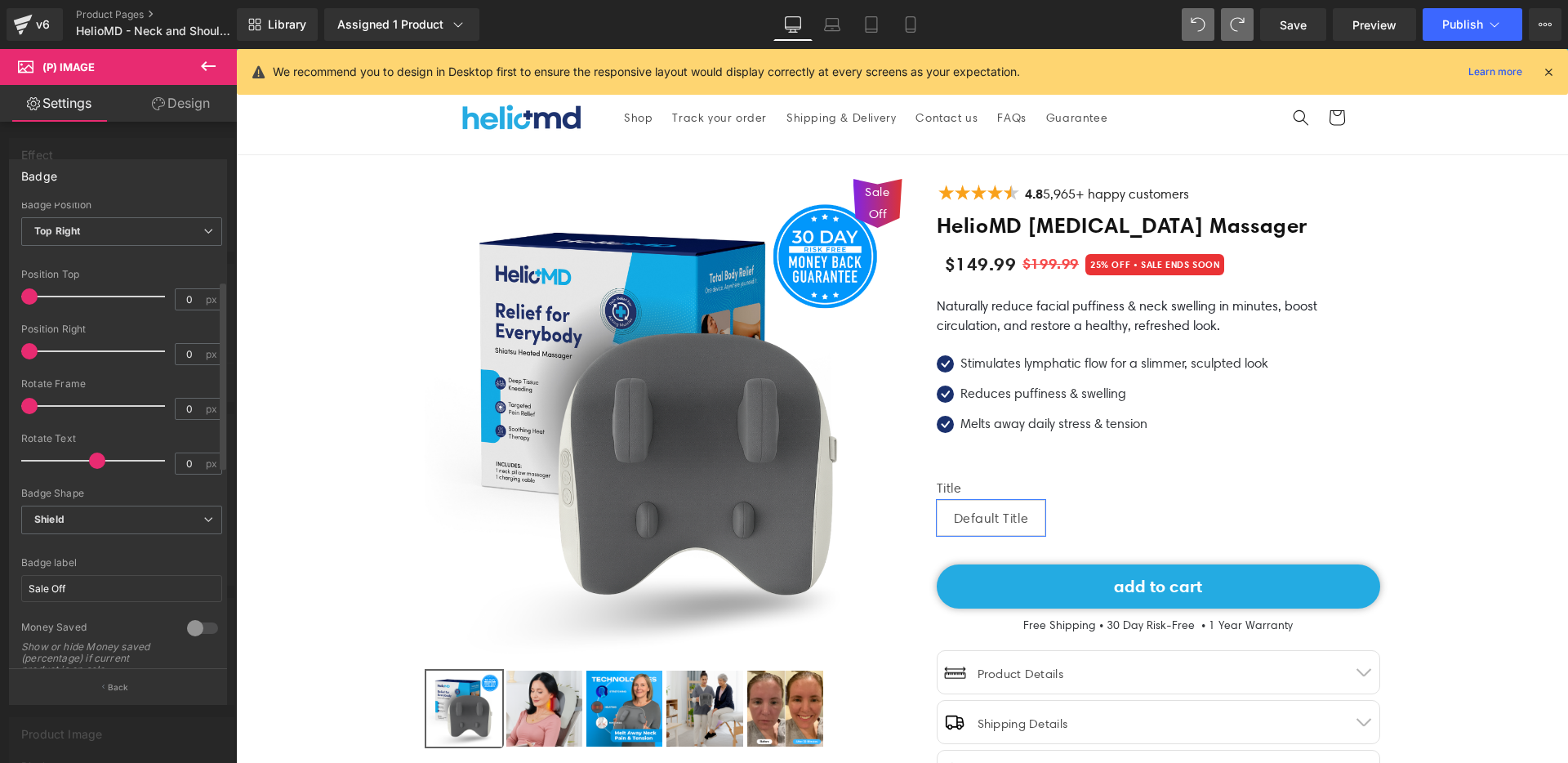
scroll to position [0, 0]
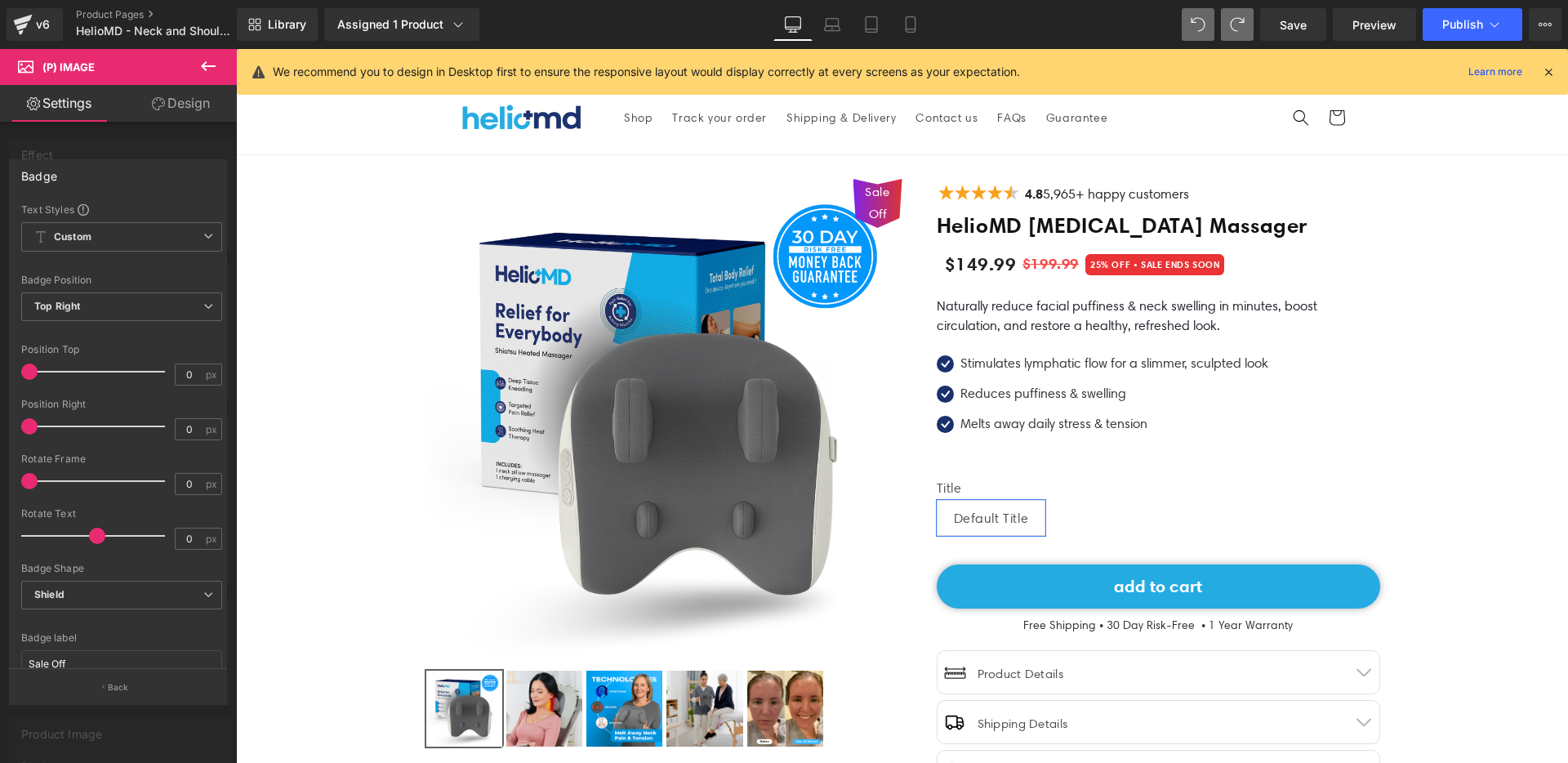
click at [155, 147] on div at bounding box center [118, 411] width 237 height 722
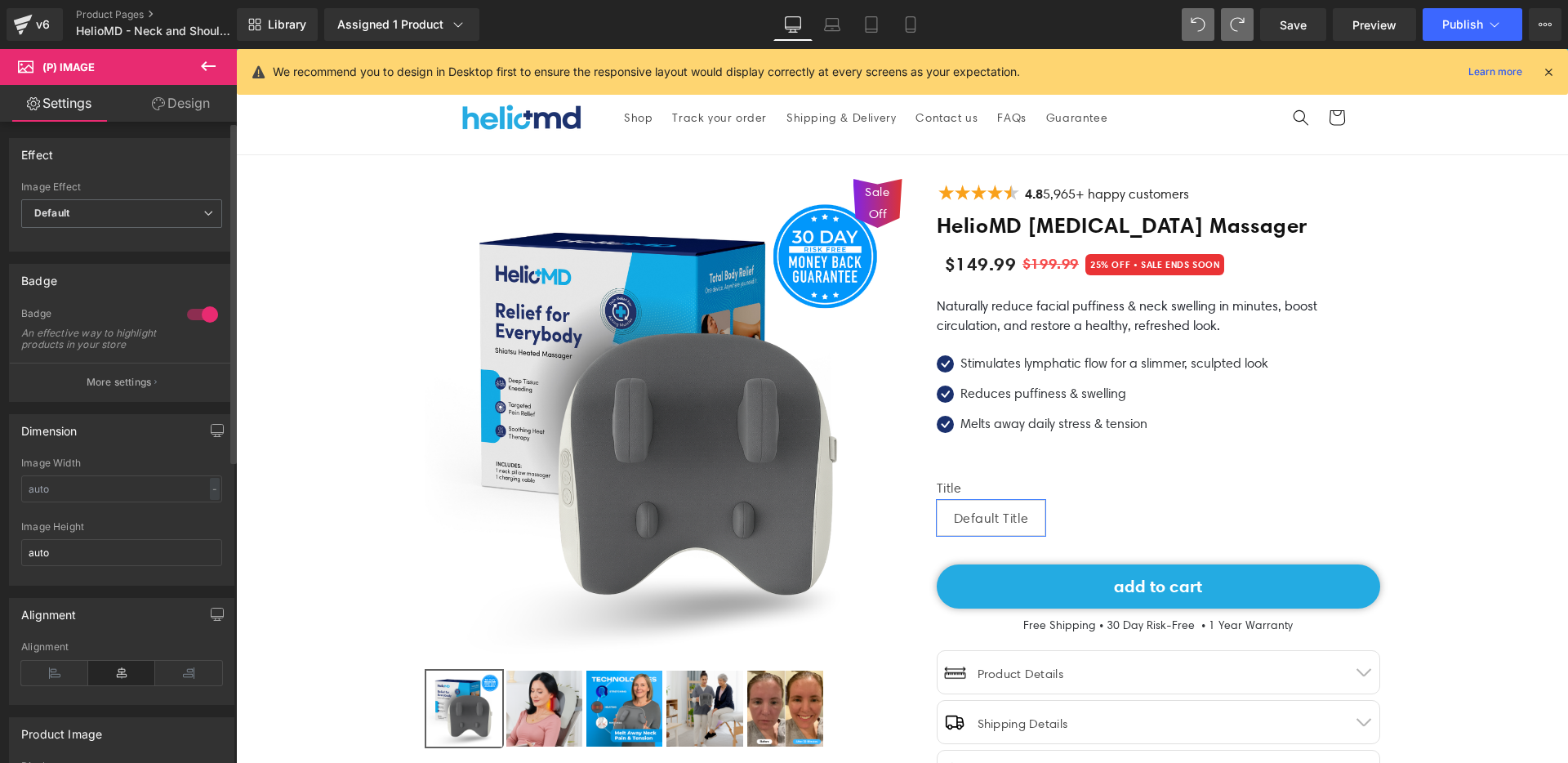
click at [190, 322] on div at bounding box center [203, 315] width 40 height 26
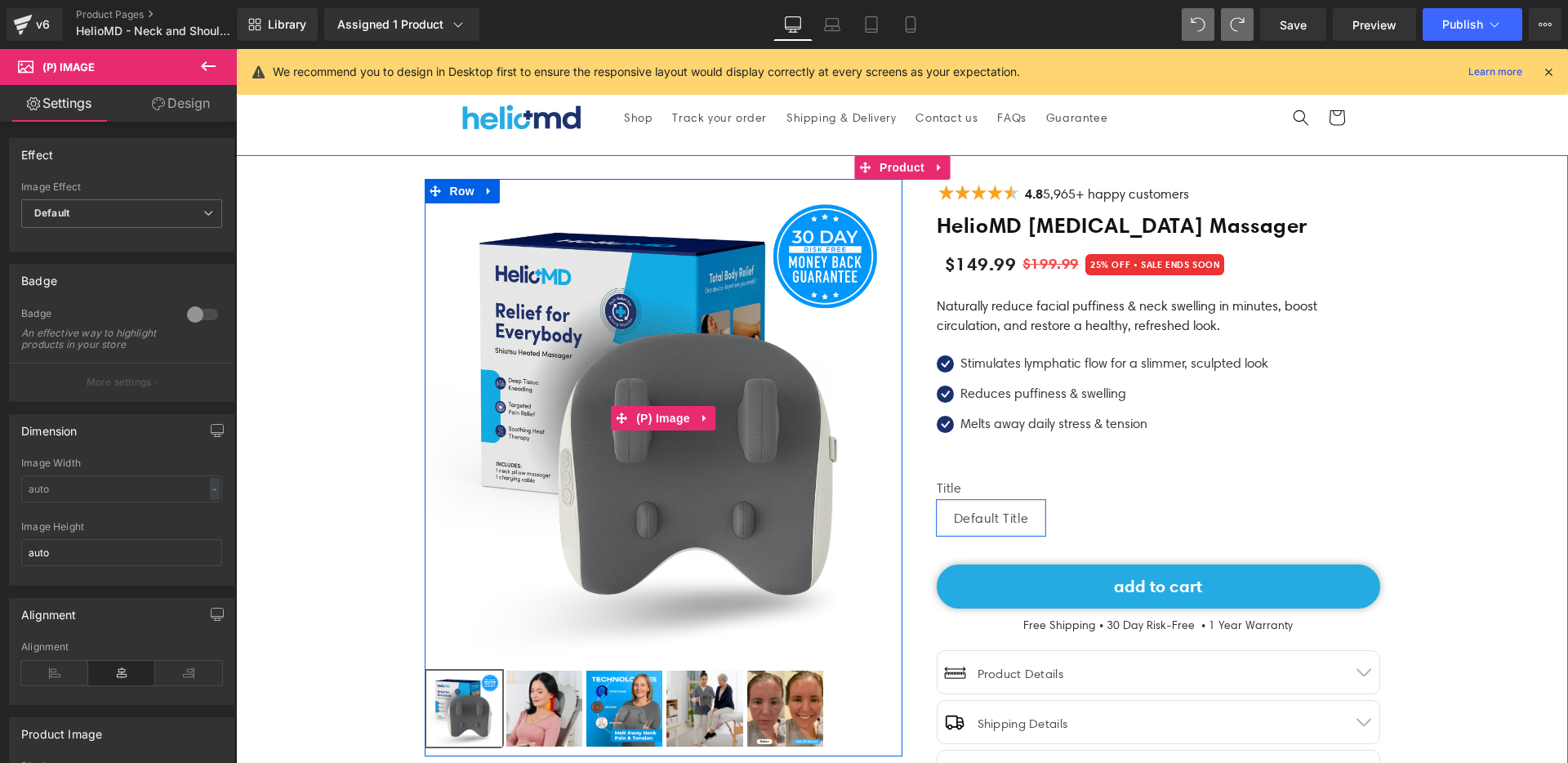
click at [610, 493] on img at bounding box center [663, 418] width 477 height 478
click at [567, 533] on img at bounding box center [663, 418] width 477 height 478
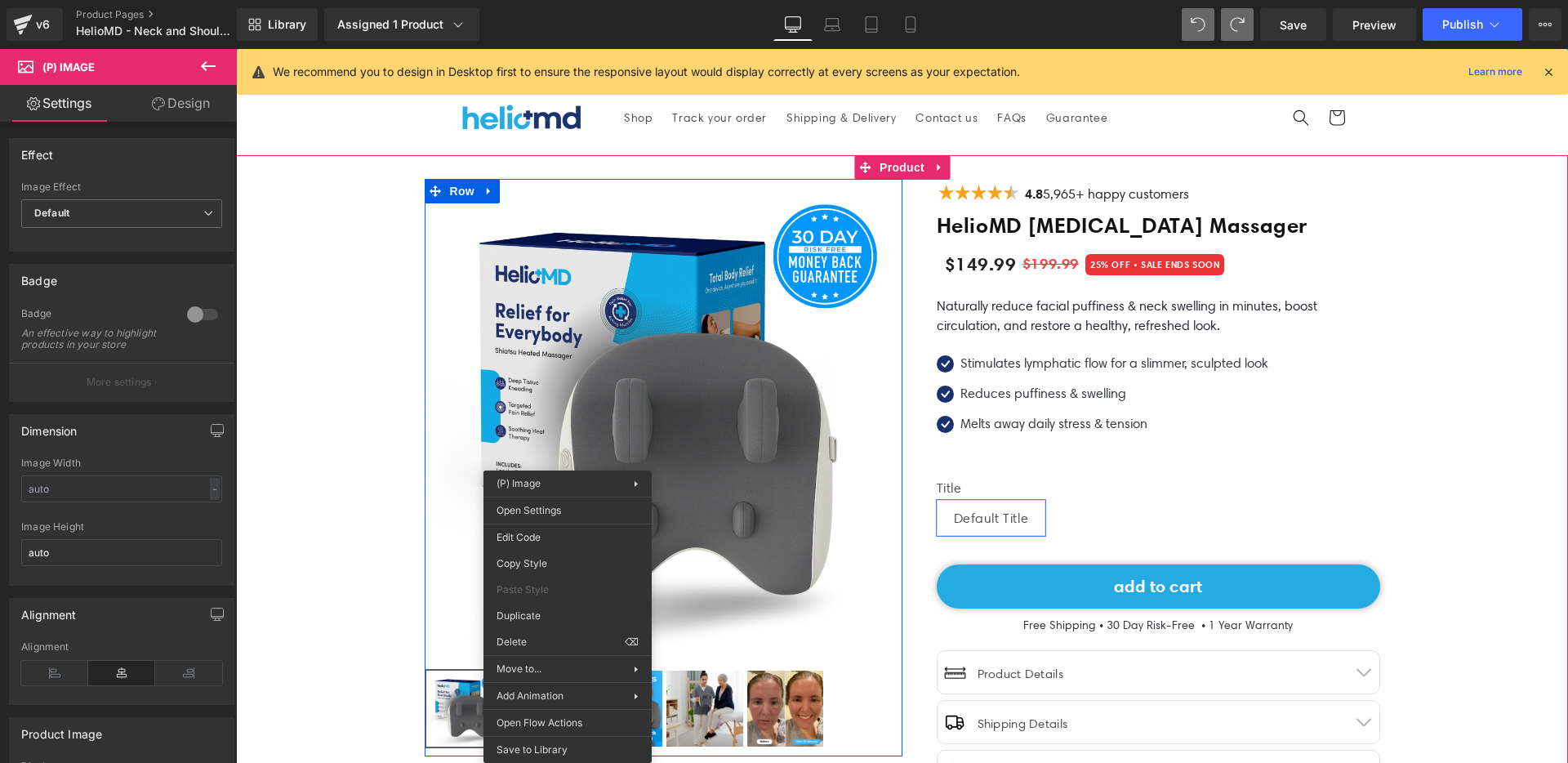
click at [594, 450] on img at bounding box center [663, 418] width 477 height 478
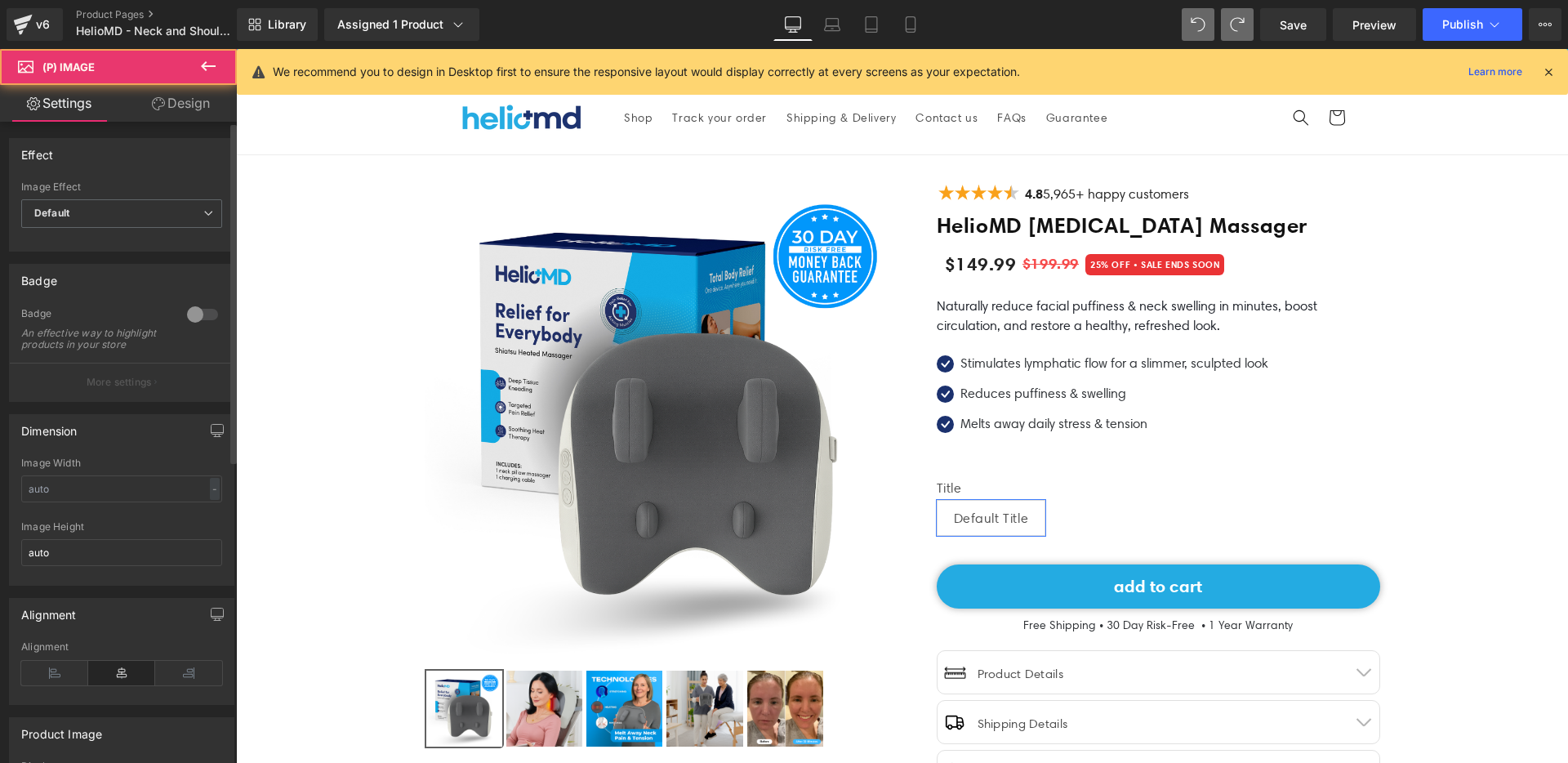
click at [147, 401] on button "More settings" at bounding box center [122, 382] width 224 height 39
click at [148, 400] on button "More settings" at bounding box center [122, 382] width 224 height 39
click at [179, 92] on link "Design" at bounding box center [181, 103] width 118 height 37
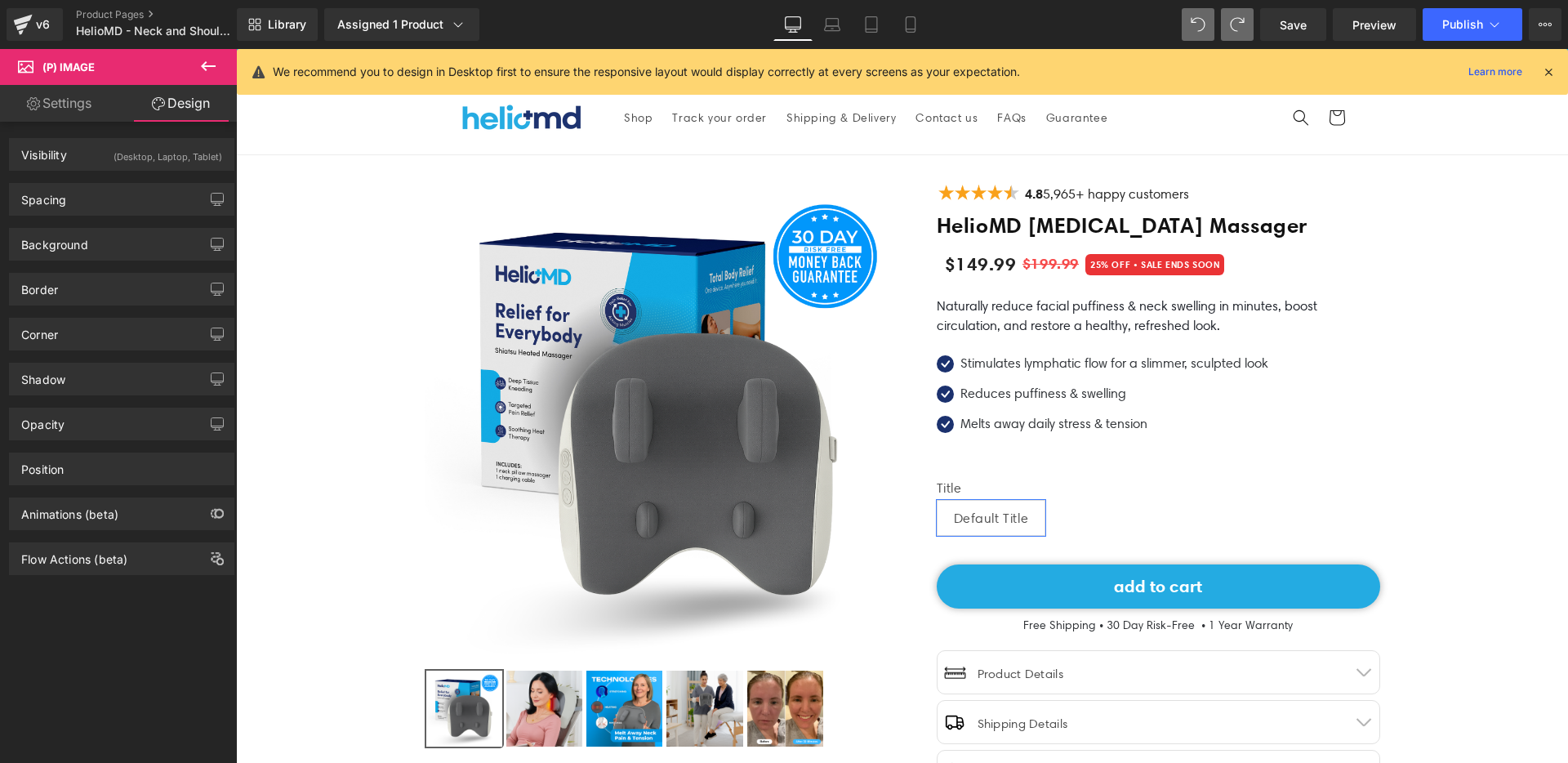
click at [53, 129] on div "Visibility (Desktop, Laptop, Tablet) 0|0|0|0 1 Show on Desktop 1 Show on Laptop…" at bounding box center [122, 148] width 244 height 45
click at [51, 112] on link "Settings" at bounding box center [59, 103] width 118 height 37
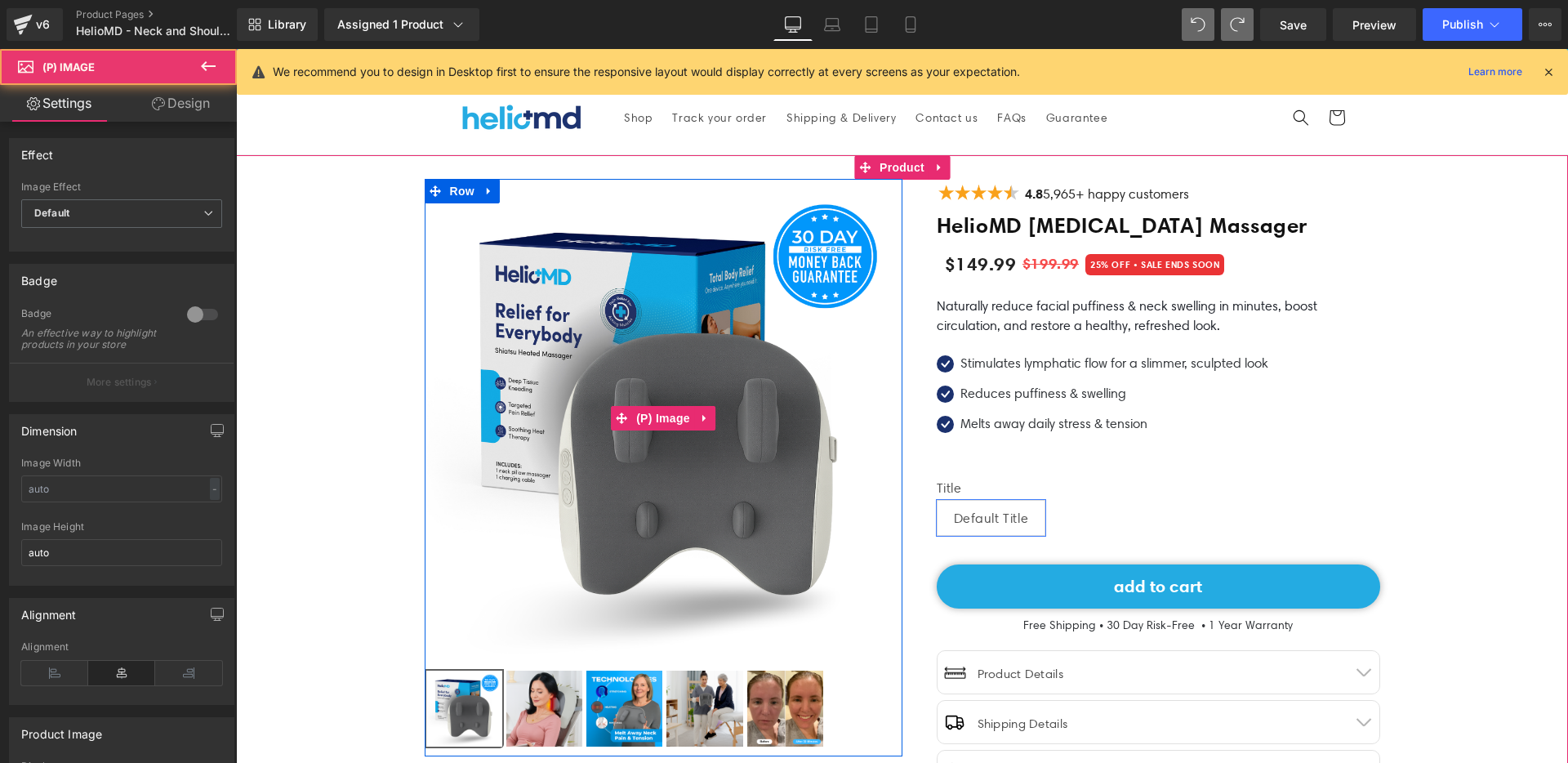
click at [679, 653] on img at bounding box center [663, 418] width 477 height 478
click at [689, 617] on img at bounding box center [663, 418] width 477 height 478
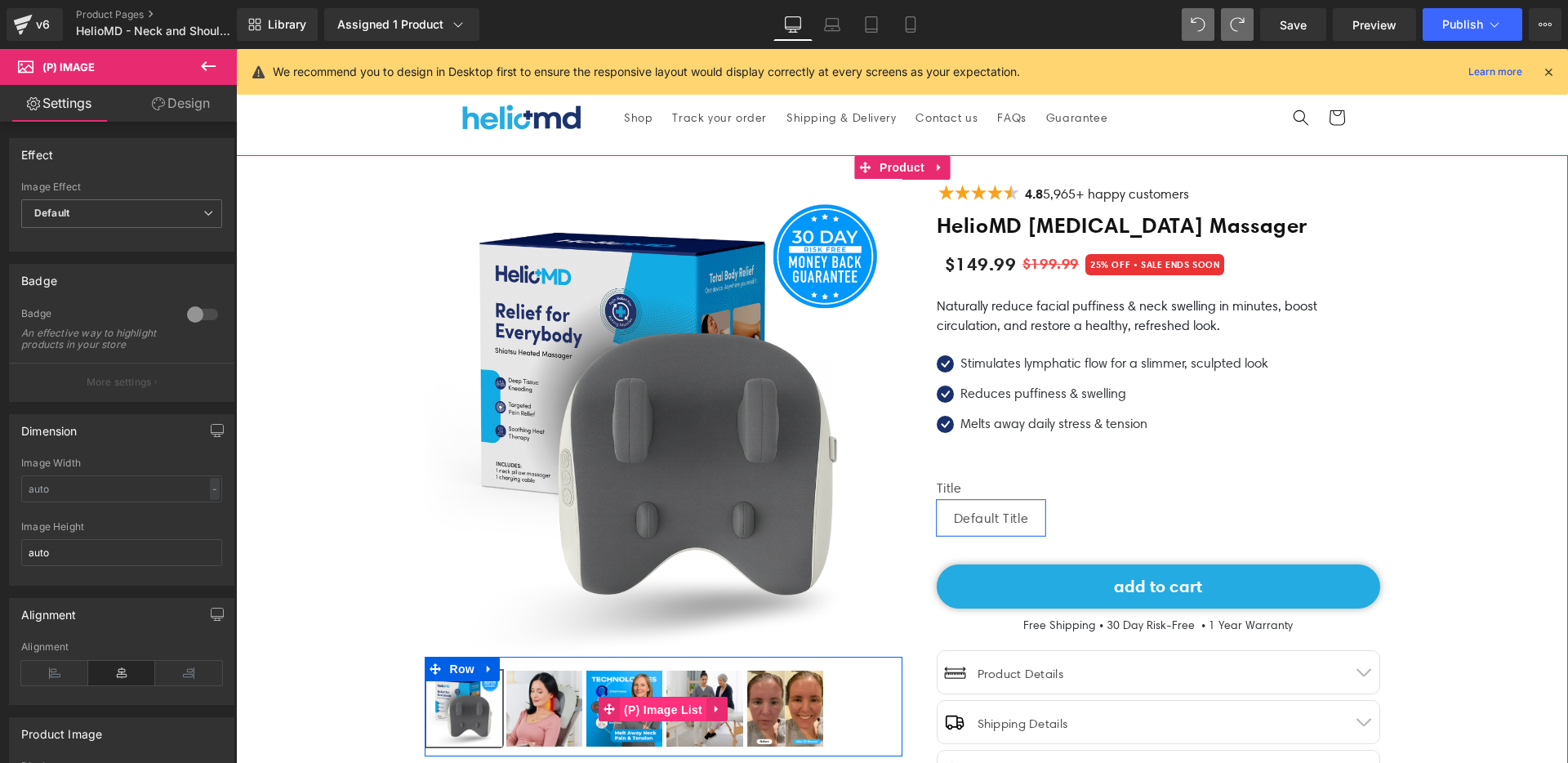
click at [649, 707] on span "(P) Image List" at bounding box center [663, 710] width 86 height 25
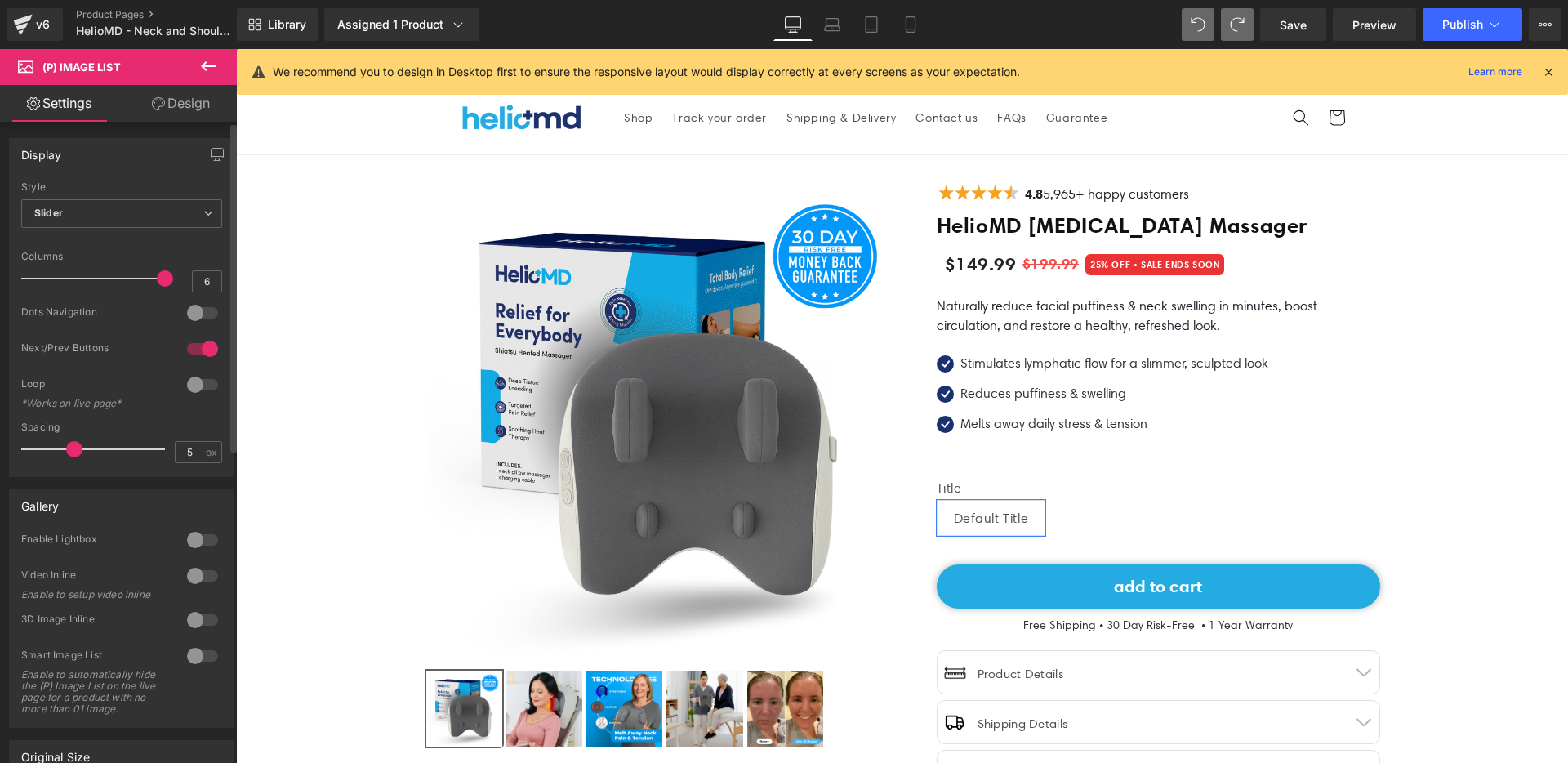
click at [196, 313] on div at bounding box center [203, 313] width 40 height 26
click at [1290, 28] on span "Save" at bounding box center [1293, 25] width 27 height 17
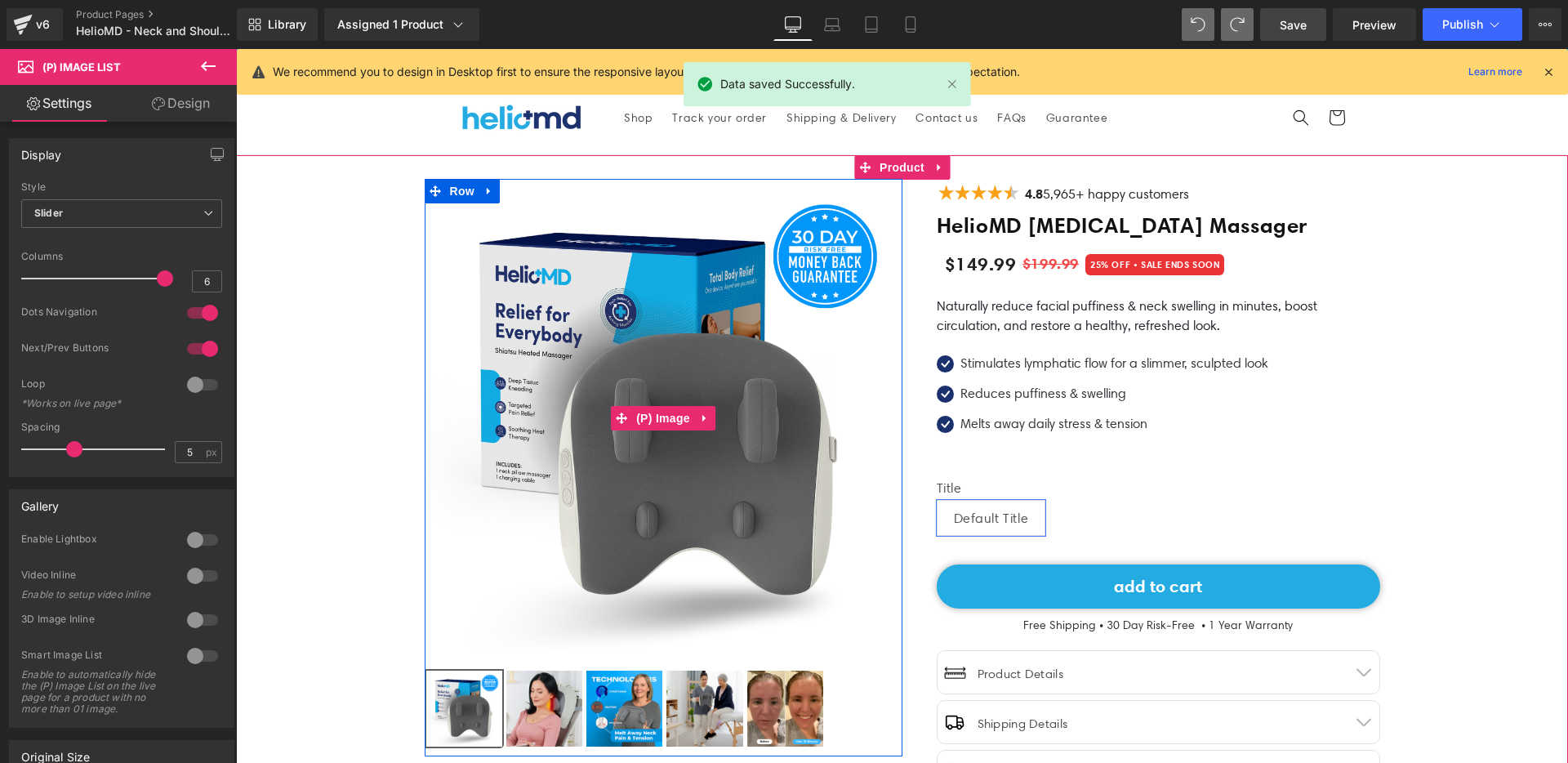
click at [553, 334] on img at bounding box center [663, 418] width 477 height 478
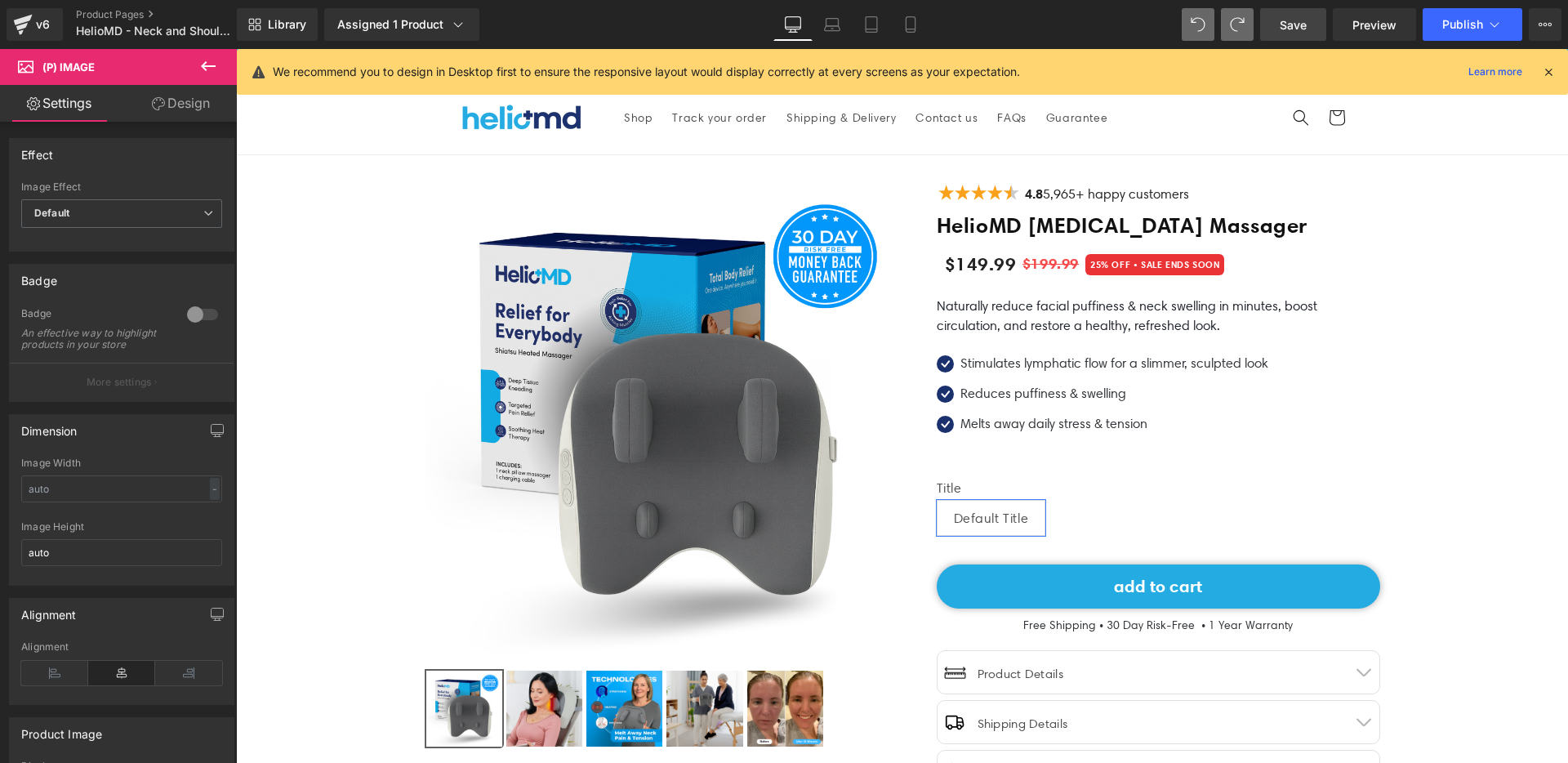
click at [207, 56] on icon at bounding box center [208, 66] width 19 height 19
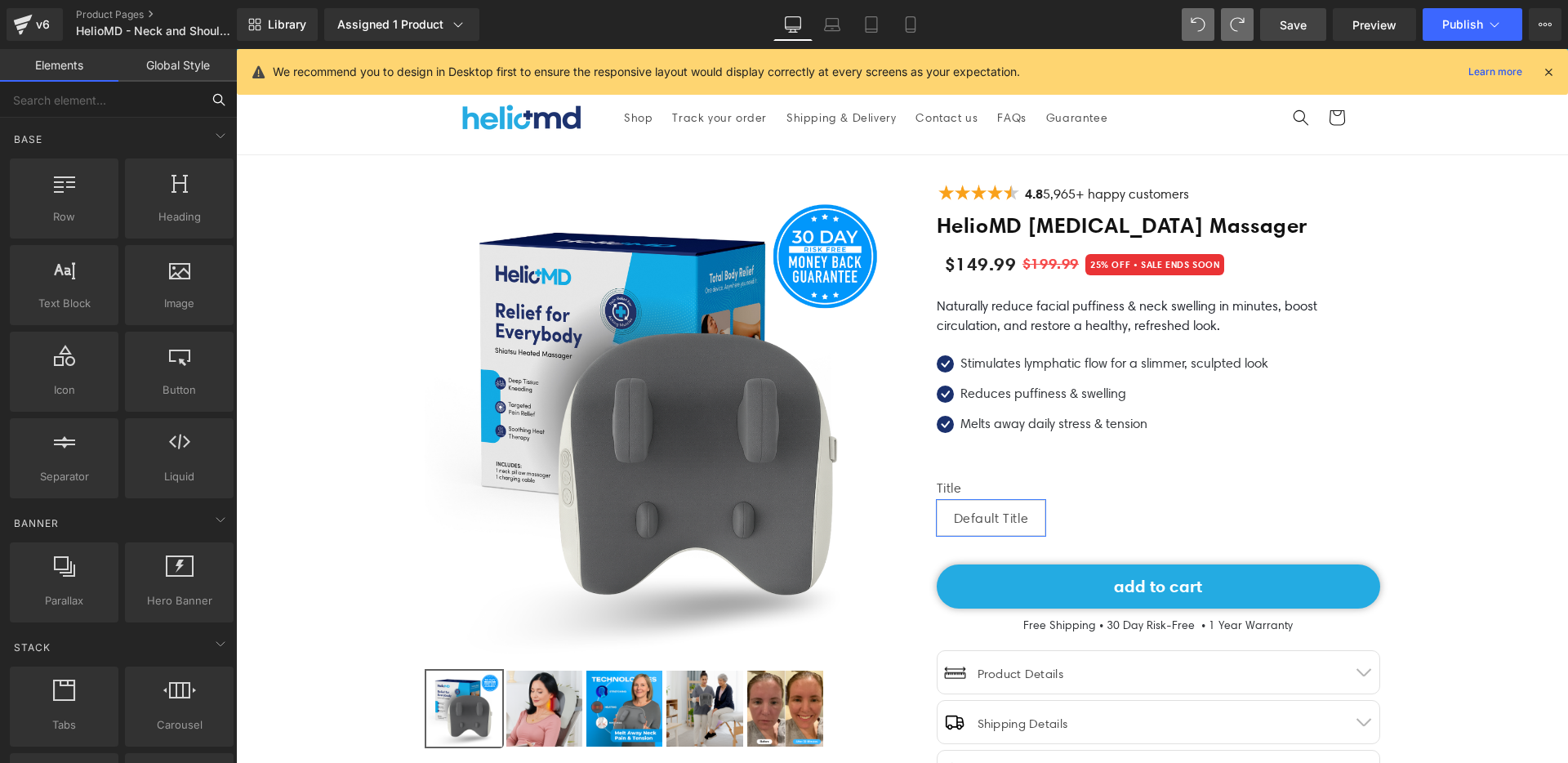
click at [151, 101] on input "text" at bounding box center [100, 100] width 201 height 36
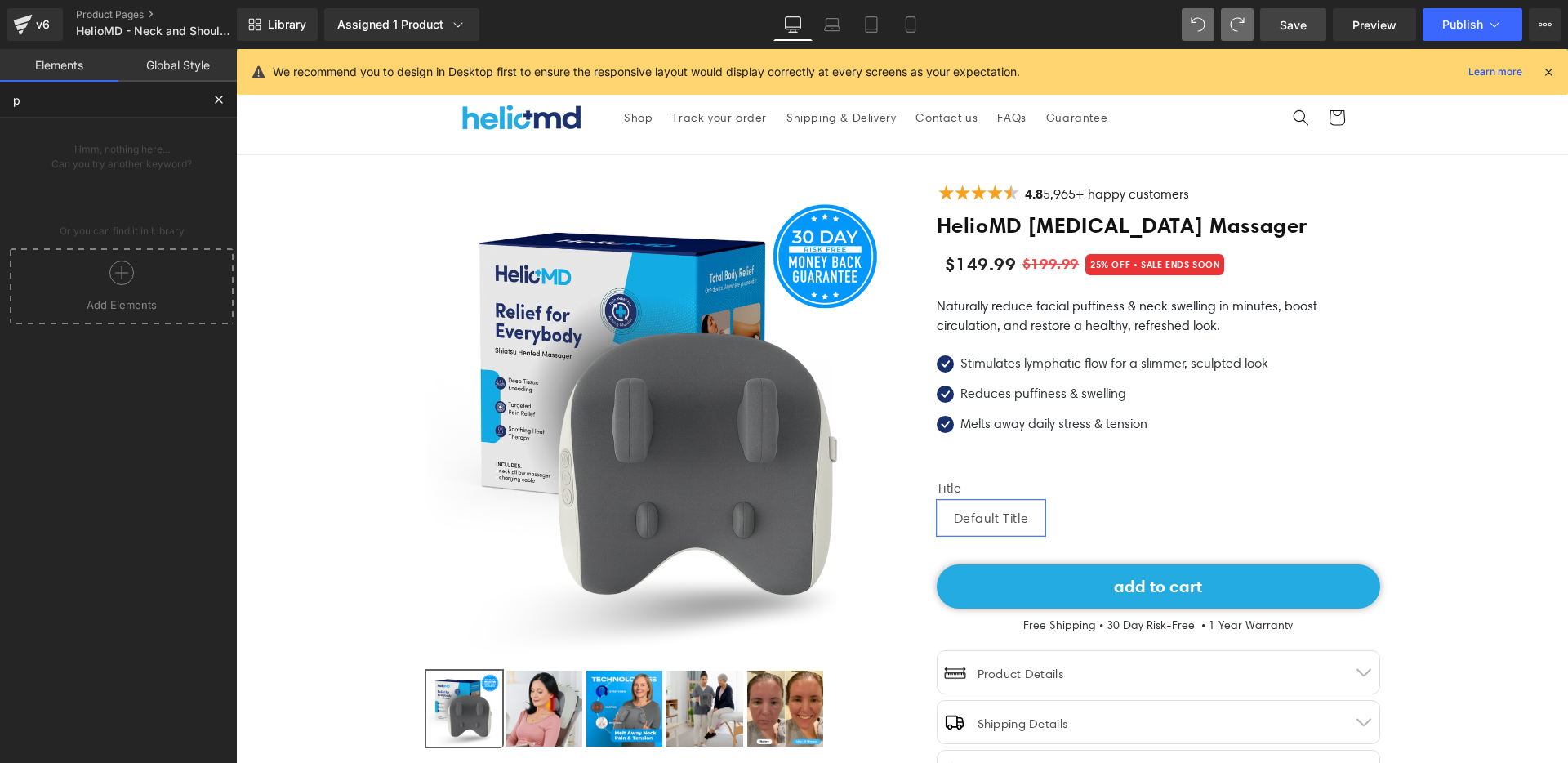
type input "p"
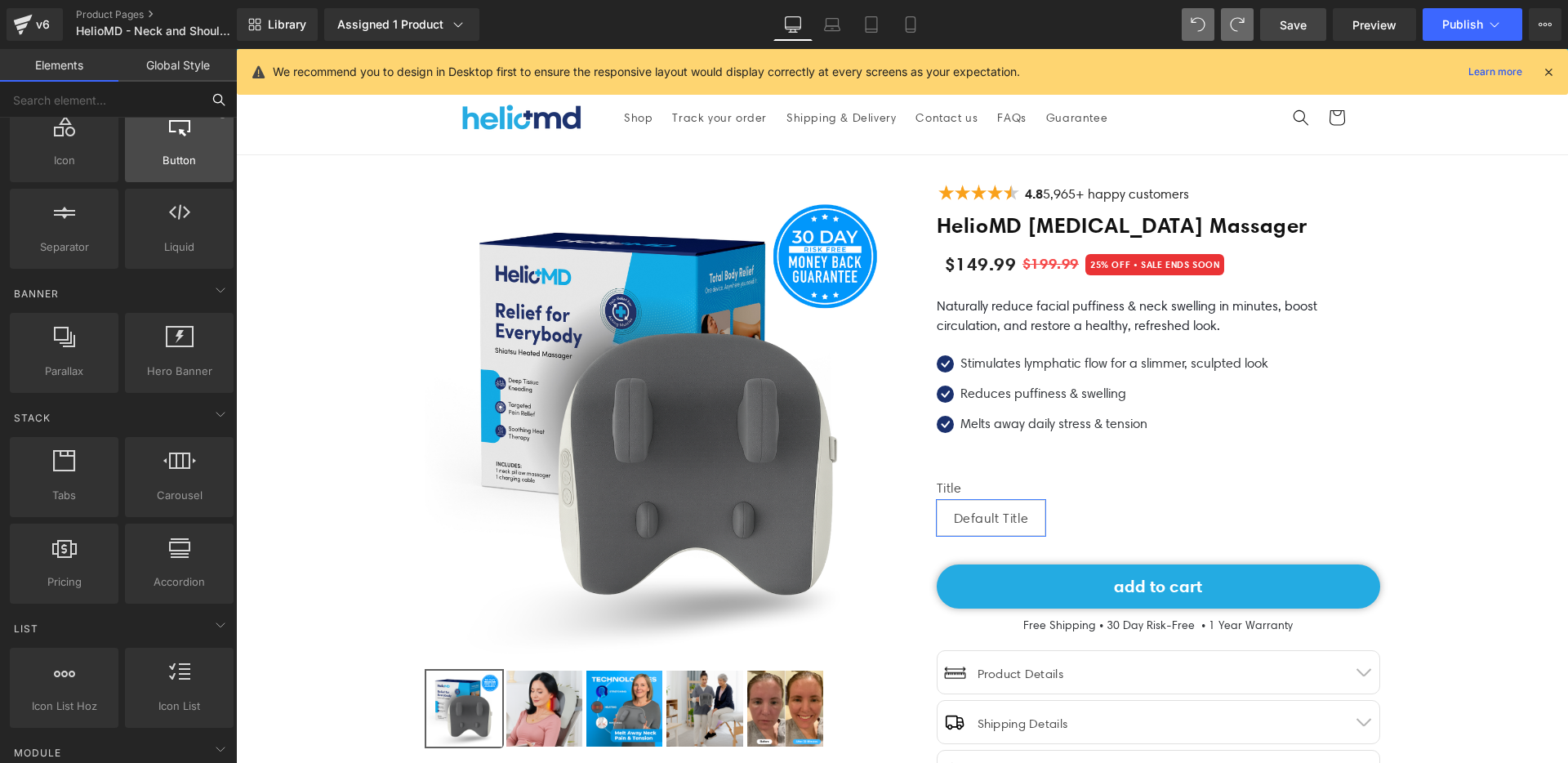
scroll to position [241, 0]
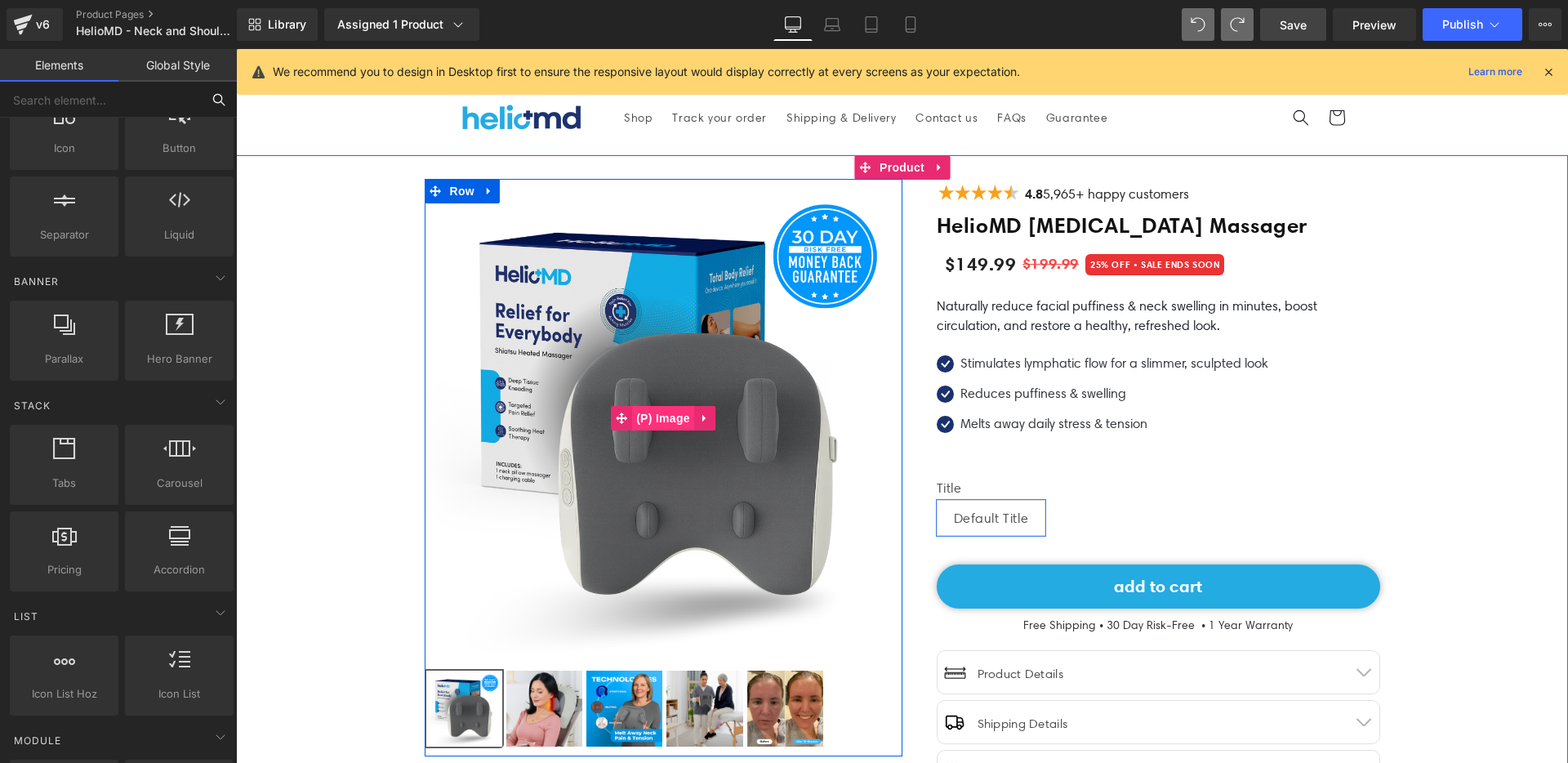
click at [669, 428] on span "(P) Image" at bounding box center [663, 419] width 62 height 25
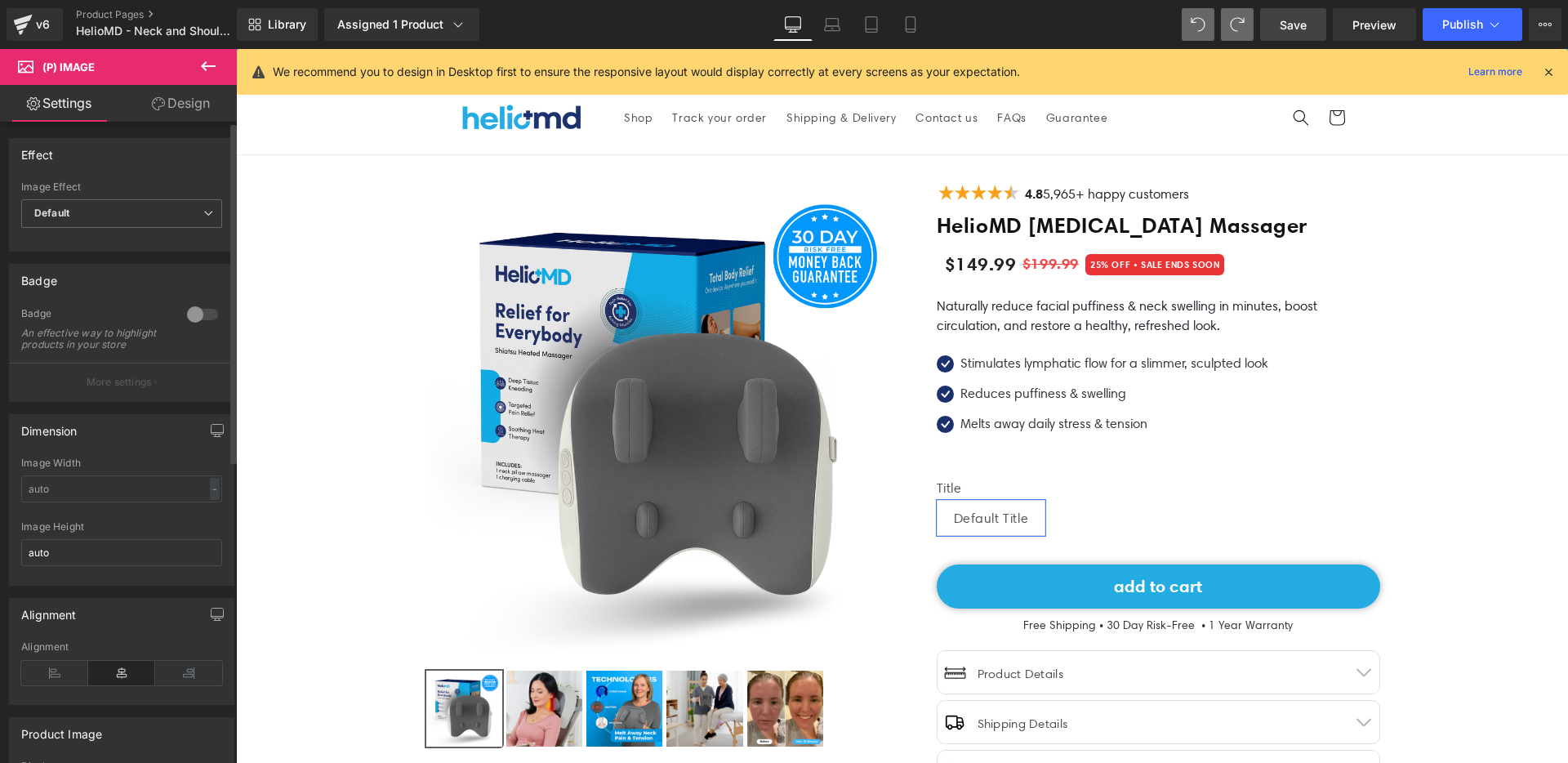
click at [146, 389] on p "More settings" at bounding box center [119, 382] width 65 height 15
click at [127, 389] on p "More settings" at bounding box center [119, 382] width 65 height 15
click at [151, 208] on span "Default" at bounding box center [122, 213] width 201 height 28
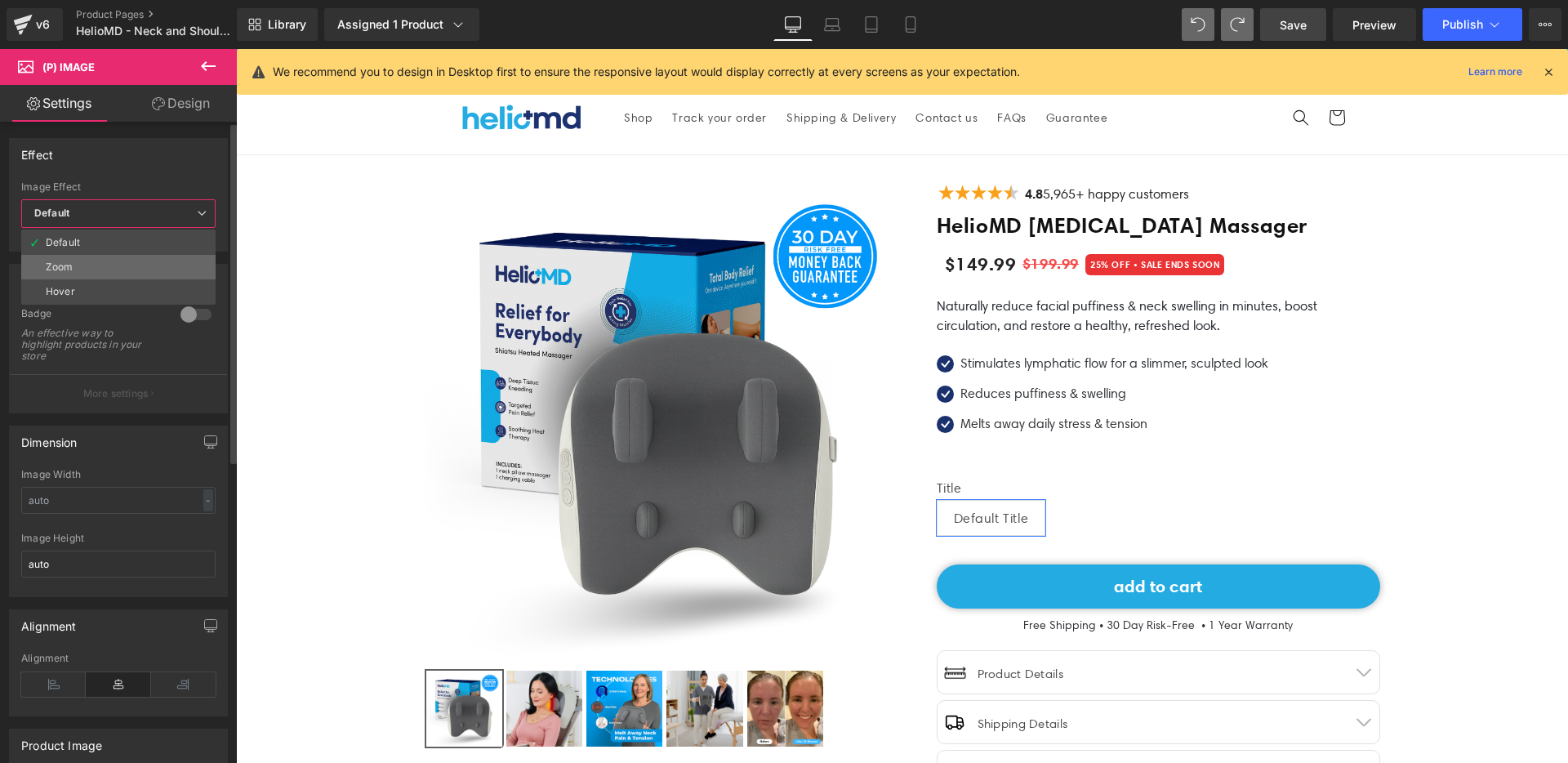
click at [141, 267] on li "Zoom" at bounding box center [118, 267] width 195 height 25
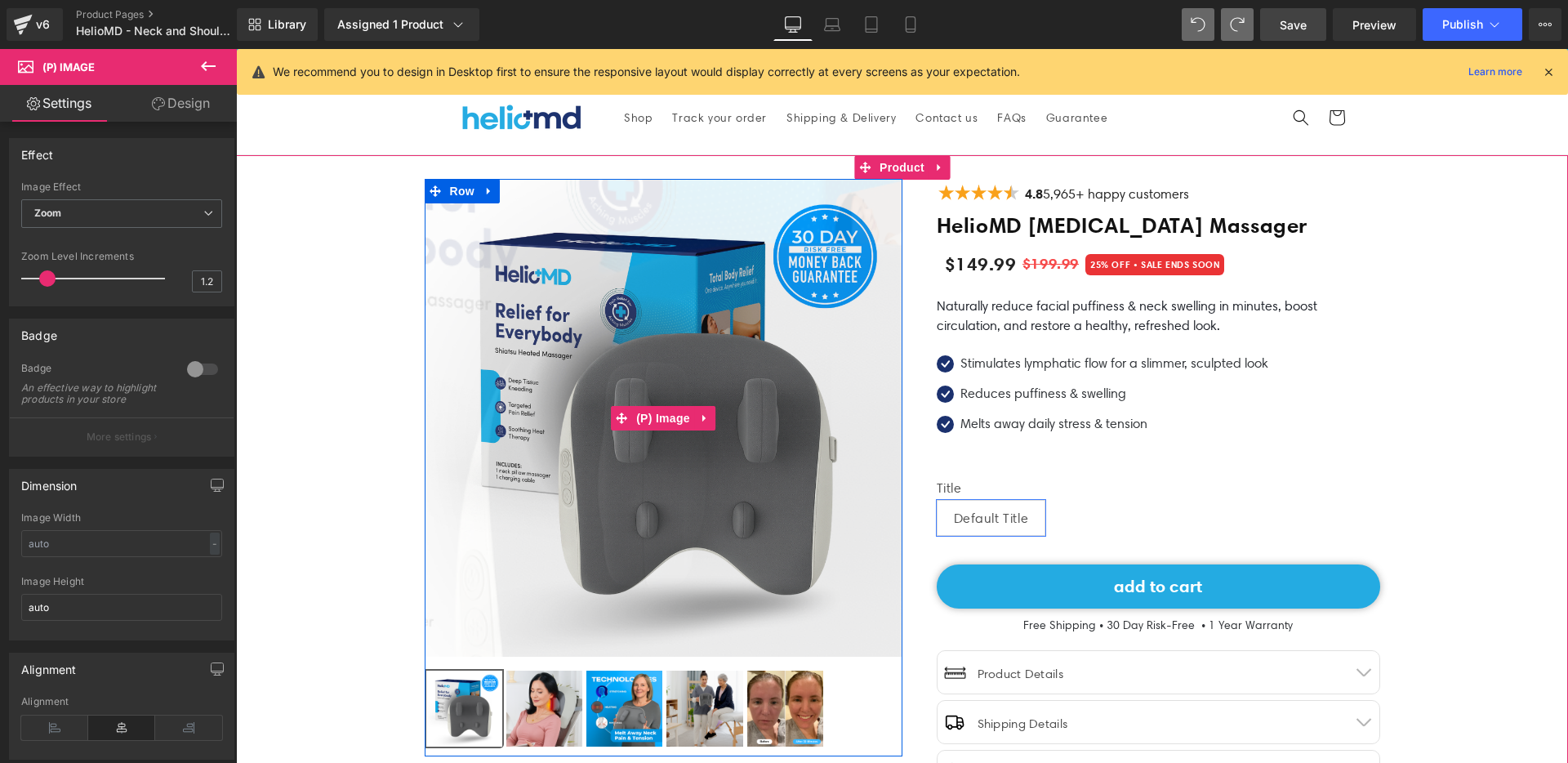
click at [614, 388] on img at bounding box center [735, 468] width 1270 height 1270
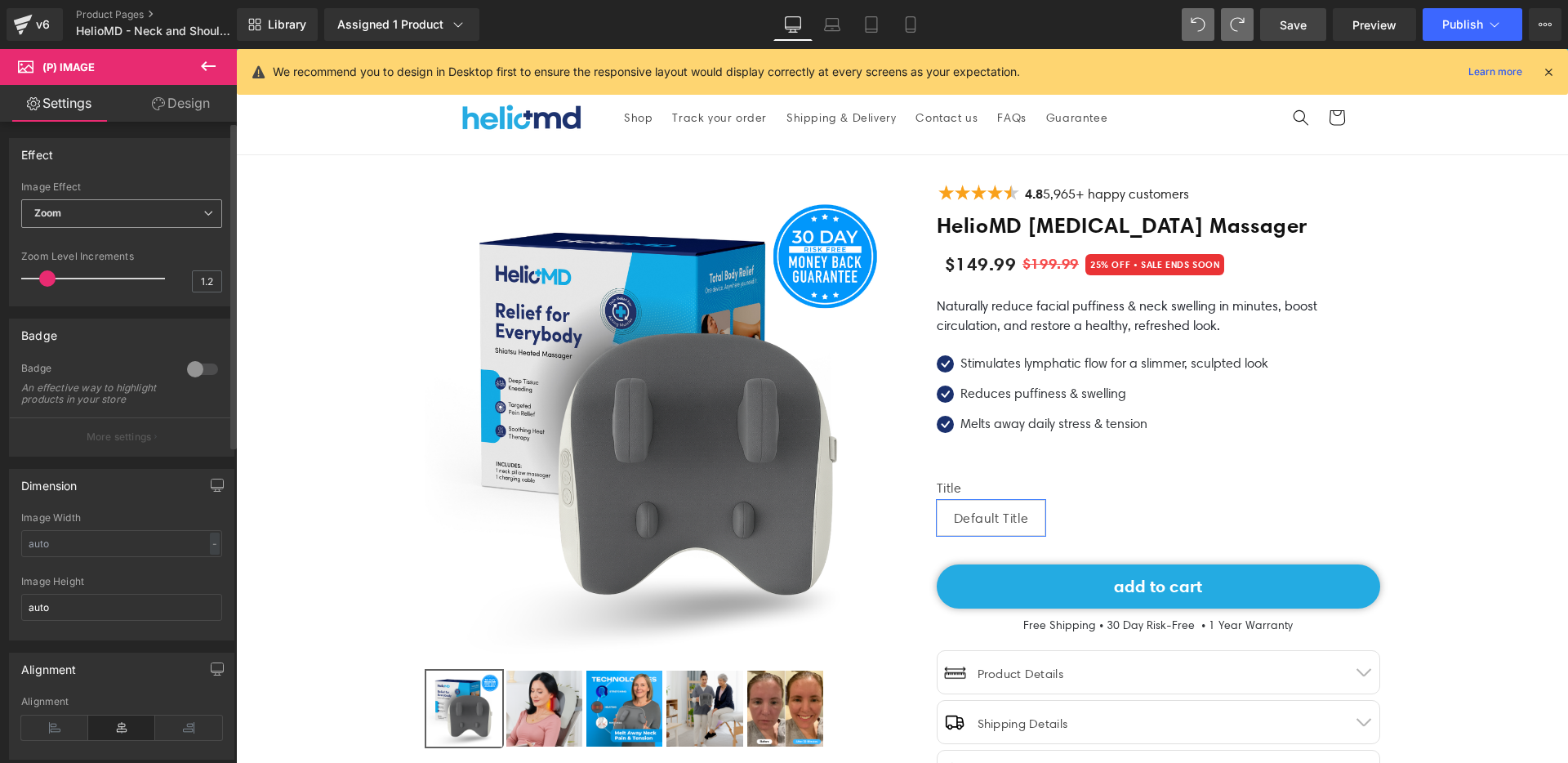
click at [83, 207] on span "Zoom" at bounding box center [122, 213] width 201 height 28
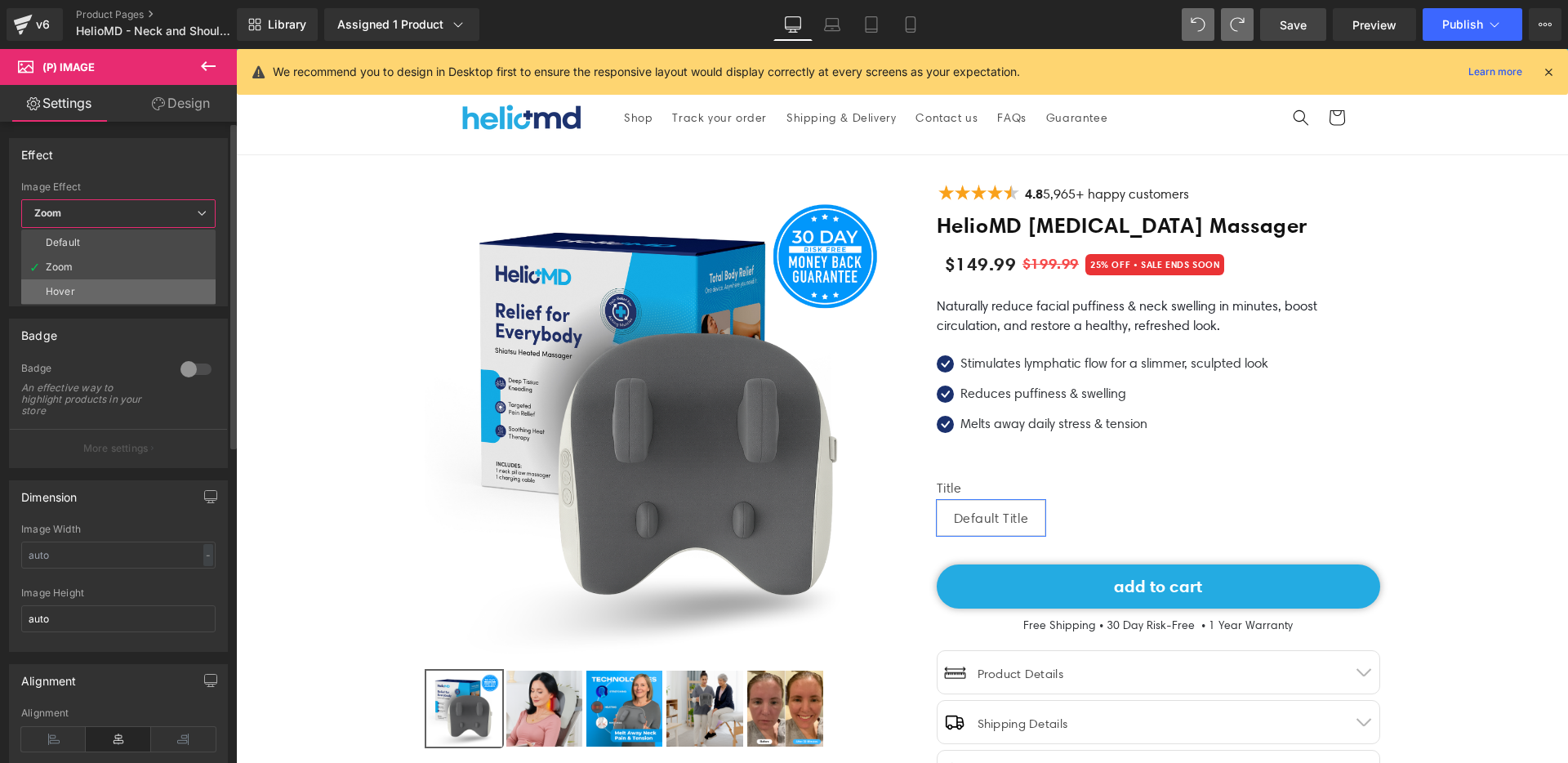
click at [83, 288] on li "Hover" at bounding box center [118, 292] width 195 height 25
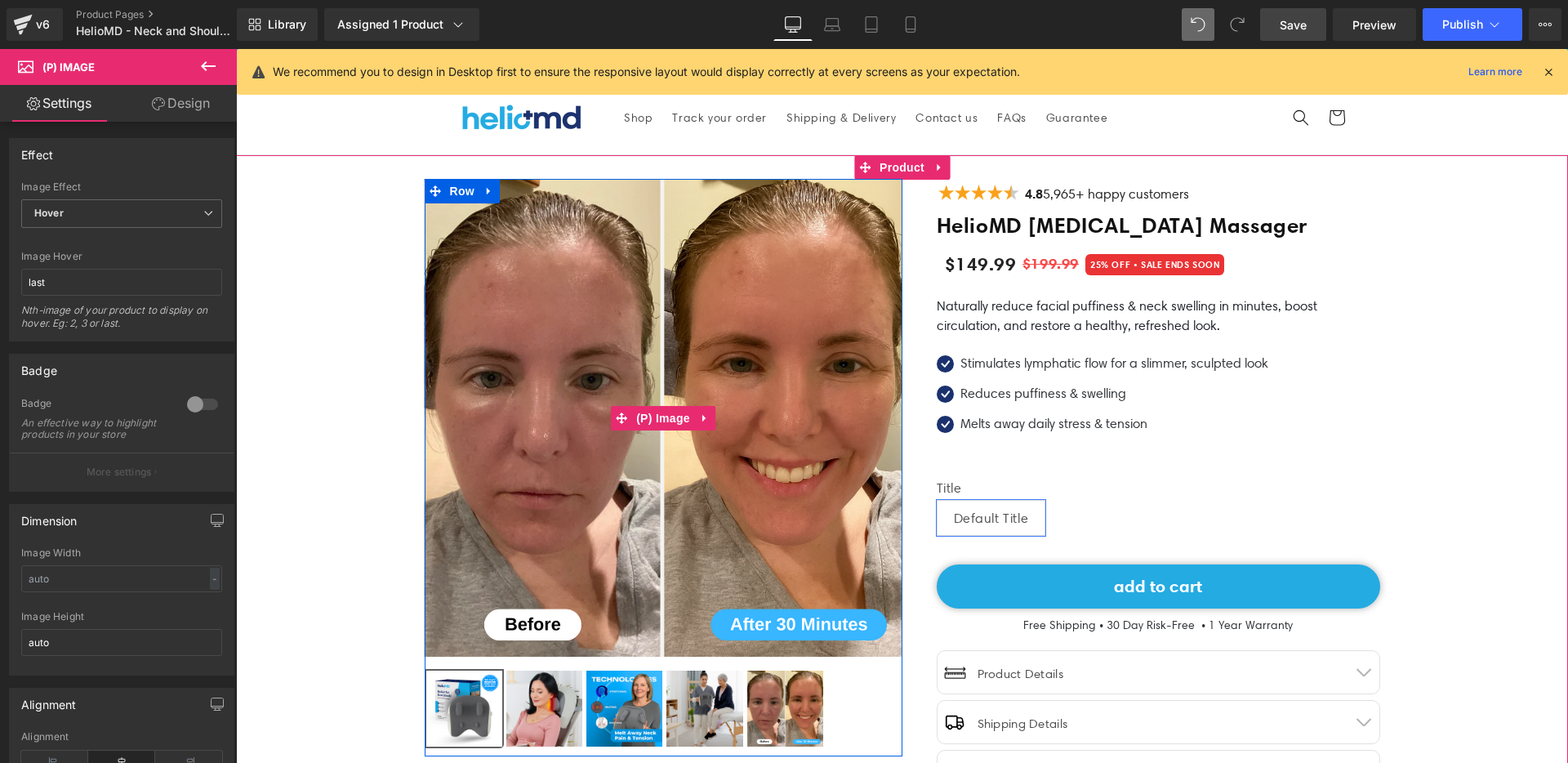
drag, startPoint x: 538, startPoint y: 498, endPoint x: 776, endPoint y: 498, distance: 238.0
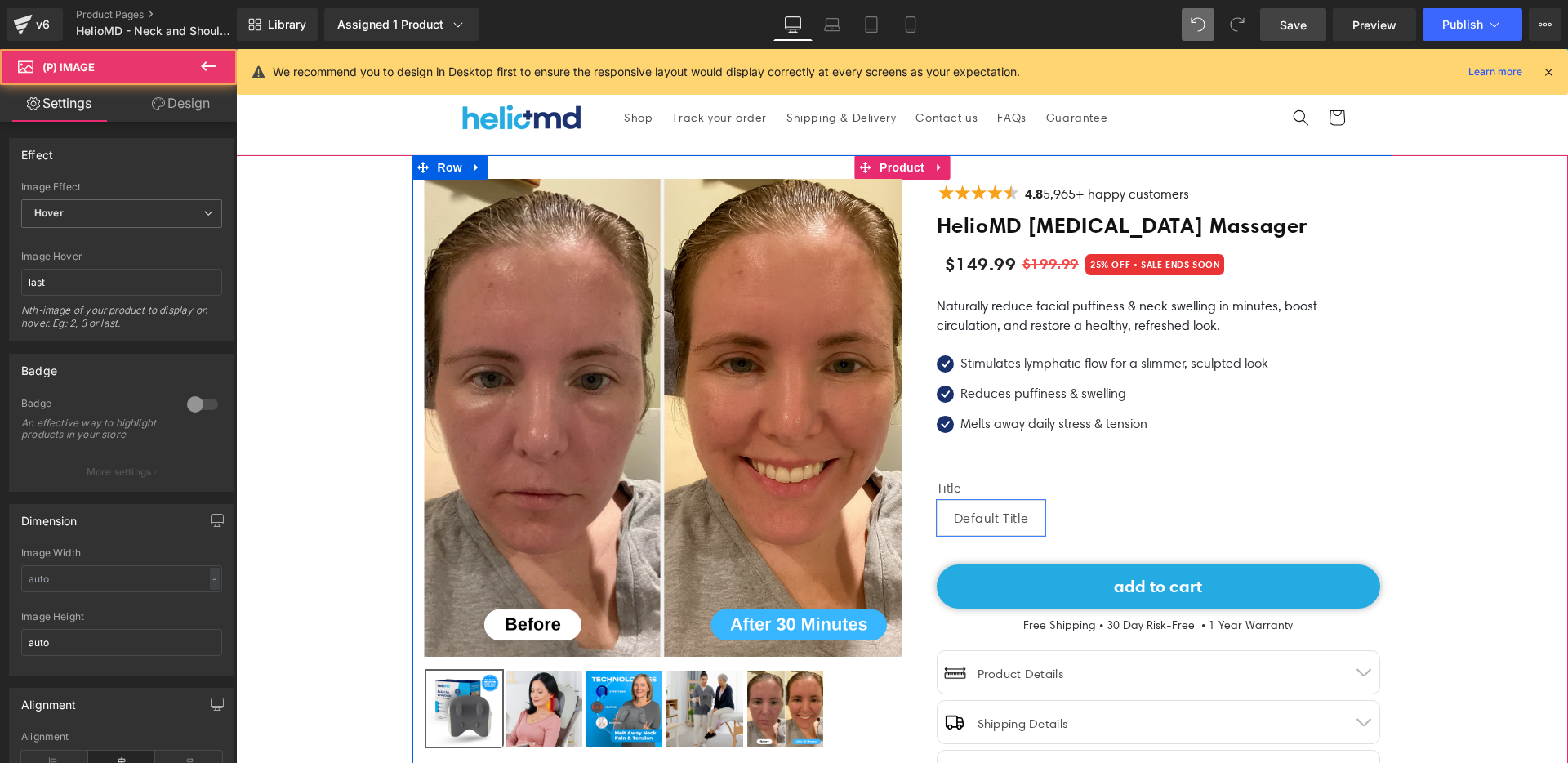
click at [816, 374] on img at bounding box center [663, 418] width 477 height 478
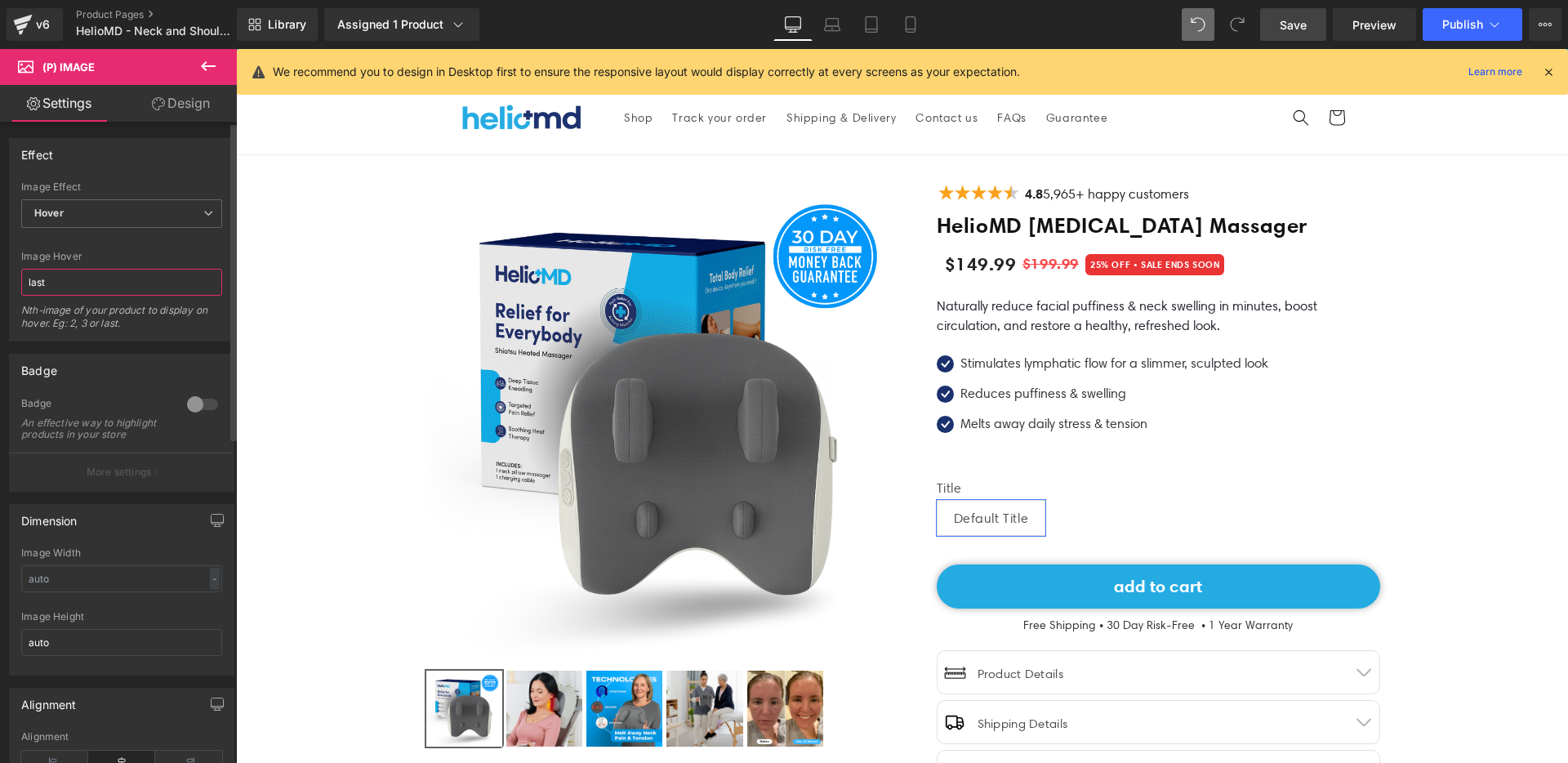
click at [136, 284] on input "last" at bounding box center [122, 282] width 201 height 27
click at [129, 327] on div "Nth-image of your product to display on hover. Eg: 2, 3 or last." at bounding box center [122, 322] width 201 height 37
click at [140, 210] on span "Hover" at bounding box center [122, 213] width 201 height 28
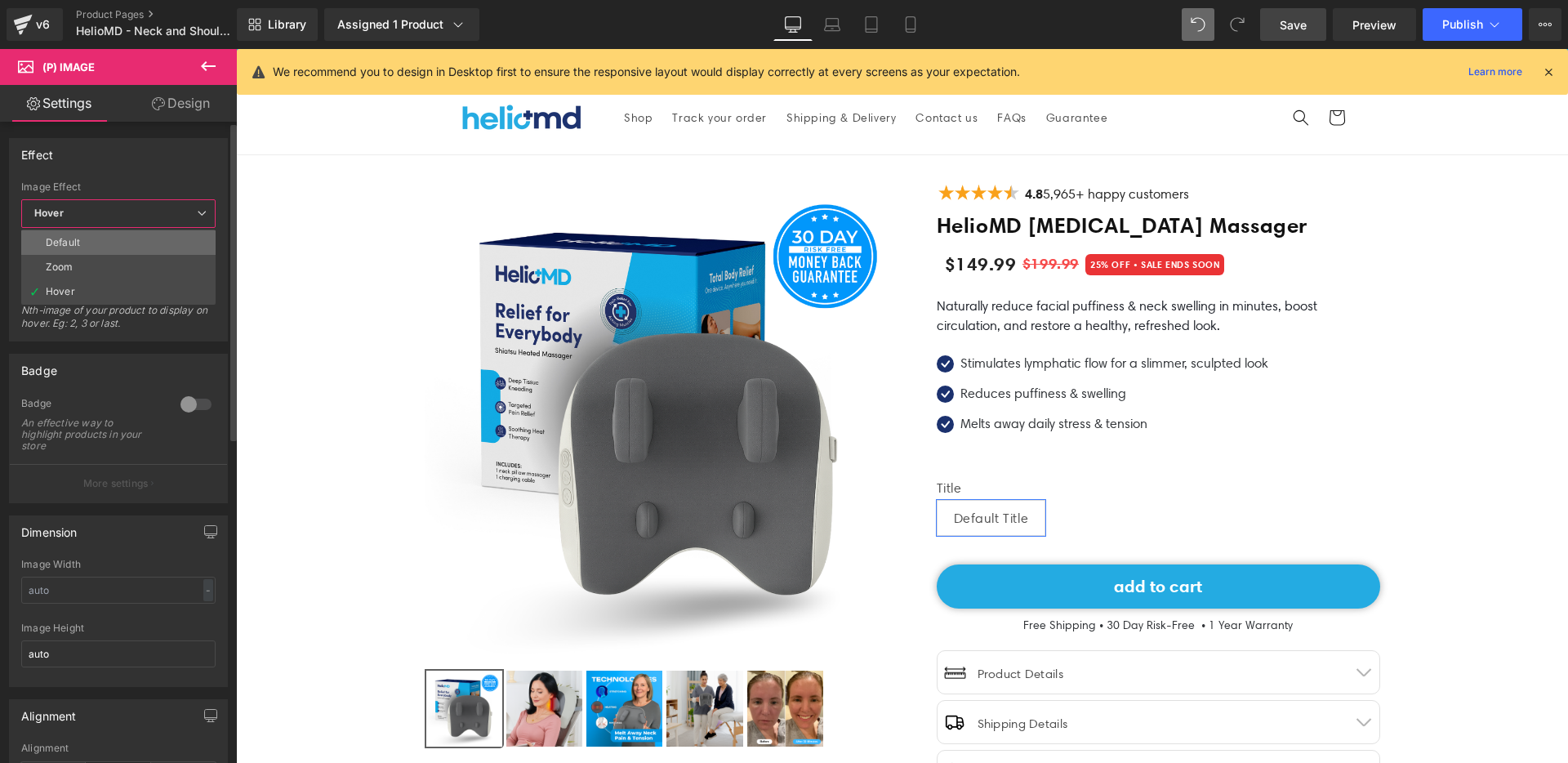
click at [137, 248] on li "Default" at bounding box center [118, 242] width 195 height 25
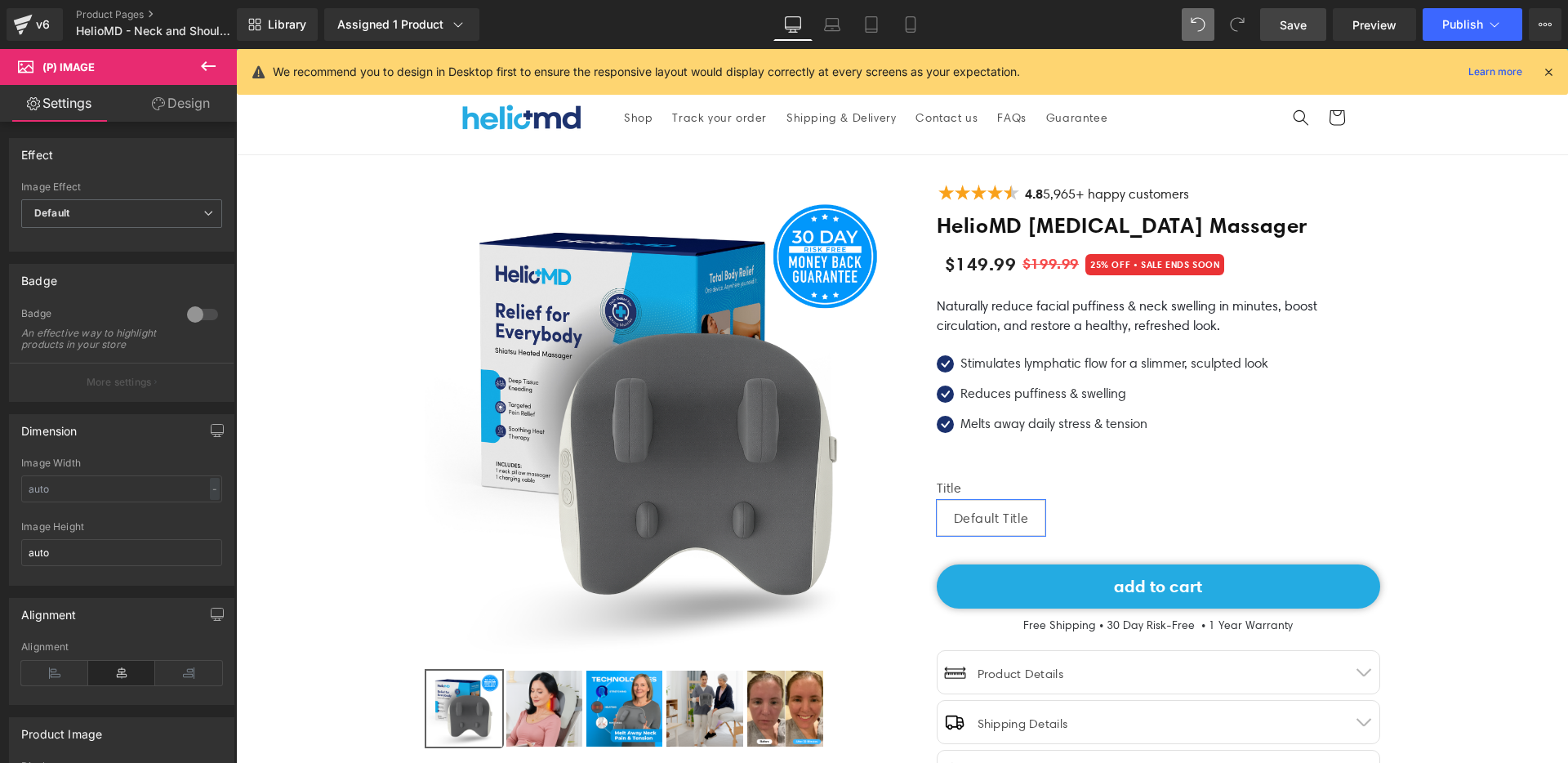
click at [196, 97] on link "Design" at bounding box center [181, 103] width 118 height 37
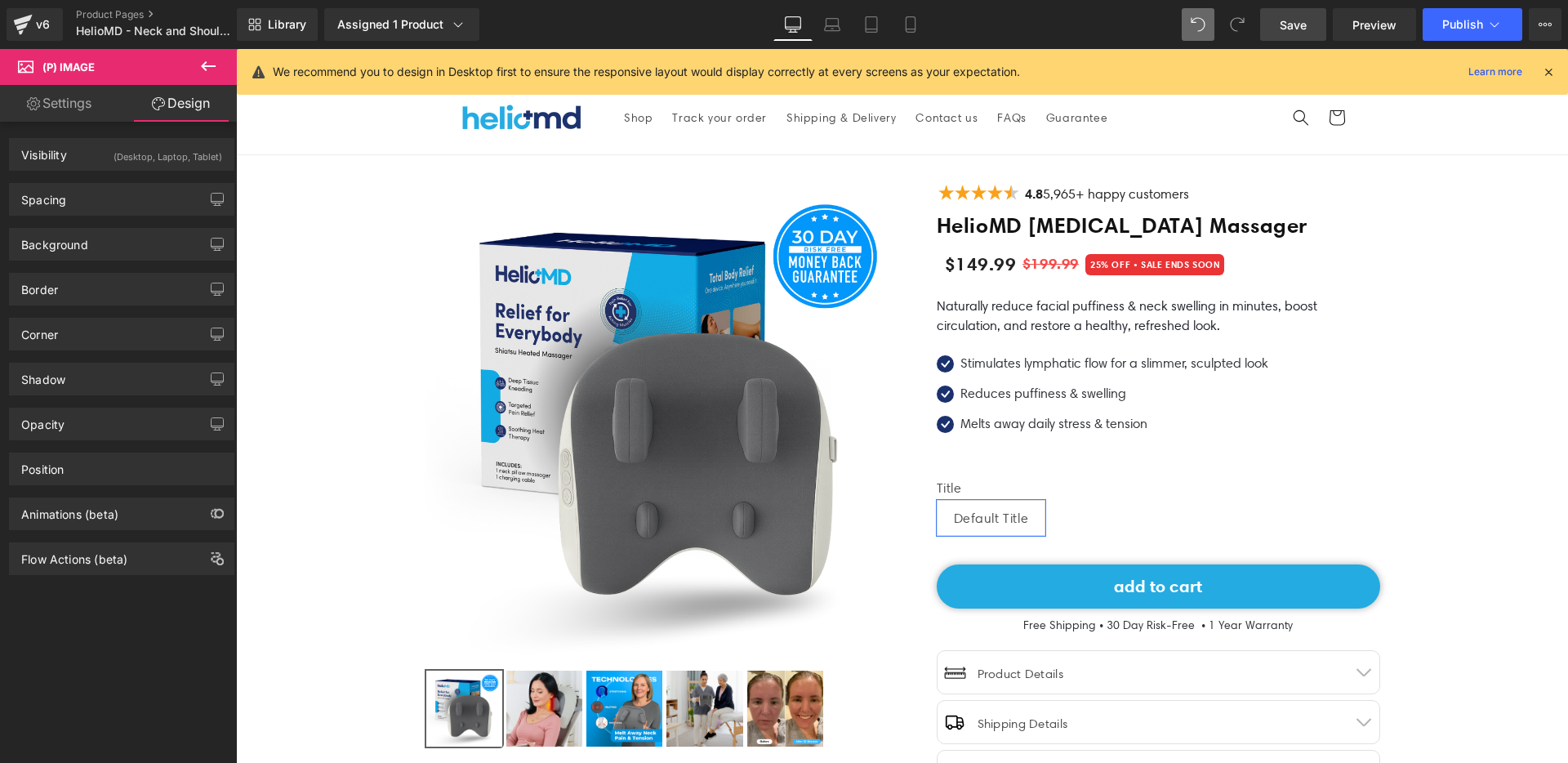
click at [68, 110] on link "Settings" at bounding box center [59, 103] width 118 height 37
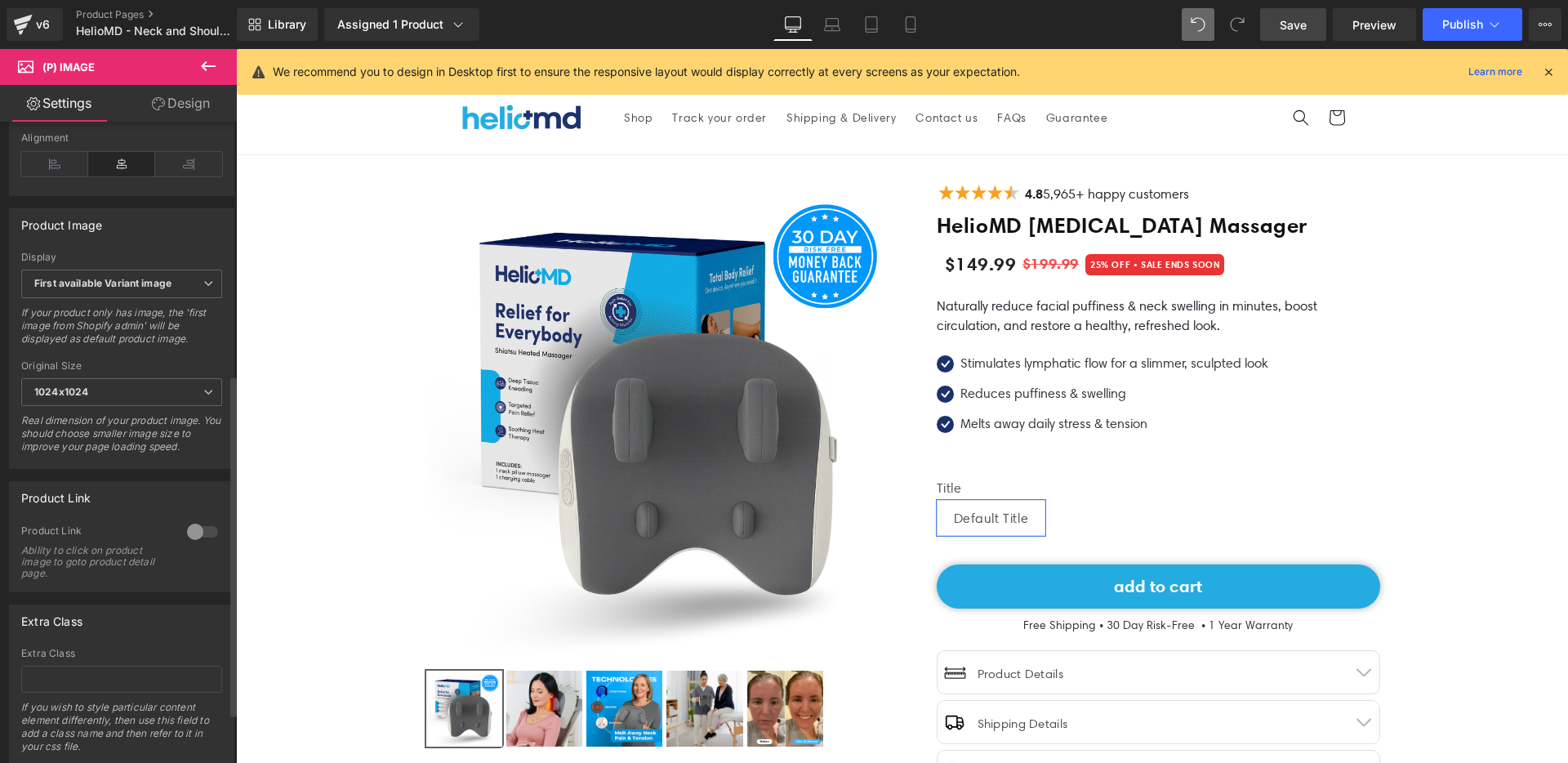
scroll to position [567, 0]
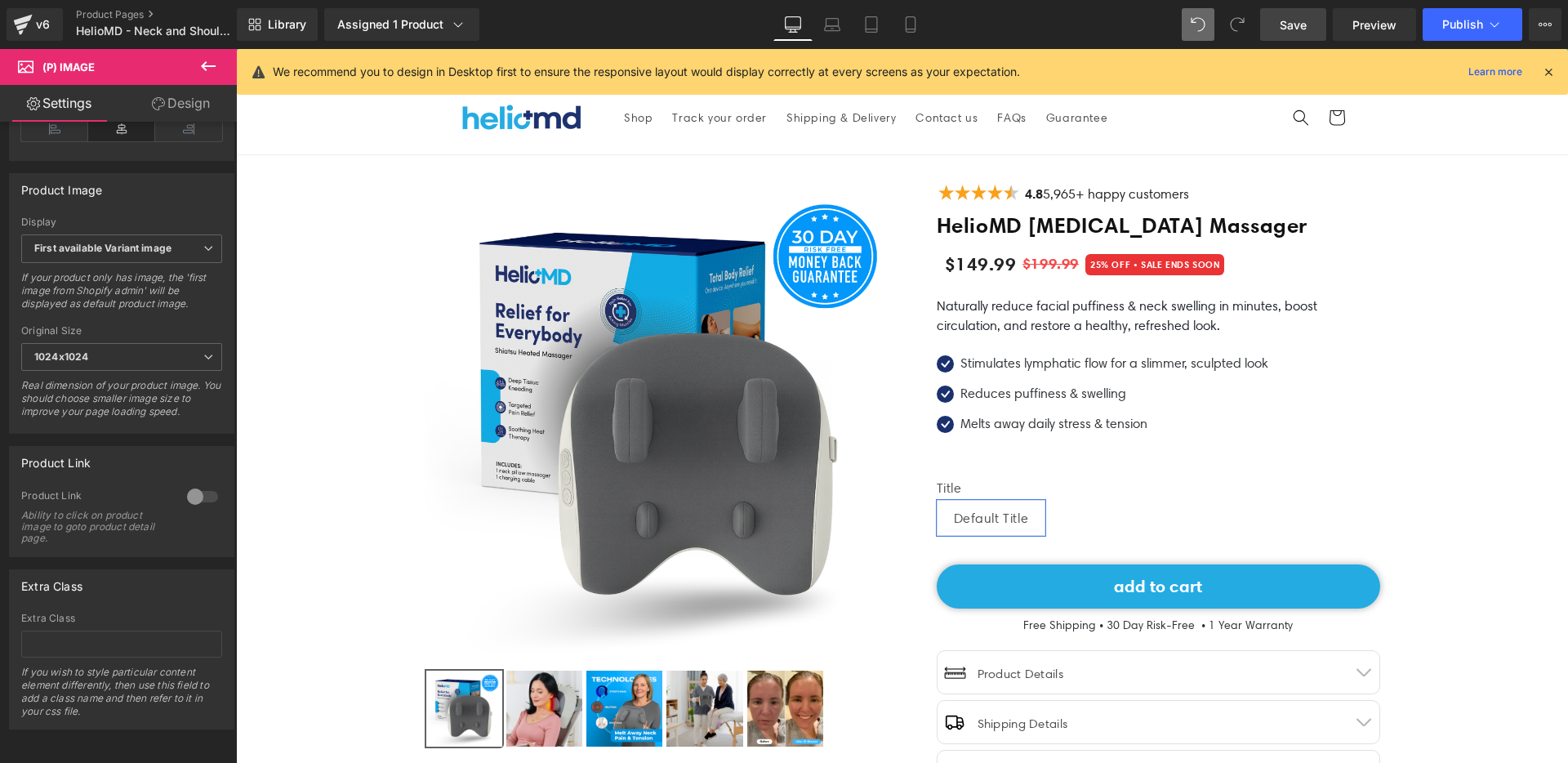
click at [1300, 26] on span "Save" at bounding box center [1293, 25] width 27 height 17
click at [1458, 26] on span "Publish" at bounding box center [1462, 24] width 41 height 13
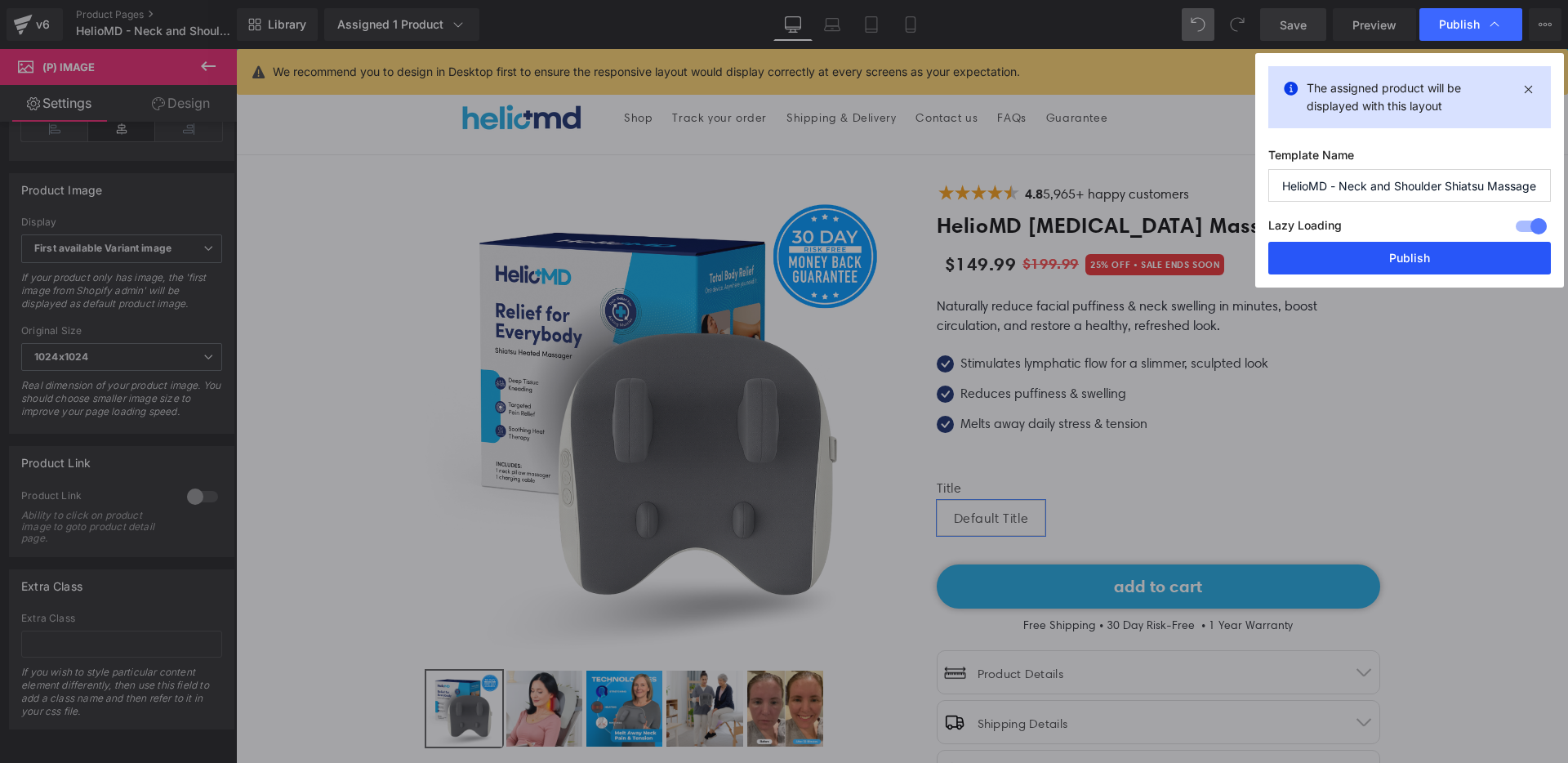
click at [1381, 252] on button "Publish" at bounding box center [1409, 257] width 283 height 33
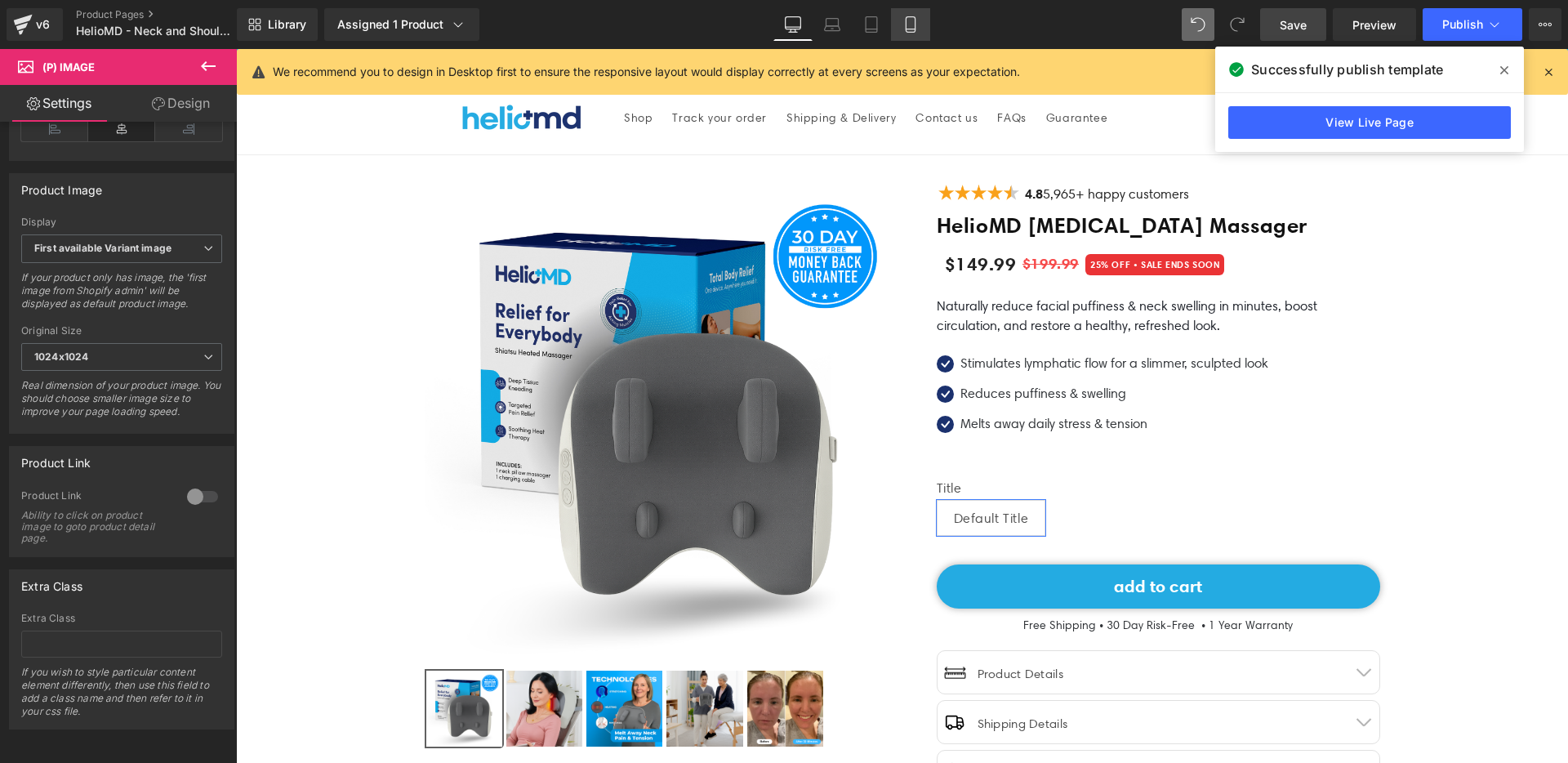
click at [914, 29] on icon at bounding box center [910, 29] width 9 height 0
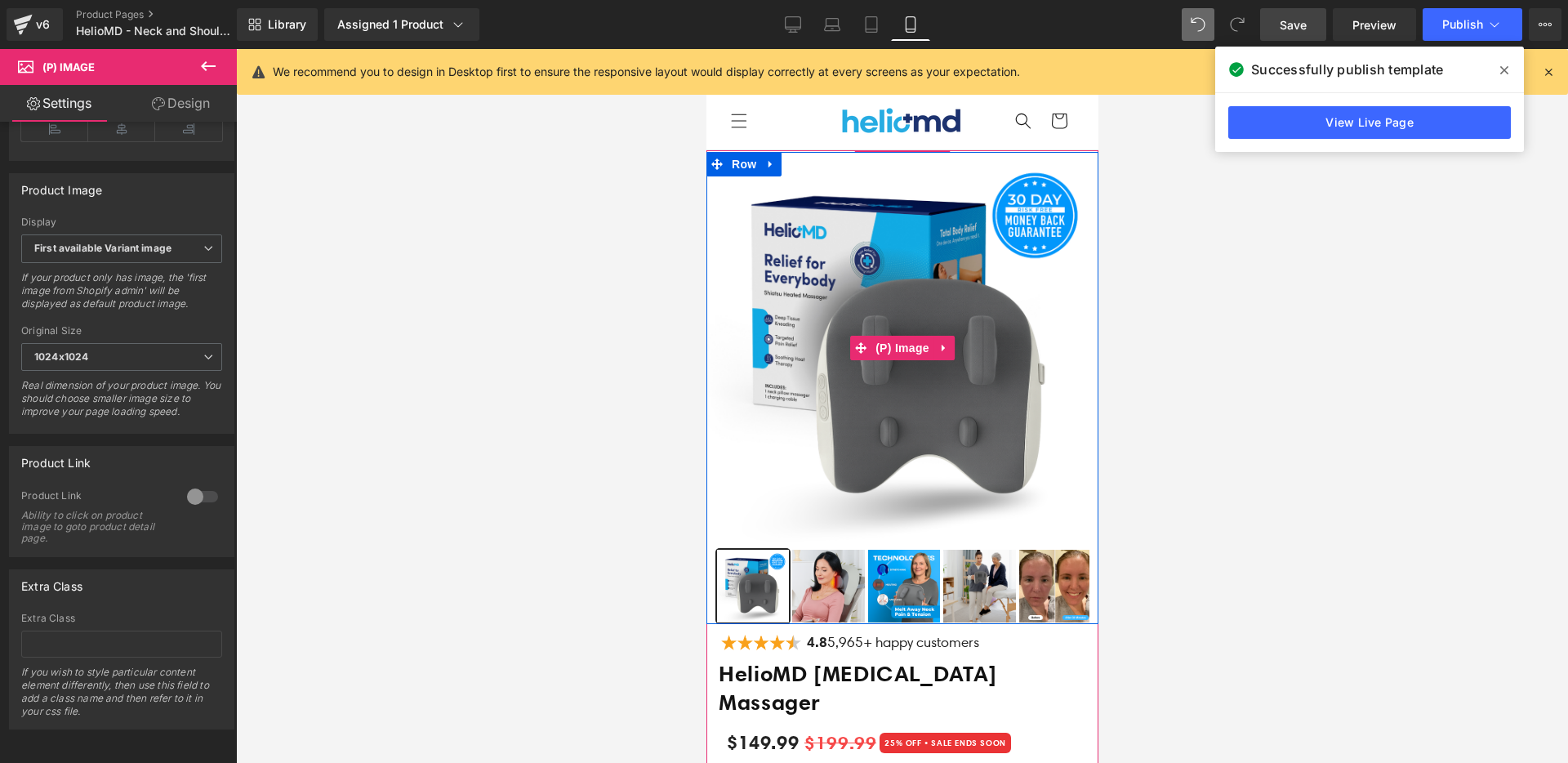
scroll to position [255, 0]
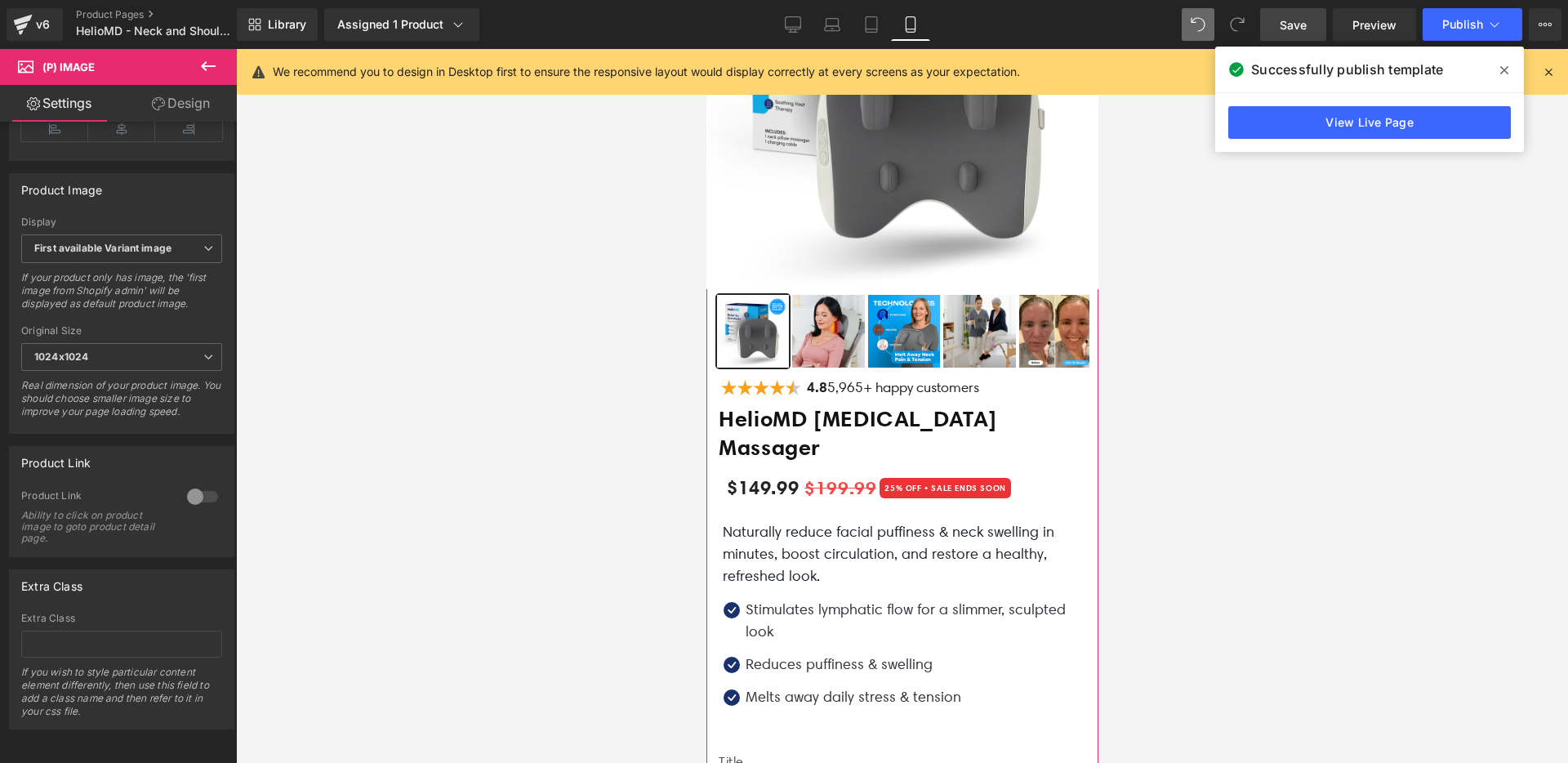
click at [779, 418] on h1 "HelioMD [MEDICAL_DATA] Massager" at bounding box center [901, 433] width 367 height 57
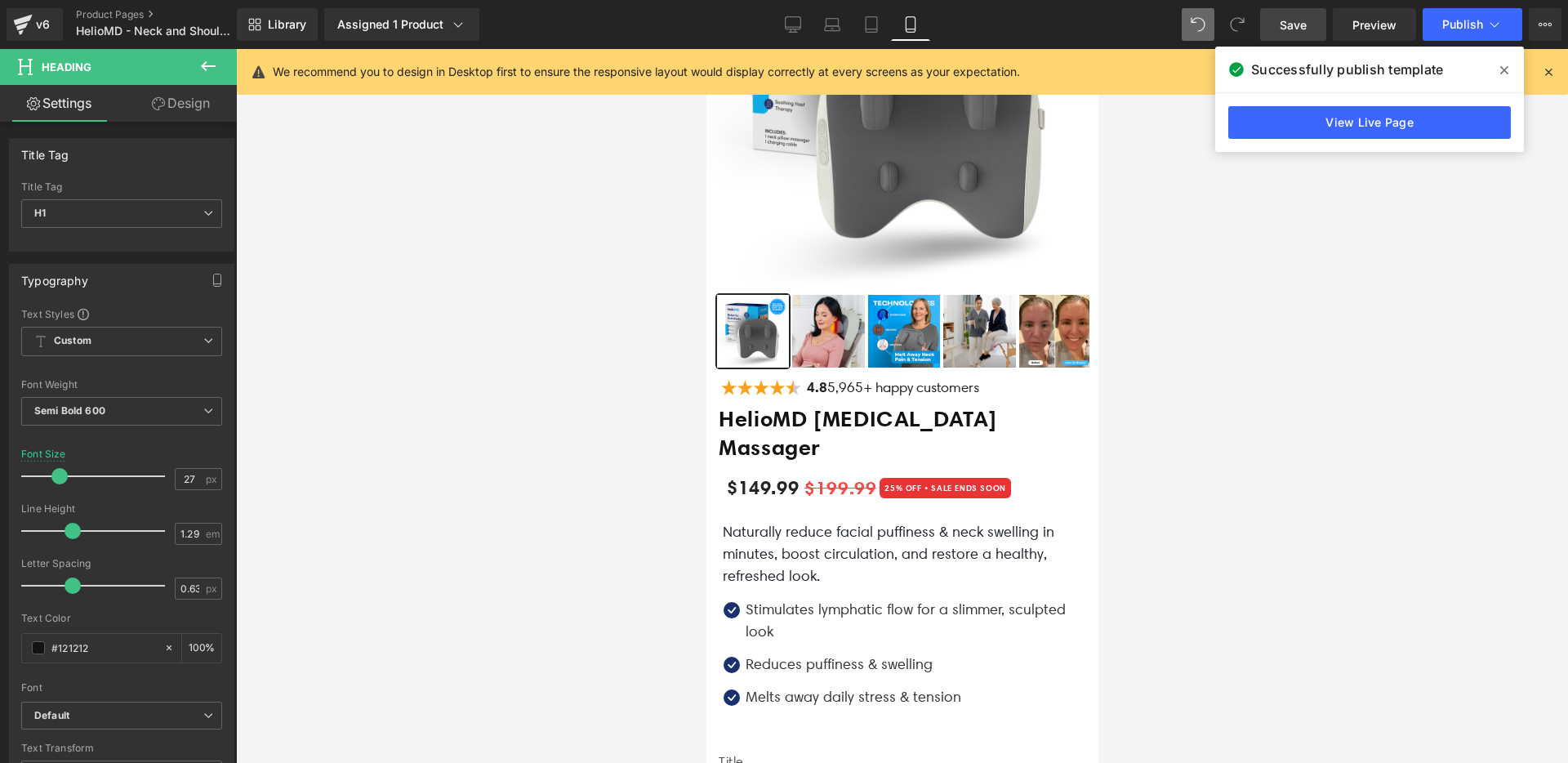
click at [193, 107] on link "Design" at bounding box center [181, 103] width 118 height 37
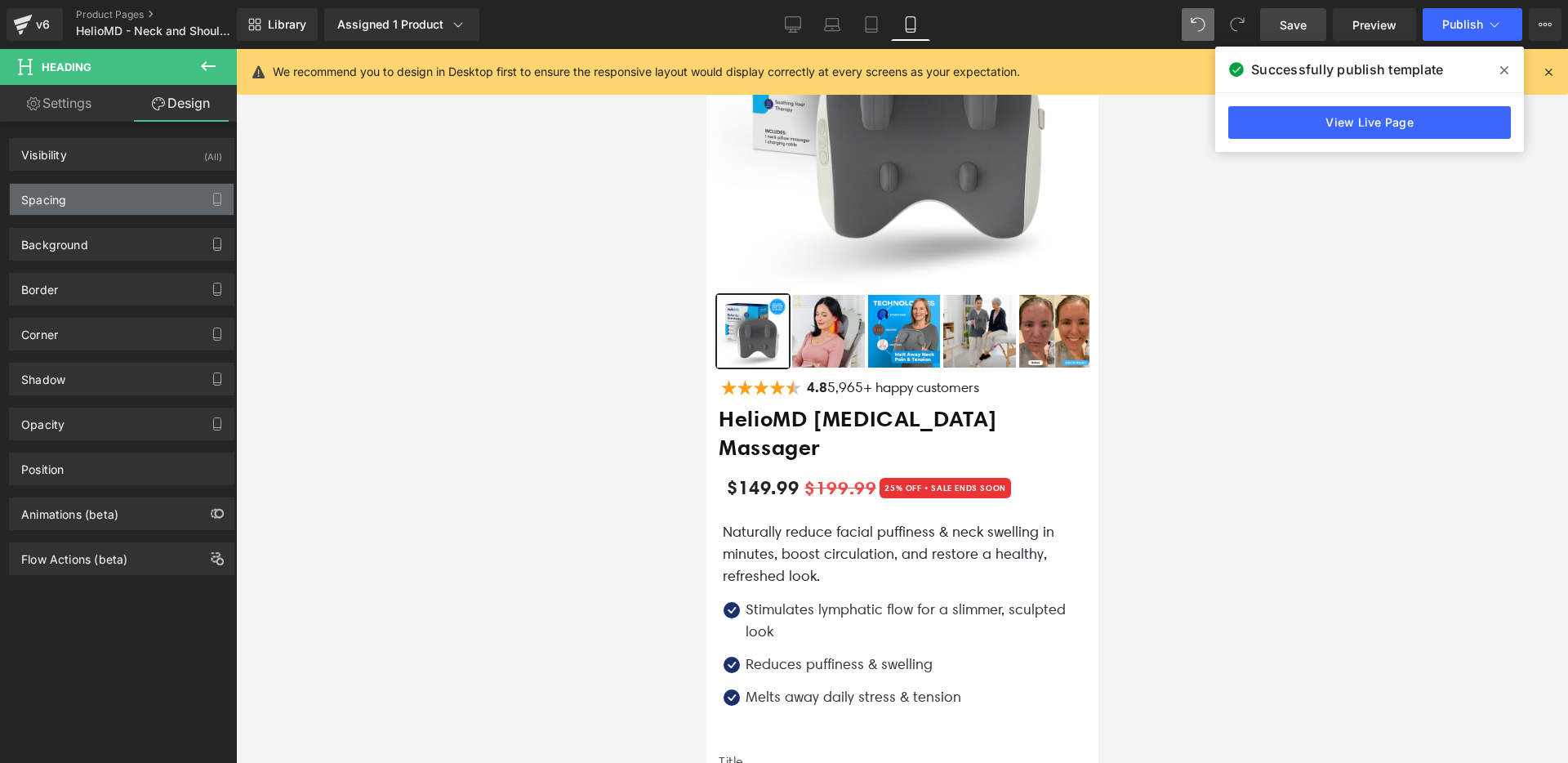
click at [108, 203] on div "Spacing" at bounding box center [122, 199] width 224 height 31
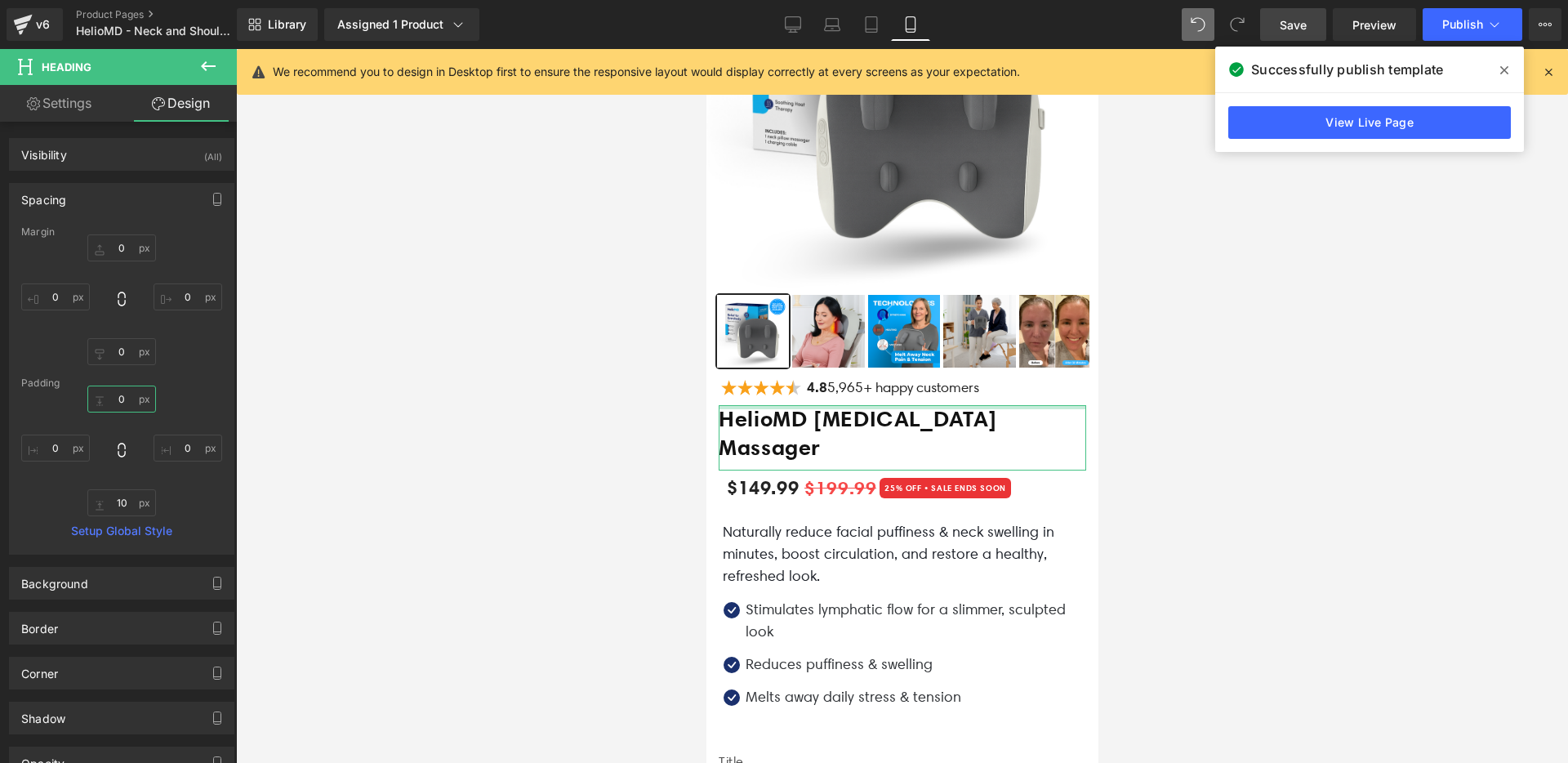
click at [129, 400] on input "0" at bounding box center [122, 399] width 69 height 27
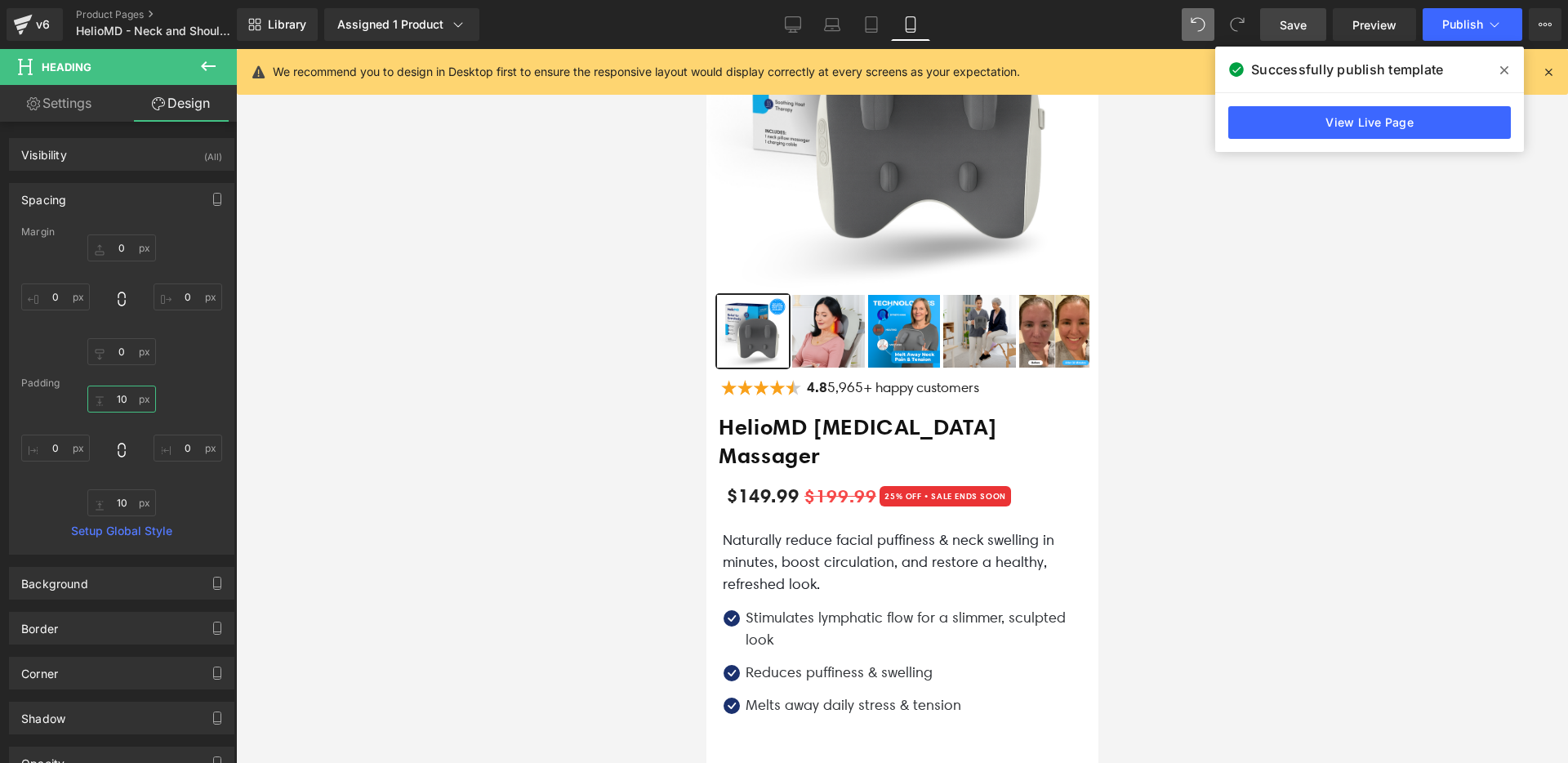
type input "10"
click at [1305, 24] on span "Save" at bounding box center [1293, 25] width 27 height 17
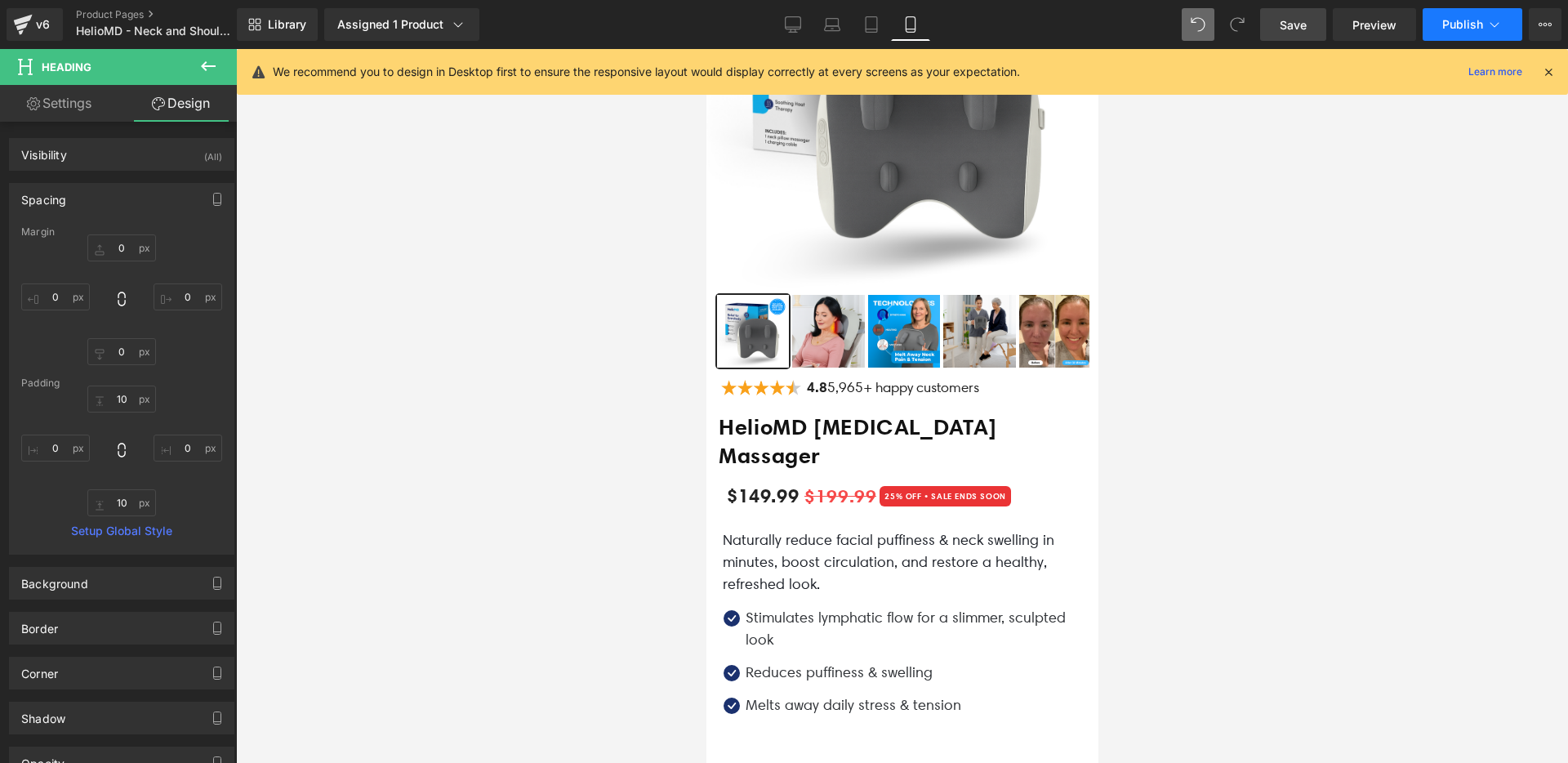
click at [1462, 29] on span "Publish" at bounding box center [1462, 24] width 41 height 13
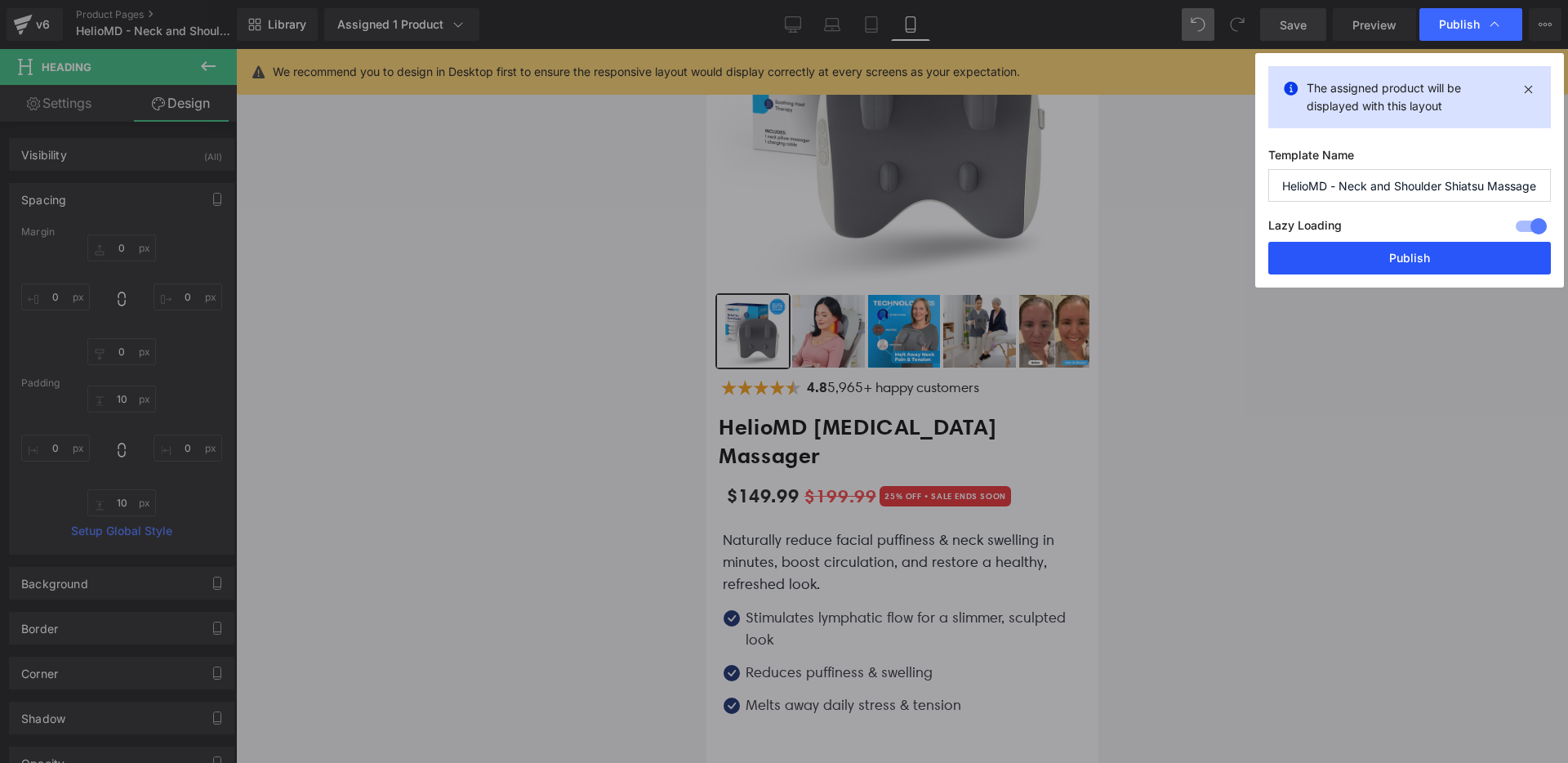
click at [1357, 257] on button "Publish" at bounding box center [1409, 257] width 283 height 33
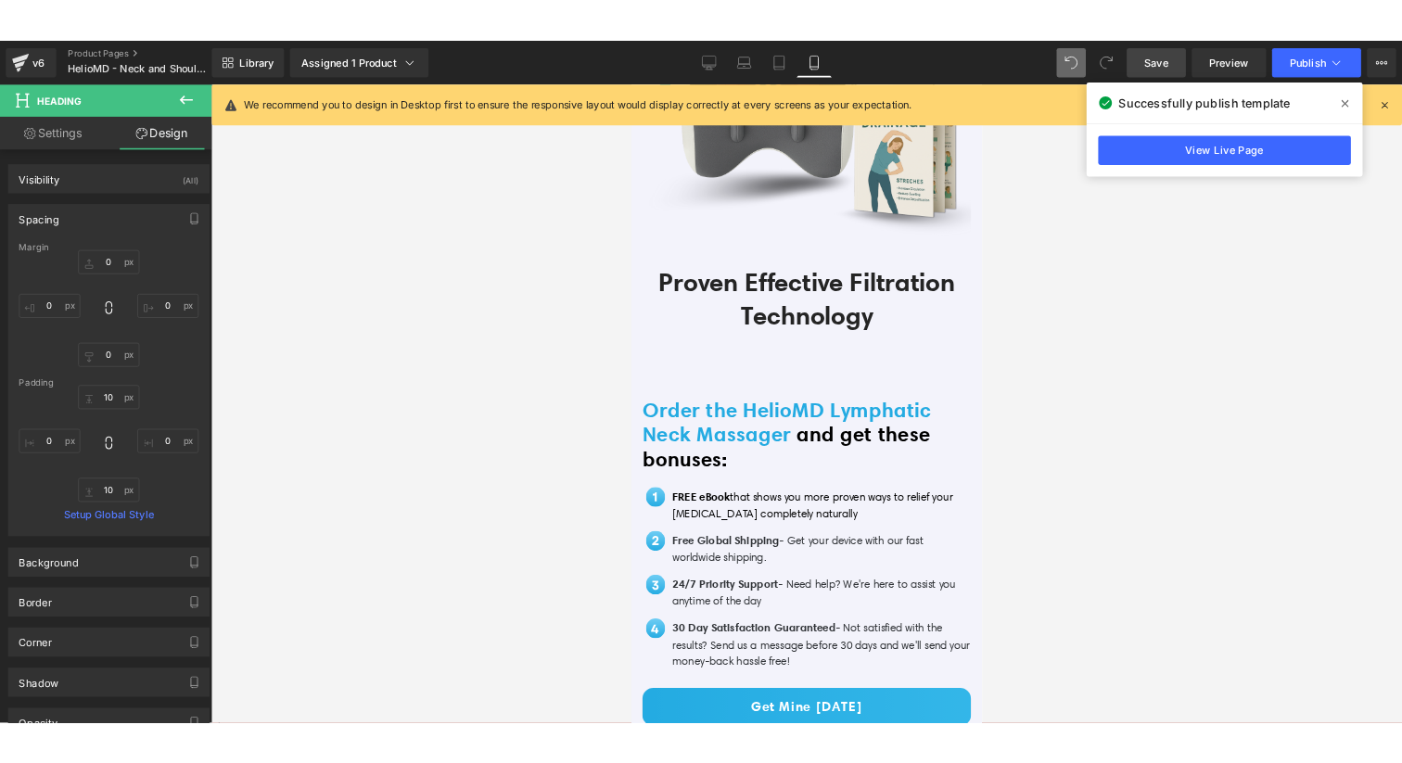
scroll to position [5532, 0]
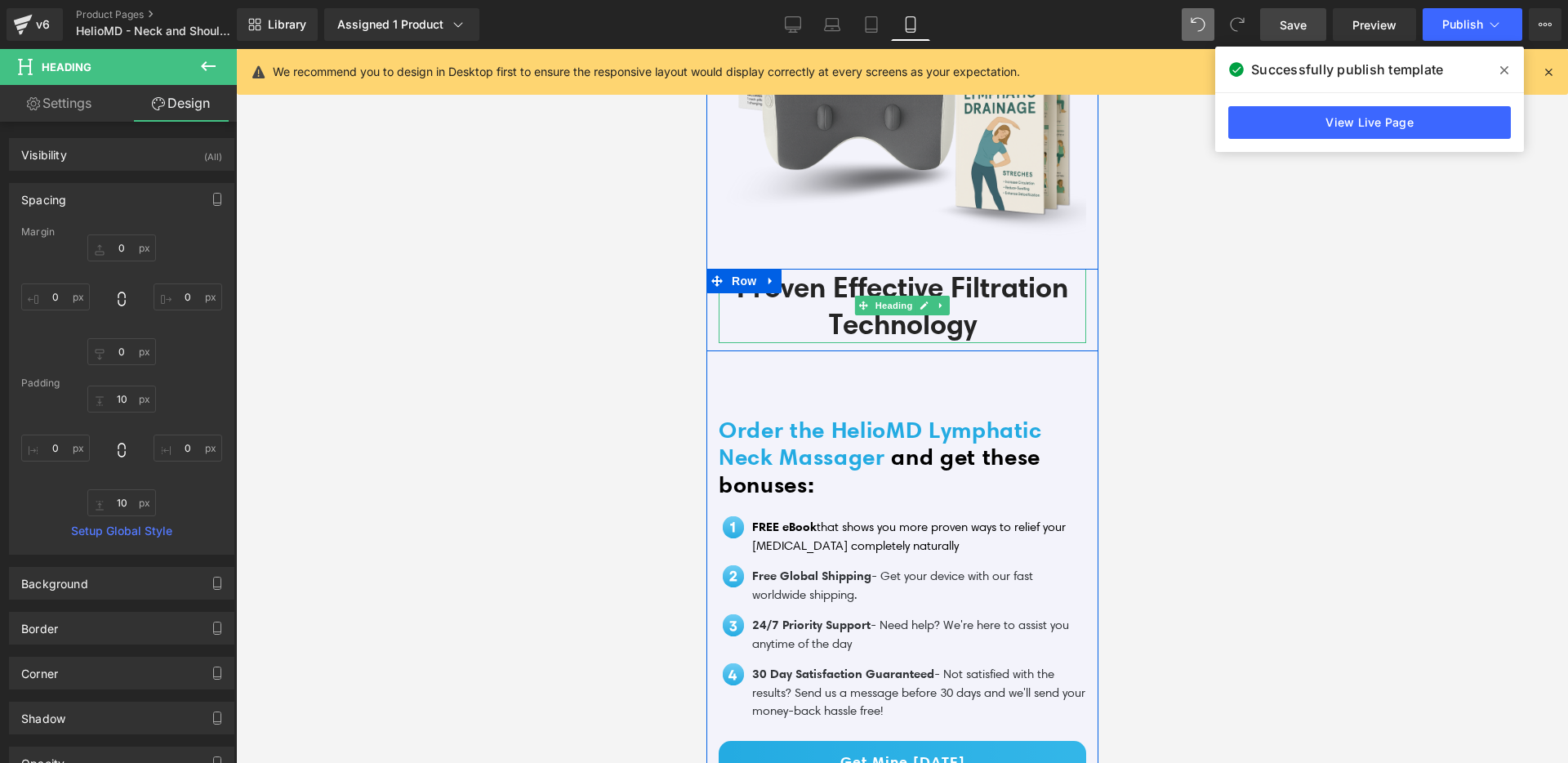
click at [907, 296] on h2 "Proven Effective Filtration Technology" at bounding box center [901, 306] width 367 height 74
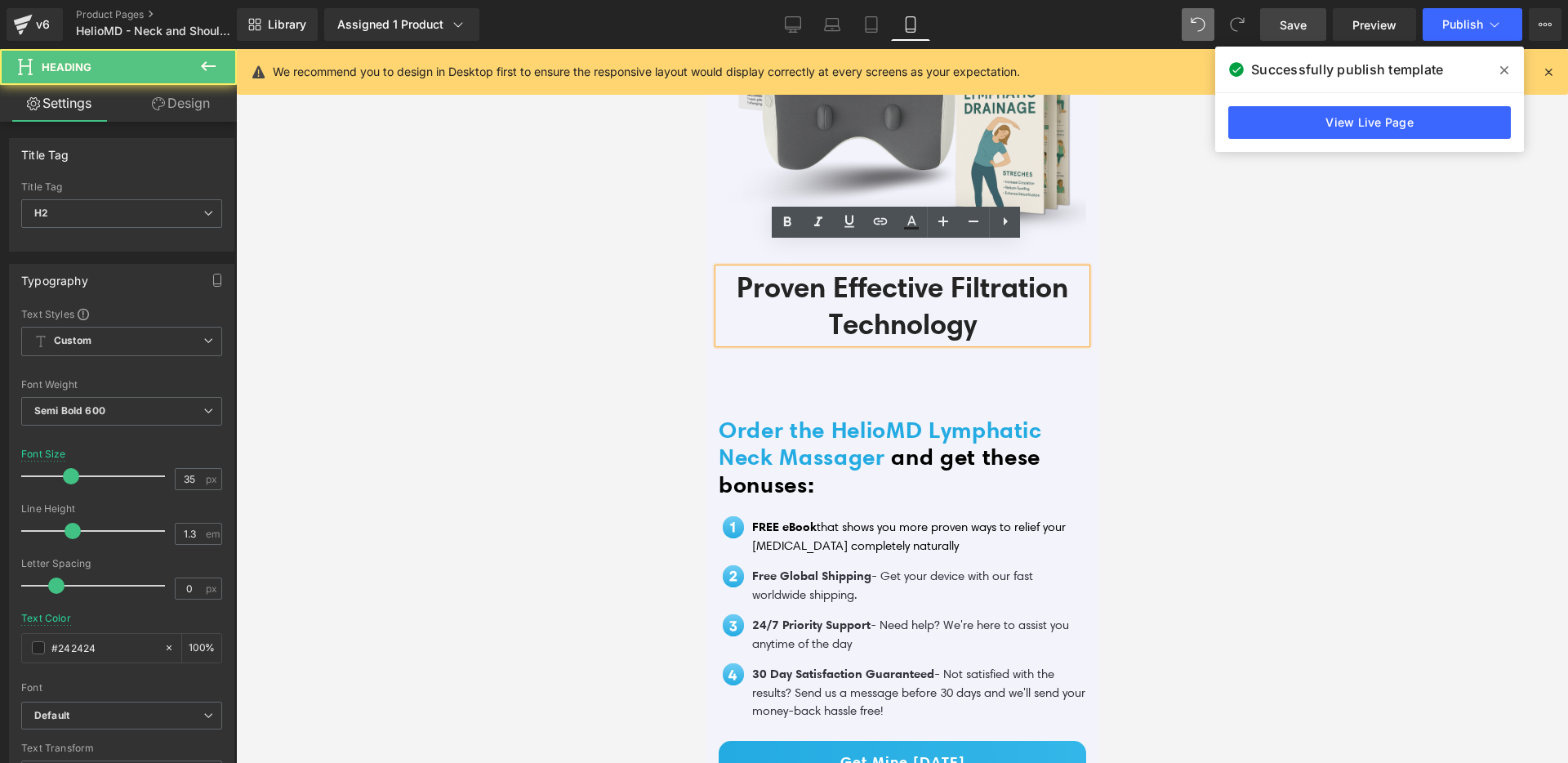
click at [949, 278] on h2 "Proven Effective Filtration Technology" at bounding box center [901, 306] width 367 height 74
click at [1164, 310] on div at bounding box center [902, 406] width 1332 height 714
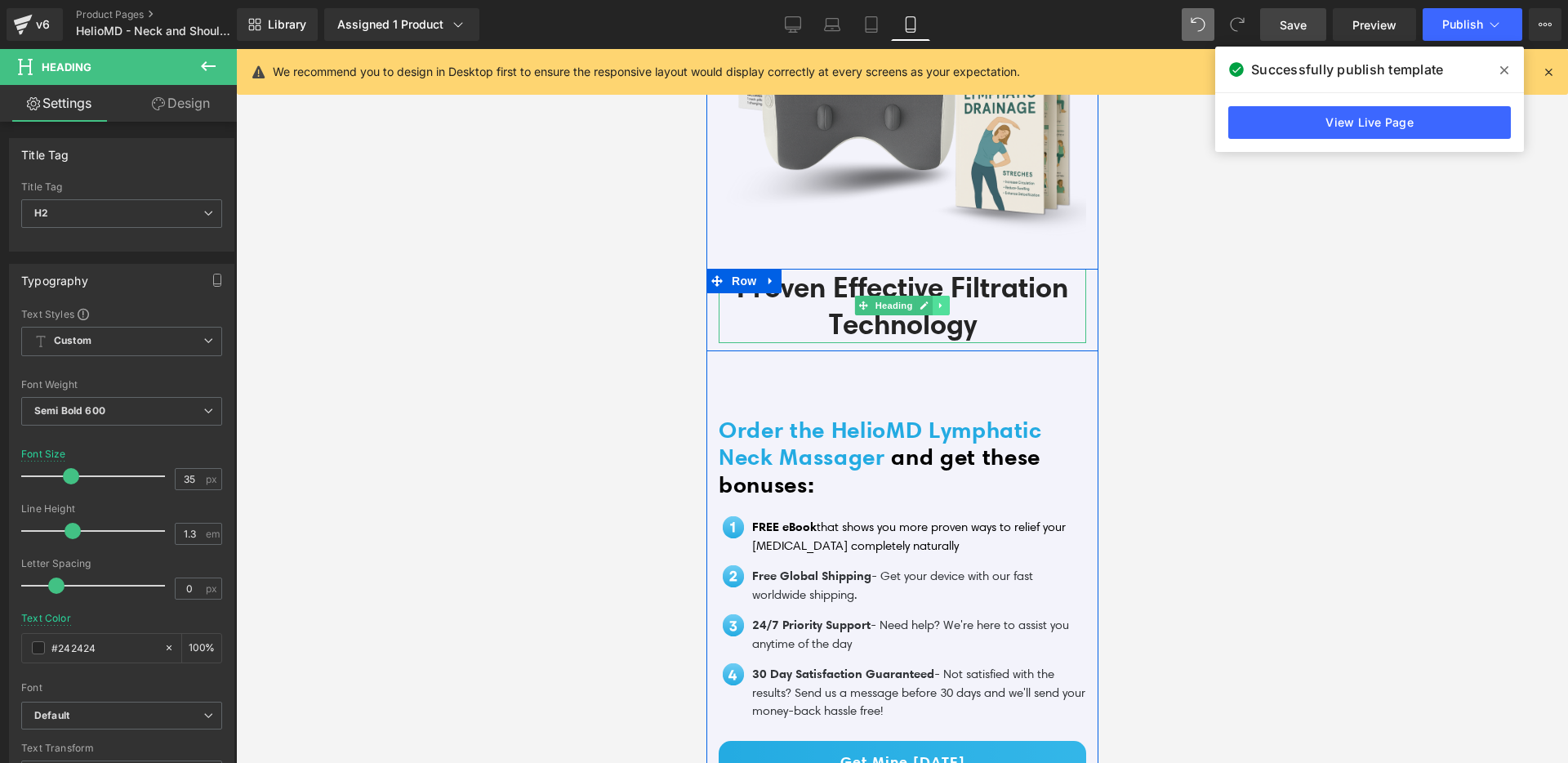
click at [938, 296] on link at bounding box center [940, 306] width 17 height 19
click at [945, 301] on icon at bounding box center [950, 306] width 9 height 9
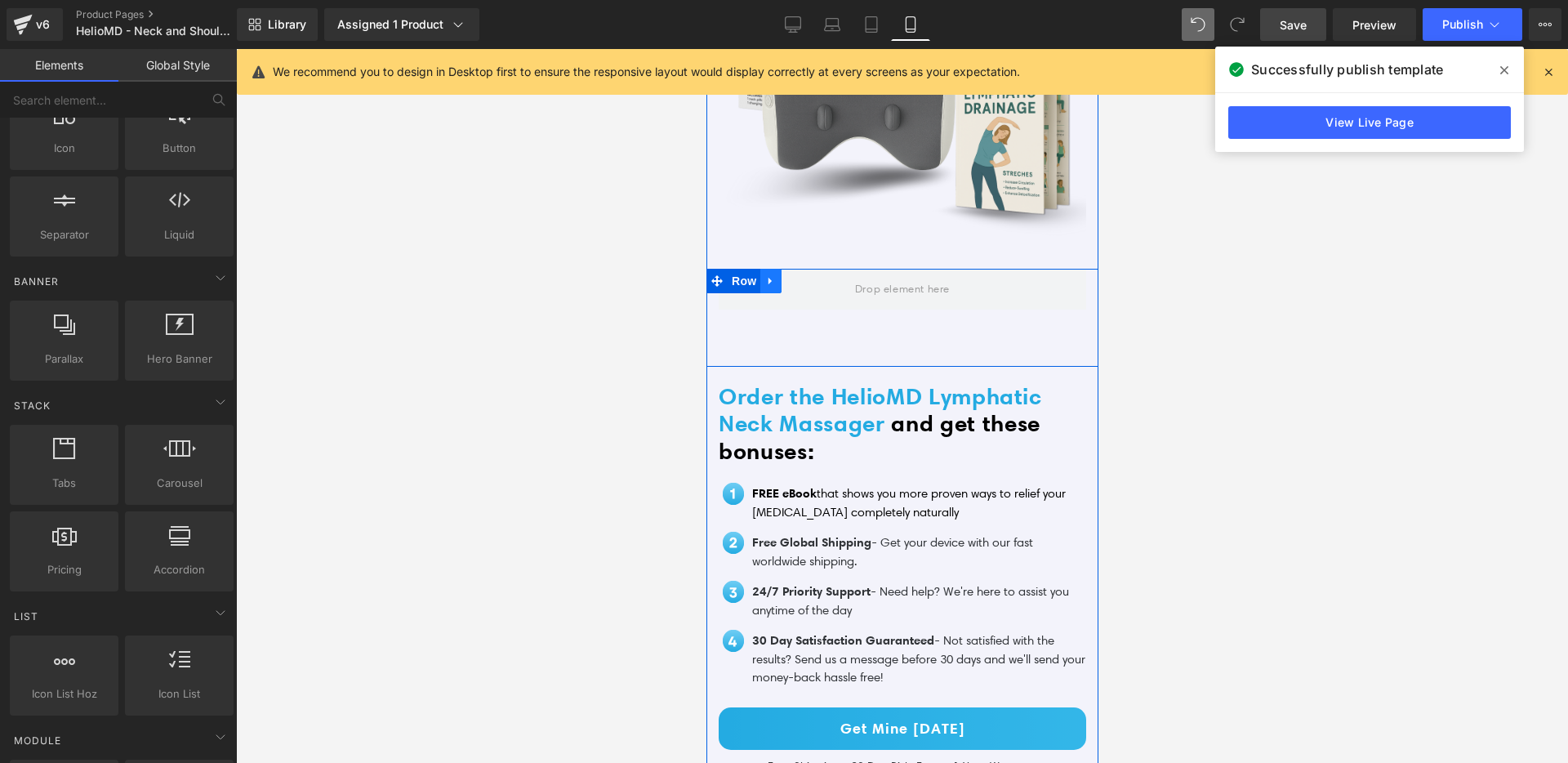
click at [773, 269] on link at bounding box center [770, 281] width 21 height 25
click at [802, 269] on link at bounding box center [812, 281] width 21 height 25
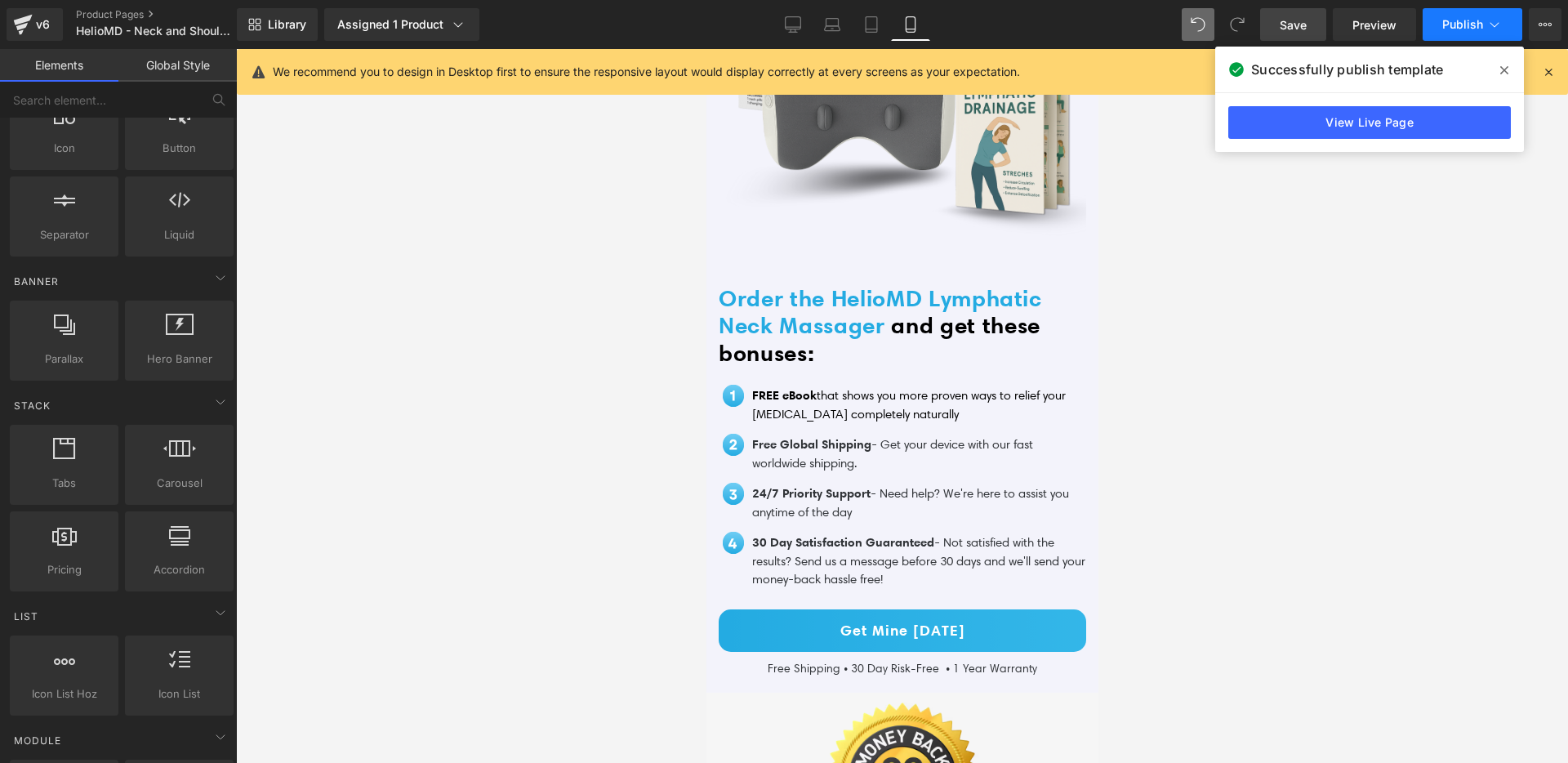
click at [1449, 33] on button "Publish" at bounding box center [1472, 24] width 100 height 33
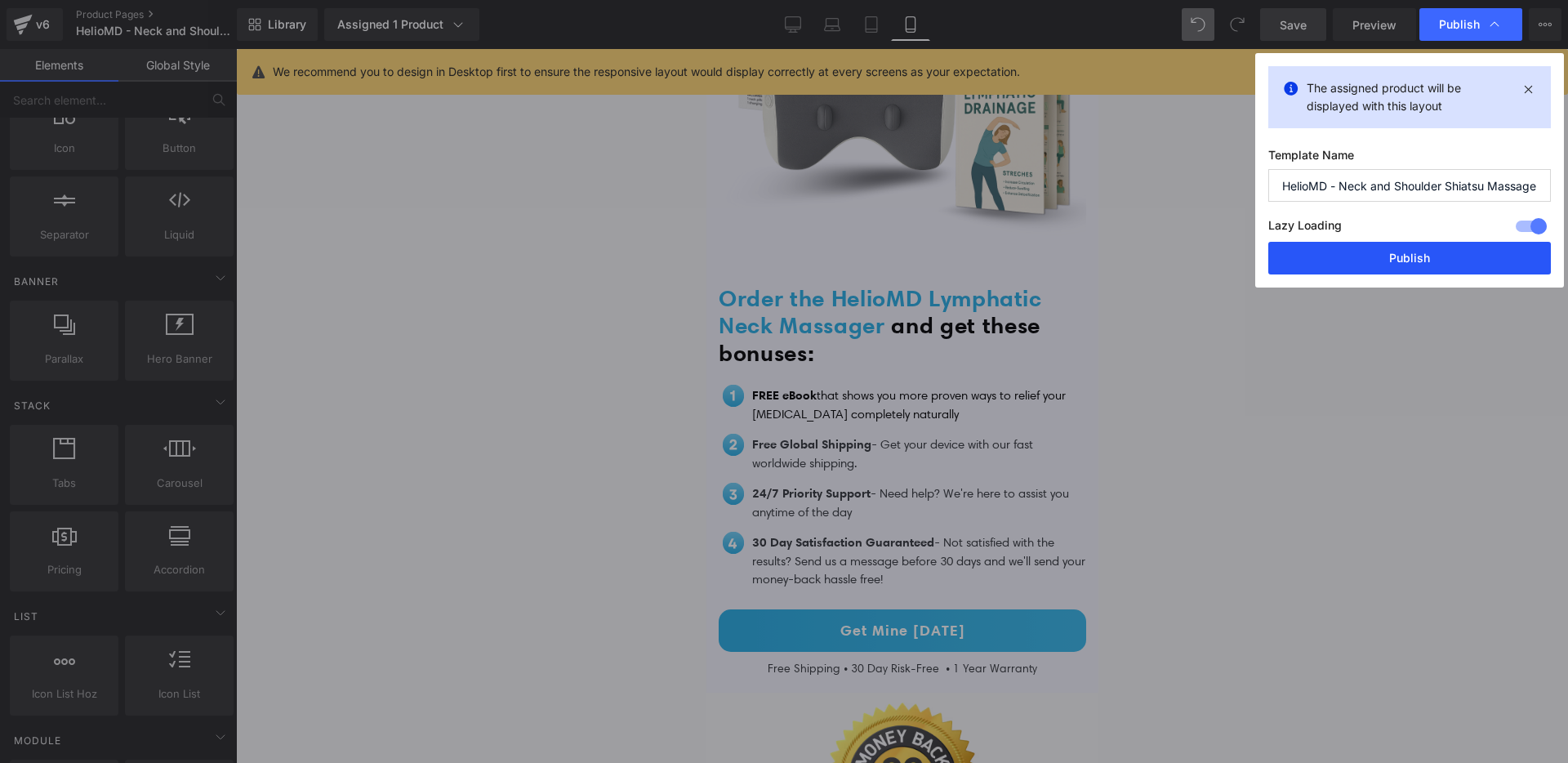
click at [1406, 248] on button "Publish" at bounding box center [1409, 257] width 283 height 33
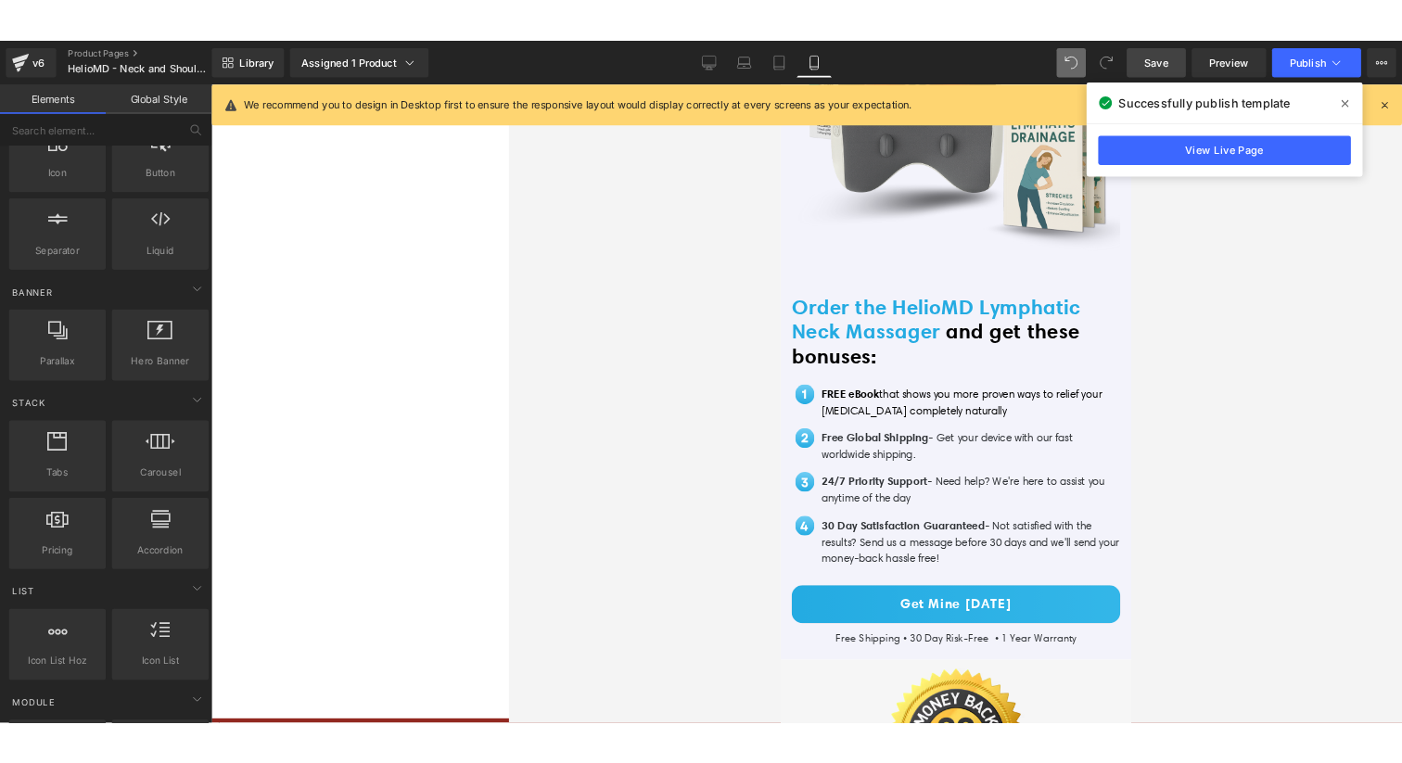
scroll to position [274, 0]
